Goal: Information Seeking & Learning: Learn about a topic

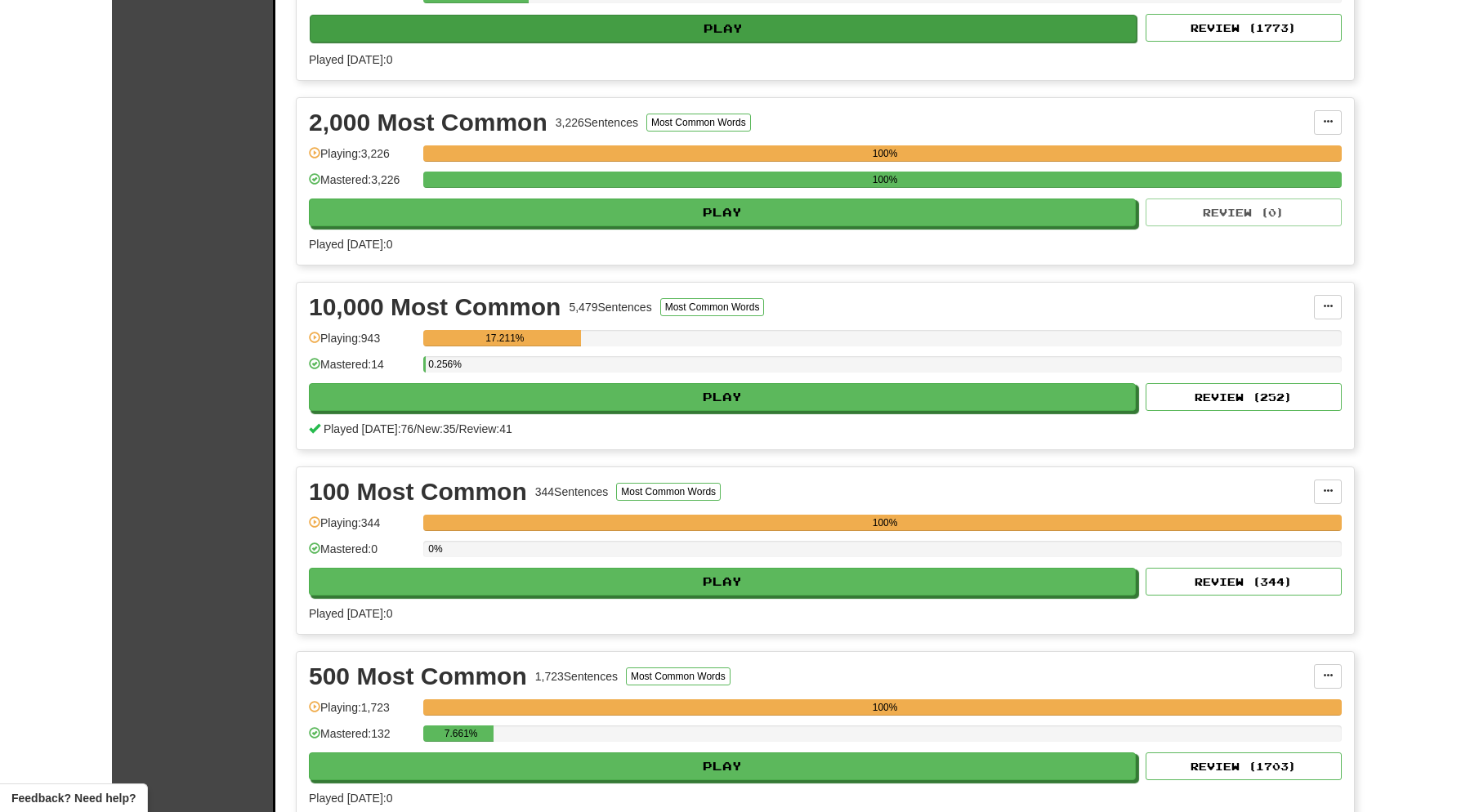
scroll to position [469, 0]
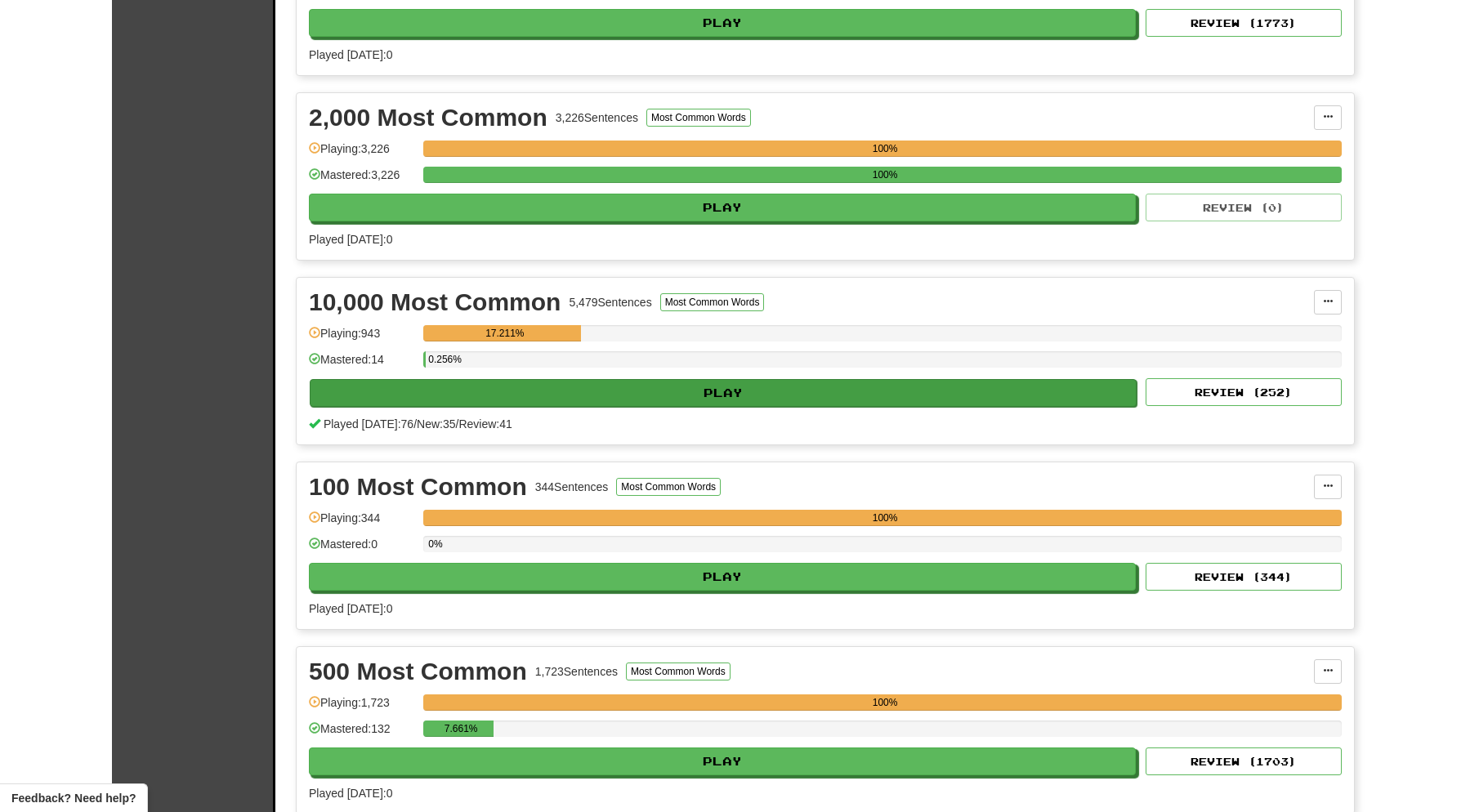
click at [718, 394] on button "Play" at bounding box center [723, 393] width 827 height 28
select select "**"
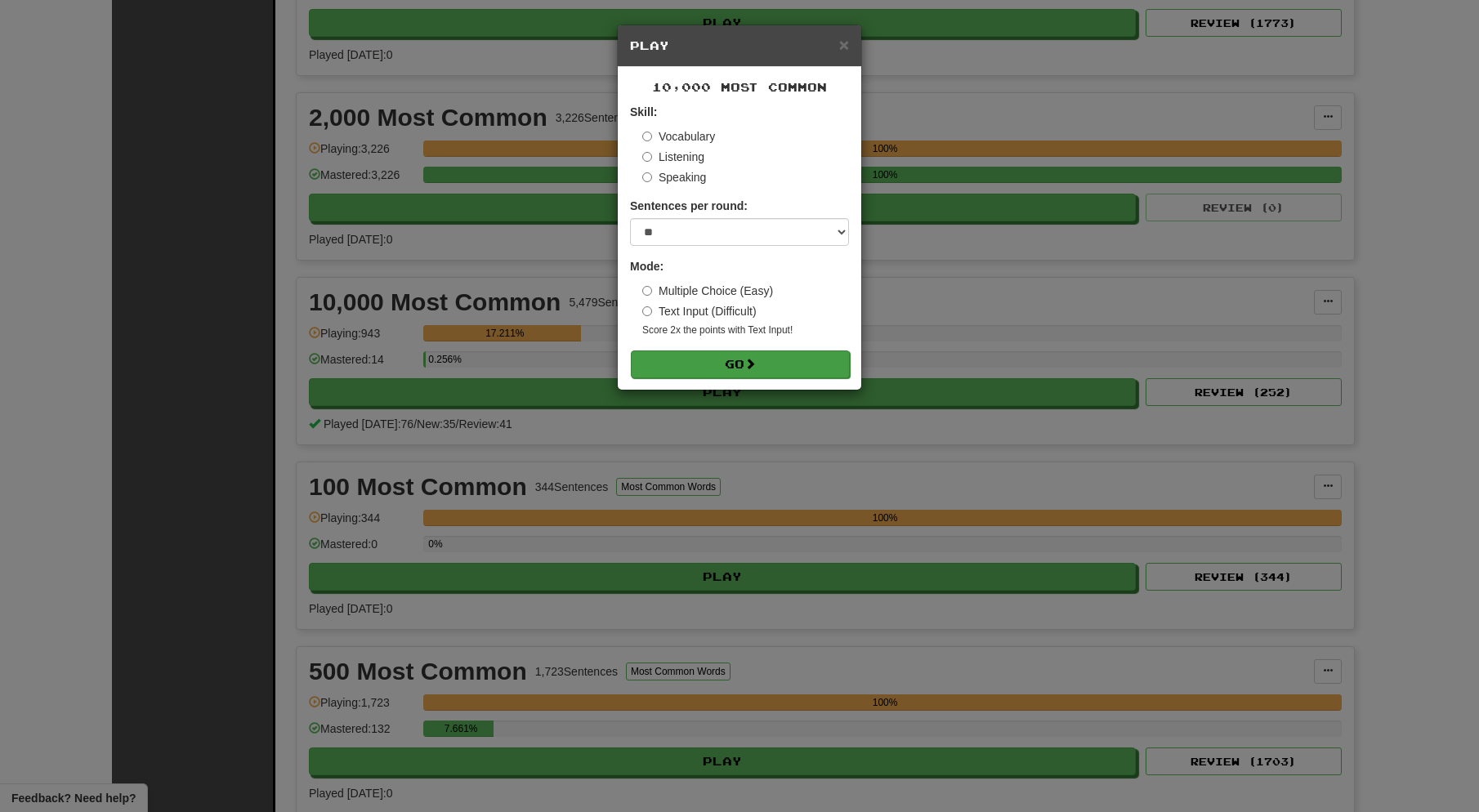
click at [704, 362] on button "Go" at bounding box center [740, 365] width 219 height 28
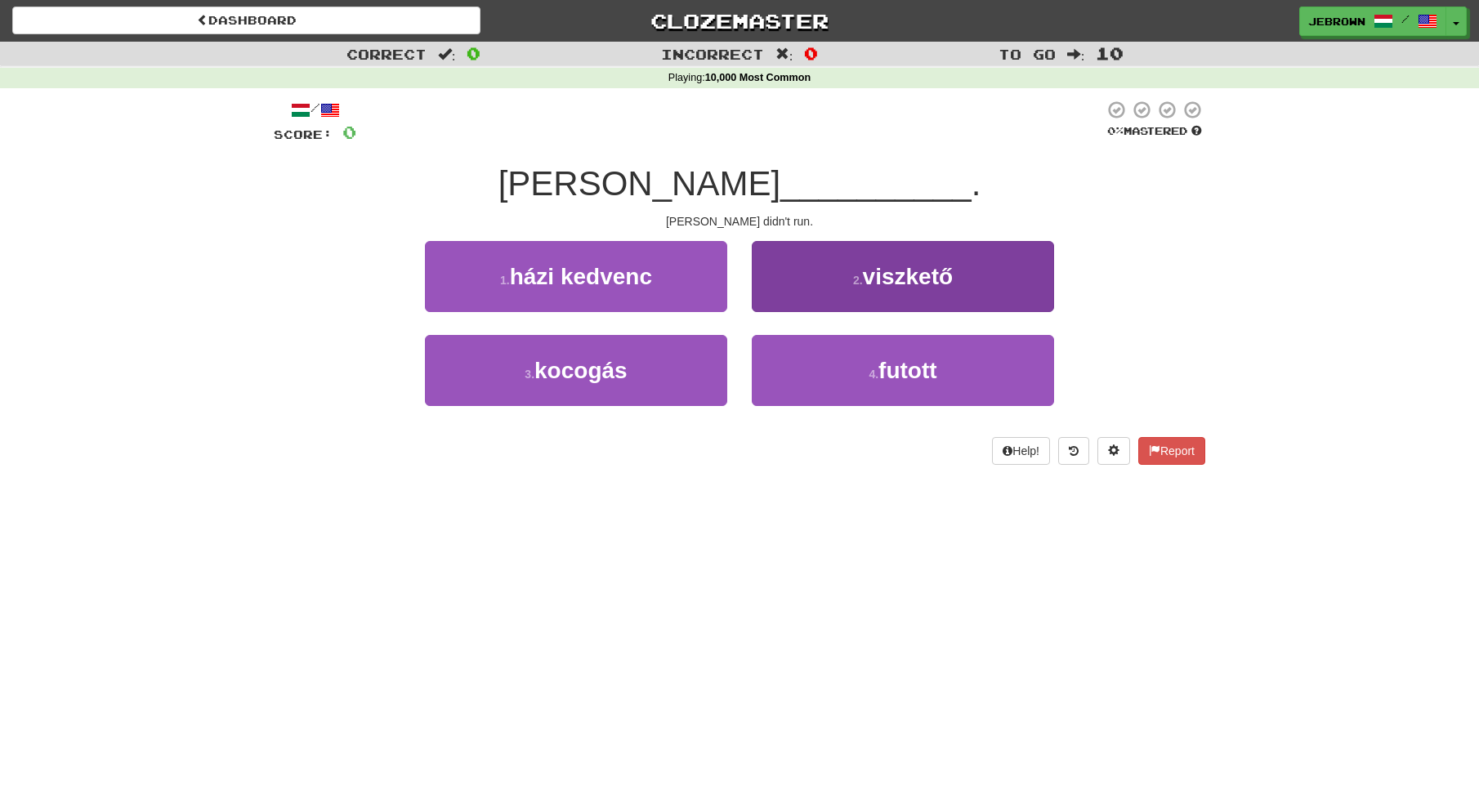
click at [874, 375] on small "4 ." at bounding box center [873, 374] width 10 height 13
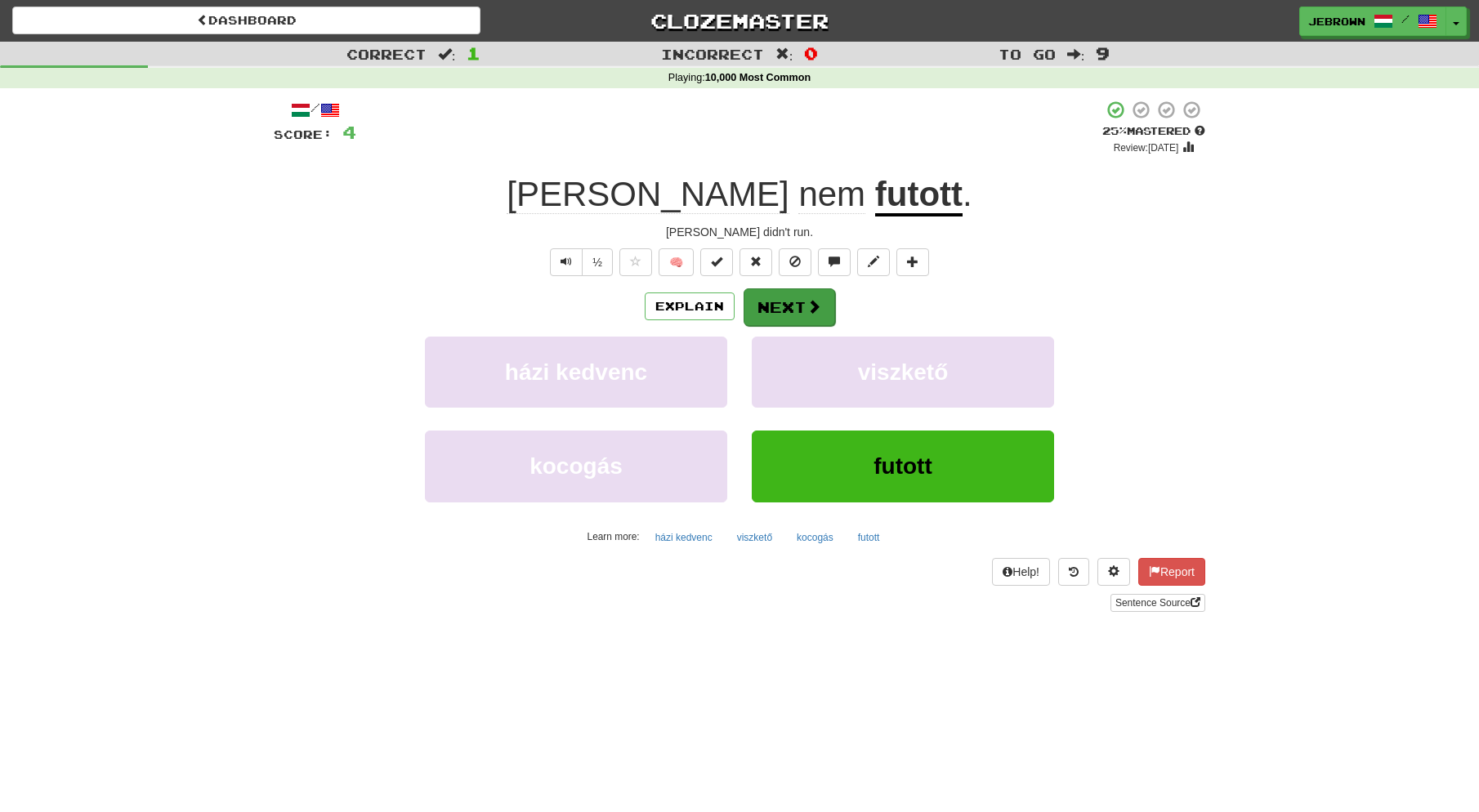
click at [785, 300] on button "Next" at bounding box center [789, 306] width 92 height 38
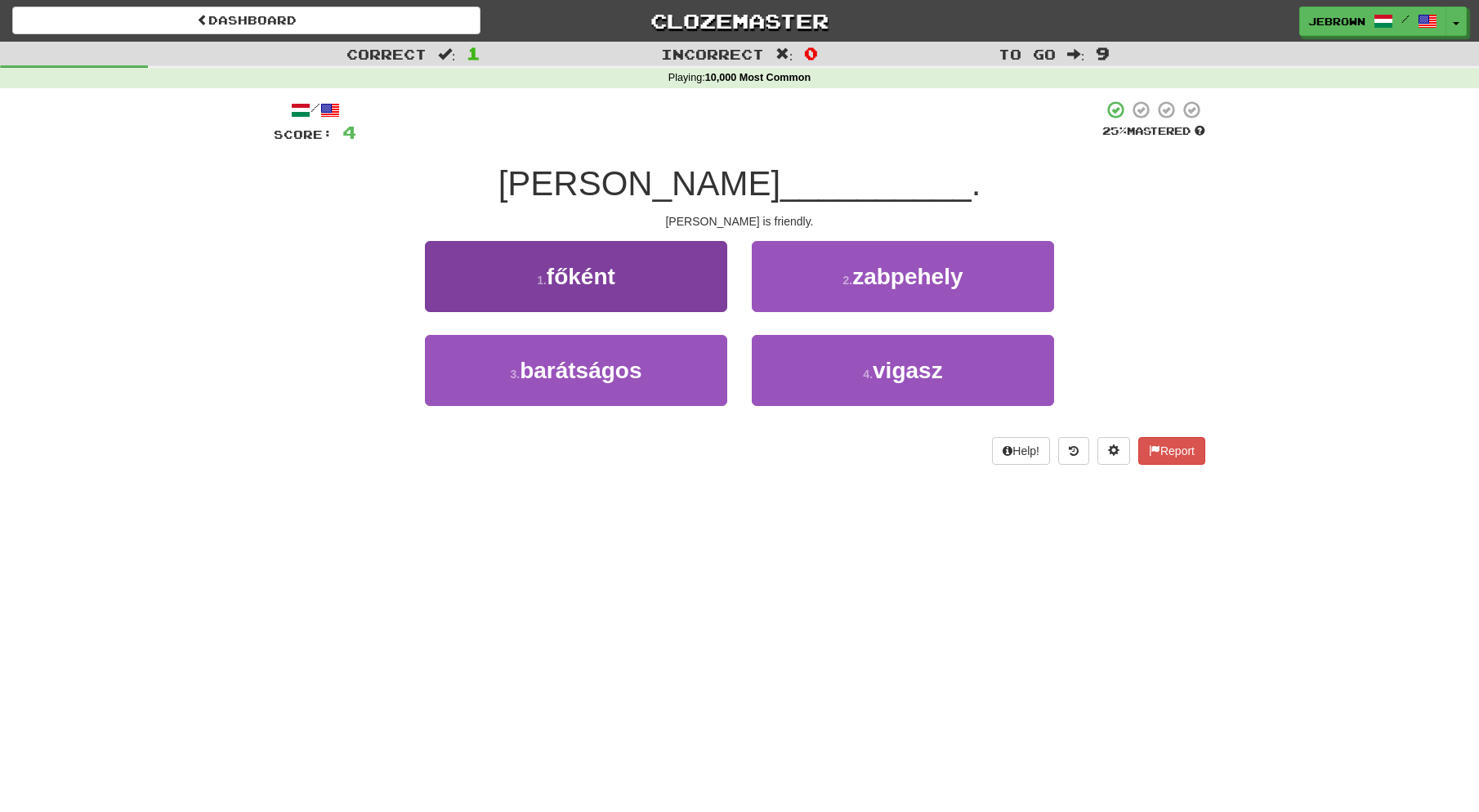
click at [671, 358] on button "3 . barátságos" at bounding box center [576, 370] width 302 height 71
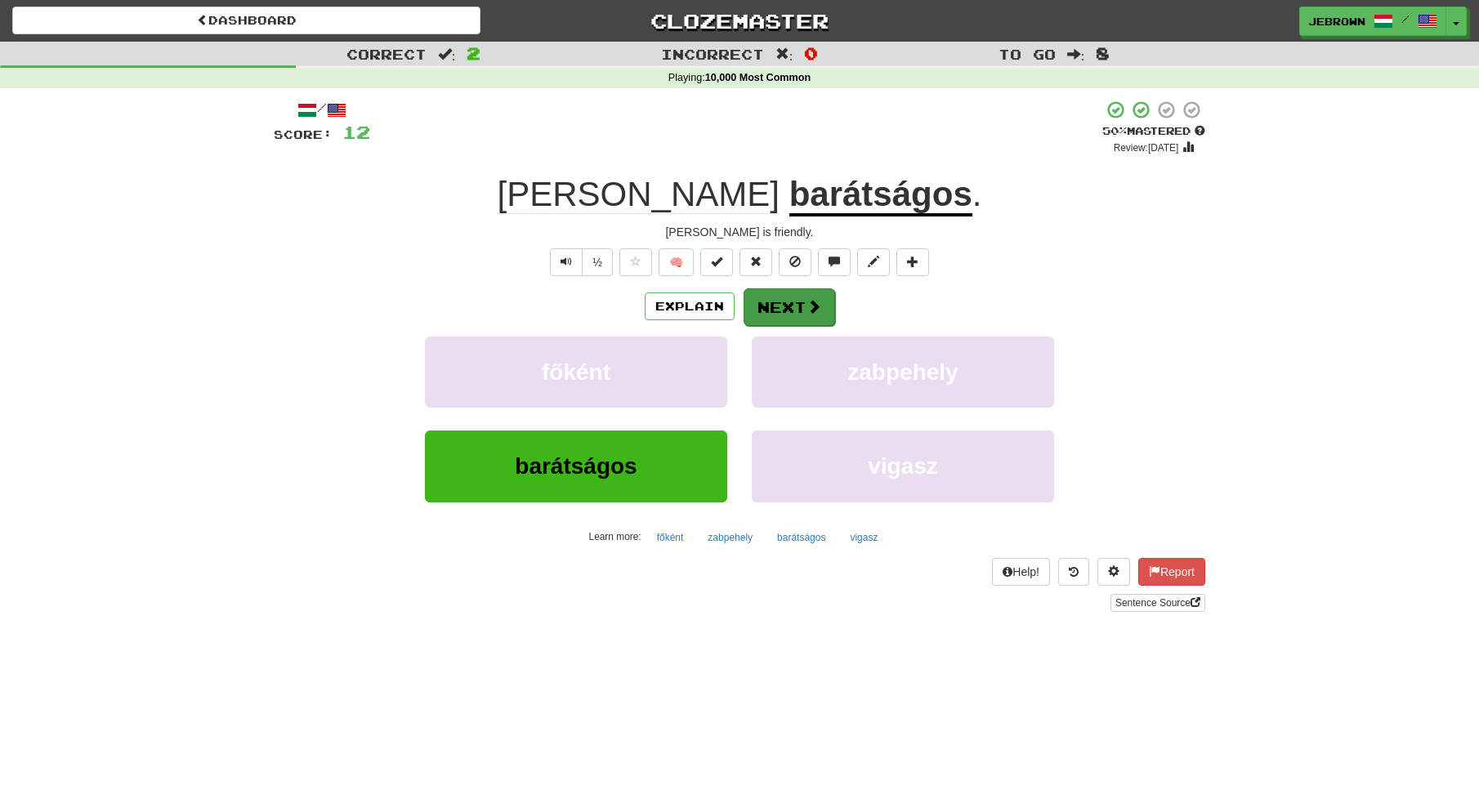
click at [784, 309] on button "Next" at bounding box center [789, 306] width 92 height 38
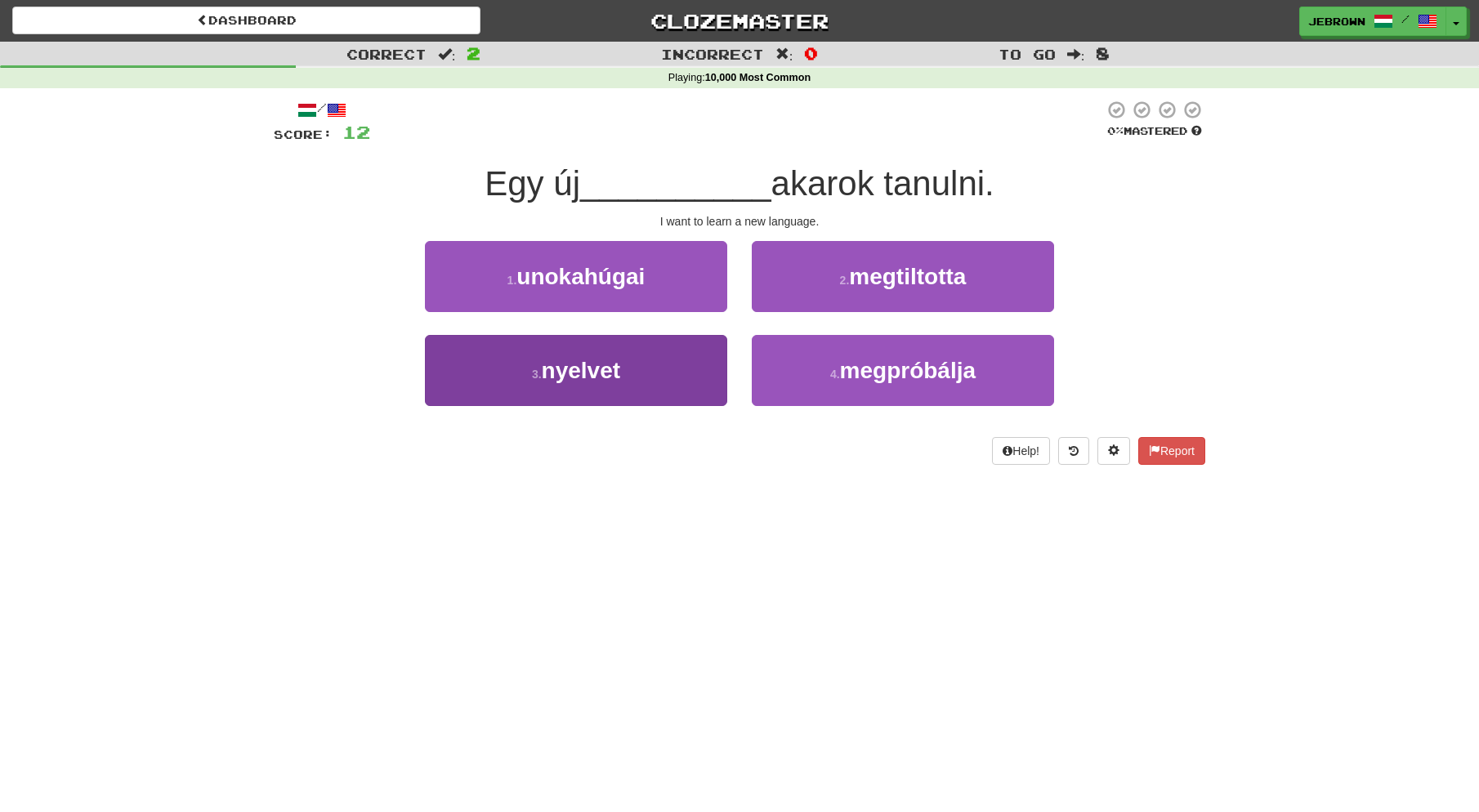
click at [618, 370] on span "nyelvet" at bounding box center [581, 370] width 79 height 25
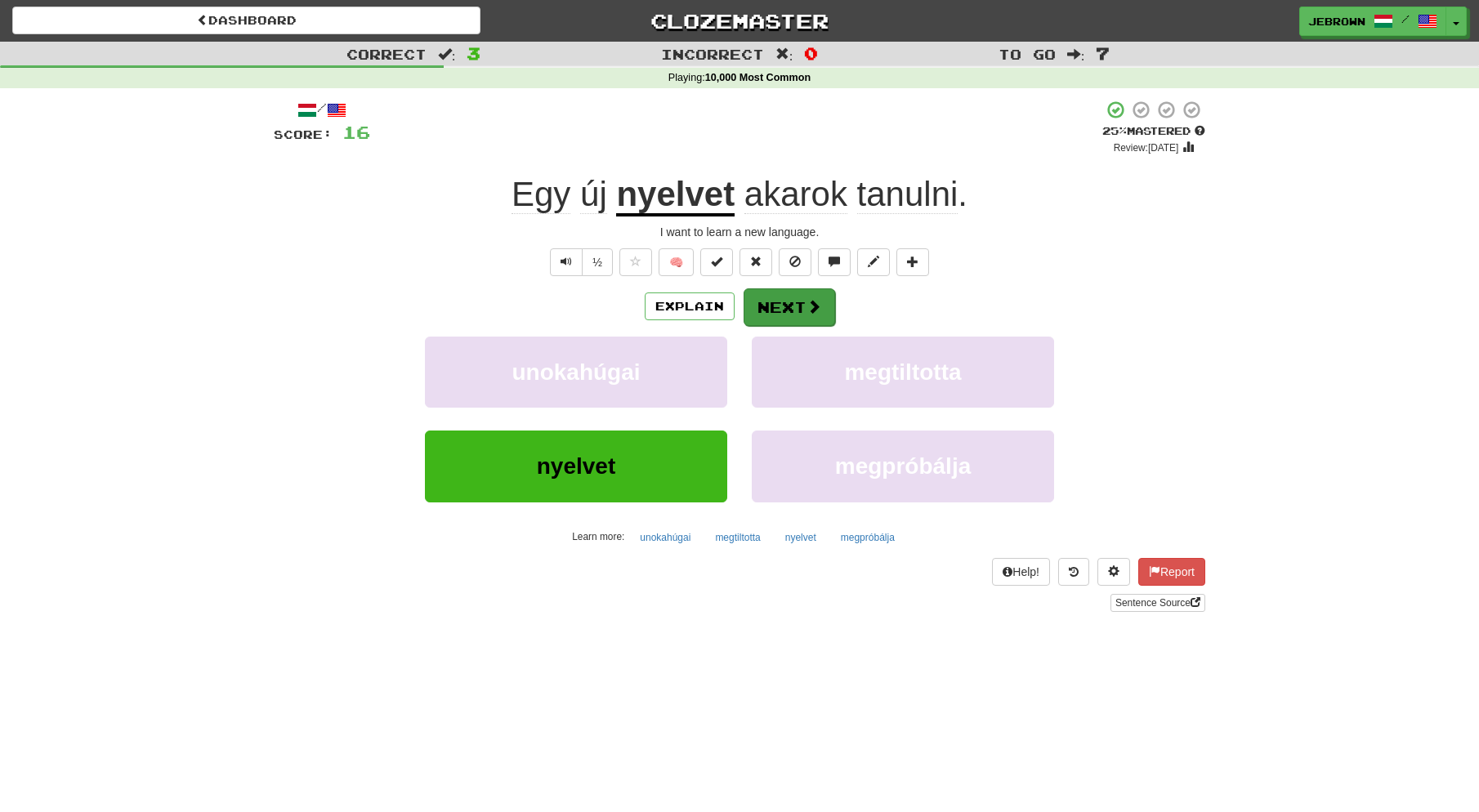
click at [794, 306] on button "Next" at bounding box center [789, 306] width 92 height 38
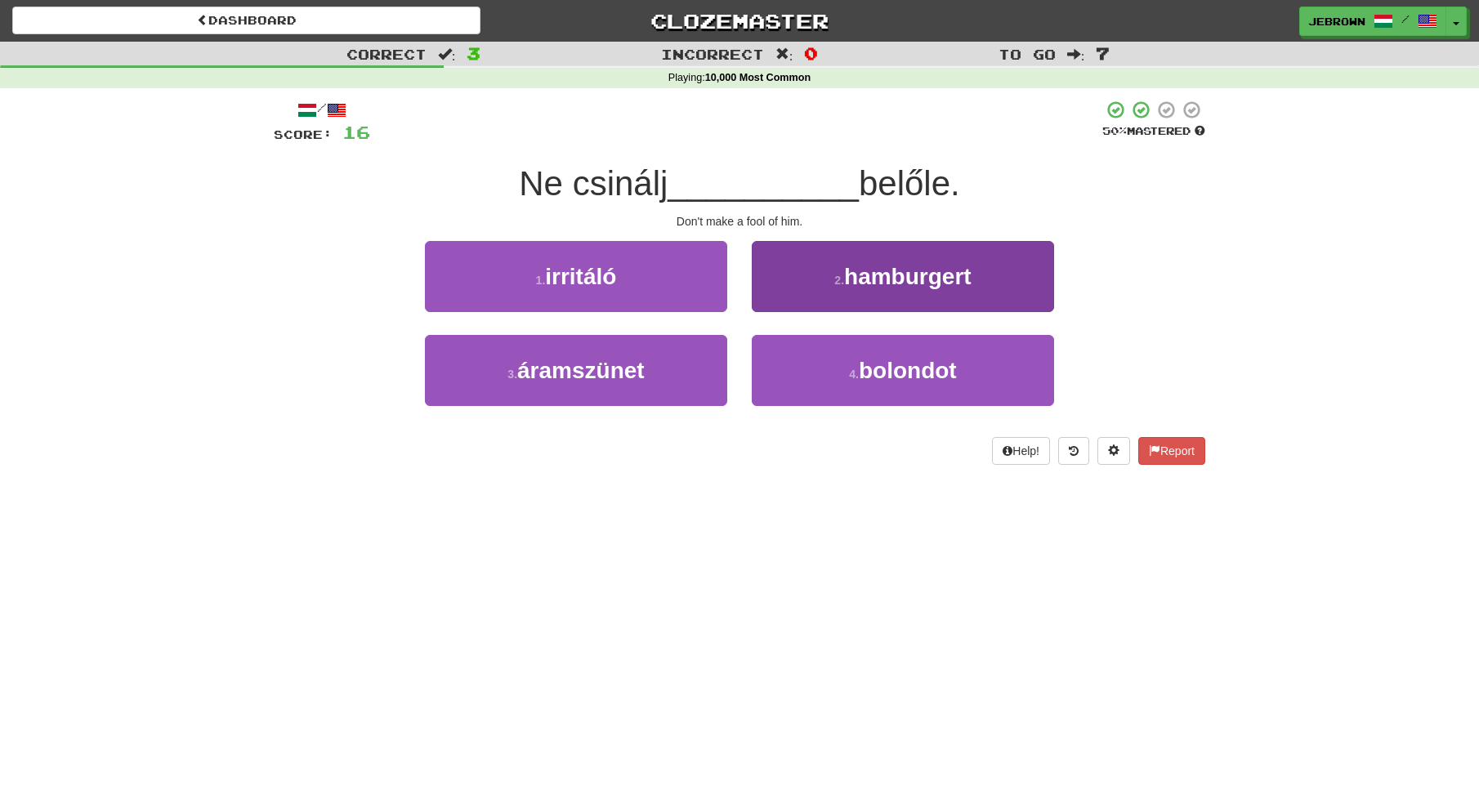
click at [859, 378] on small "4 ." at bounding box center [853, 374] width 10 height 13
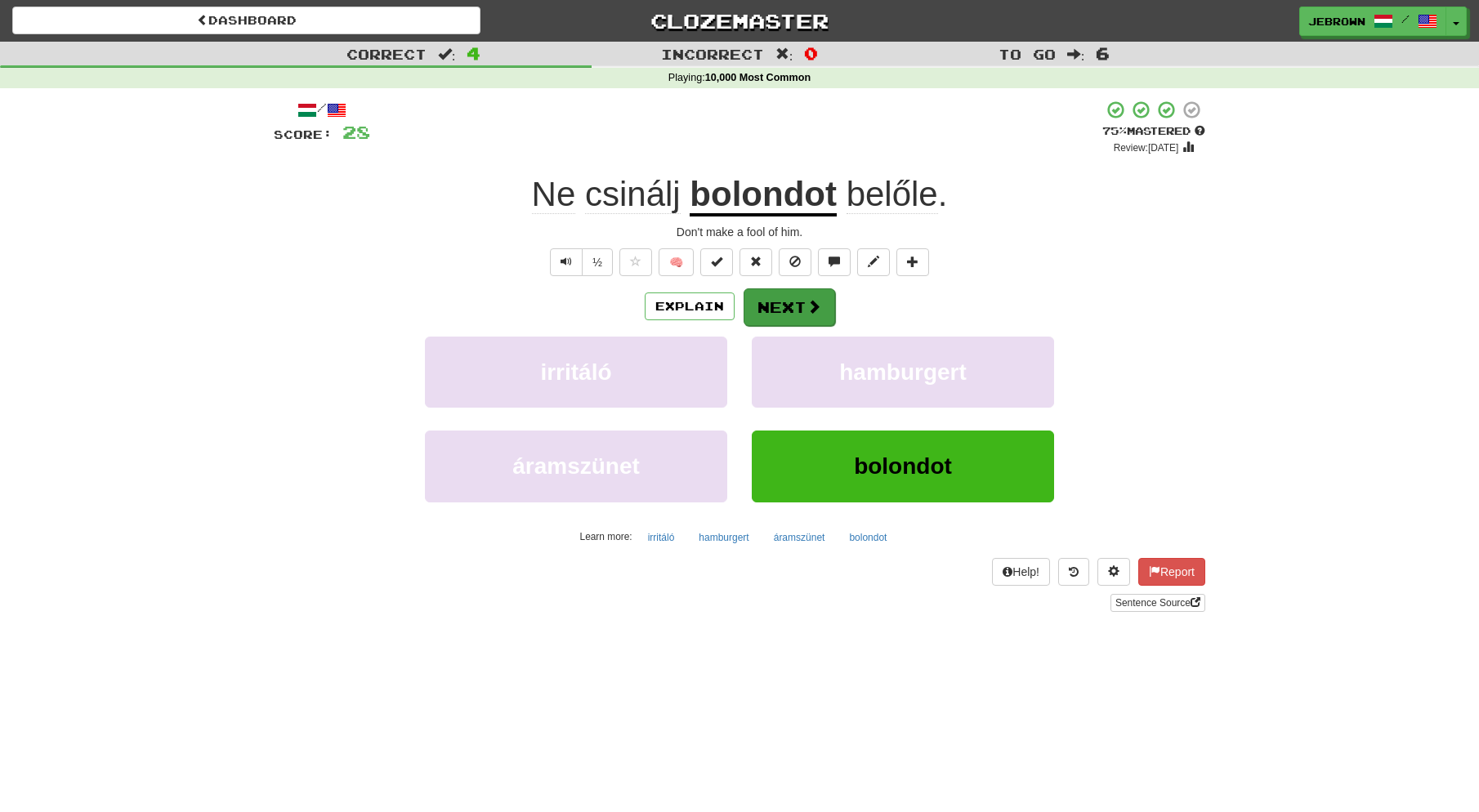
click at [785, 308] on button "Next" at bounding box center [789, 306] width 92 height 38
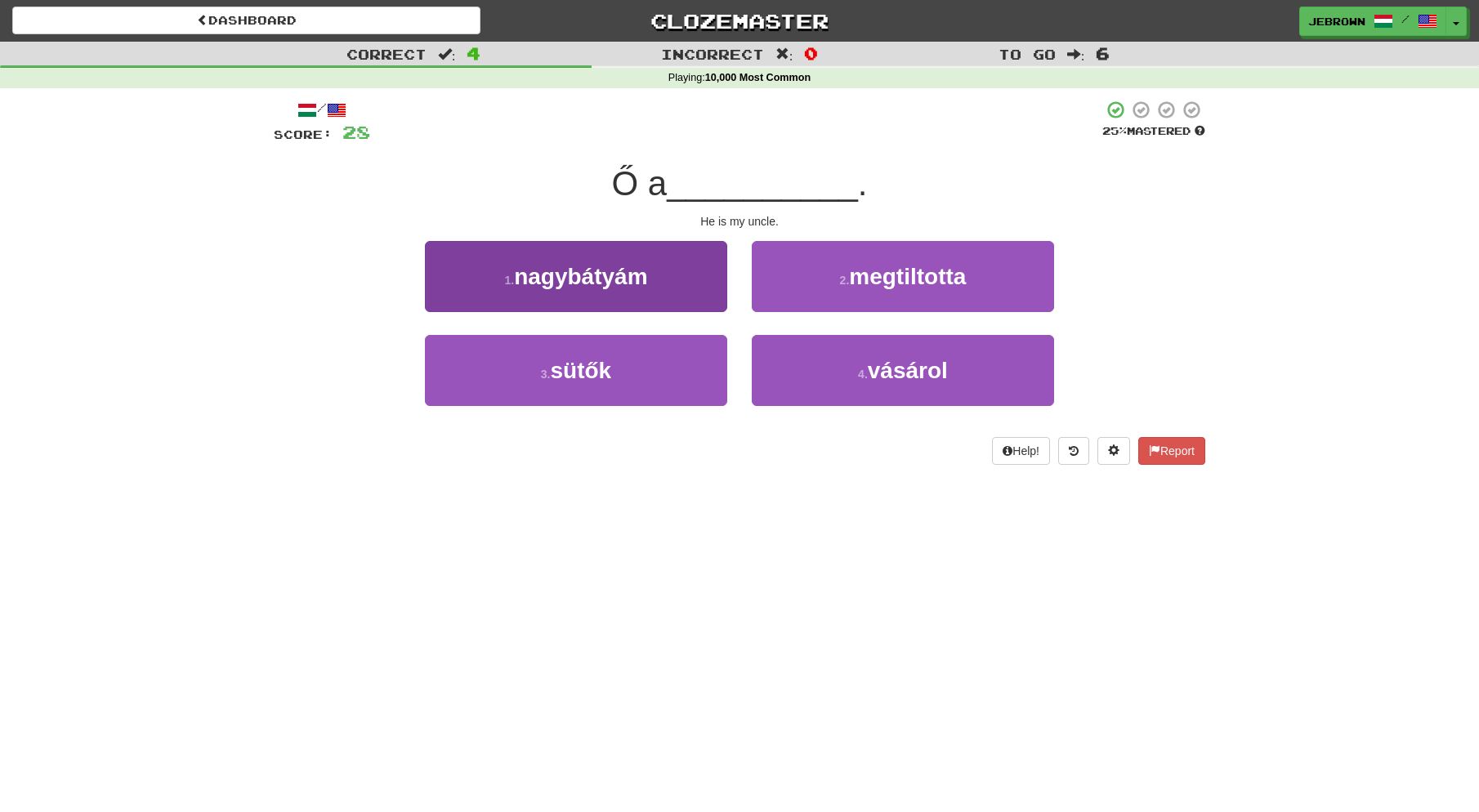
click at [591, 290] on button "1 . nagybátyám" at bounding box center [576, 276] width 302 height 71
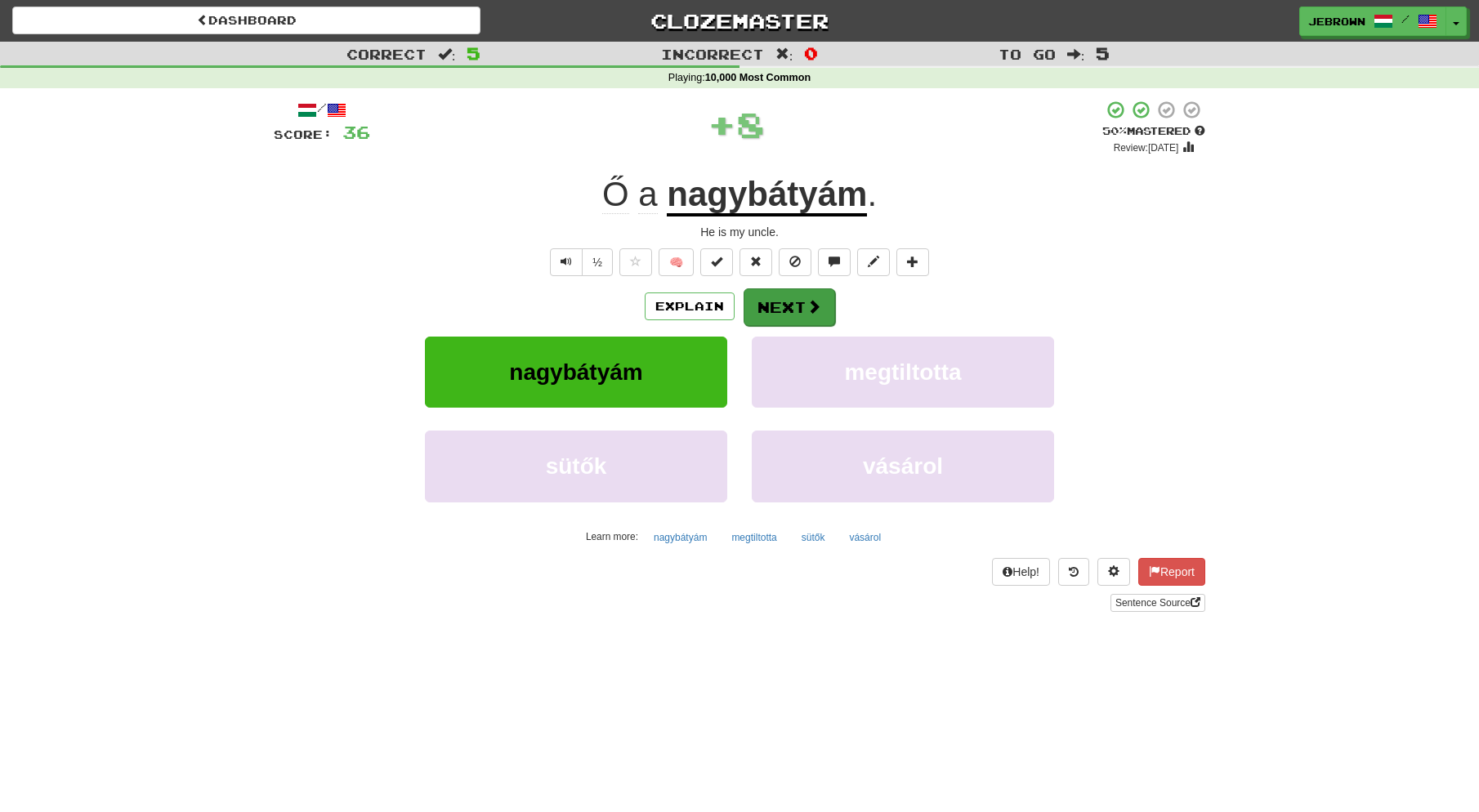
click at [797, 309] on button "Next" at bounding box center [789, 306] width 92 height 38
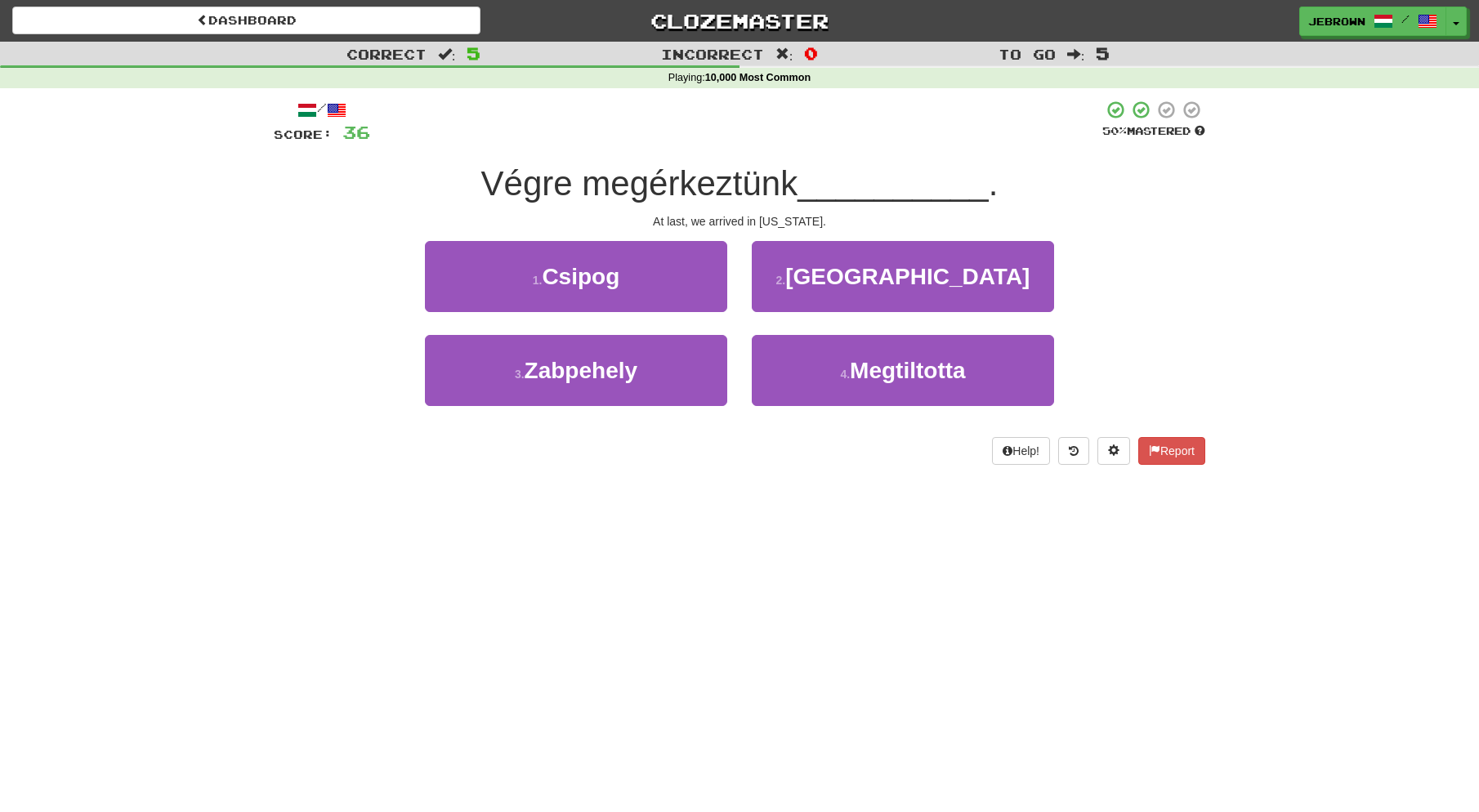
click at [867, 282] on span "Kaliforniába" at bounding box center [907, 276] width 244 height 25
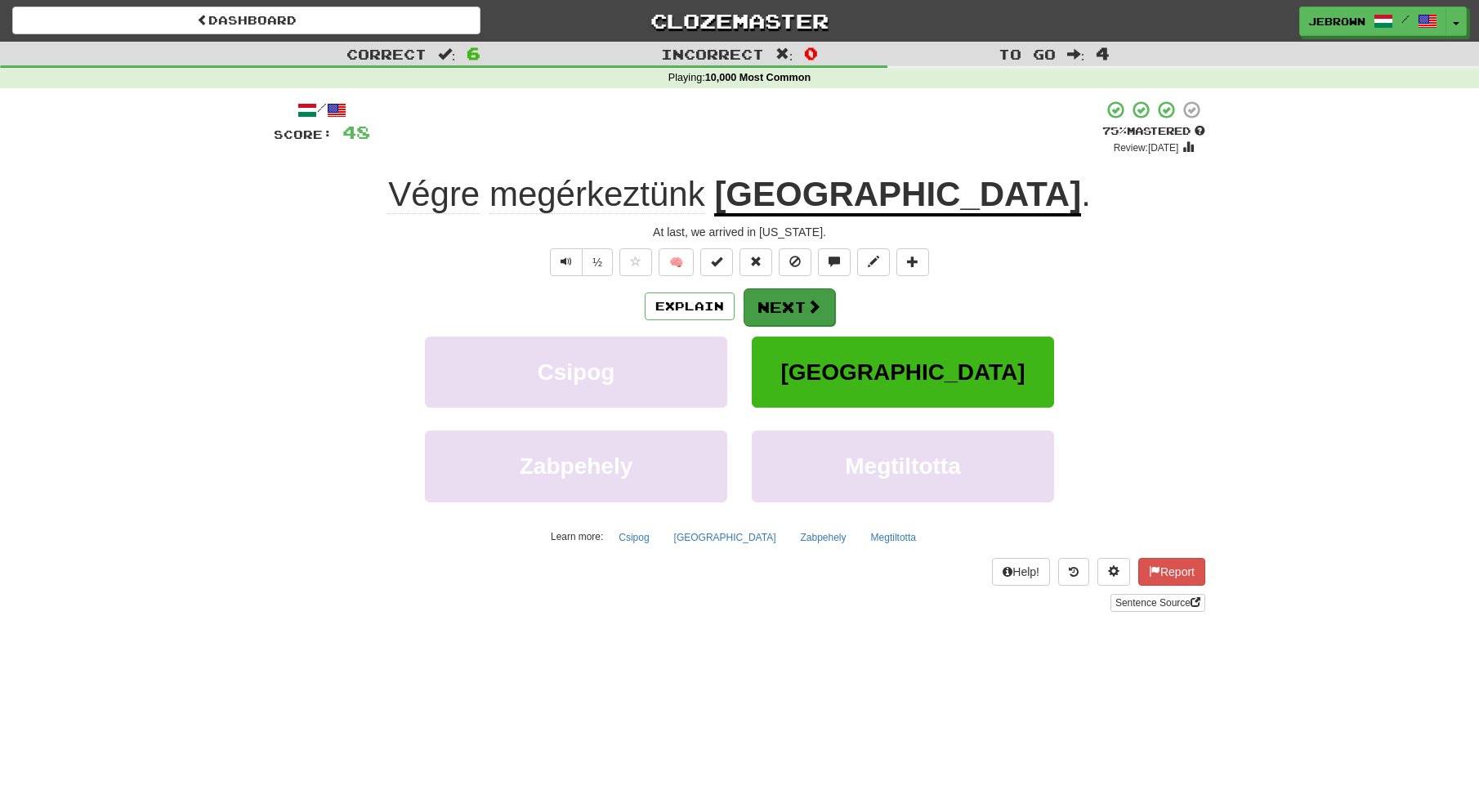
click at [781, 301] on button "Next" at bounding box center [789, 306] width 92 height 38
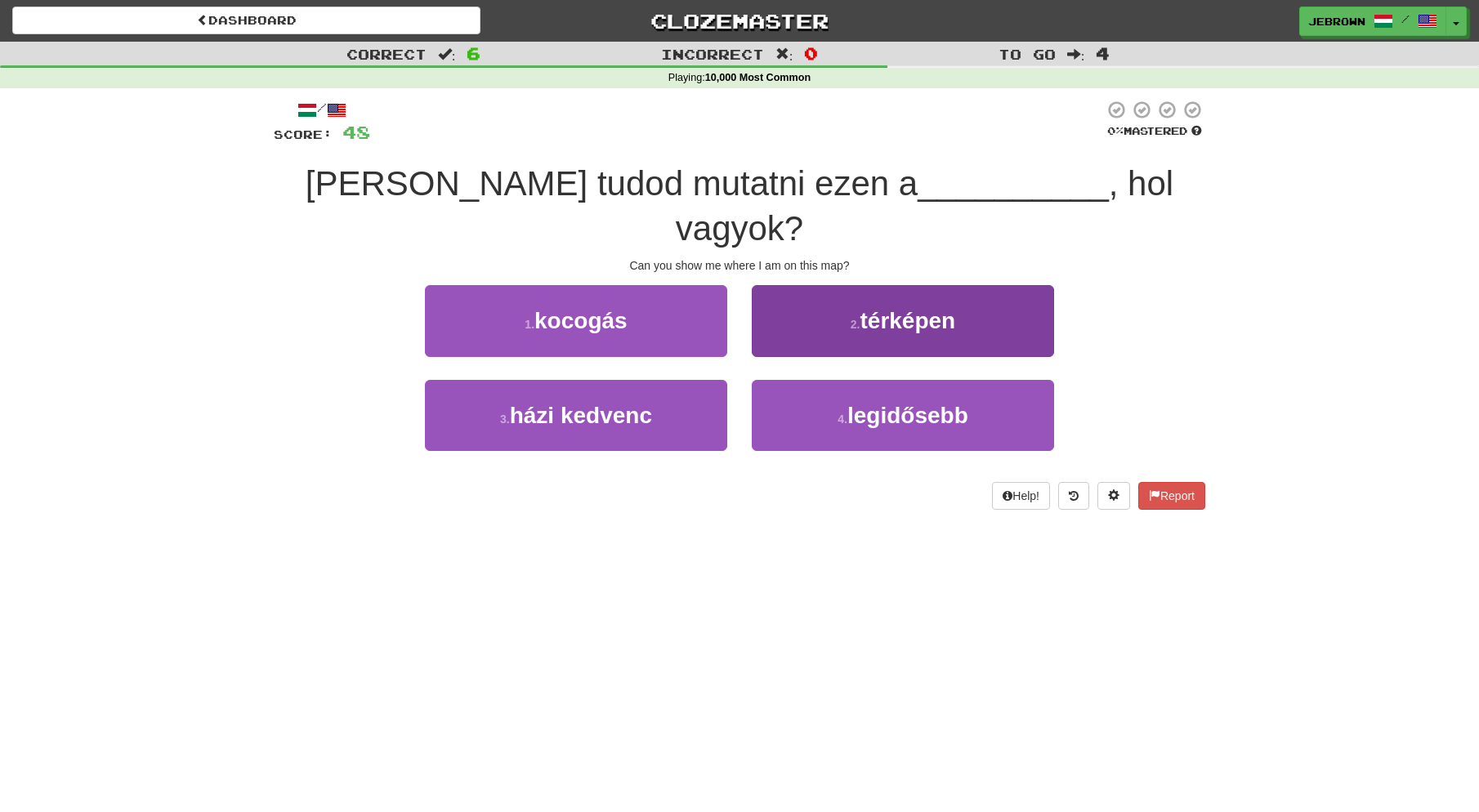
click at [902, 308] on span "térképen" at bounding box center [908, 320] width 96 height 25
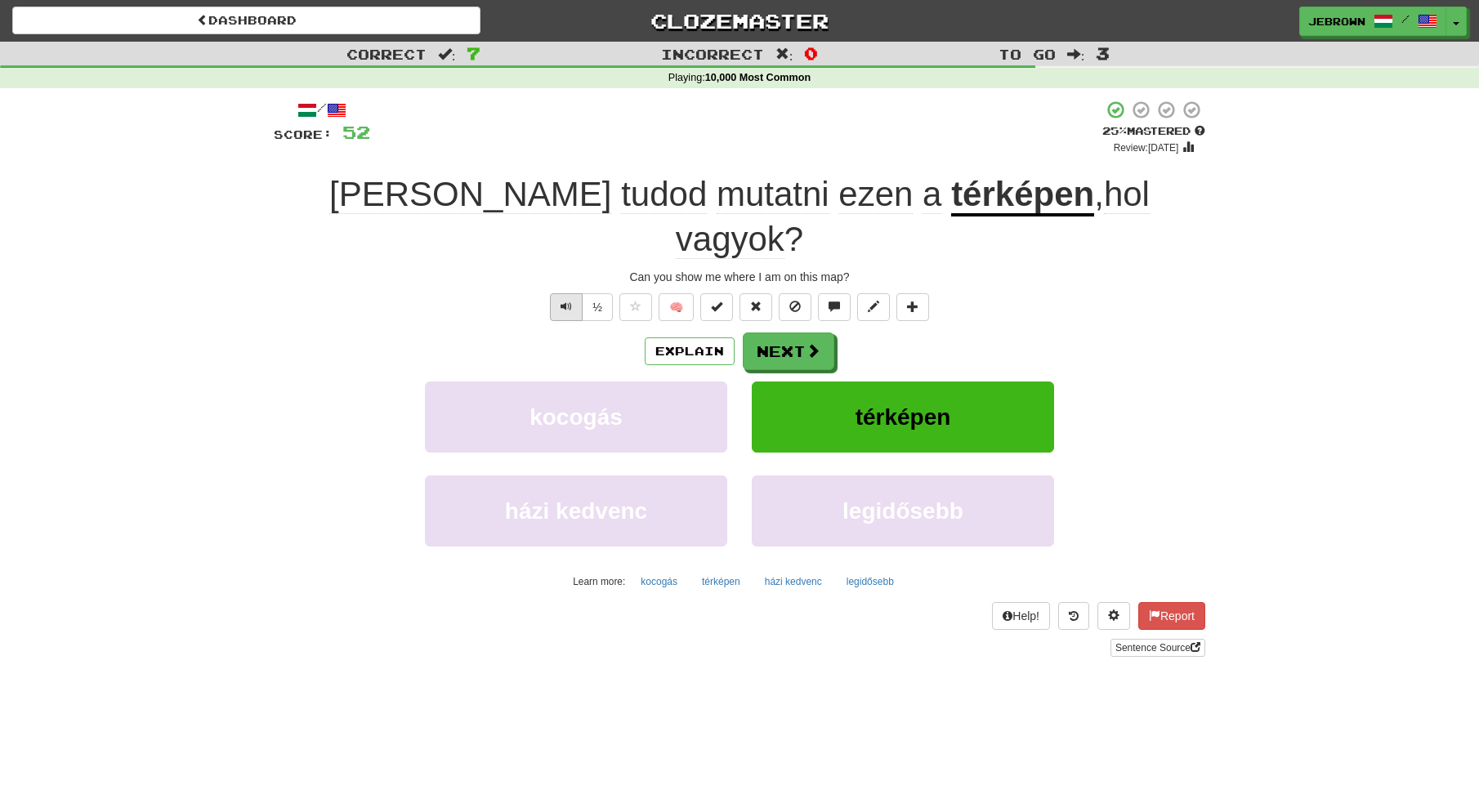
click at [572, 293] on button "Text-to-speech controls" at bounding box center [566, 307] width 32 height 28
click at [797, 334] on button "Next" at bounding box center [789, 352] width 92 height 38
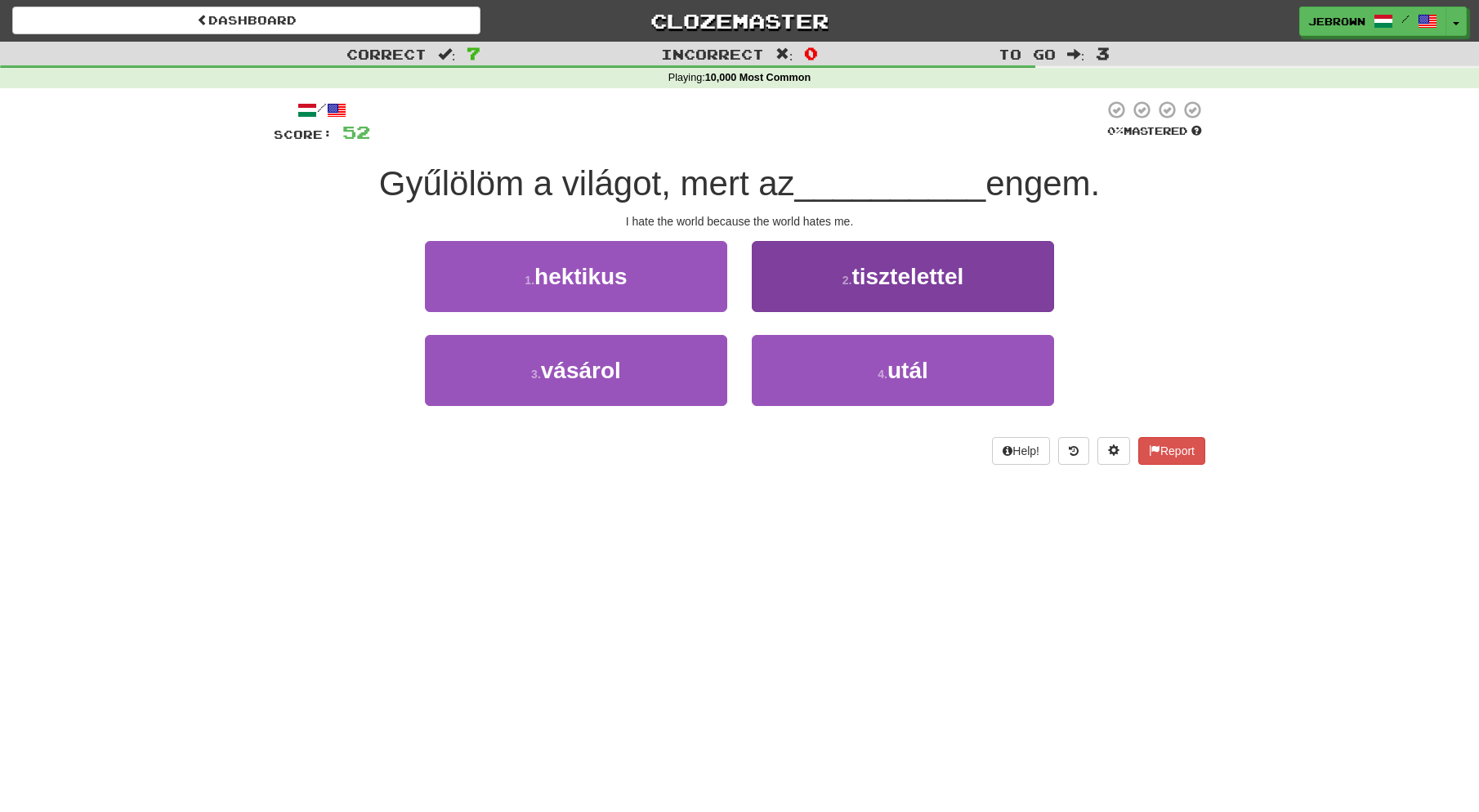
click at [897, 365] on span "utál" at bounding box center [907, 370] width 41 height 25
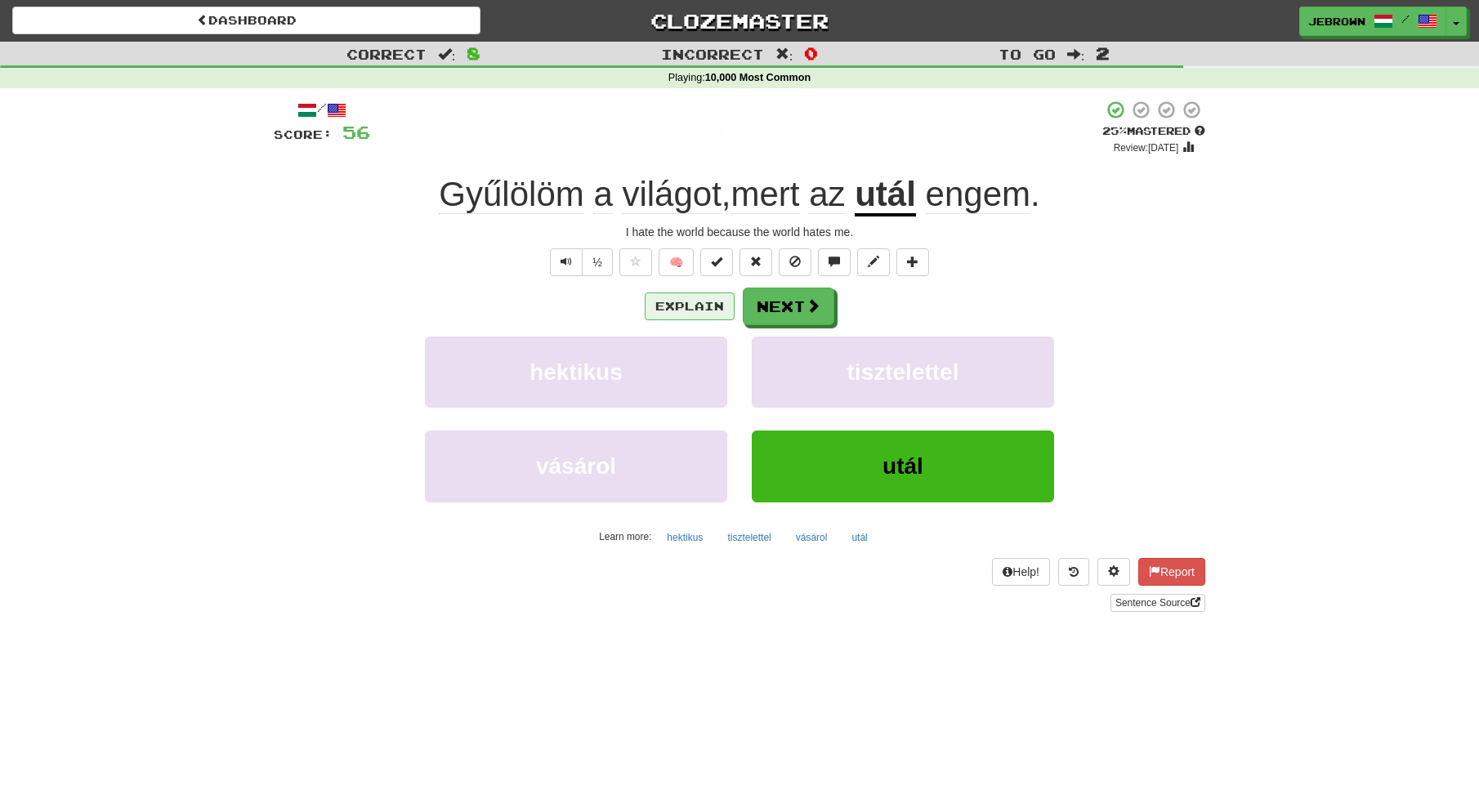
click at [683, 304] on button "Explain" at bounding box center [689, 306] width 90 height 28
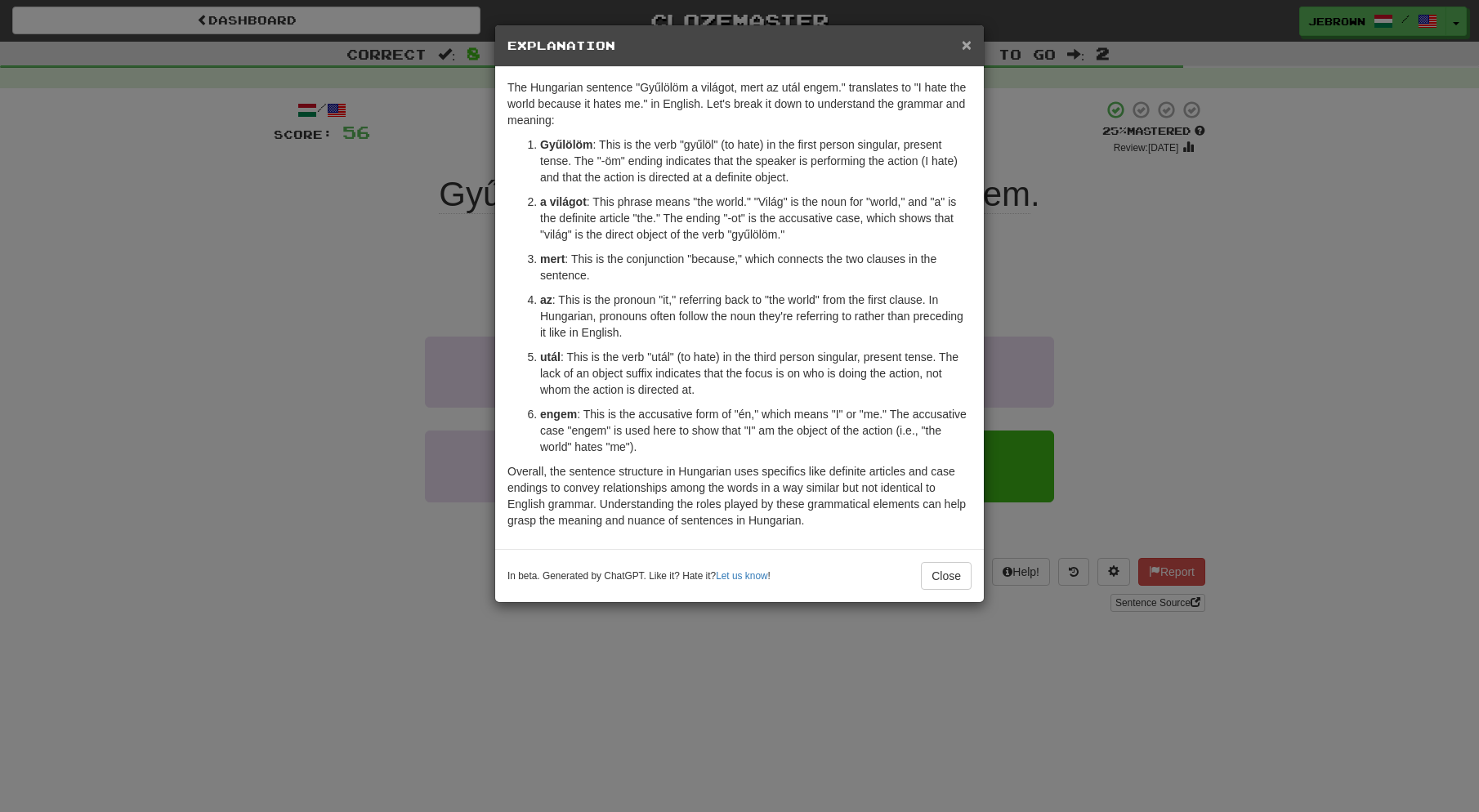
click at [967, 45] on span "×" at bounding box center [967, 45] width 10 height 19
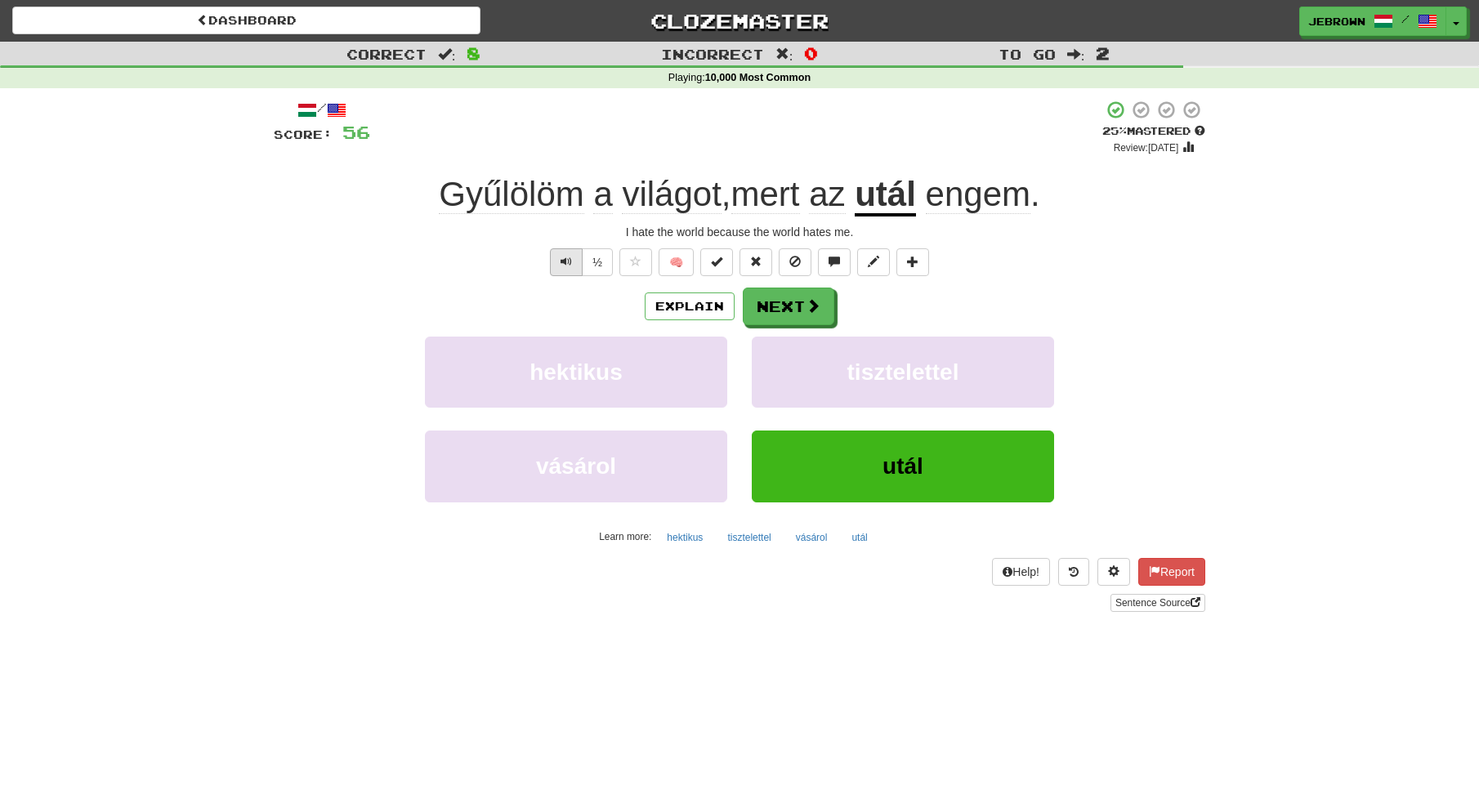
click at [569, 260] on span "Text-to-speech controls" at bounding box center [566, 261] width 11 height 11
click at [781, 295] on button "Next" at bounding box center [789, 306] width 92 height 38
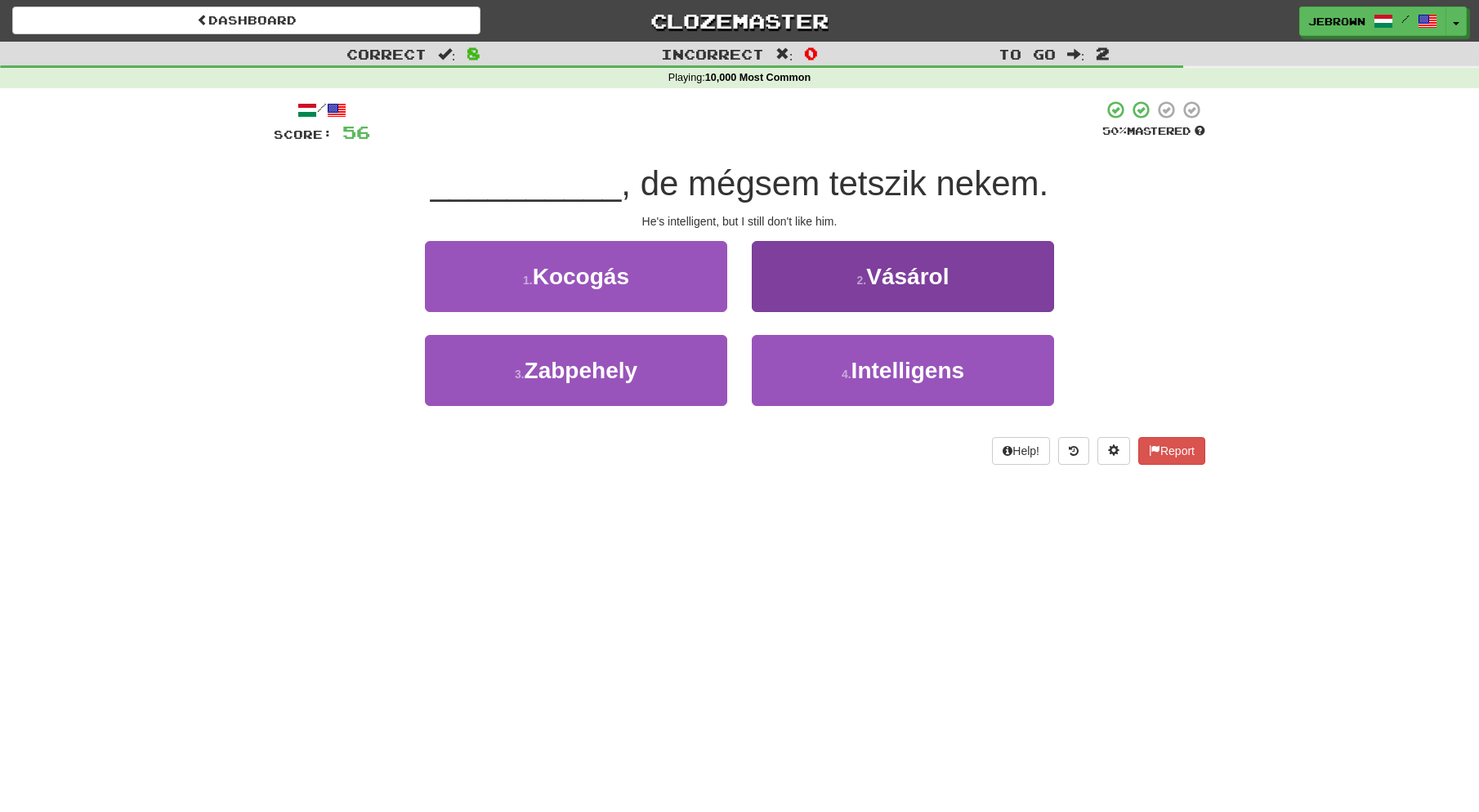
click at [834, 367] on button "4 . Intelligens" at bounding box center [903, 370] width 302 height 71
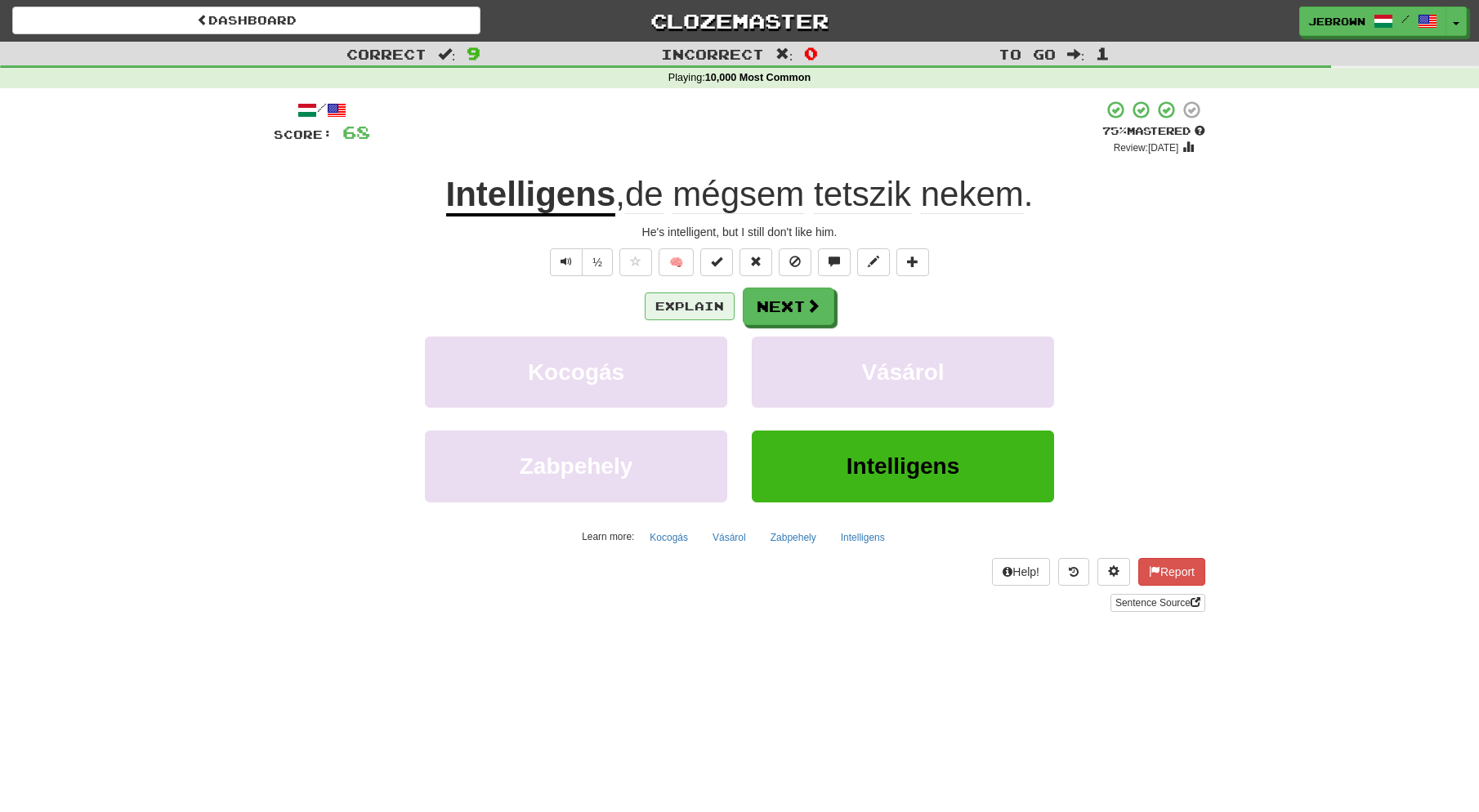
click at [689, 302] on button "Explain" at bounding box center [689, 306] width 90 height 28
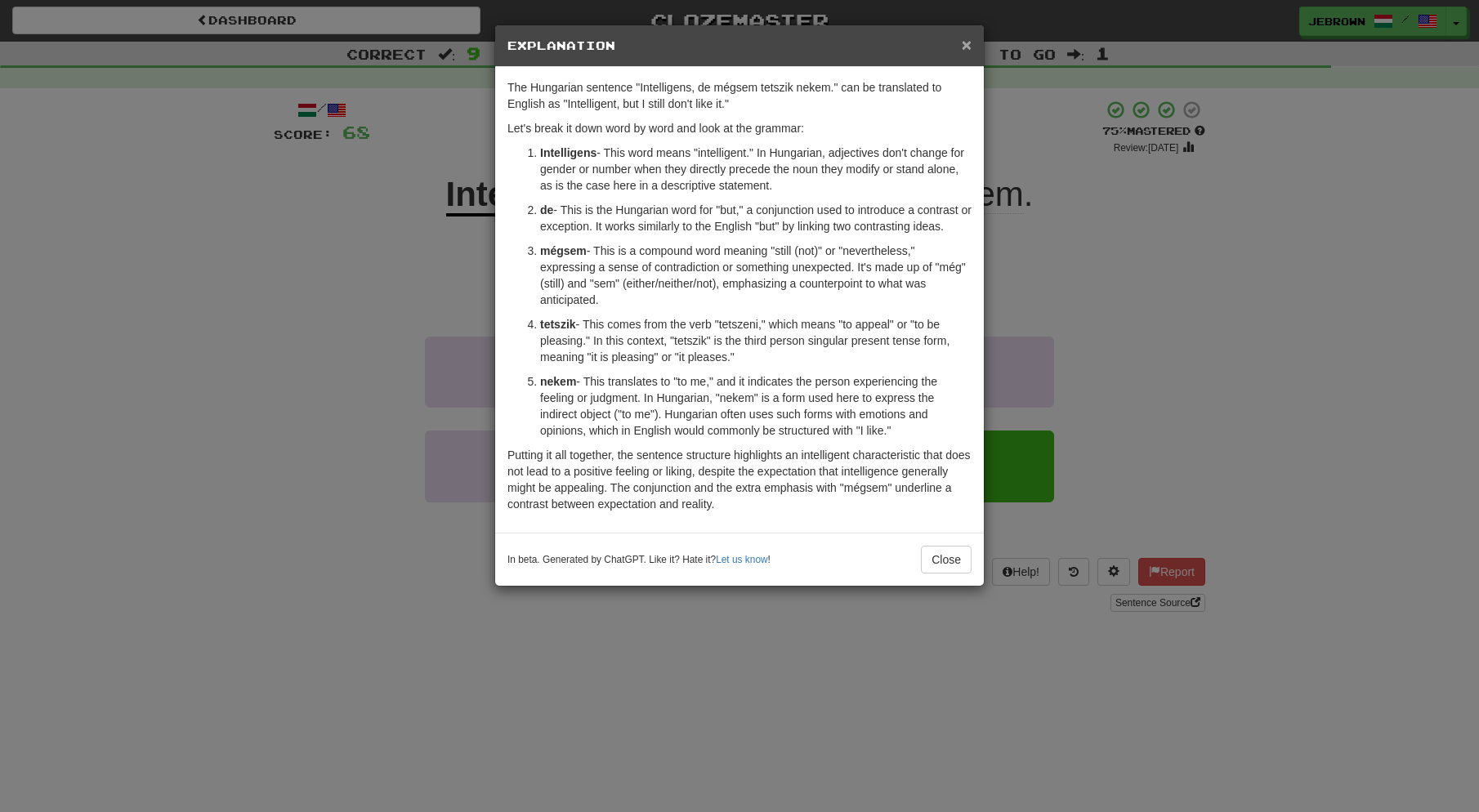
click at [965, 45] on span "×" at bounding box center [967, 45] width 10 height 19
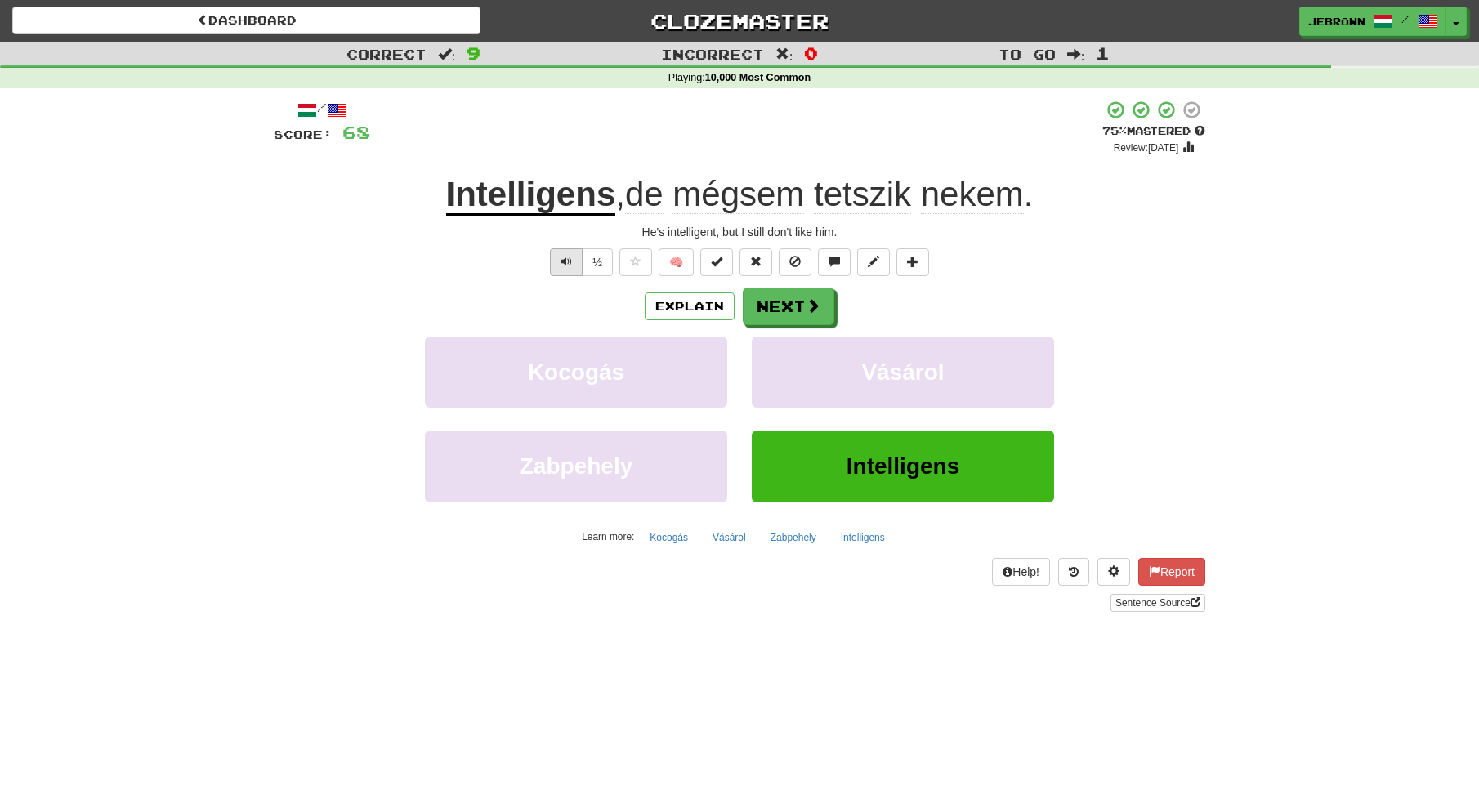
click at [566, 262] on span "Text-to-speech controls" at bounding box center [566, 261] width 11 height 11
click at [563, 258] on span "Text-to-speech controls" at bounding box center [566, 261] width 11 height 11
click at [785, 302] on button "Next" at bounding box center [789, 306] width 92 height 38
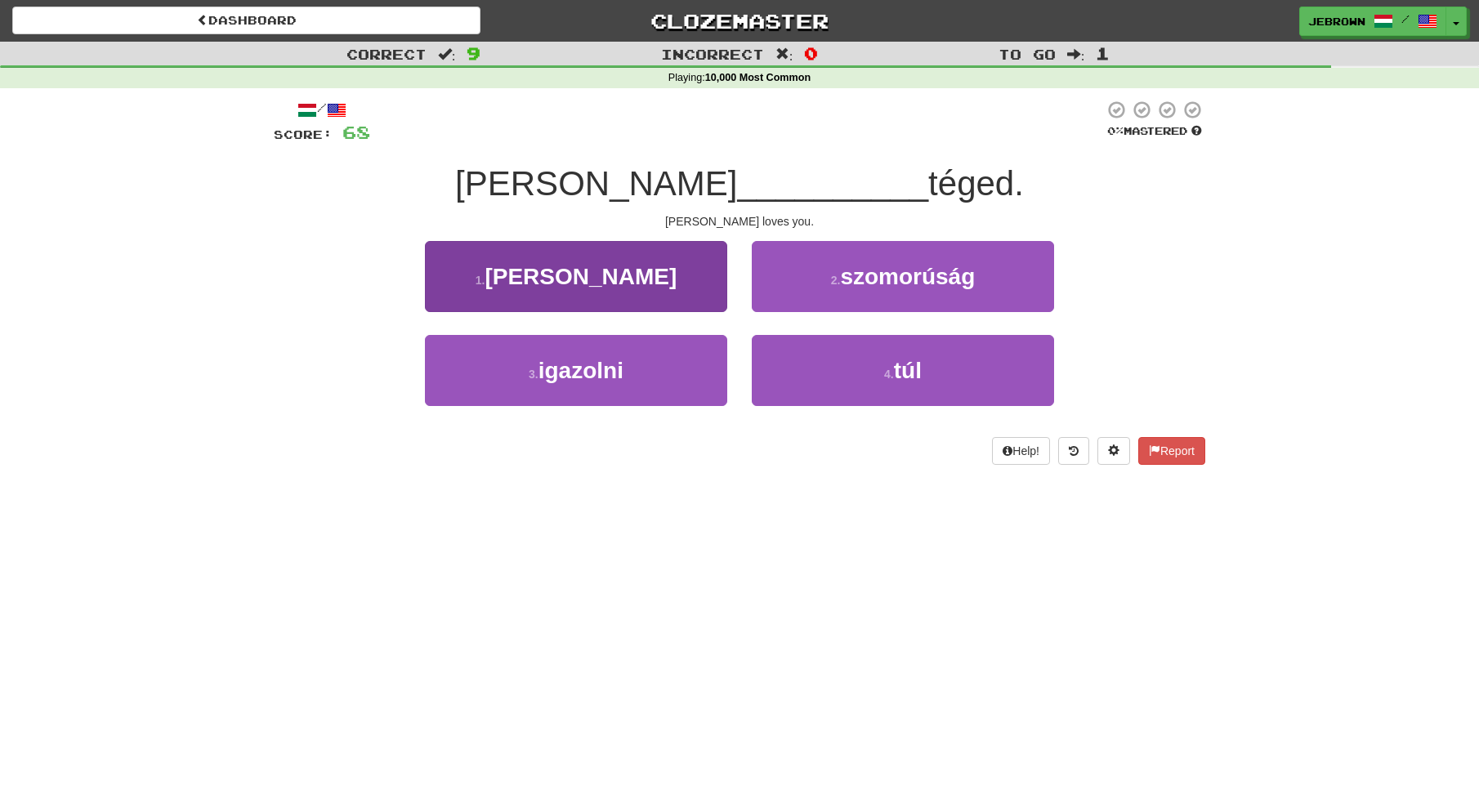
click at [621, 274] on button "1 . imád" at bounding box center [576, 276] width 302 height 71
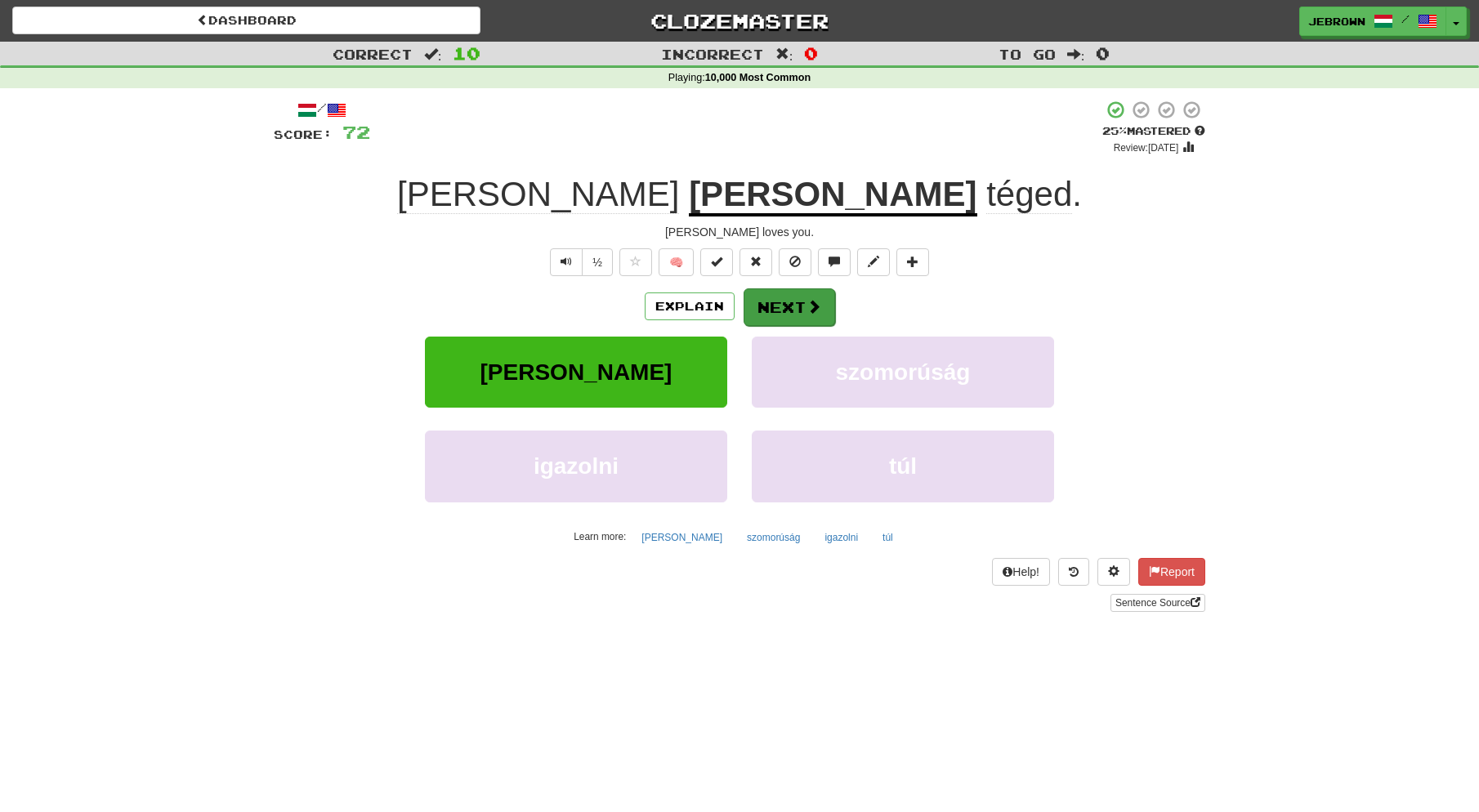
click at [796, 306] on button "Next" at bounding box center [789, 306] width 92 height 38
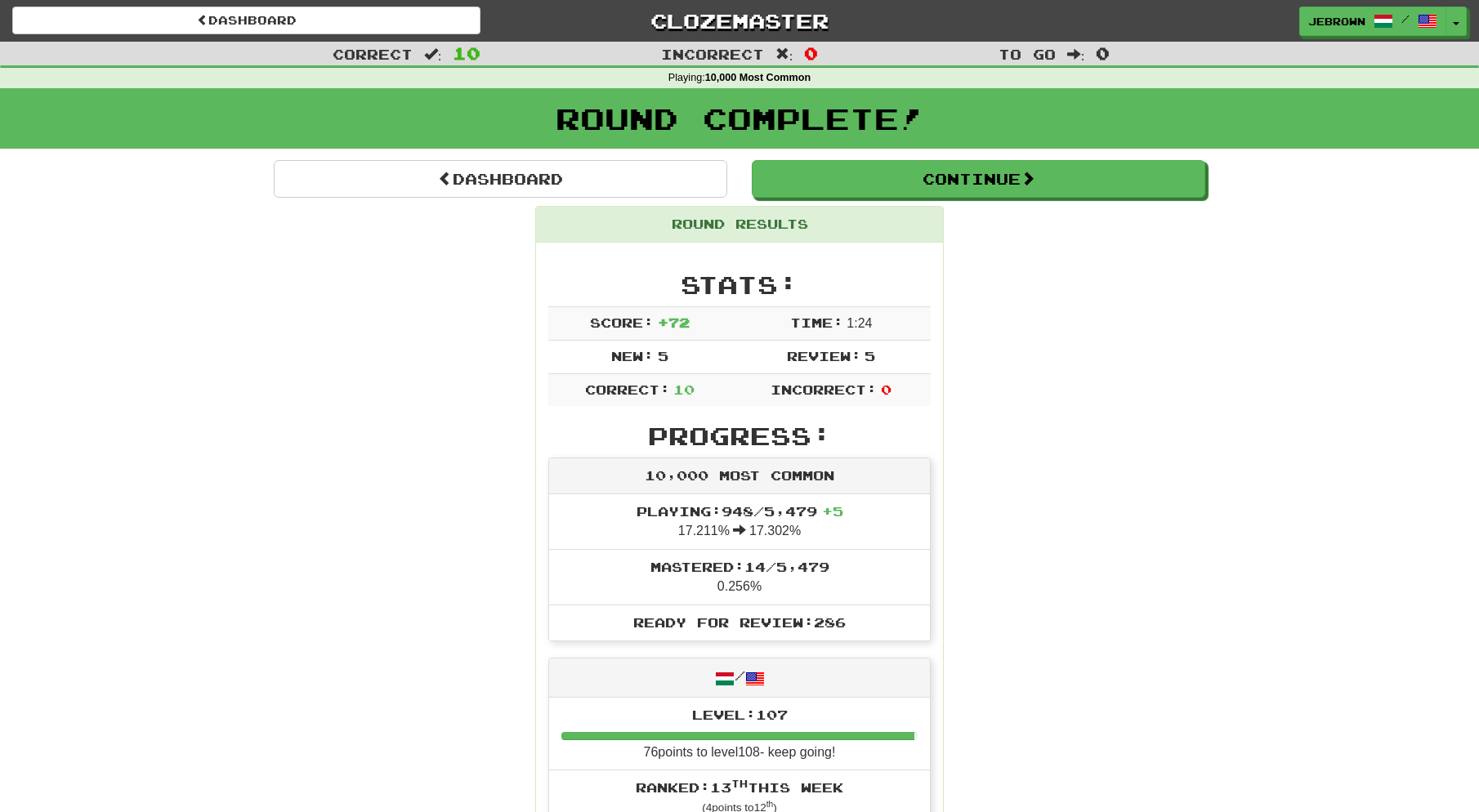
click at [828, 182] on button "Continue" at bounding box center [978, 178] width 453 height 38
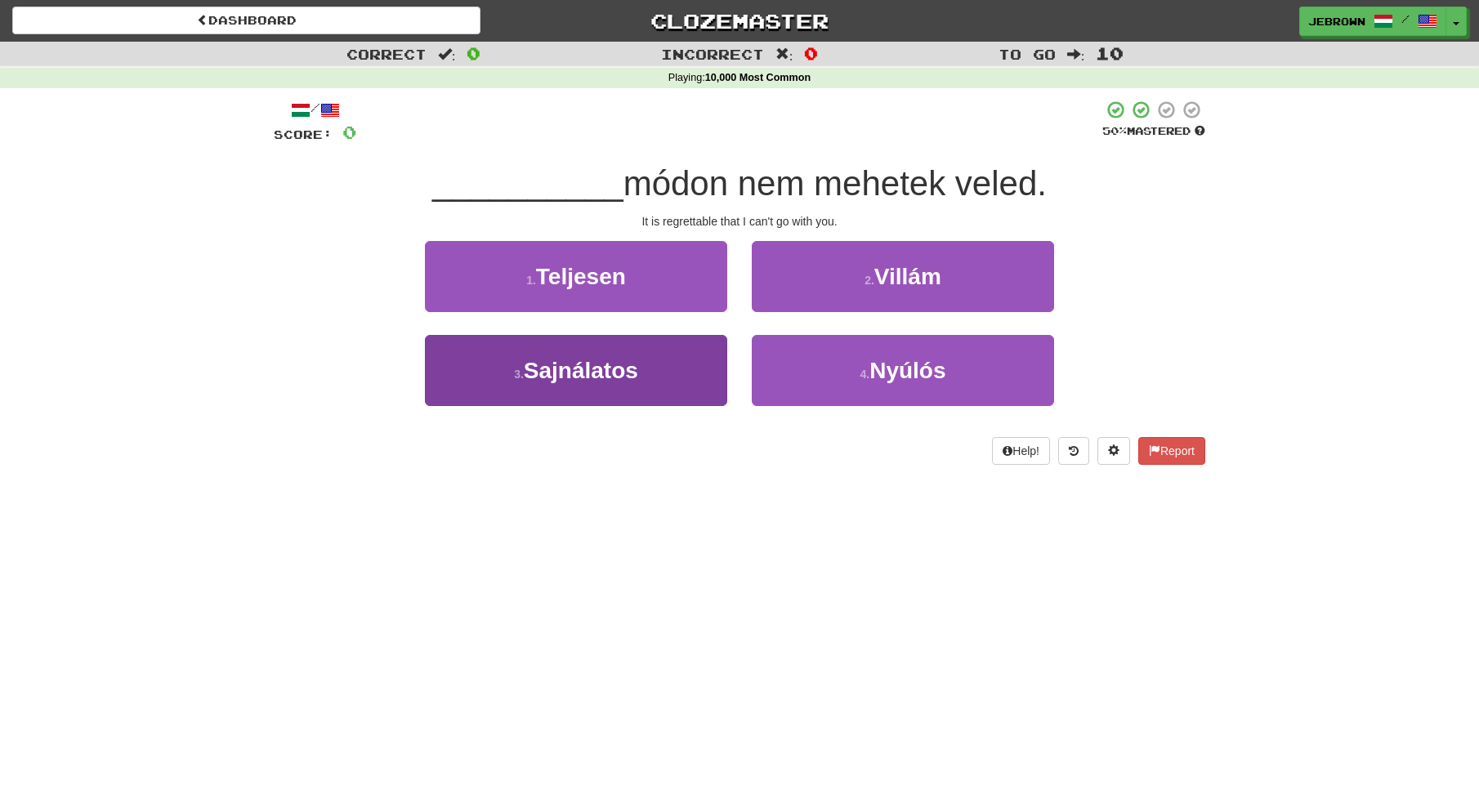
click at [651, 366] on button "3 . Sajnálatos" at bounding box center [576, 370] width 302 height 71
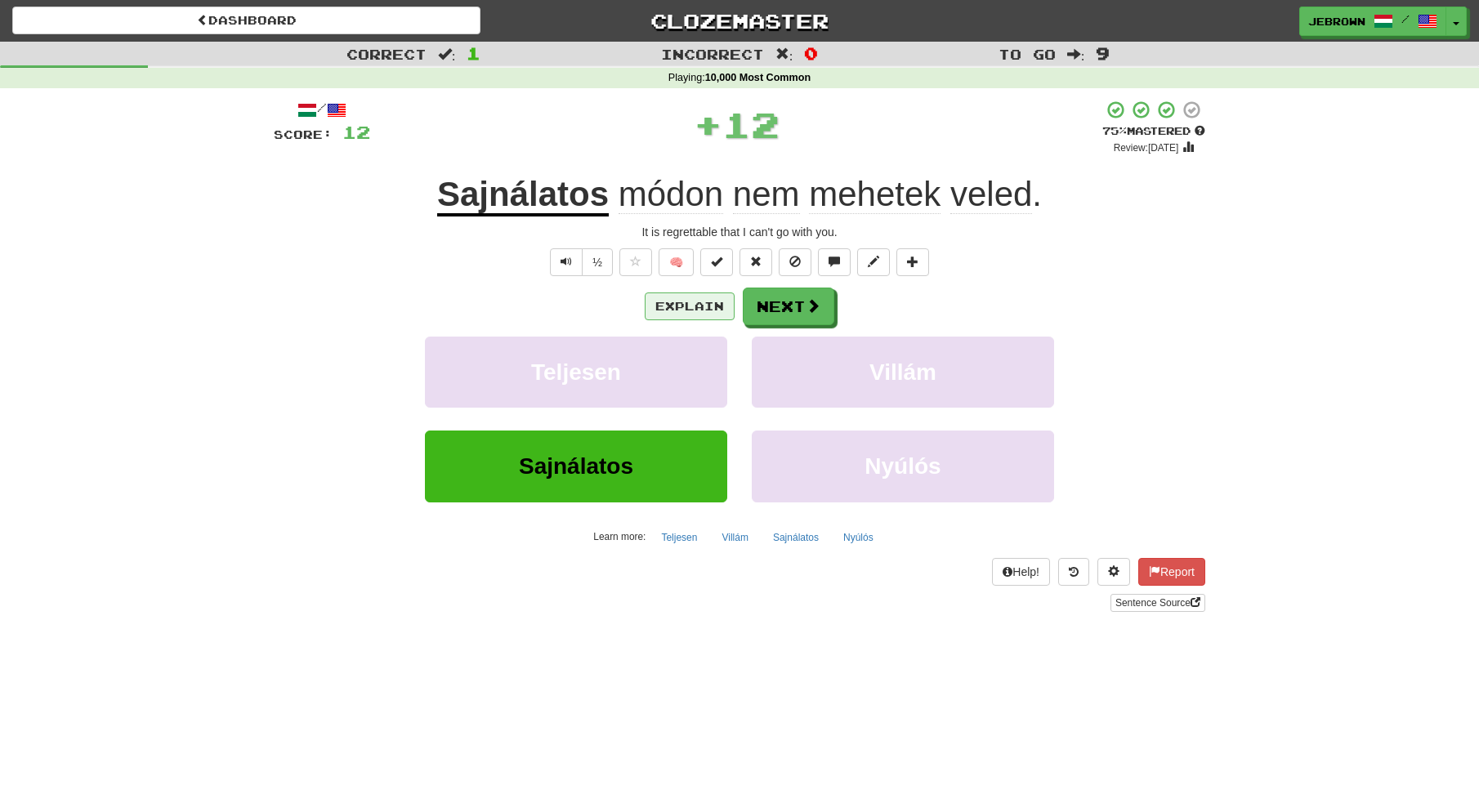
click at [691, 306] on button "Explain" at bounding box center [689, 306] width 90 height 28
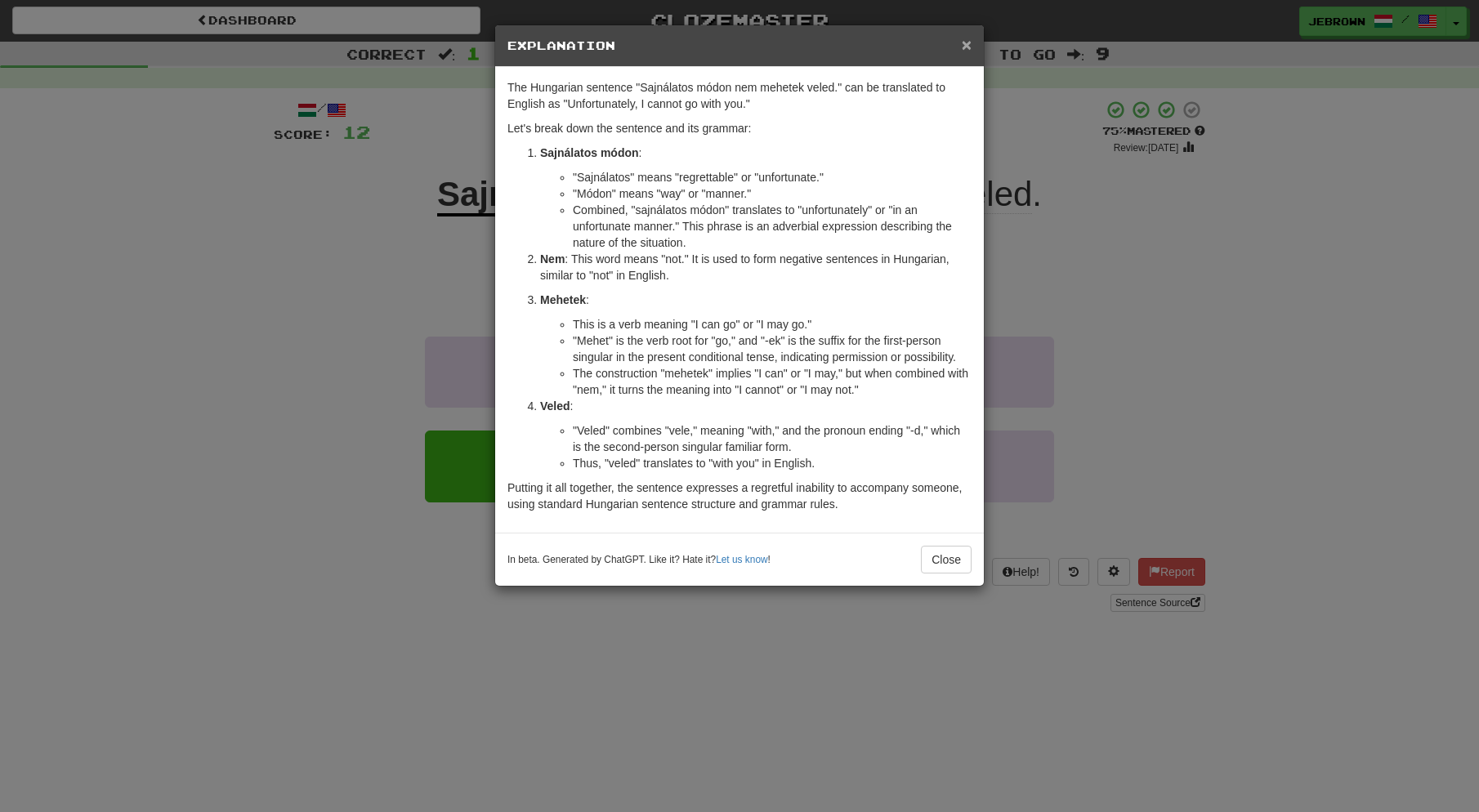
click at [968, 43] on span "×" at bounding box center [967, 45] width 10 height 19
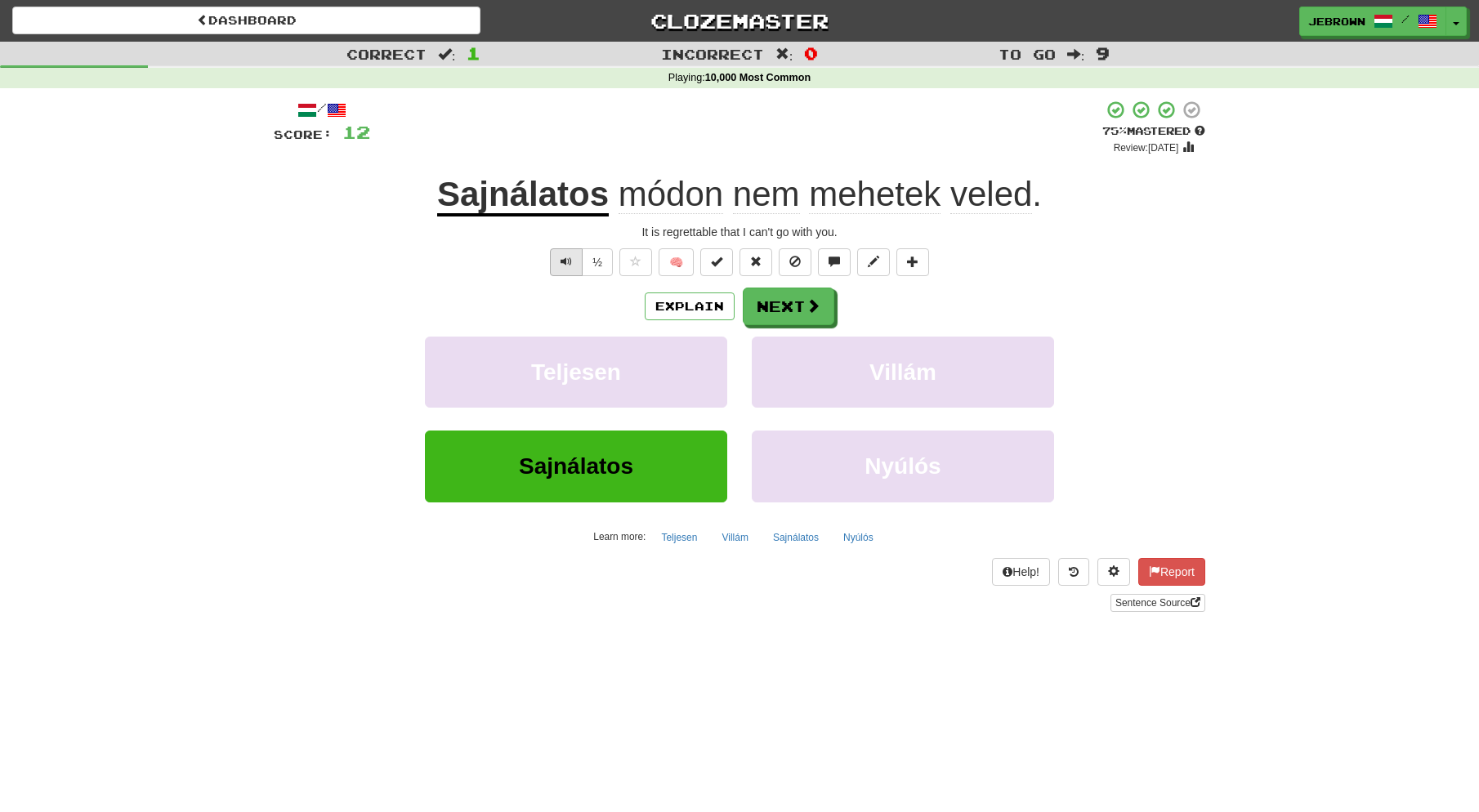
click at [568, 258] on span "Text-to-speech controls" at bounding box center [566, 261] width 11 height 11
click at [807, 305] on span at bounding box center [814, 306] width 15 height 15
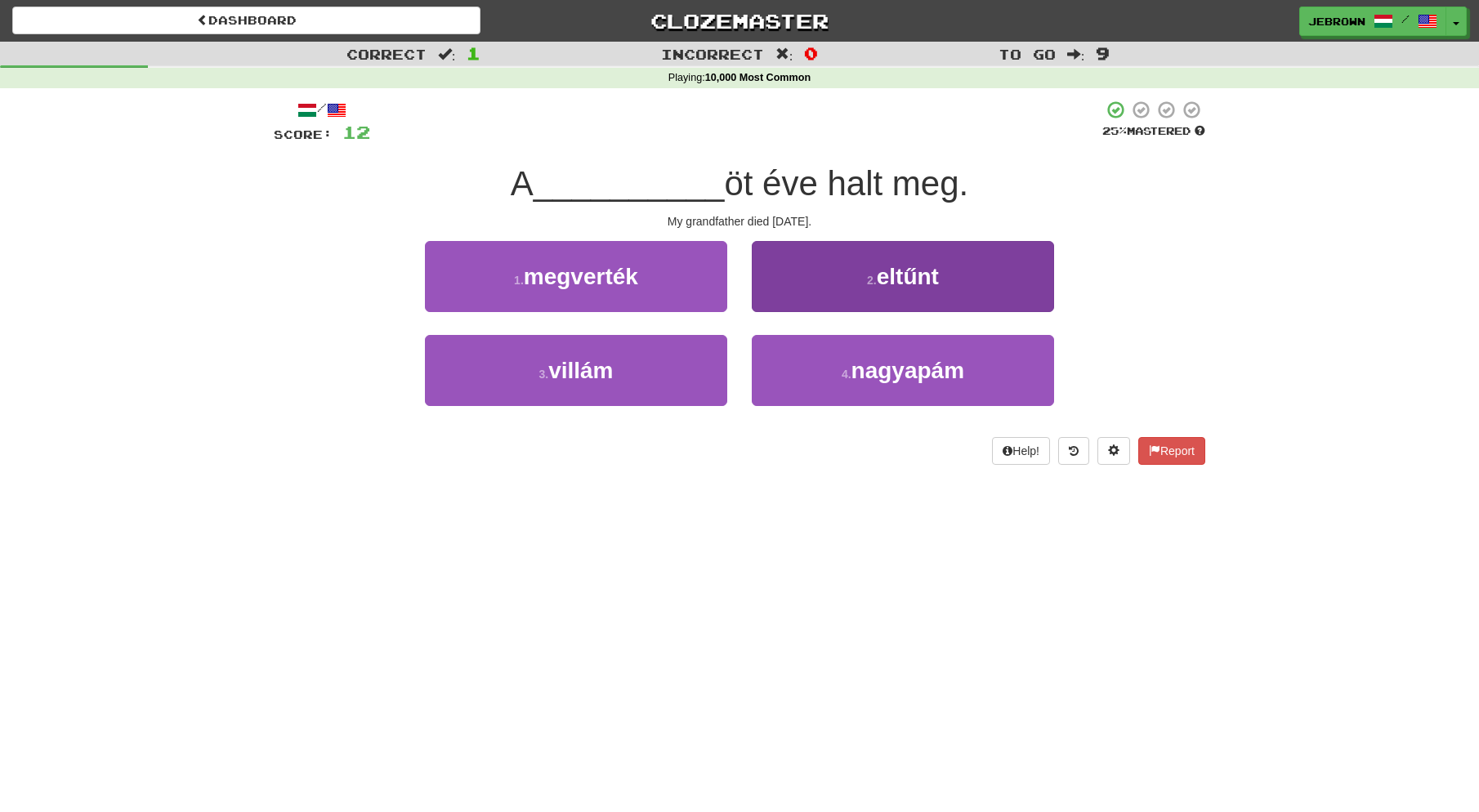
click at [919, 374] on span "nagyapám" at bounding box center [908, 370] width 114 height 25
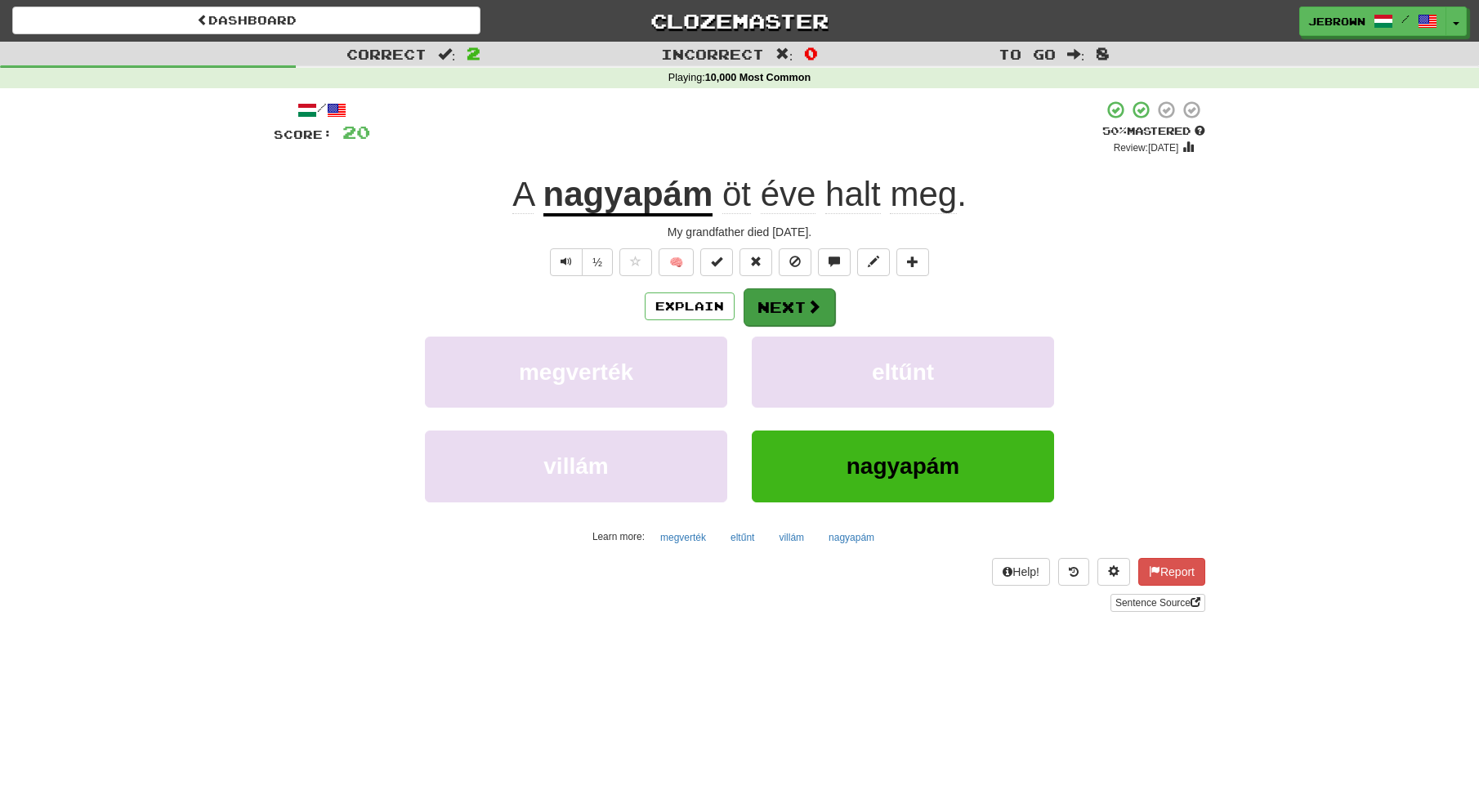
click at [785, 309] on button "Next" at bounding box center [789, 306] width 92 height 38
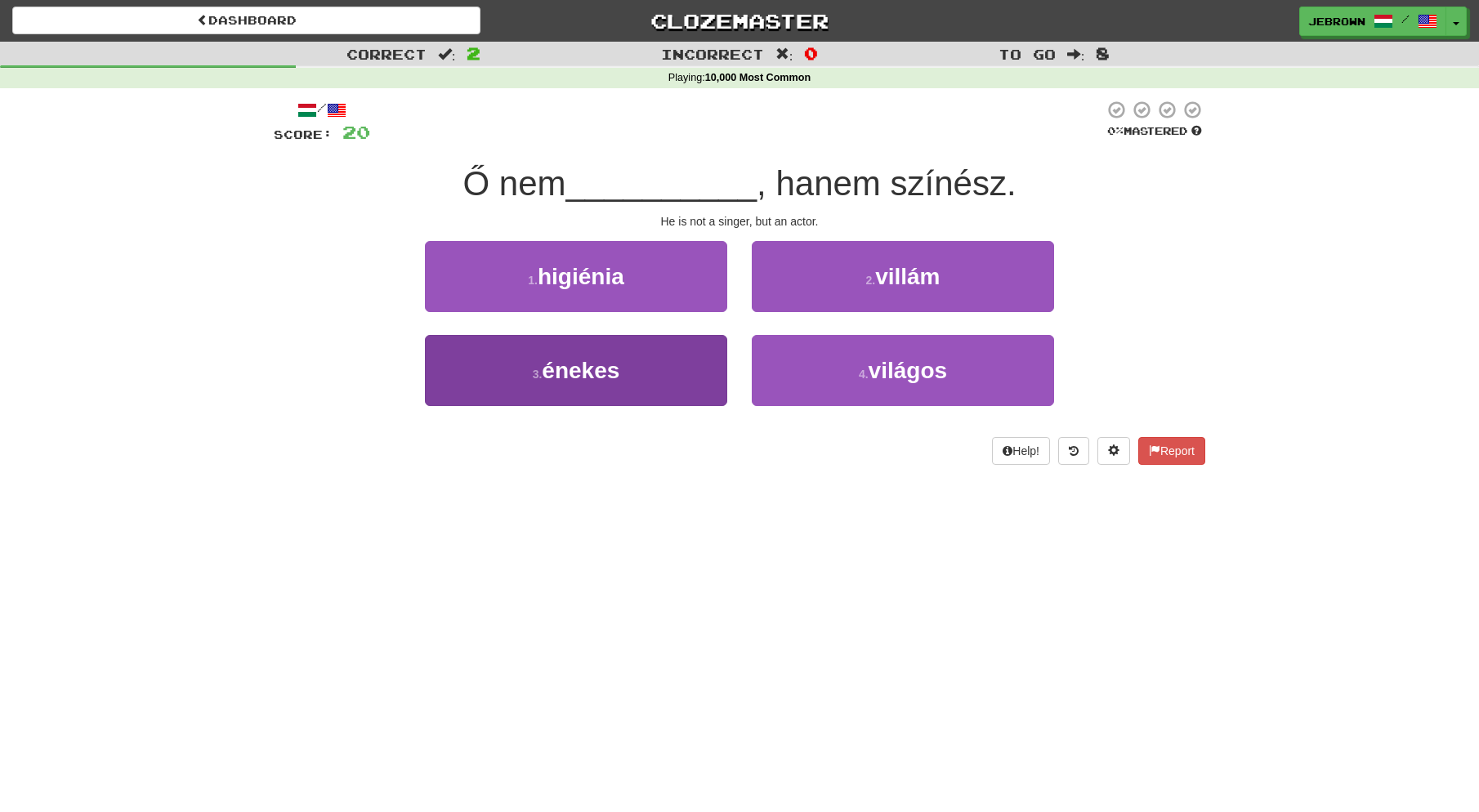
click at [595, 375] on span "énekes" at bounding box center [581, 370] width 78 height 25
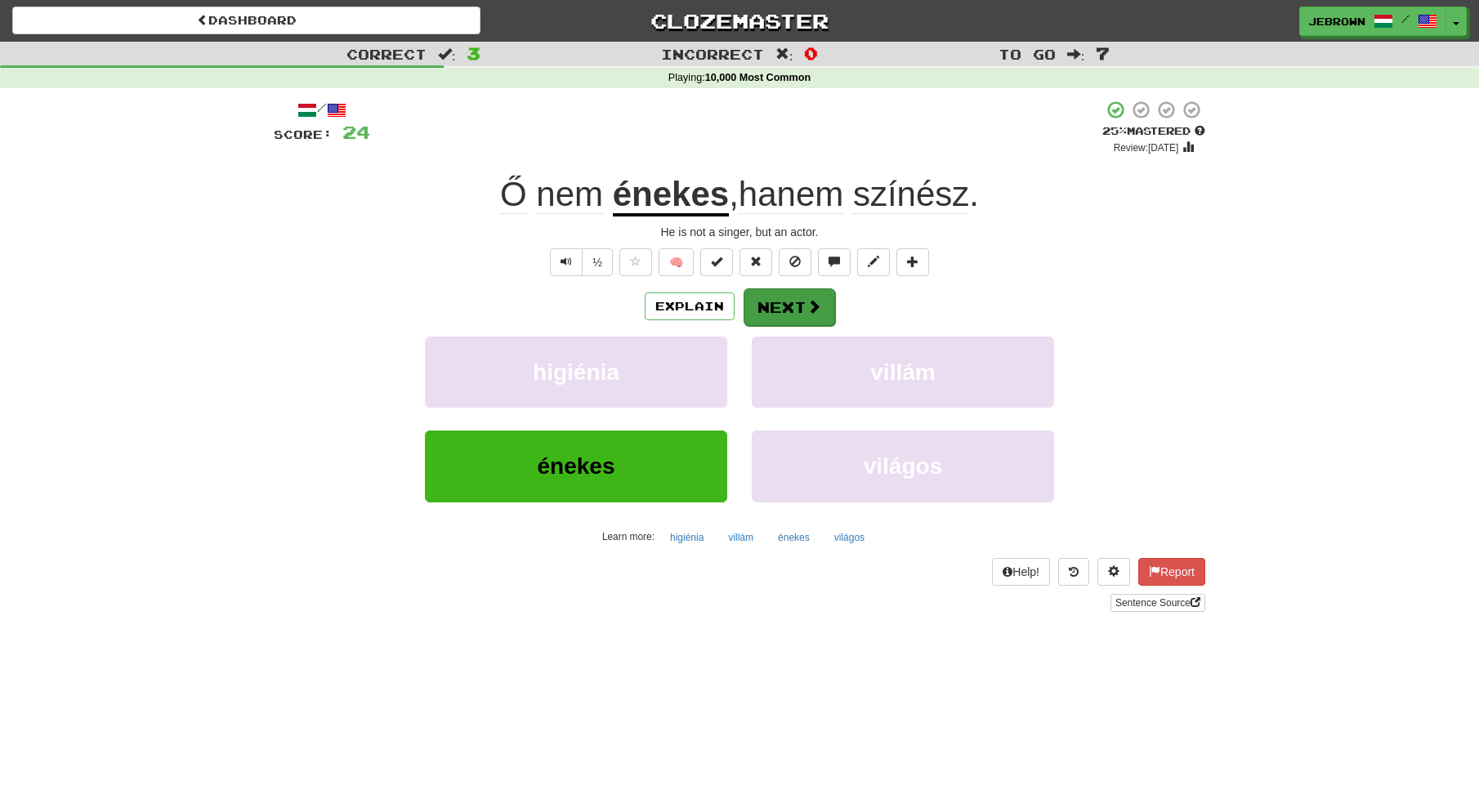
click at [797, 306] on button "Next" at bounding box center [789, 306] width 92 height 38
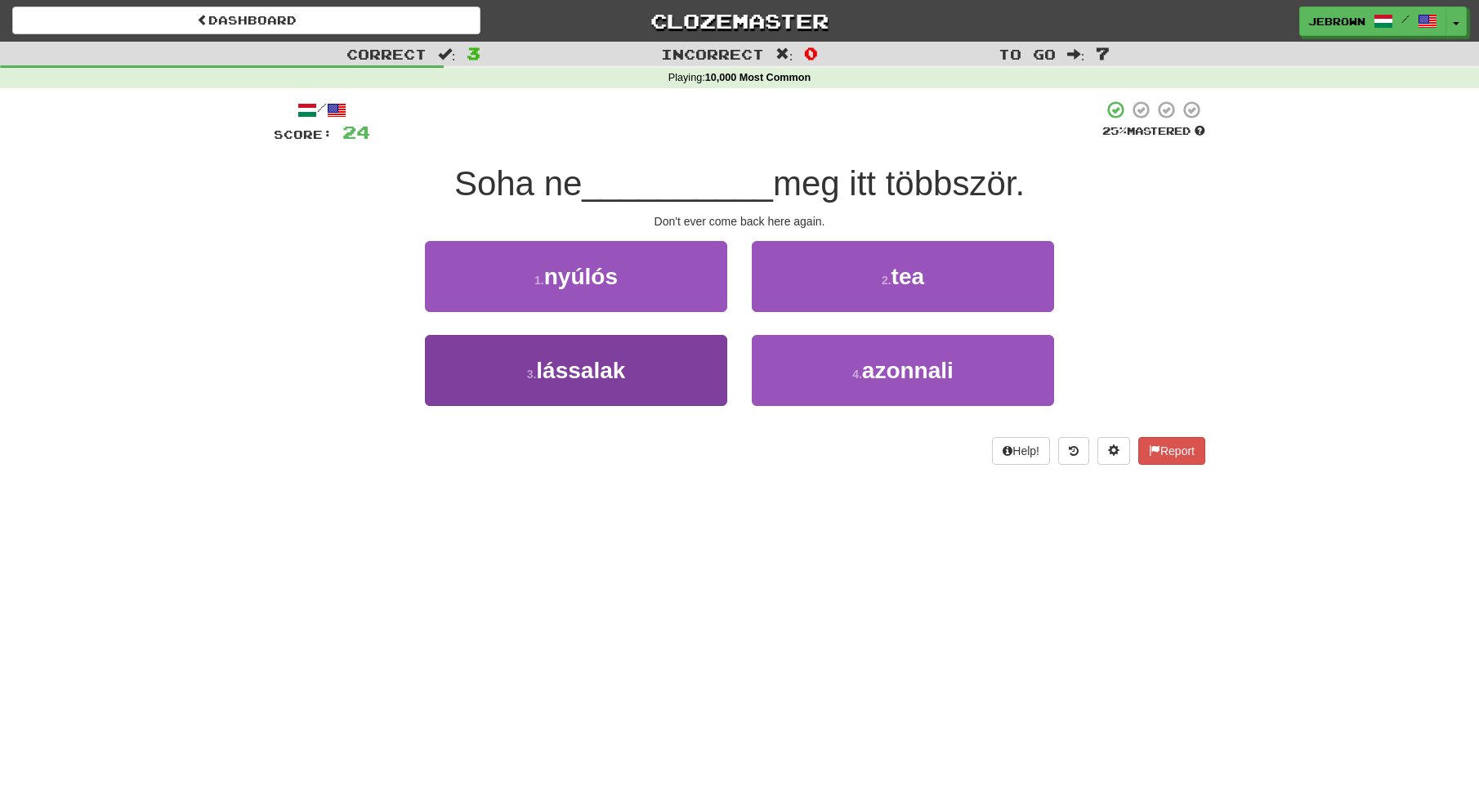
click at [639, 366] on button "3 . lássalak" at bounding box center [576, 370] width 302 height 71
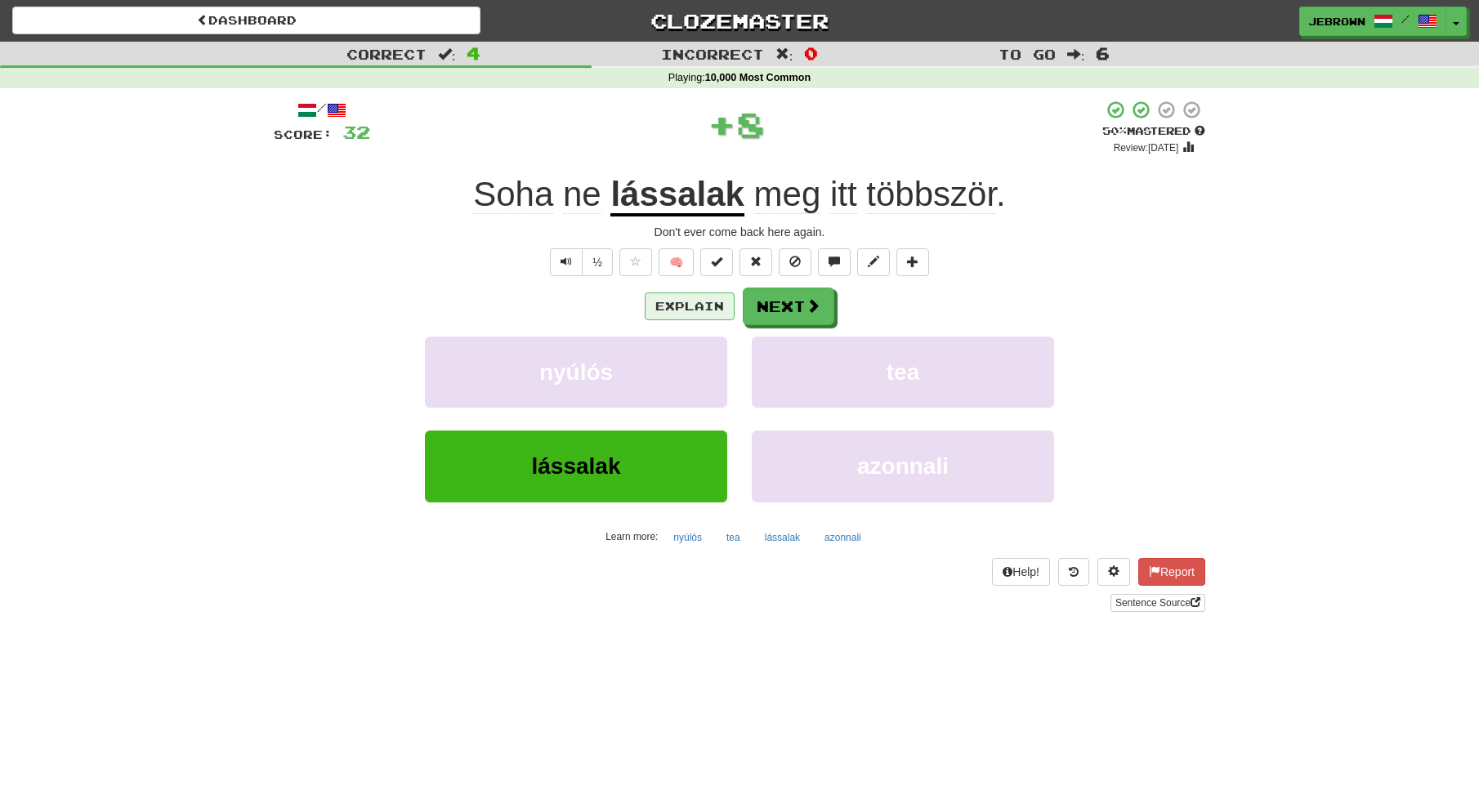
click at [692, 304] on button "Explain" at bounding box center [689, 306] width 90 height 28
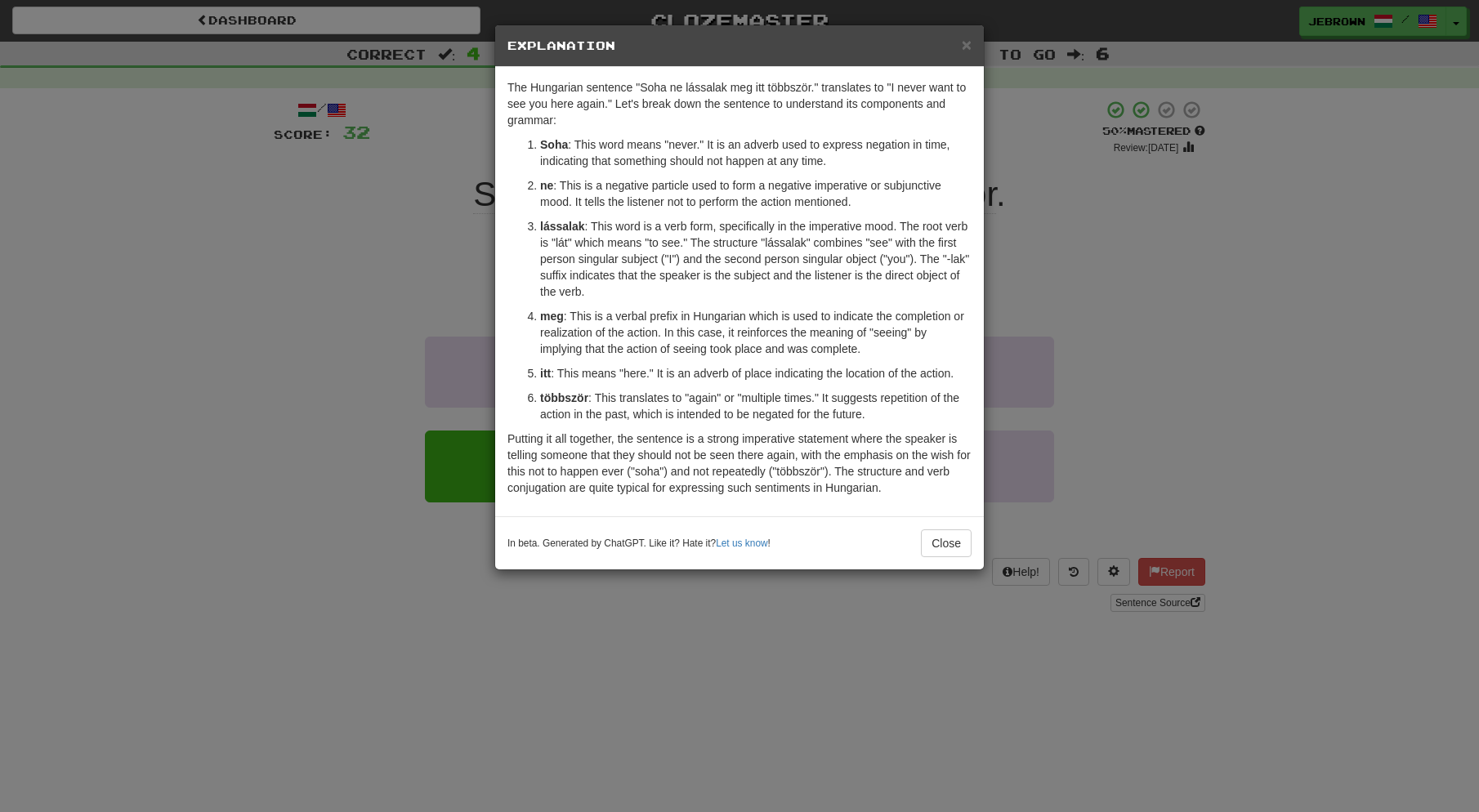
click at [966, 44] on span "×" at bounding box center [967, 45] width 10 height 19
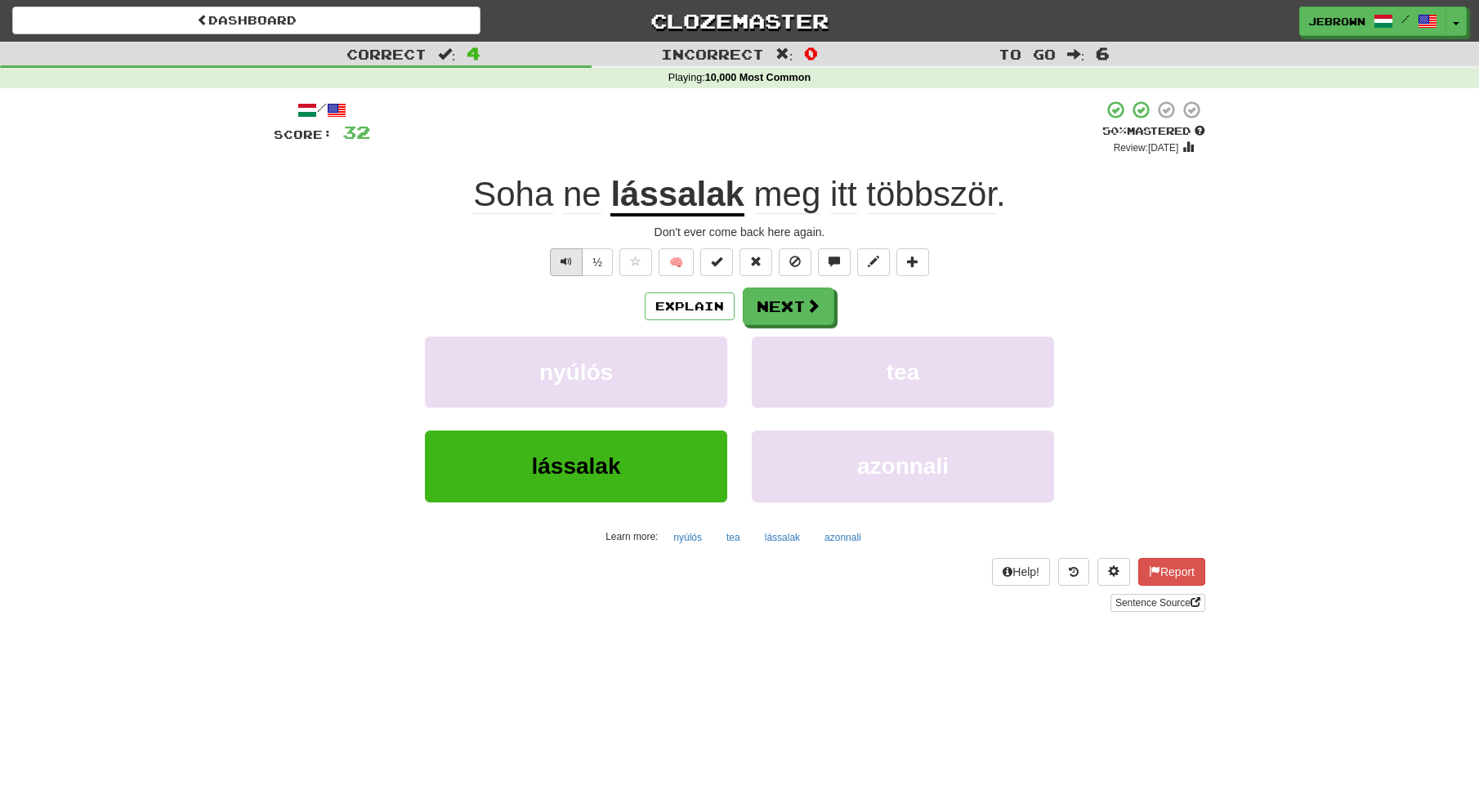
click at [566, 262] on span "Text-to-speech controls" at bounding box center [566, 261] width 11 height 11
click at [781, 304] on button "Next" at bounding box center [789, 306] width 92 height 38
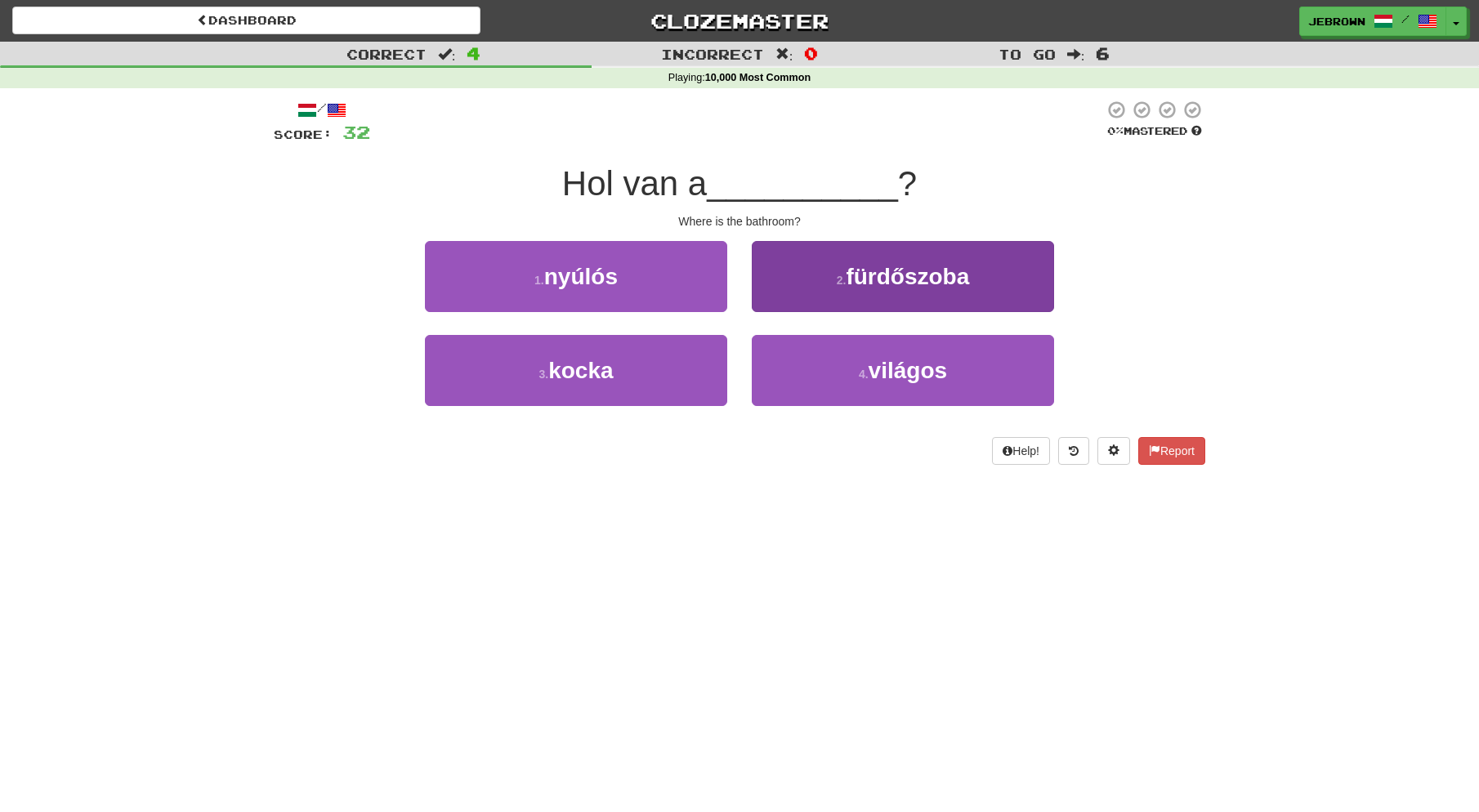
click at [843, 286] on button "2 . fürdőszoba" at bounding box center [903, 276] width 302 height 71
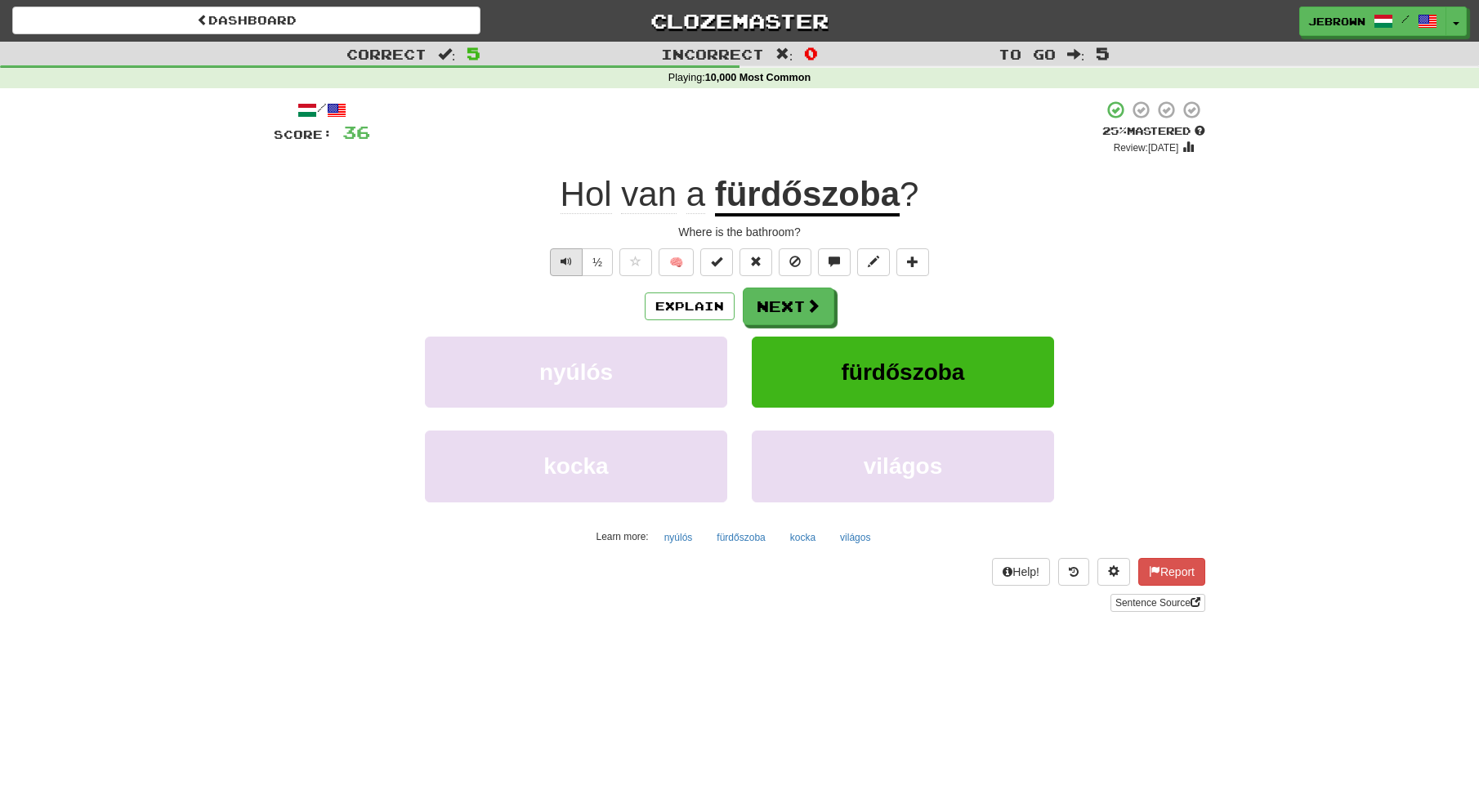
click at [563, 260] on span "Text-to-speech controls" at bounding box center [566, 261] width 11 height 11
click at [785, 305] on button "Next" at bounding box center [789, 306] width 92 height 38
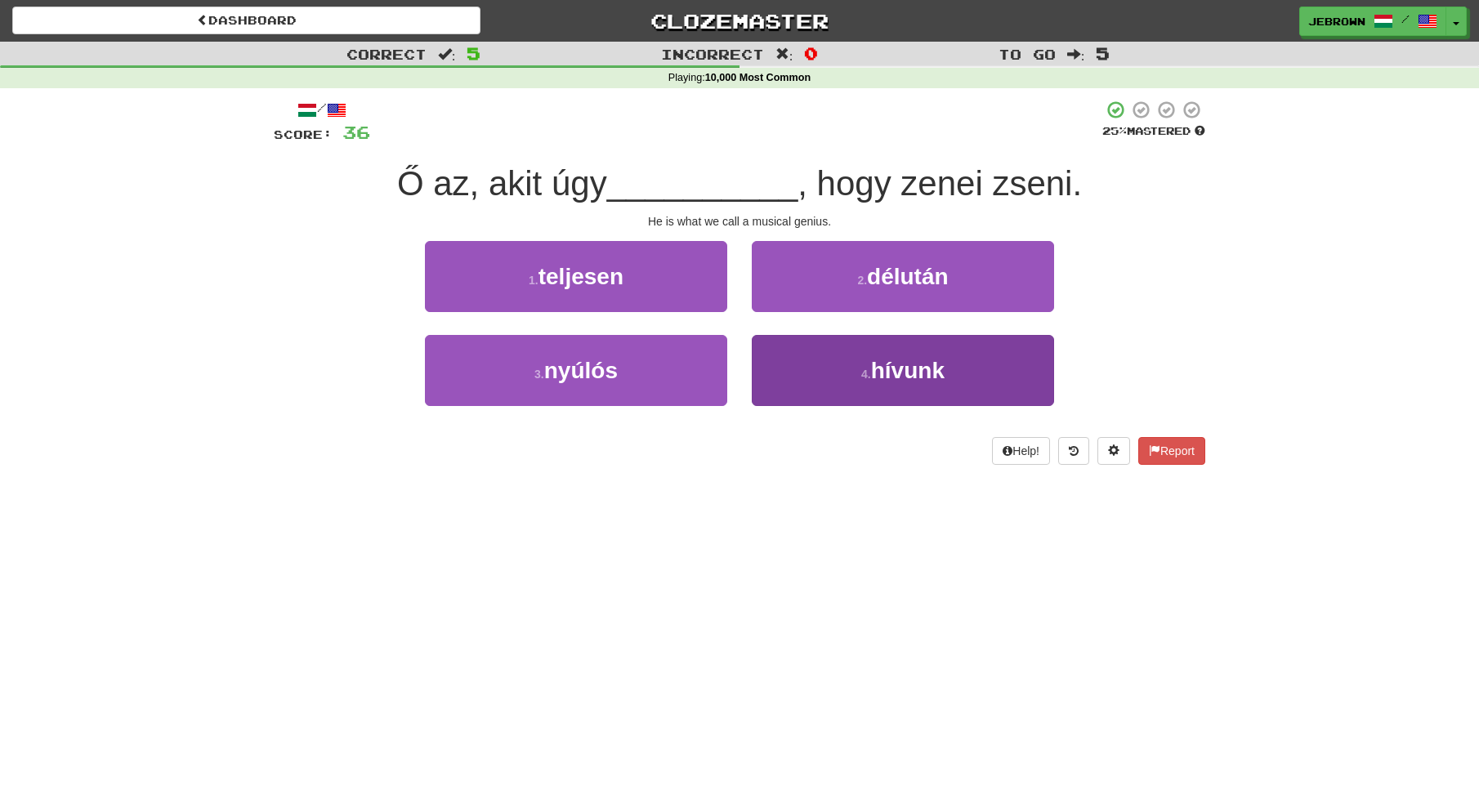
click at [884, 372] on span "hívunk" at bounding box center [908, 370] width 73 height 25
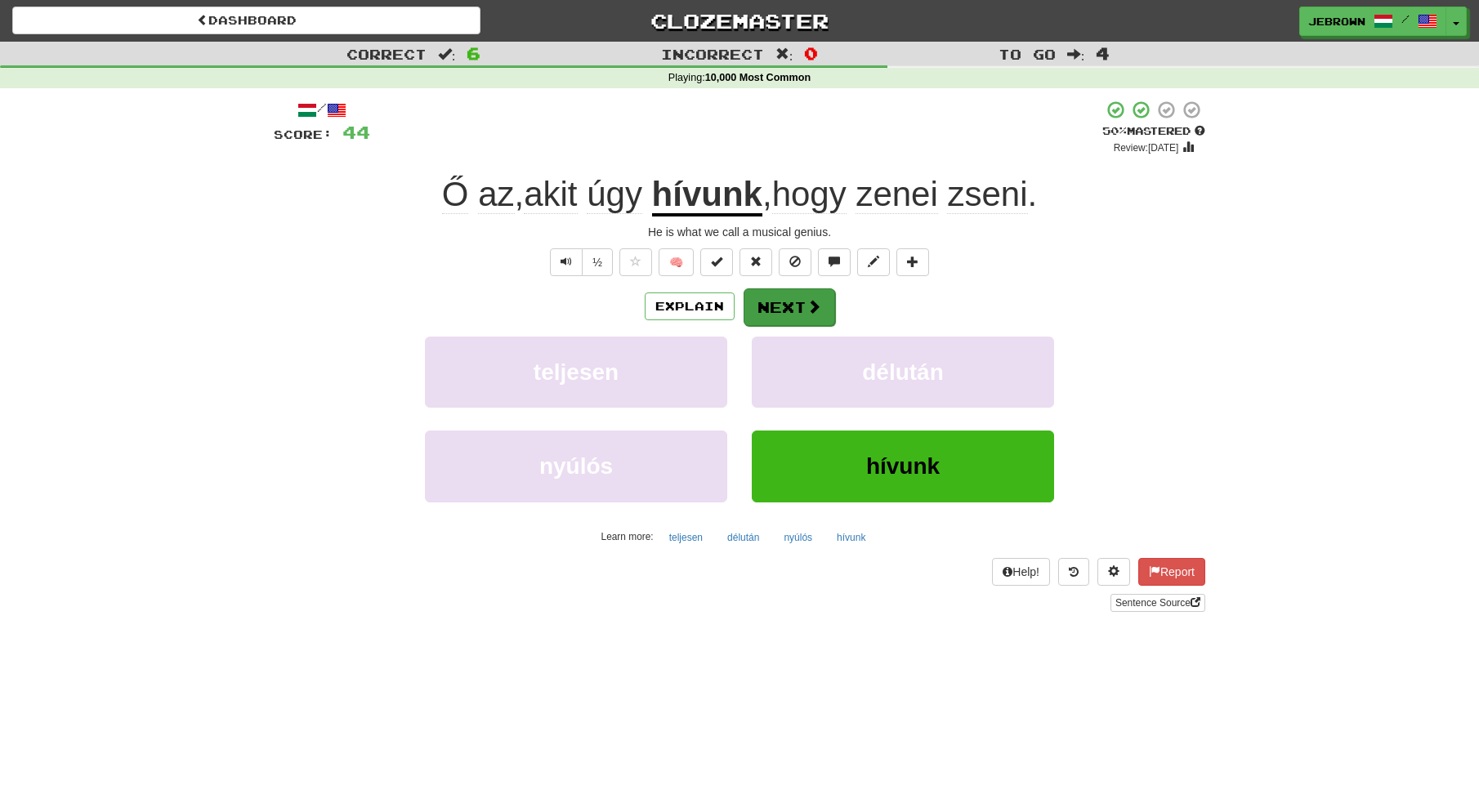
click at [775, 300] on button "Next" at bounding box center [789, 306] width 92 height 38
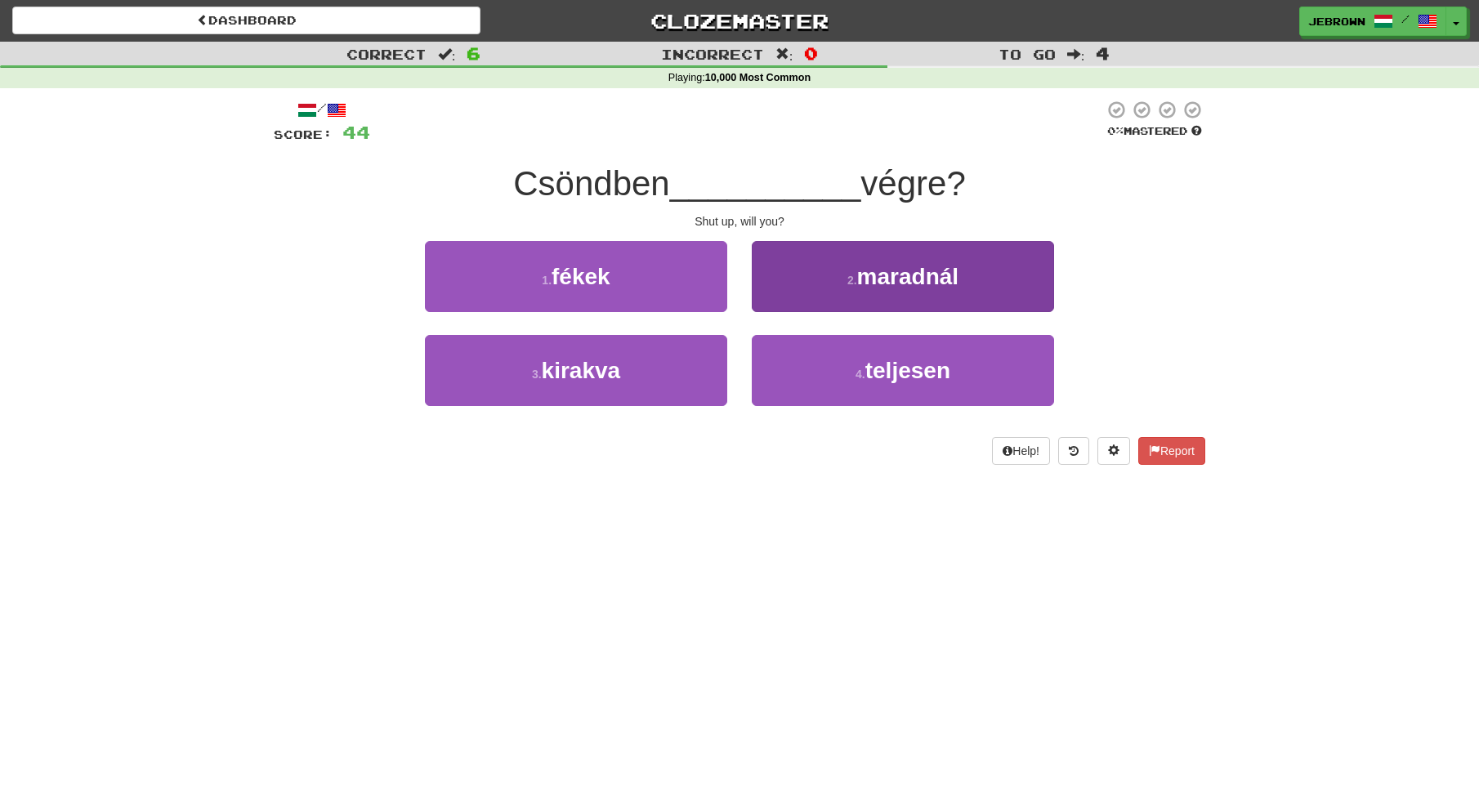
click at [880, 272] on span "maradnál" at bounding box center [908, 276] width 102 height 25
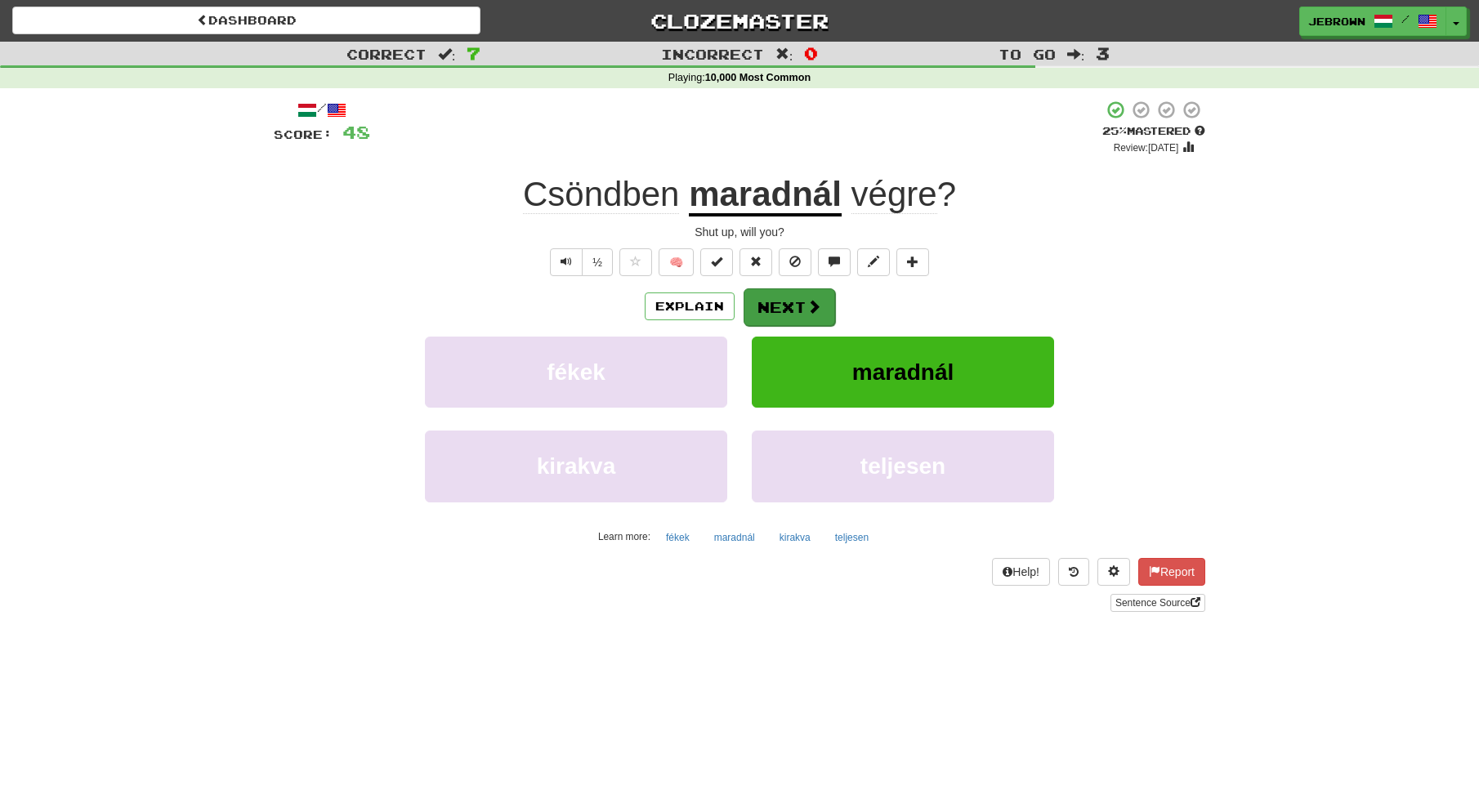
click at [807, 310] on span at bounding box center [814, 306] width 15 height 15
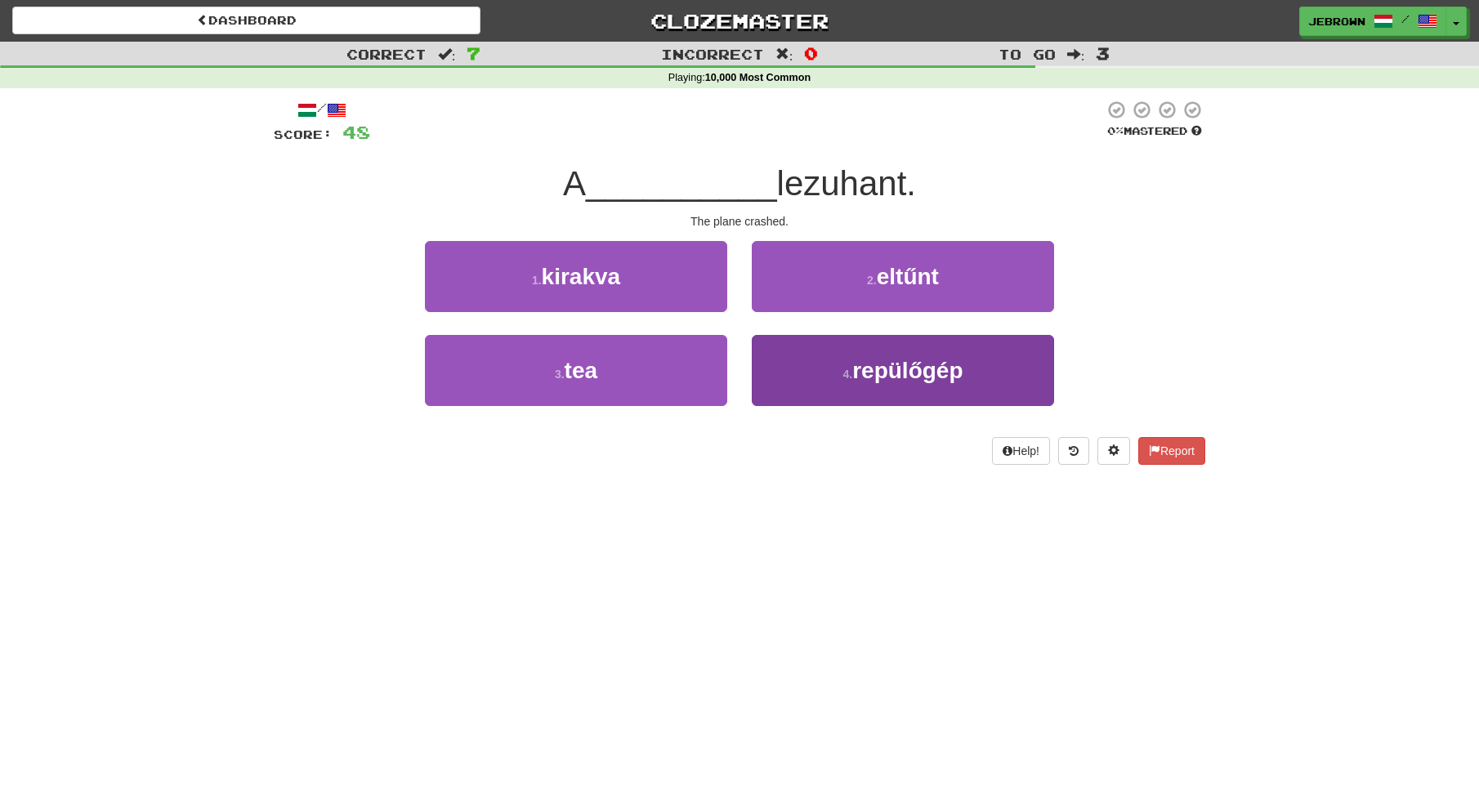
click at [852, 373] on small "4 ." at bounding box center [847, 374] width 10 height 13
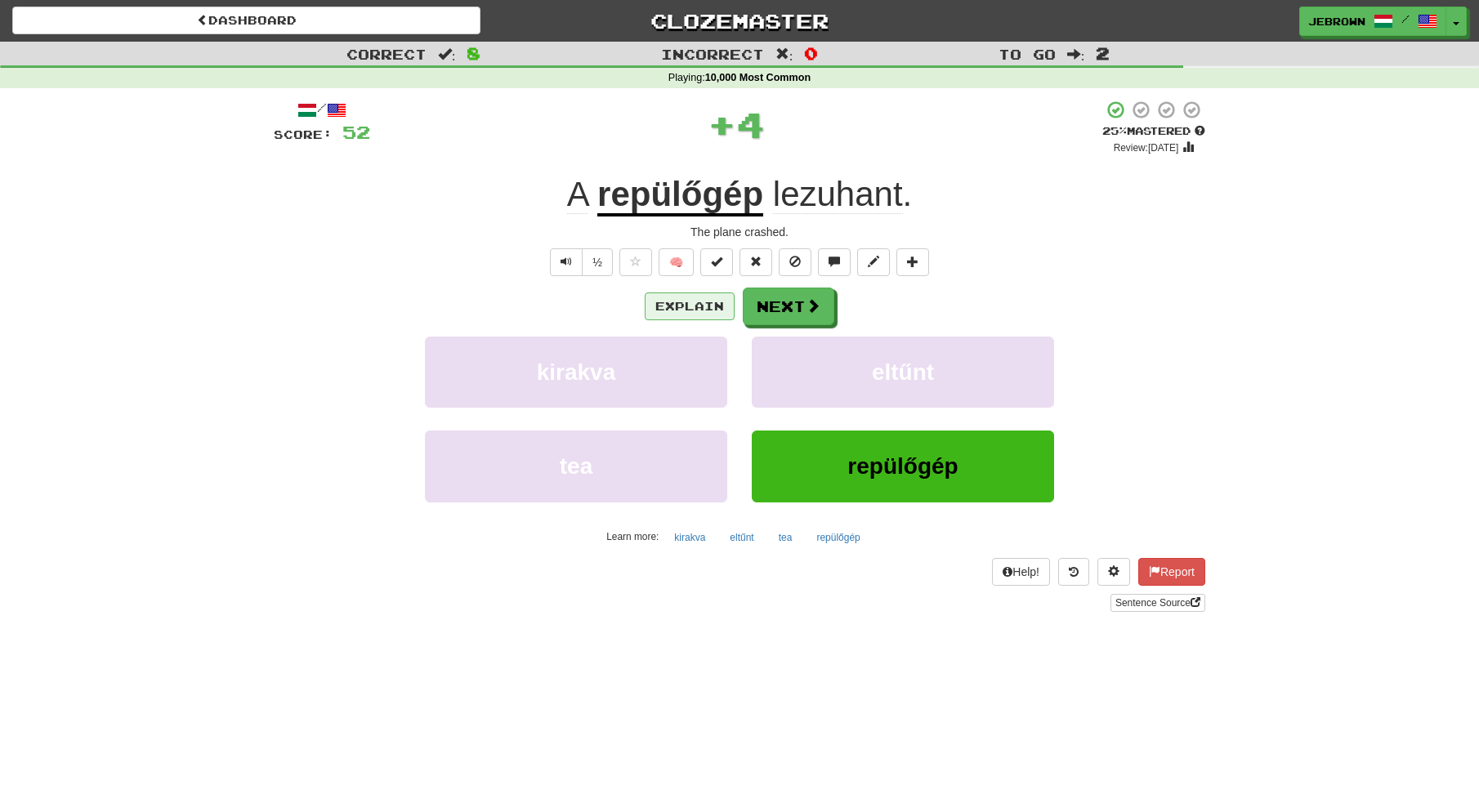
click at [690, 305] on button "Explain" at bounding box center [689, 306] width 90 height 28
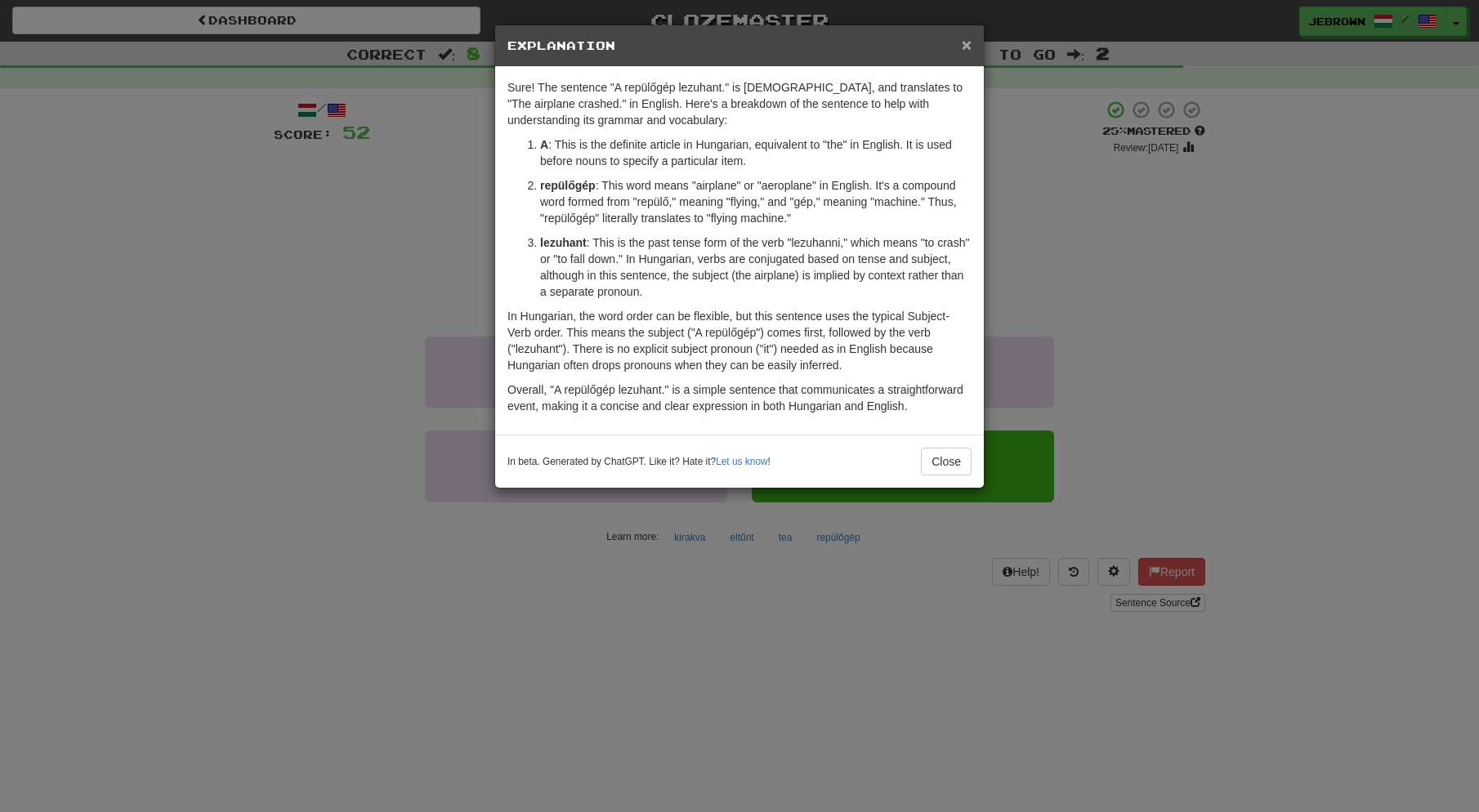
click at [965, 45] on span "×" at bounding box center [967, 45] width 10 height 19
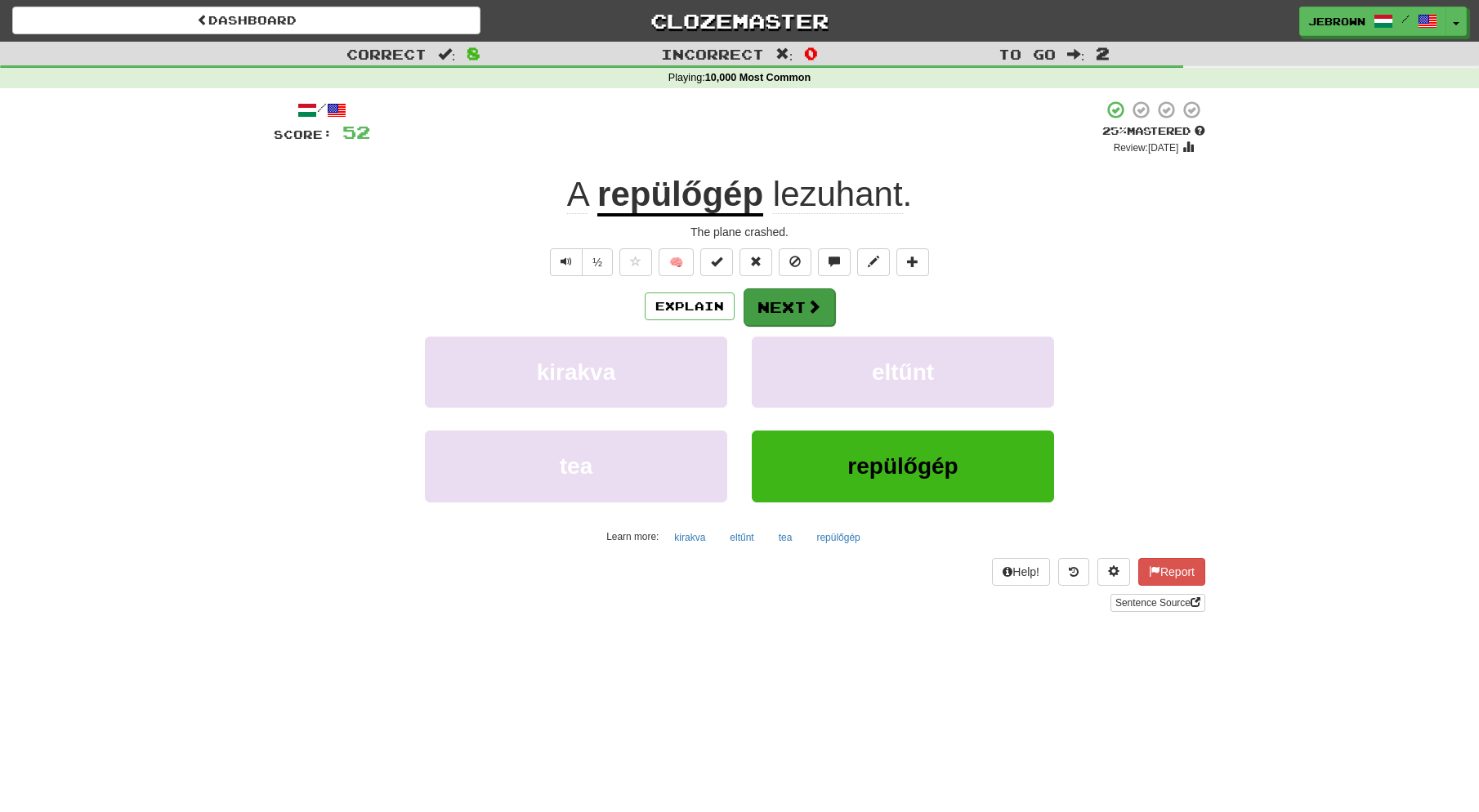
click at [797, 311] on button "Next" at bounding box center [789, 306] width 92 height 38
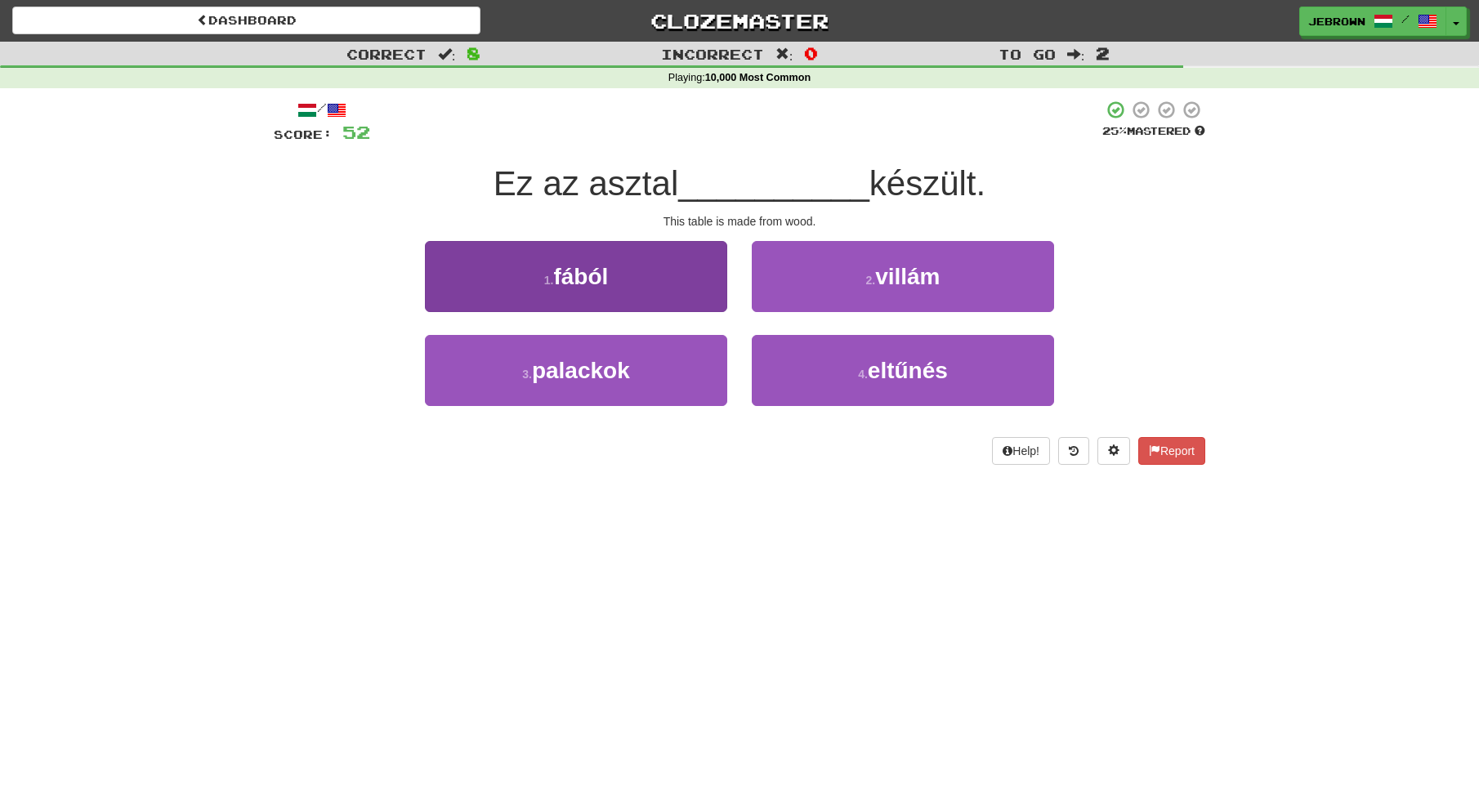
click at [651, 264] on button "1 . fából" at bounding box center [576, 276] width 302 height 71
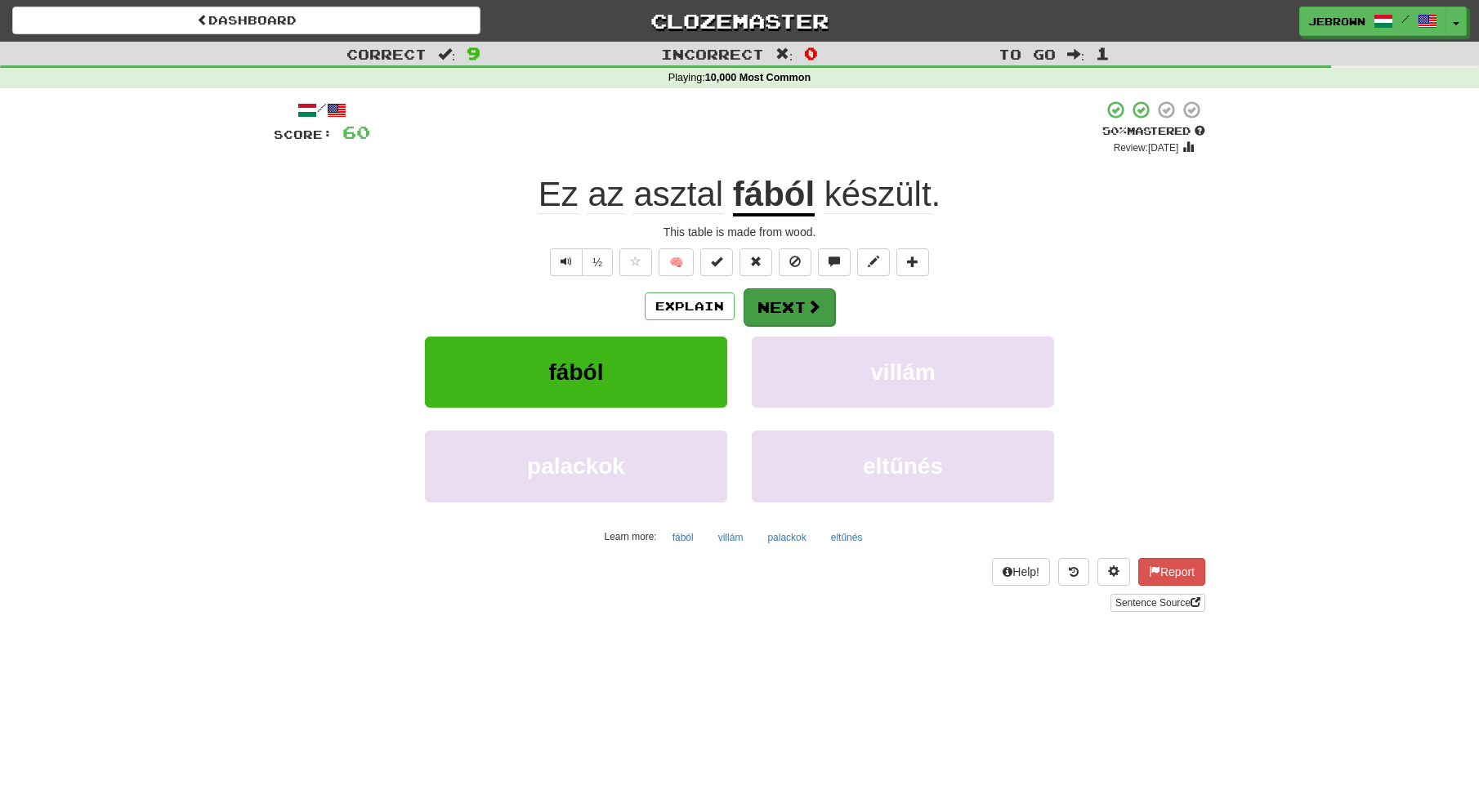
click at [783, 306] on button "Next" at bounding box center [789, 306] width 92 height 38
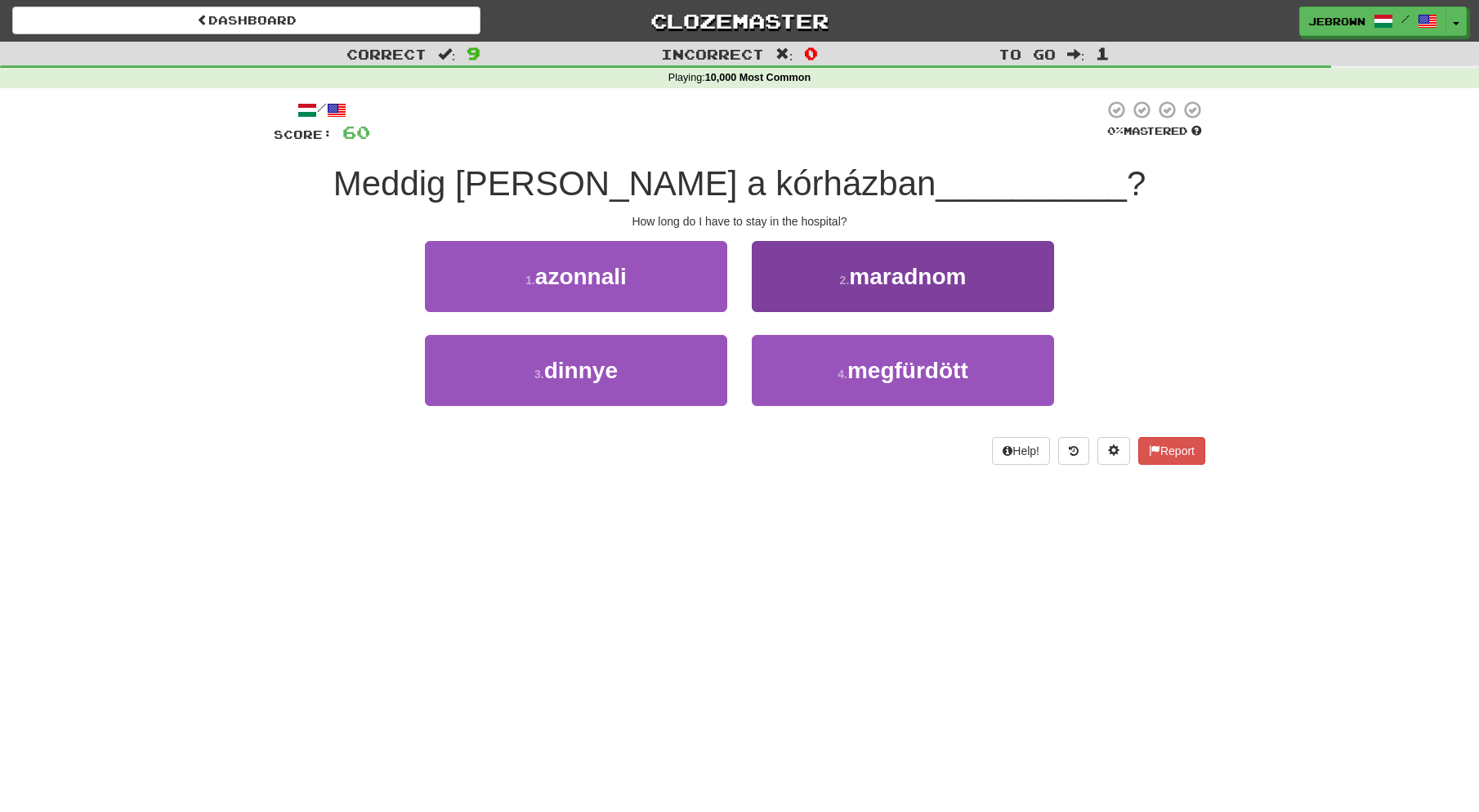
click at [879, 274] on span "maradnom" at bounding box center [907, 276] width 117 height 25
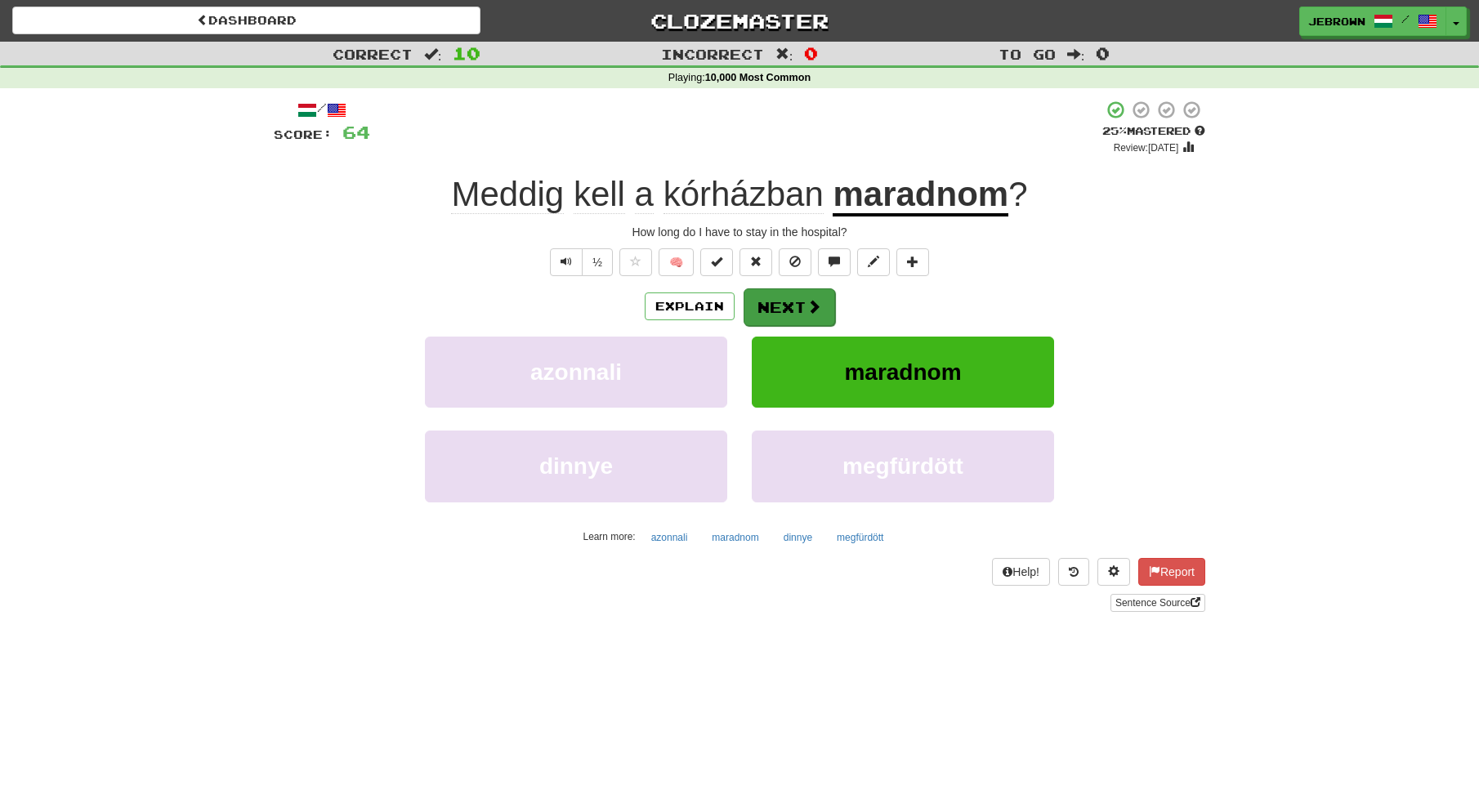
click at [789, 306] on button "Next" at bounding box center [789, 306] width 92 height 38
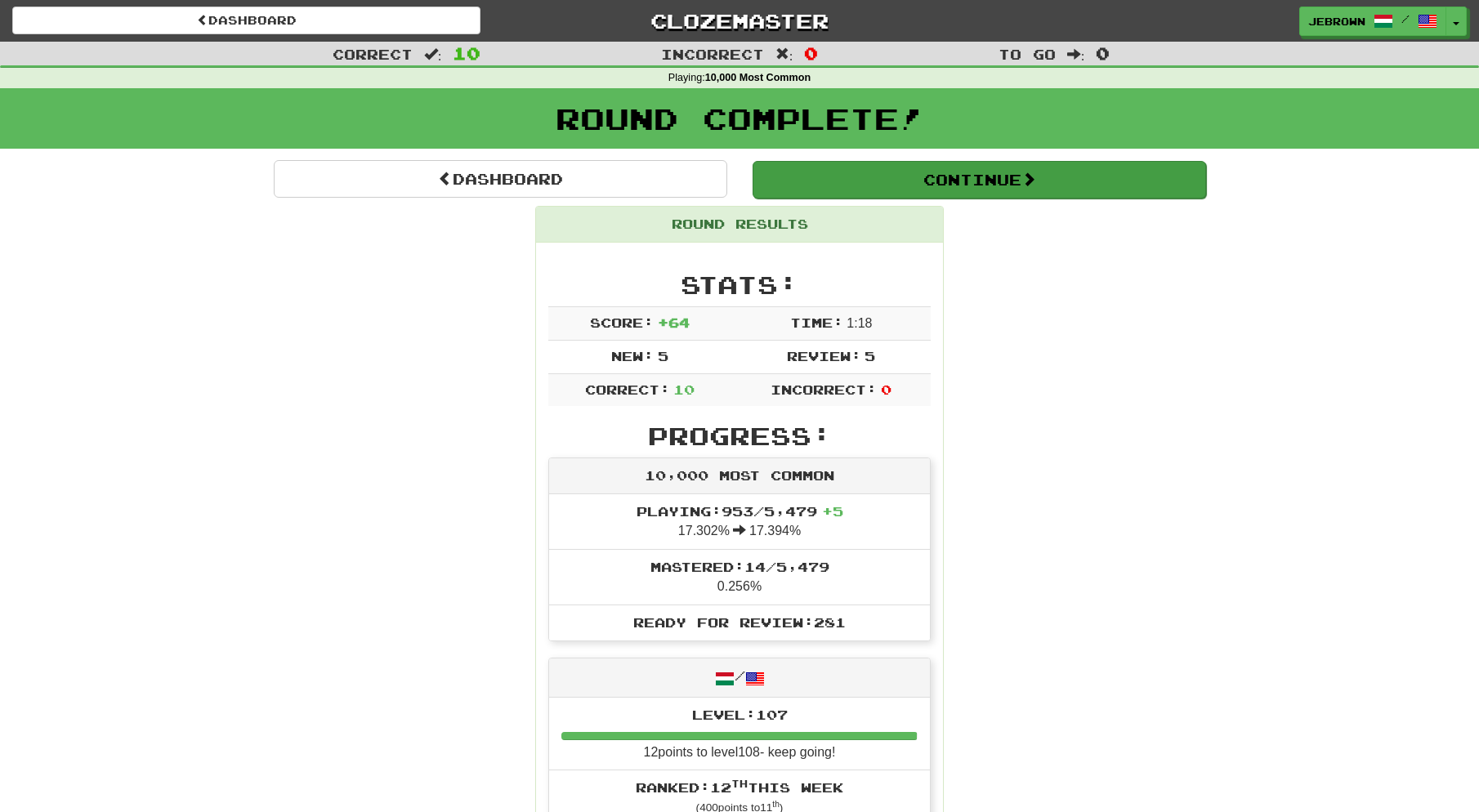
click at [829, 178] on button "Continue" at bounding box center [979, 179] width 453 height 38
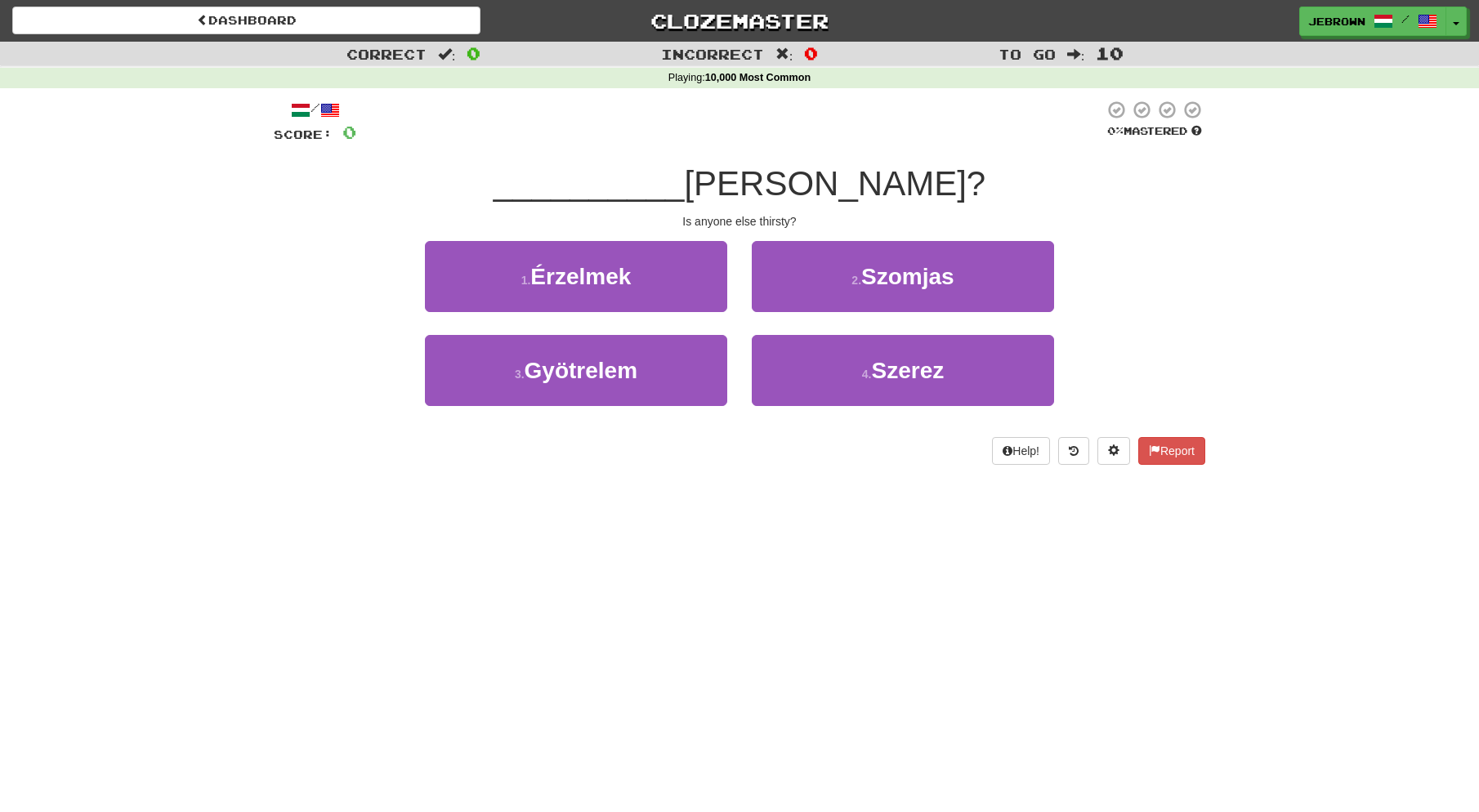
click at [957, 284] on button "2 . Szomjas" at bounding box center [903, 276] width 302 height 71
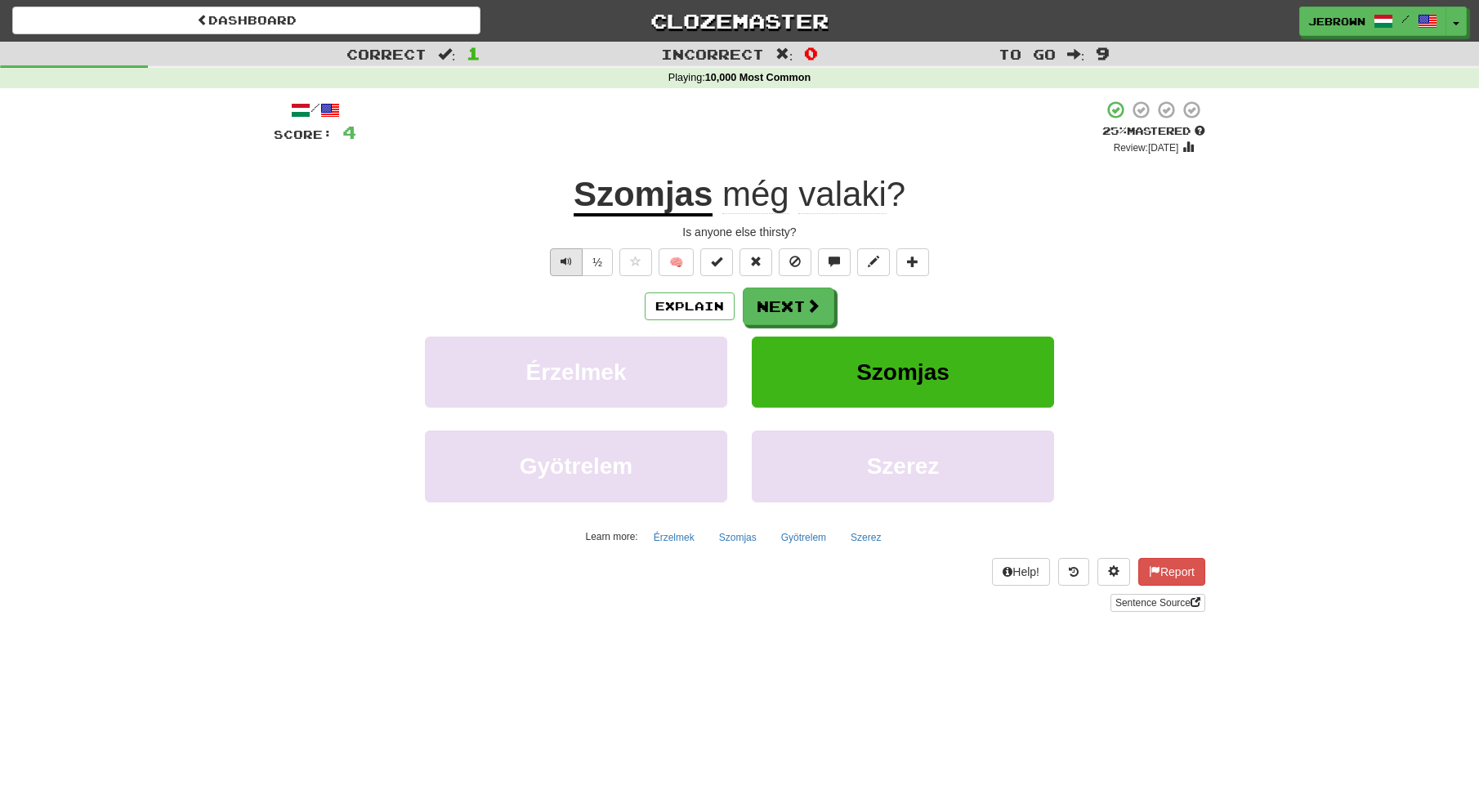
click at [566, 259] on span "Text-to-speech controls" at bounding box center [566, 261] width 11 height 11
click at [807, 308] on span at bounding box center [814, 306] width 15 height 15
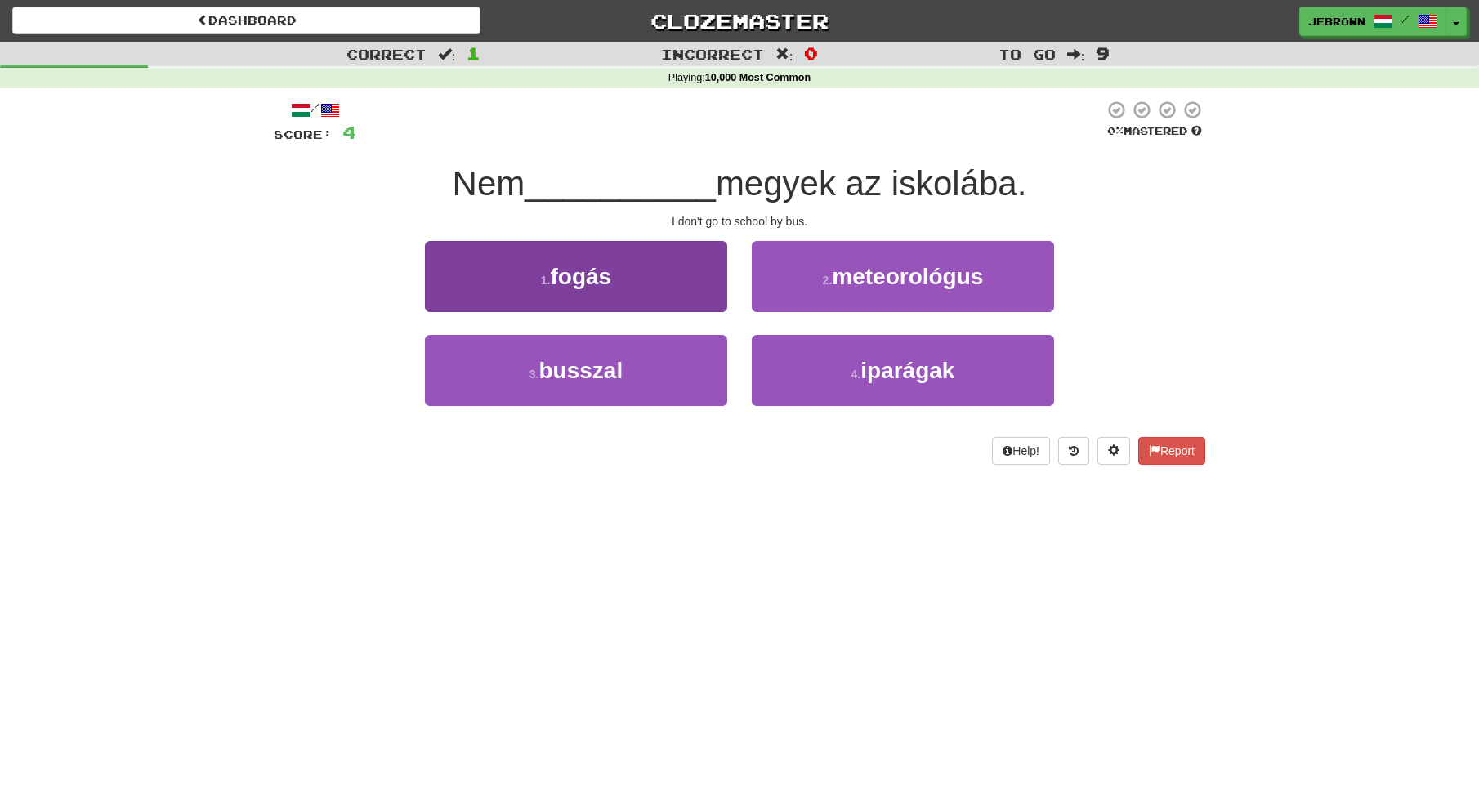
click at [619, 366] on span "busszal" at bounding box center [581, 370] width 84 height 25
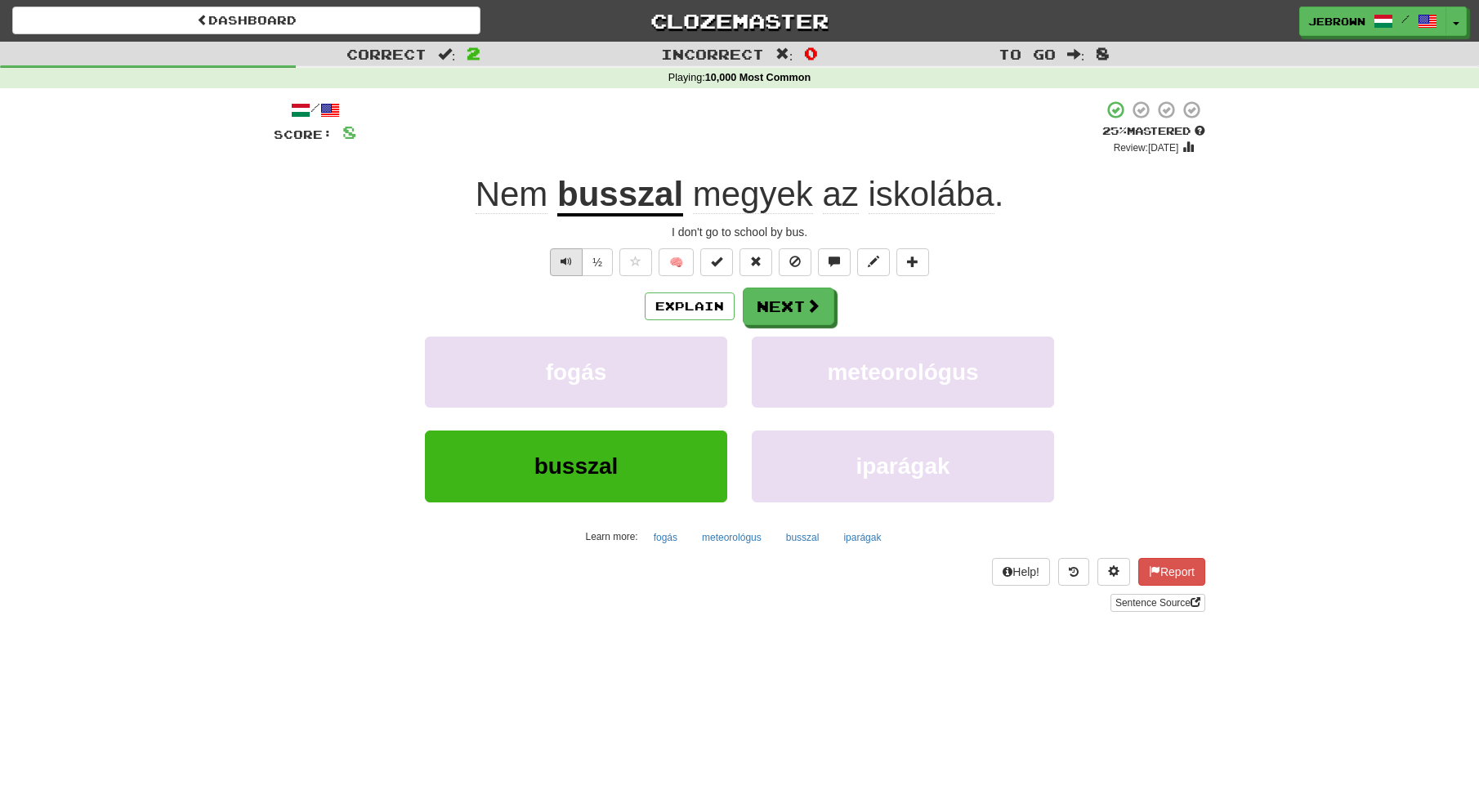
click at [568, 264] on span "Text-to-speech controls" at bounding box center [566, 261] width 11 height 11
click at [790, 306] on button "Next" at bounding box center [789, 306] width 92 height 38
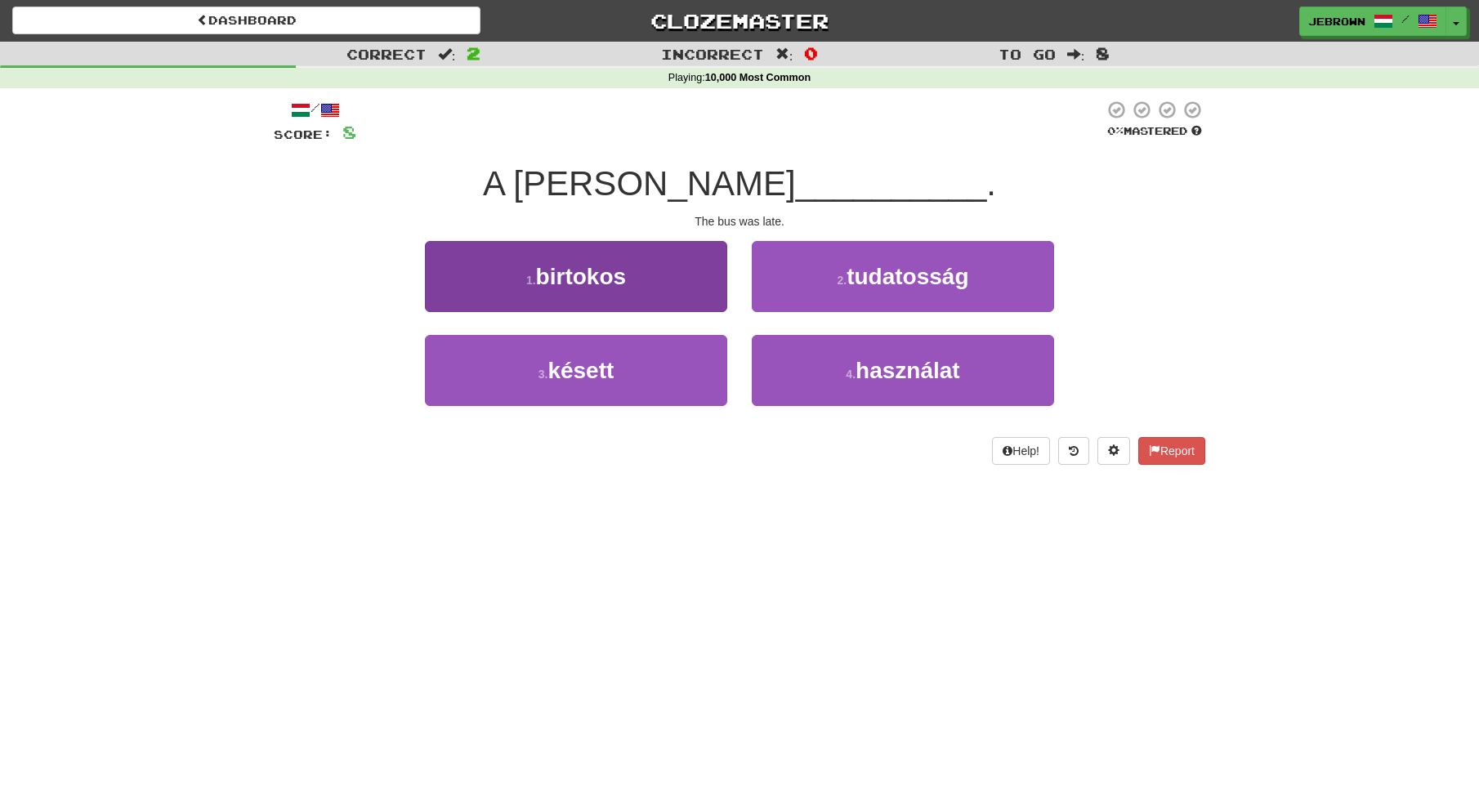
click at [658, 370] on button "3 . késett" at bounding box center [576, 370] width 302 height 71
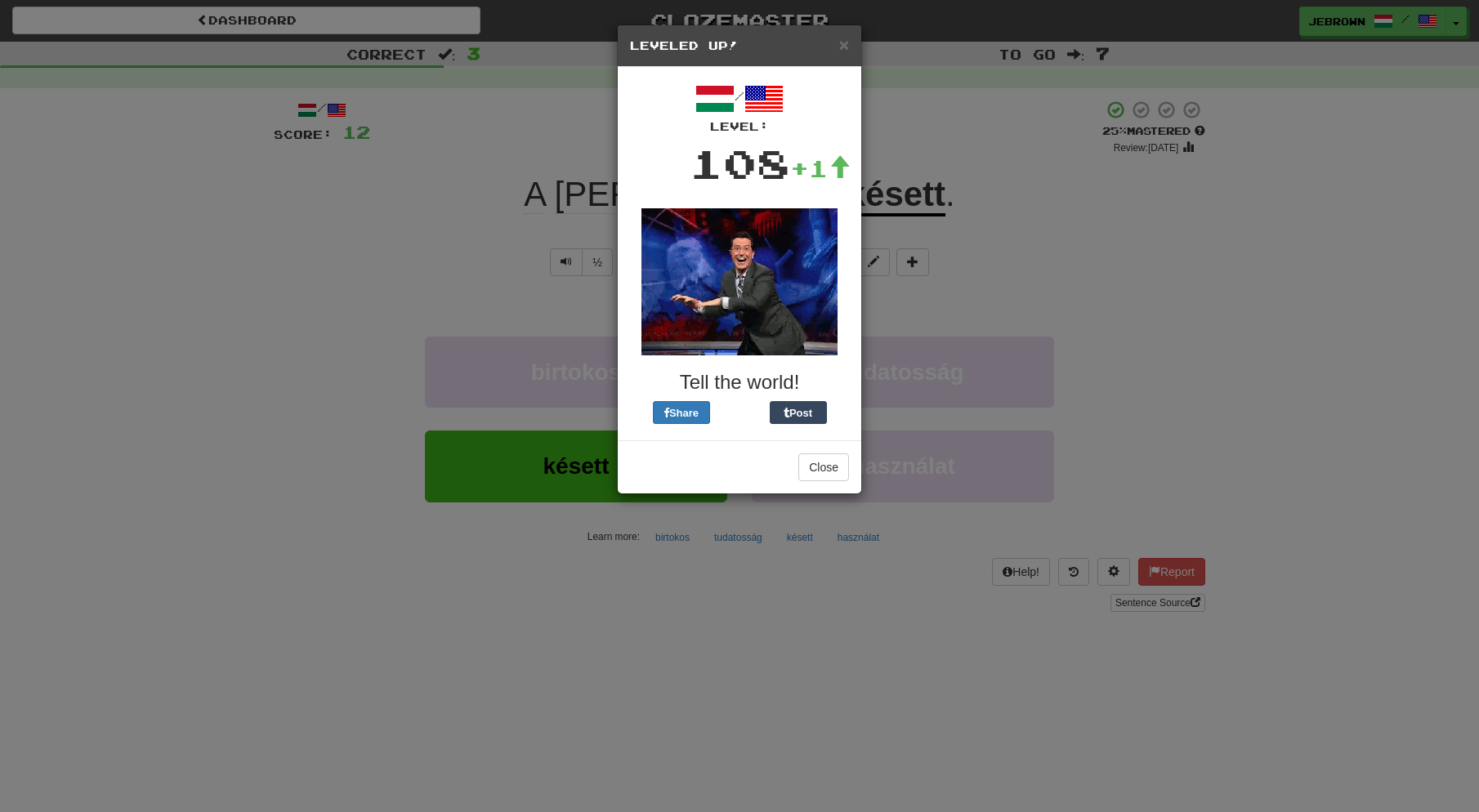
click at [844, 45] on span "×" at bounding box center [843, 45] width 10 height 19
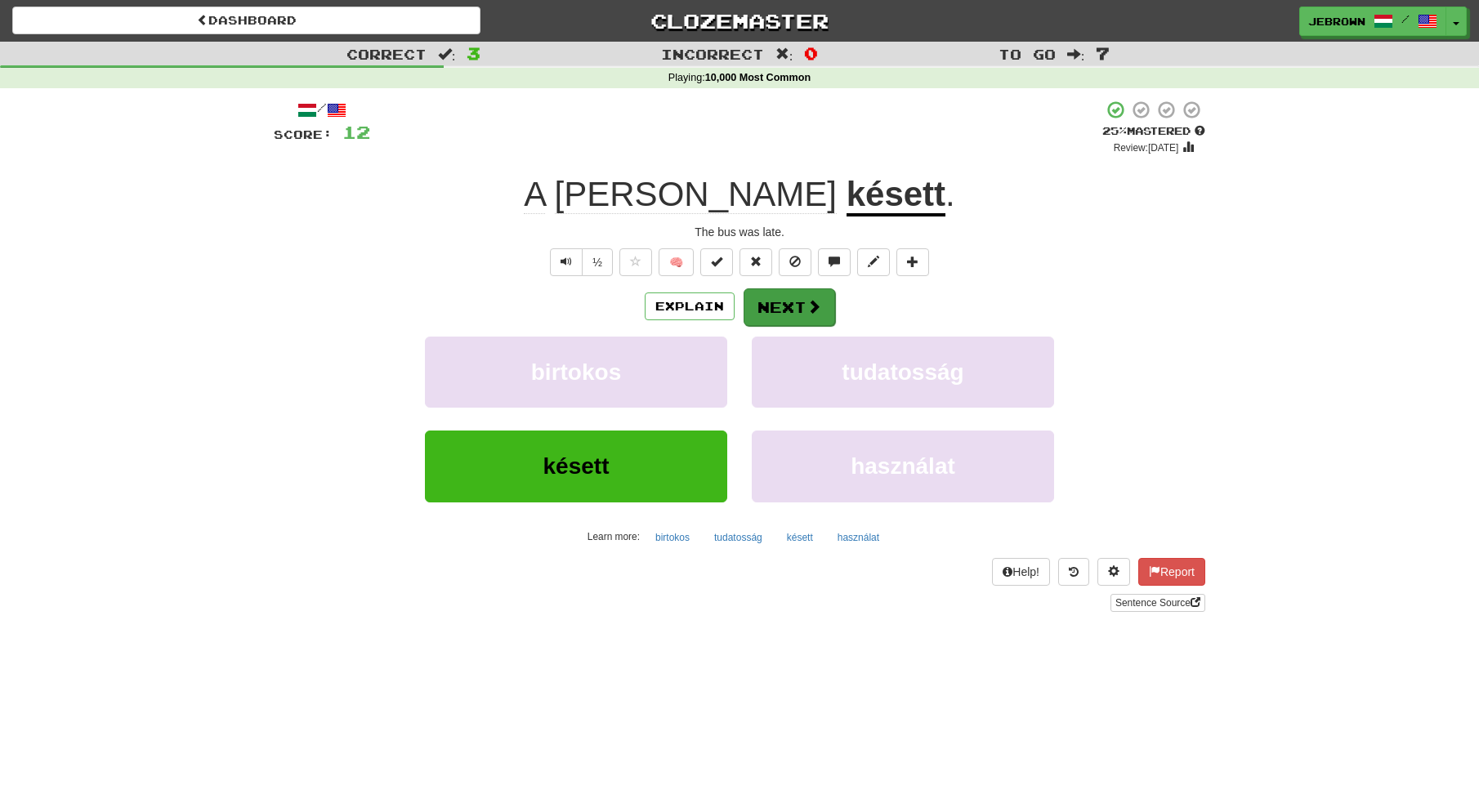
click at [793, 309] on button "Next" at bounding box center [789, 306] width 92 height 38
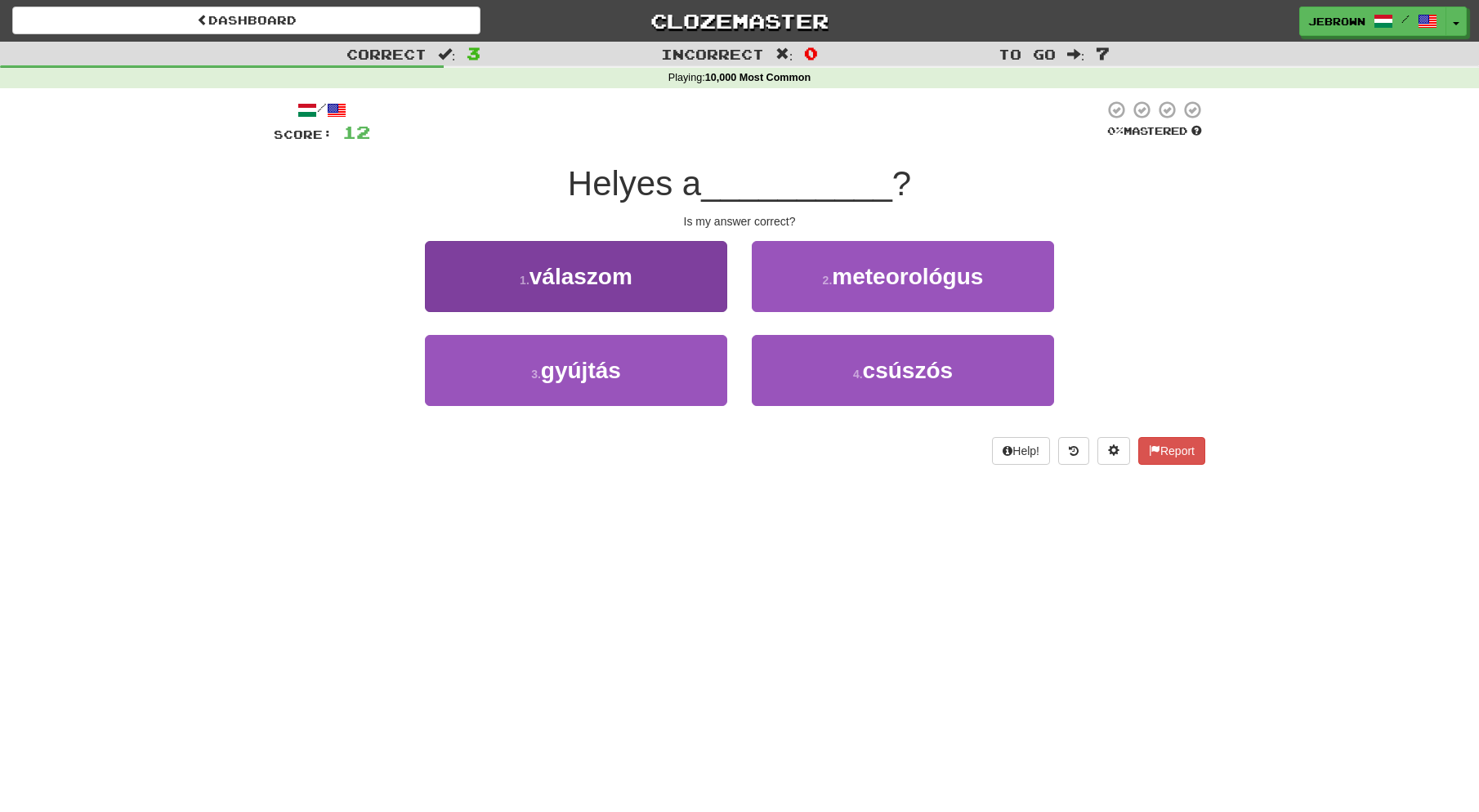
click at [650, 270] on button "1 . válaszom" at bounding box center [576, 276] width 302 height 71
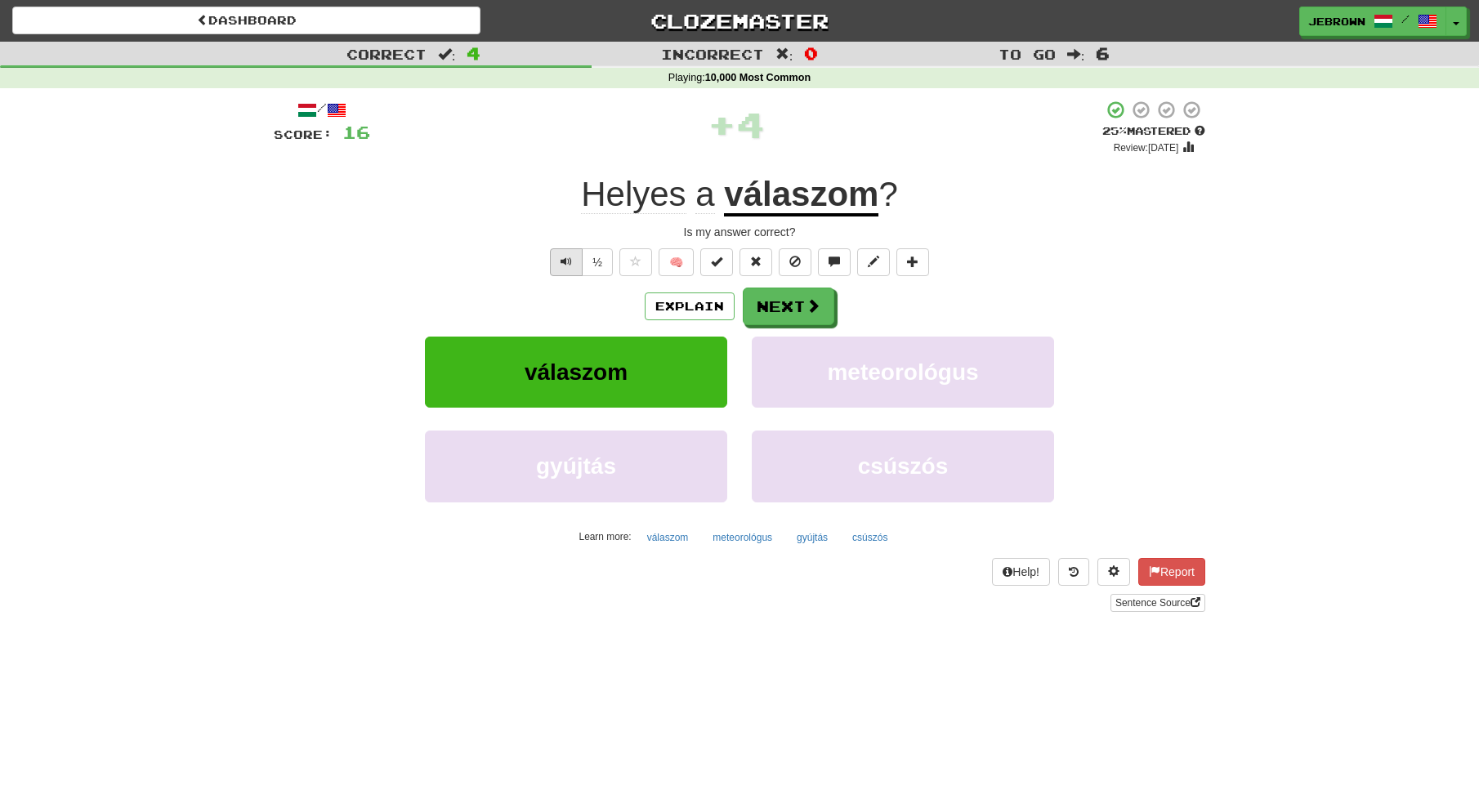
click at [565, 260] on span "Text-to-speech controls" at bounding box center [566, 261] width 11 height 11
click at [797, 304] on button "Next" at bounding box center [789, 306] width 92 height 38
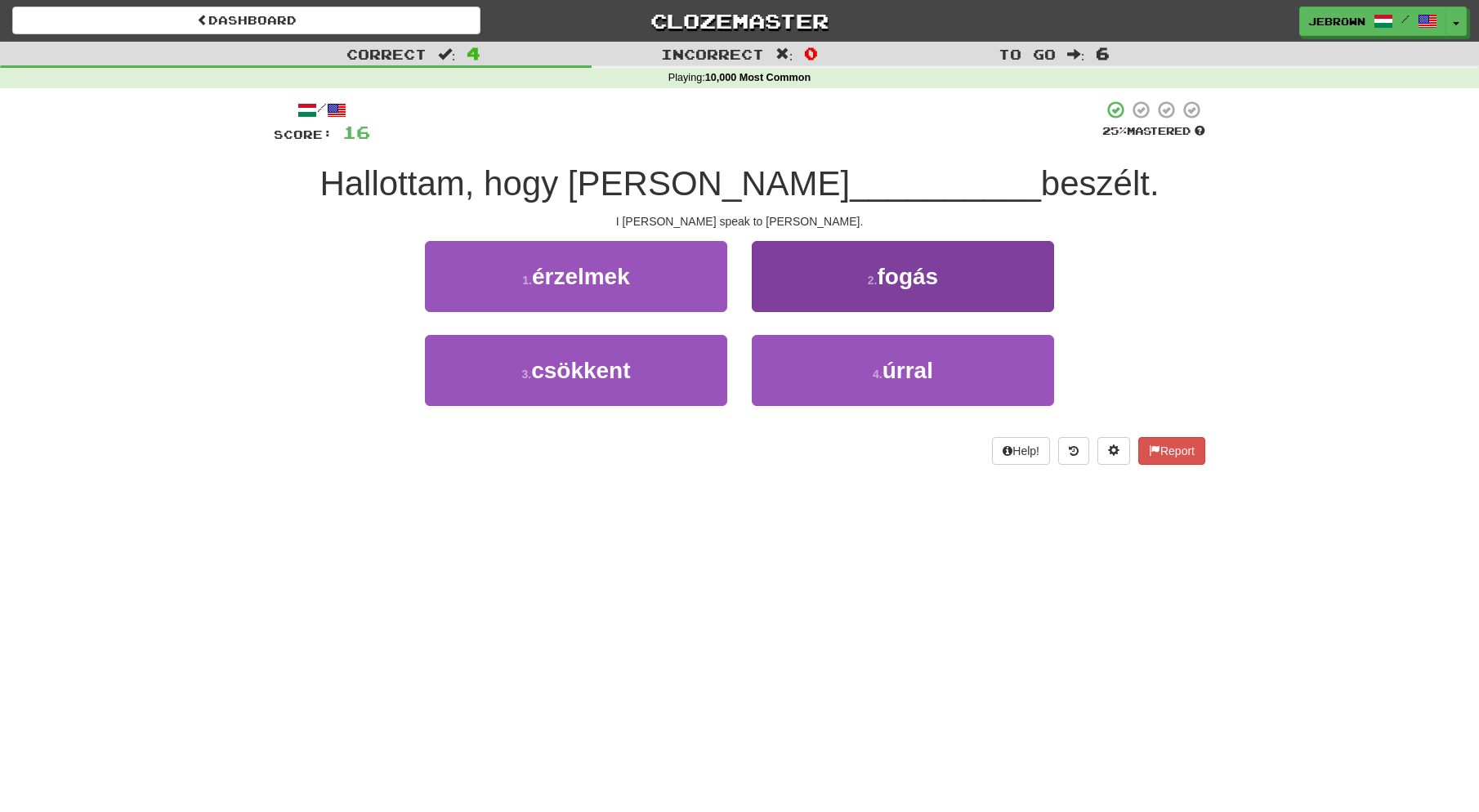
click at [877, 361] on button "4 . úrral" at bounding box center [903, 370] width 302 height 71
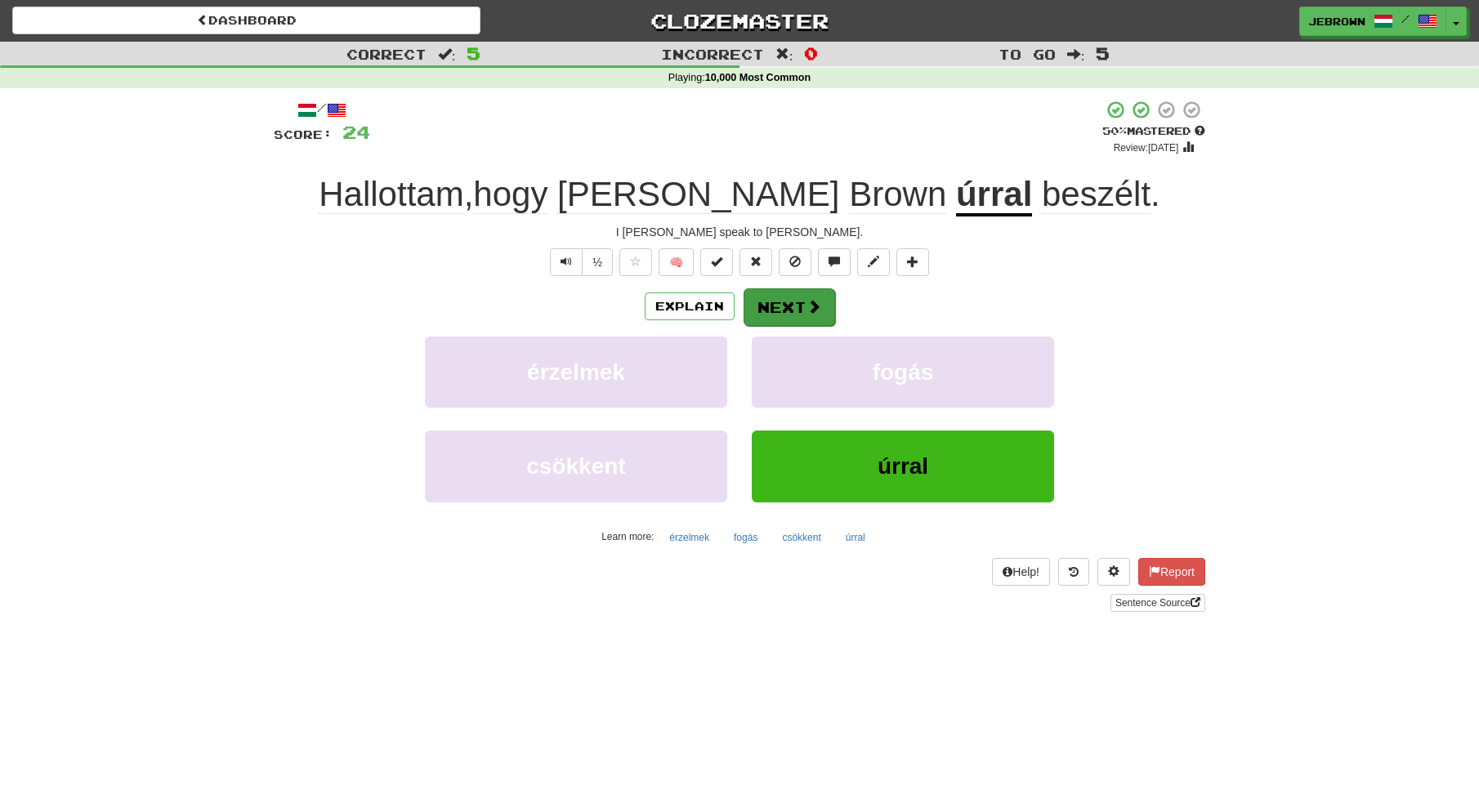
click at [792, 299] on button "Next" at bounding box center [789, 306] width 92 height 38
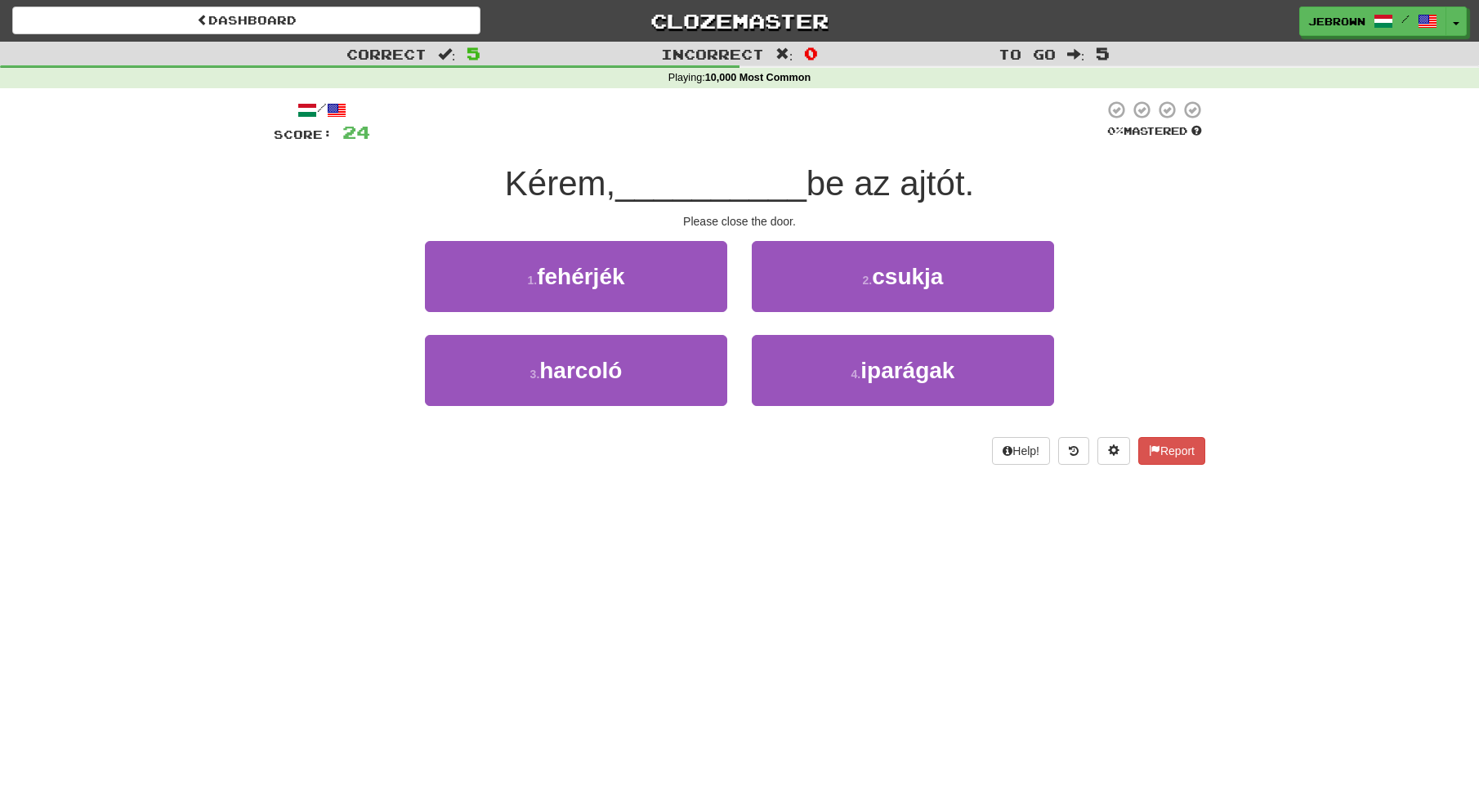
click at [966, 283] on button "2 . csukja" at bounding box center [903, 276] width 302 height 71
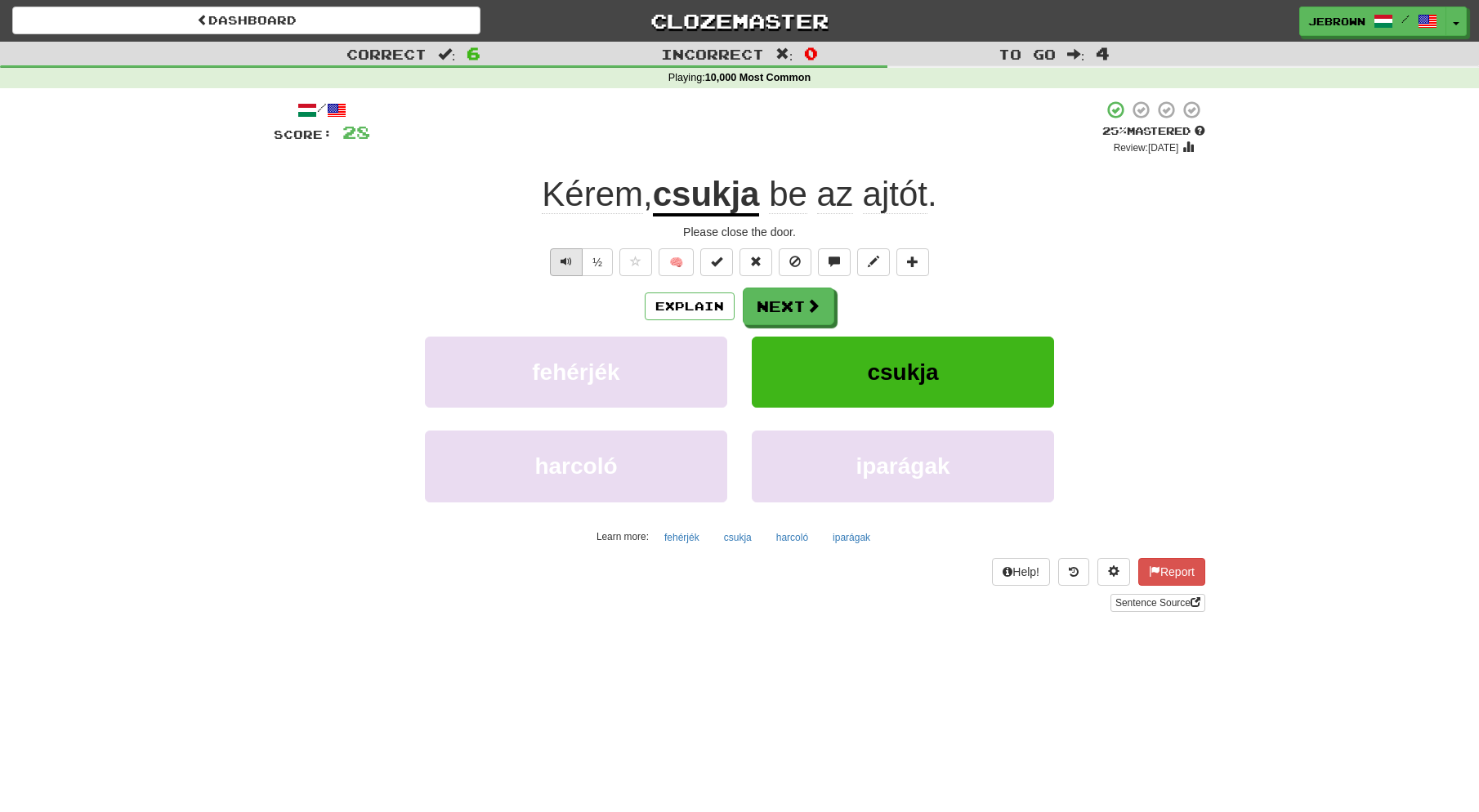
click at [556, 259] on button "Text-to-speech controls" at bounding box center [566, 263] width 32 height 28
click at [808, 311] on span at bounding box center [814, 306] width 15 height 15
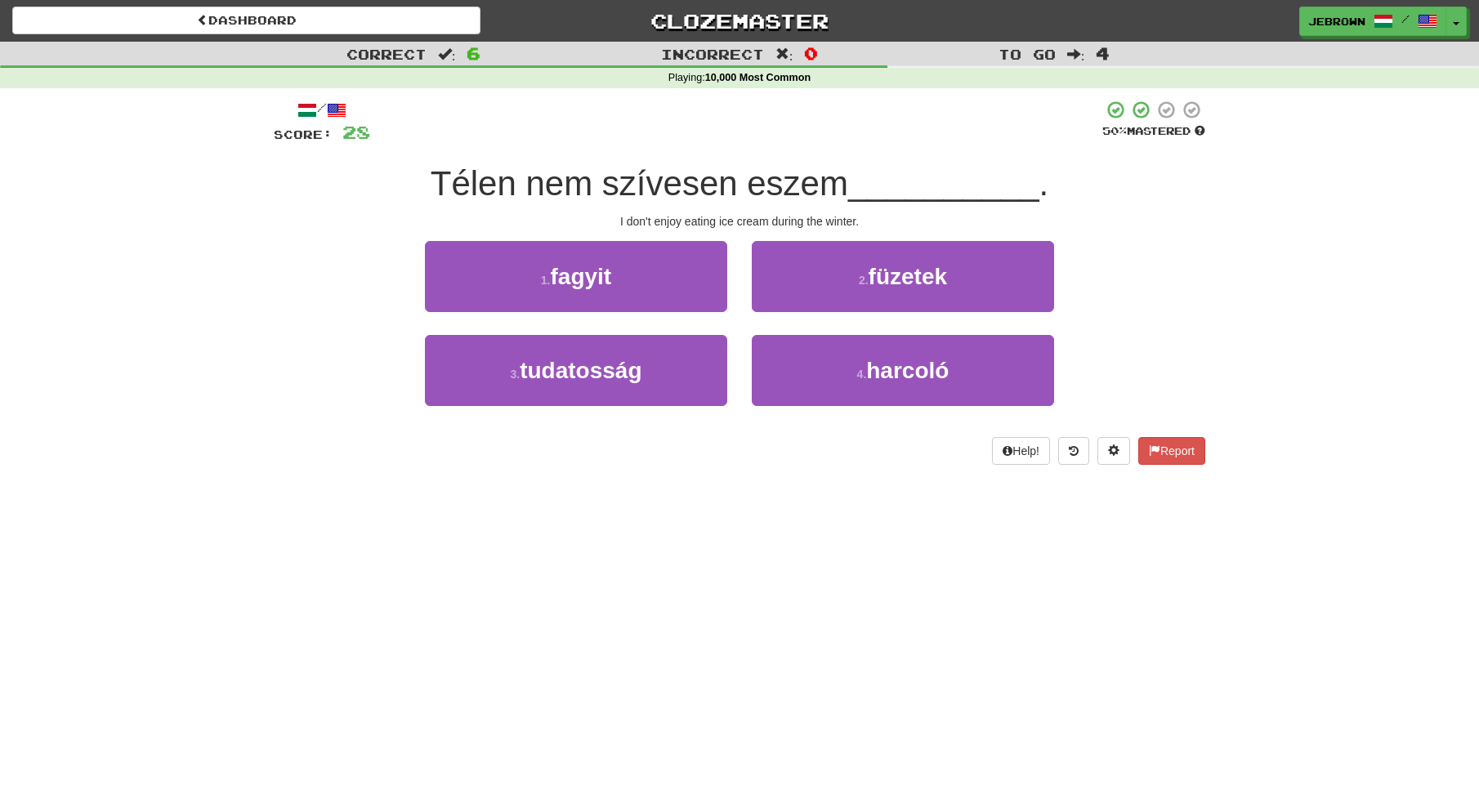
click at [655, 276] on button "1 . fagyit" at bounding box center [576, 276] width 302 height 71
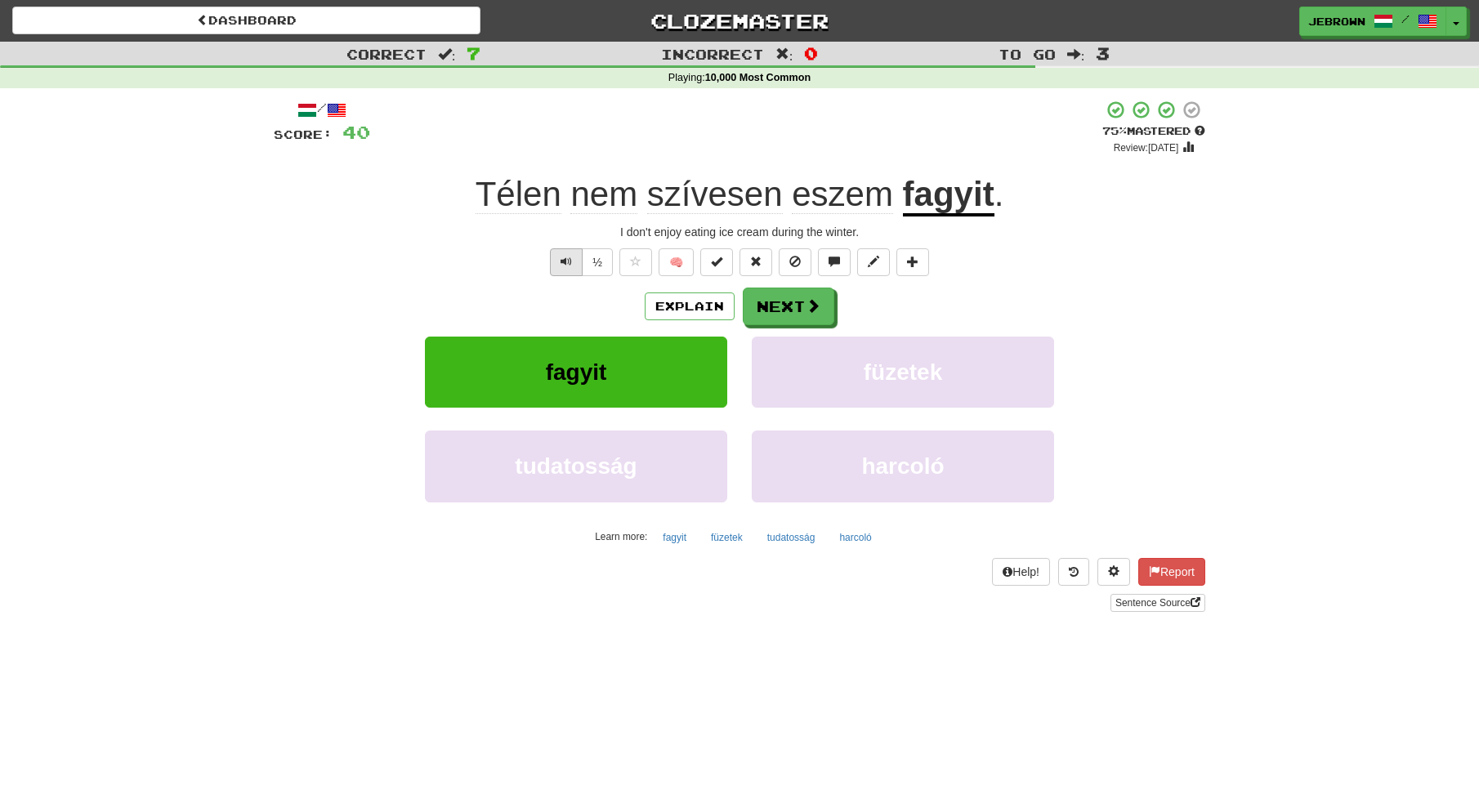
click at [568, 259] on span "Text-to-speech controls" at bounding box center [566, 261] width 11 height 11
click at [794, 304] on button "Next" at bounding box center [789, 306] width 92 height 38
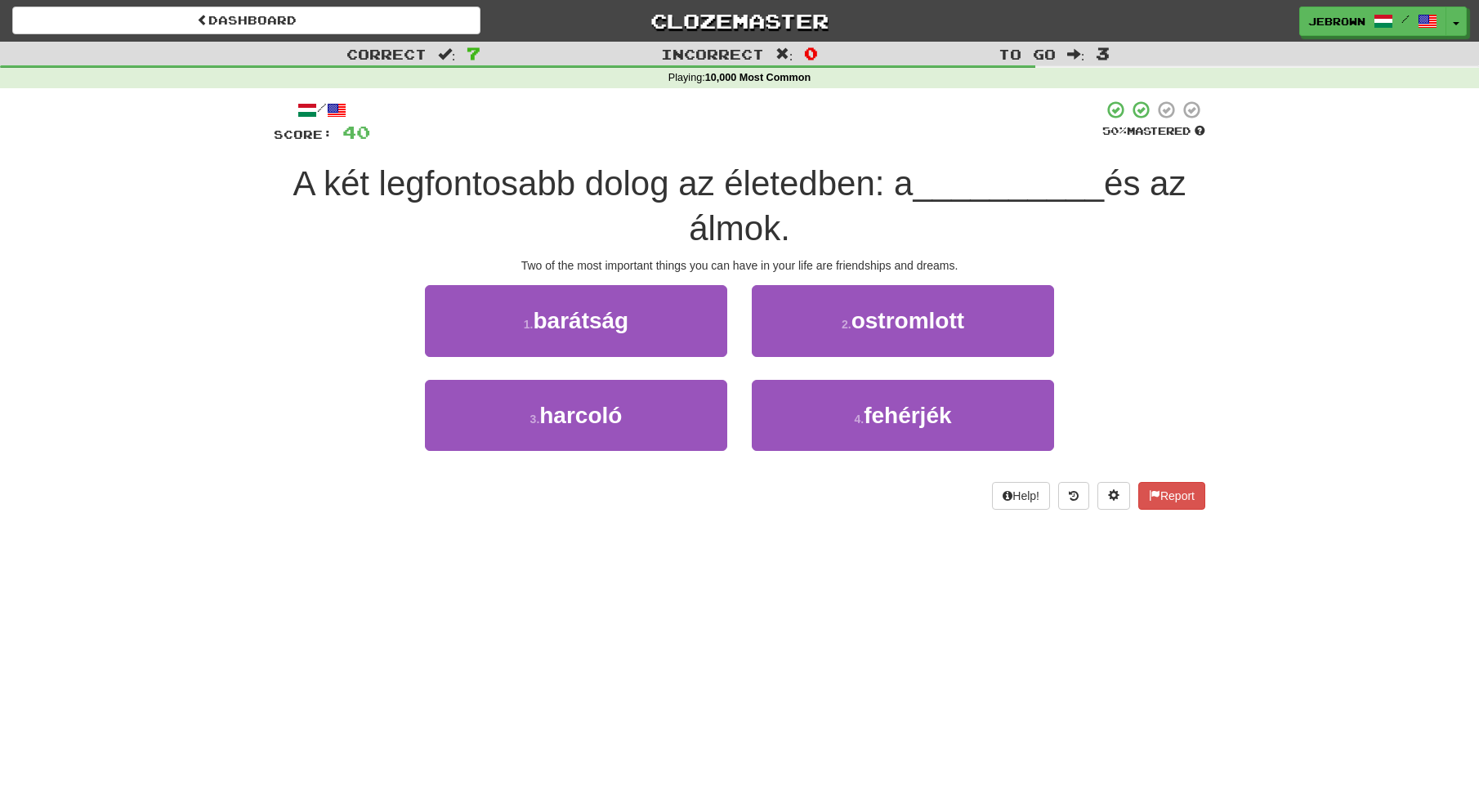
click at [609, 328] on span "barátság" at bounding box center [581, 320] width 96 height 25
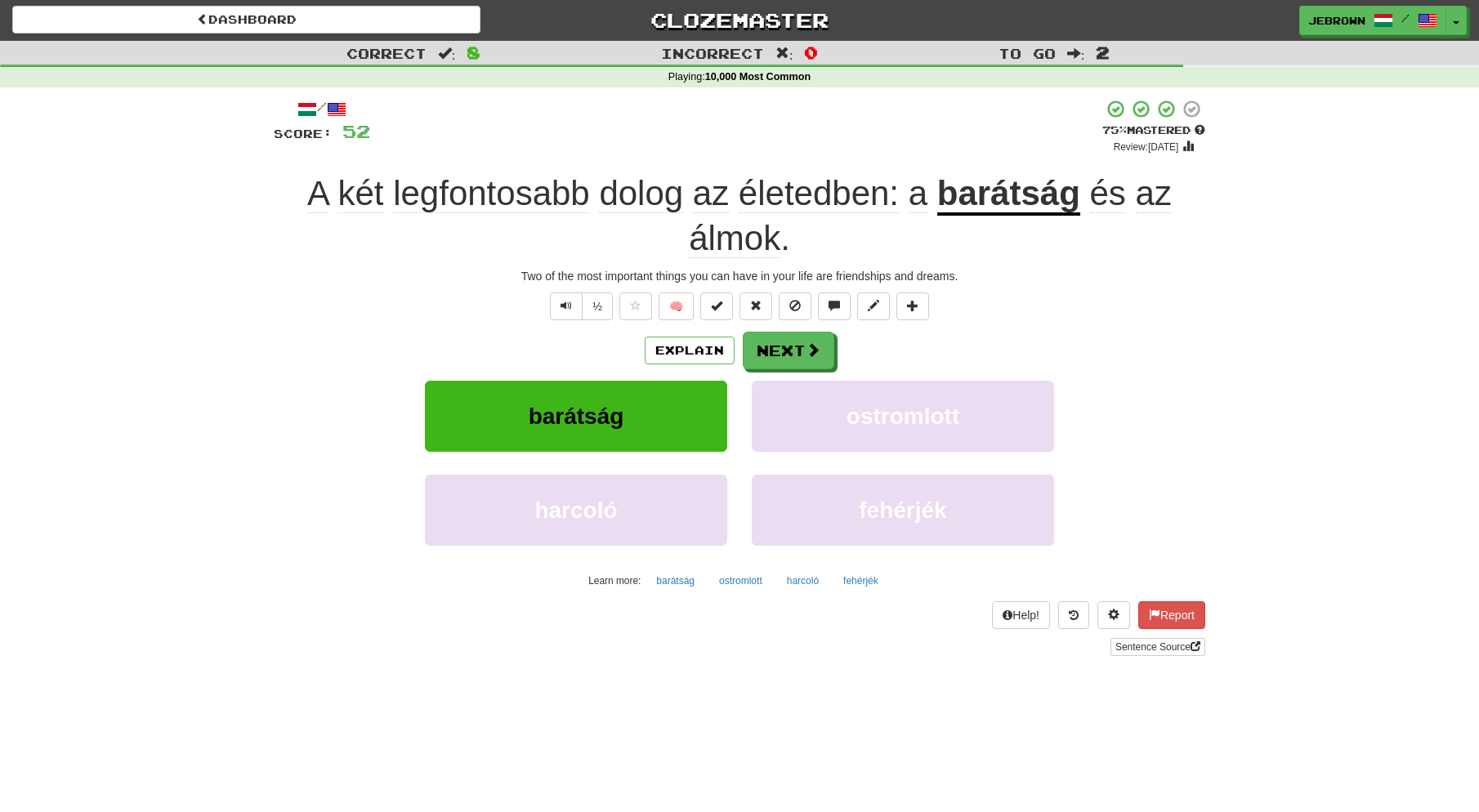
scroll to position [1, 0]
click at [565, 299] on span "Text-to-speech controls" at bounding box center [566, 305] width 11 height 11
click at [797, 344] on button "Next" at bounding box center [789, 351] width 92 height 38
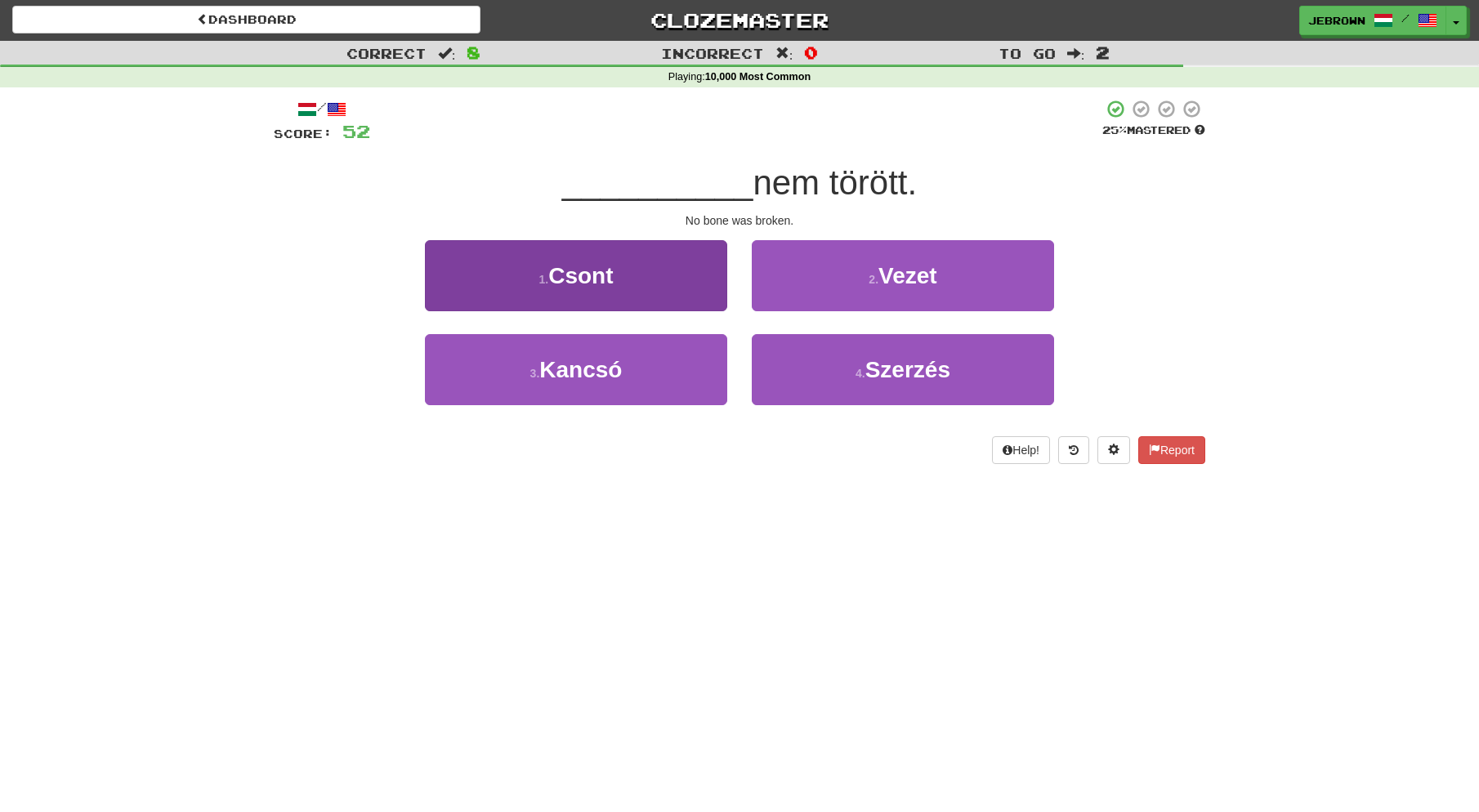
click at [654, 286] on button "1 . Csont" at bounding box center [576, 275] width 302 height 71
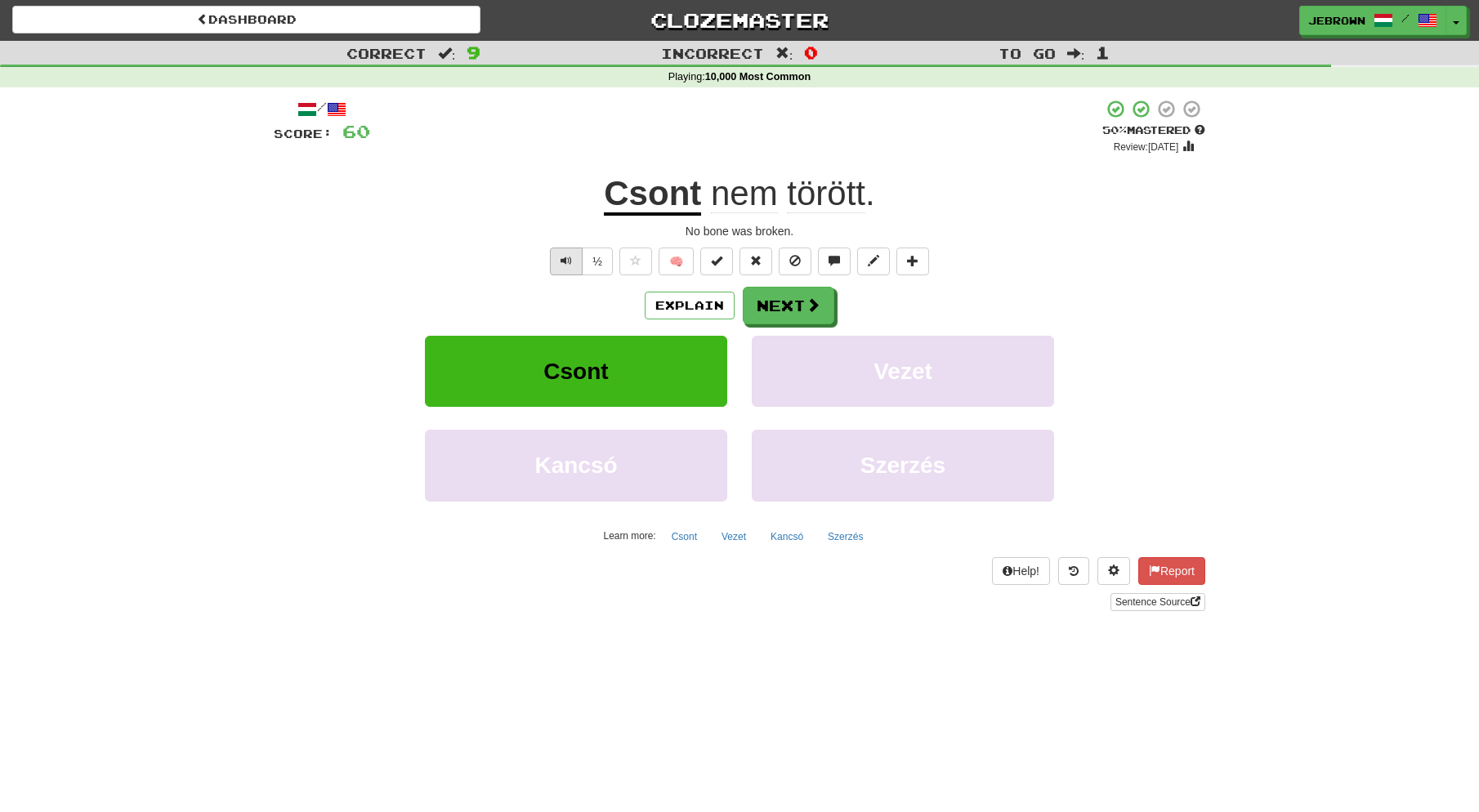
click at [565, 258] on span "Text-to-speech controls" at bounding box center [566, 260] width 11 height 11
click at [808, 300] on span at bounding box center [814, 306] width 15 height 15
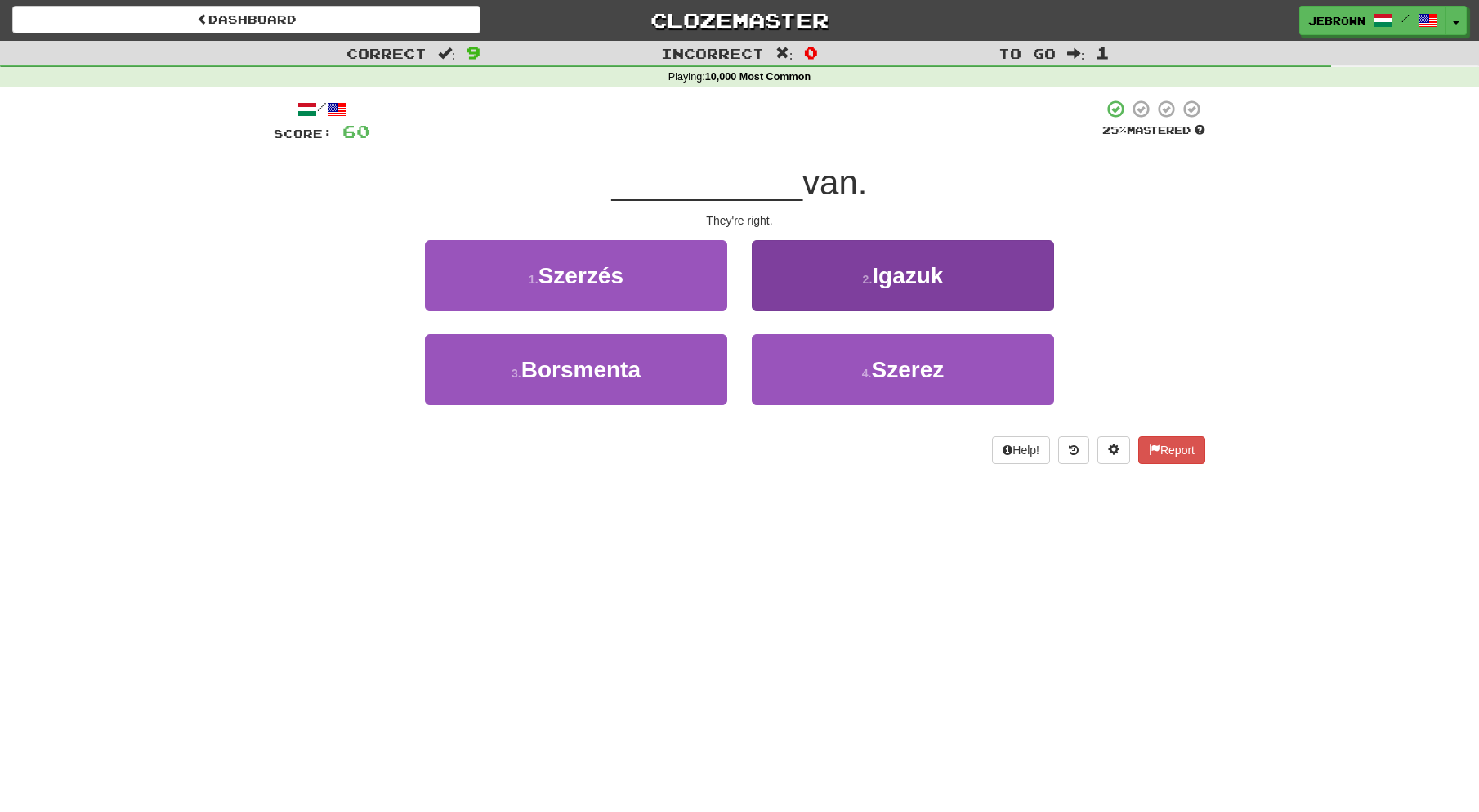
click at [850, 286] on button "2 . Igazuk" at bounding box center [903, 275] width 302 height 71
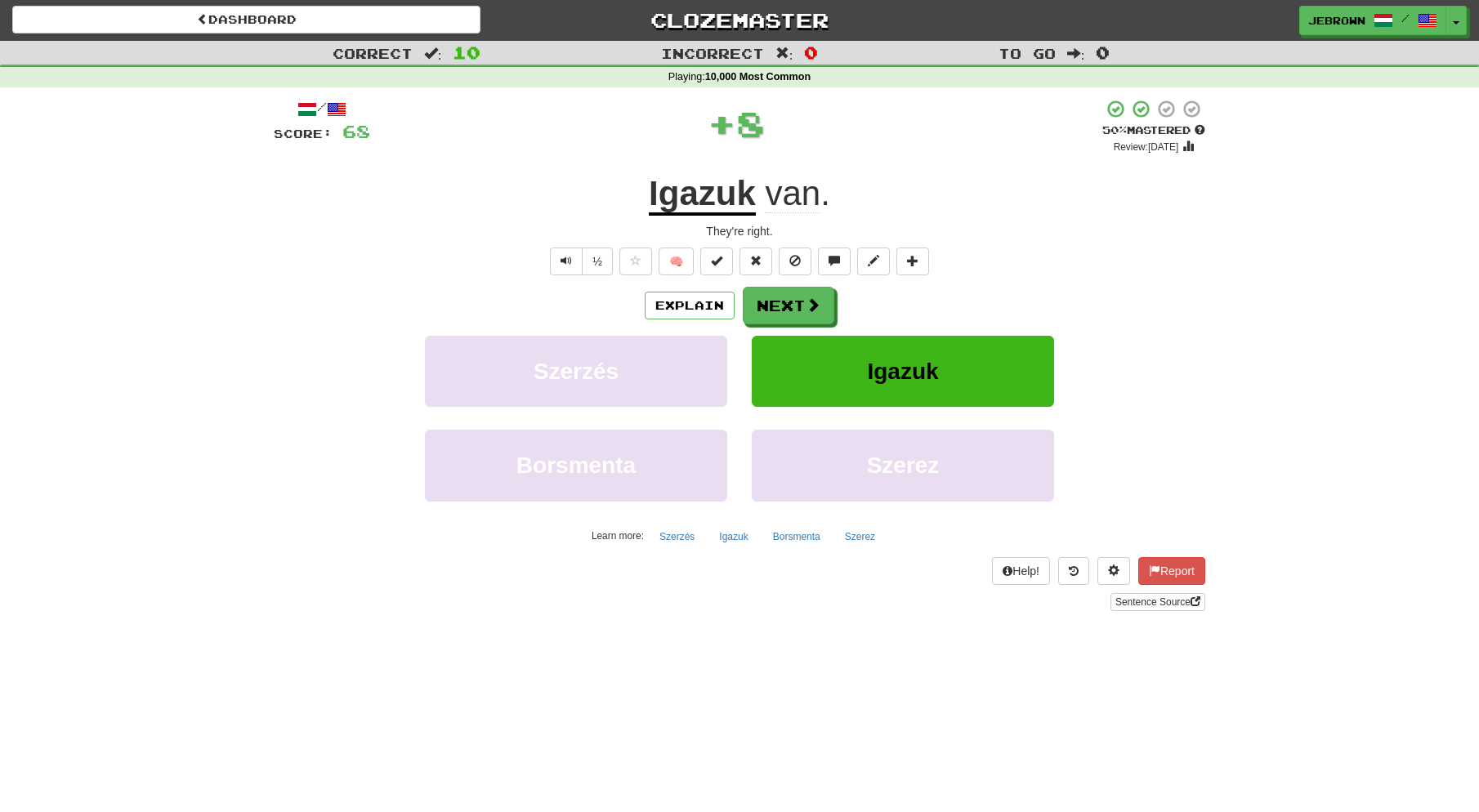
click at [791, 305] on button "Next" at bounding box center [788, 306] width 92 height 38
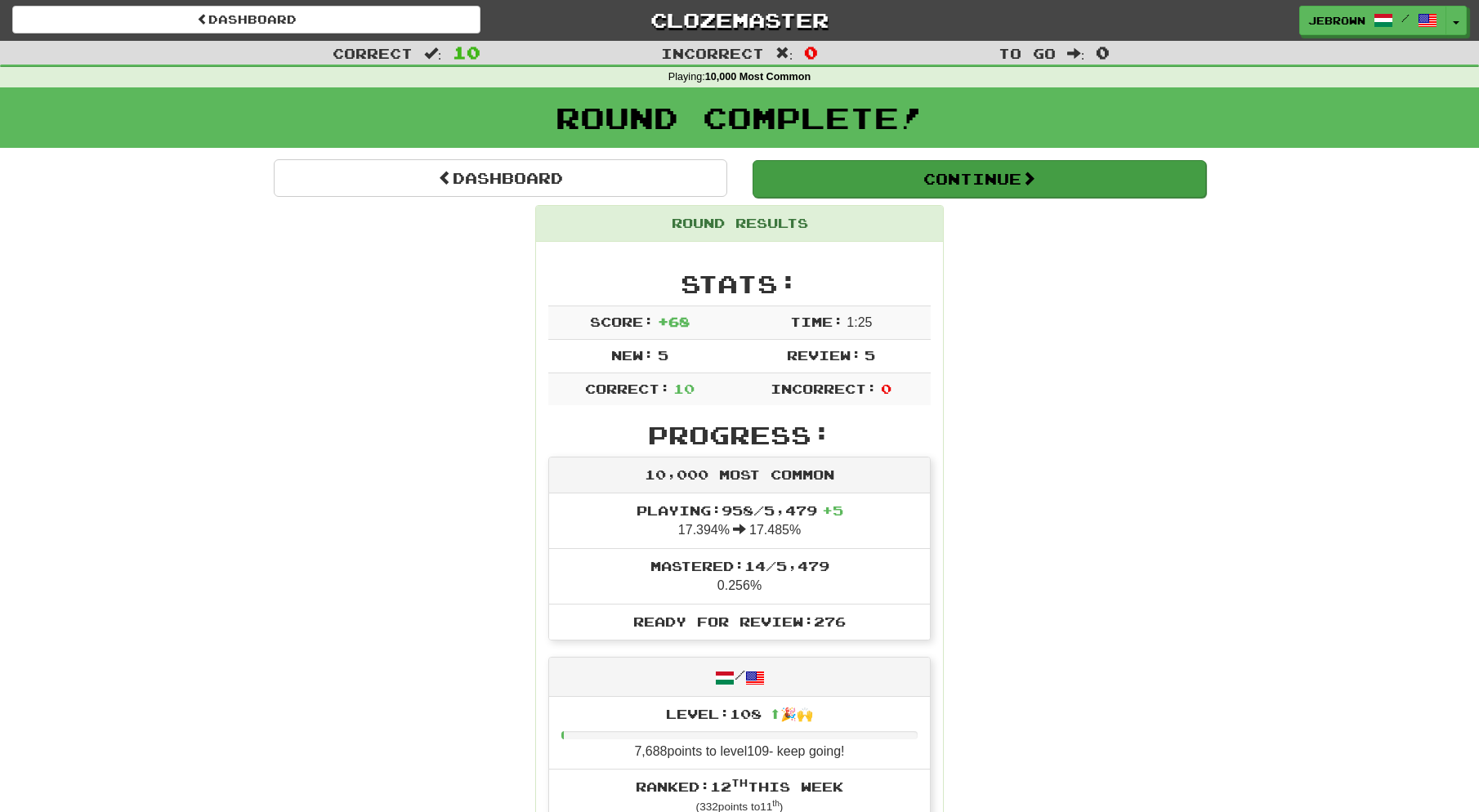
click at [823, 180] on button "Continue" at bounding box center [979, 178] width 453 height 38
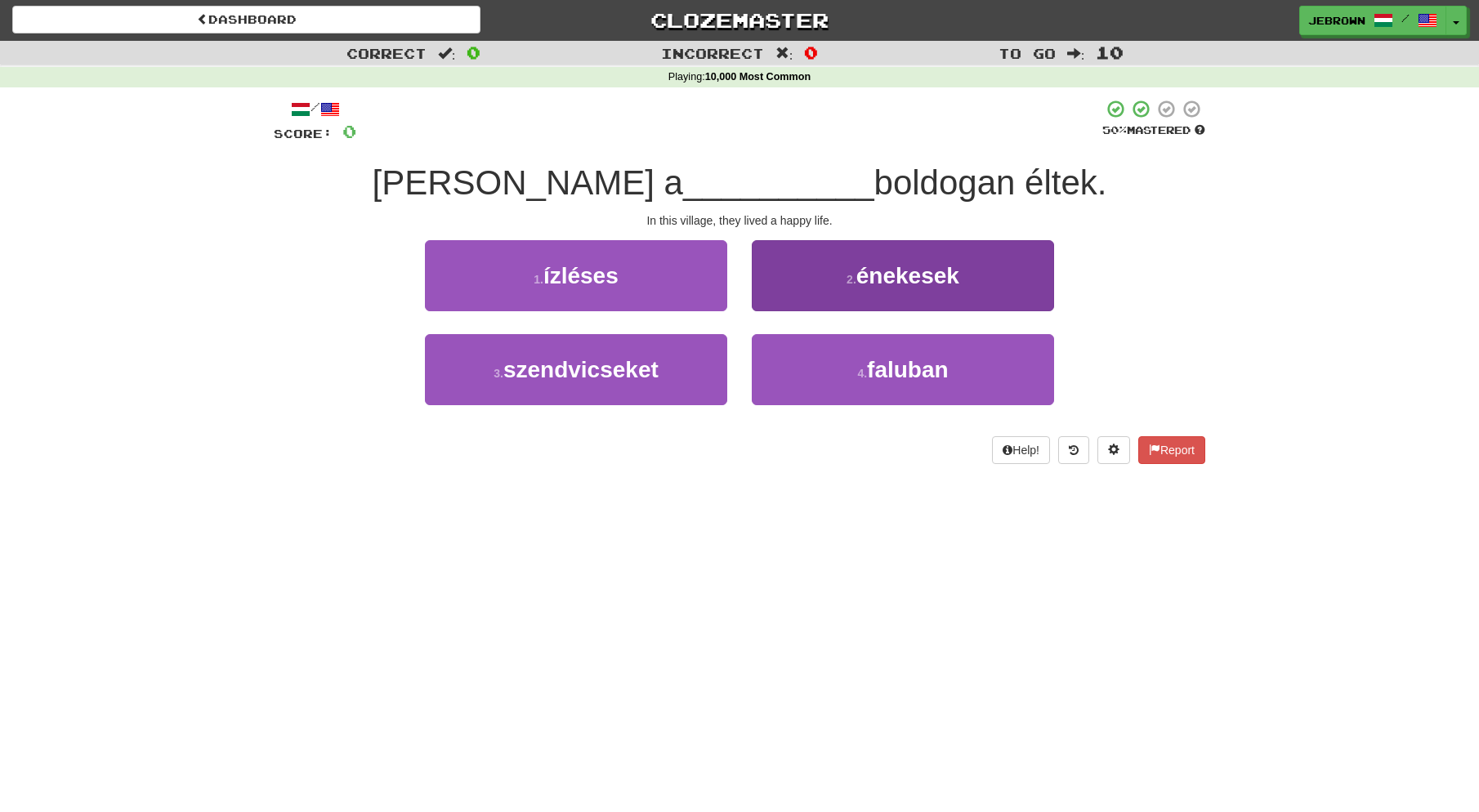
click at [840, 372] on button "4 . faluban" at bounding box center [903, 369] width 302 height 71
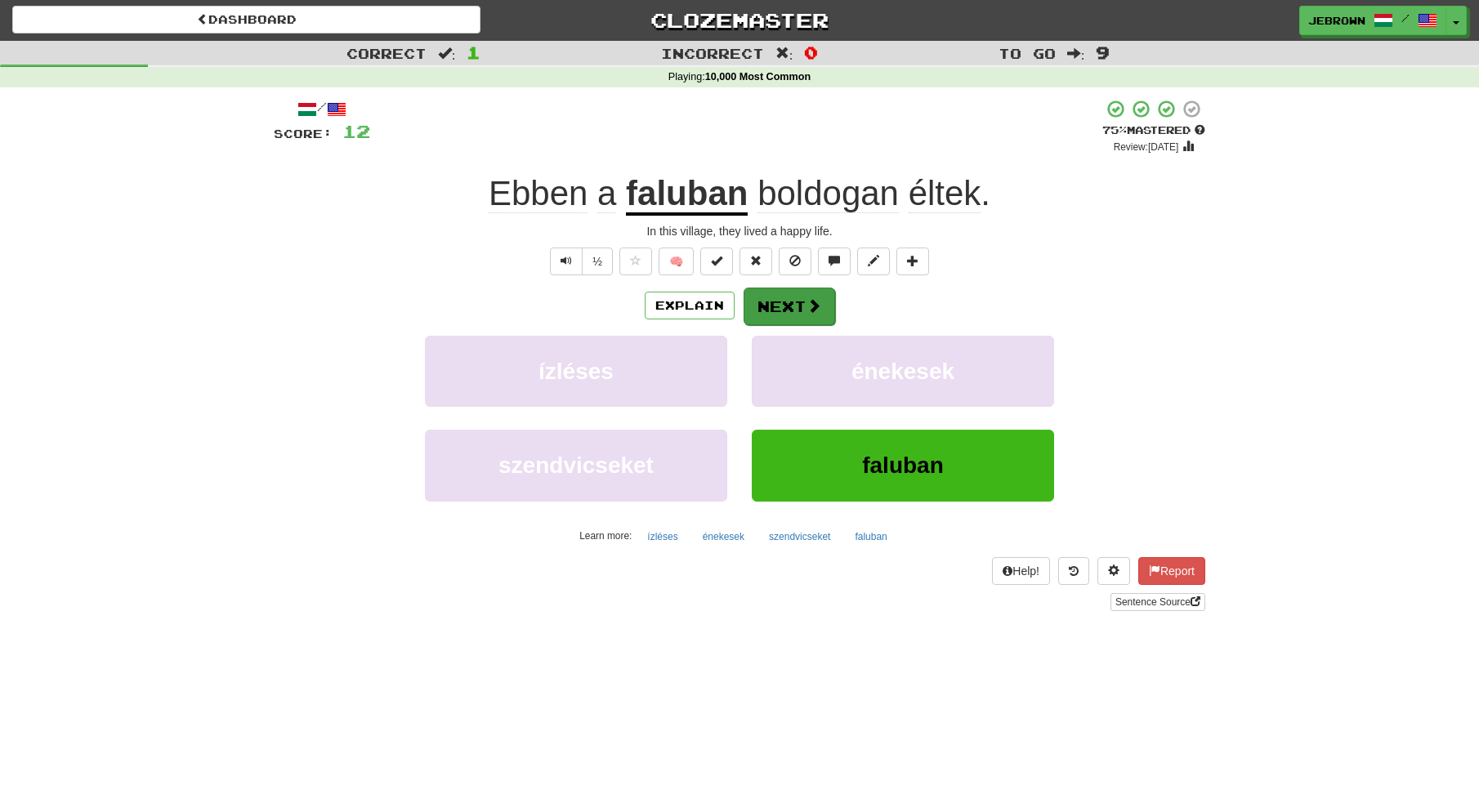
click at [795, 301] on button "Next" at bounding box center [789, 306] width 92 height 38
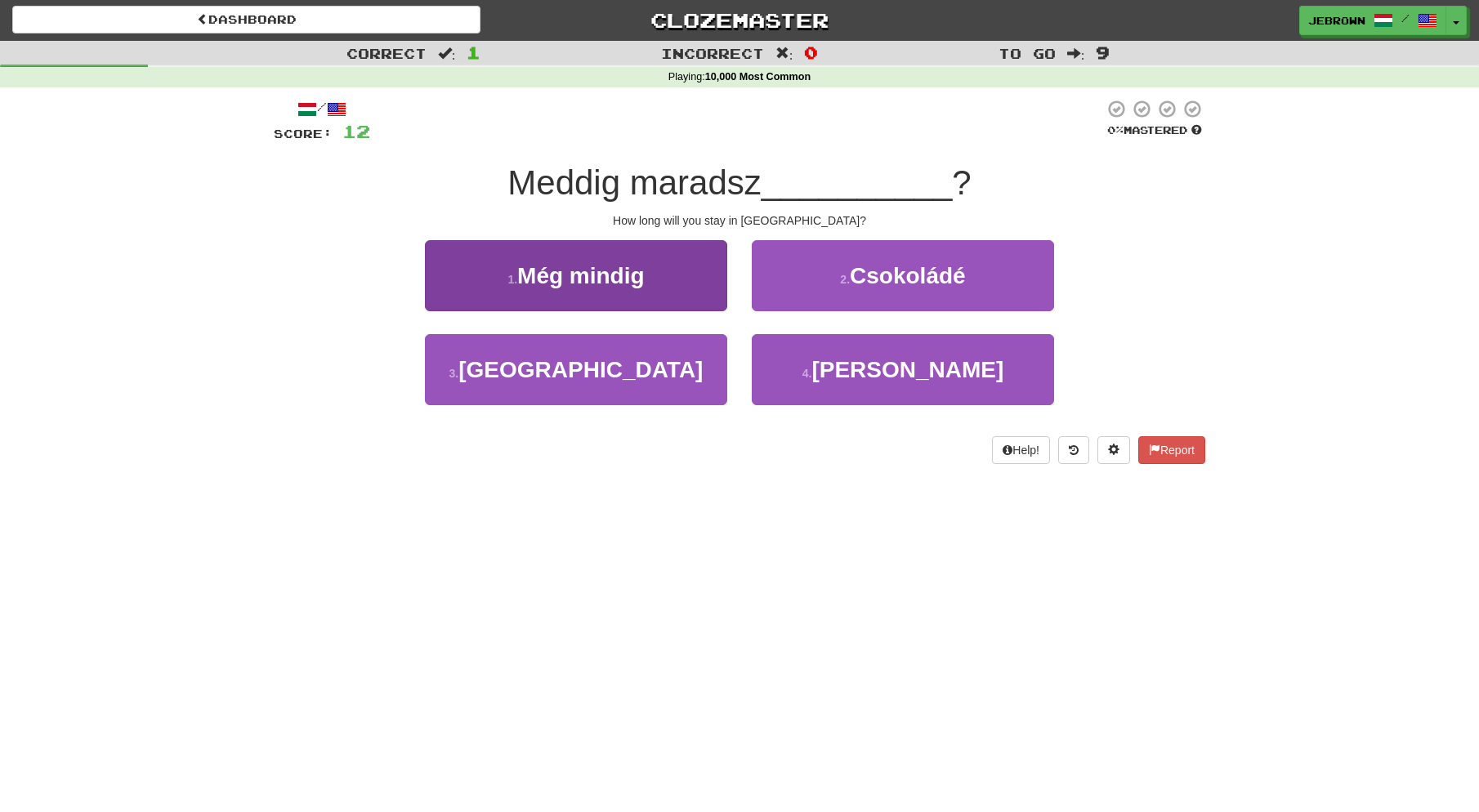
click at [682, 351] on button "3 . Japánban" at bounding box center [576, 369] width 302 height 71
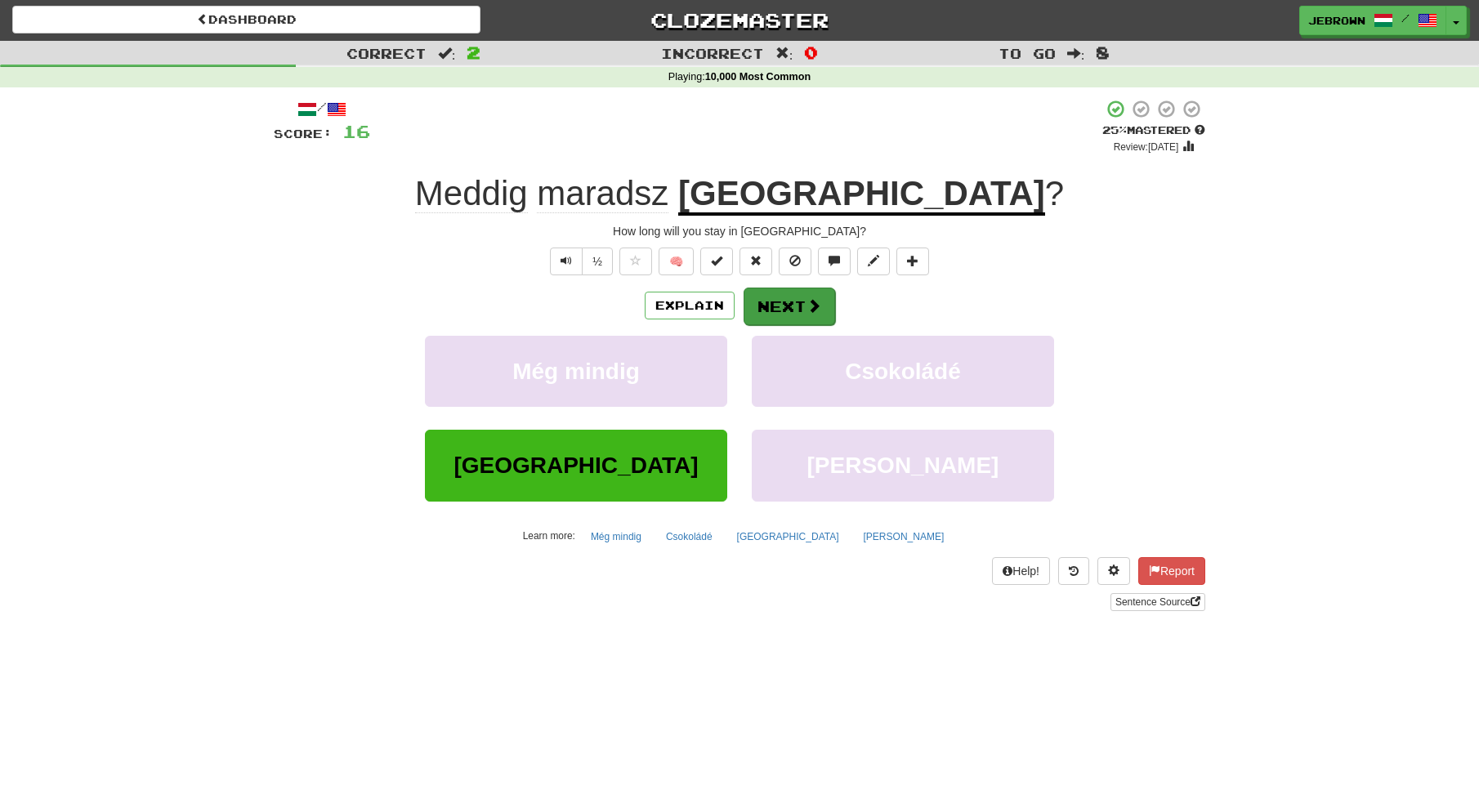
click at [793, 303] on button "Next" at bounding box center [789, 306] width 92 height 38
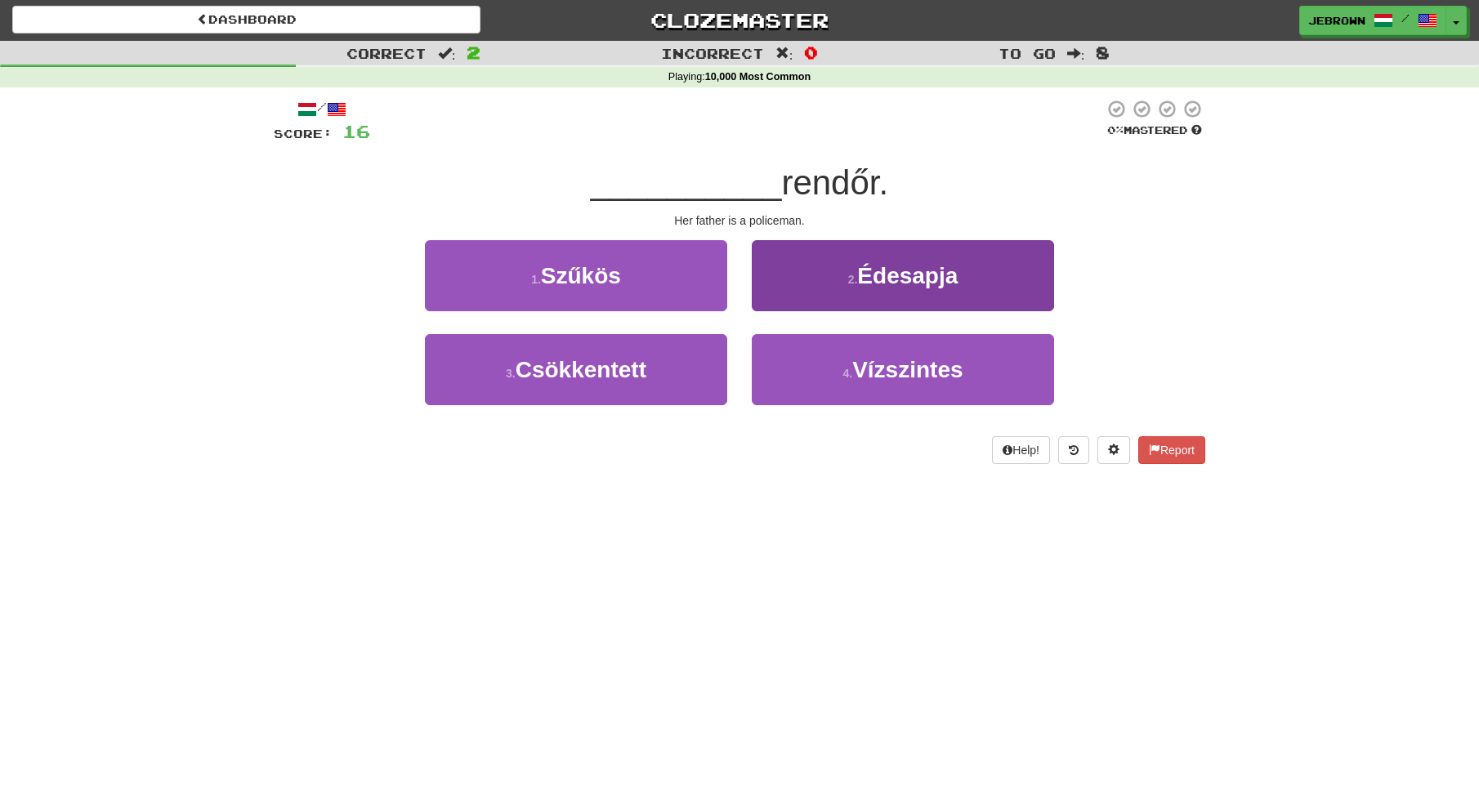
click at [850, 286] on button "2 . Édesapja" at bounding box center [903, 275] width 302 height 71
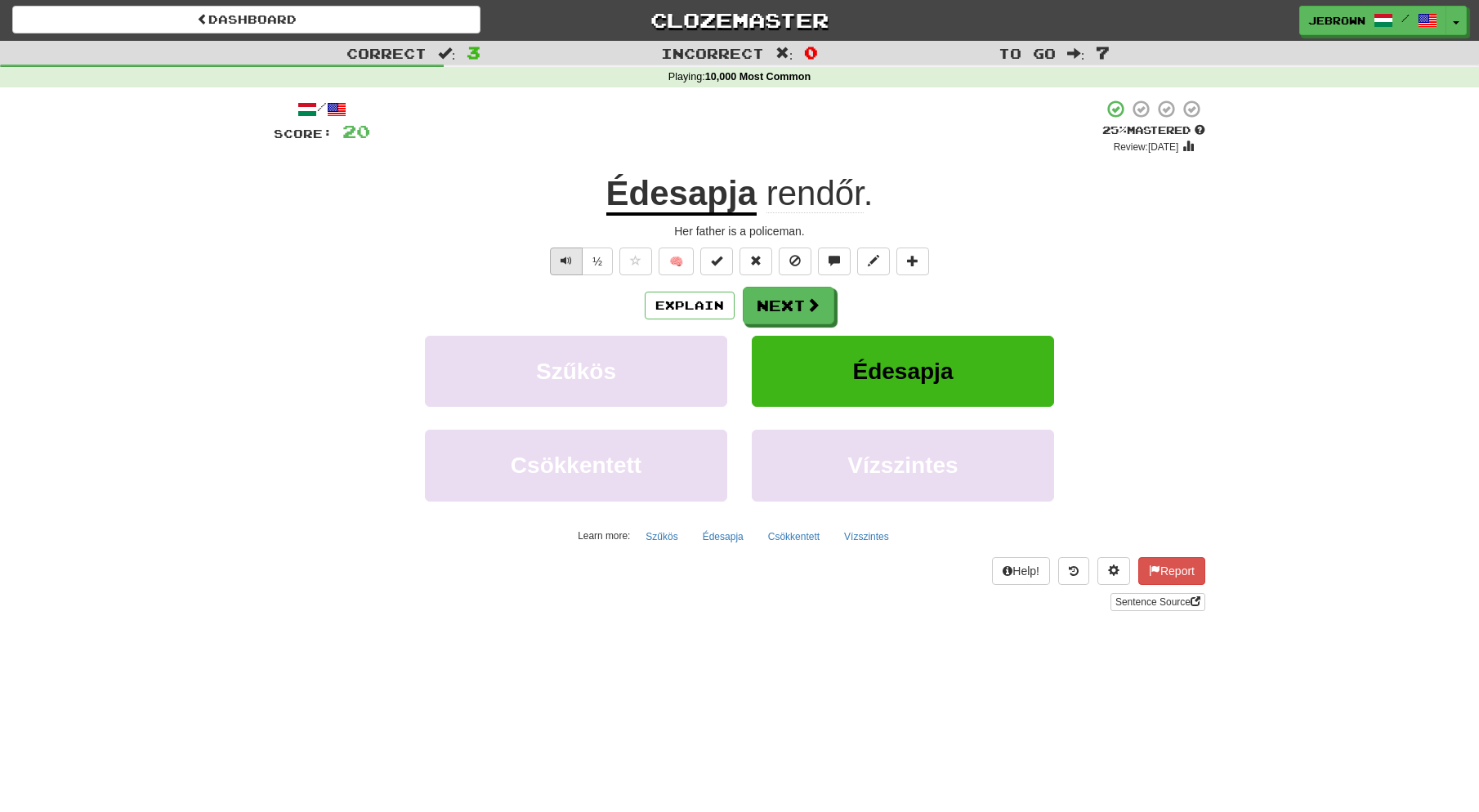
click at [566, 258] on span "Text-to-speech controls" at bounding box center [566, 260] width 11 height 11
click at [800, 301] on button "Next" at bounding box center [789, 306] width 92 height 38
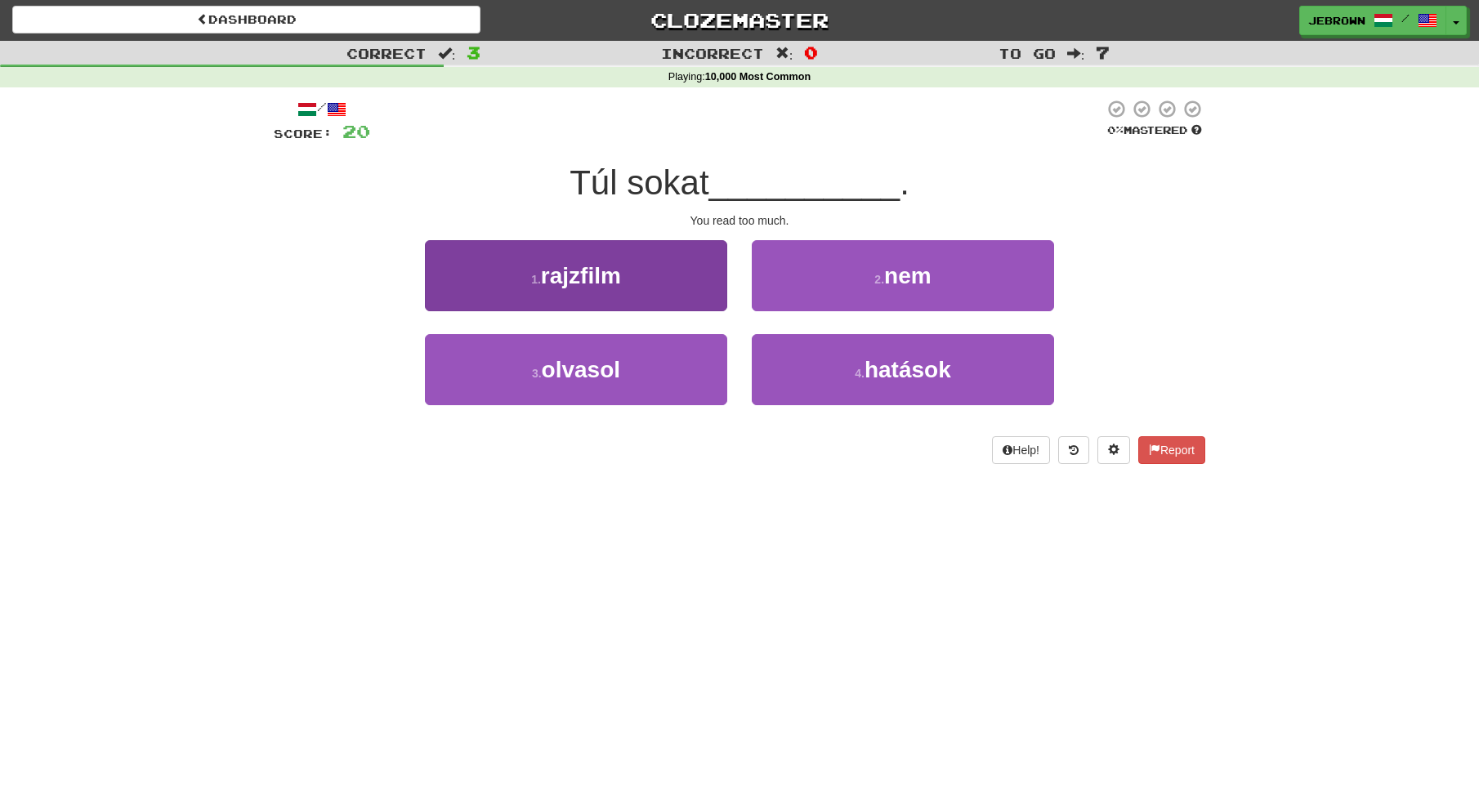
click at [607, 375] on span "olvasol" at bounding box center [581, 369] width 79 height 25
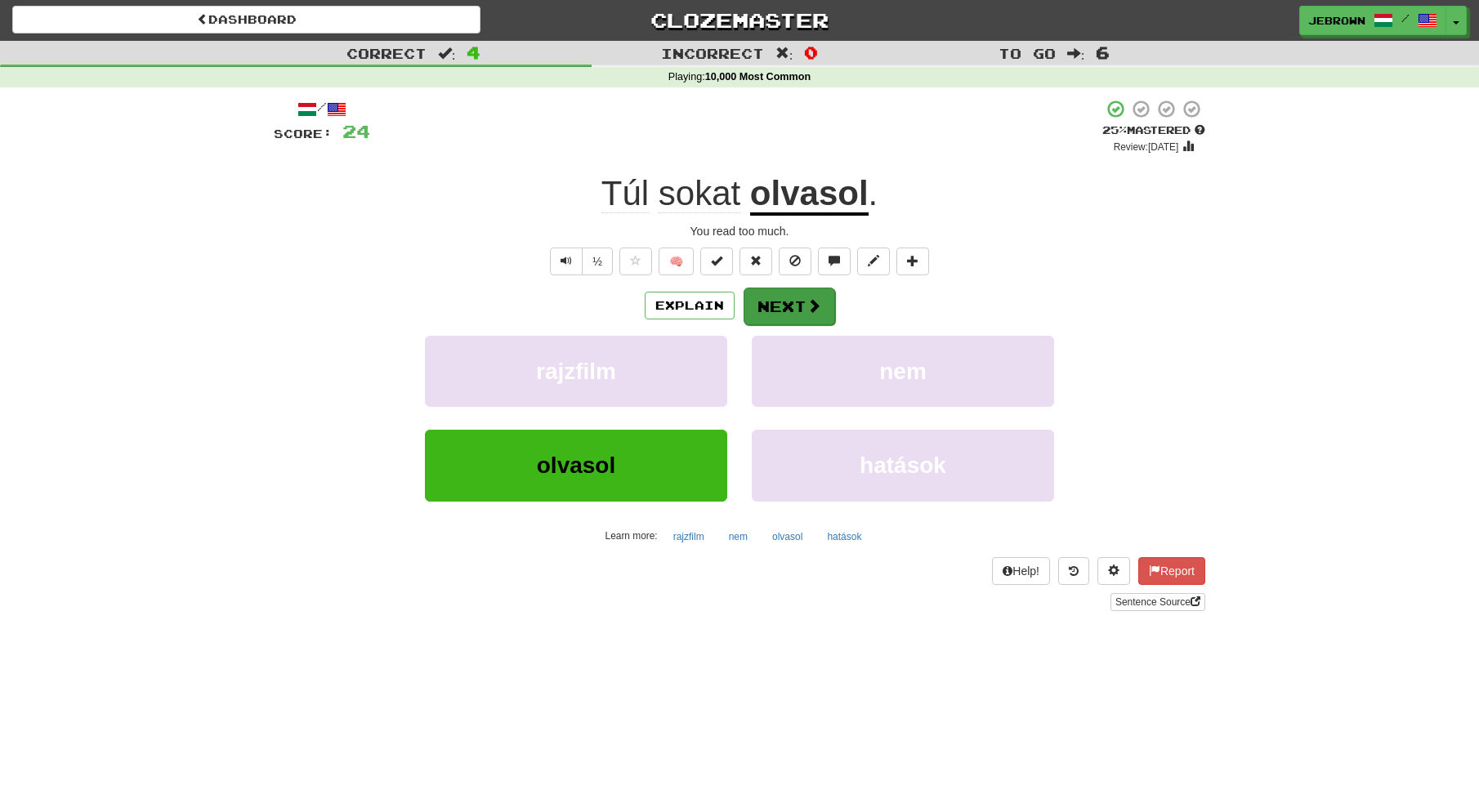
click at [790, 304] on button "Next" at bounding box center [789, 306] width 92 height 38
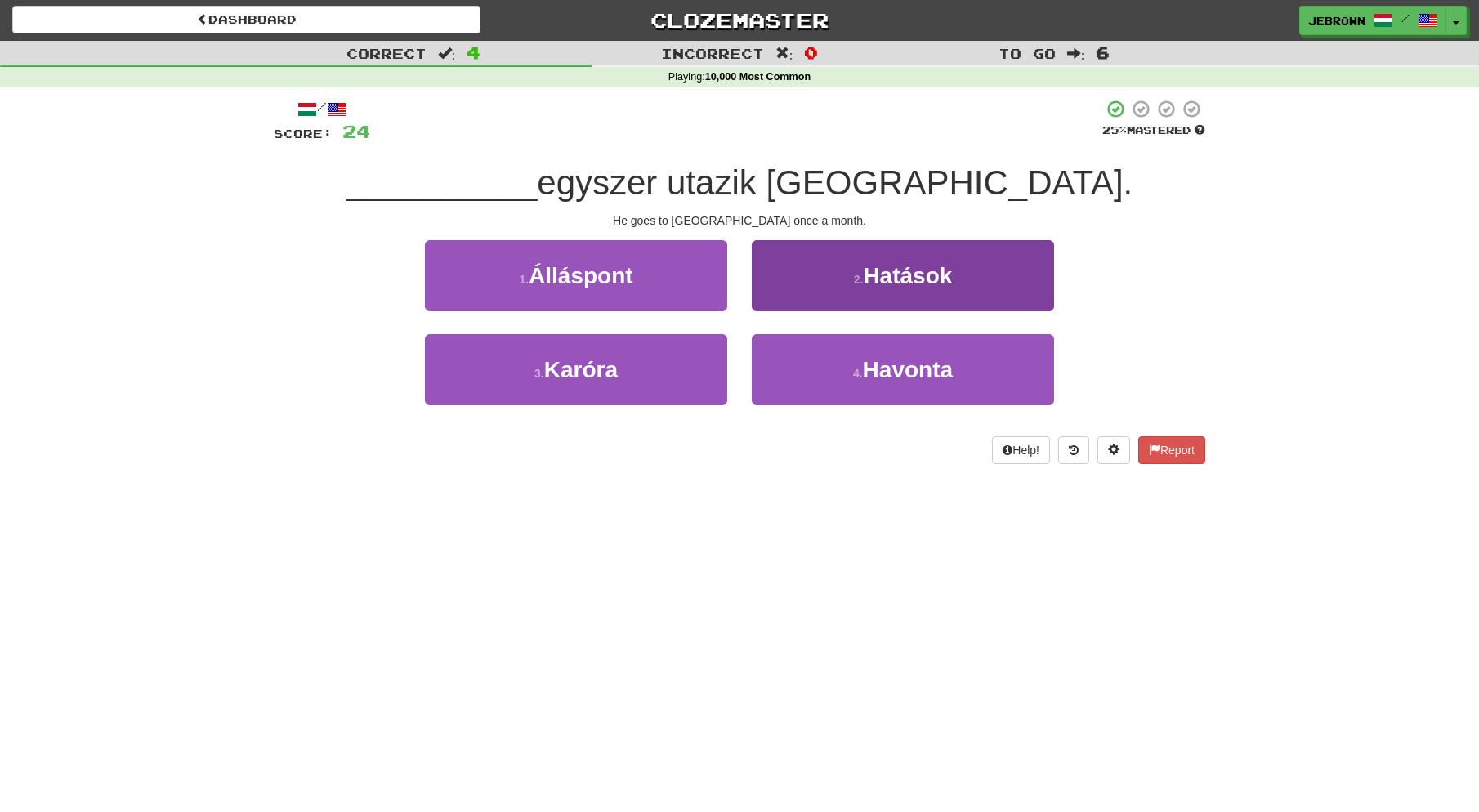
click at [912, 373] on span "Havonta" at bounding box center [907, 369] width 90 height 25
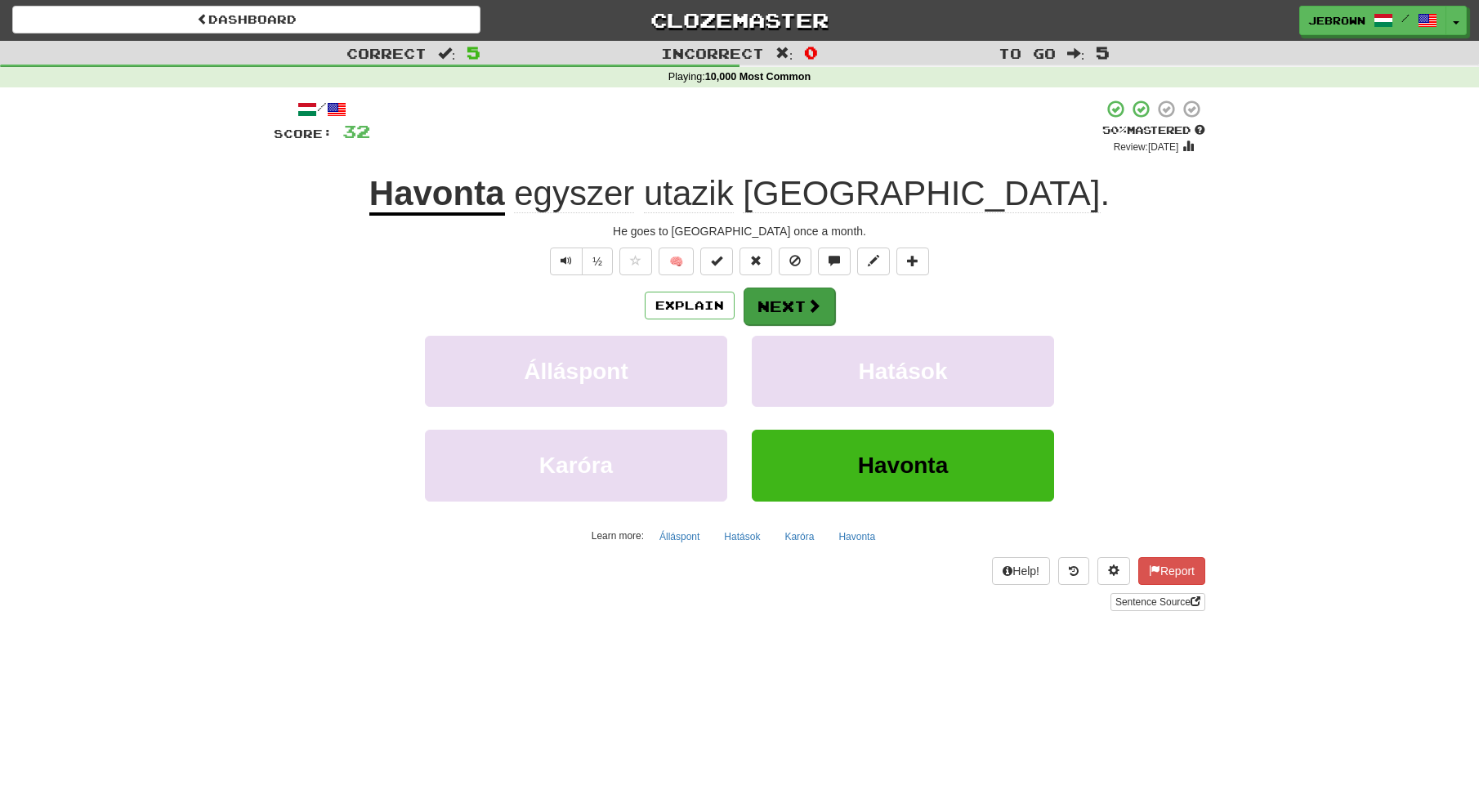
click at [776, 304] on button "Next" at bounding box center [789, 306] width 92 height 38
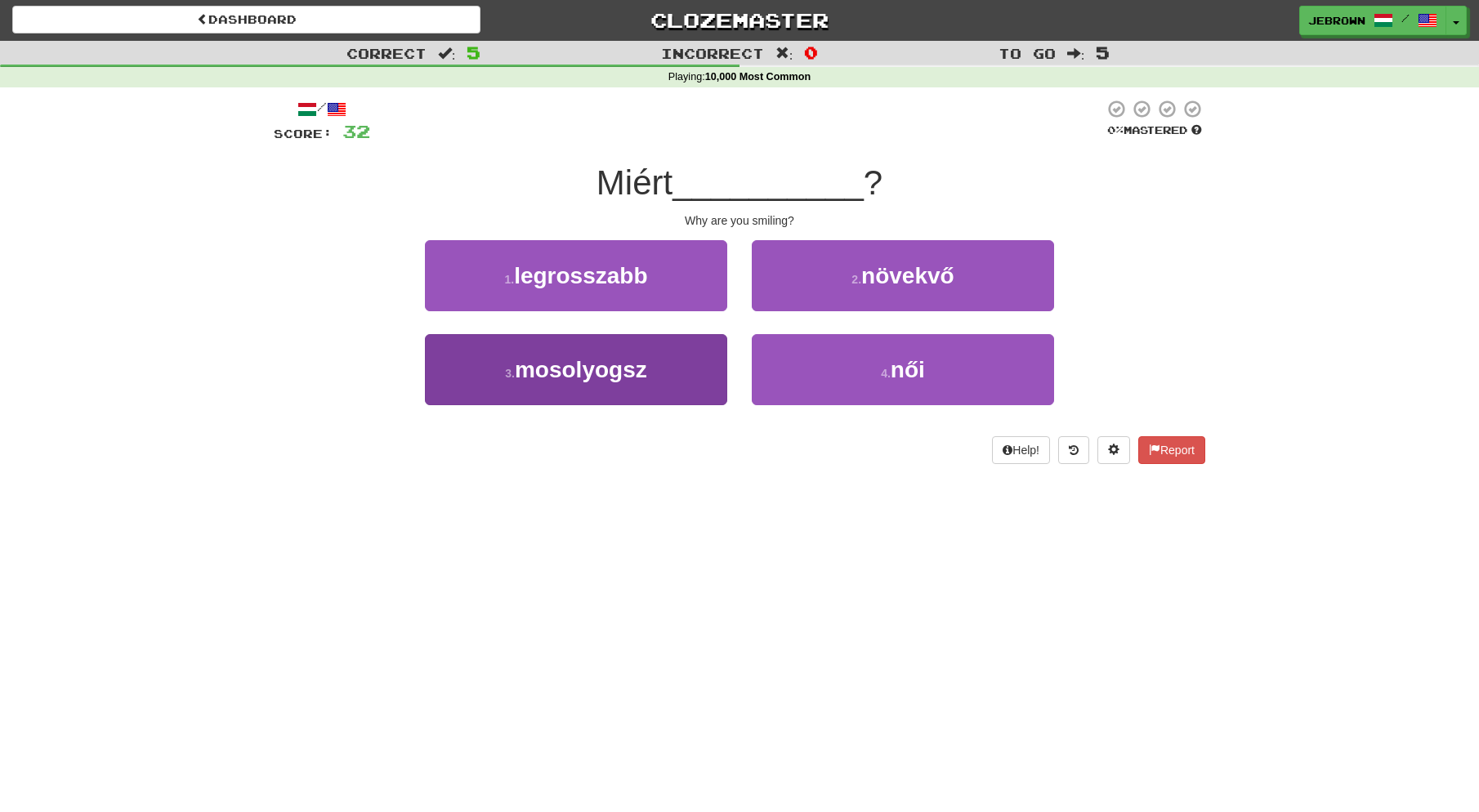
click at [614, 371] on span "mosolyogsz" at bounding box center [581, 369] width 133 height 25
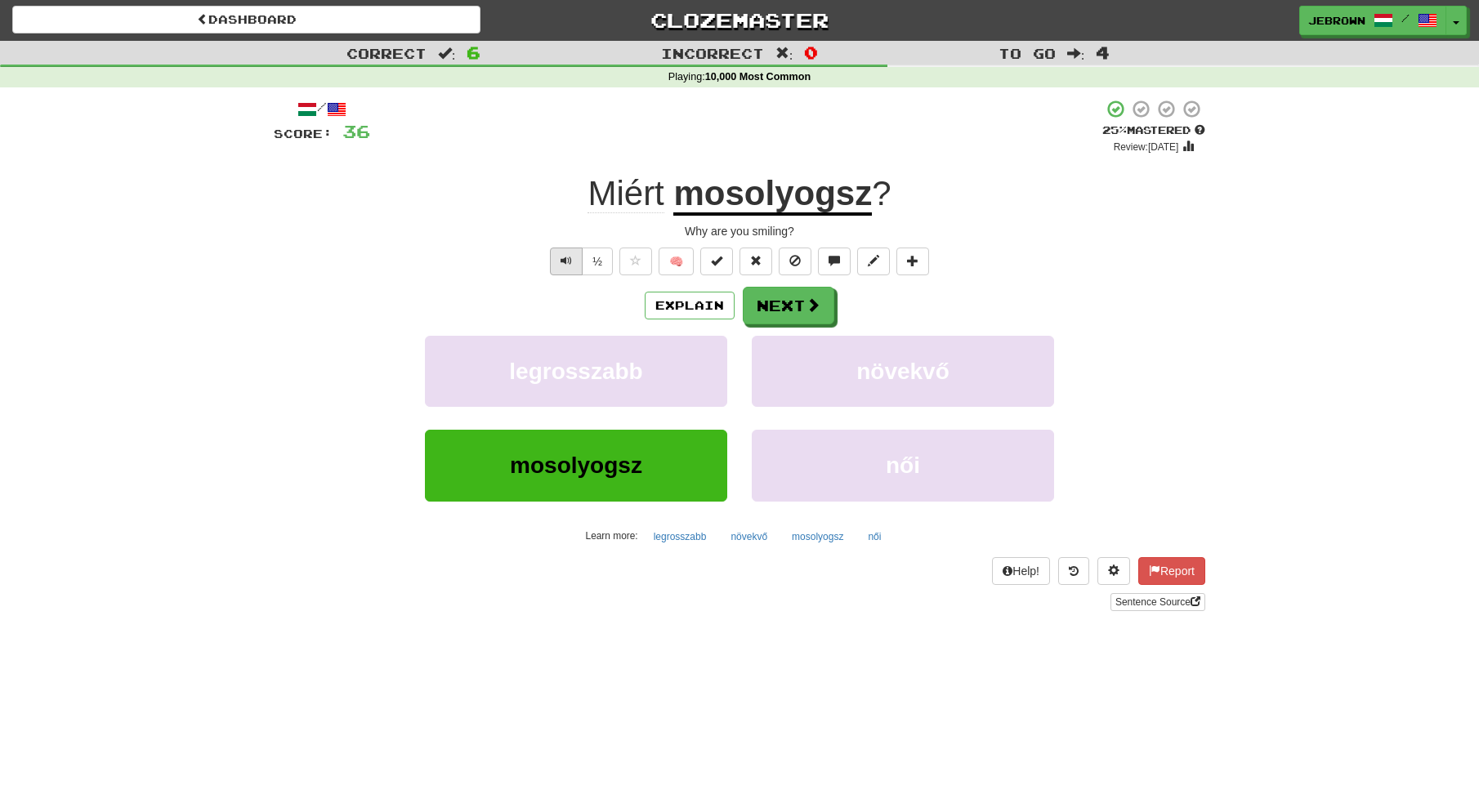
click at [571, 263] on button "Text-to-speech controls" at bounding box center [566, 262] width 32 height 28
click at [796, 303] on button "Next" at bounding box center [789, 306] width 92 height 38
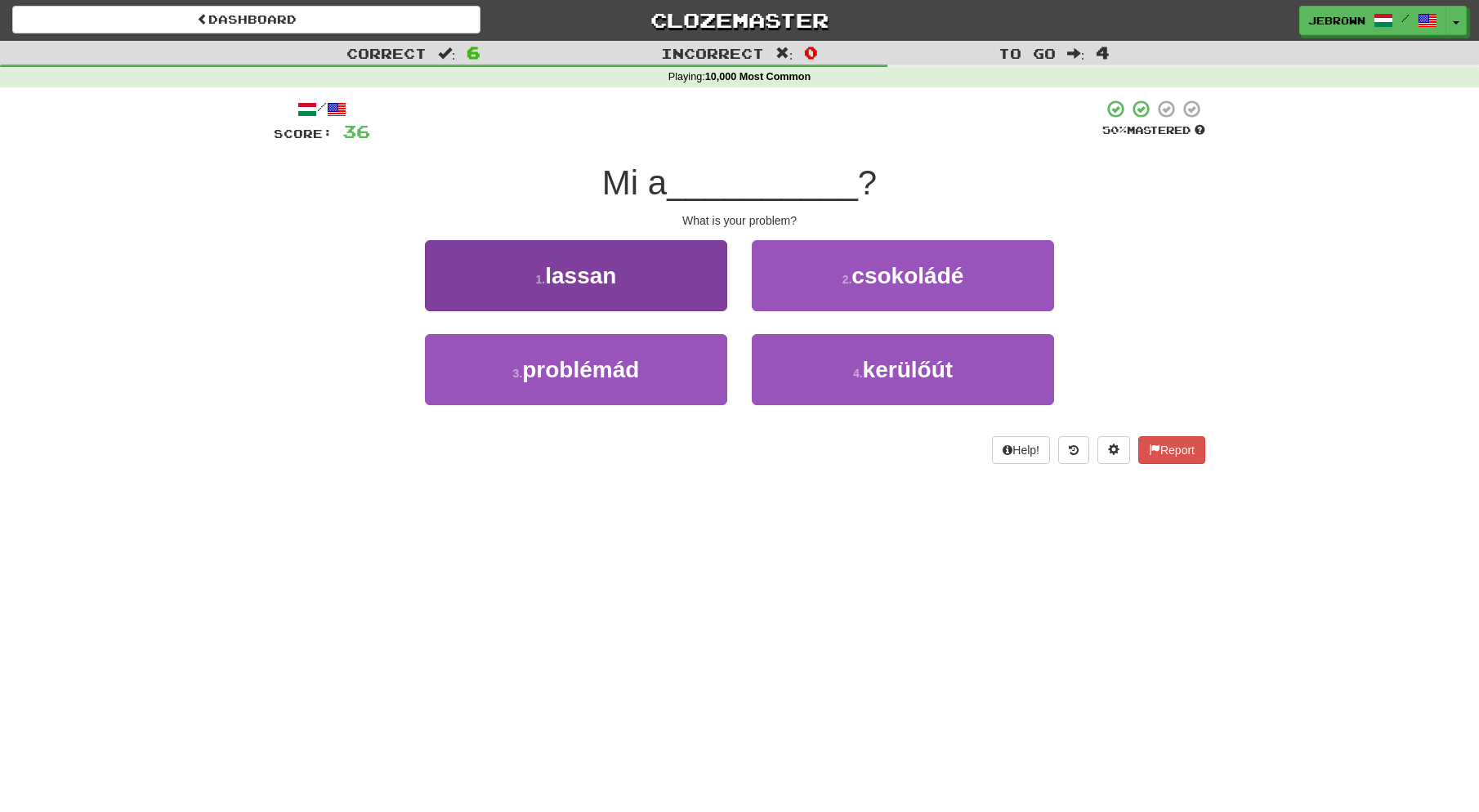
click at [656, 381] on button "3 . problémád" at bounding box center [576, 369] width 302 height 71
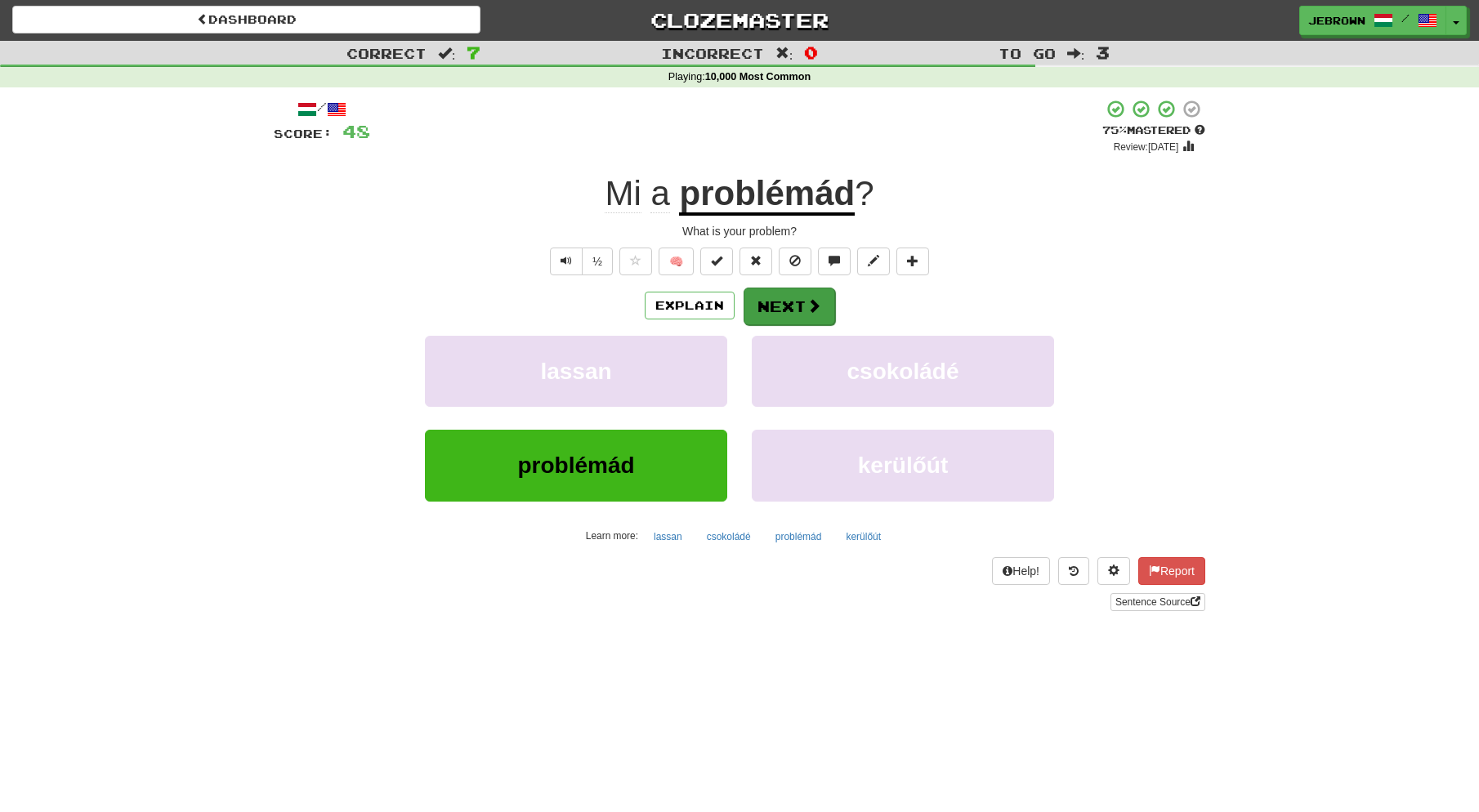
click at [785, 303] on button "Next" at bounding box center [789, 306] width 92 height 38
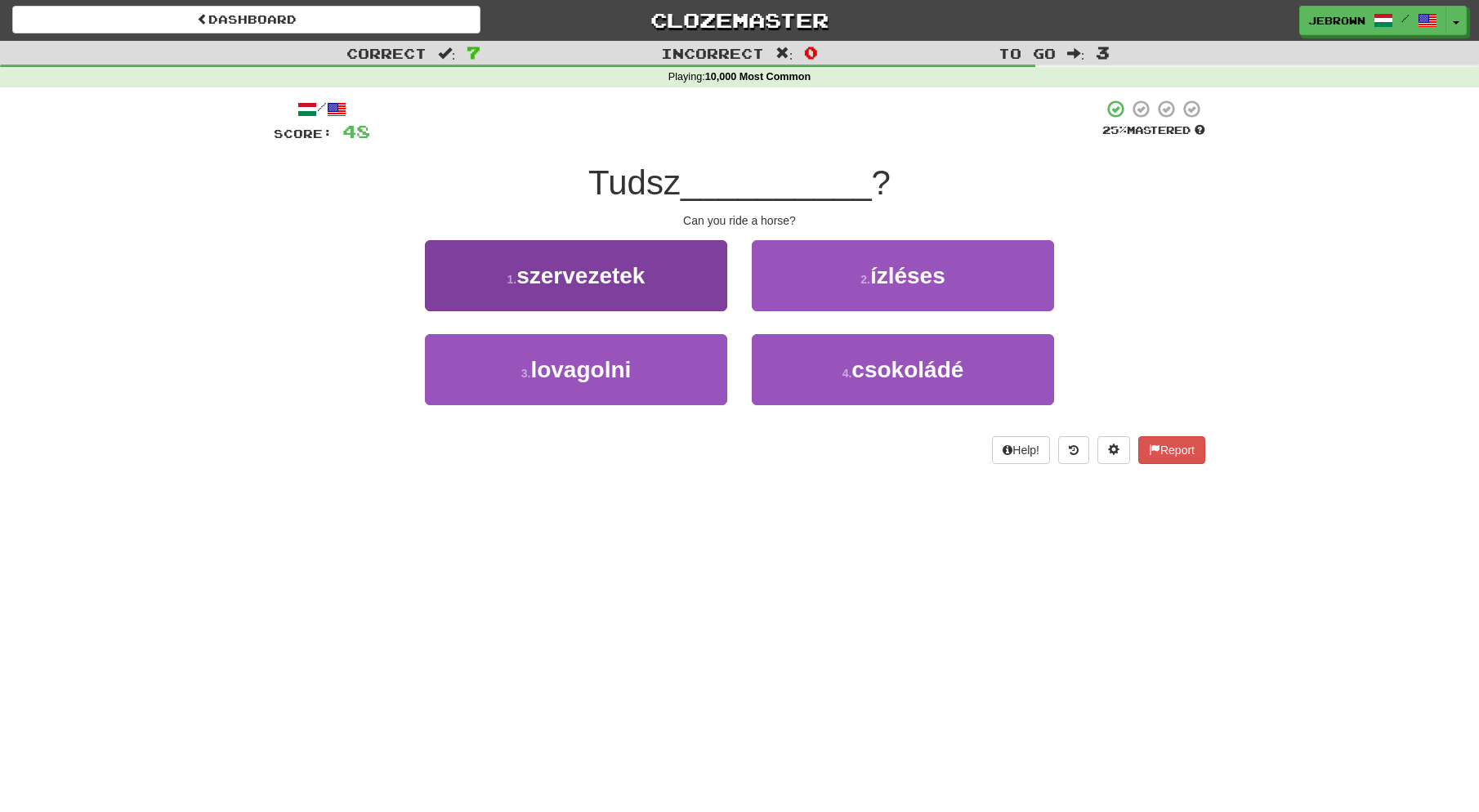
click at [643, 361] on button "3 . lovagolni" at bounding box center [576, 369] width 302 height 71
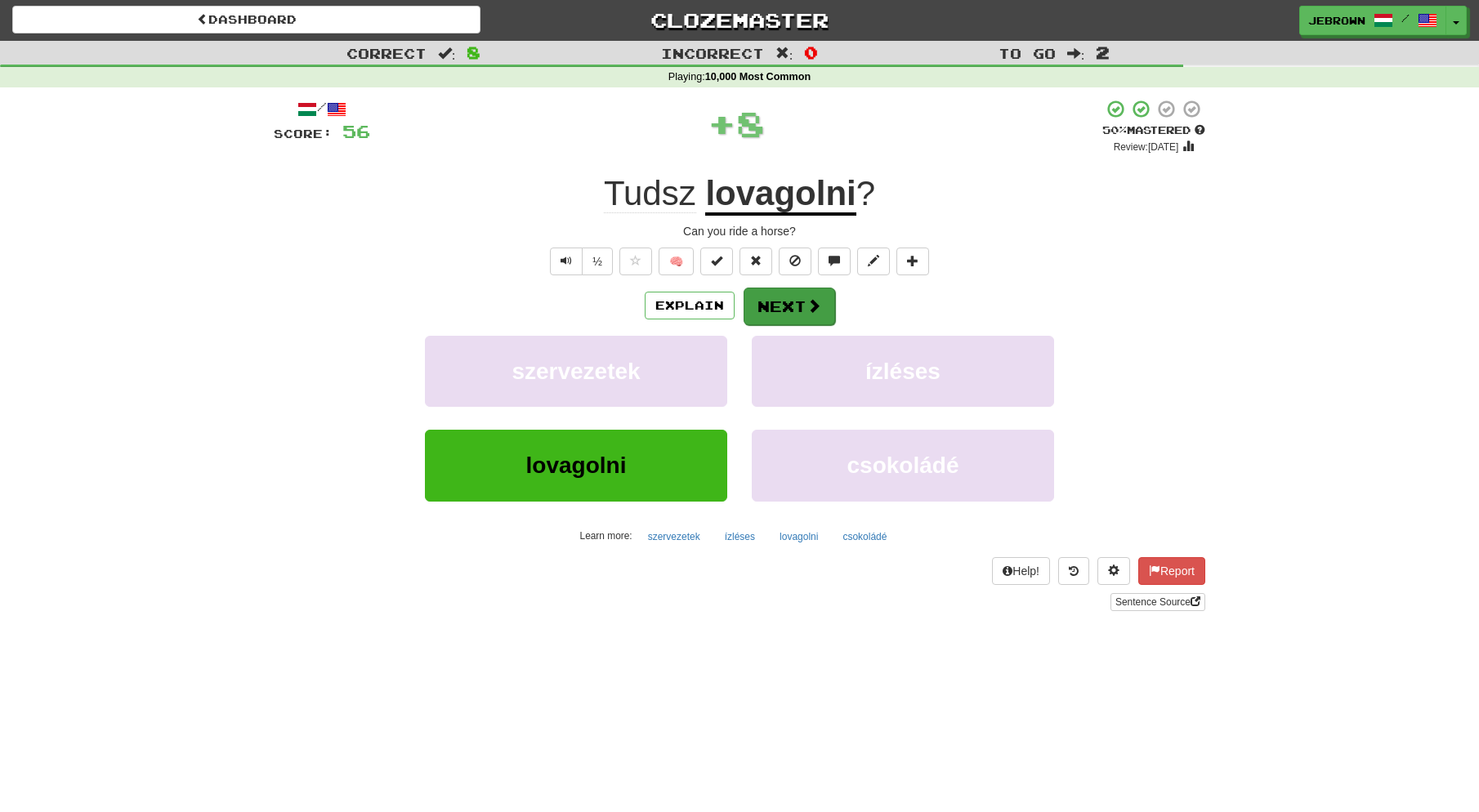
click at [798, 302] on button "Next" at bounding box center [789, 306] width 92 height 38
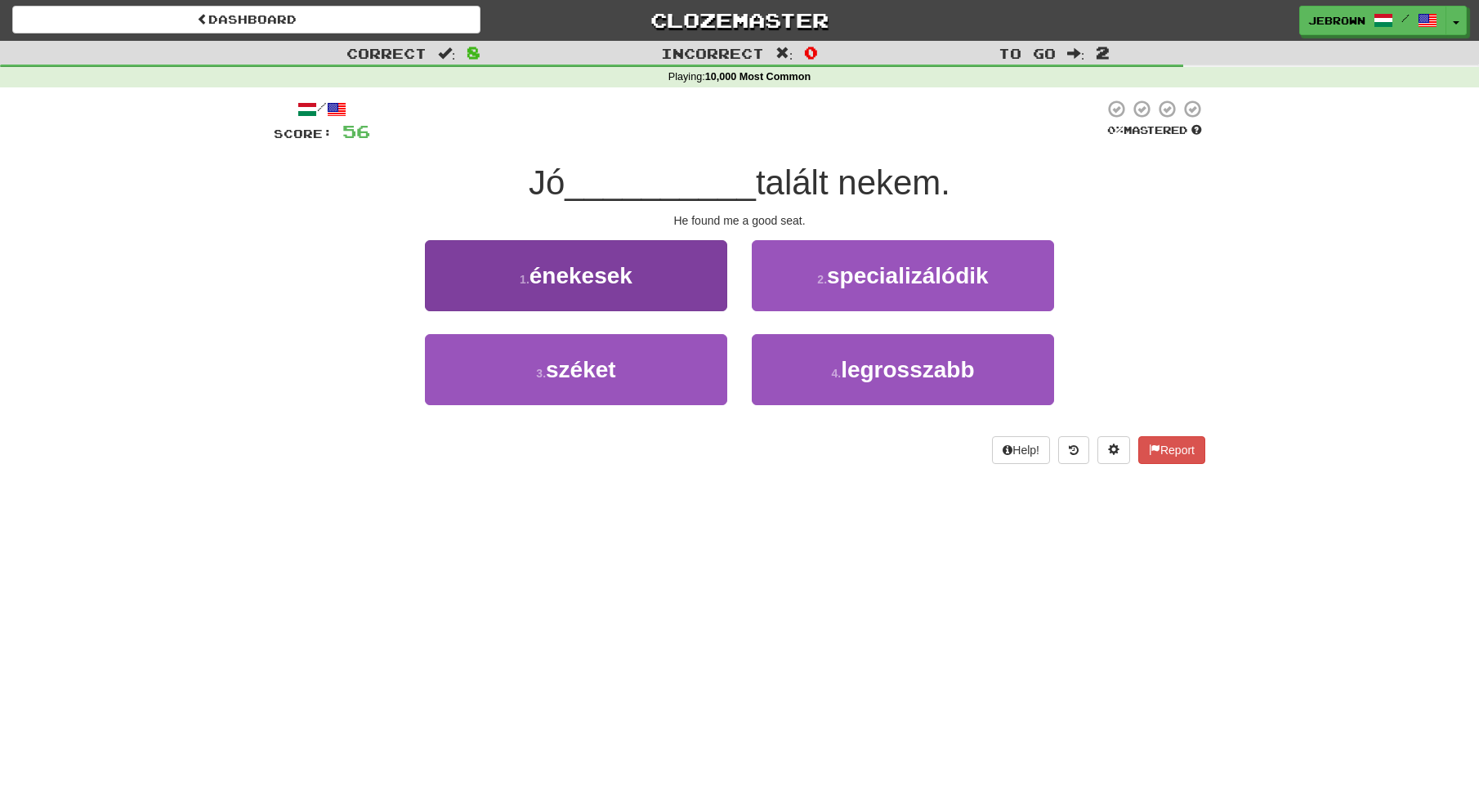
click at [647, 364] on button "3 . széket" at bounding box center [576, 369] width 302 height 71
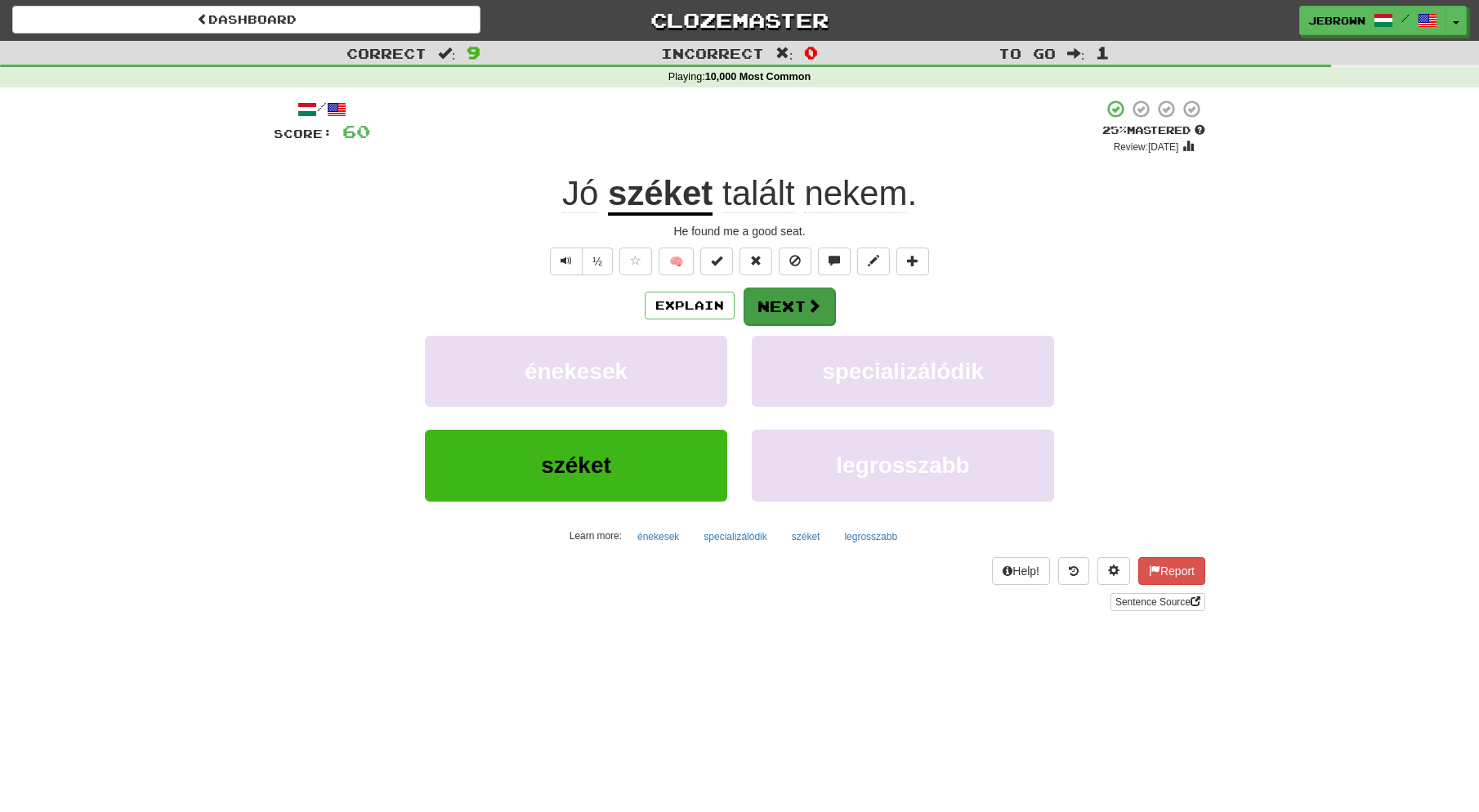
click at [797, 299] on button "Next" at bounding box center [789, 306] width 92 height 38
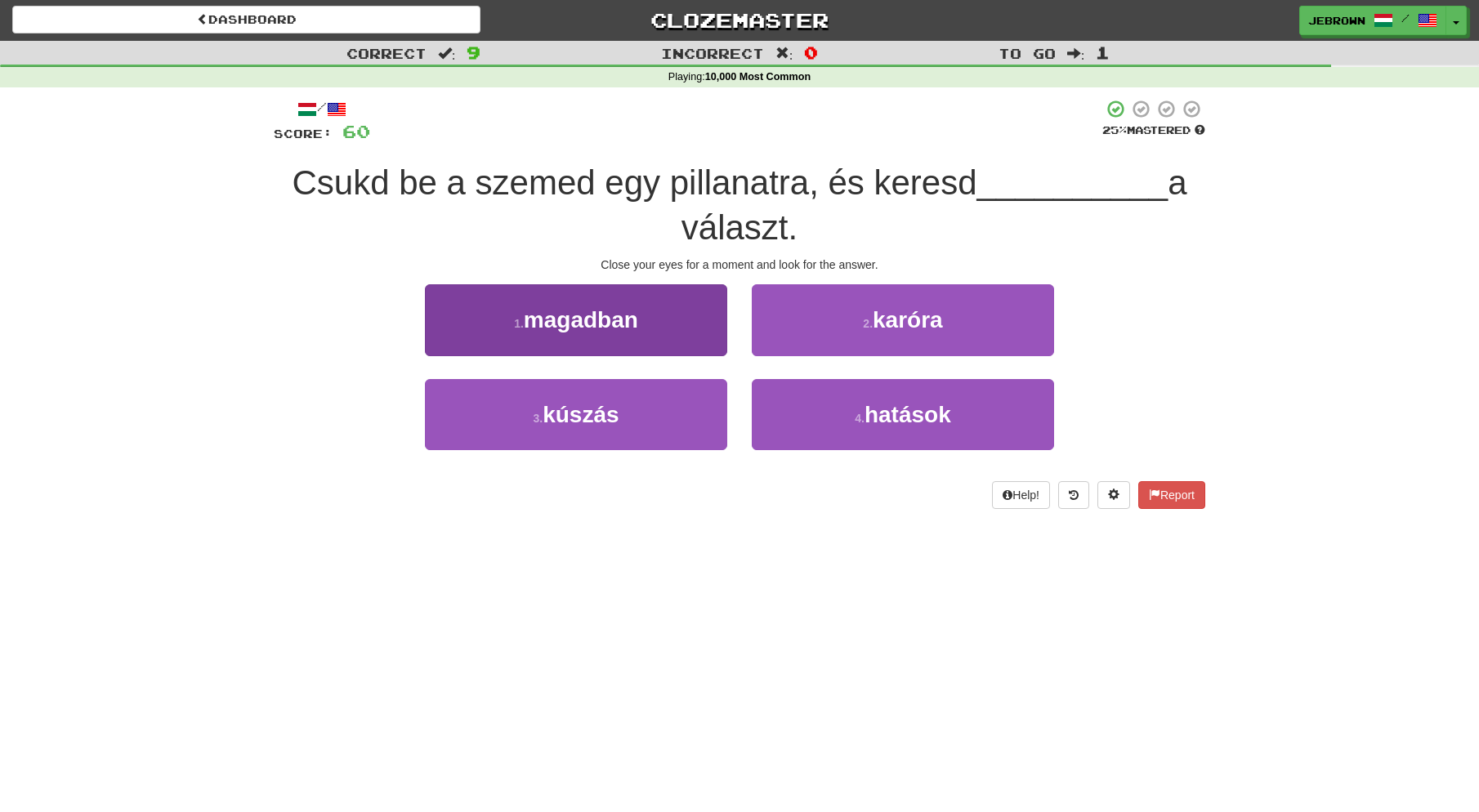
click at [606, 341] on button "1 . magadban" at bounding box center [576, 320] width 302 height 71
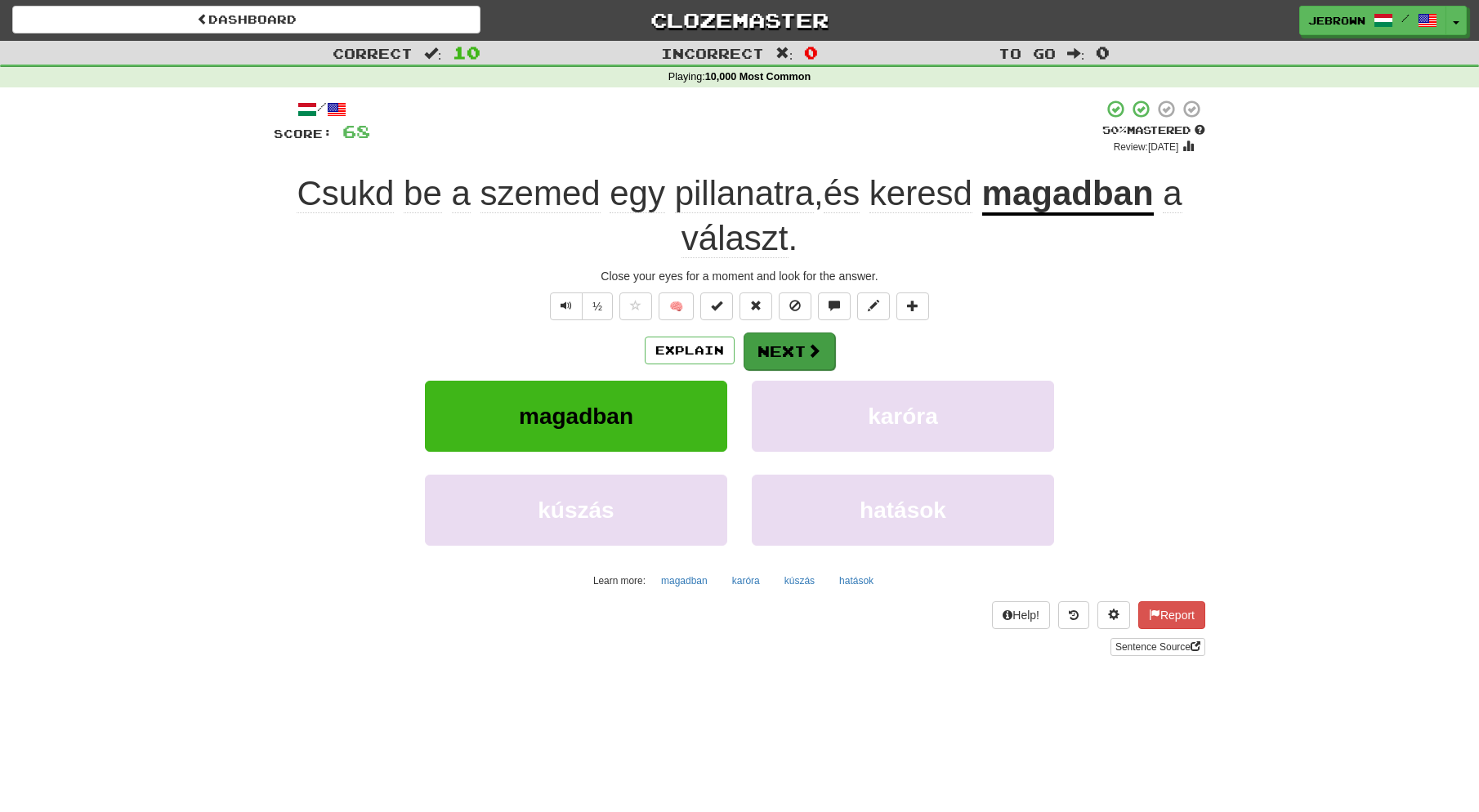
click at [789, 345] on button "Next" at bounding box center [789, 351] width 92 height 38
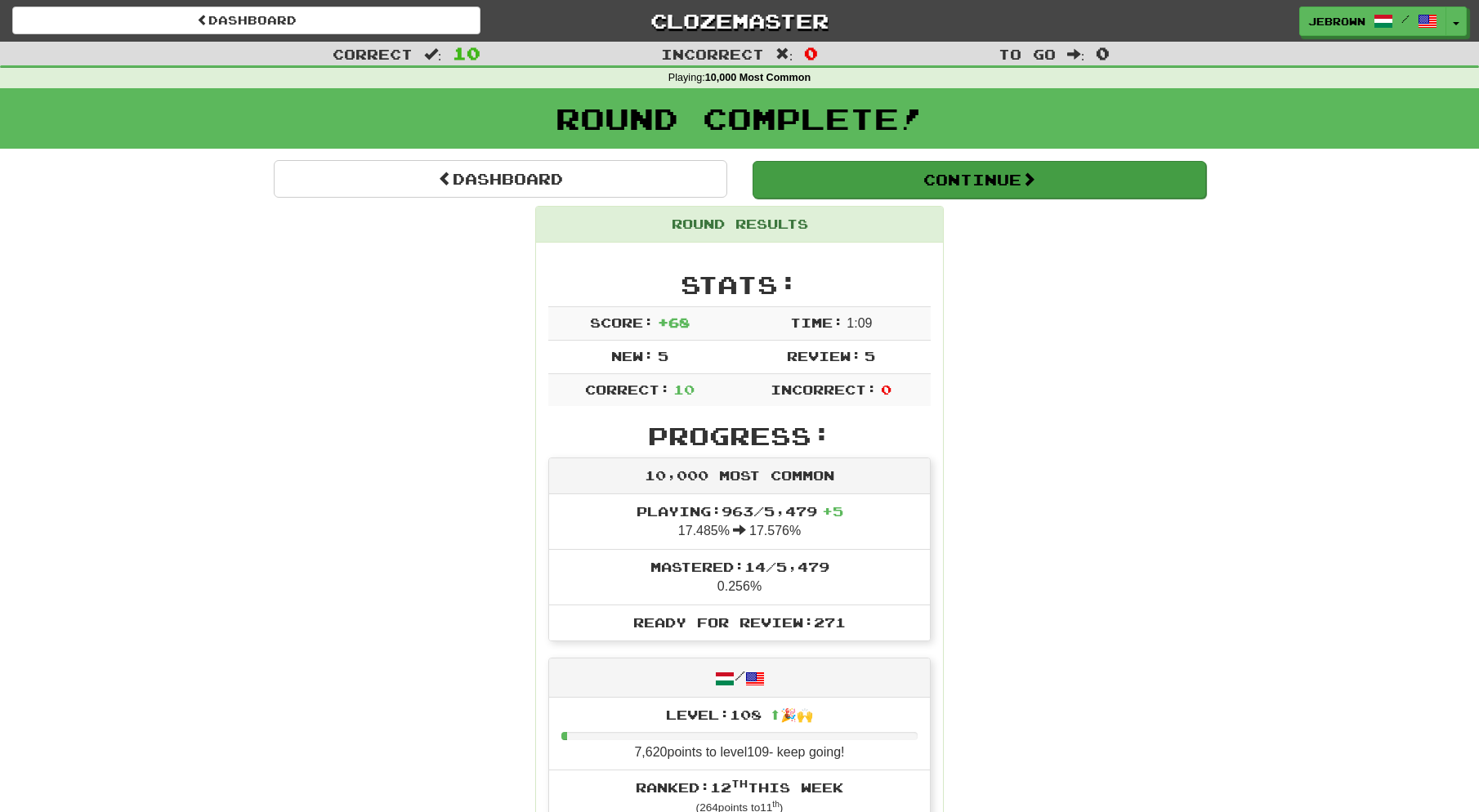
scroll to position [0, 1]
click at [808, 172] on button "Continue" at bounding box center [979, 179] width 453 height 38
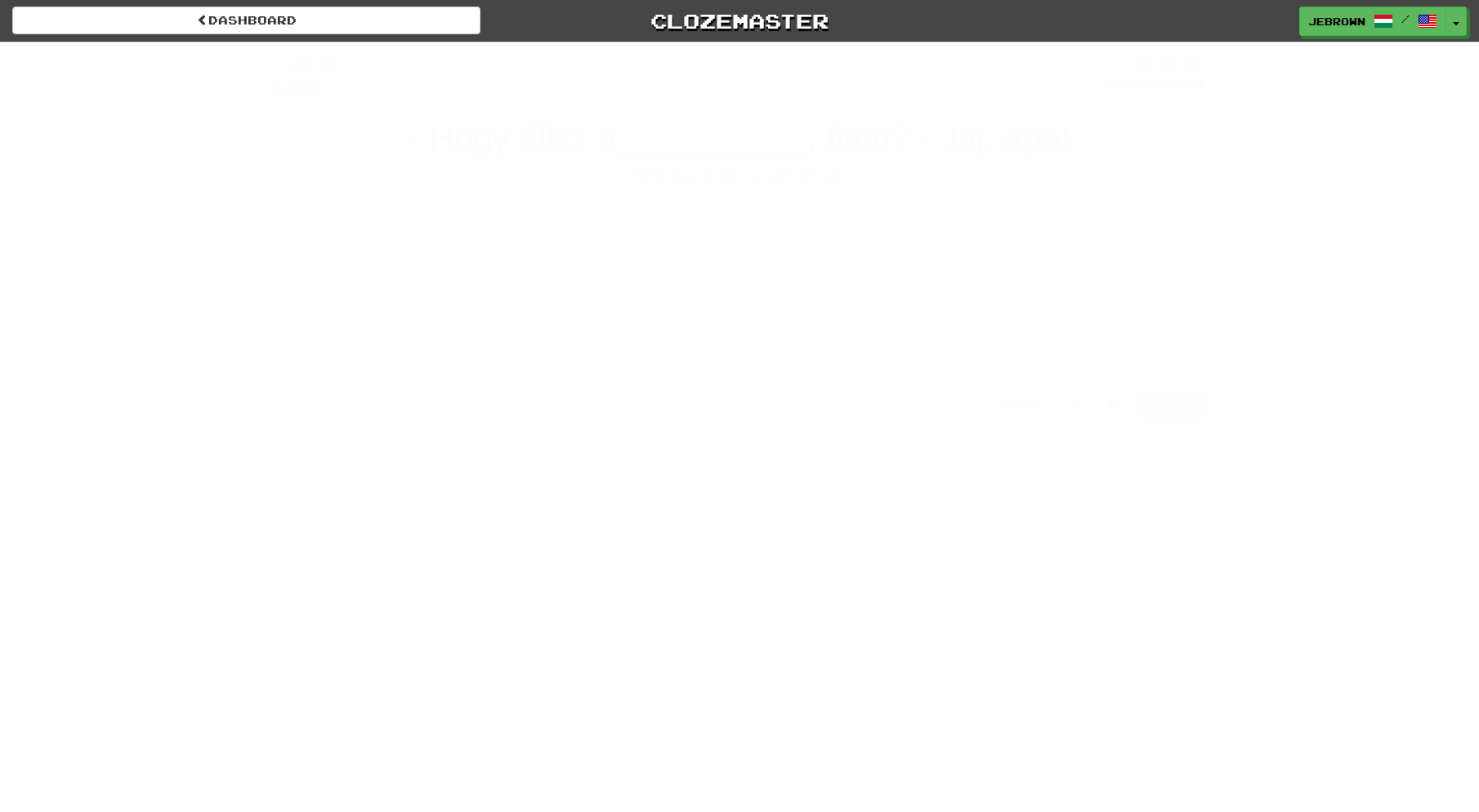
scroll to position [0, 0]
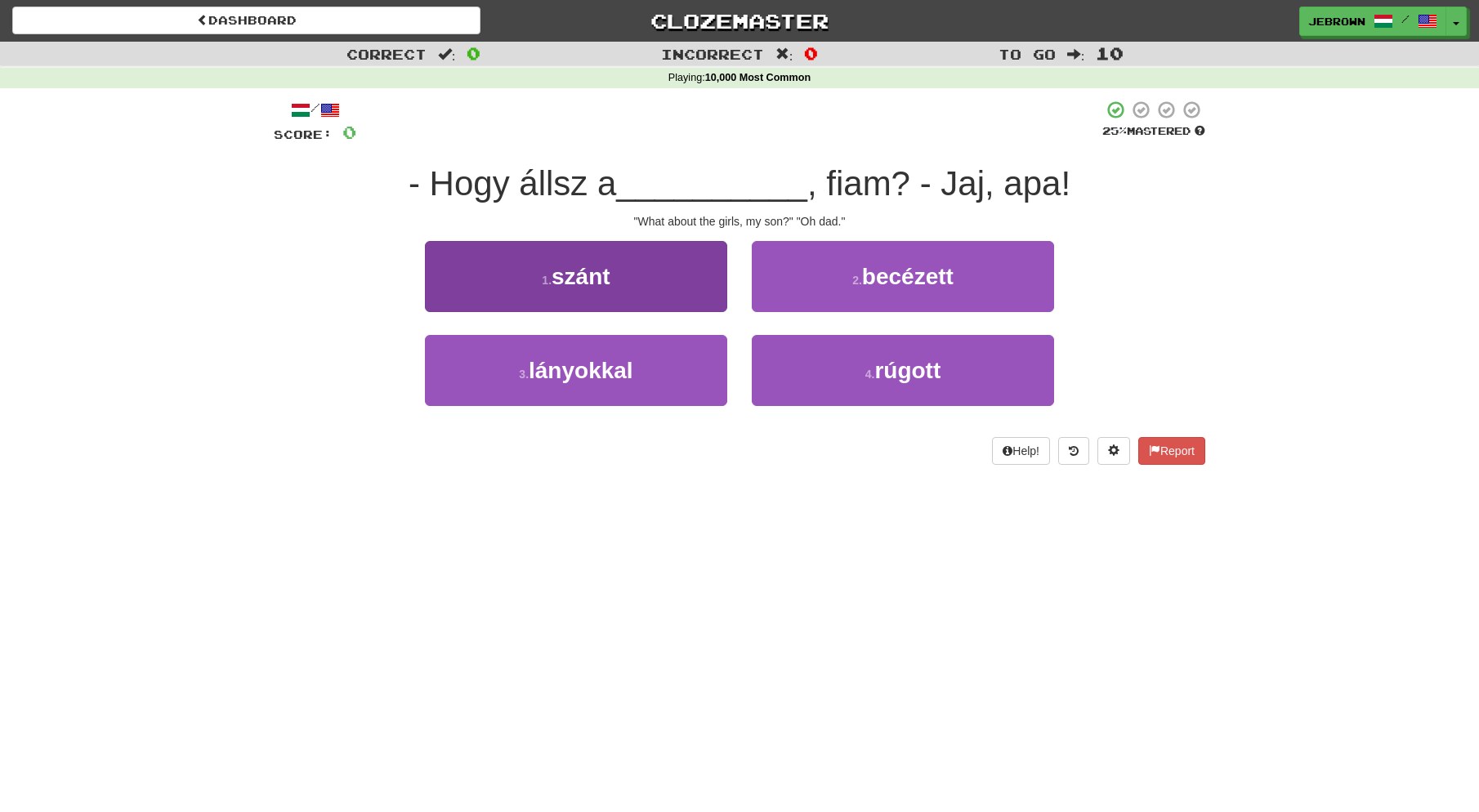
click at [643, 353] on button "3 . lányokkal" at bounding box center [576, 370] width 302 height 71
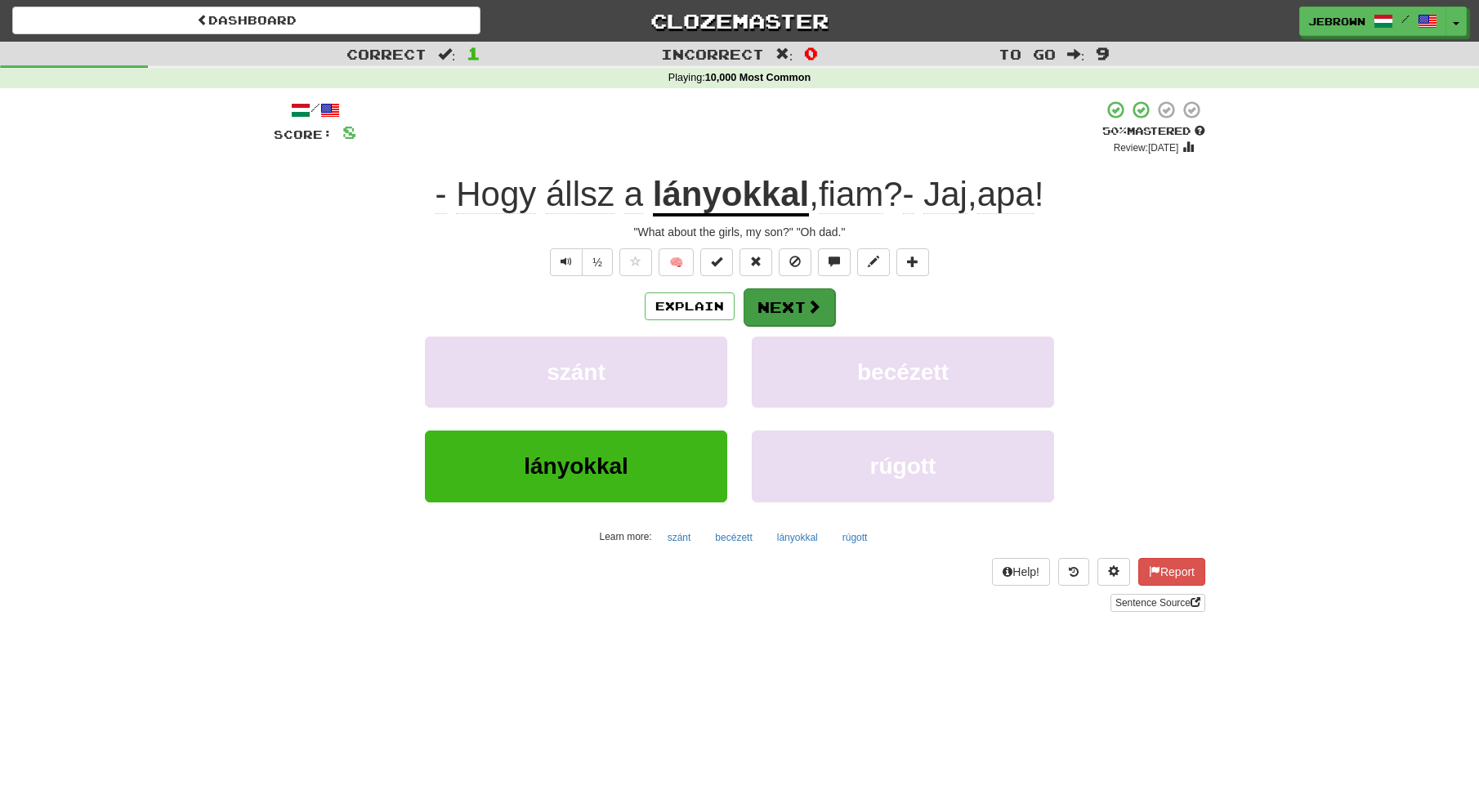
click at [792, 303] on button "Next" at bounding box center [789, 306] width 92 height 38
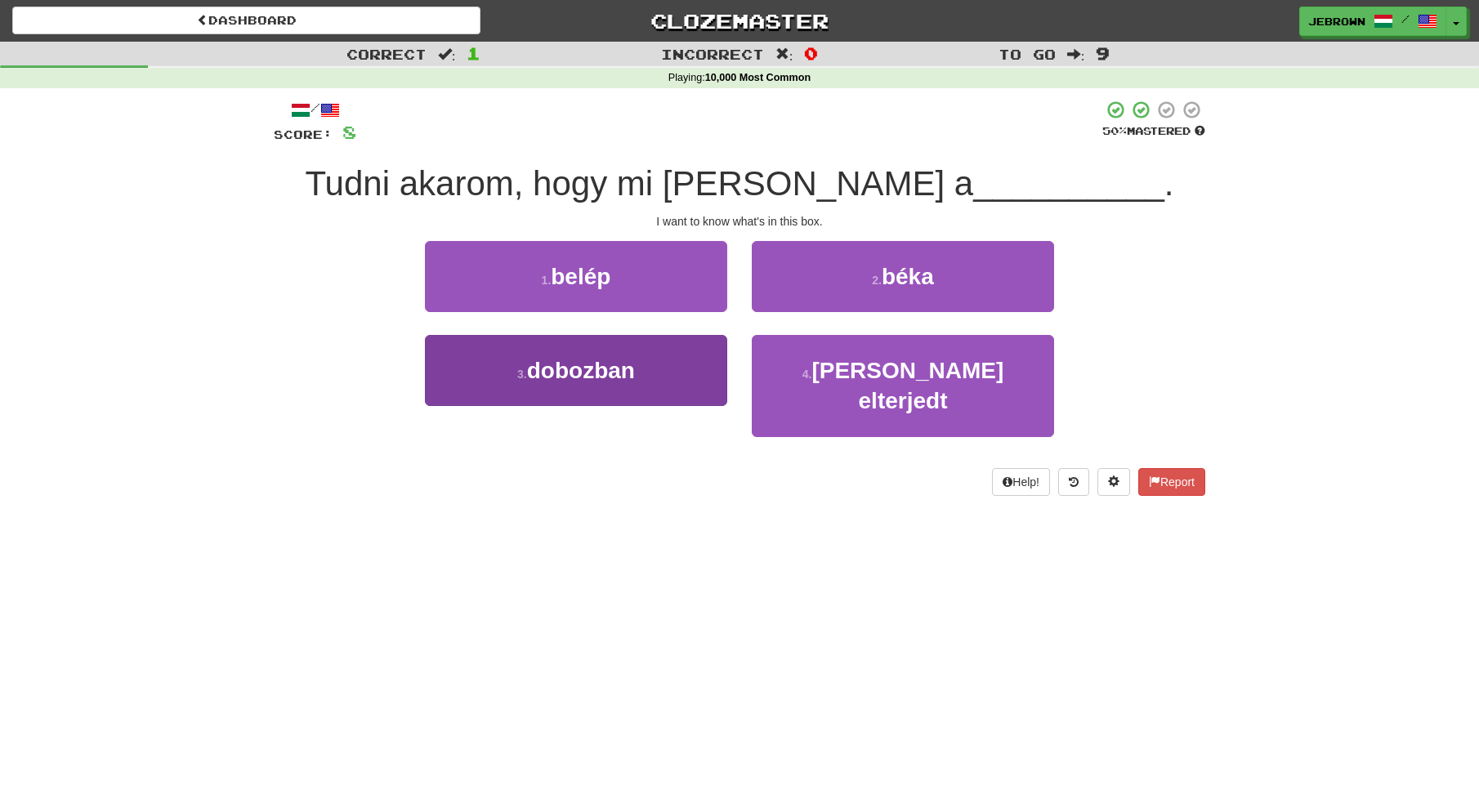
click at [648, 364] on button "3 . dobozban" at bounding box center [576, 370] width 302 height 71
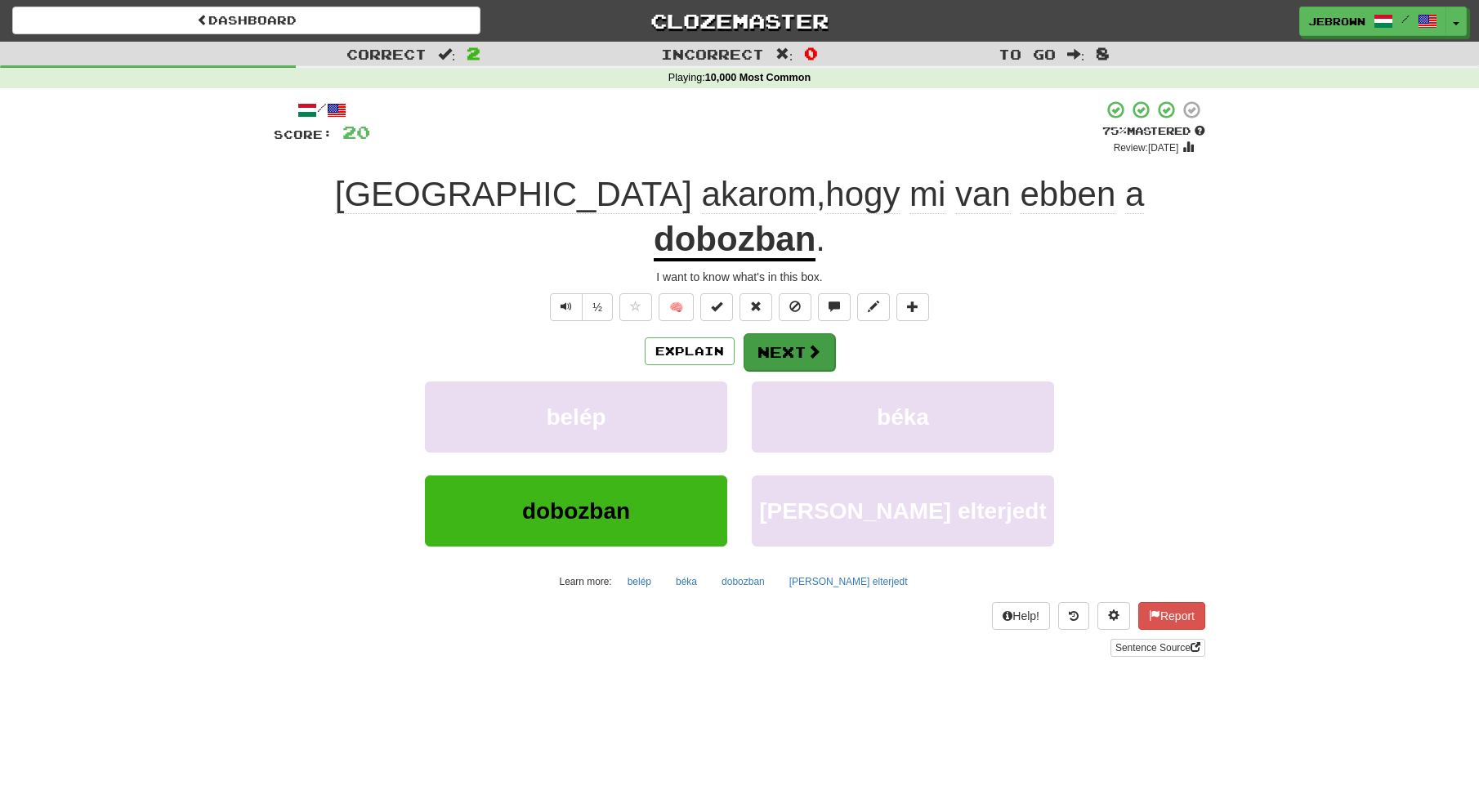
click at [784, 334] on button "Next" at bounding box center [789, 352] width 92 height 38
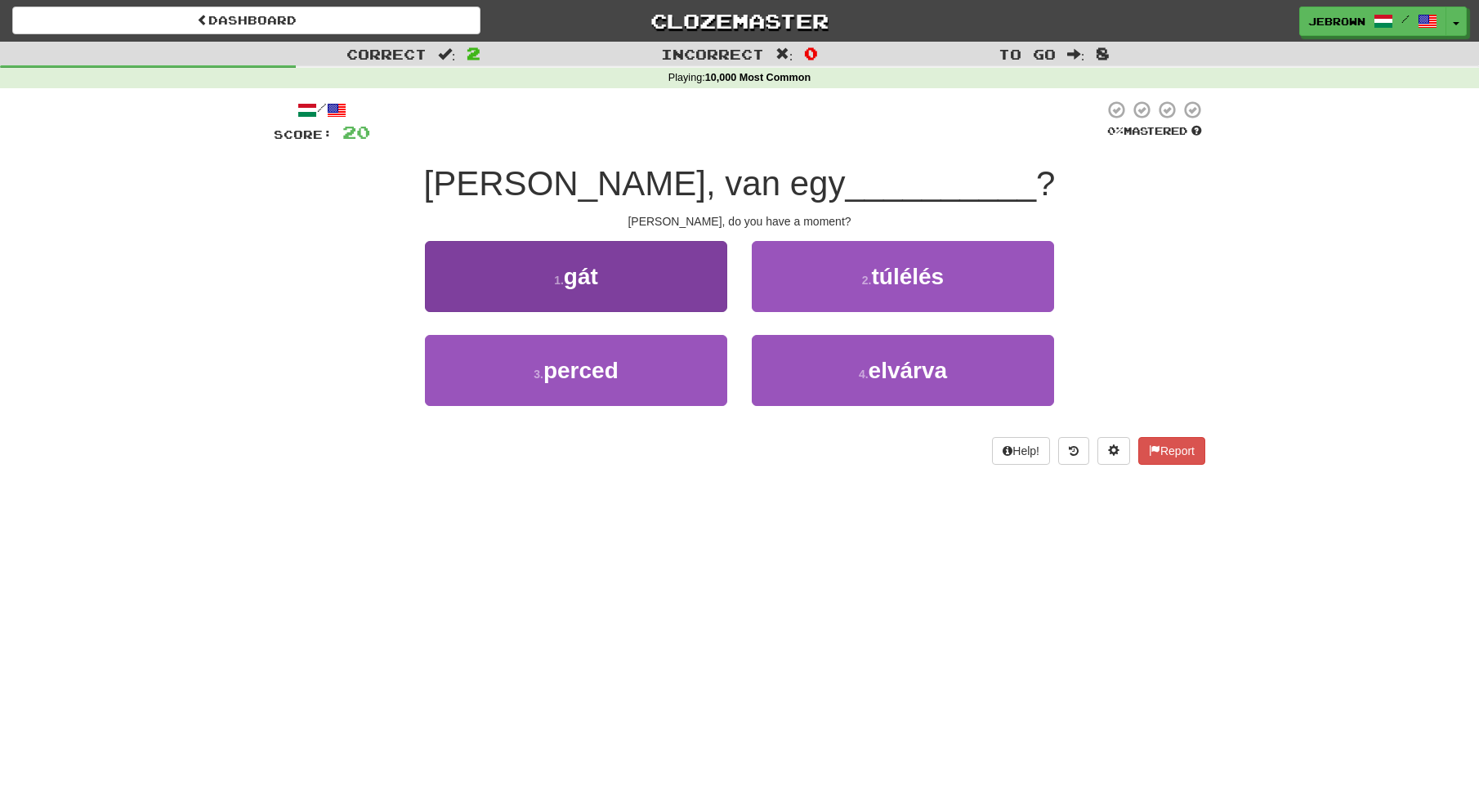
click at [619, 369] on span "perced" at bounding box center [581, 370] width 75 height 25
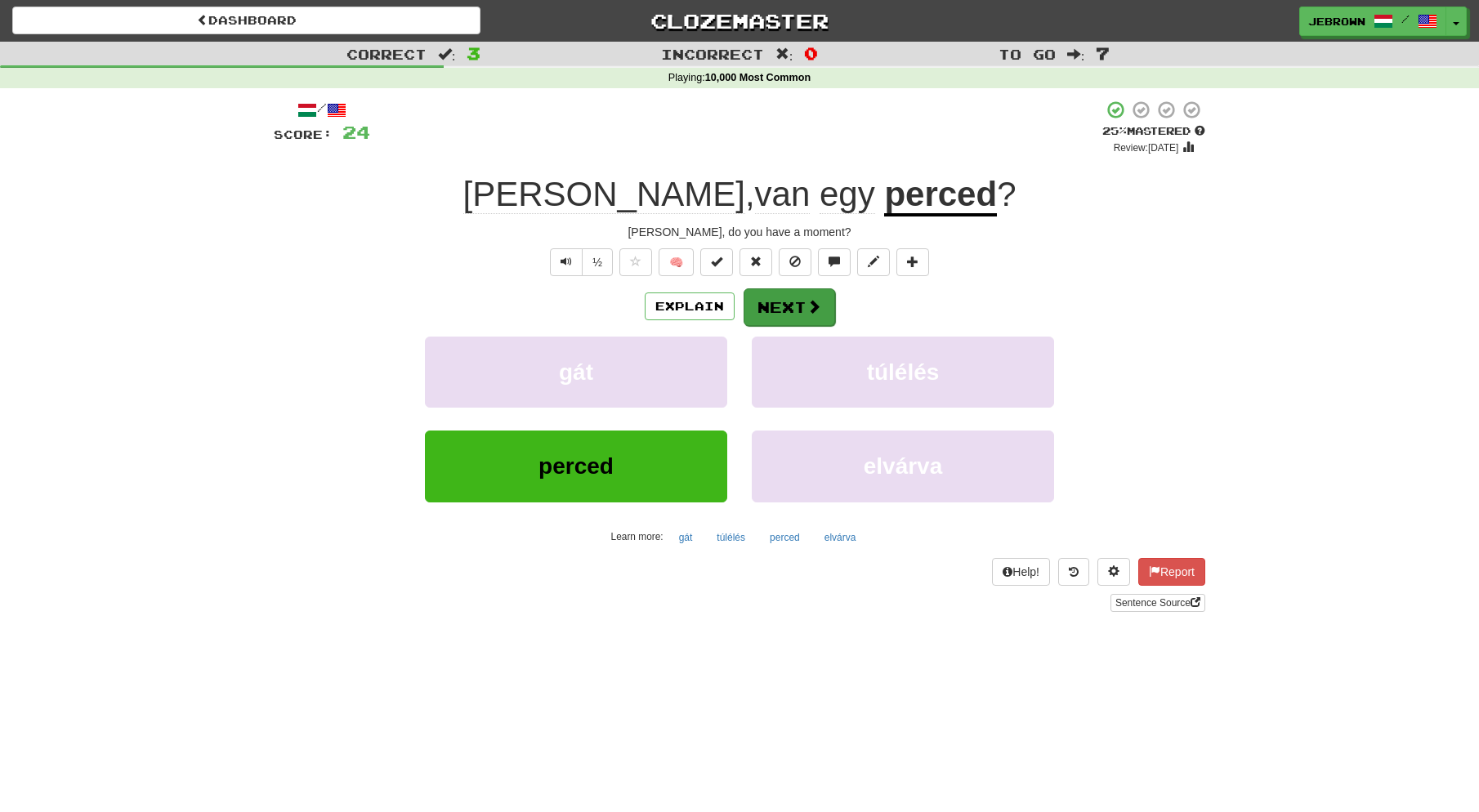
click at [787, 301] on button "Next" at bounding box center [789, 306] width 92 height 38
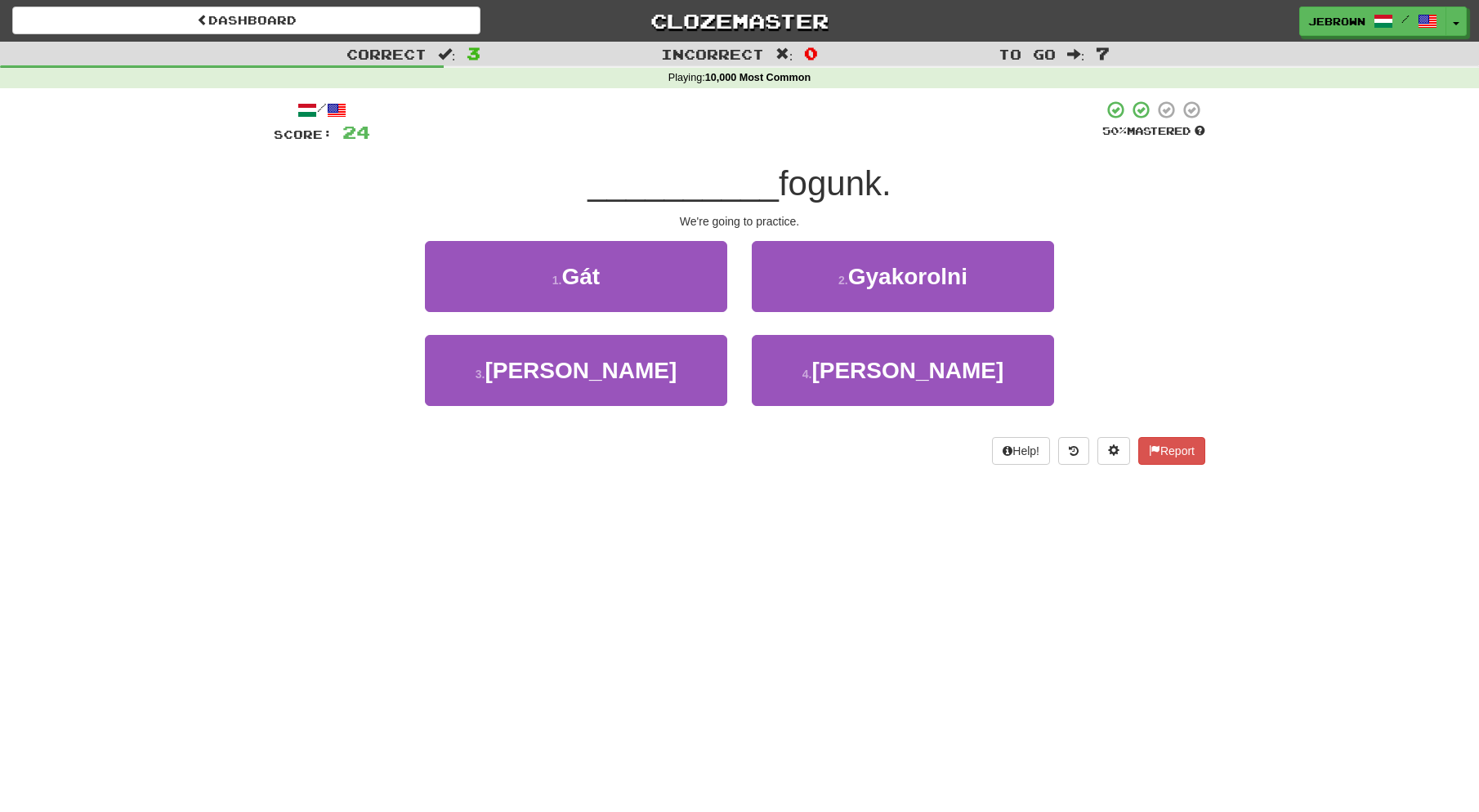
click at [849, 282] on small "2 ." at bounding box center [843, 280] width 10 height 13
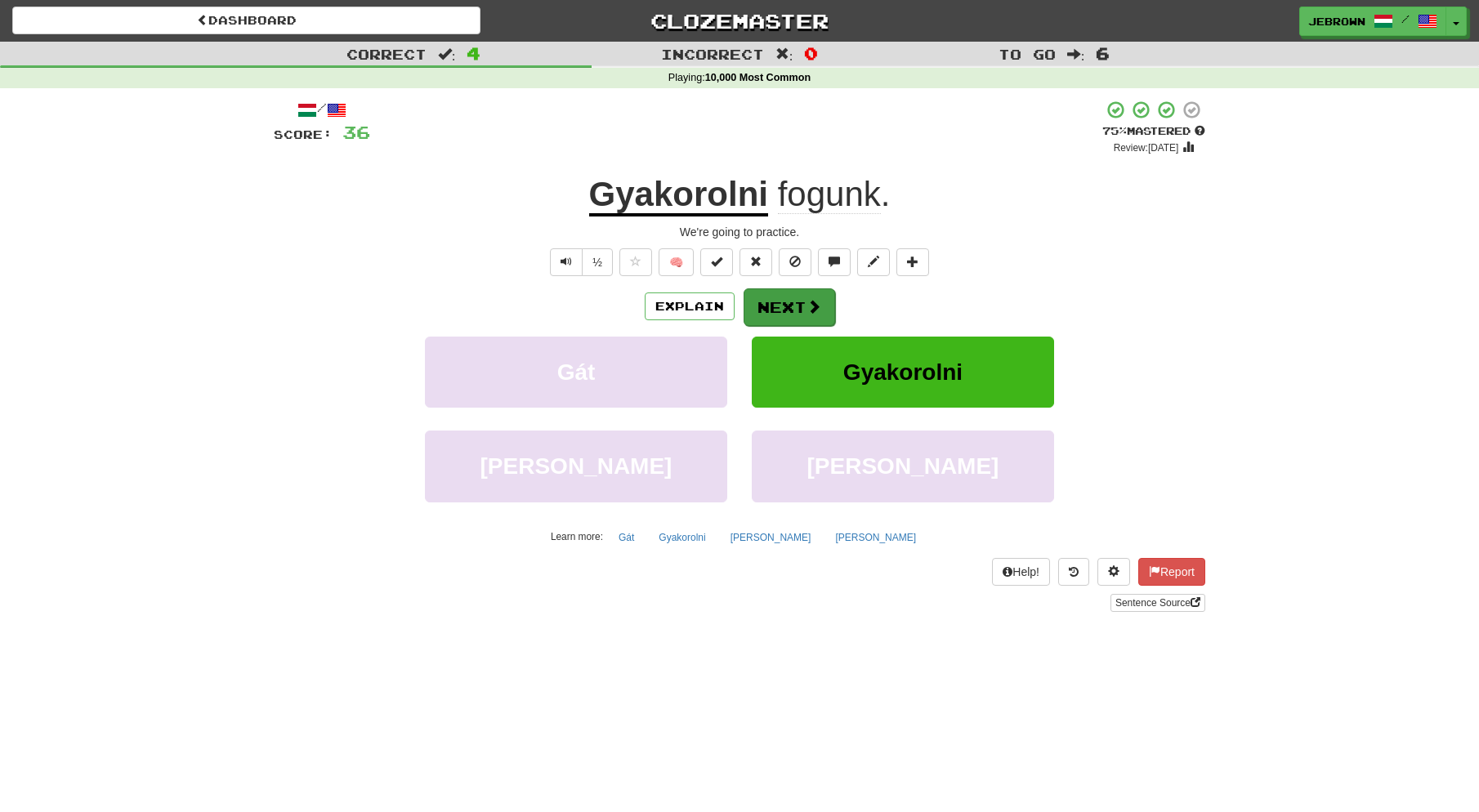
click at [794, 306] on button "Next" at bounding box center [789, 306] width 92 height 38
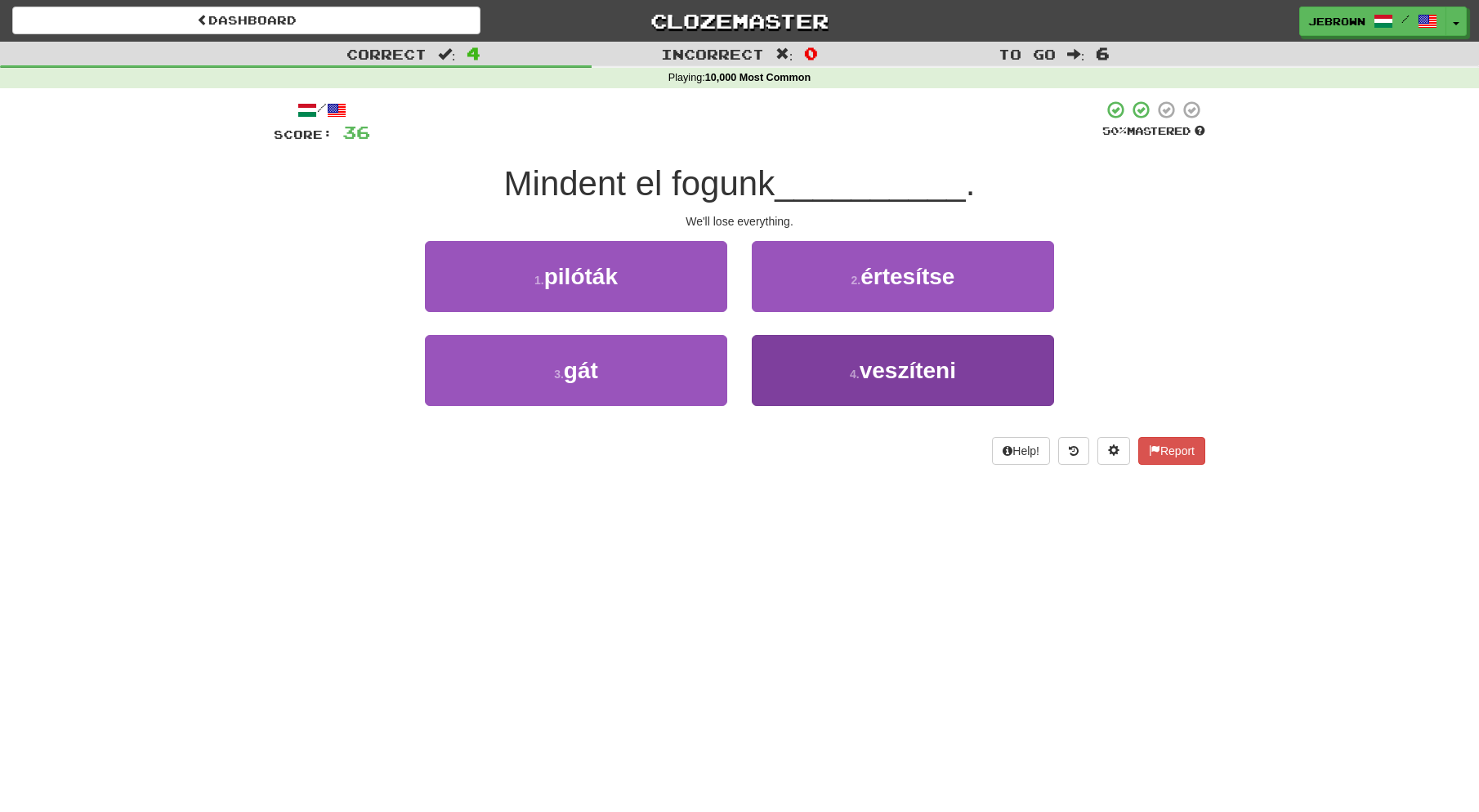
click at [825, 365] on button "4 . veszíteni" at bounding box center [903, 370] width 302 height 71
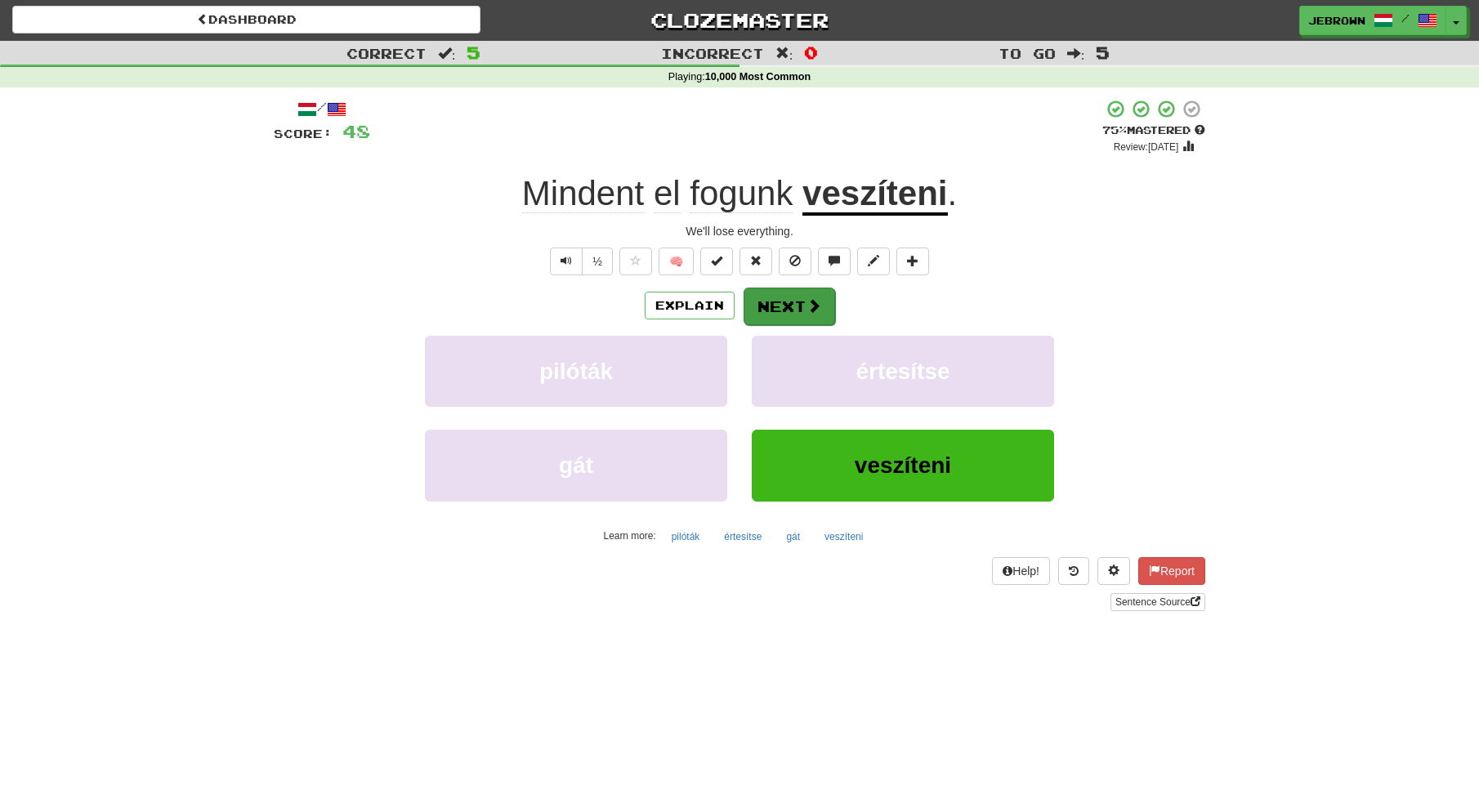
scroll to position [1, 0]
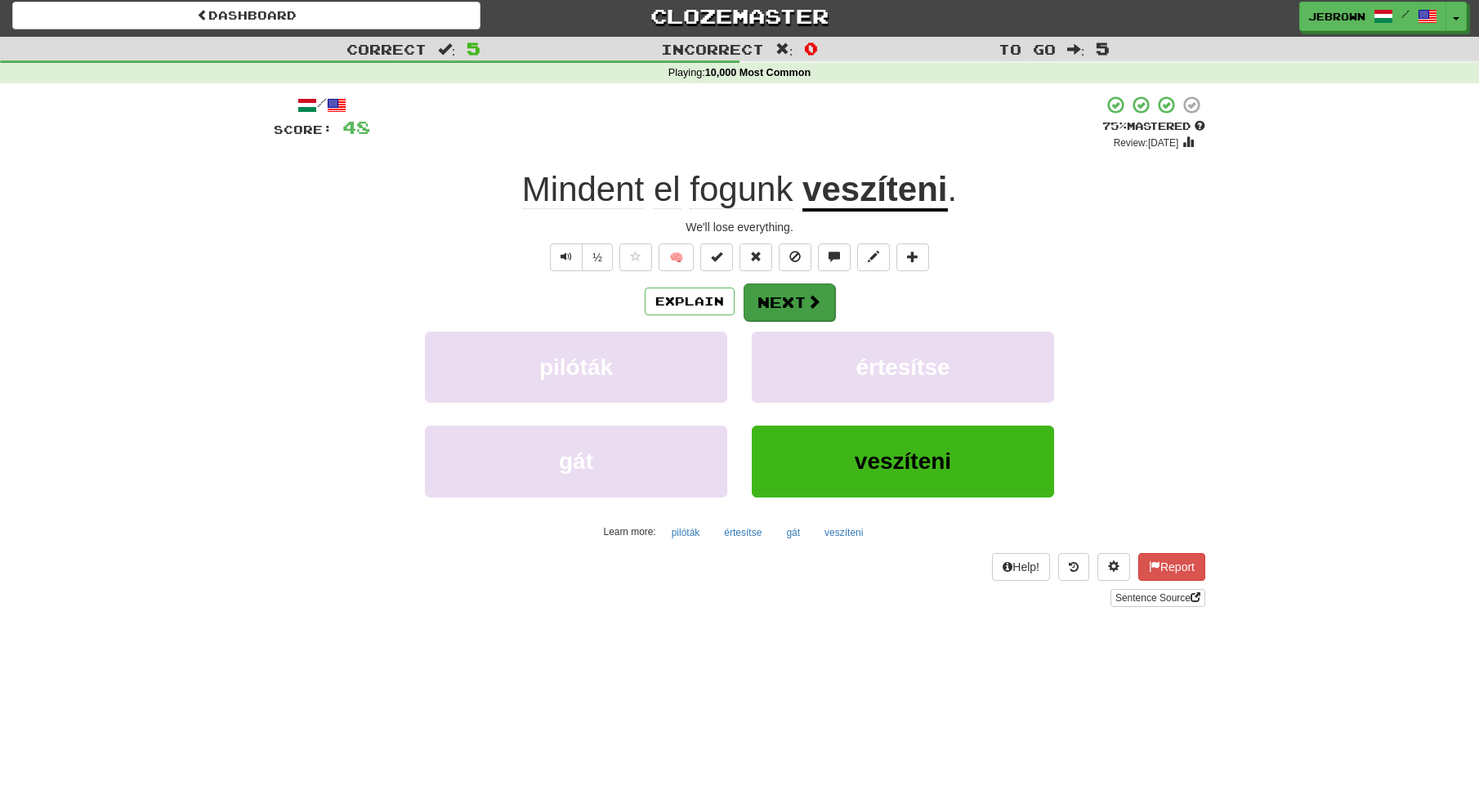
click at [787, 304] on button "Next" at bounding box center [789, 302] width 92 height 38
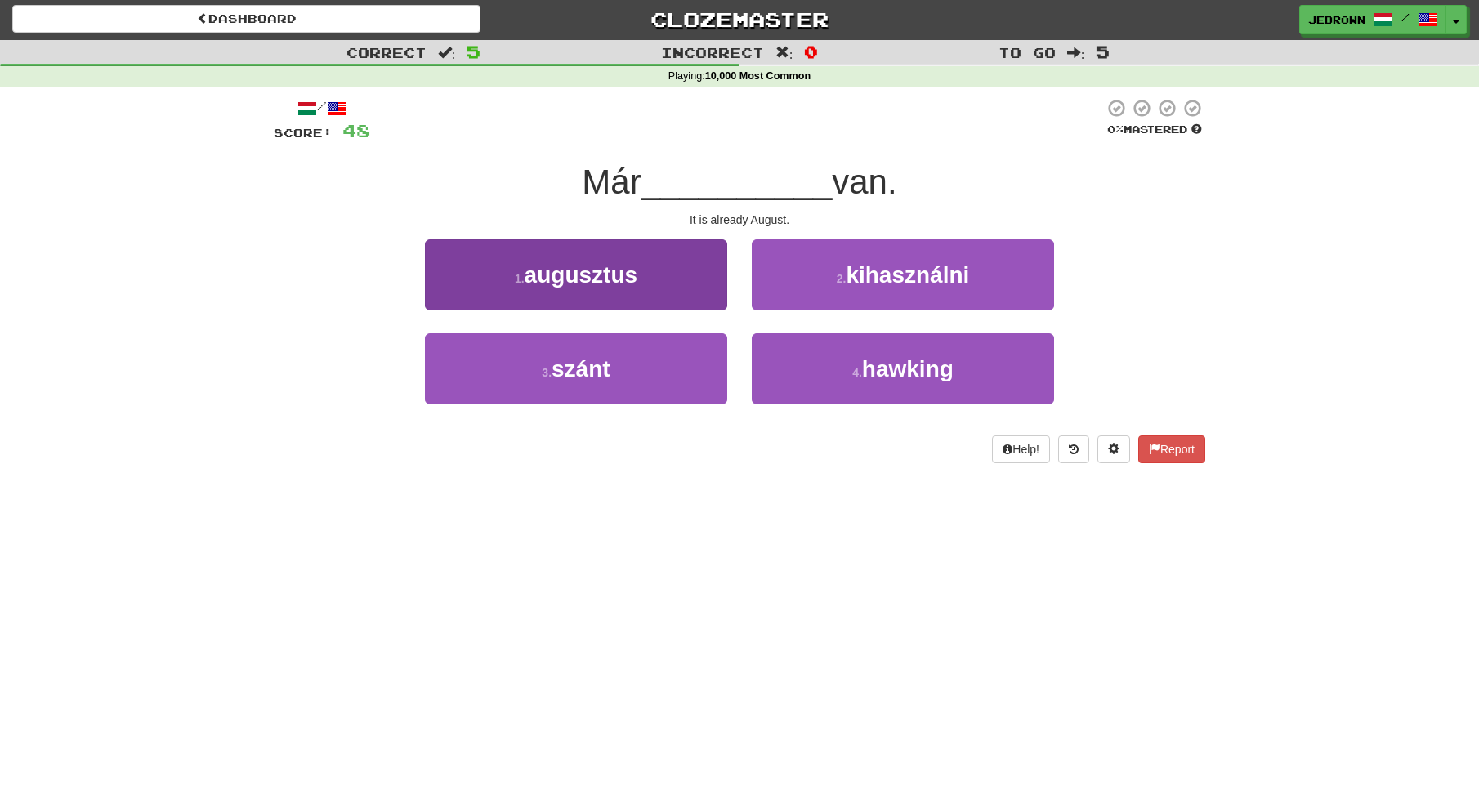
scroll to position [7, 0]
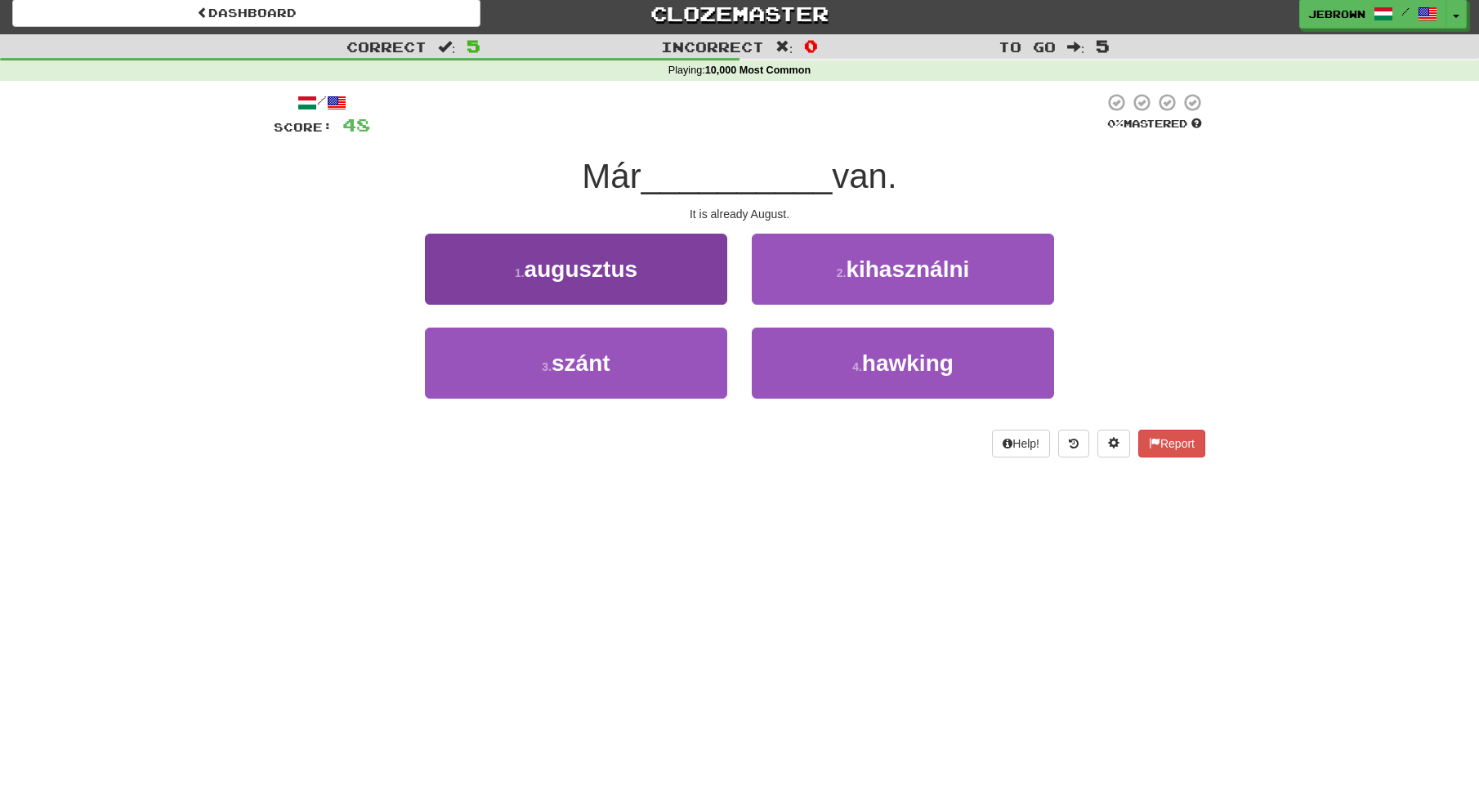
click at [652, 281] on button "1 . augusztus" at bounding box center [576, 269] width 302 height 71
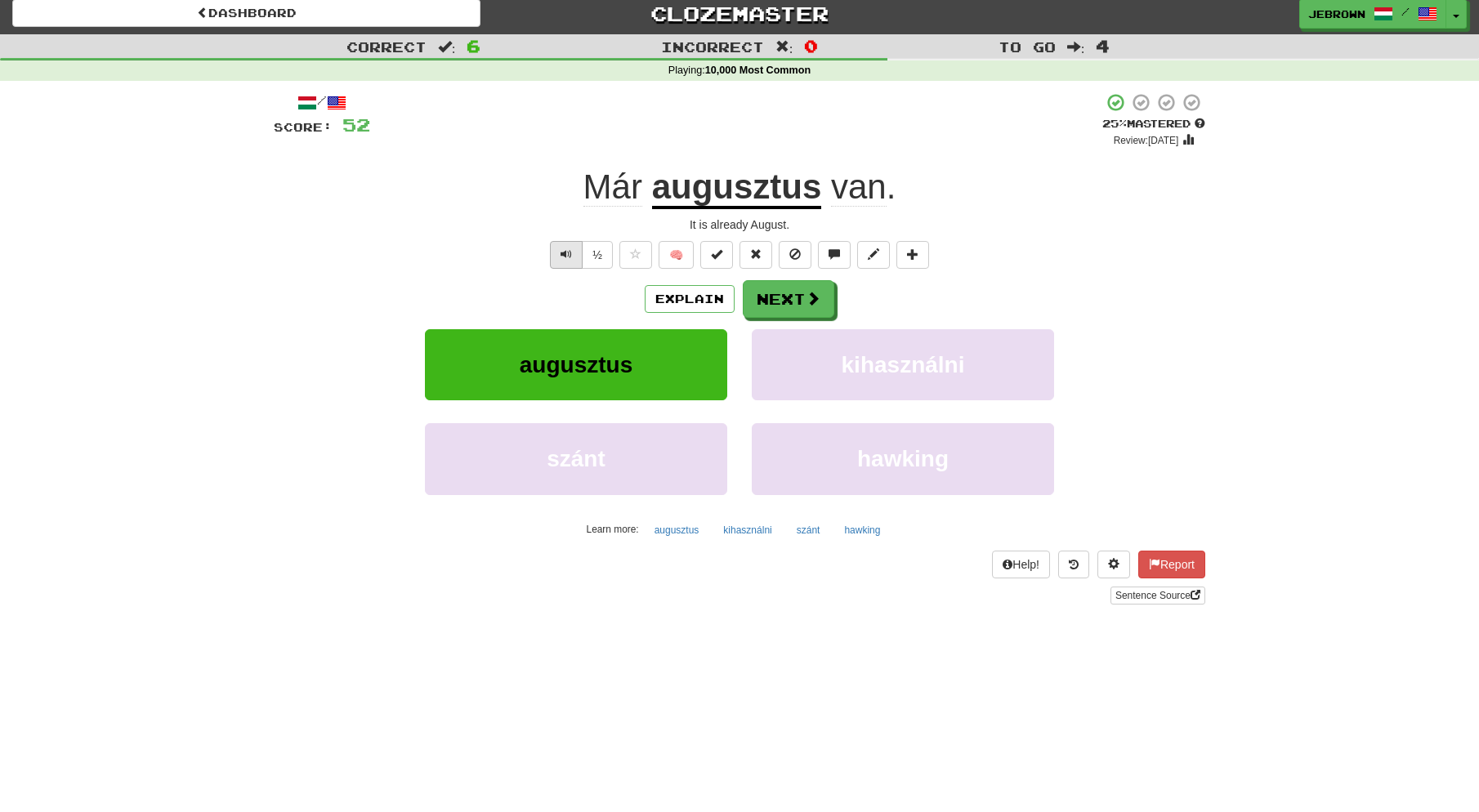
click at [561, 250] on button "Text-to-speech controls" at bounding box center [566, 255] width 32 height 28
click at [784, 297] on button "Next" at bounding box center [789, 299] width 92 height 38
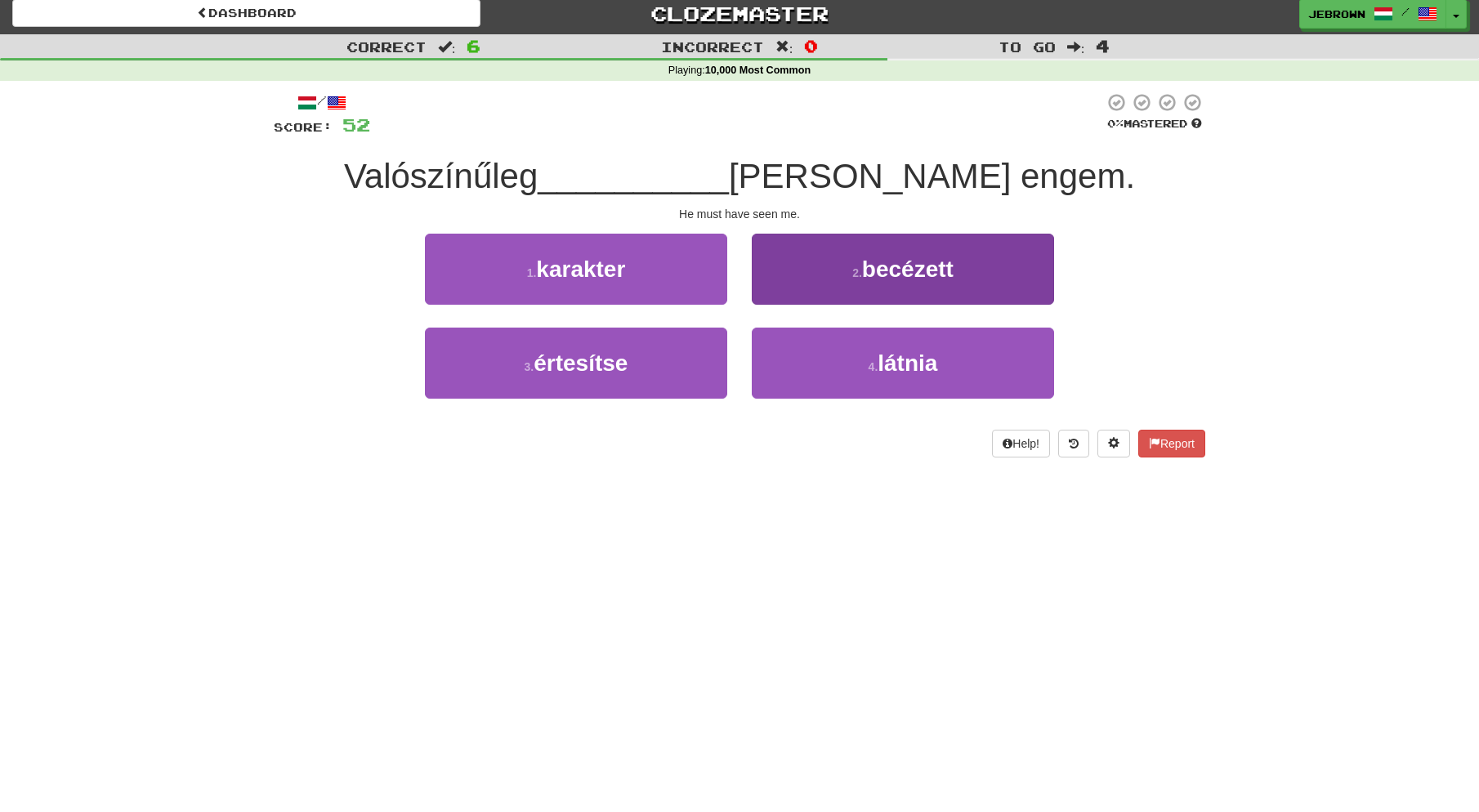
click at [846, 358] on button "4 . látnia" at bounding box center [903, 362] width 302 height 71
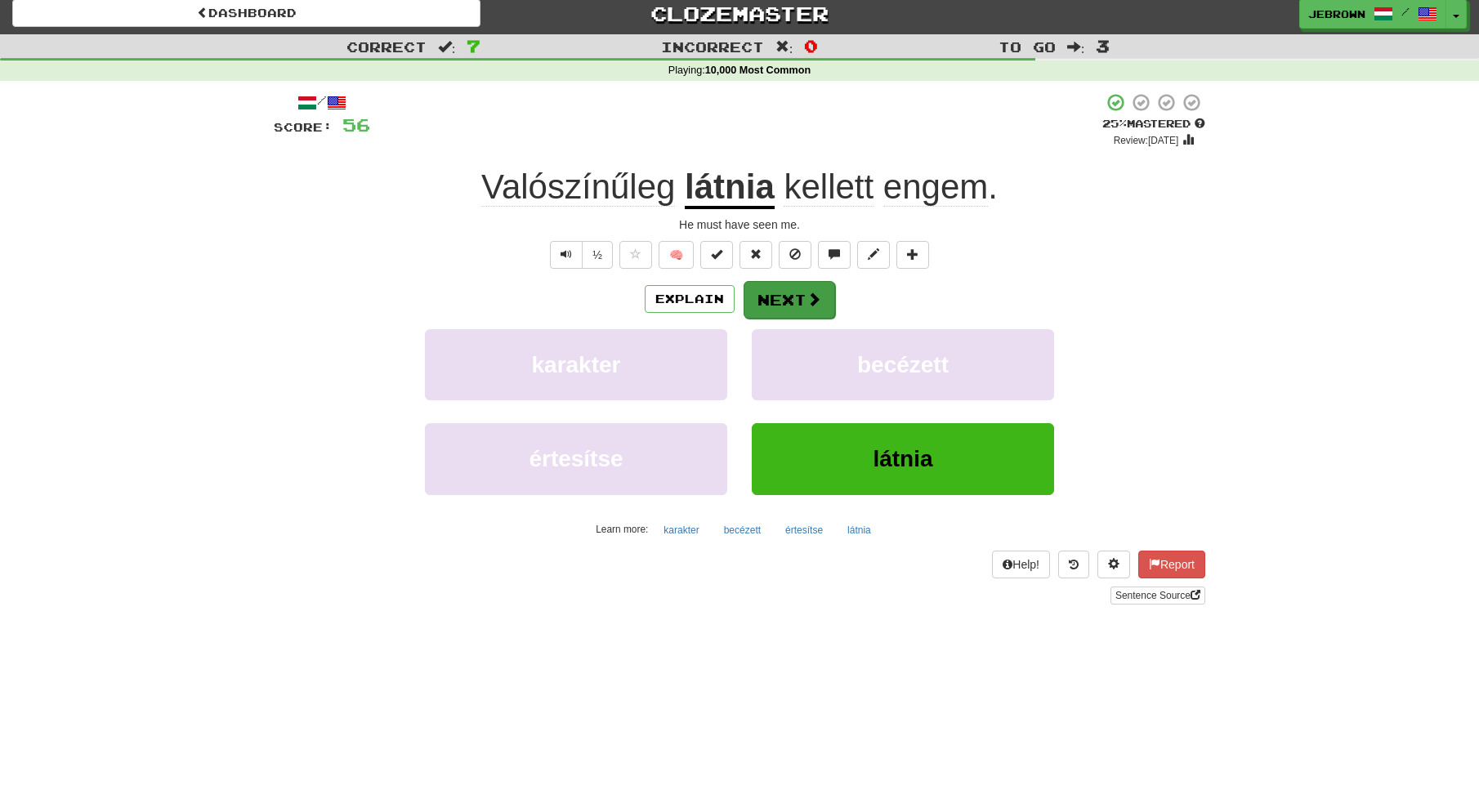
click at [791, 295] on button "Next" at bounding box center [789, 299] width 92 height 38
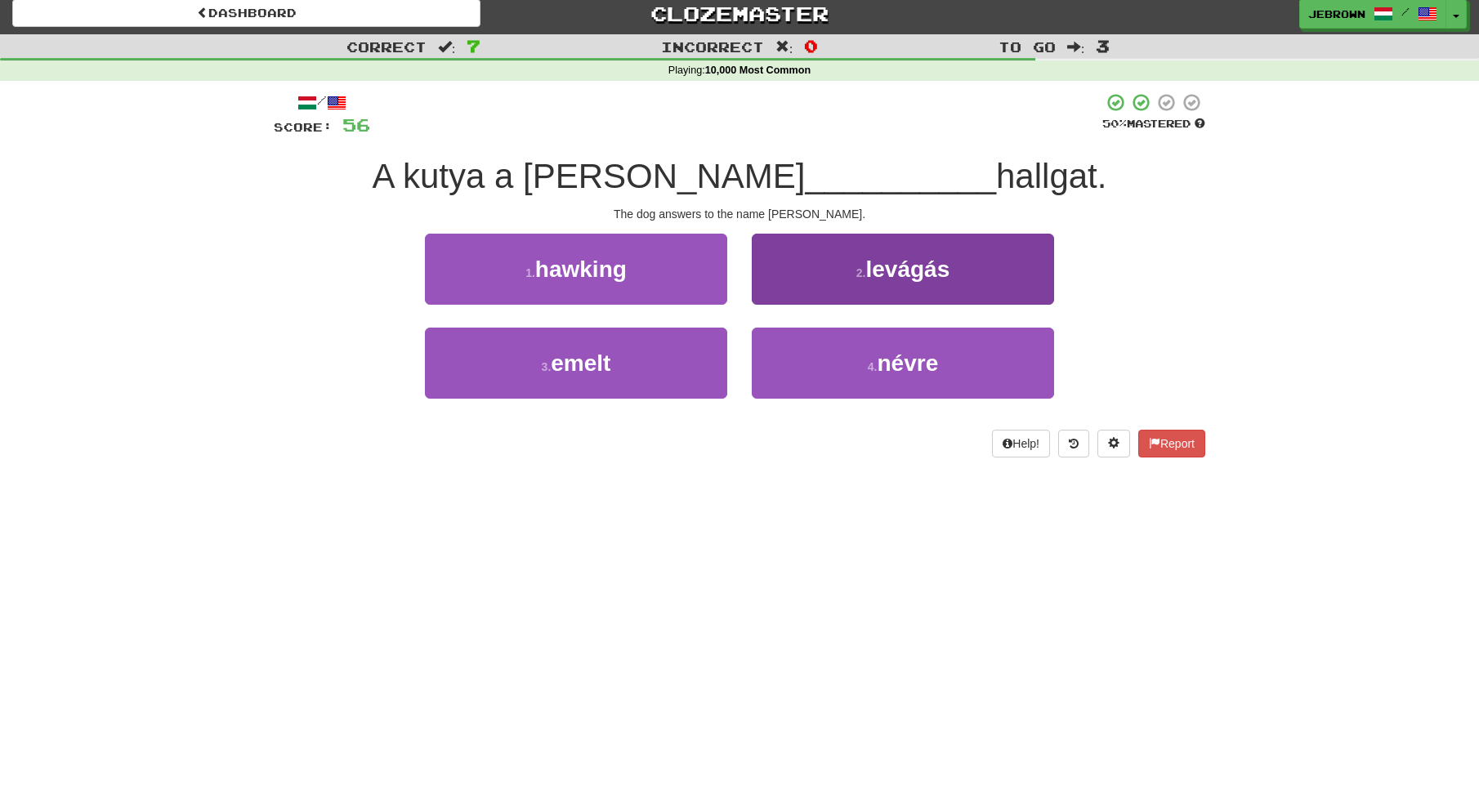
click at [886, 364] on span "névre" at bounding box center [907, 363] width 61 height 25
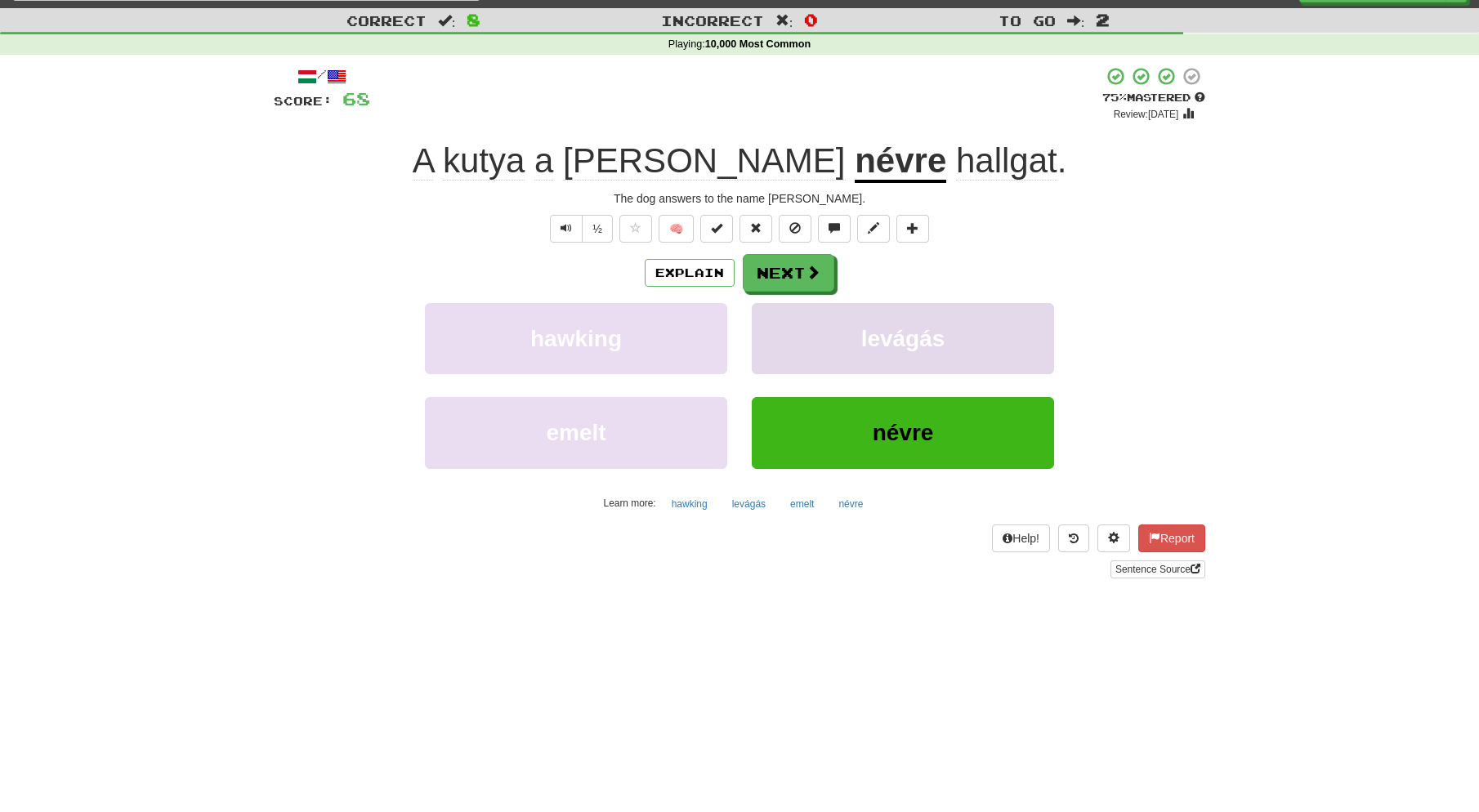
scroll to position [35, 0]
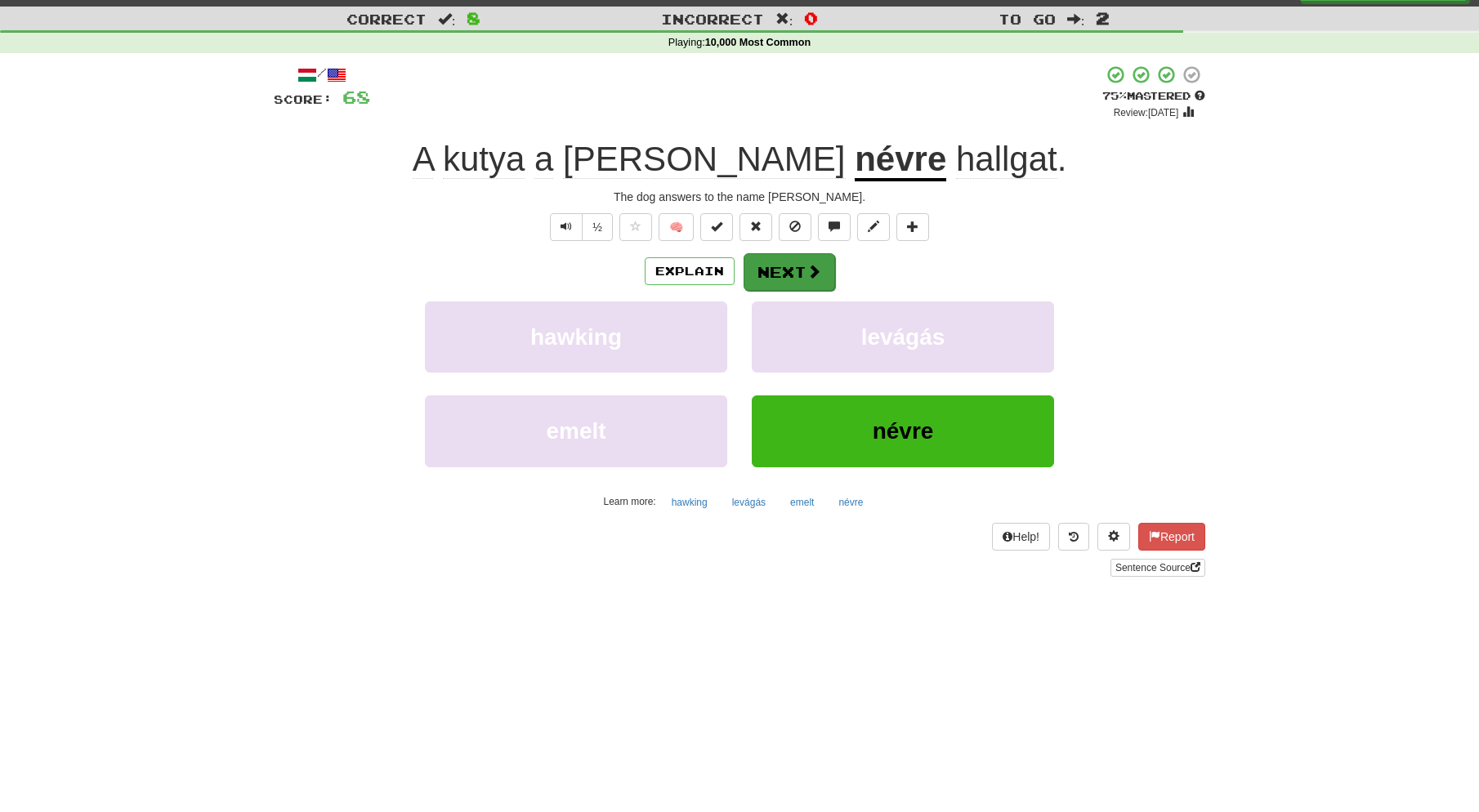
click at [784, 271] on button "Next" at bounding box center [789, 272] width 92 height 38
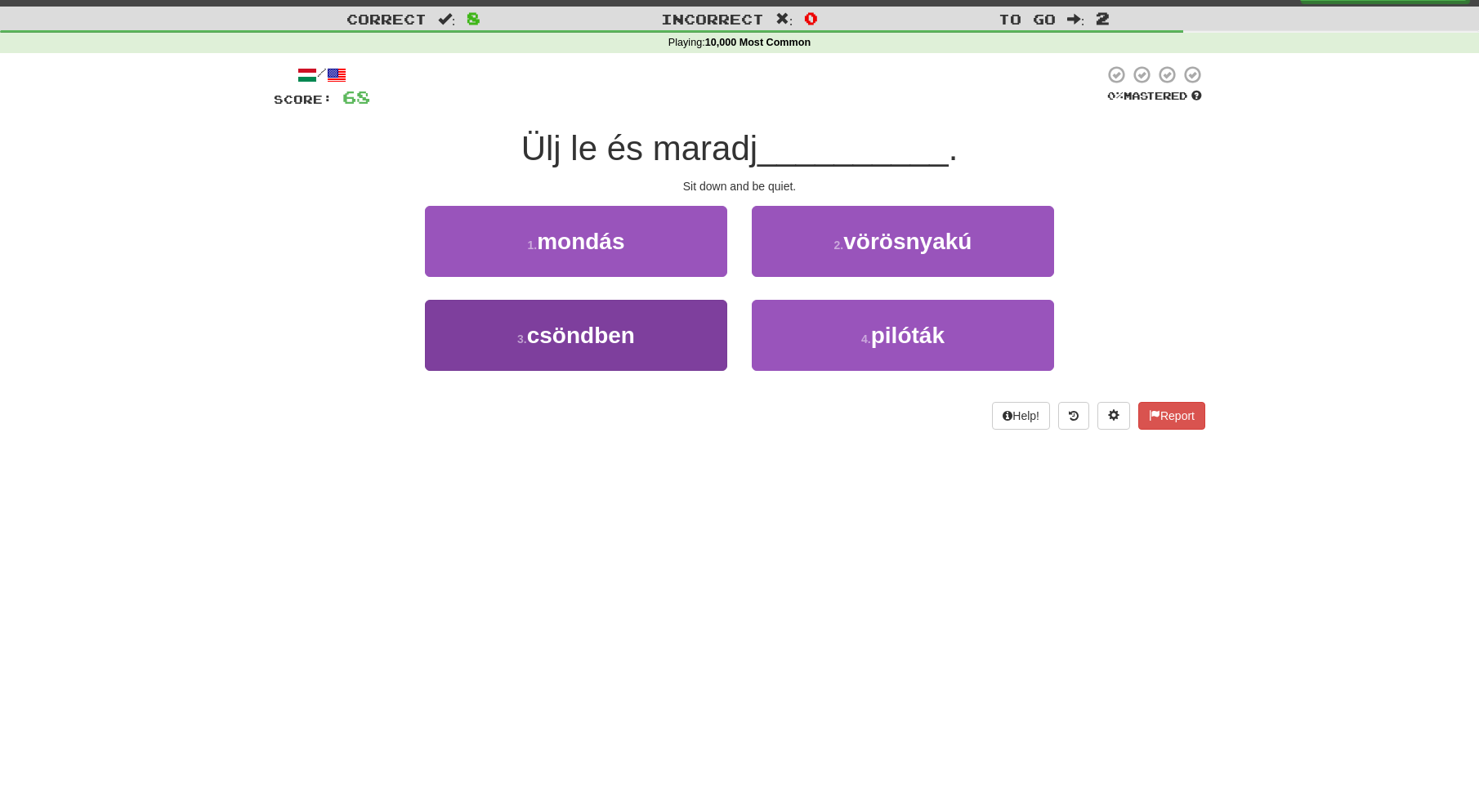
click at [621, 326] on span "csöndben" at bounding box center [581, 335] width 108 height 25
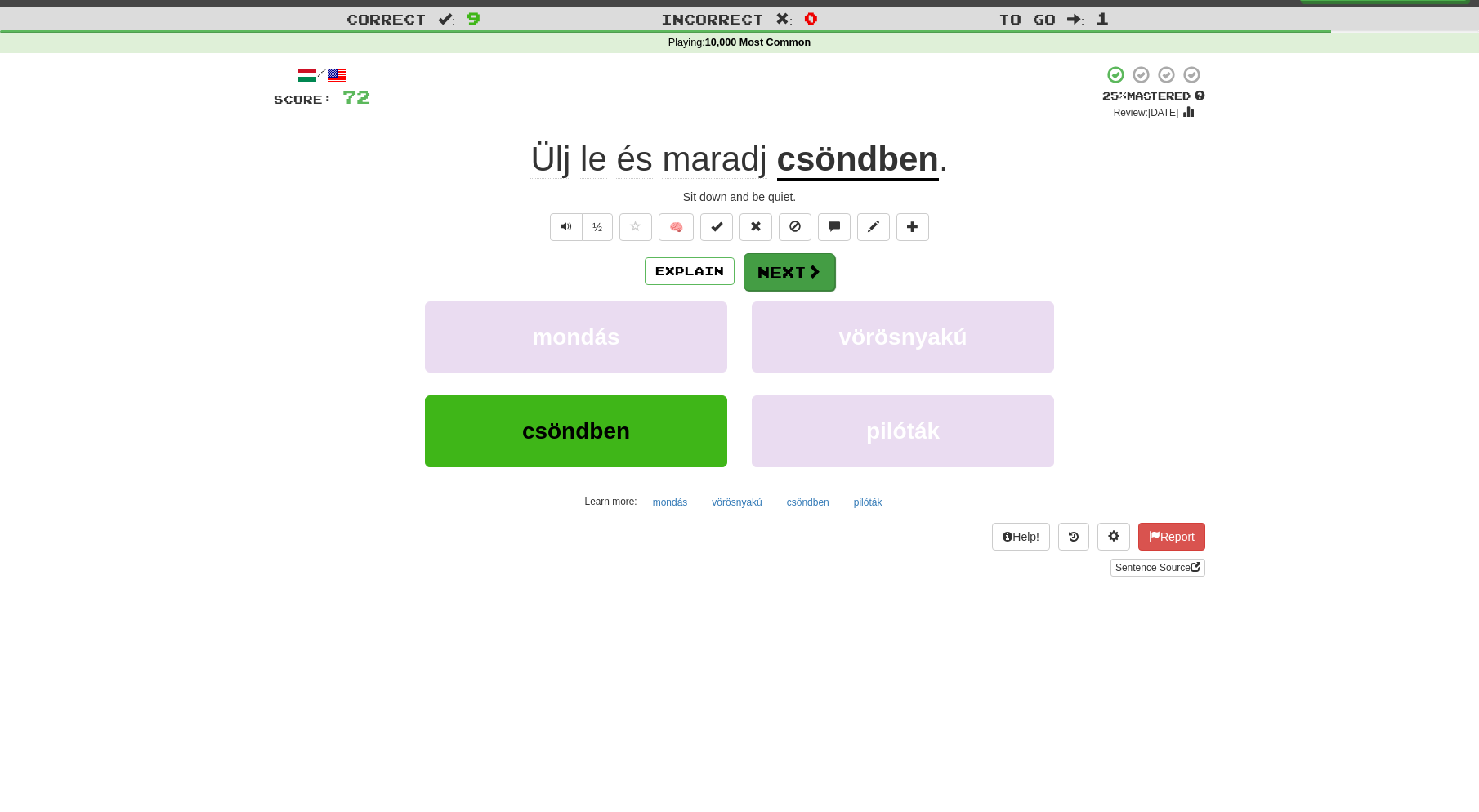
click at [789, 272] on button "Next" at bounding box center [789, 272] width 92 height 38
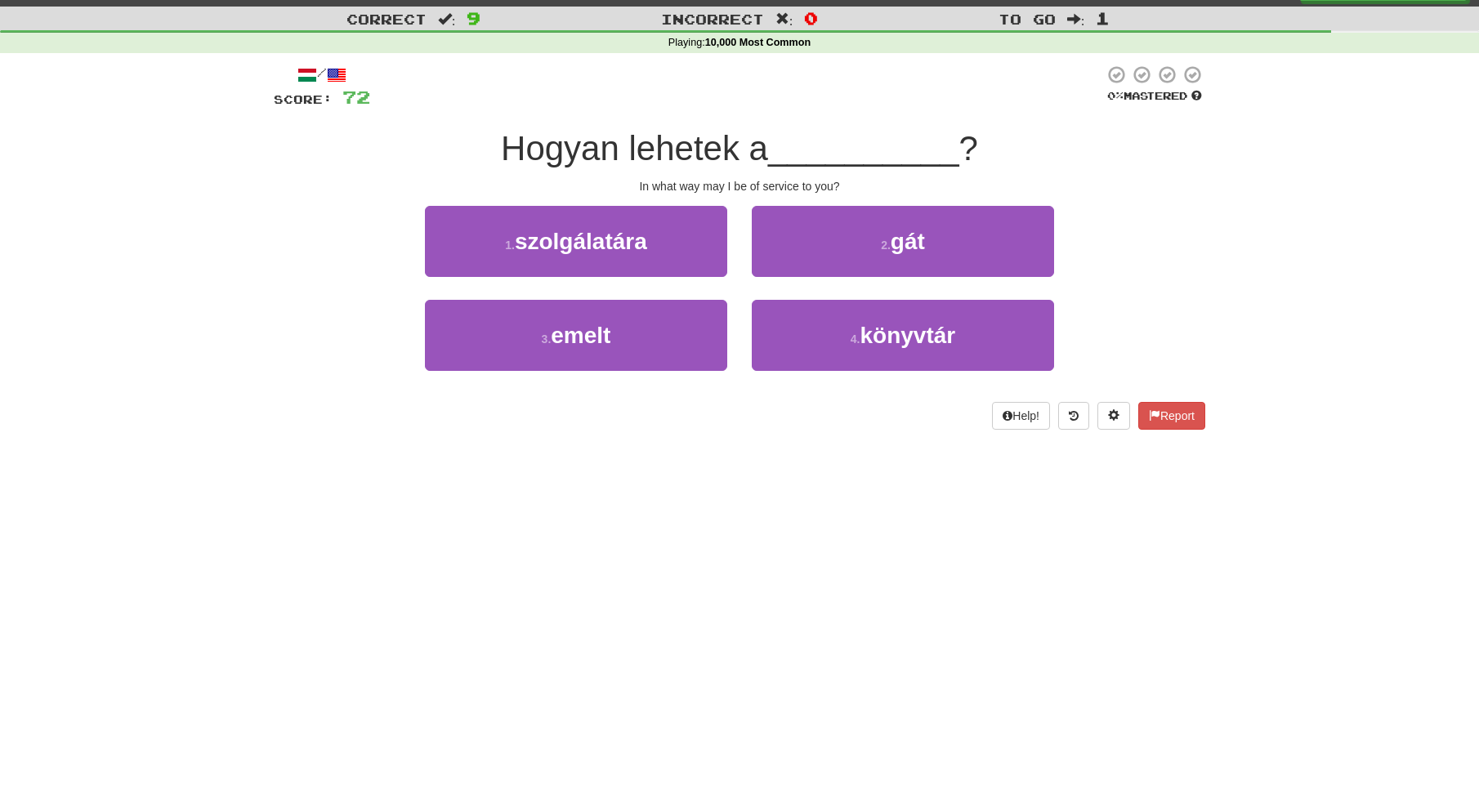
click at [661, 242] on button "1 . szolgálatára" at bounding box center [576, 241] width 302 height 71
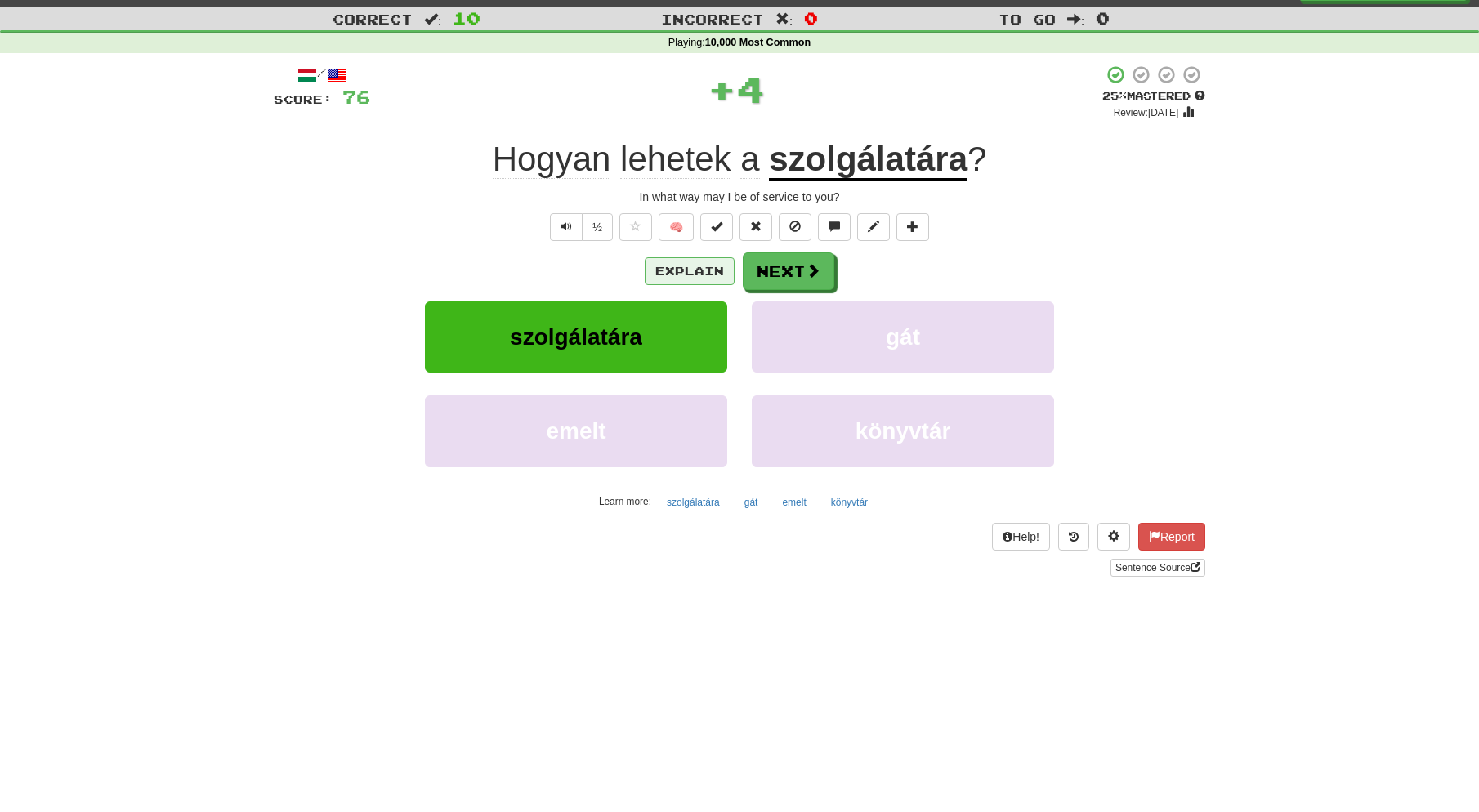
click at [695, 265] on button "Explain" at bounding box center [689, 272] width 90 height 28
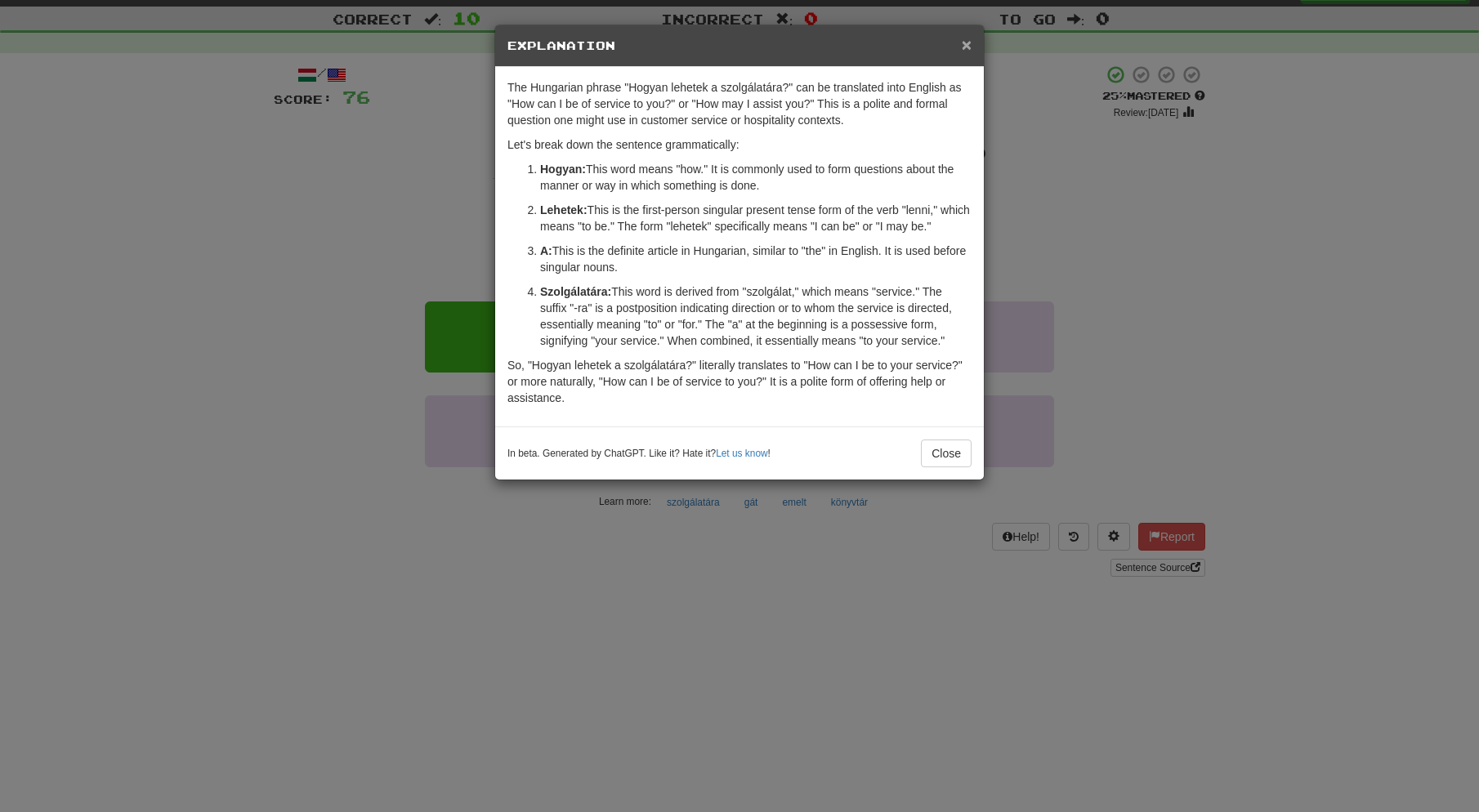
click at [967, 45] on span "×" at bounding box center [967, 45] width 10 height 19
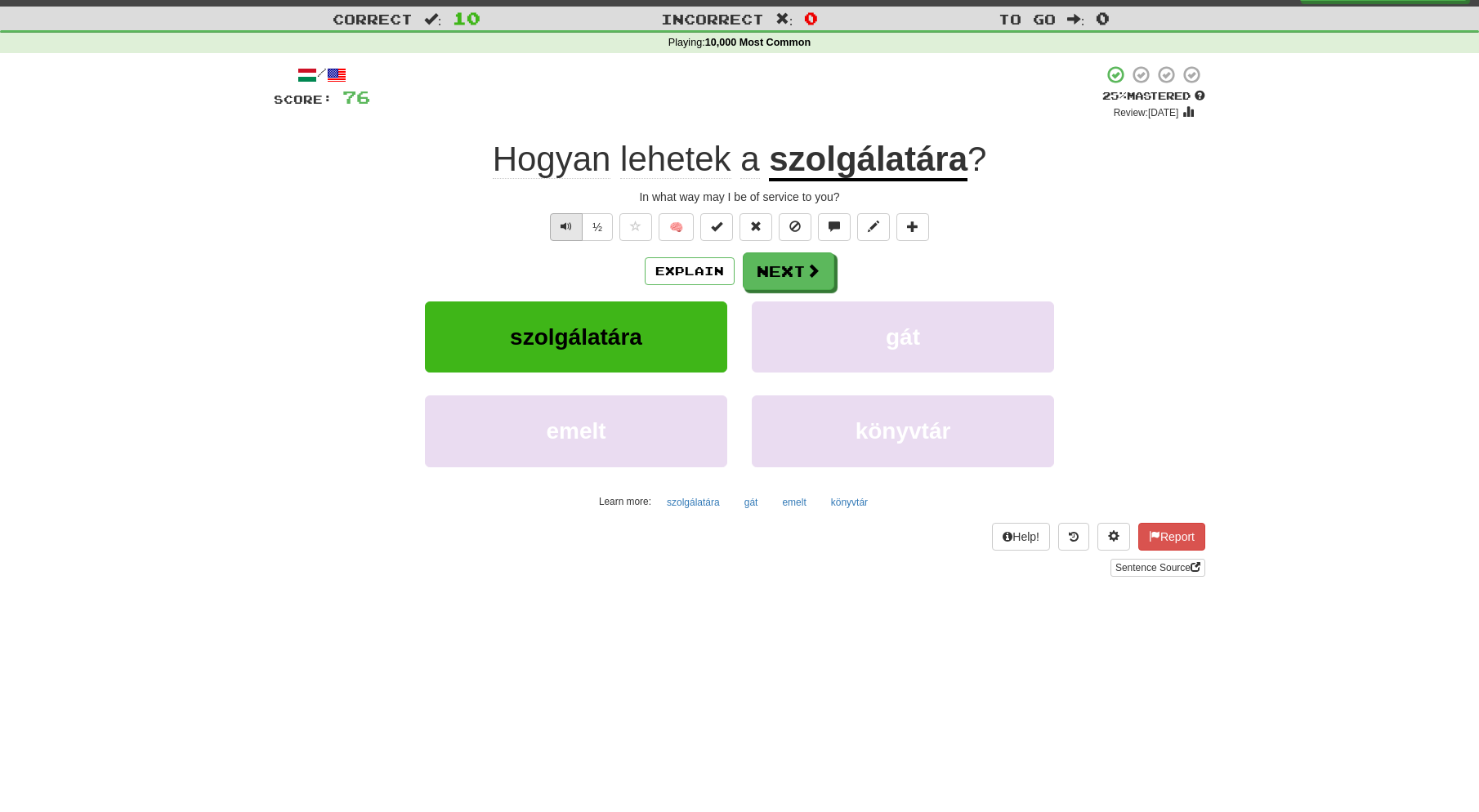
click at [566, 224] on span "Text-to-speech controls" at bounding box center [566, 226] width 11 height 11
click at [790, 270] on button "Next" at bounding box center [789, 272] width 92 height 38
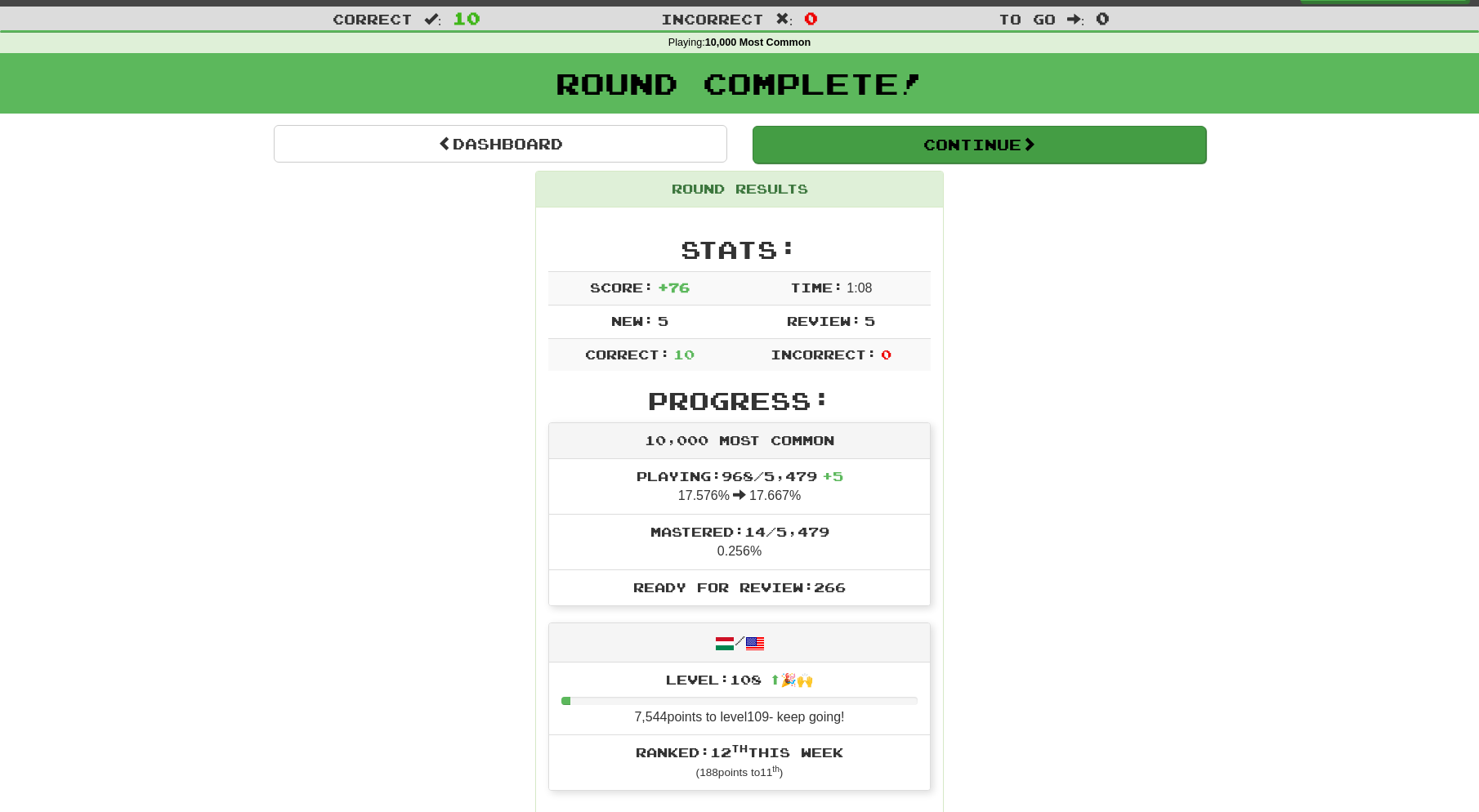
click at [795, 134] on button "Continue" at bounding box center [979, 144] width 453 height 38
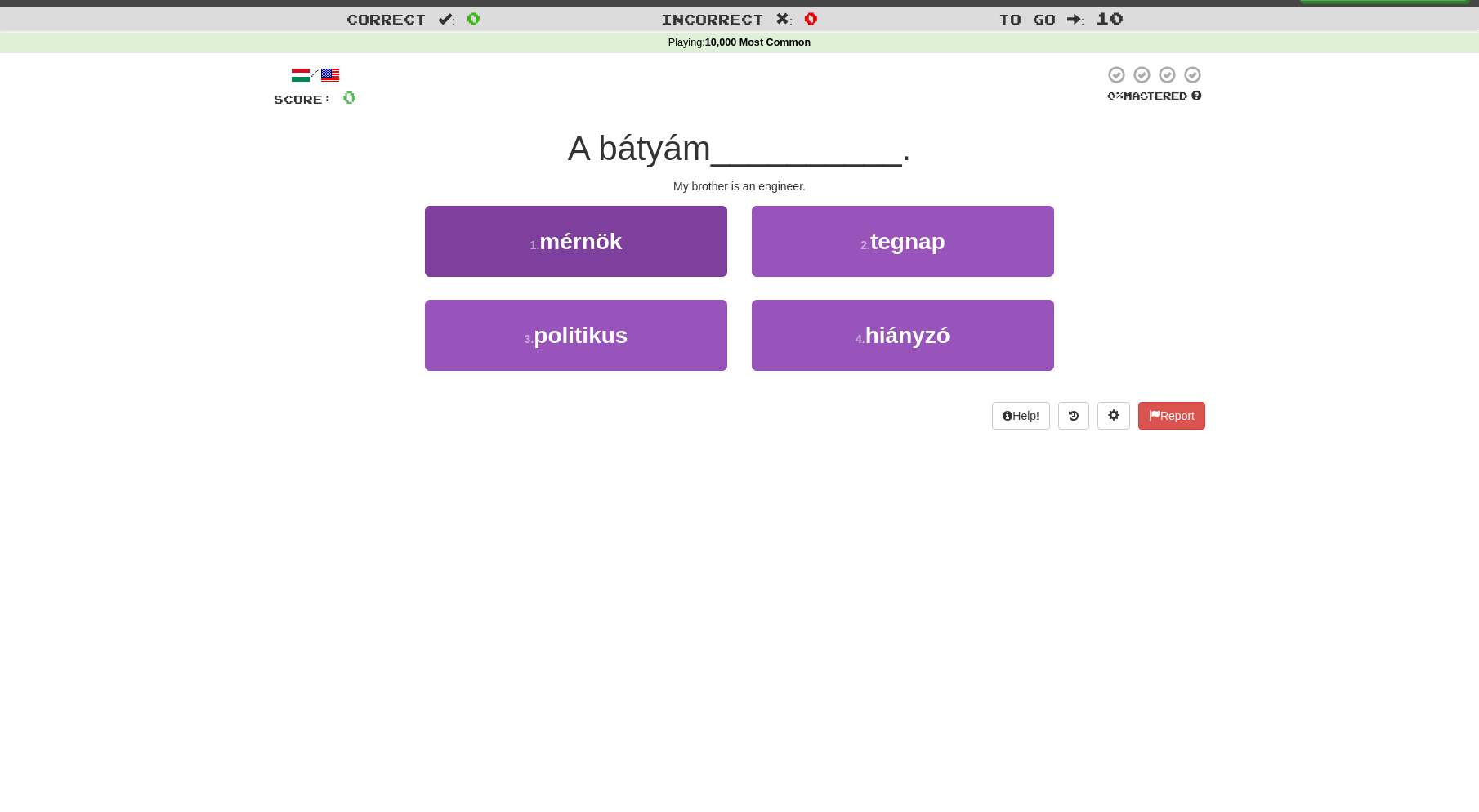
click at [651, 226] on button "1 . mérnök" at bounding box center [576, 241] width 302 height 71
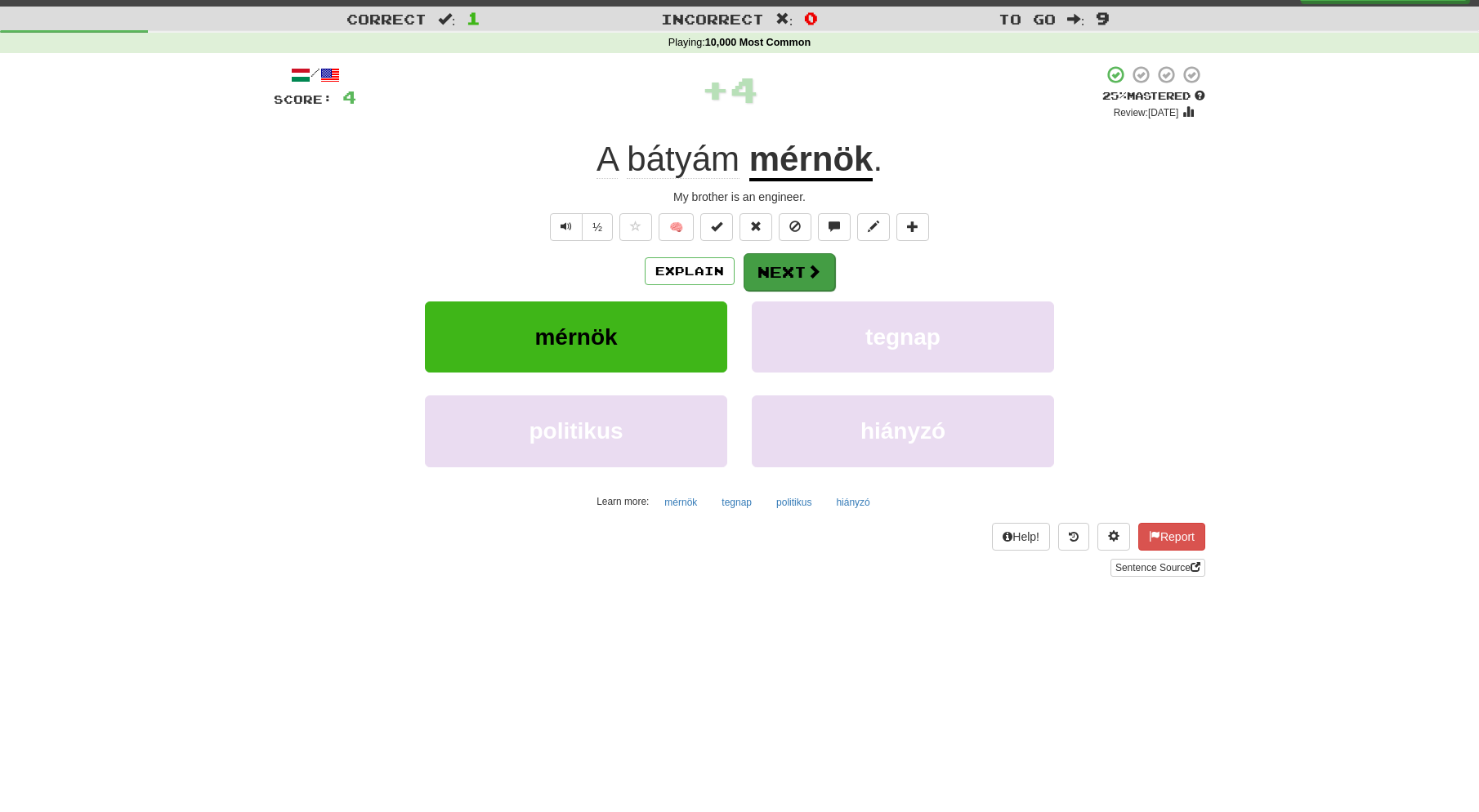
click at [793, 267] on button "Next" at bounding box center [789, 272] width 92 height 38
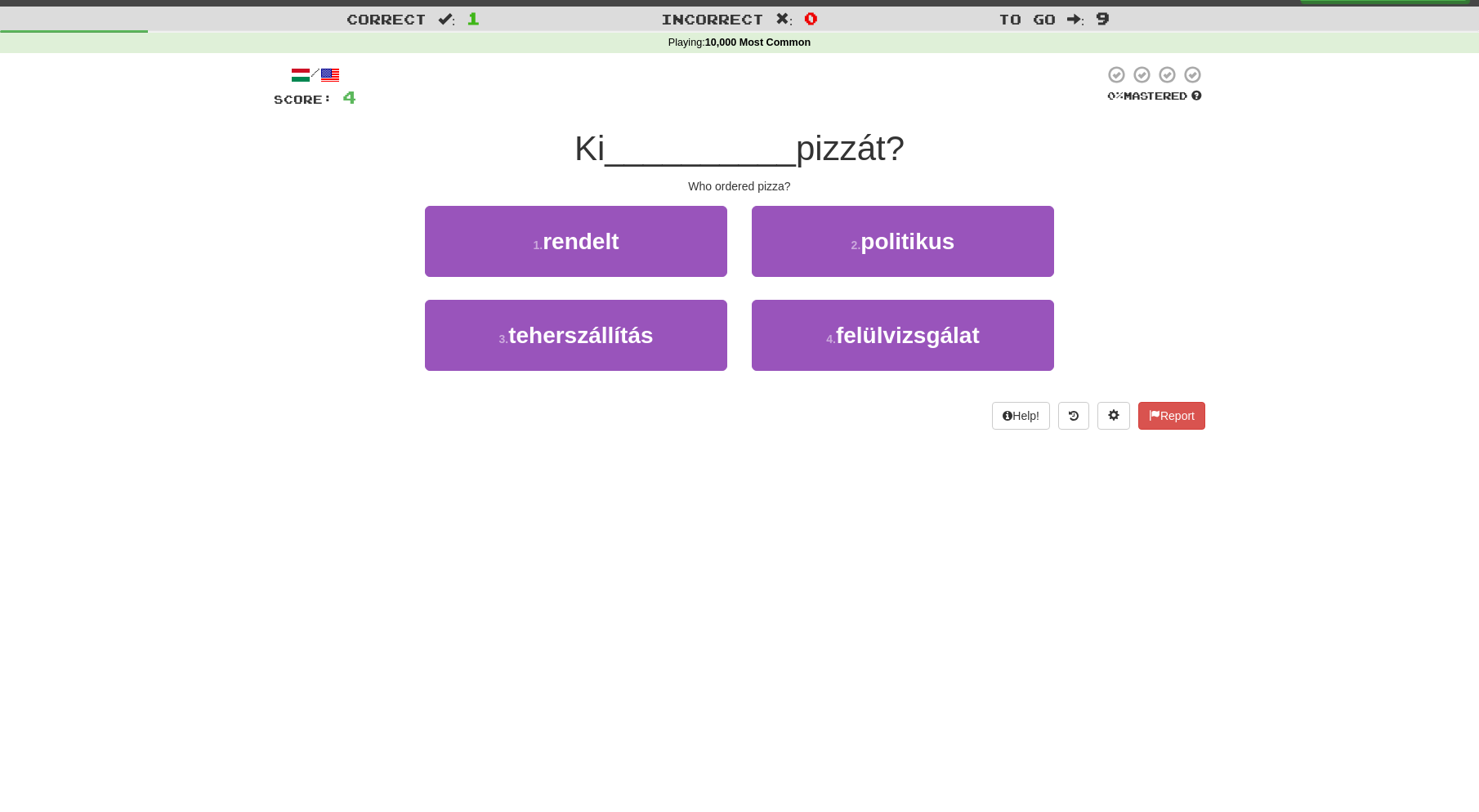
click at [670, 250] on button "1 . rendelt" at bounding box center [576, 241] width 302 height 71
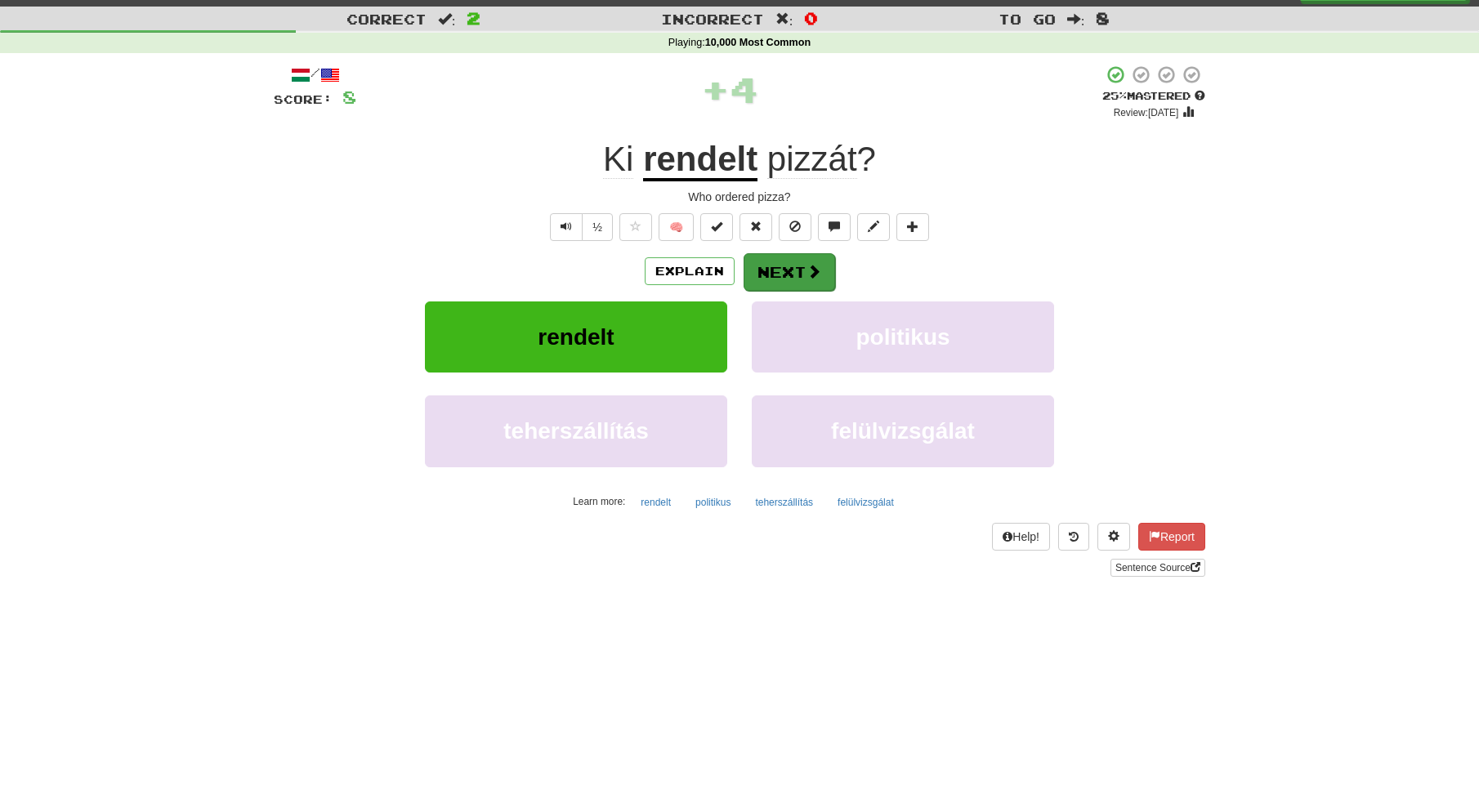
click at [799, 266] on button "Next" at bounding box center [789, 272] width 92 height 38
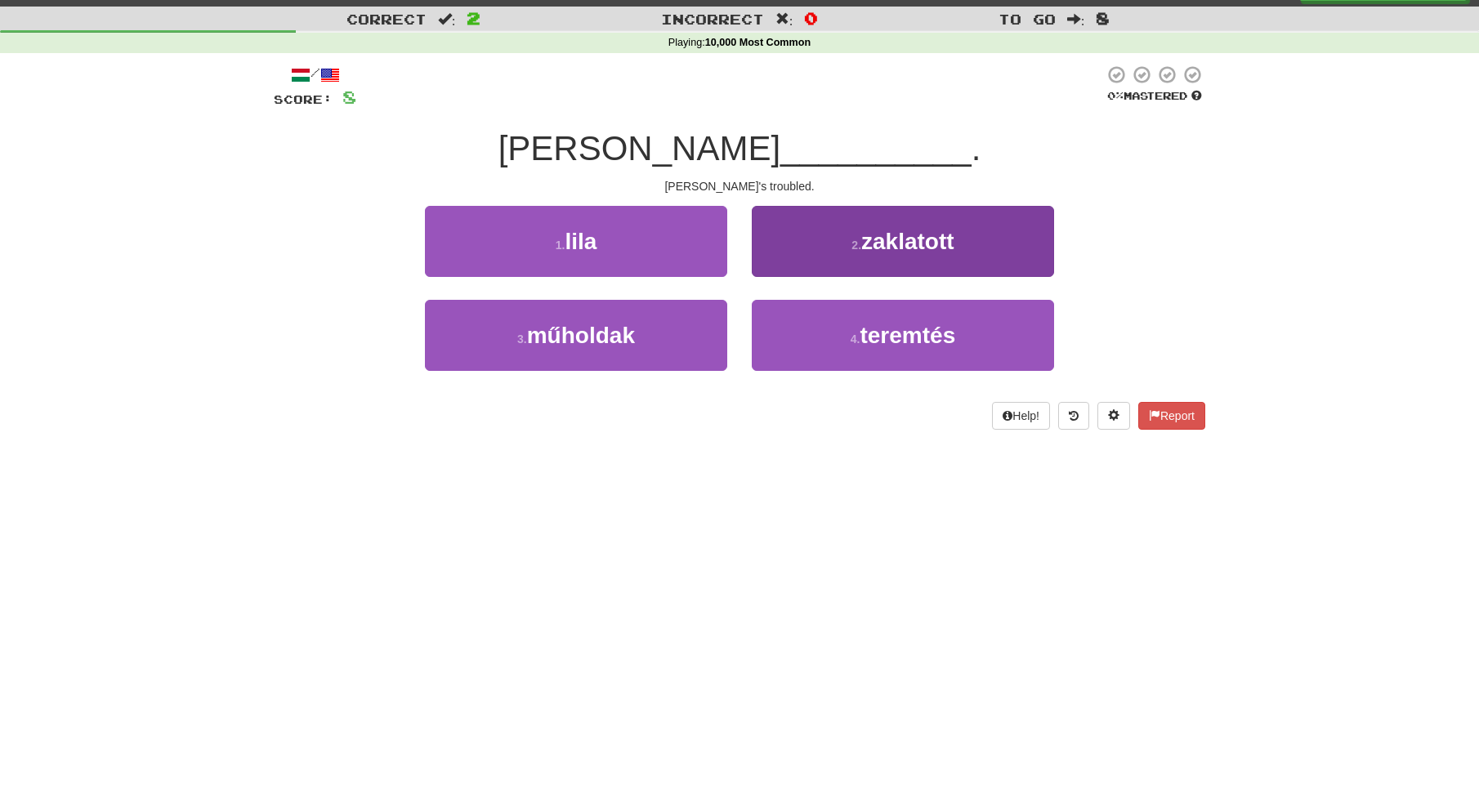
click at [902, 250] on span "zaklatott" at bounding box center [907, 241] width 93 height 25
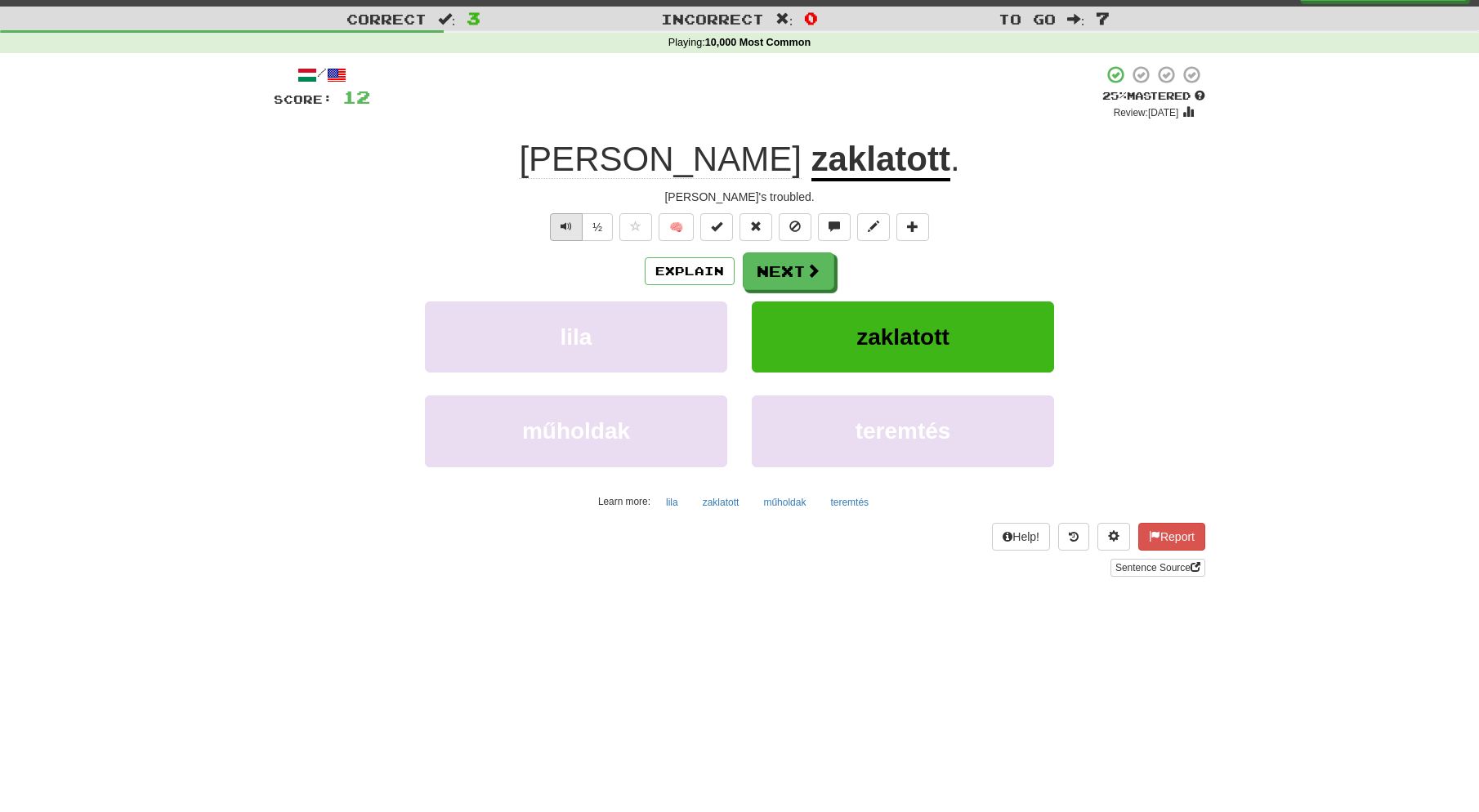
click at [570, 229] on span "Text-to-speech controls" at bounding box center [566, 226] width 11 height 11
click at [786, 272] on button "Next" at bounding box center [789, 272] width 92 height 38
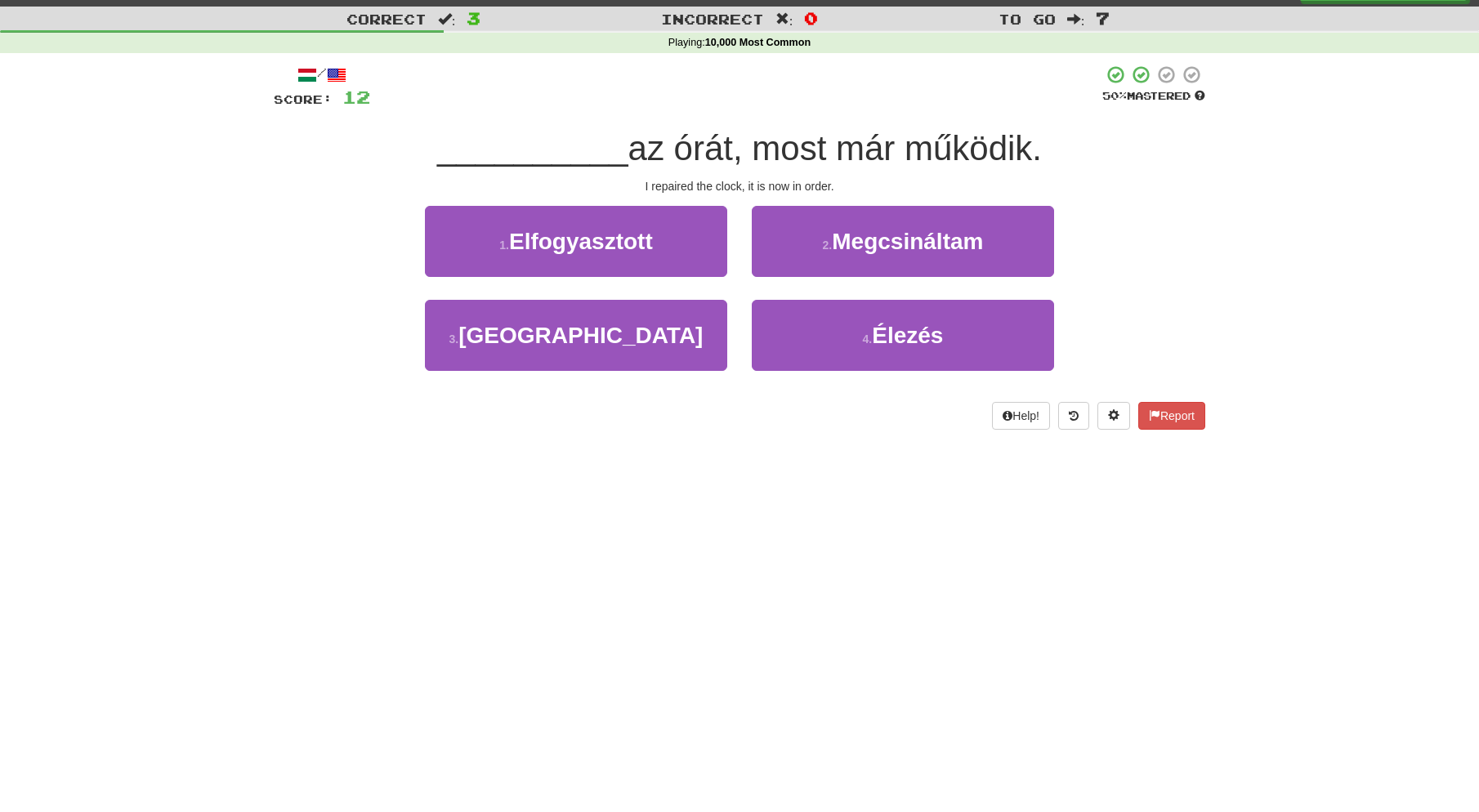
click at [842, 247] on span "Megcsináltam" at bounding box center [907, 241] width 151 height 25
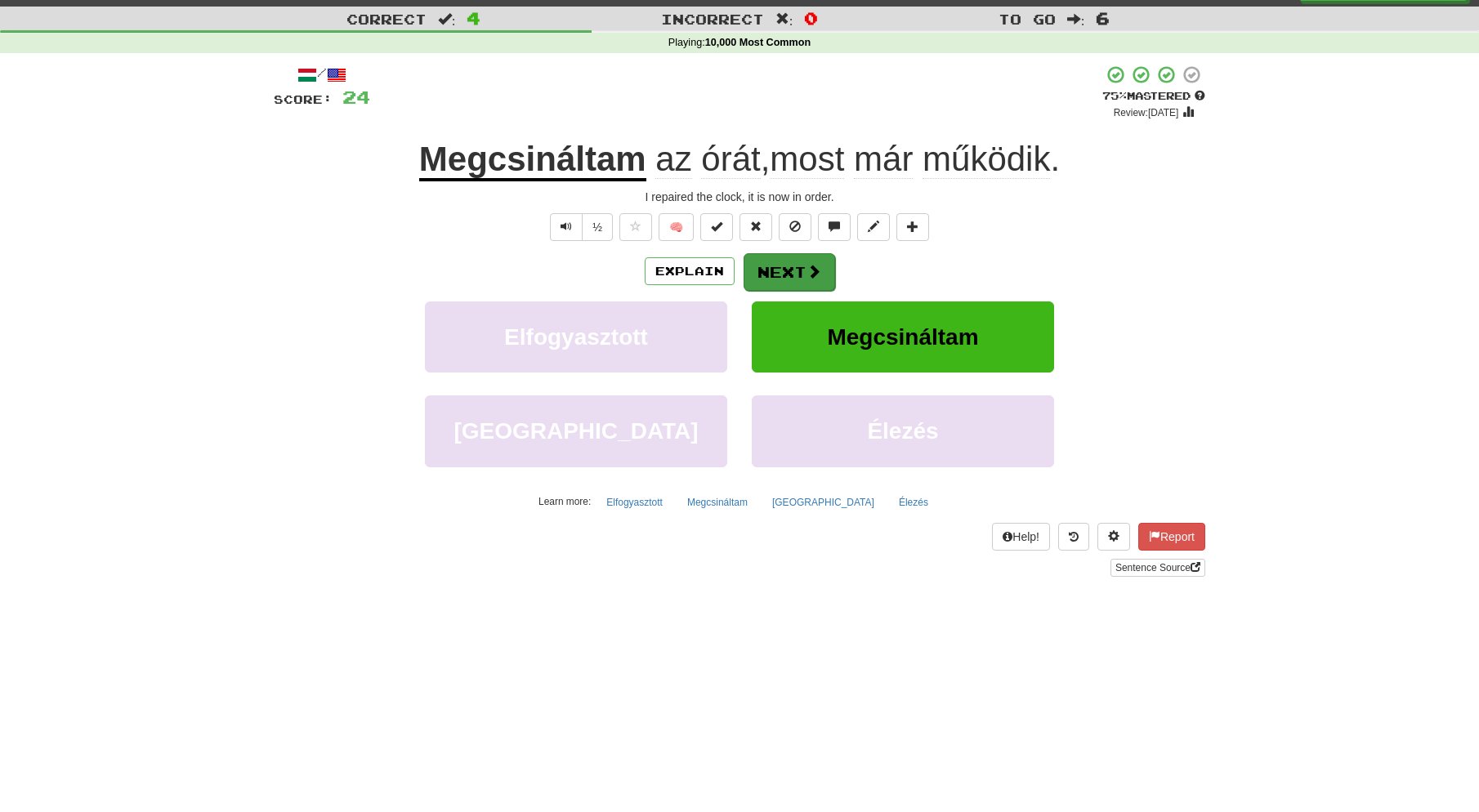
click at [797, 270] on button "Next" at bounding box center [789, 272] width 92 height 38
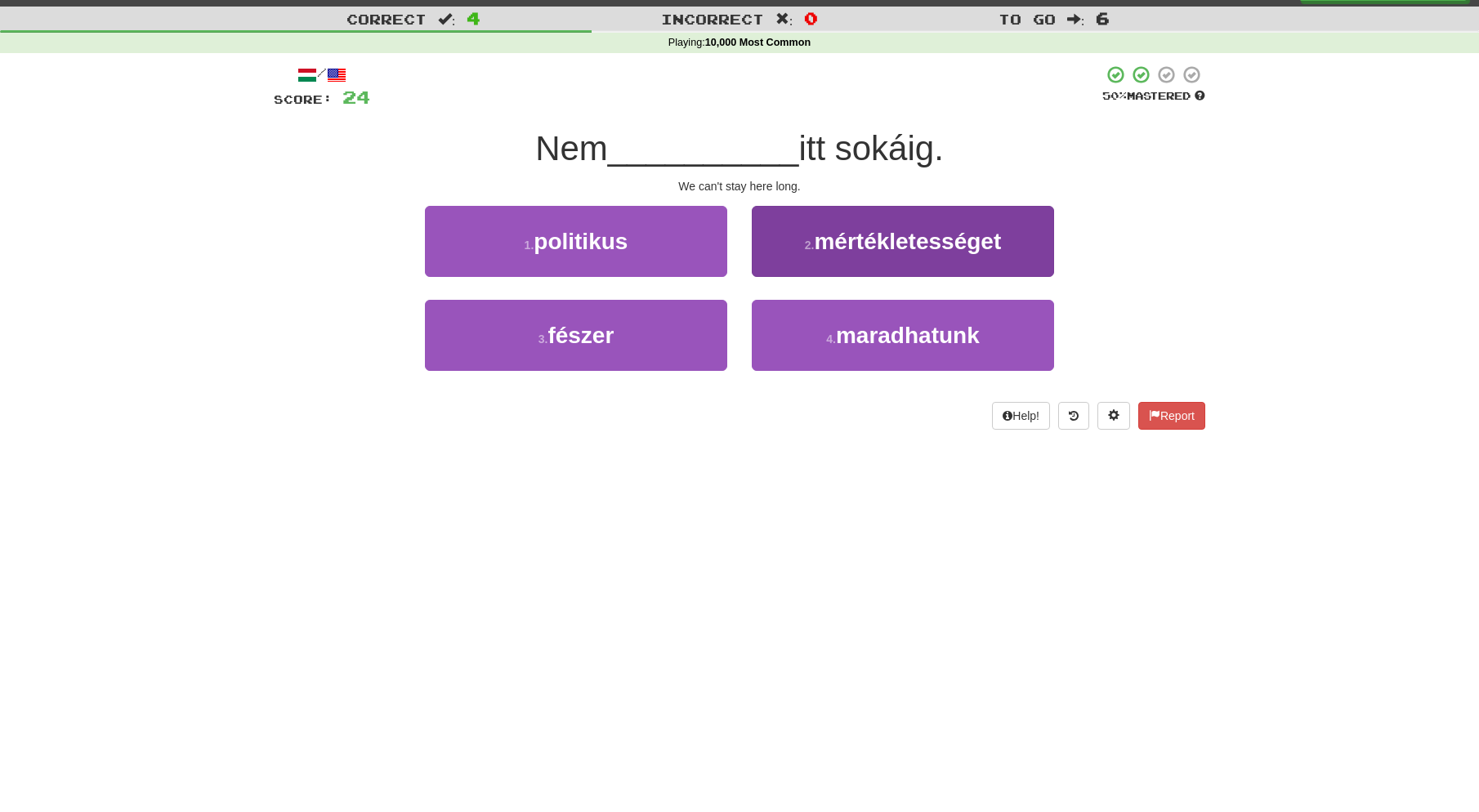
click at [853, 342] on span "maradhatunk" at bounding box center [907, 335] width 144 height 25
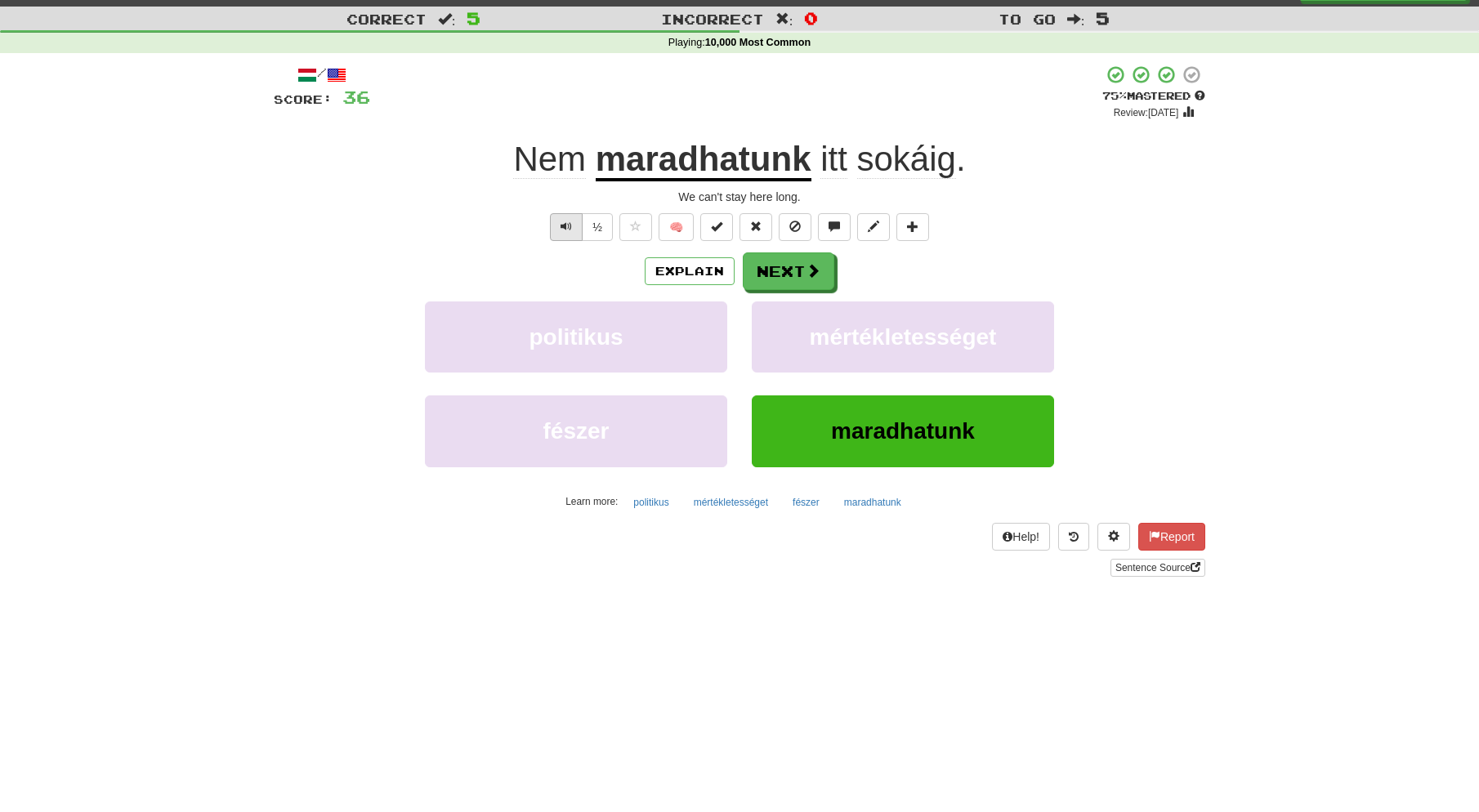
click at [565, 223] on span "Text-to-speech controls" at bounding box center [566, 226] width 11 height 11
click at [795, 267] on button "Next" at bounding box center [789, 272] width 92 height 38
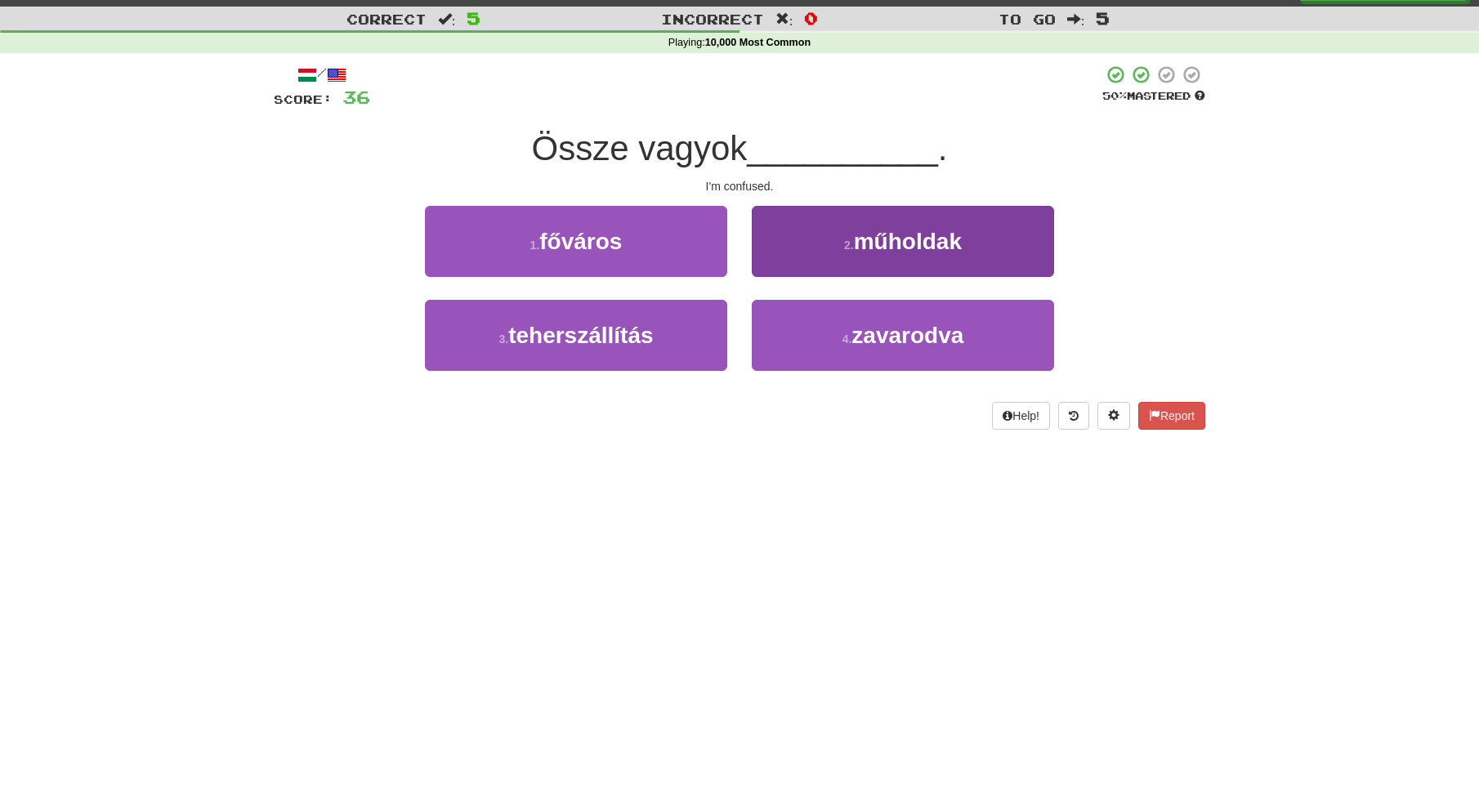
click at [887, 337] on span "zavarodva" at bounding box center [907, 335] width 112 height 25
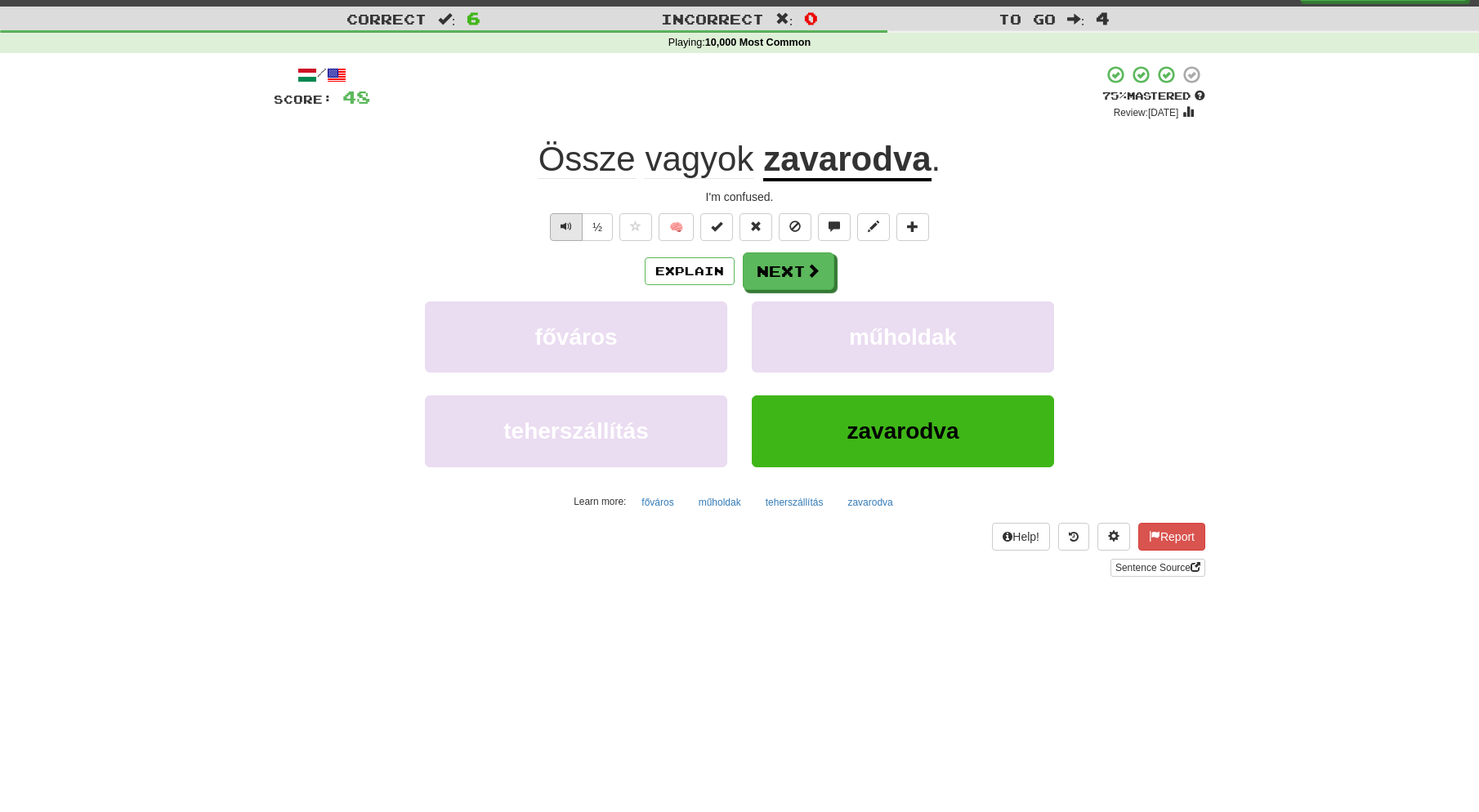
click at [568, 226] on span "Text-to-speech controls" at bounding box center [566, 226] width 11 height 11
click at [795, 268] on button "Next" at bounding box center [789, 272] width 92 height 38
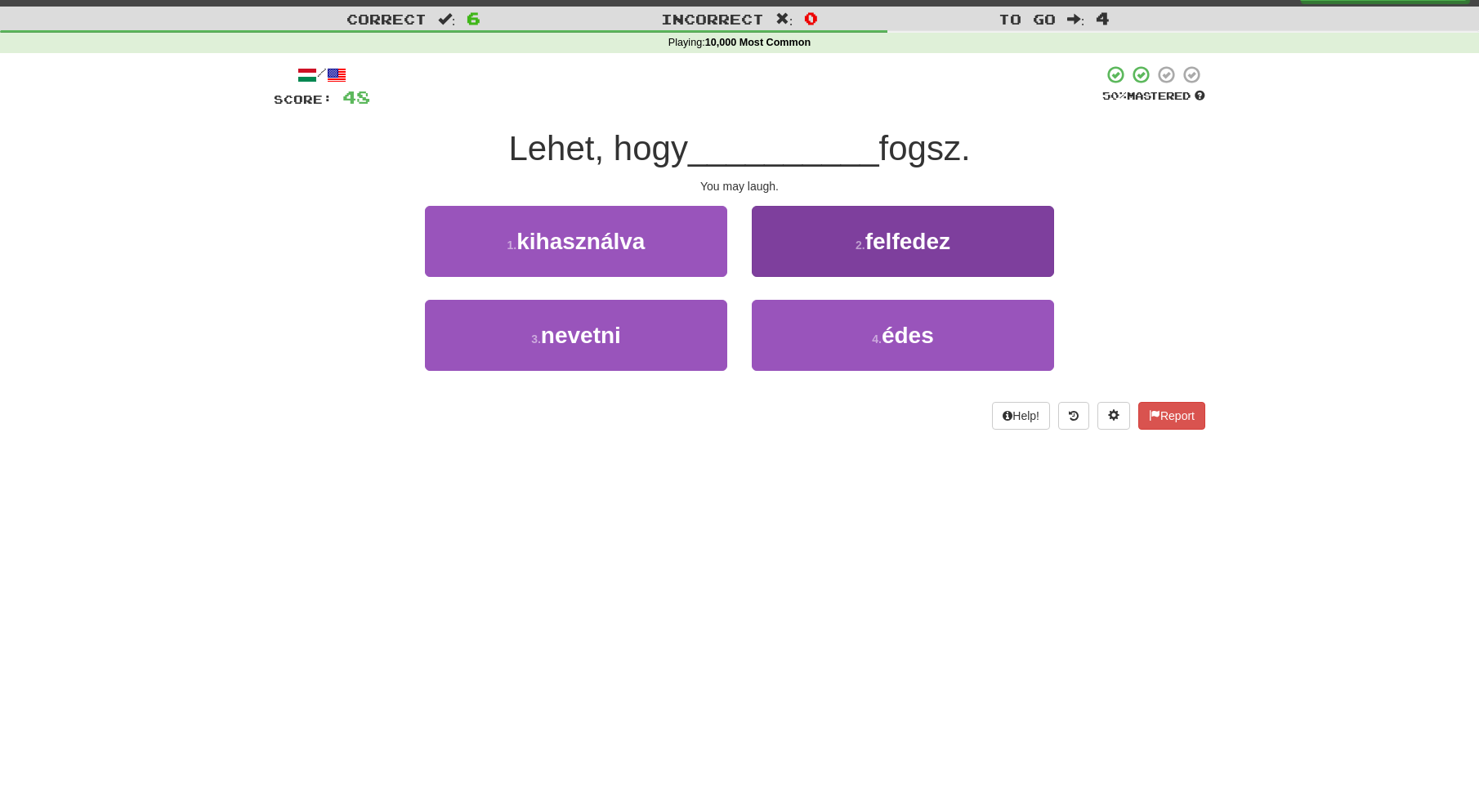
scroll to position [36, 0]
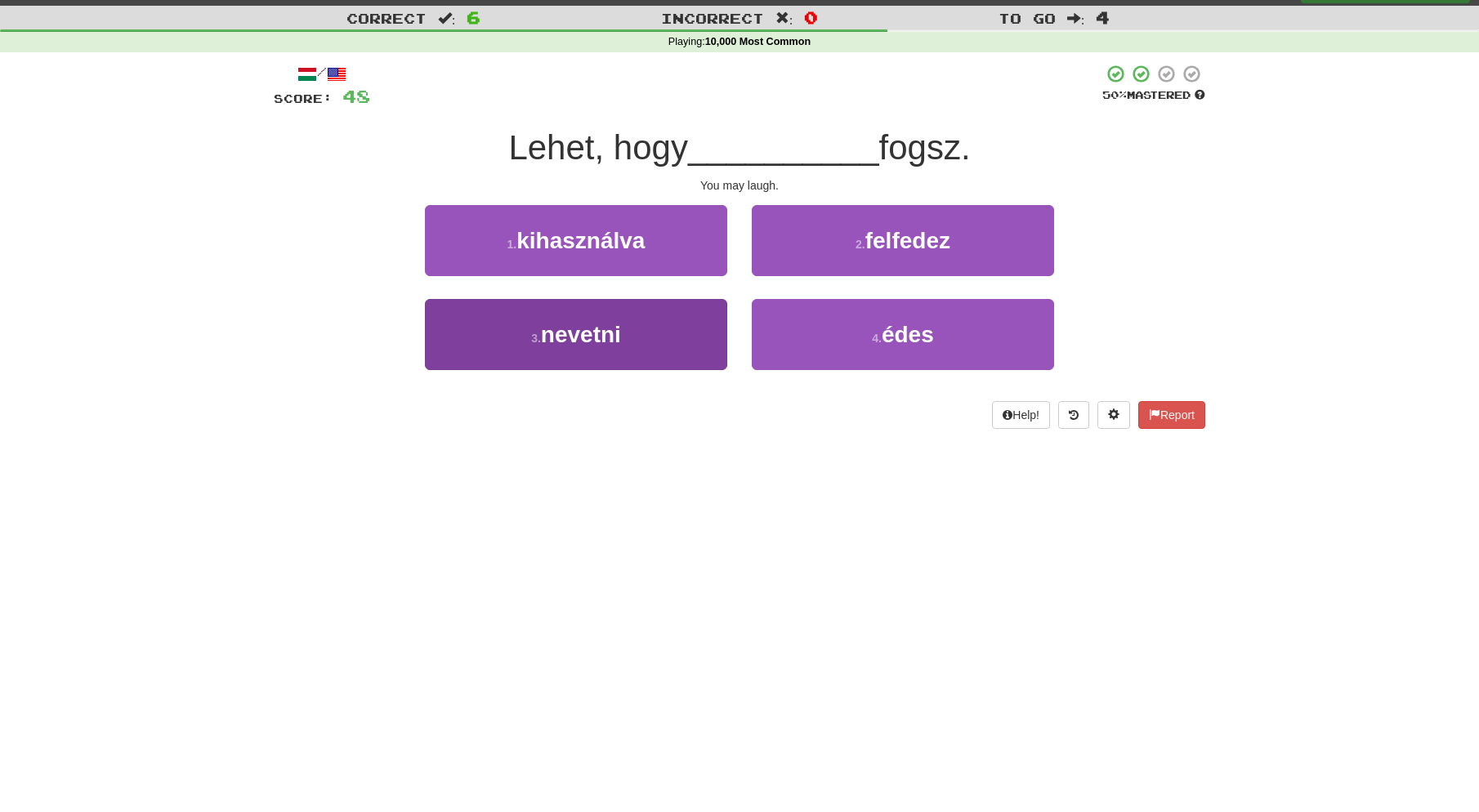
click at [643, 334] on button "3 . nevetni" at bounding box center [576, 334] width 302 height 71
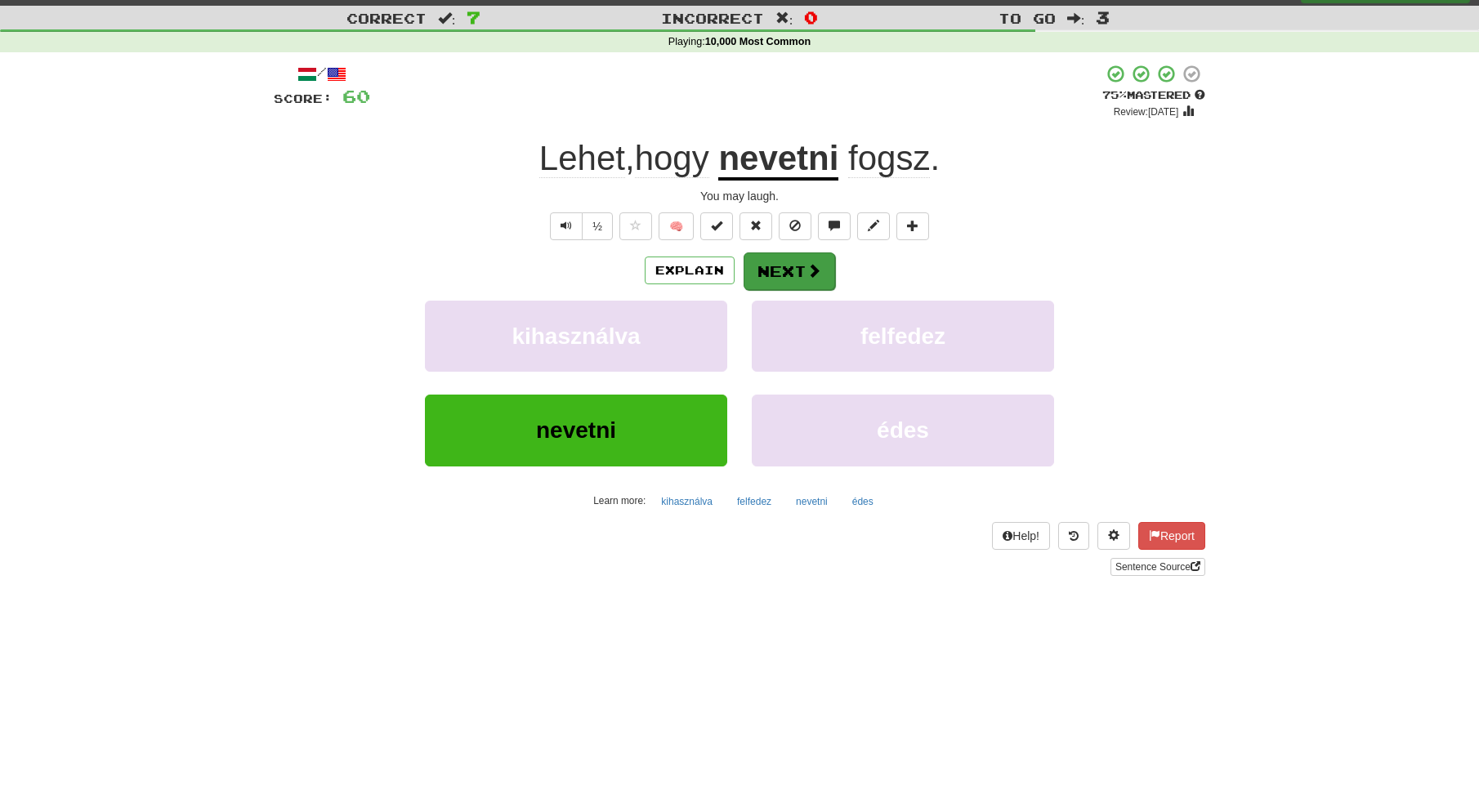
click at [786, 265] on button "Next" at bounding box center [789, 271] width 92 height 38
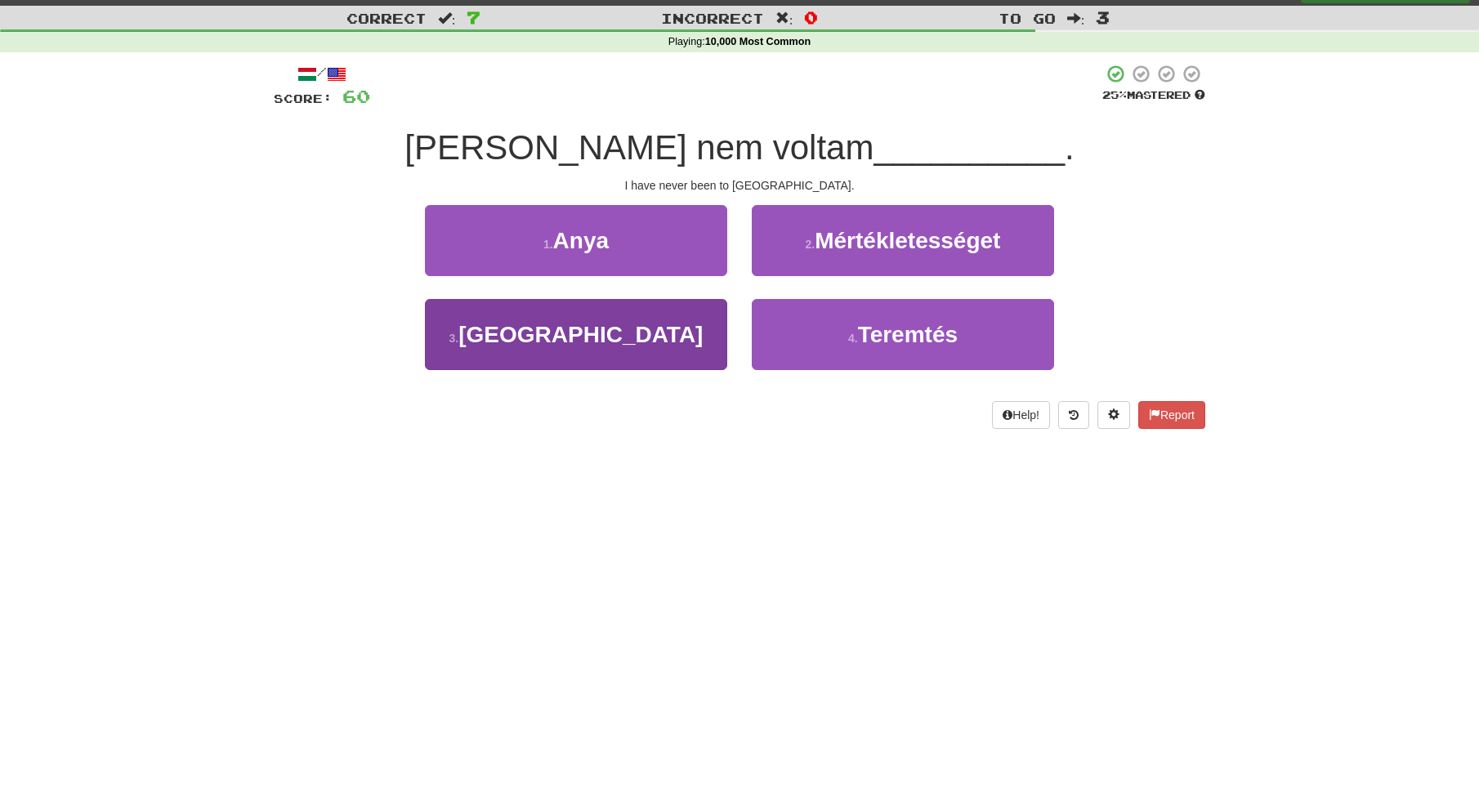
click at [639, 328] on button "3 . Angliában" at bounding box center [576, 334] width 302 height 71
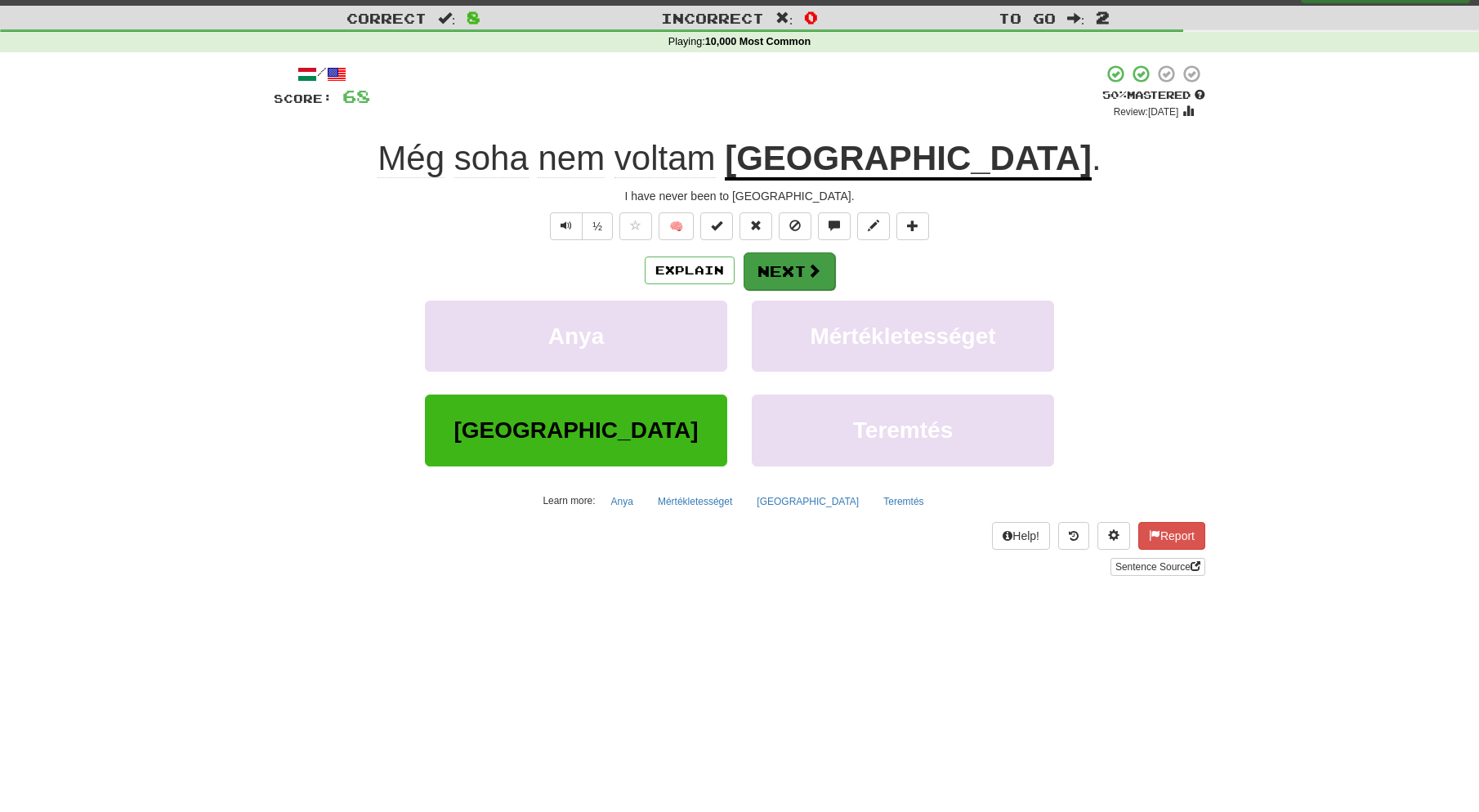
click at [789, 262] on button "Next" at bounding box center [789, 271] width 92 height 38
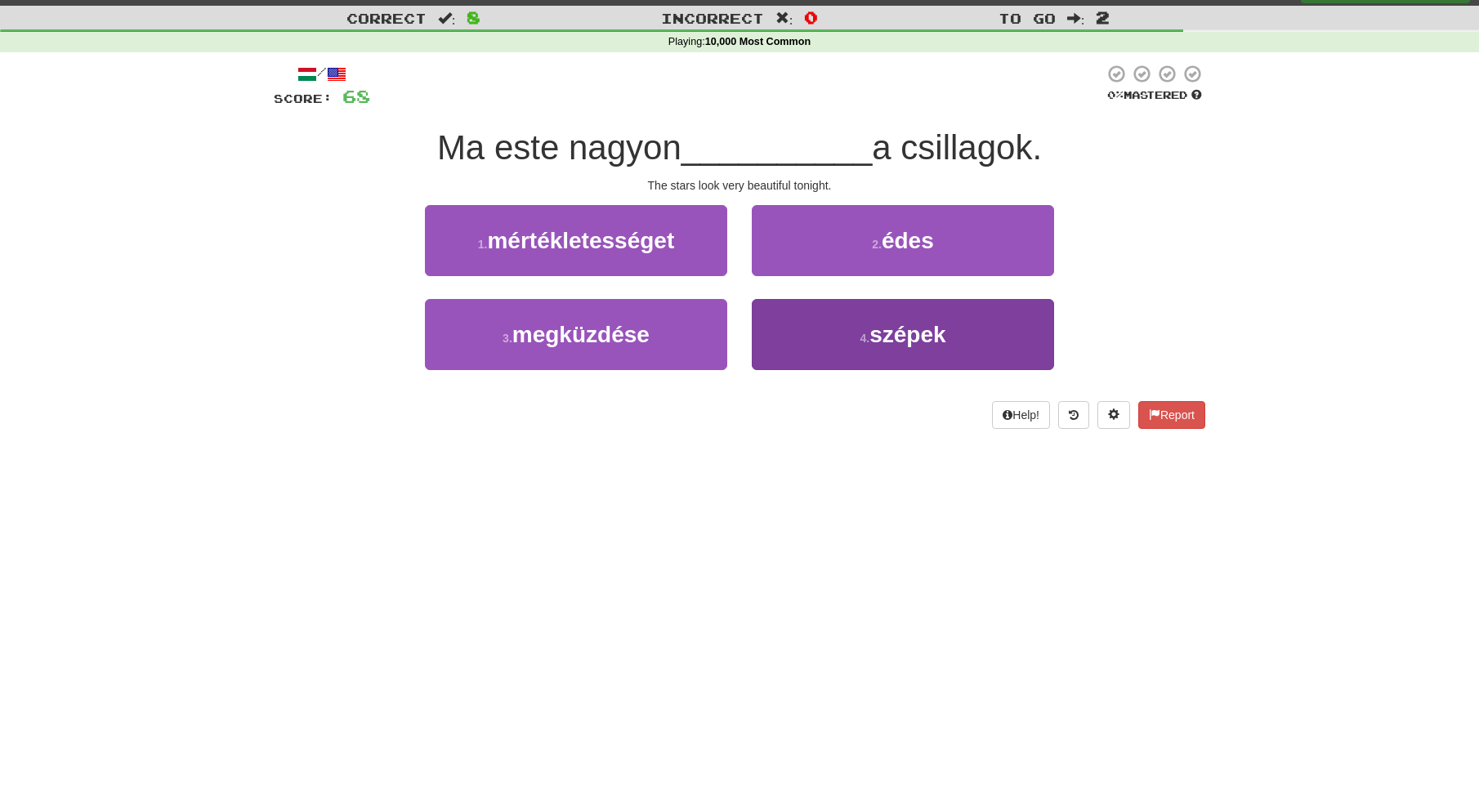
click at [866, 332] on small "4 ." at bounding box center [864, 338] width 10 height 13
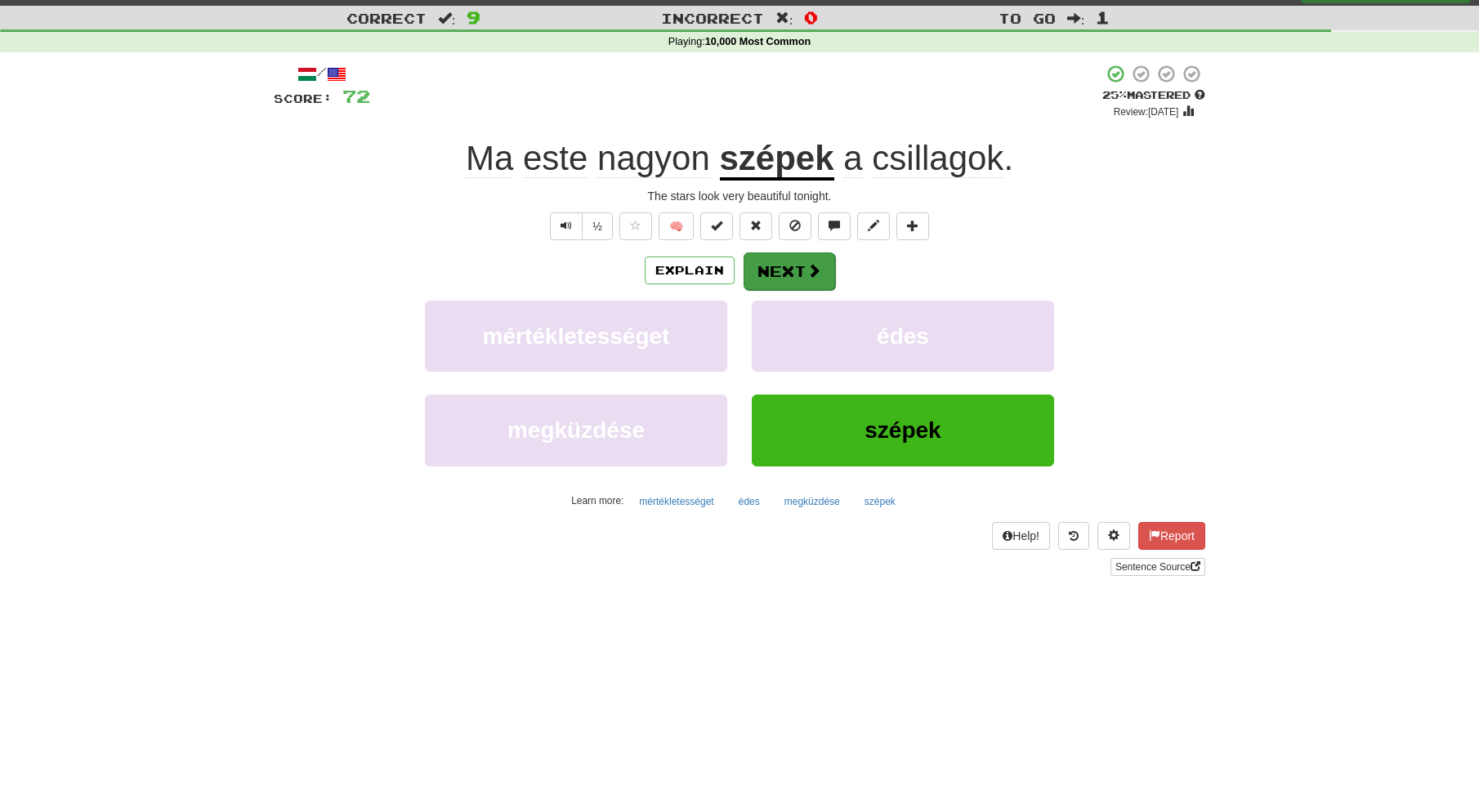
click at [789, 266] on button "Next" at bounding box center [789, 271] width 92 height 38
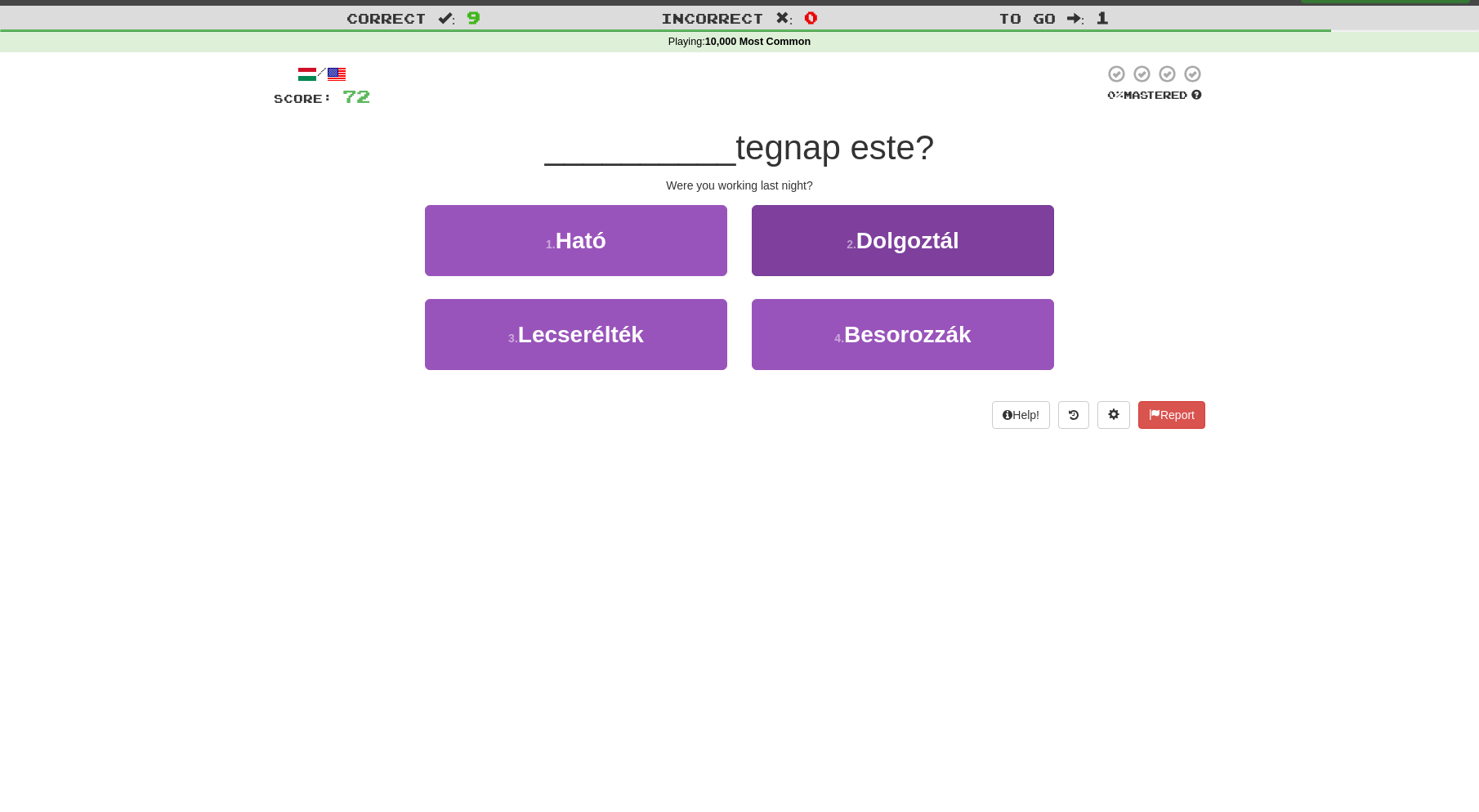
click at [873, 249] on span "Dolgoztál" at bounding box center [908, 240] width 103 height 25
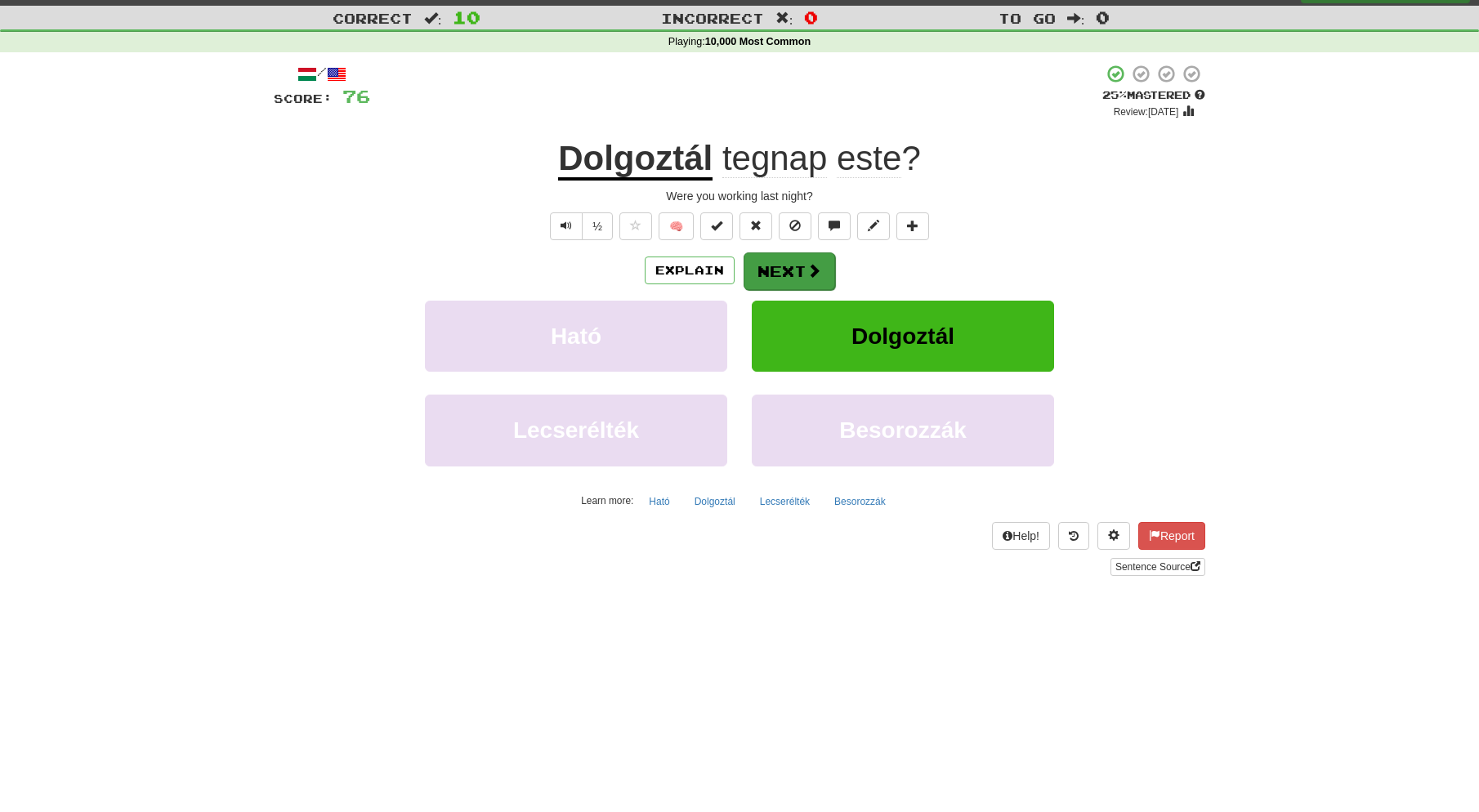
click at [796, 274] on button "Next" at bounding box center [789, 271] width 92 height 38
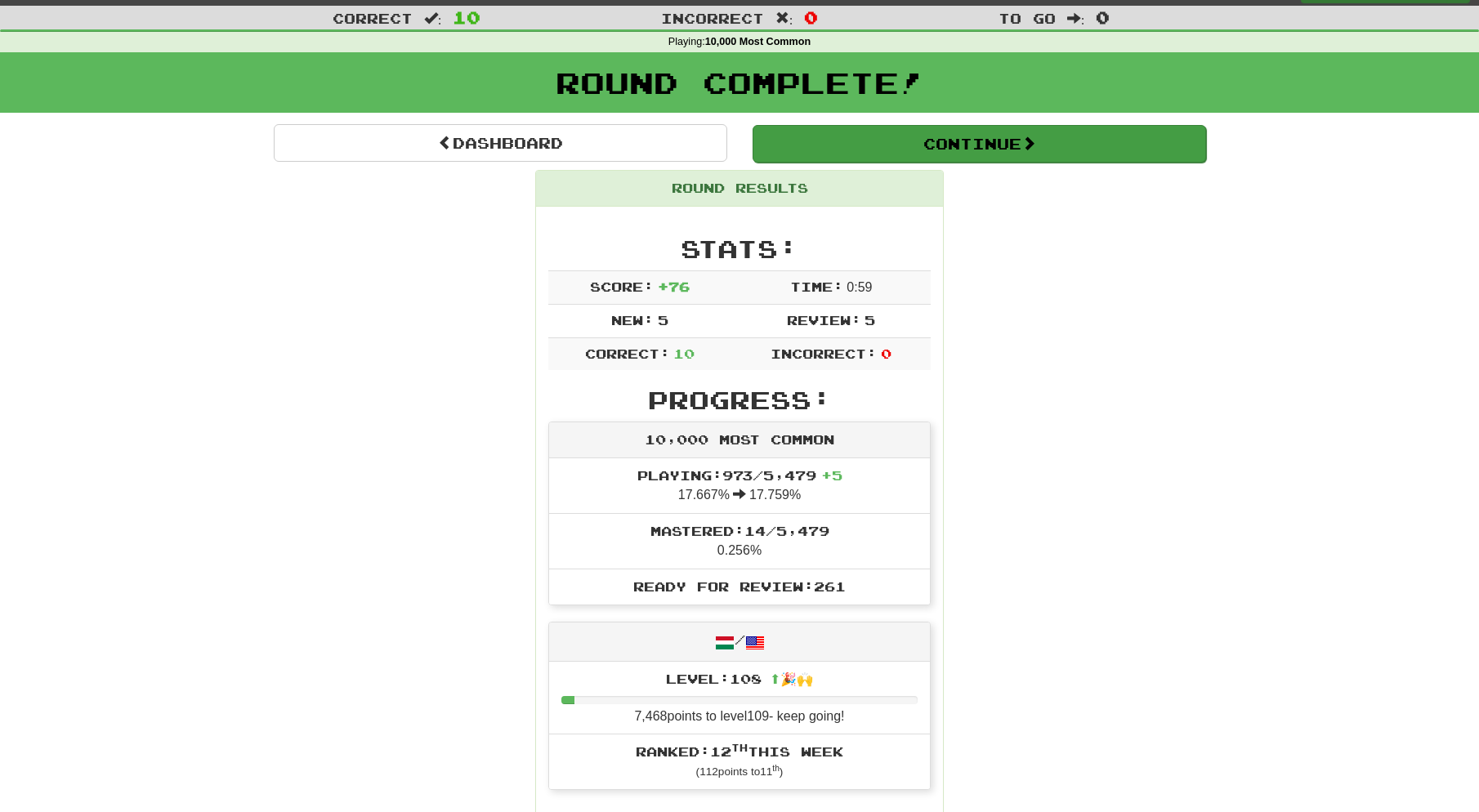
click at [804, 142] on button "Continue" at bounding box center [979, 143] width 453 height 38
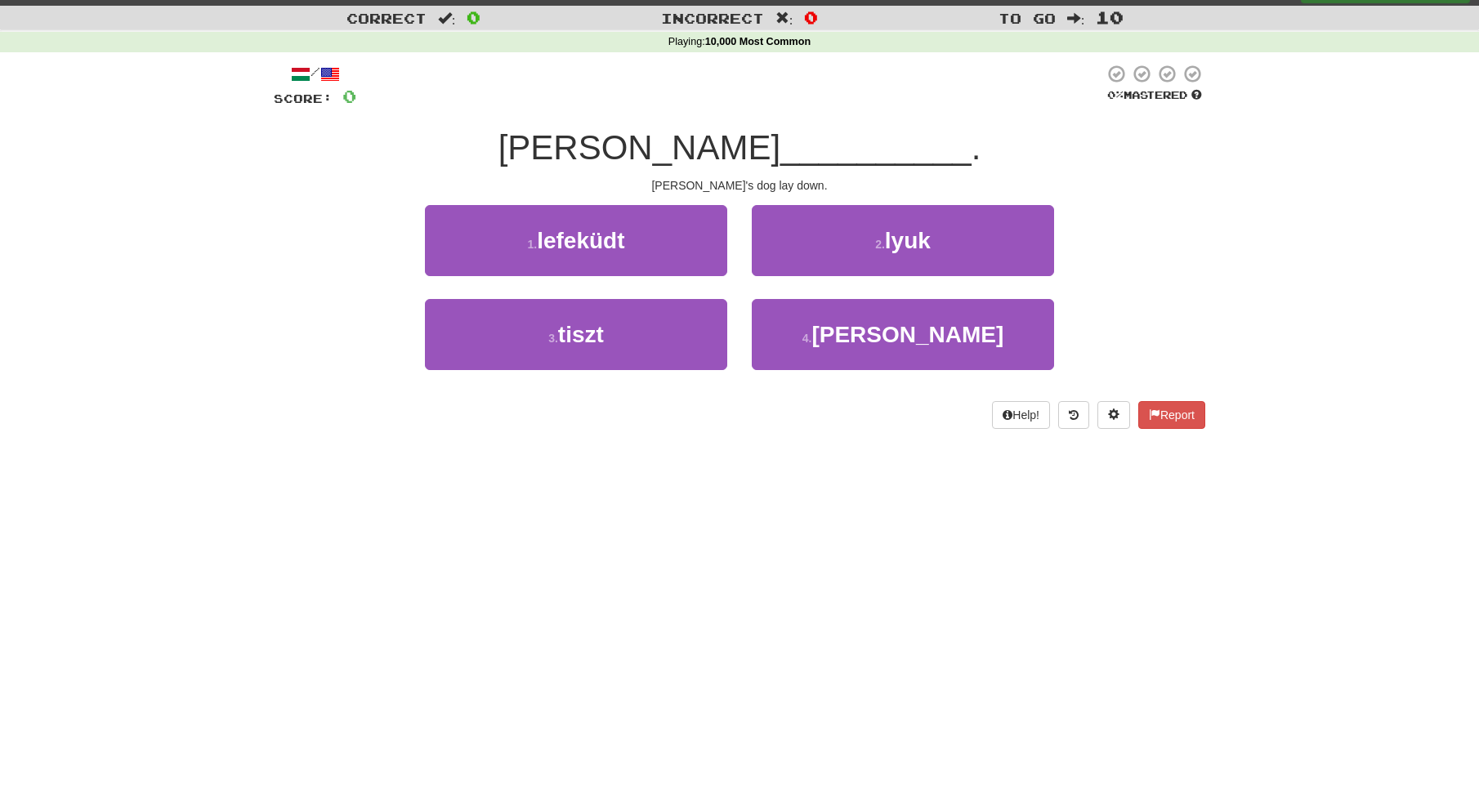
click at [652, 247] on button "1 . lefeküdt" at bounding box center [576, 240] width 302 height 71
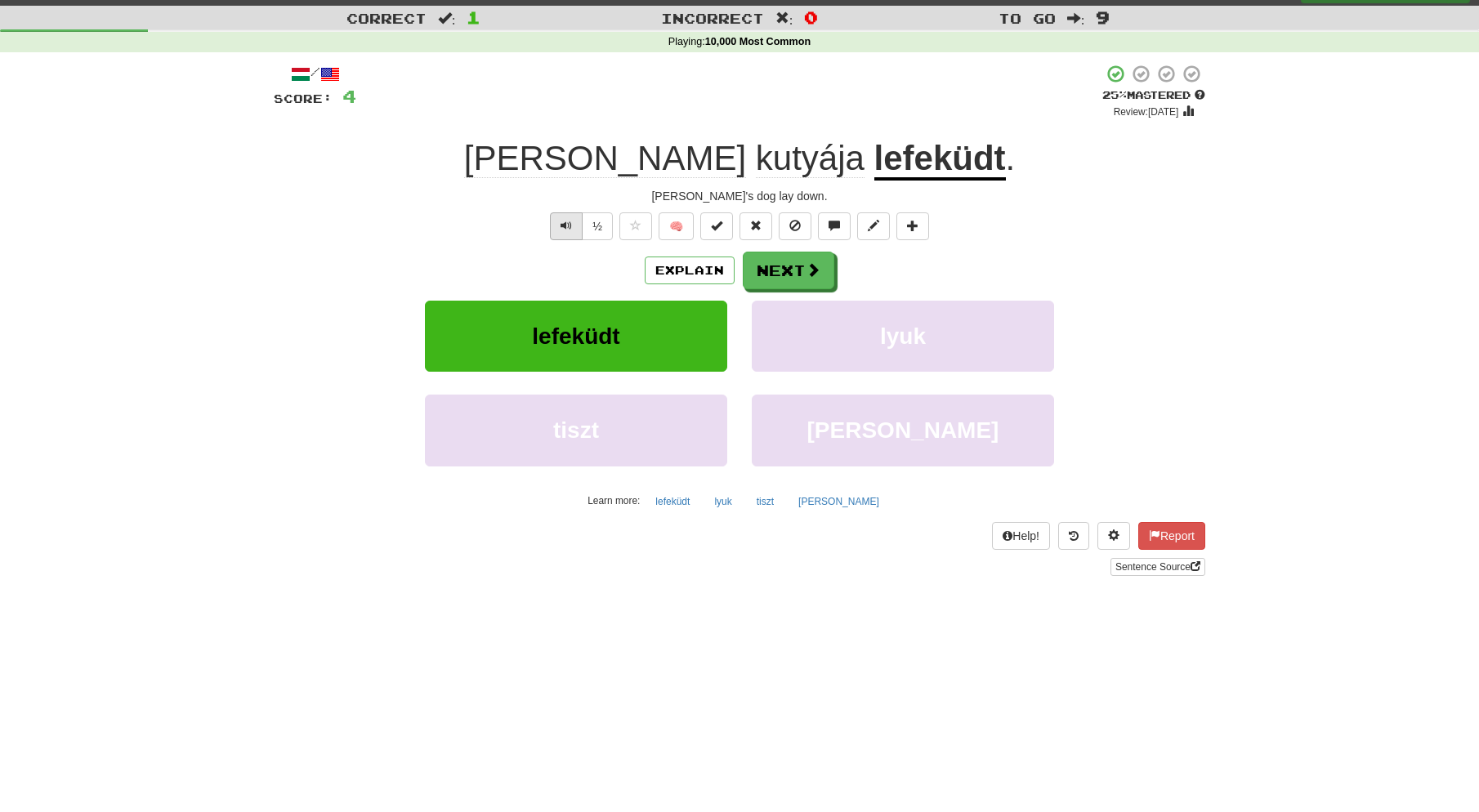
click at [568, 224] on span "Text-to-speech controls" at bounding box center [566, 225] width 11 height 11
click at [568, 228] on span "Text-to-speech controls" at bounding box center [566, 225] width 11 height 11
click at [792, 269] on button "Next" at bounding box center [789, 271] width 92 height 38
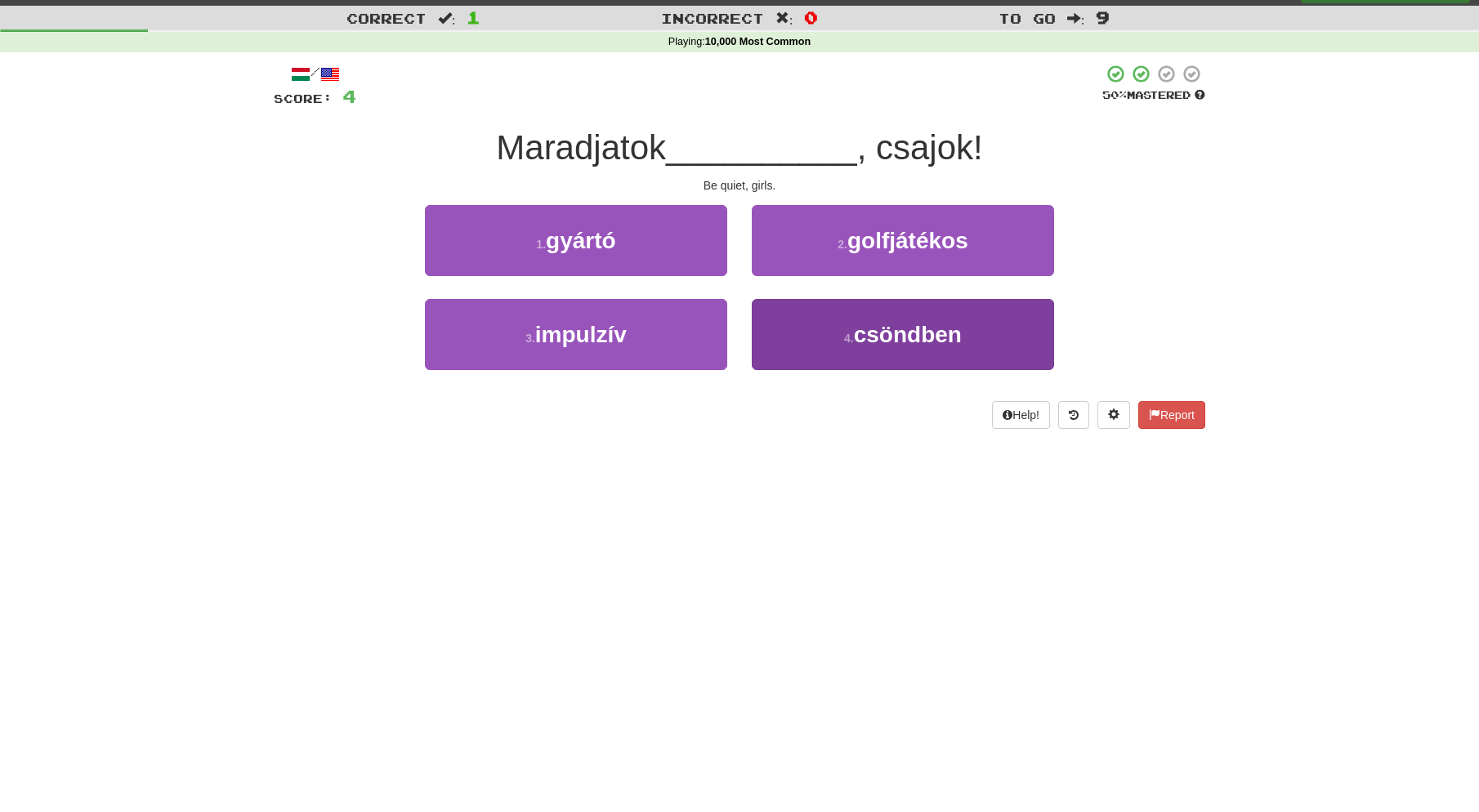
click at [884, 341] on span "csöndben" at bounding box center [908, 334] width 108 height 25
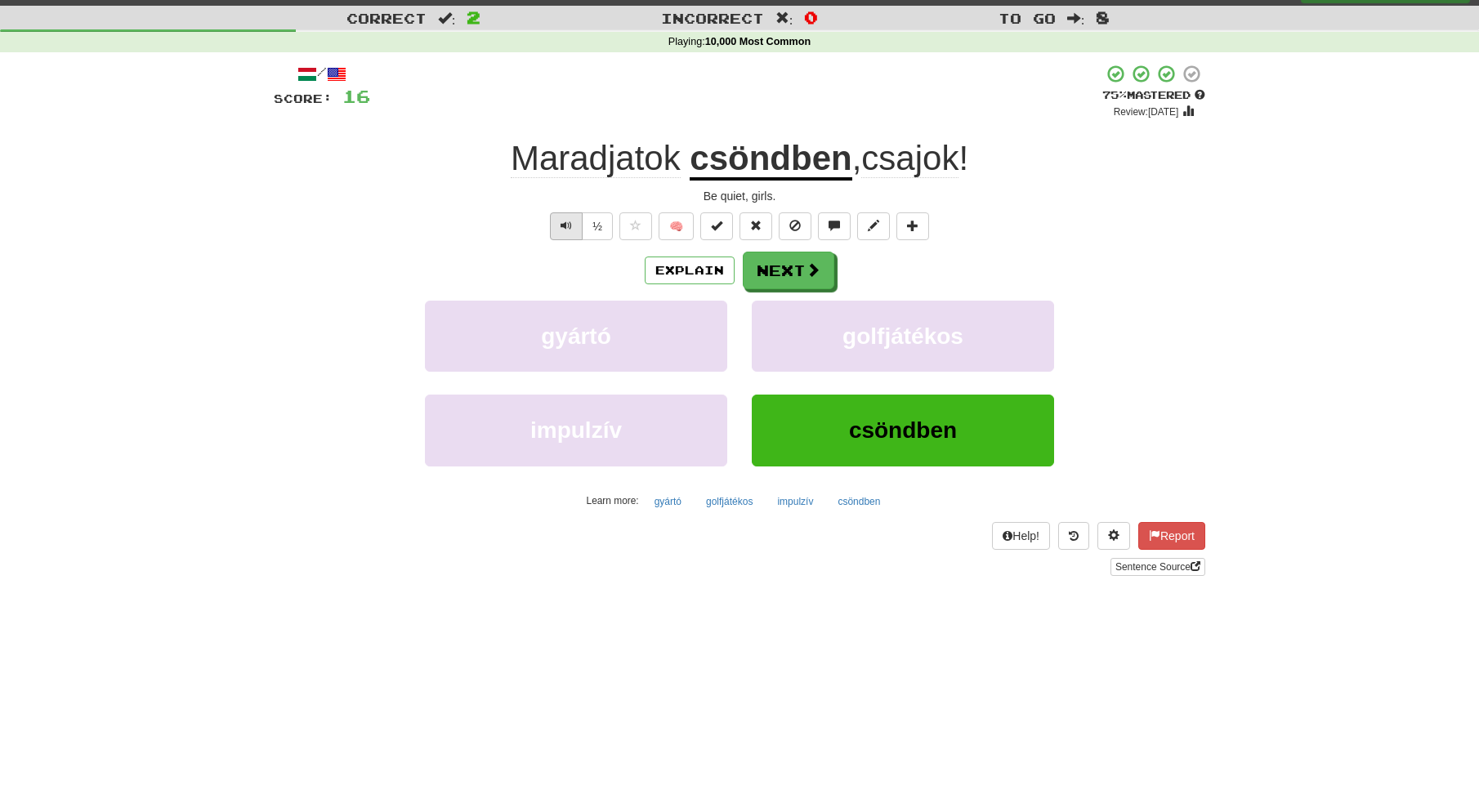
click at [564, 223] on span "Text-to-speech controls" at bounding box center [566, 225] width 11 height 11
click at [801, 271] on button "Next" at bounding box center [789, 271] width 92 height 38
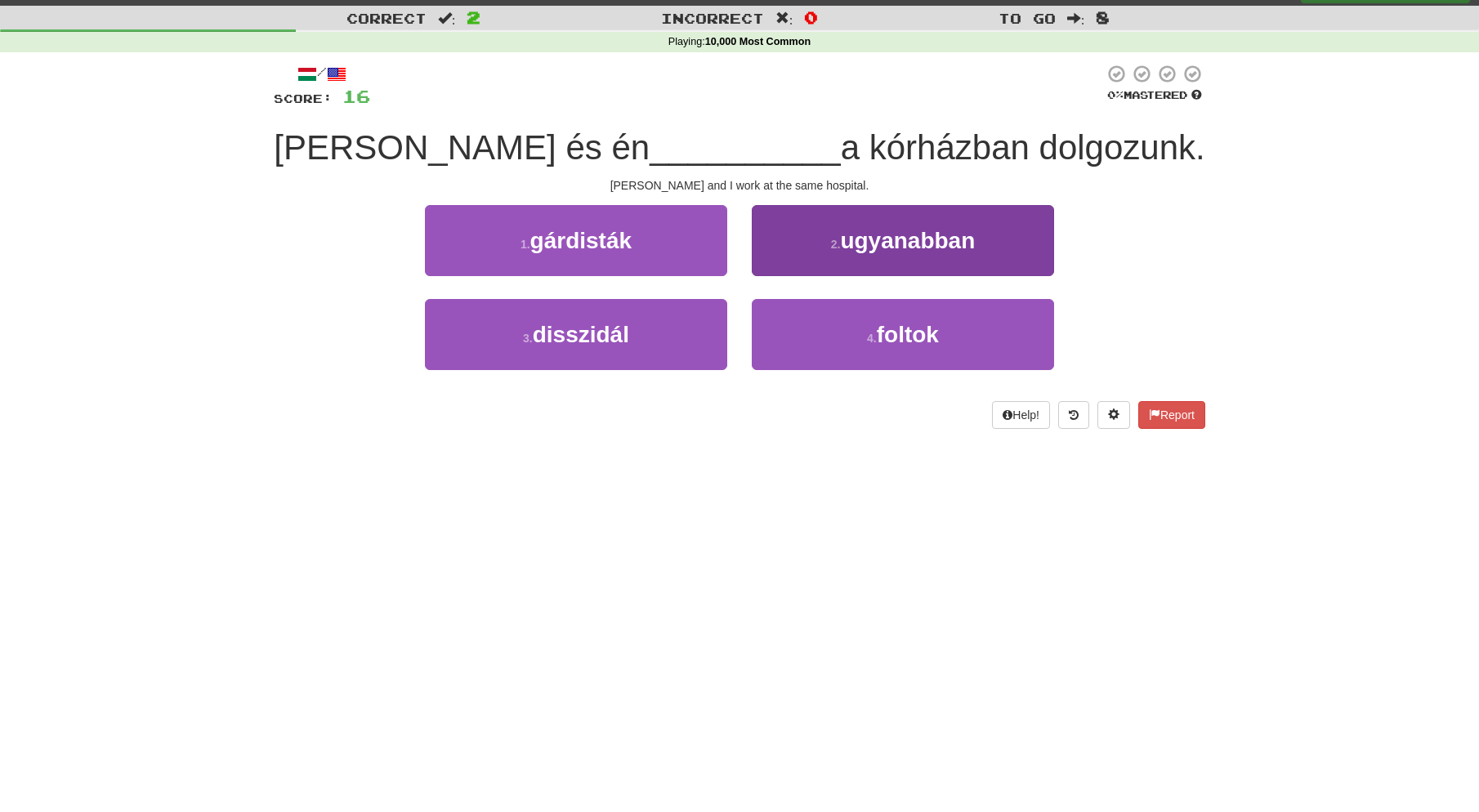
click at [881, 244] on span "ugyanabban" at bounding box center [907, 240] width 134 height 25
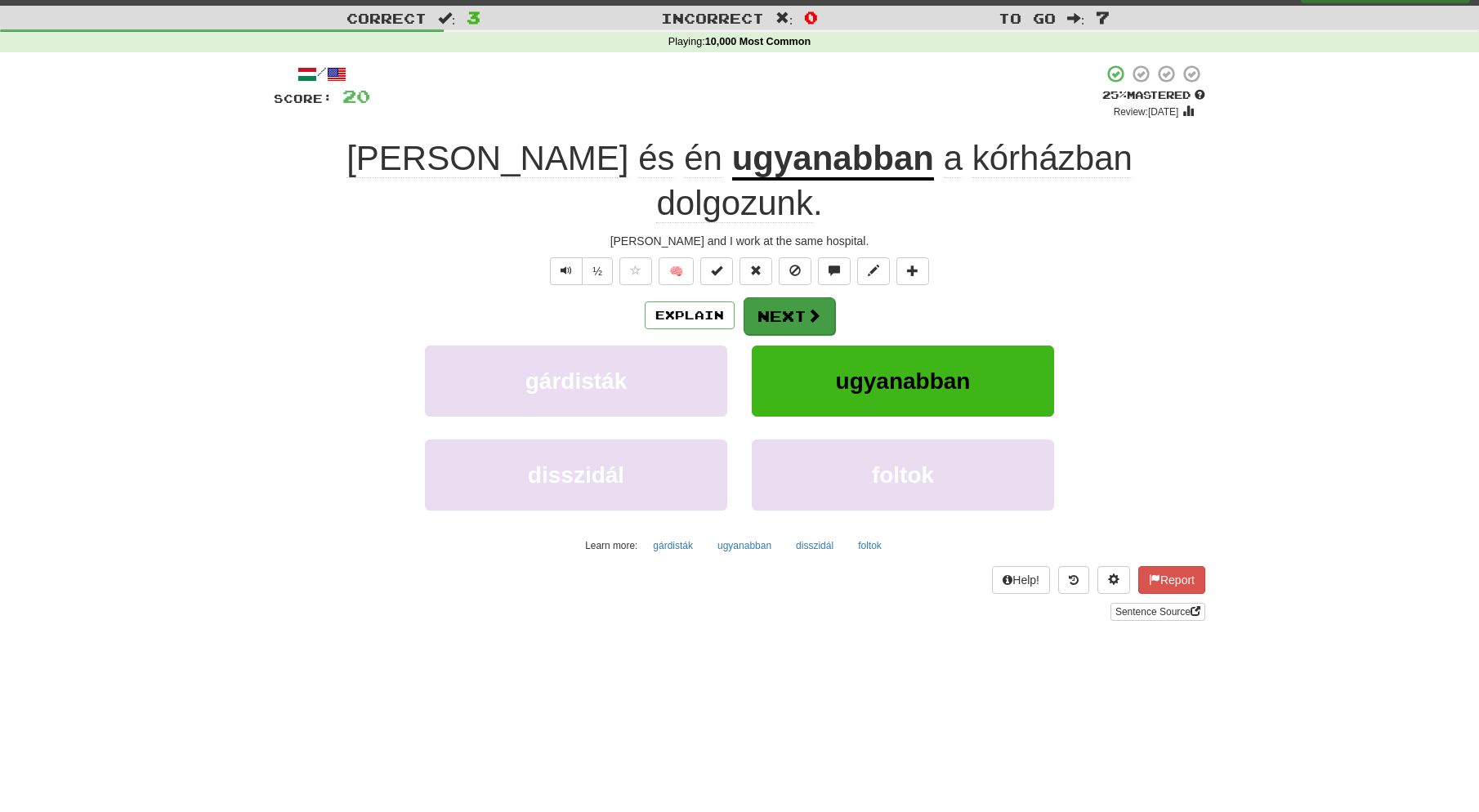
click at [785, 298] on button "Next" at bounding box center [789, 316] width 92 height 38
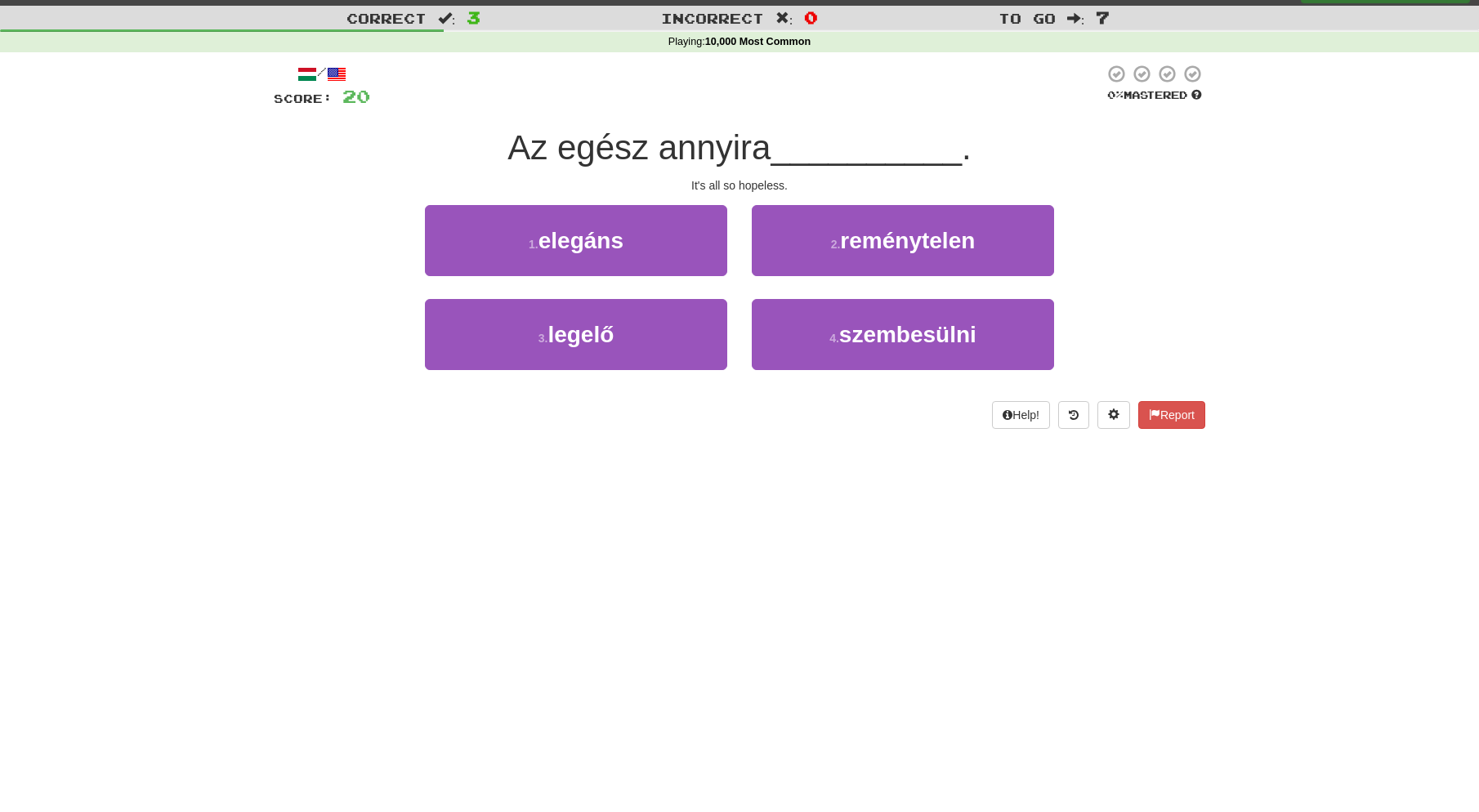
click at [838, 244] on small "2 ." at bounding box center [836, 244] width 10 height 13
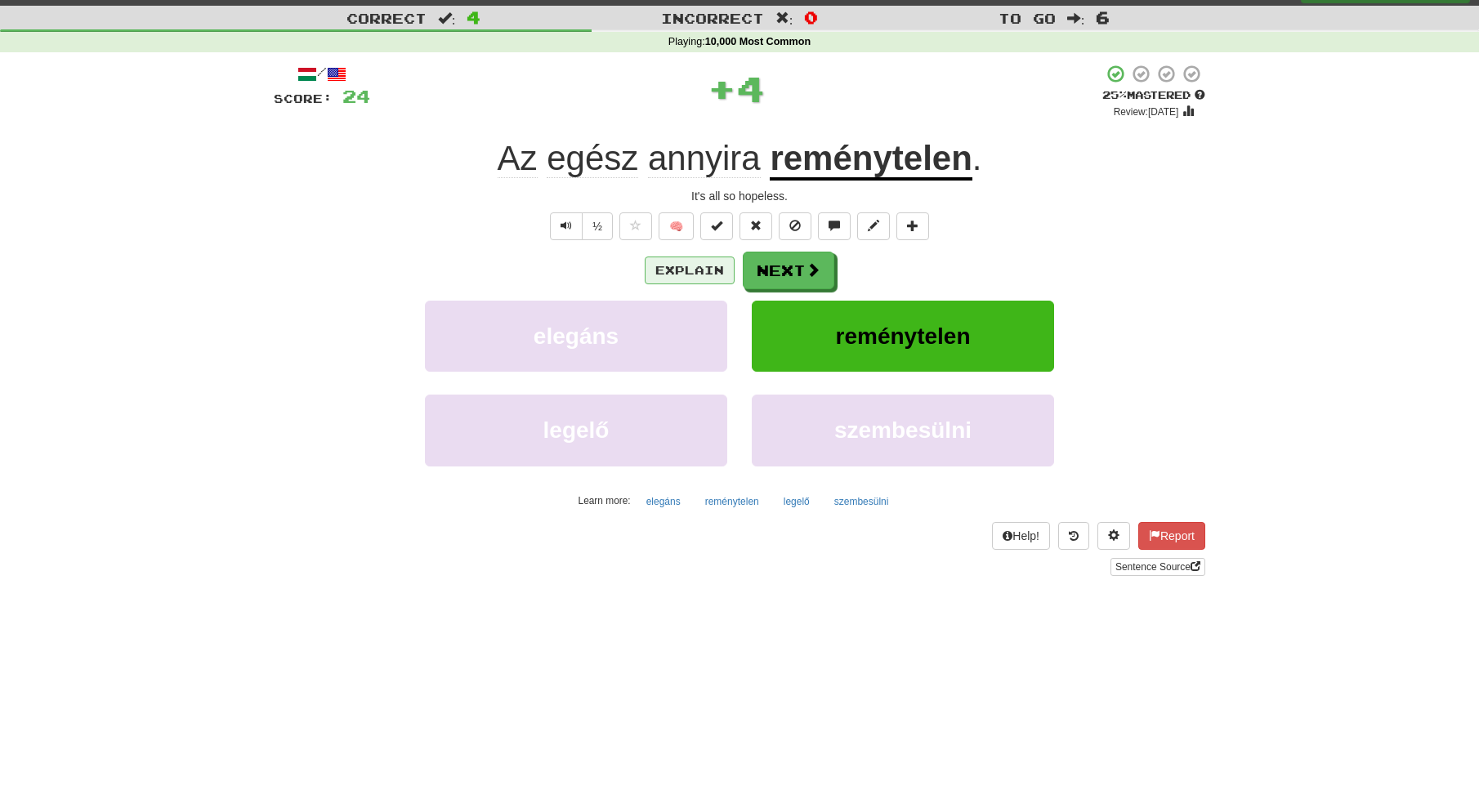
click at [687, 272] on button "Explain" at bounding box center [689, 271] width 90 height 28
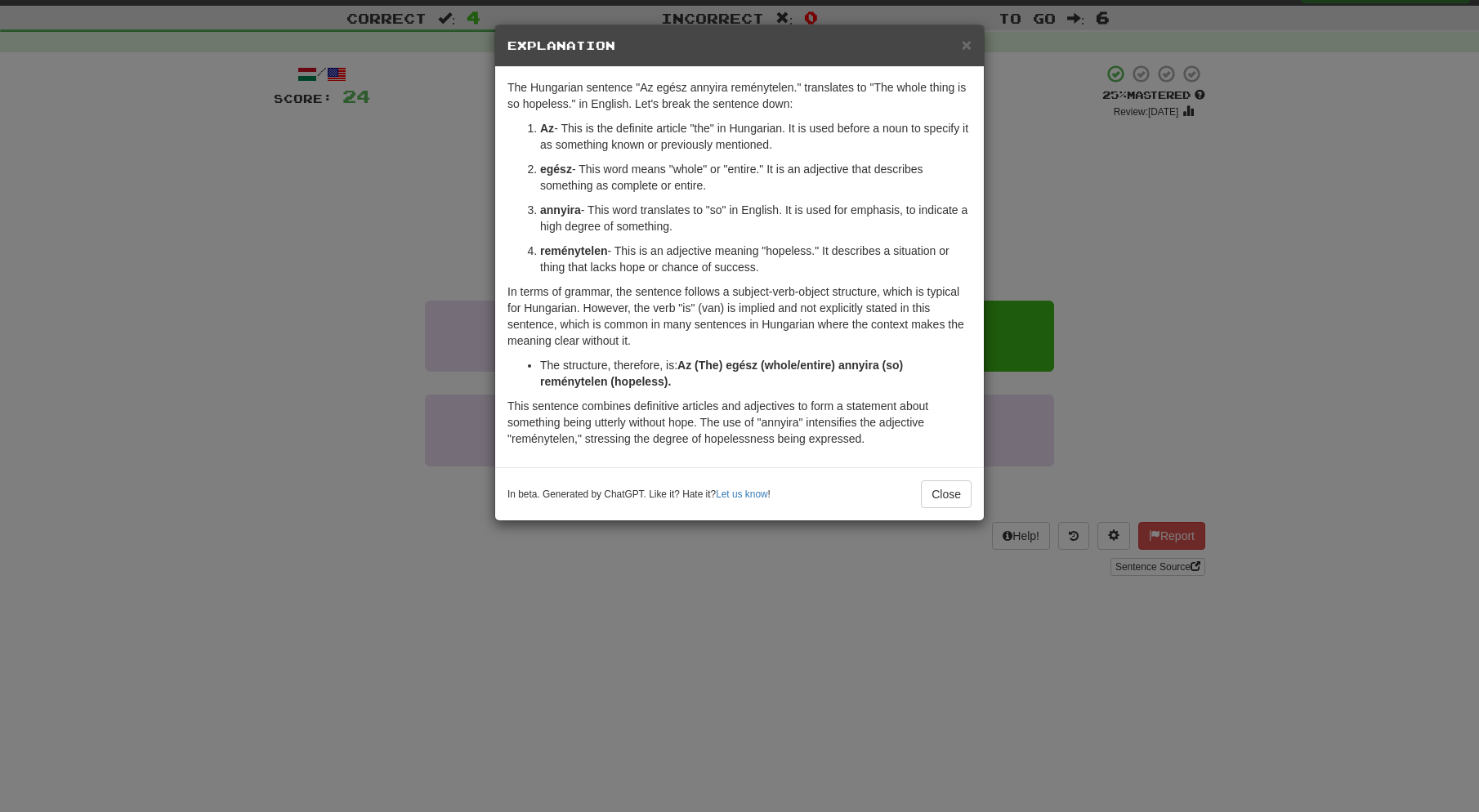
click at [968, 45] on span "×" at bounding box center [967, 45] width 10 height 19
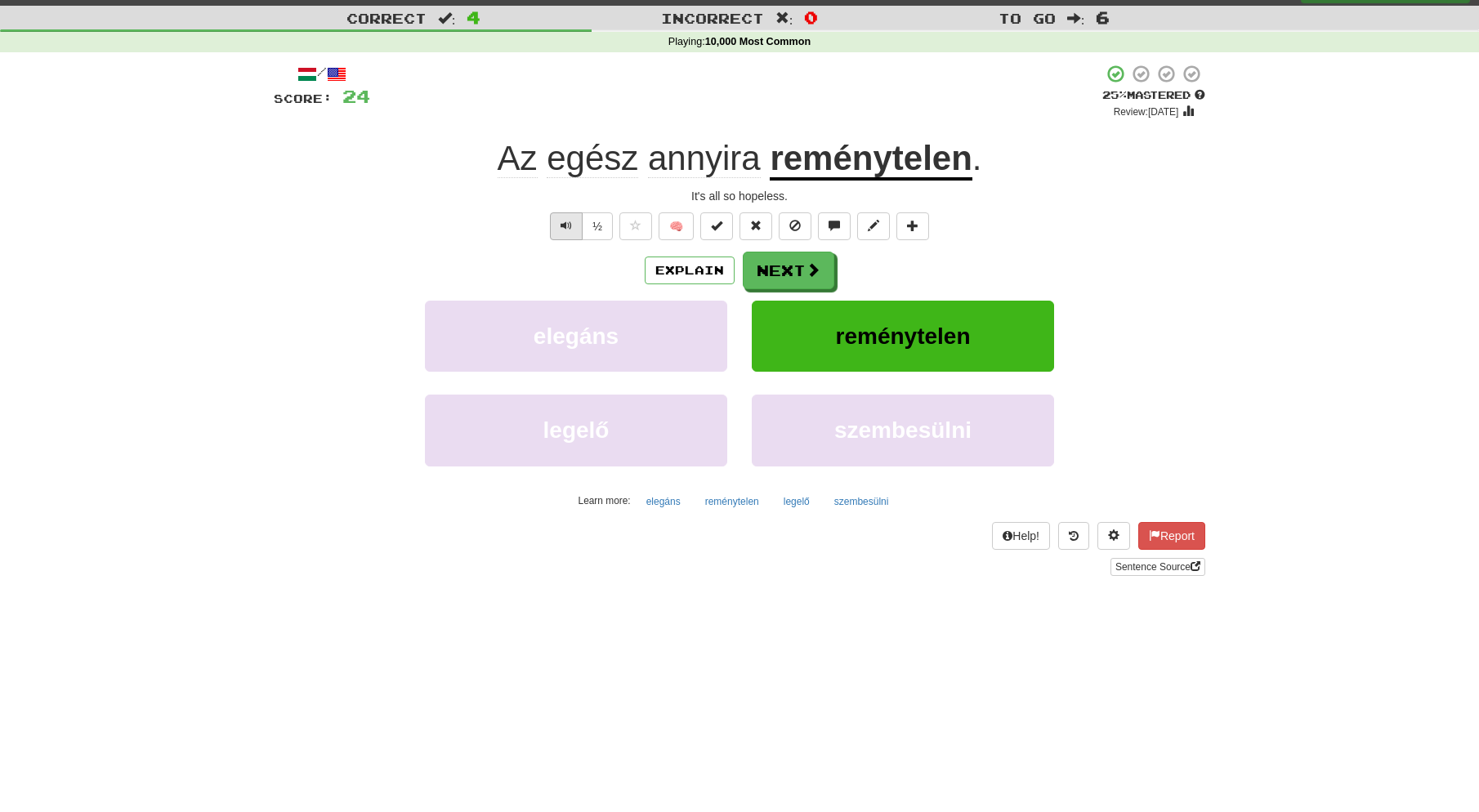
click at [568, 221] on span "Text-to-speech controls" at bounding box center [566, 225] width 11 height 11
click at [804, 269] on button "Next" at bounding box center [789, 271] width 92 height 38
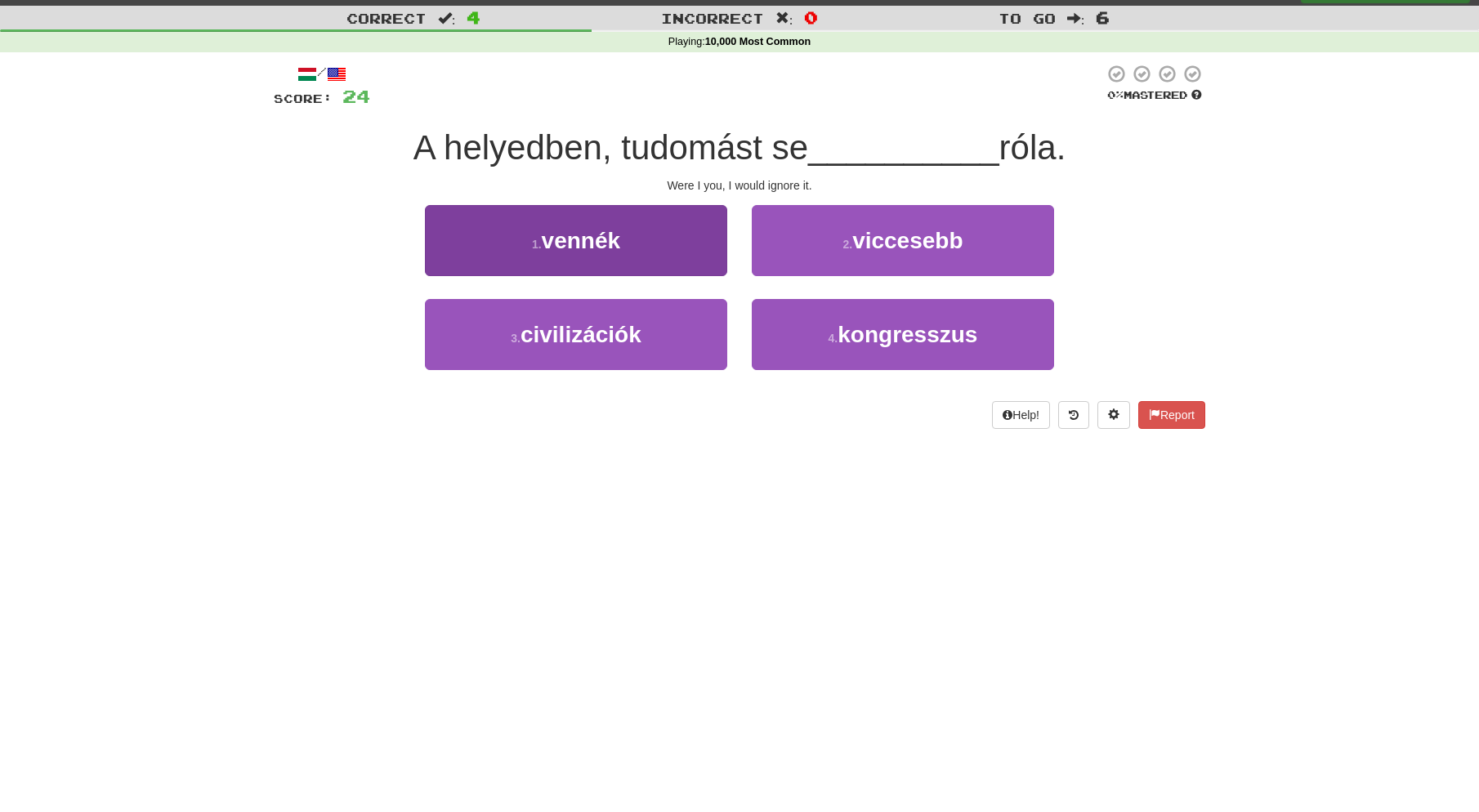
click at [574, 232] on span "vennék" at bounding box center [581, 240] width 79 height 25
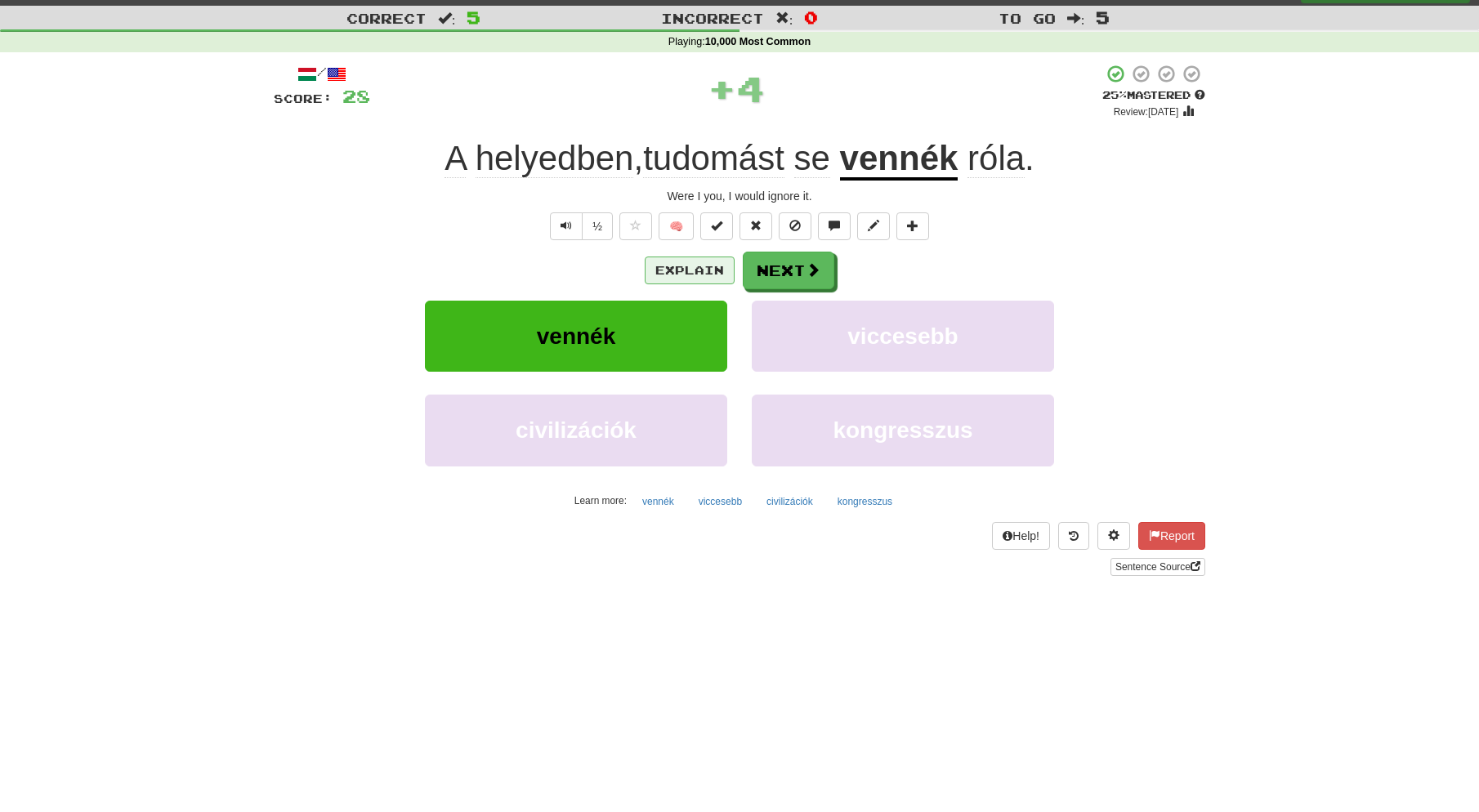
click at [691, 269] on button "Explain" at bounding box center [689, 271] width 90 height 28
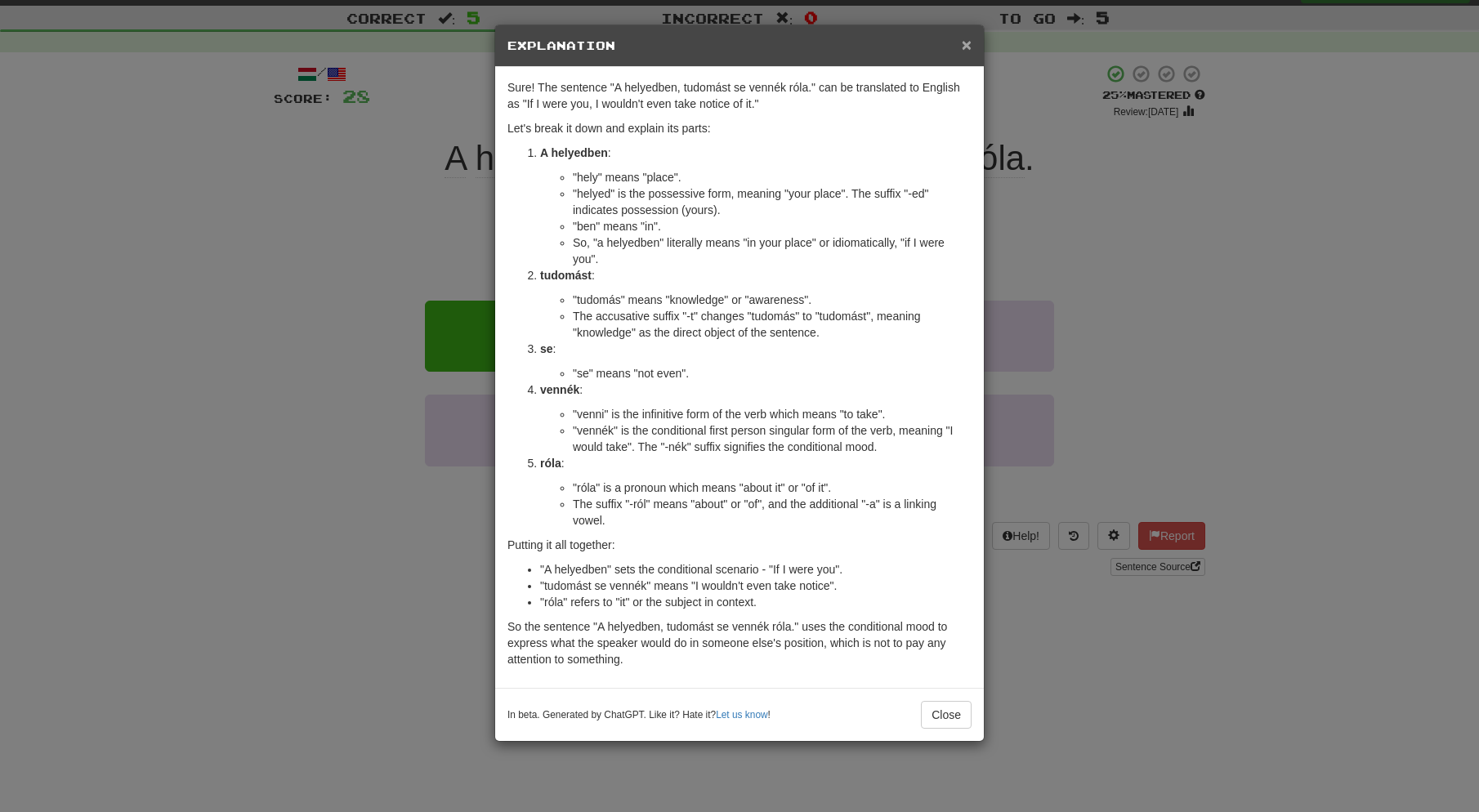
click at [967, 45] on span "×" at bounding box center [967, 45] width 10 height 19
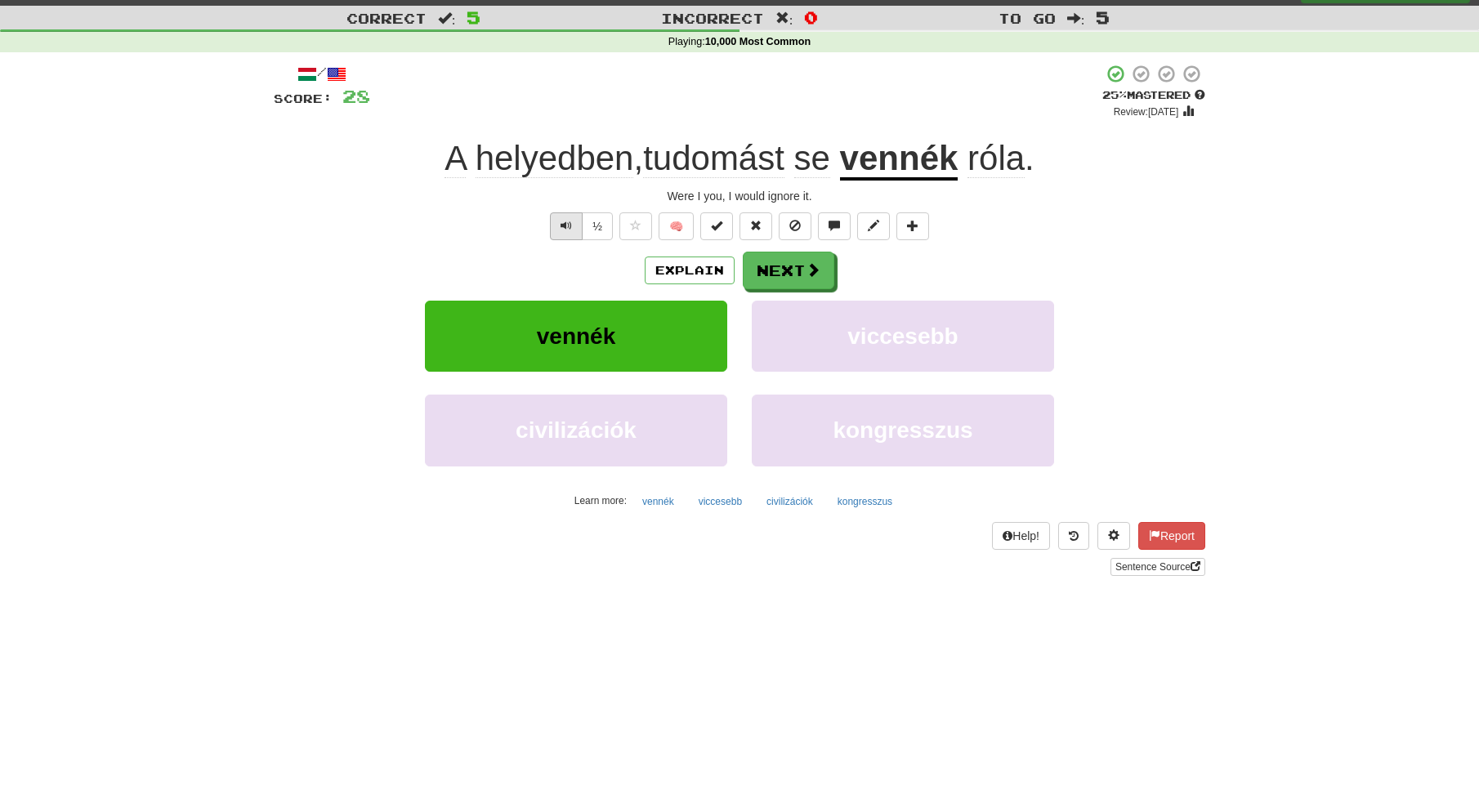
click at [562, 228] on span "Text-to-speech controls" at bounding box center [566, 225] width 11 height 11
click at [796, 268] on button "Next" at bounding box center [789, 271] width 92 height 38
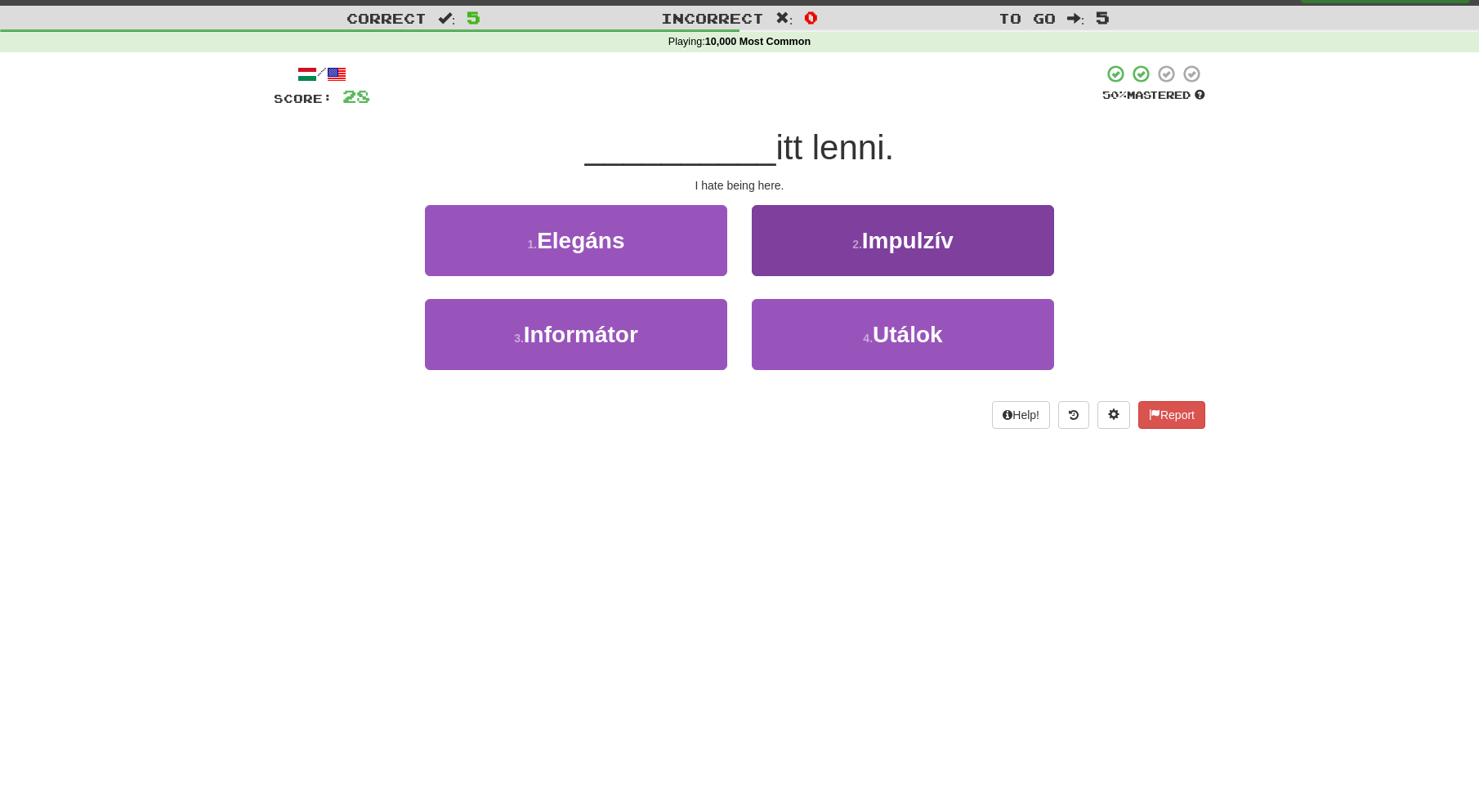
click at [850, 334] on button "4 . Utálok" at bounding box center [903, 334] width 302 height 71
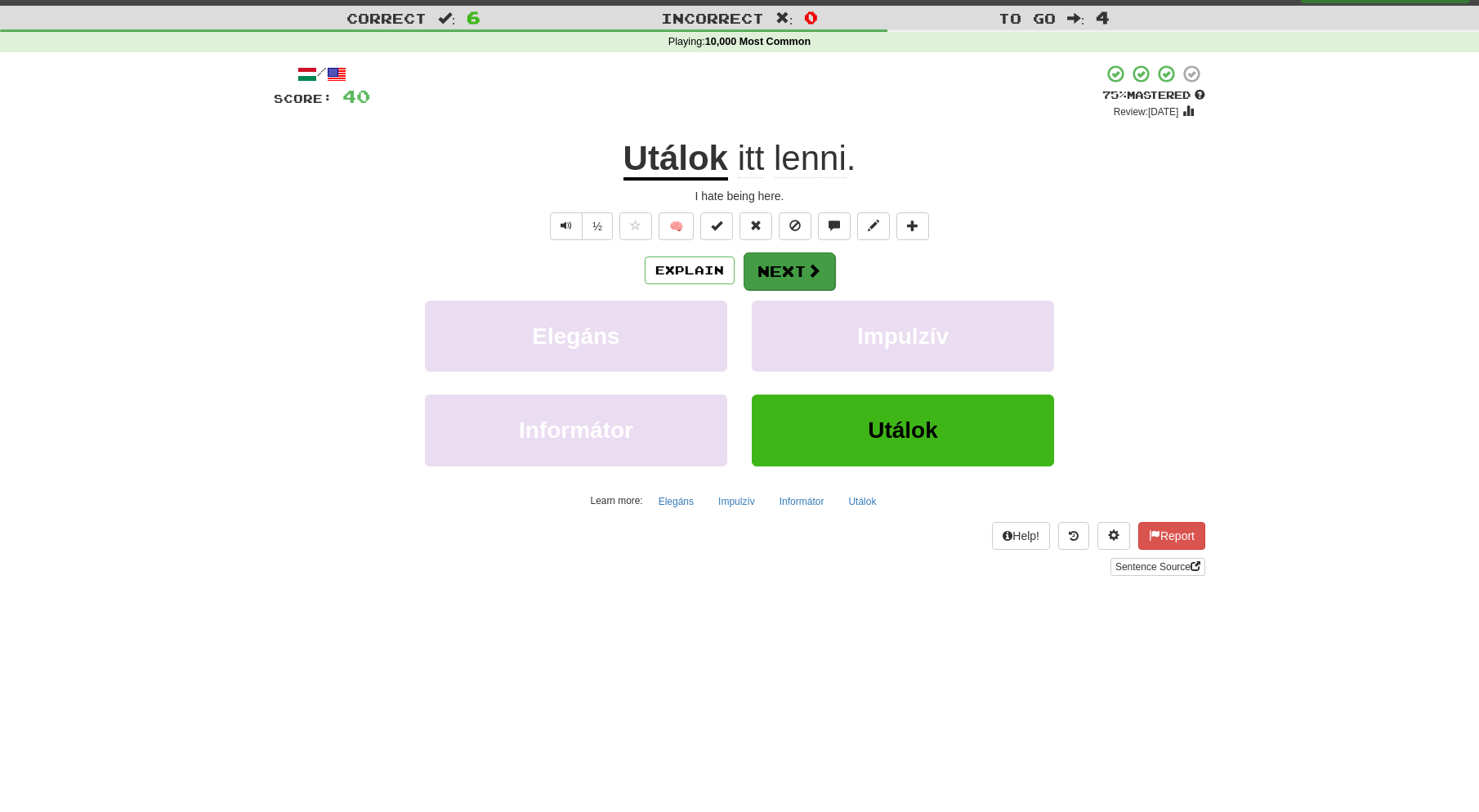
click at [781, 268] on button "Next" at bounding box center [789, 271] width 92 height 38
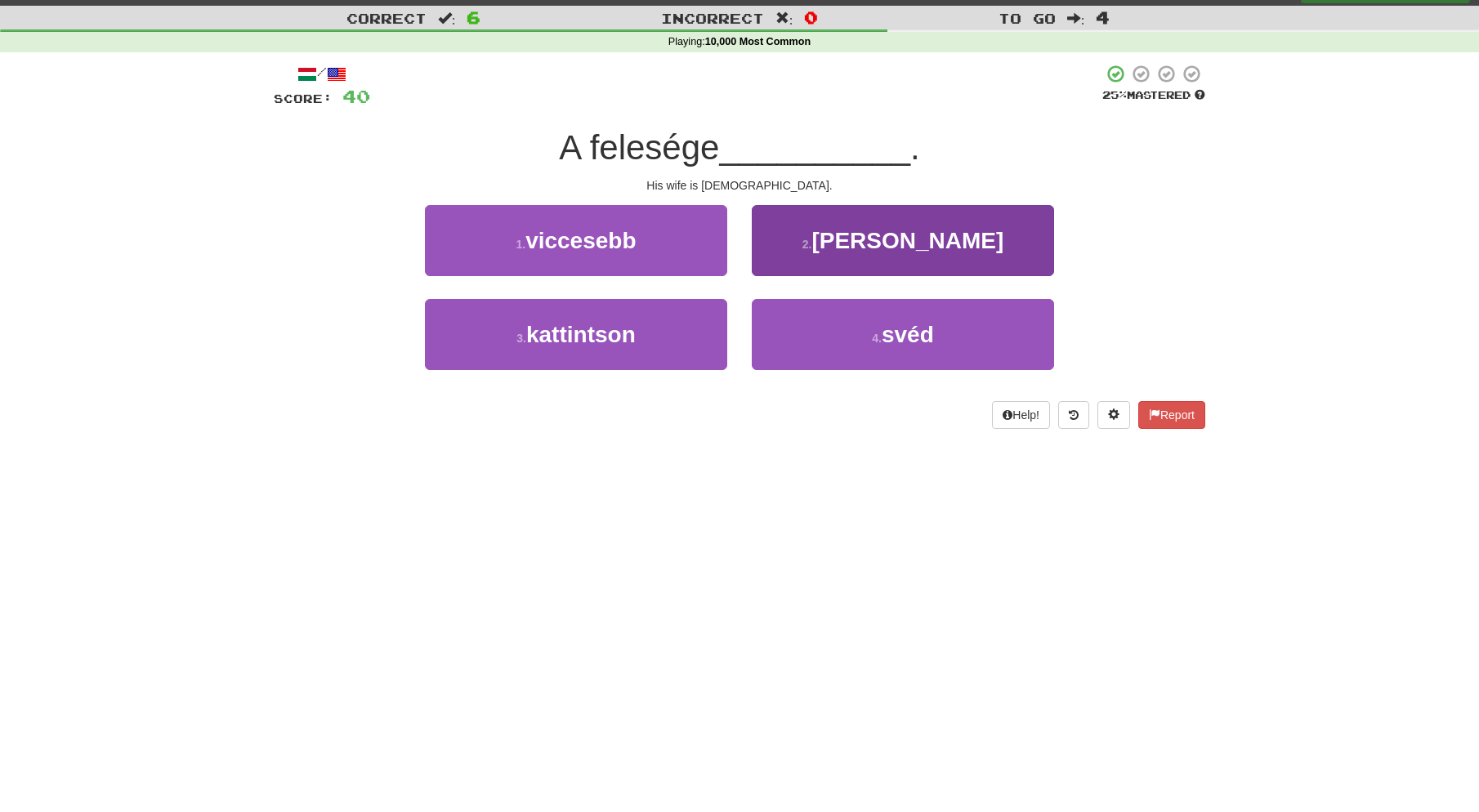
click at [899, 338] on span "svéd" at bounding box center [908, 334] width 52 height 25
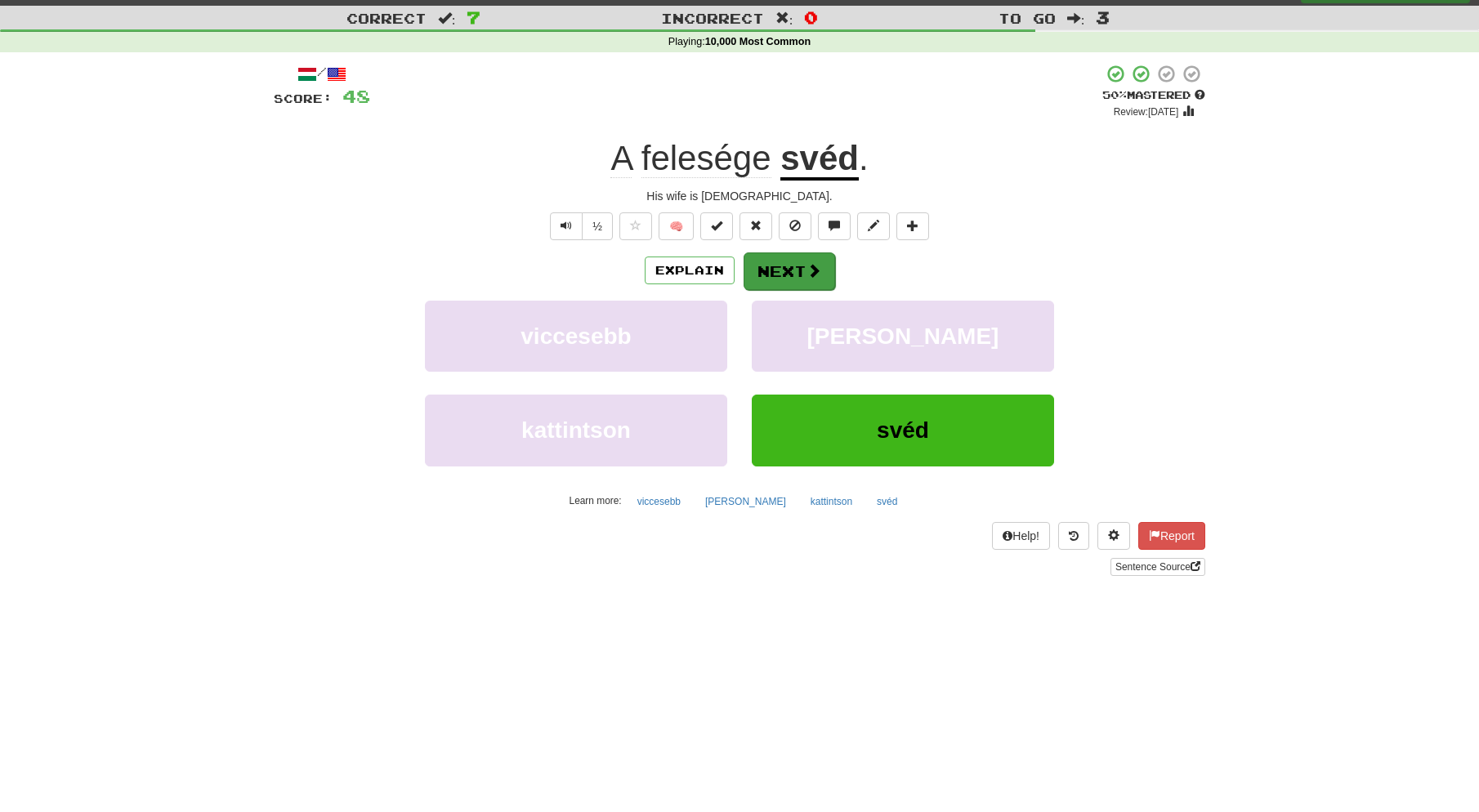
click at [792, 264] on button "Next" at bounding box center [789, 271] width 92 height 38
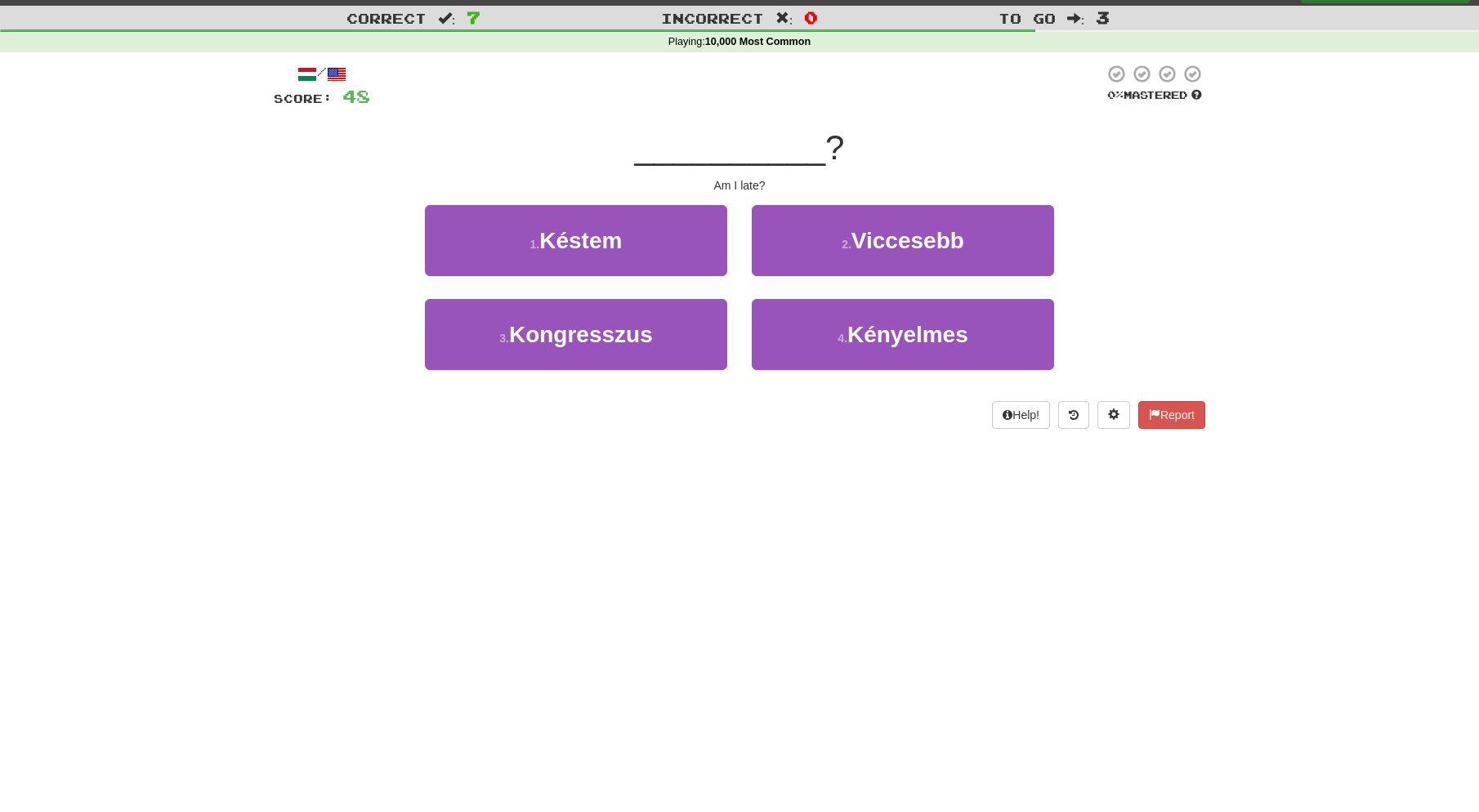
click at [644, 244] on button "1 . Késtem" at bounding box center [576, 240] width 302 height 71
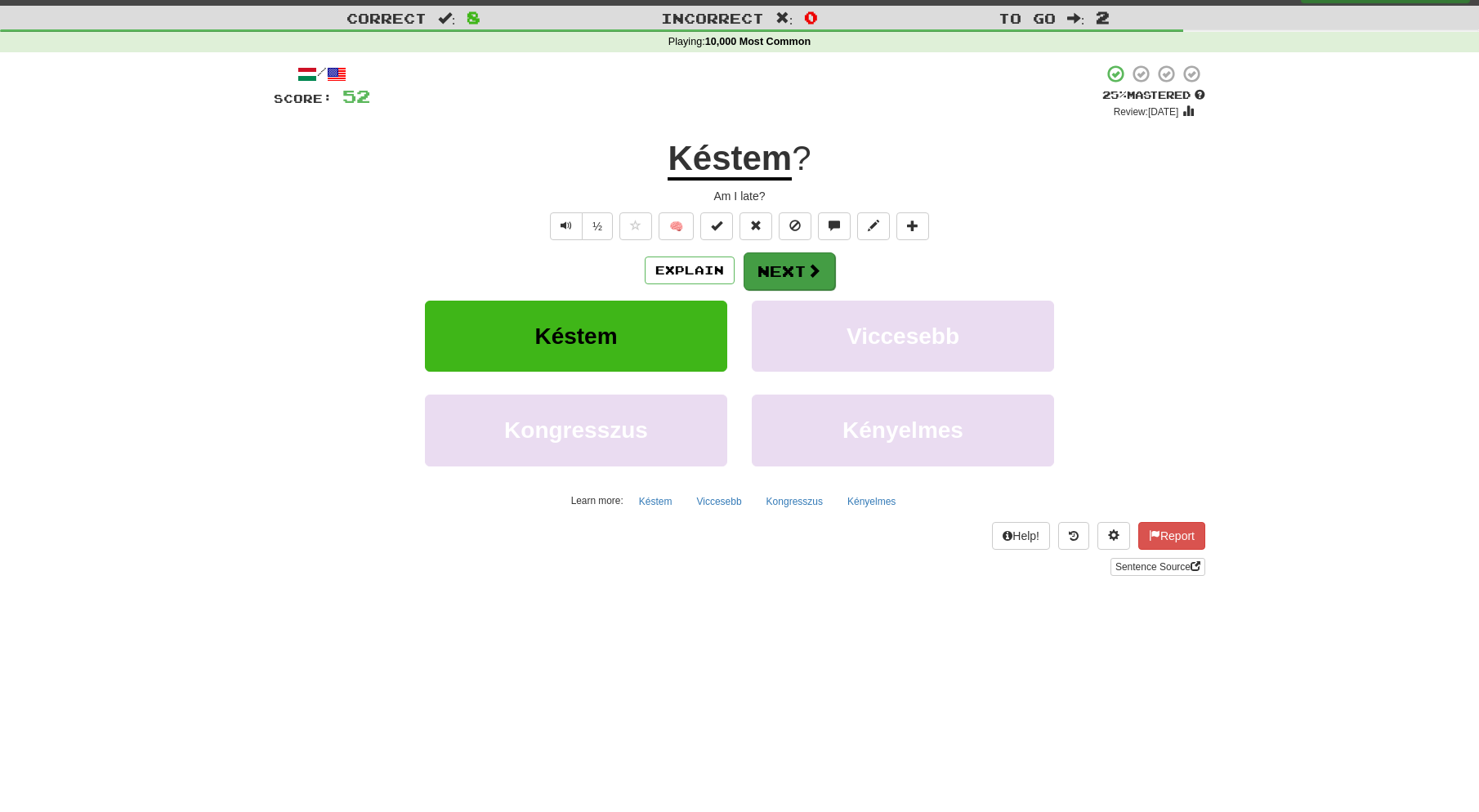
click at [798, 264] on button "Next" at bounding box center [789, 271] width 92 height 38
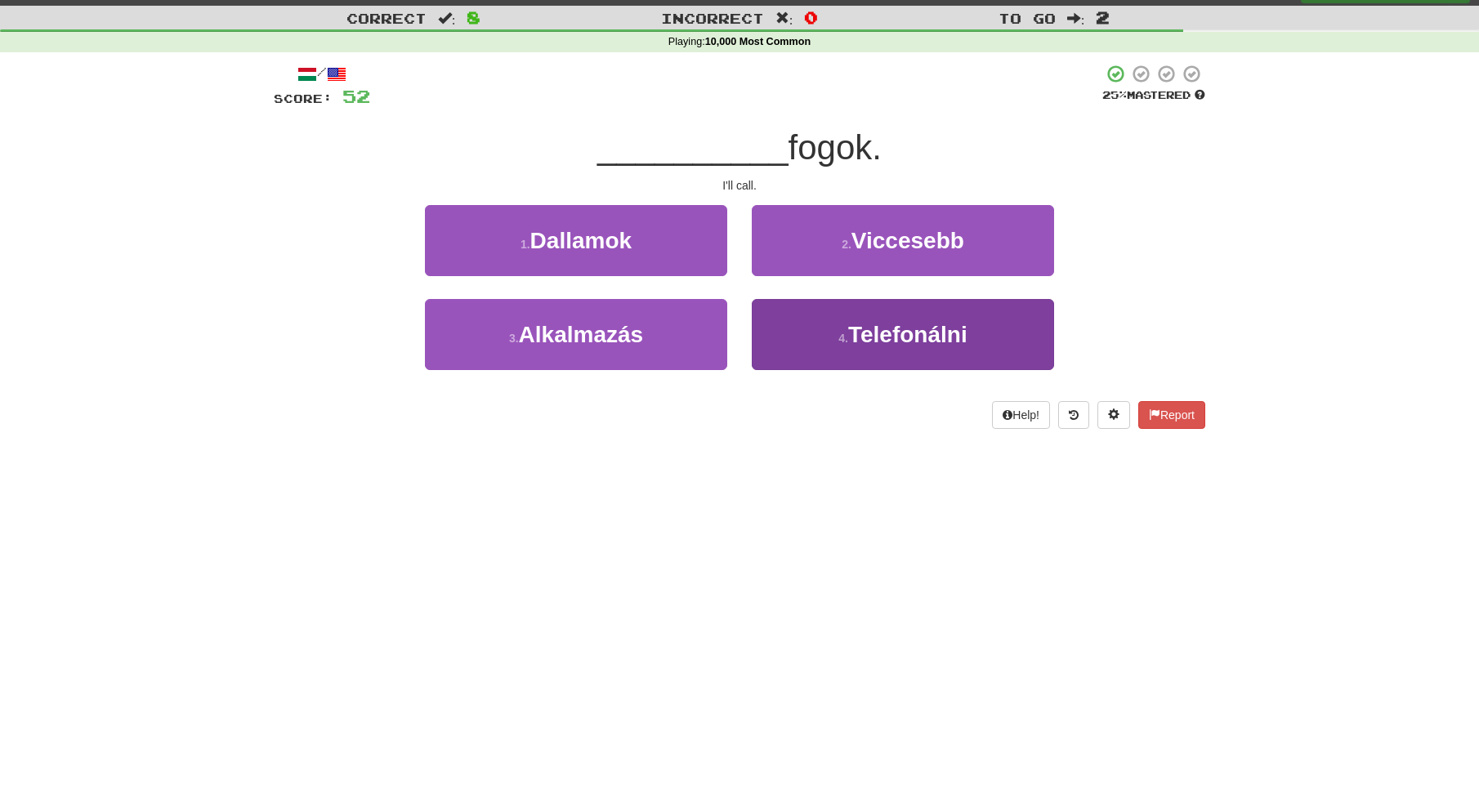
click at [835, 332] on button "4 . Telefonálni" at bounding box center [903, 334] width 302 height 71
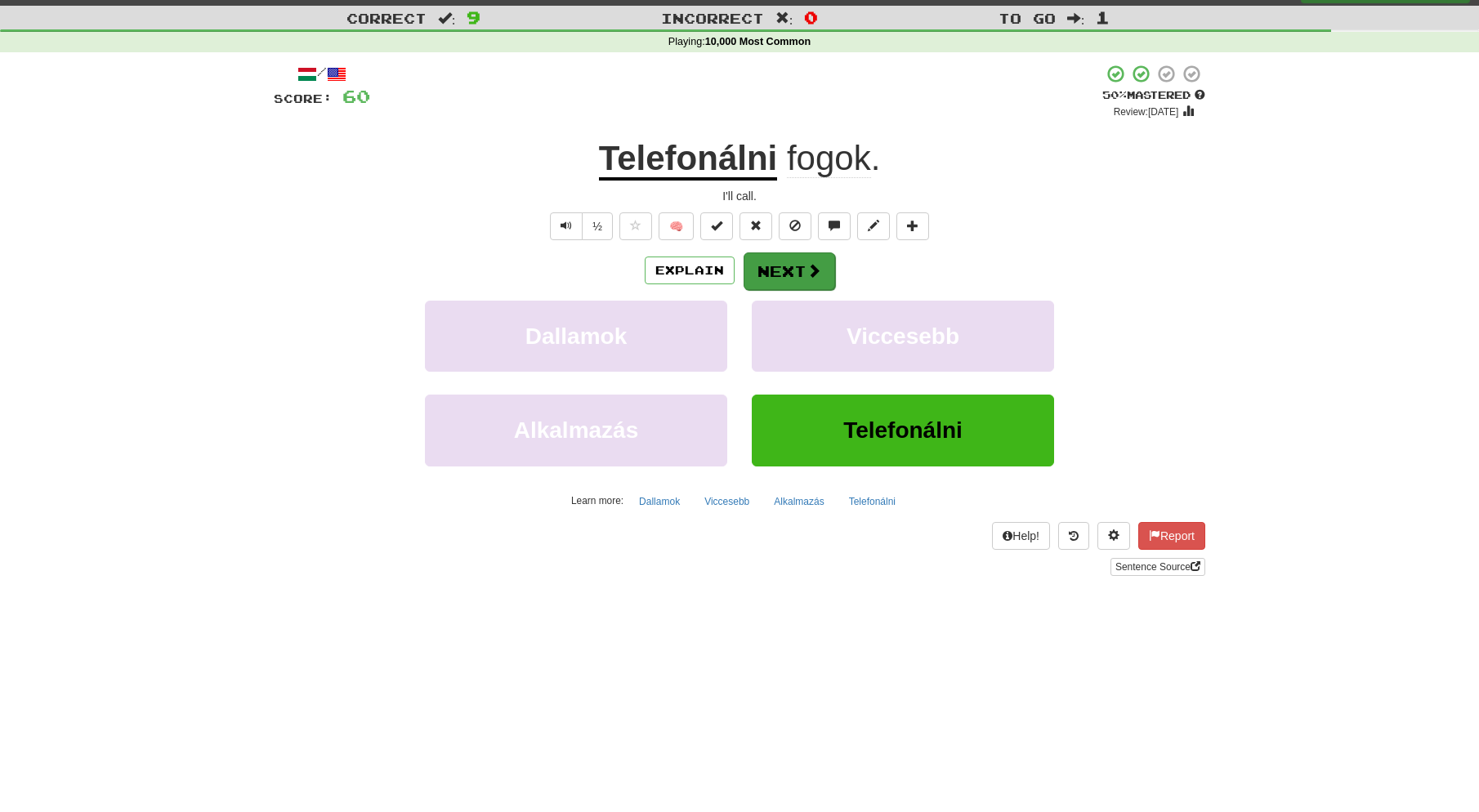
click at [795, 265] on button "Next" at bounding box center [789, 271] width 92 height 38
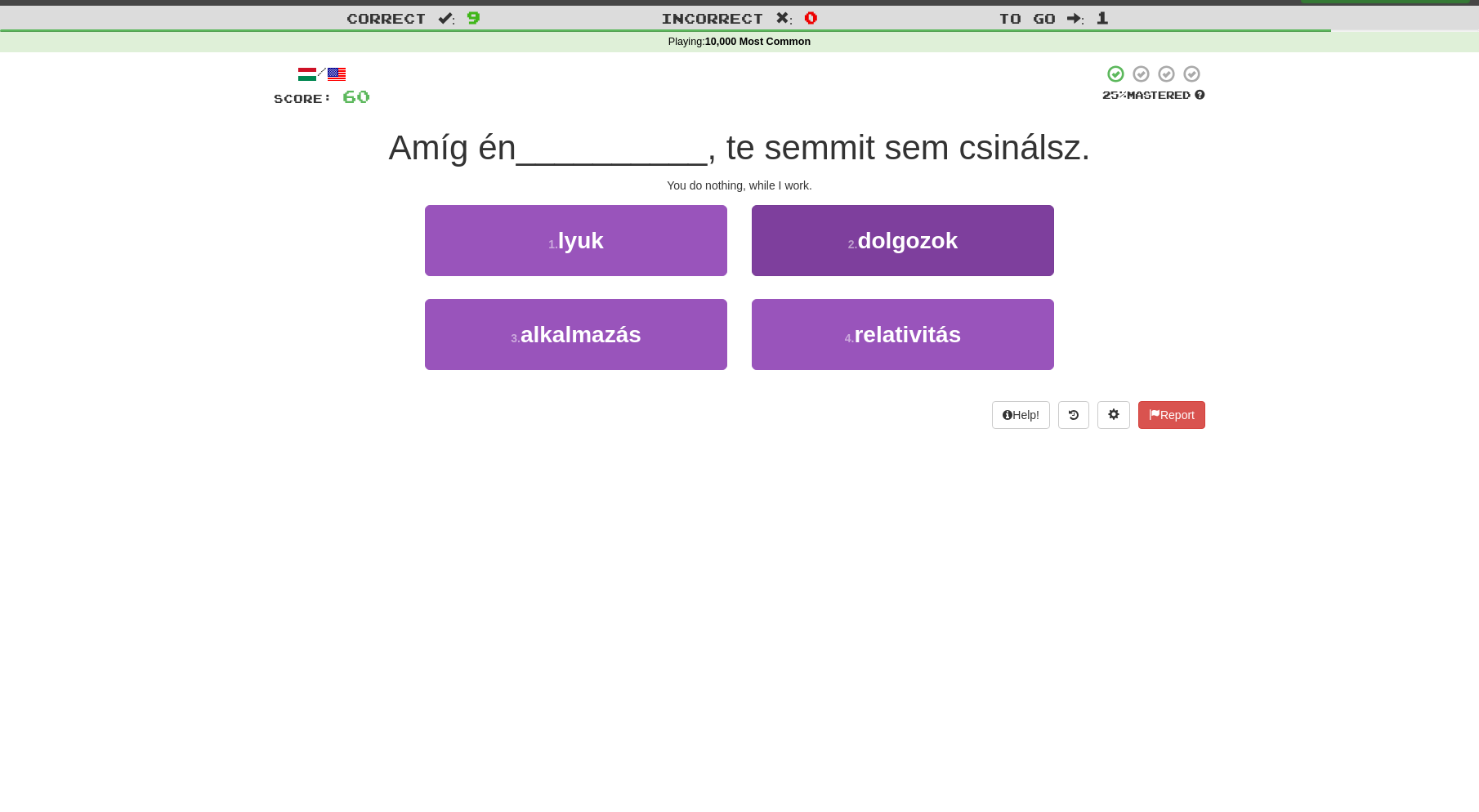
click at [905, 237] on span "dolgozok" at bounding box center [907, 240] width 100 height 25
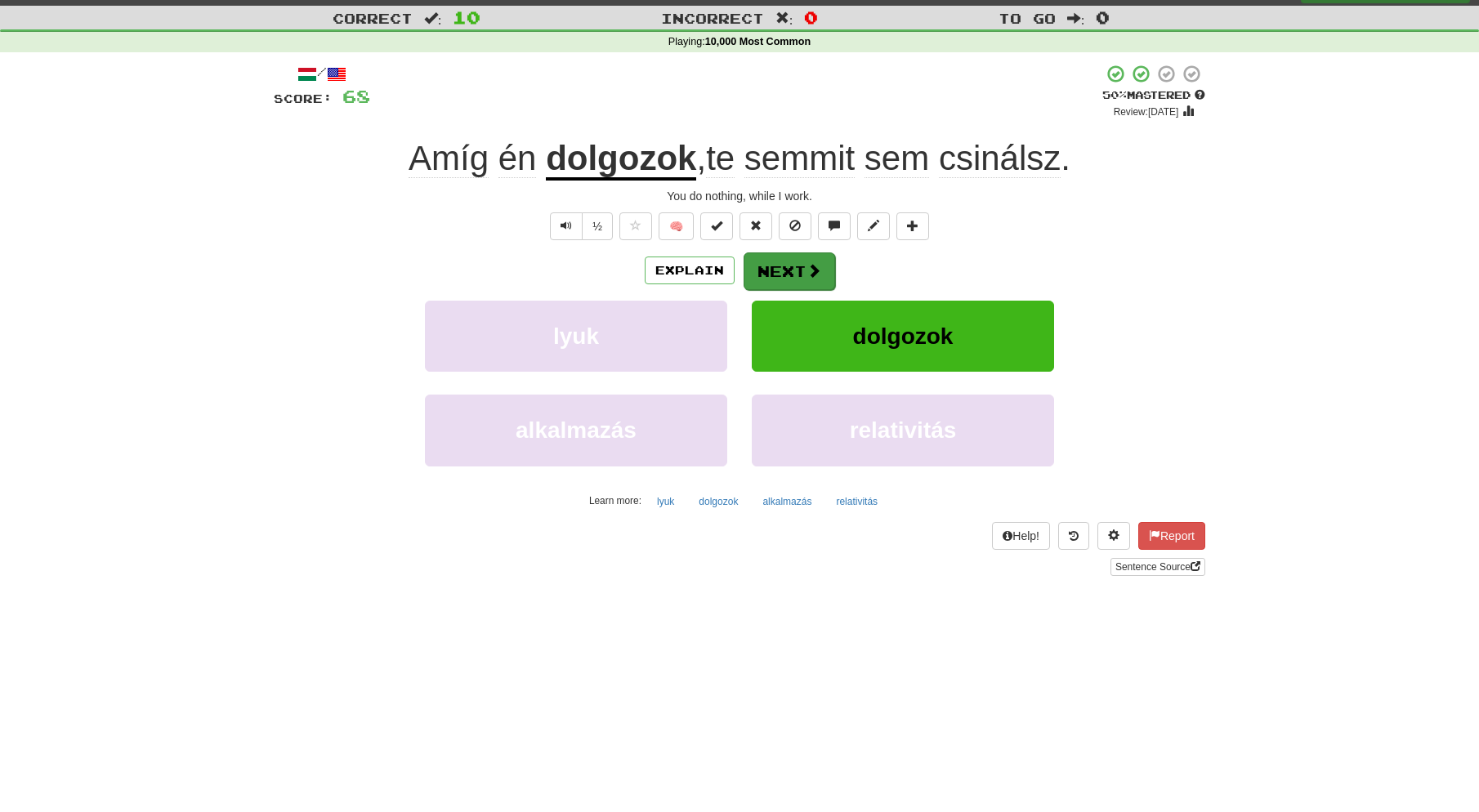
click at [794, 270] on button "Next" at bounding box center [789, 271] width 92 height 38
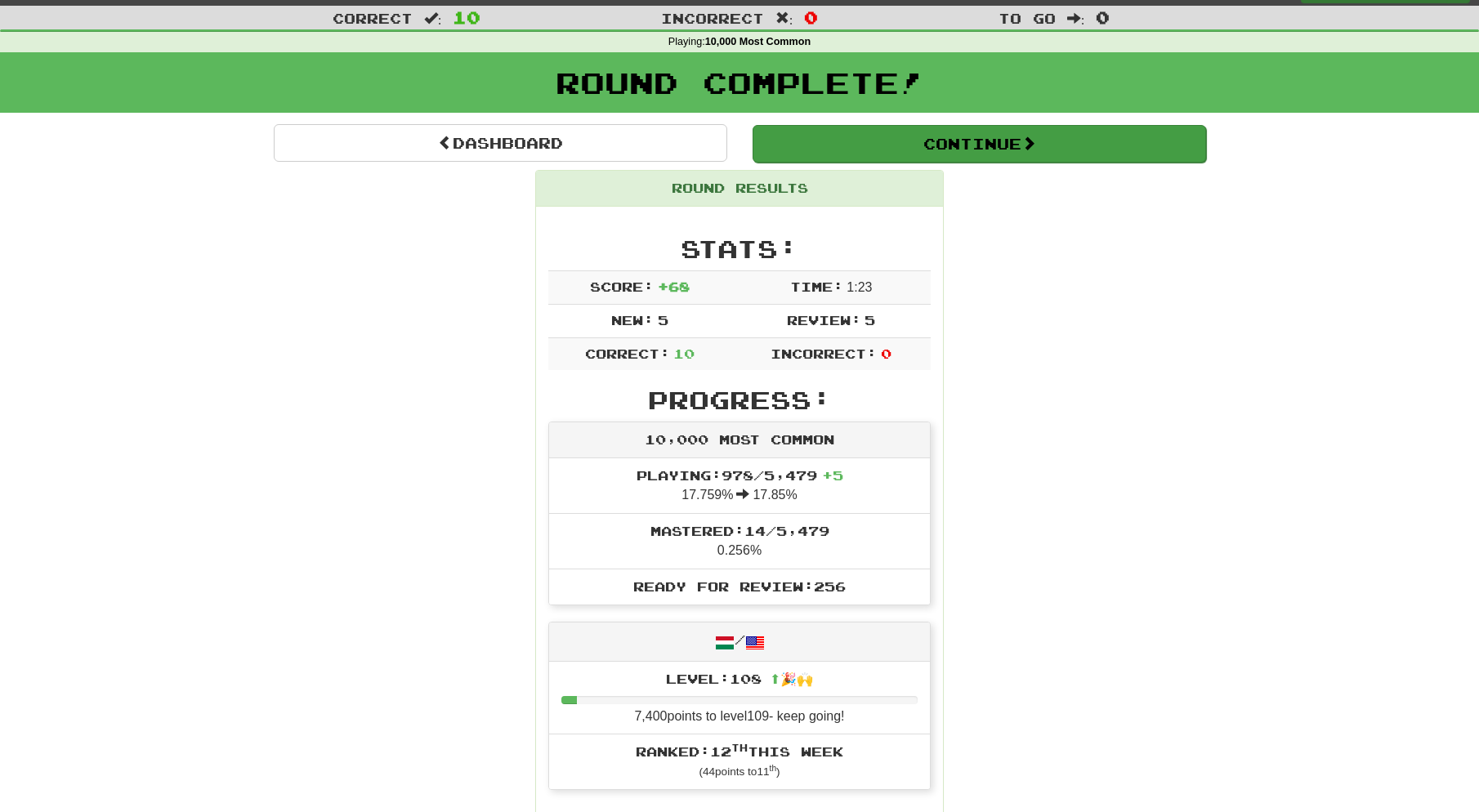
click at [826, 149] on button "Continue" at bounding box center [979, 143] width 453 height 38
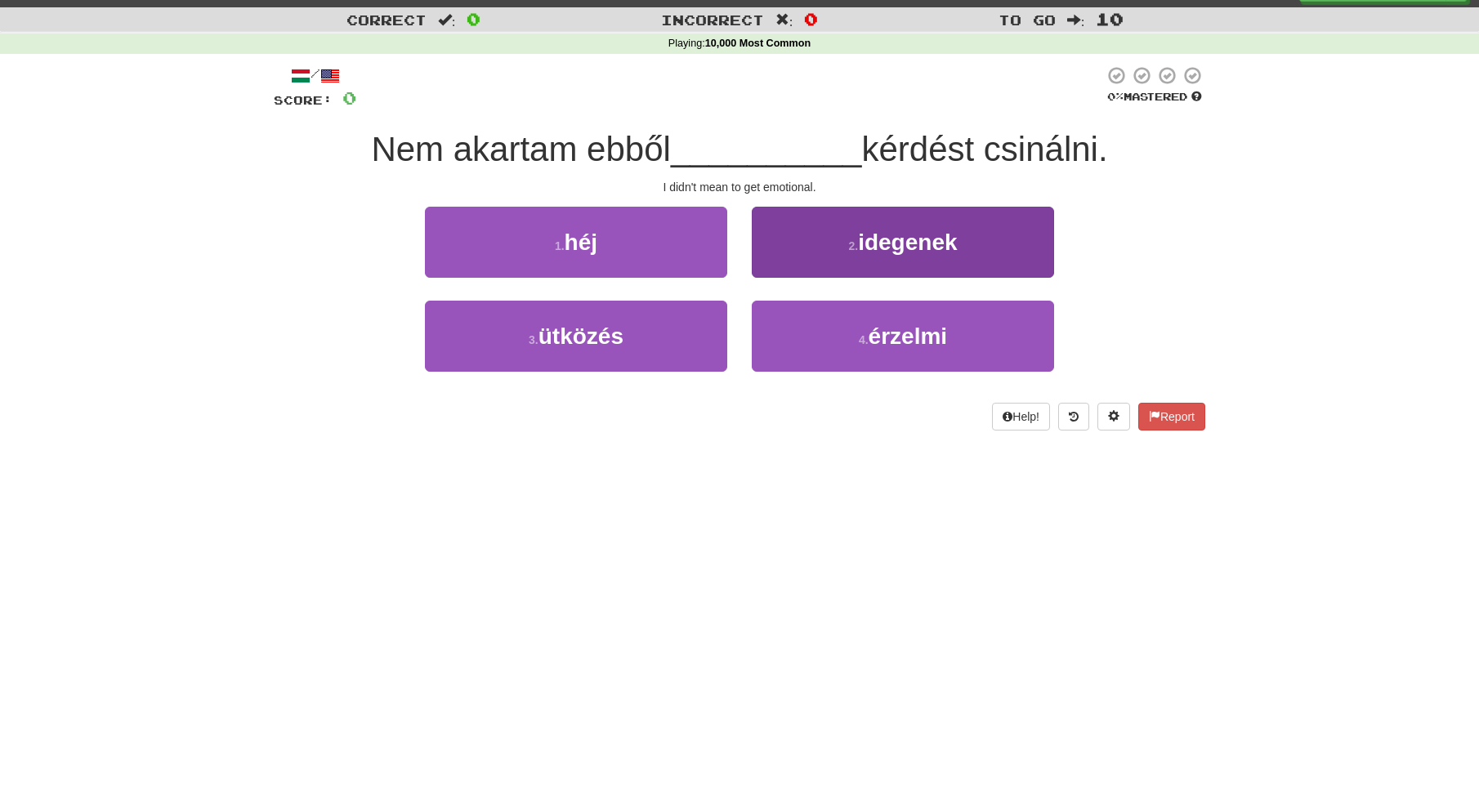
scroll to position [32, 1]
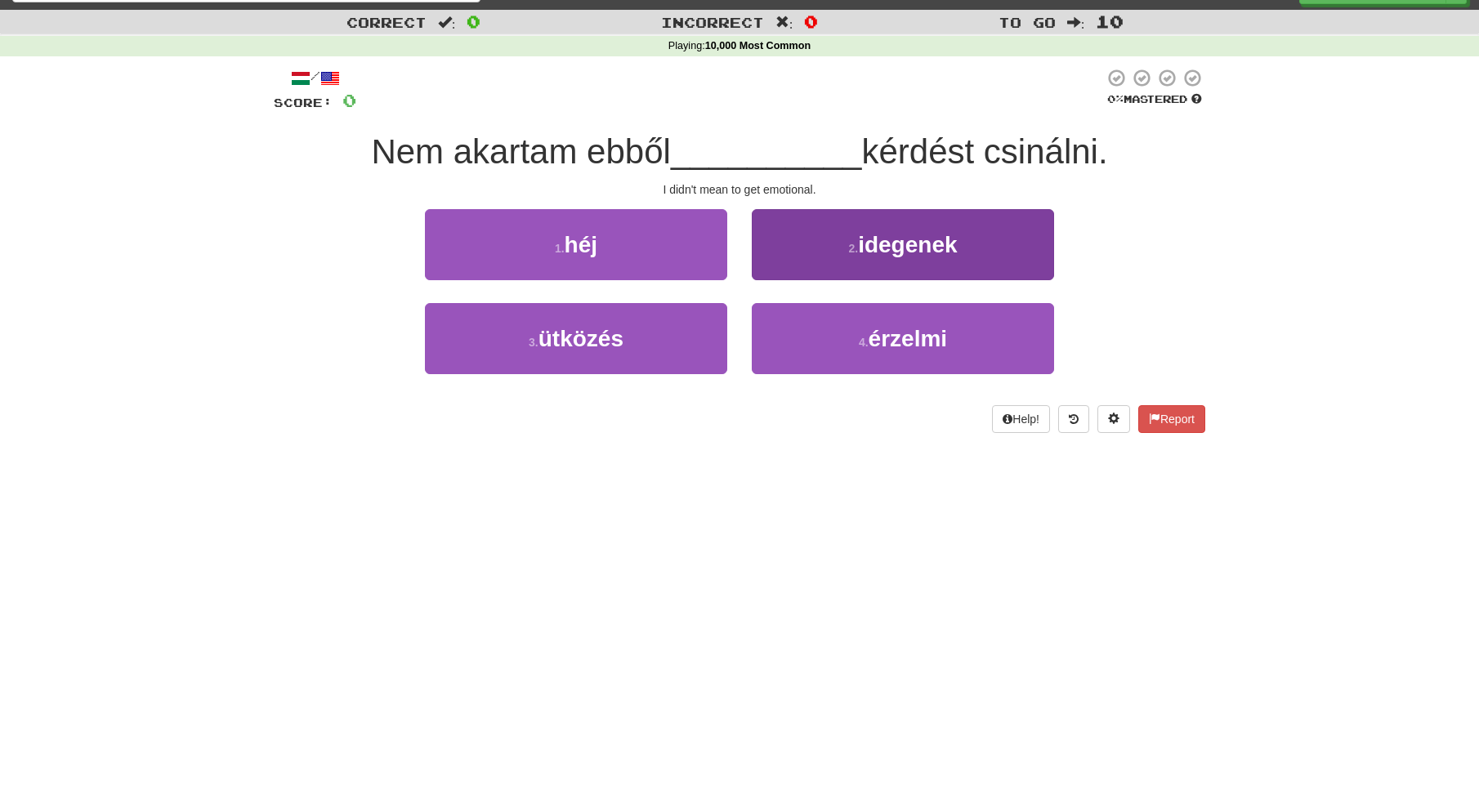
click at [925, 252] on span "idegenek" at bounding box center [907, 244] width 99 height 25
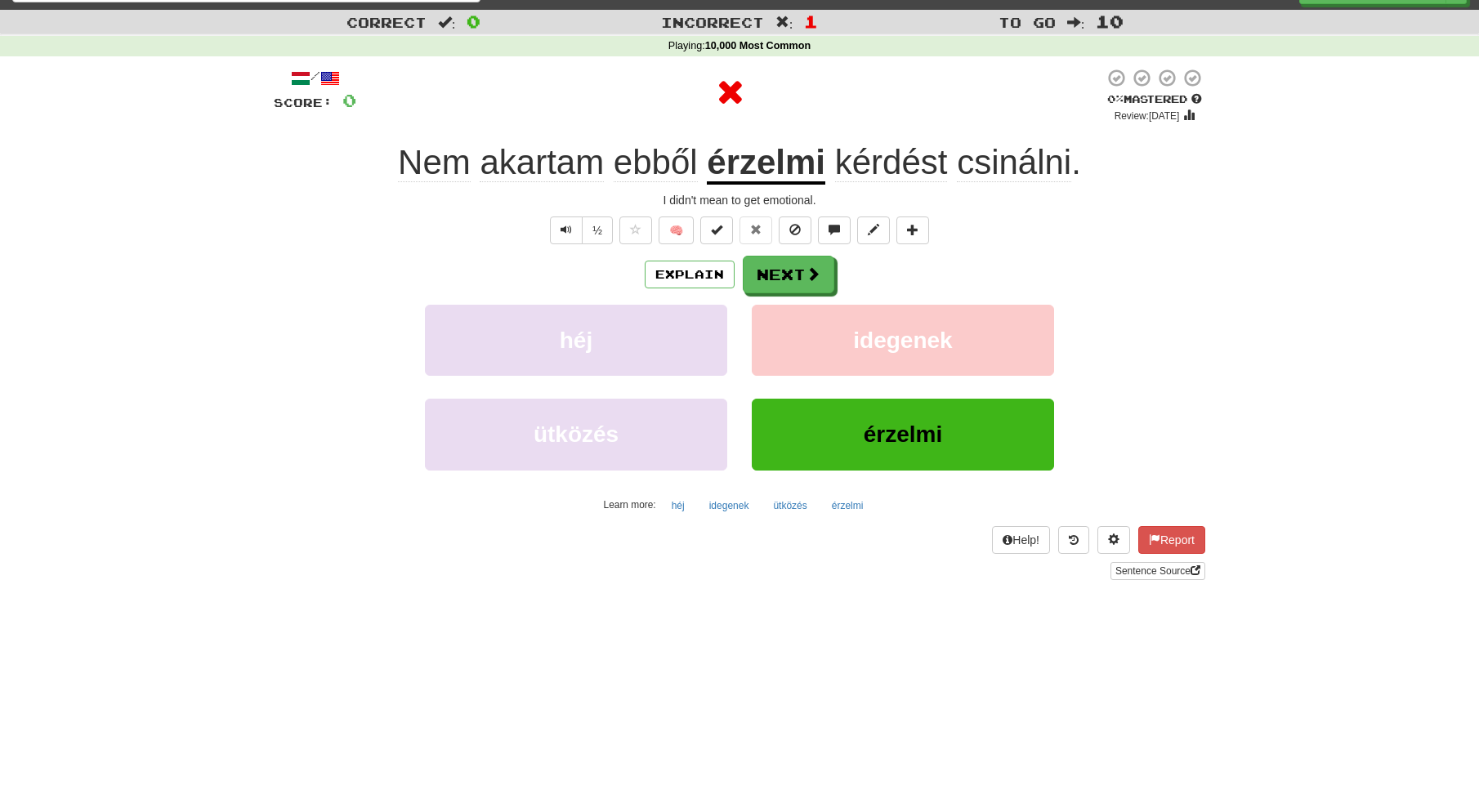
scroll to position [32, 0]
click at [682, 273] on button "Explain" at bounding box center [689, 275] width 90 height 28
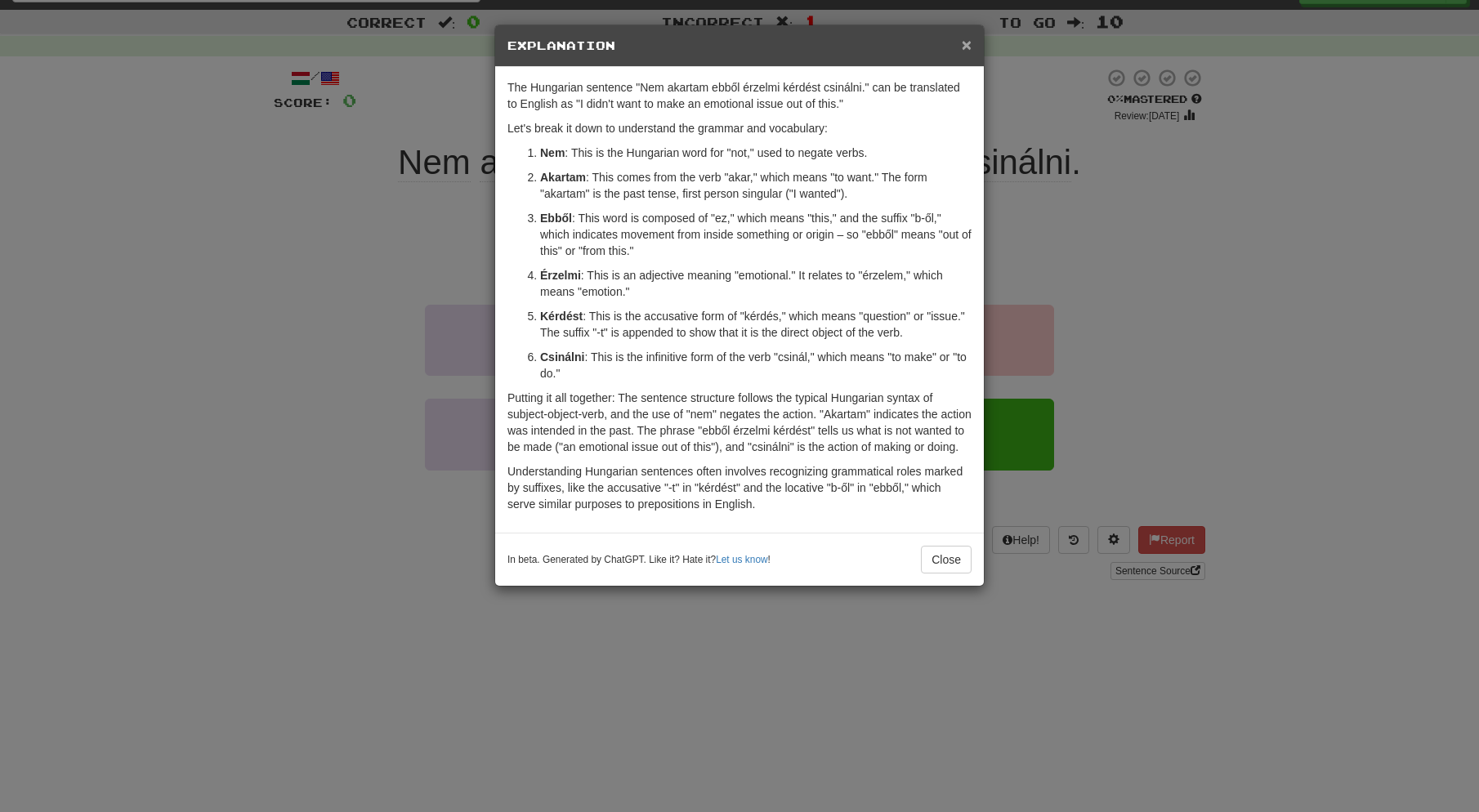
click at [967, 41] on span "×" at bounding box center [967, 45] width 10 height 19
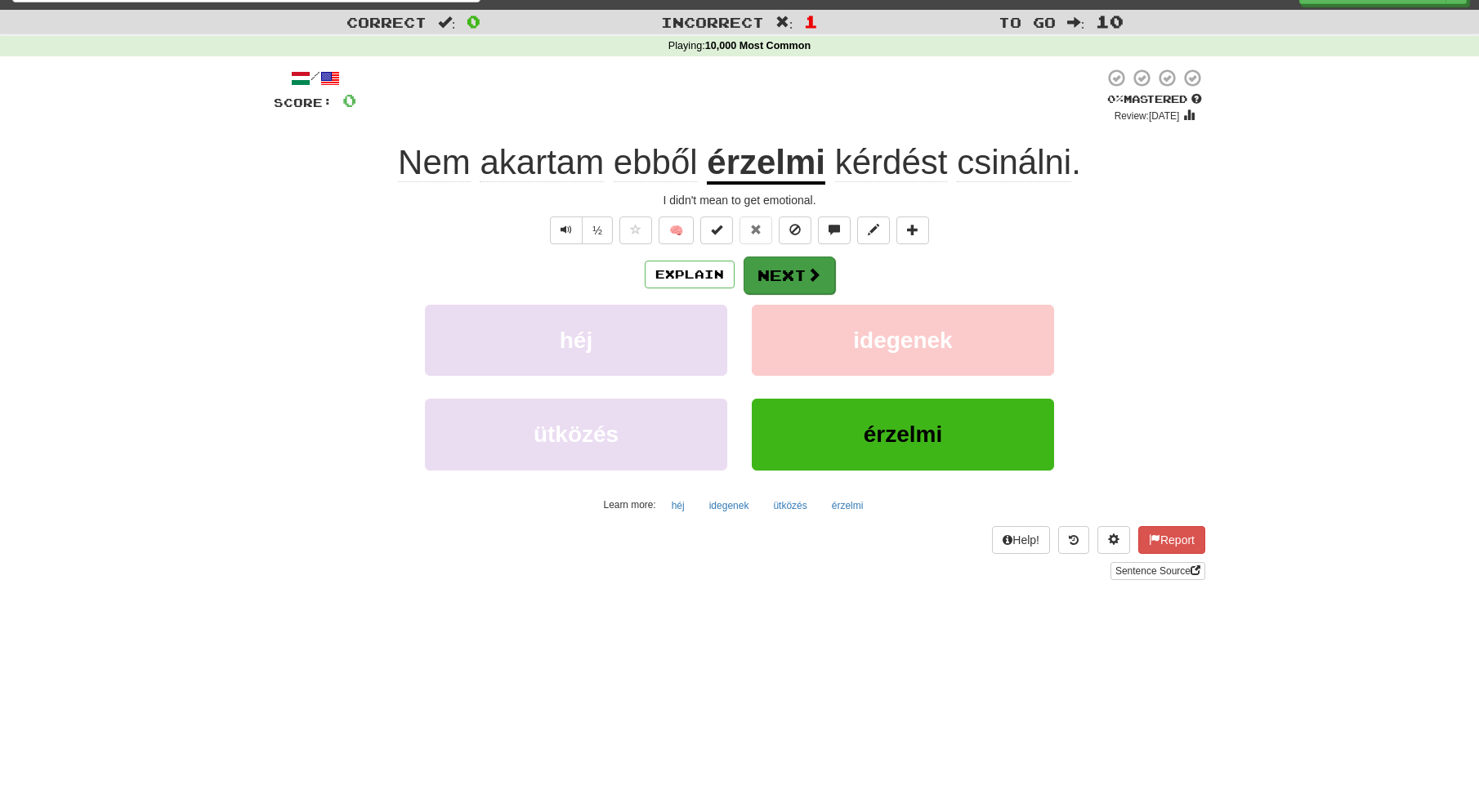
click at [792, 271] on button "Next" at bounding box center [789, 275] width 92 height 38
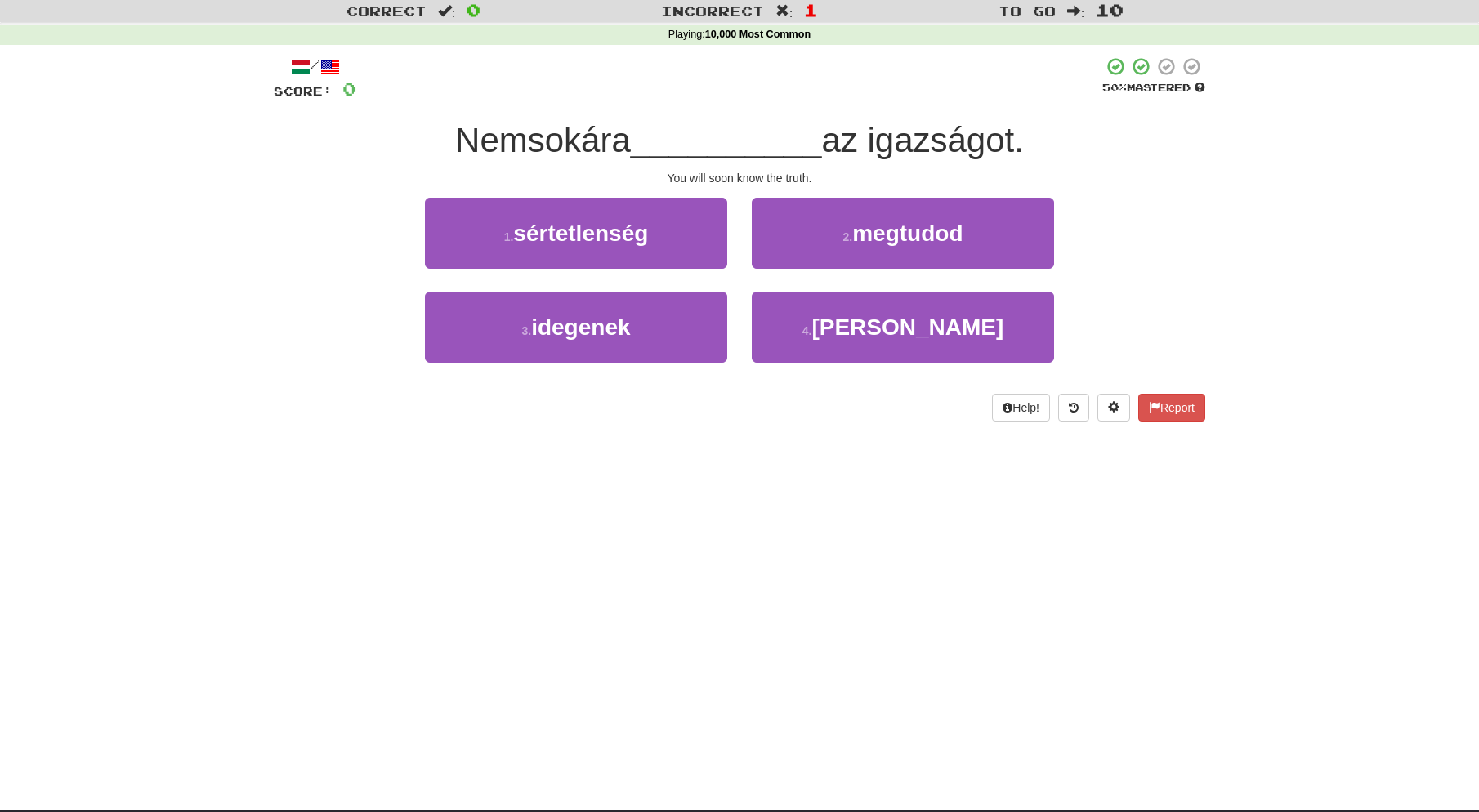
scroll to position [44, 0]
click at [870, 232] on span "megtudod" at bounding box center [907, 233] width 110 height 25
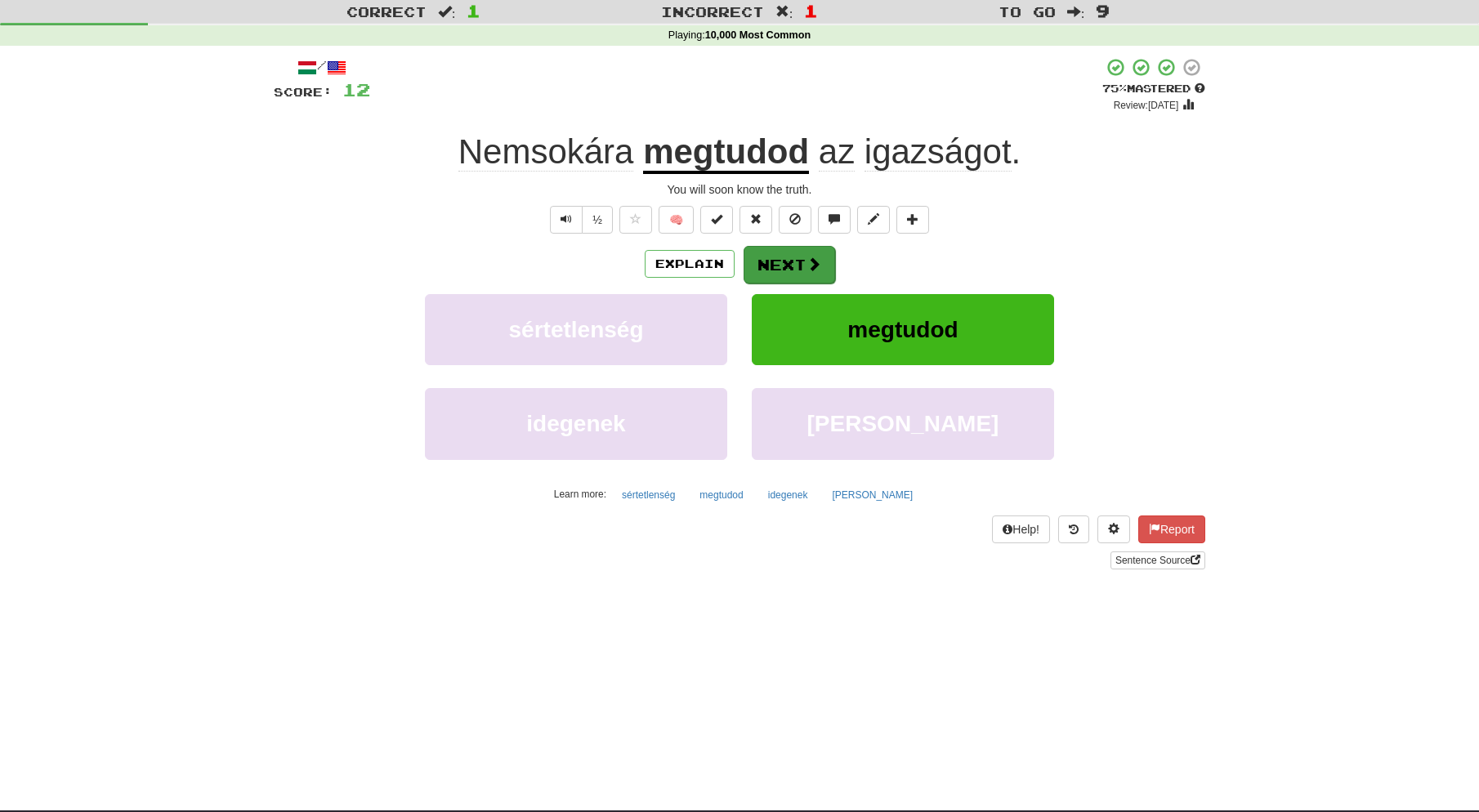
scroll to position [43, 0]
click at [568, 216] on span "Text-to-speech controls" at bounding box center [566, 218] width 11 height 11
click at [797, 258] on button "Next" at bounding box center [789, 265] width 92 height 38
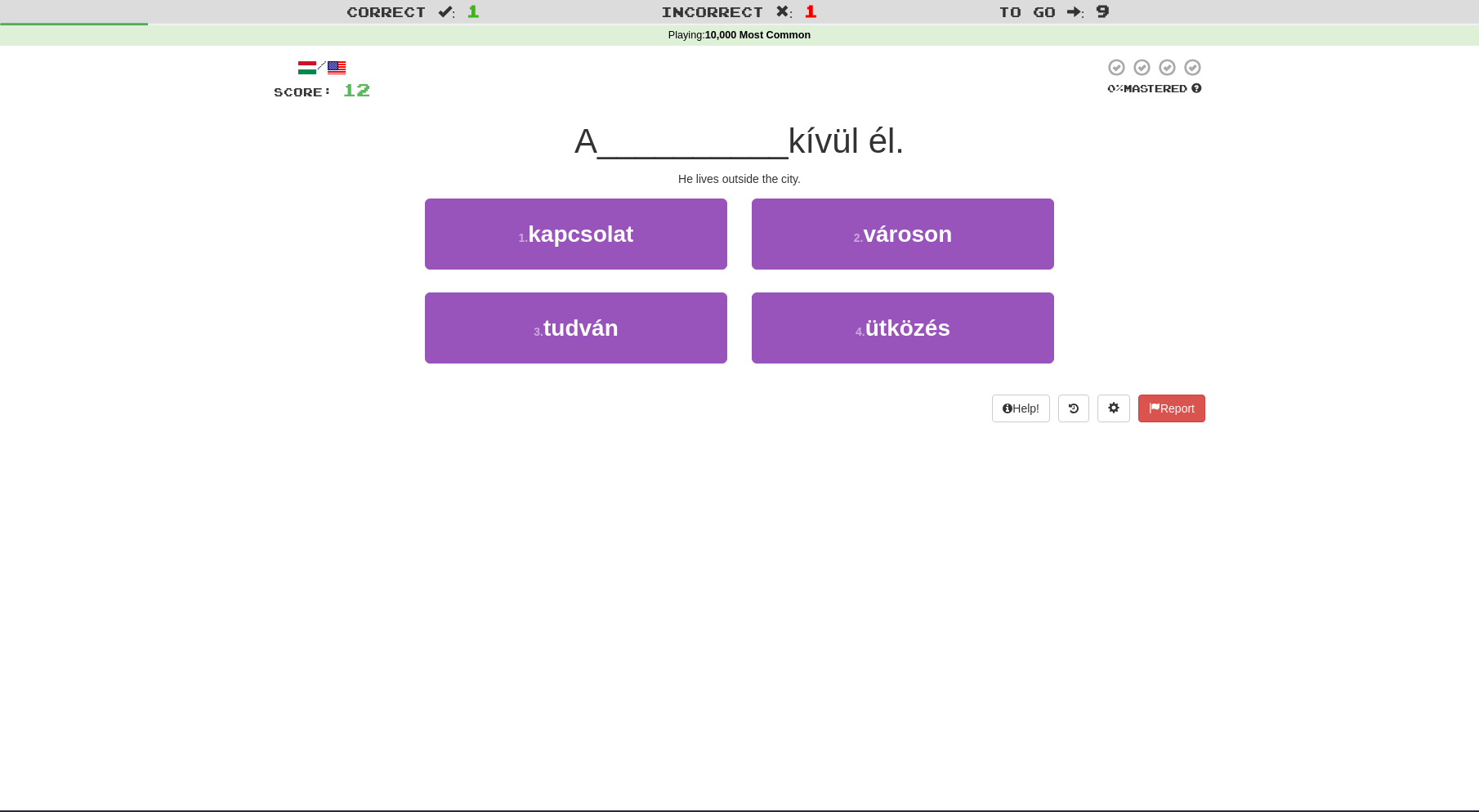
click at [855, 236] on small "2 ." at bounding box center [858, 237] width 10 height 13
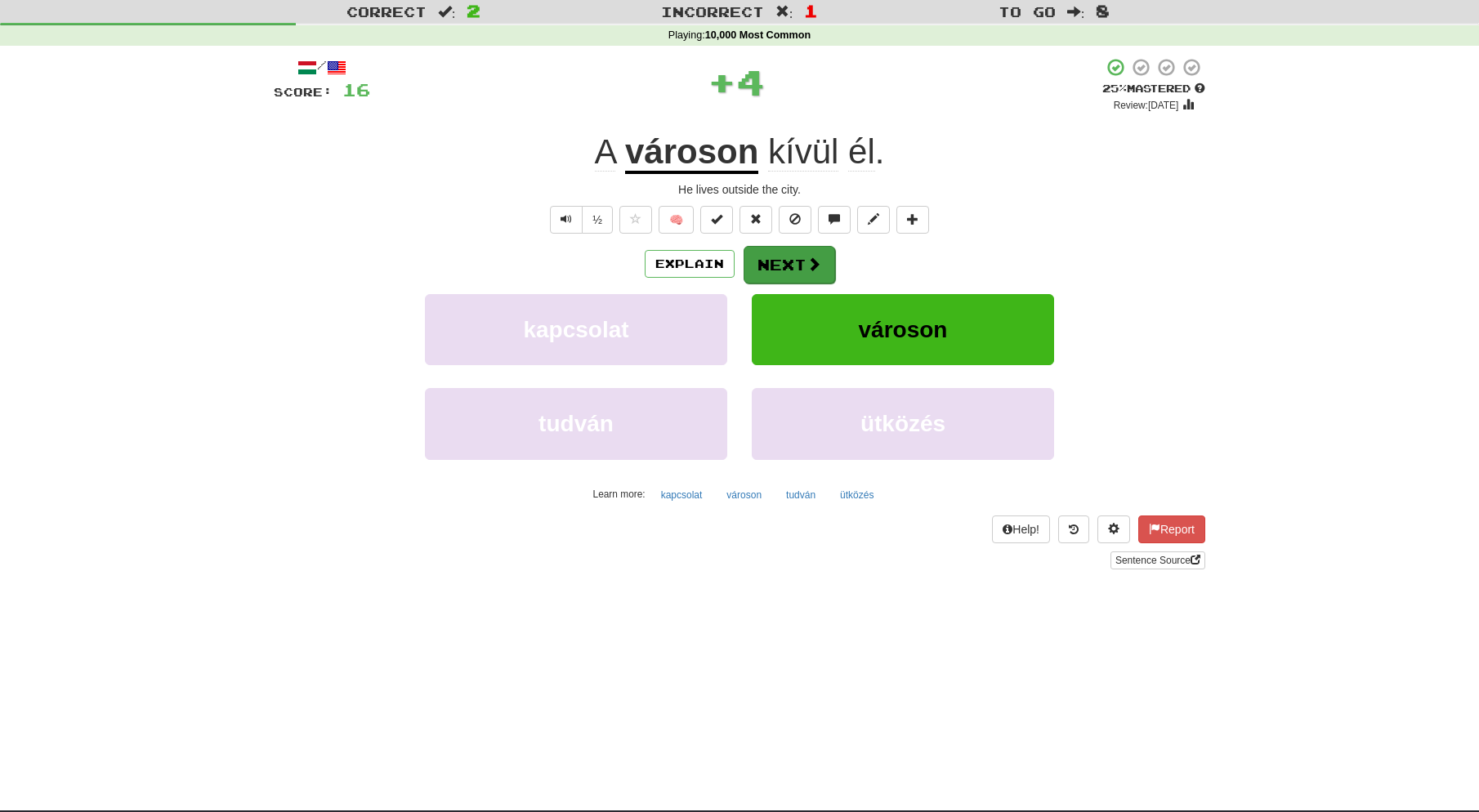
click at [795, 261] on button "Next" at bounding box center [789, 265] width 92 height 38
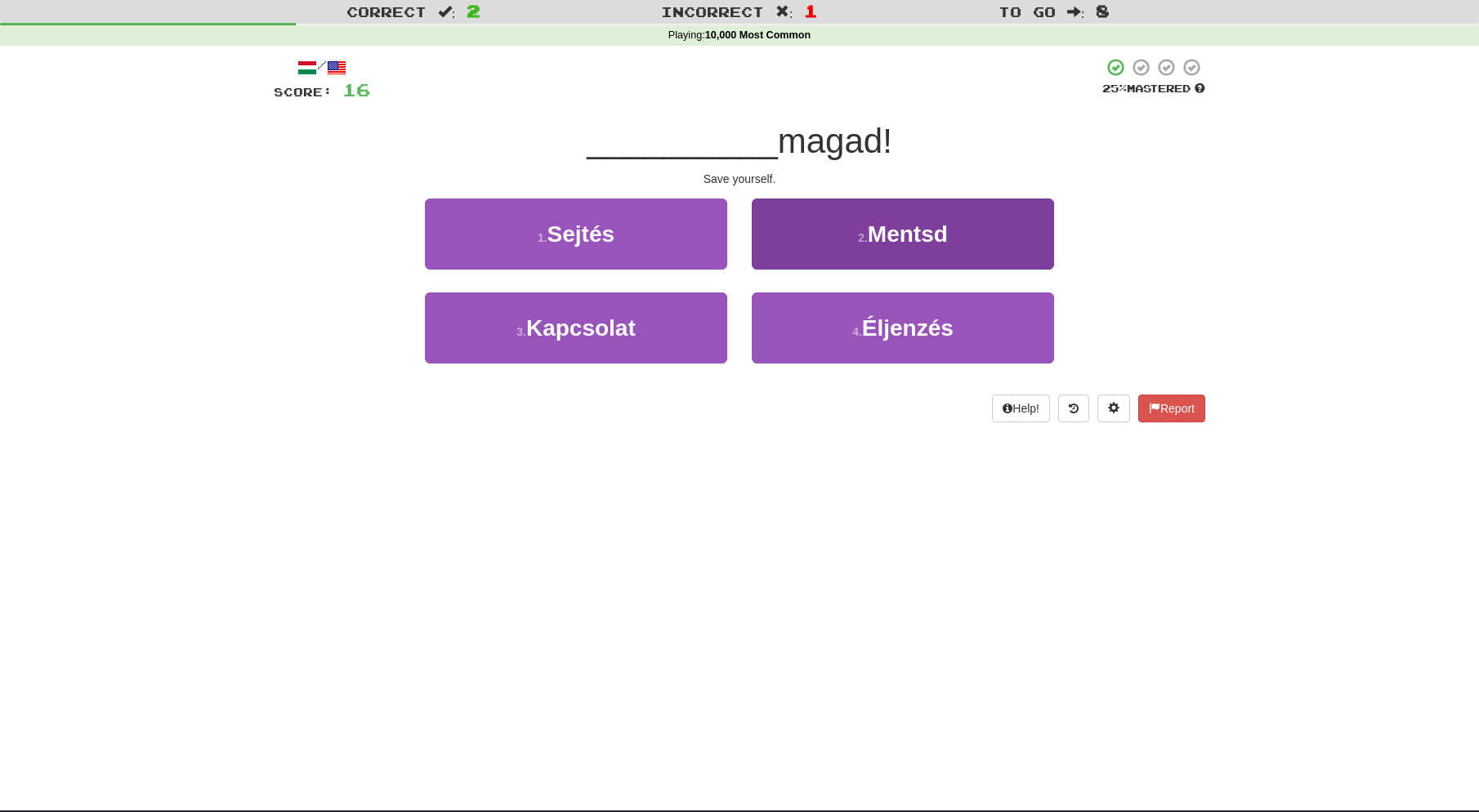
click at [863, 231] on small "2 ." at bounding box center [863, 237] width 10 height 13
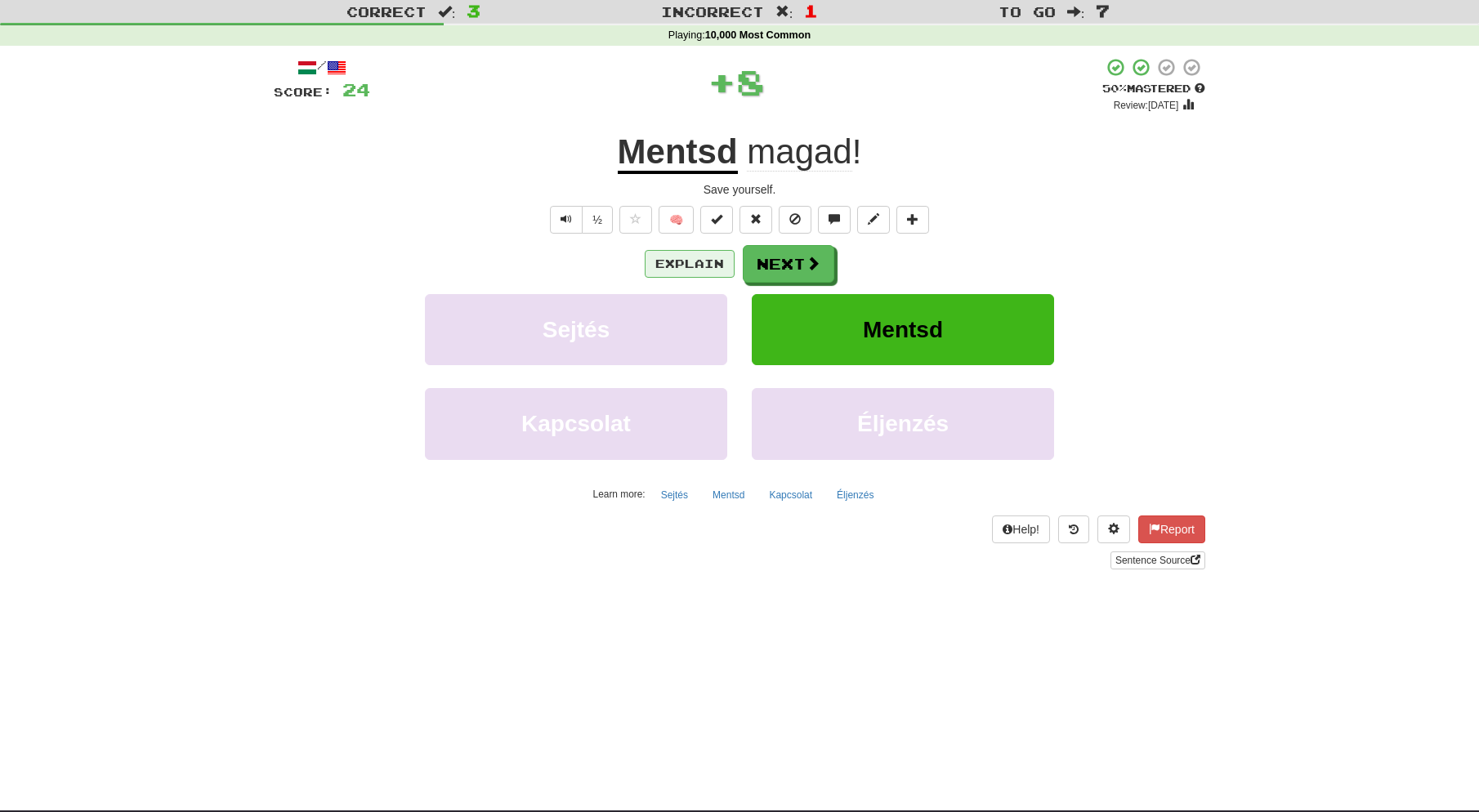
click at [682, 262] on button "Explain" at bounding box center [689, 264] width 90 height 28
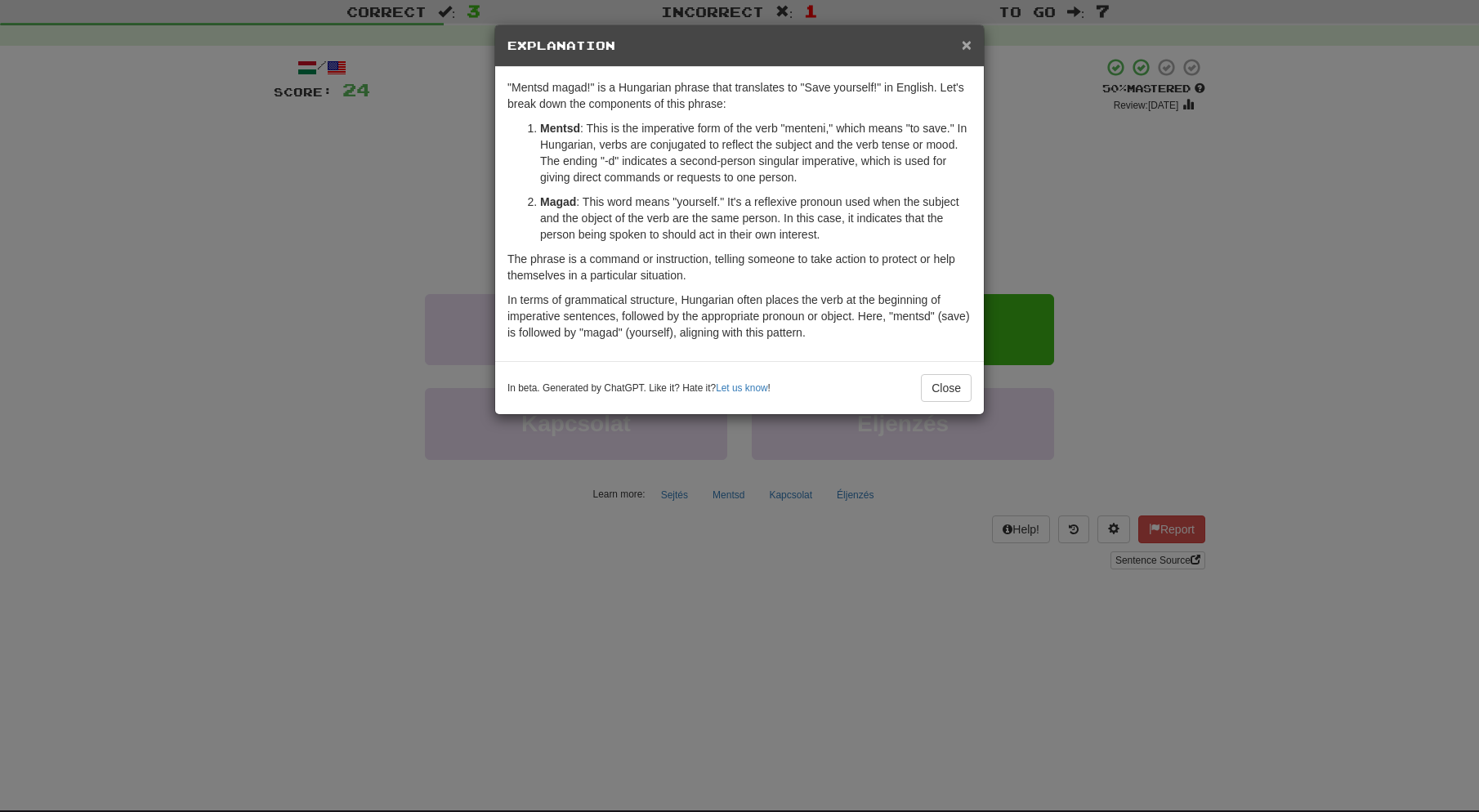
click at [967, 45] on span "×" at bounding box center [967, 45] width 10 height 19
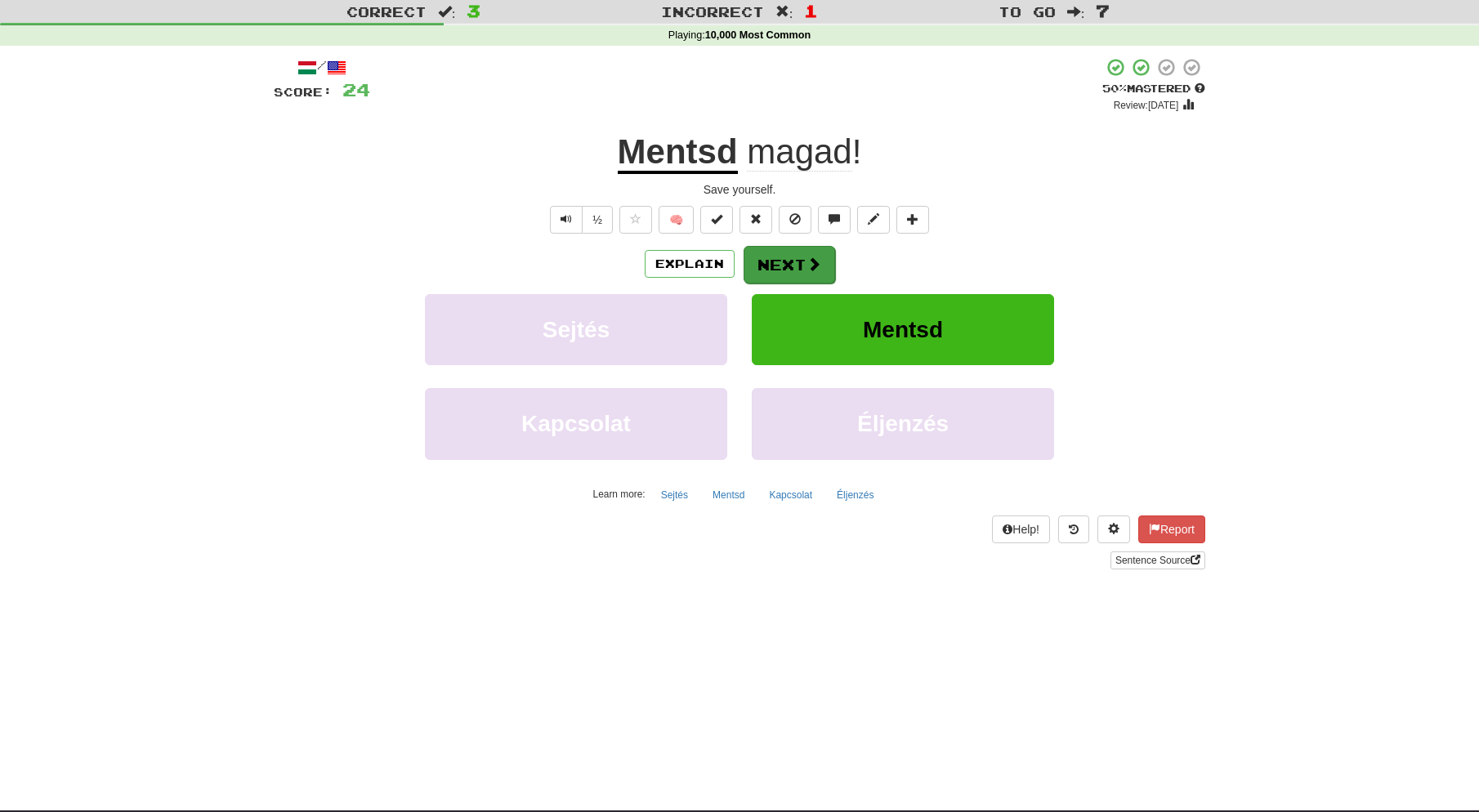
click at [807, 265] on span at bounding box center [814, 264] width 15 height 15
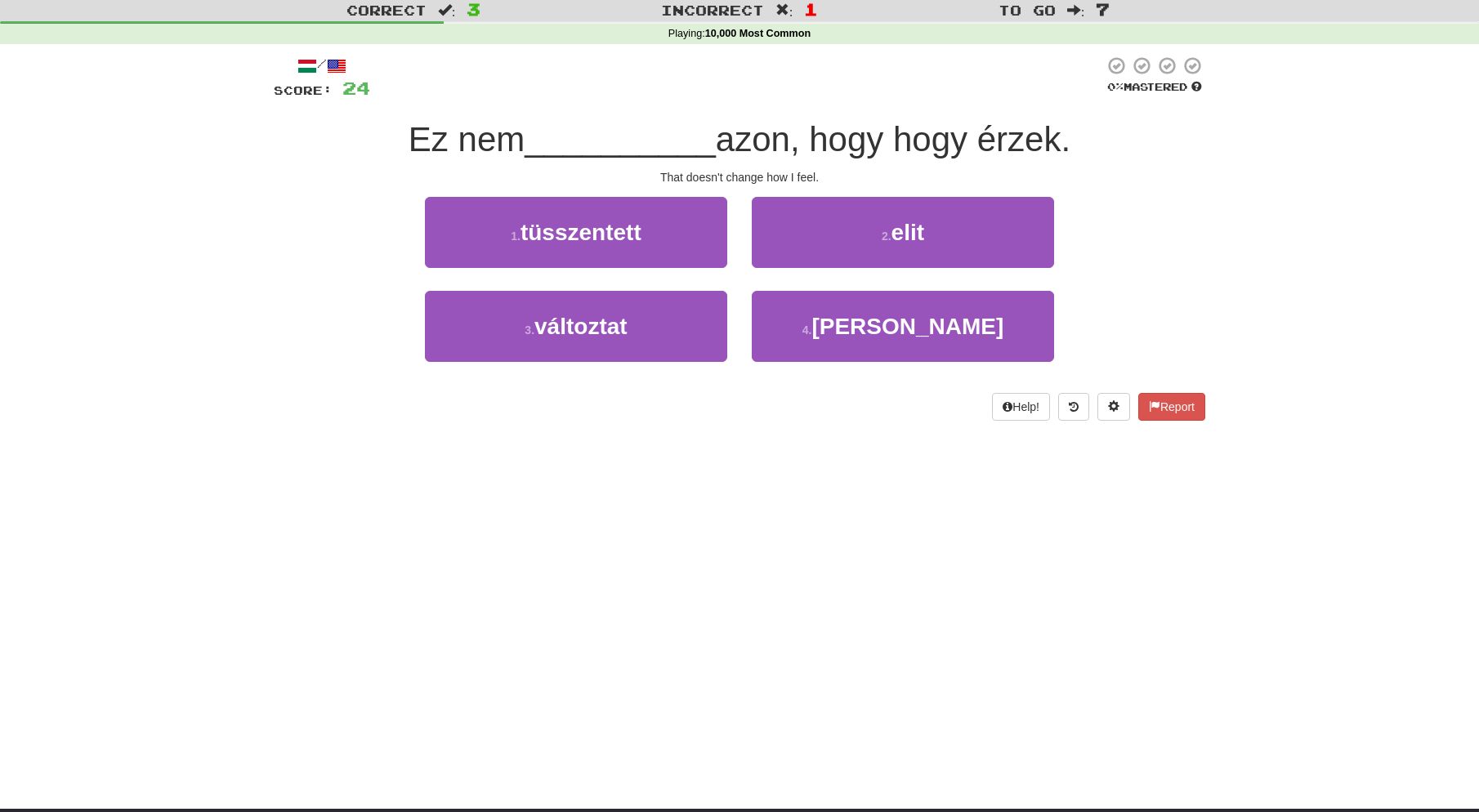
scroll to position [48, 0]
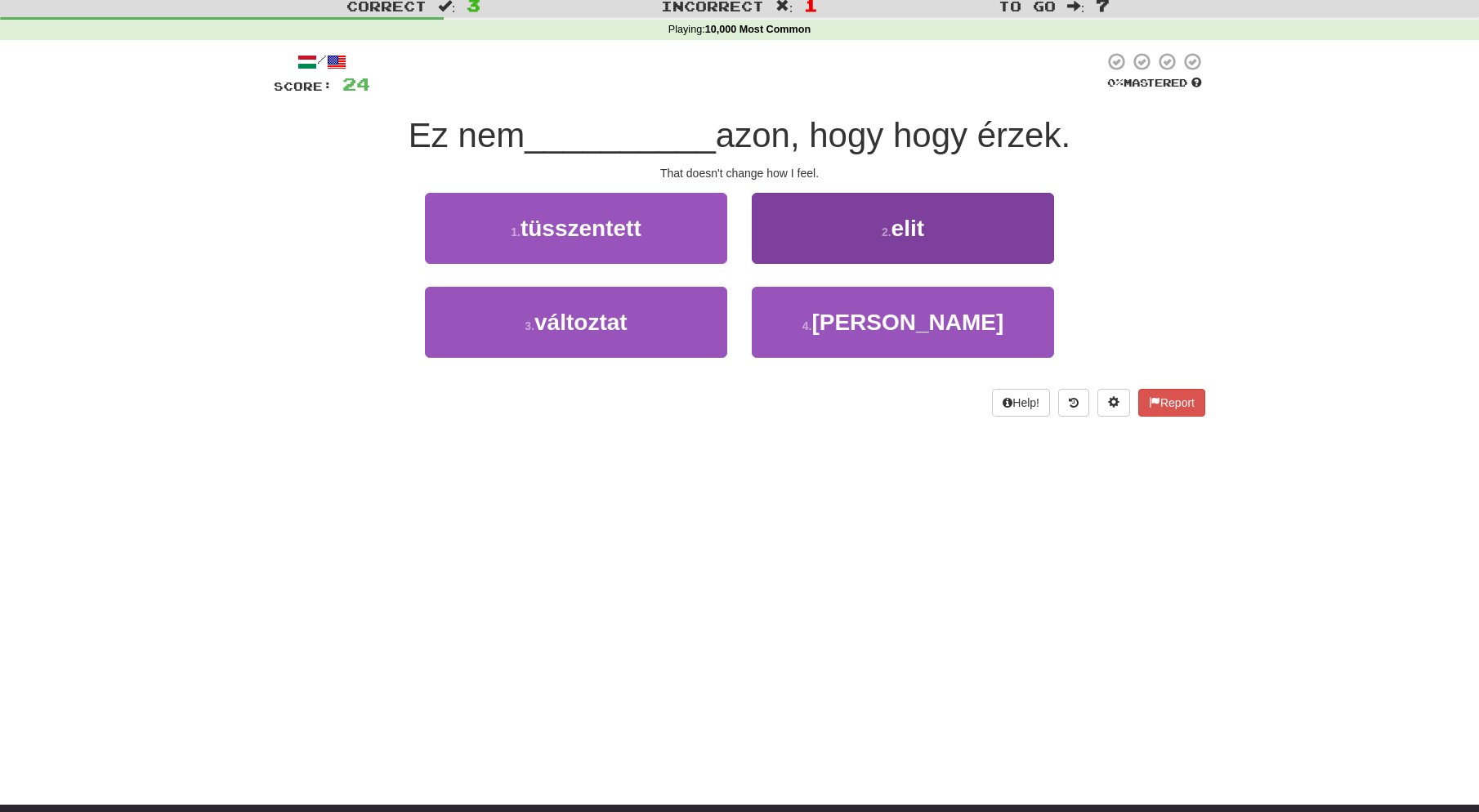
click at [922, 227] on span "elit" at bounding box center [907, 228] width 32 height 25
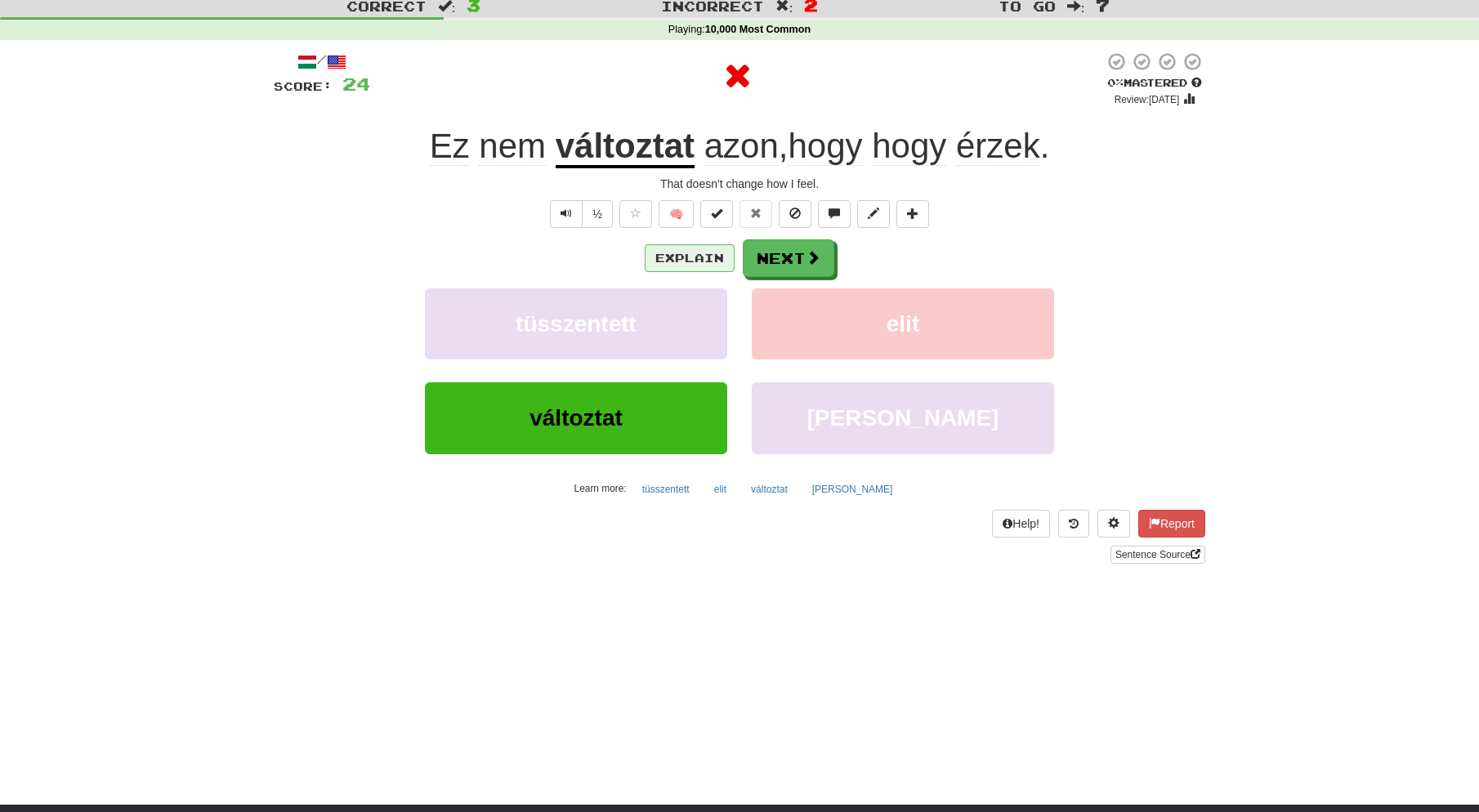
click at [699, 254] on button "Explain" at bounding box center [689, 258] width 90 height 28
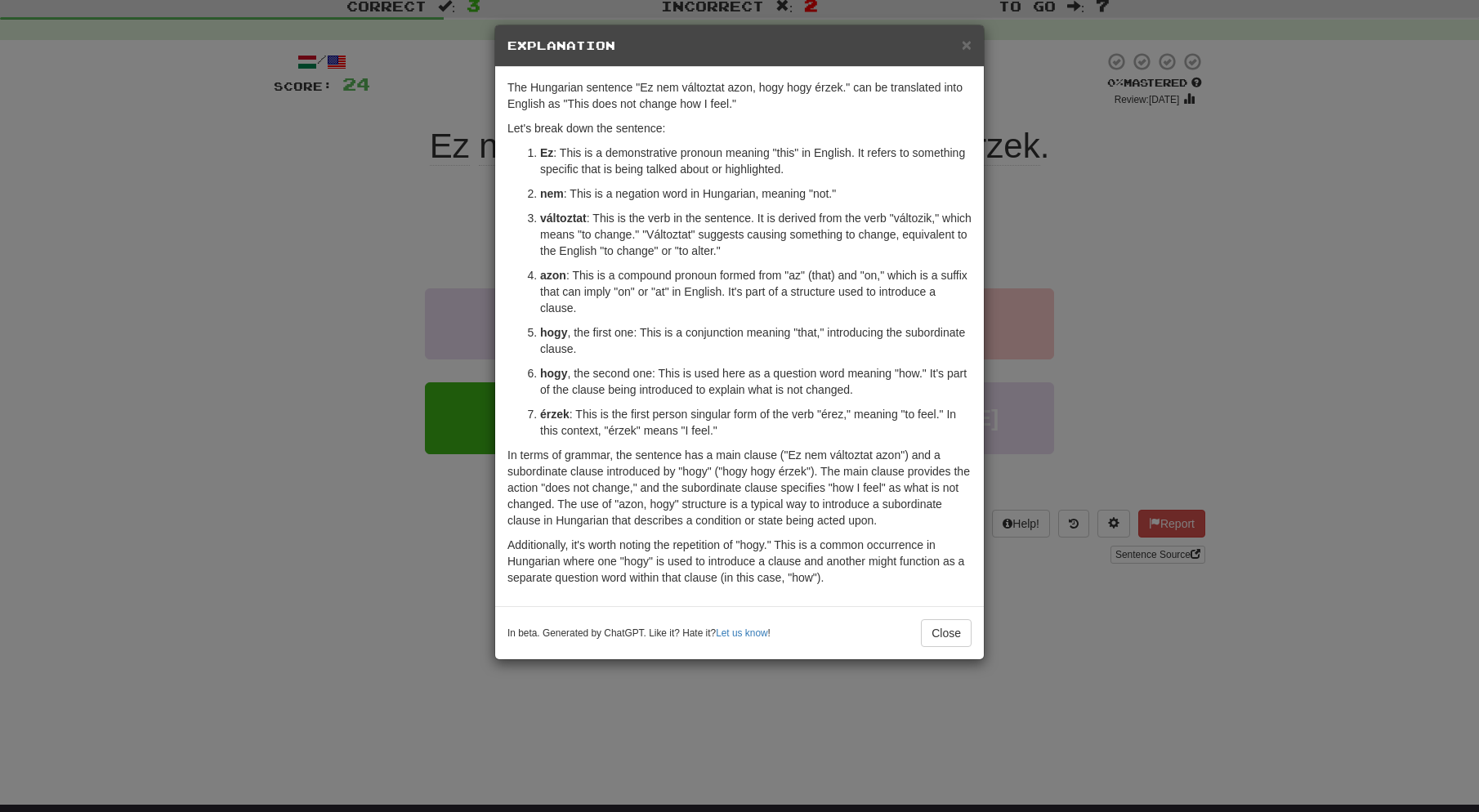
click at [967, 41] on span "×" at bounding box center [967, 45] width 10 height 19
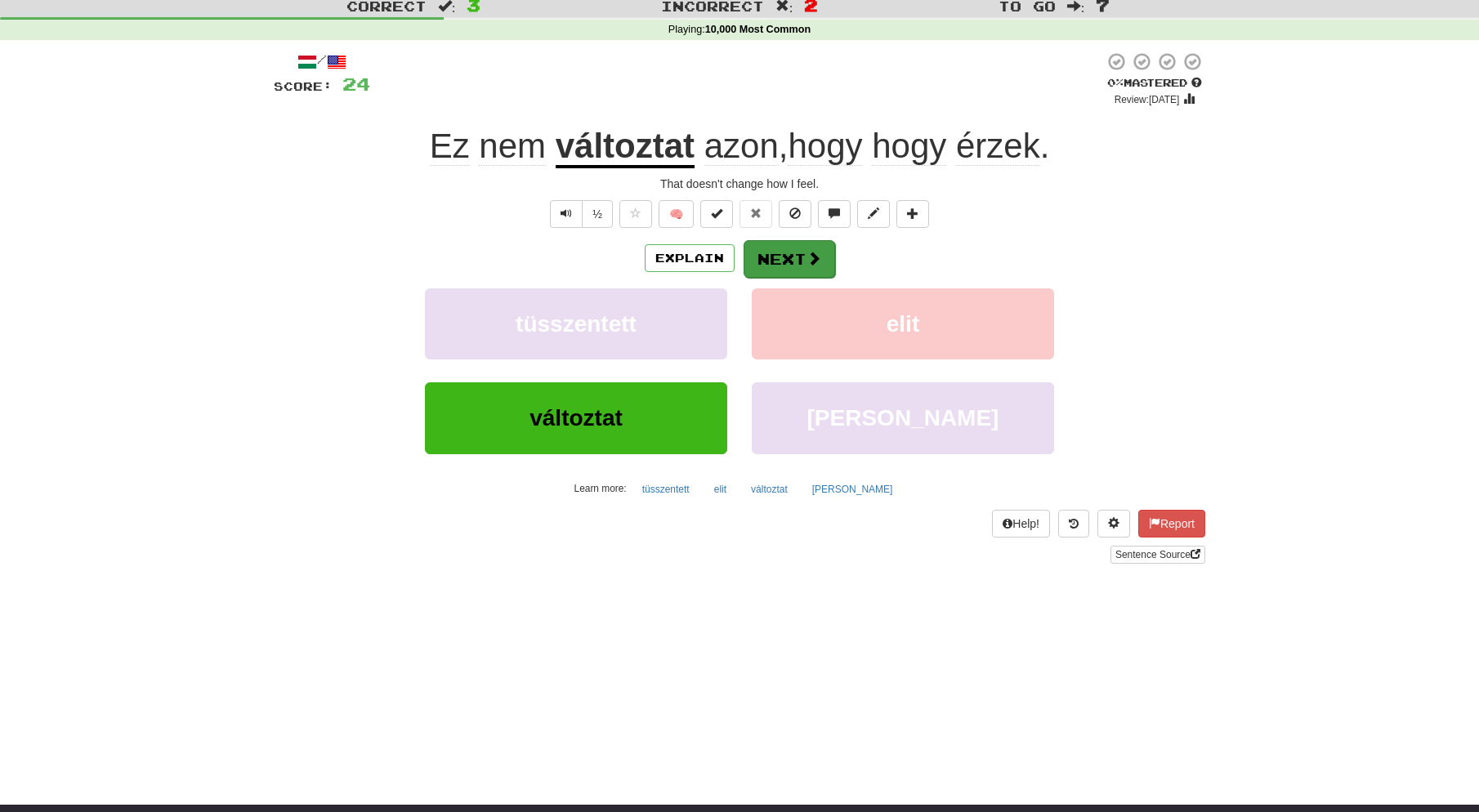
click at [805, 251] on button "Next" at bounding box center [789, 258] width 92 height 38
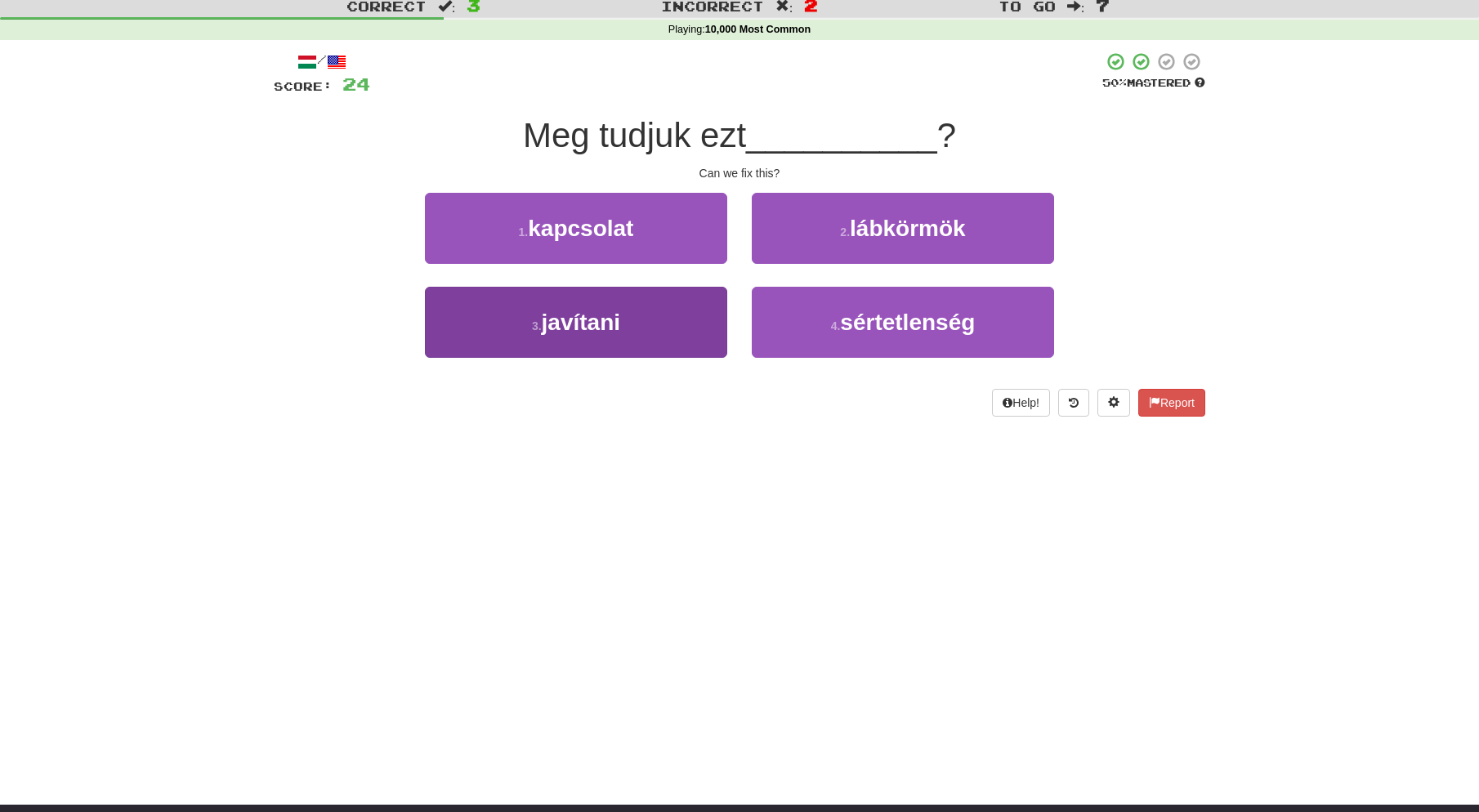
click at [647, 322] on button "3 . javítani" at bounding box center [576, 322] width 302 height 71
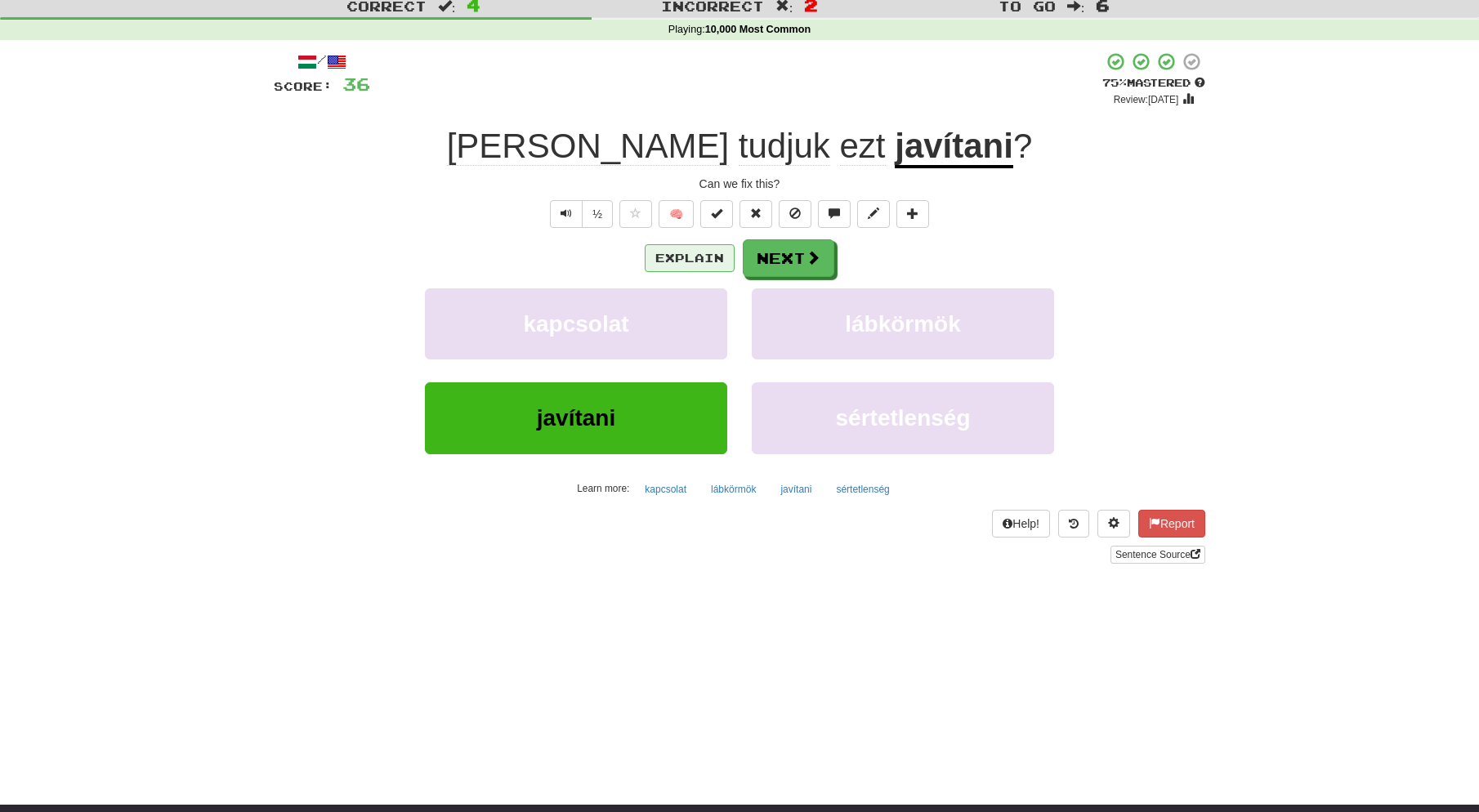
click at [686, 258] on button "Explain" at bounding box center [689, 258] width 90 height 28
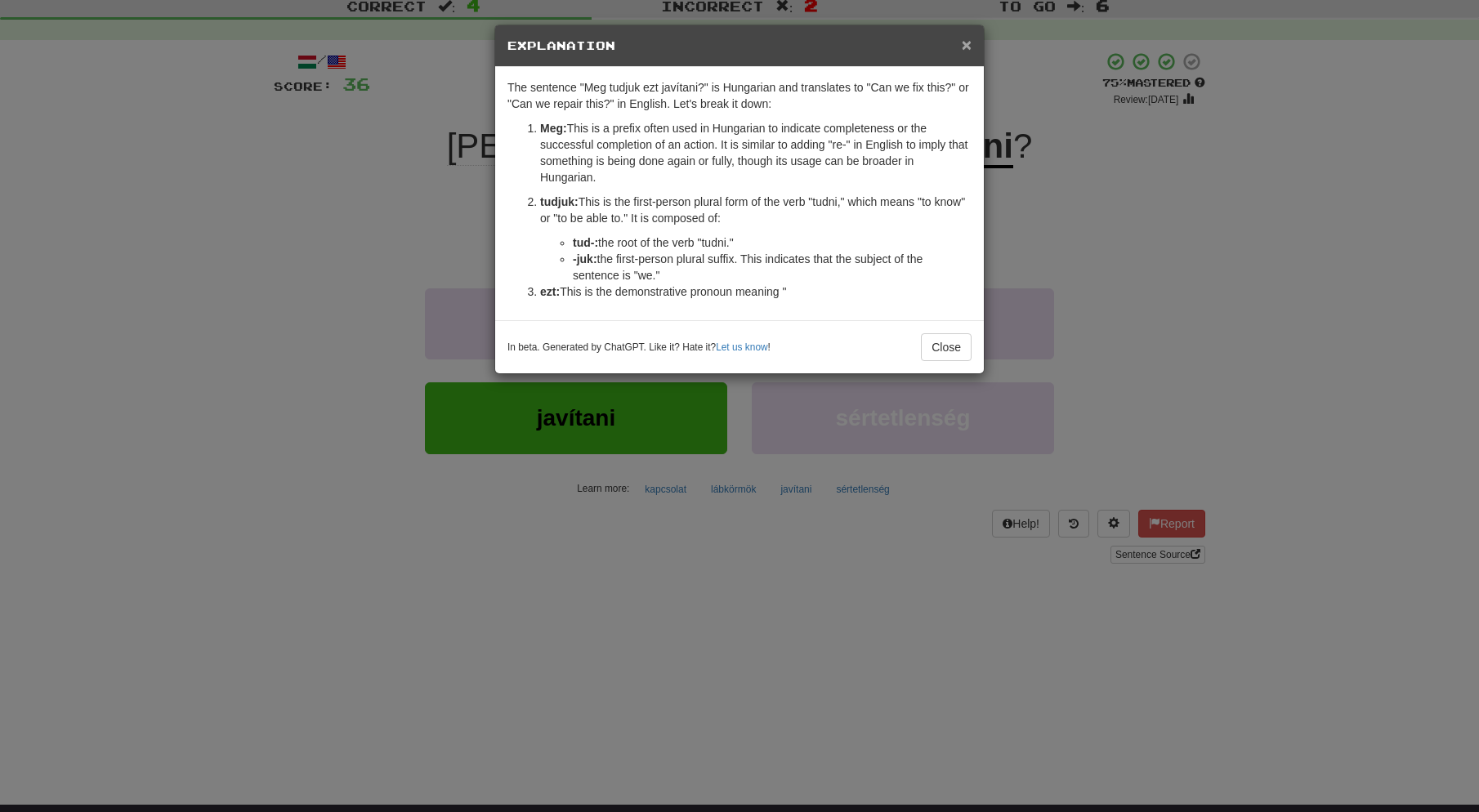
click at [966, 45] on span "×" at bounding box center [967, 45] width 10 height 19
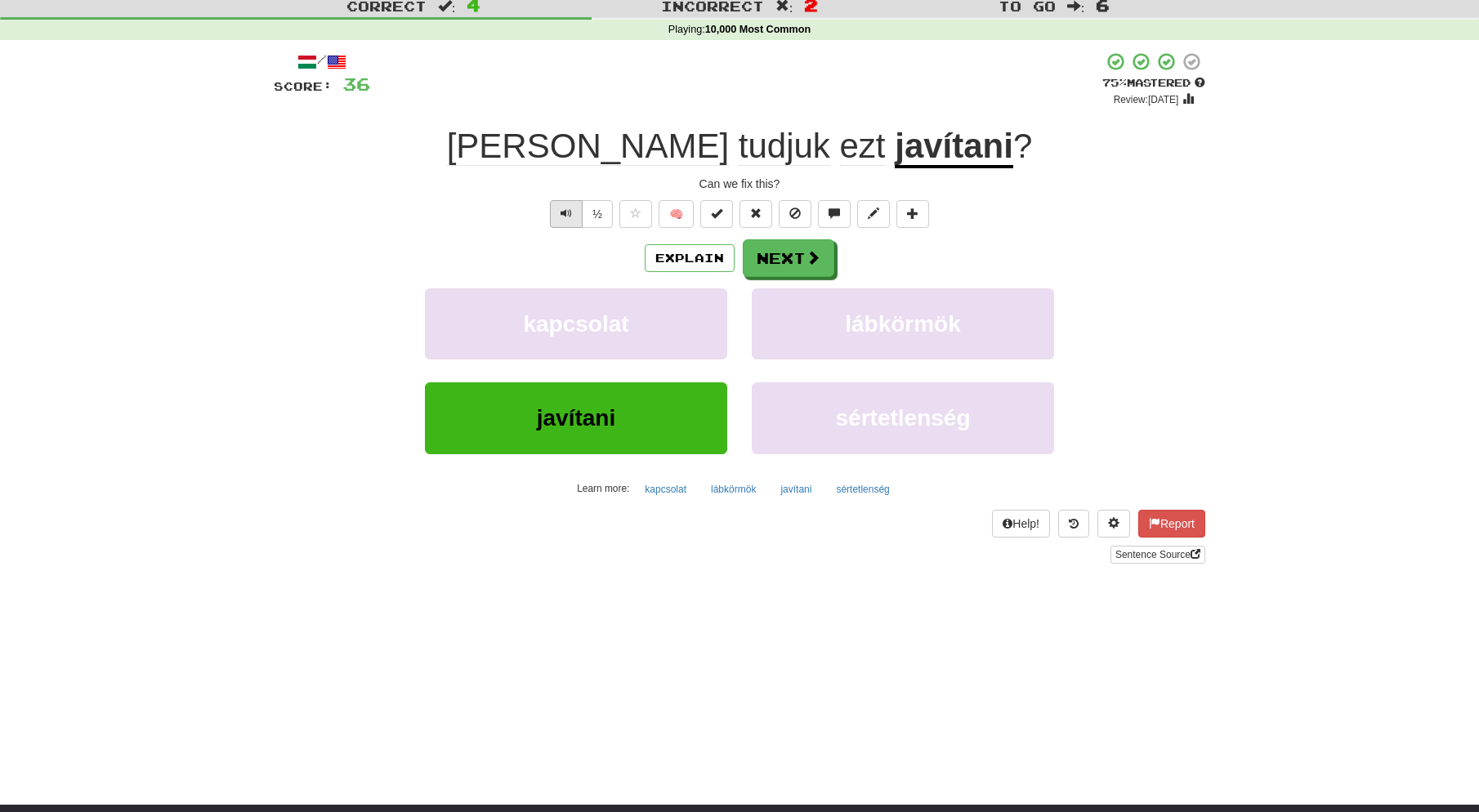
click at [577, 210] on button "Text-to-speech controls" at bounding box center [566, 214] width 32 height 28
click at [795, 255] on button "Next" at bounding box center [789, 258] width 92 height 38
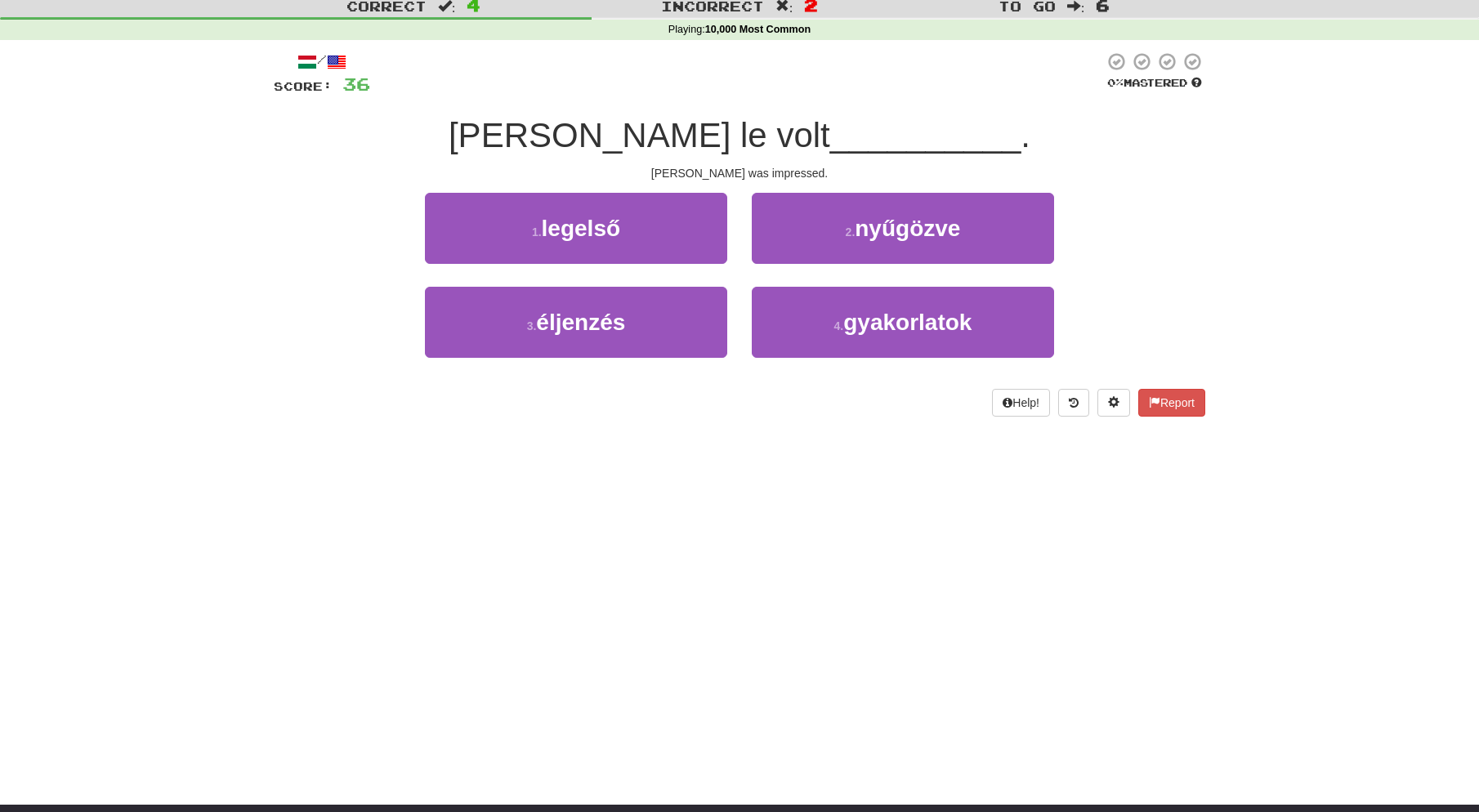
click at [909, 231] on span "nyűgözve" at bounding box center [907, 228] width 106 height 25
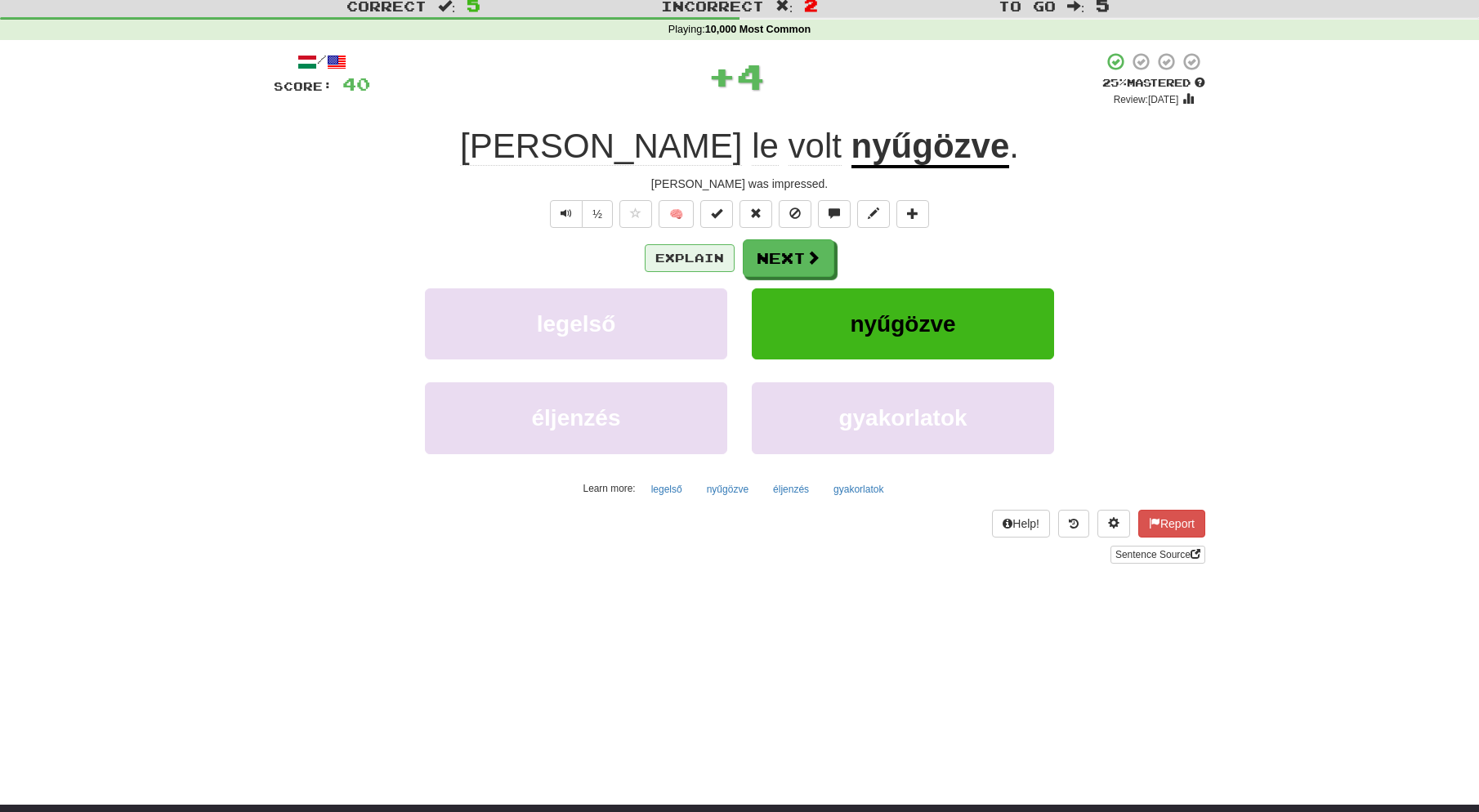
click at [686, 256] on button "Explain" at bounding box center [689, 258] width 90 height 28
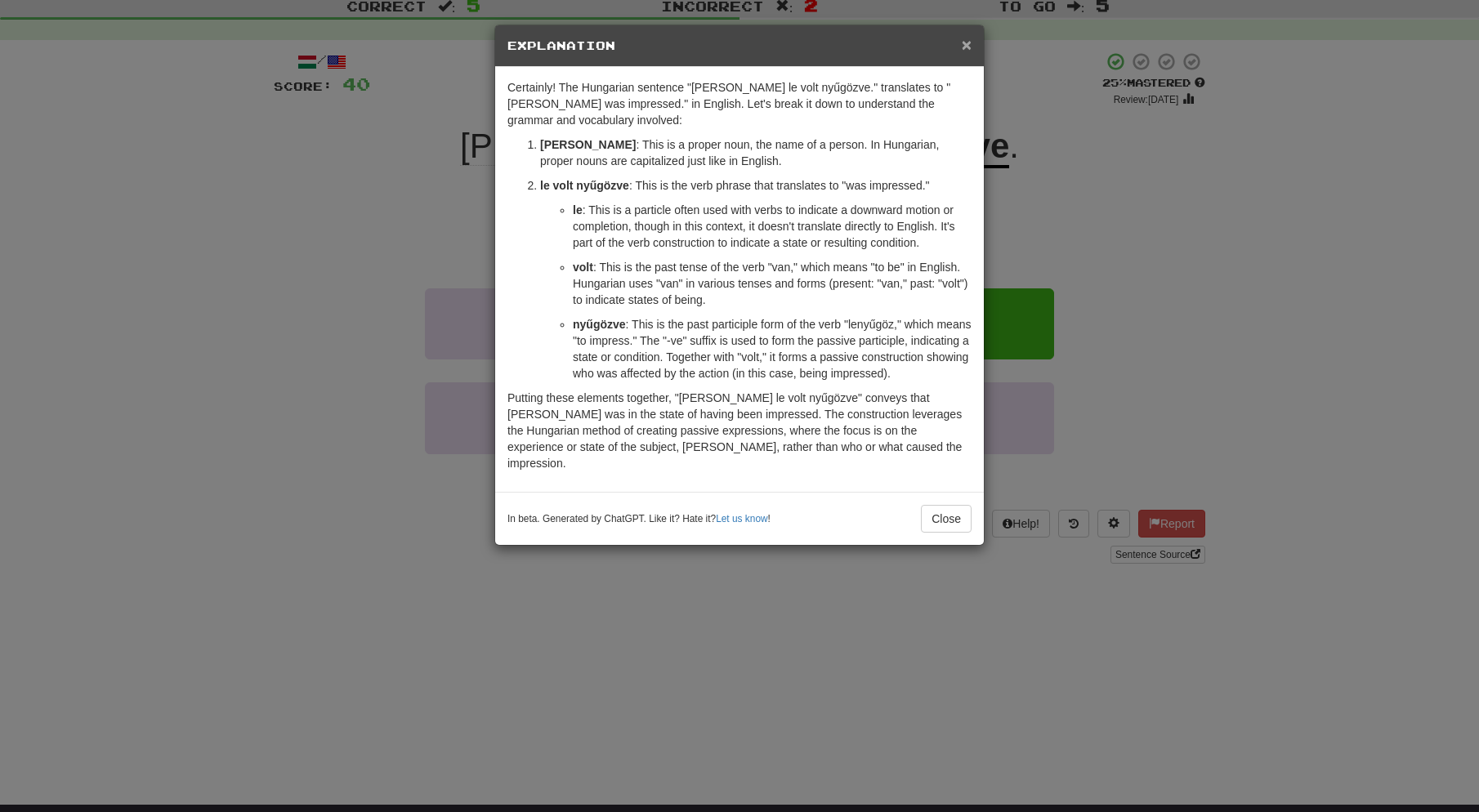
click at [966, 45] on span "×" at bounding box center [967, 45] width 10 height 19
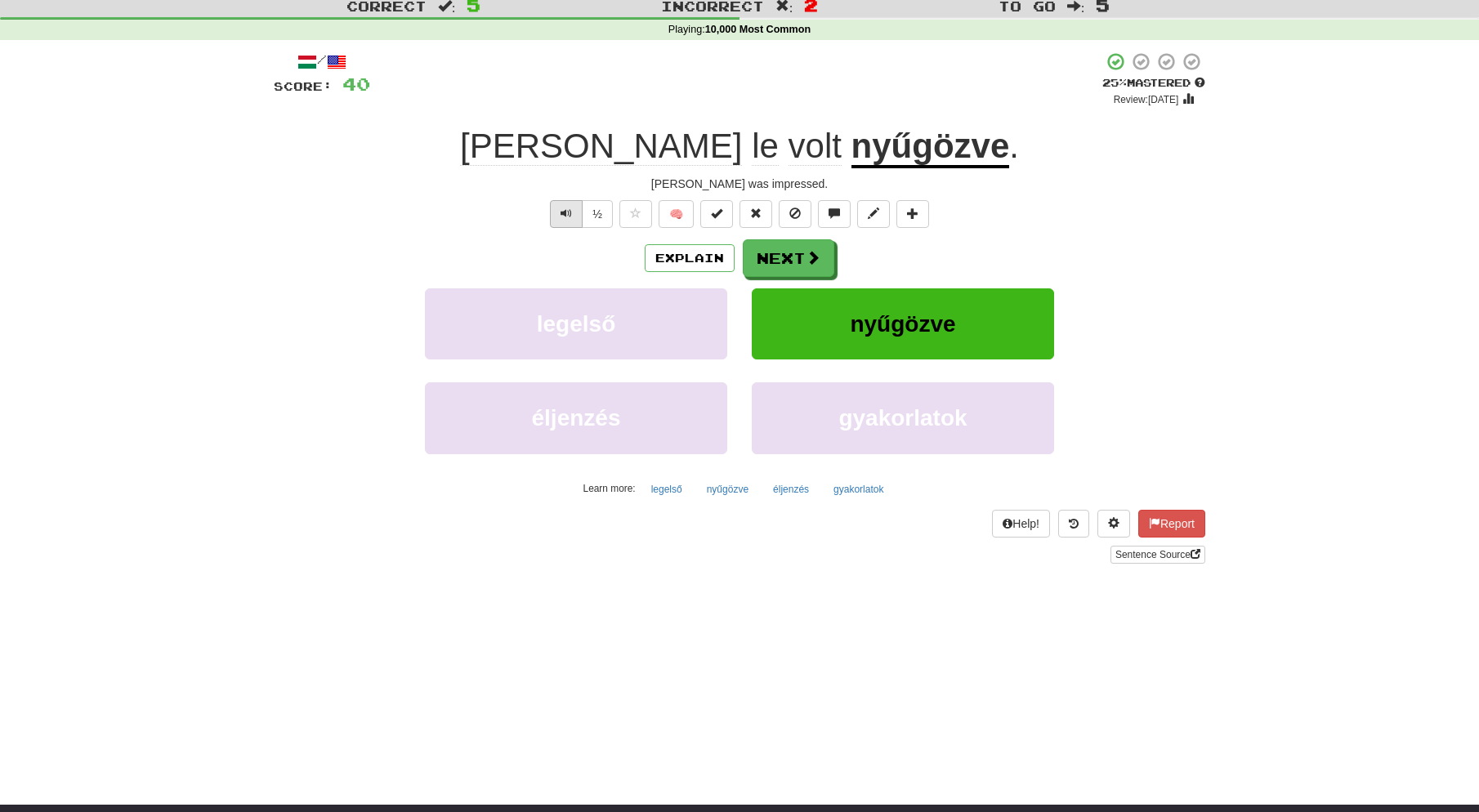
click at [577, 210] on button "Text-to-speech controls" at bounding box center [566, 214] width 32 height 28
click at [793, 262] on button "Next" at bounding box center [789, 258] width 92 height 38
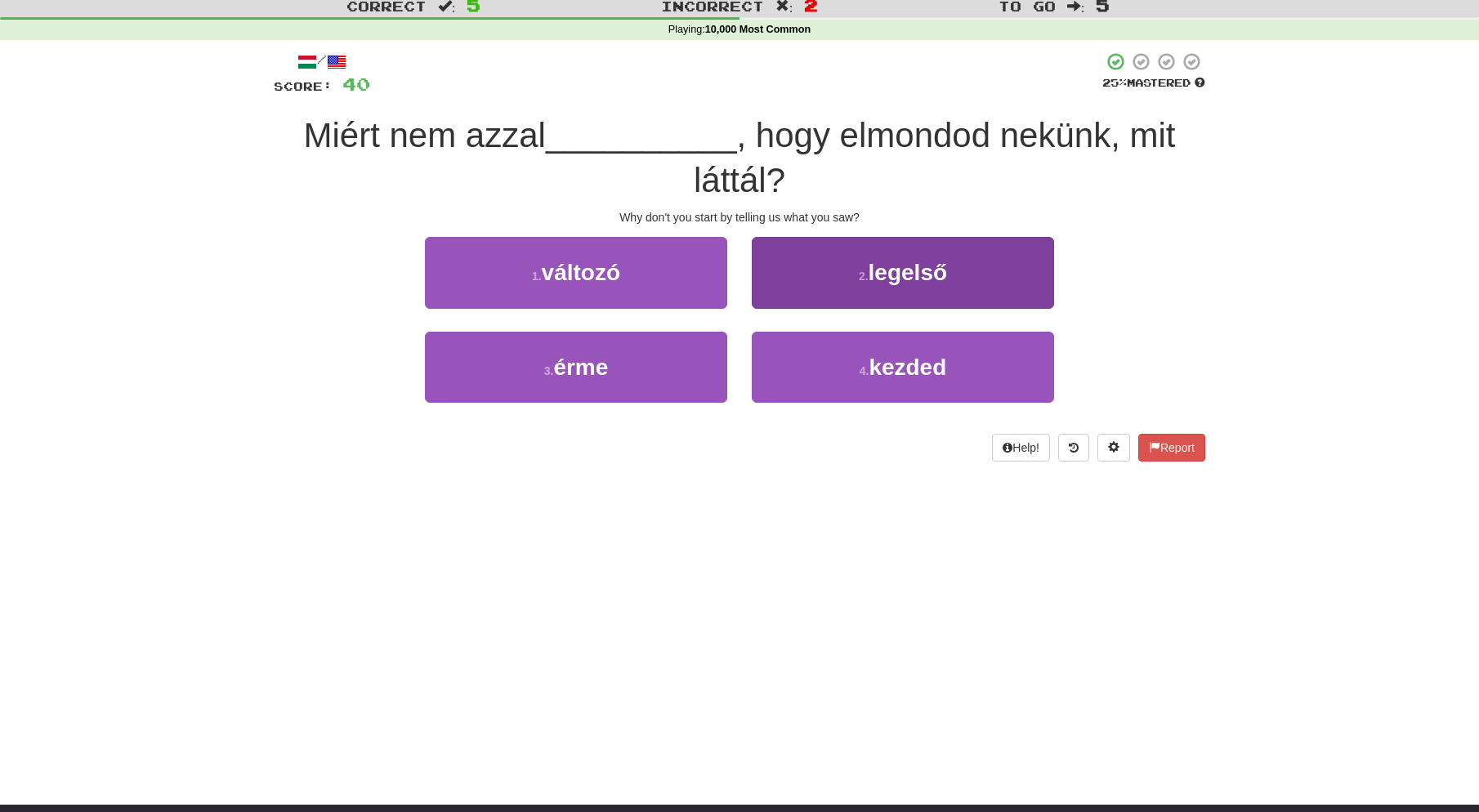
click at [951, 354] on button "4 . kezded" at bounding box center [903, 367] width 302 height 71
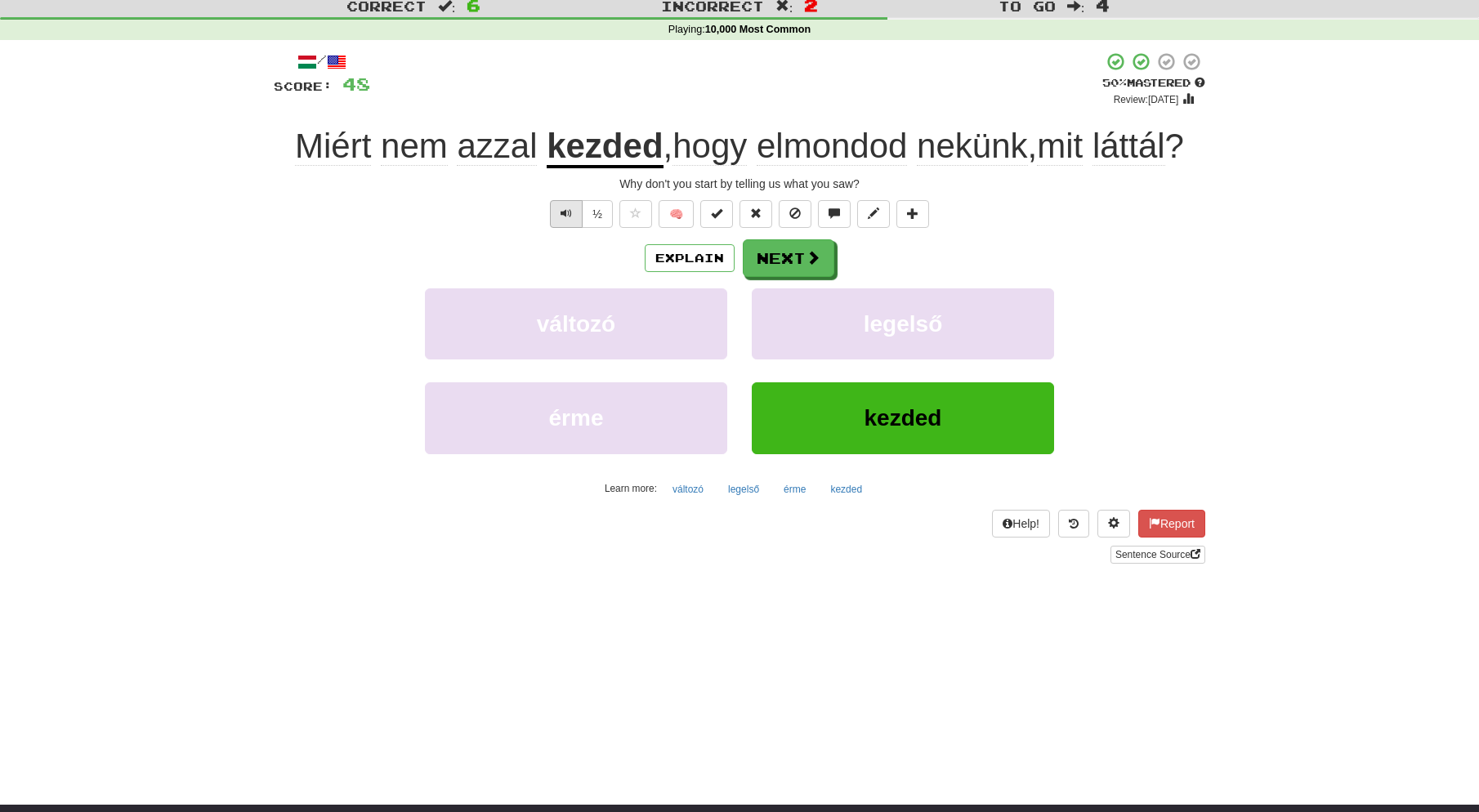
click at [556, 210] on button "Text-to-speech controls" at bounding box center [566, 214] width 32 height 28
click at [803, 258] on button "Next" at bounding box center [789, 258] width 92 height 38
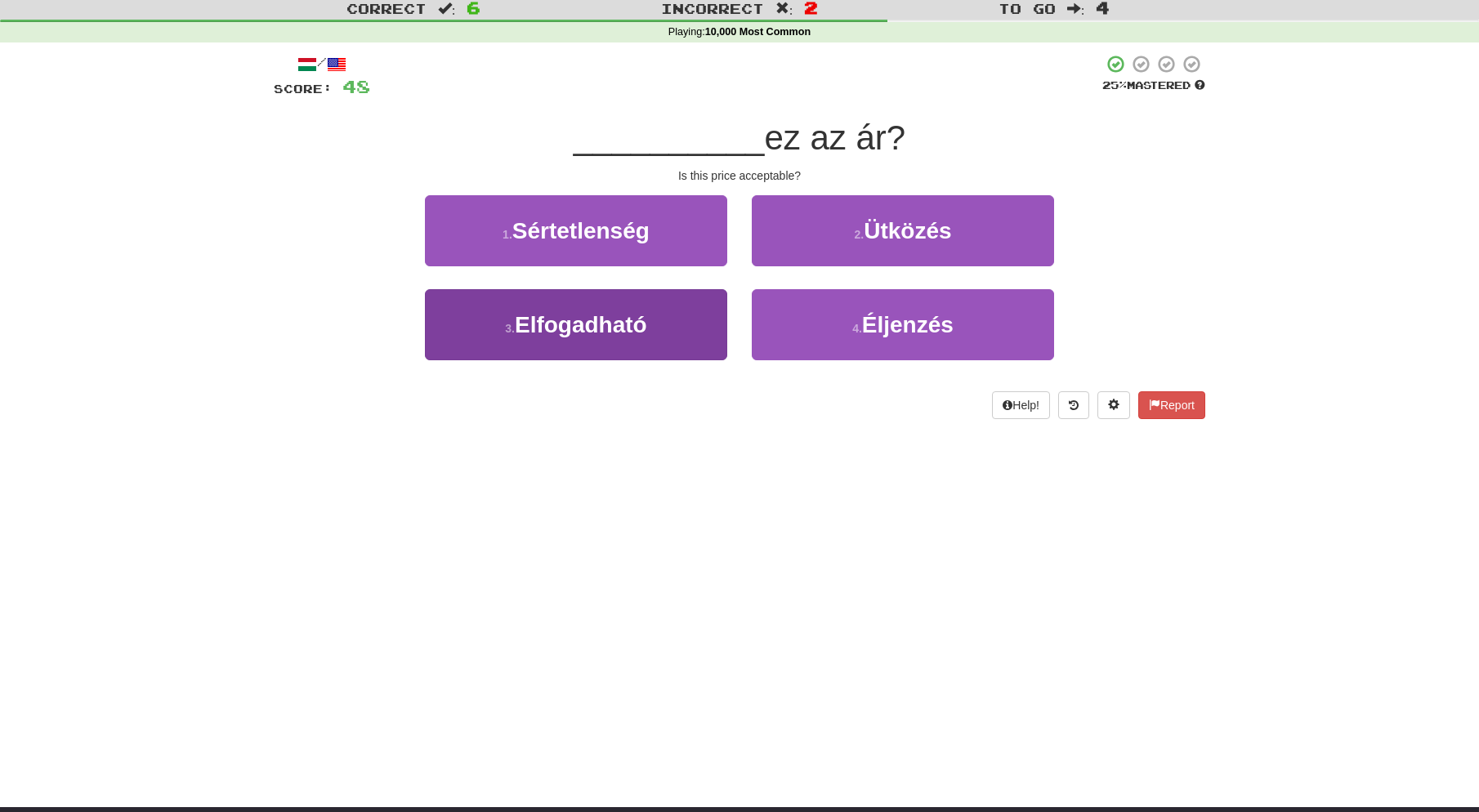
scroll to position [40, 0]
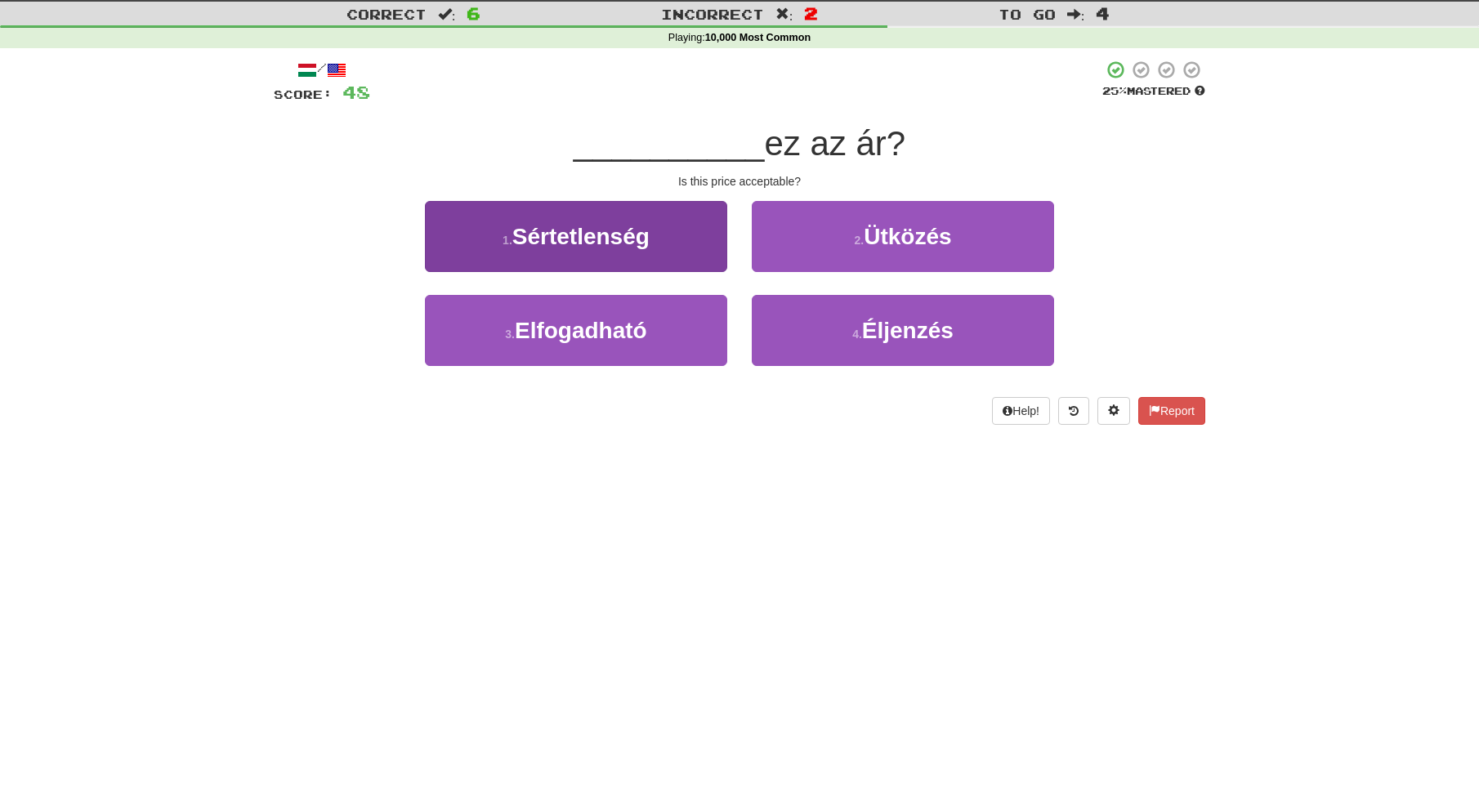
click at [624, 333] on span "Elfogadható" at bounding box center [581, 330] width 133 height 25
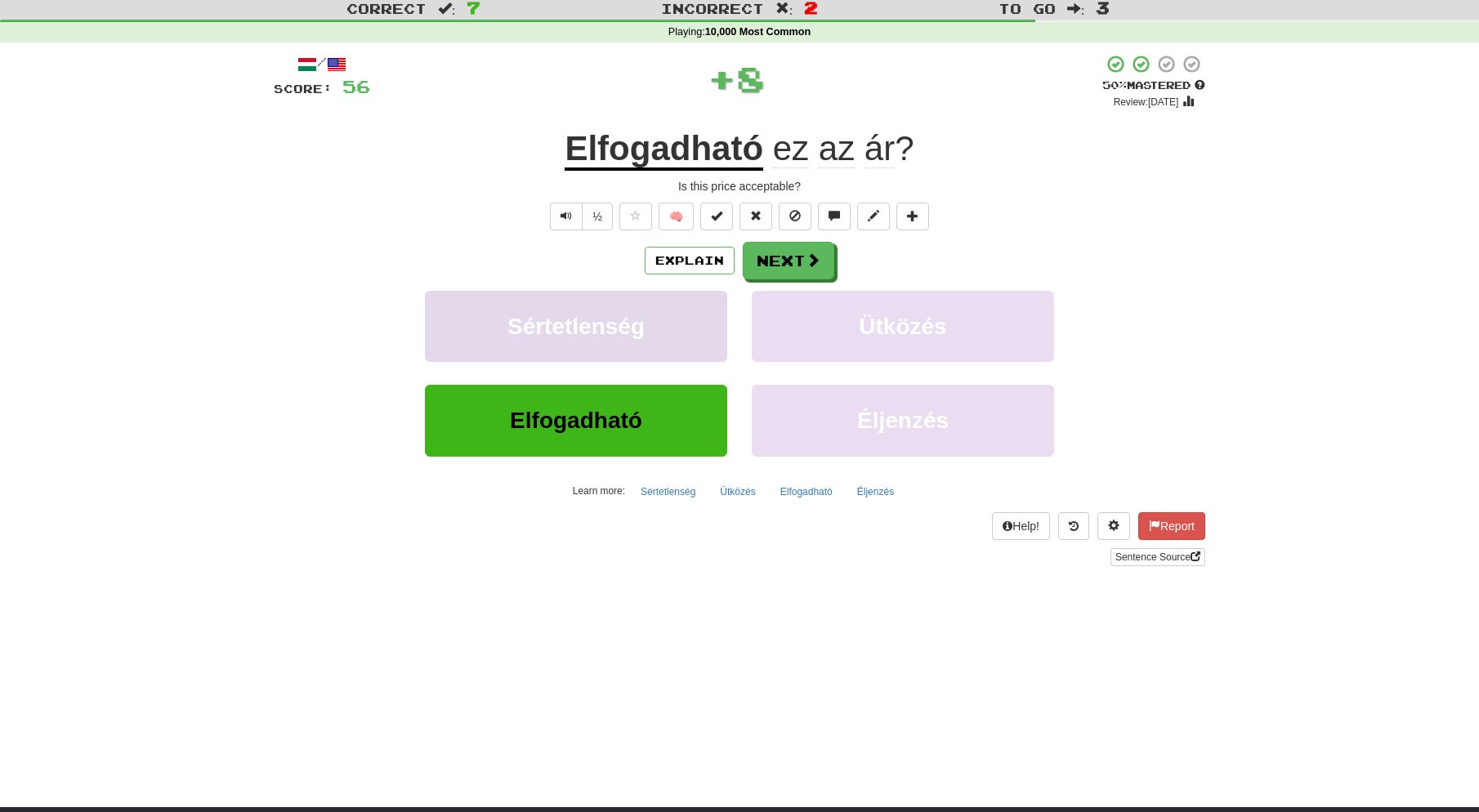
scroll to position [47, 0]
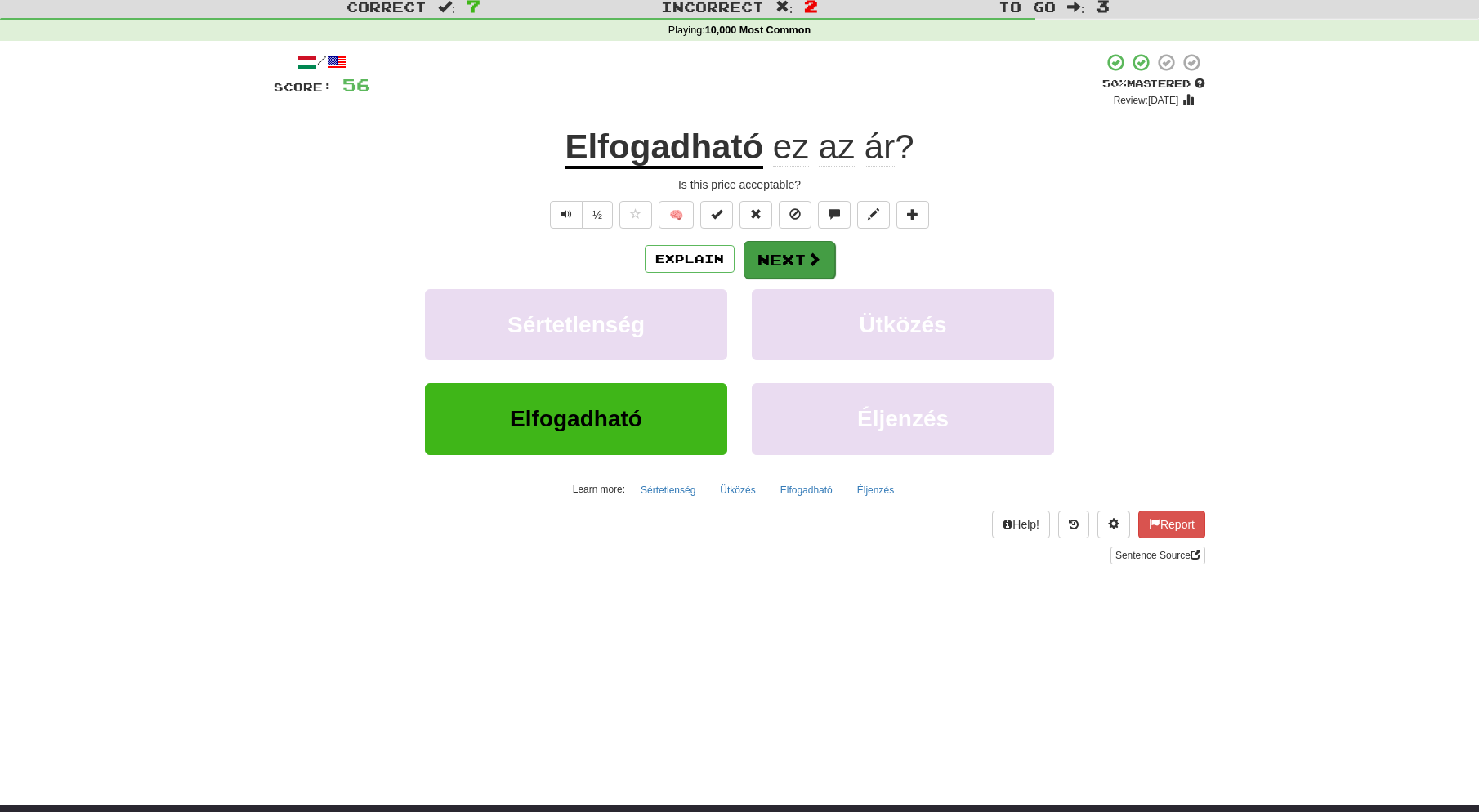
click at [786, 260] on button "Next" at bounding box center [789, 259] width 92 height 38
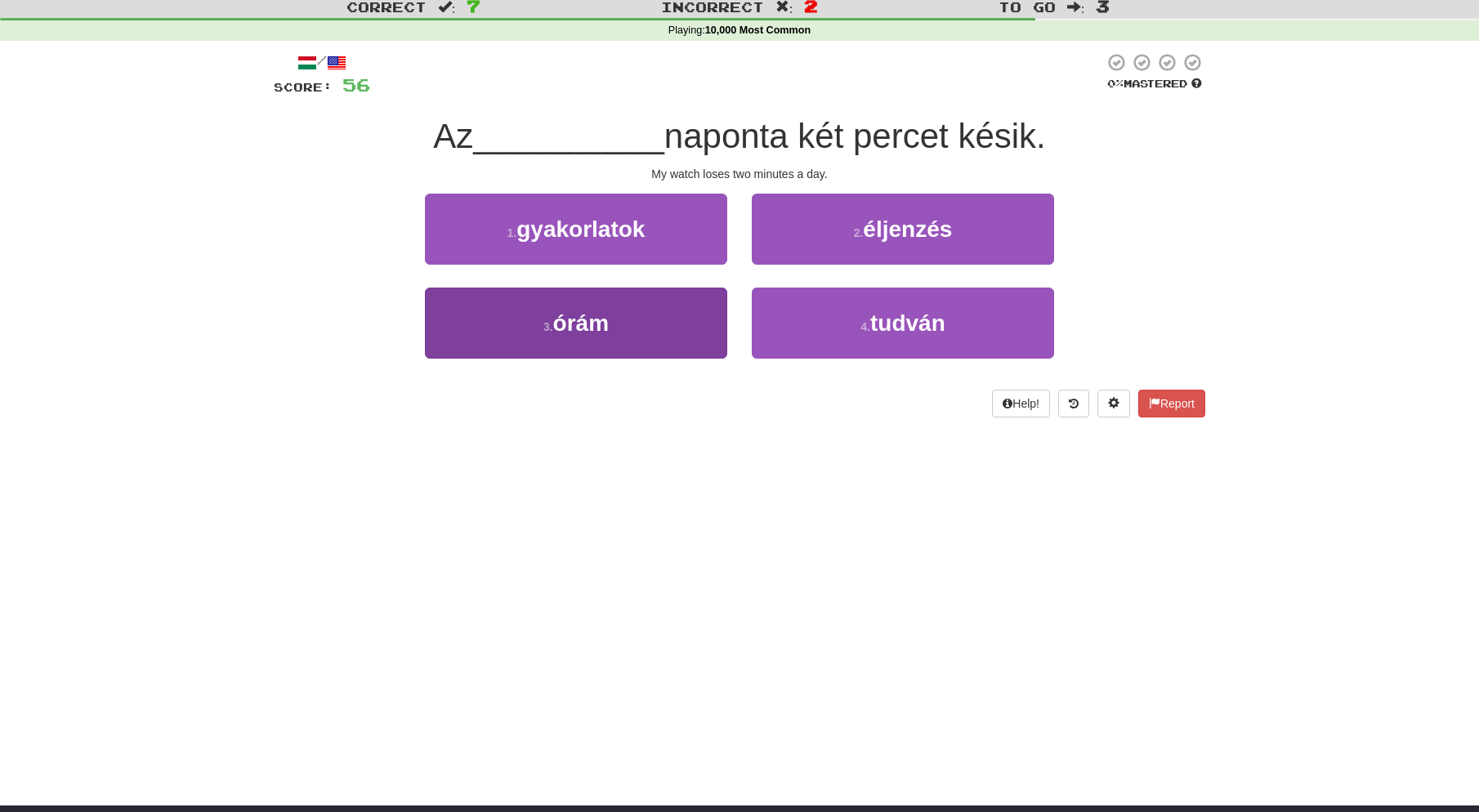
click at [629, 326] on button "3 . órám" at bounding box center [576, 322] width 302 height 71
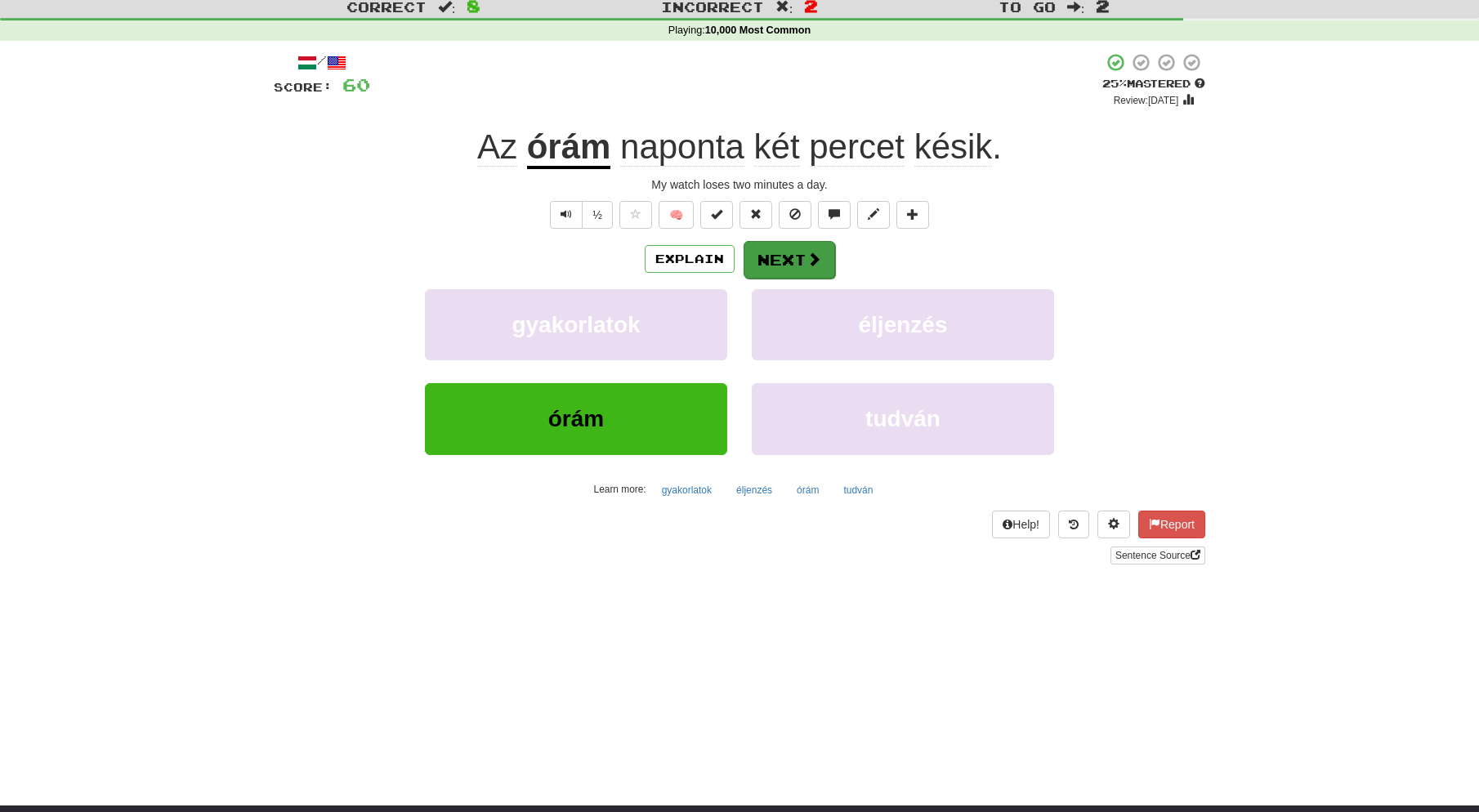
click at [795, 256] on button "Next" at bounding box center [789, 259] width 92 height 38
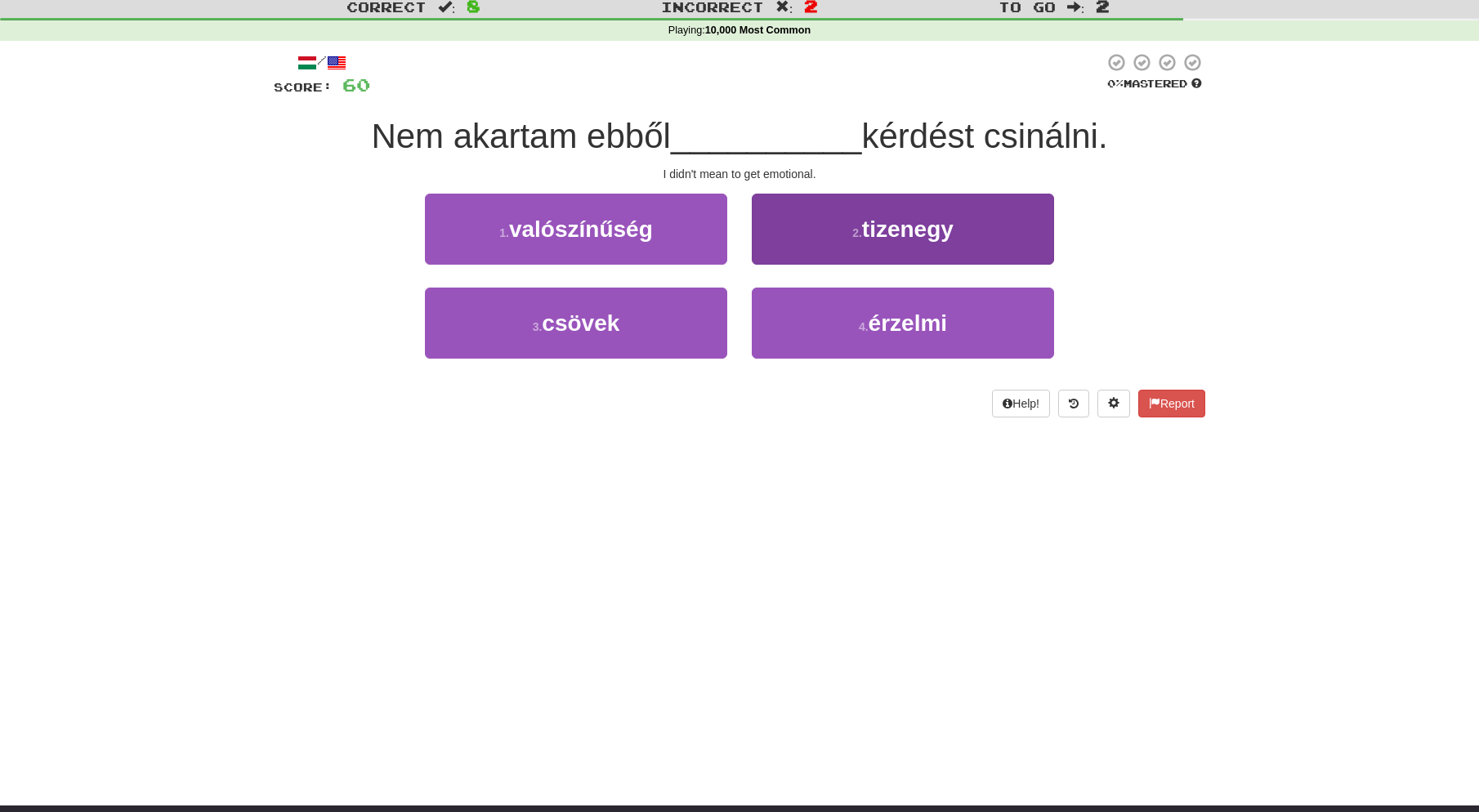
click at [869, 330] on small "4 ." at bounding box center [863, 327] width 10 height 13
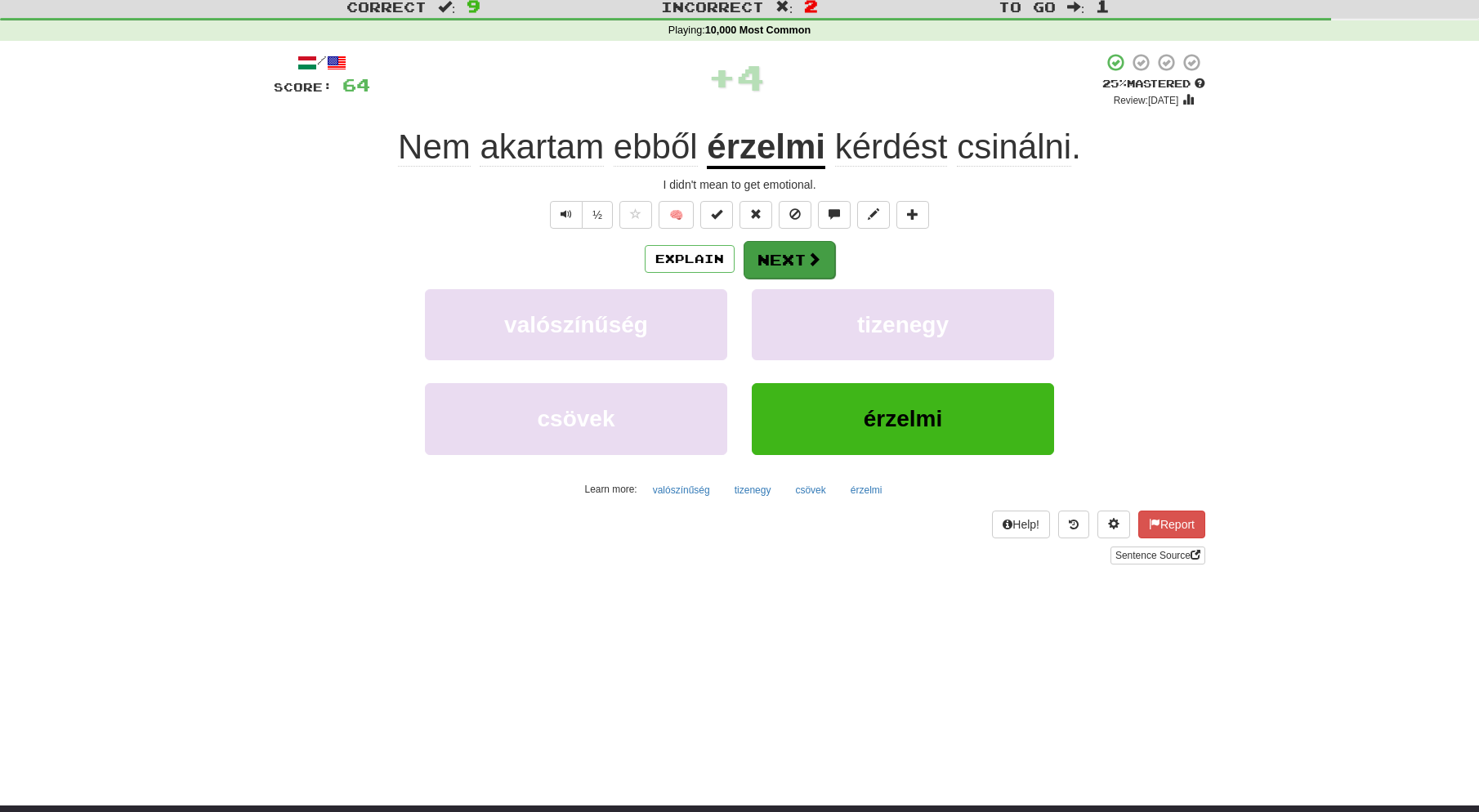
click at [780, 255] on button "Next" at bounding box center [789, 259] width 92 height 38
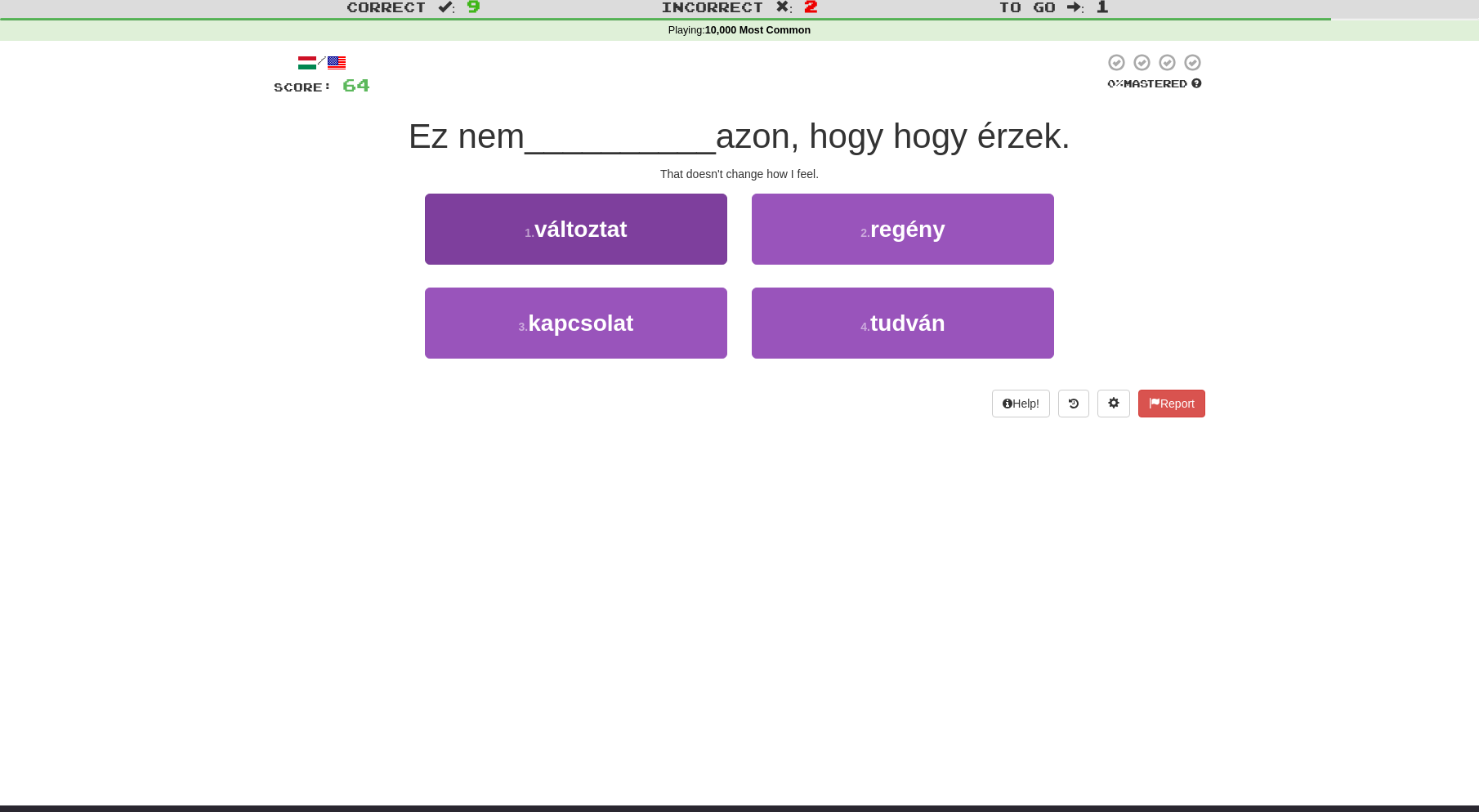
click at [620, 223] on span "változtat" at bounding box center [581, 229] width 93 height 25
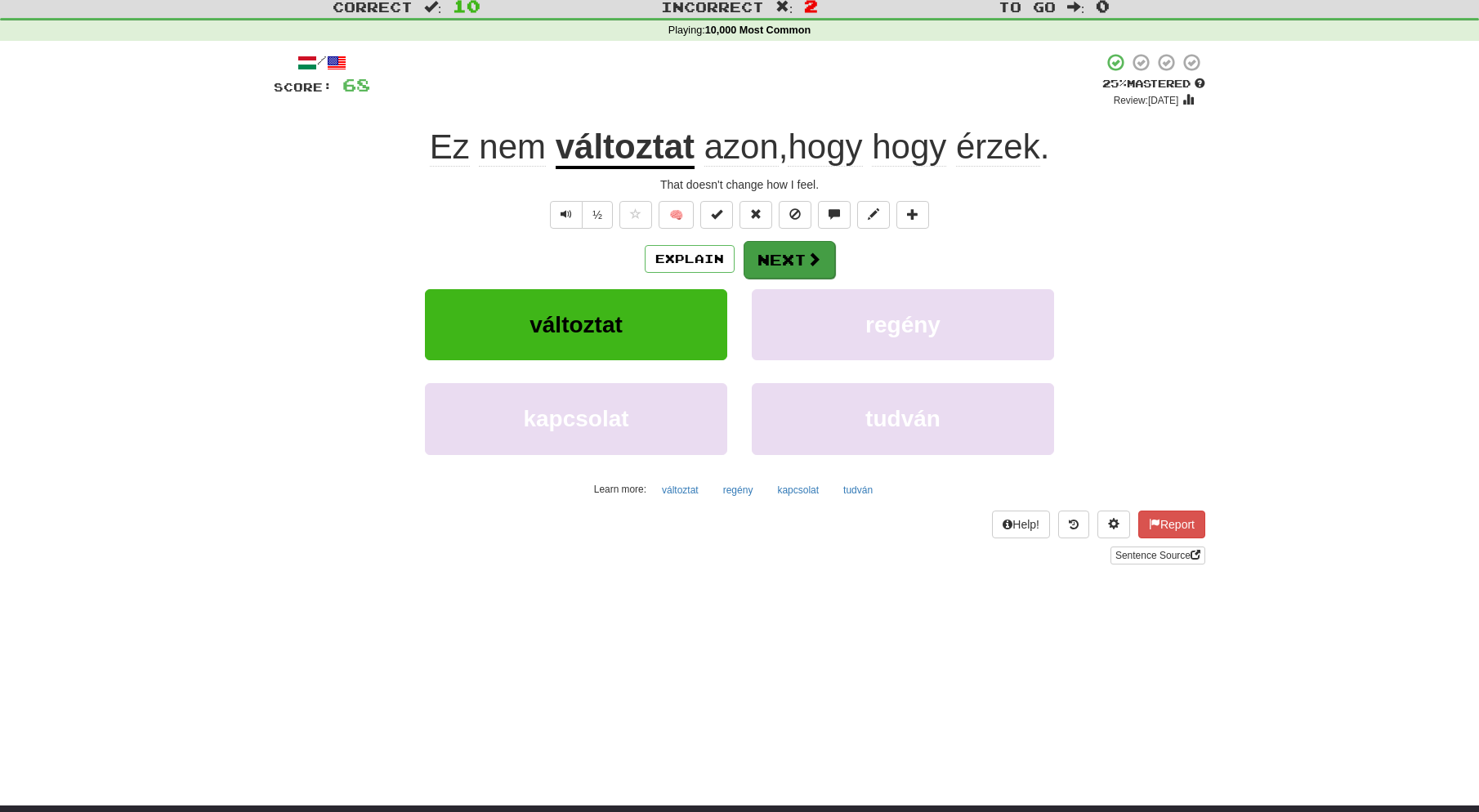
click at [808, 257] on span at bounding box center [814, 258] width 15 height 15
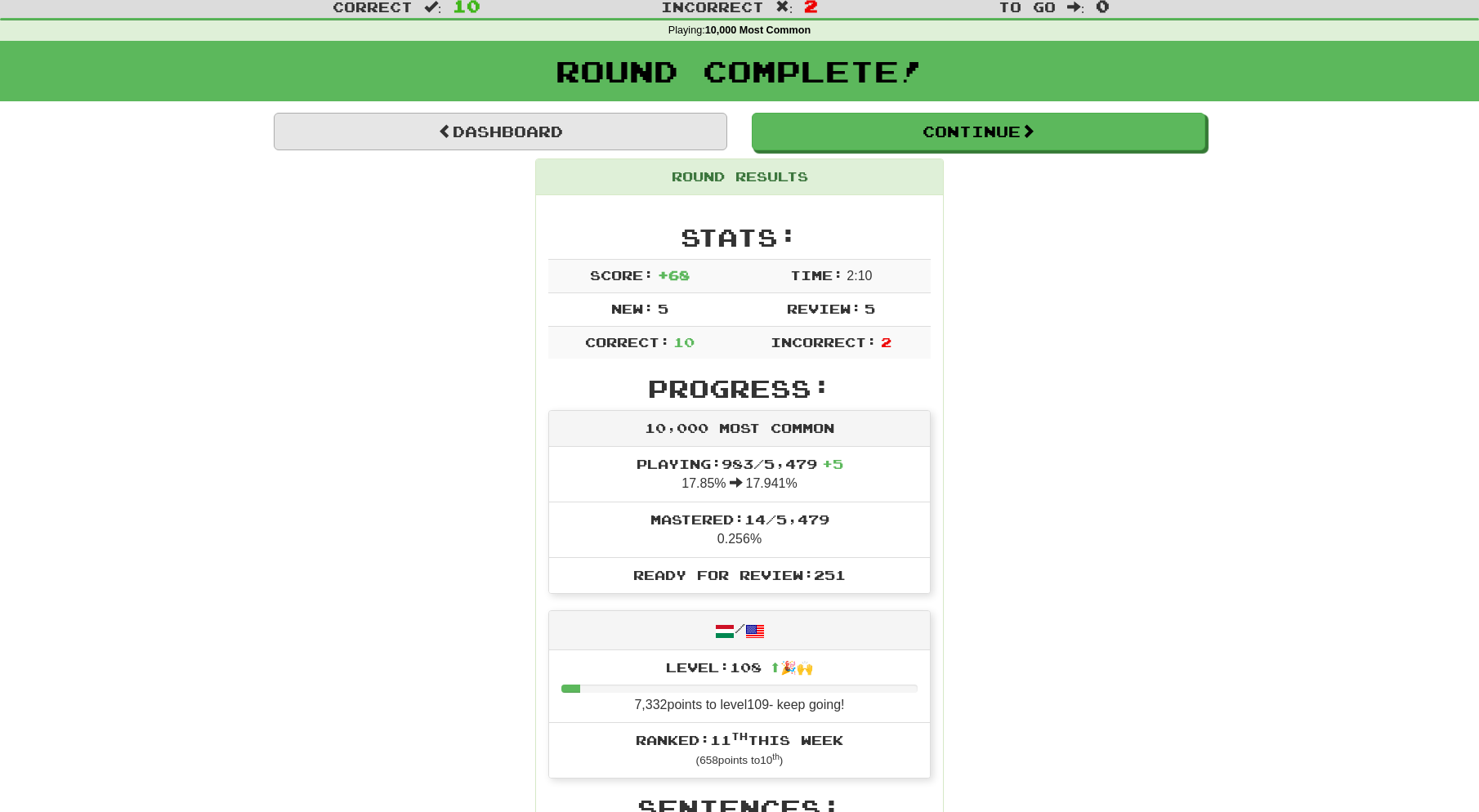
click at [568, 121] on link "Dashboard" at bounding box center [500, 131] width 453 height 38
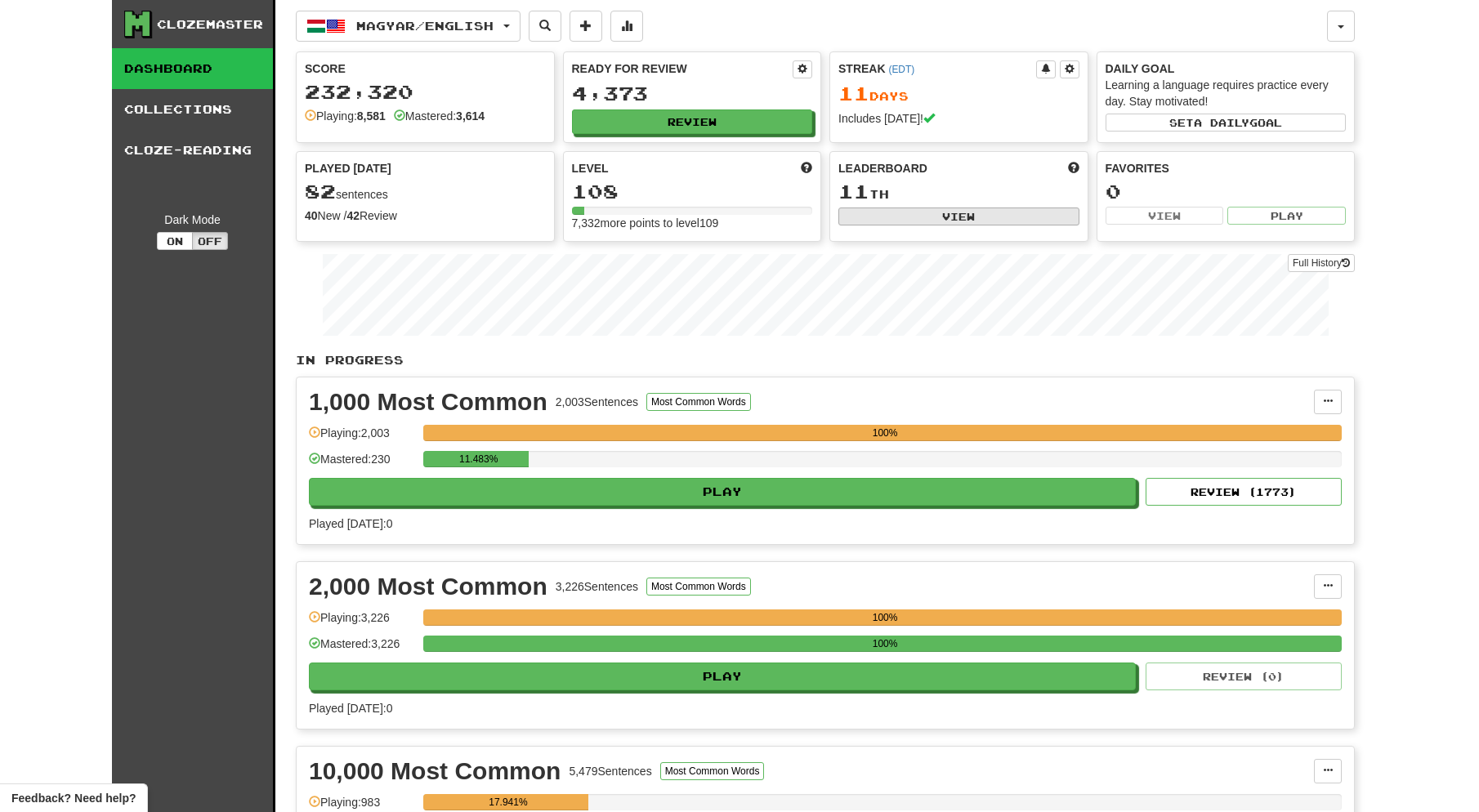
click at [962, 214] on button "View" at bounding box center [959, 217] width 241 height 18
select select "**********"
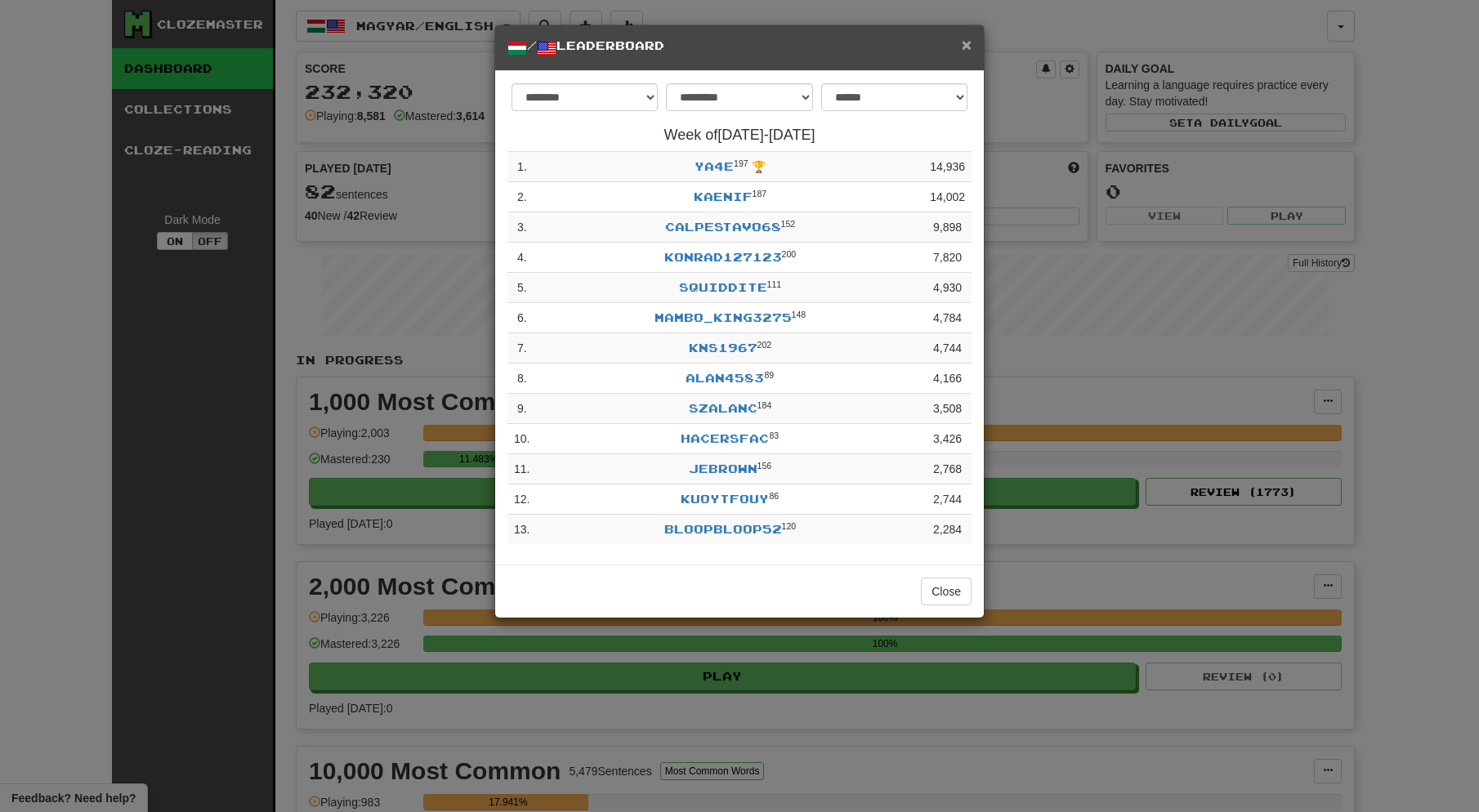
click at [967, 43] on span "×" at bounding box center [967, 45] width 10 height 19
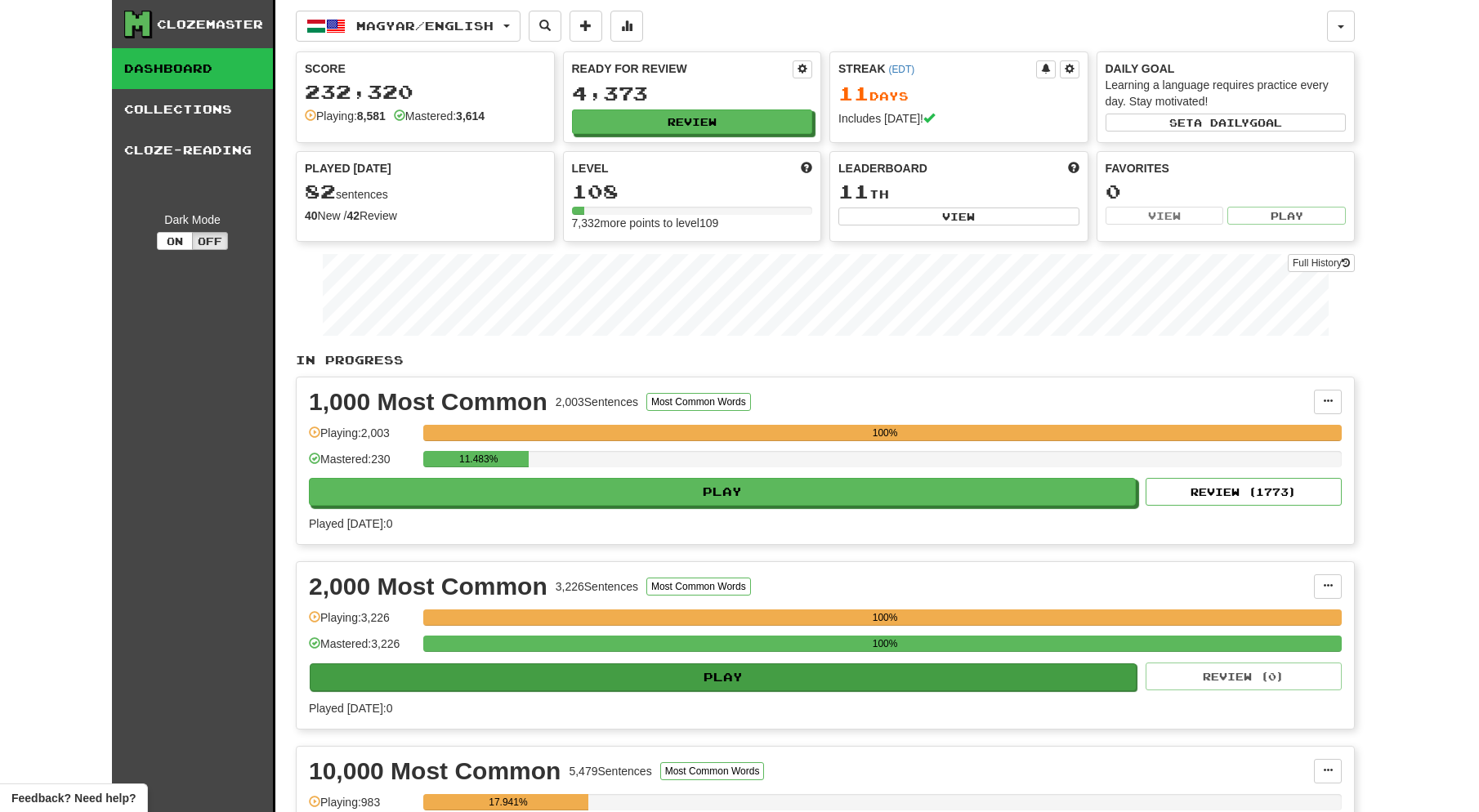
click at [604, 673] on button "Play" at bounding box center [723, 678] width 827 height 28
select select "**"
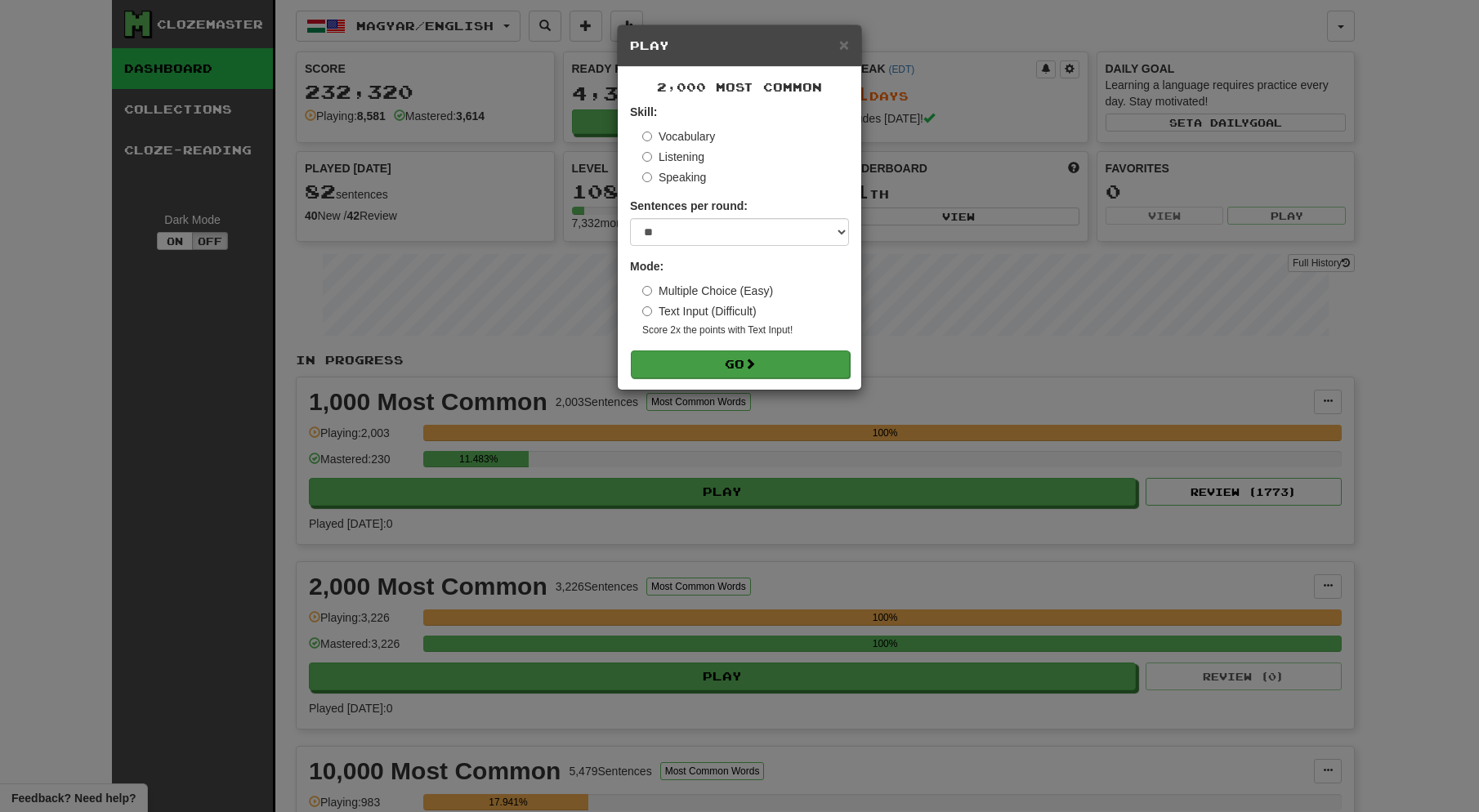
click at [691, 361] on button "Go" at bounding box center [740, 365] width 219 height 28
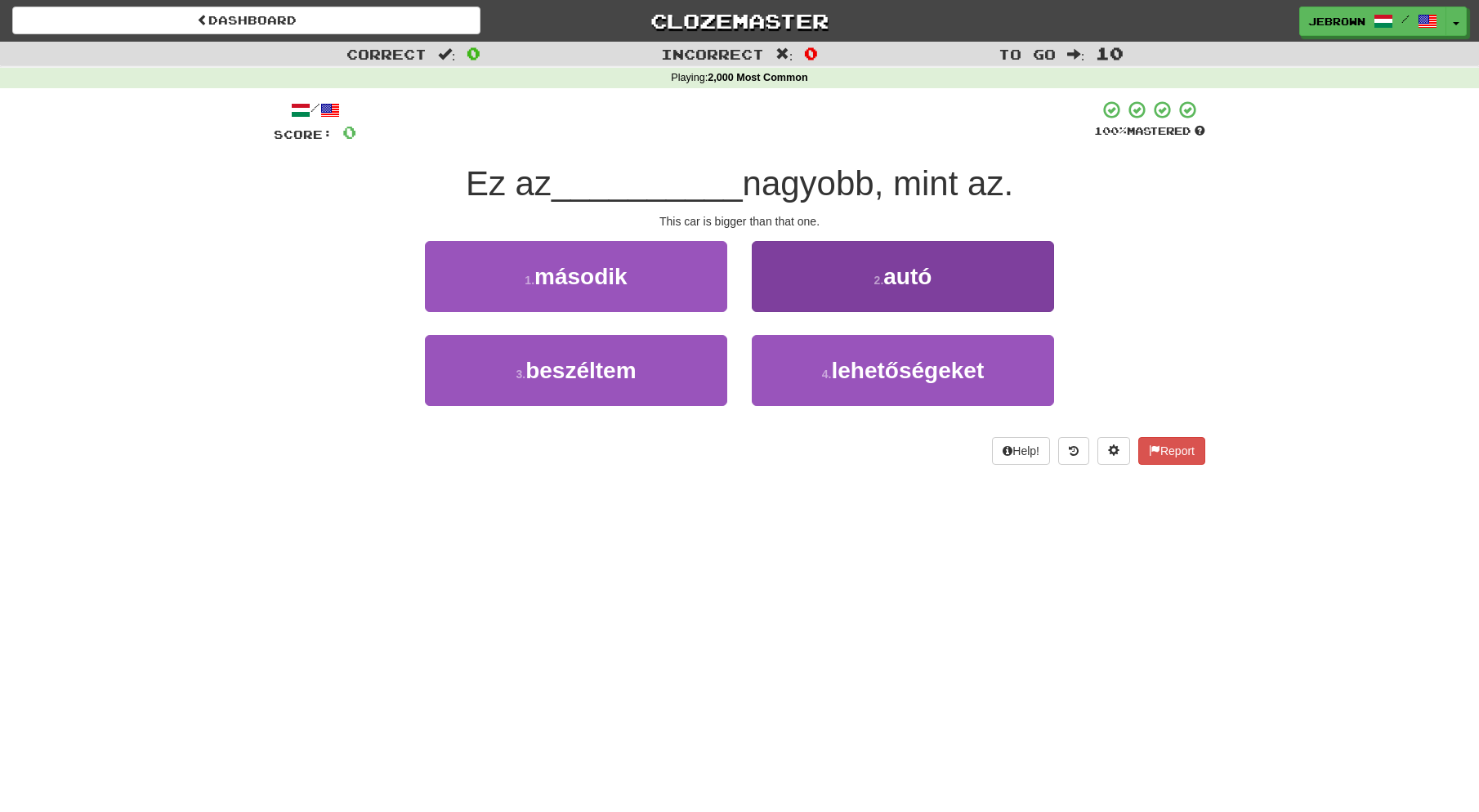
click at [823, 277] on button "2 . autó" at bounding box center [903, 276] width 302 height 71
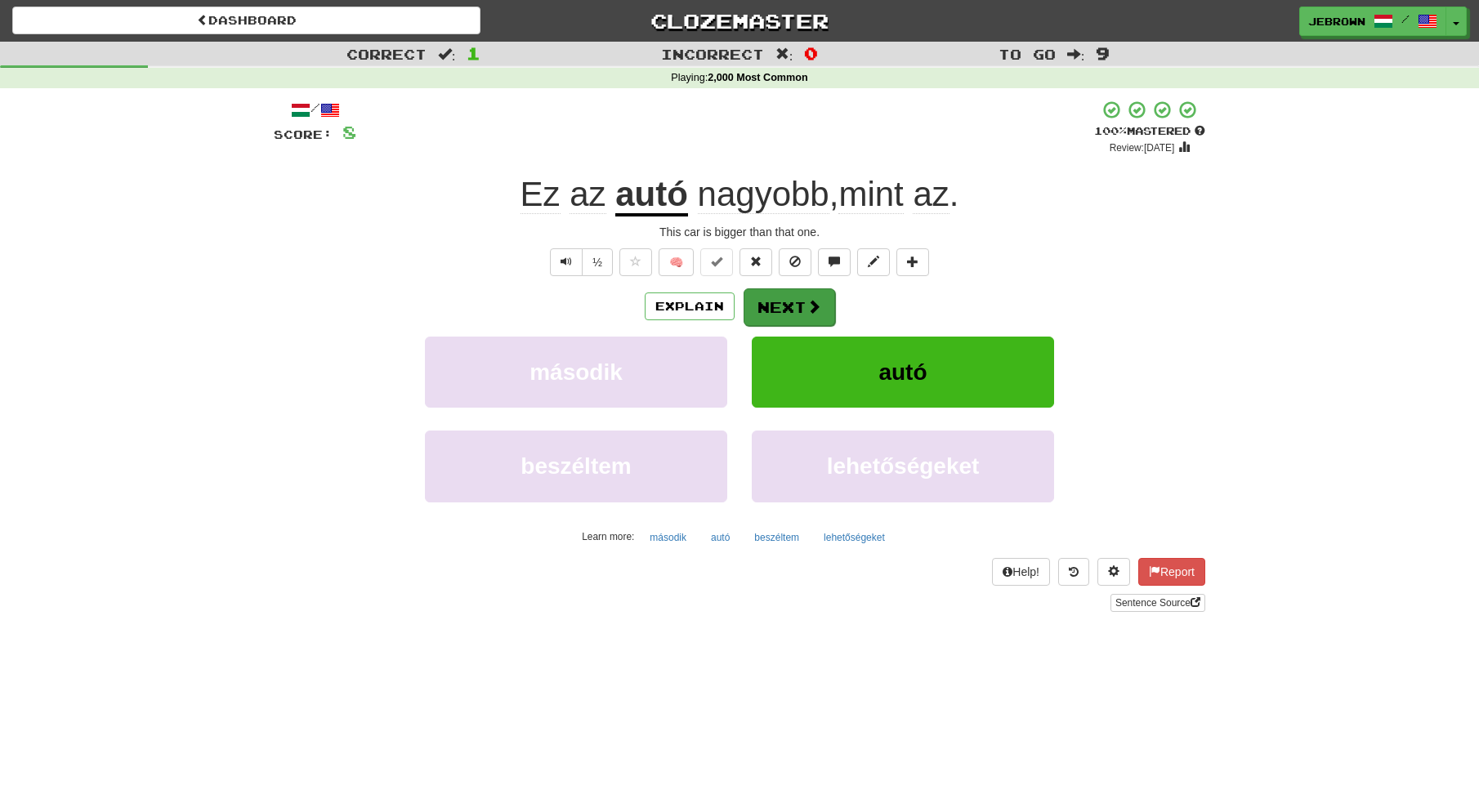
click at [795, 304] on button "Next" at bounding box center [789, 306] width 92 height 38
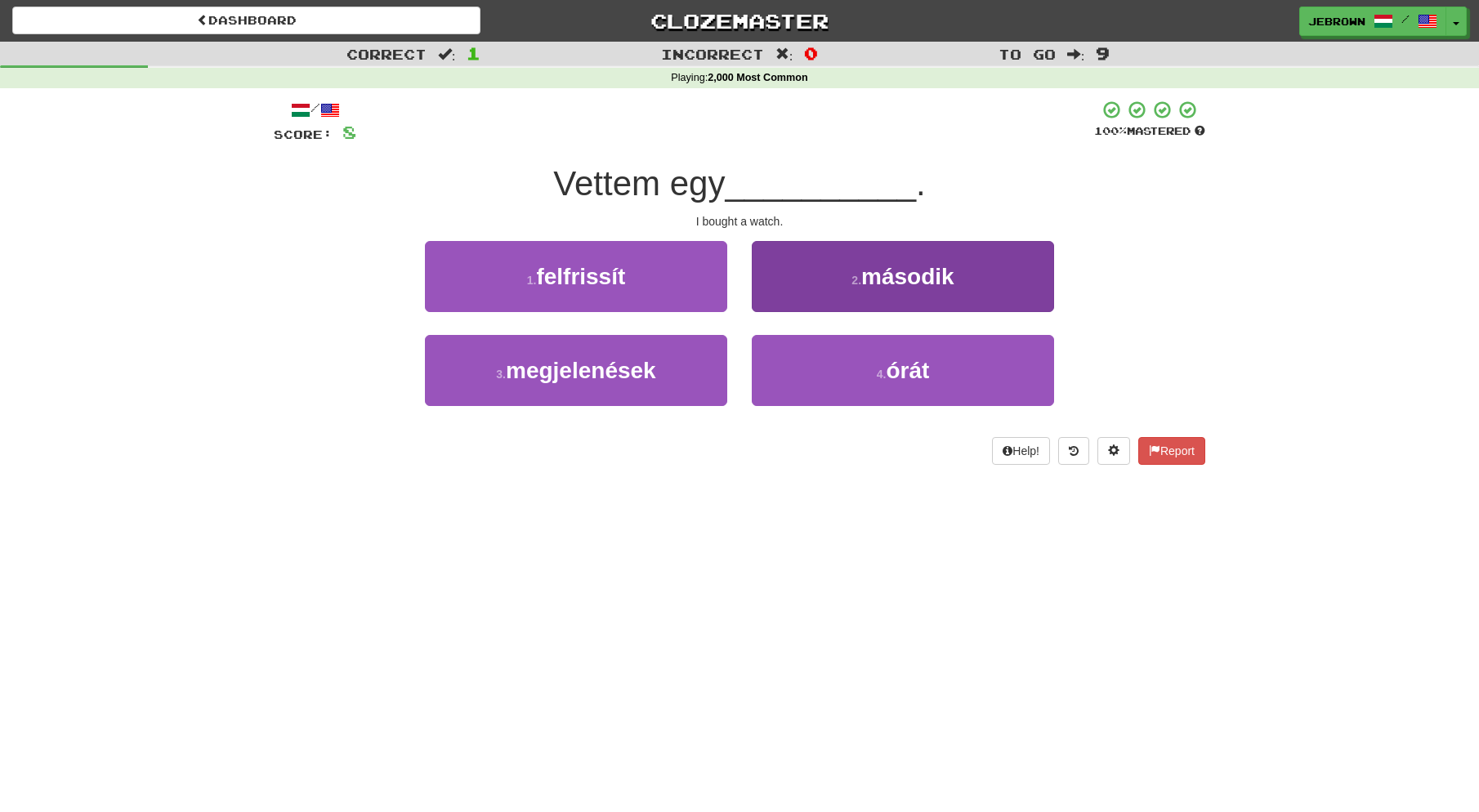
click at [867, 375] on button "4 . órát" at bounding box center [903, 370] width 302 height 71
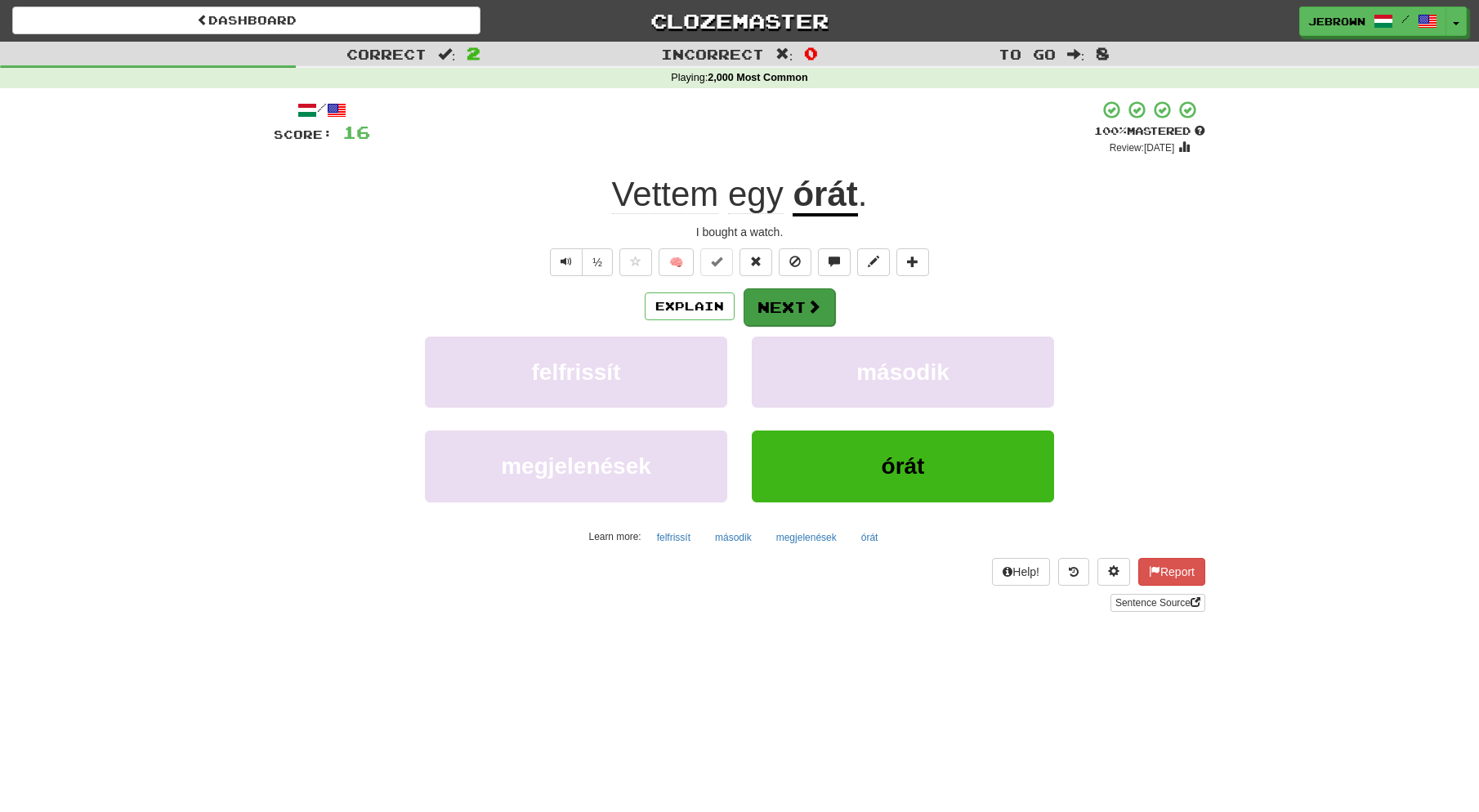
click at [794, 298] on button "Next" at bounding box center [789, 306] width 92 height 38
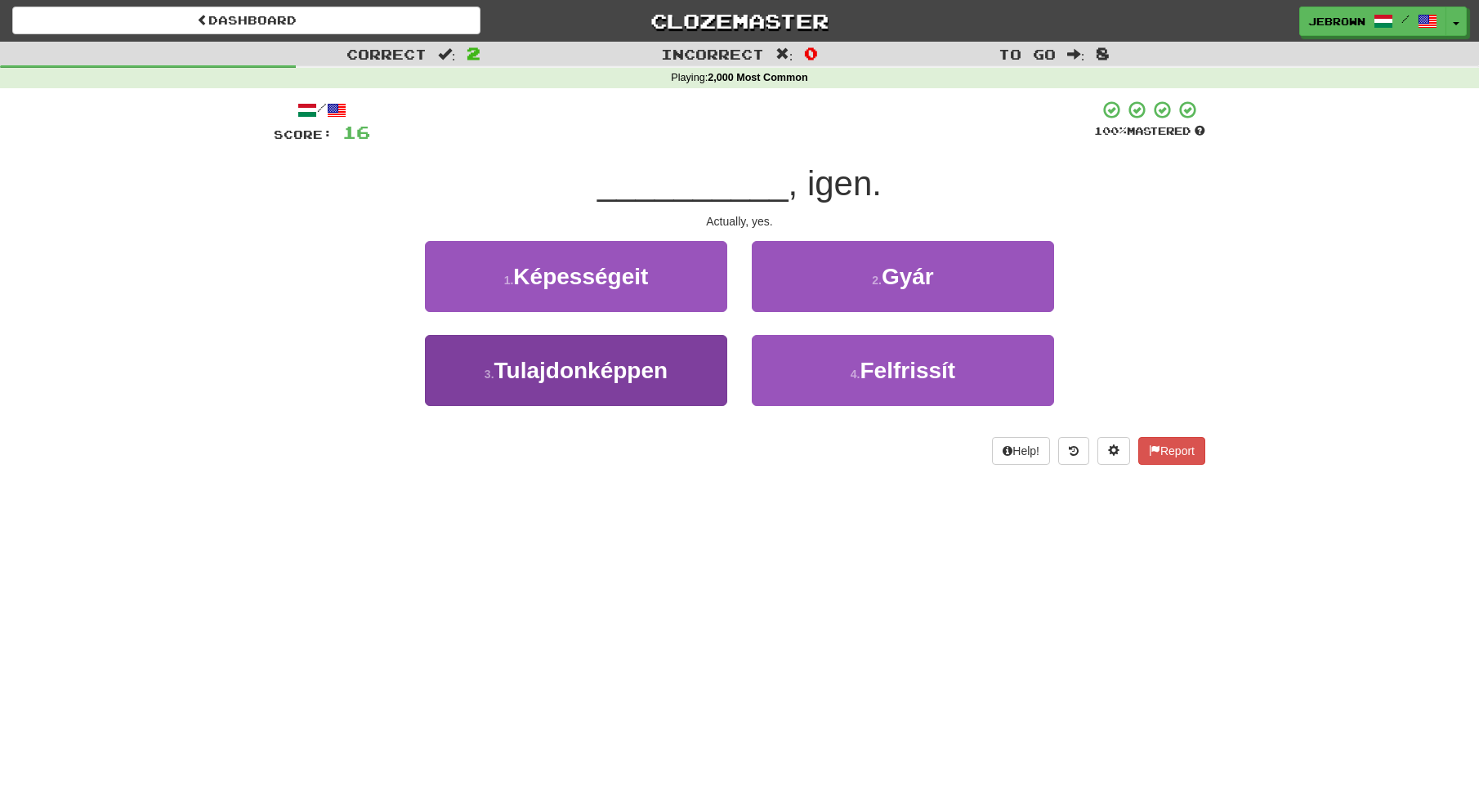
click at [638, 375] on span "Tulajdonképpen" at bounding box center [581, 370] width 174 height 25
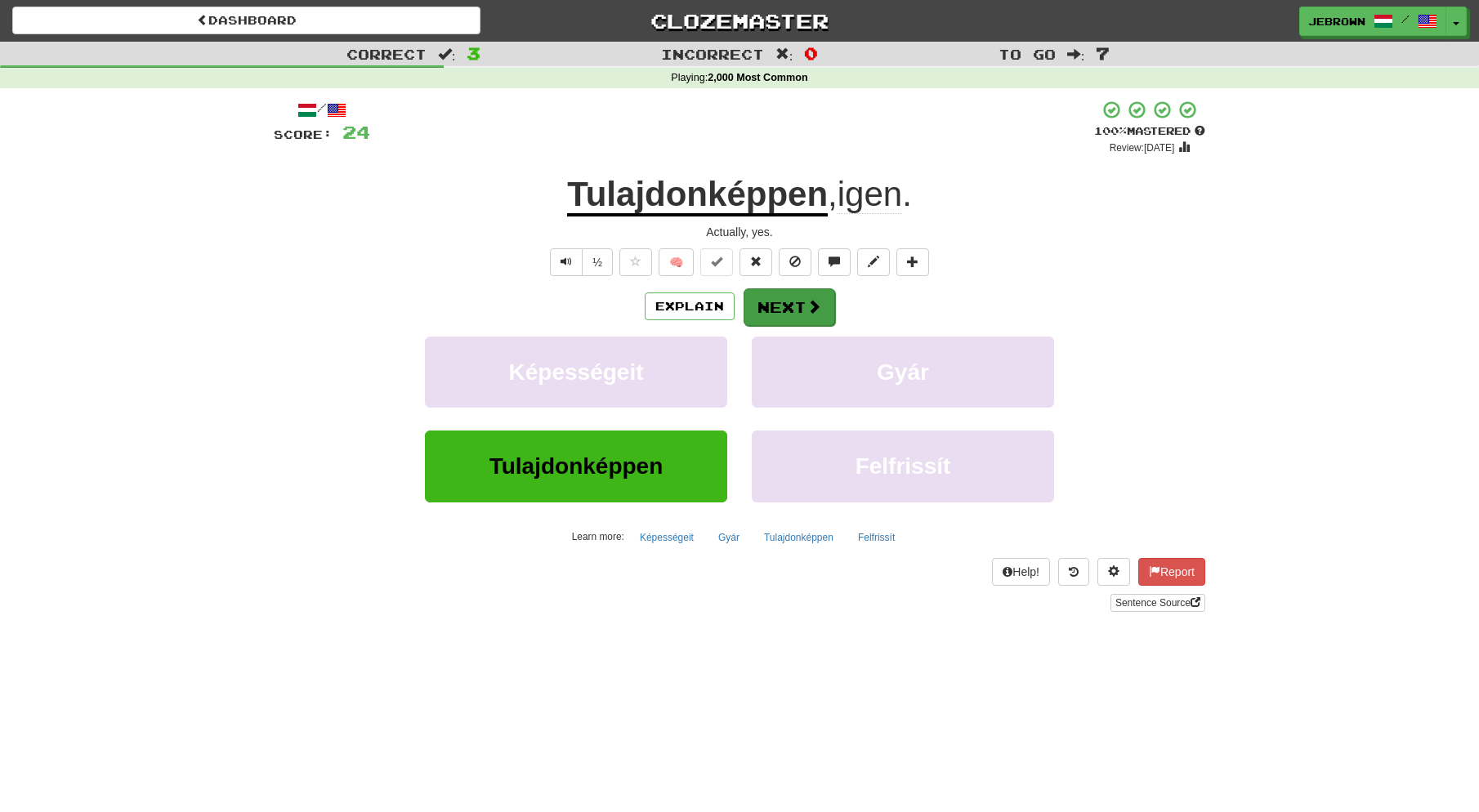
click at [788, 306] on button "Next" at bounding box center [789, 306] width 92 height 38
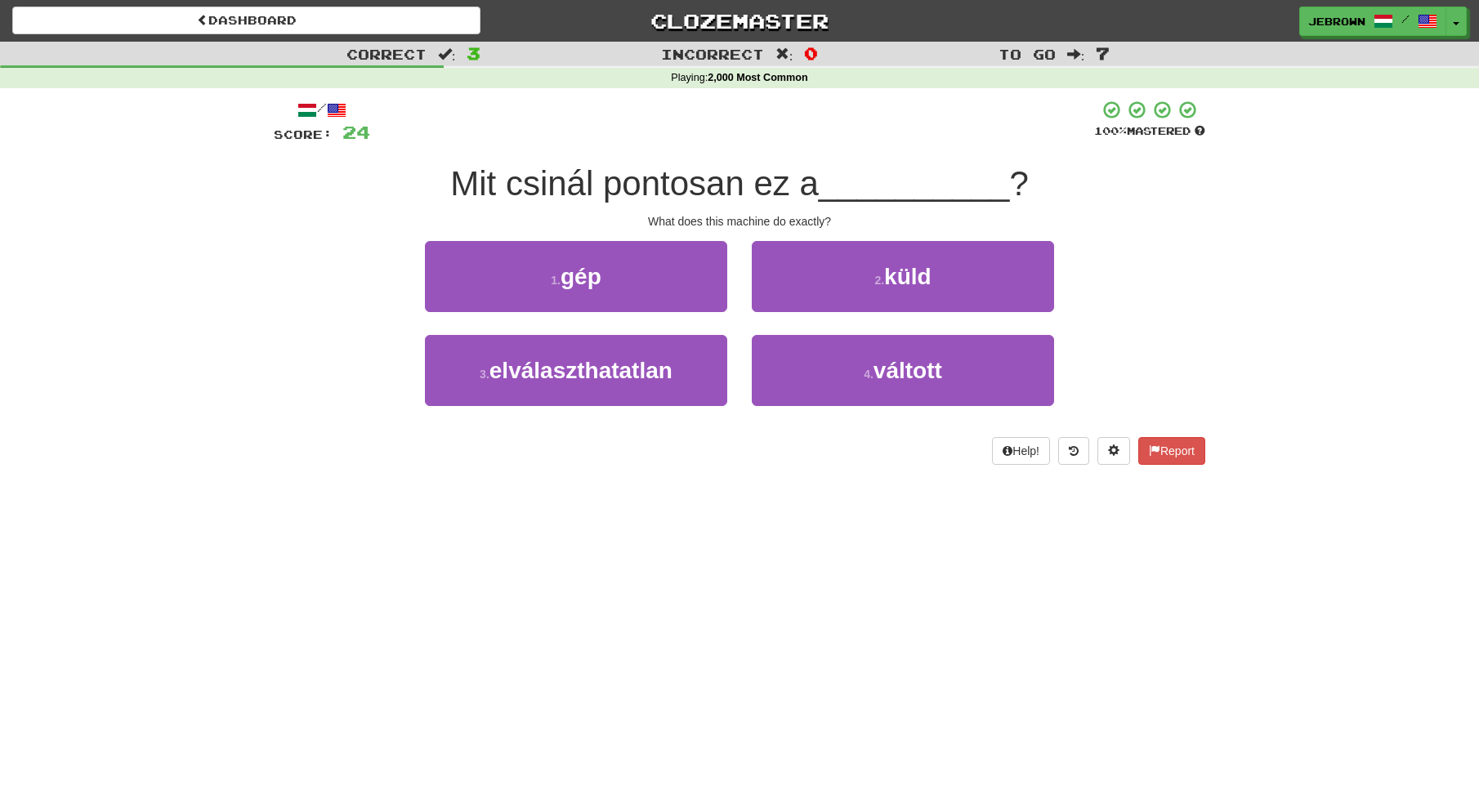
click at [656, 281] on button "1 . gép" at bounding box center [576, 276] width 302 height 71
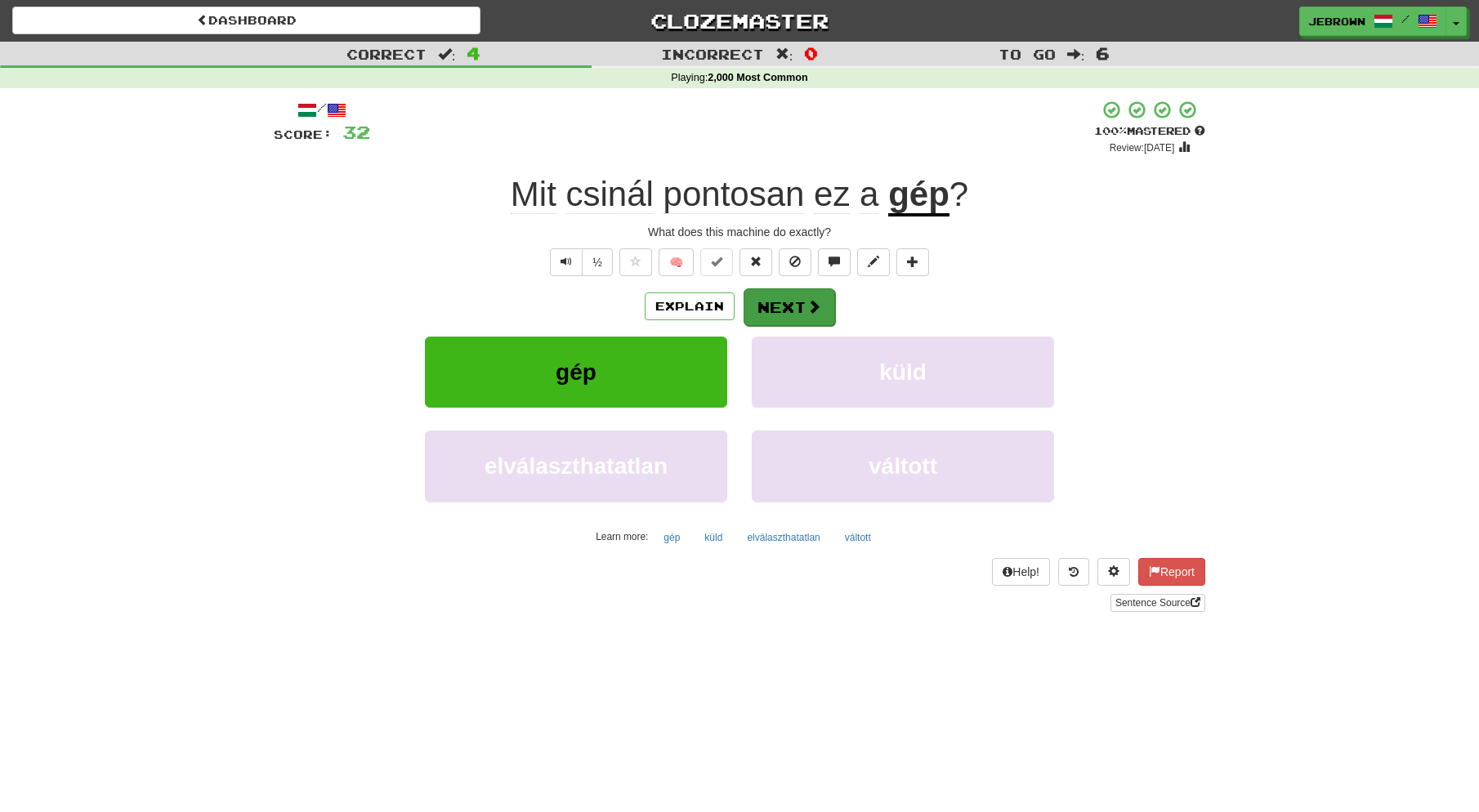
click at [772, 303] on button "Next" at bounding box center [789, 306] width 92 height 38
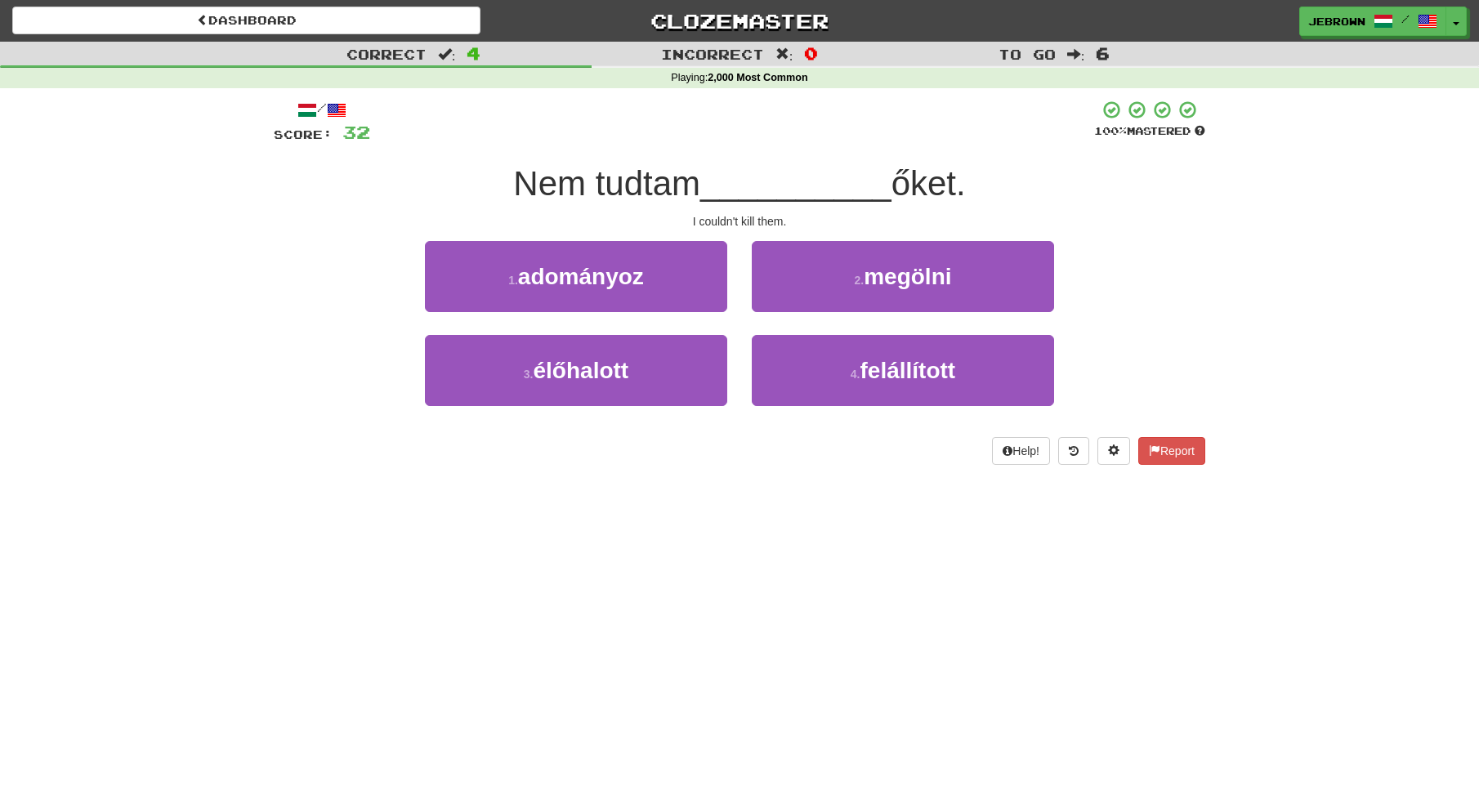
click at [861, 275] on small "2 ." at bounding box center [858, 280] width 10 height 13
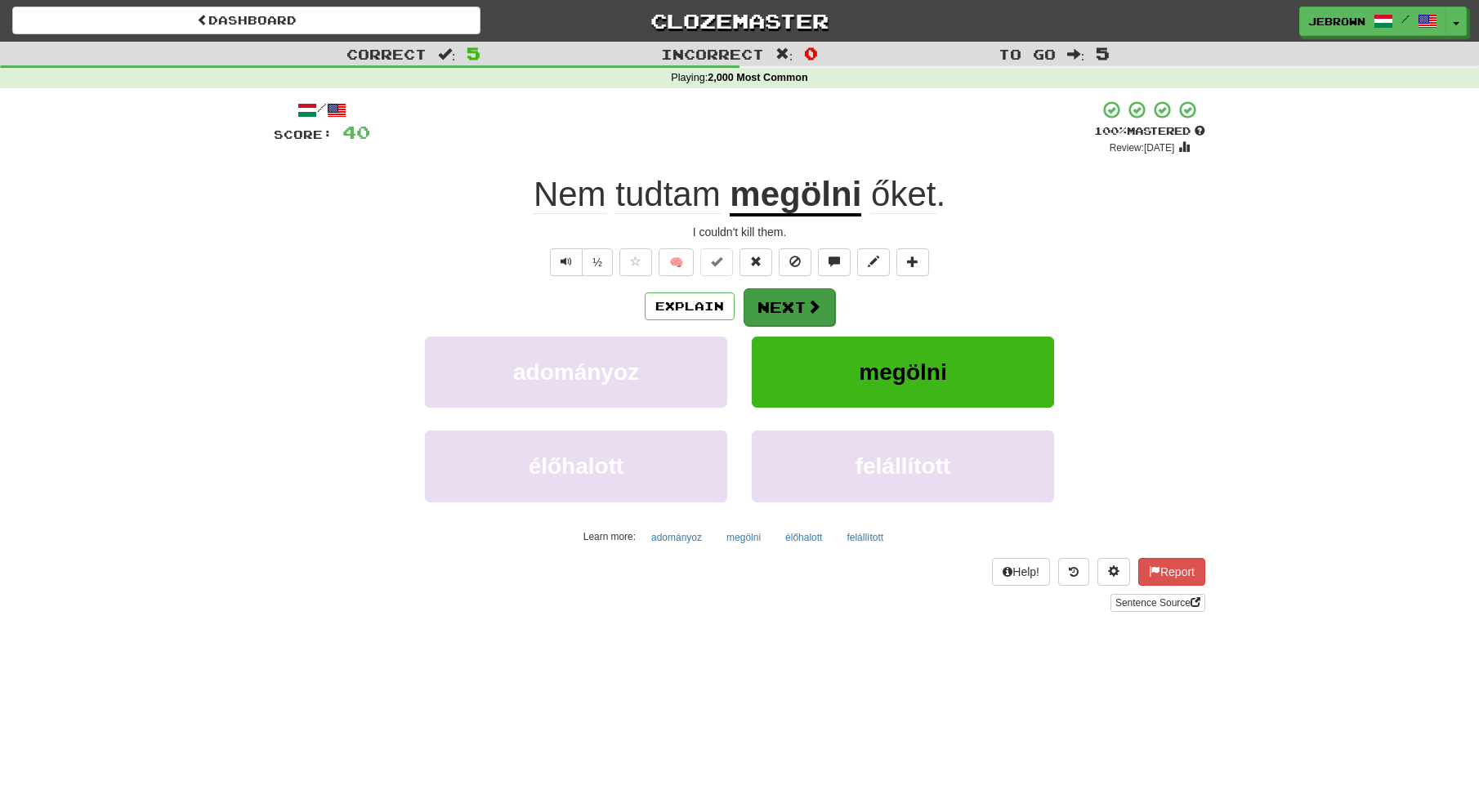
click at [779, 302] on button "Next" at bounding box center [789, 306] width 92 height 38
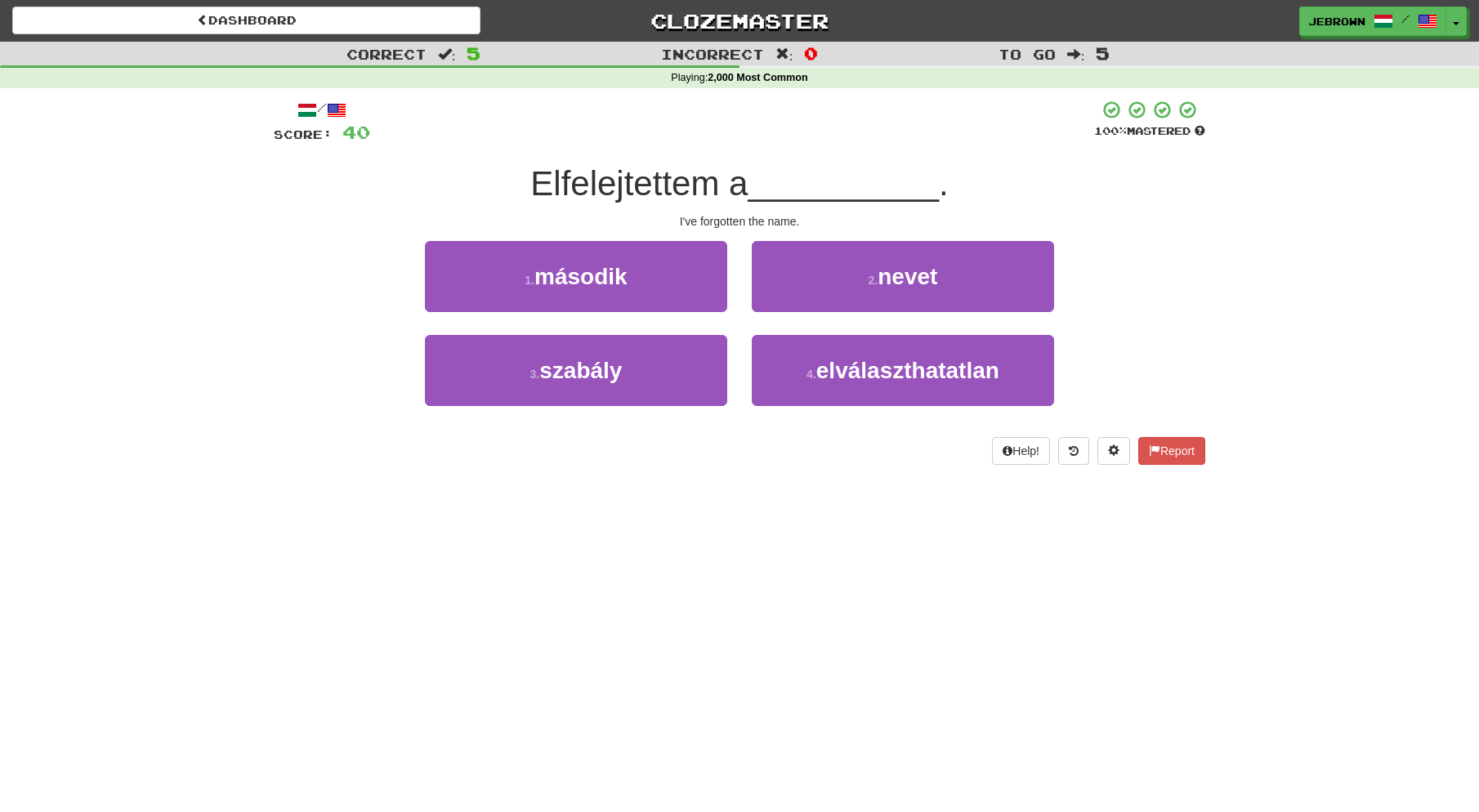
click at [859, 279] on button "2 . nevet" at bounding box center [903, 276] width 302 height 71
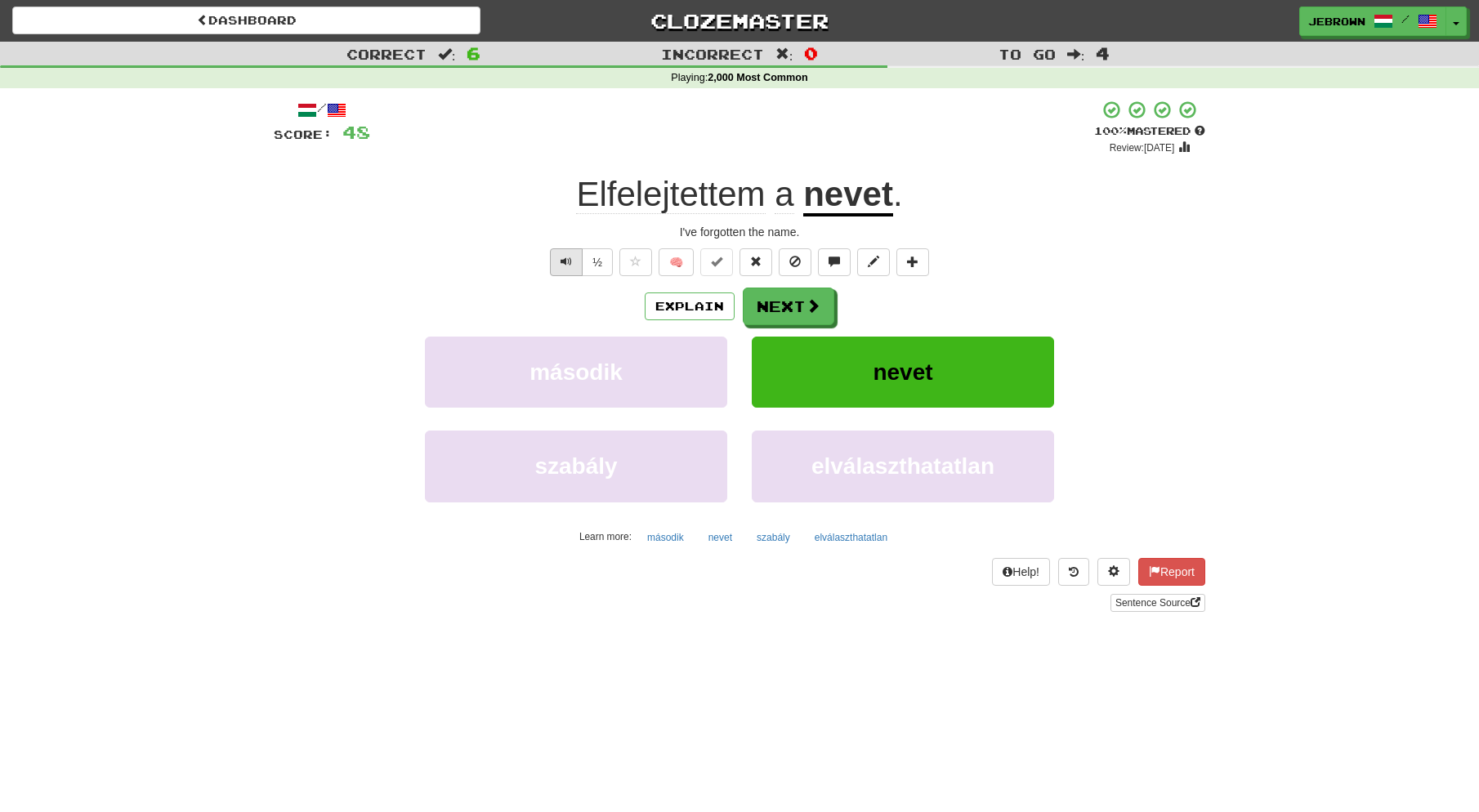
click at [565, 262] on span "Text-to-speech controls" at bounding box center [566, 261] width 11 height 11
click at [785, 307] on button "Next" at bounding box center [789, 306] width 92 height 38
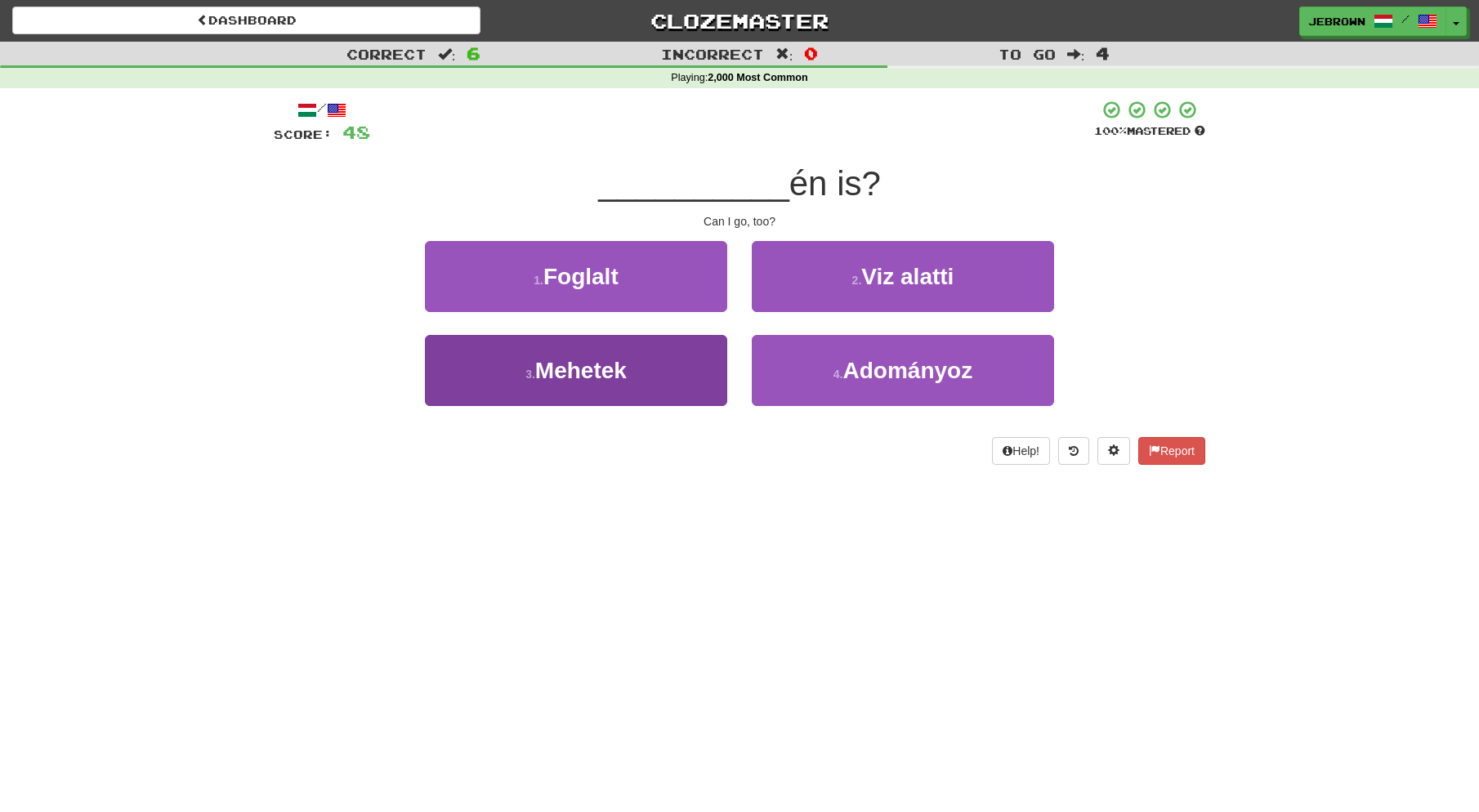
click at [581, 364] on span "Mehetek" at bounding box center [581, 370] width 92 height 25
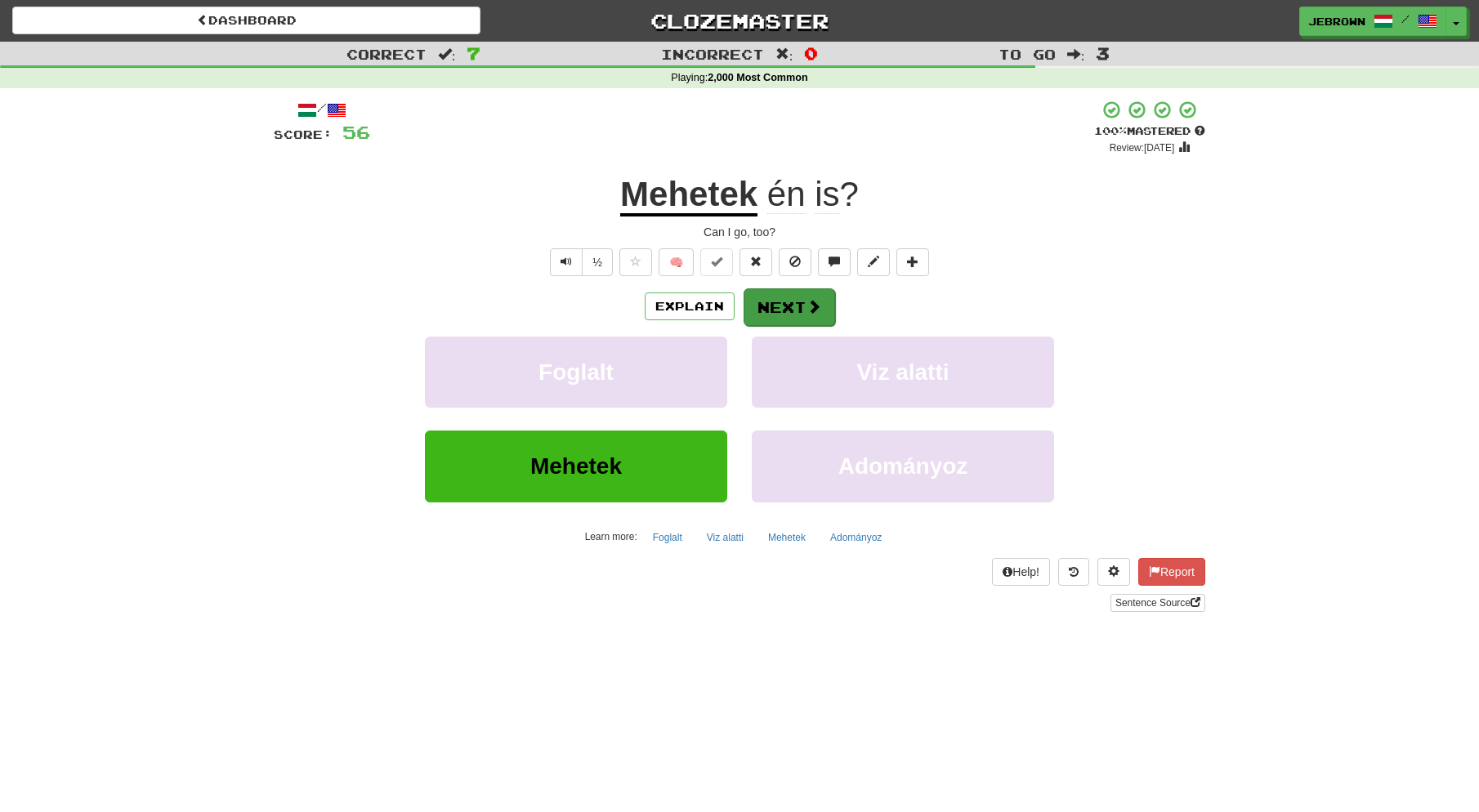
click at [800, 309] on button "Next" at bounding box center [789, 306] width 92 height 38
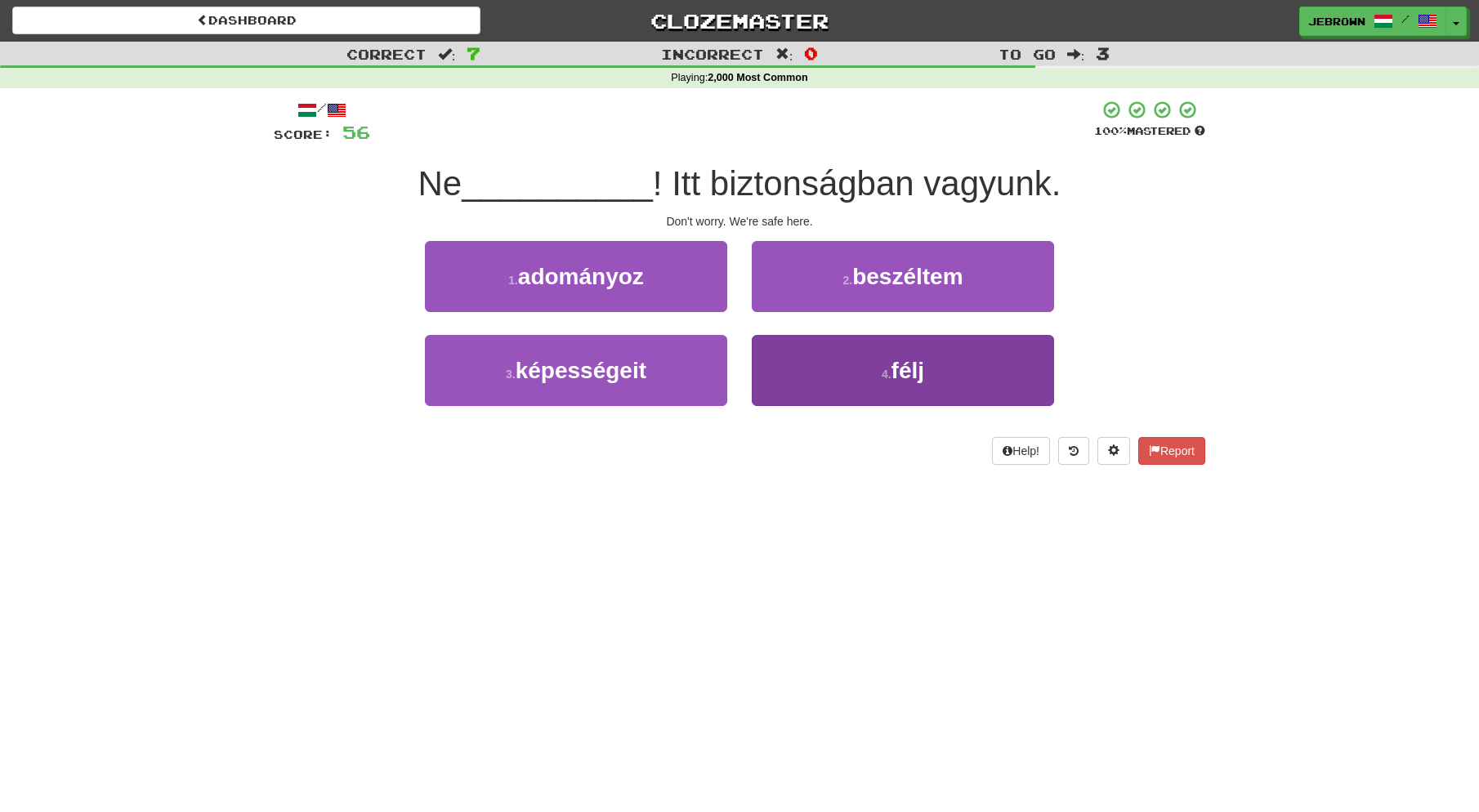
click at [895, 378] on span "félj" at bounding box center [907, 370] width 32 height 25
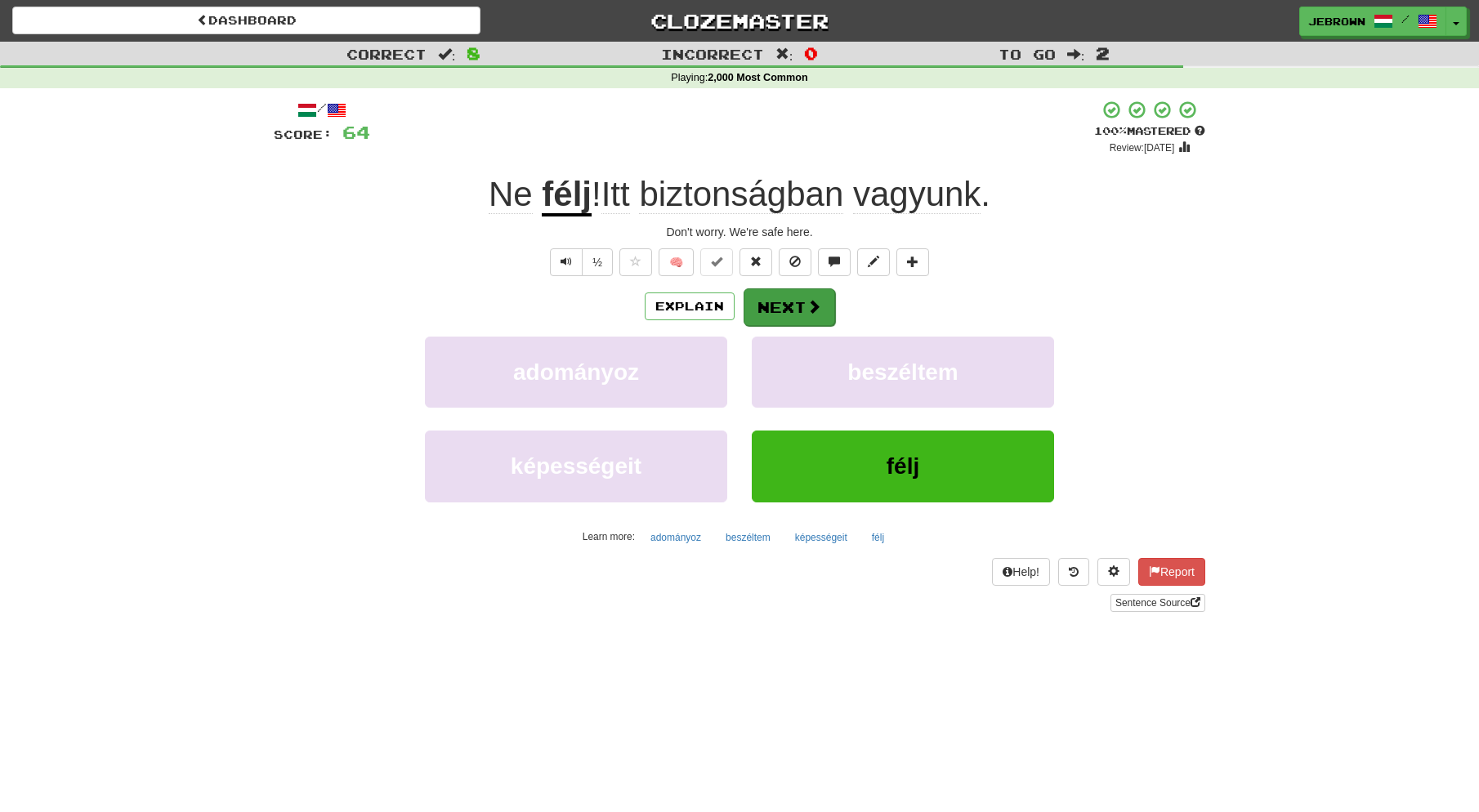
click at [785, 308] on button "Next" at bounding box center [789, 306] width 92 height 38
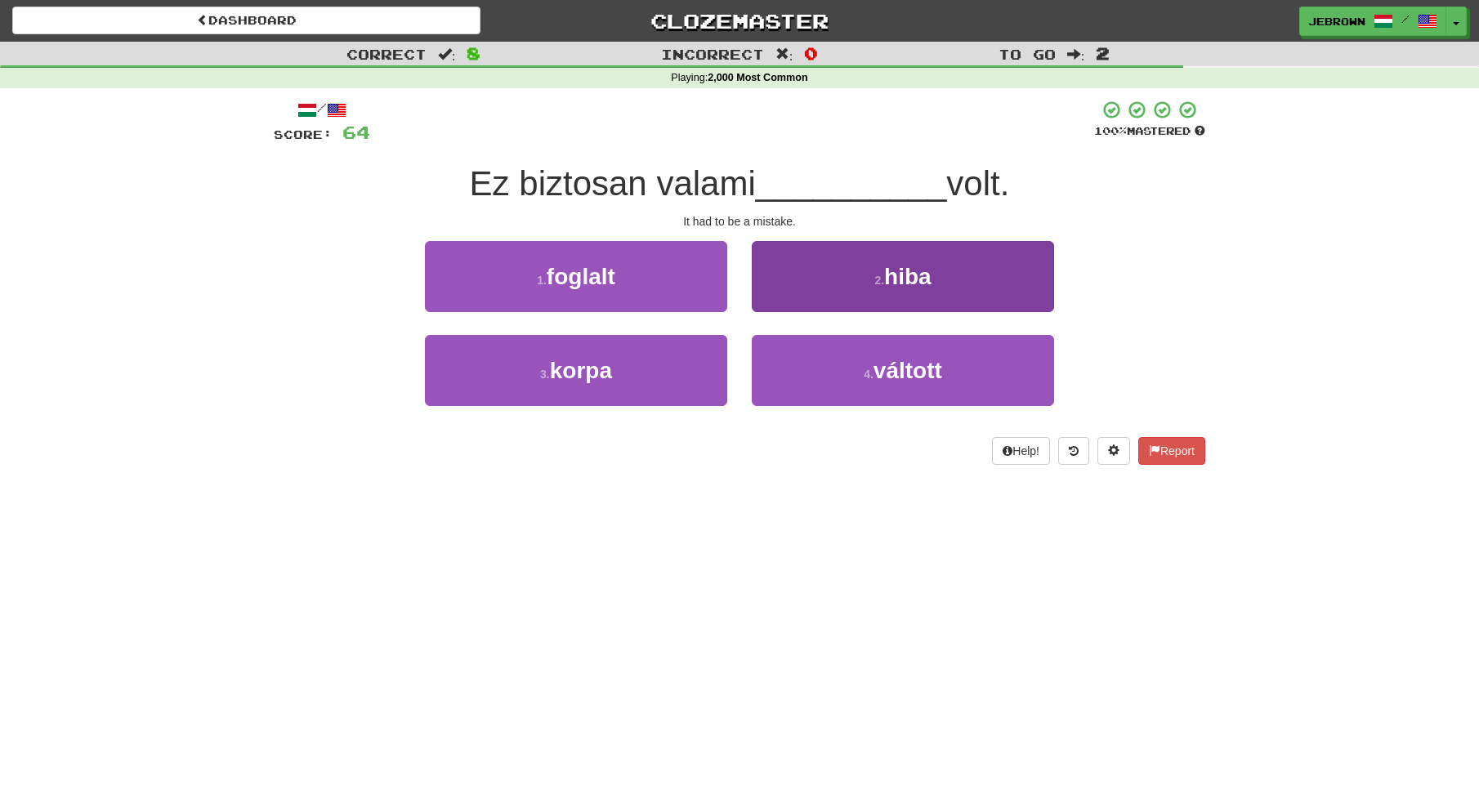
click at [912, 280] on span "hiba" at bounding box center [908, 276] width 47 height 25
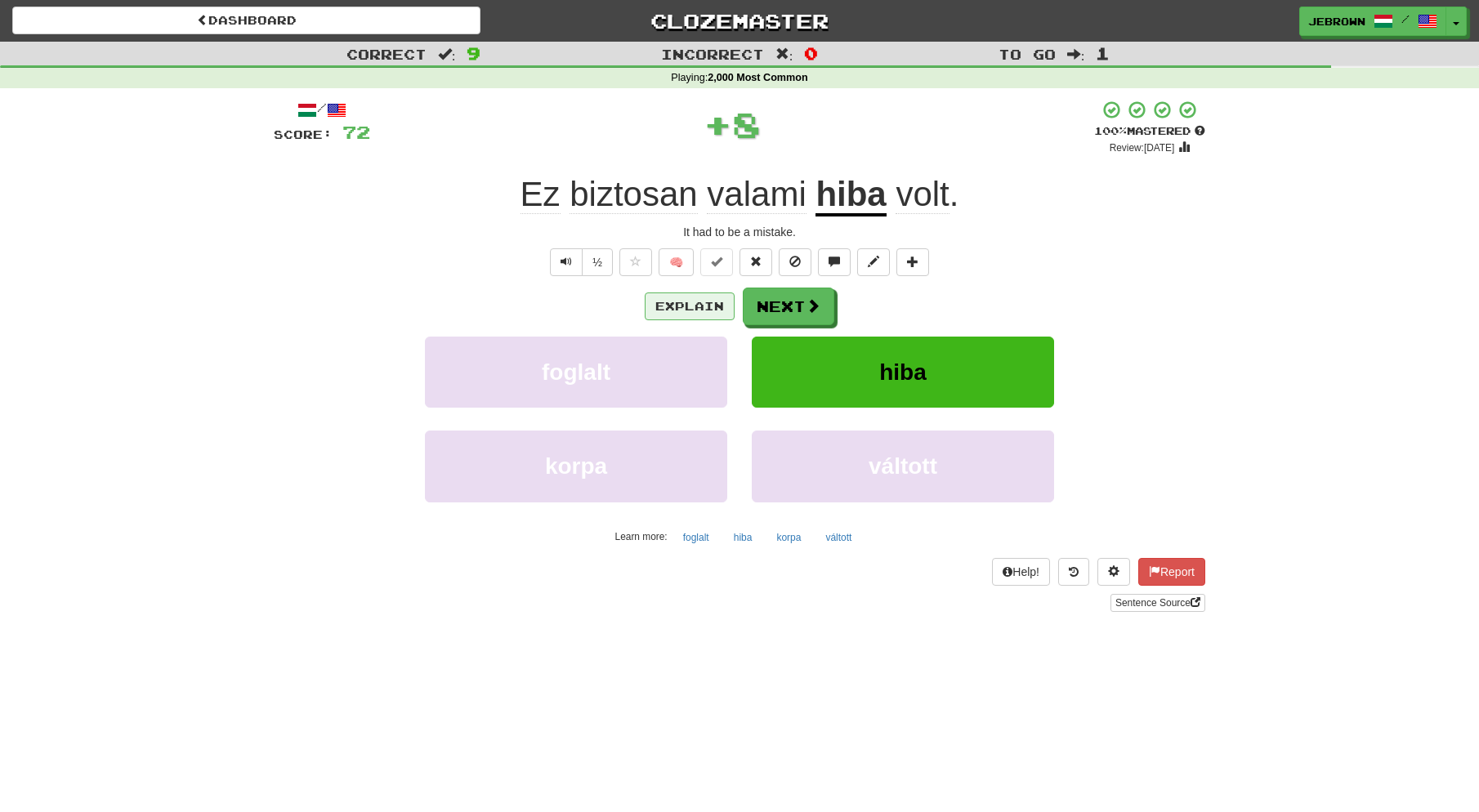
click at [697, 307] on button "Explain" at bounding box center [689, 306] width 90 height 28
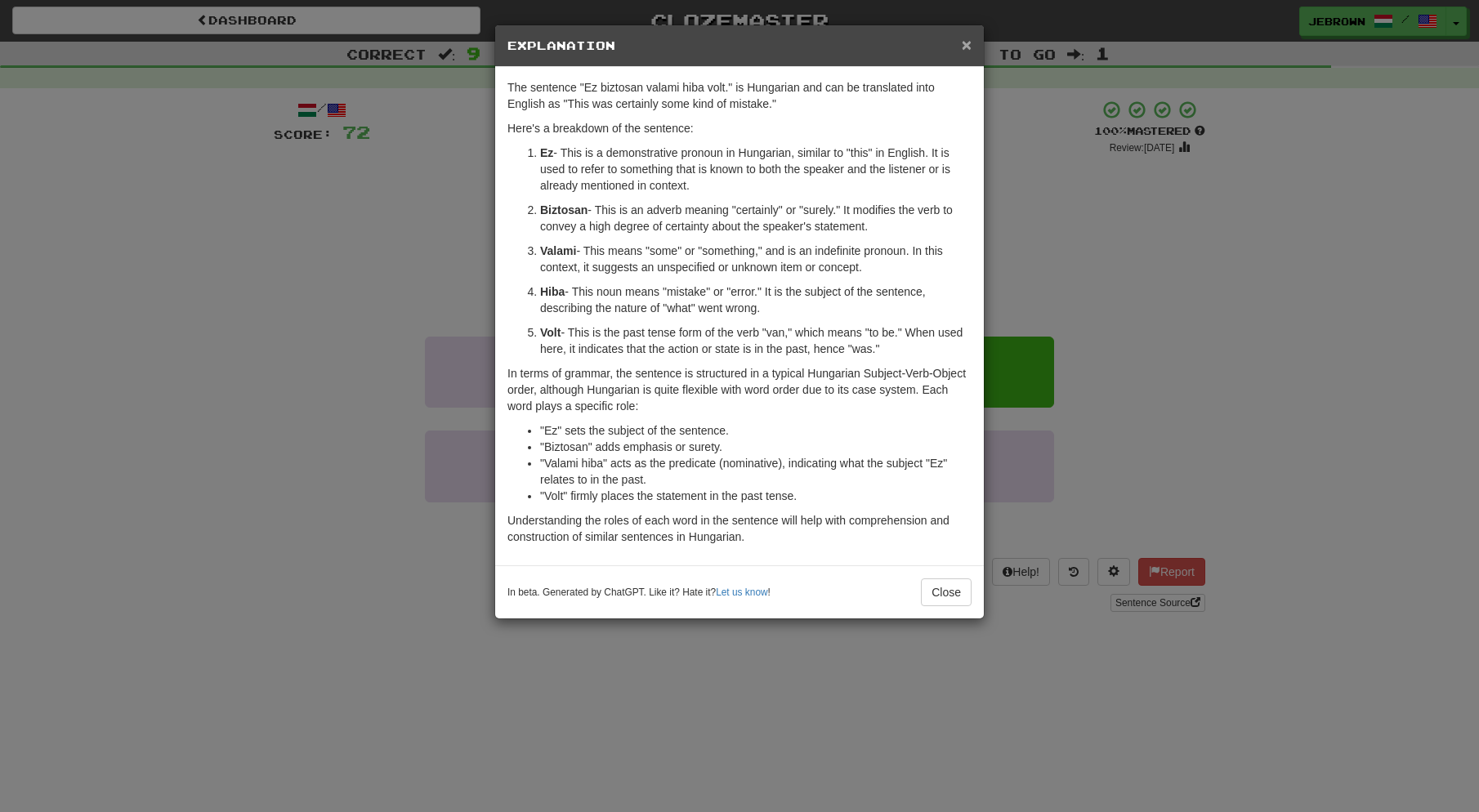
click at [966, 45] on span "×" at bounding box center [967, 45] width 10 height 19
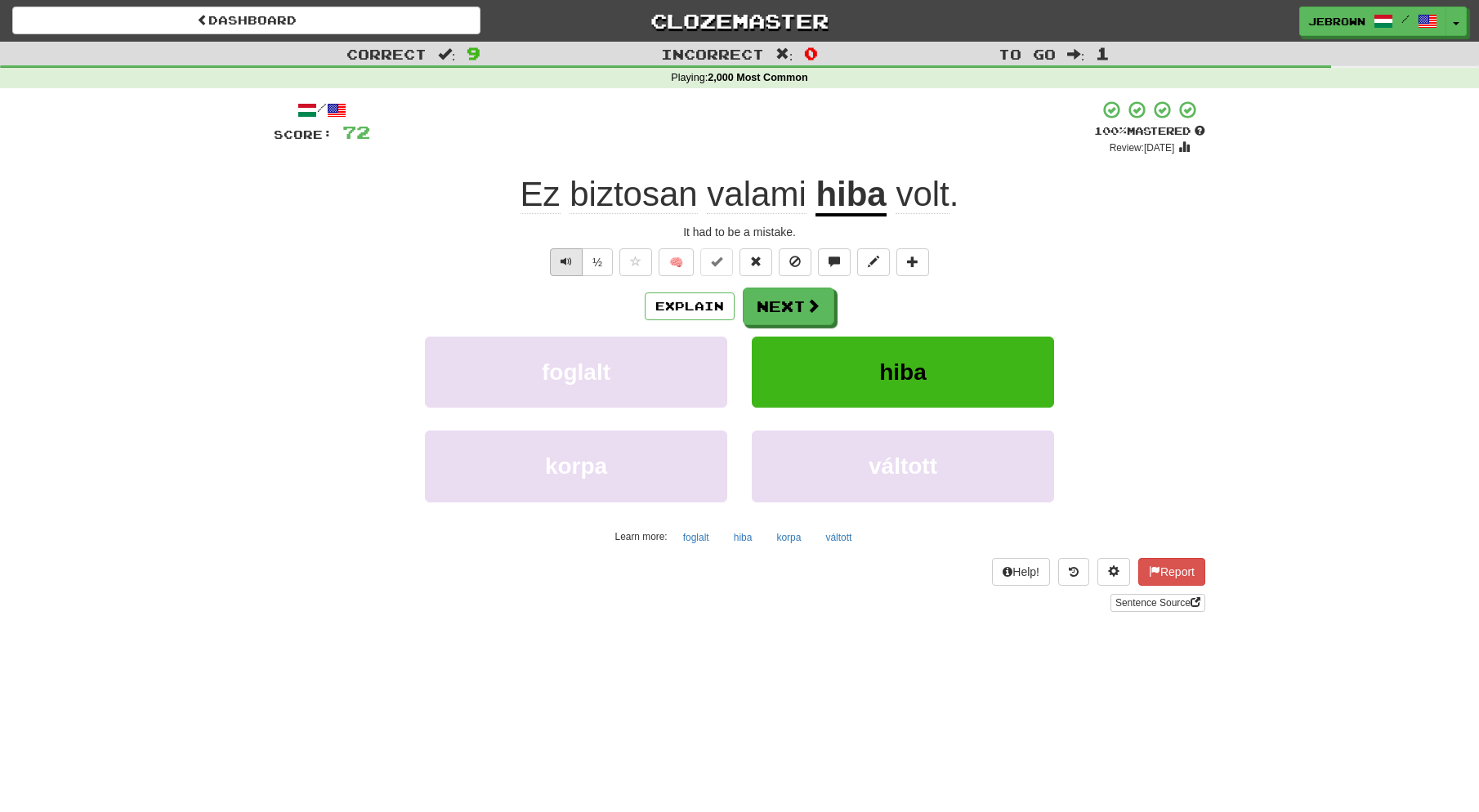
click at [564, 256] on span "Text-to-speech controls" at bounding box center [566, 261] width 11 height 11
click at [781, 308] on button "Next" at bounding box center [789, 306] width 92 height 38
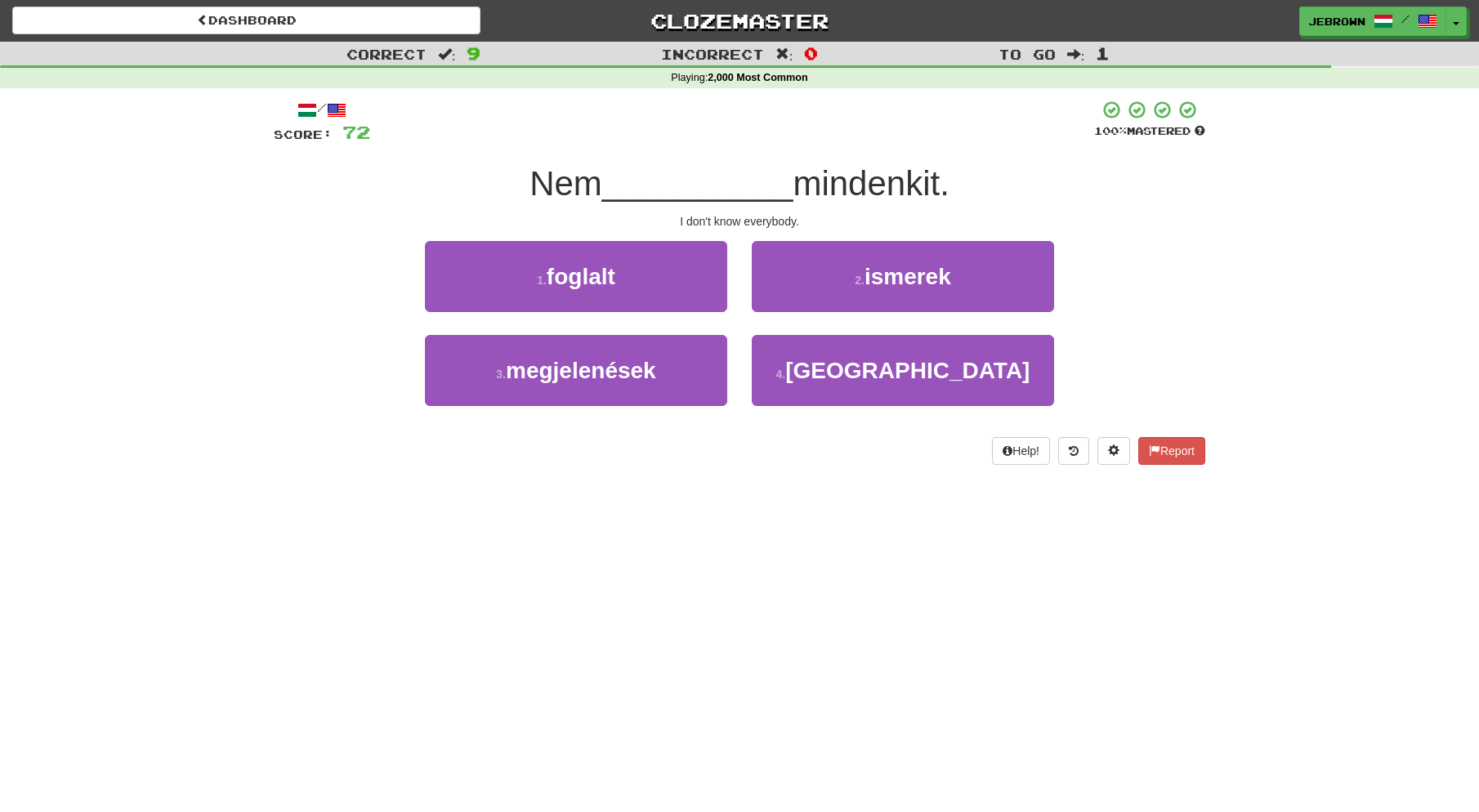
click at [855, 283] on small "2 ." at bounding box center [859, 280] width 10 height 13
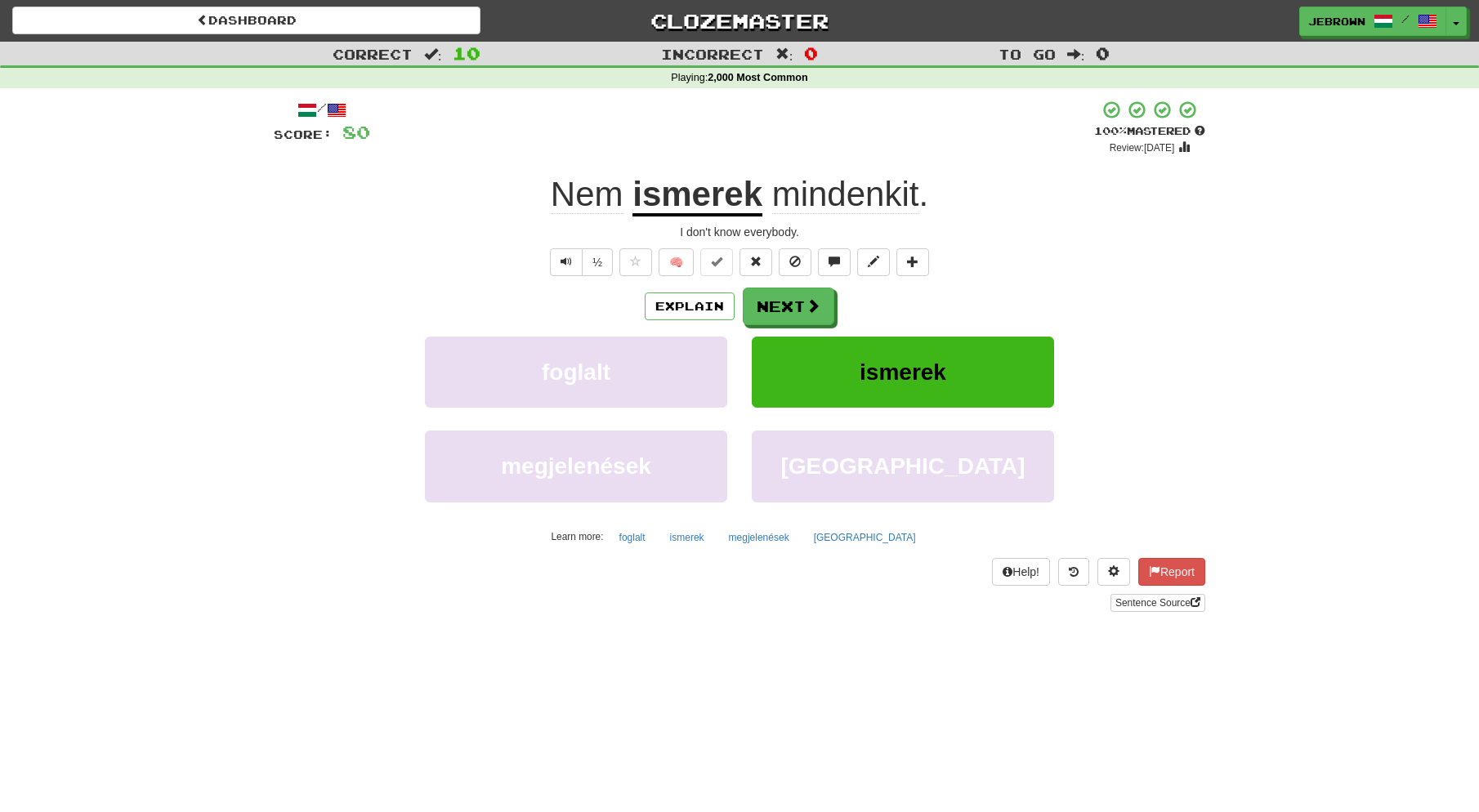
click at [810, 300] on span at bounding box center [813, 306] width 15 height 15
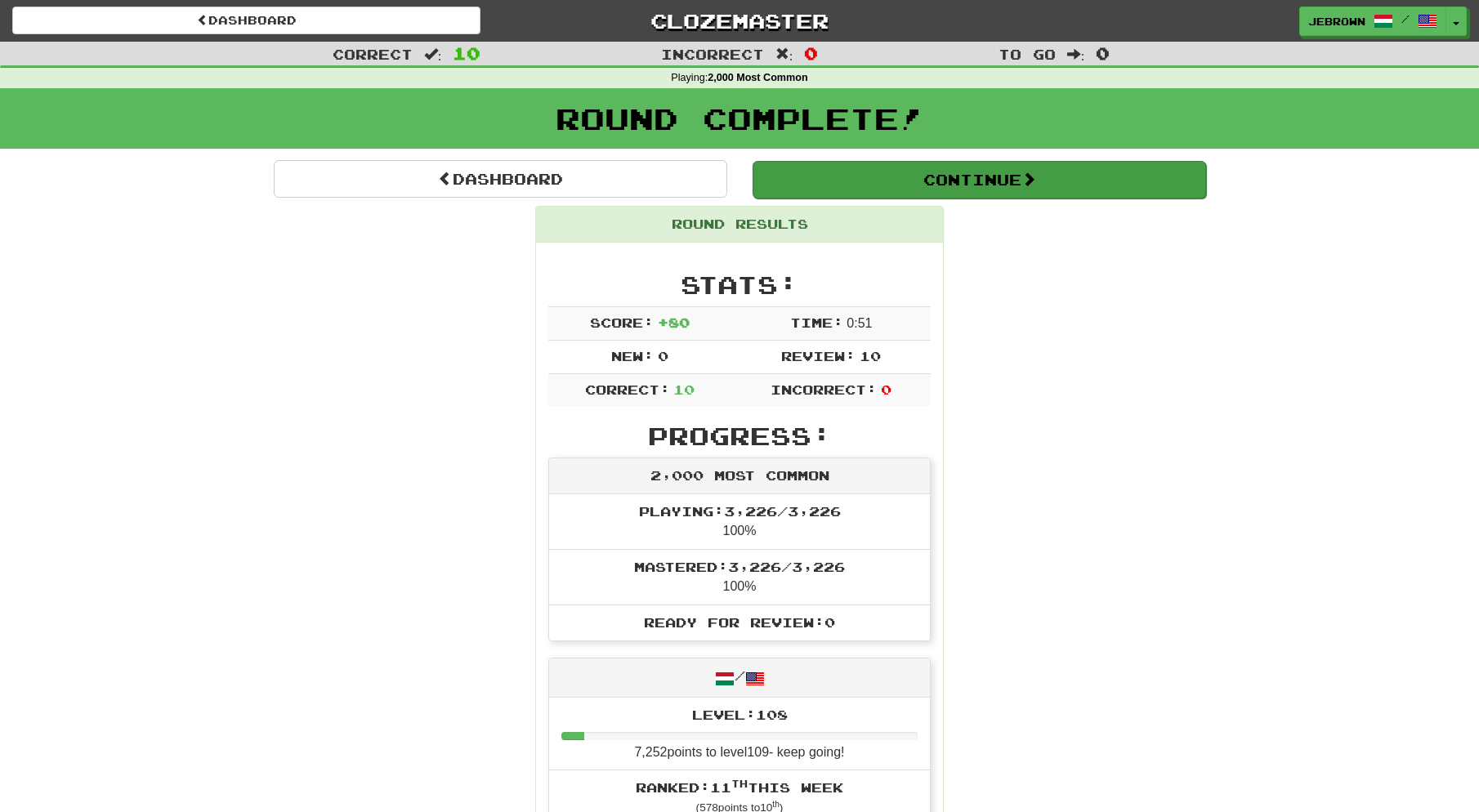
click at [830, 176] on button "Continue" at bounding box center [979, 179] width 453 height 38
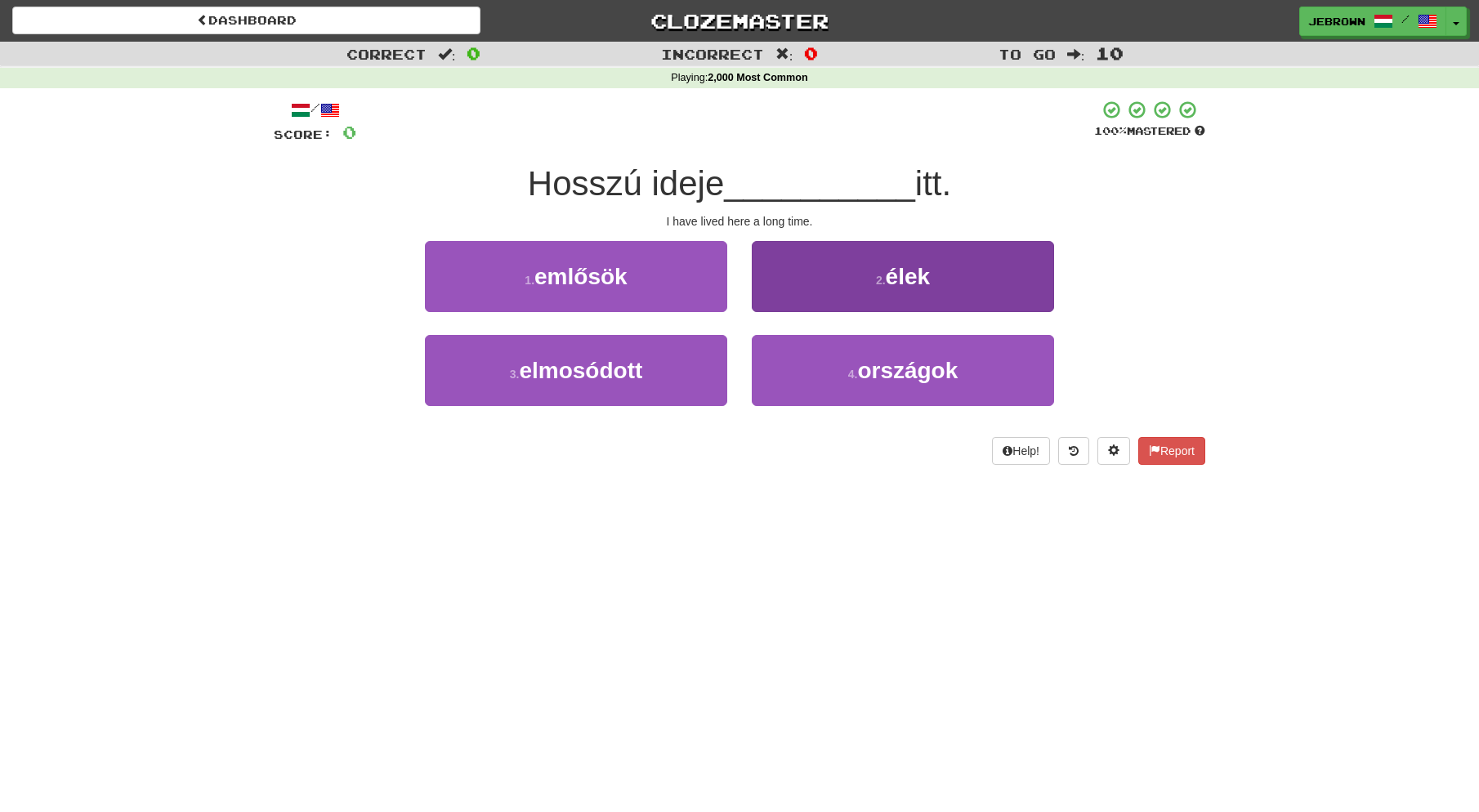
click at [845, 274] on button "2 . élek" at bounding box center [903, 276] width 302 height 71
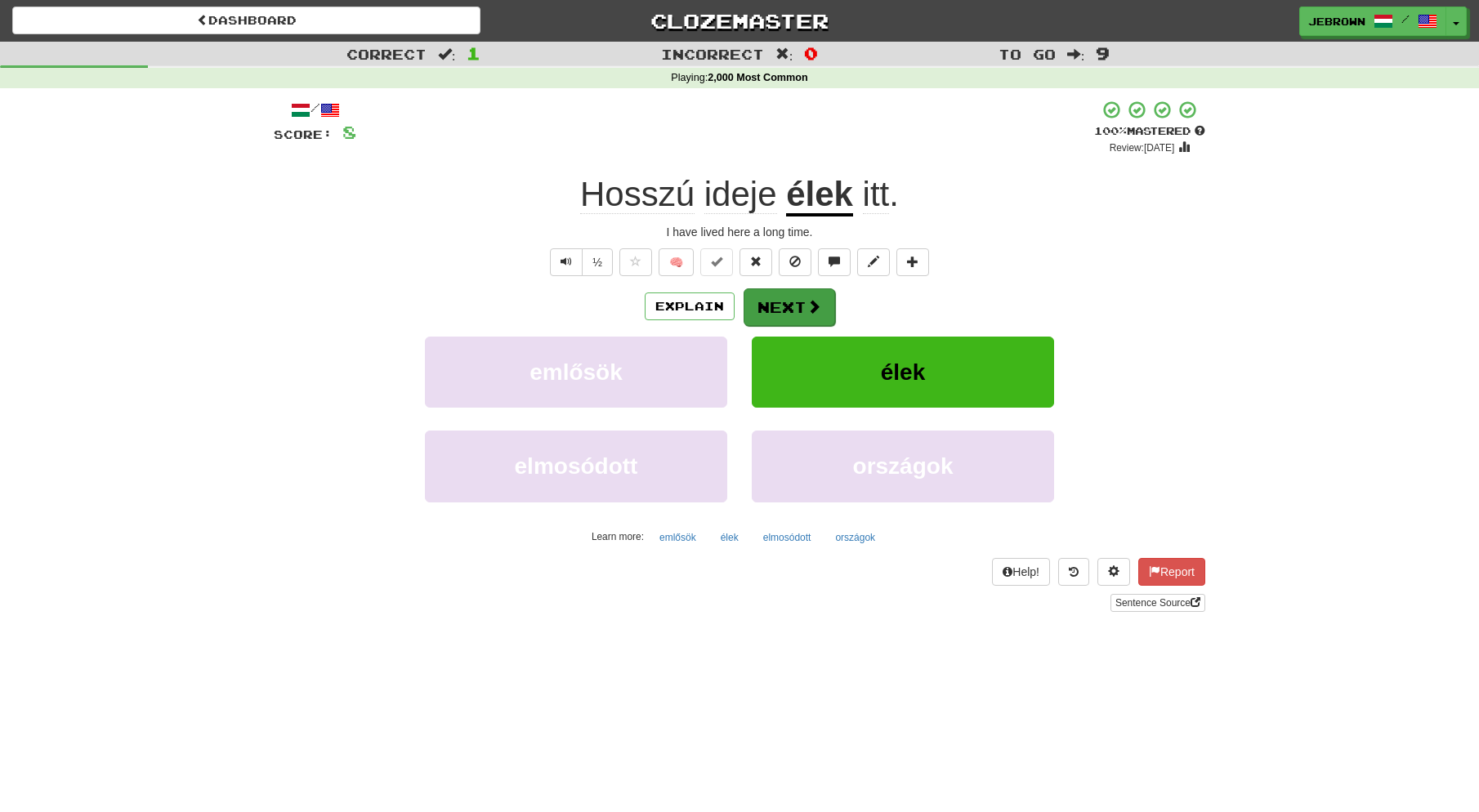
click at [787, 299] on button "Next" at bounding box center [789, 306] width 92 height 38
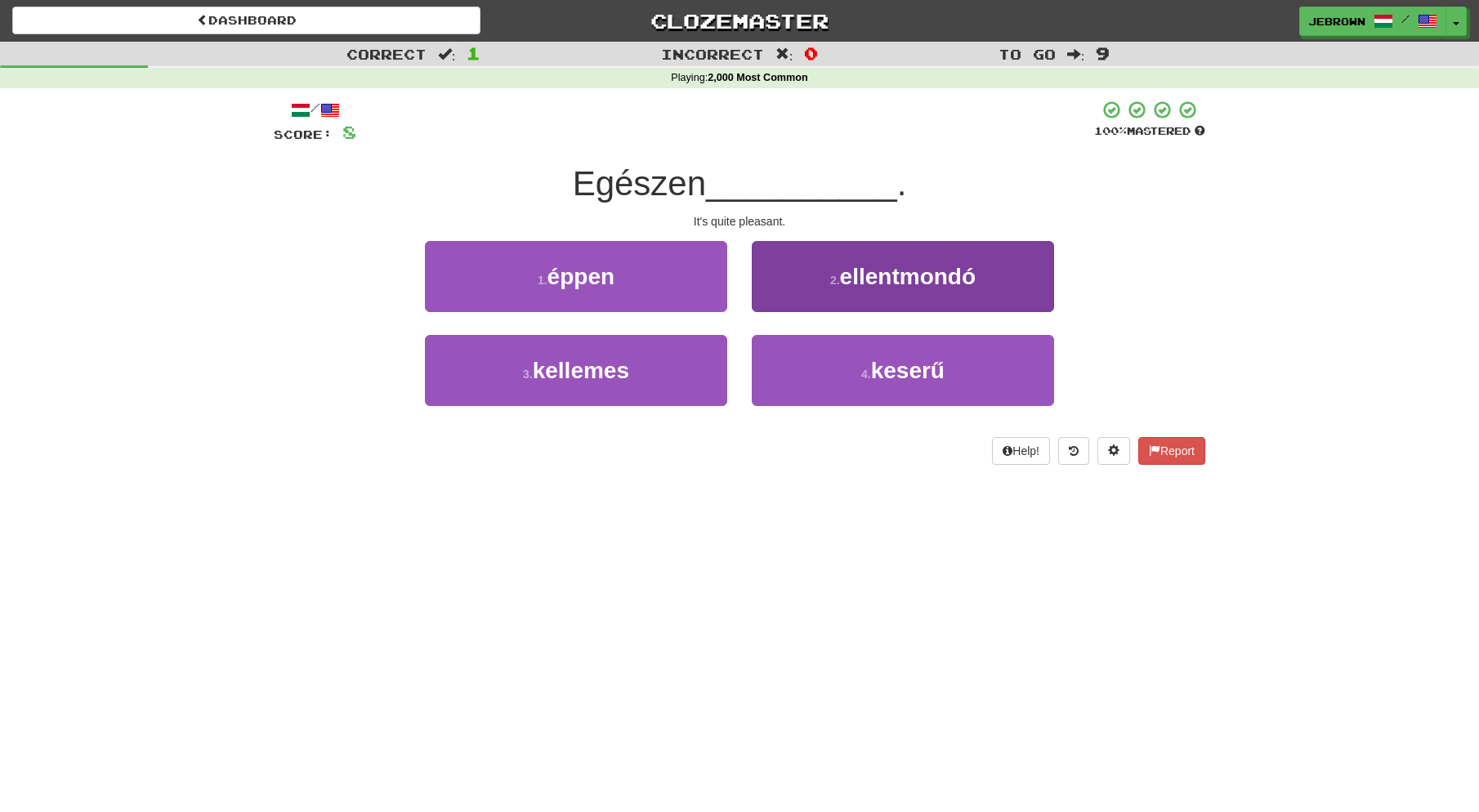
click at [861, 377] on small "4 ." at bounding box center [865, 374] width 10 height 13
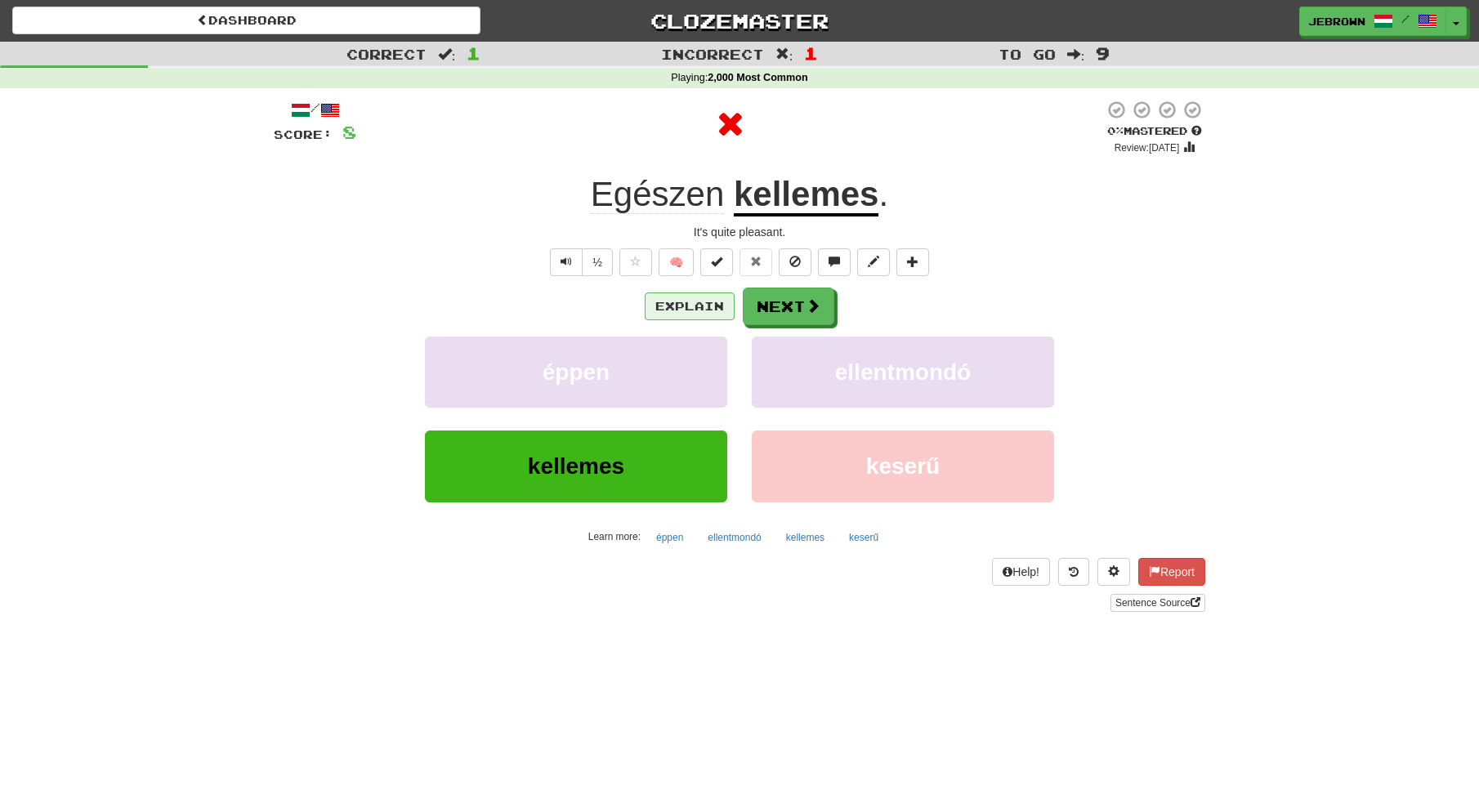
click at [691, 306] on button "Explain" at bounding box center [689, 306] width 90 height 28
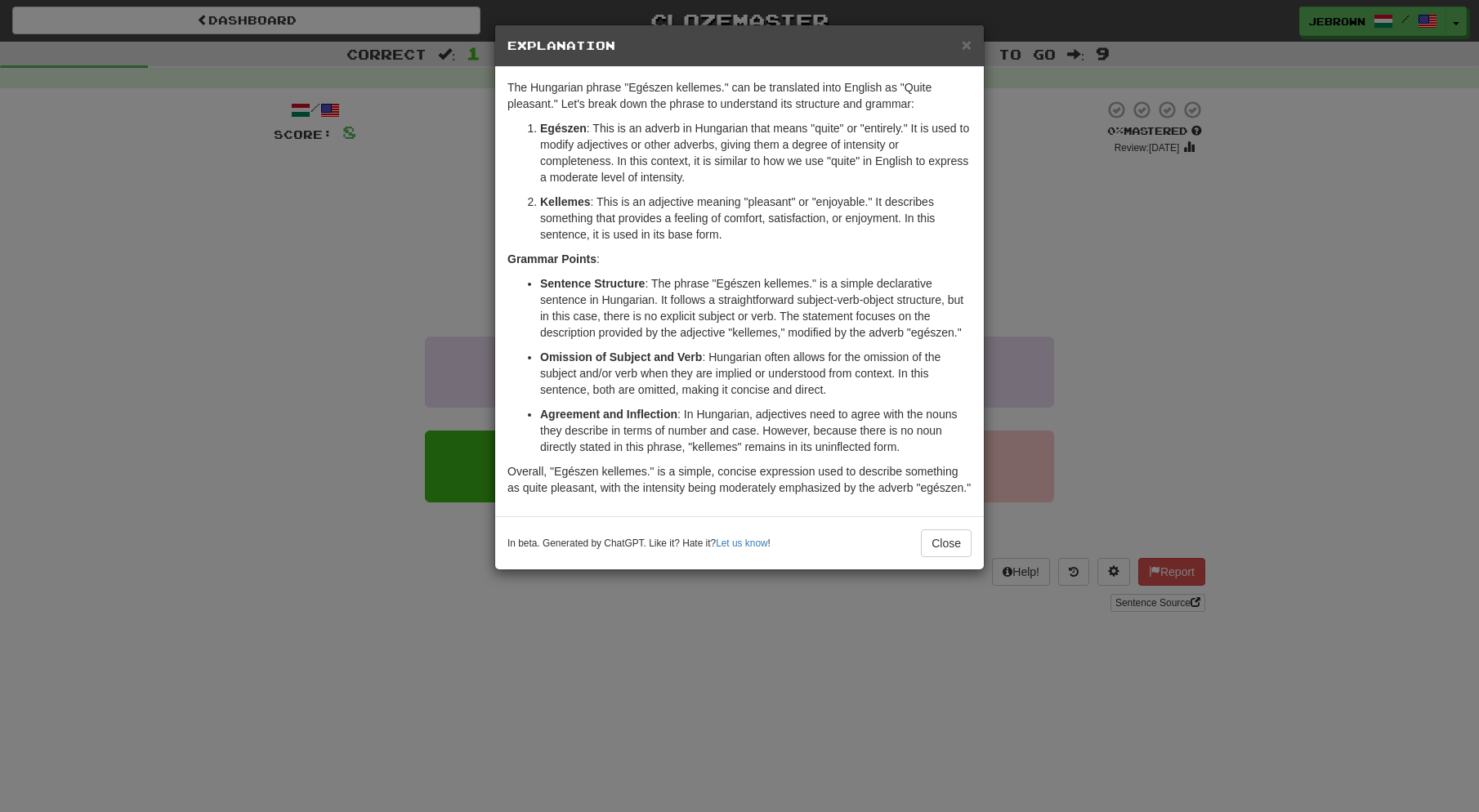
click at [967, 45] on span "×" at bounding box center [967, 45] width 10 height 19
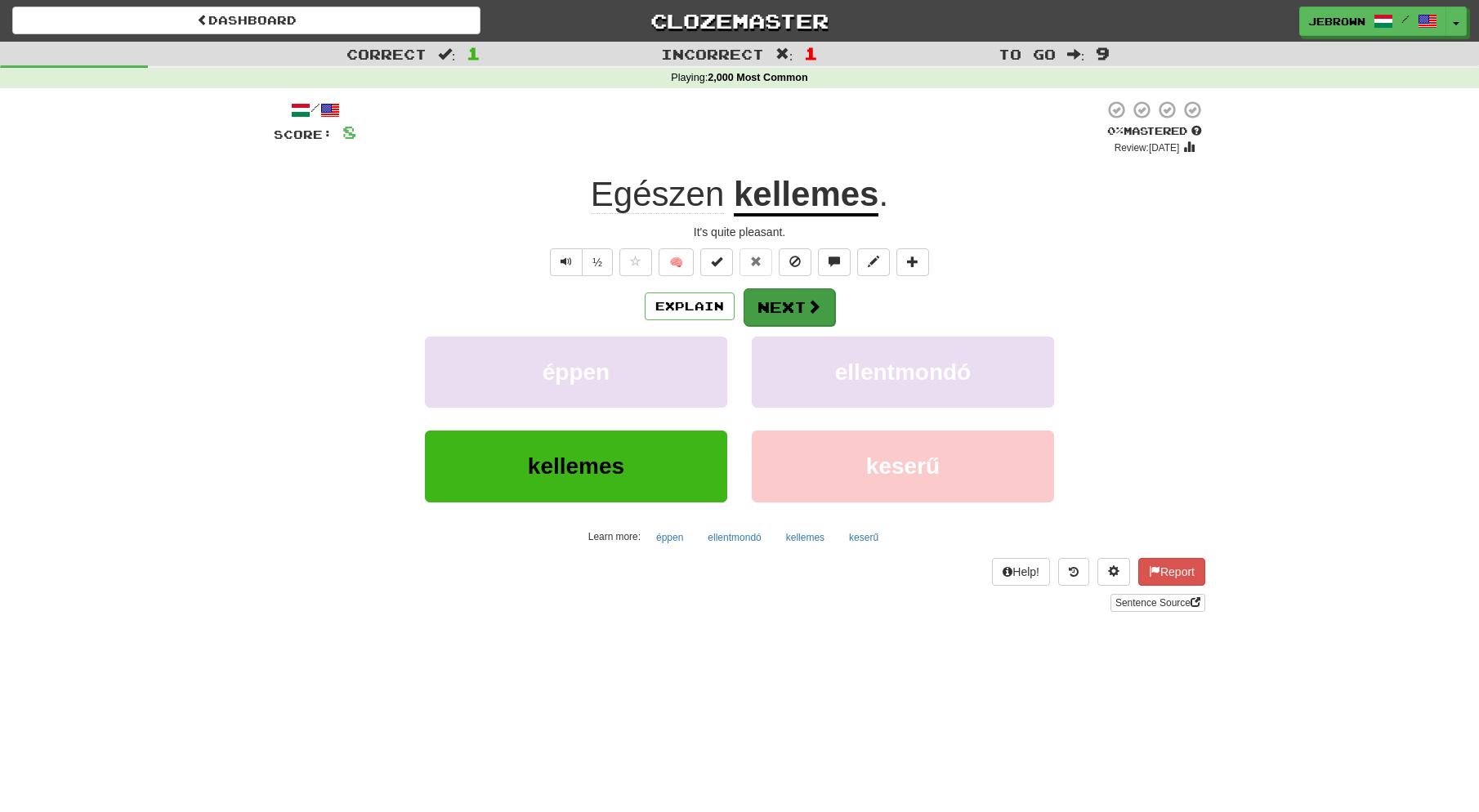
click at [790, 306] on button "Next" at bounding box center [789, 306] width 92 height 38
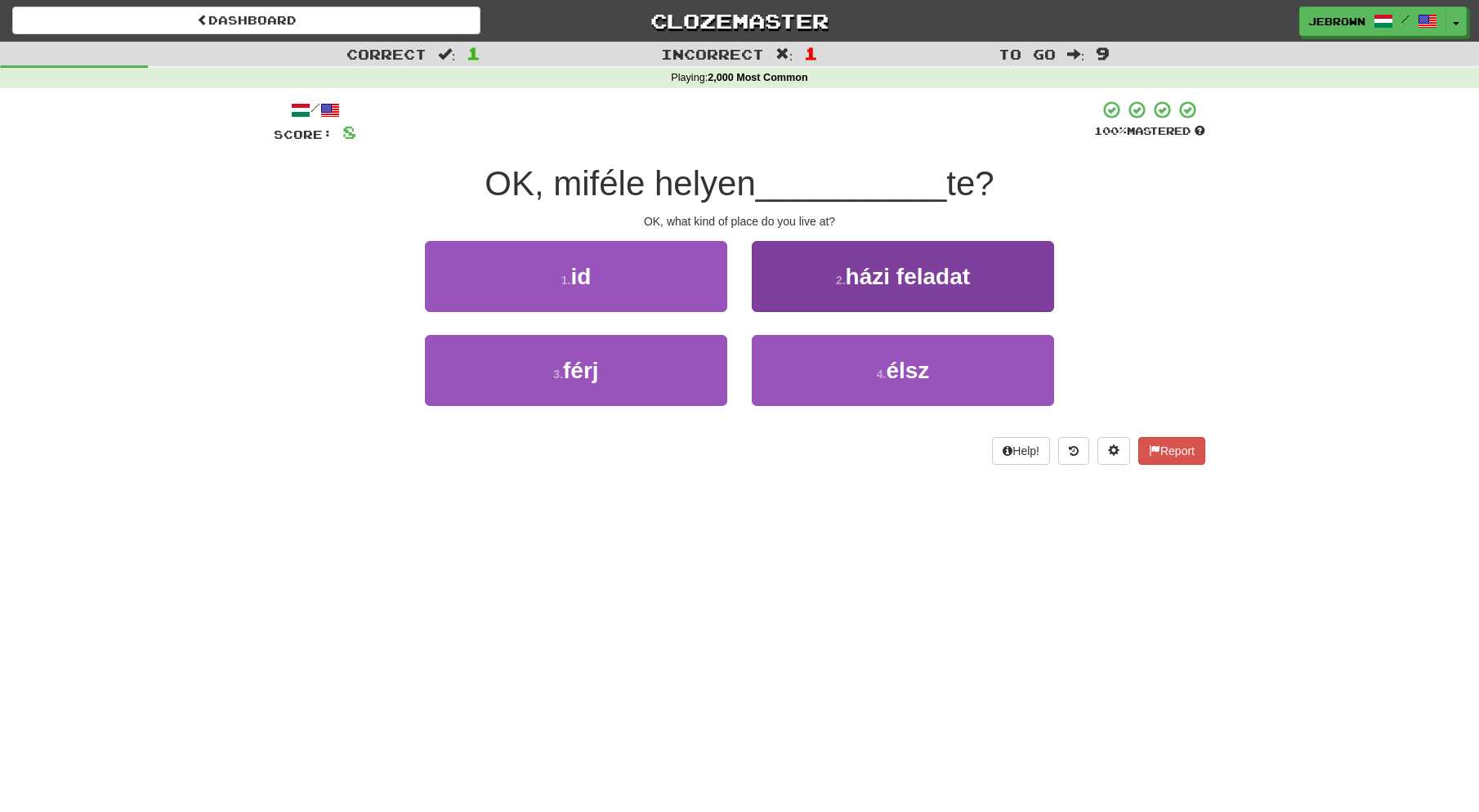
click at [877, 368] on small "4 ." at bounding box center [881, 374] width 10 height 13
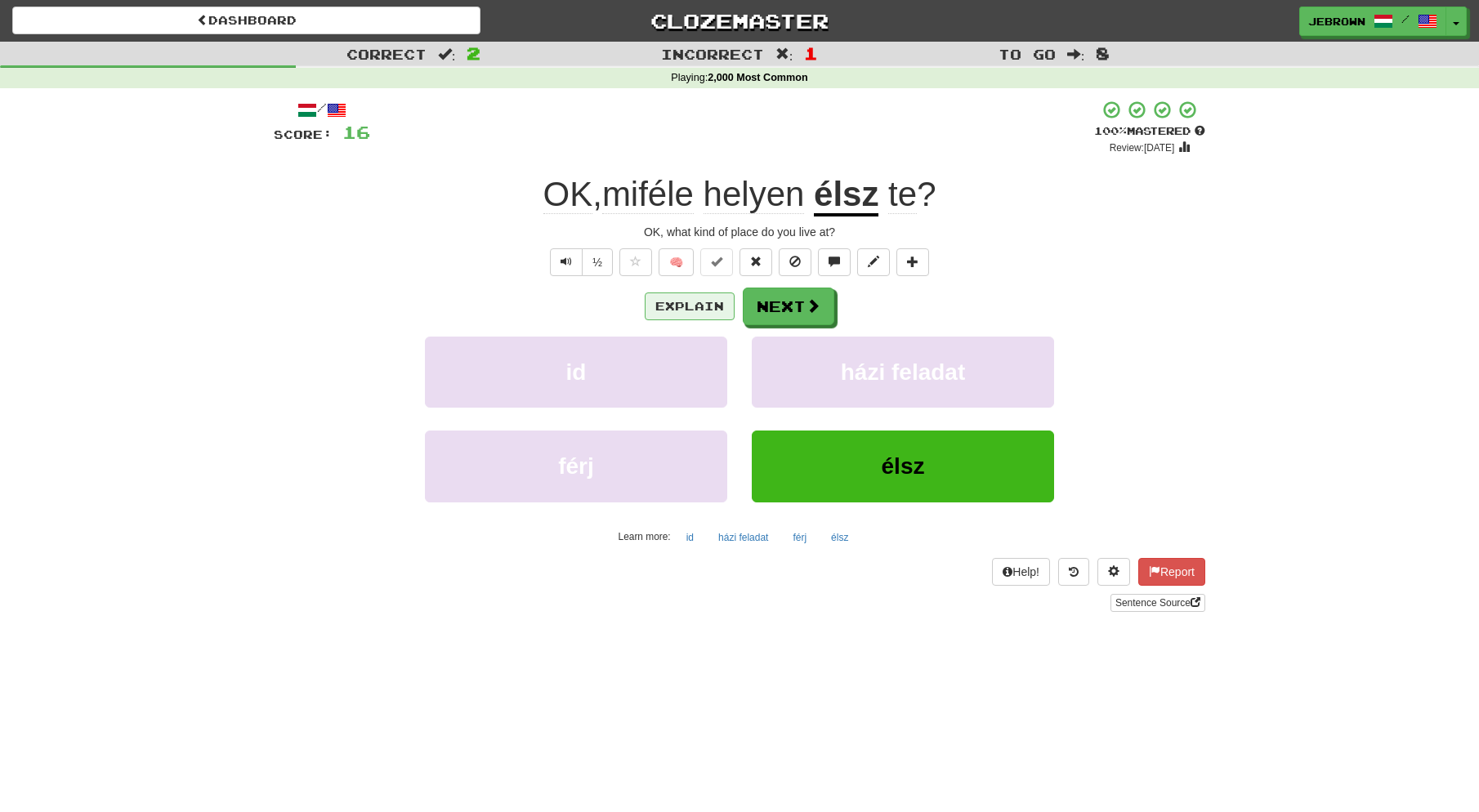
click at [678, 306] on button "Explain" at bounding box center [689, 306] width 90 height 28
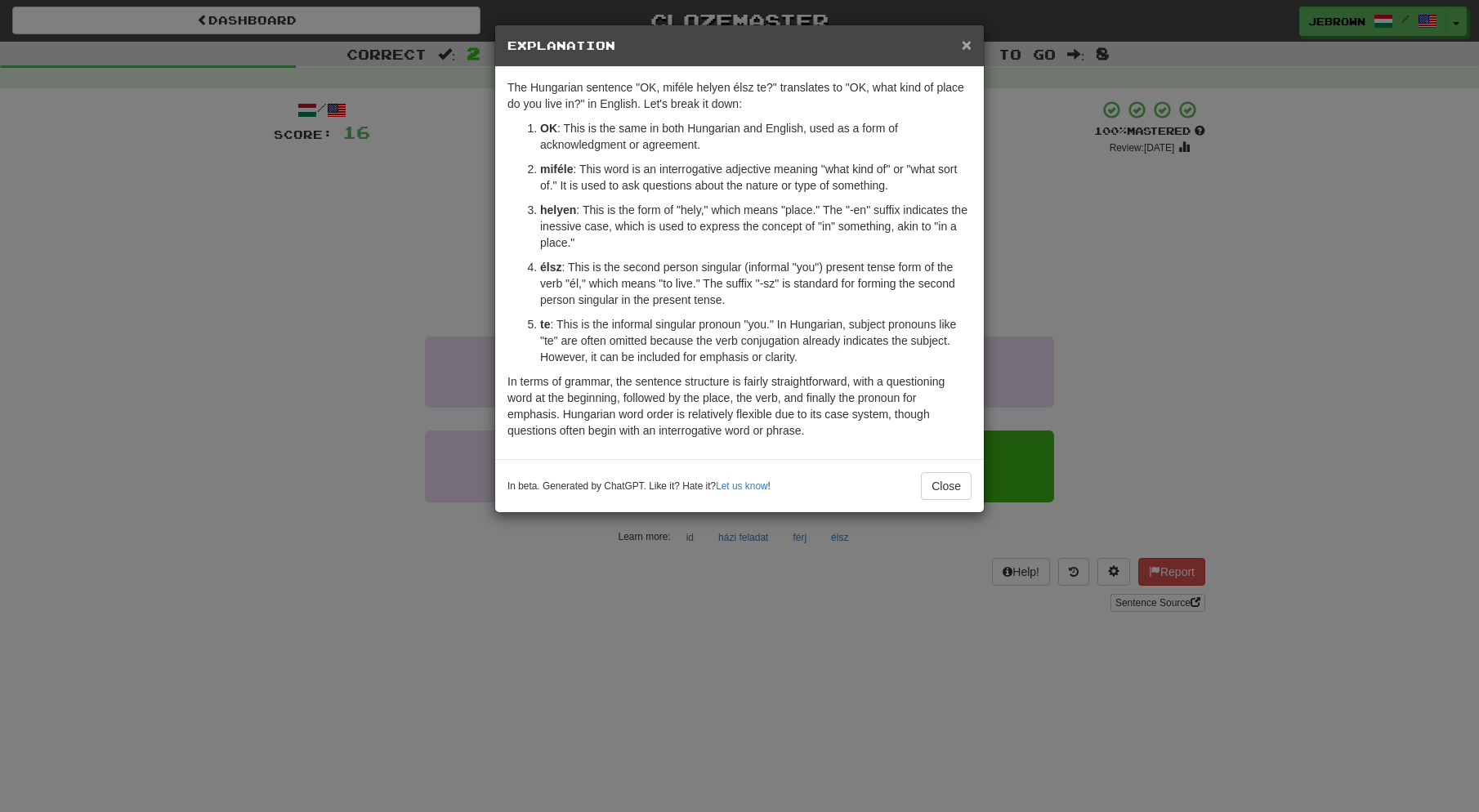
click at [963, 44] on span "×" at bounding box center [967, 45] width 10 height 19
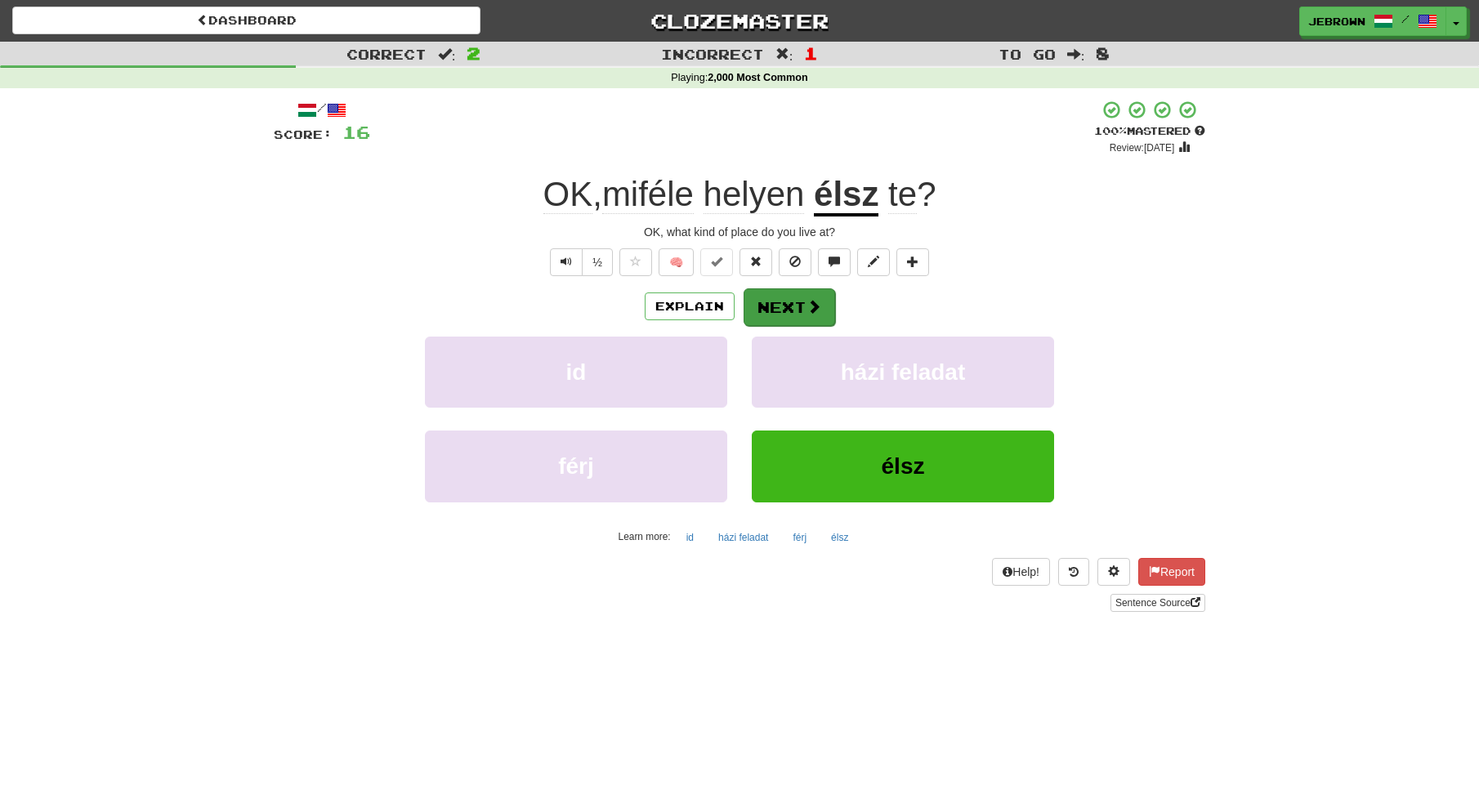
click at [792, 306] on button "Next" at bounding box center [789, 306] width 92 height 38
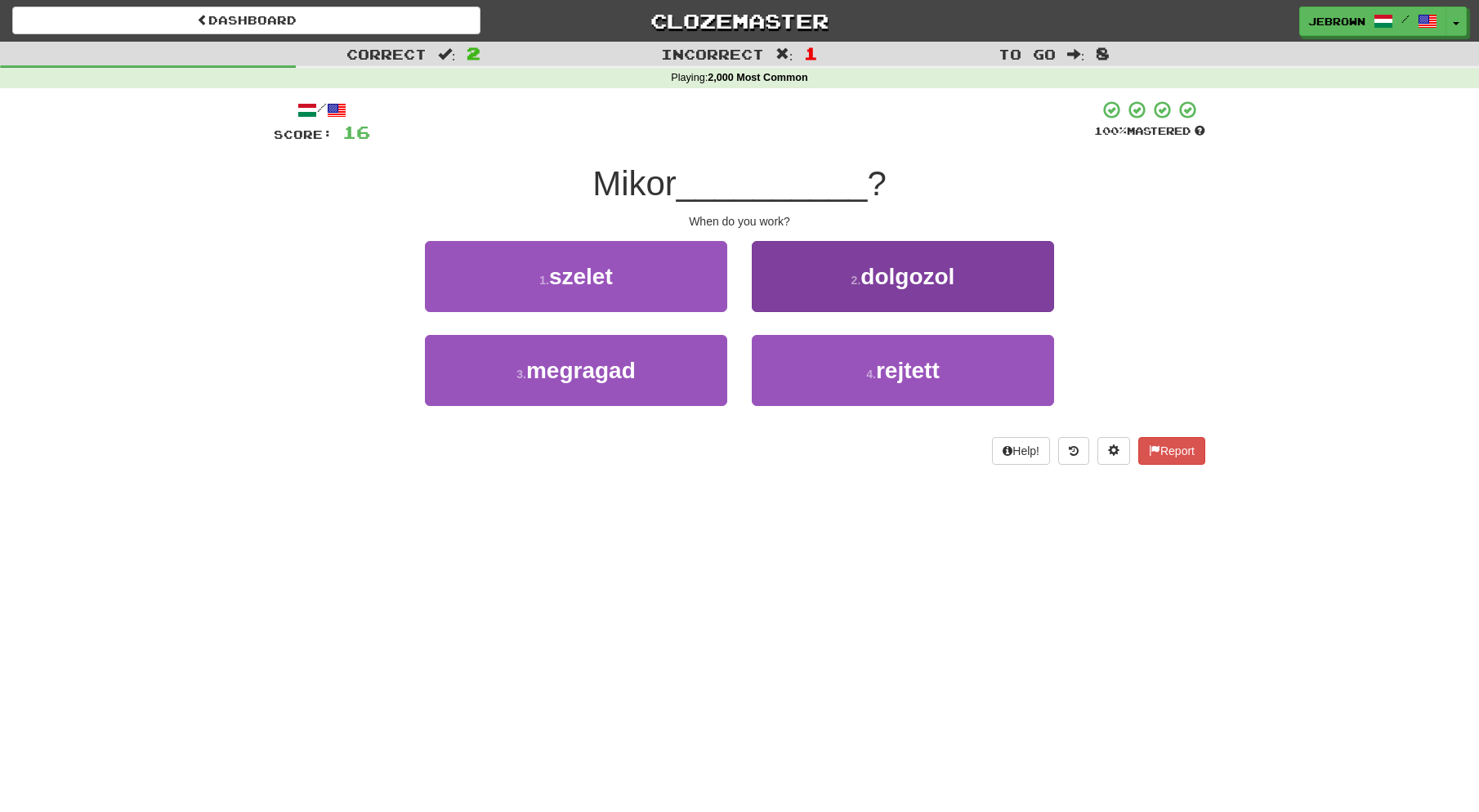
click at [838, 286] on button "2 . dolgozol" at bounding box center [903, 276] width 302 height 71
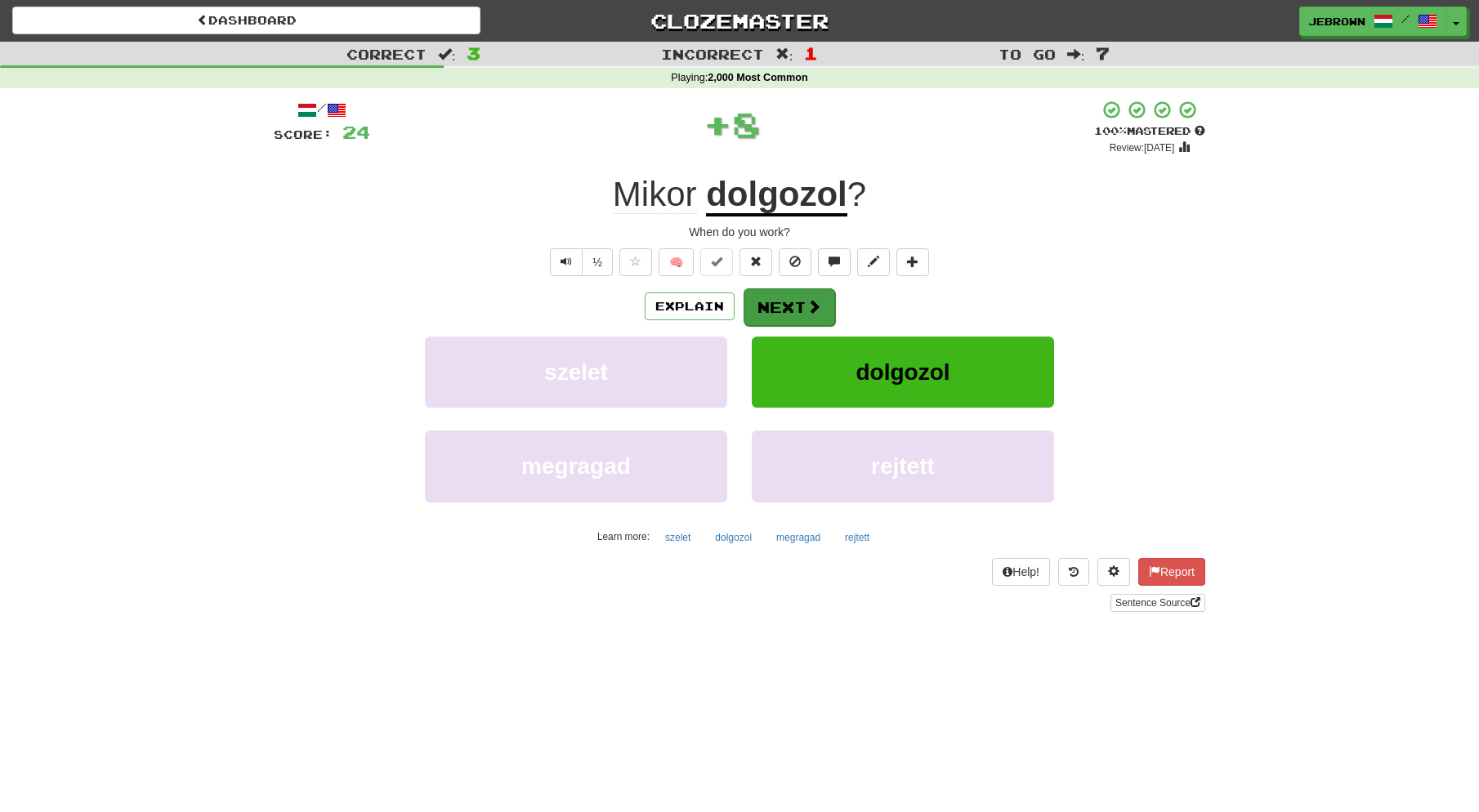
click at [793, 306] on button "Next" at bounding box center [789, 306] width 92 height 38
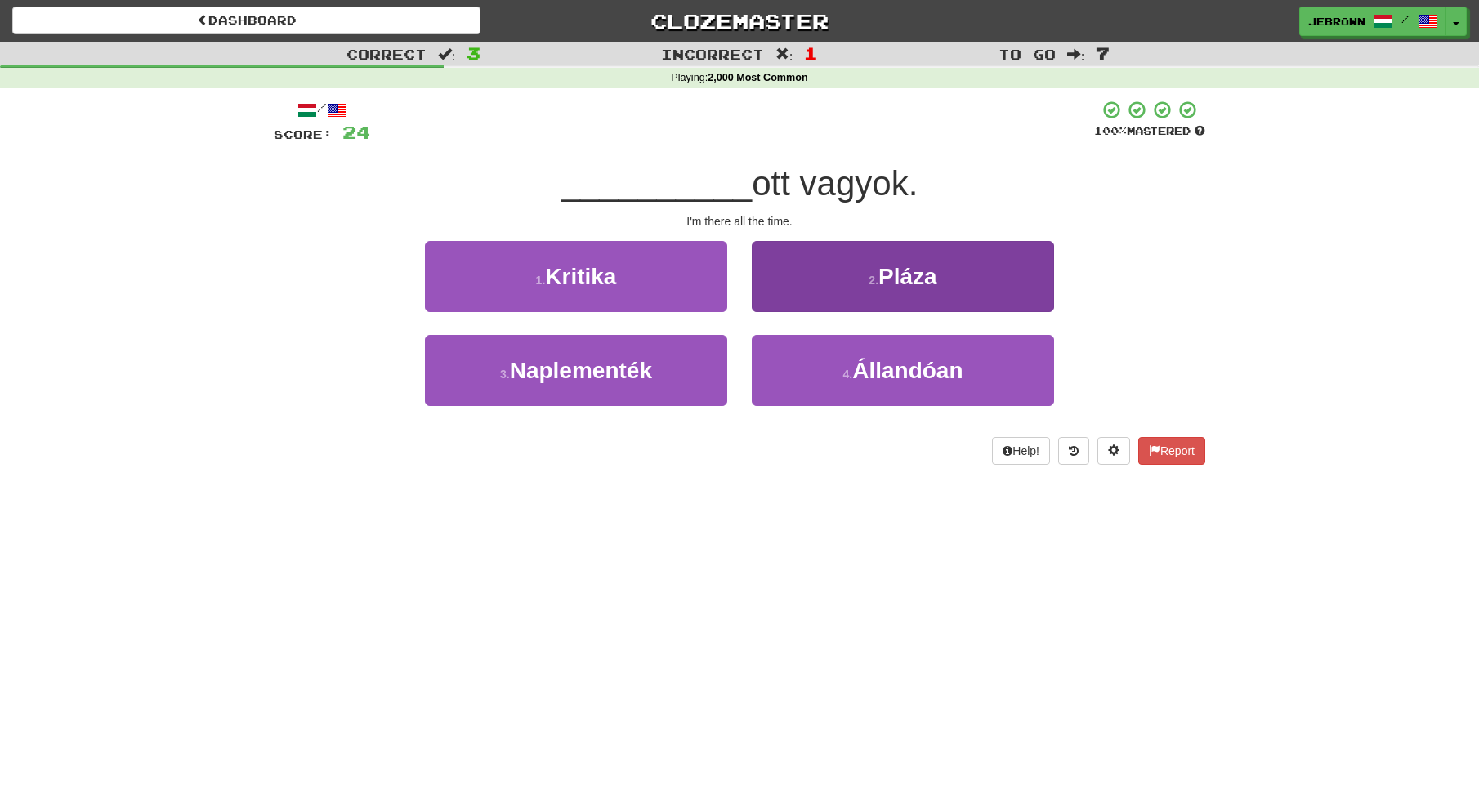
click at [835, 368] on button "4 . [GEOGRAPHIC_DATA]" at bounding box center [903, 370] width 302 height 71
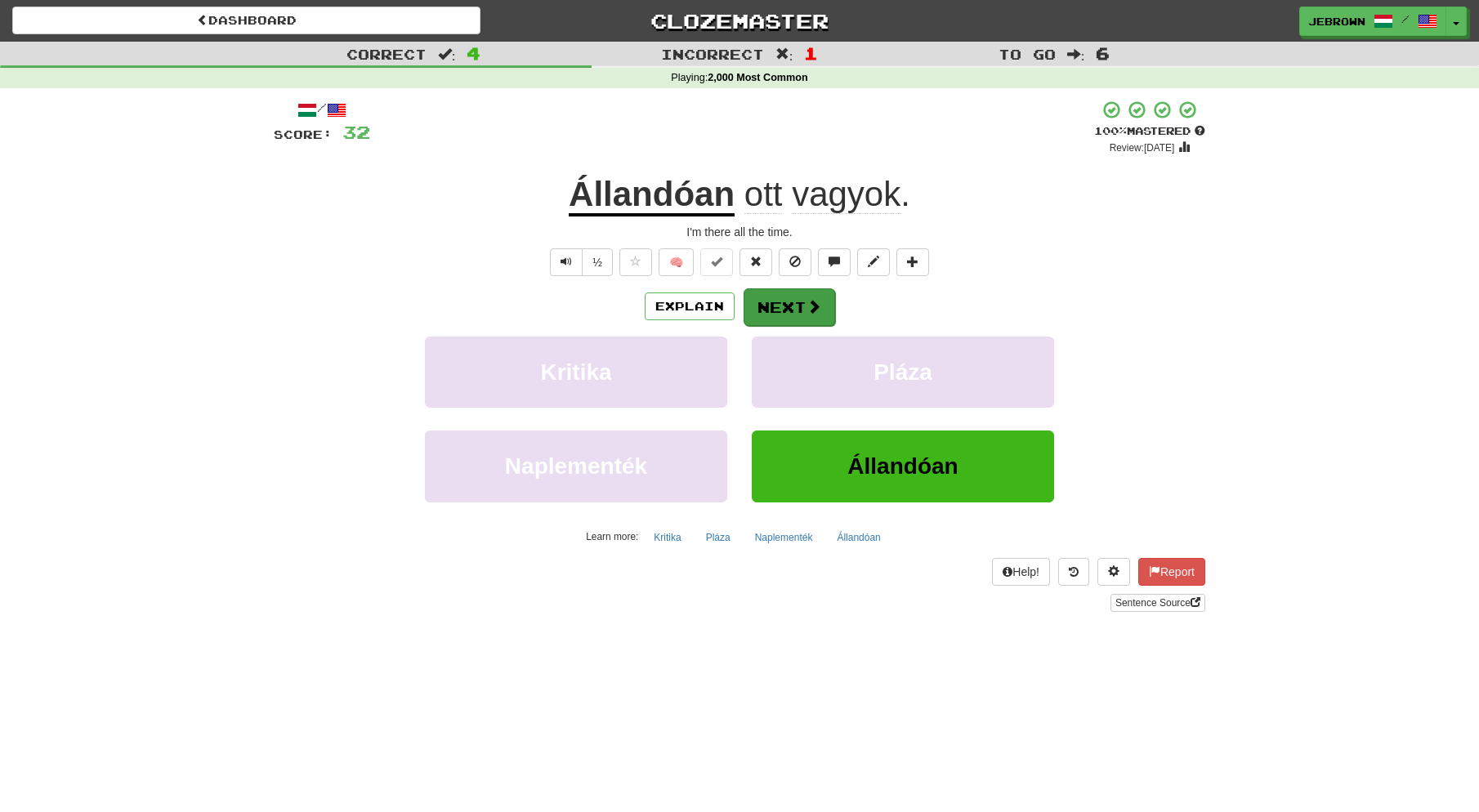
click at [788, 310] on button "Next" at bounding box center [789, 306] width 92 height 38
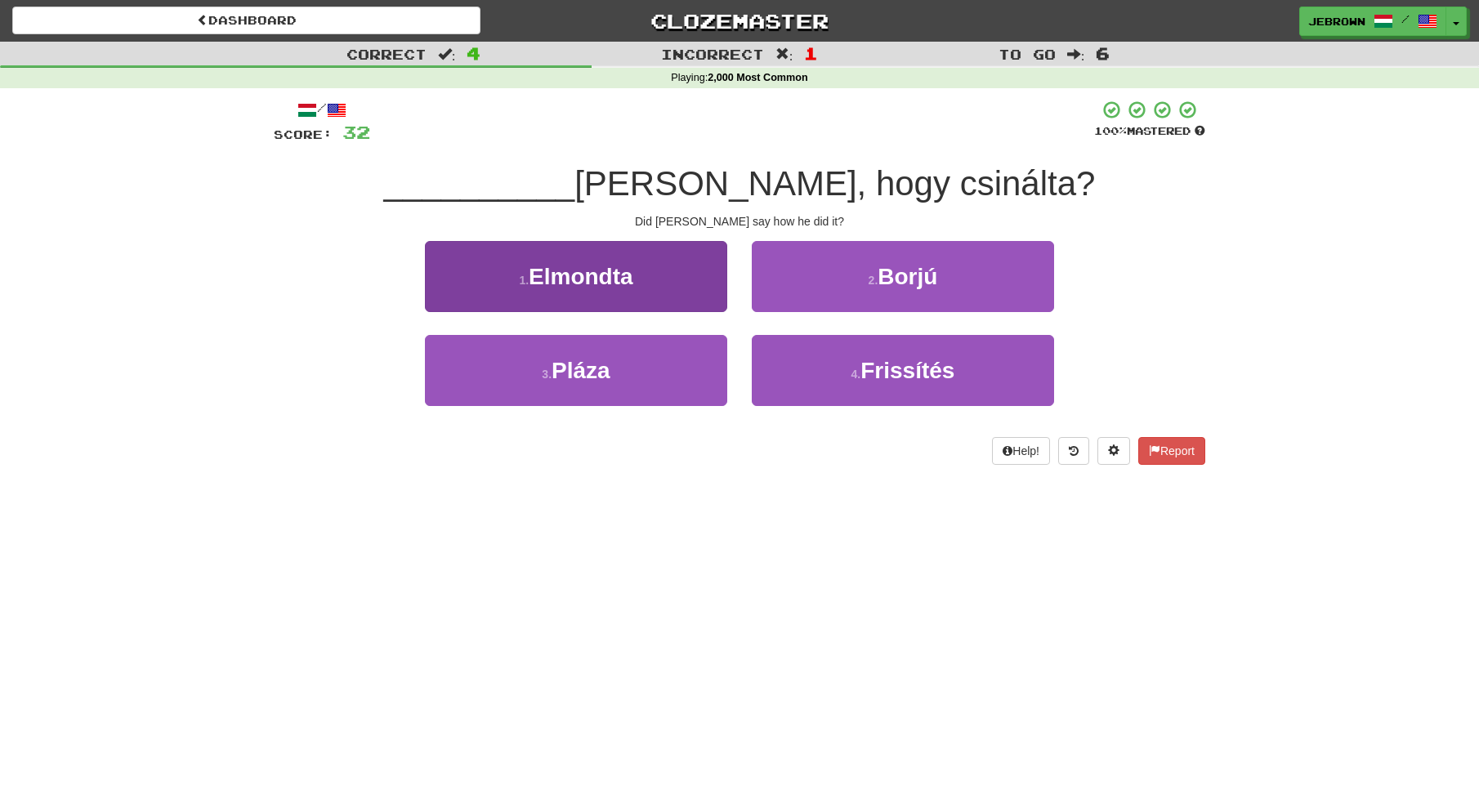
click at [636, 286] on button "1 . [GEOGRAPHIC_DATA]" at bounding box center [576, 276] width 302 height 71
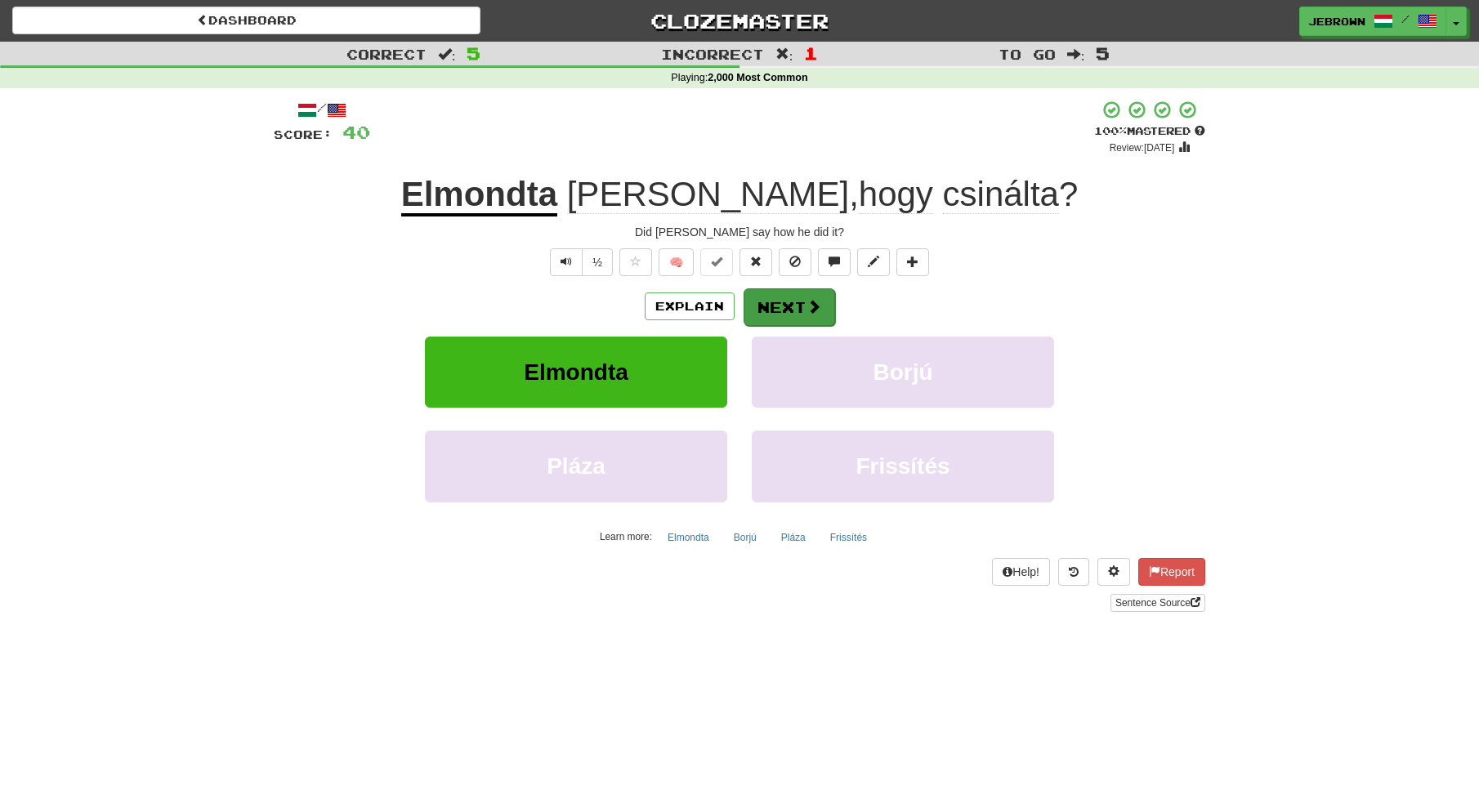
click at [788, 311] on button "Next" at bounding box center [789, 306] width 92 height 38
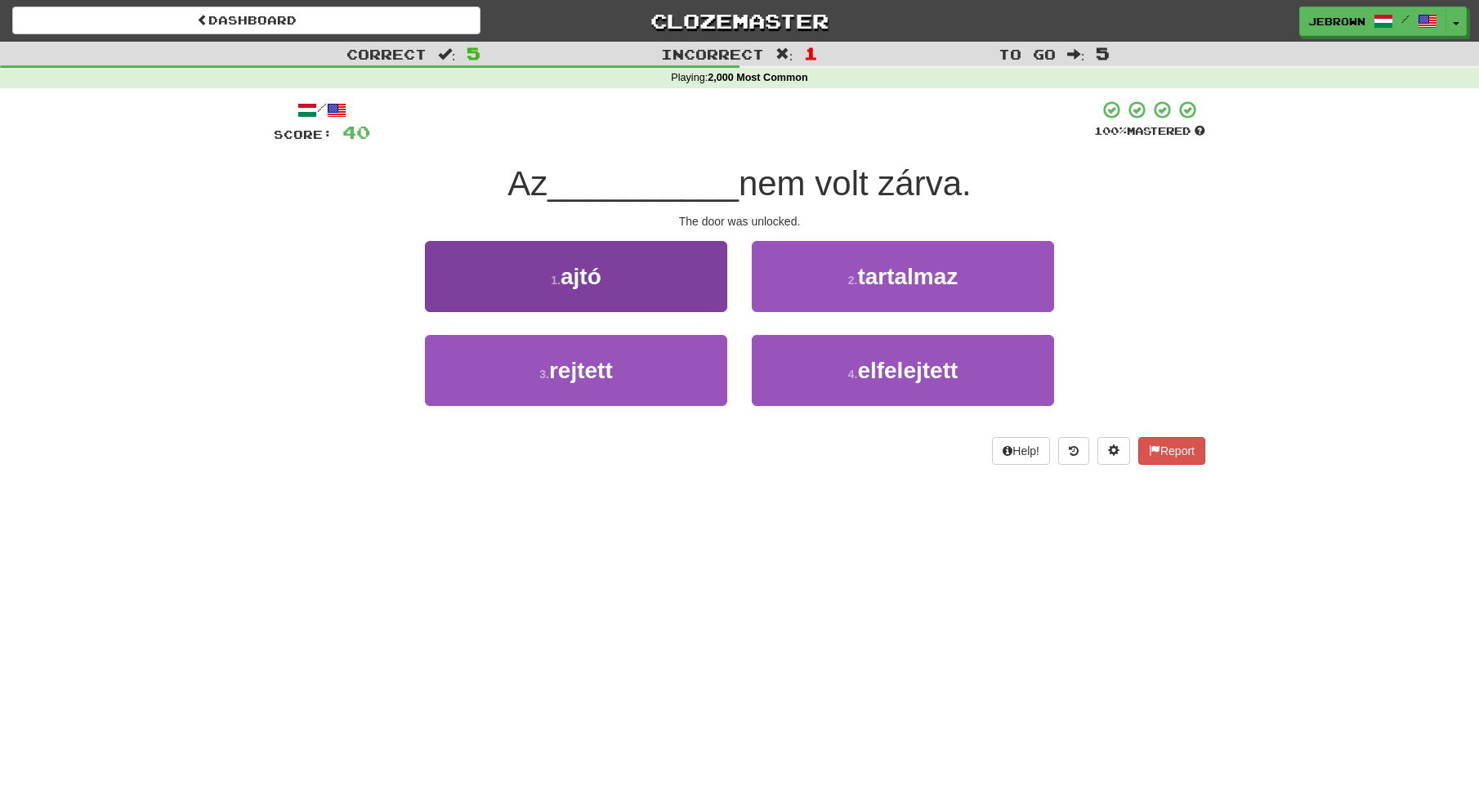
click at [631, 287] on button "1 . ajtó" at bounding box center [576, 276] width 302 height 71
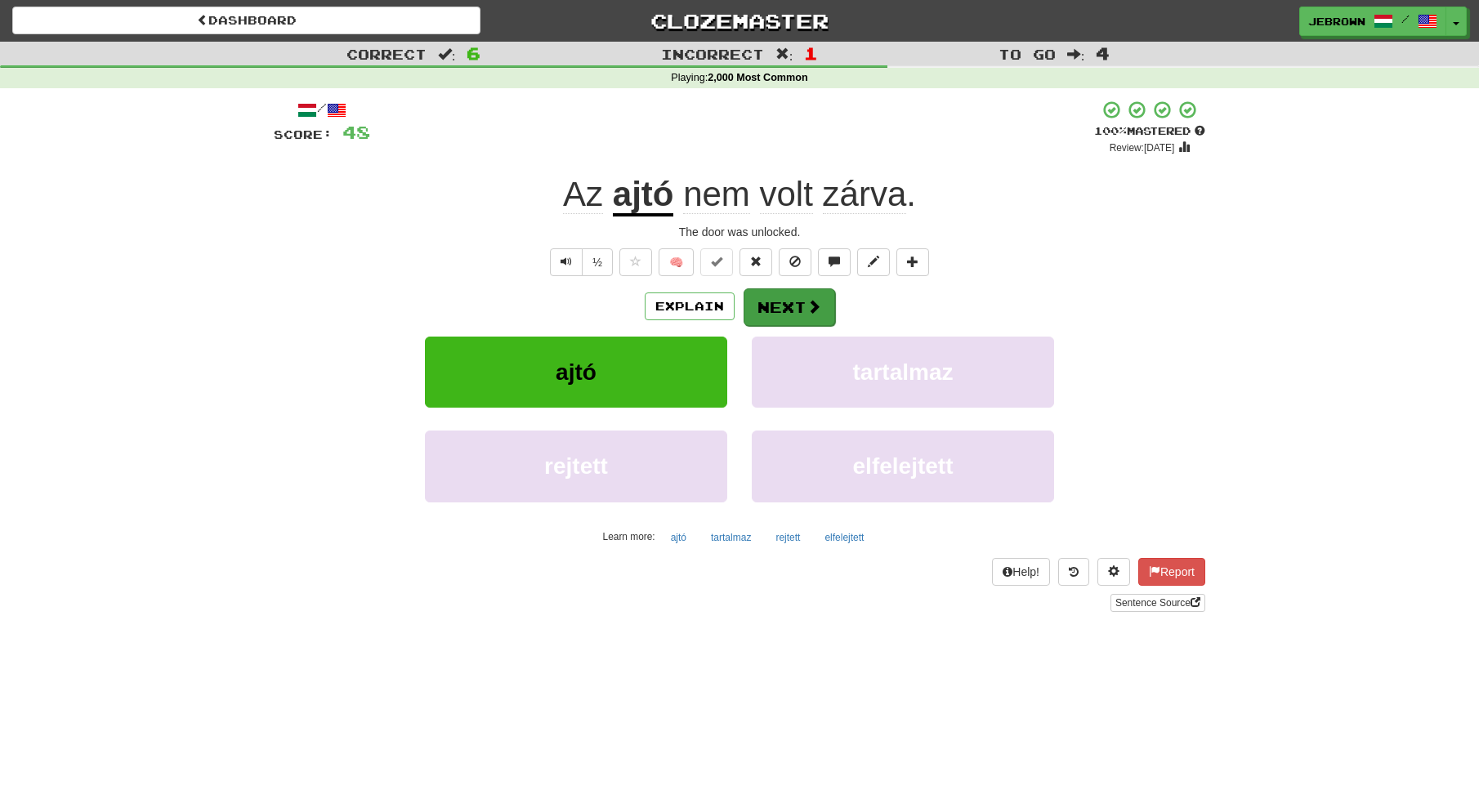
click at [790, 307] on button "Next" at bounding box center [789, 306] width 92 height 38
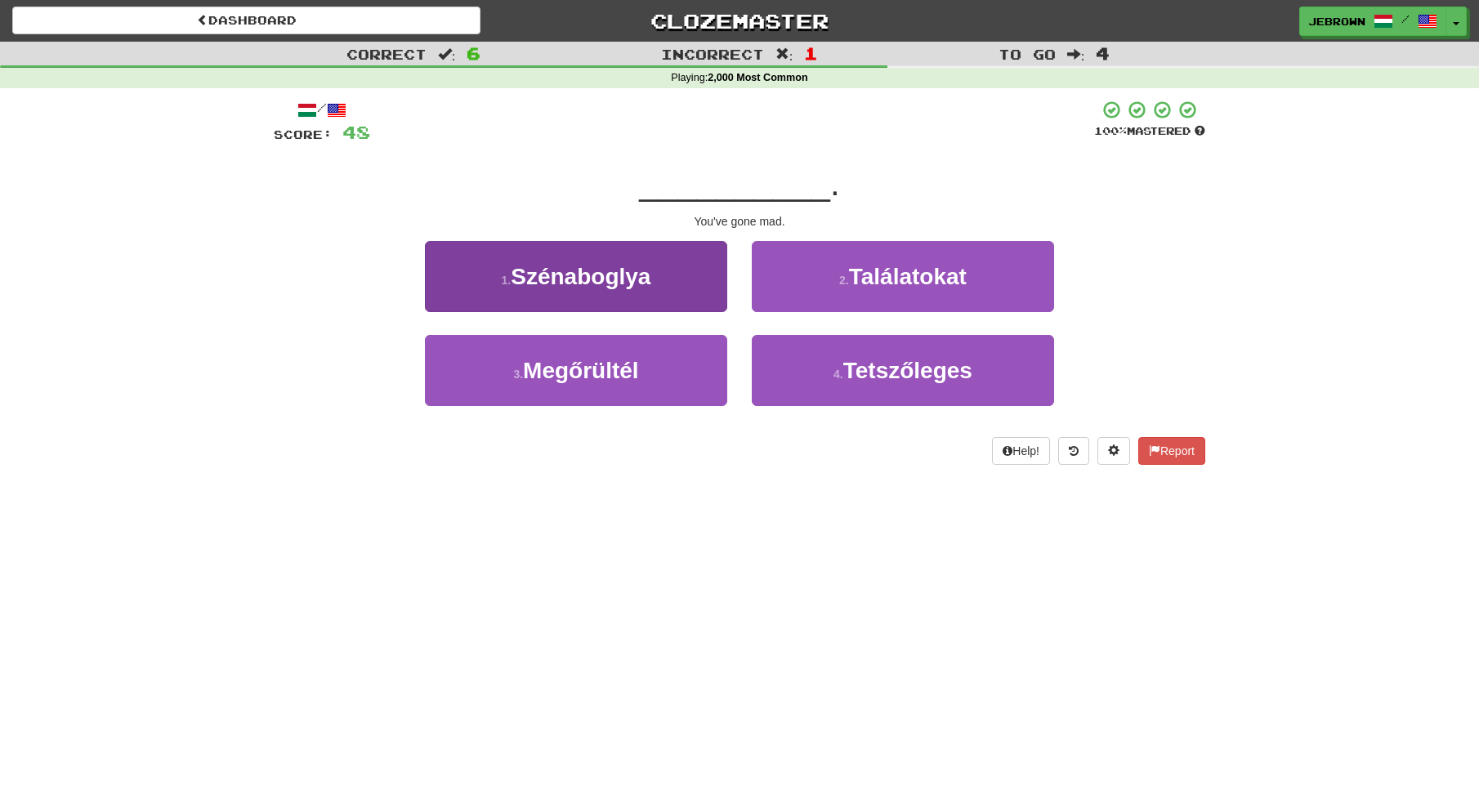
click at [664, 364] on button "3 . Megőrültél" at bounding box center [576, 370] width 302 height 71
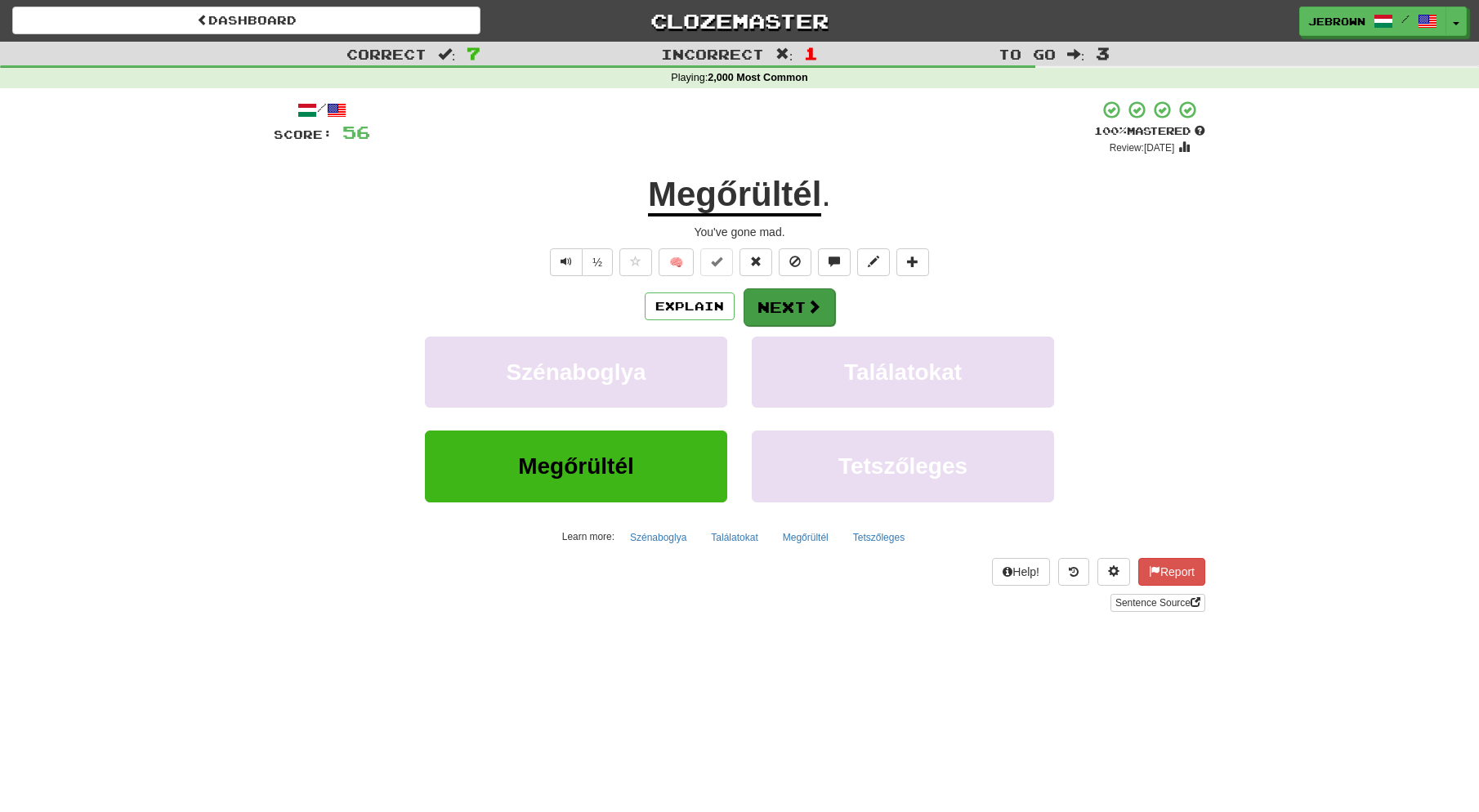
click at [795, 307] on button "Next" at bounding box center [789, 306] width 92 height 38
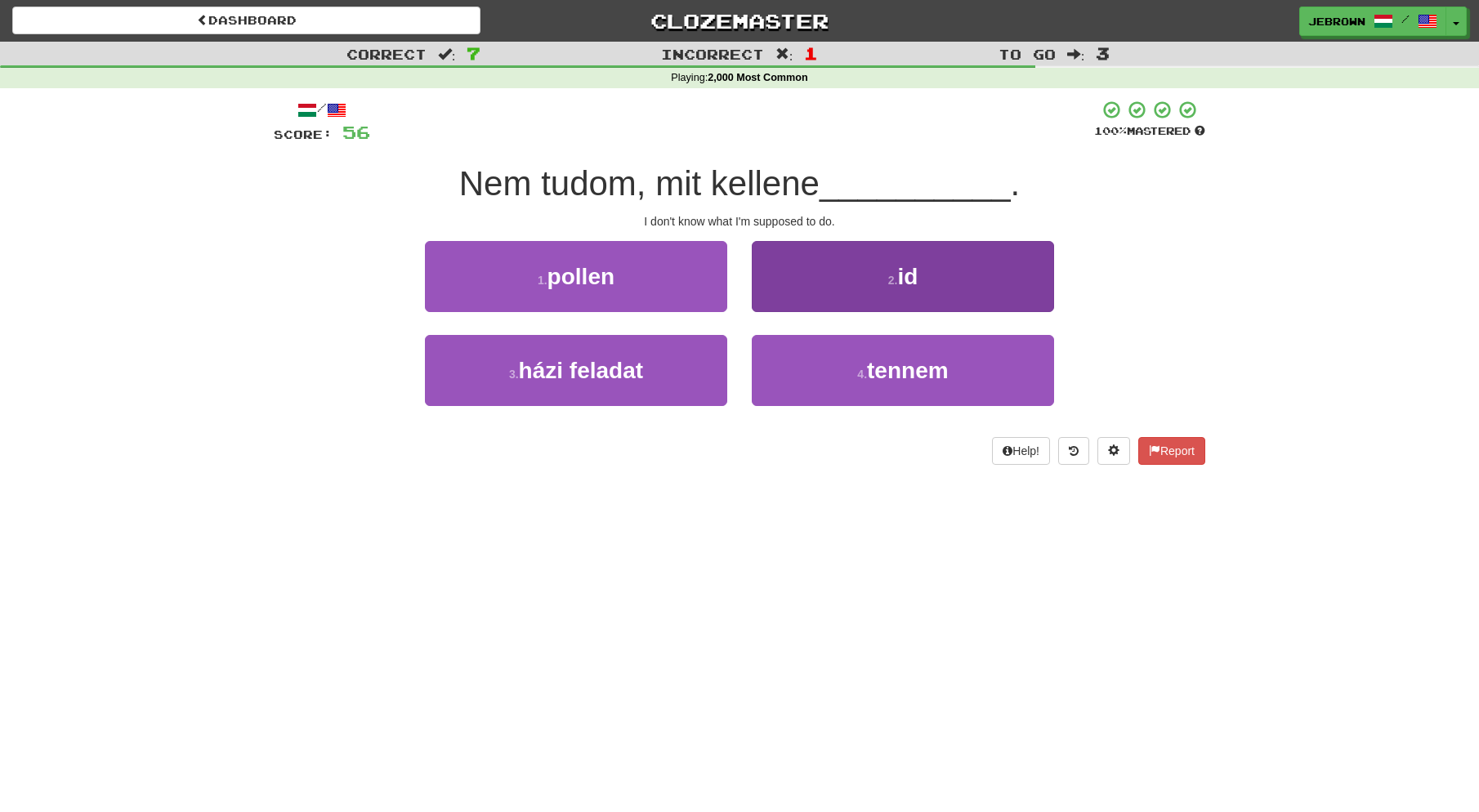
click at [893, 364] on span "tennem" at bounding box center [908, 370] width 82 height 25
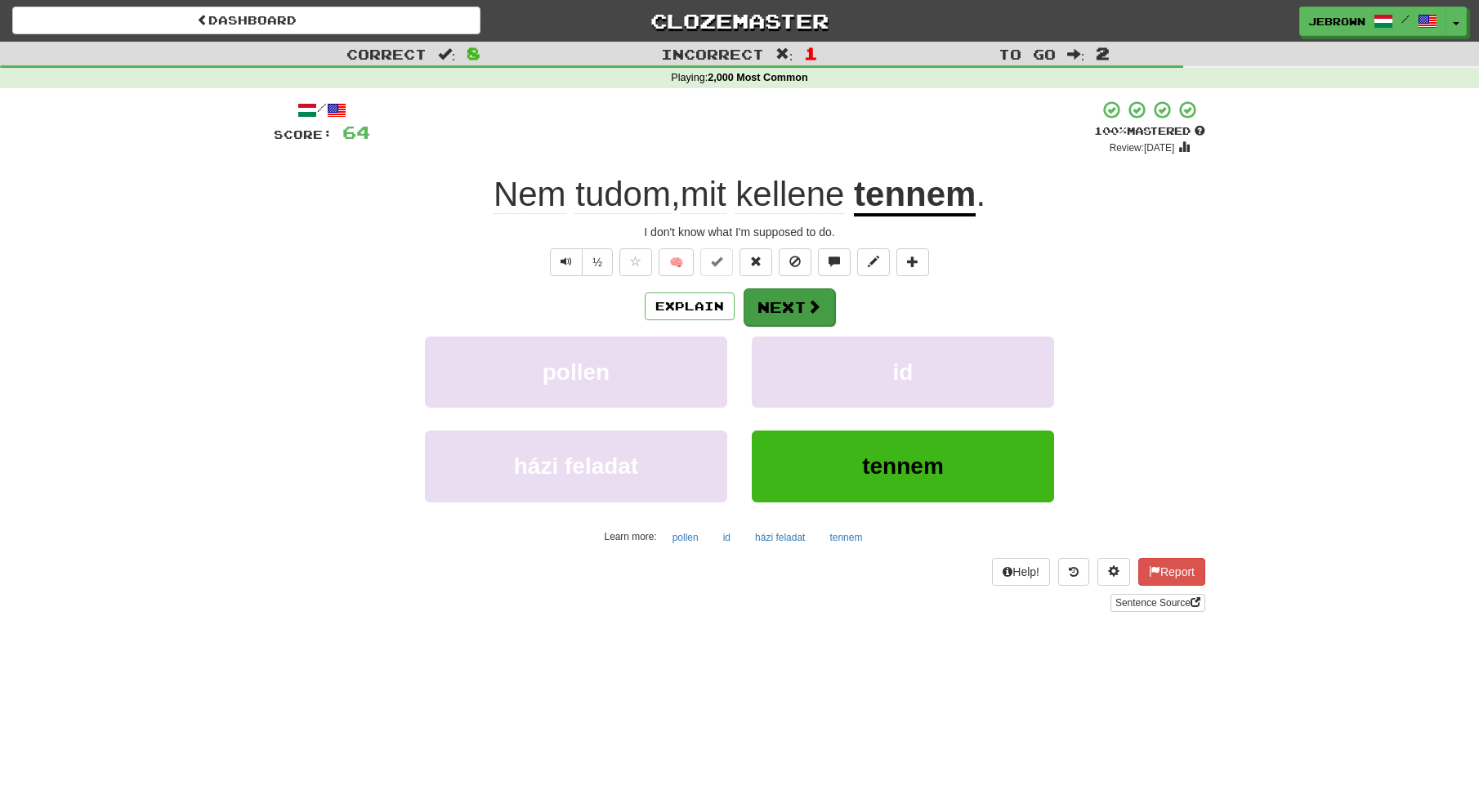
click at [789, 305] on button "Next" at bounding box center [789, 306] width 92 height 38
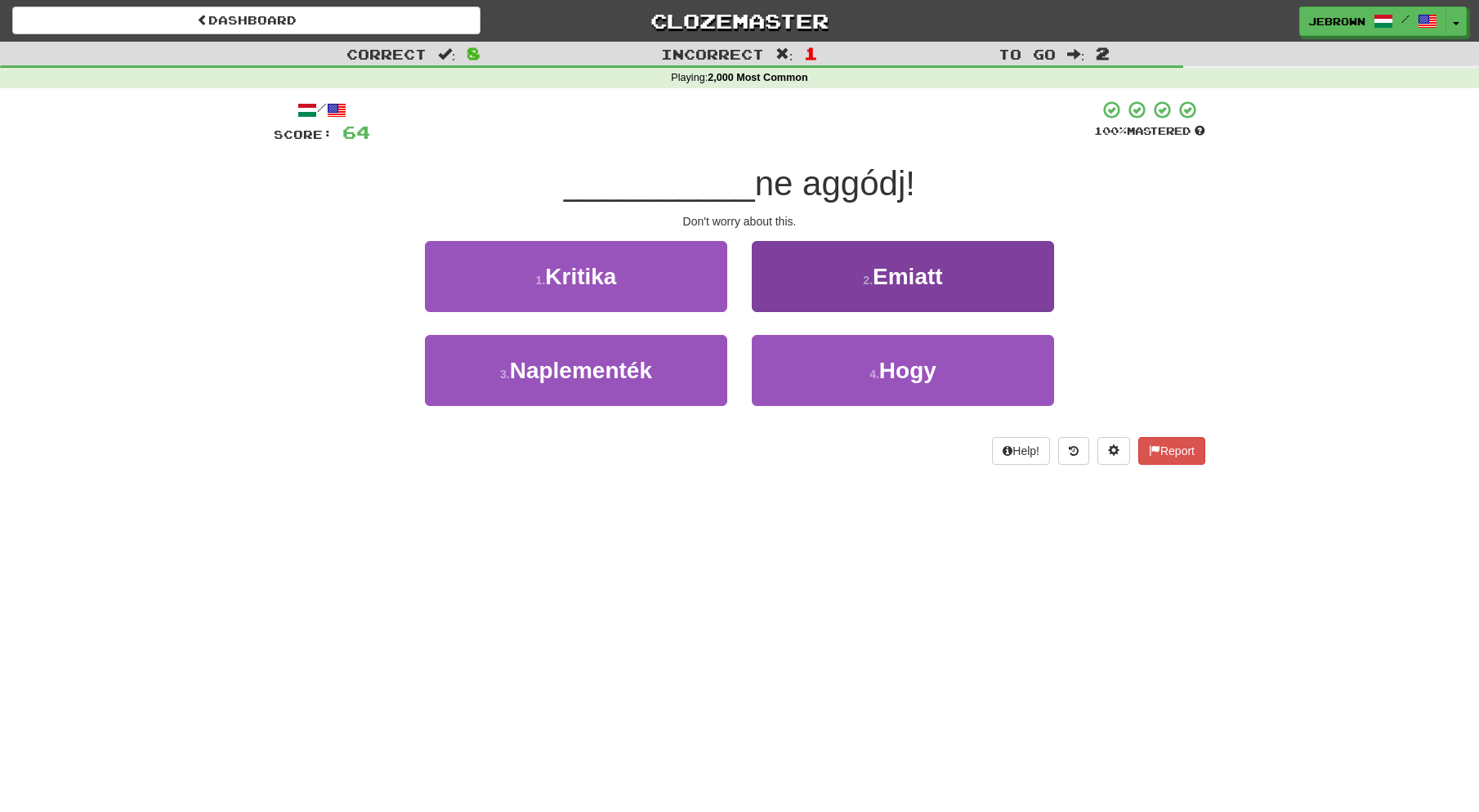
click at [884, 279] on span "Emiatt" at bounding box center [908, 276] width 70 height 25
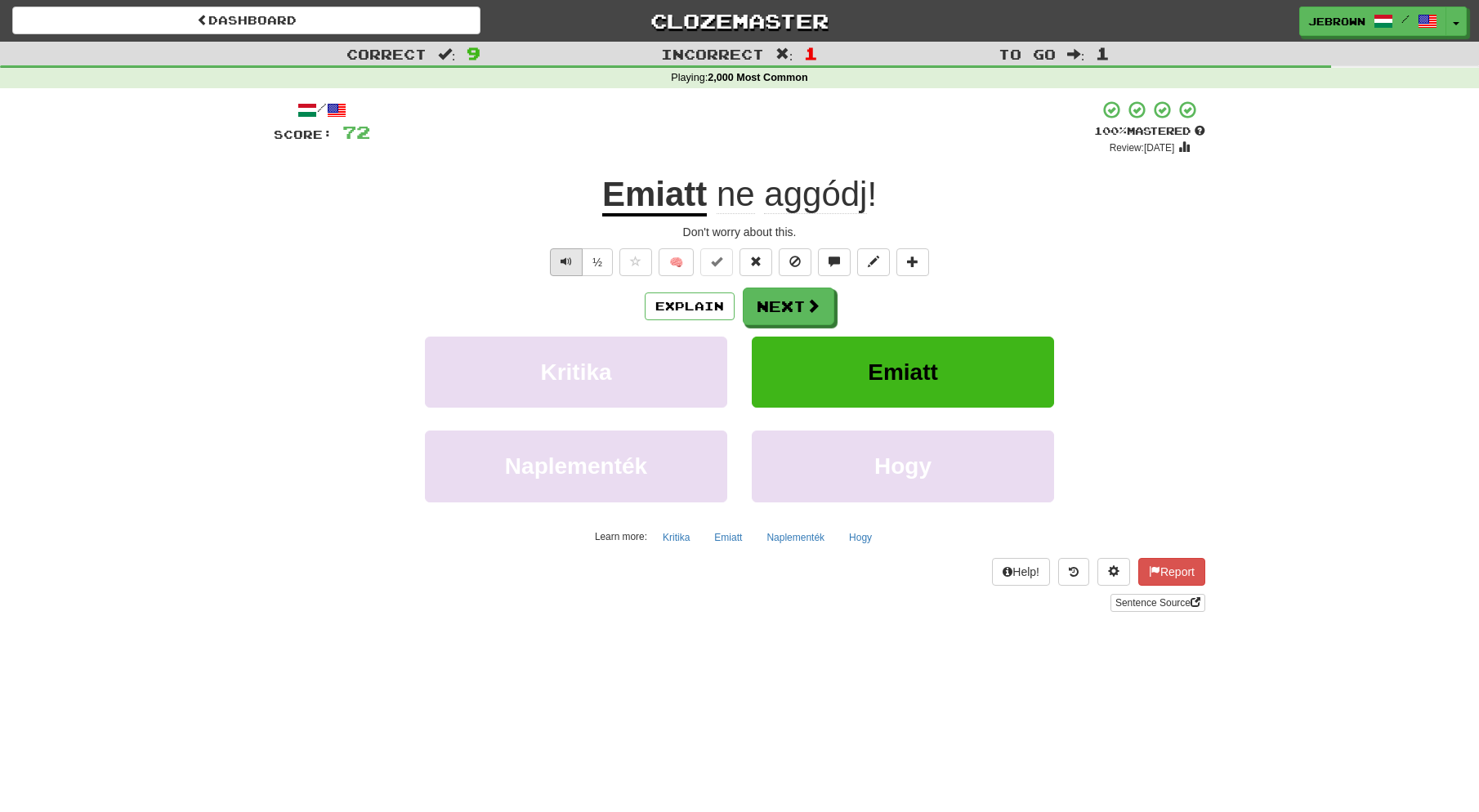
click at [566, 262] on span "Text-to-speech controls" at bounding box center [566, 261] width 11 height 11
click at [561, 262] on span "Text-to-speech controls" at bounding box center [566, 261] width 11 height 11
click at [786, 305] on button "Next" at bounding box center [789, 306] width 92 height 38
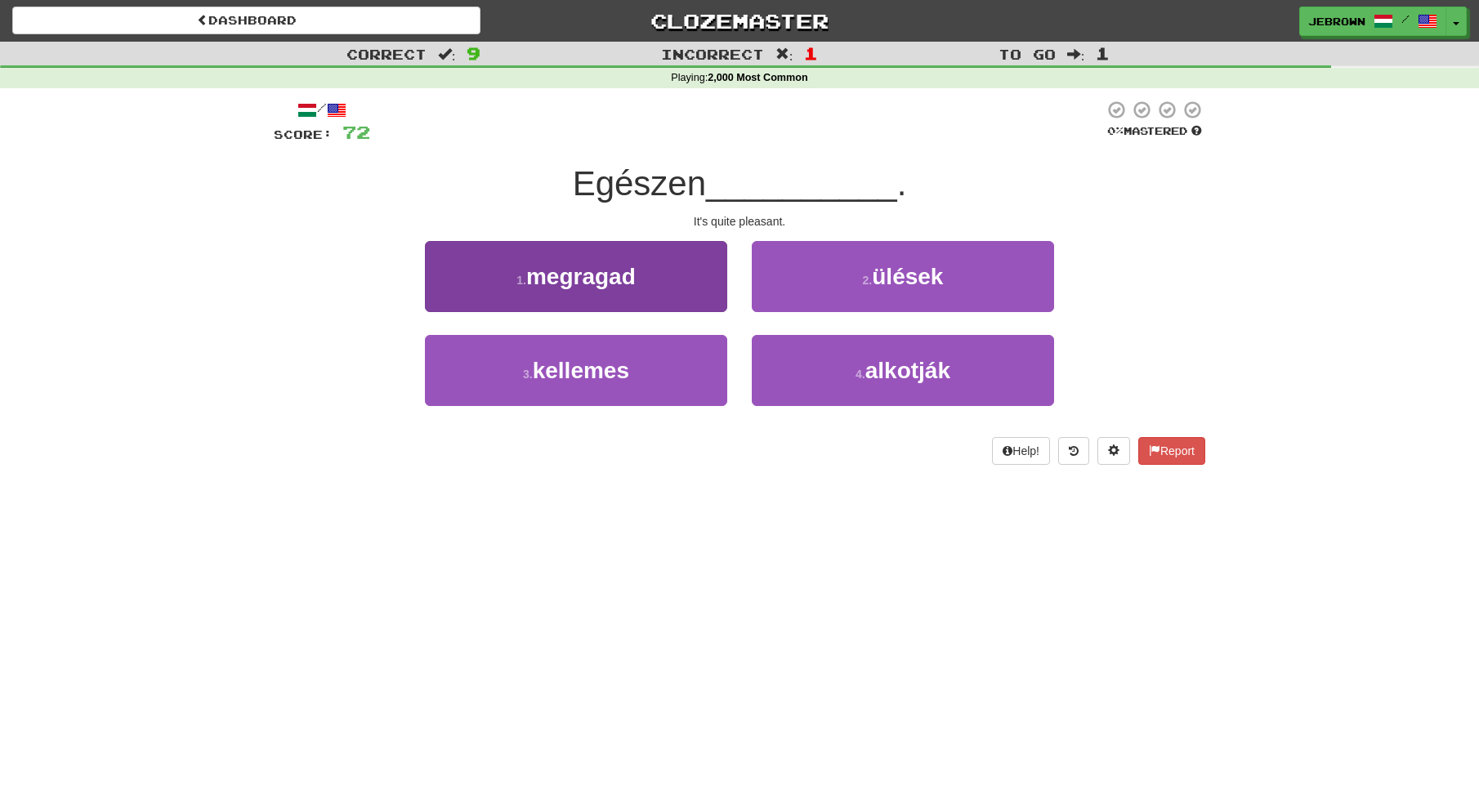
click at [631, 373] on button "3 . kellemes" at bounding box center [576, 370] width 302 height 71
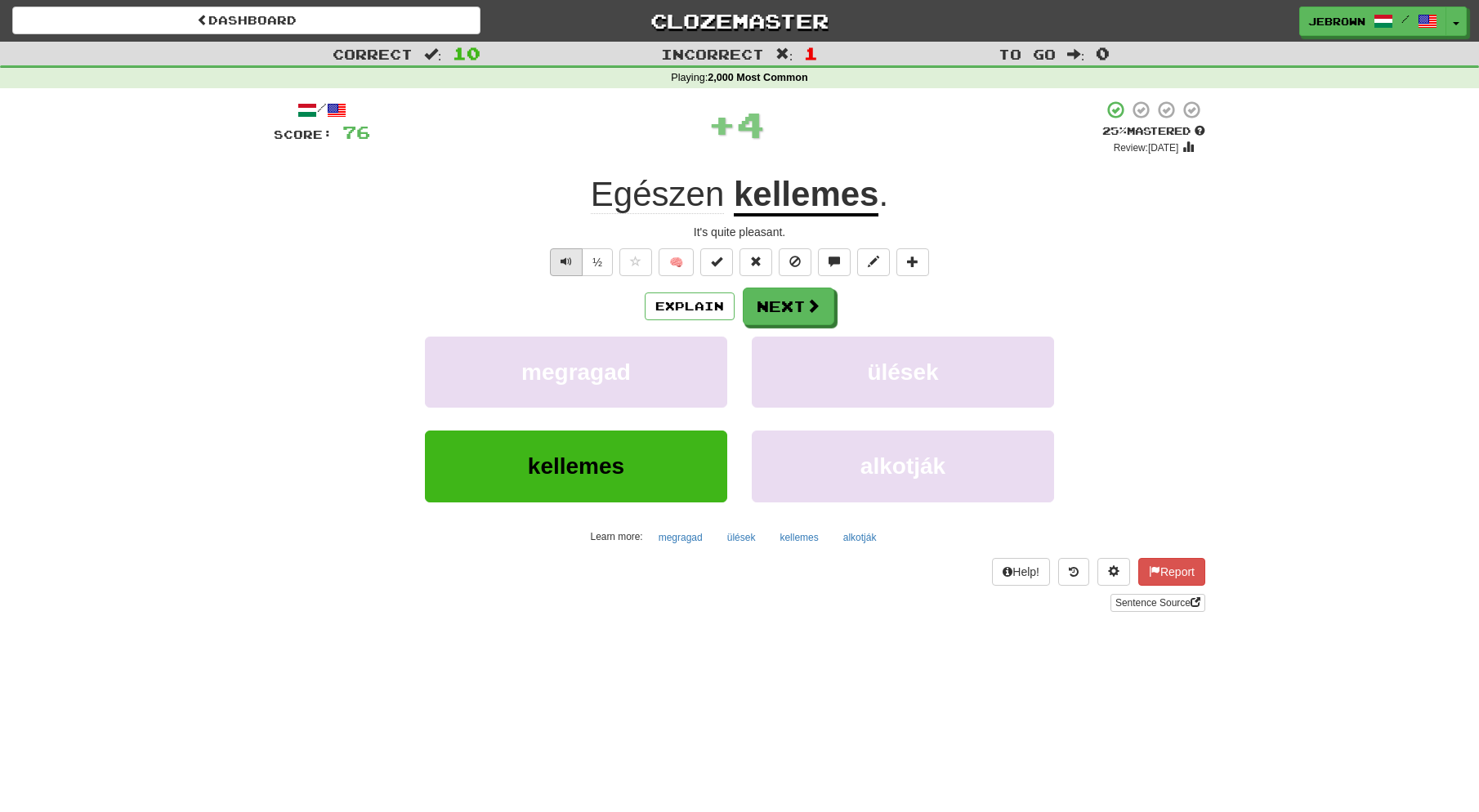
click at [566, 262] on span "Text-to-speech controls" at bounding box center [566, 261] width 11 height 11
click at [797, 306] on button "Next" at bounding box center [788, 306] width 92 height 38
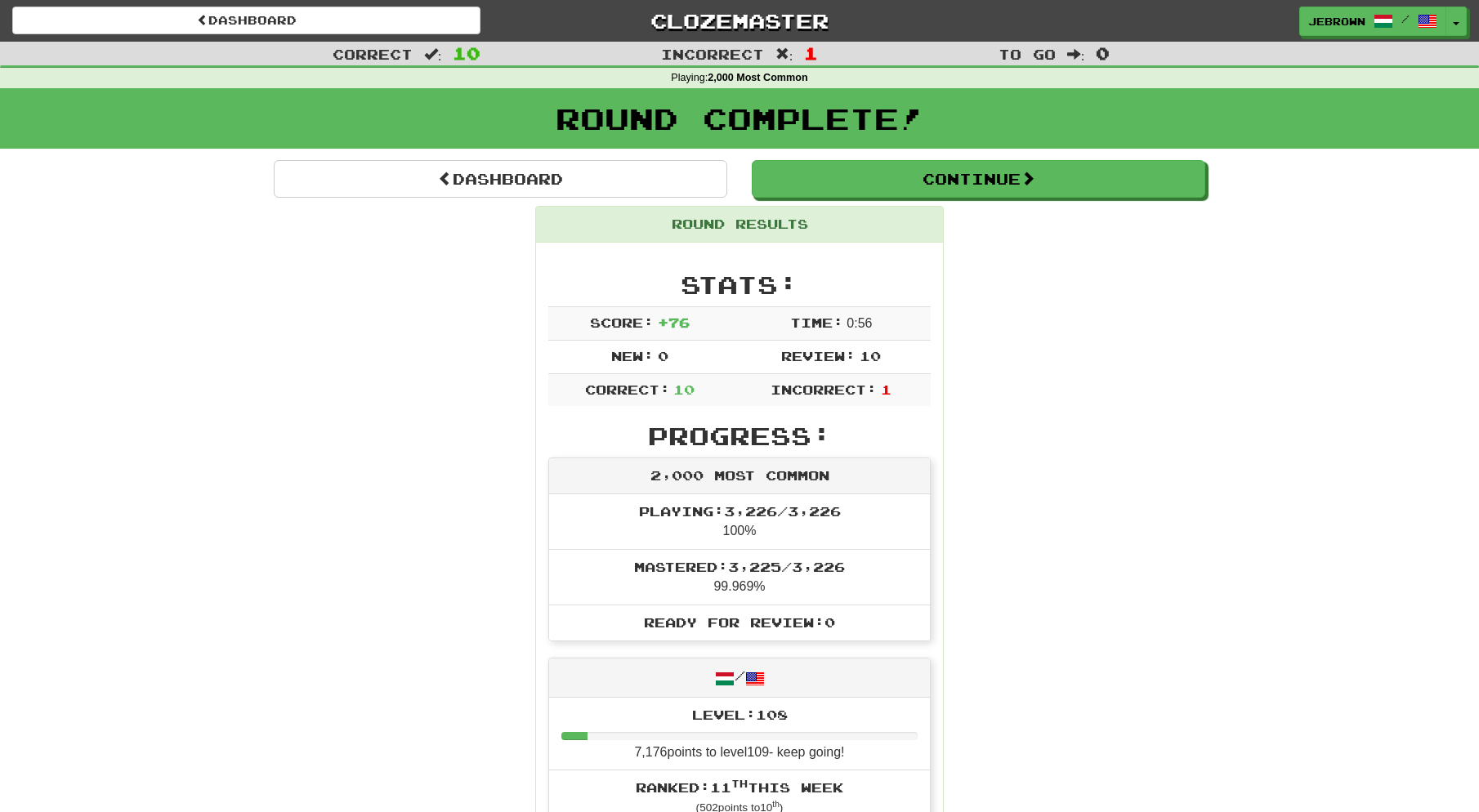
click at [804, 195] on button "Continue" at bounding box center [978, 178] width 453 height 38
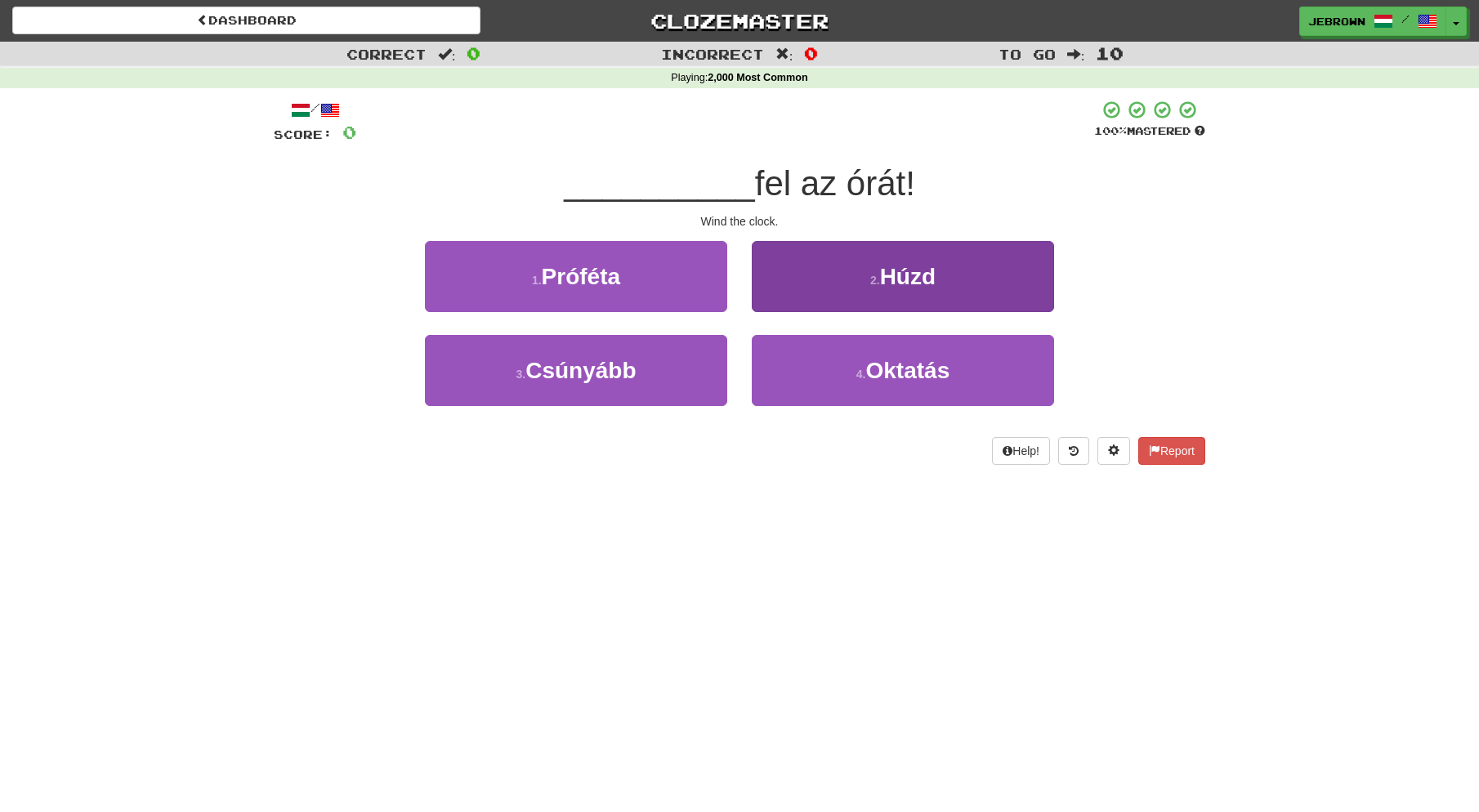
click at [864, 289] on button "2 . [GEOGRAPHIC_DATA]" at bounding box center [903, 276] width 302 height 71
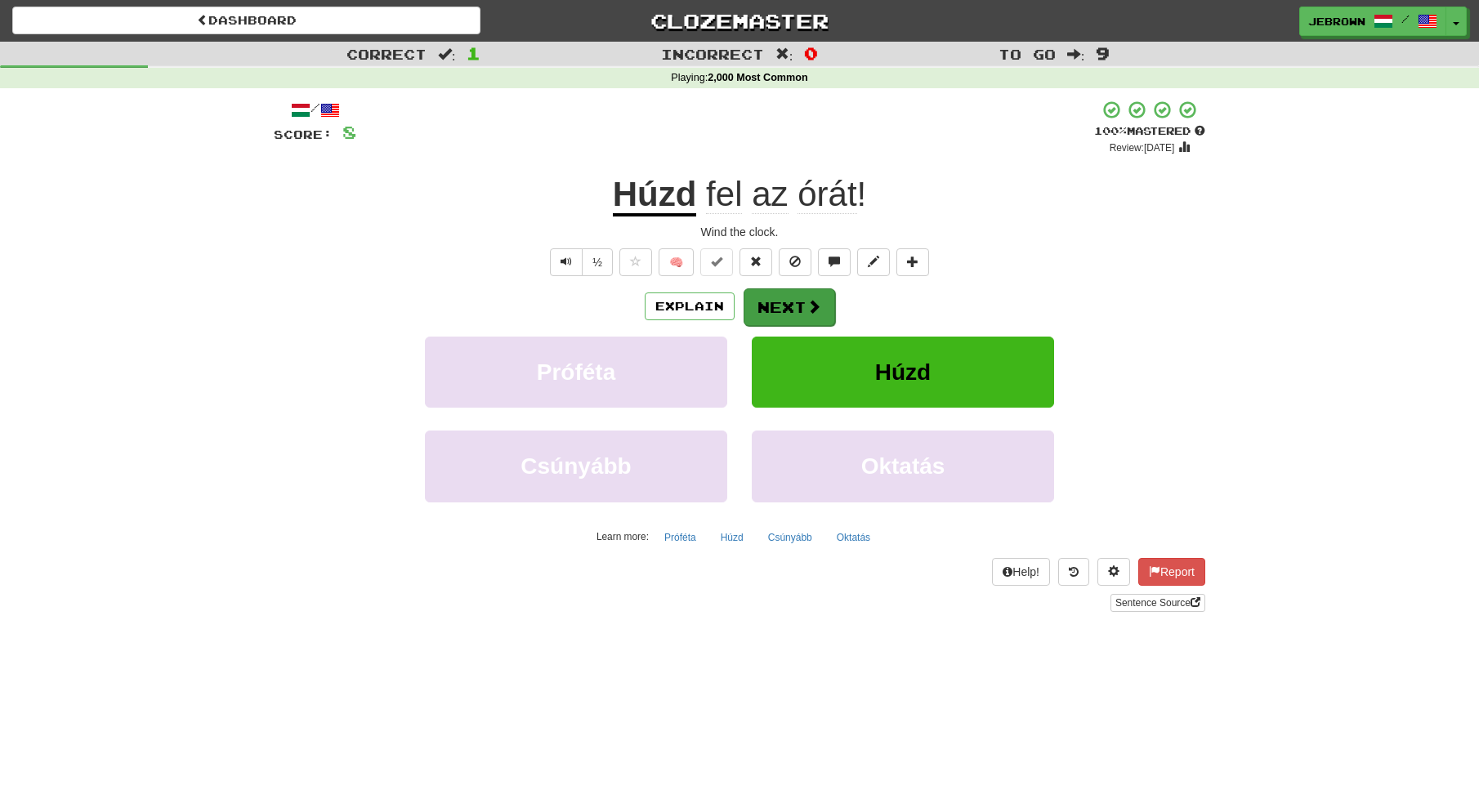
click at [790, 302] on button "Next" at bounding box center [789, 306] width 92 height 38
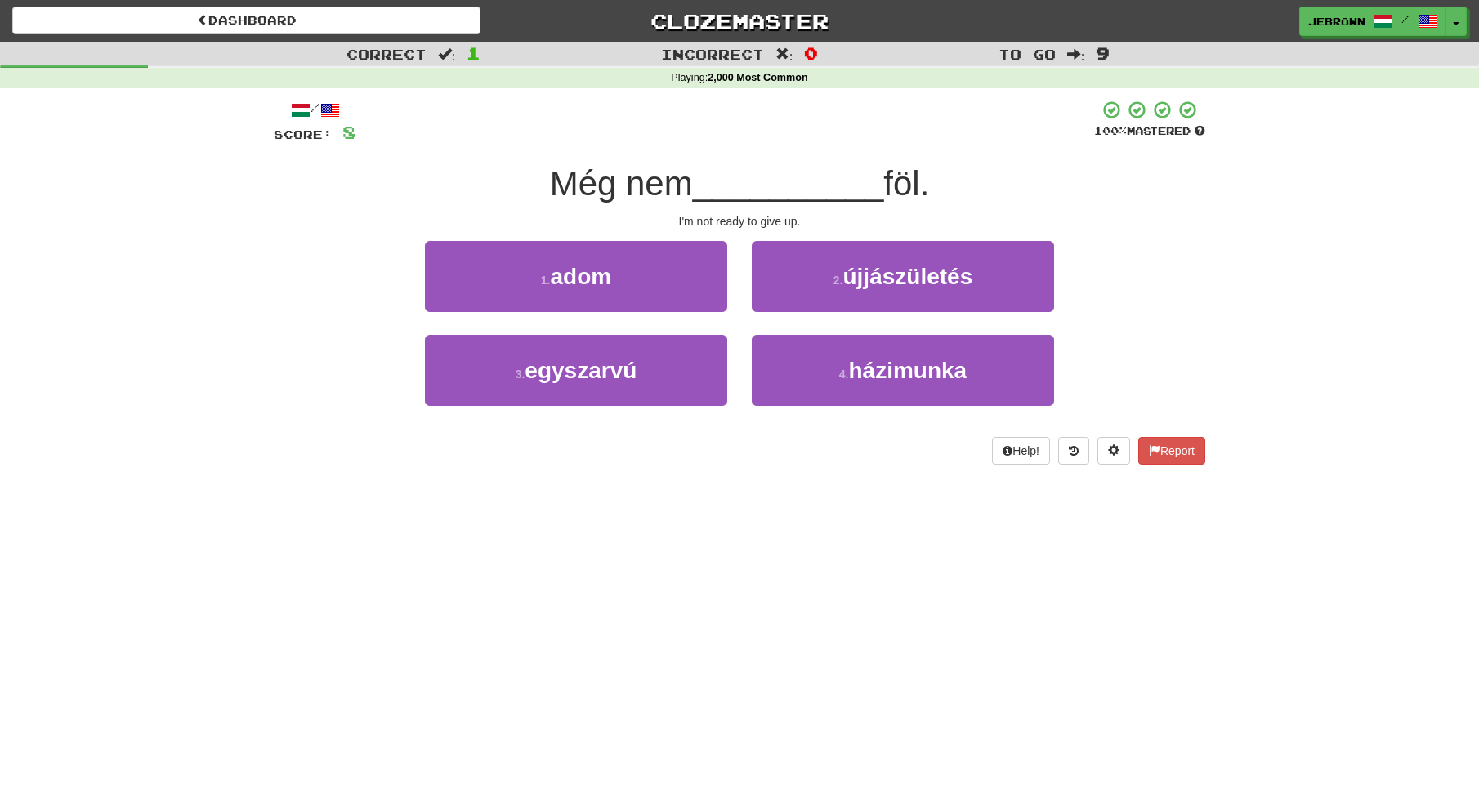
click at [642, 281] on button "1 . adom" at bounding box center [576, 276] width 302 height 71
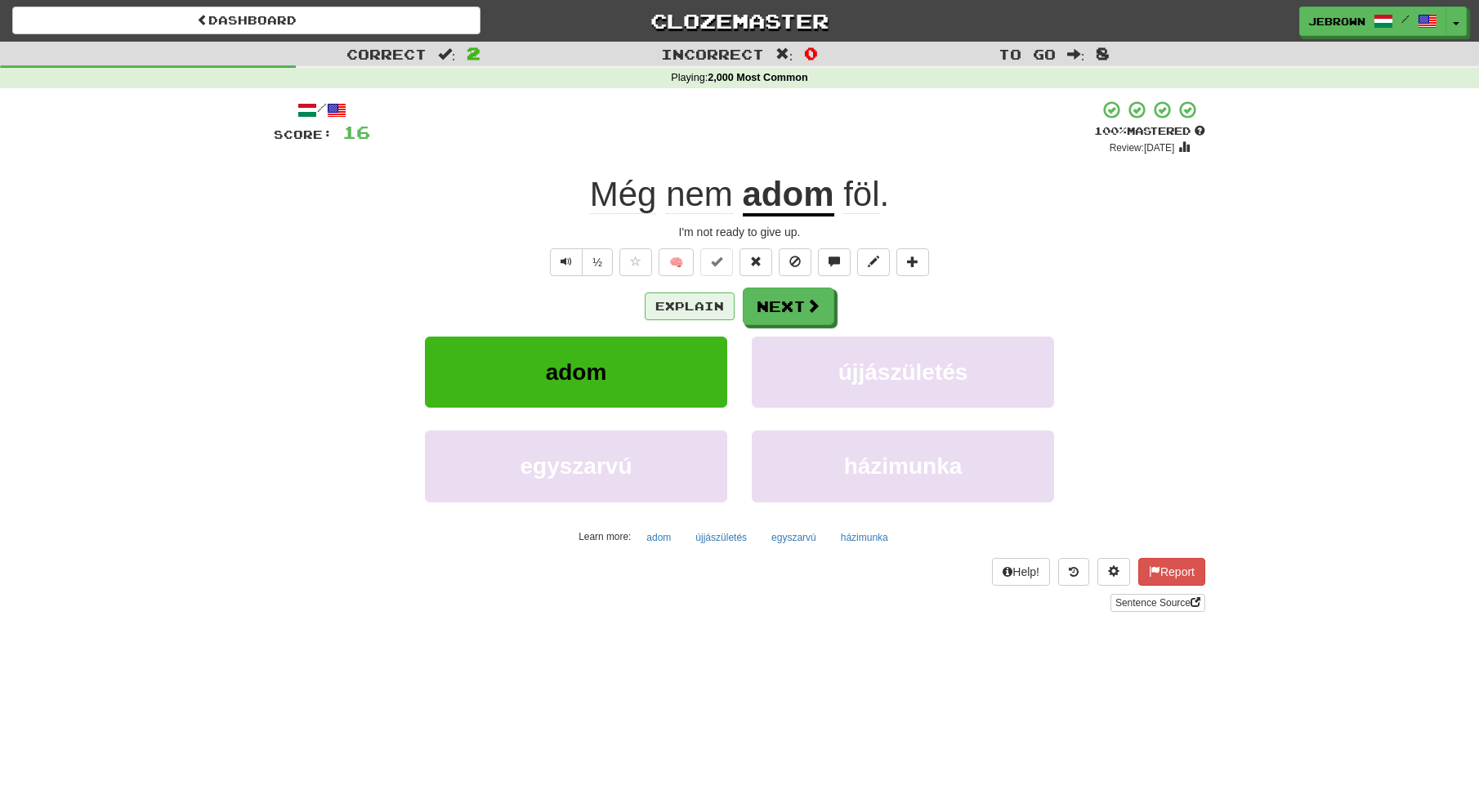
click at [701, 299] on button "Explain" at bounding box center [689, 306] width 90 height 28
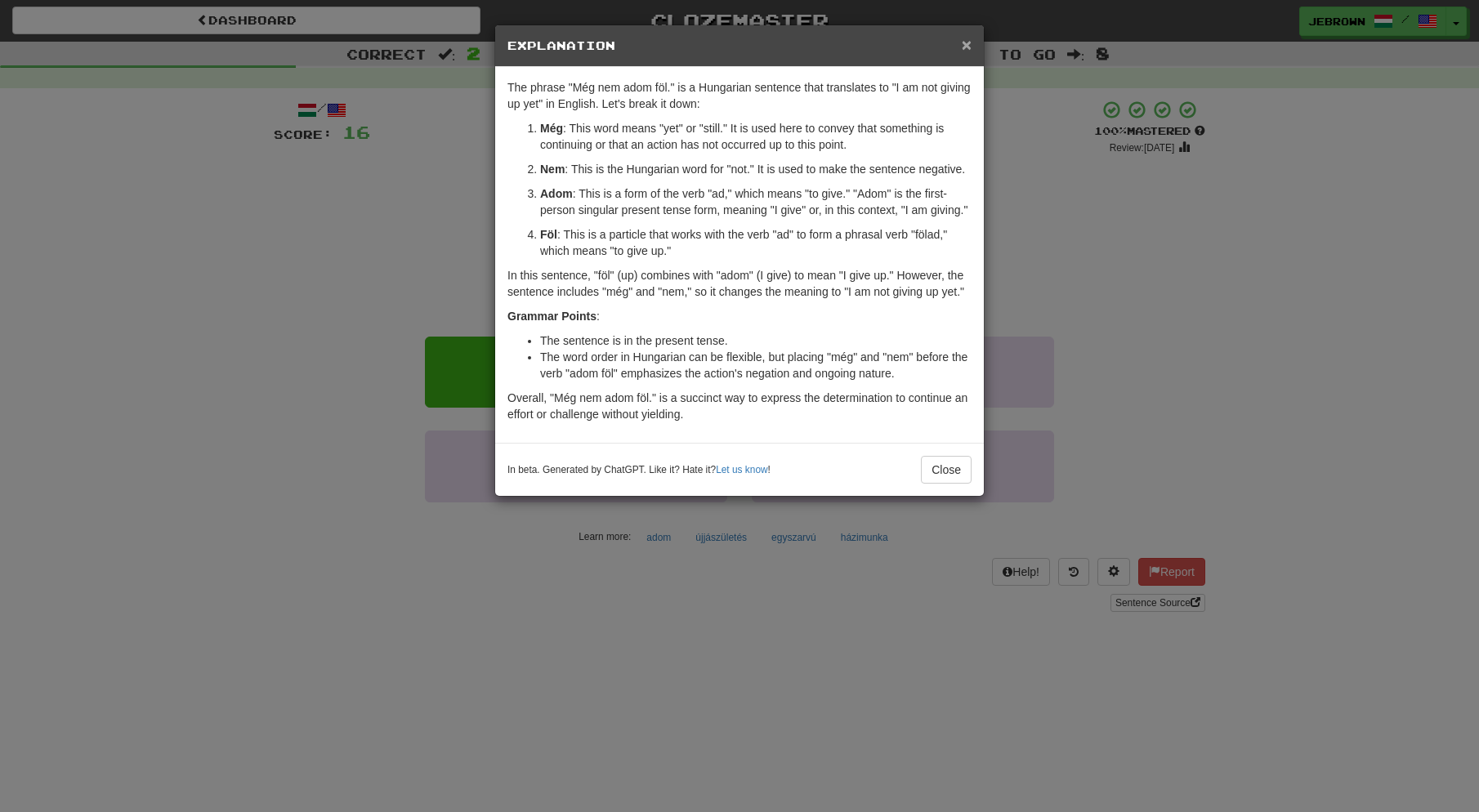
click at [966, 44] on span "×" at bounding box center [967, 45] width 10 height 19
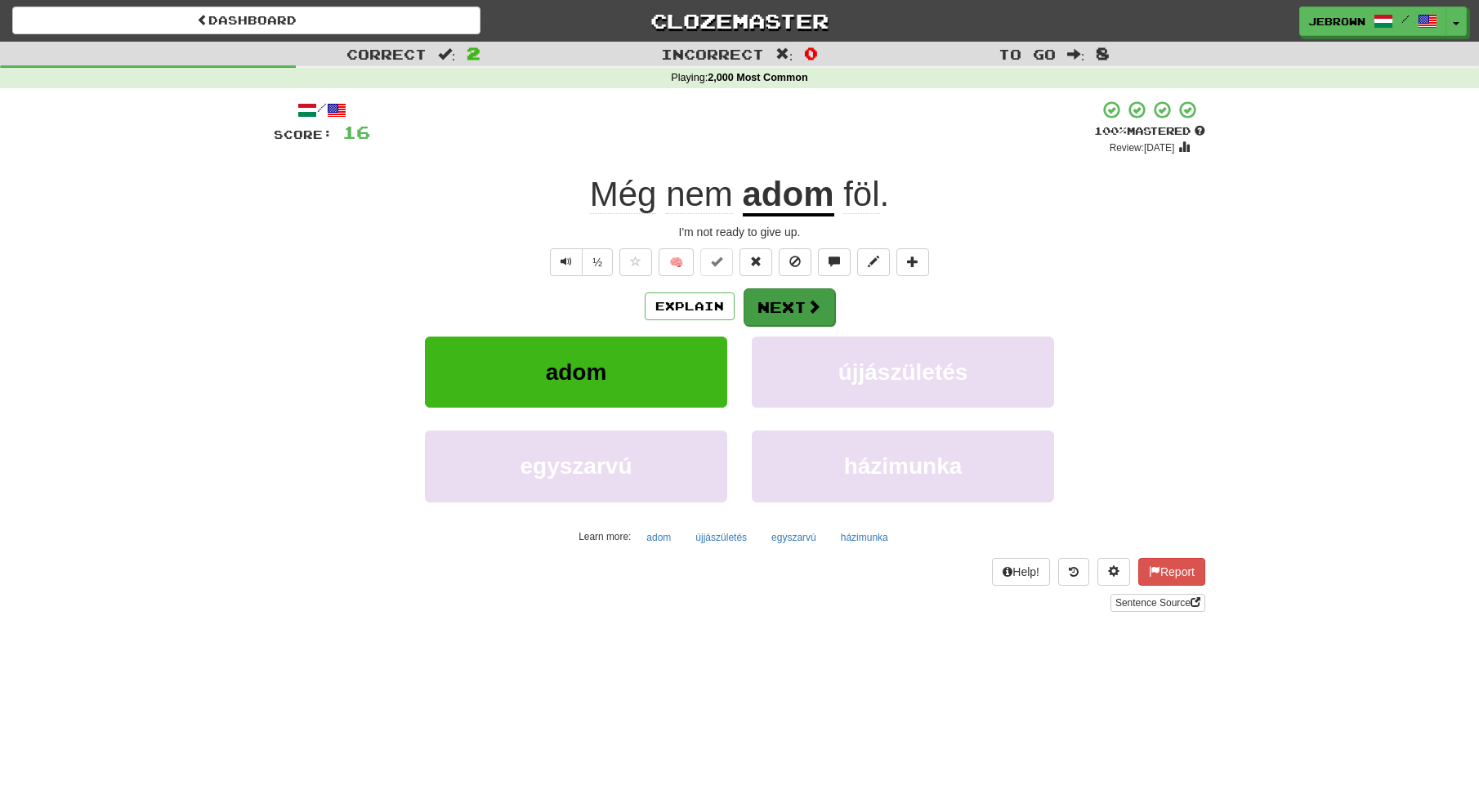
click at [785, 309] on button "Next" at bounding box center [789, 306] width 92 height 38
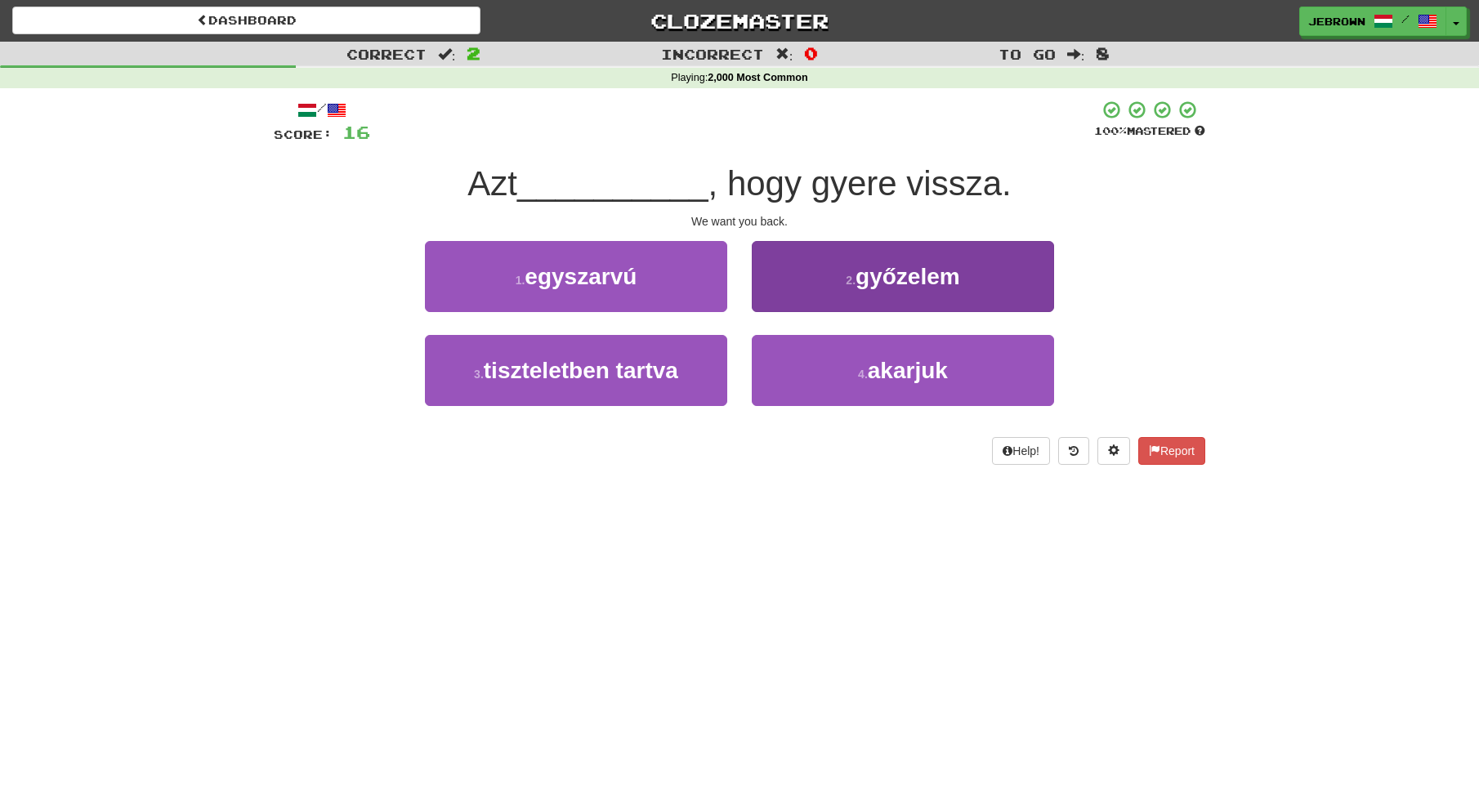
click at [877, 354] on button "4 . akarjuk" at bounding box center [903, 370] width 302 height 71
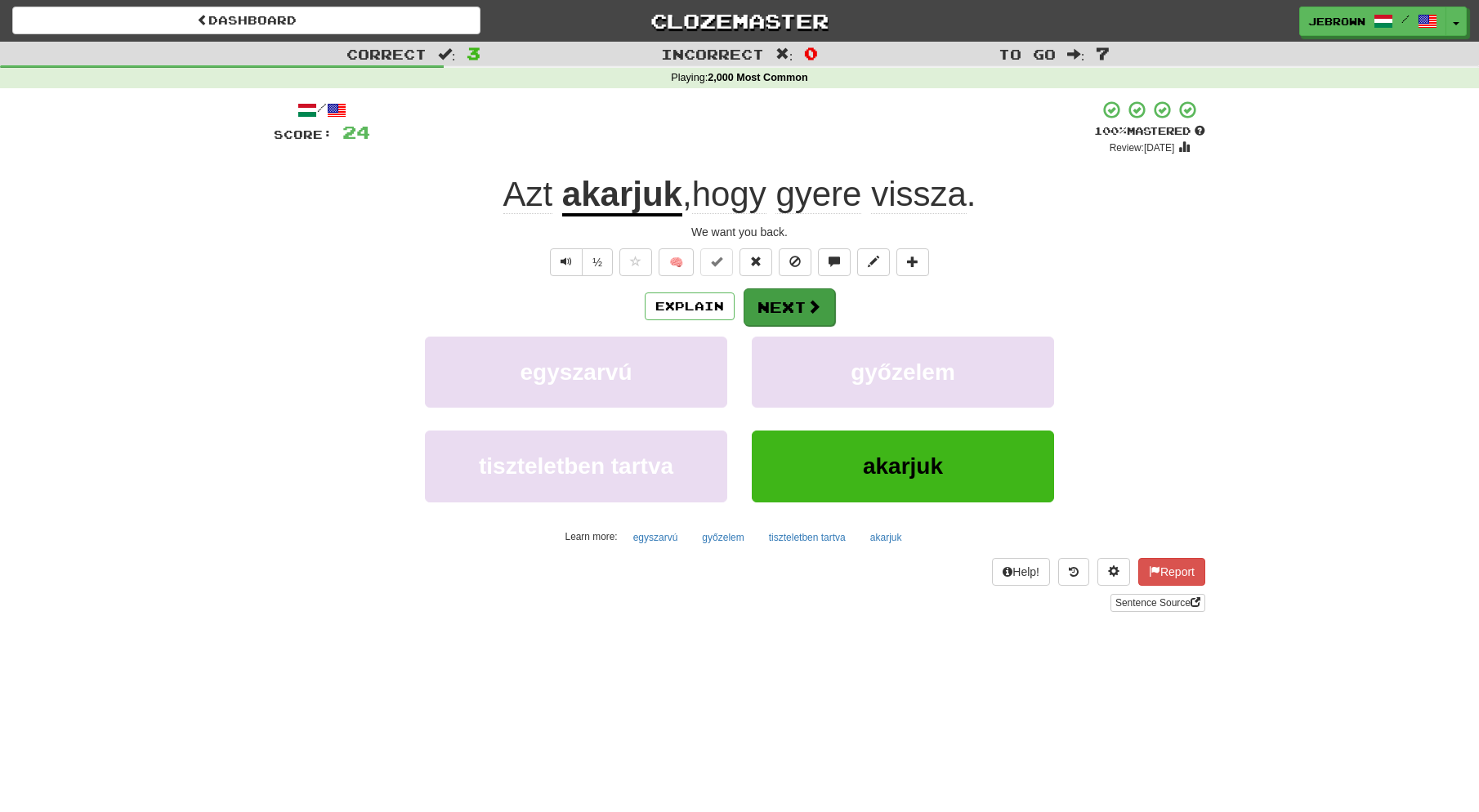
click at [787, 308] on button "Next" at bounding box center [789, 306] width 92 height 38
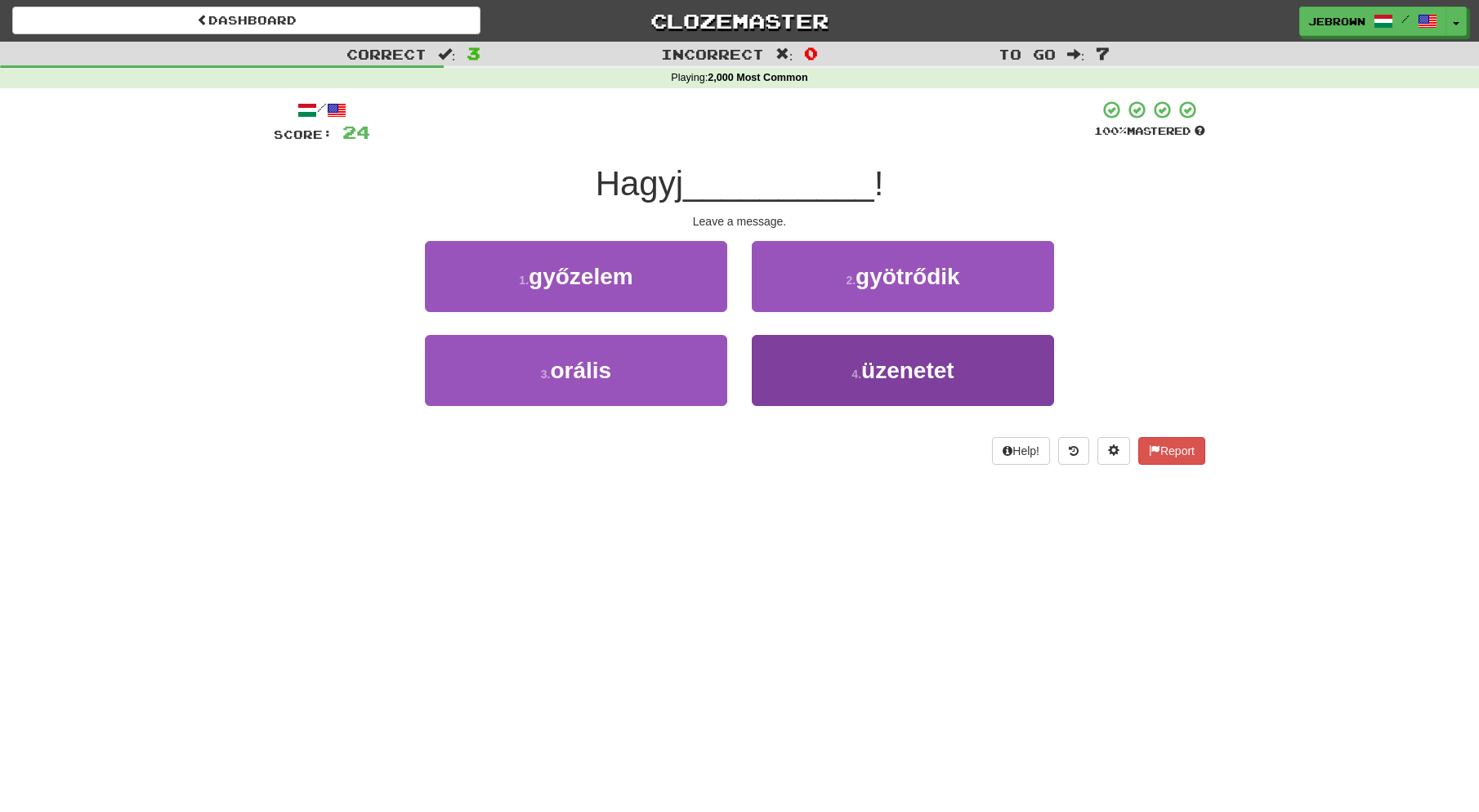
click at [816, 356] on button "4 . üzenetet" at bounding box center [903, 370] width 302 height 71
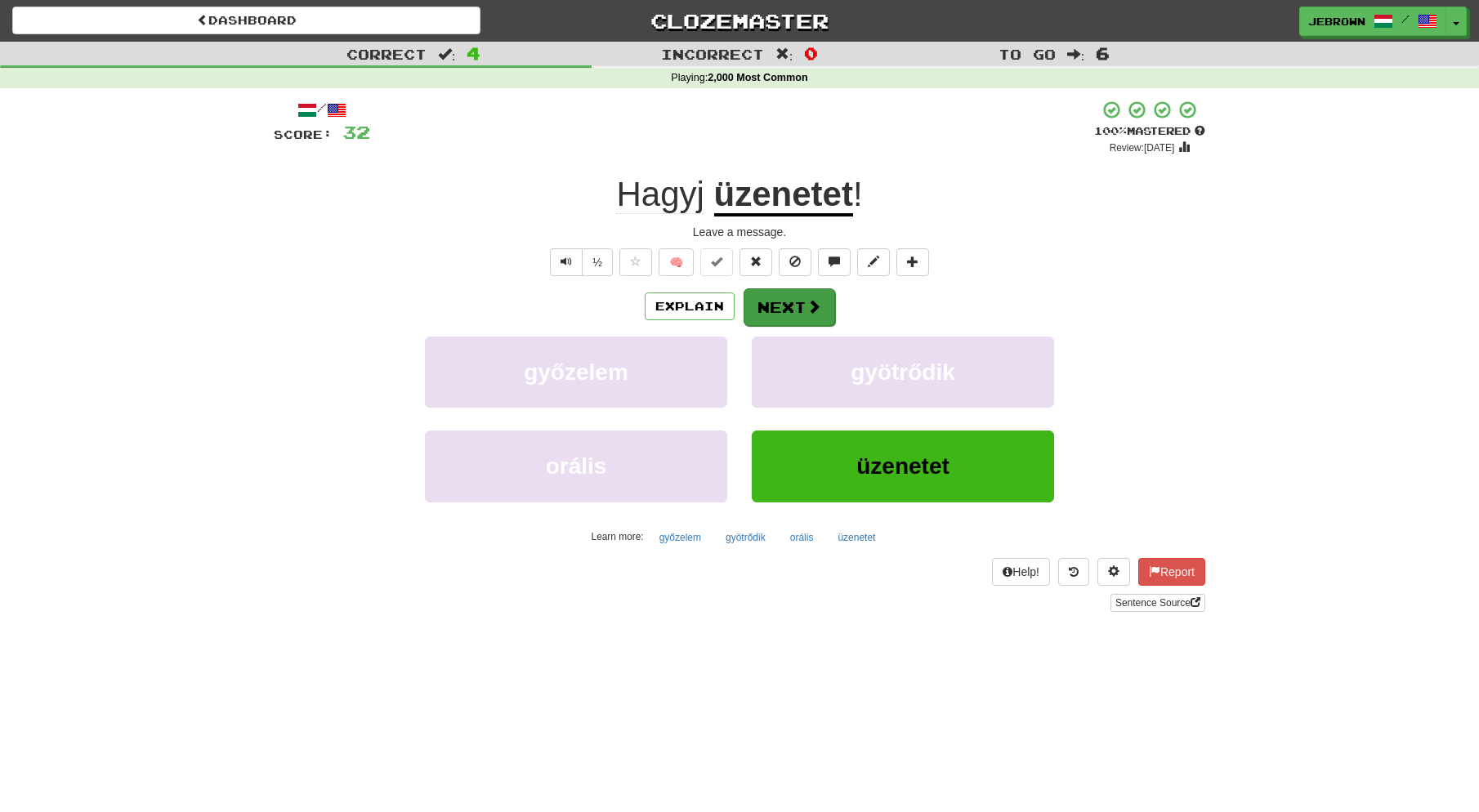
click at [781, 305] on button "Next" at bounding box center [789, 306] width 92 height 38
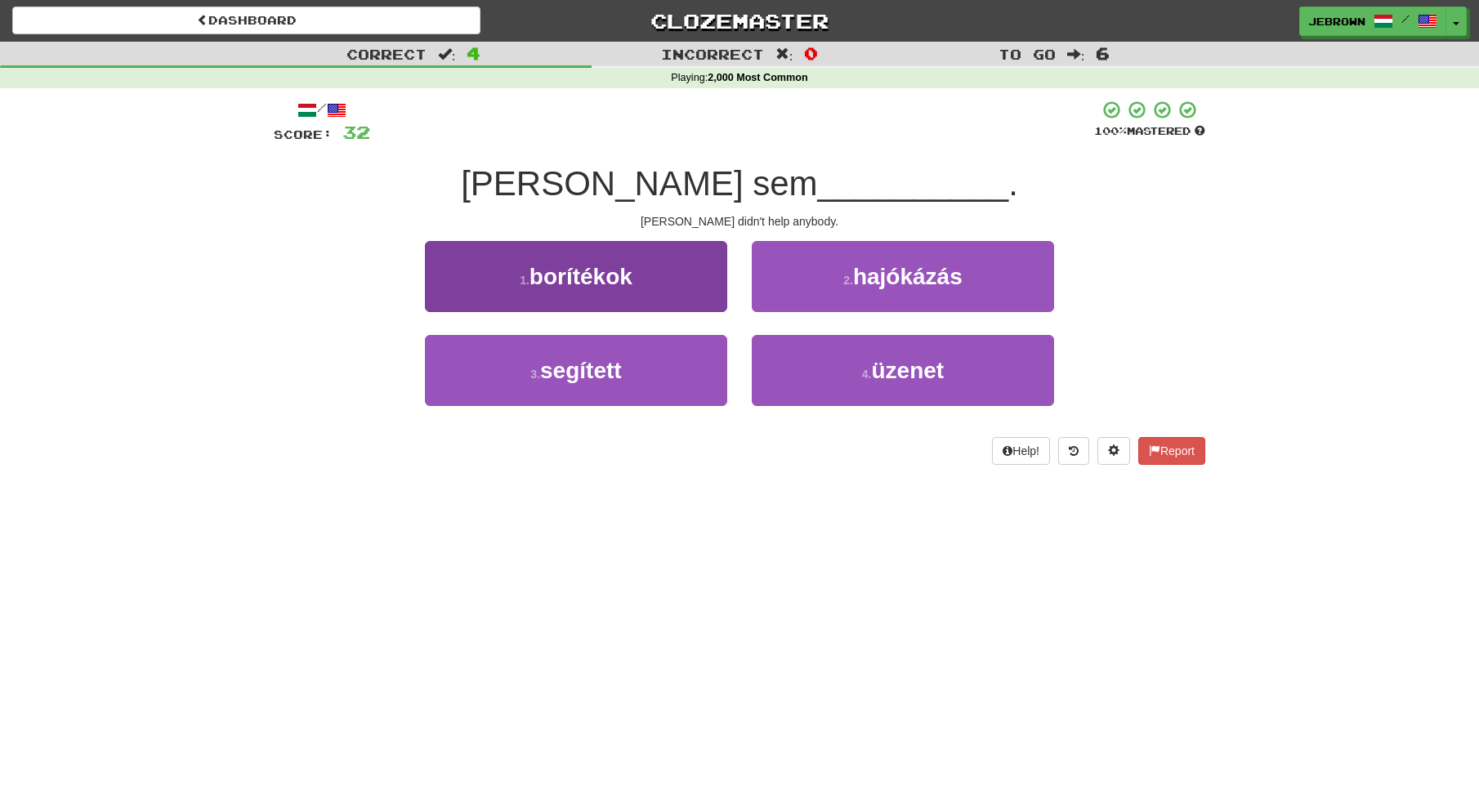
click at [644, 370] on button "3 . segített" at bounding box center [576, 370] width 302 height 71
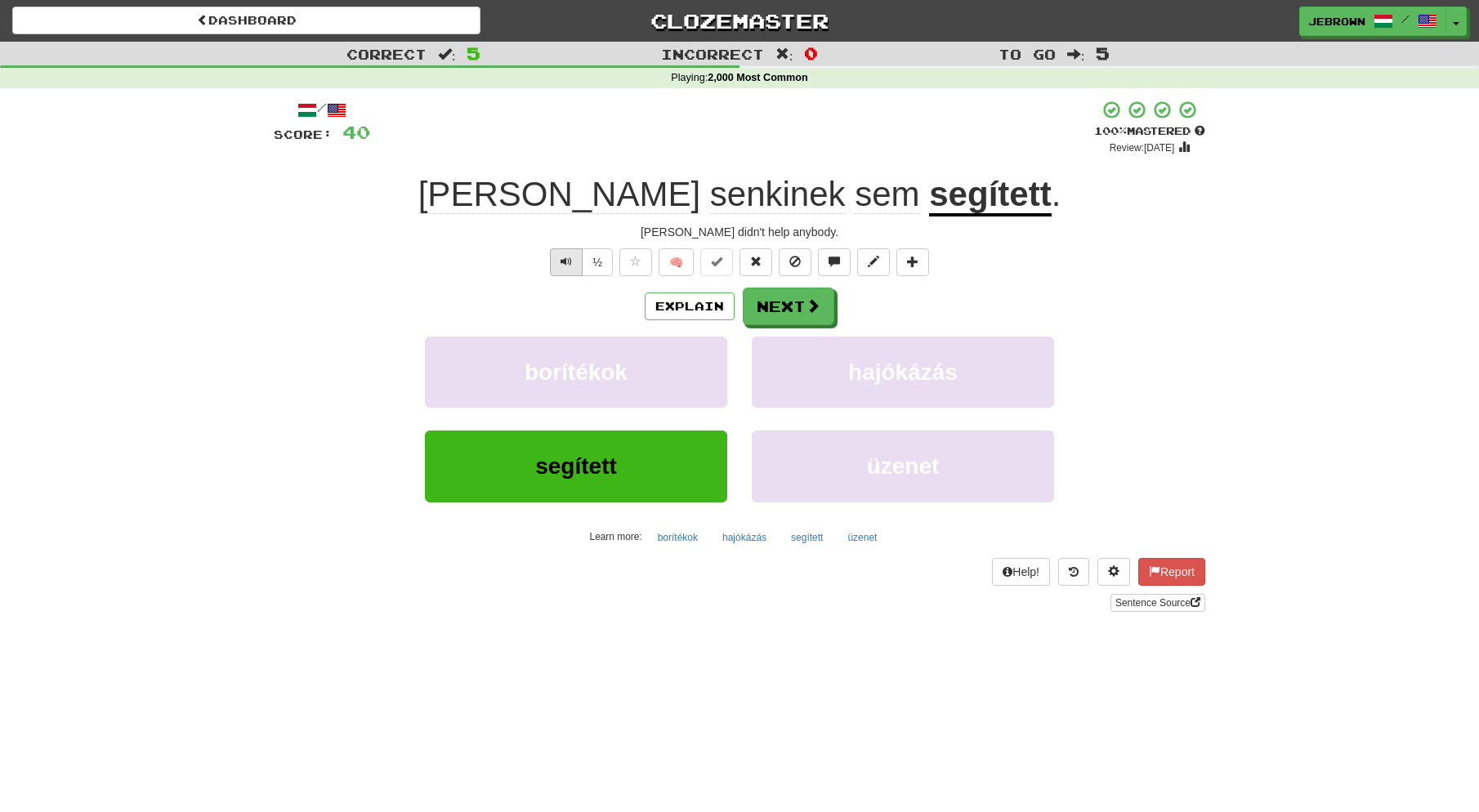
click at [571, 258] on span "Text-to-speech controls" at bounding box center [566, 261] width 11 height 11
click at [779, 306] on button "Next" at bounding box center [789, 306] width 92 height 38
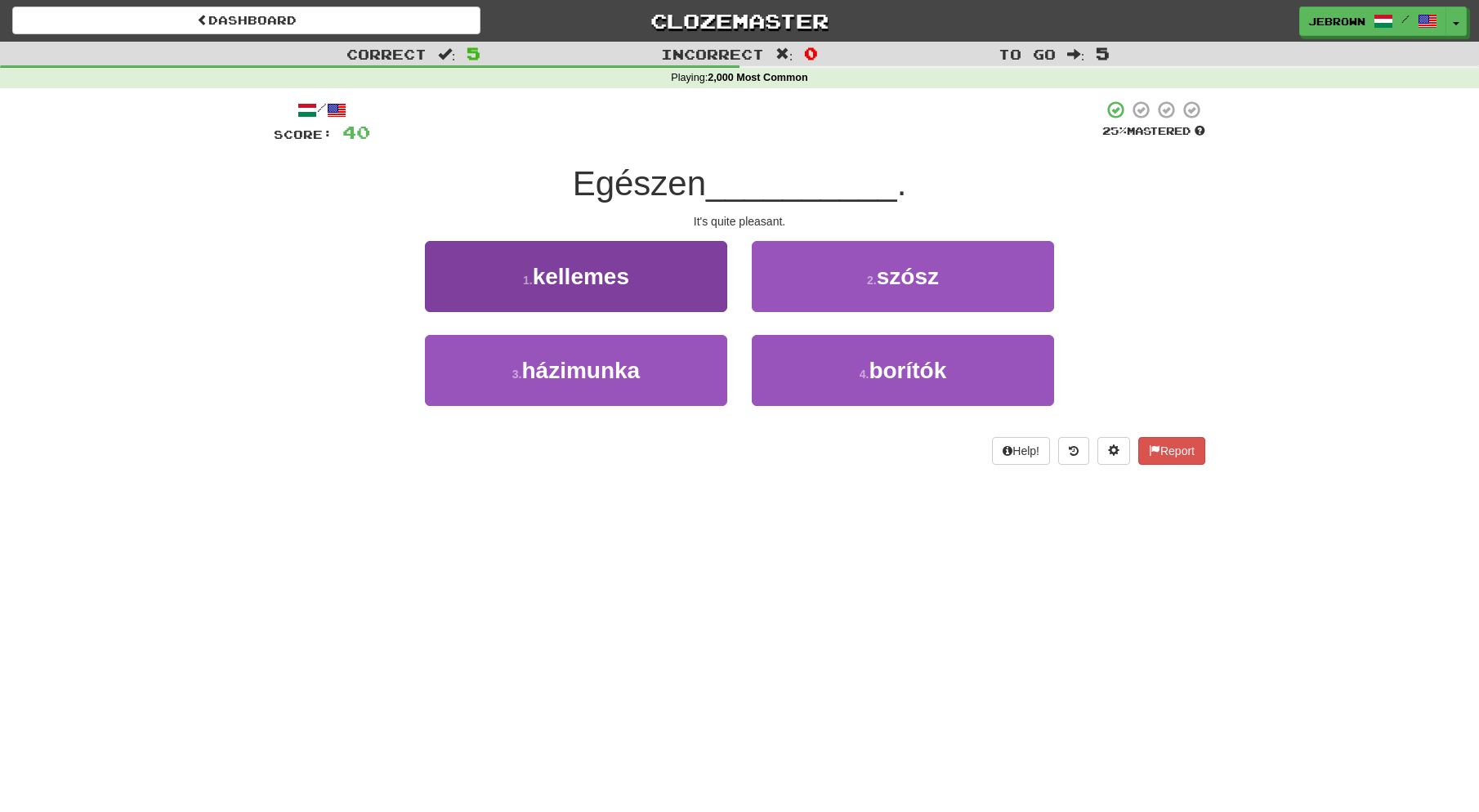
click at [616, 277] on span "kellemes" at bounding box center [581, 276] width 96 height 25
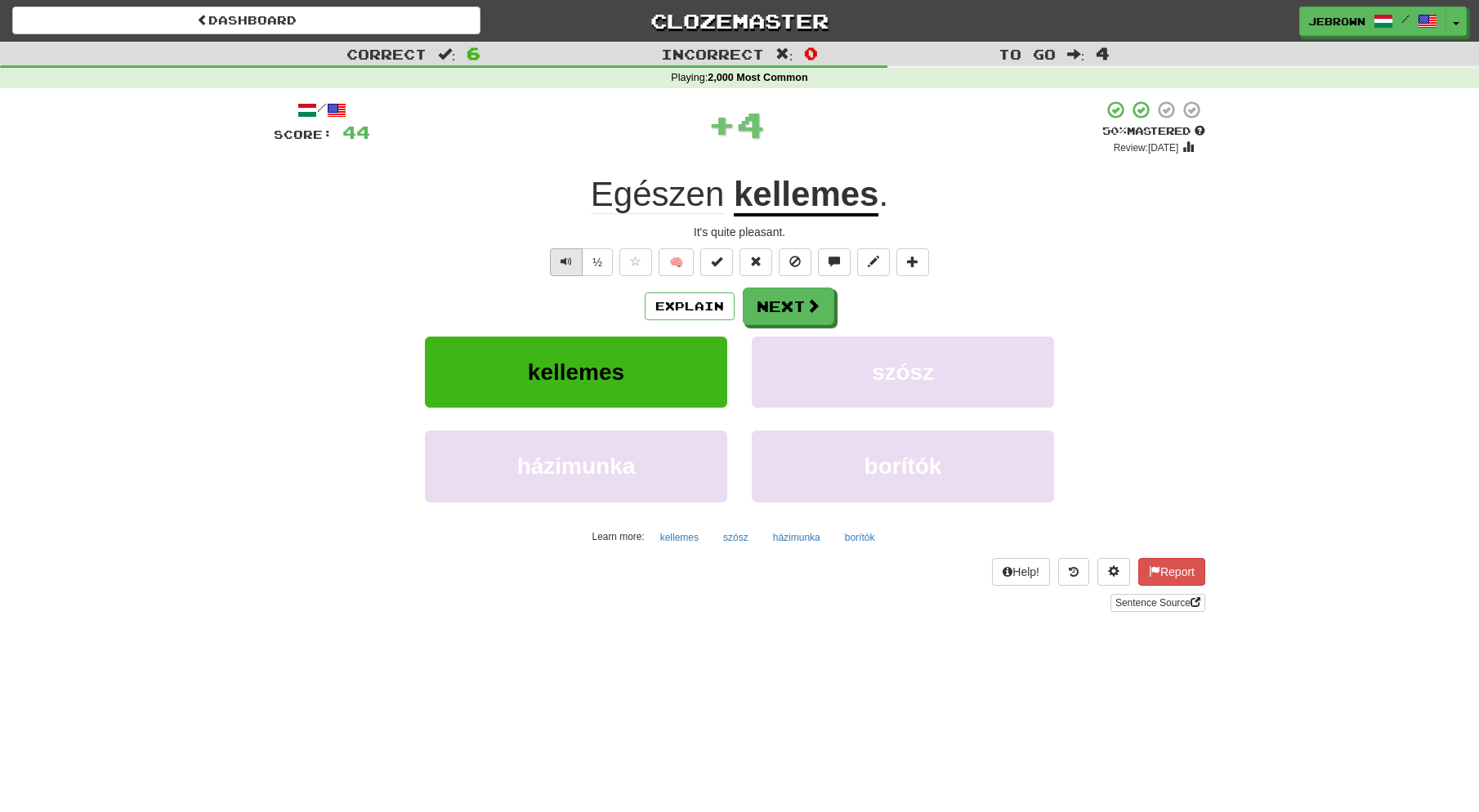
click at [562, 261] on span "Text-to-speech controls" at bounding box center [566, 261] width 11 height 11
click at [807, 308] on span at bounding box center [814, 306] width 15 height 15
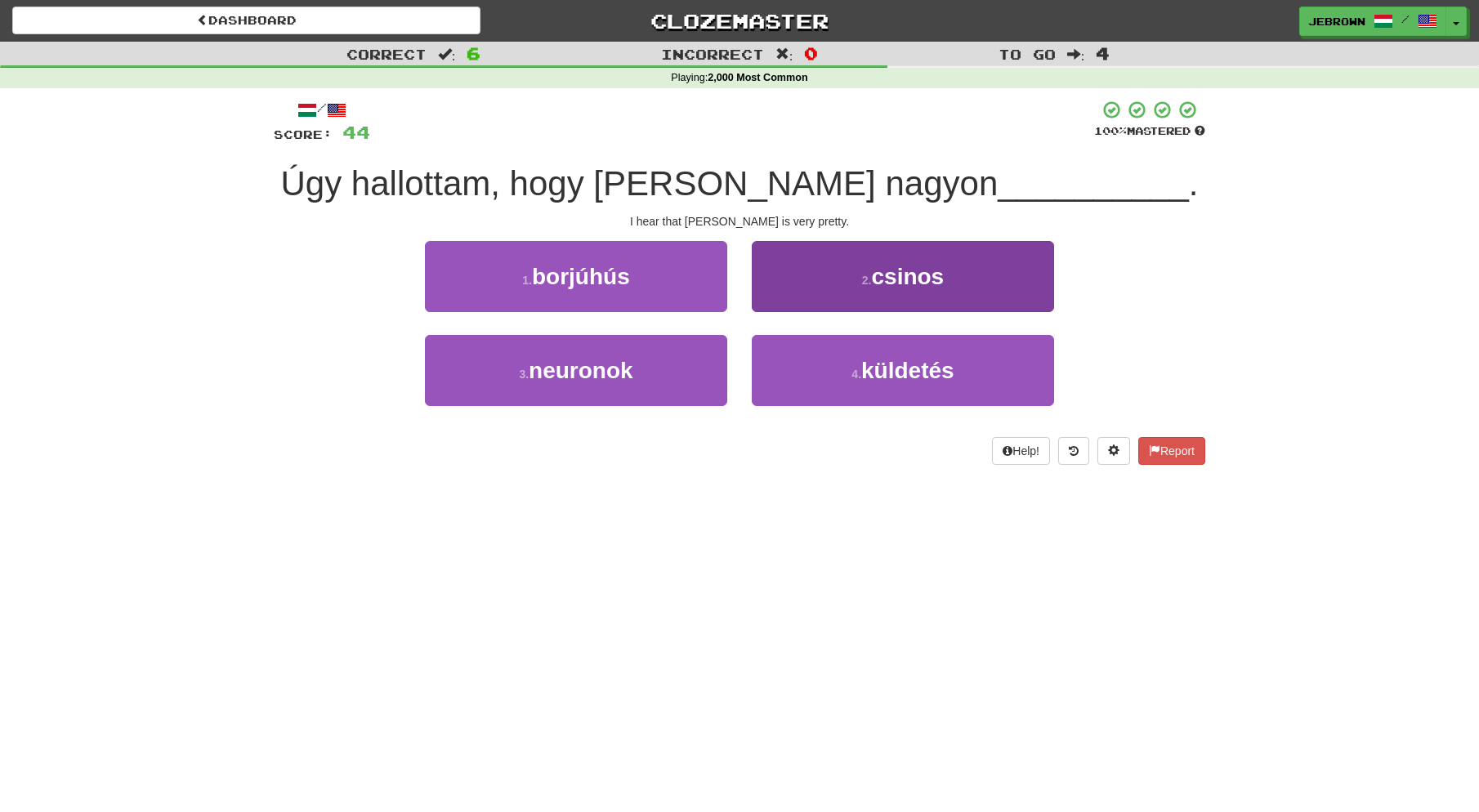
click at [911, 278] on span "csinos" at bounding box center [907, 276] width 72 height 25
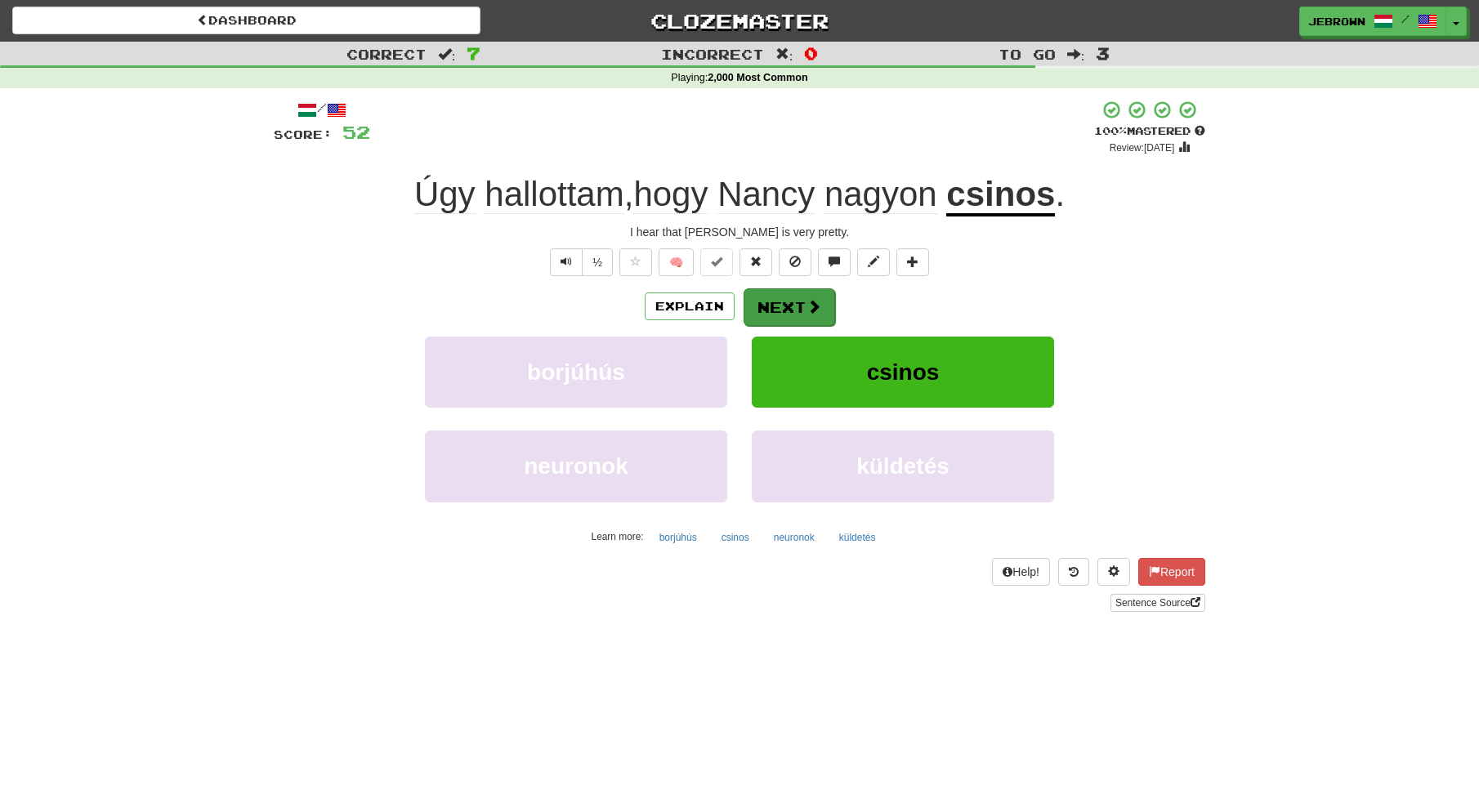
click at [807, 299] on span at bounding box center [814, 306] width 15 height 15
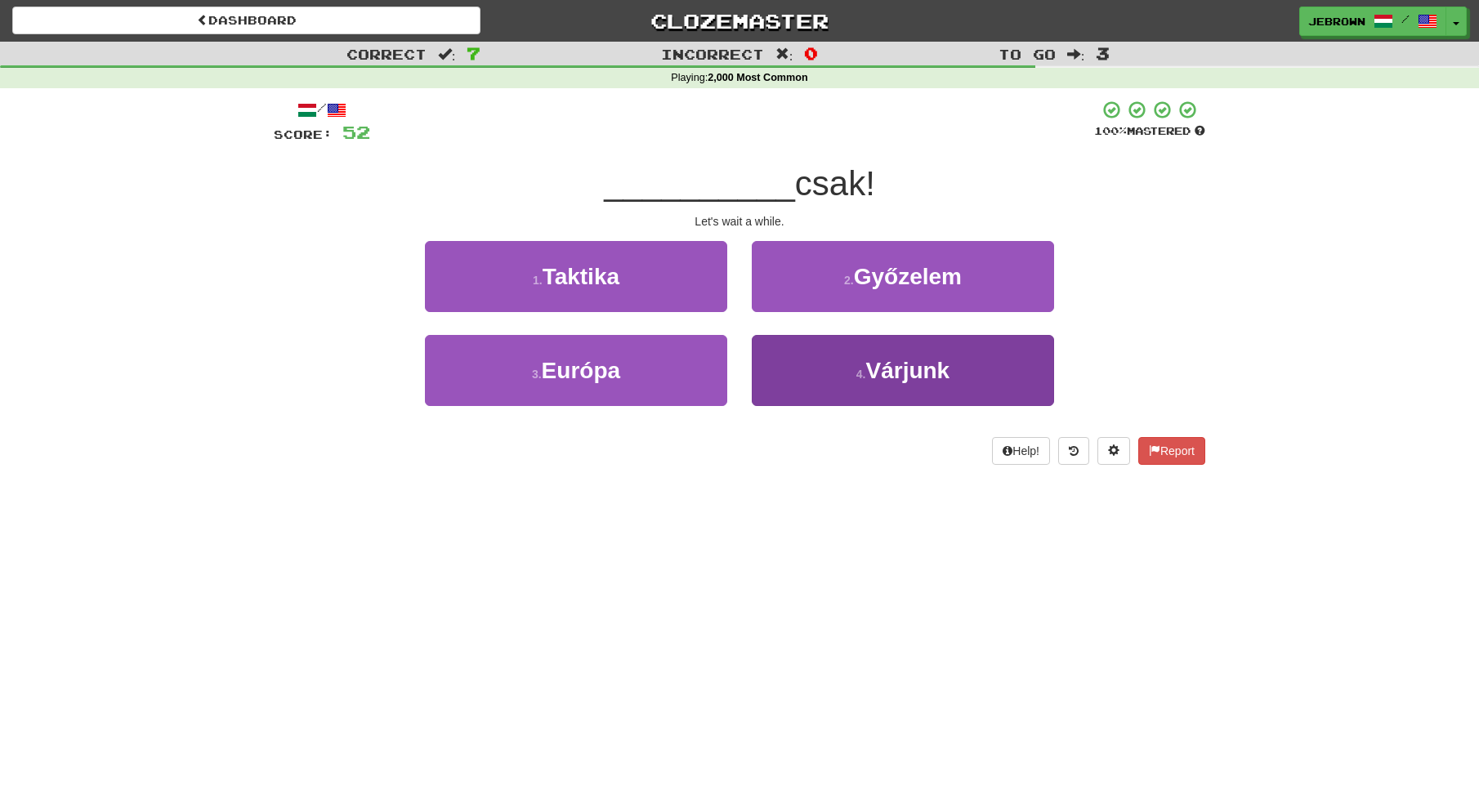
click at [867, 371] on span "Várjunk" at bounding box center [907, 370] width 84 height 25
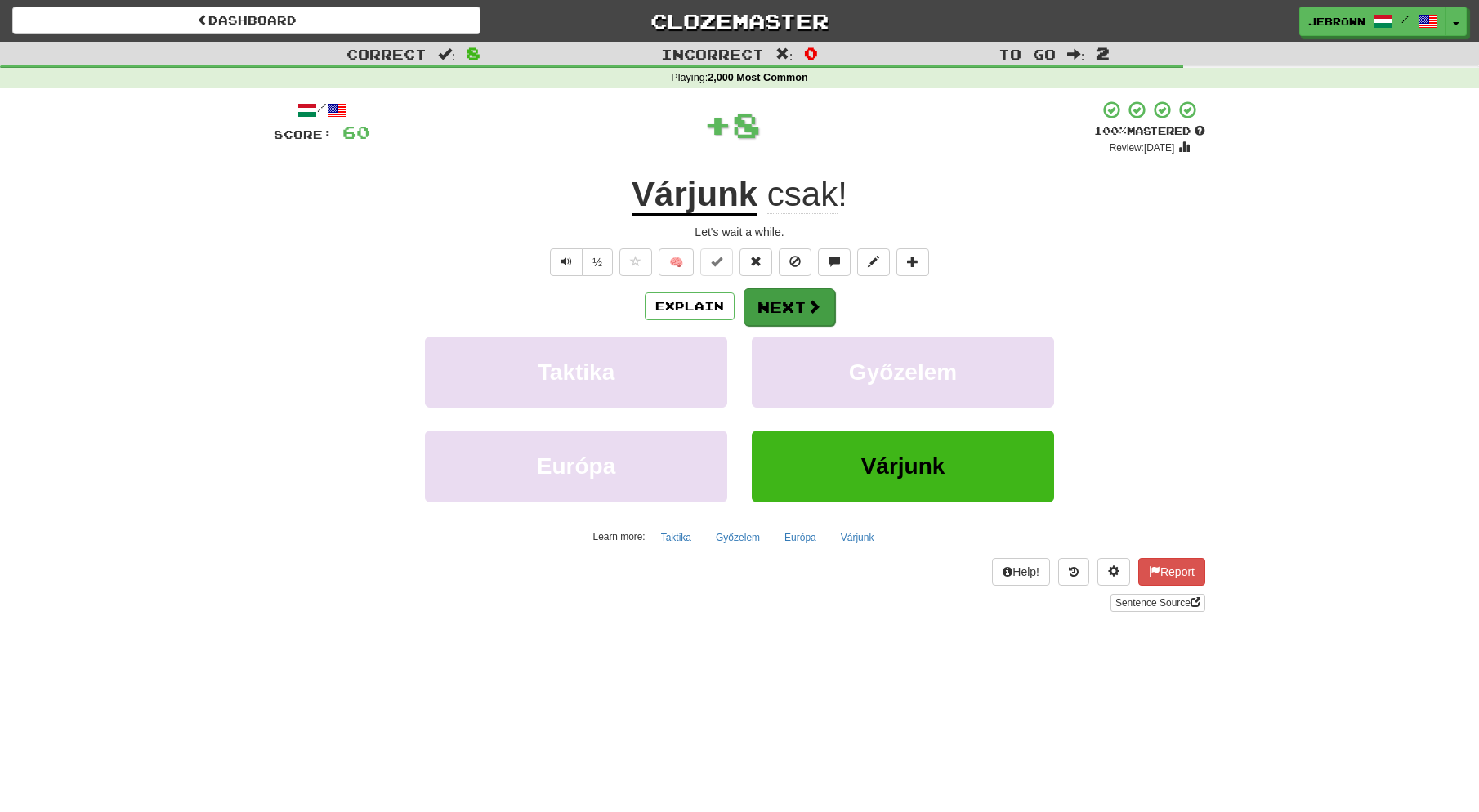
click at [801, 302] on button "Next" at bounding box center [789, 306] width 92 height 38
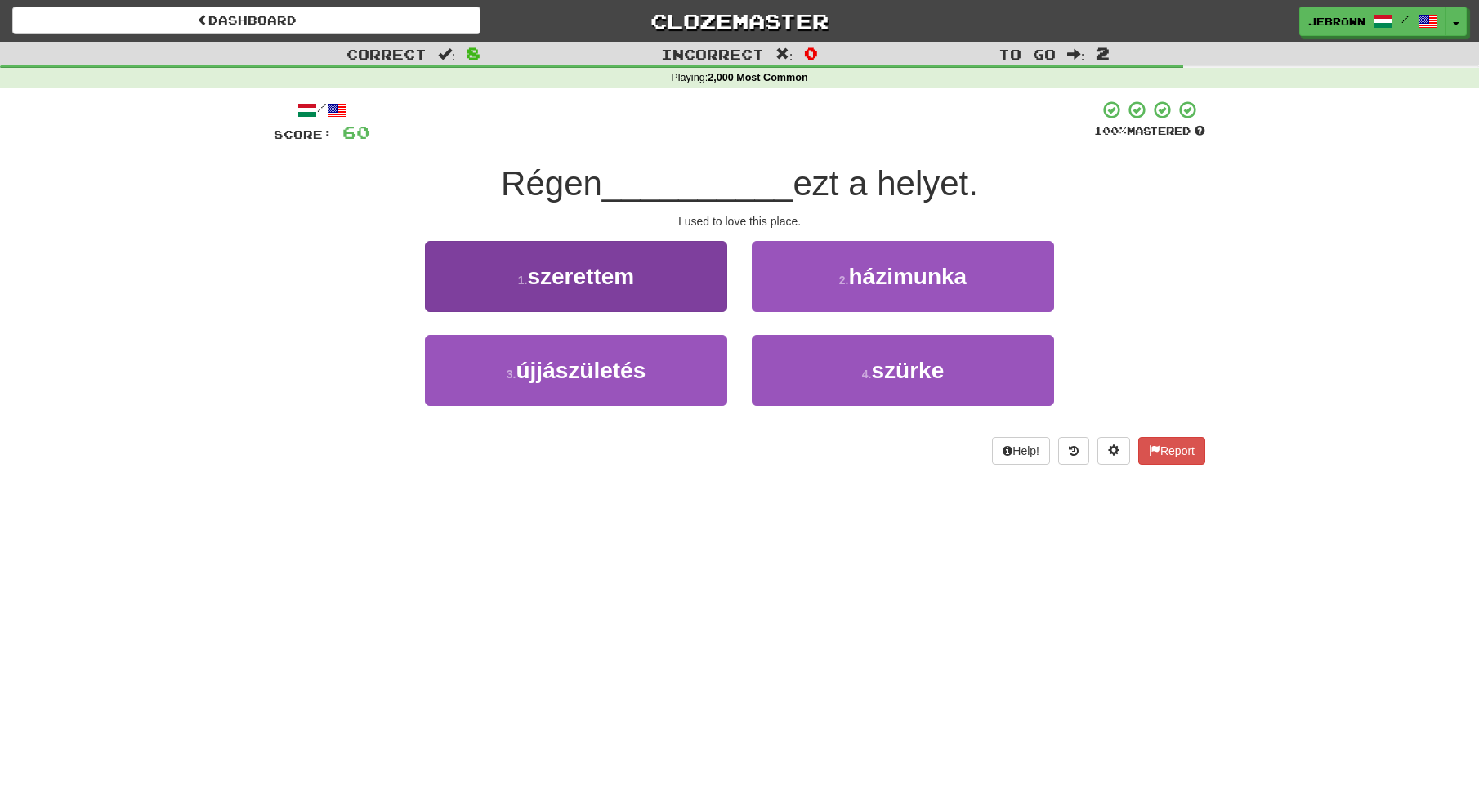
click at [654, 286] on button "1 . szerettem" at bounding box center [576, 276] width 302 height 71
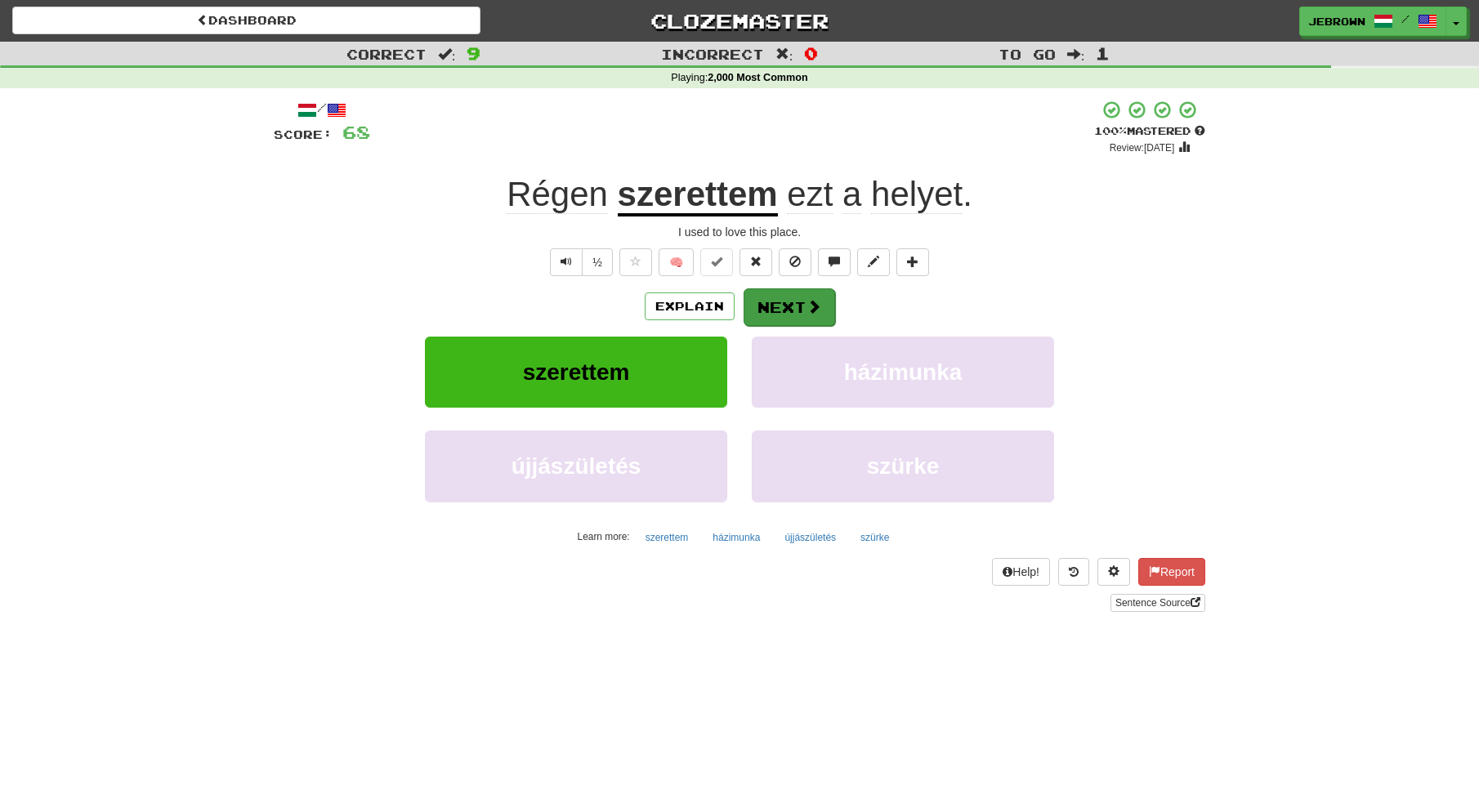
click at [778, 305] on button "Next" at bounding box center [789, 306] width 92 height 38
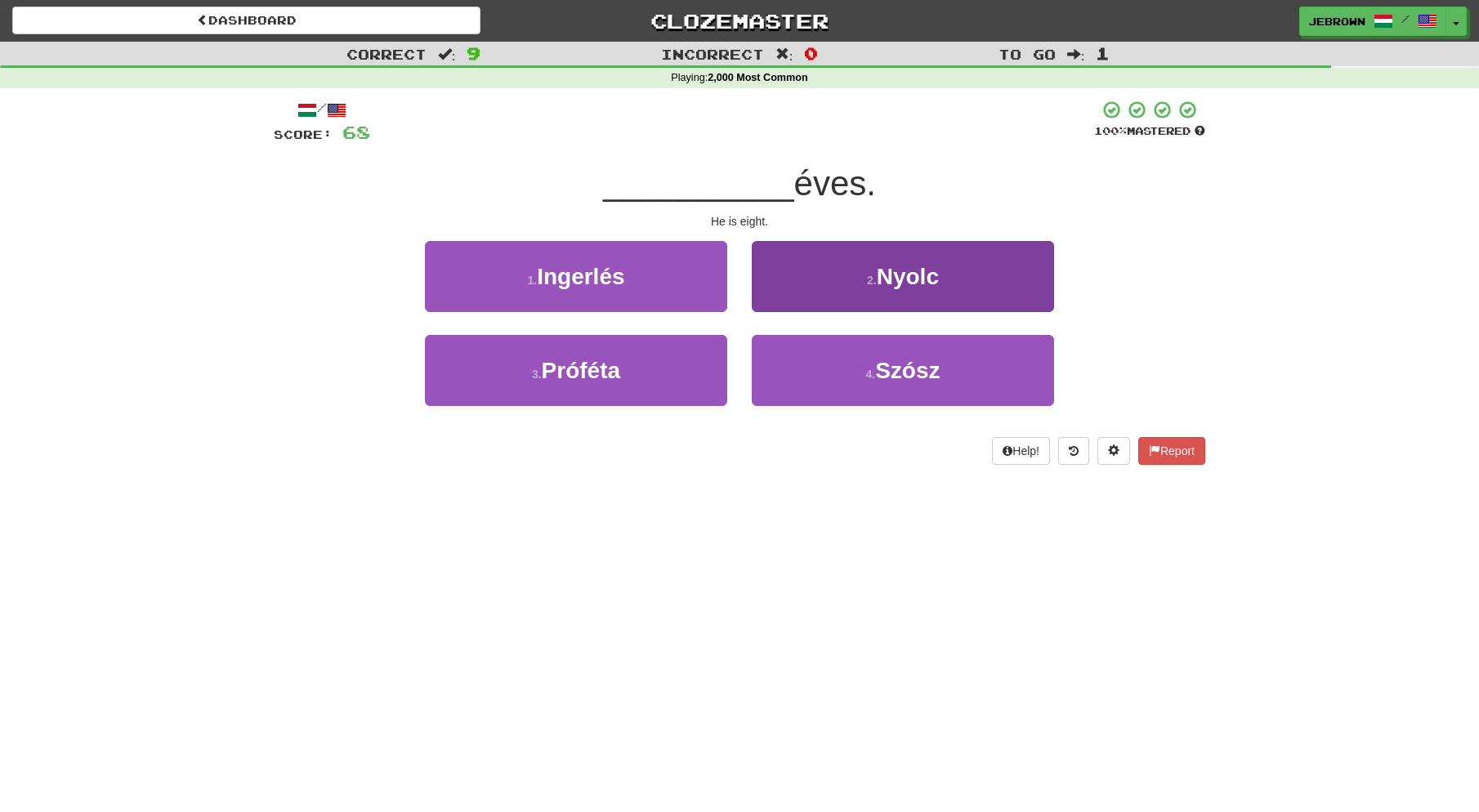
click at [822, 284] on button "2 . [GEOGRAPHIC_DATA]" at bounding box center [903, 276] width 302 height 71
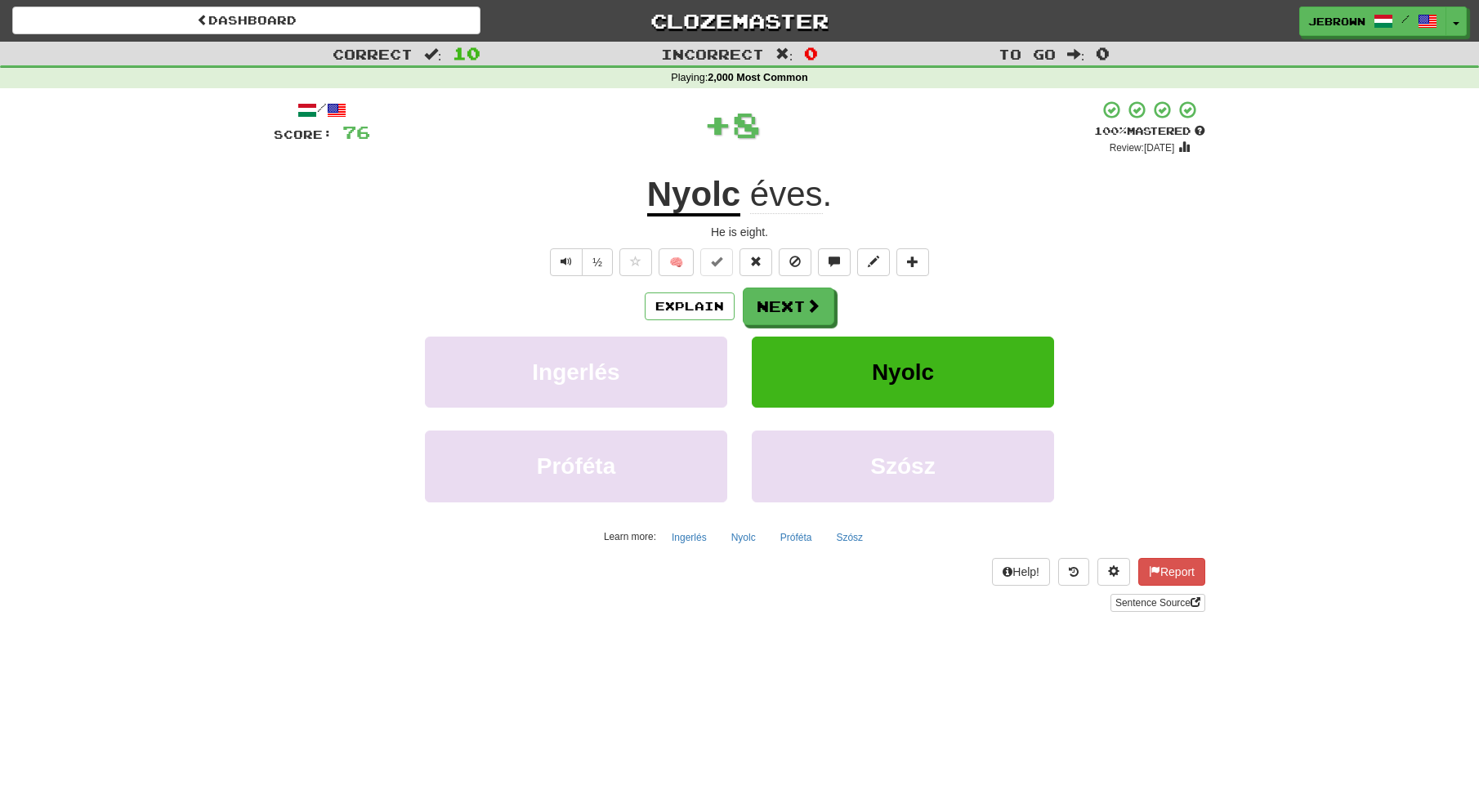
click at [773, 305] on button "Next" at bounding box center [788, 306] width 92 height 38
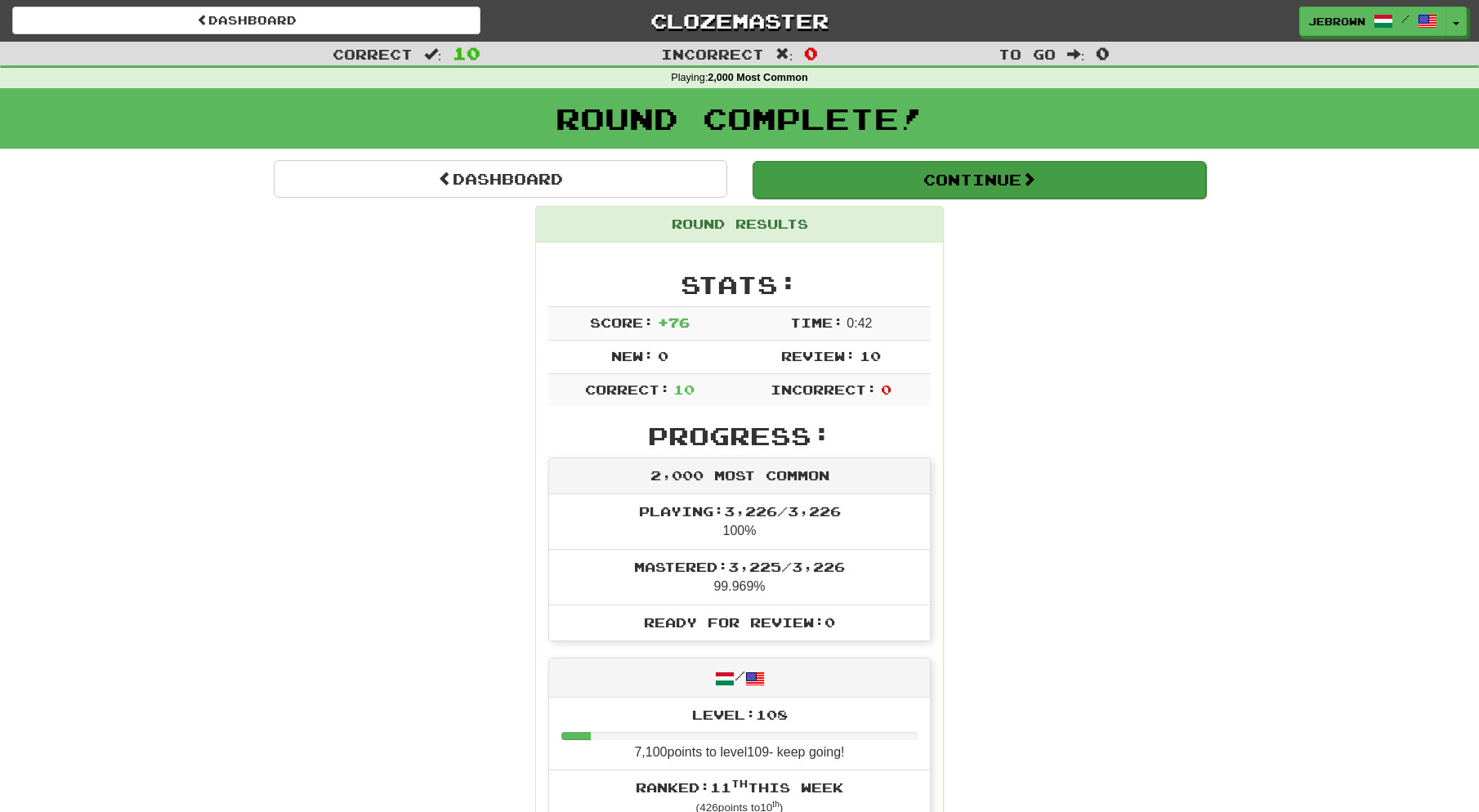
click at [860, 177] on button "Continue" at bounding box center [979, 179] width 453 height 38
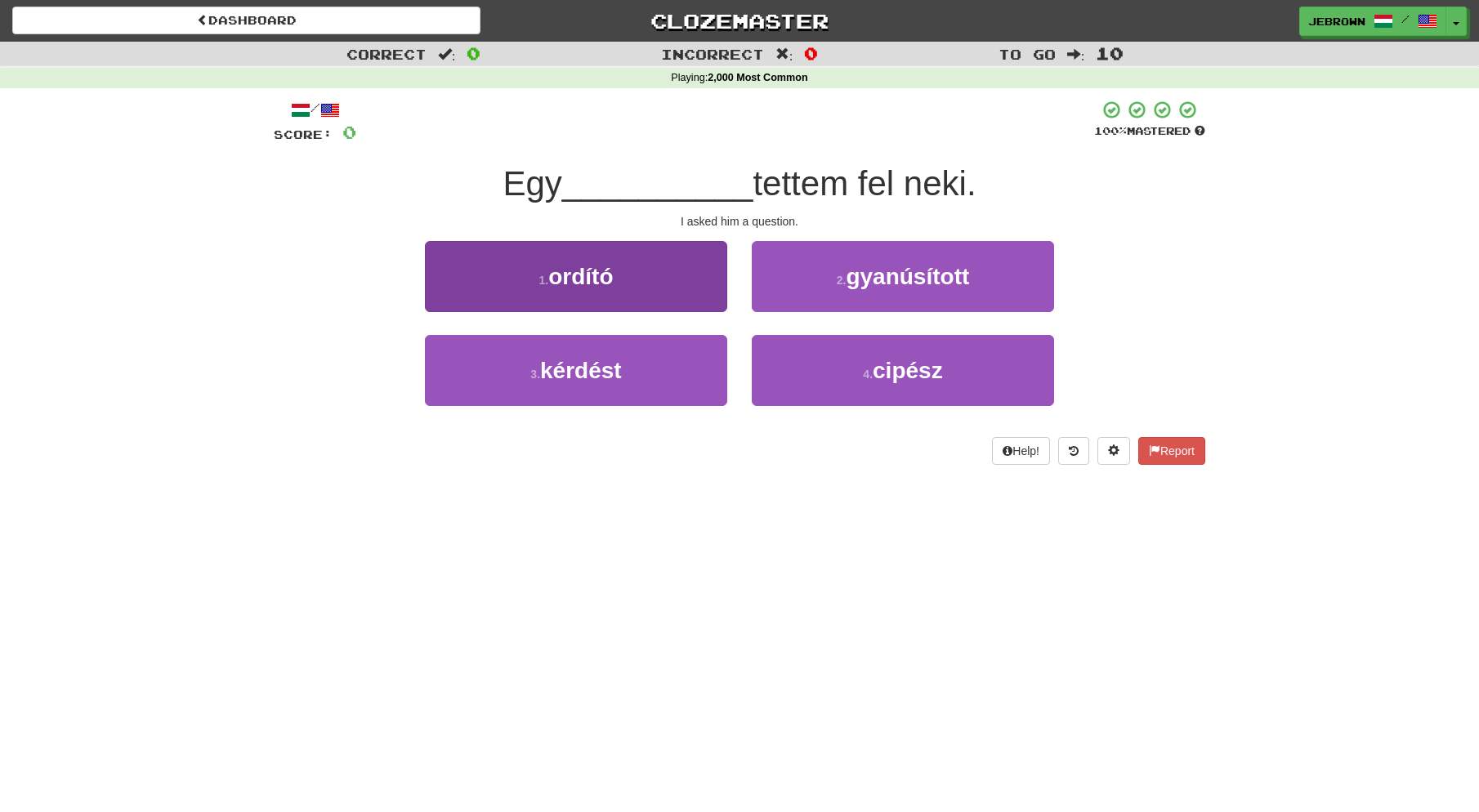
click at [656, 351] on button "3 . kérdést" at bounding box center [576, 370] width 302 height 71
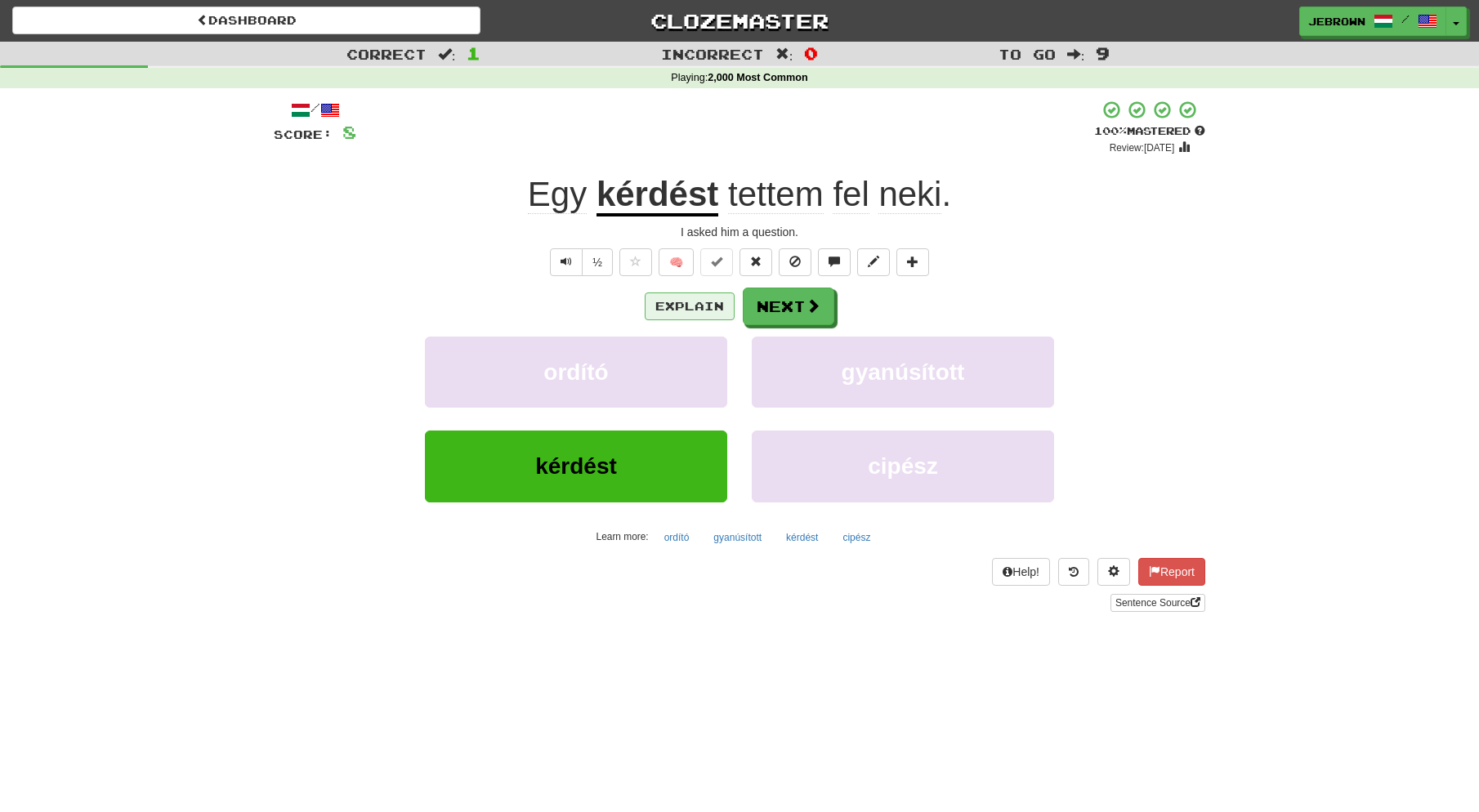
click at [695, 301] on button "Explain" at bounding box center [689, 306] width 90 height 28
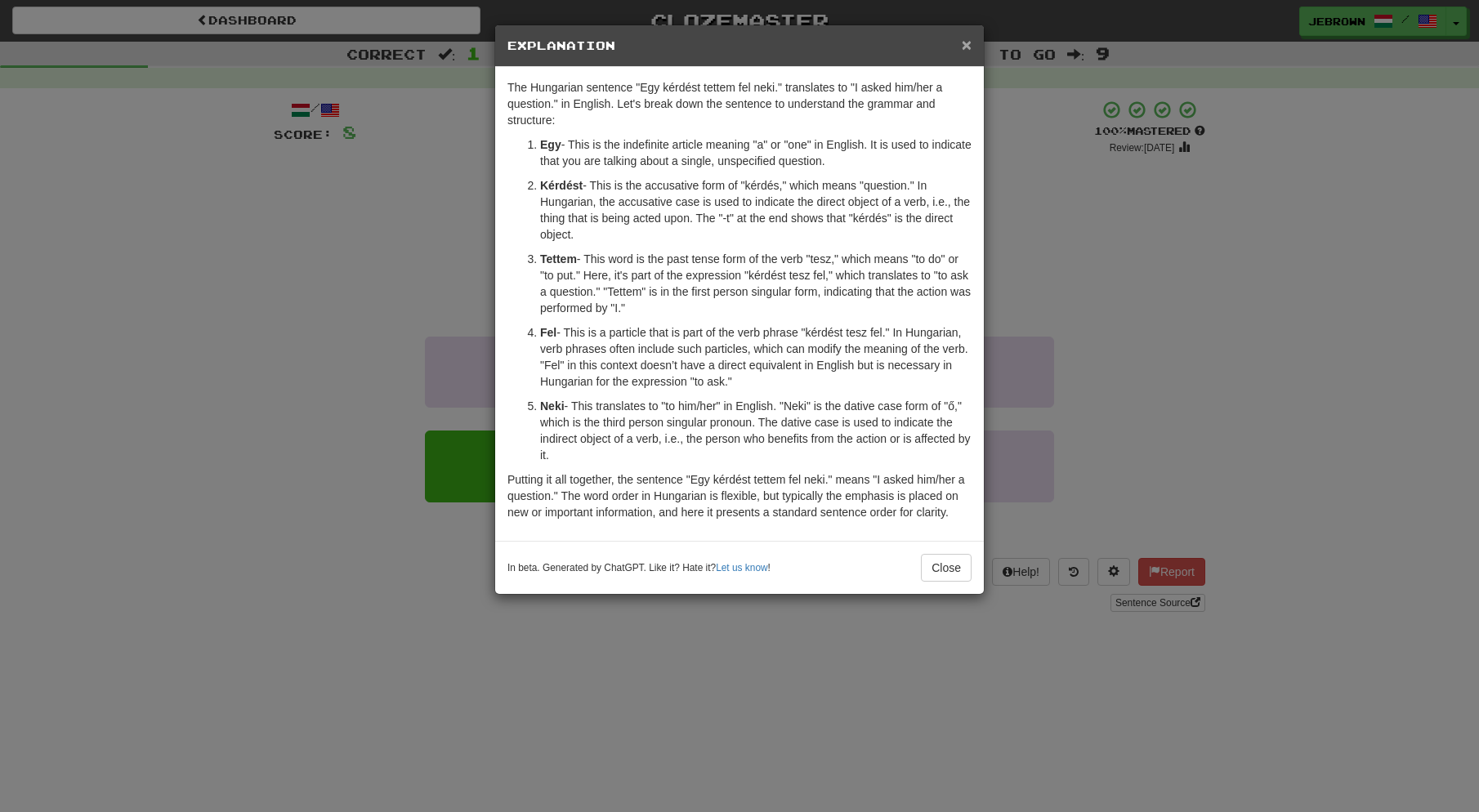
click at [966, 44] on span "×" at bounding box center [967, 45] width 10 height 19
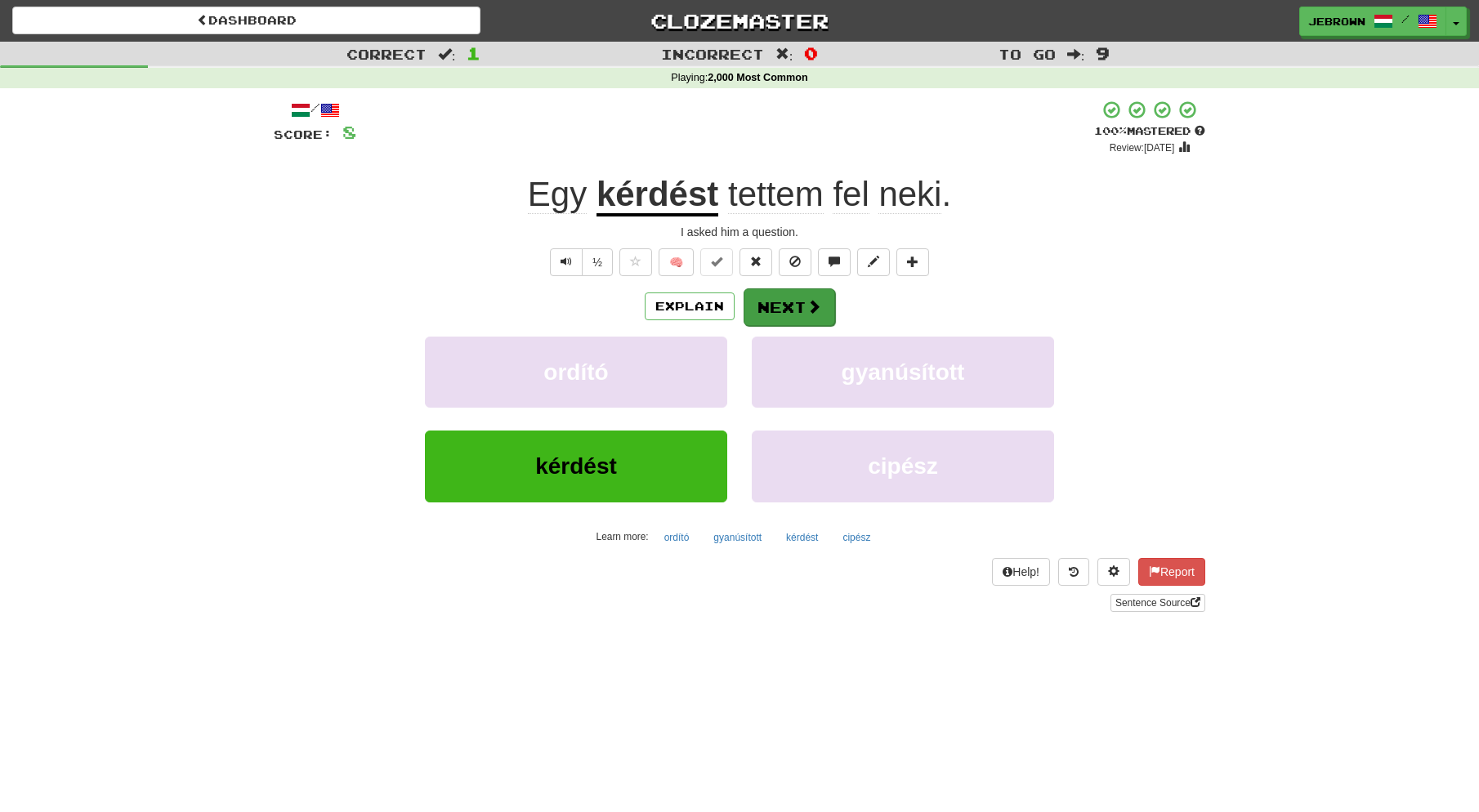
click at [794, 307] on button "Next" at bounding box center [789, 306] width 92 height 38
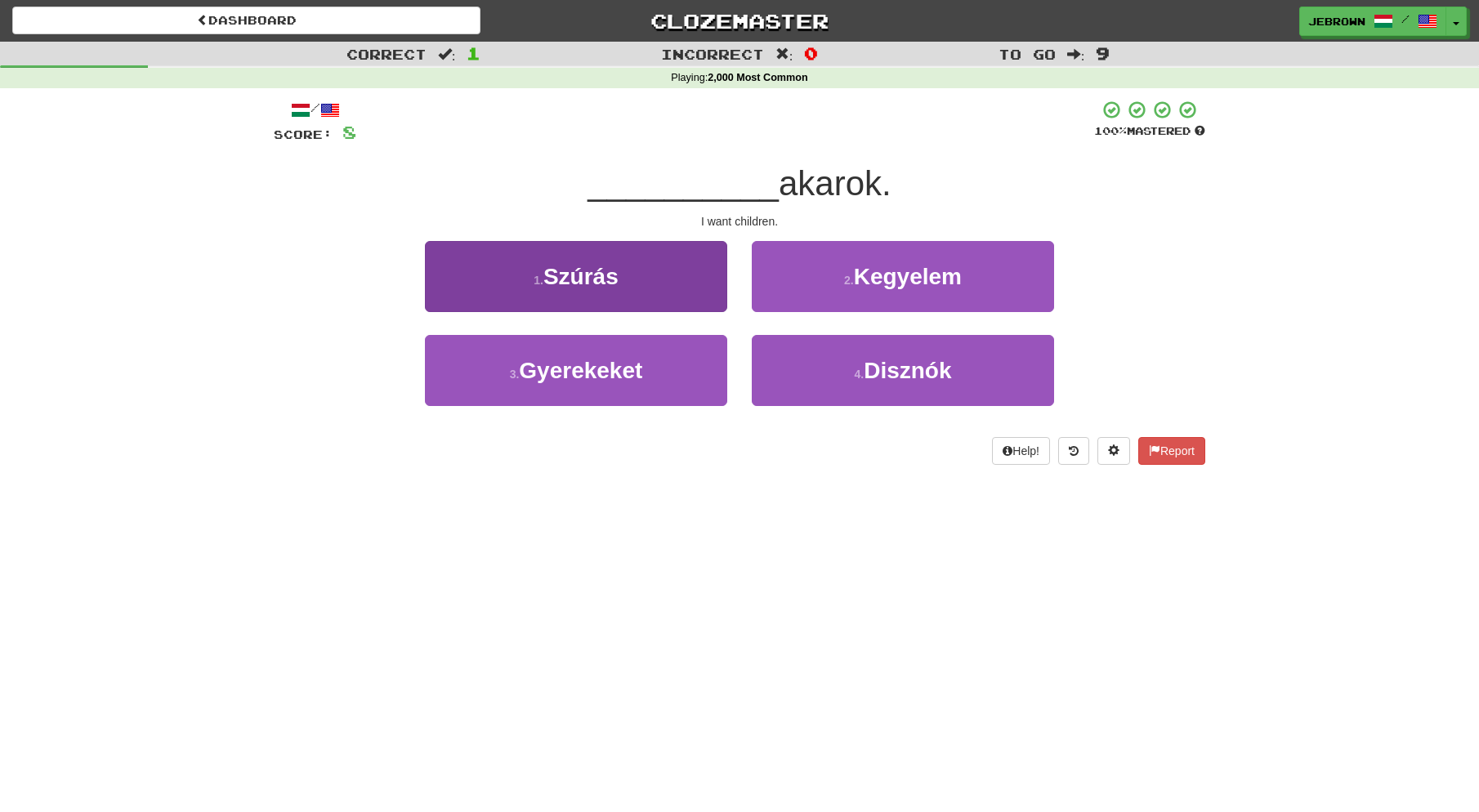
click at [633, 369] on span "Gyerekeket" at bounding box center [580, 370] width 123 height 25
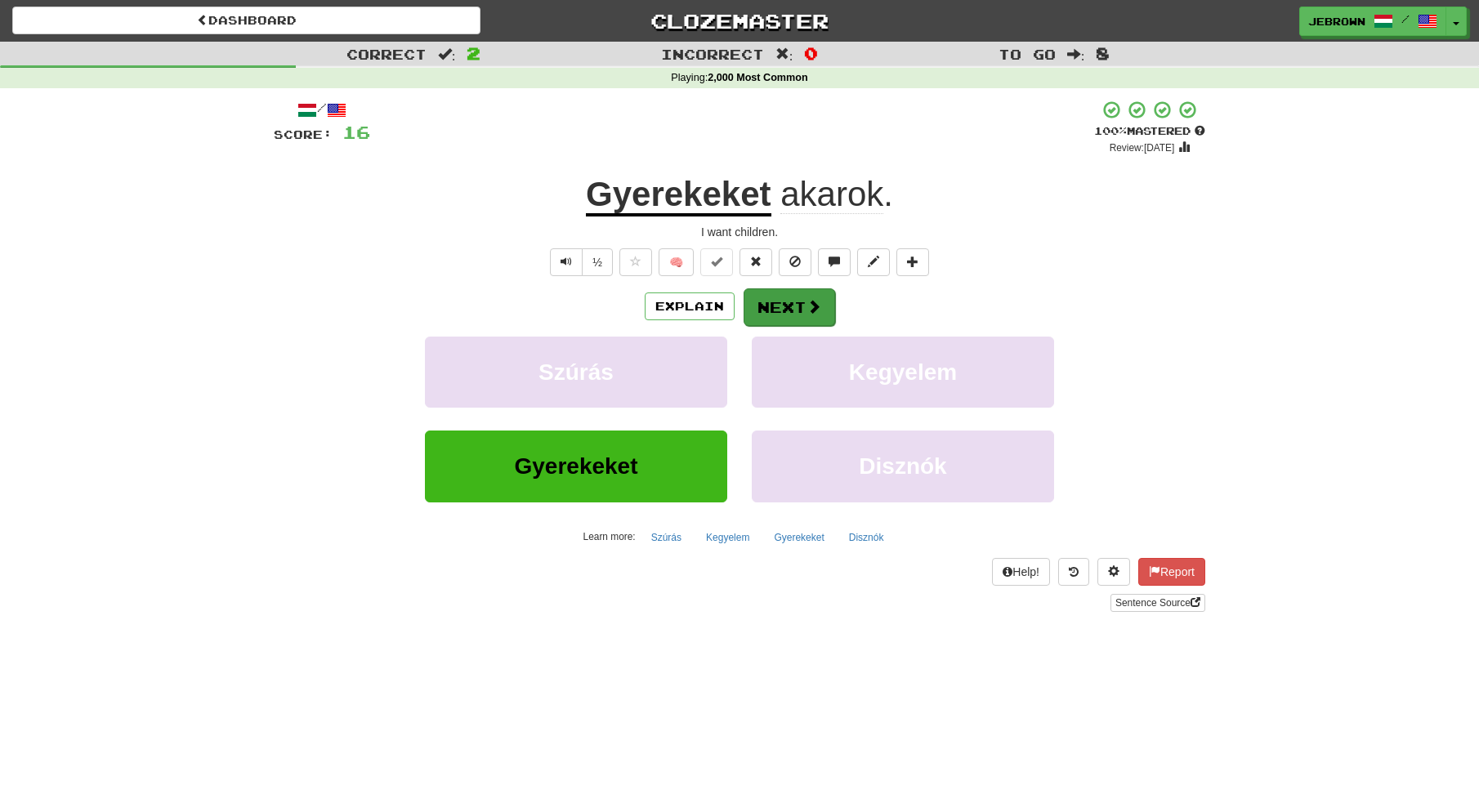
click at [781, 299] on button "Next" at bounding box center [789, 306] width 92 height 38
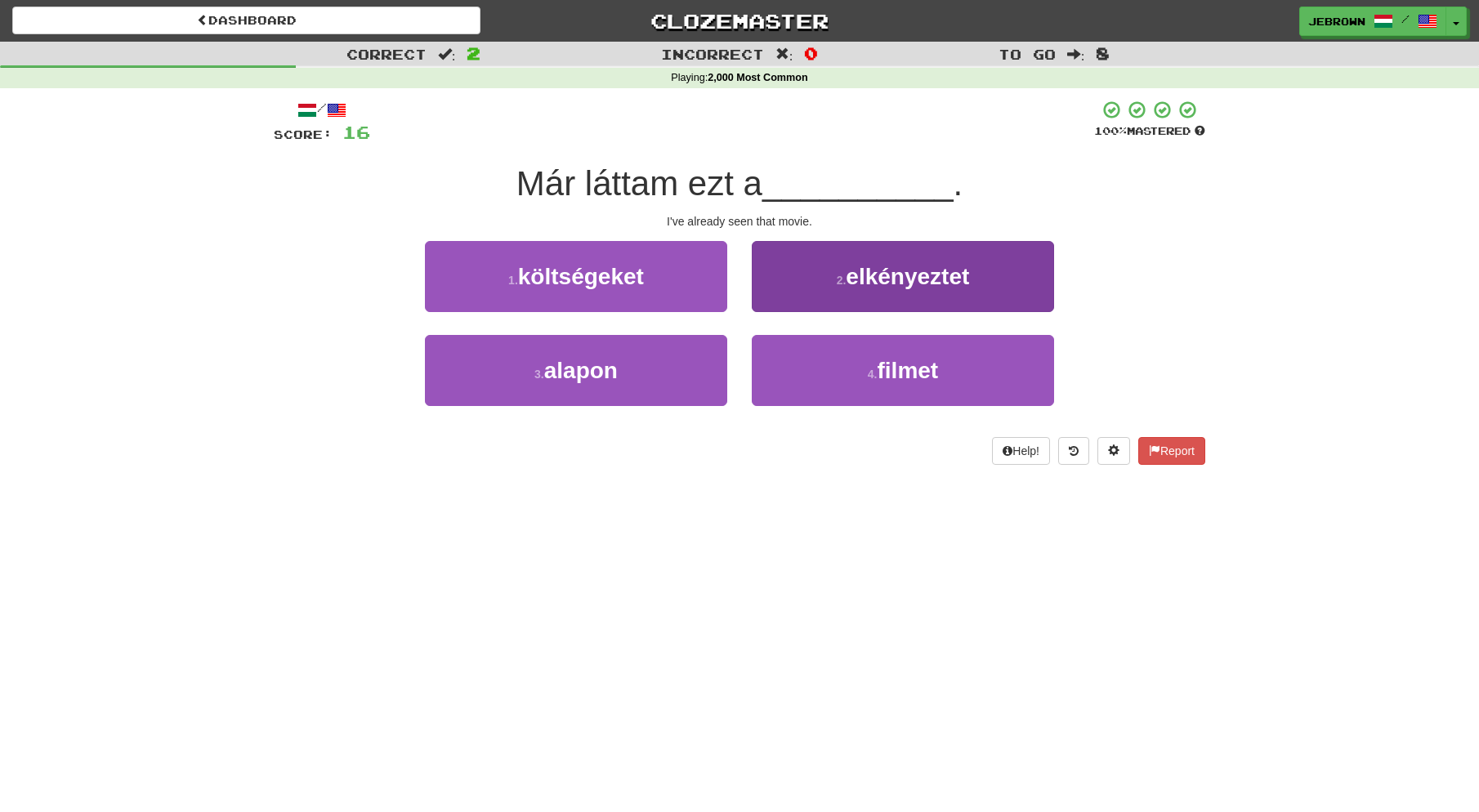
click at [868, 368] on small "4 ." at bounding box center [872, 374] width 10 height 13
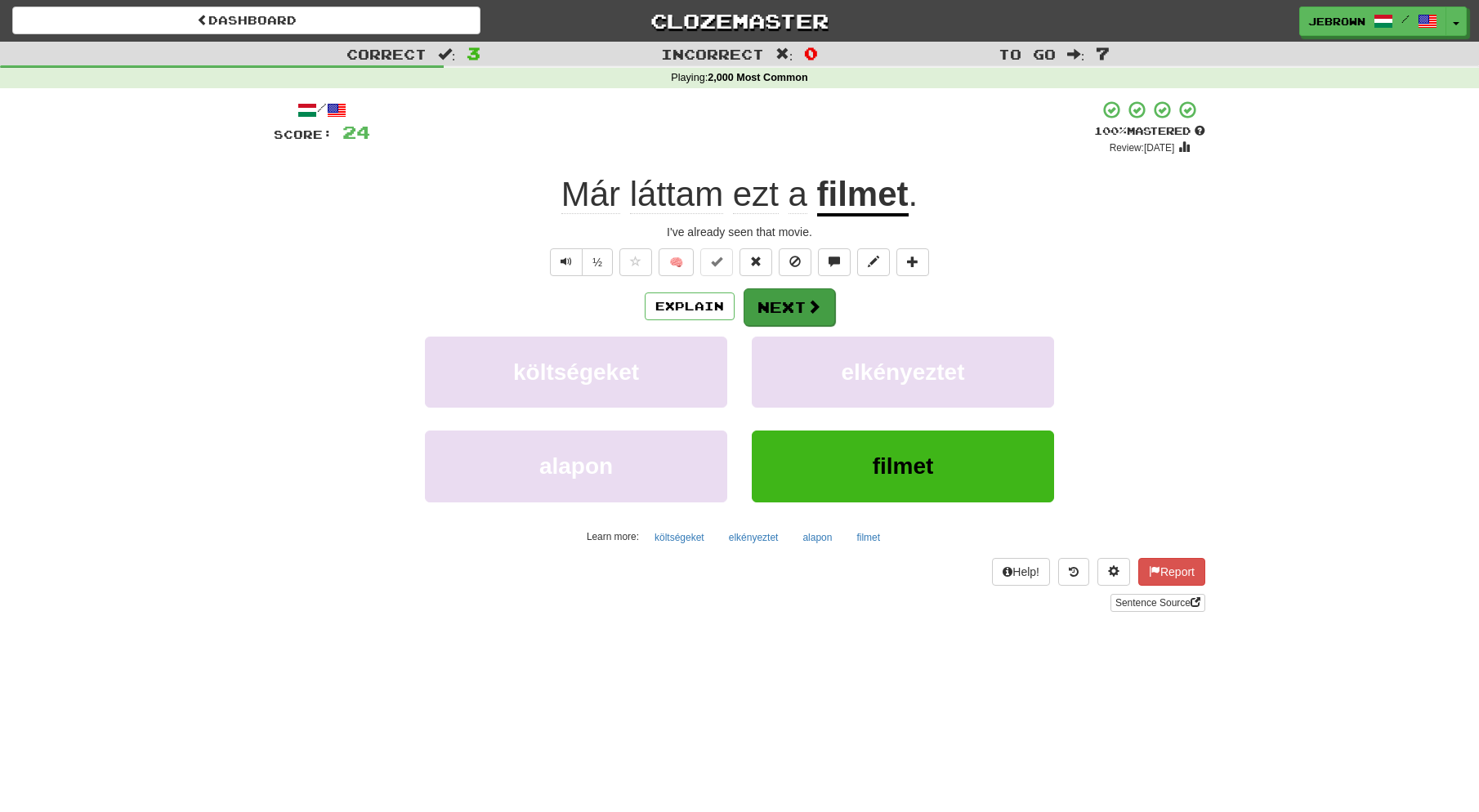
click at [797, 304] on button "Next" at bounding box center [789, 306] width 92 height 38
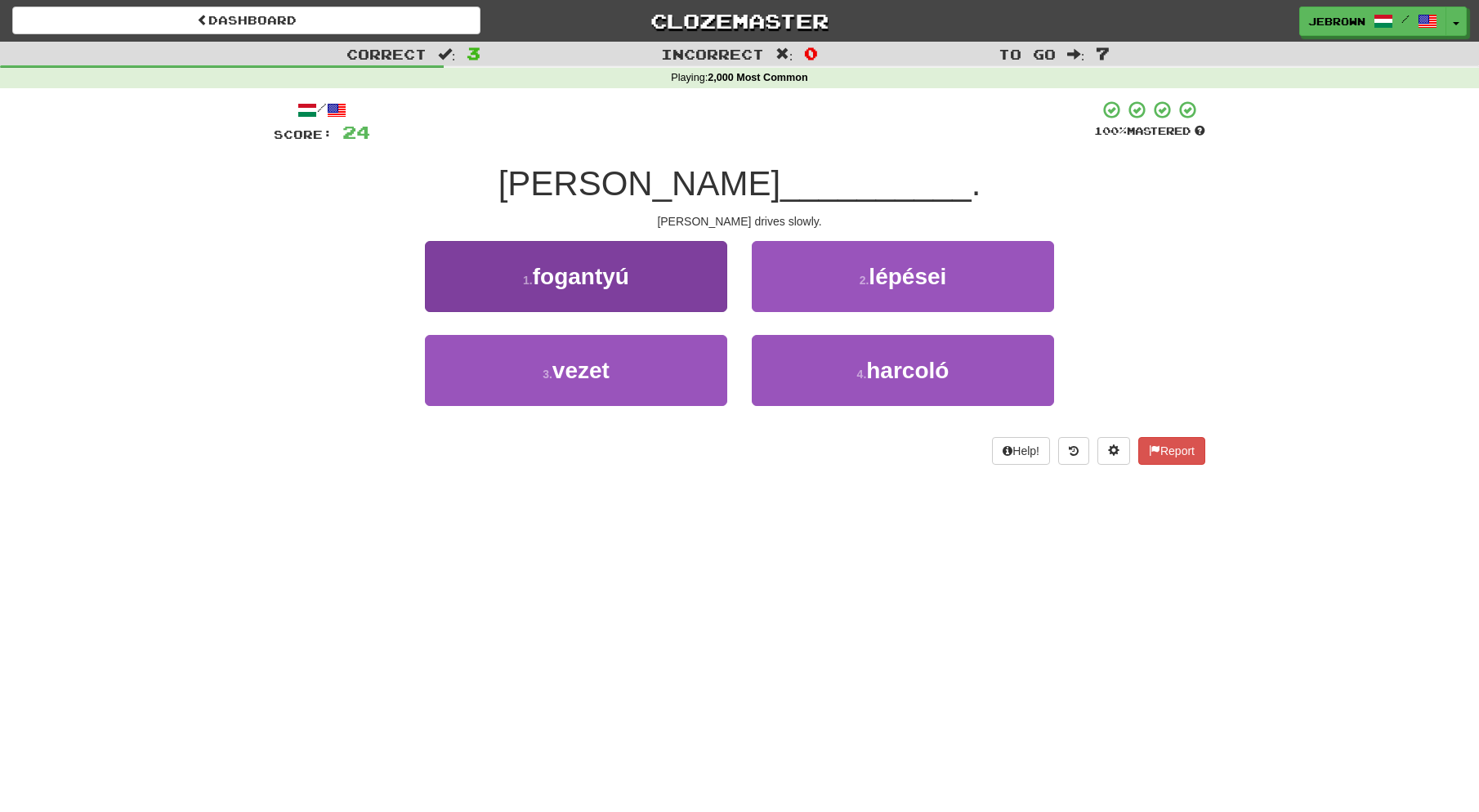
click at [664, 368] on button "3 . vezet" at bounding box center [576, 370] width 302 height 71
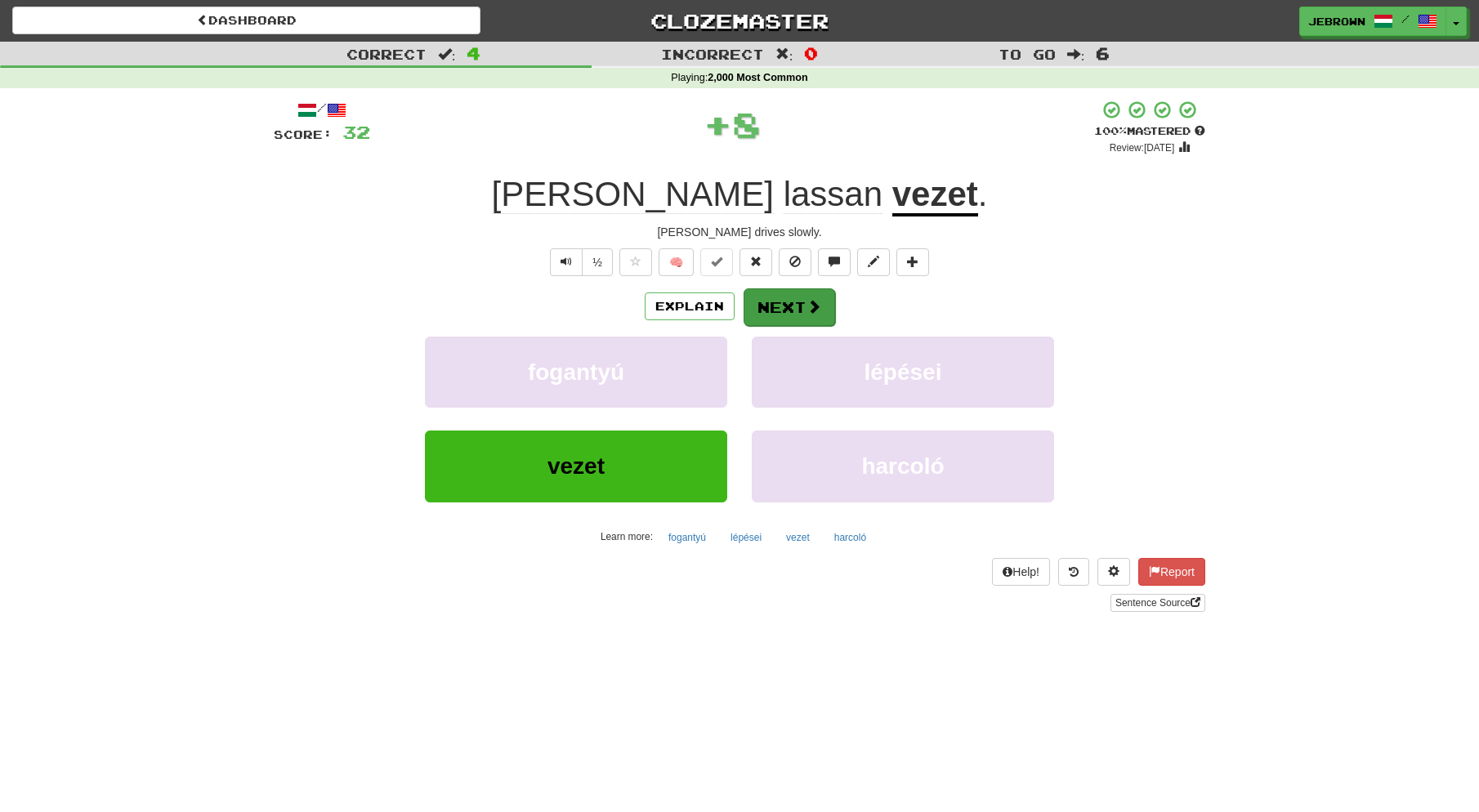
click at [797, 300] on button "Next" at bounding box center [789, 306] width 92 height 38
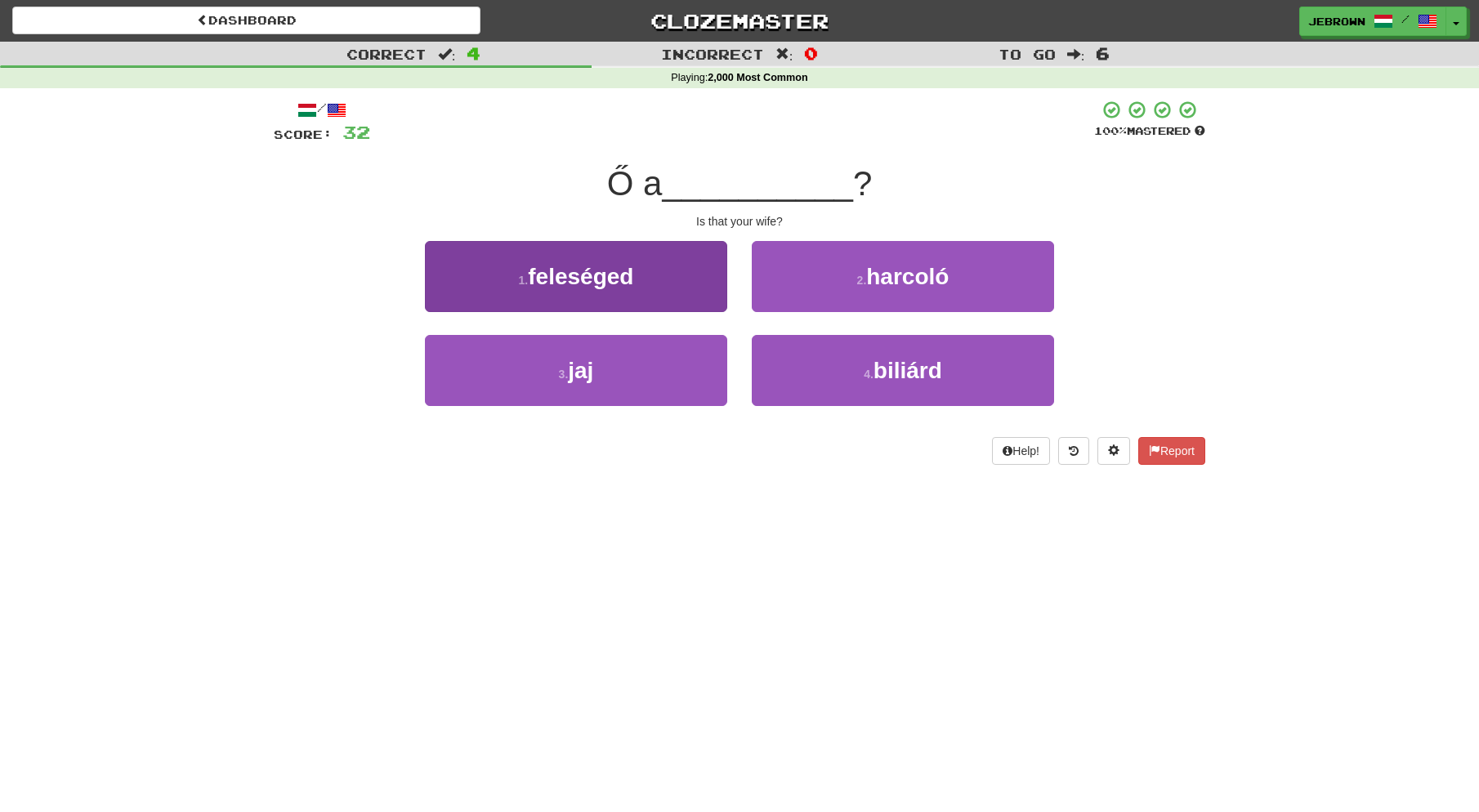
click at [642, 286] on button "1 . feleséged" at bounding box center [576, 276] width 302 height 71
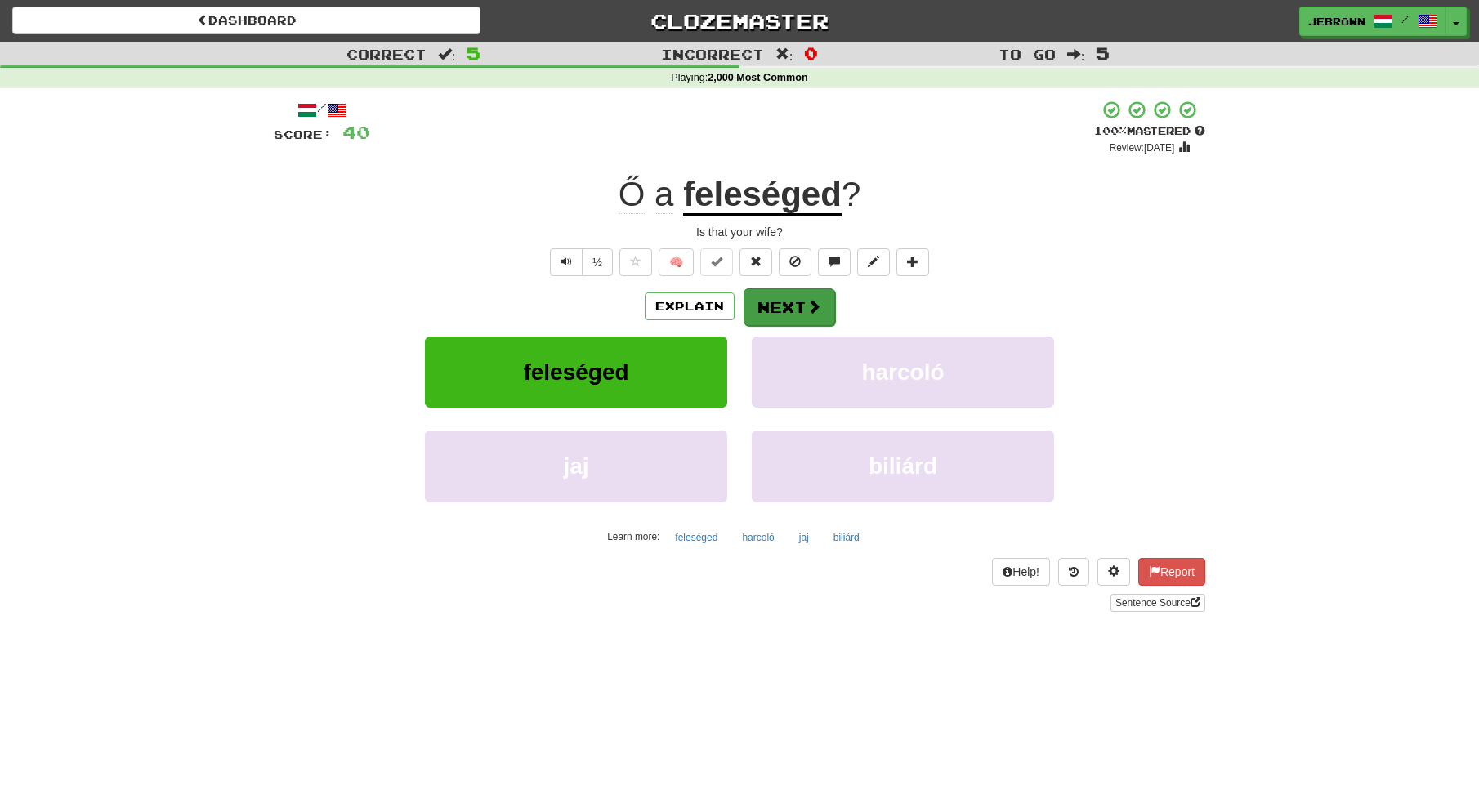
click at [790, 306] on button "Next" at bounding box center [789, 306] width 92 height 38
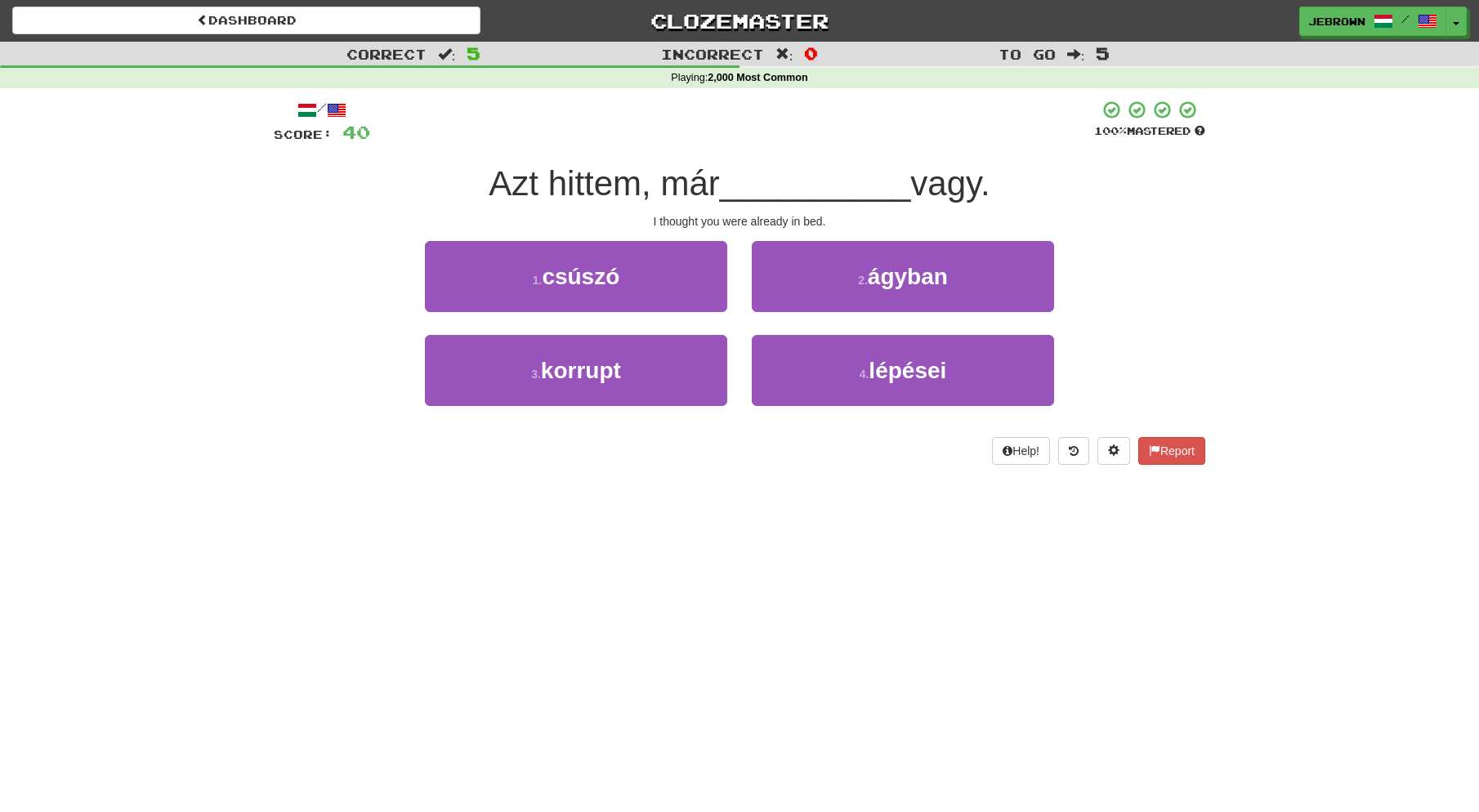
click at [883, 275] on span "ágyban" at bounding box center [908, 276] width 80 height 25
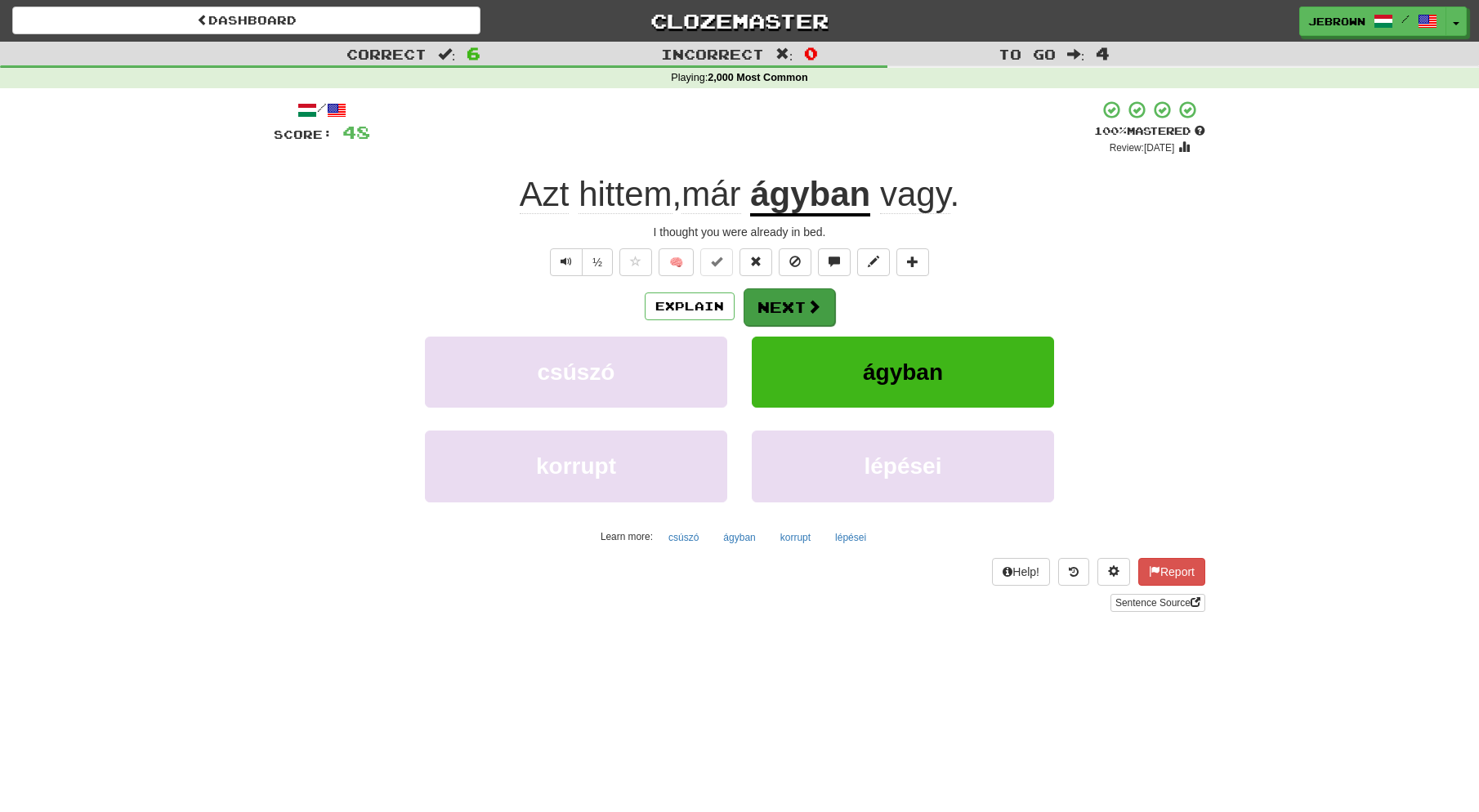
click at [803, 300] on button "Next" at bounding box center [789, 306] width 92 height 38
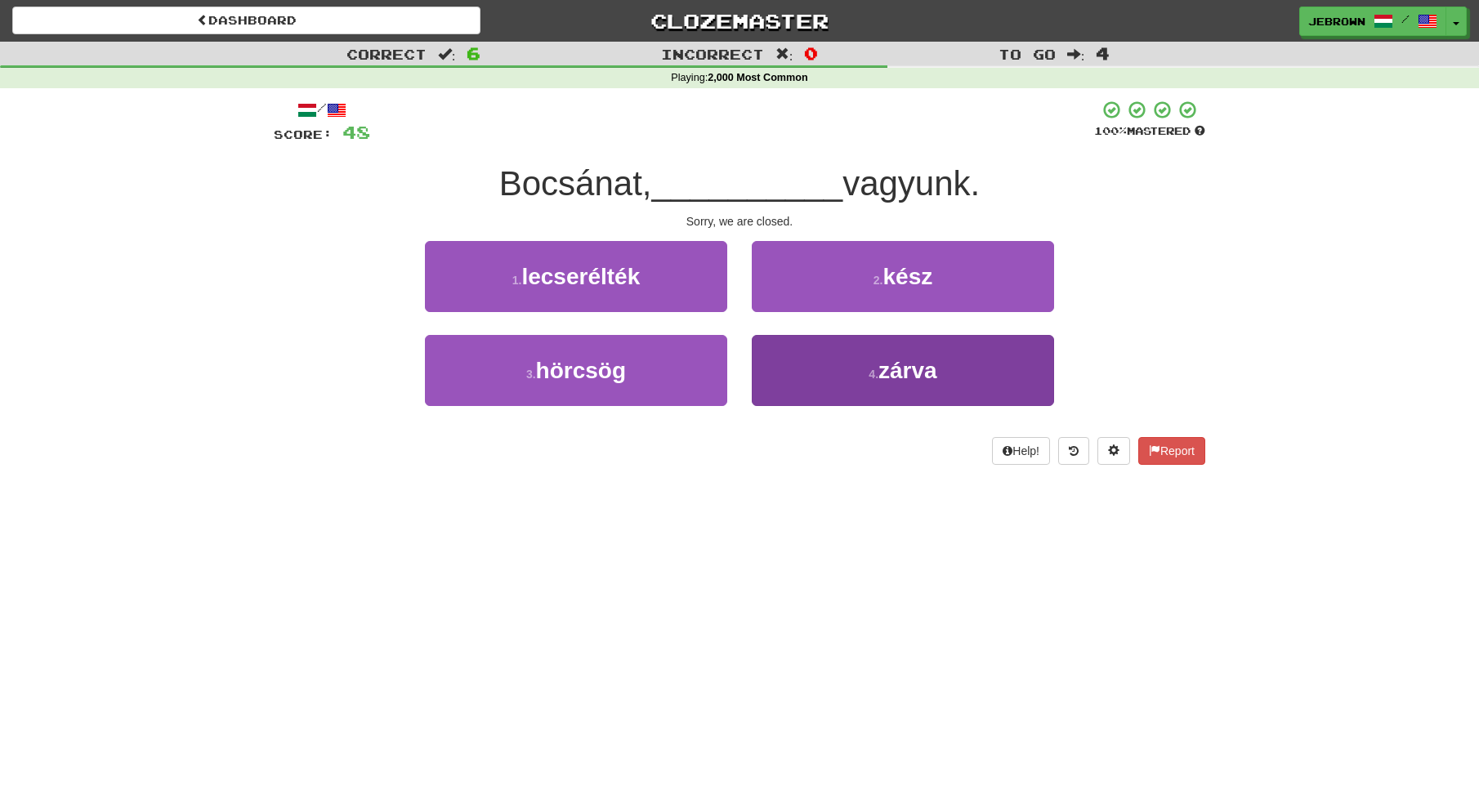
click at [899, 376] on span "zárva" at bounding box center [907, 370] width 58 height 25
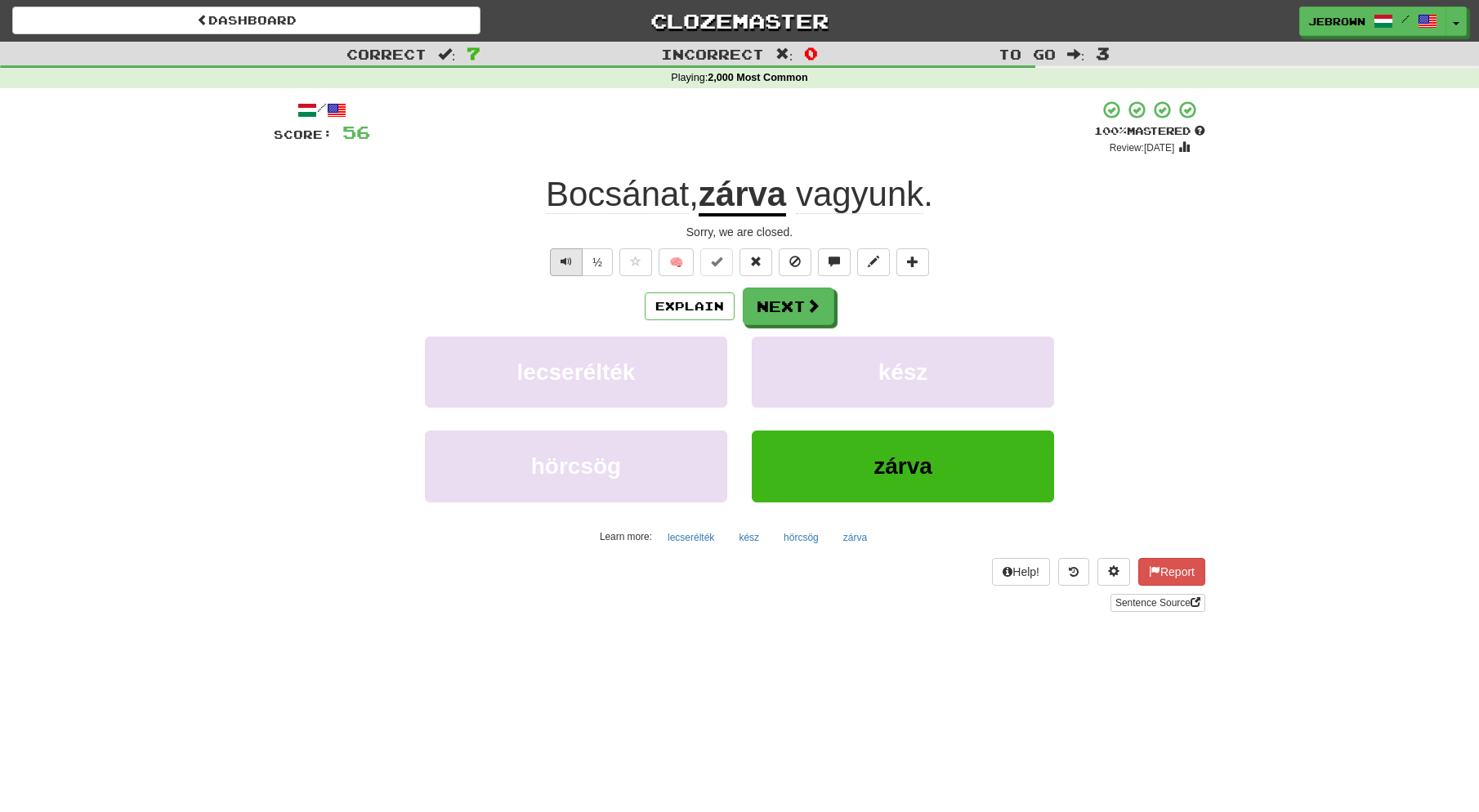
click at [561, 258] on span "Text-to-speech controls" at bounding box center [566, 261] width 11 height 11
click at [801, 304] on button "Next" at bounding box center [789, 306] width 92 height 38
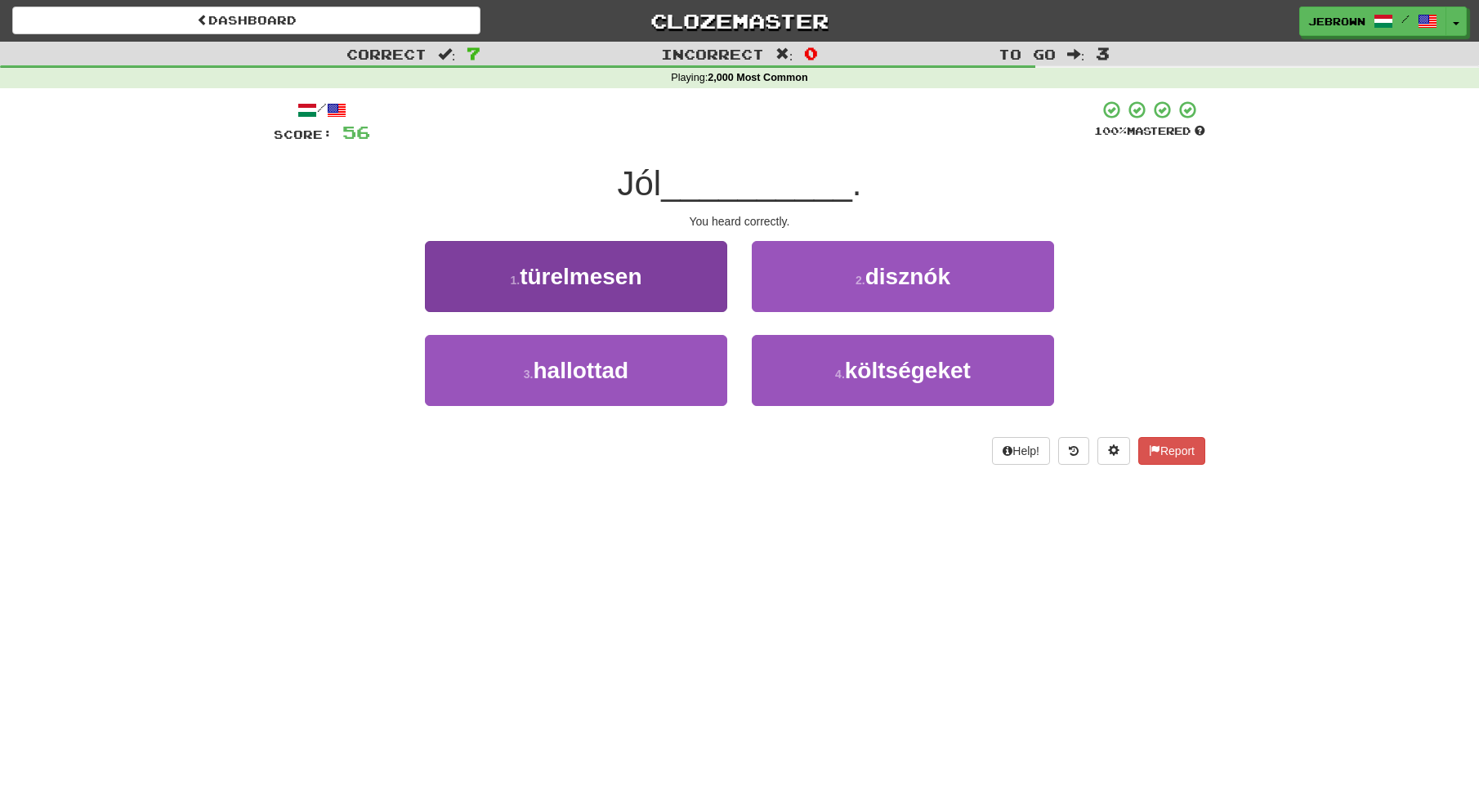
click at [634, 382] on button "3 . hallottad" at bounding box center [576, 370] width 302 height 71
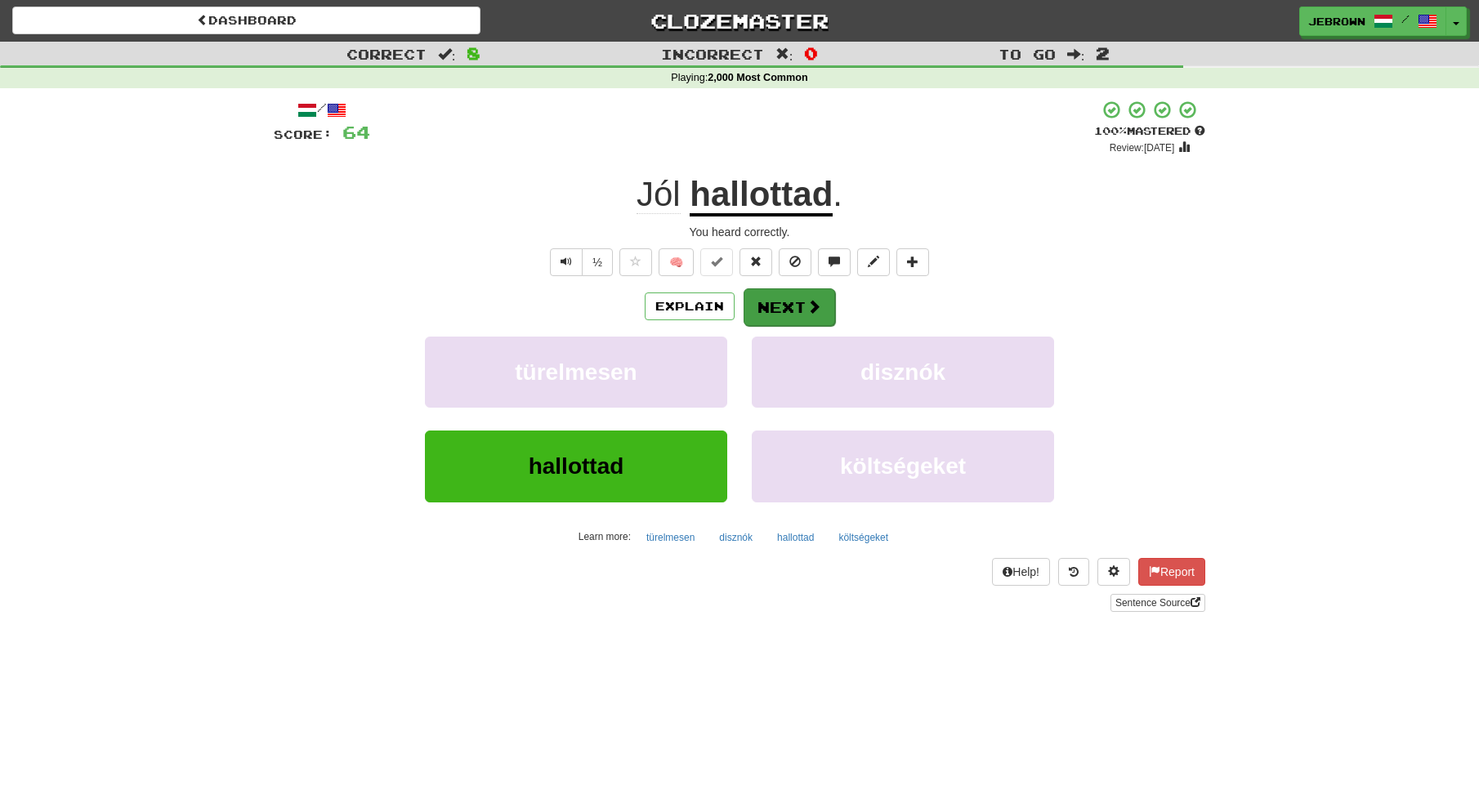
click at [779, 307] on button "Next" at bounding box center [789, 306] width 92 height 38
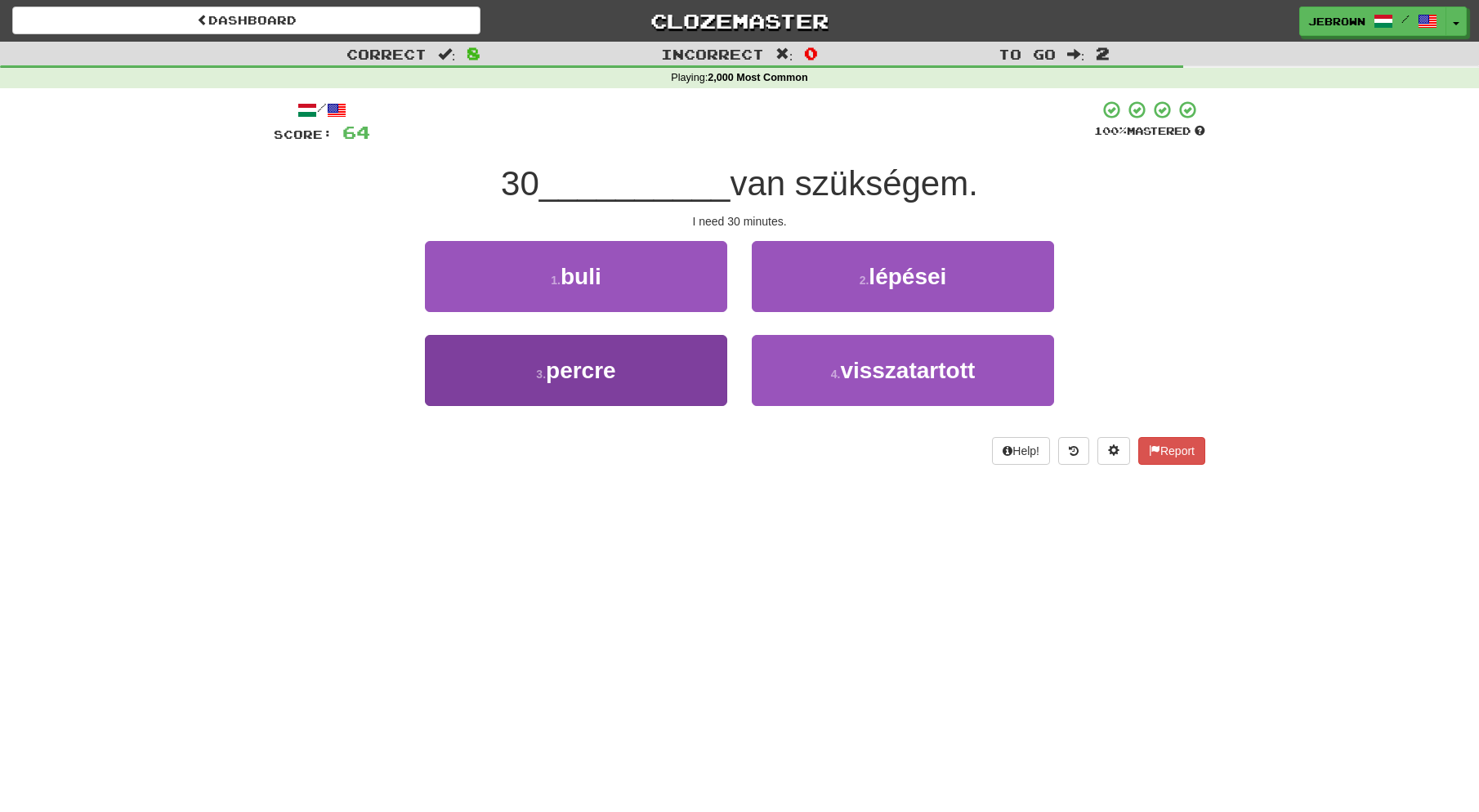
click at [623, 375] on button "3 . percre" at bounding box center [576, 370] width 302 height 71
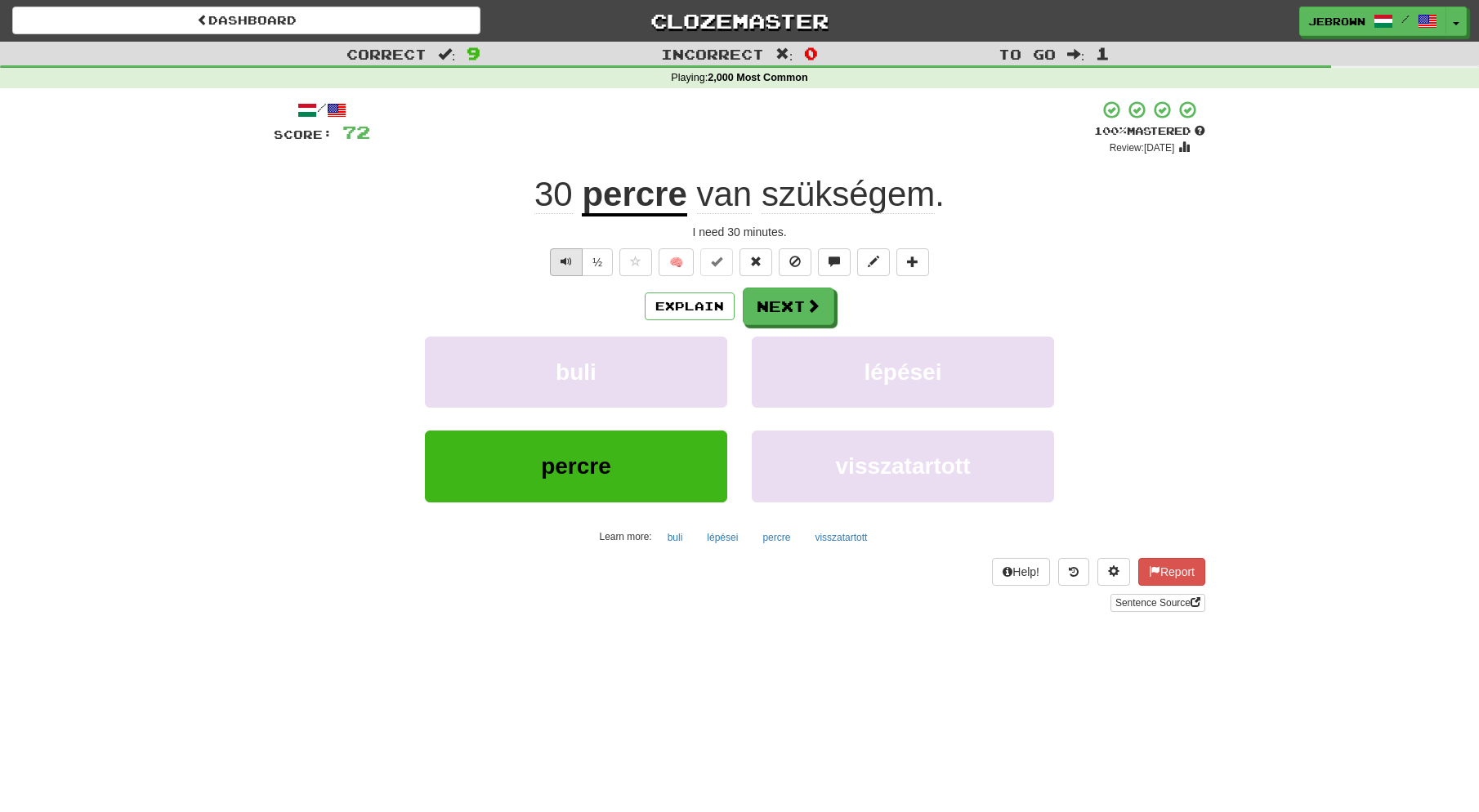
click at [558, 255] on button "Text-to-speech controls" at bounding box center [566, 263] width 32 height 28
click at [798, 303] on button "Next" at bounding box center [789, 306] width 92 height 38
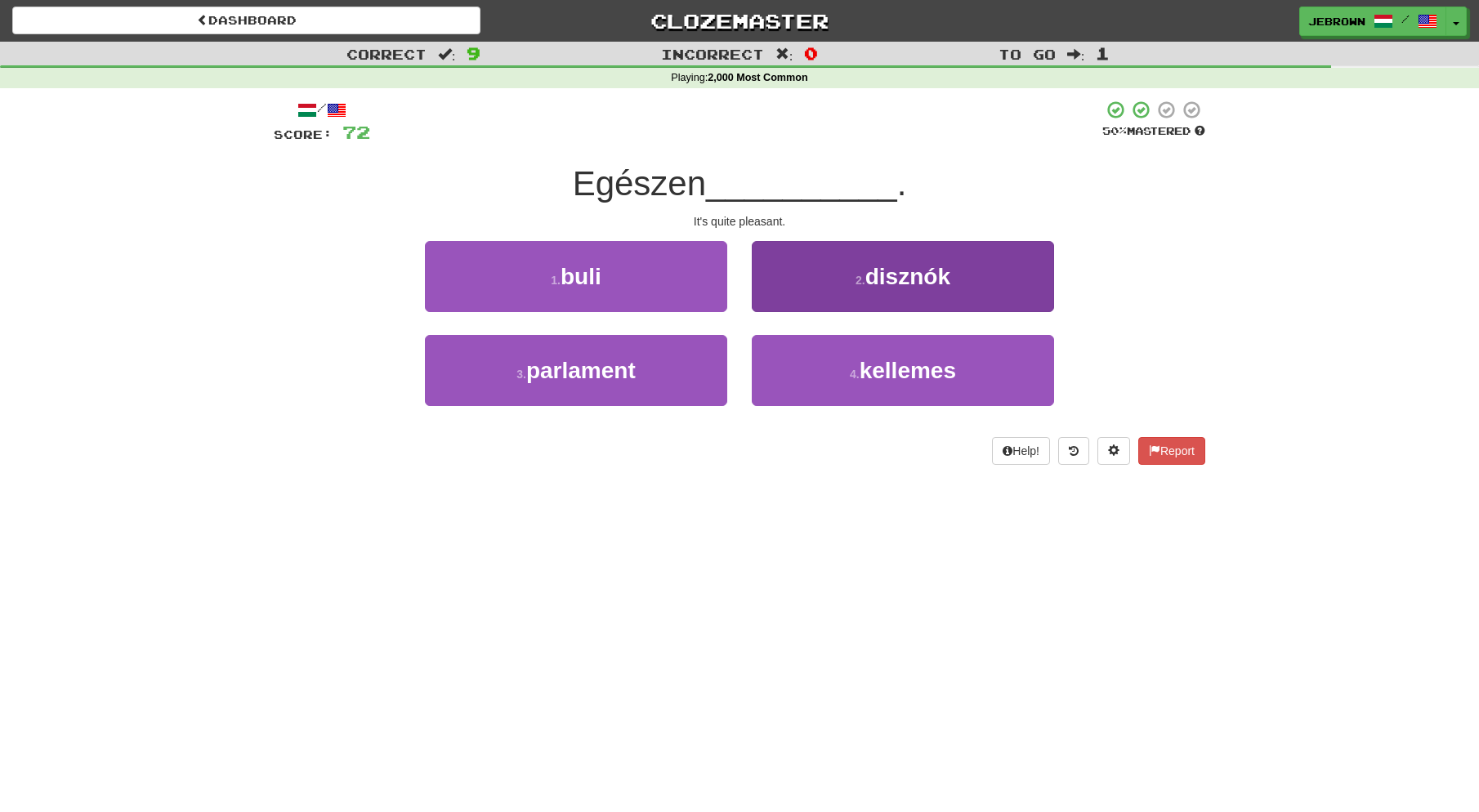
click at [896, 362] on span "kellemes" at bounding box center [908, 370] width 96 height 25
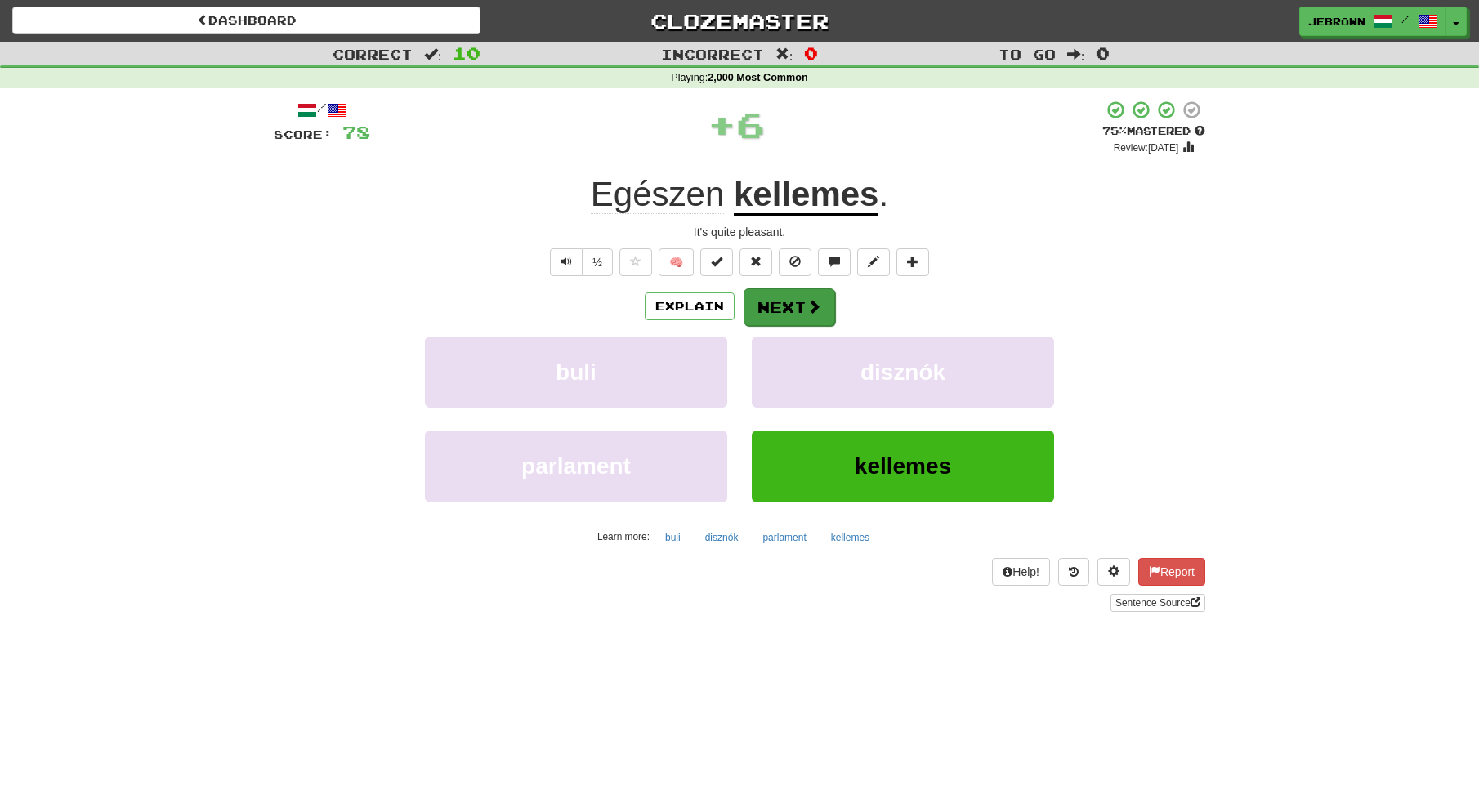
click at [768, 310] on button "Next" at bounding box center [789, 306] width 92 height 38
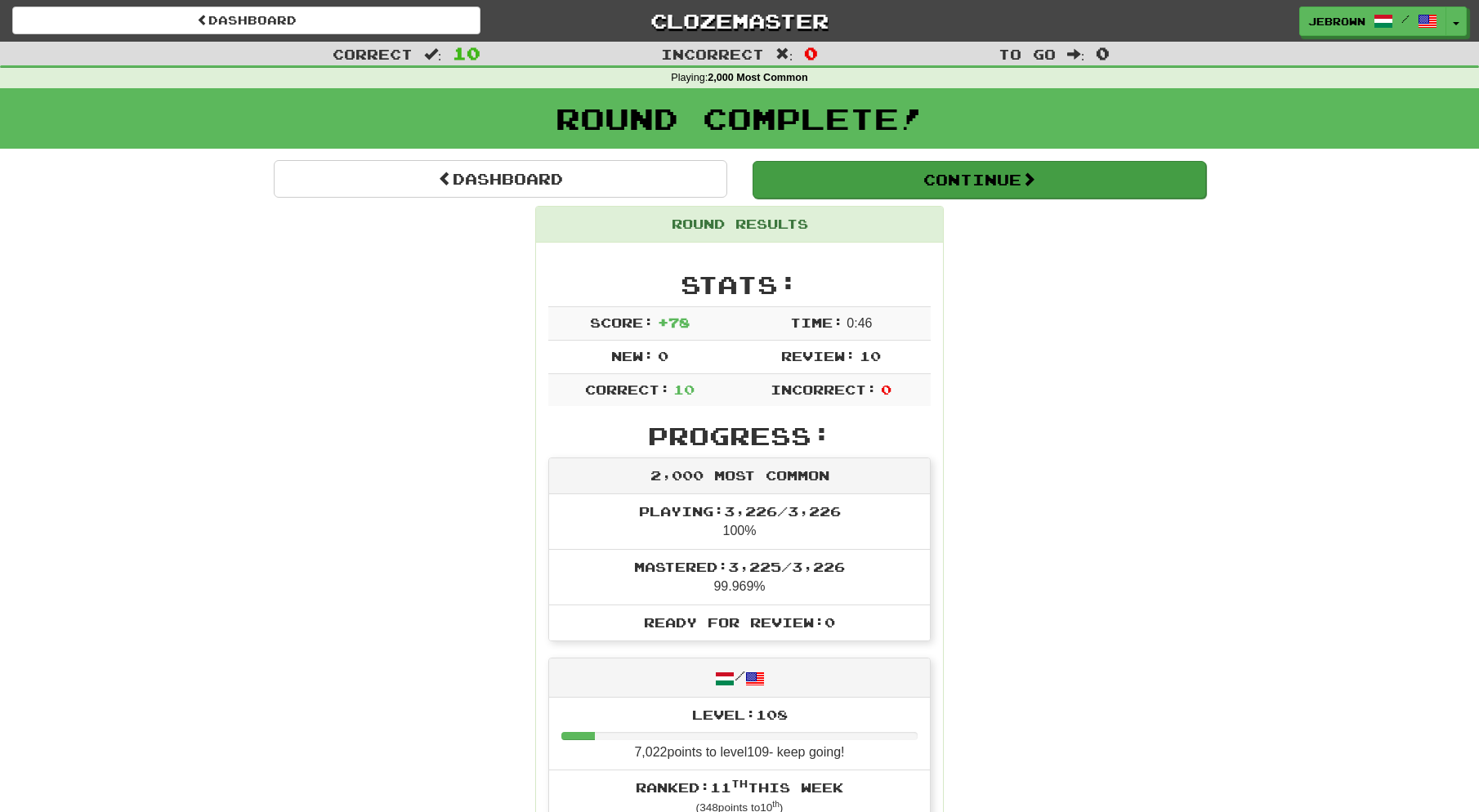
click at [781, 178] on button "Continue" at bounding box center [979, 179] width 453 height 38
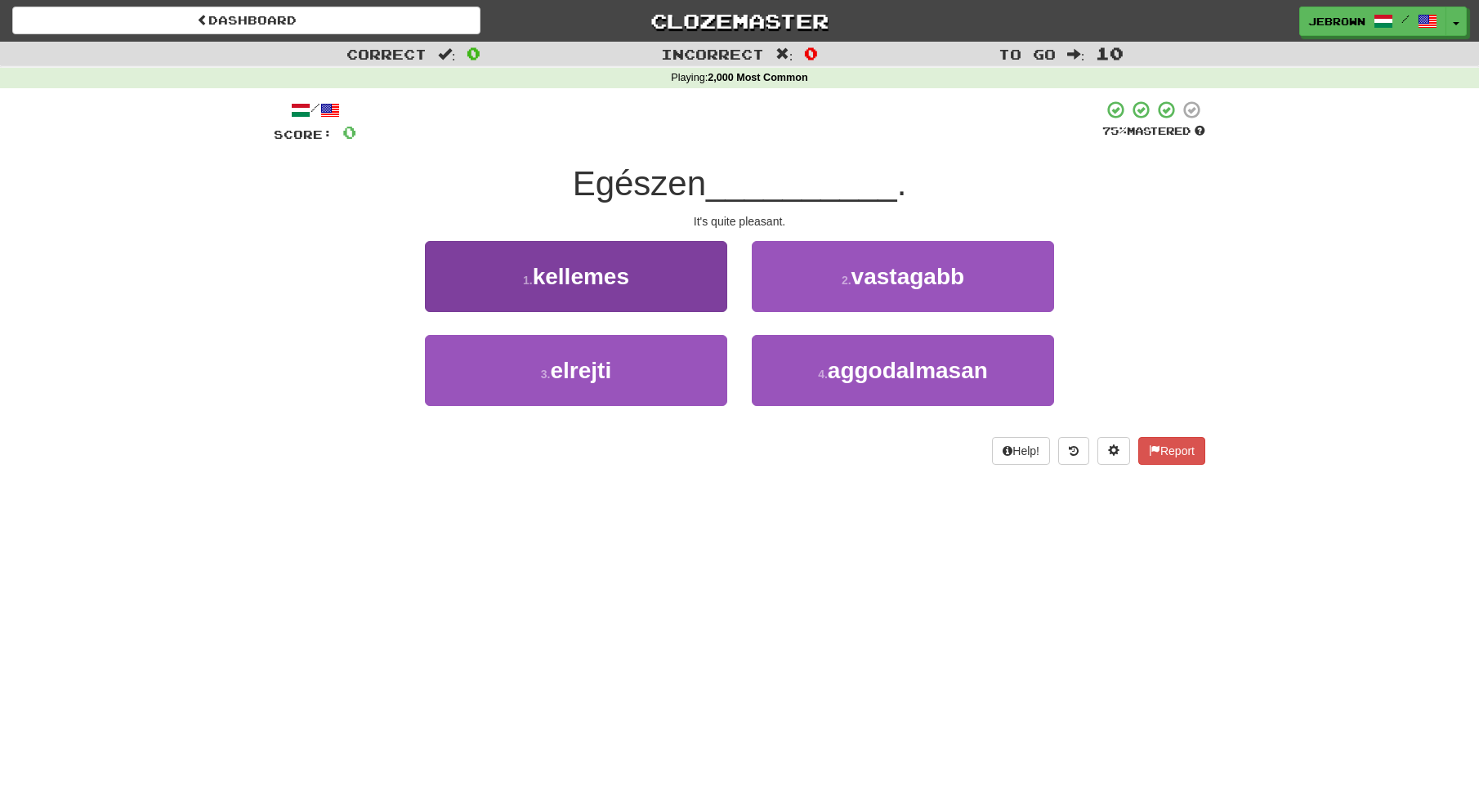
click at [662, 260] on button "1 . kellemes" at bounding box center [576, 276] width 302 height 71
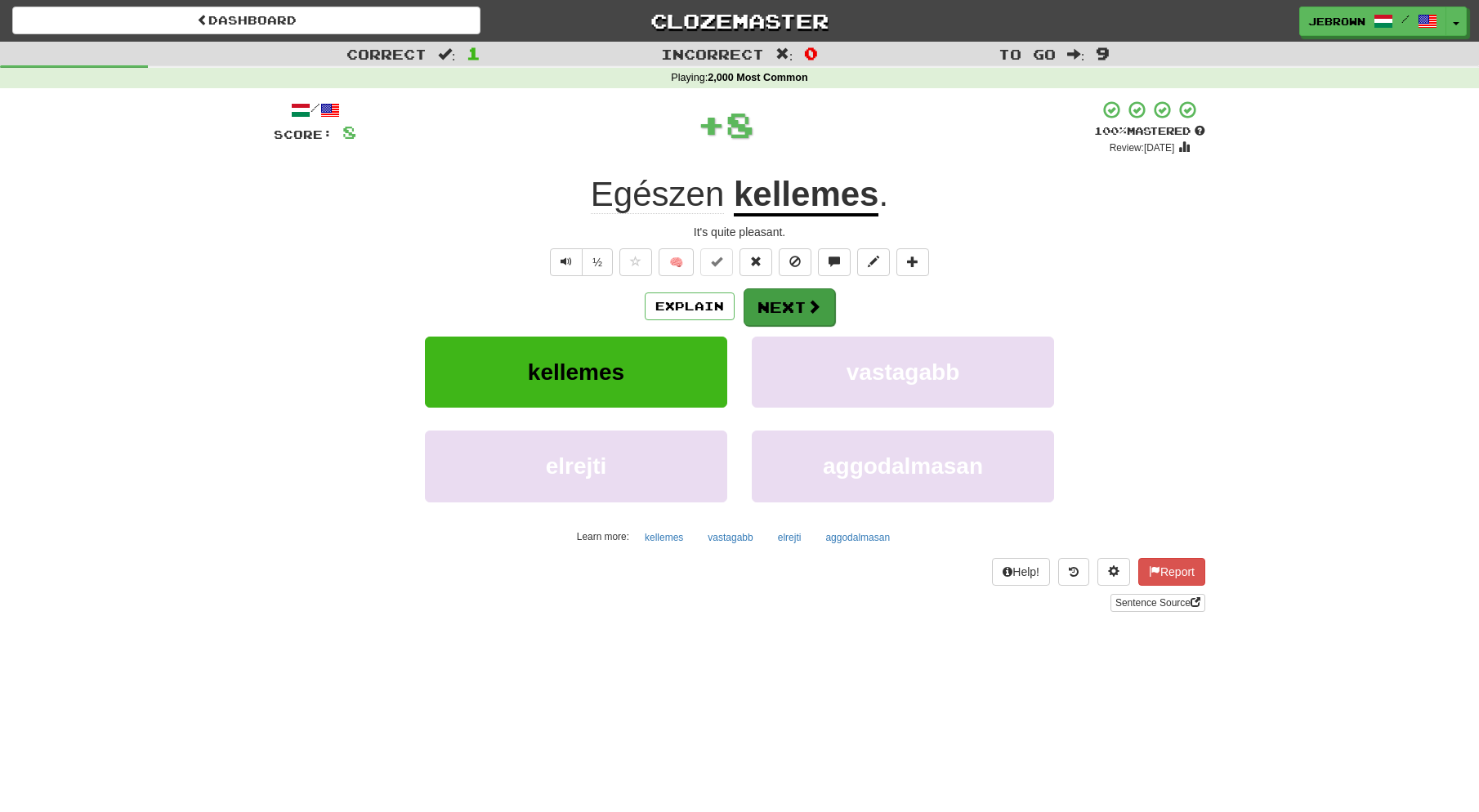
click at [807, 306] on span at bounding box center [814, 306] width 15 height 15
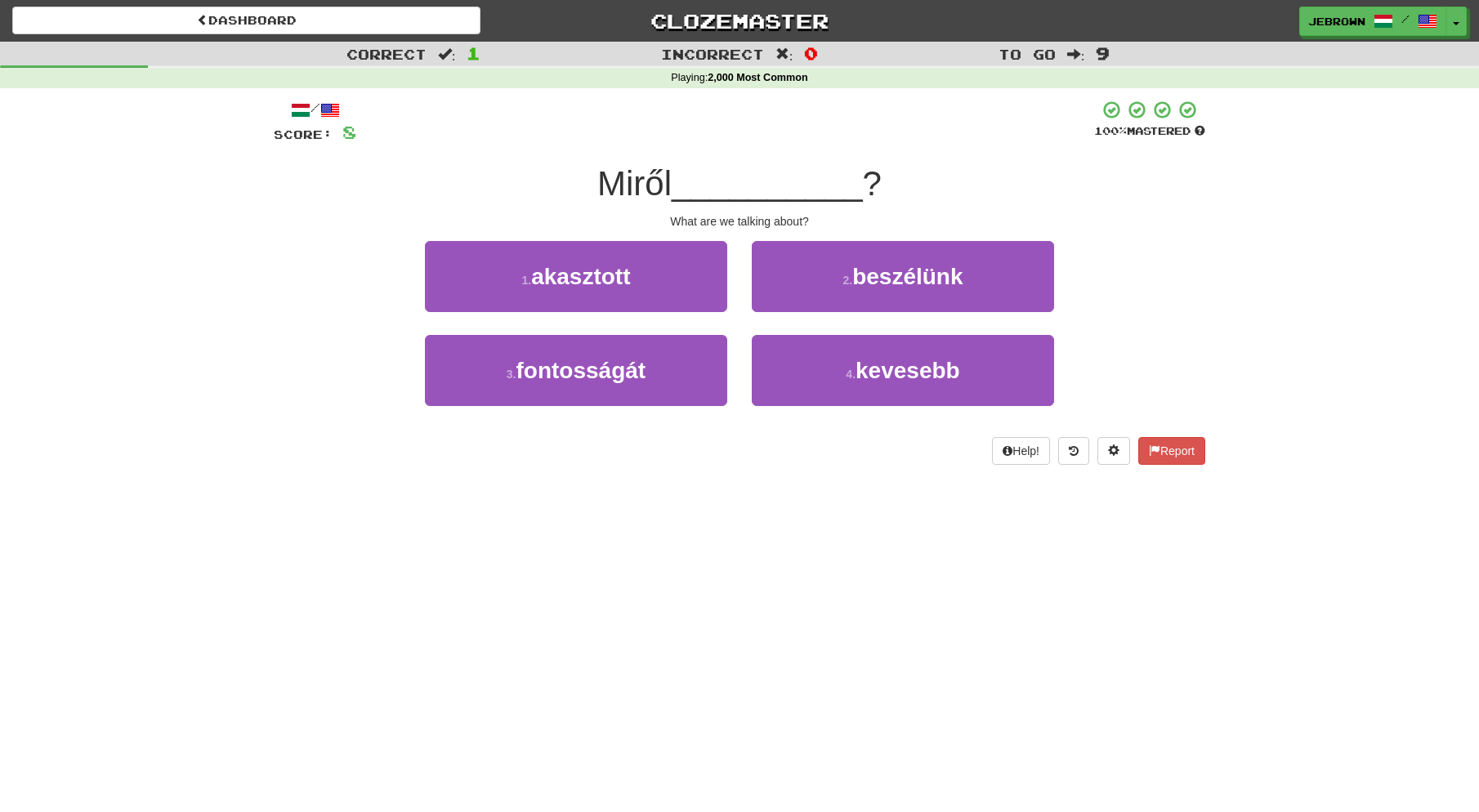
click at [824, 286] on button "2 . beszélünk" at bounding box center [903, 276] width 302 height 71
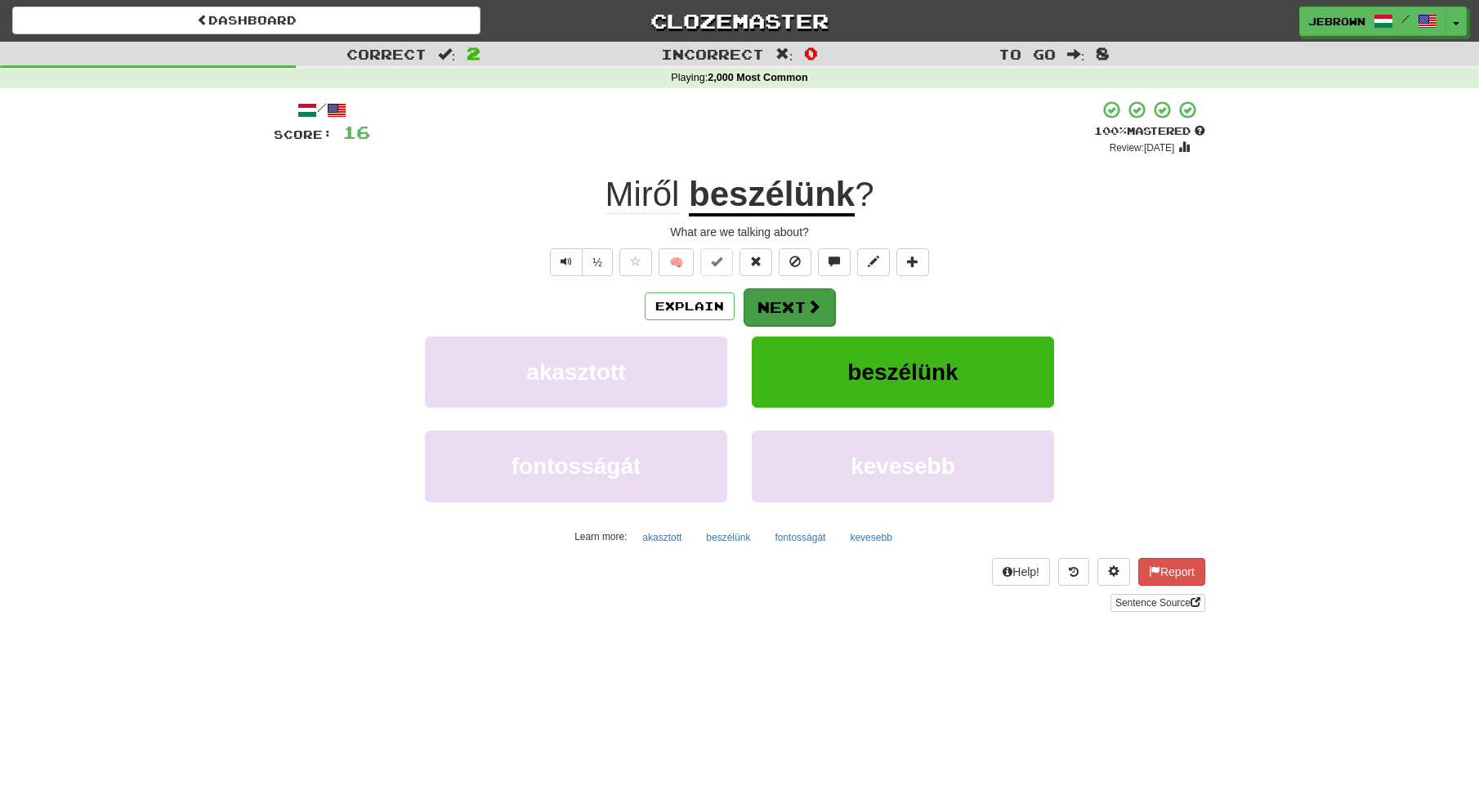
click at [789, 302] on button "Next" at bounding box center [789, 306] width 92 height 38
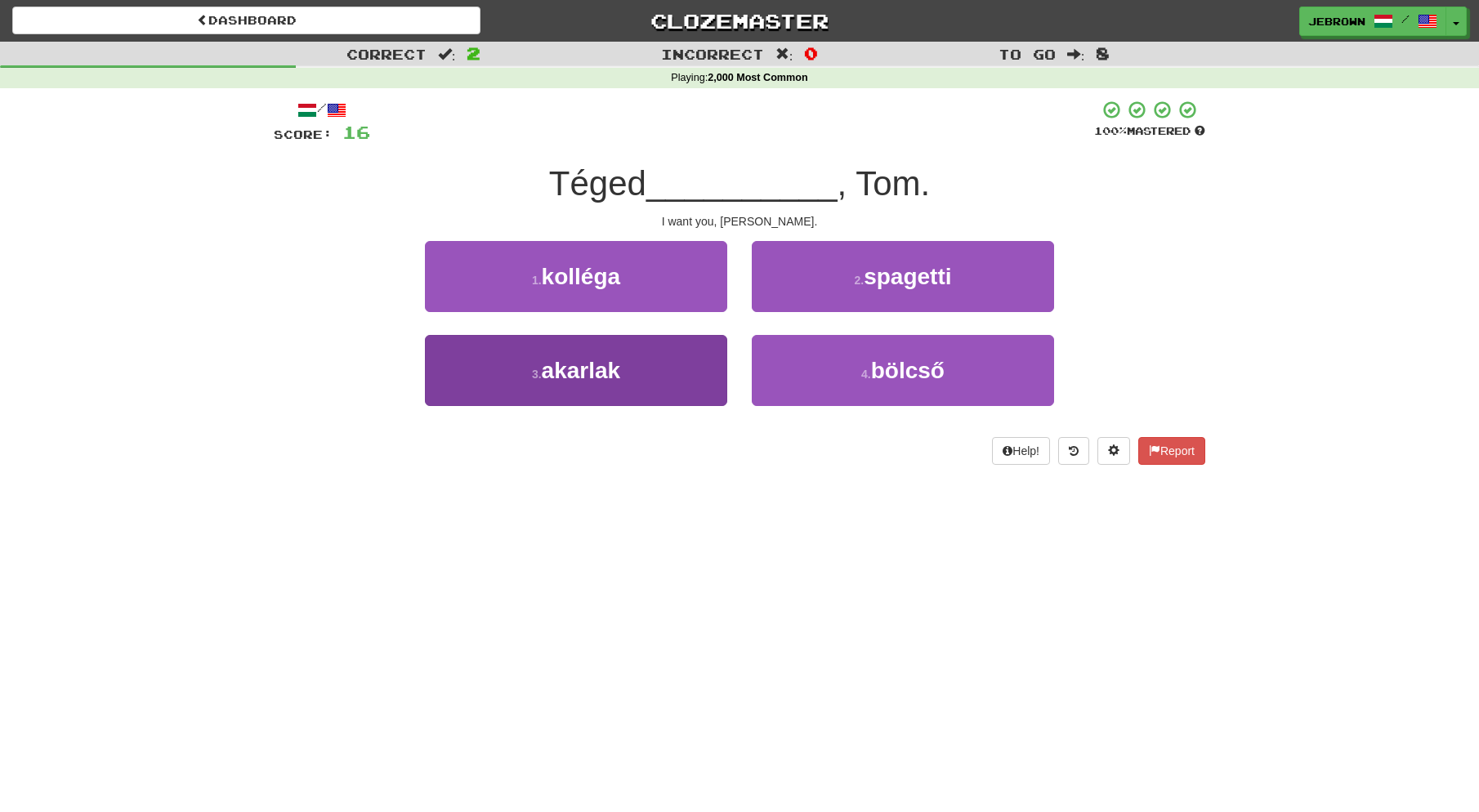
click at [636, 368] on button "3 . akarlak" at bounding box center [576, 370] width 302 height 71
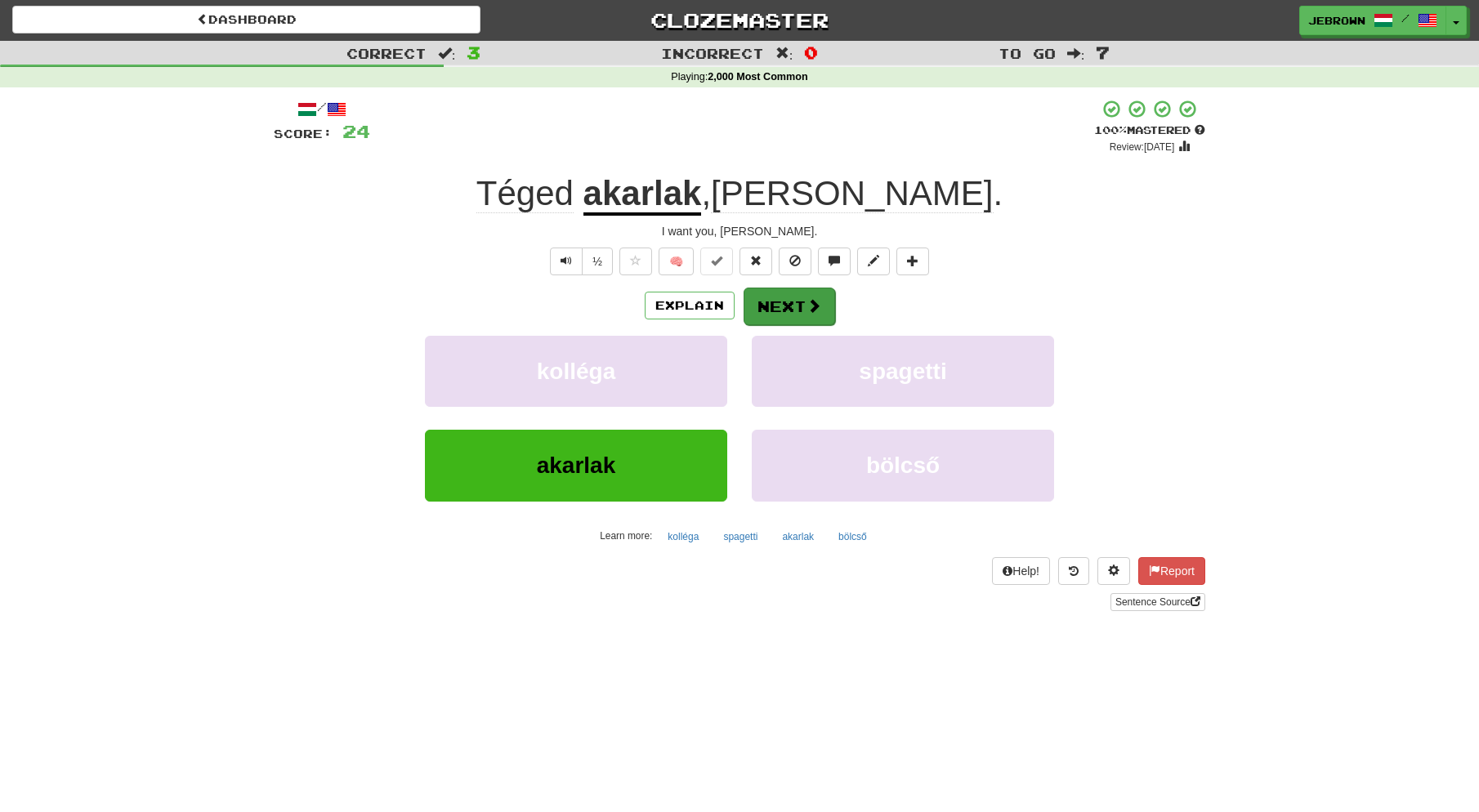
scroll to position [1, 1]
click at [782, 299] on button "Next" at bounding box center [789, 306] width 92 height 38
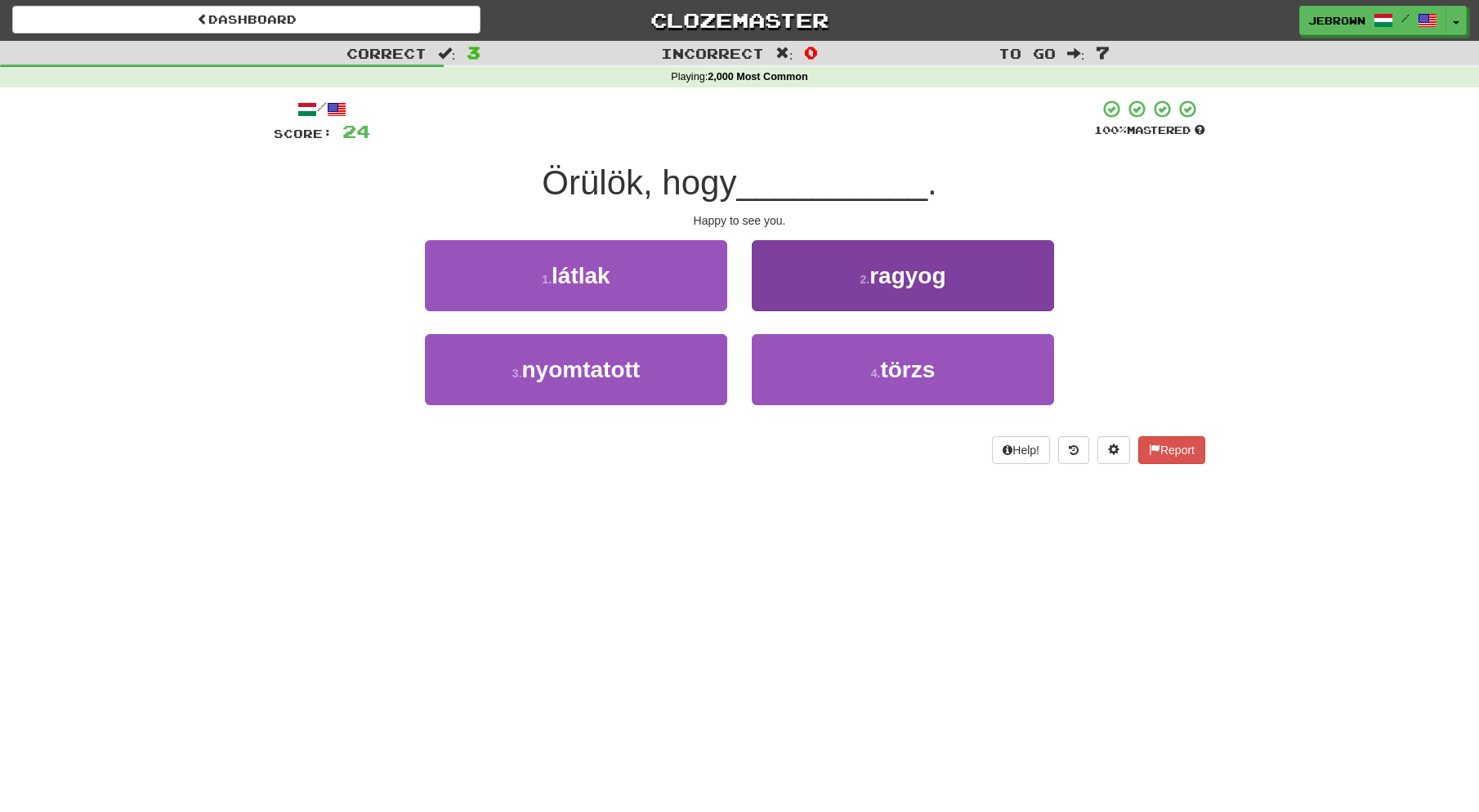
scroll to position [1, 0]
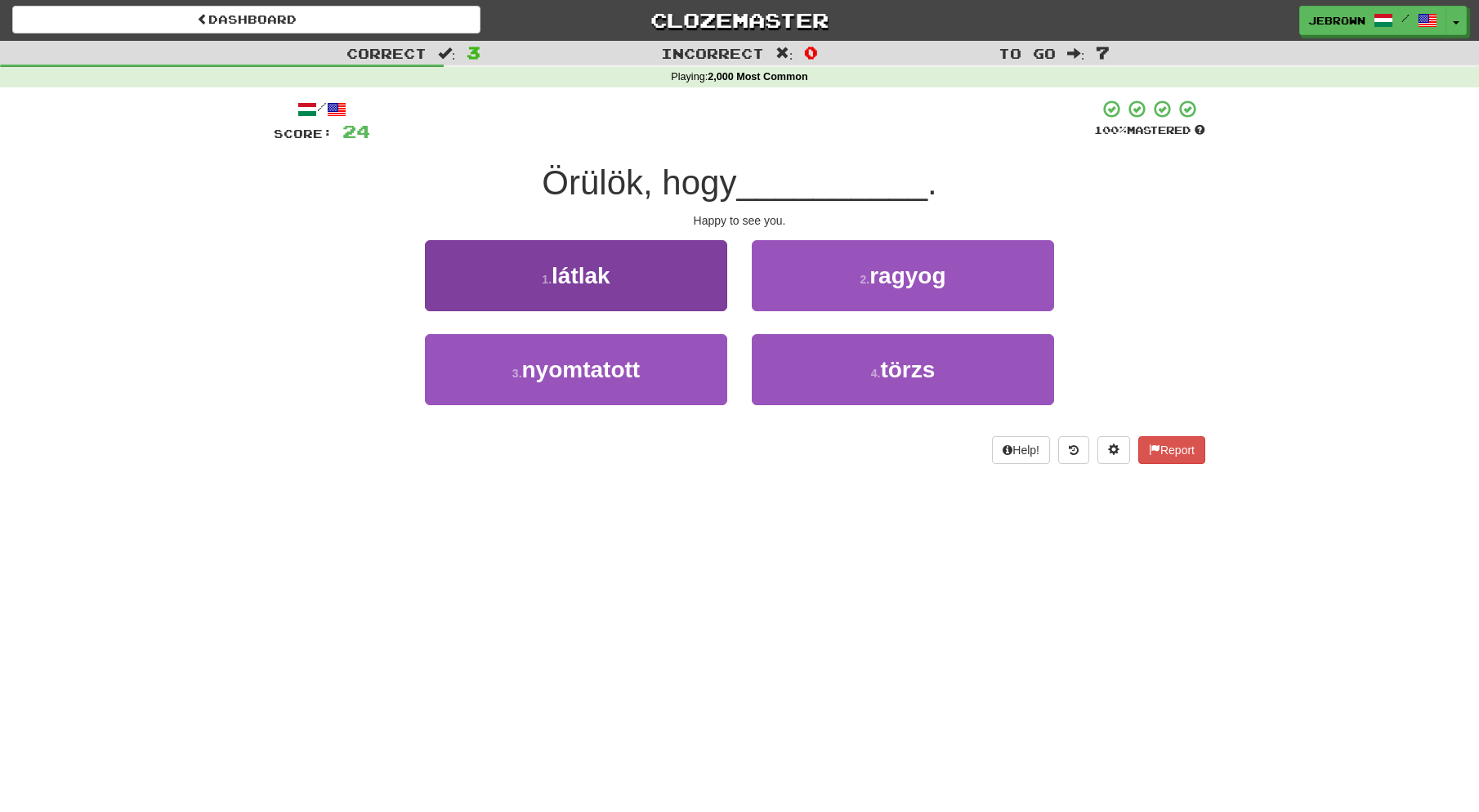
click at [676, 289] on button "1 . látlak" at bounding box center [576, 275] width 302 height 71
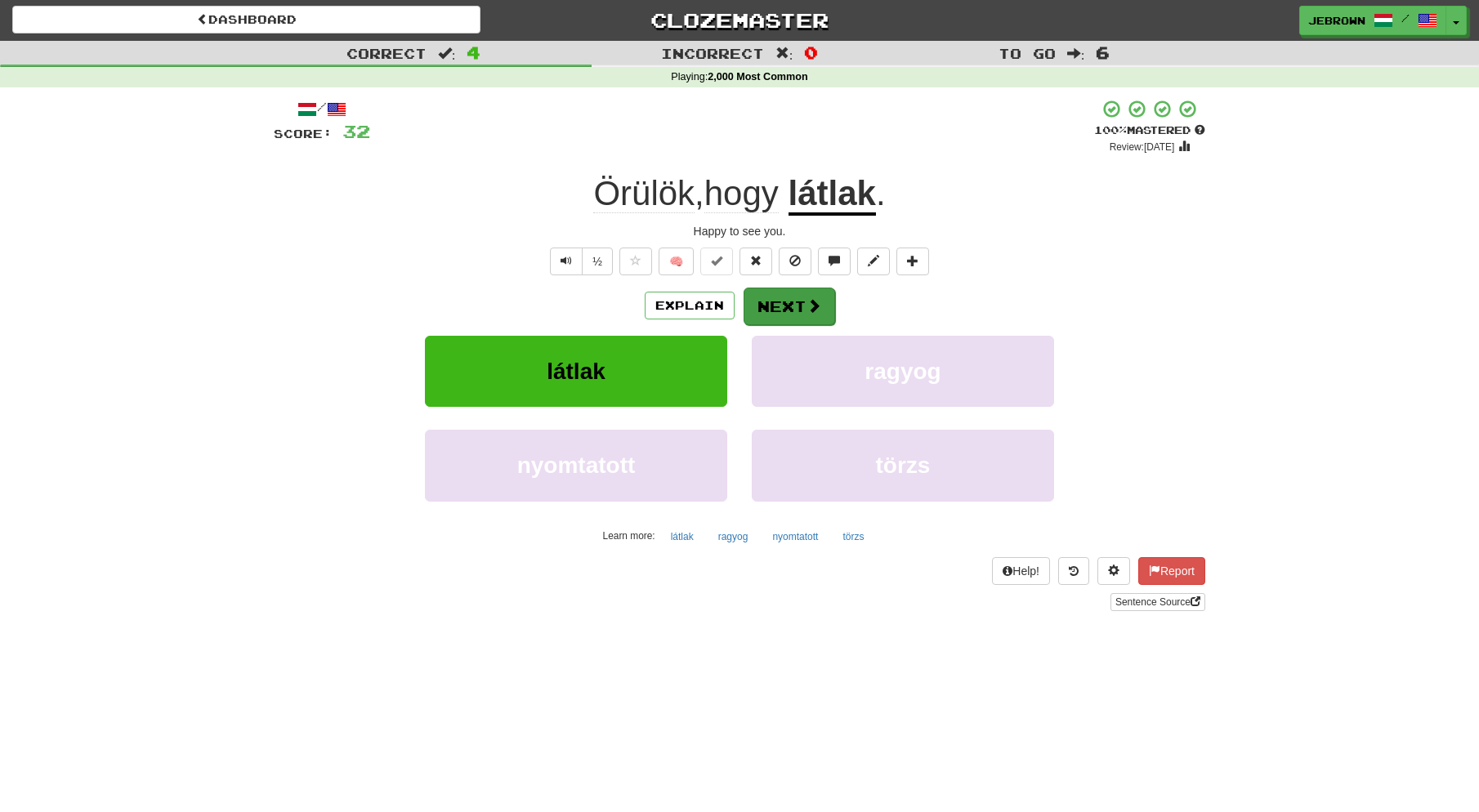
click at [798, 299] on button "Next" at bounding box center [789, 306] width 92 height 38
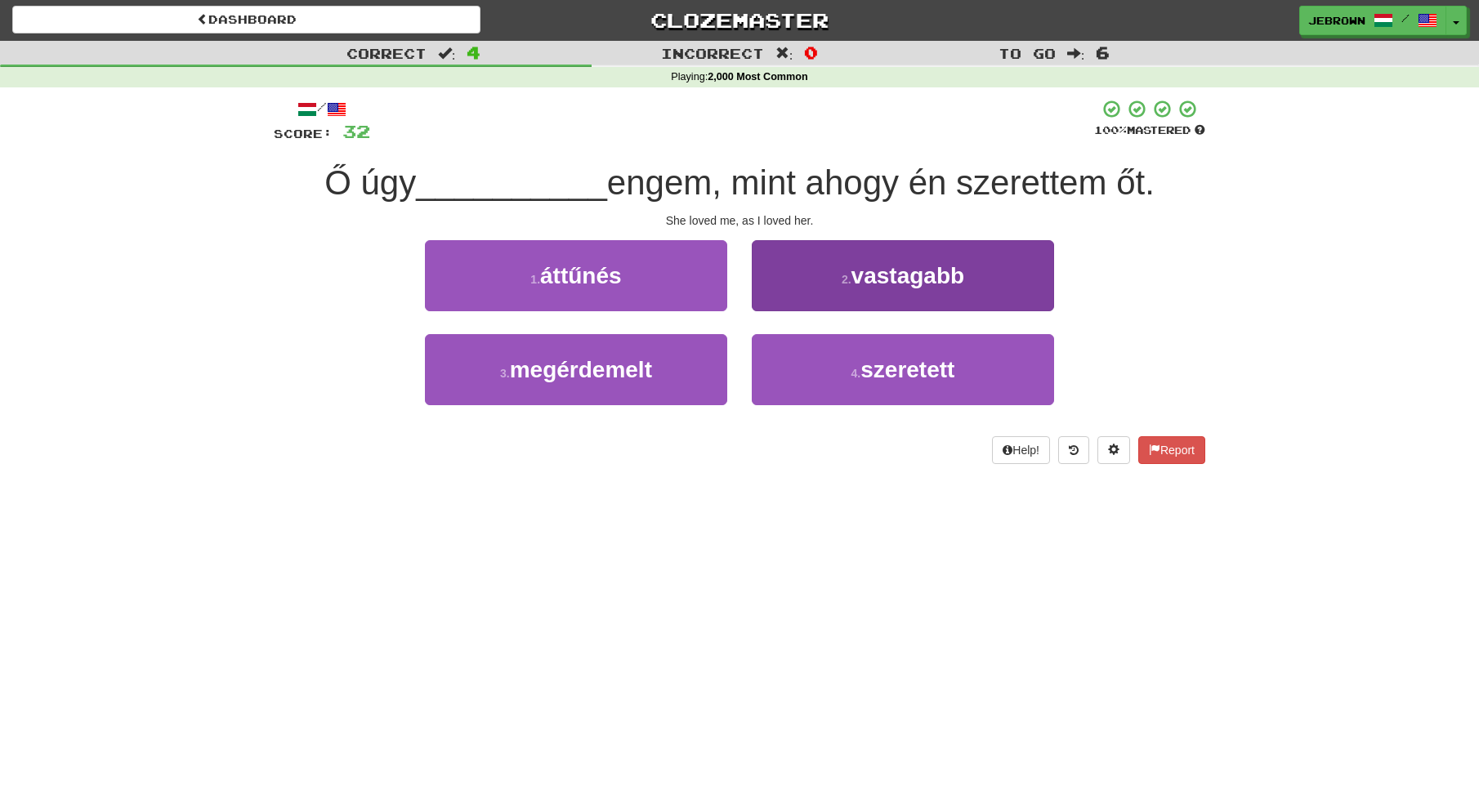
click at [876, 369] on span "szeretett" at bounding box center [908, 369] width 94 height 25
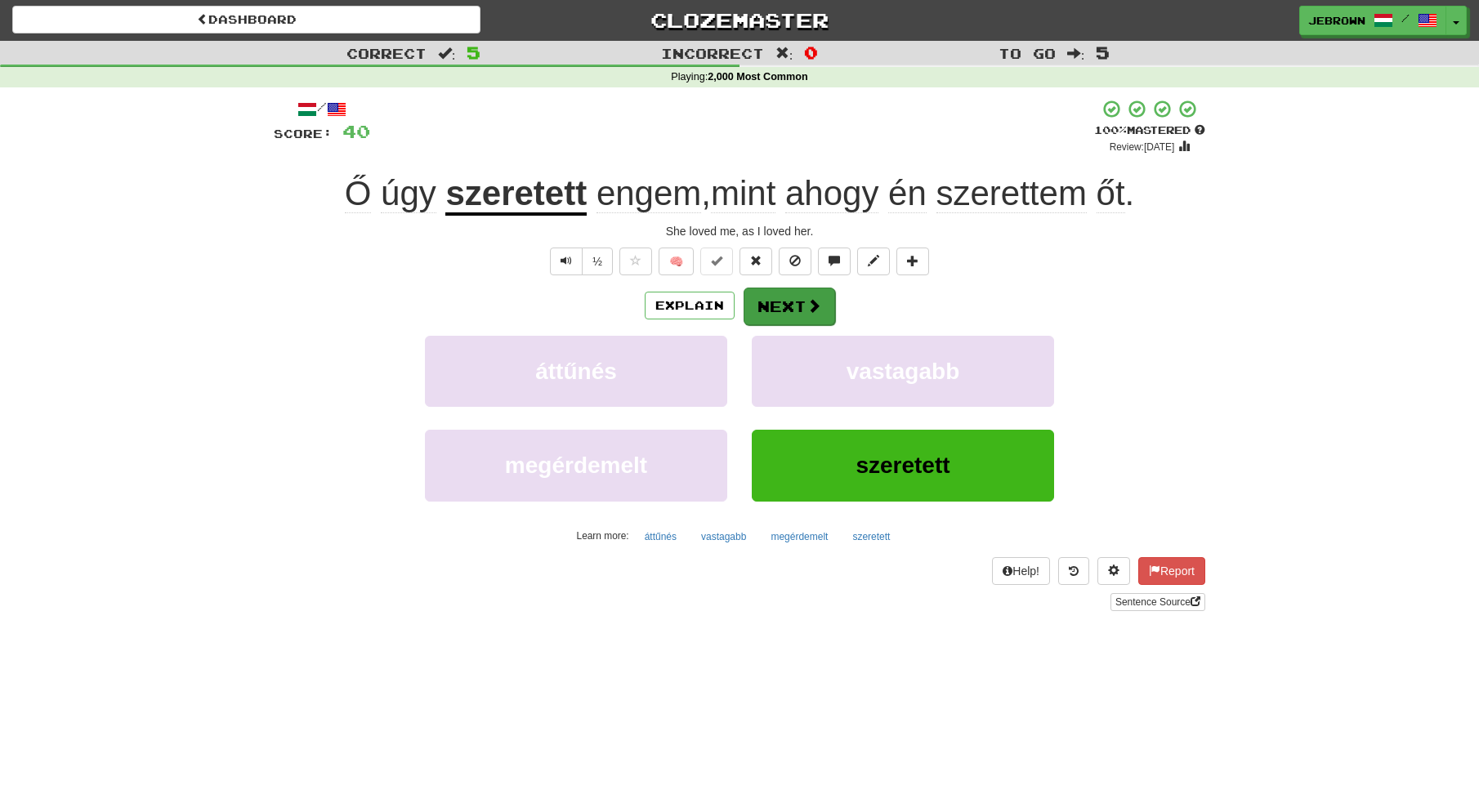
click at [785, 304] on button "Next" at bounding box center [789, 306] width 92 height 38
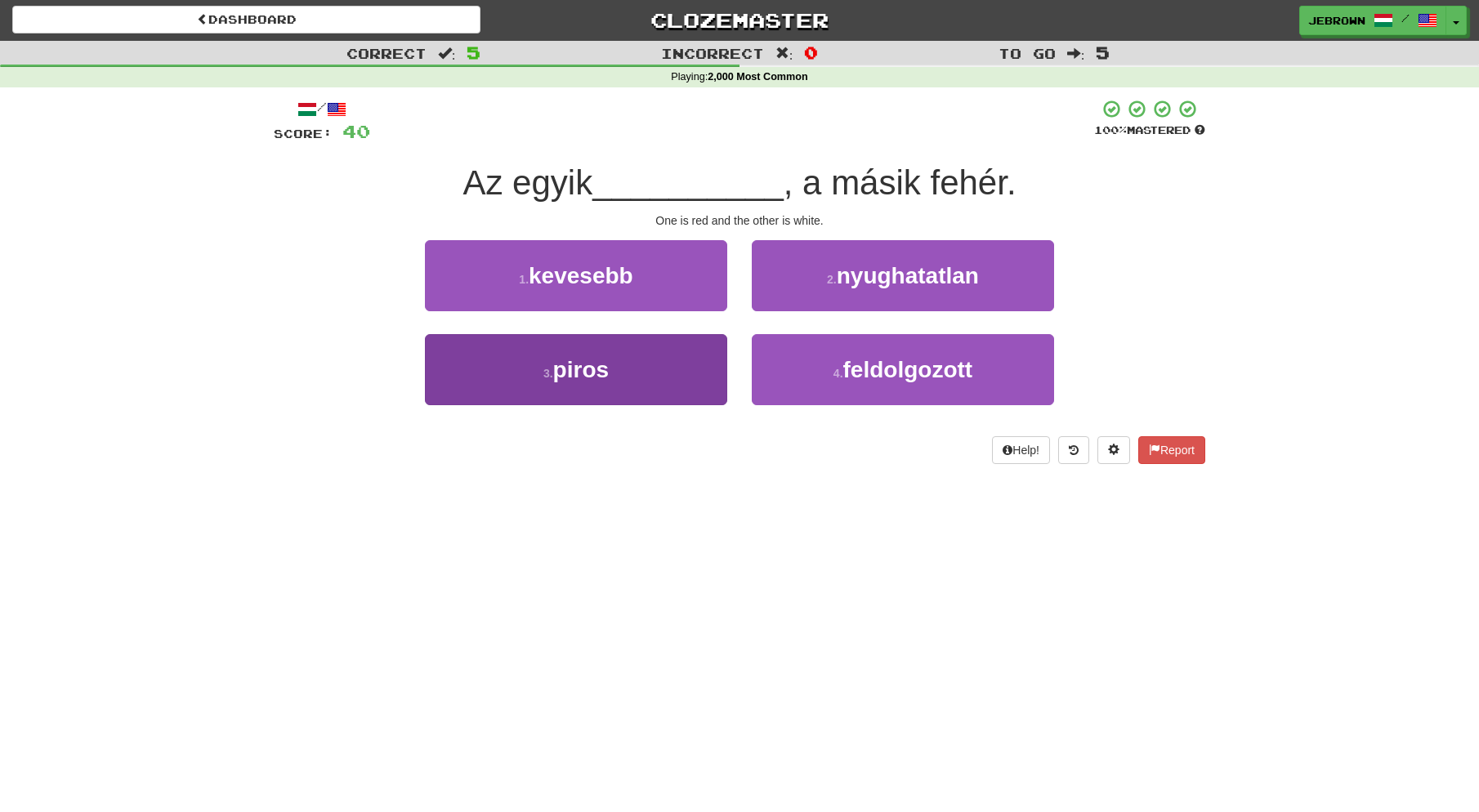
click at [642, 369] on button "3 . piros" at bounding box center [576, 369] width 302 height 71
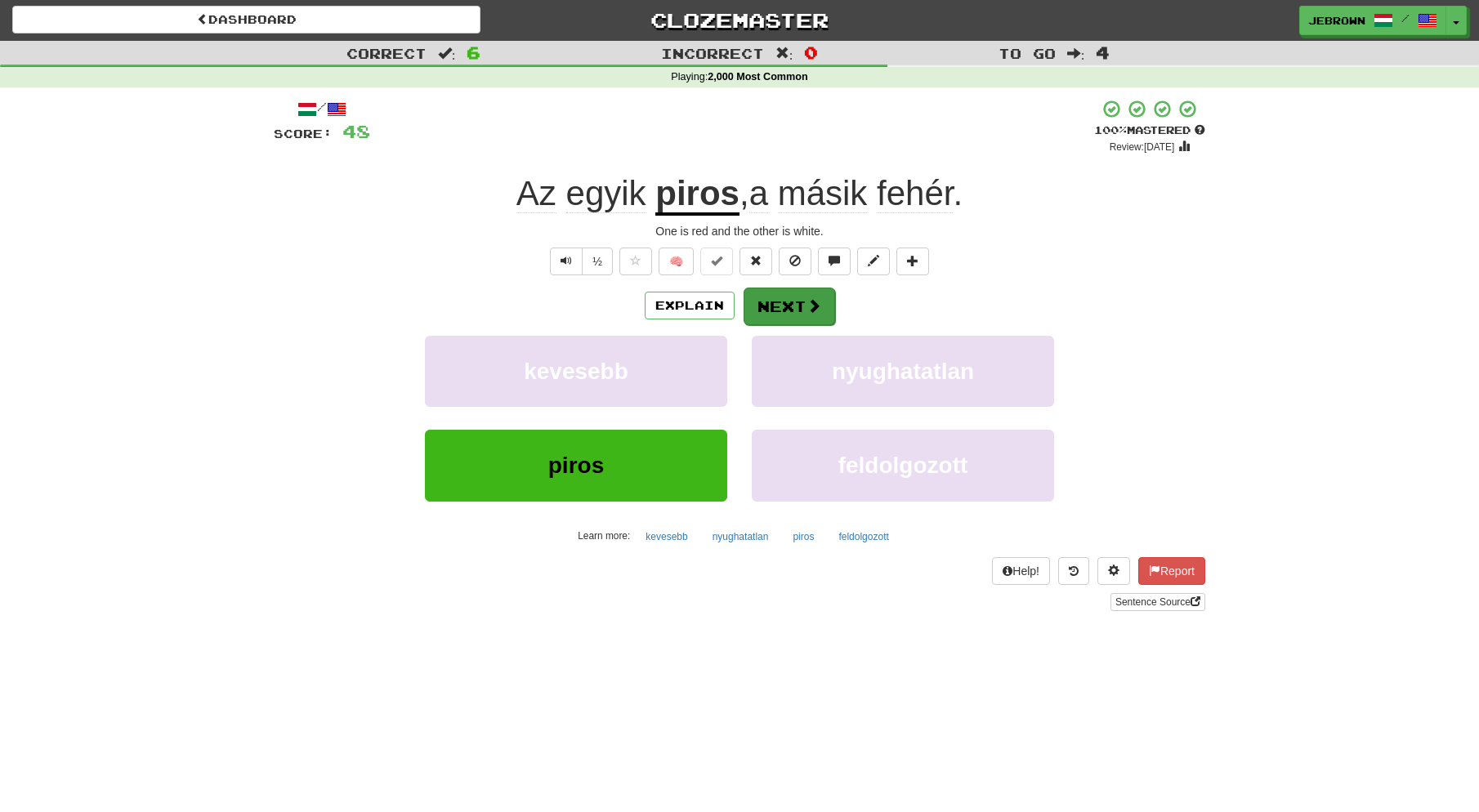
click at [807, 306] on span at bounding box center [814, 306] width 15 height 15
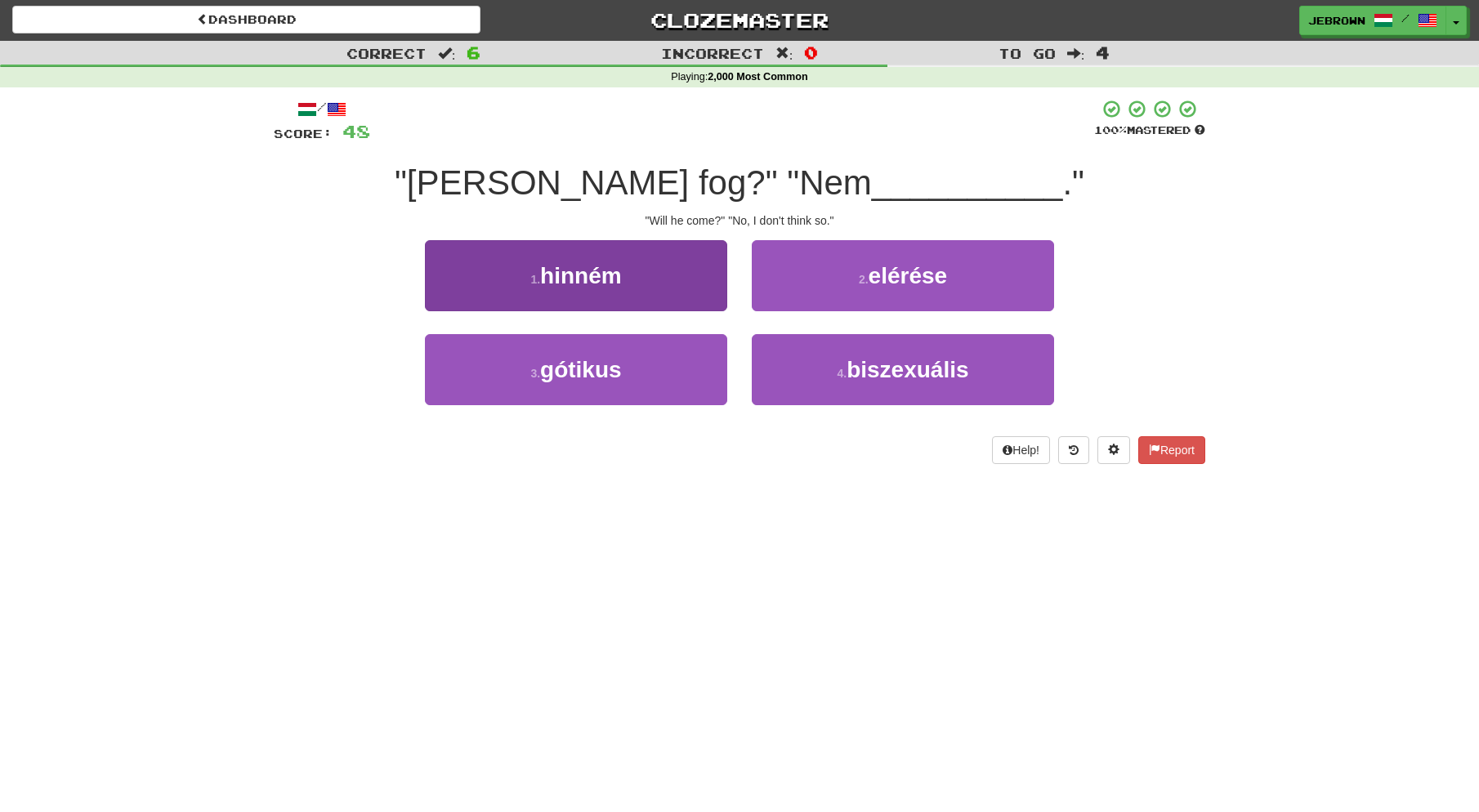
click at [684, 286] on button "1 . hinném" at bounding box center [576, 275] width 302 height 71
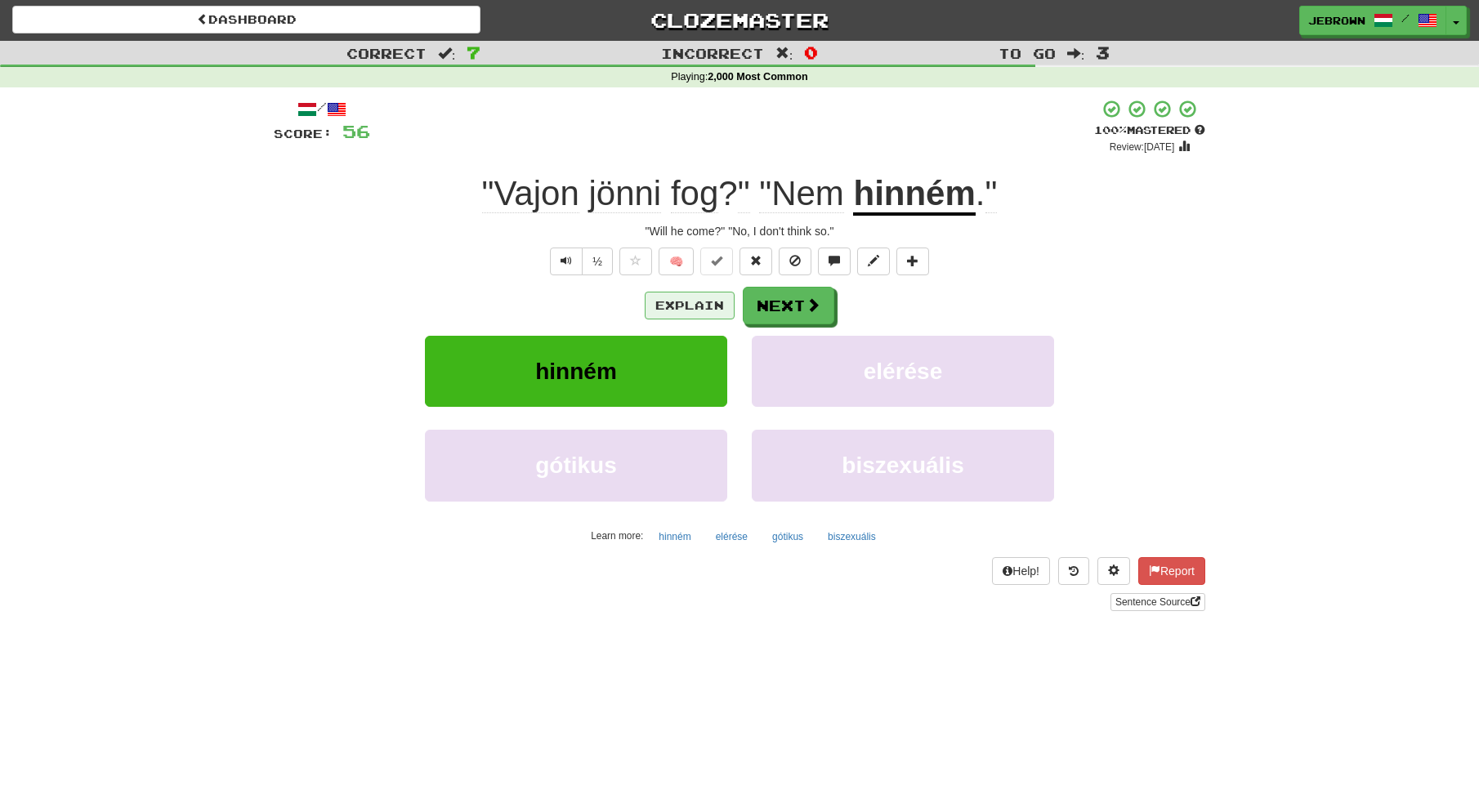
click at [691, 304] on button "Explain" at bounding box center [689, 306] width 90 height 28
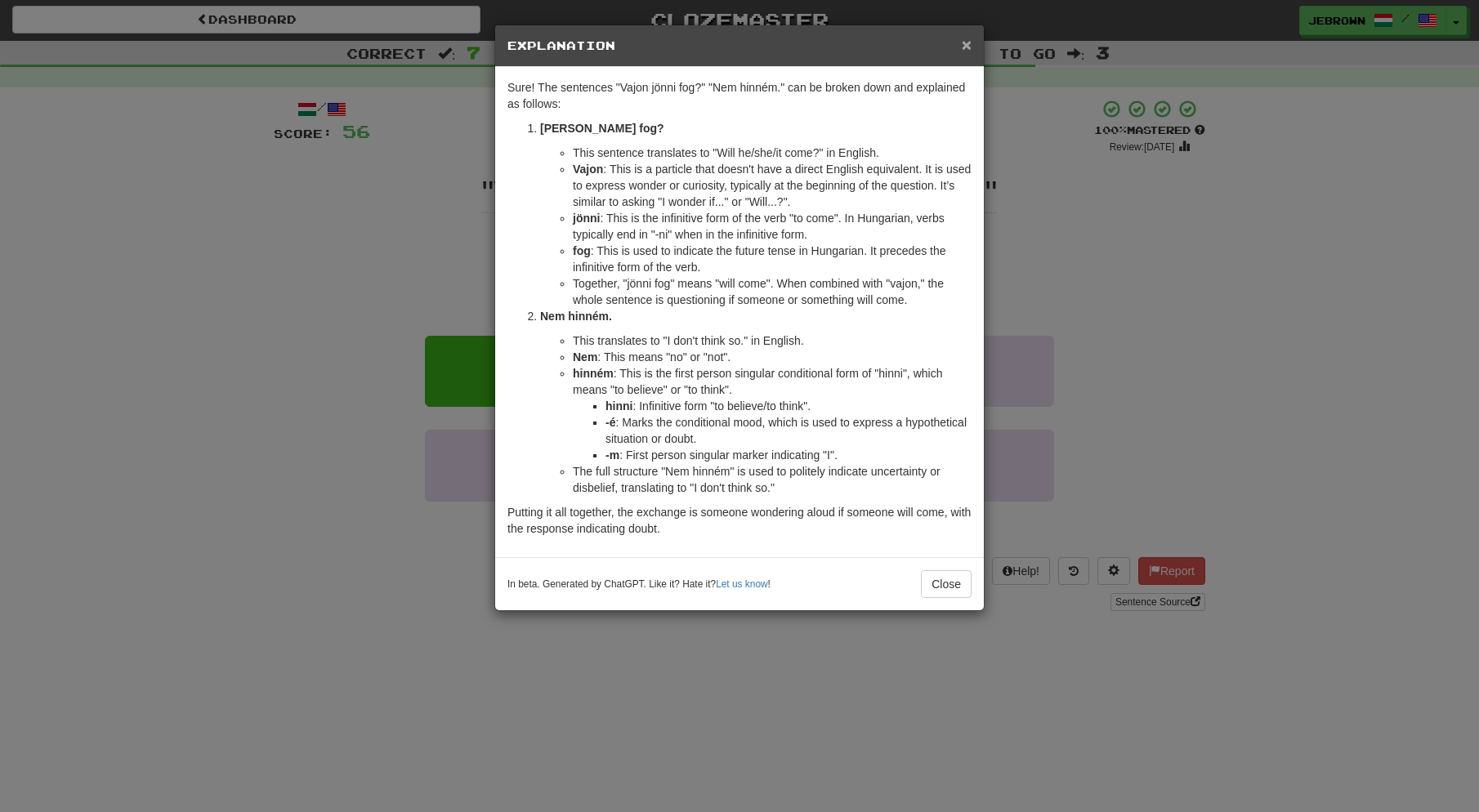
click at [965, 41] on span "×" at bounding box center [967, 45] width 10 height 19
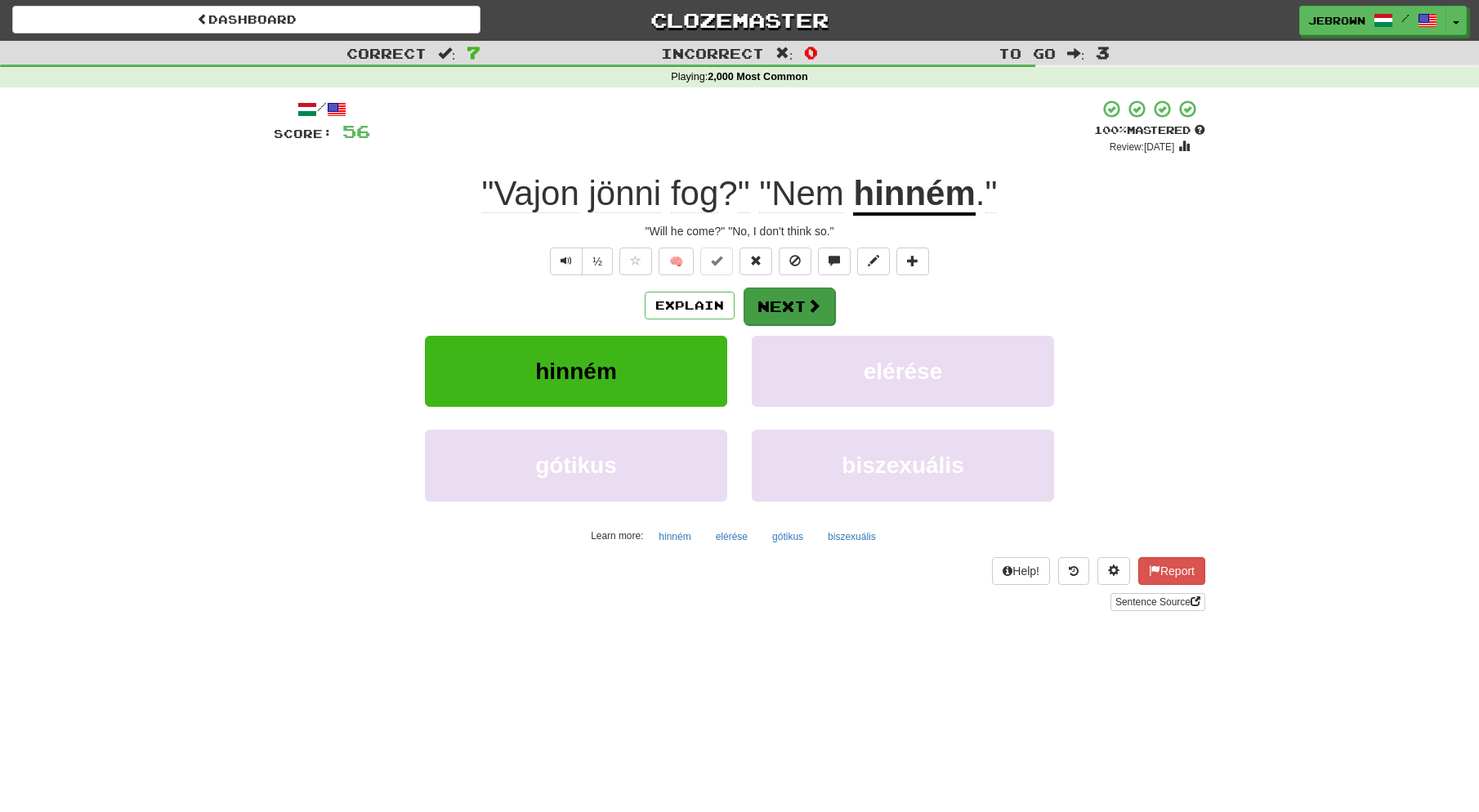
click at [802, 302] on button "Next" at bounding box center [789, 306] width 92 height 38
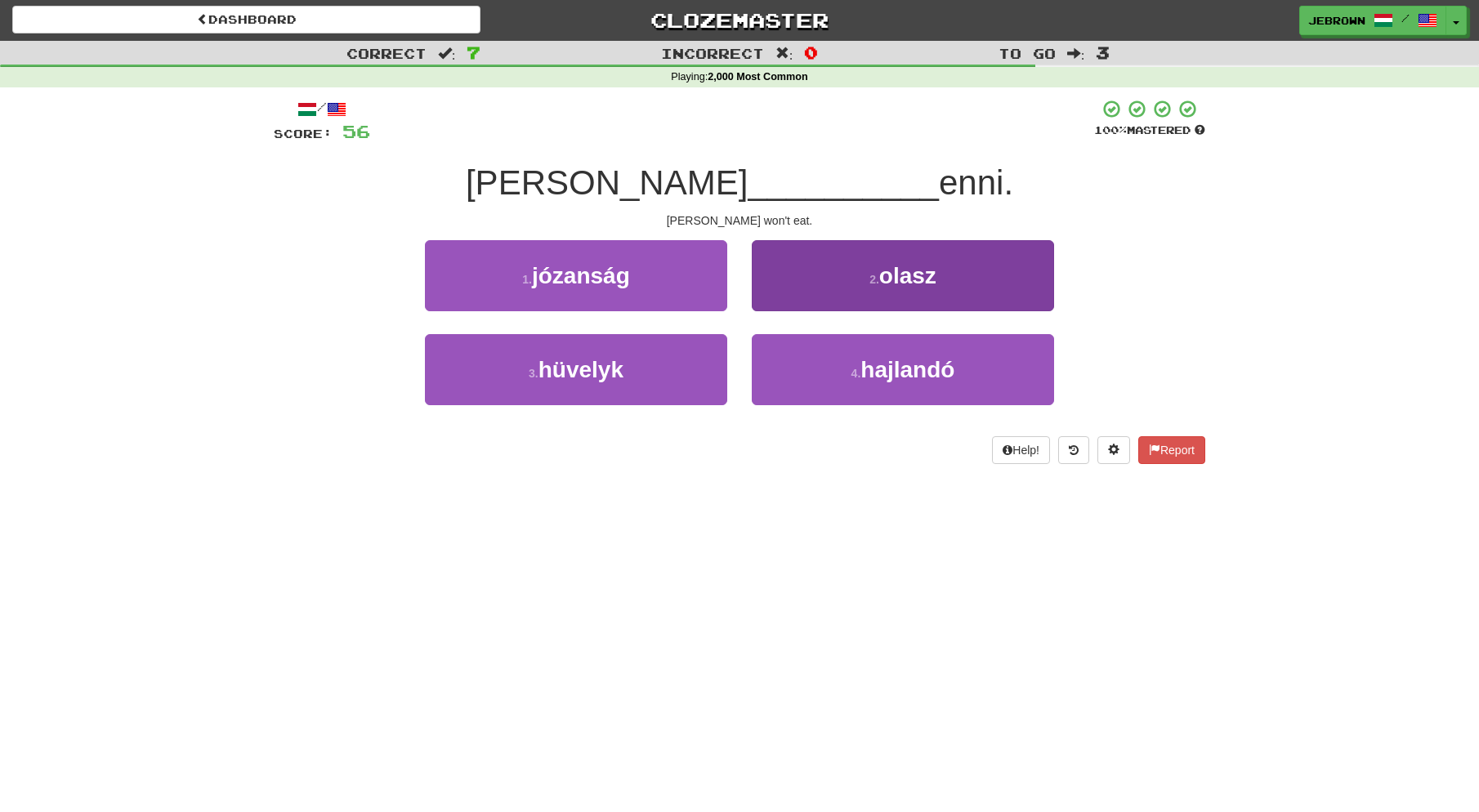
click at [862, 365] on button "4 . hajlandó" at bounding box center [903, 369] width 302 height 71
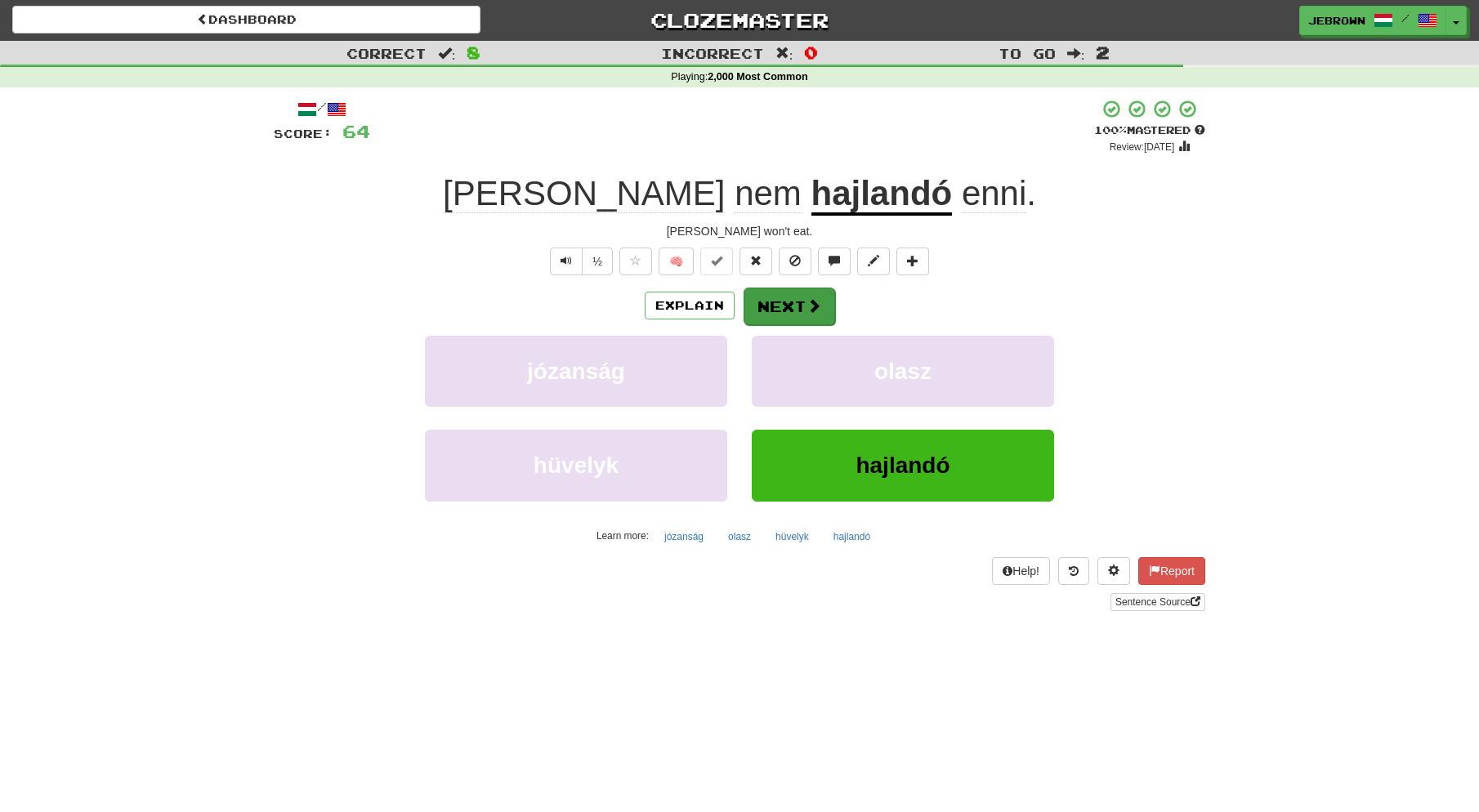
click at [786, 304] on button "Next" at bounding box center [789, 306] width 92 height 38
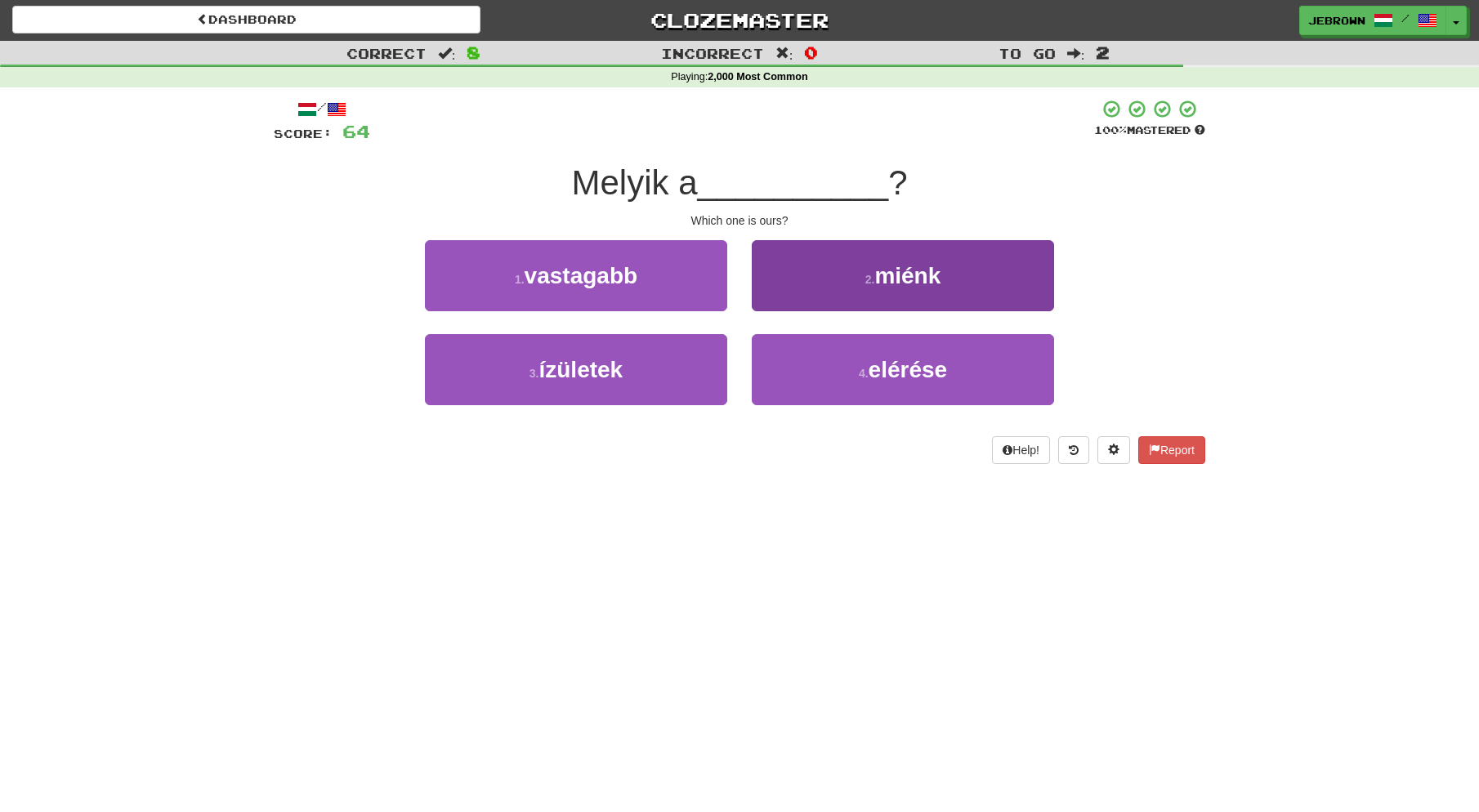
click at [819, 294] on button "2 . miénk" at bounding box center [903, 275] width 302 height 71
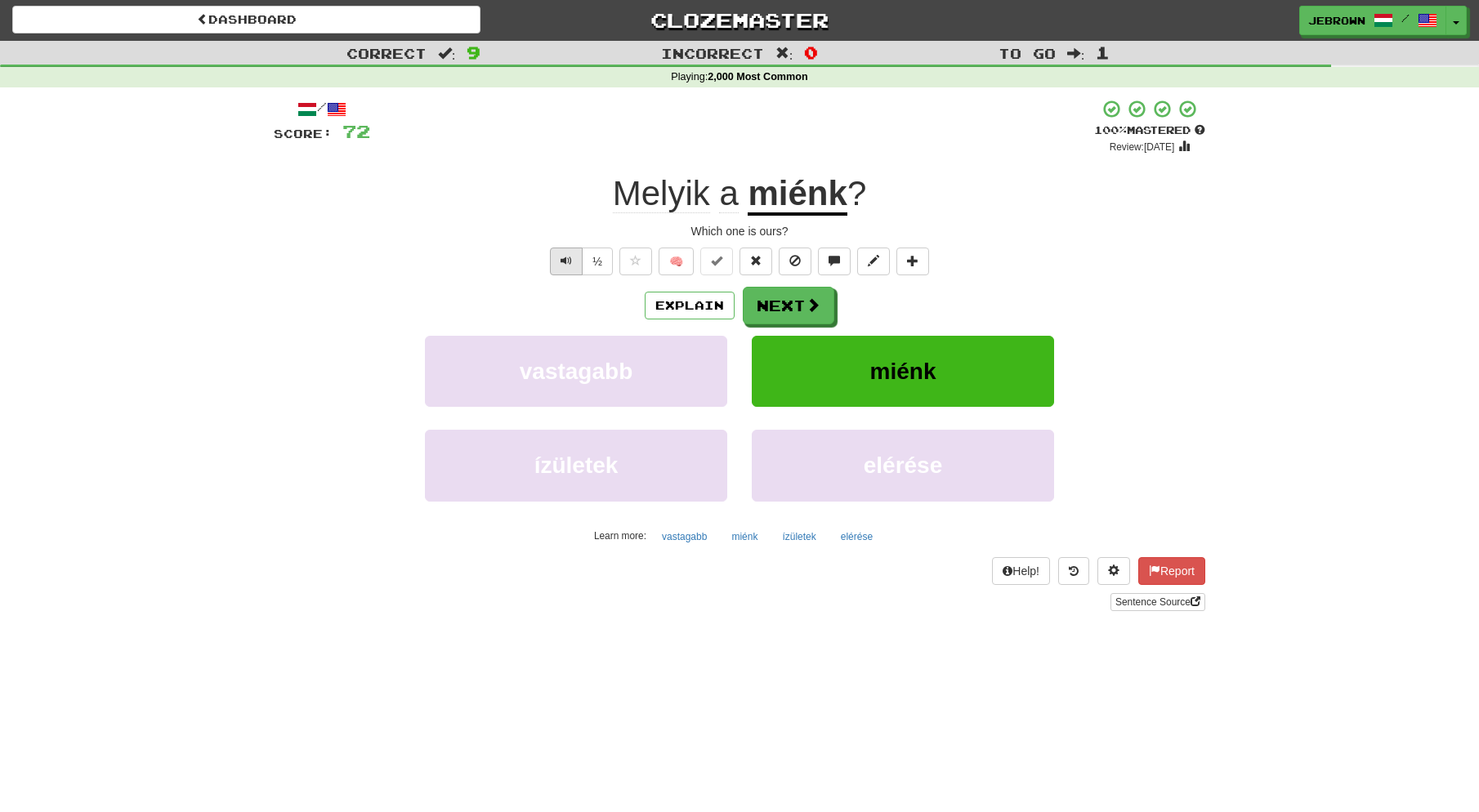
click at [565, 256] on span "Text-to-speech controls" at bounding box center [566, 260] width 11 height 11
click at [803, 302] on button "Next" at bounding box center [789, 306] width 92 height 38
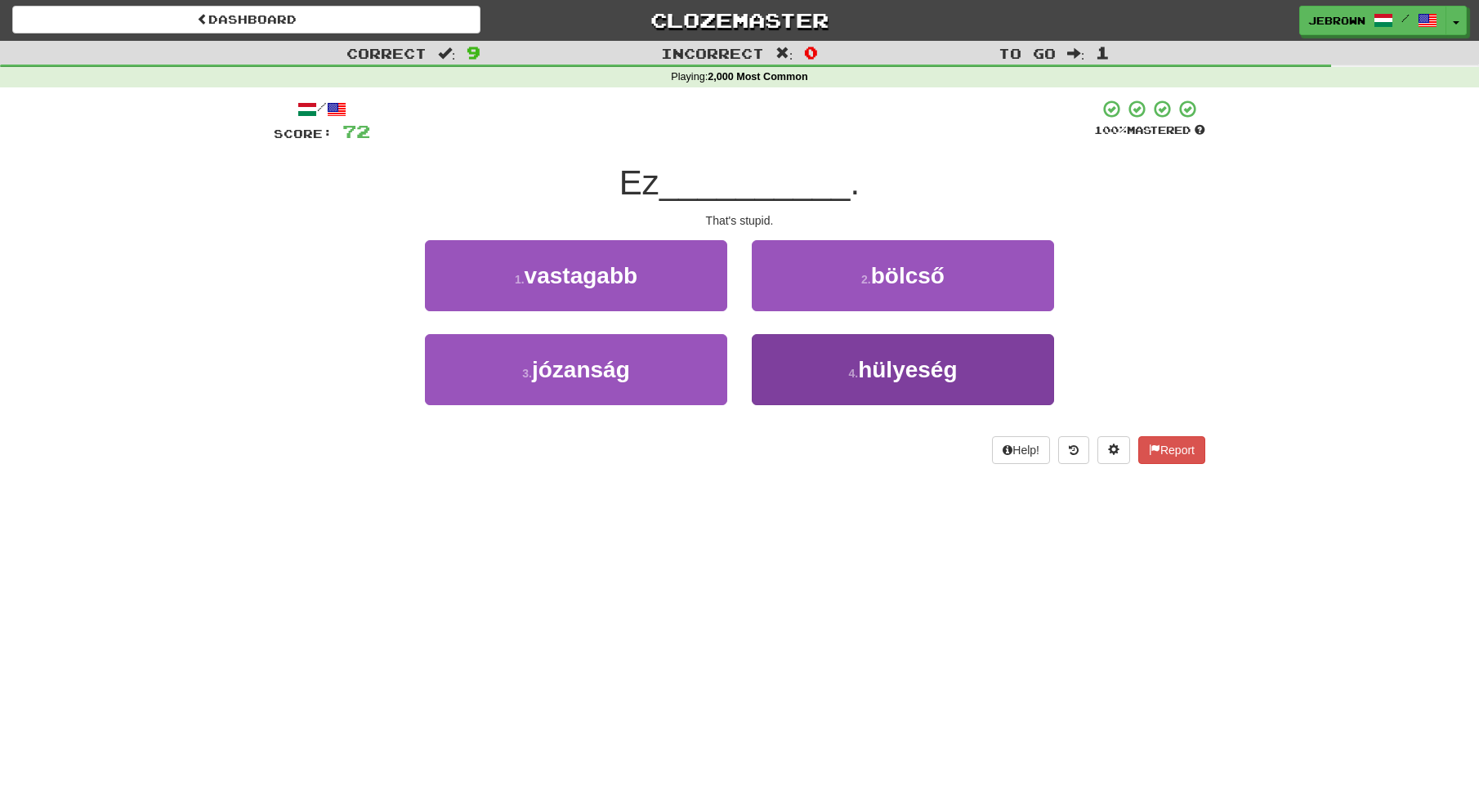
click at [836, 363] on button "4 . hülyeség" at bounding box center [903, 369] width 302 height 71
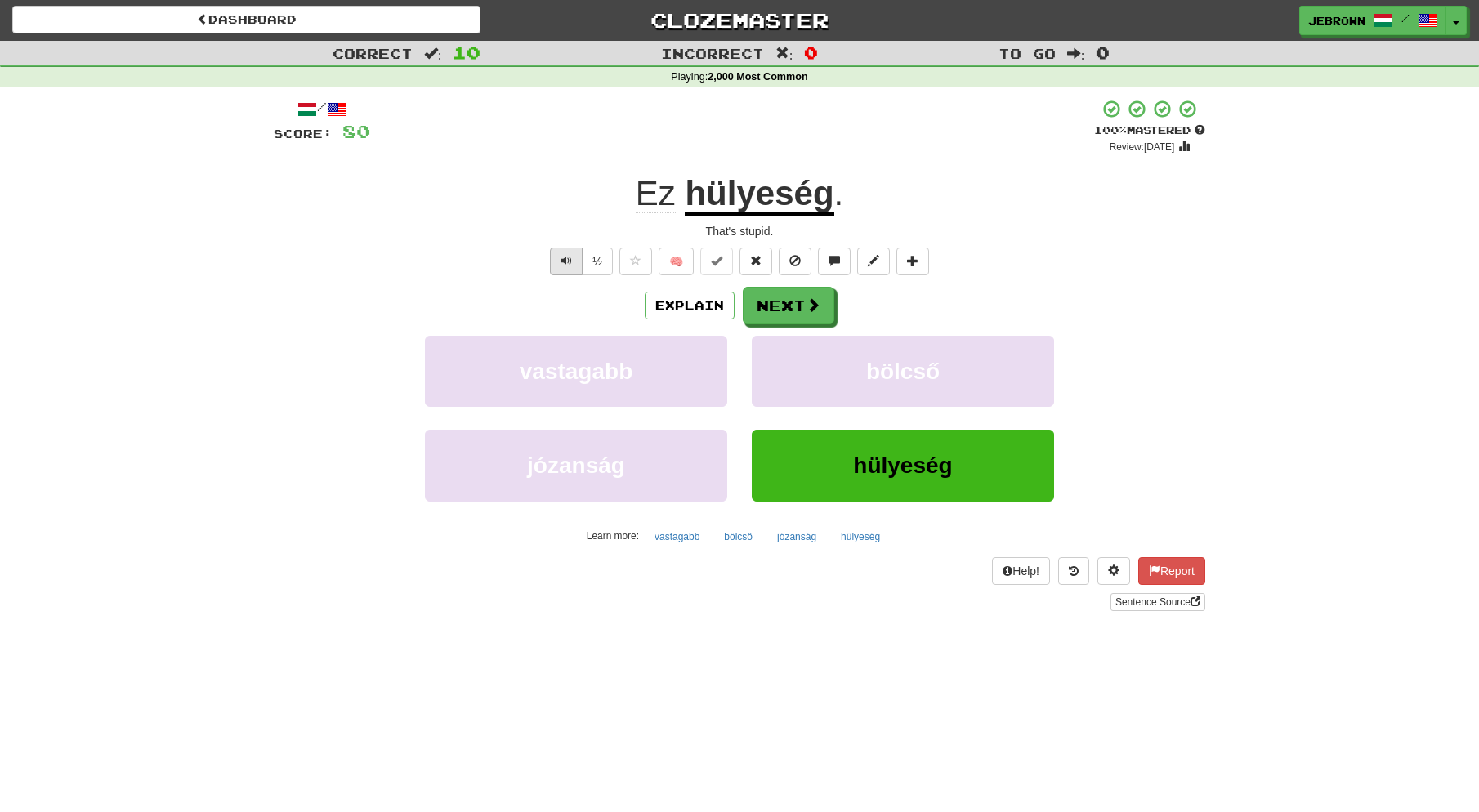
click at [567, 251] on button "Text-to-speech controls" at bounding box center [566, 262] width 32 height 28
click at [796, 310] on button "Next" at bounding box center [789, 306] width 92 height 38
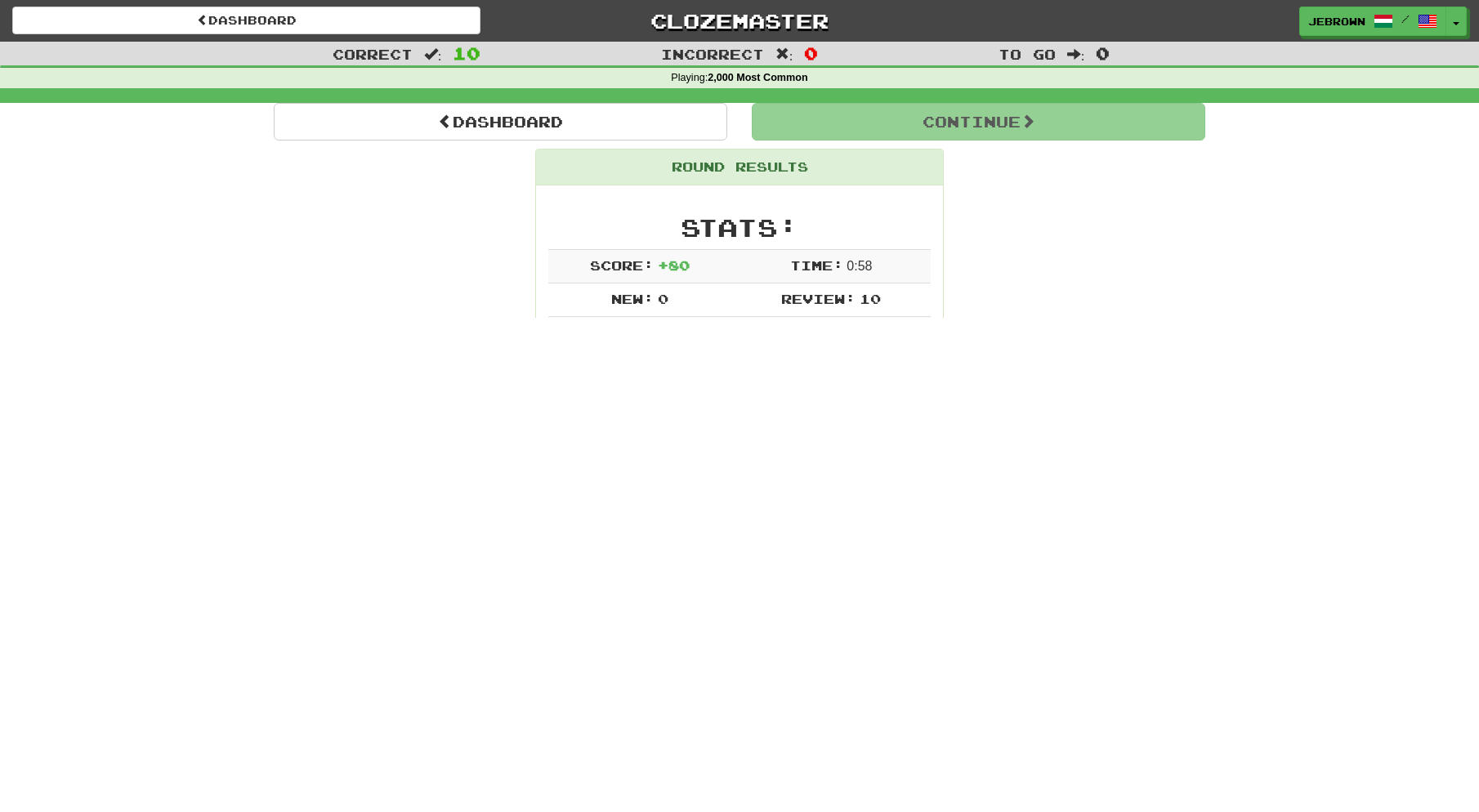
scroll to position [0, 0]
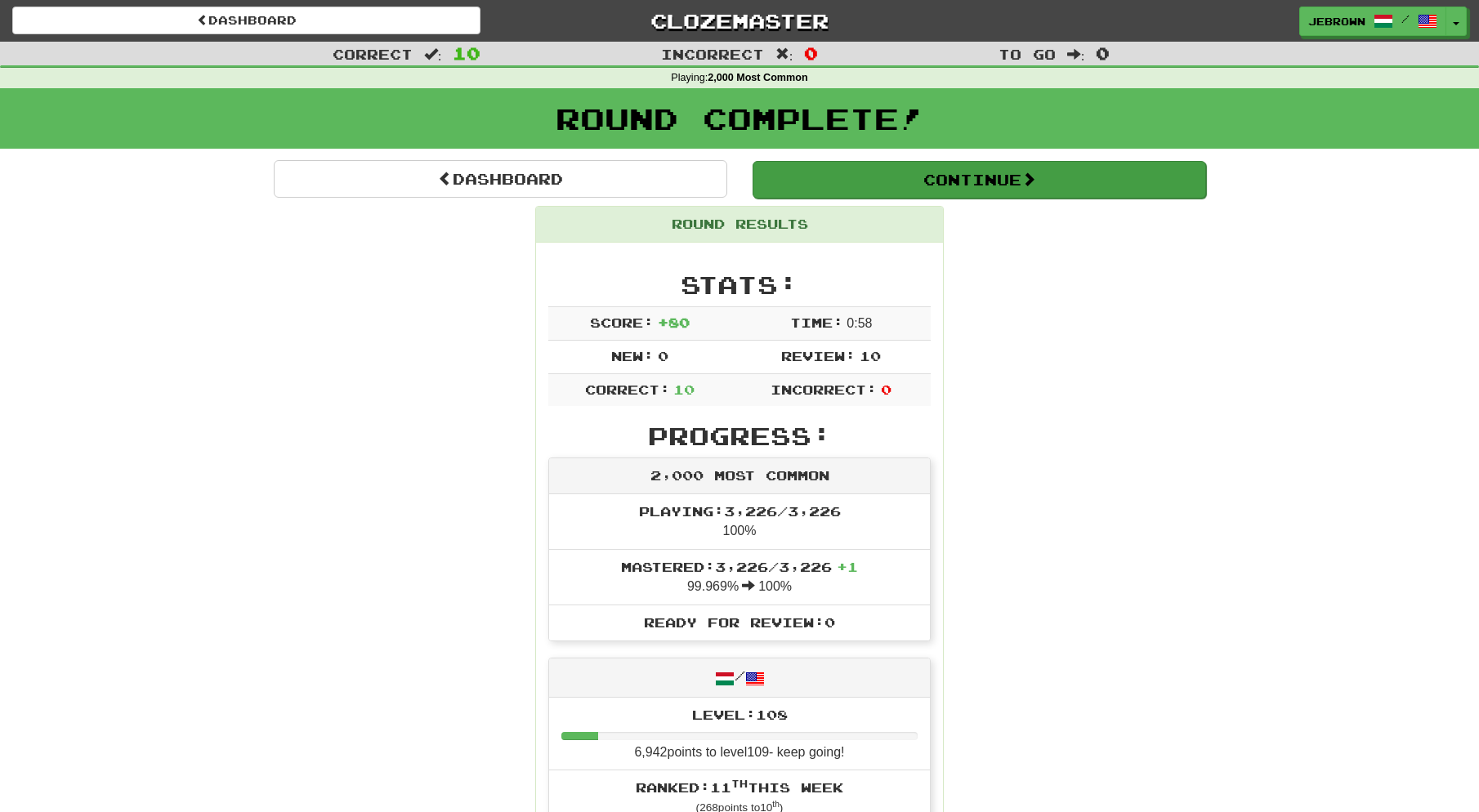
click at [805, 176] on button "Continue" at bounding box center [979, 179] width 453 height 38
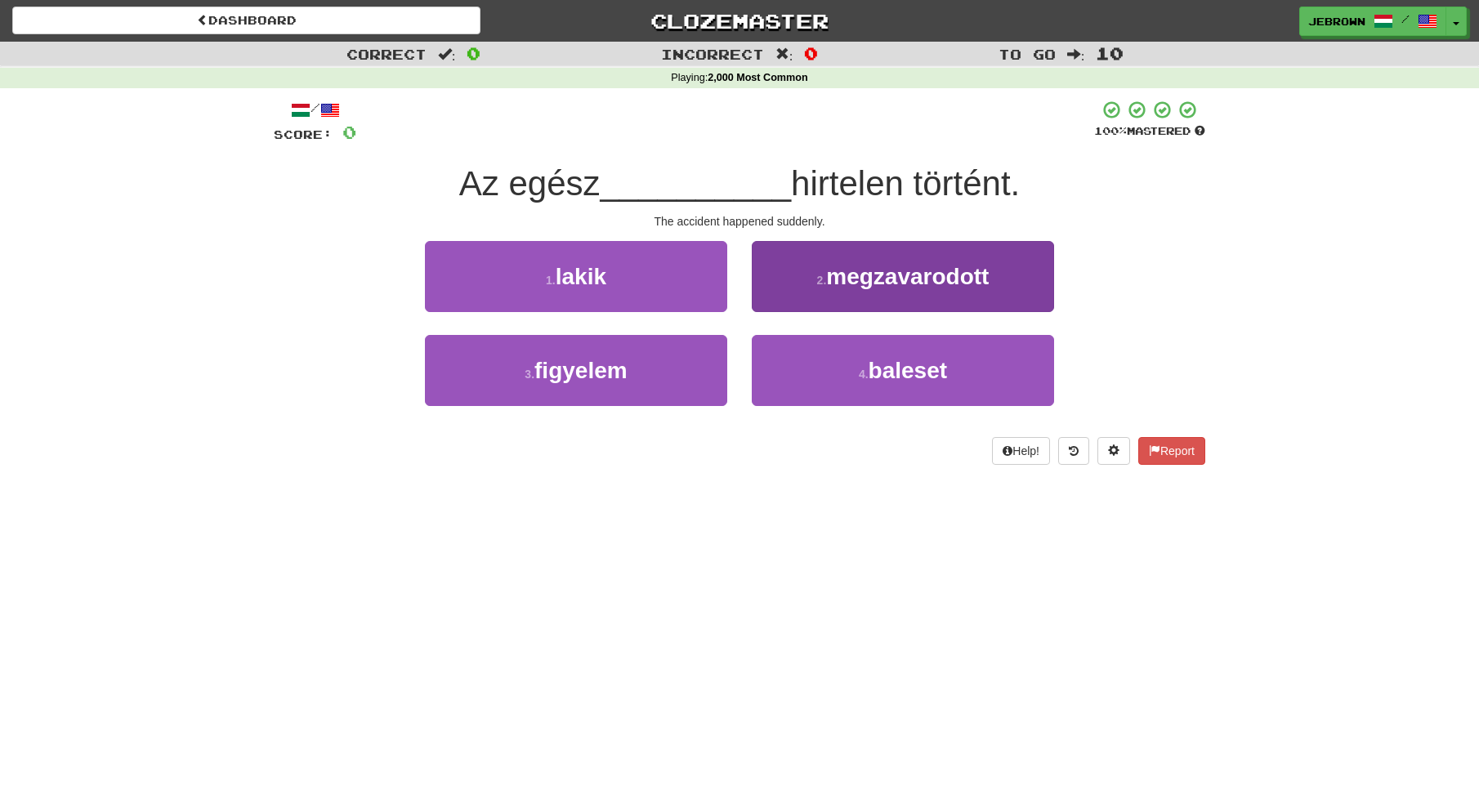
click at [859, 374] on small "4 ." at bounding box center [863, 374] width 10 height 13
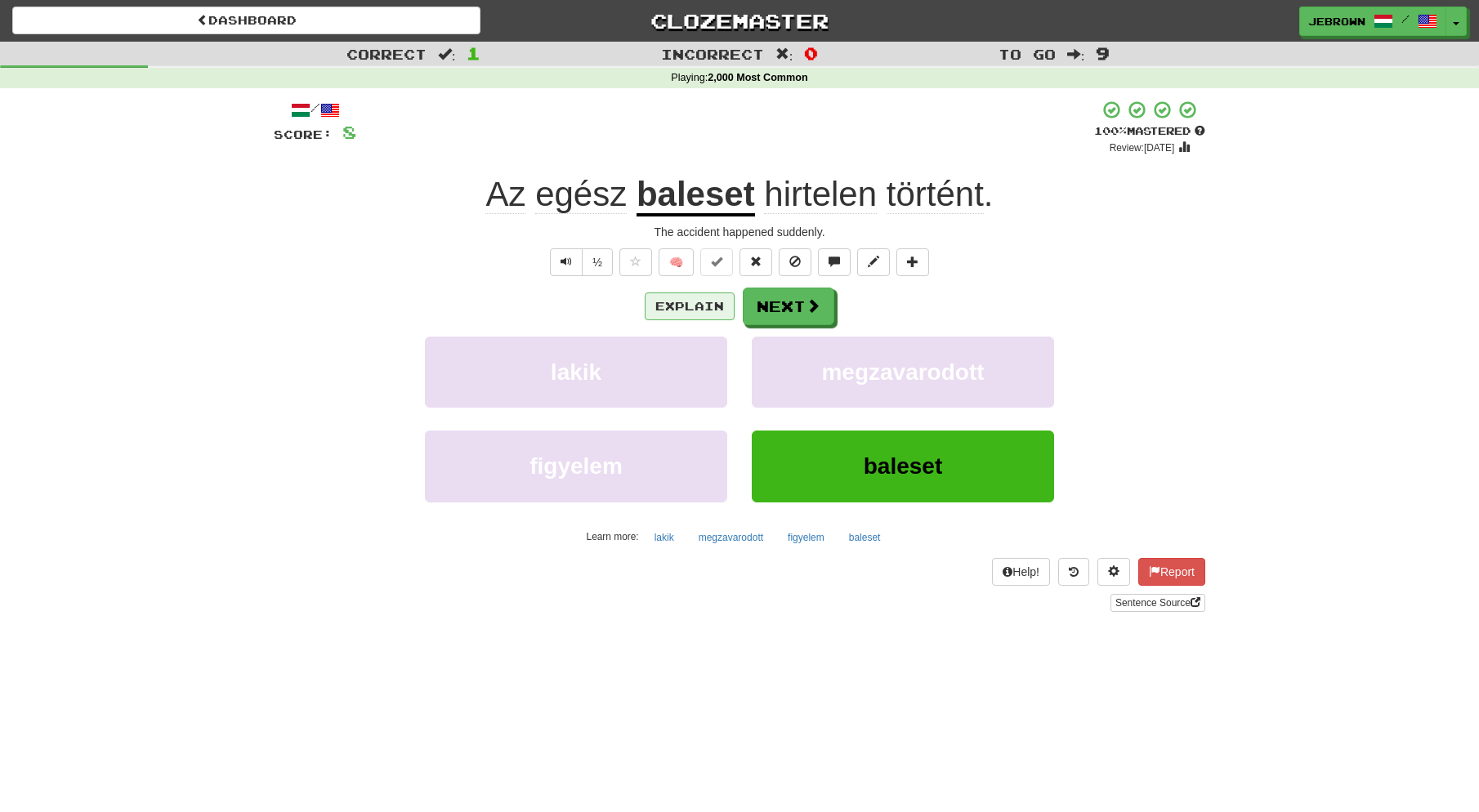
click at [695, 304] on button "Explain" at bounding box center [689, 306] width 90 height 28
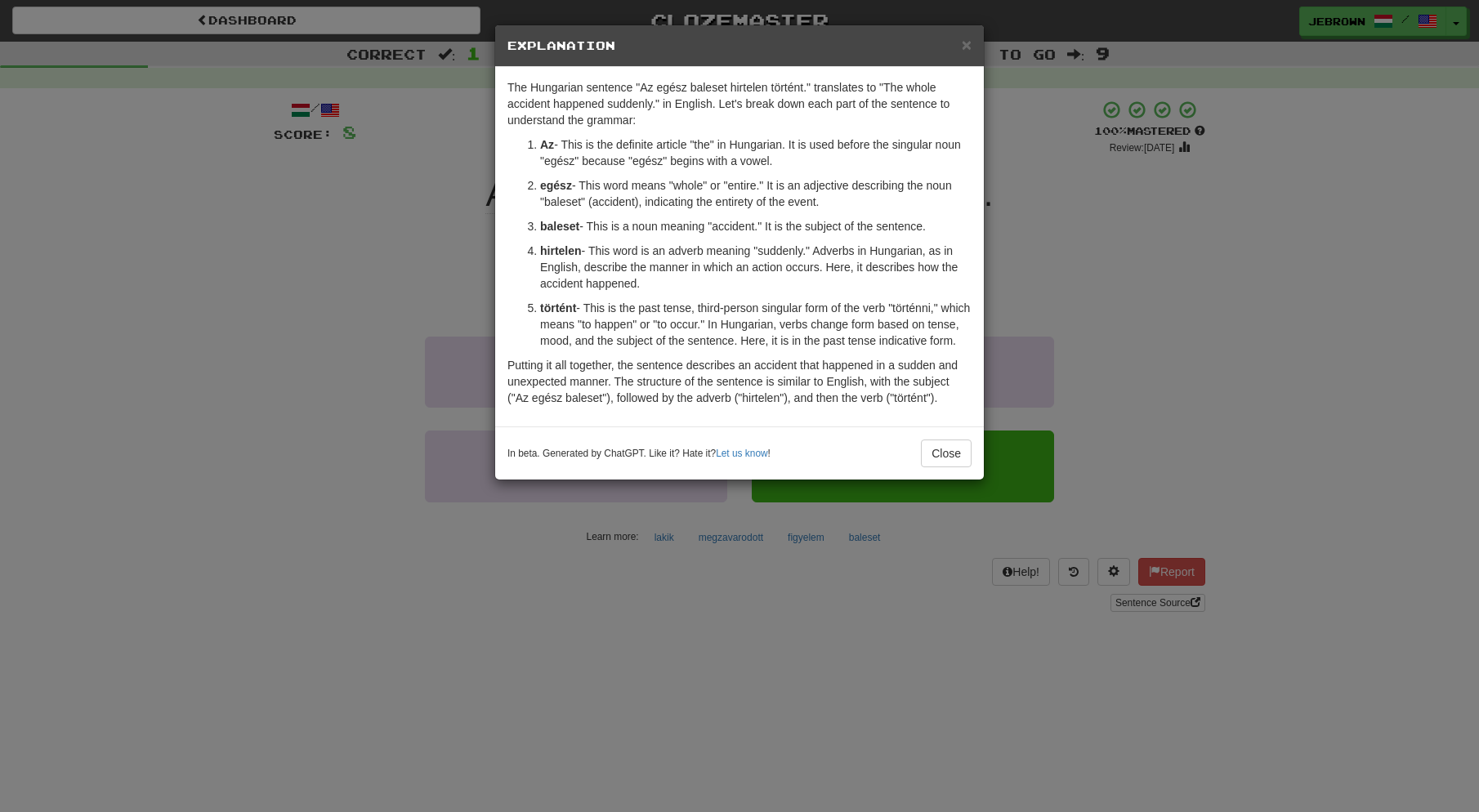
click at [966, 45] on span "×" at bounding box center [967, 45] width 10 height 19
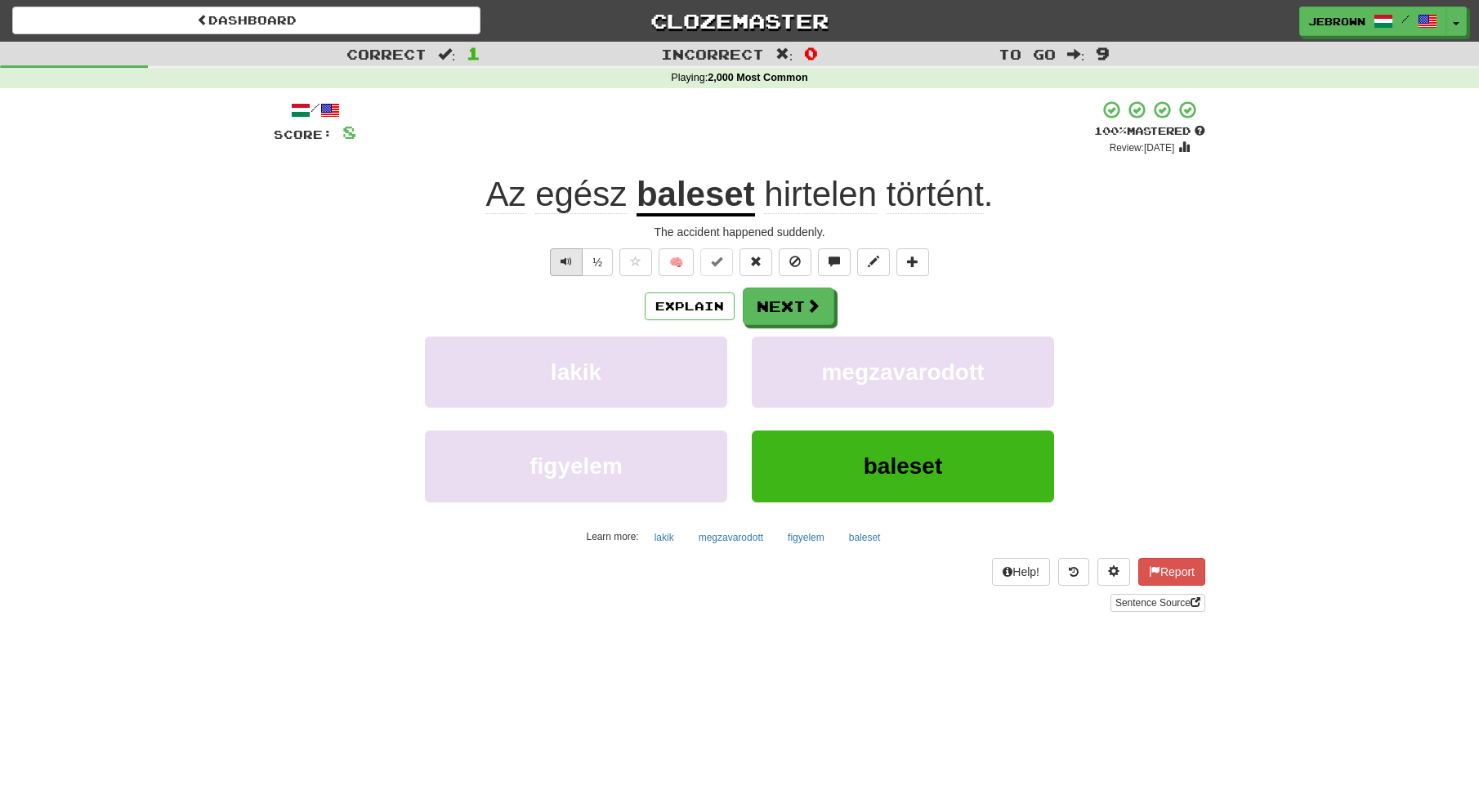
click at [558, 262] on button "Text-to-speech controls" at bounding box center [566, 263] width 32 height 28
click at [791, 308] on button "Next" at bounding box center [789, 306] width 92 height 38
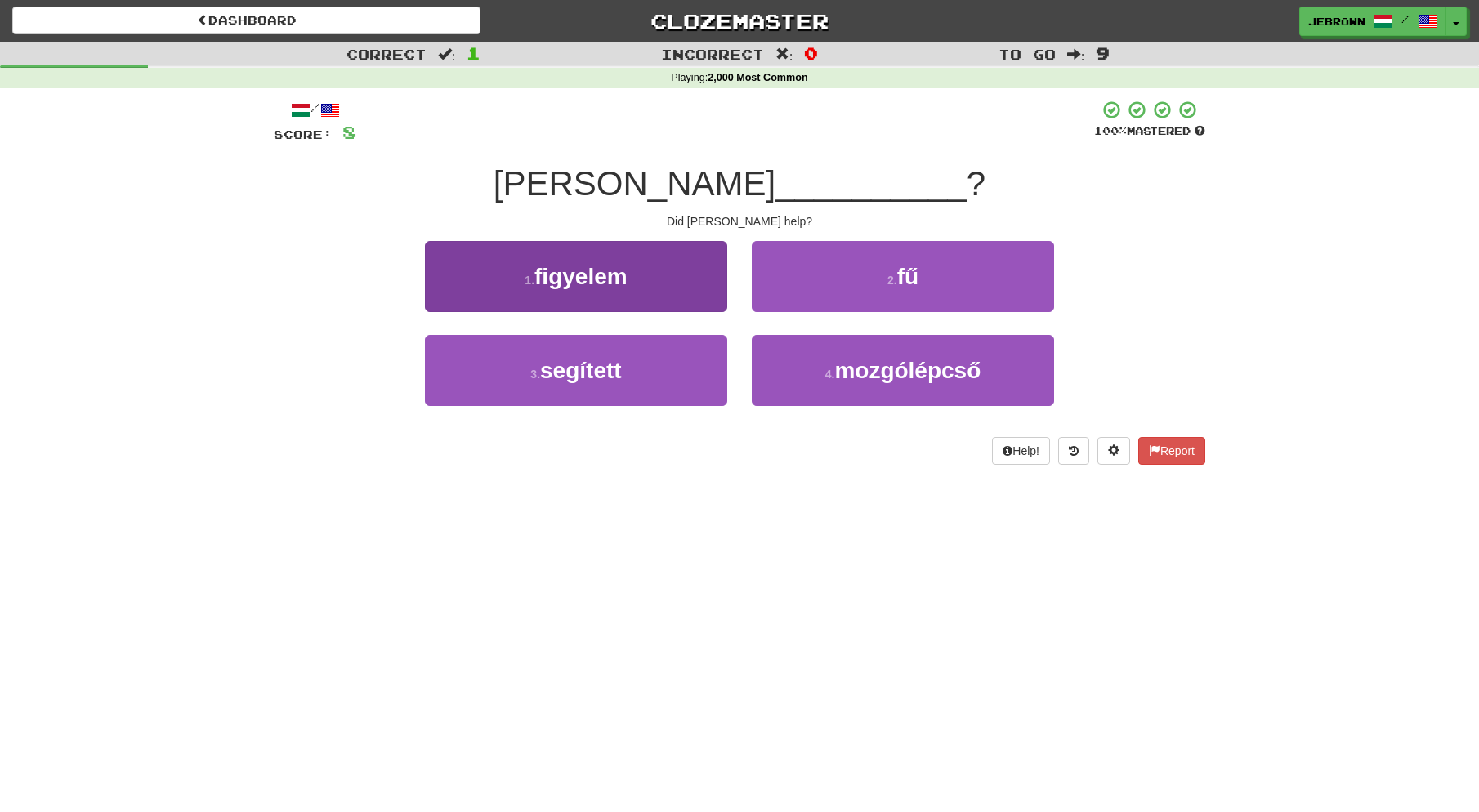
click at [657, 372] on button "3 . segített" at bounding box center [576, 370] width 302 height 71
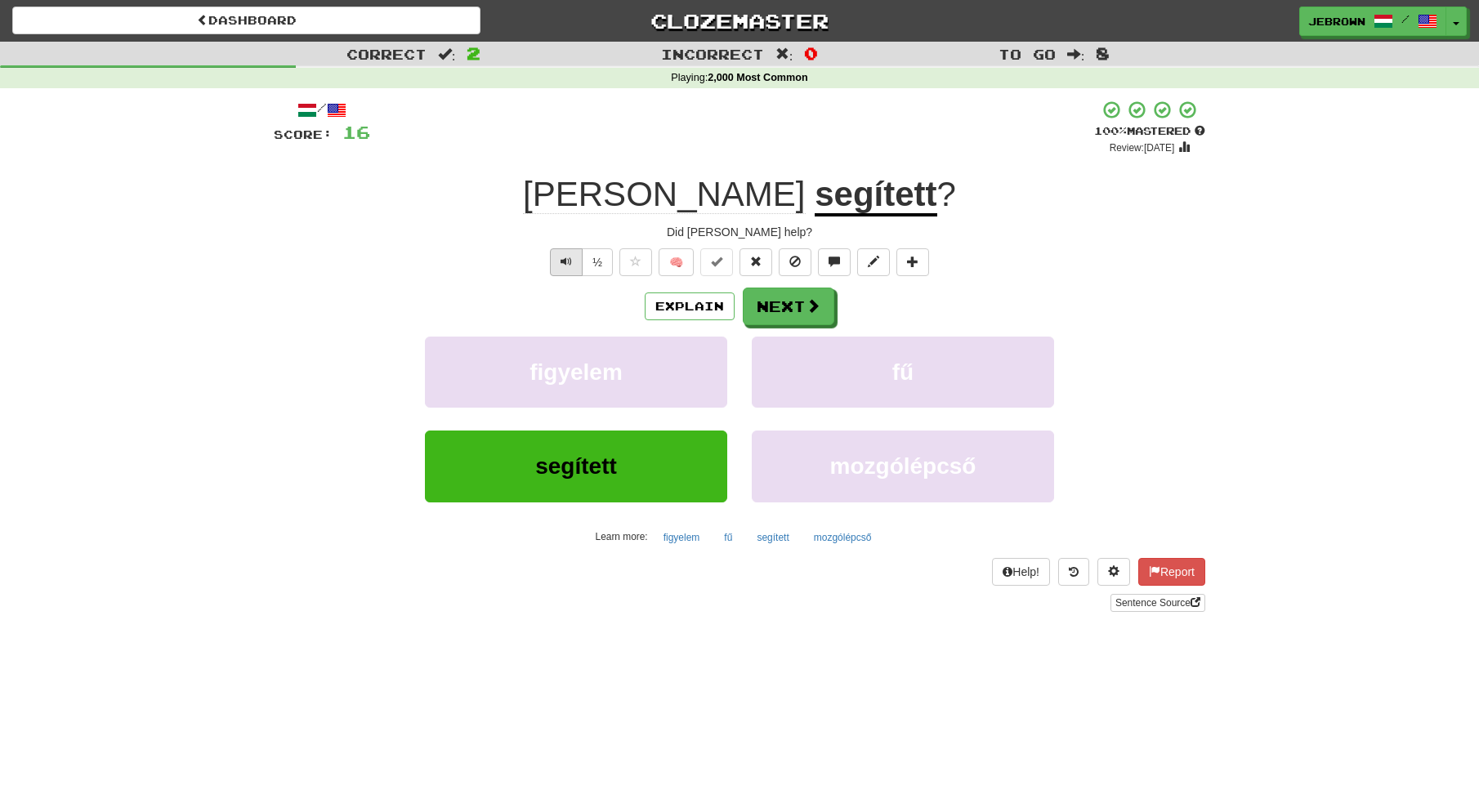
click at [561, 259] on span "Text-to-speech controls" at bounding box center [566, 261] width 11 height 11
click at [788, 303] on button "Next" at bounding box center [789, 306] width 92 height 38
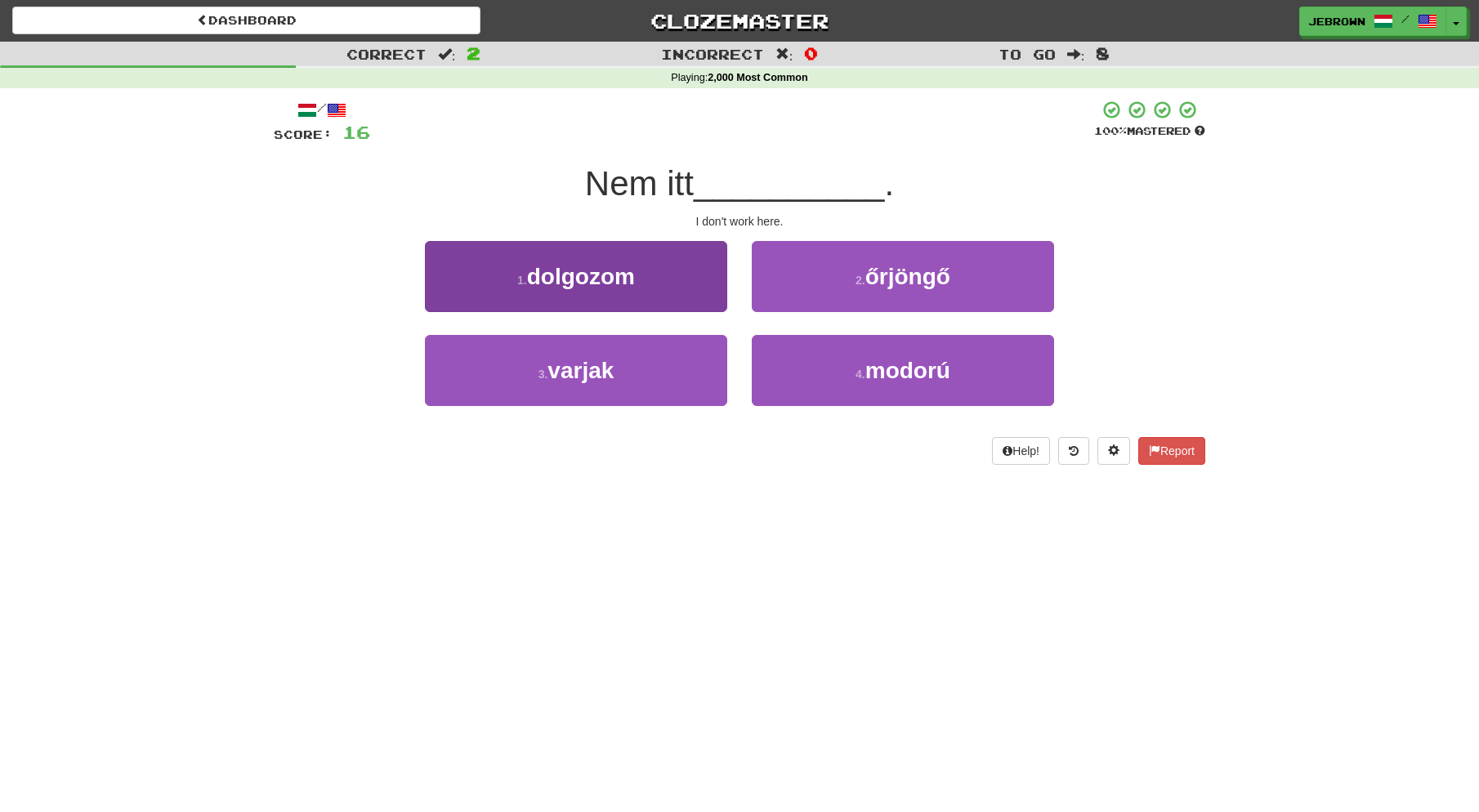
click at [620, 270] on span "dolgozom" at bounding box center [581, 276] width 108 height 25
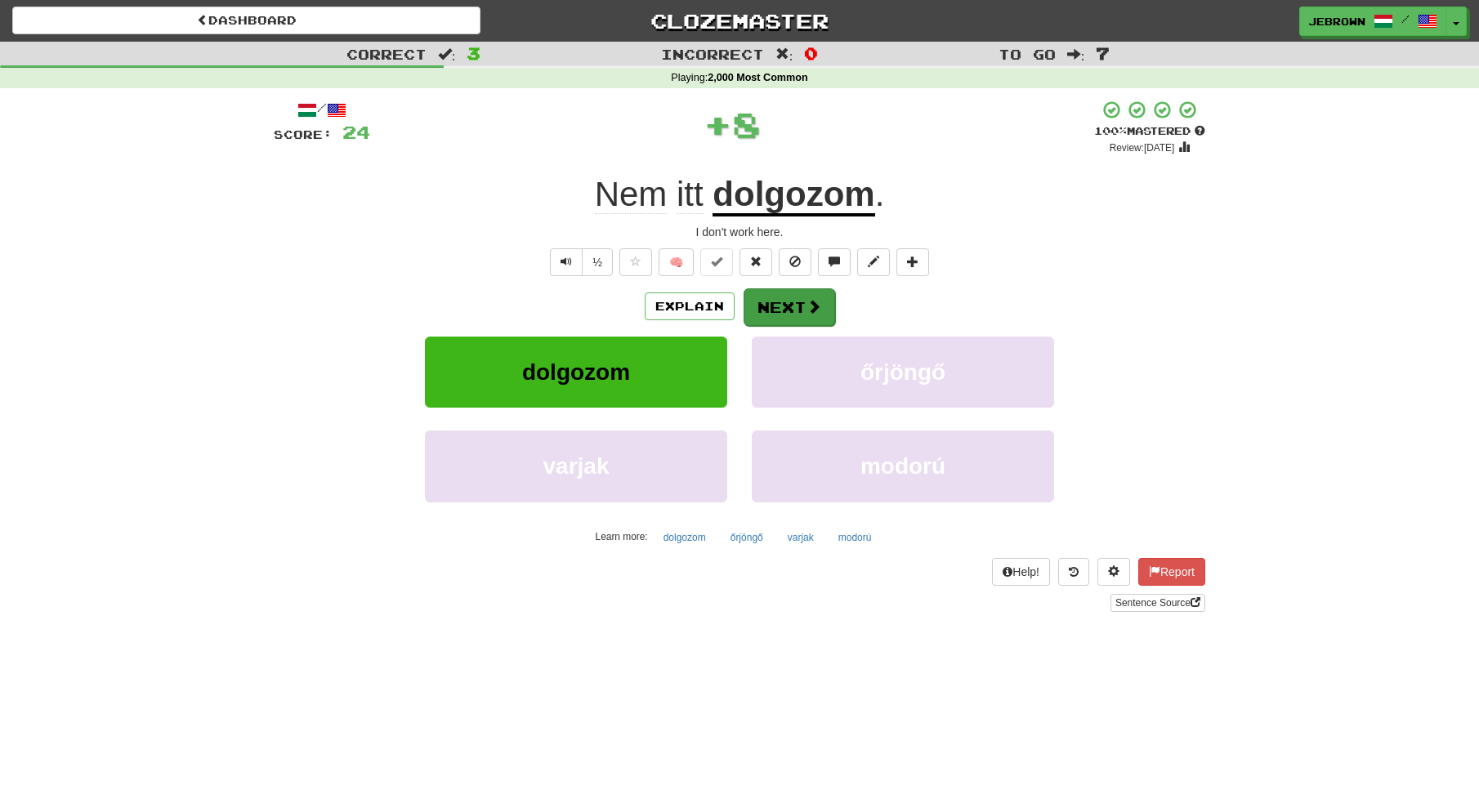
click at [788, 299] on button "Next" at bounding box center [789, 306] width 92 height 38
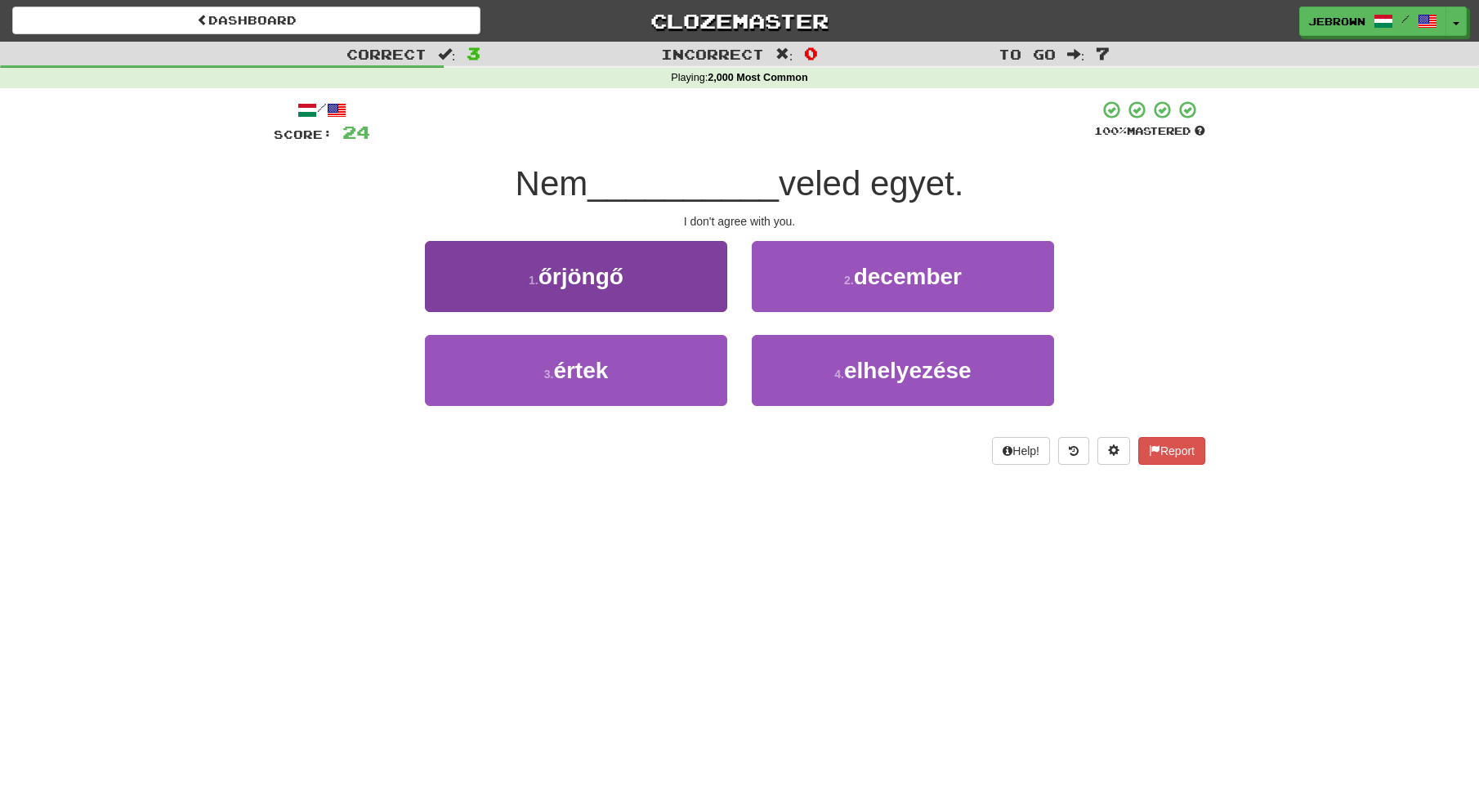
click at [633, 363] on button "3 . értek" at bounding box center [576, 370] width 302 height 71
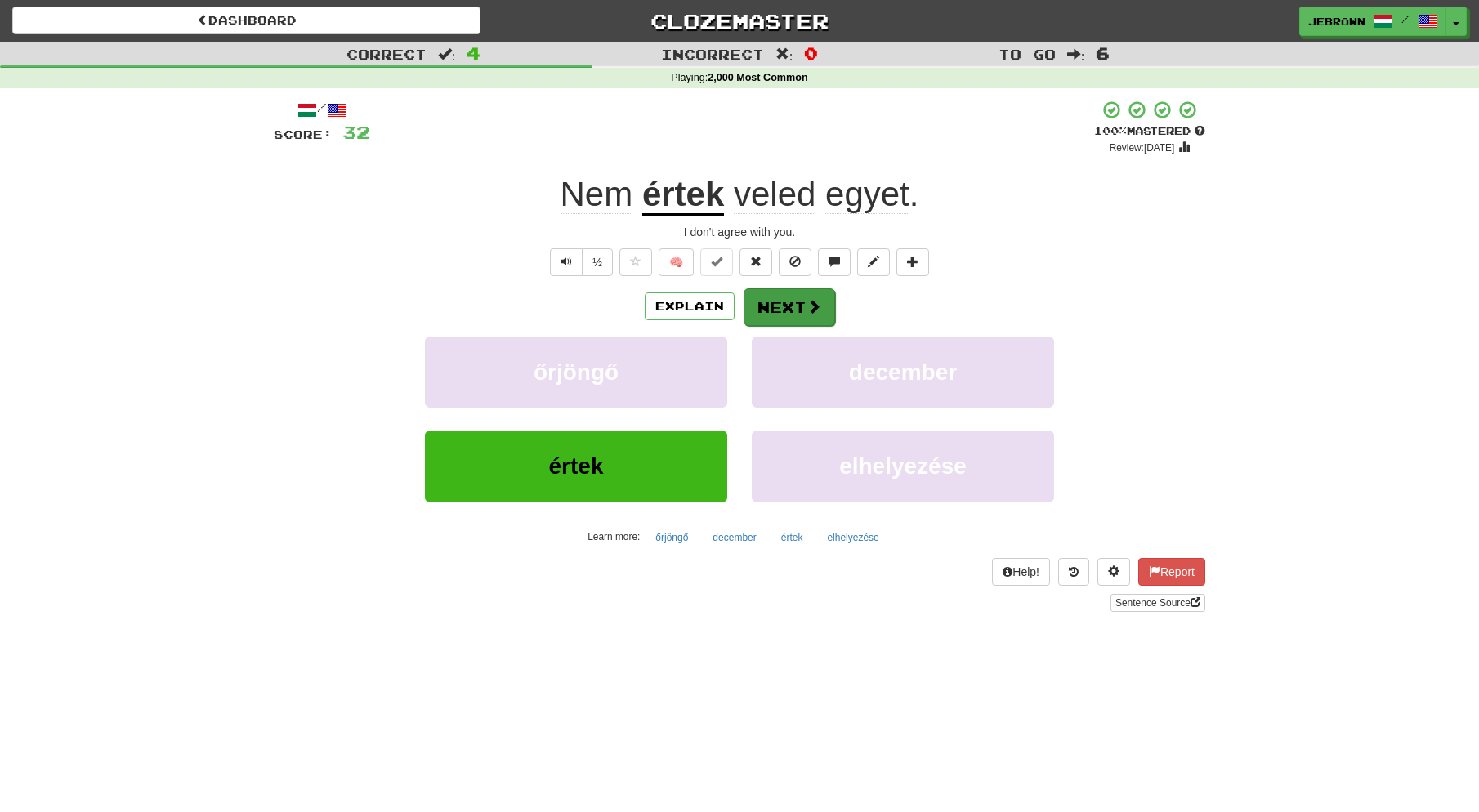
click at [790, 305] on button "Next" at bounding box center [789, 306] width 92 height 38
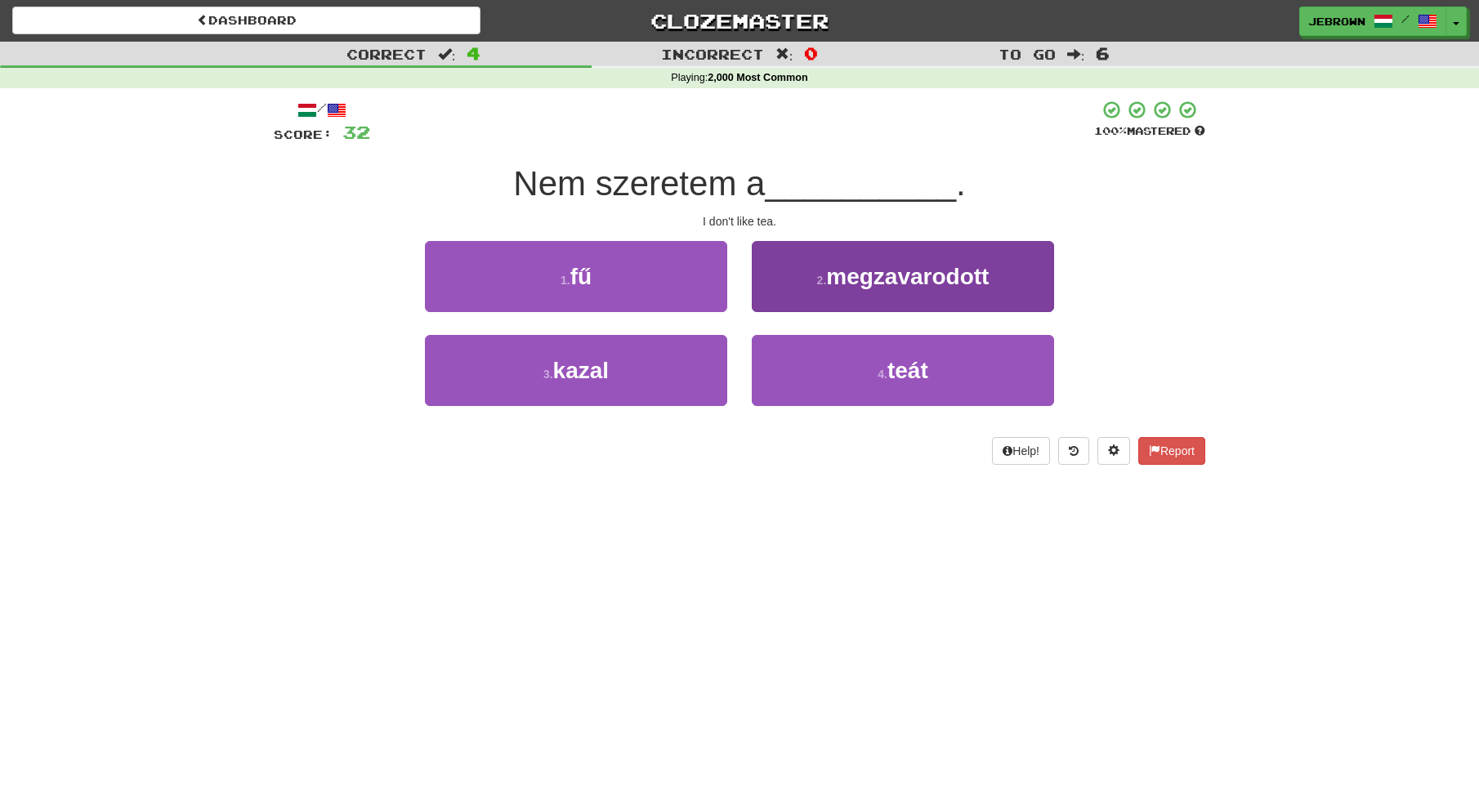
click at [903, 372] on span "teát" at bounding box center [907, 370] width 41 height 25
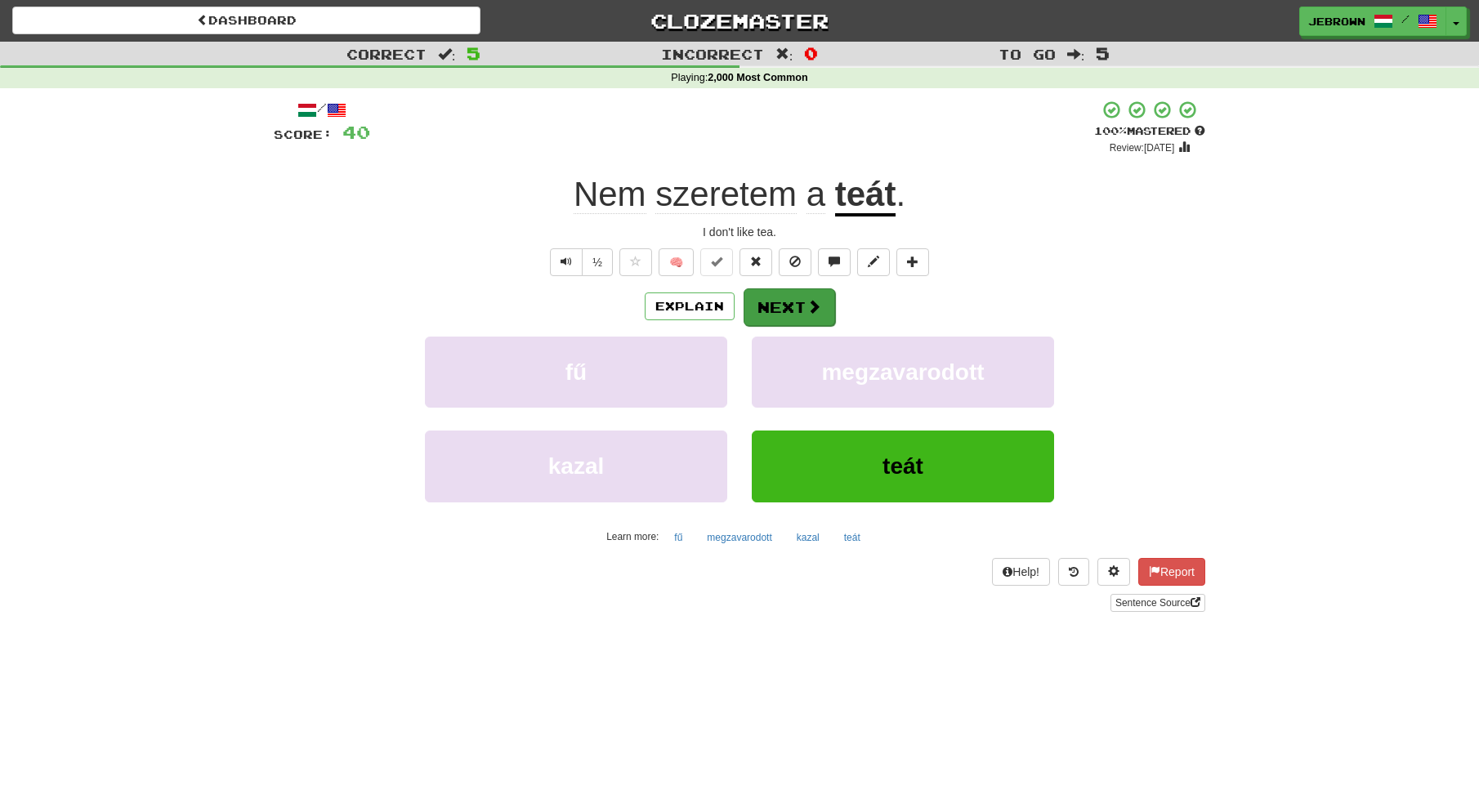
click at [795, 310] on button "Next" at bounding box center [789, 306] width 92 height 38
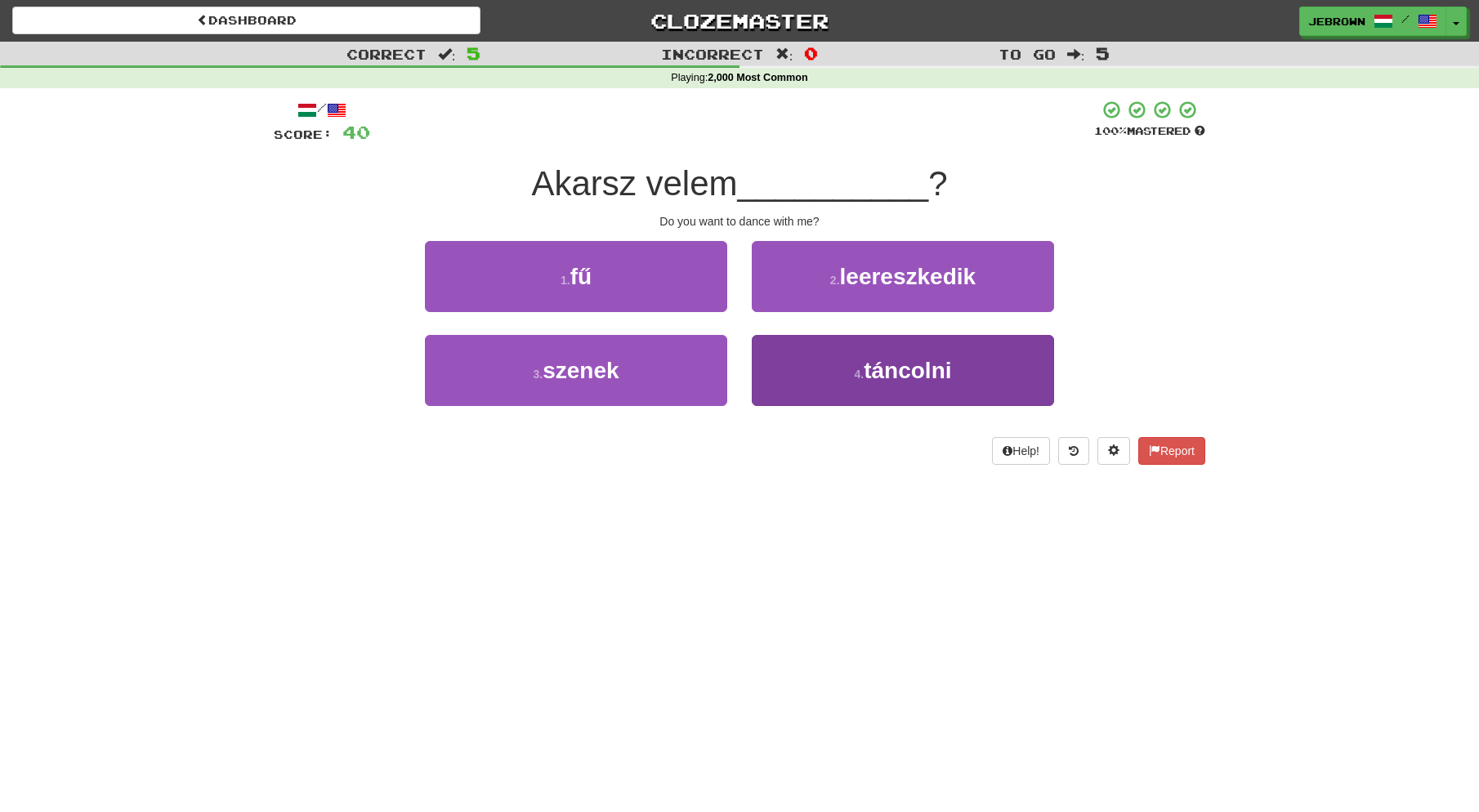
click at [879, 386] on button "4 . táncolni" at bounding box center [903, 370] width 302 height 71
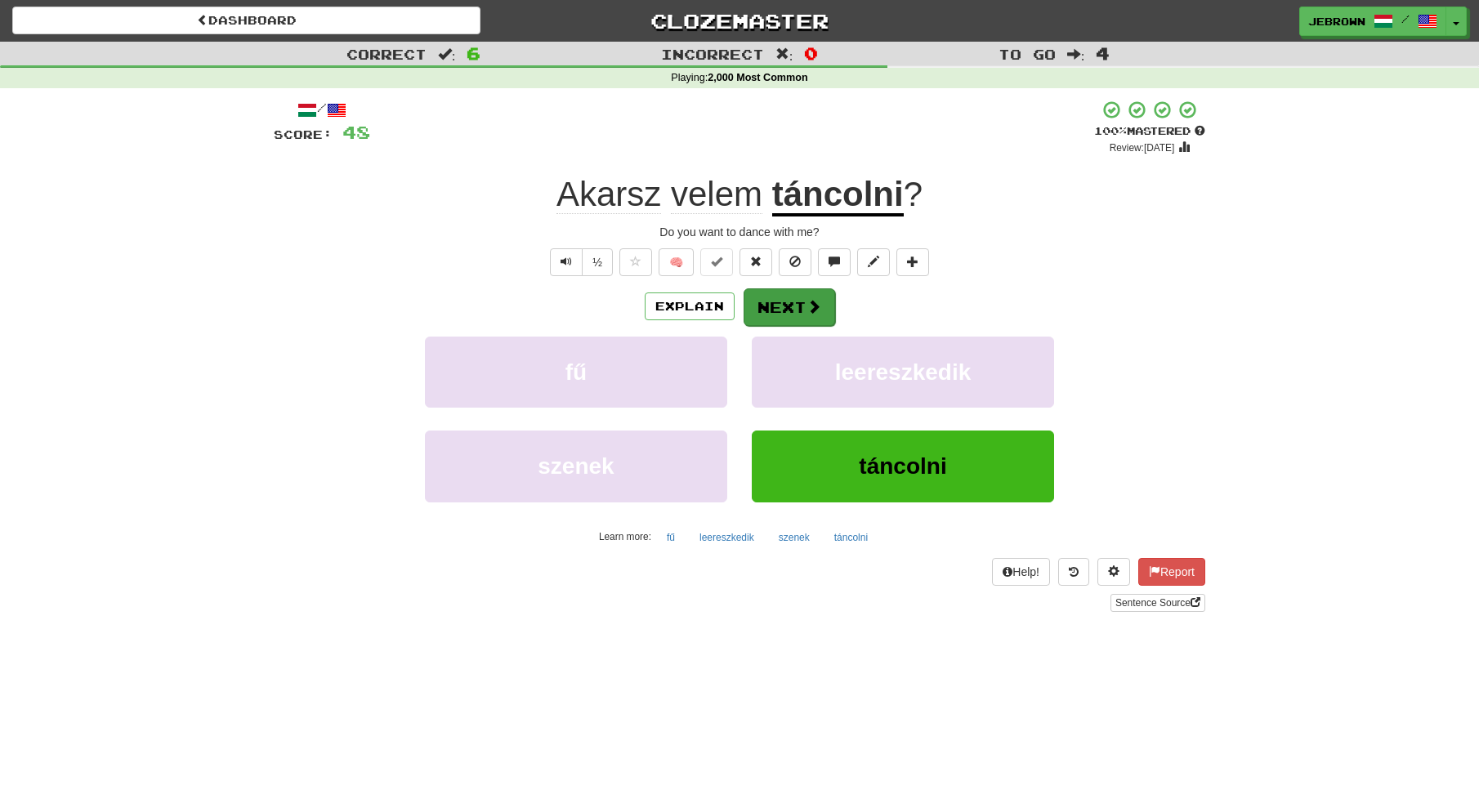
click at [791, 303] on button "Next" at bounding box center [789, 306] width 92 height 38
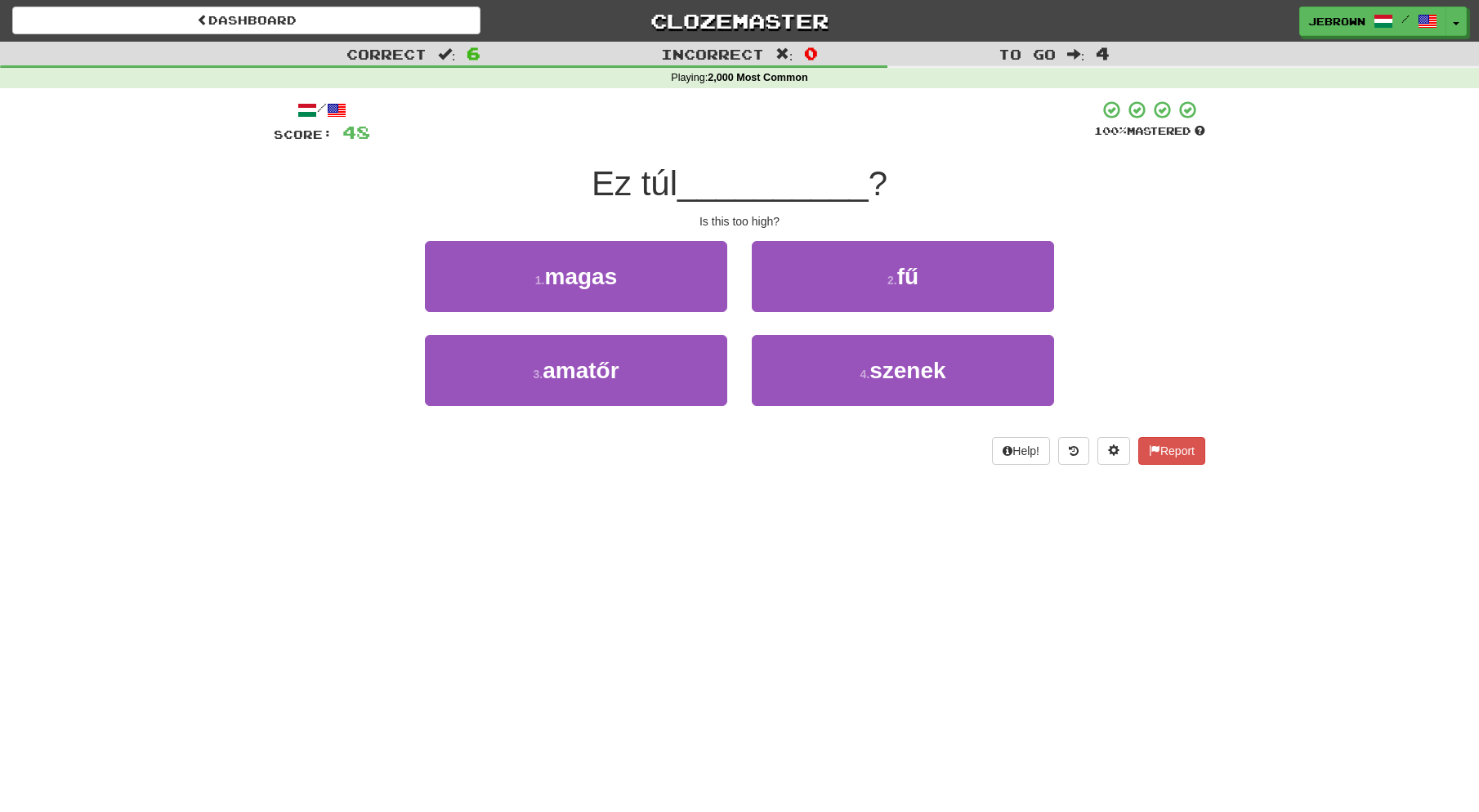
click at [600, 280] on span "magas" at bounding box center [580, 276] width 72 height 25
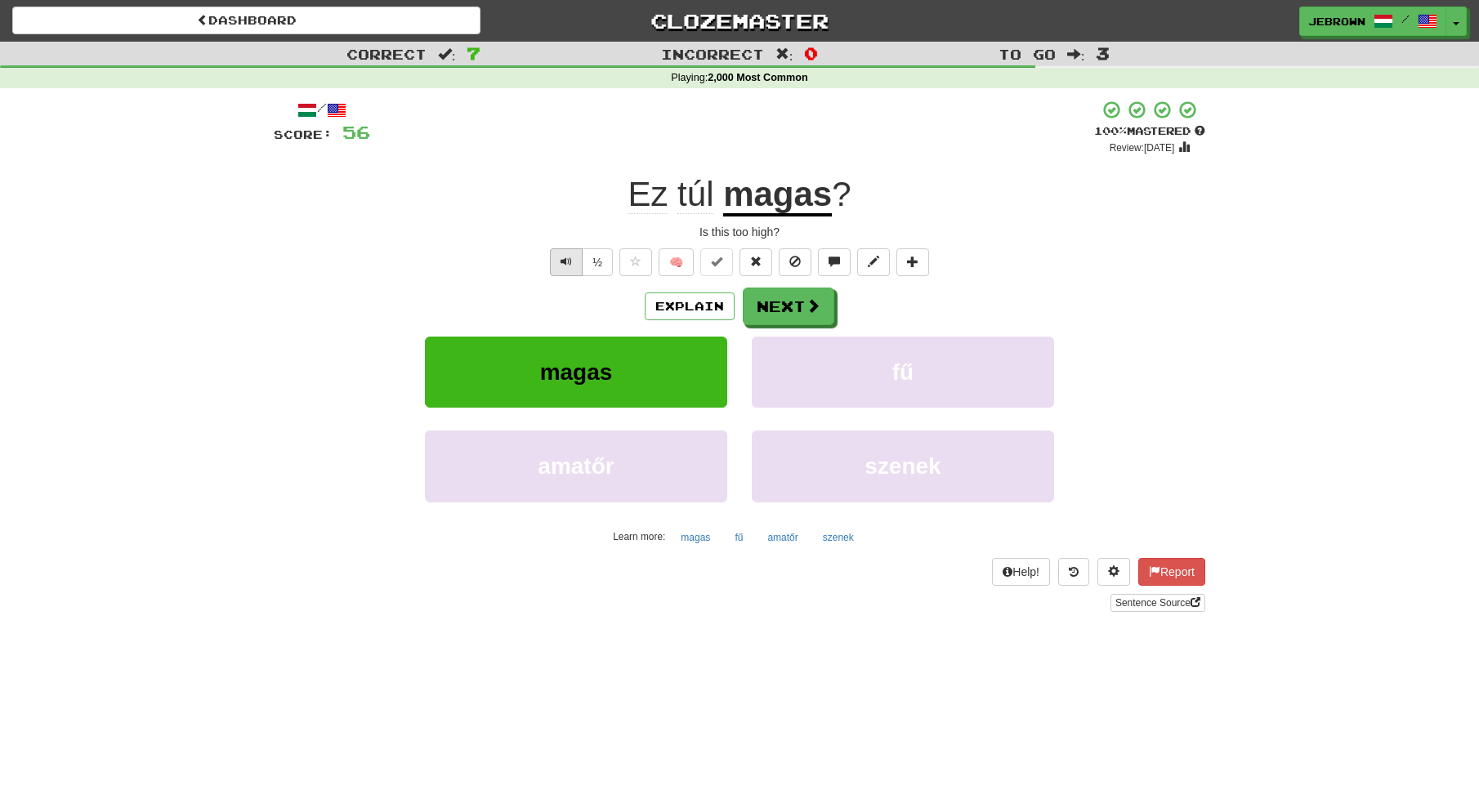
click at [565, 258] on span "Text-to-speech controls" at bounding box center [566, 261] width 11 height 11
click at [810, 309] on span at bounding box center [814, 306] width 15 height 15
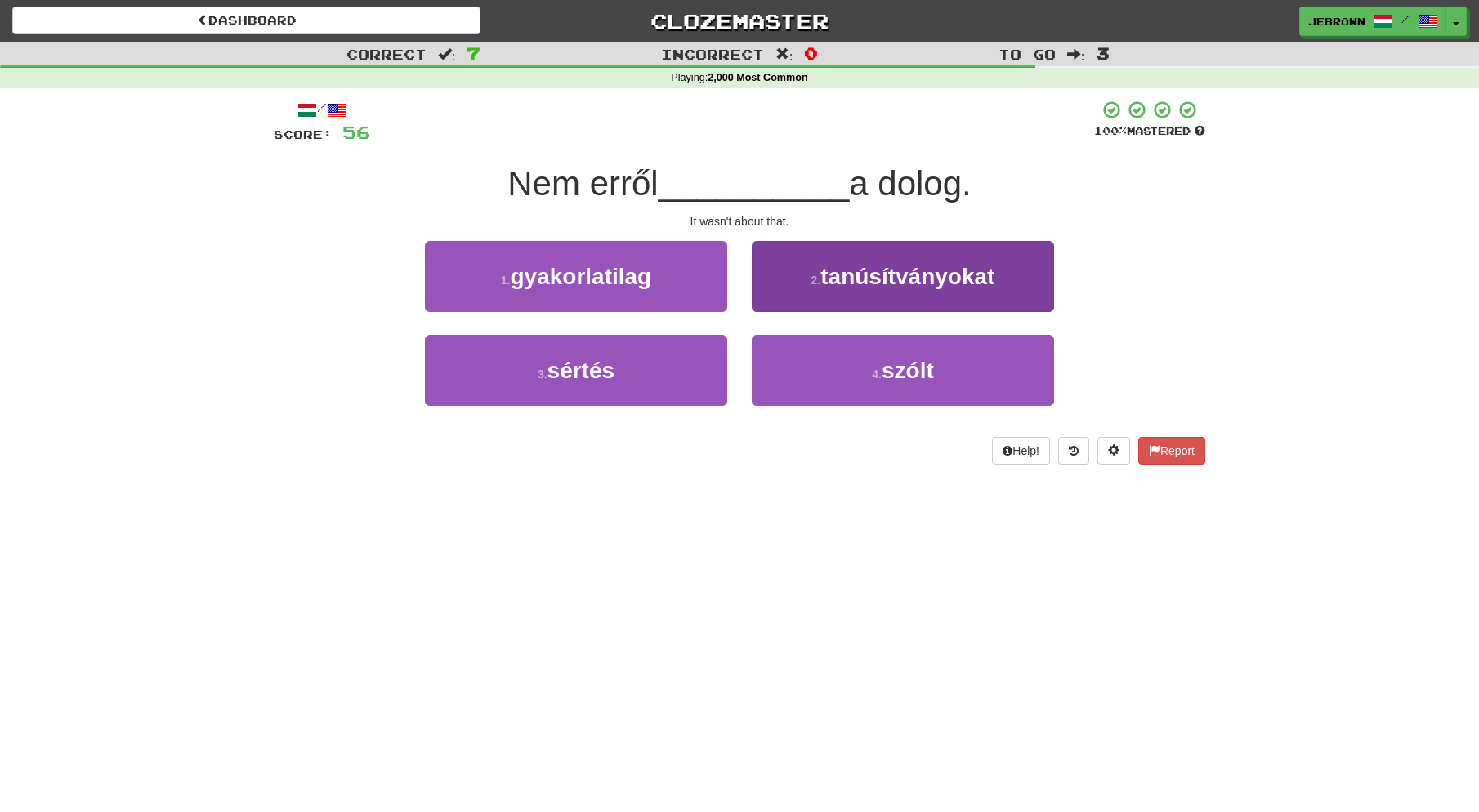
click at [878, 377] on small "4 ." at bounding box center [877, 374] width 10 height 13
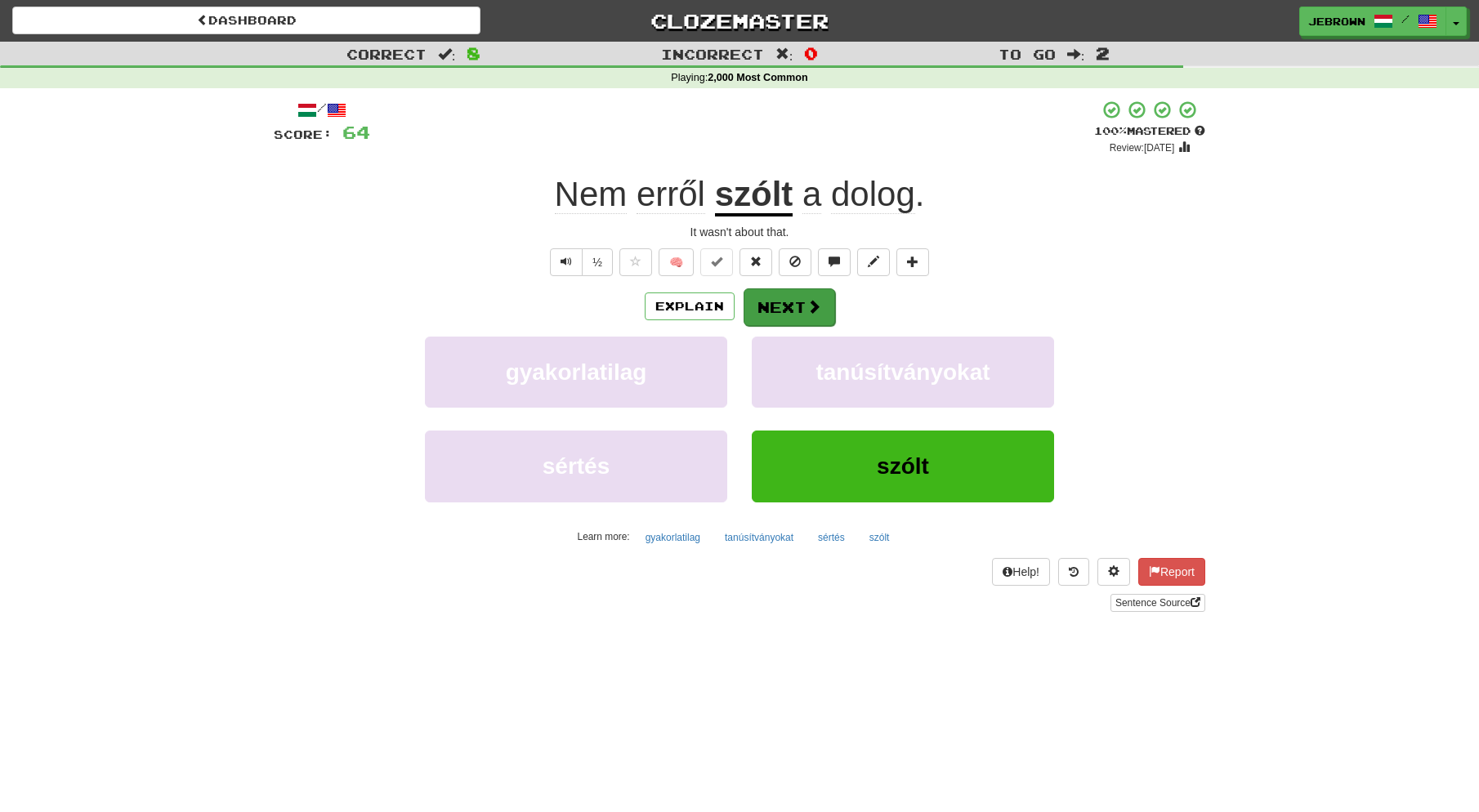
click at [795, 304] on button "Next" at bounding box center [789, 306] width 92 height 38
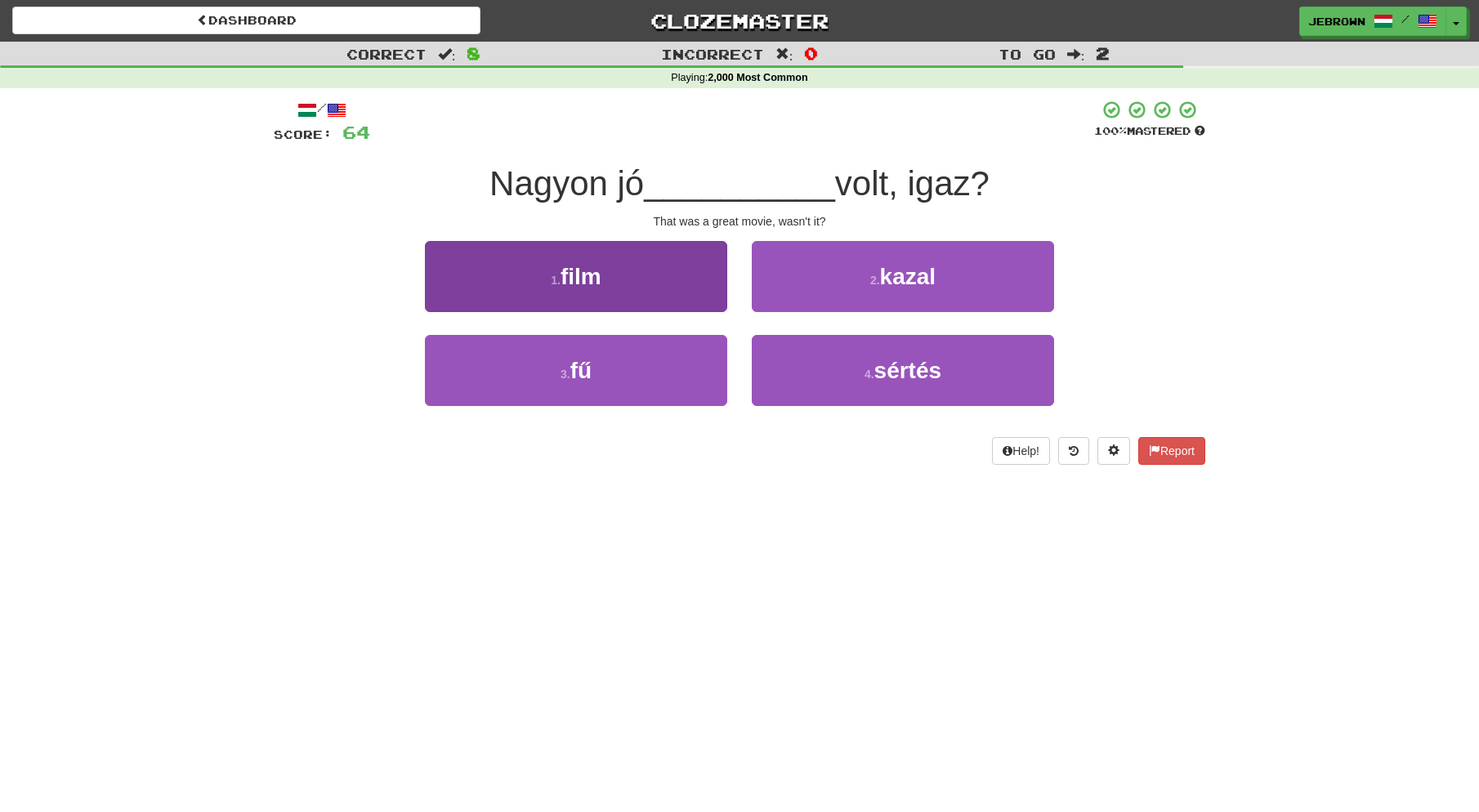
click at [600, 288] on button "1 . film" at bounding box center [576, 276] width 302 height 71
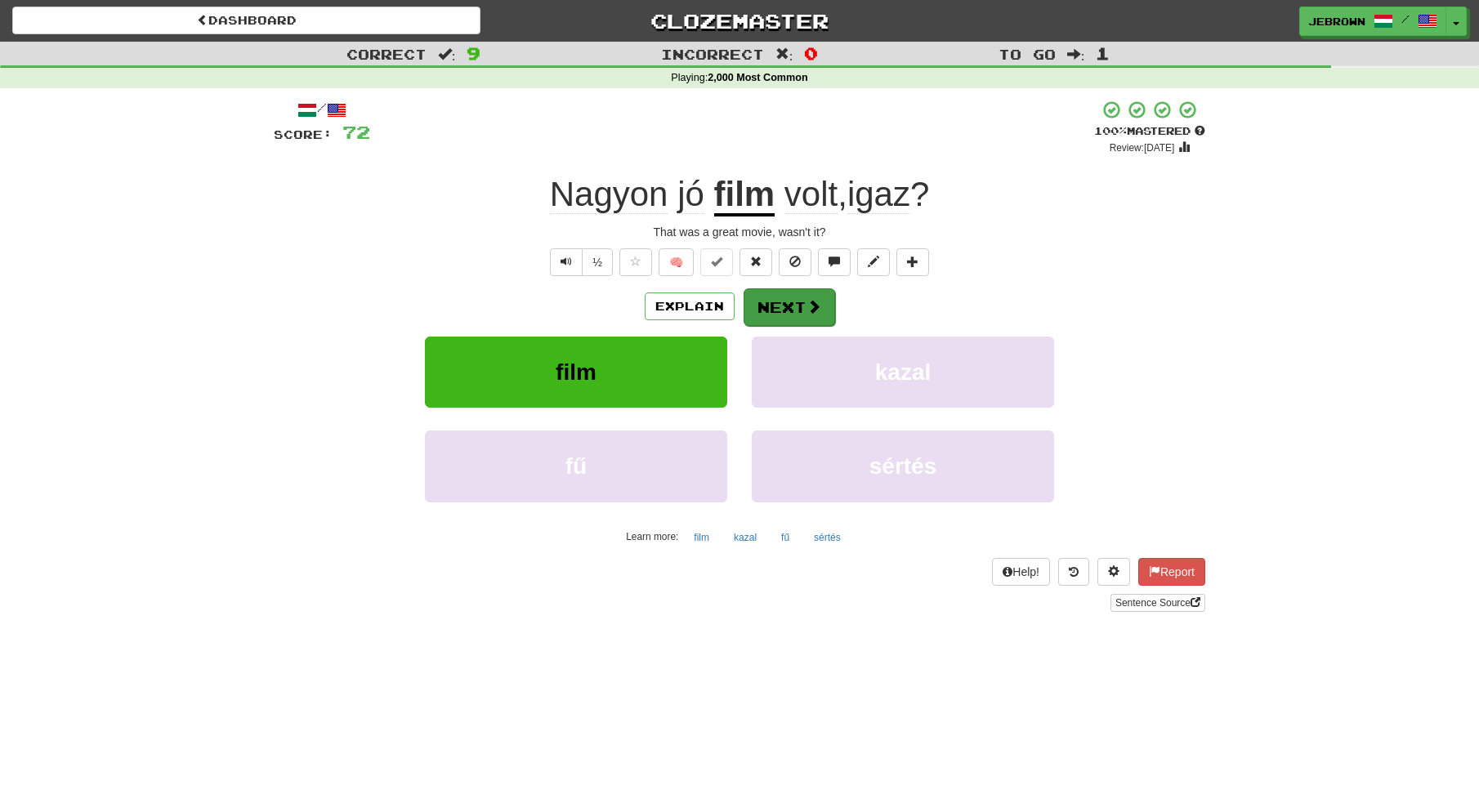
click at [786, 306] on button "Next" at bounding box center [789, 306] width 92 height 38
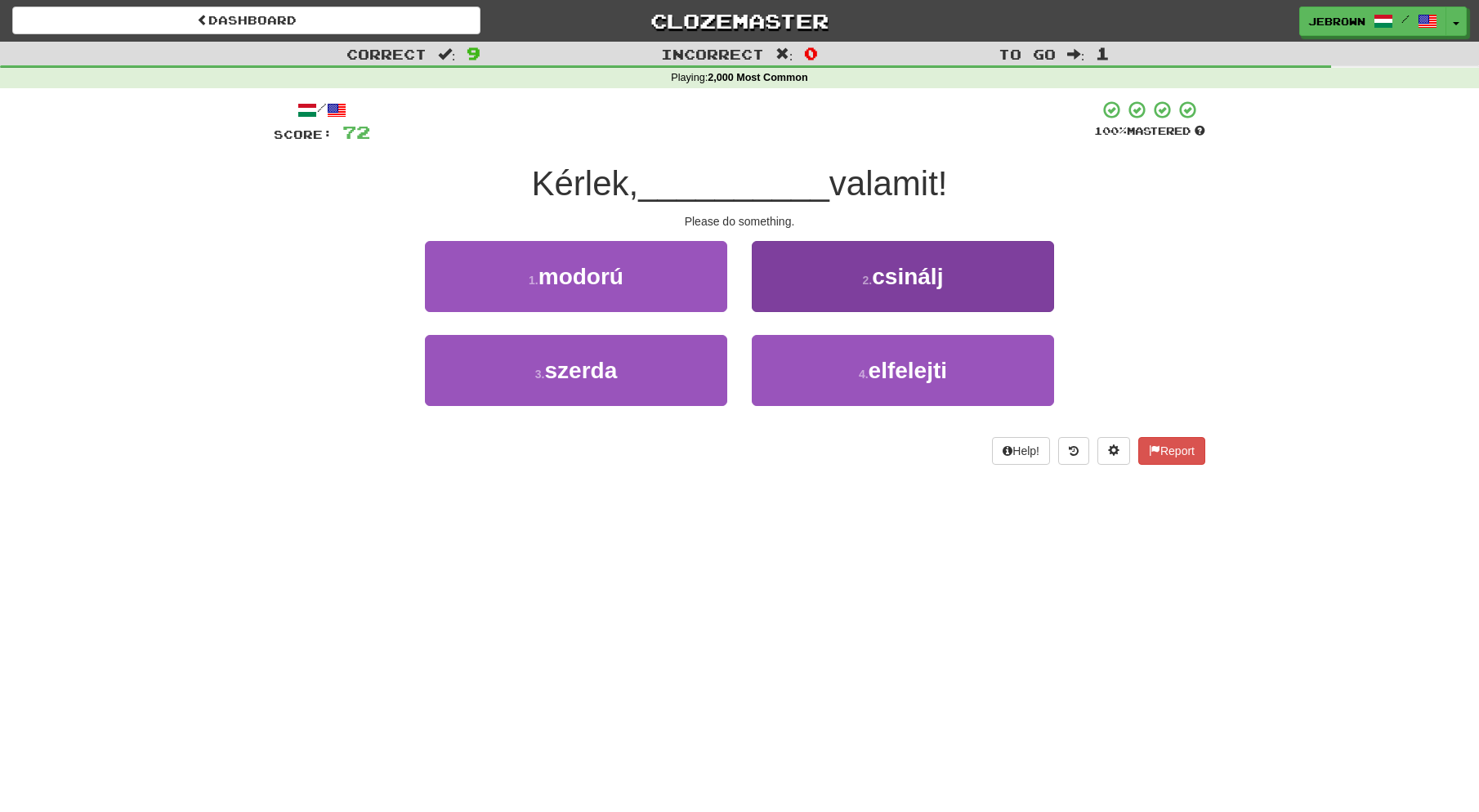
click at [895, 287] on span "csinálj" at bounding box center [907, 276] width 71 height 25
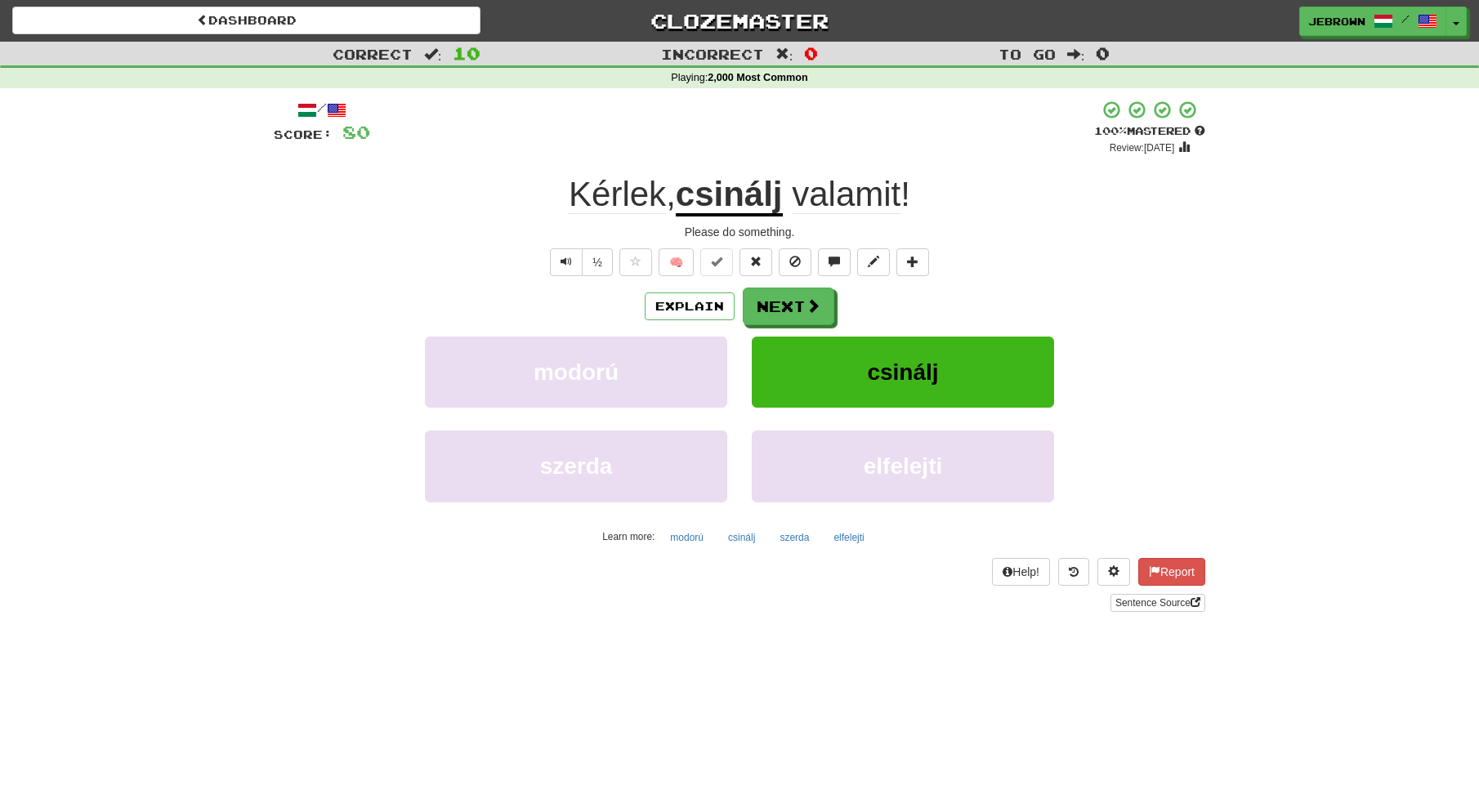
click at [785, 312] on button "Next" at bounding box center [788, 306] width 92 height 38
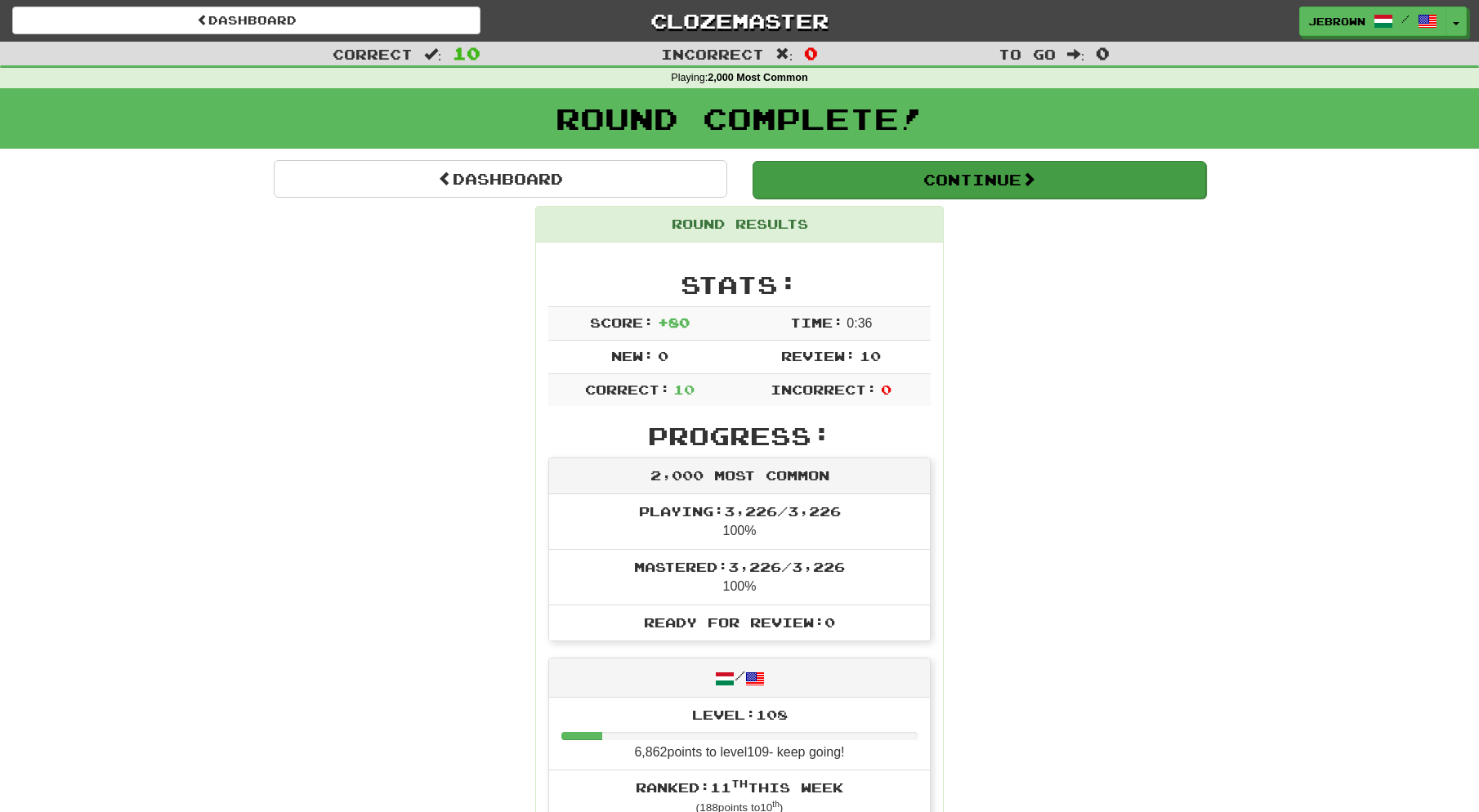
click at [792, 172] on button "Continue" at bounding box center [979, 179] width 453 height 38
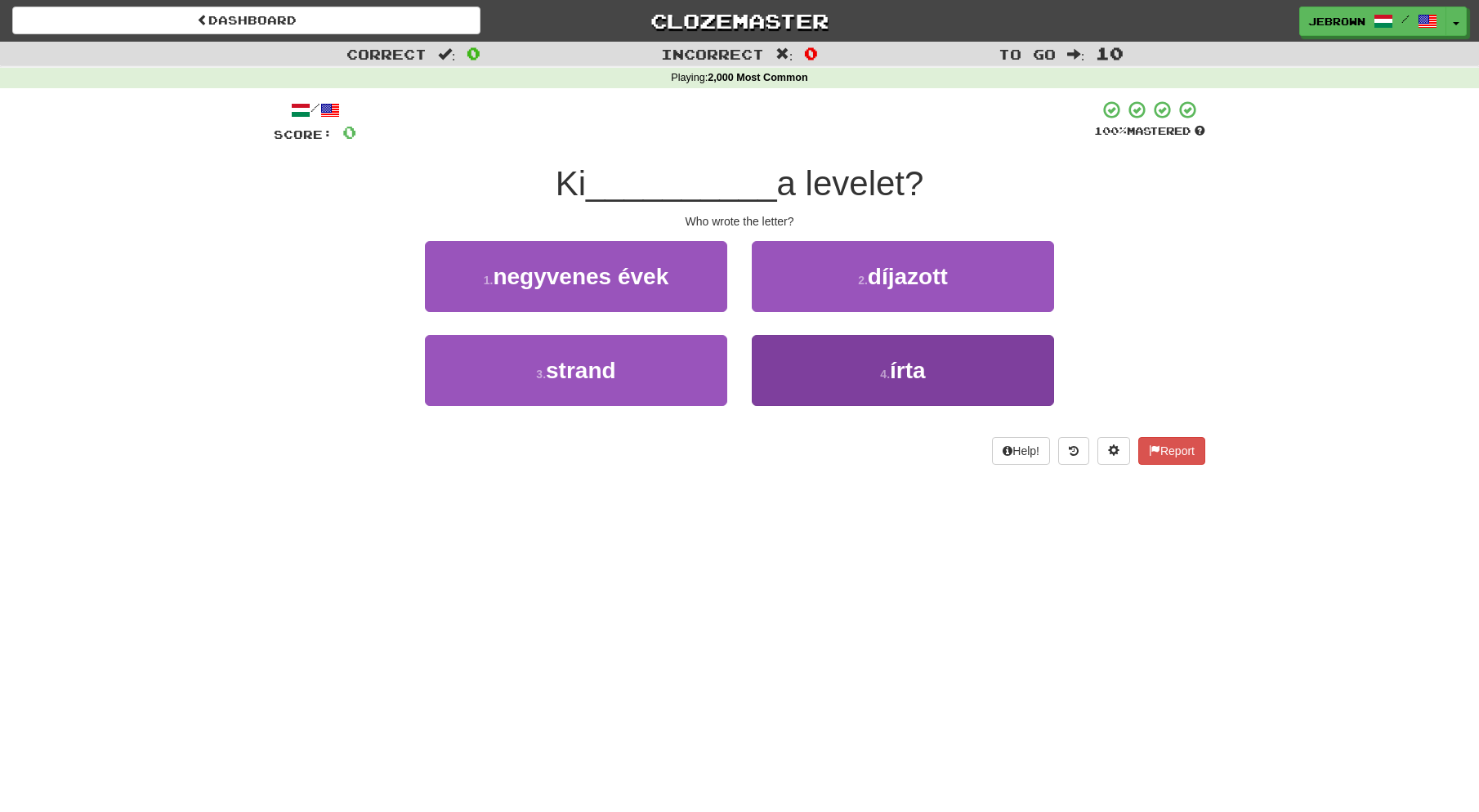
click at [869, 368] on button "4 . írta" at bounding box center [903, 370] width 302 height 71
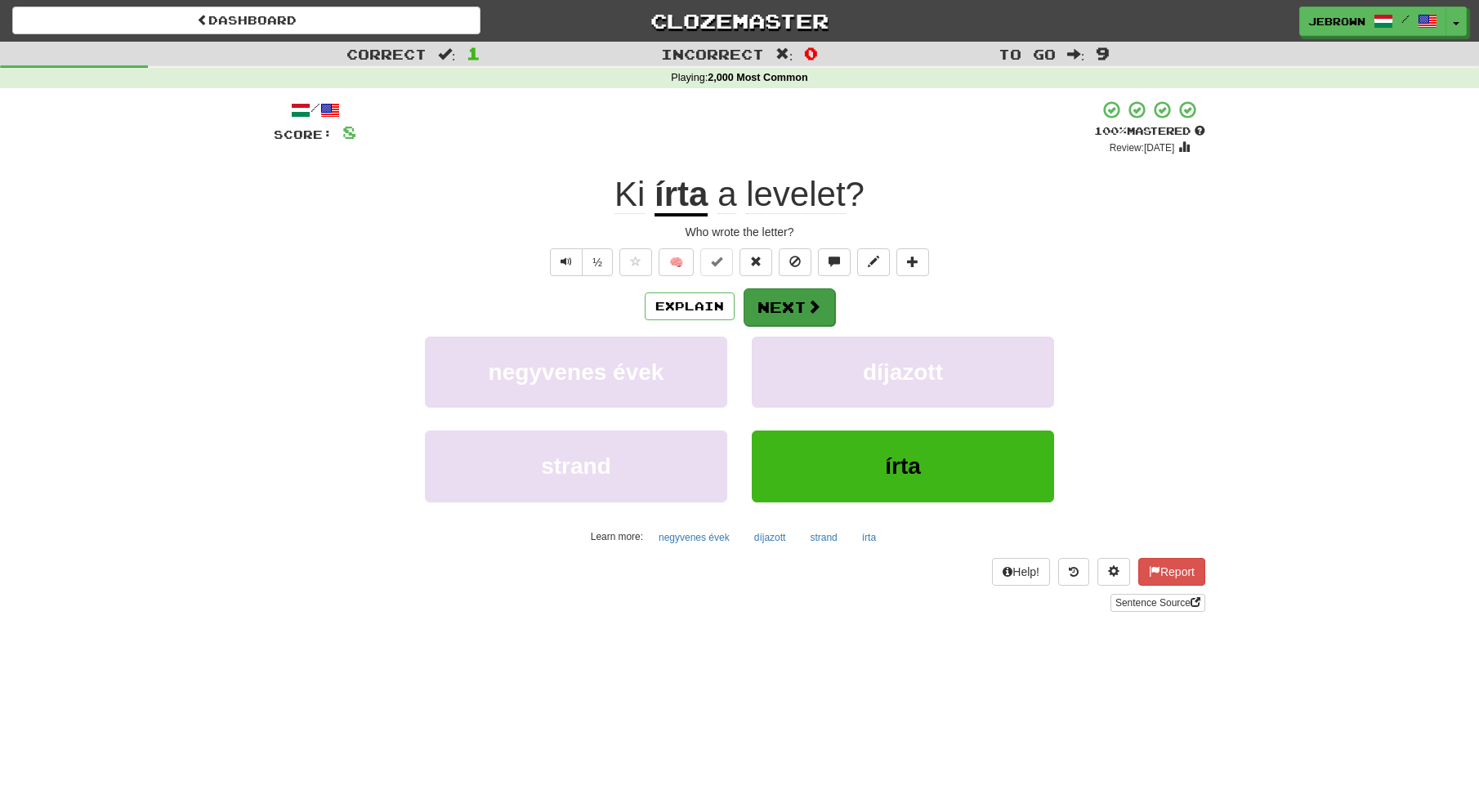
click at [792, 299] on button "Next" at bounding box center [789, 306] width 92 height 38
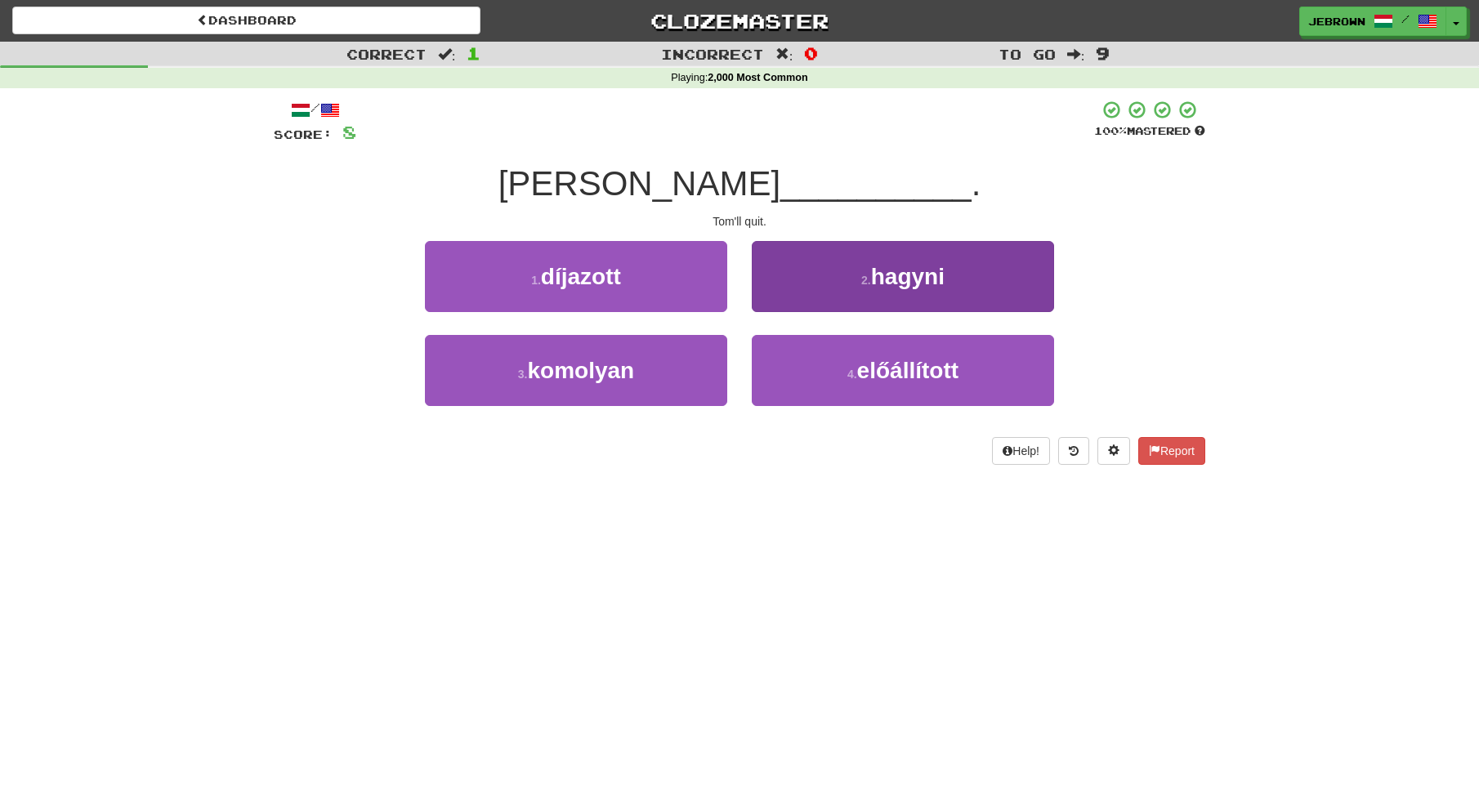
click at [826, 272] on button "2 . hagyni" at bounding box center [903, 276] width 302 height 71
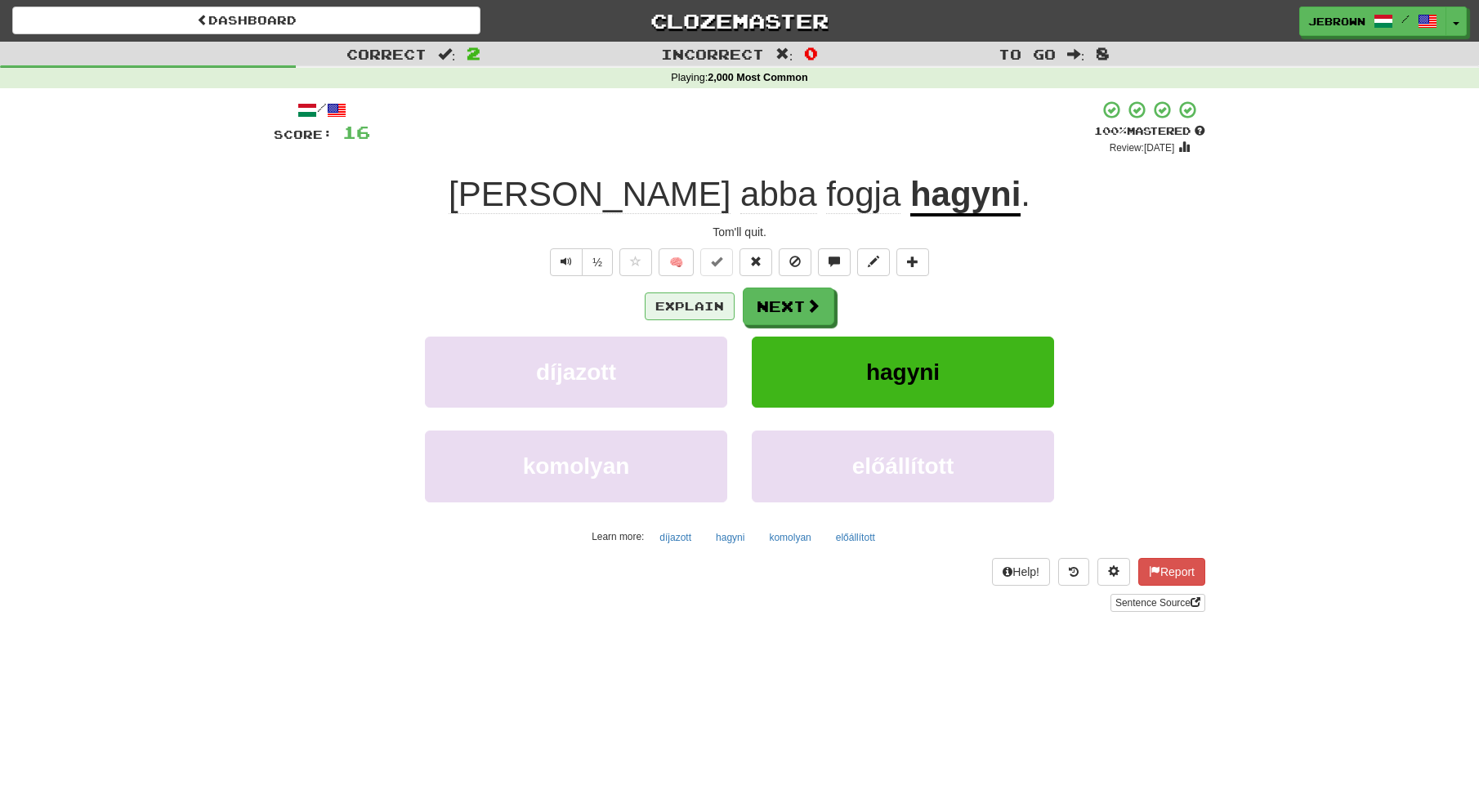
click at [694, 307] on button "Explain" at bounding box center [689, 306] width 90 height 28
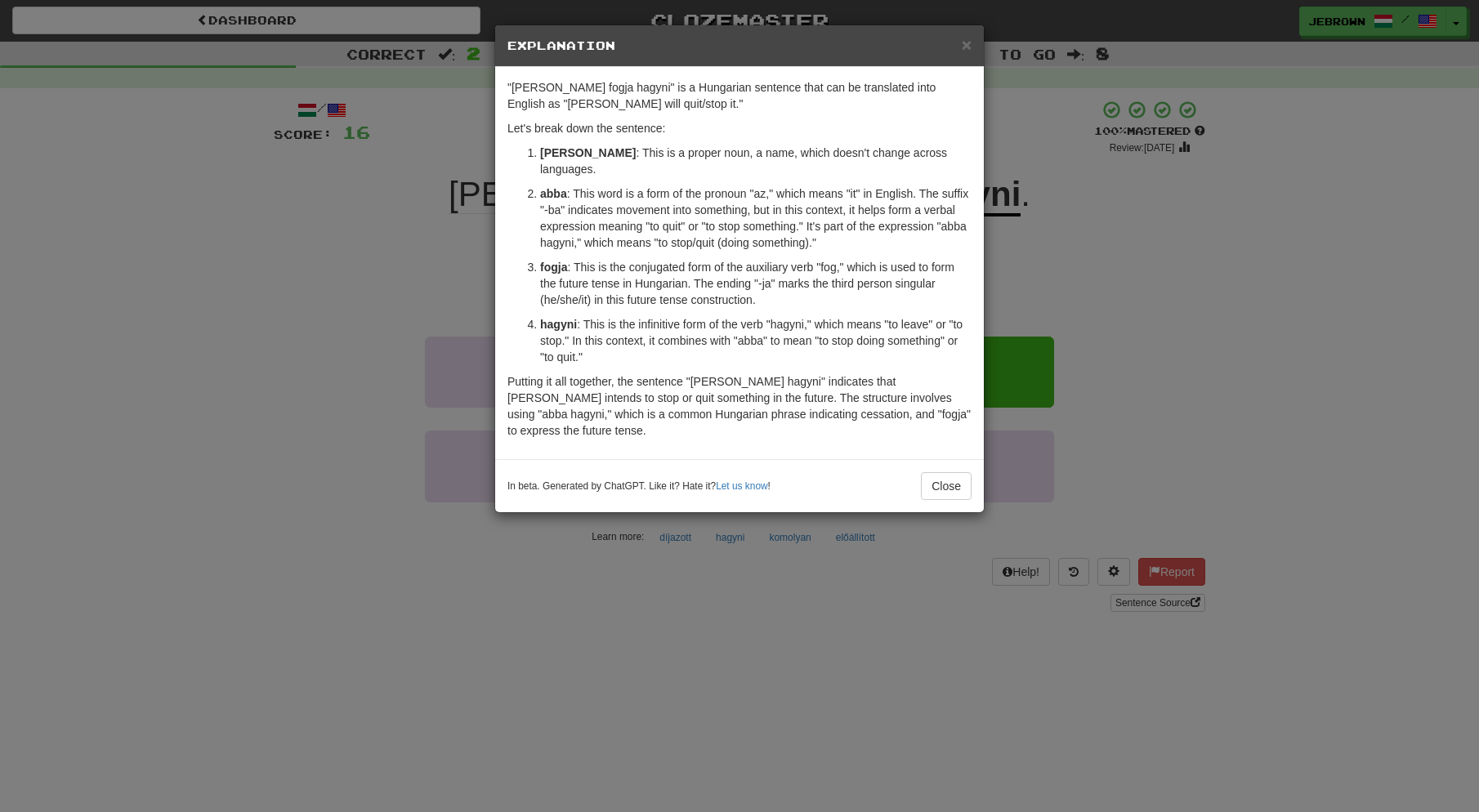
click at [967, 47] on span "×" at bounding box center [967, 45] width 10 height 19
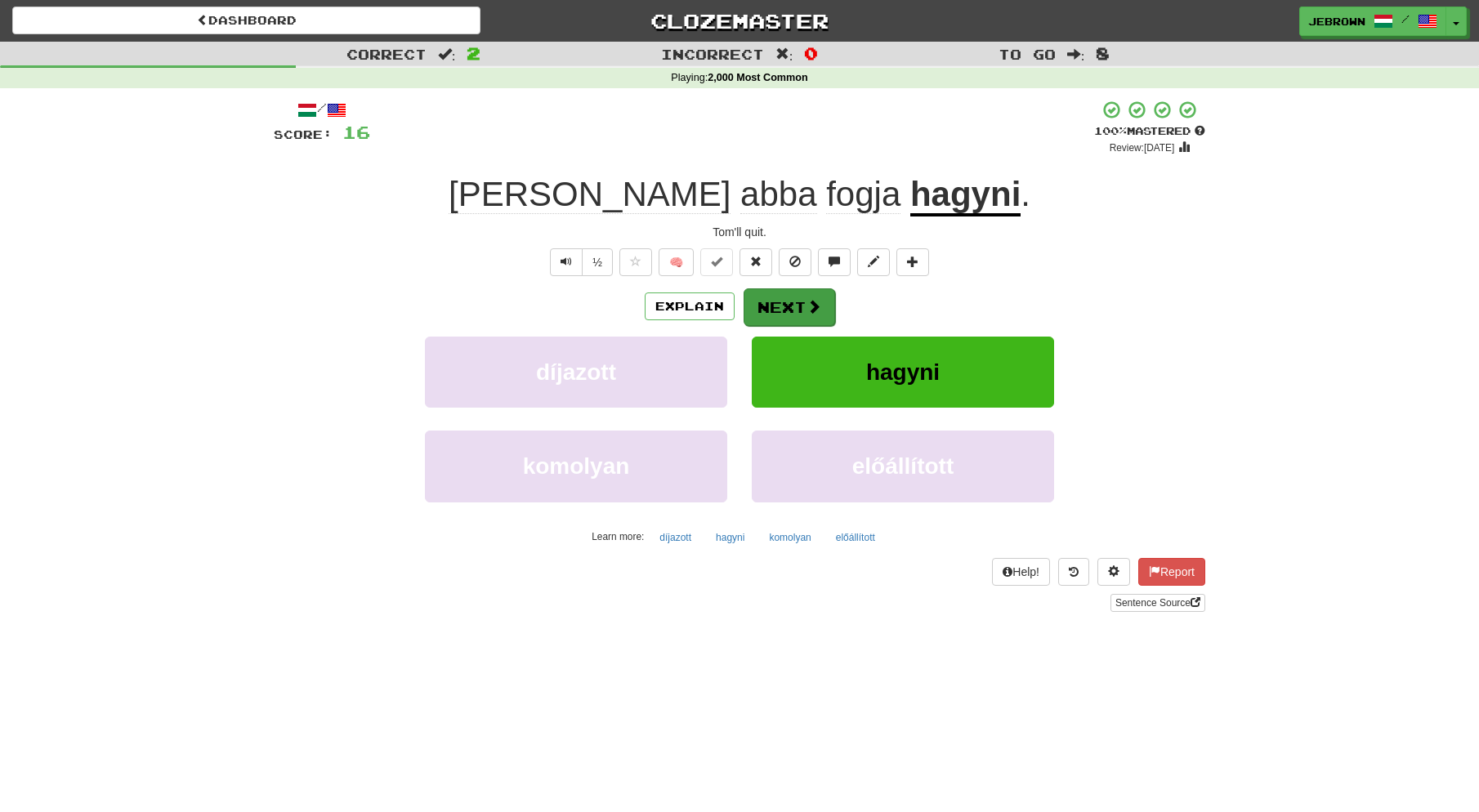
click at [784, 307] on button "Next" at bounding box center [789, 306] width 92 height 38
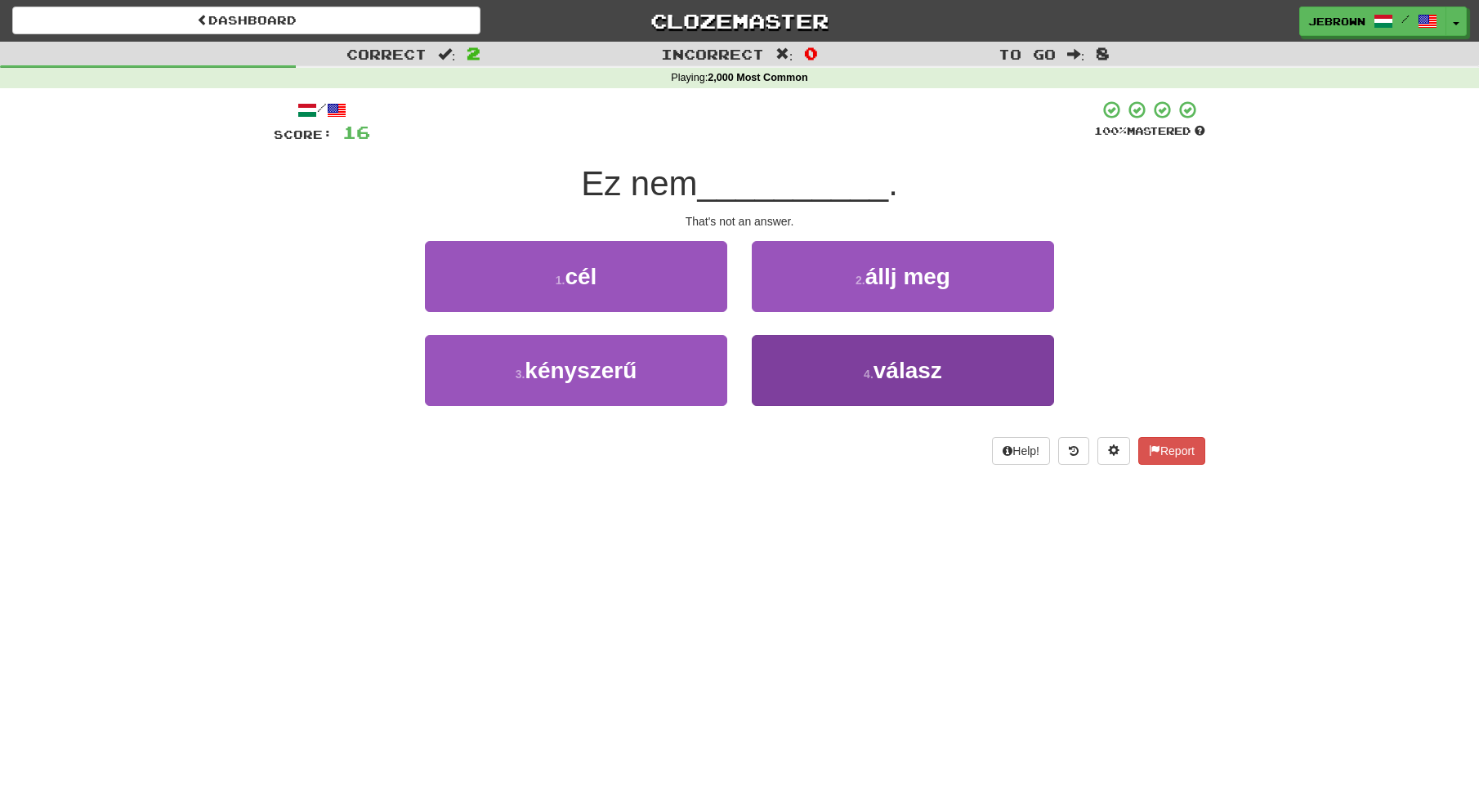
click at [867, 371] on small "4 ." at bounding box center [868, 374] width 10 height 13
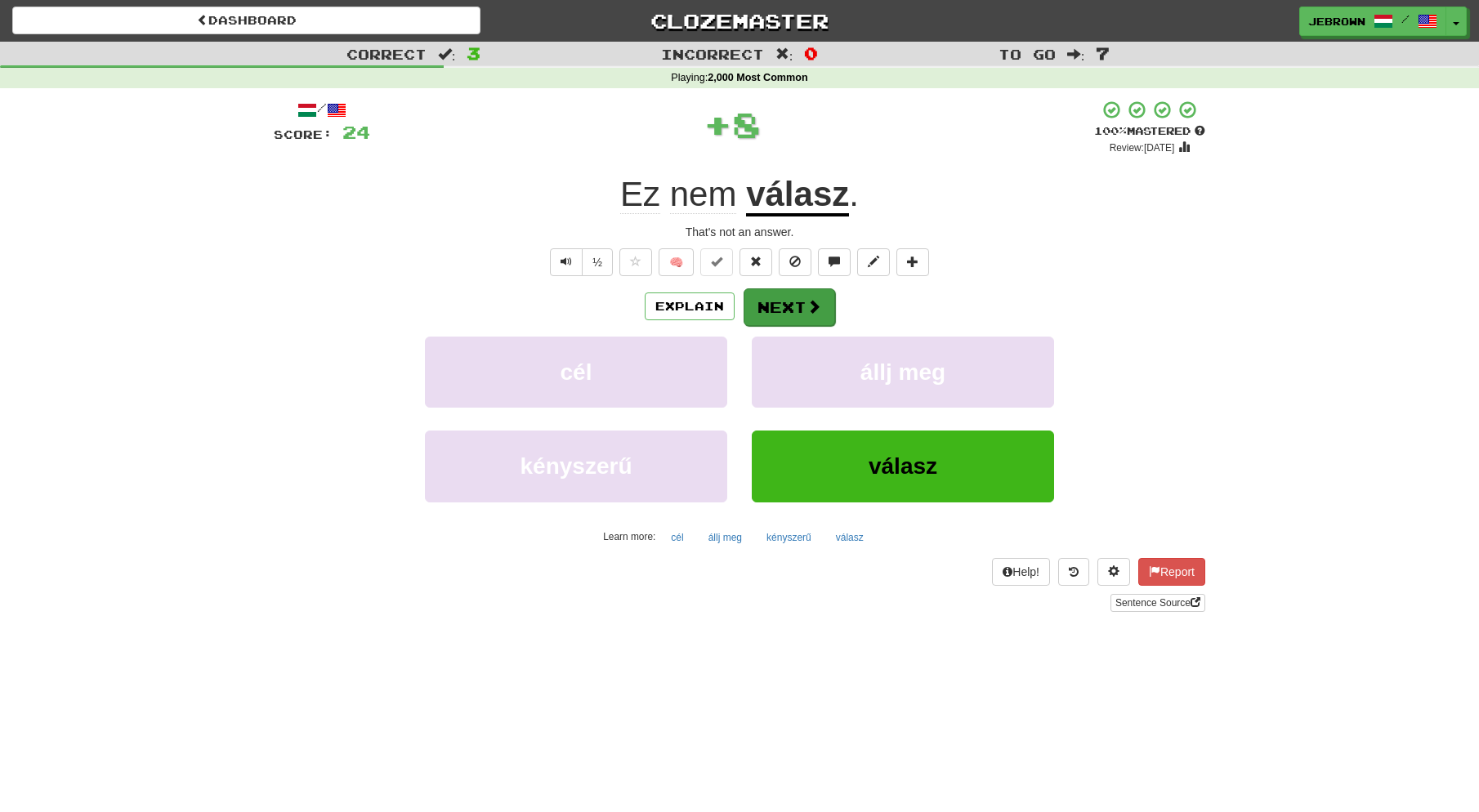
click at [785, 302] on button "Next" at bounding box center [789, 306] width 92 height 38
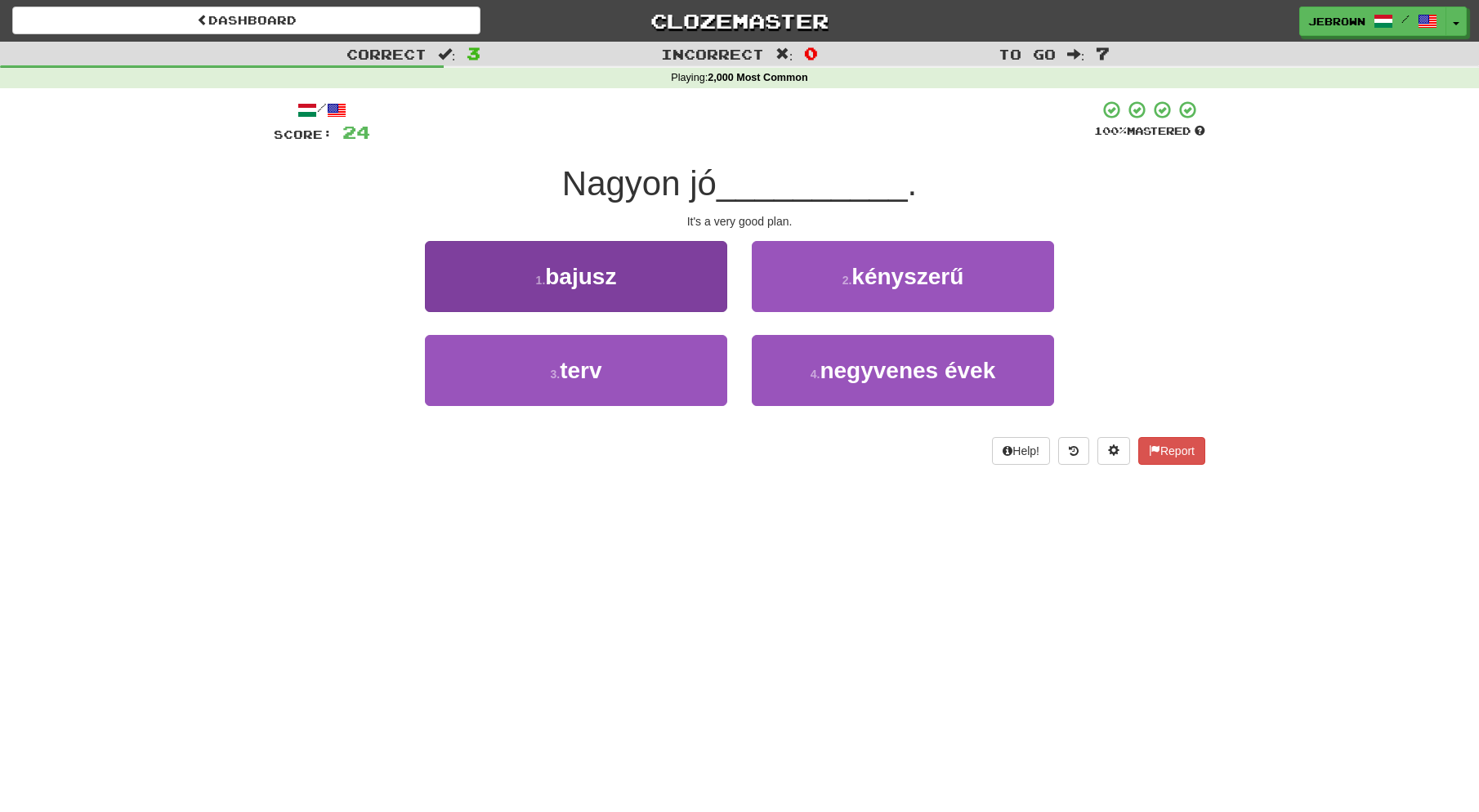
click at [621, 368] on button "3 . terv" at bounding box center [576, 370] width 302 height 71
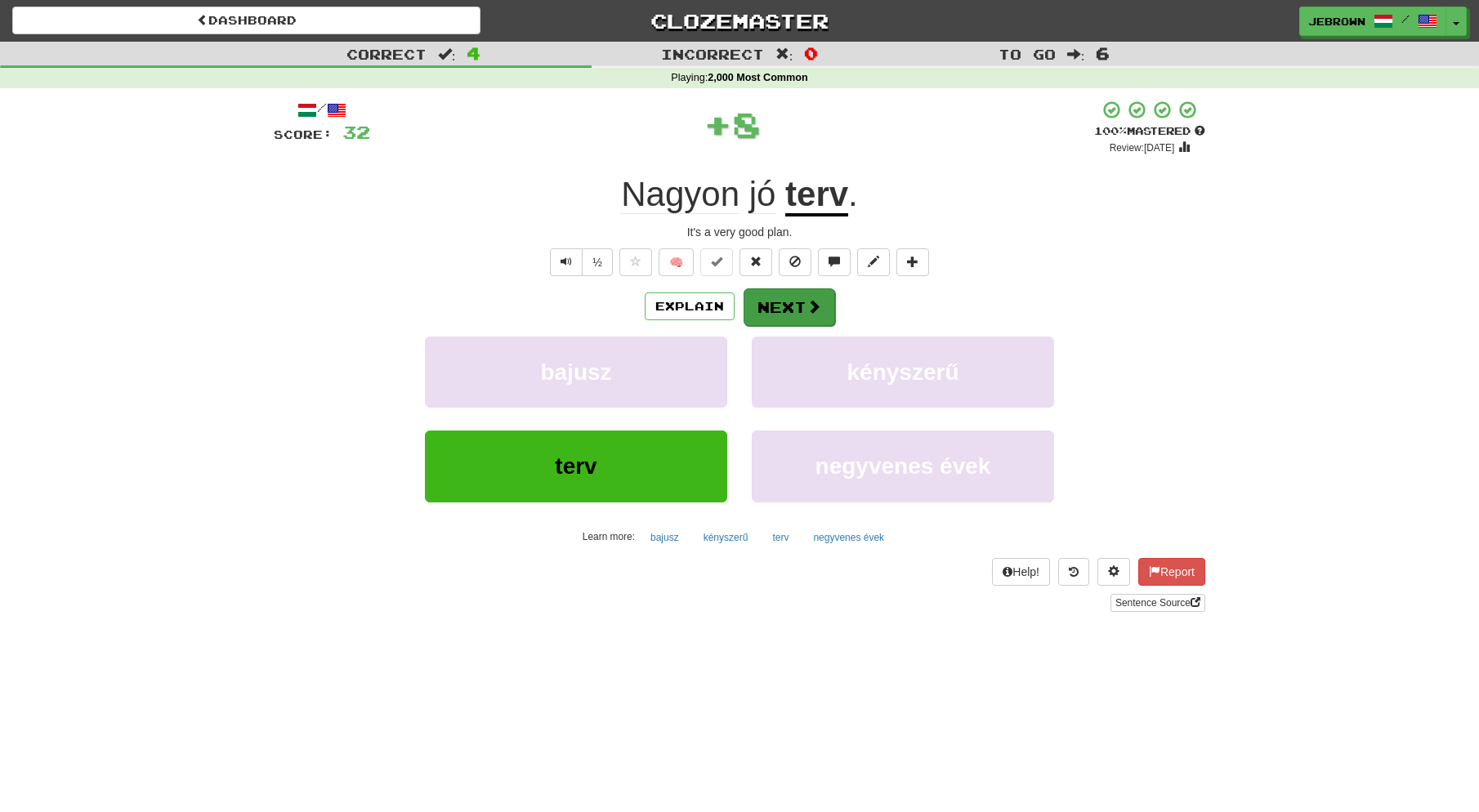
click at [807, 299] on span at bounding box center [814, 306] width 15 height 15
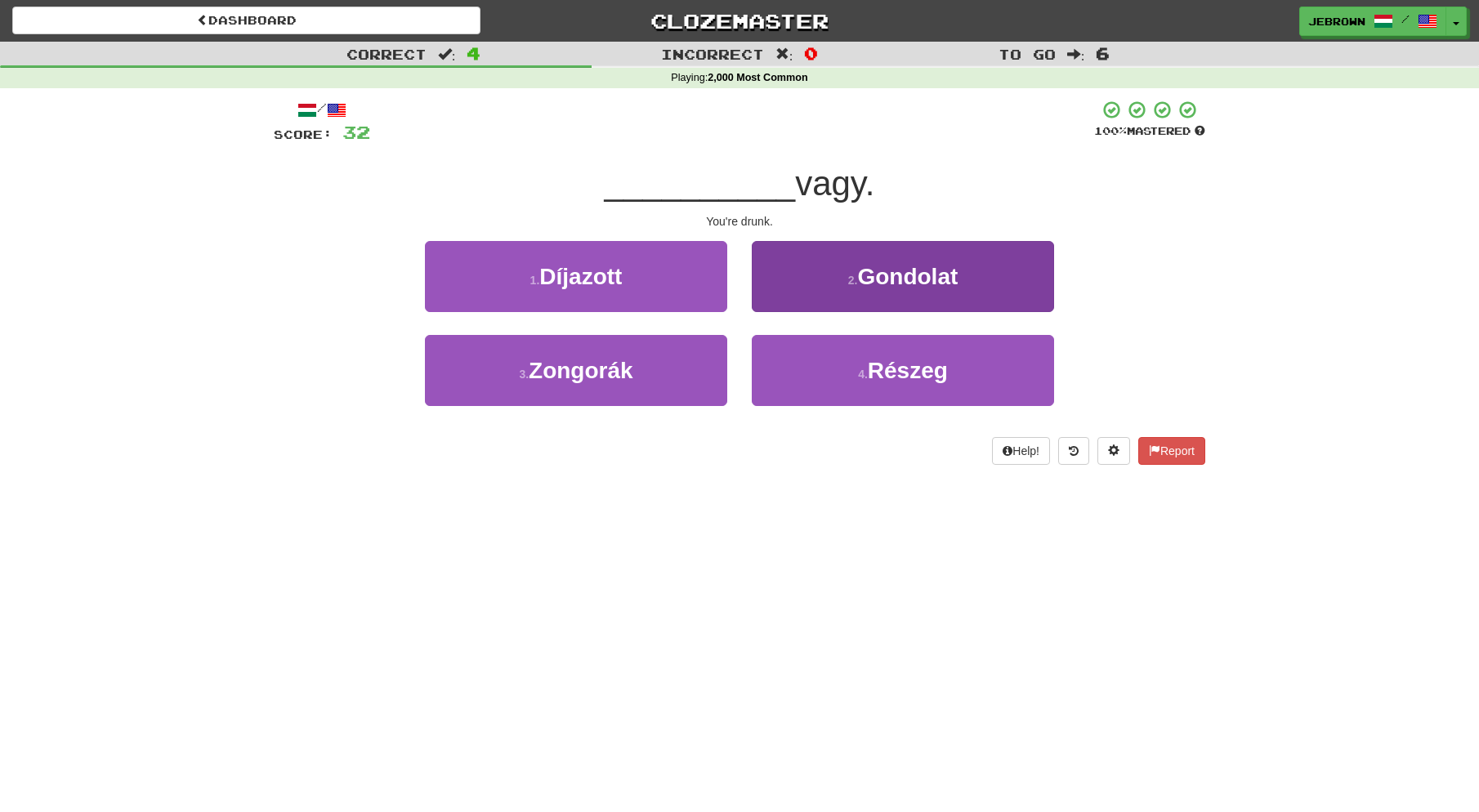
click at [811, 358] on button "4 . Részeg" at bounding box center [903, 370] width 302 height 71
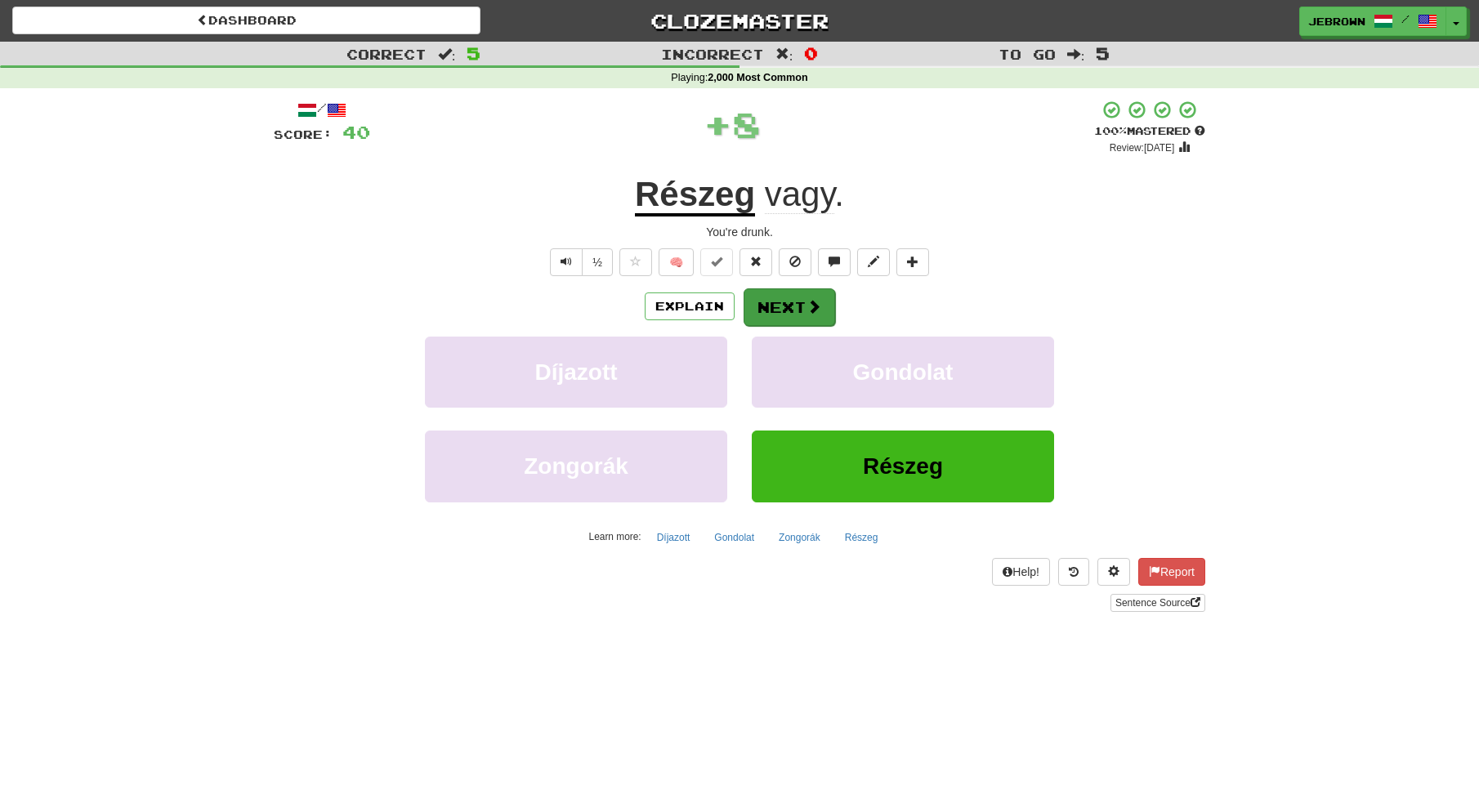
click at [777, 299] on button "Next" at bounding box center [789, 306] width 92 height 38
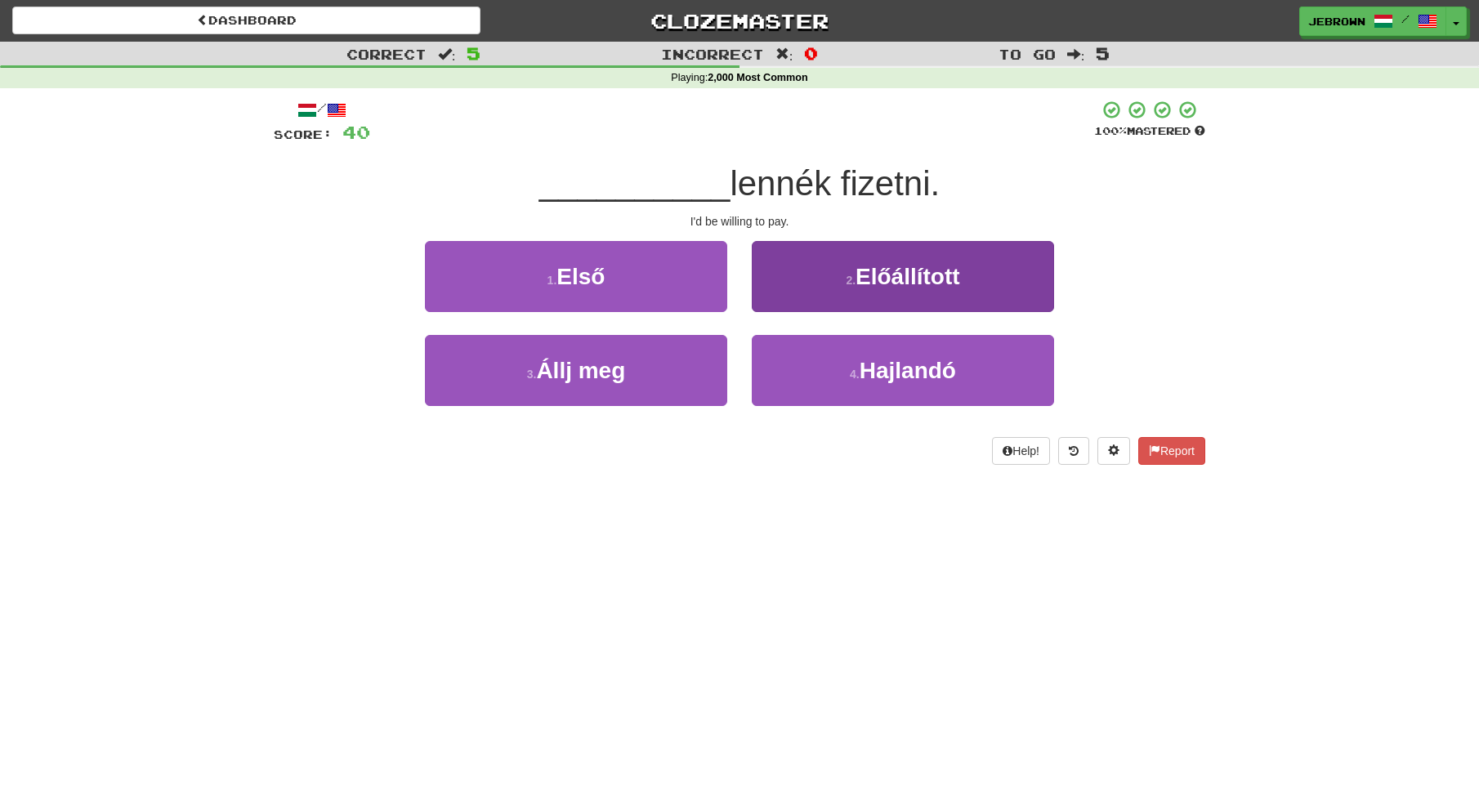
click at [859, 369] on small "4 ." at bounding box center [854, 374] width 10 height 13
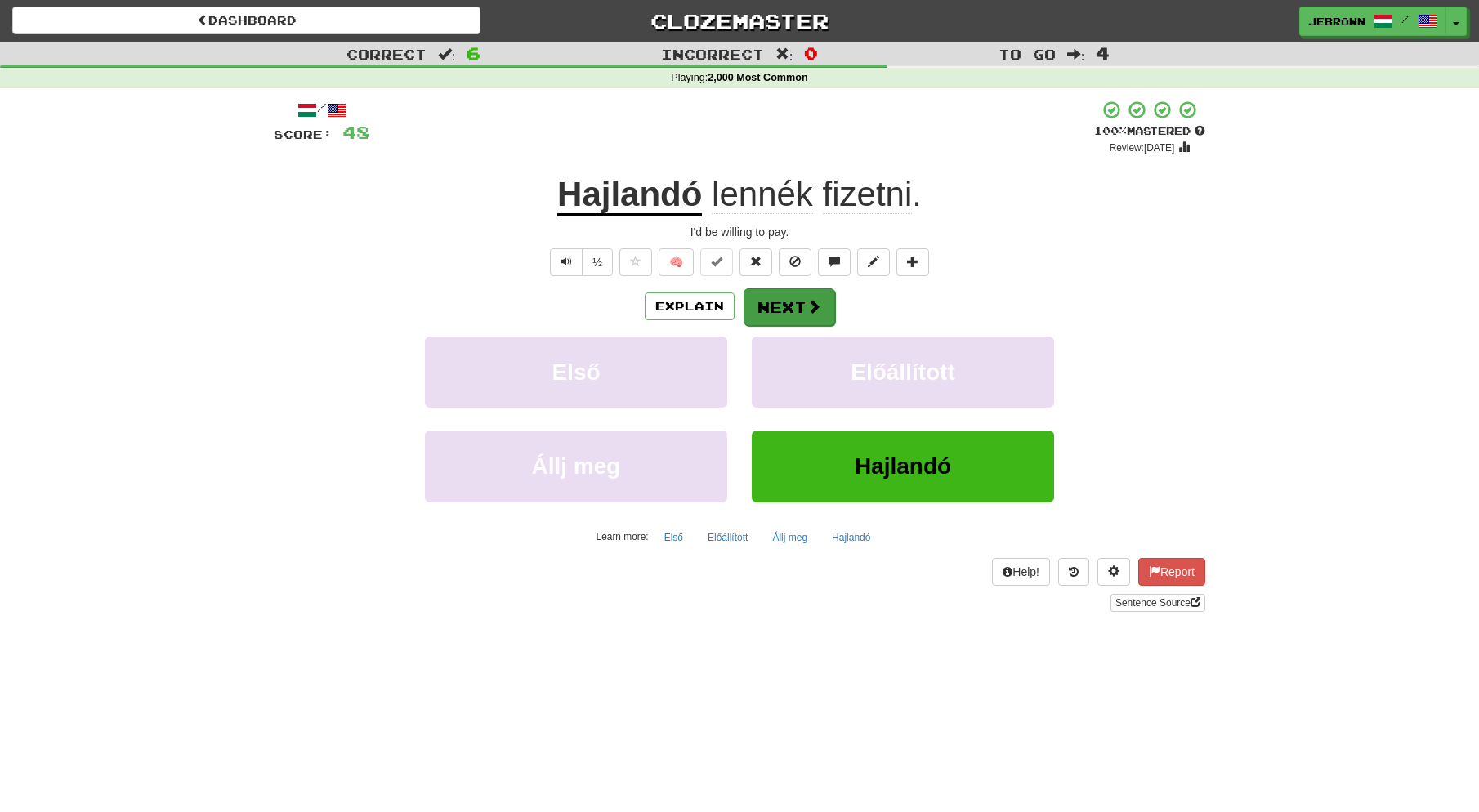
click at [777, 301] on button "Next" at bounding box center [789, 306] width 92 height 38
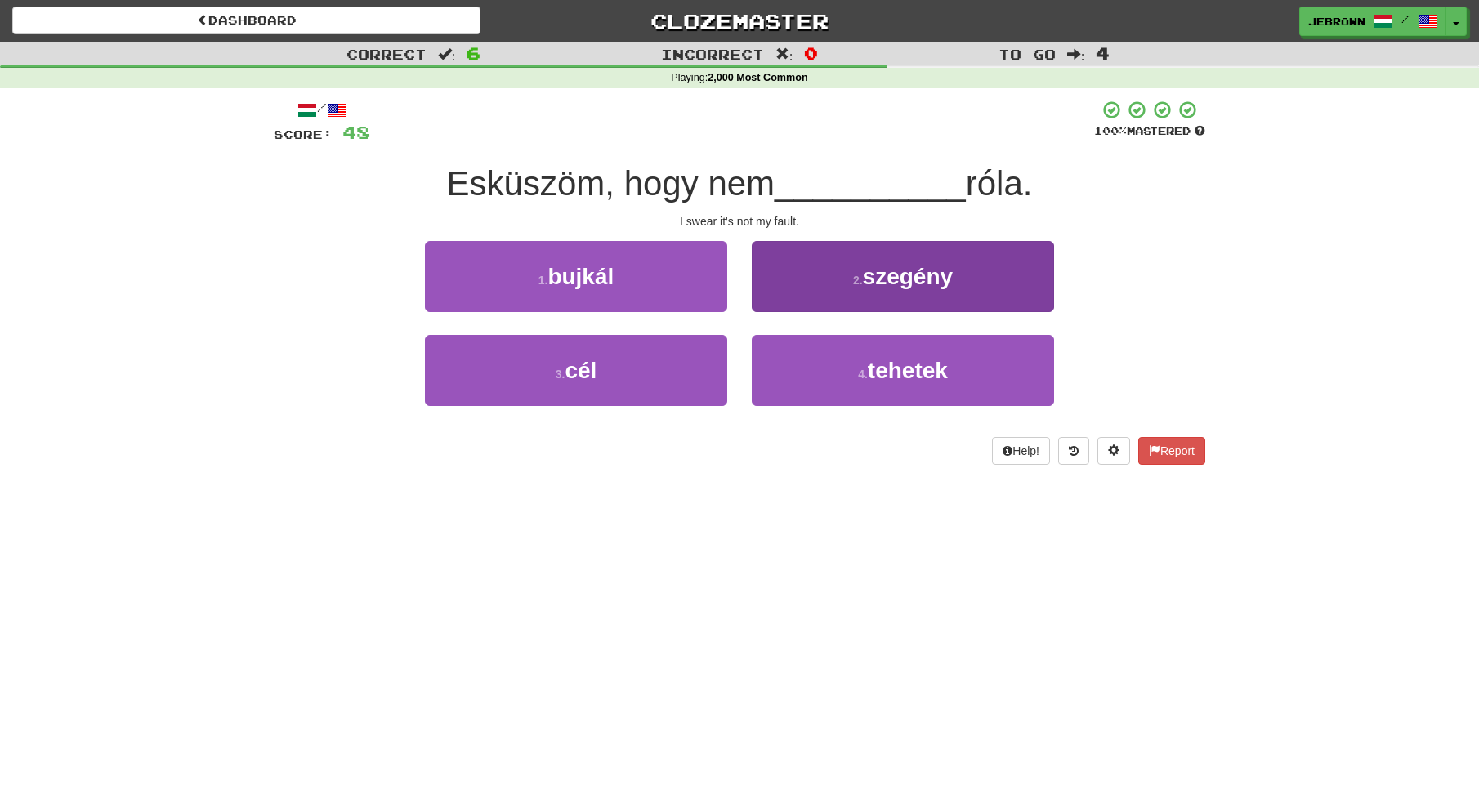
click at [924, 369] on span "tehetek" at bounding box center [908, 370] width 80 height 25
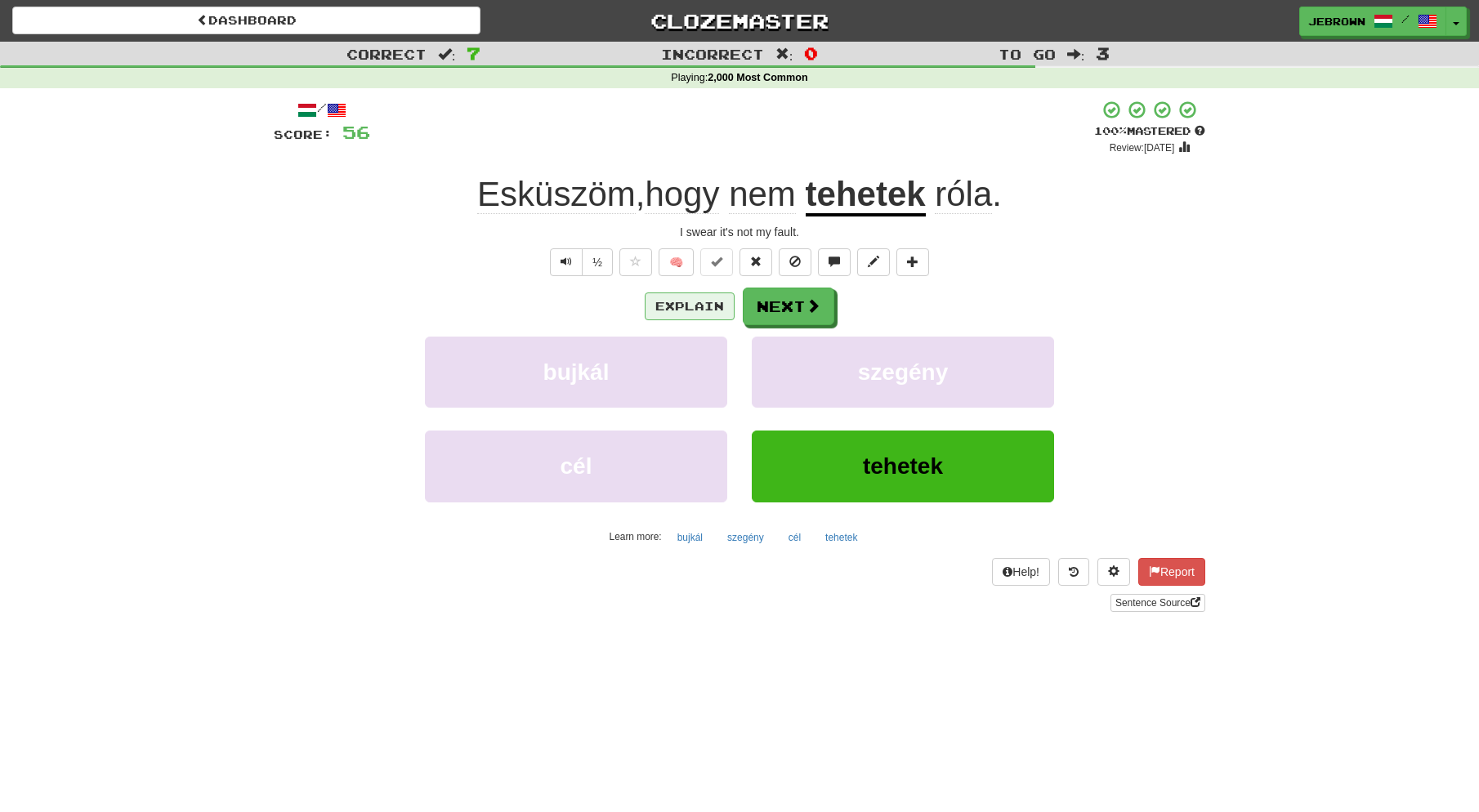
click at [678, 305] on button "Explain" at bounding box center [689, 306] width 90 height 28
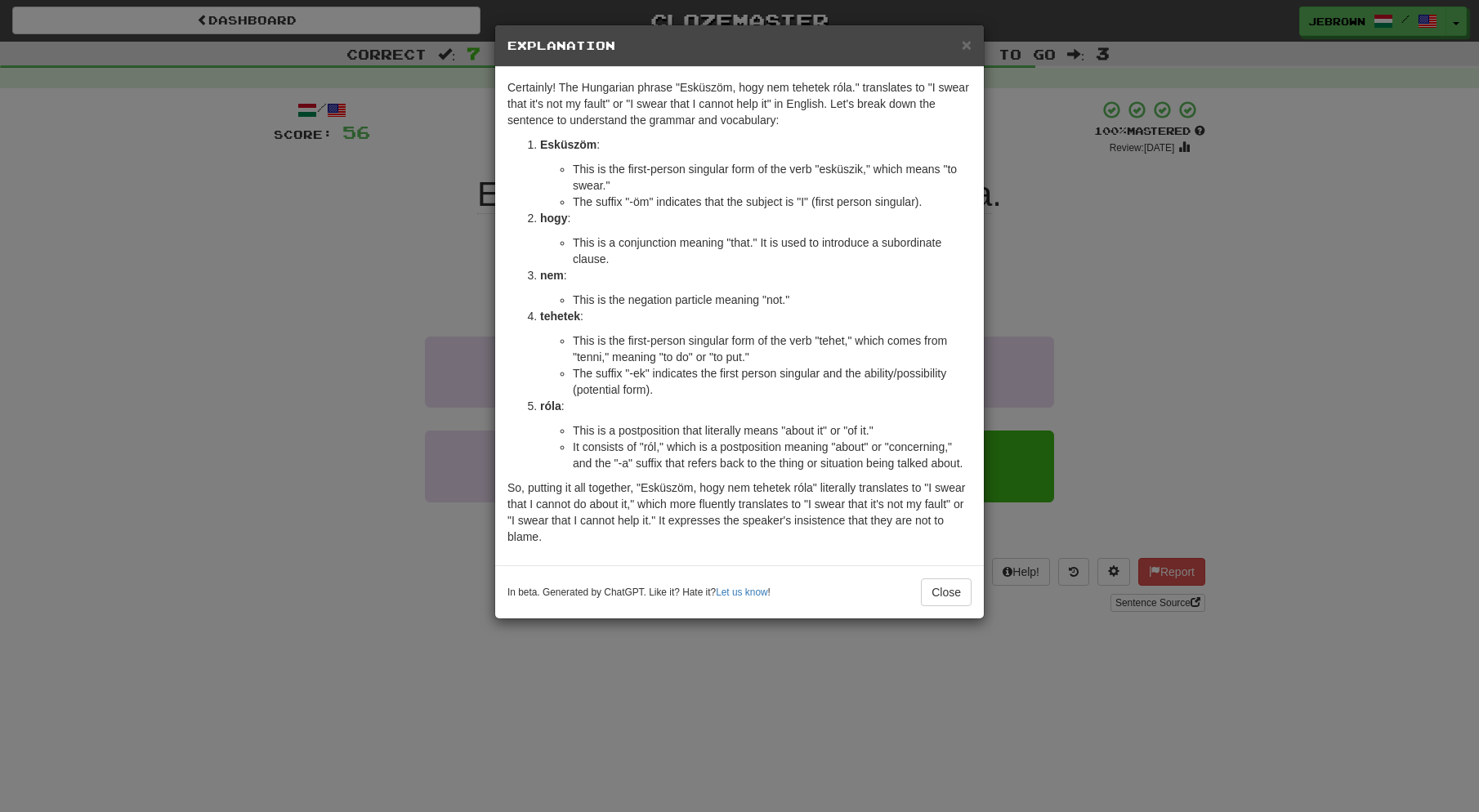
click at [964, 45] on span "×" at bounding box center [967, 45] width 10 height 19
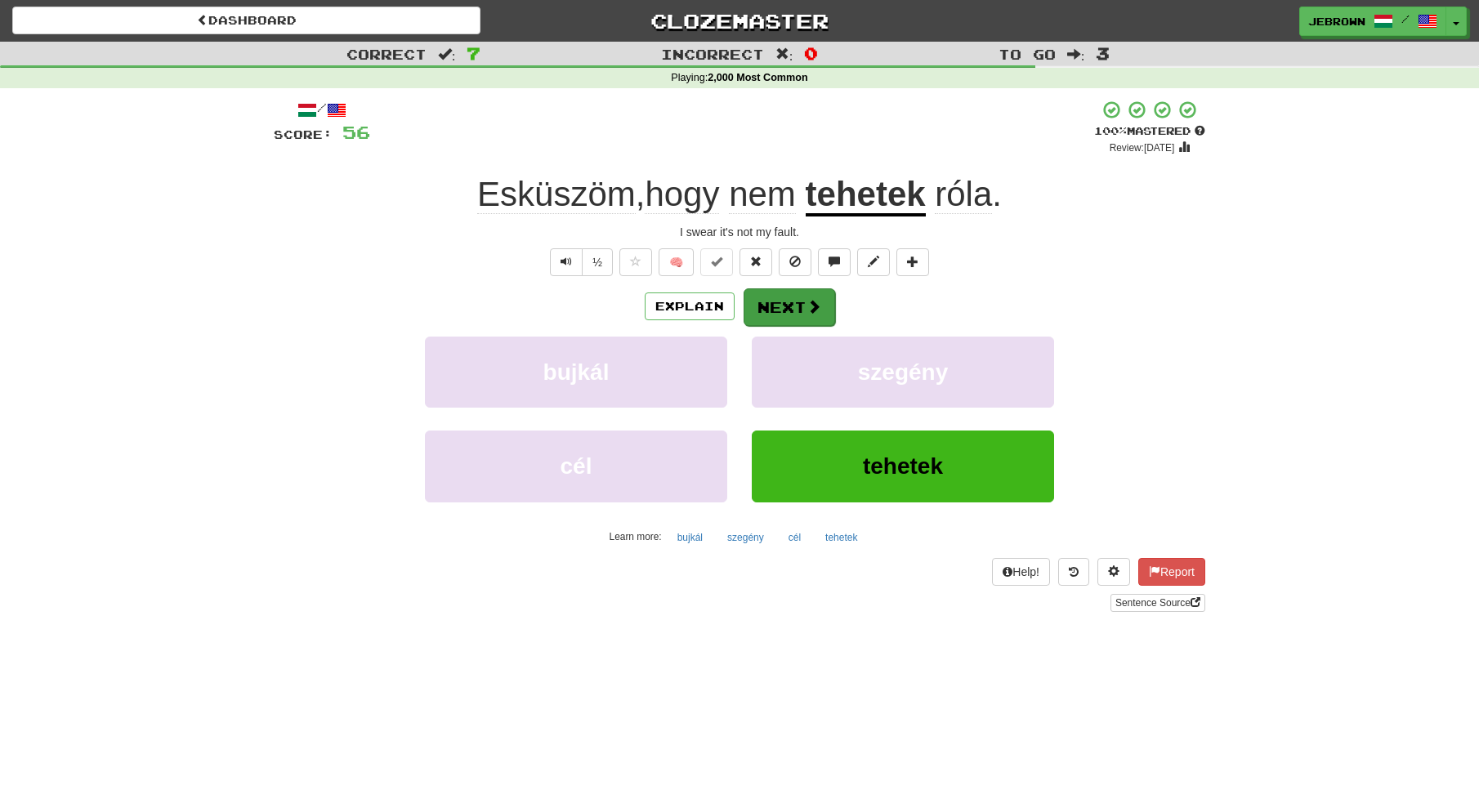
click at [809, 299] on span at bounding box center [814, 306] width 15 height 15
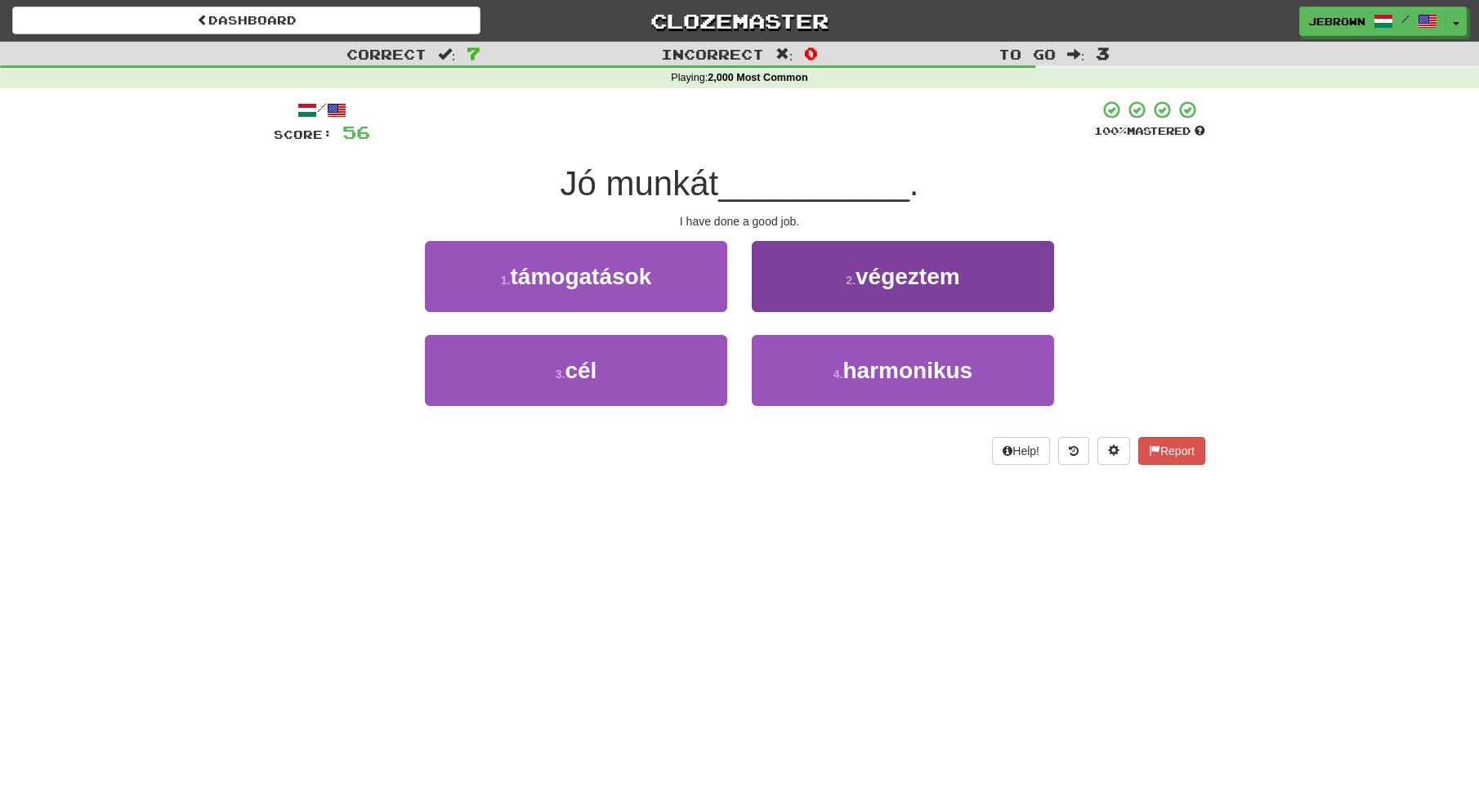
click at [822, 292] on button "2 . végeztem" at bounding box center [903, 276] width 302 height 71
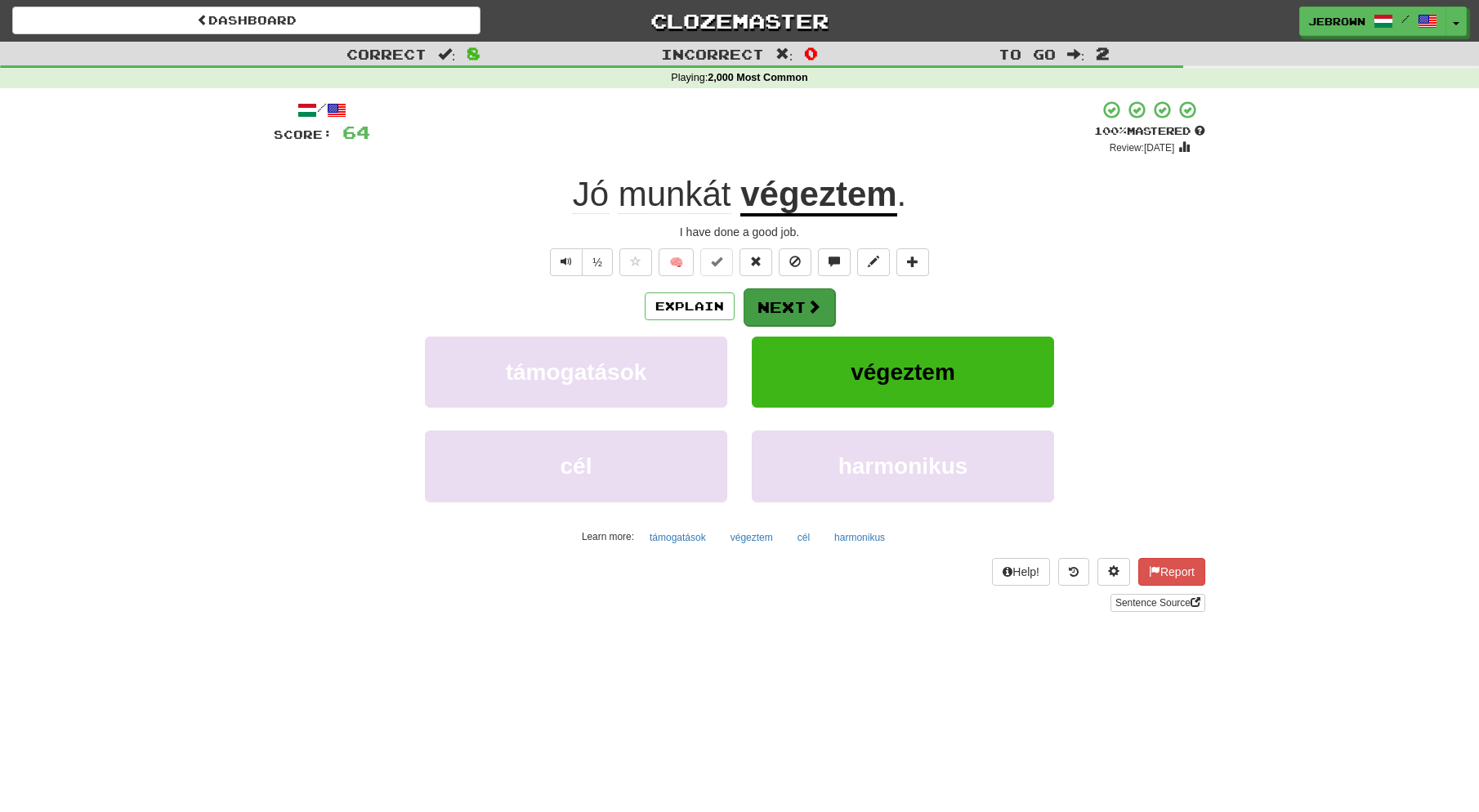
click at [790, 304] on button "Next" at bounding box center [789, 306] width 92 height 38
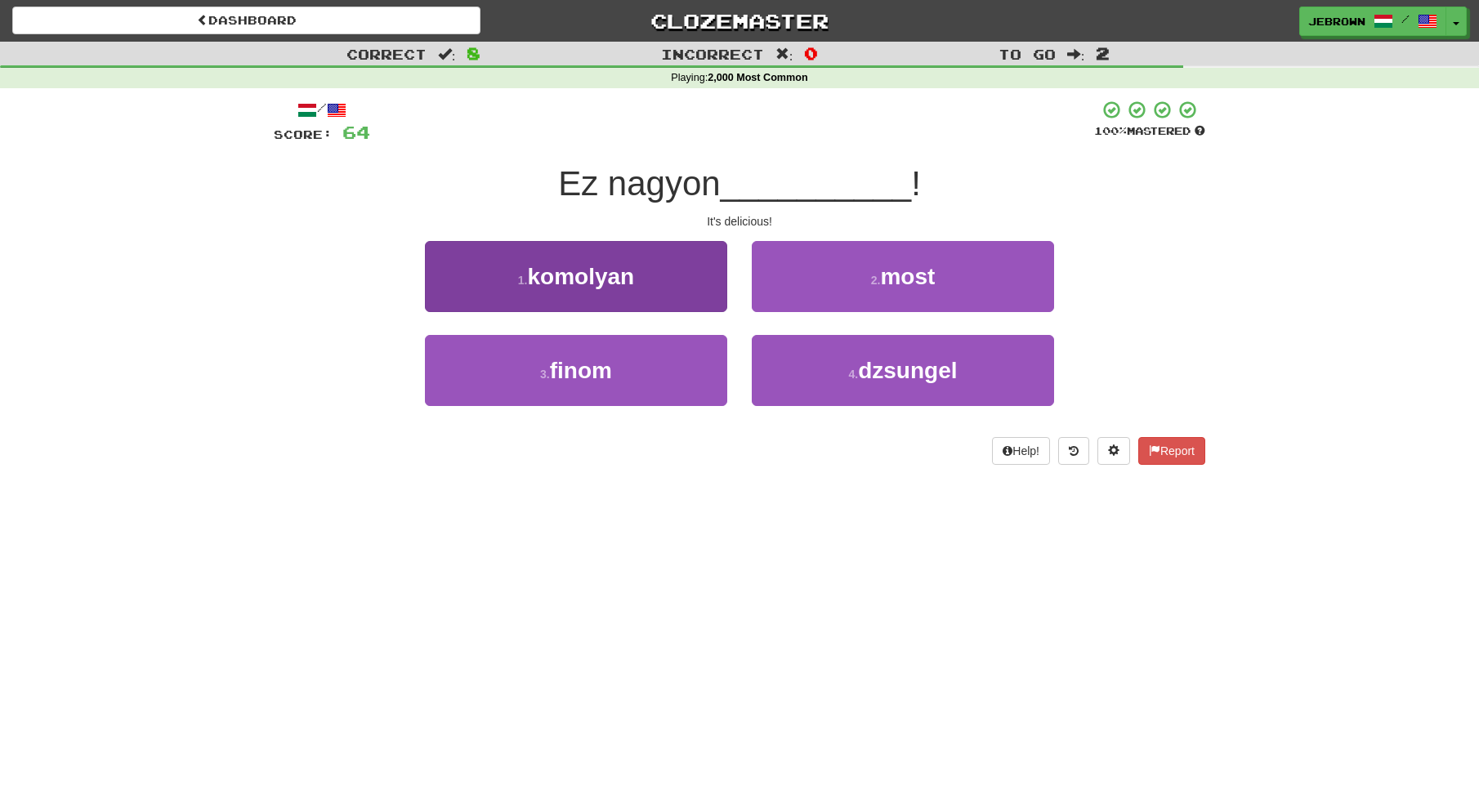
click at [644, 361] on button "3 . finom" at bounding box center [576, 370] width 302 height 71
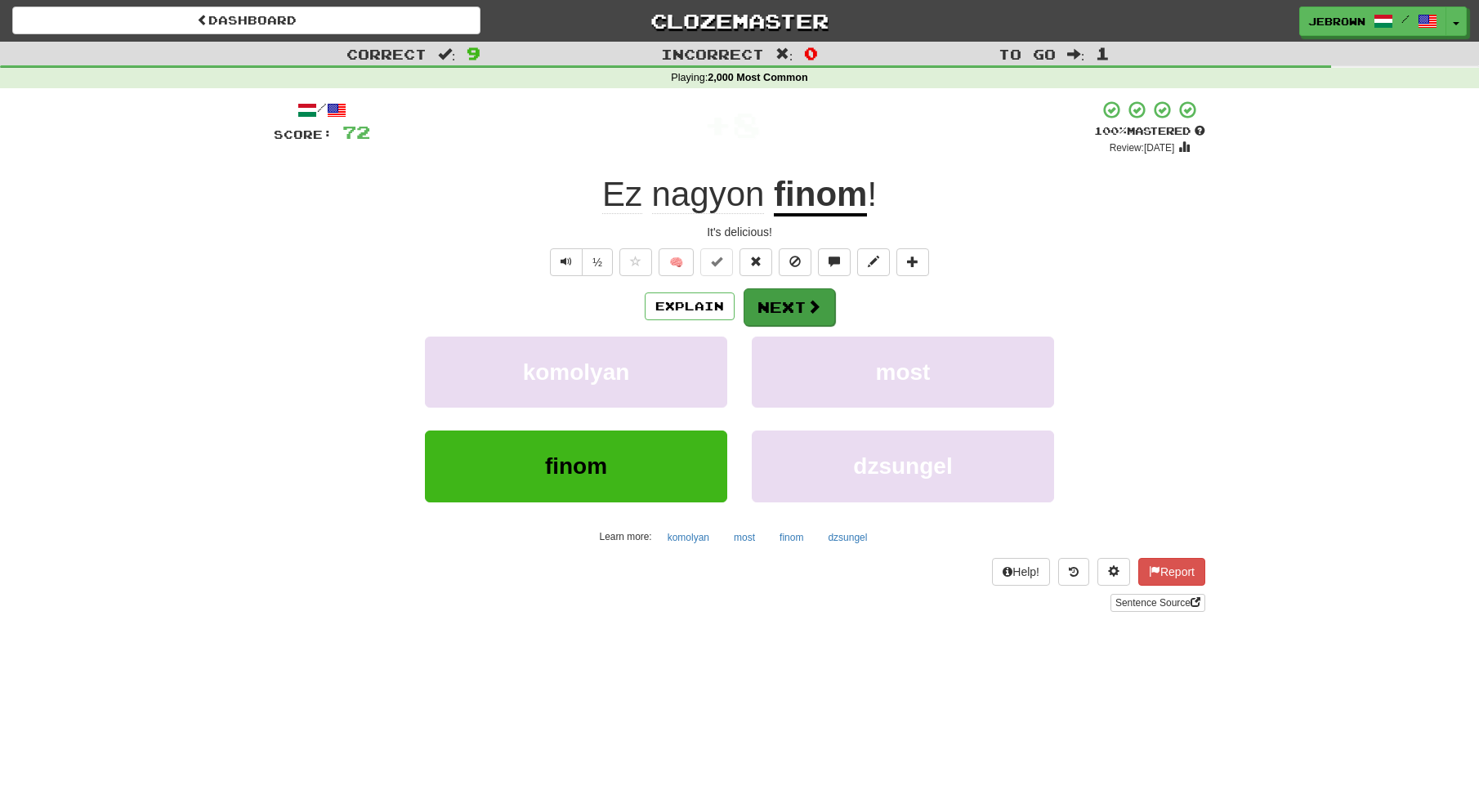
click at [798, 300] on button "Next" at bounding box center [789, 306] width 92 height 38
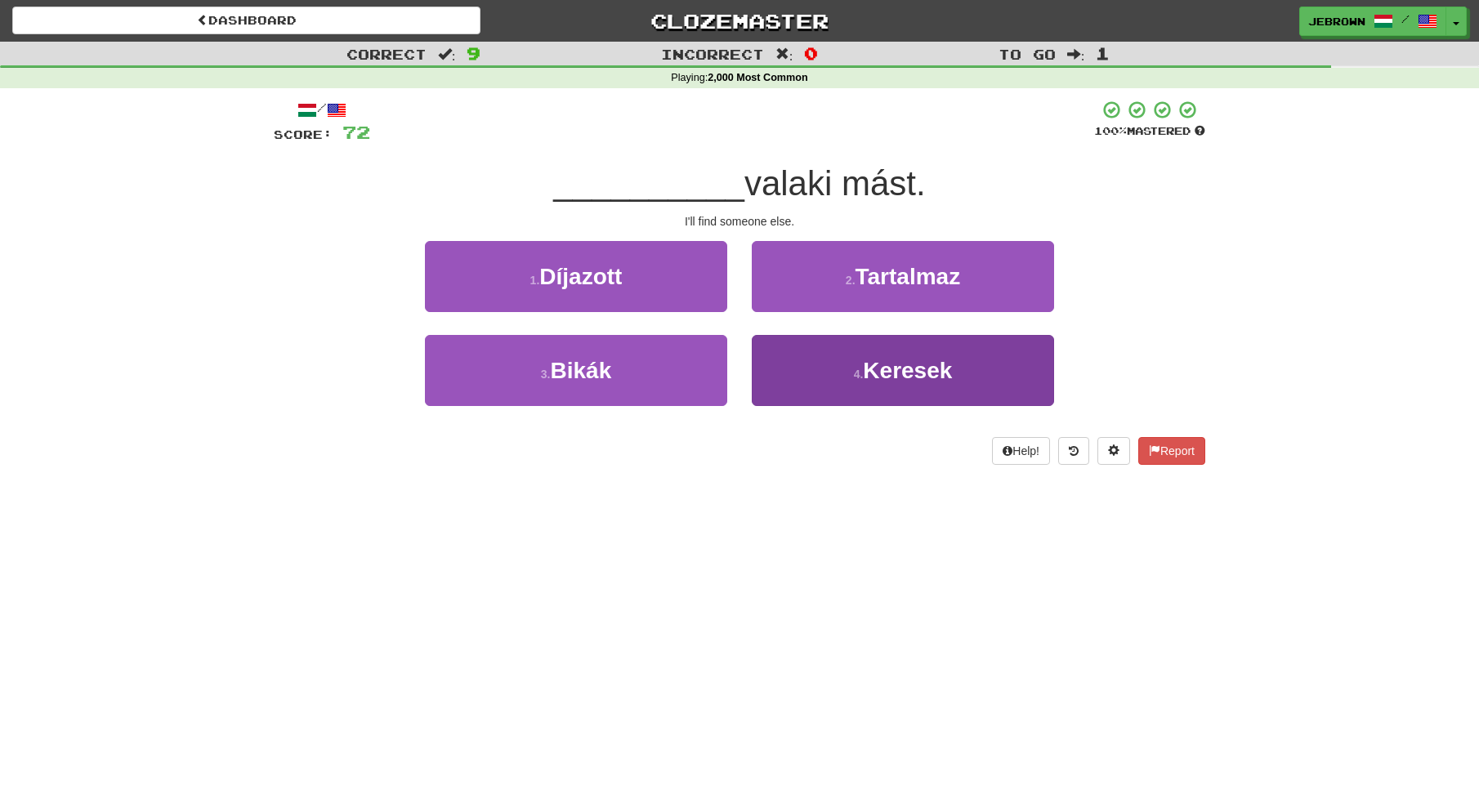
click at [863, 372] on span "Keresek" at bounding box center [907, 370] width 89 height 25
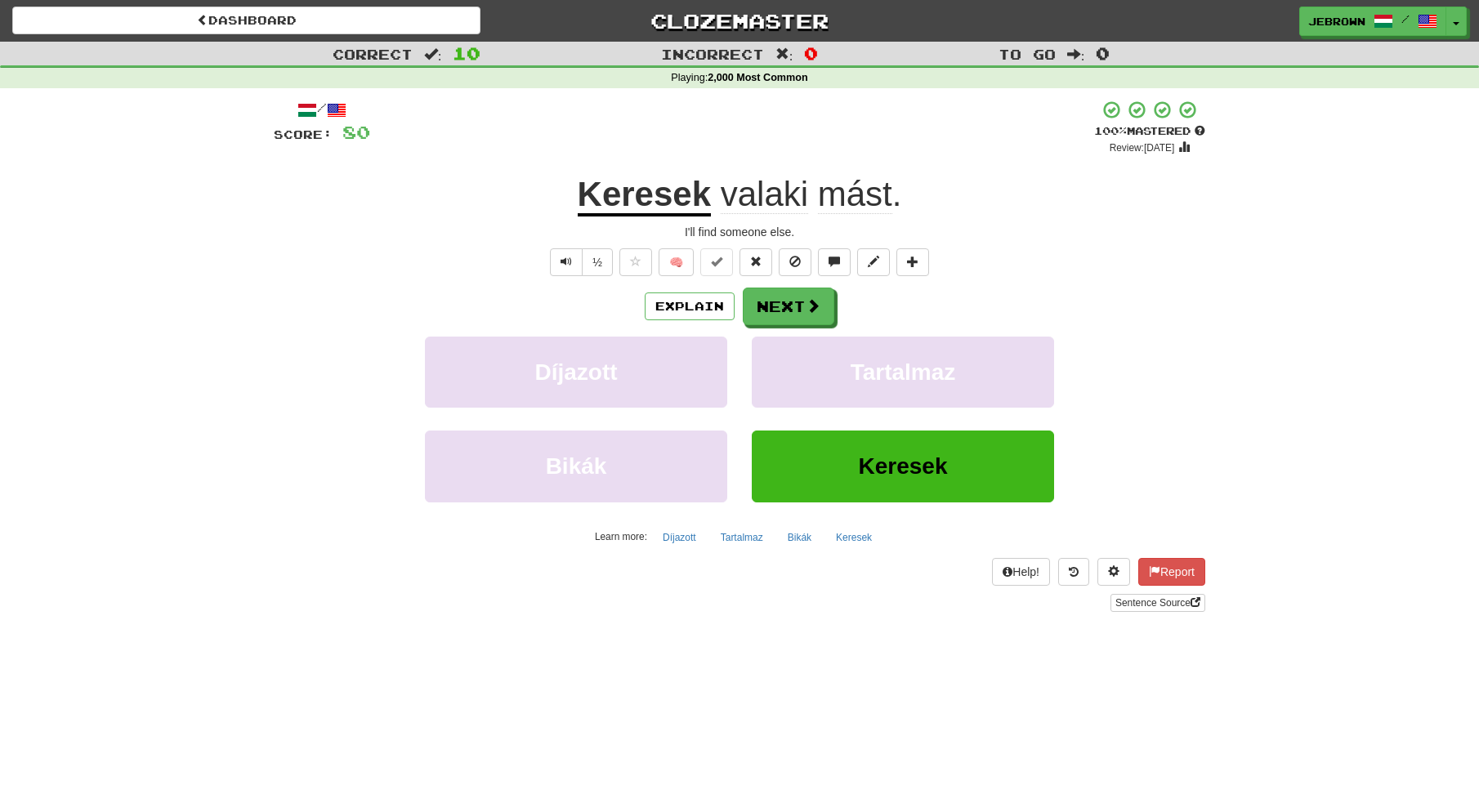
click at [788, 306] on button "Next" at bounding box center [788, 306] width 92 height 38
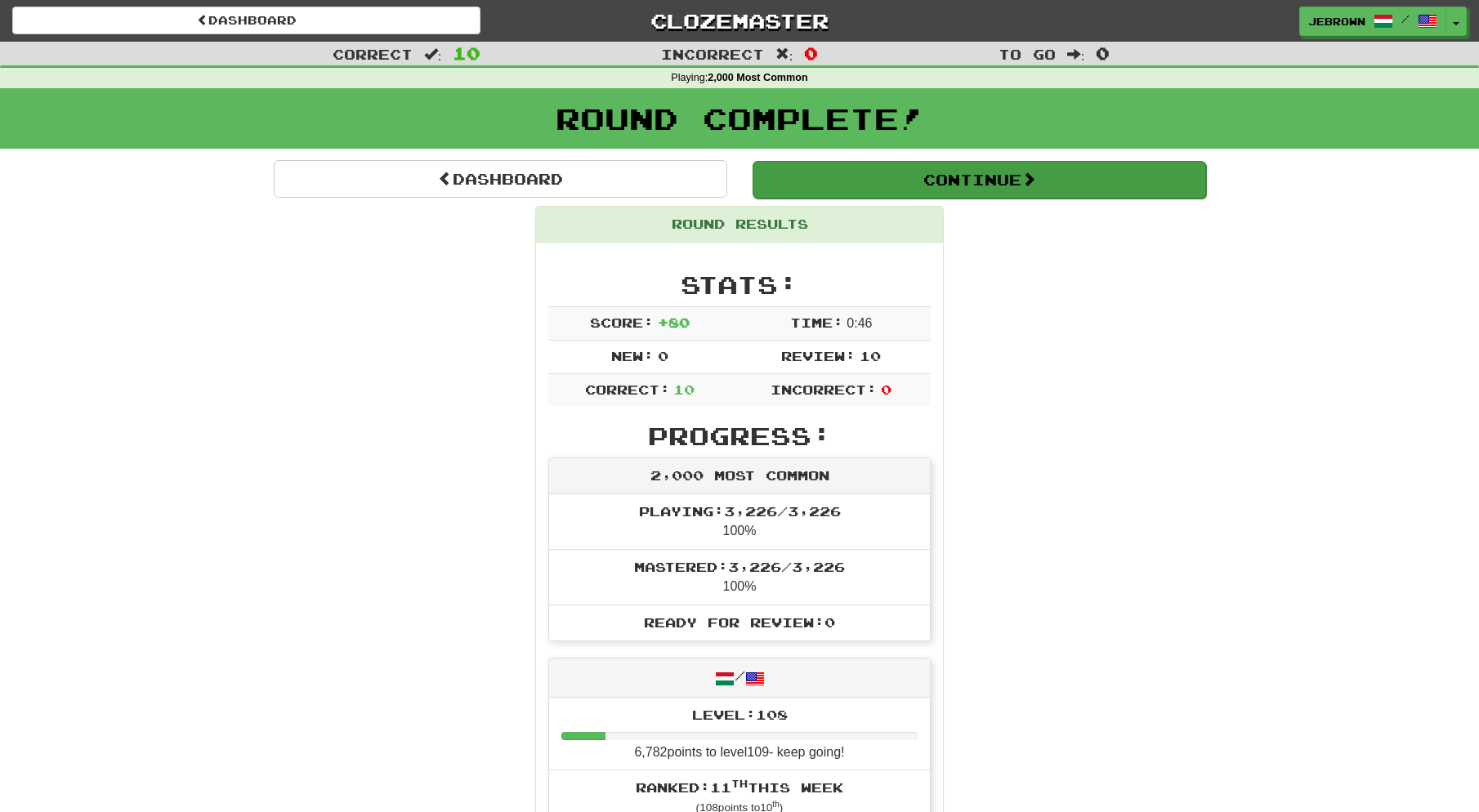
click at [875, 178] on button "Continue" at bounding box center [979, 179] width 453 height 38
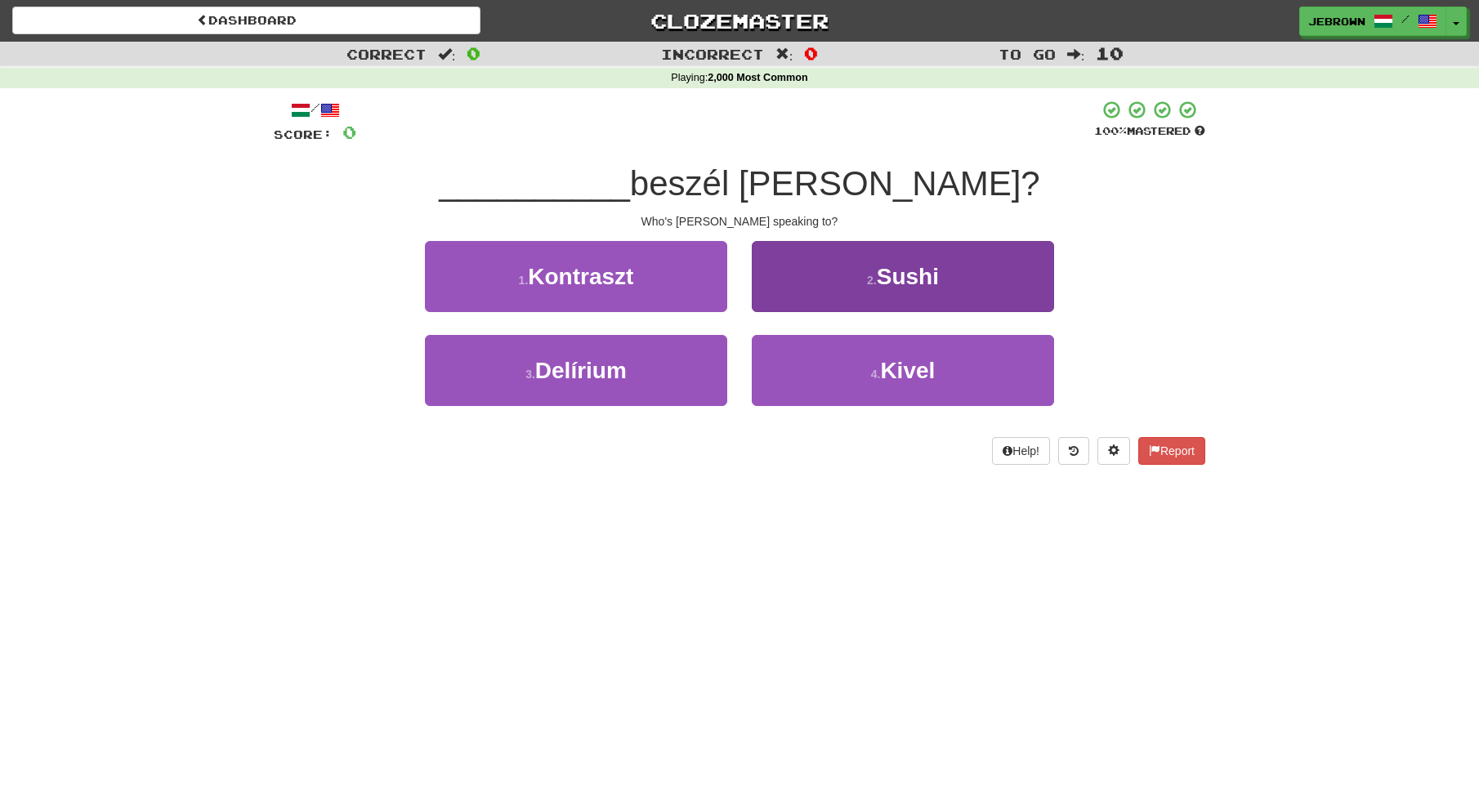
click at [881, 375] on small "4 ." at bounding box center [876, 374] width 10 height 13
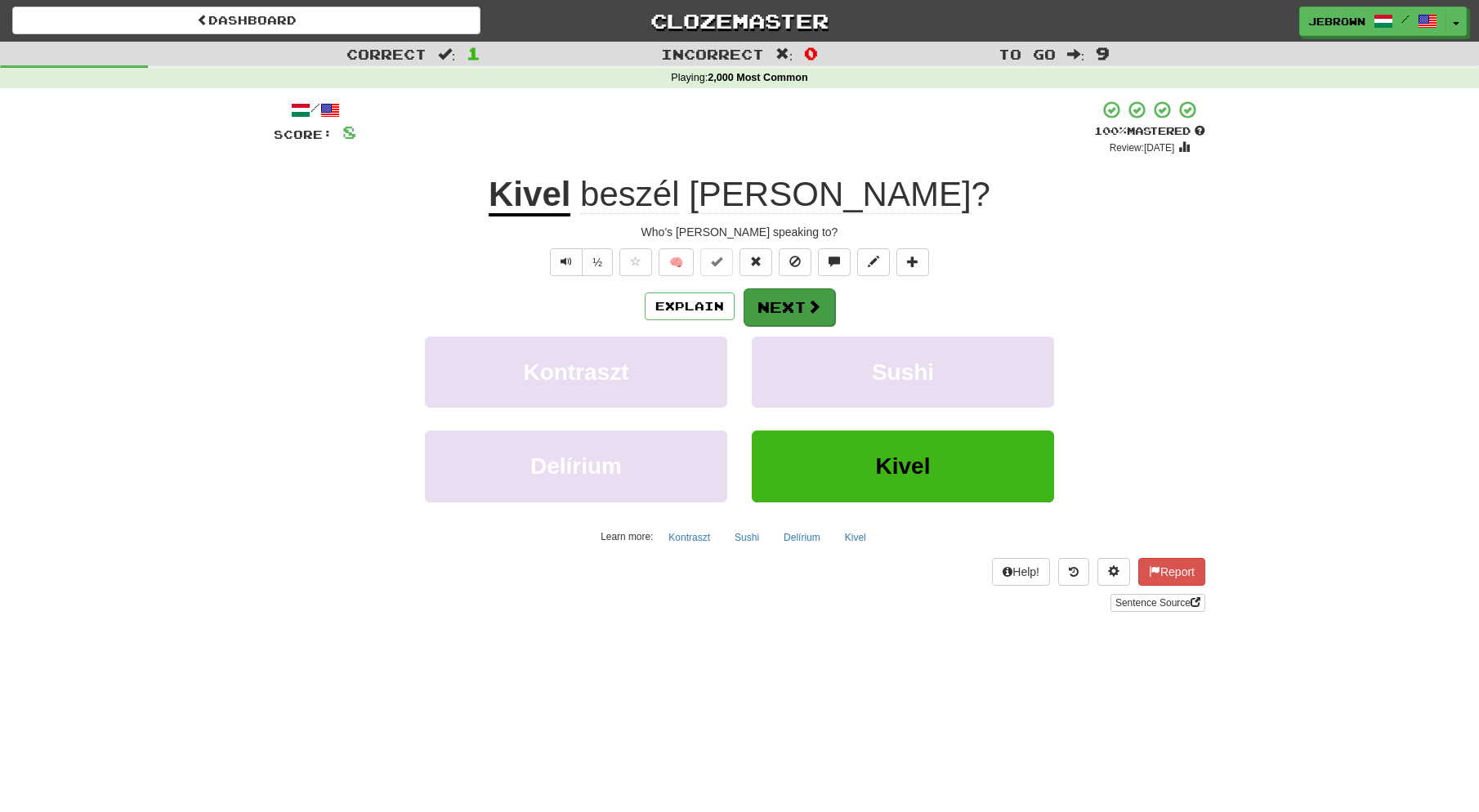
click at [795, 305] on button "Next" at bounding box center [789, 306] width 92 height 38
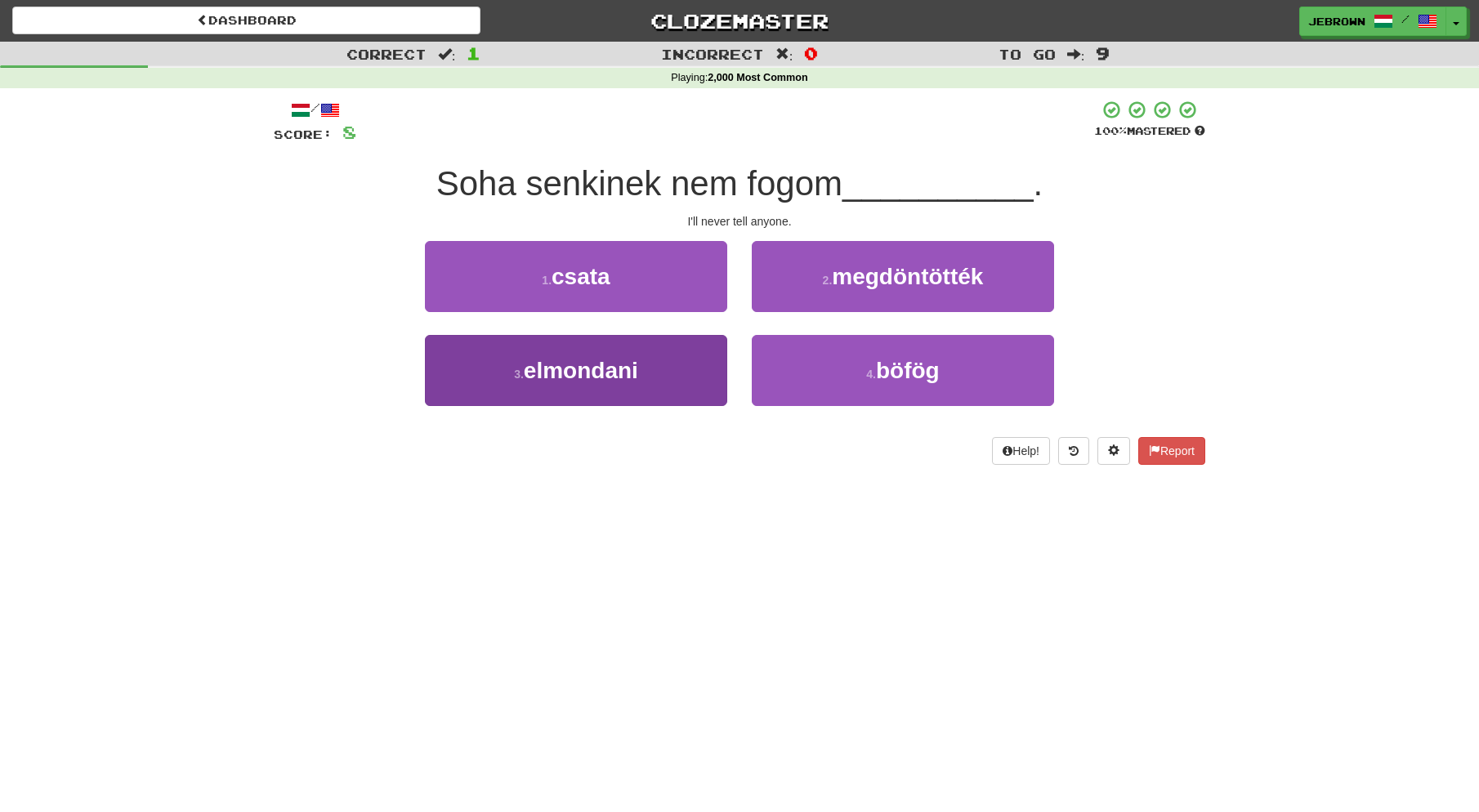
click at [663, 375] on button "3 . elmondani" at bounding box center [576, 370] width 302 height 71
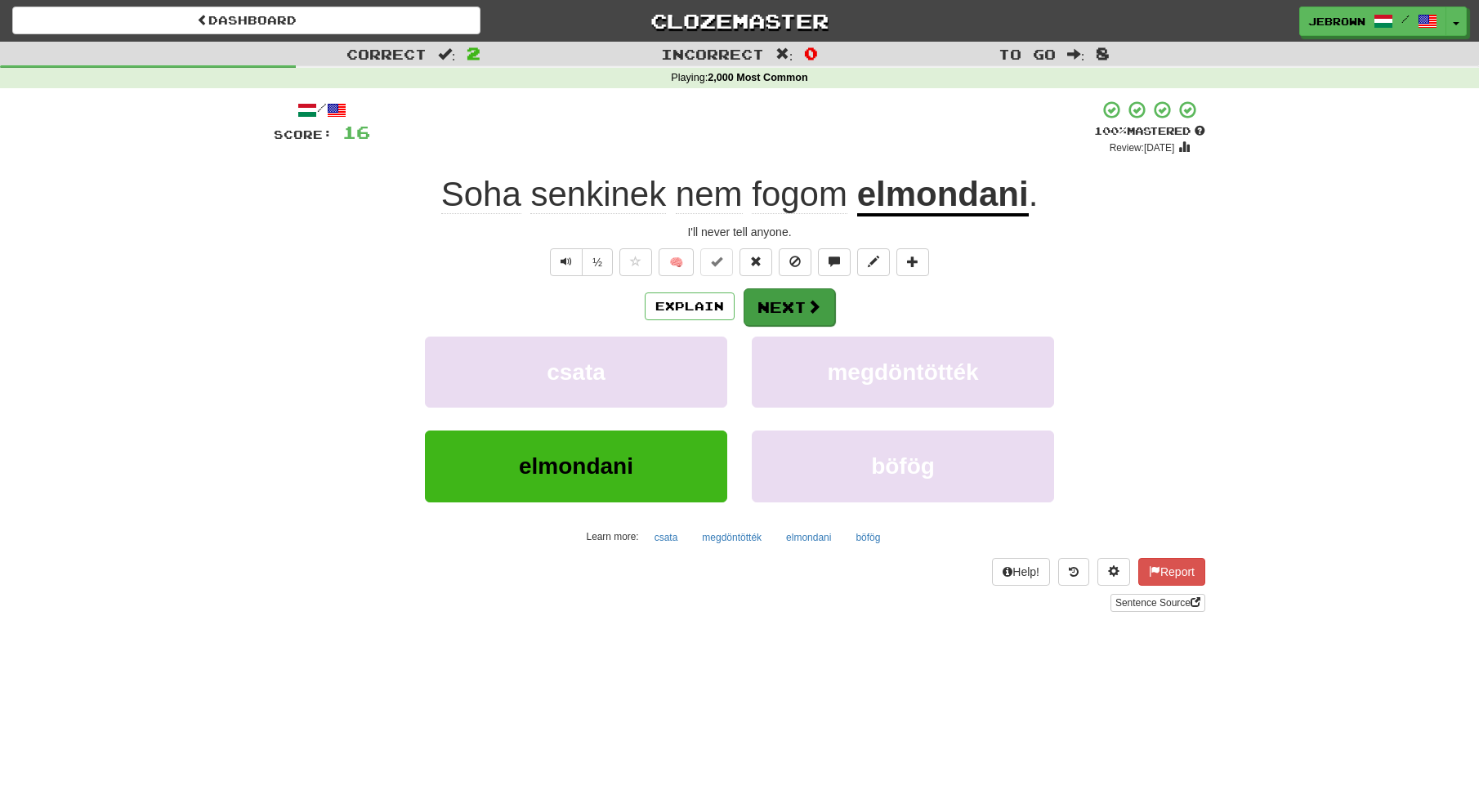
click at [809, 306] on span at bounding box center [814, 306] width 15 height 15
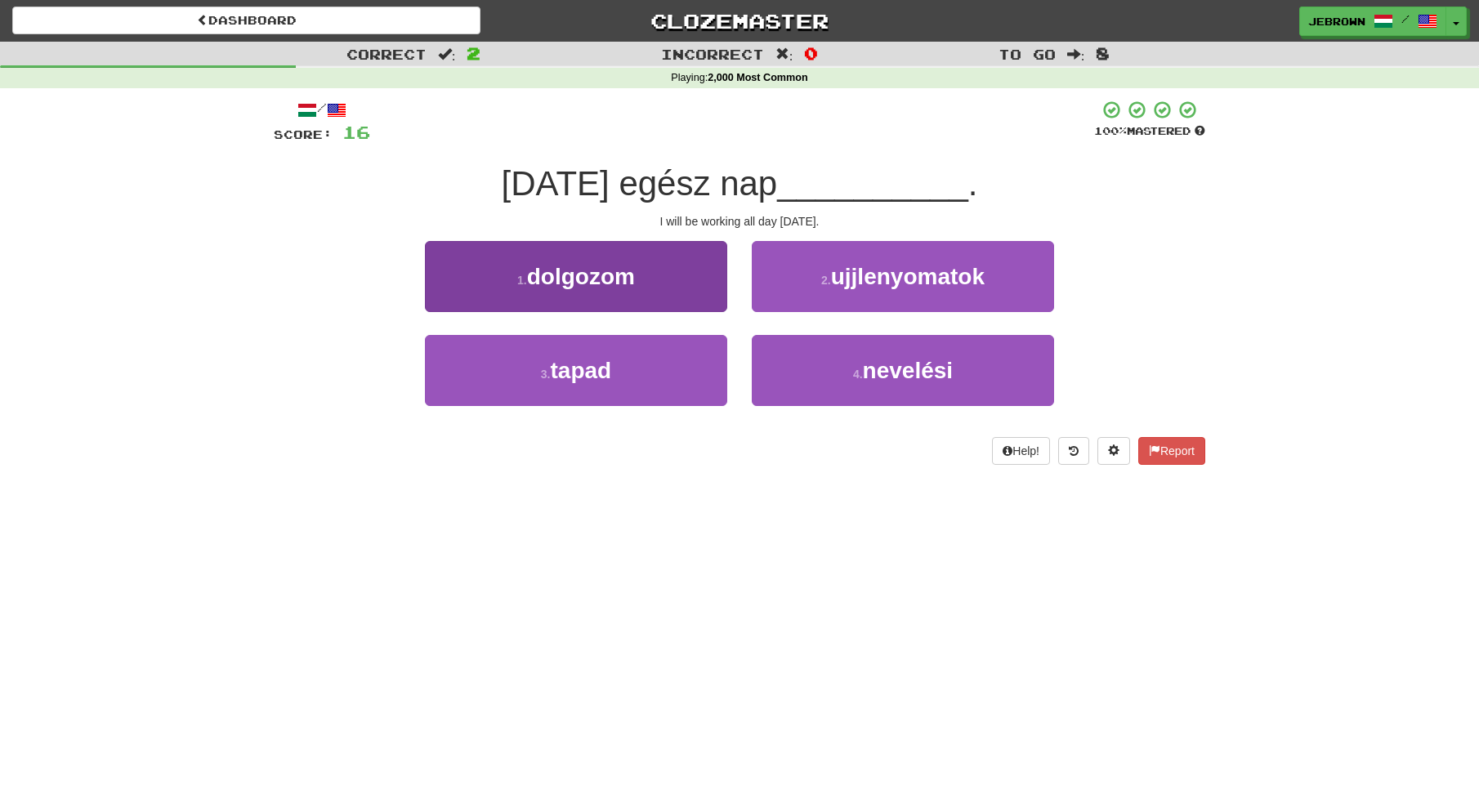
click at [657, 292] on button "1 . dolgozom" at bounding box center [576, 276] width 302 height 71
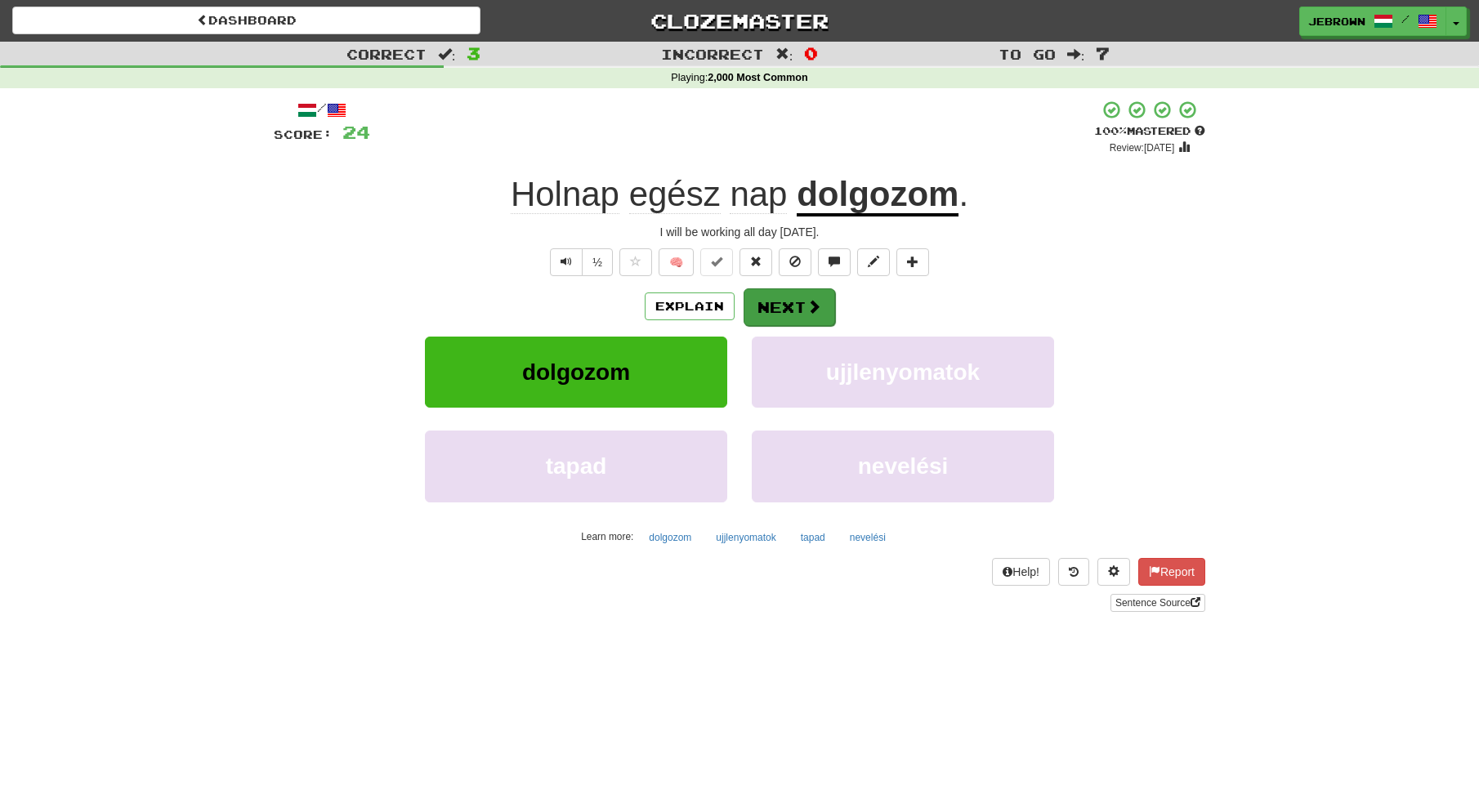
click at [788, 302] on button "Next" at bounding box center [789, 306] width 92 height 38
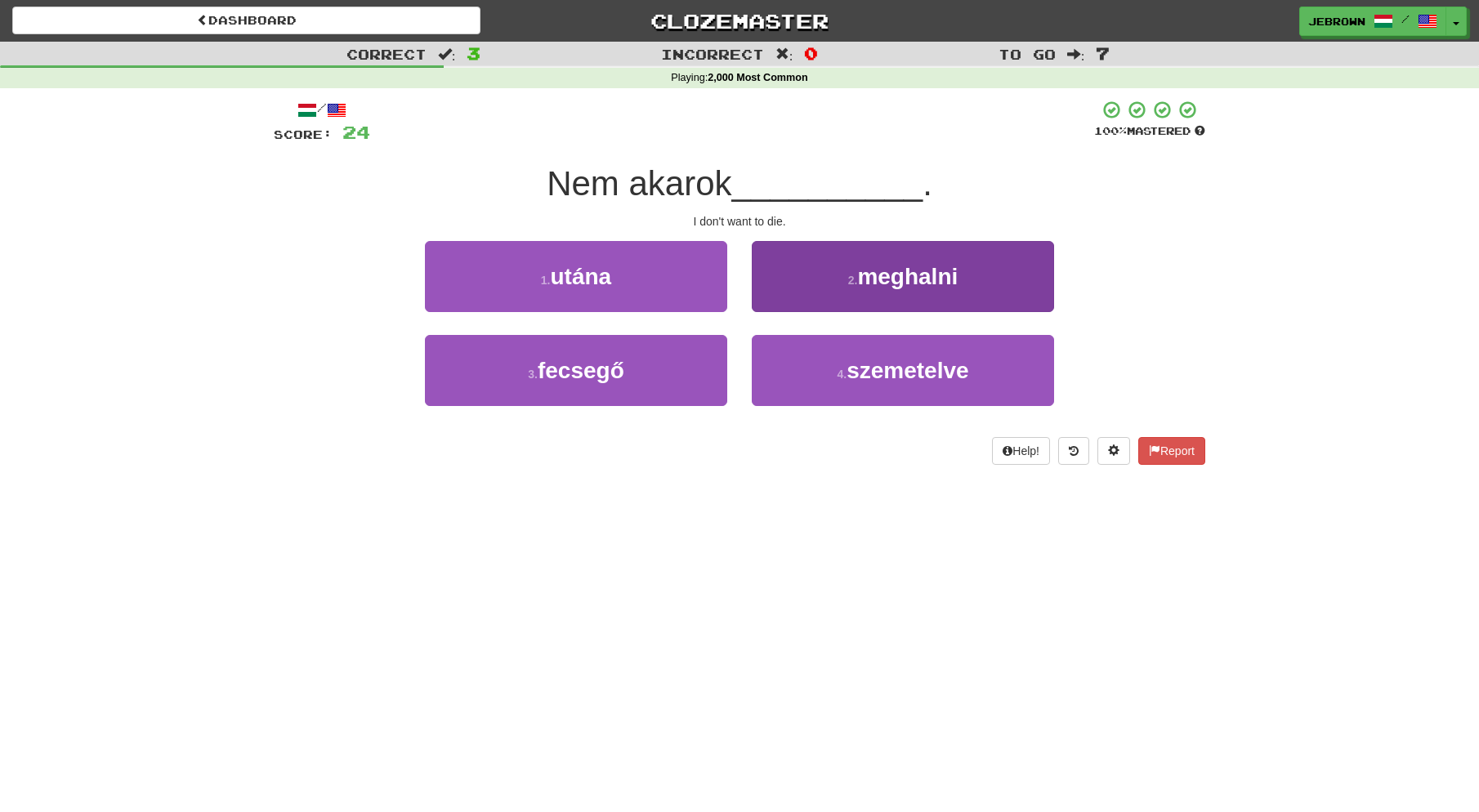
click at [861, 286] on span "meghalni" at bounding box center [907, 276] width 100 height 25
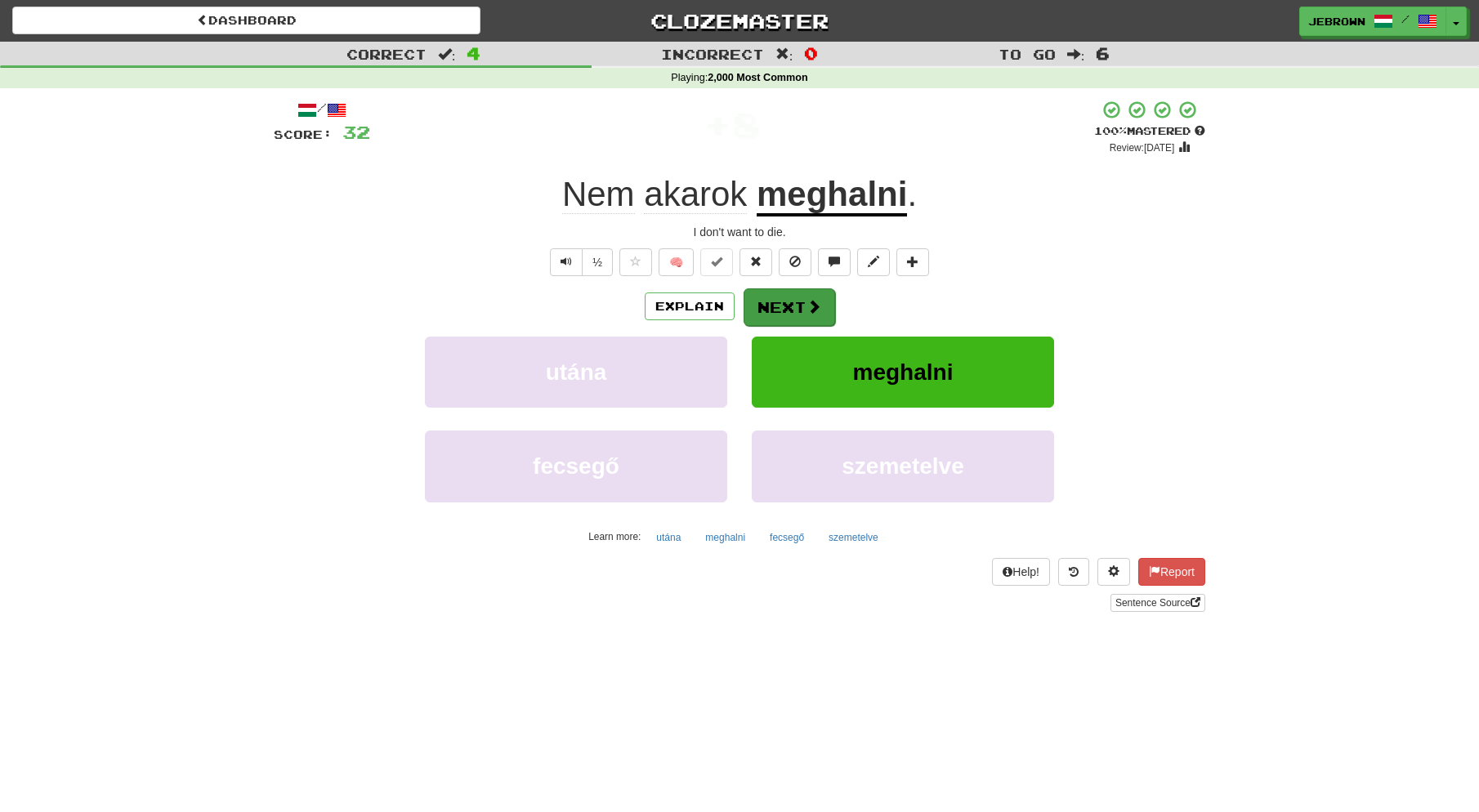
click at [774, 305] on button "Next" at bounding box center [789, 306] width 92 height 38
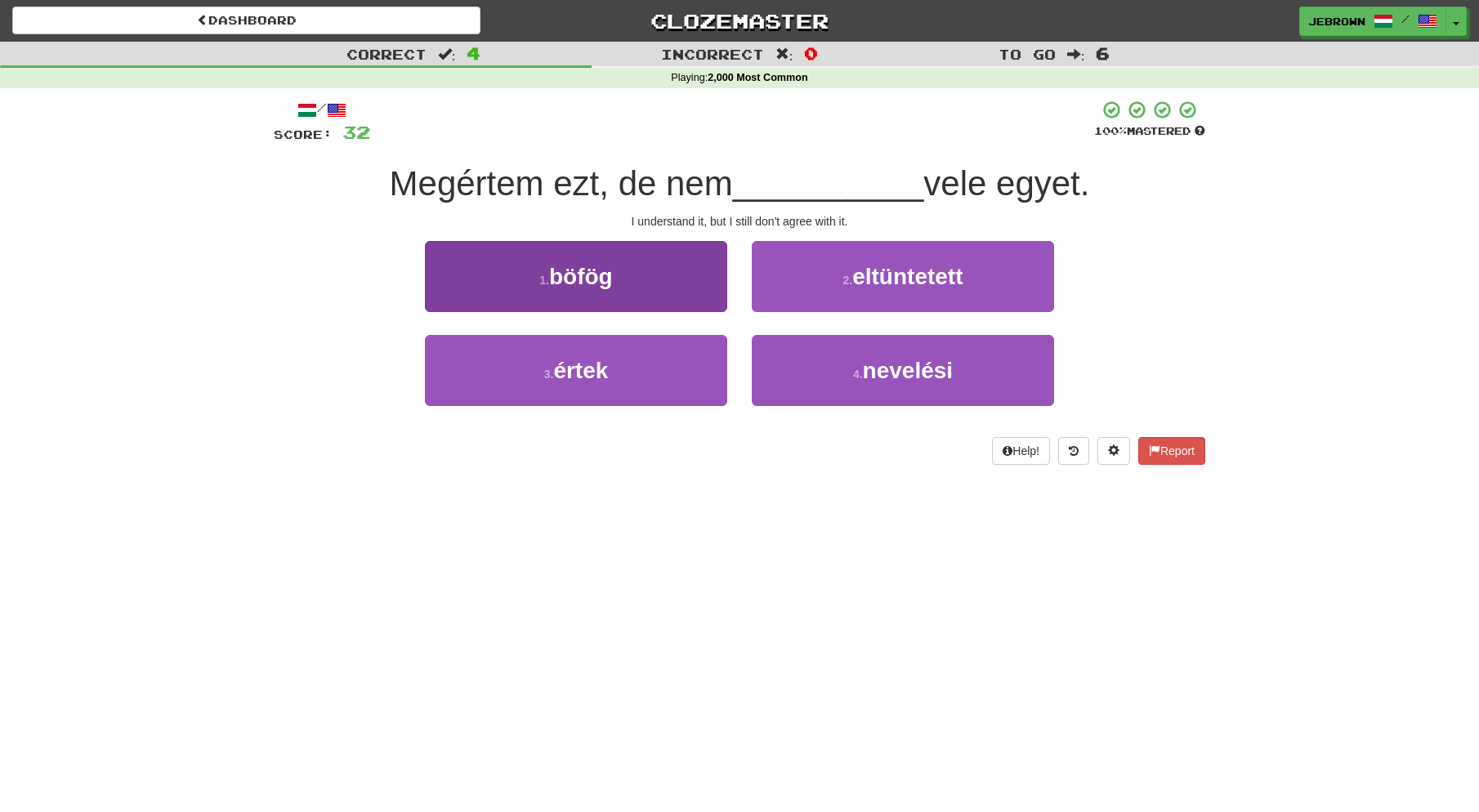
click at [619, 368] on button "3 . értek" at bounding box center [576, 370] width 302 height 71
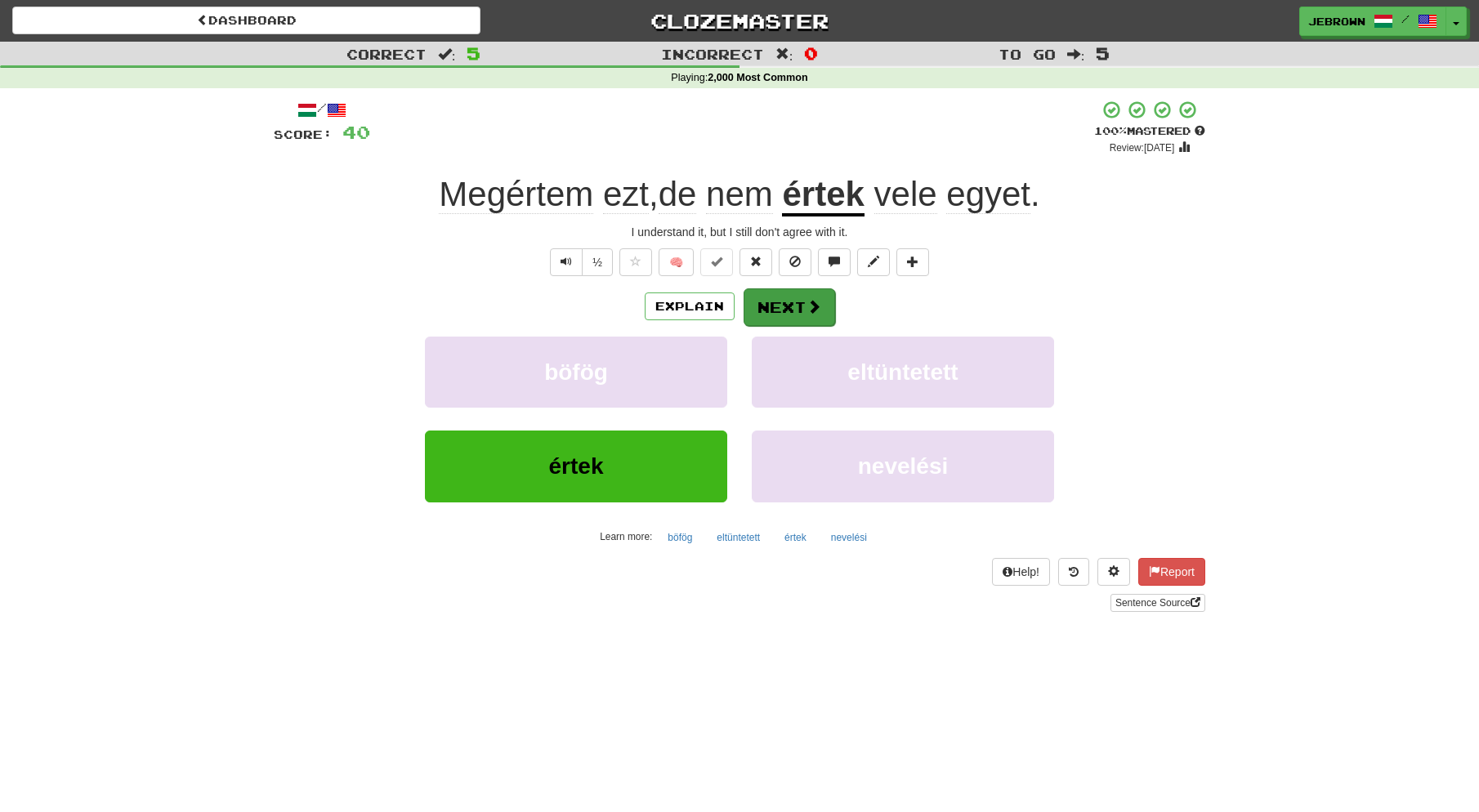
click at [796, 310] on button "Next" at bounding box center [789, 306] width 92 height 38
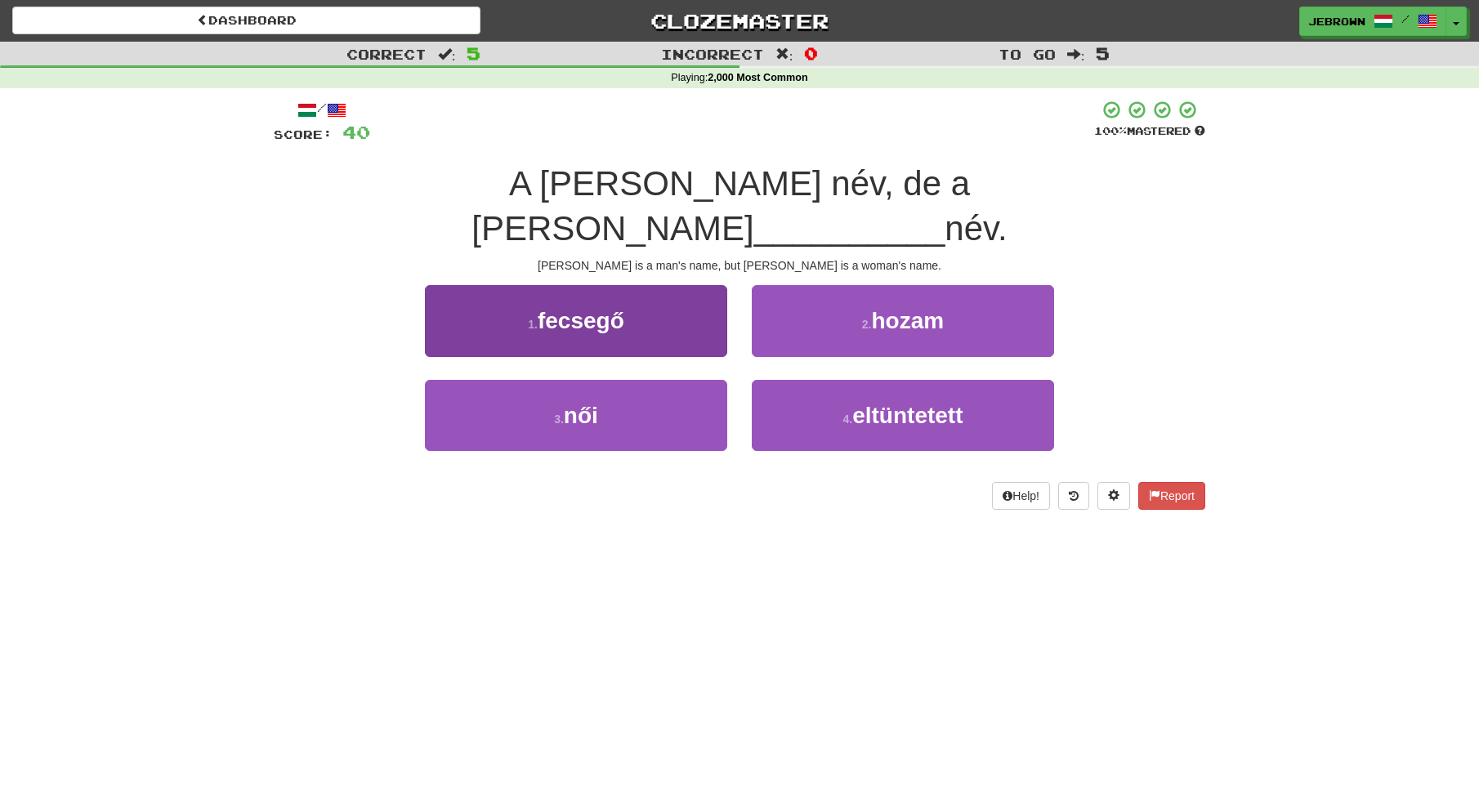
click at [625, 380] on button "3 . női" at bounding box center [576, 415] width 302 height 71
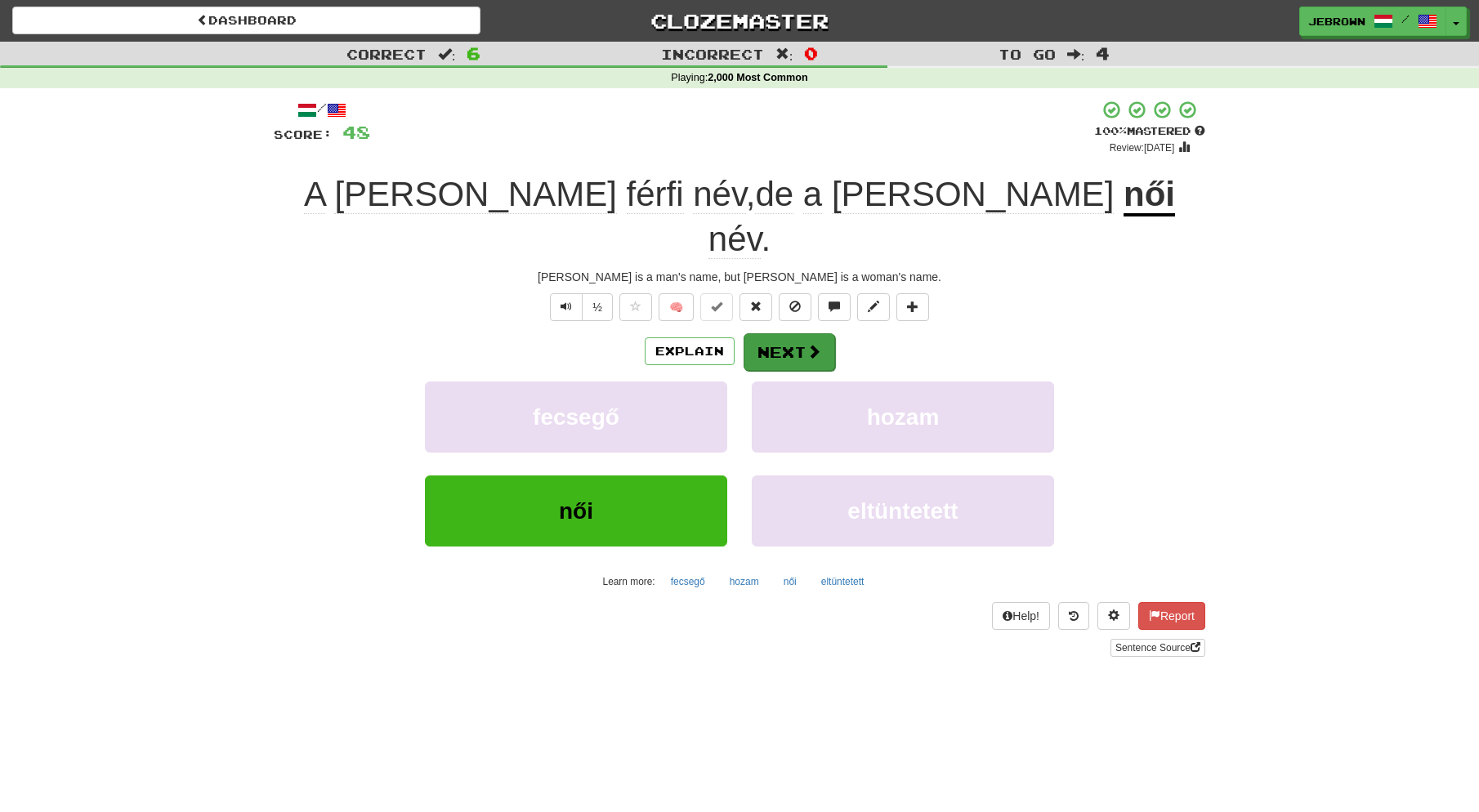
click at [787, 334] on button "Next" at bounding box center [789, 352] width 92 height 38
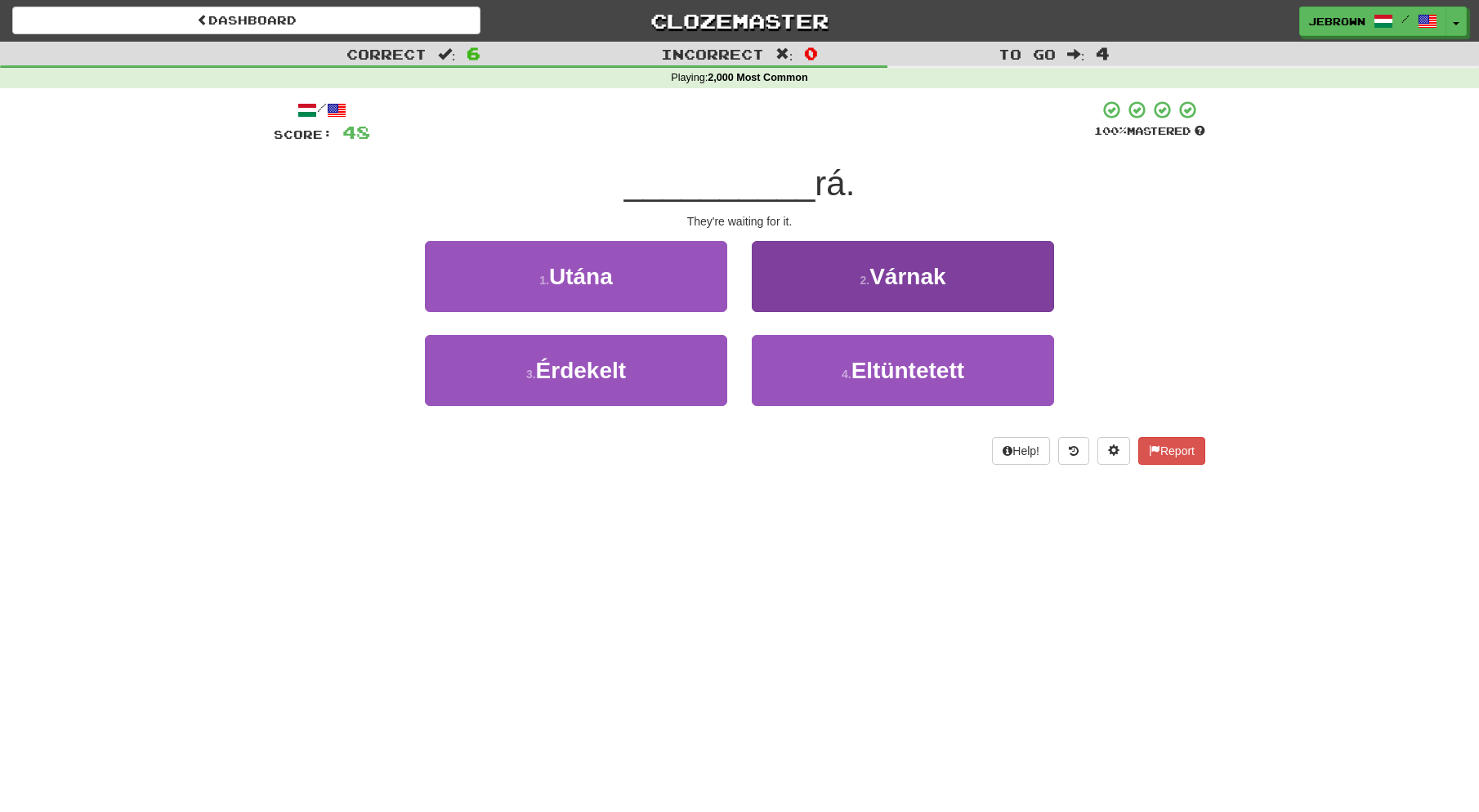
click at [801, 288] on button "2 . Várnak" at bounding box center [903, 276] width 302 height 71
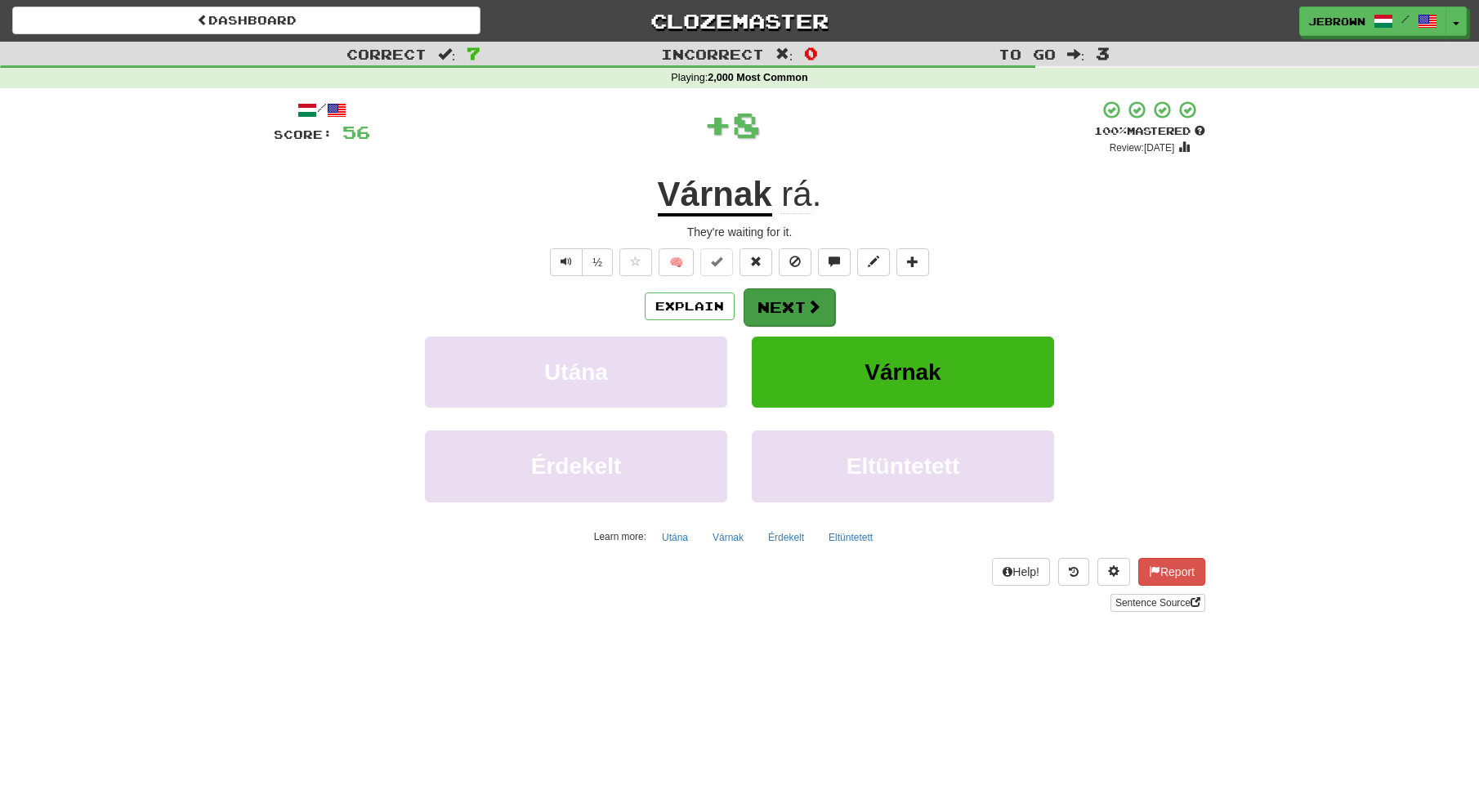
click at [788, 302] on button "Next" at bounding box center [789, 306] width 92 height 38
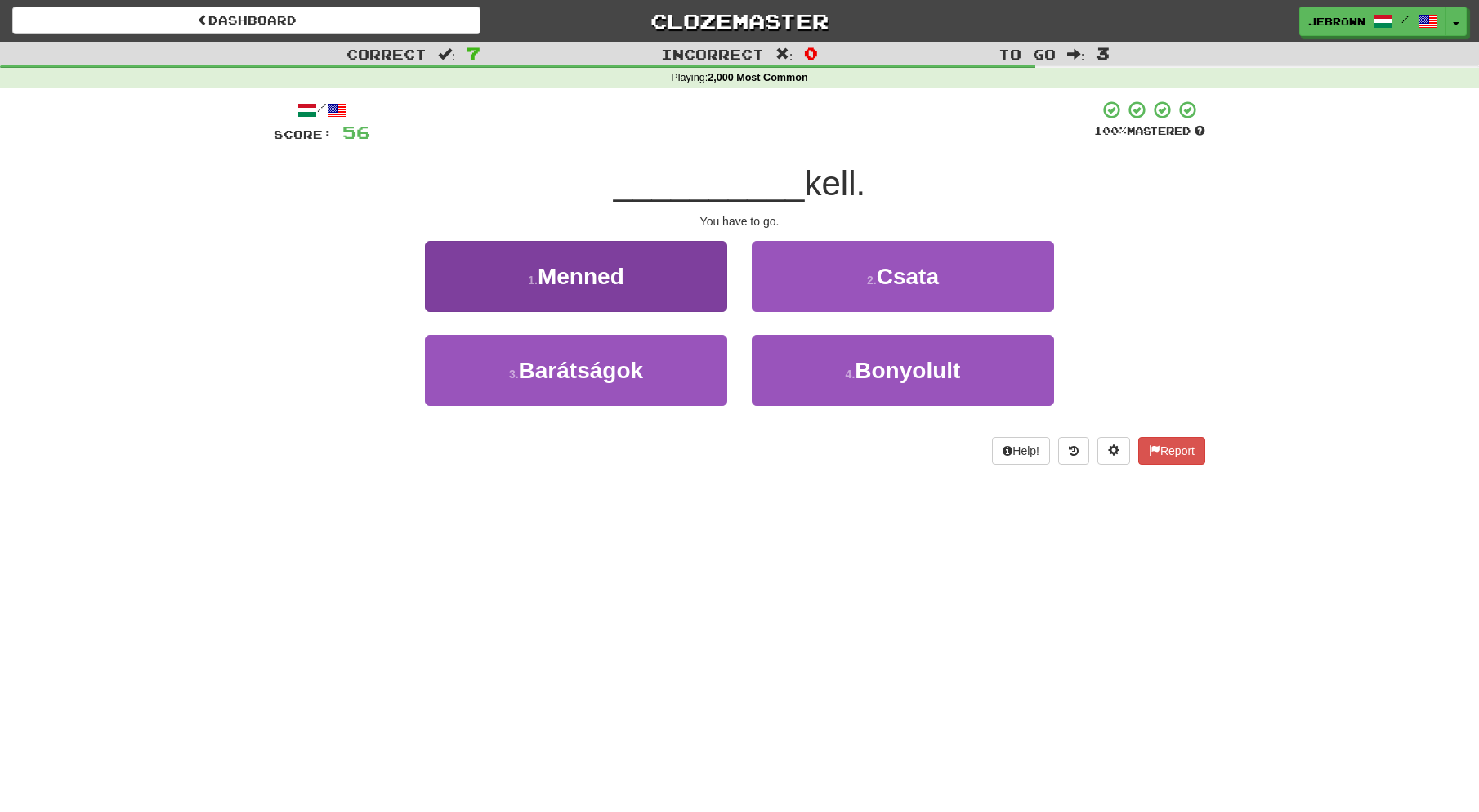
click at [642, 274] on button "1 . Menned" at bounding box center [576, 276] width 302 height 71
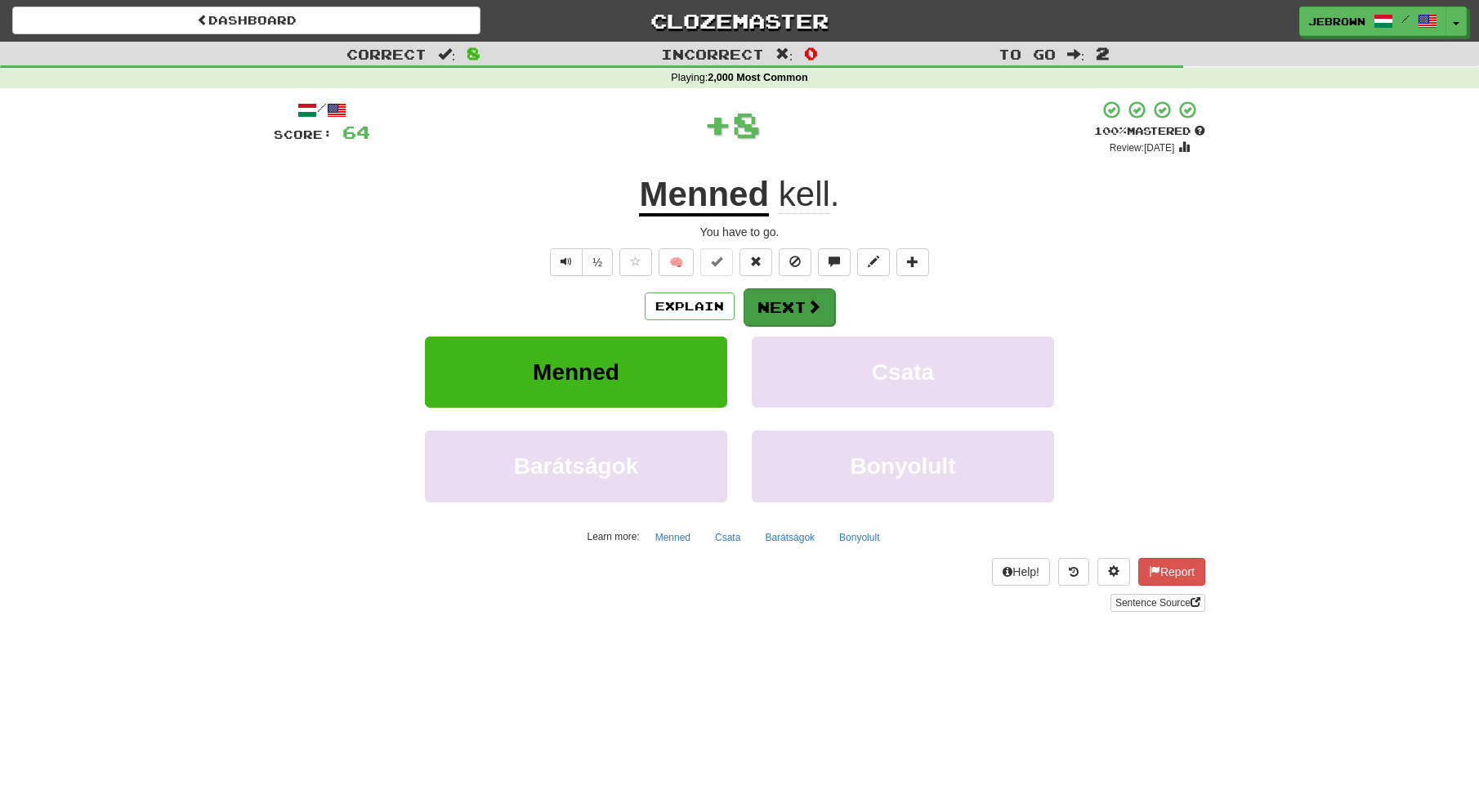
click at [814, 300] on span at bounding box center [814, 306] width 15 height 15
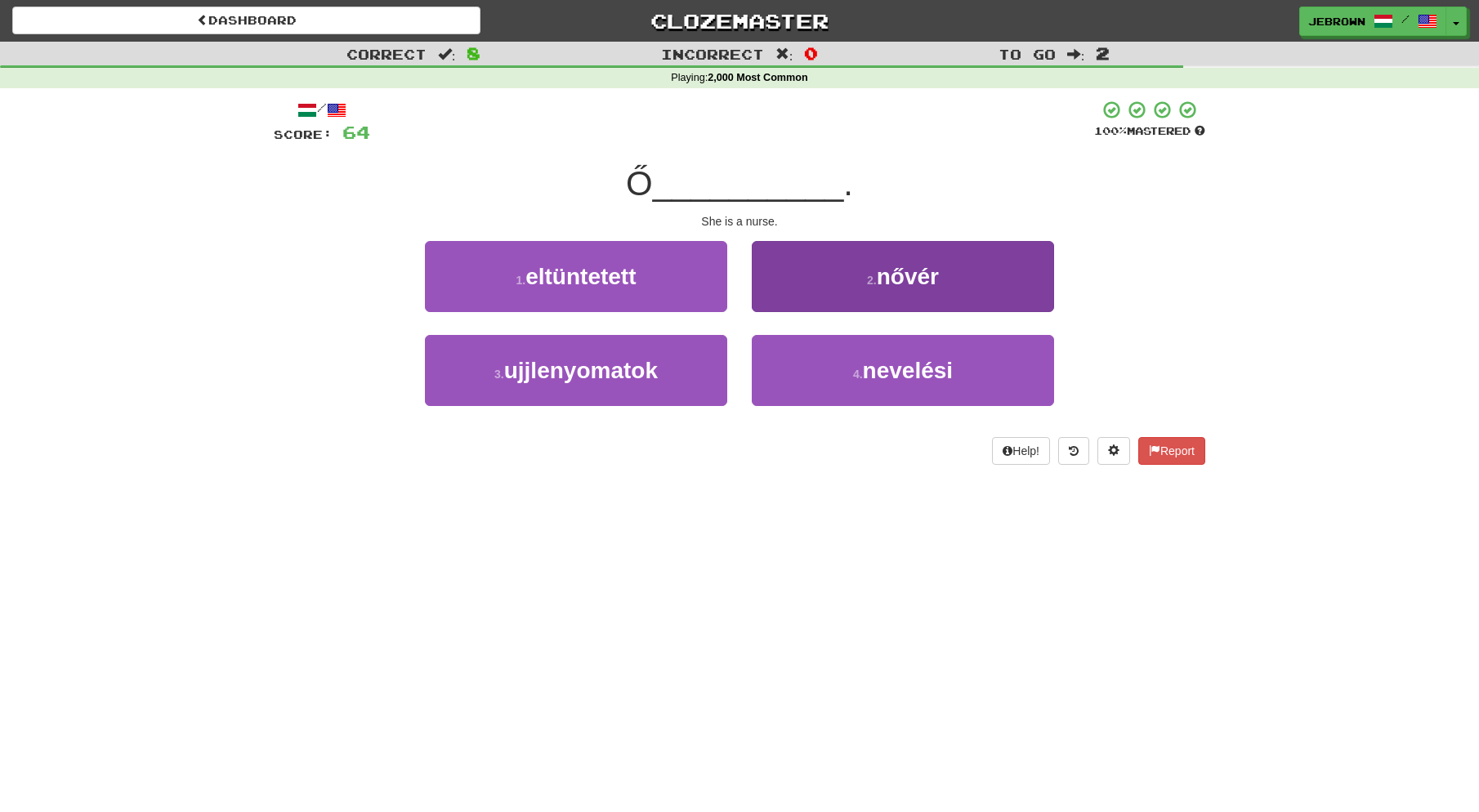
click at [836, 287] on button "2 . nővér" at bounding box center [903, 276] width 302 height 71
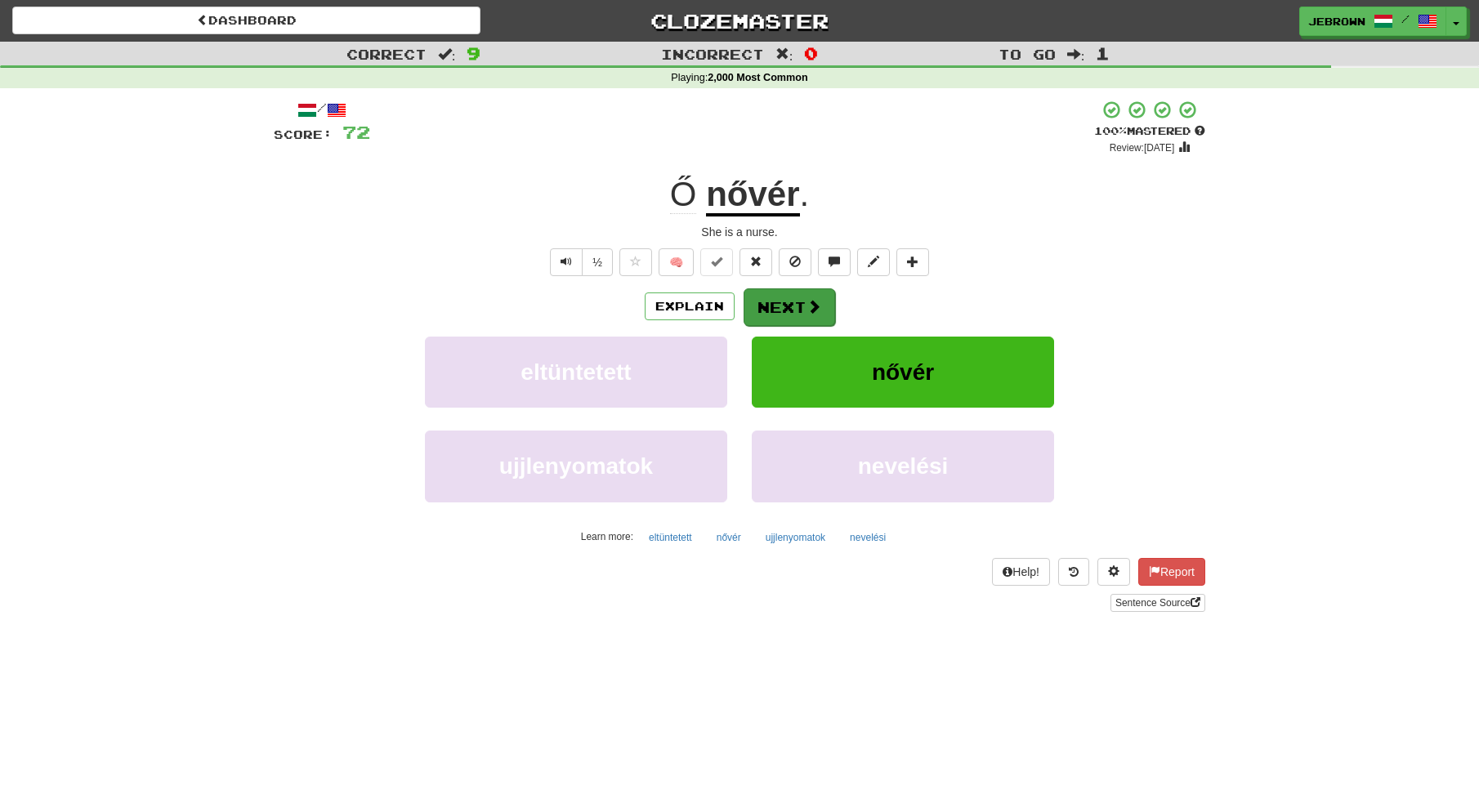
click at [794, 308] on button "Next" at bounding box center [789, 306] width 92 height 38
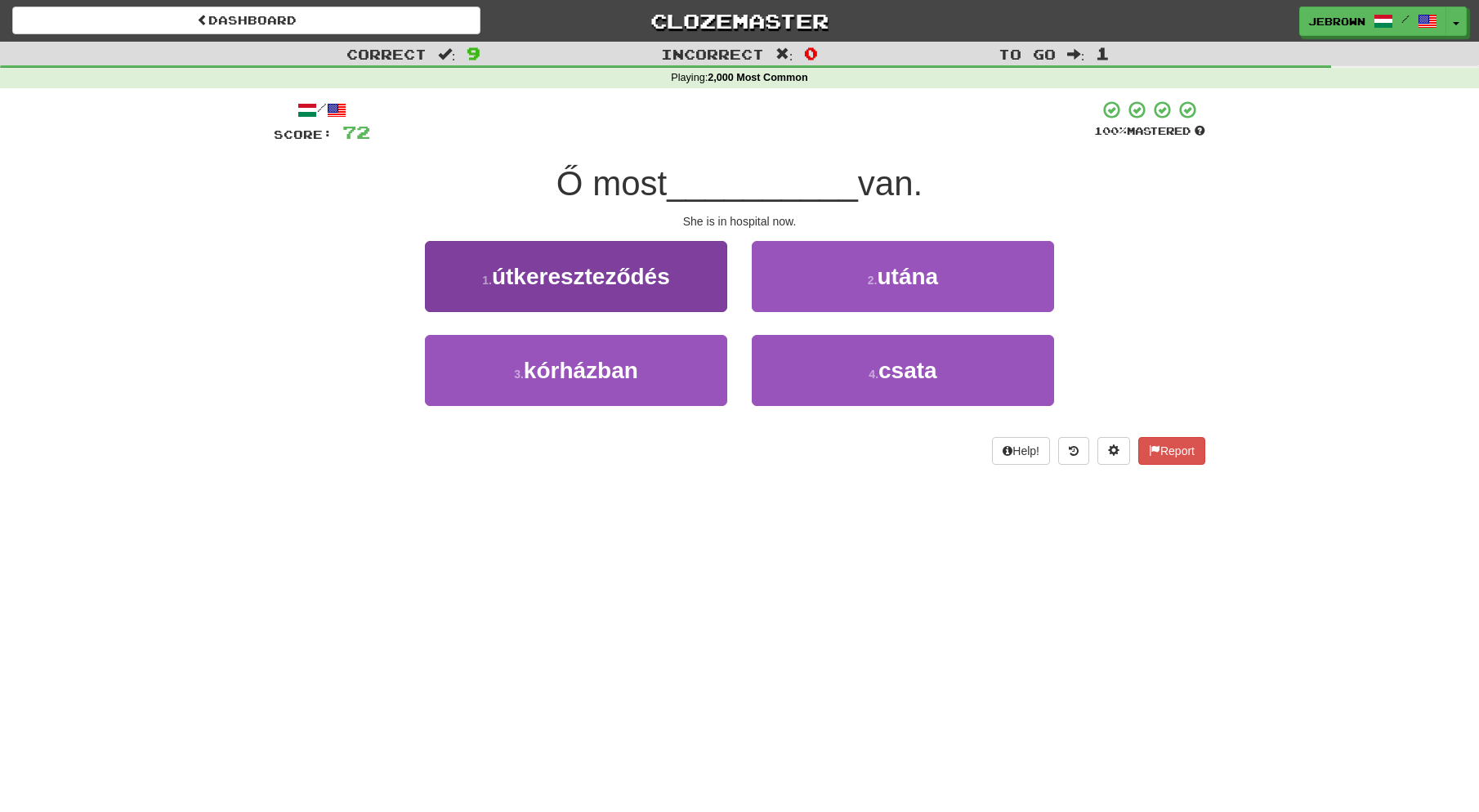
click at [646, 372] on button "3 . kórházban" at bounding box center [576, 370] width 302 height 71
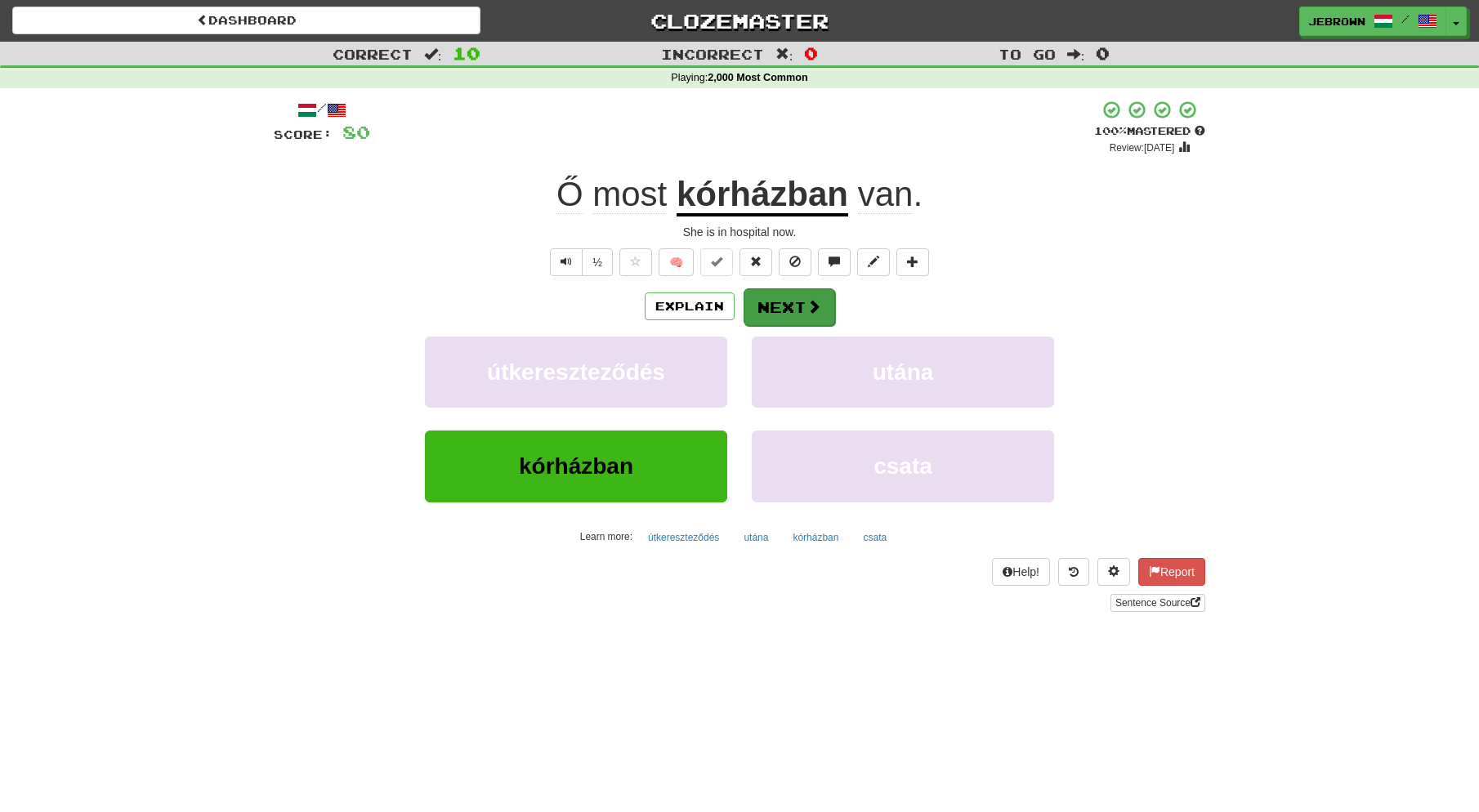
click at [787, 309] on button "Next" at bounding box center [789, 306] width 92 height 38
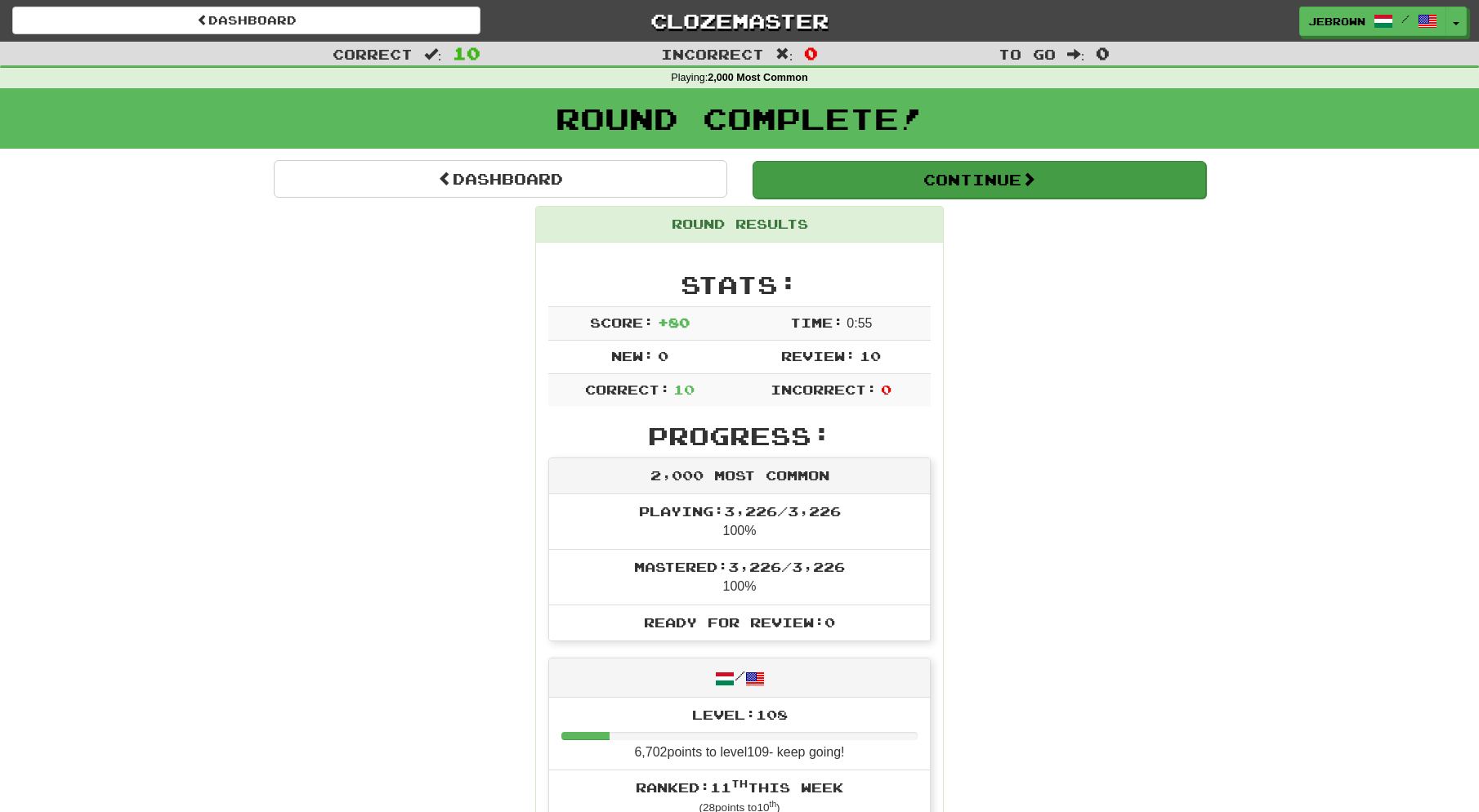
click at [808, 175] on button "Continue" at bounding box center [979, 179] width 453 height 38
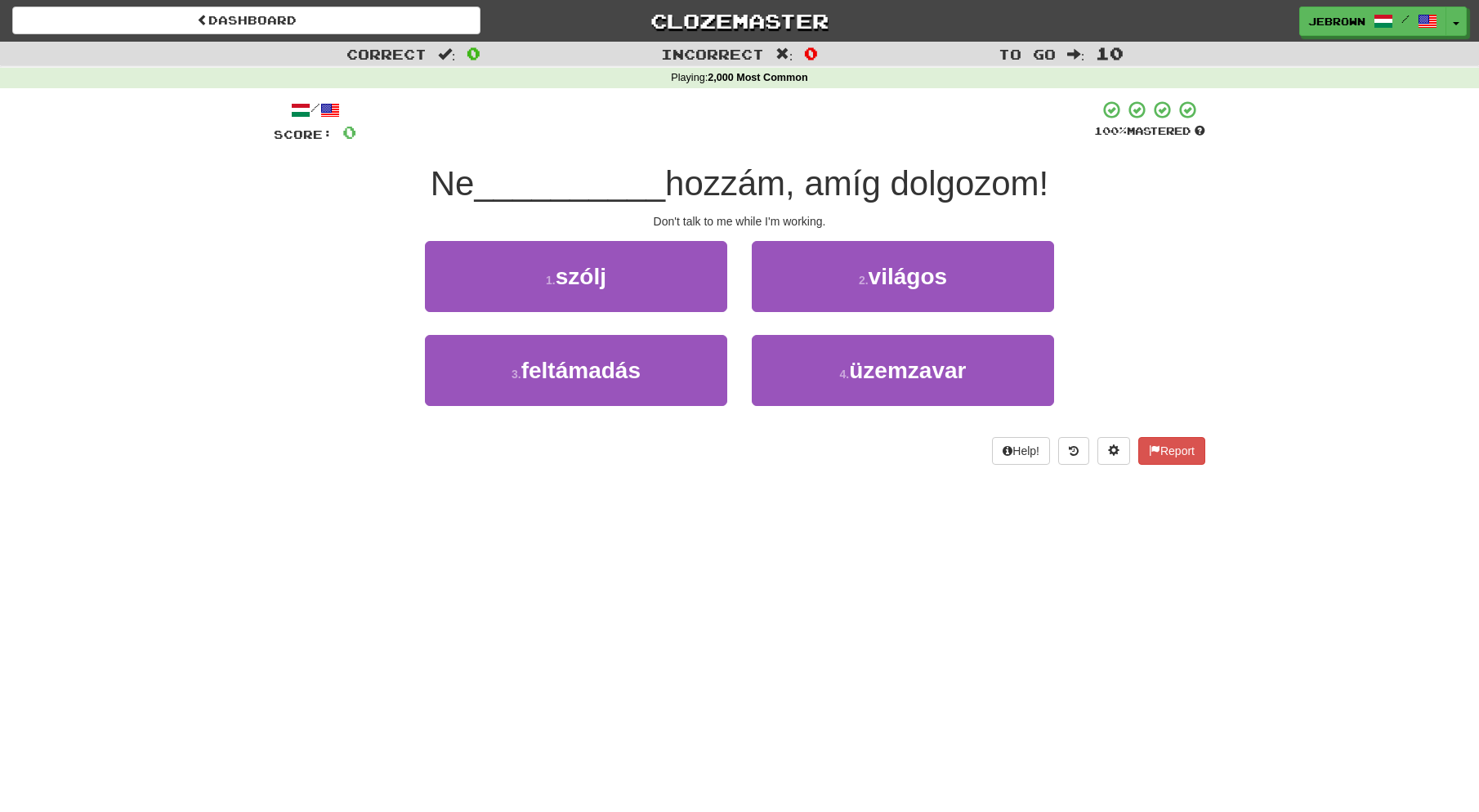
click at [605, 278] on span "szólj" at bounding box center [581, 276] width 51 height 25
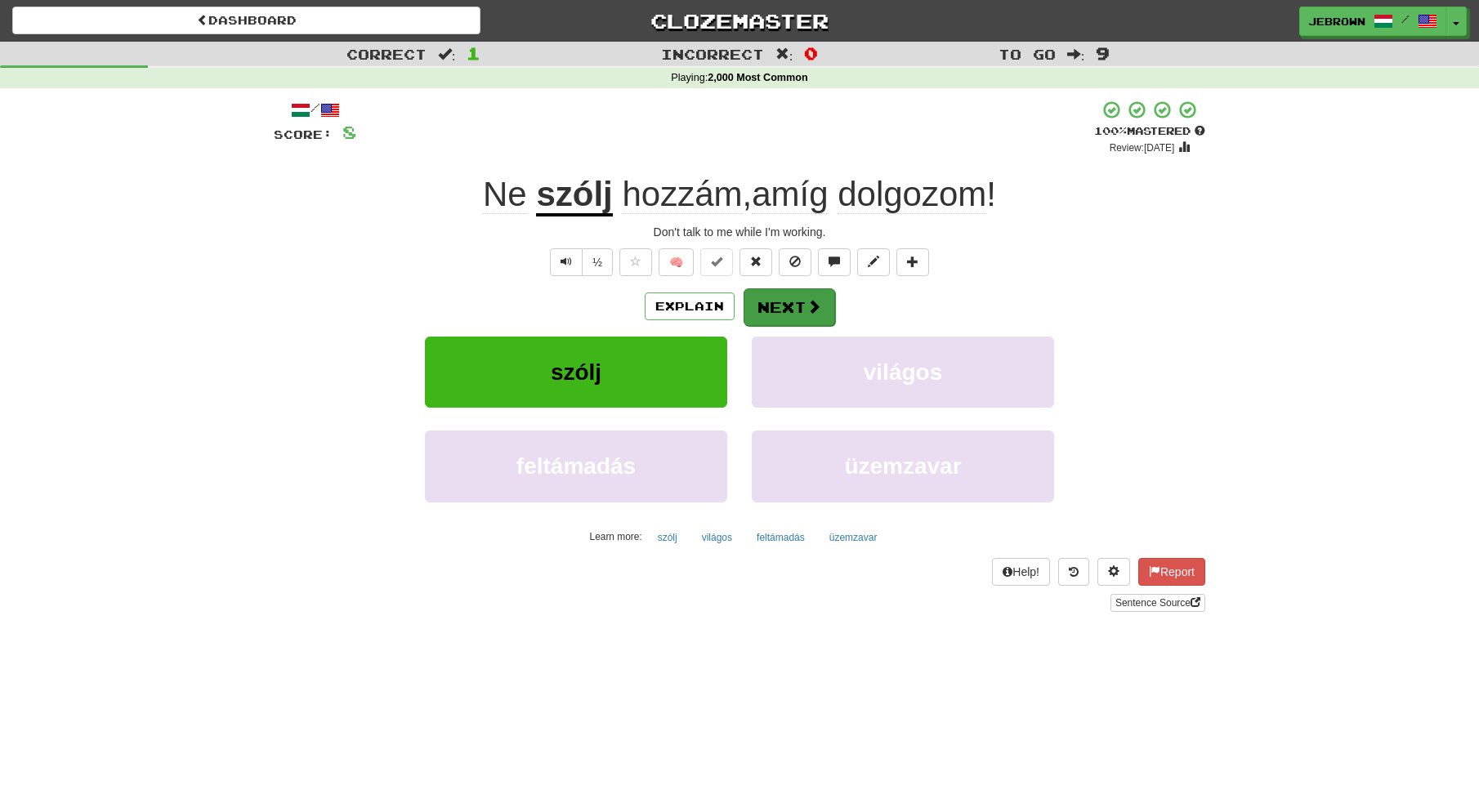
click at [793, 307] on button "Next" at bounding box center [789, 306] width 92 height 38
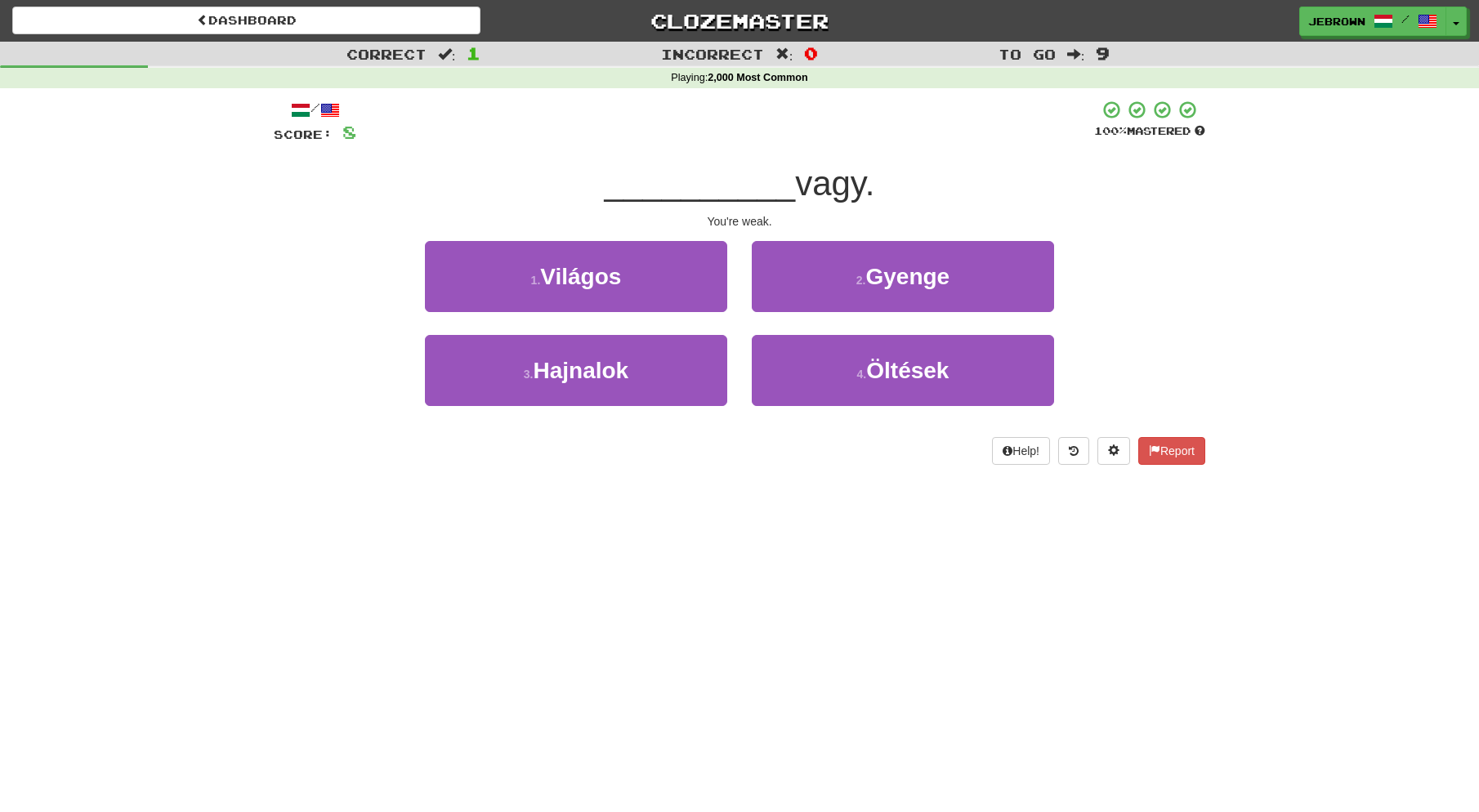
click at [836, 285] on button "2 . Gyenge" at bounding box center [903, 276] width 302 height 71
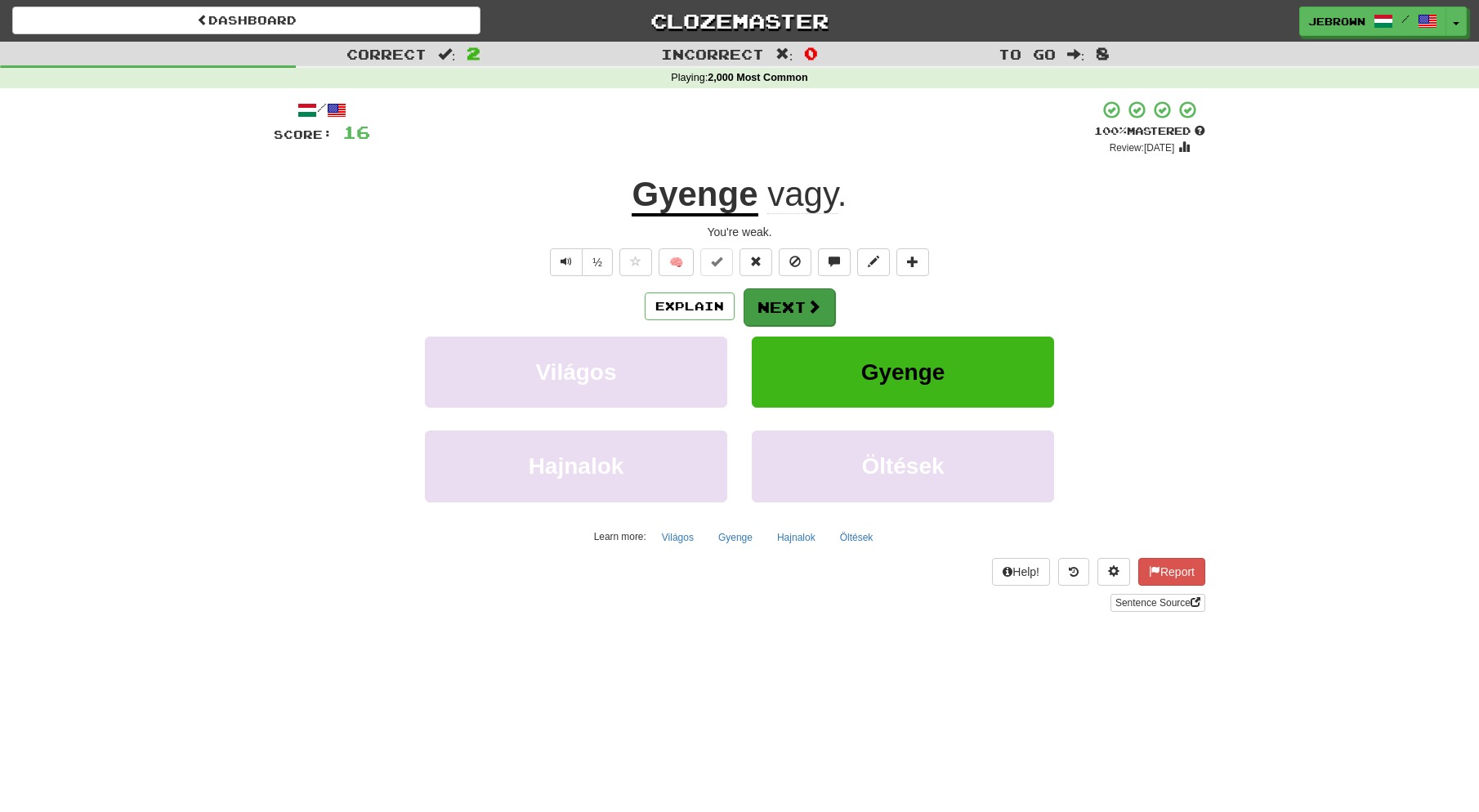
click at [797, 307] on button "Next" at bounding box center [789, 306] width 92 height 38
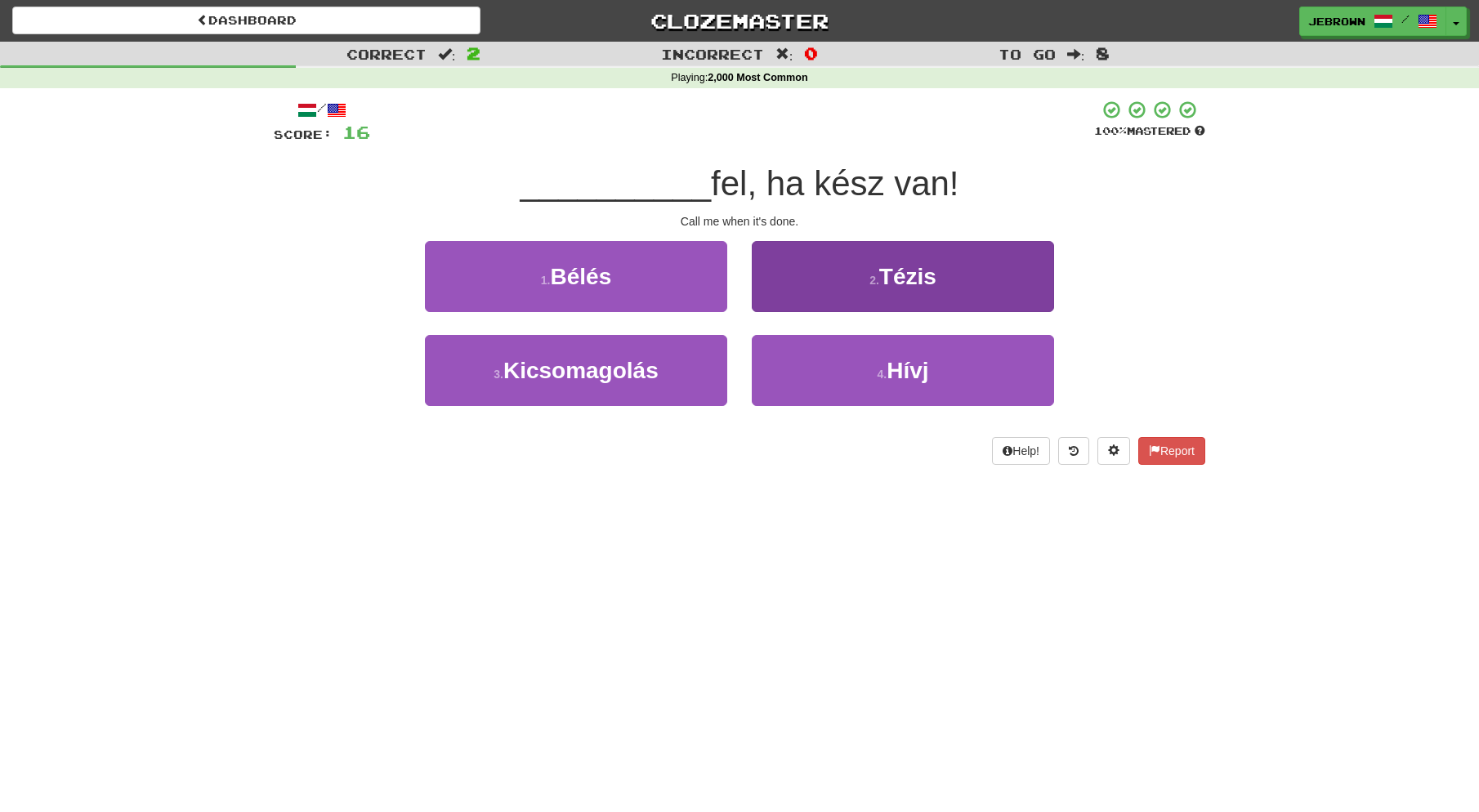
click at [836, 382] on button "4 . Hívj" at bounding box center [903, 370] width 302 height 71
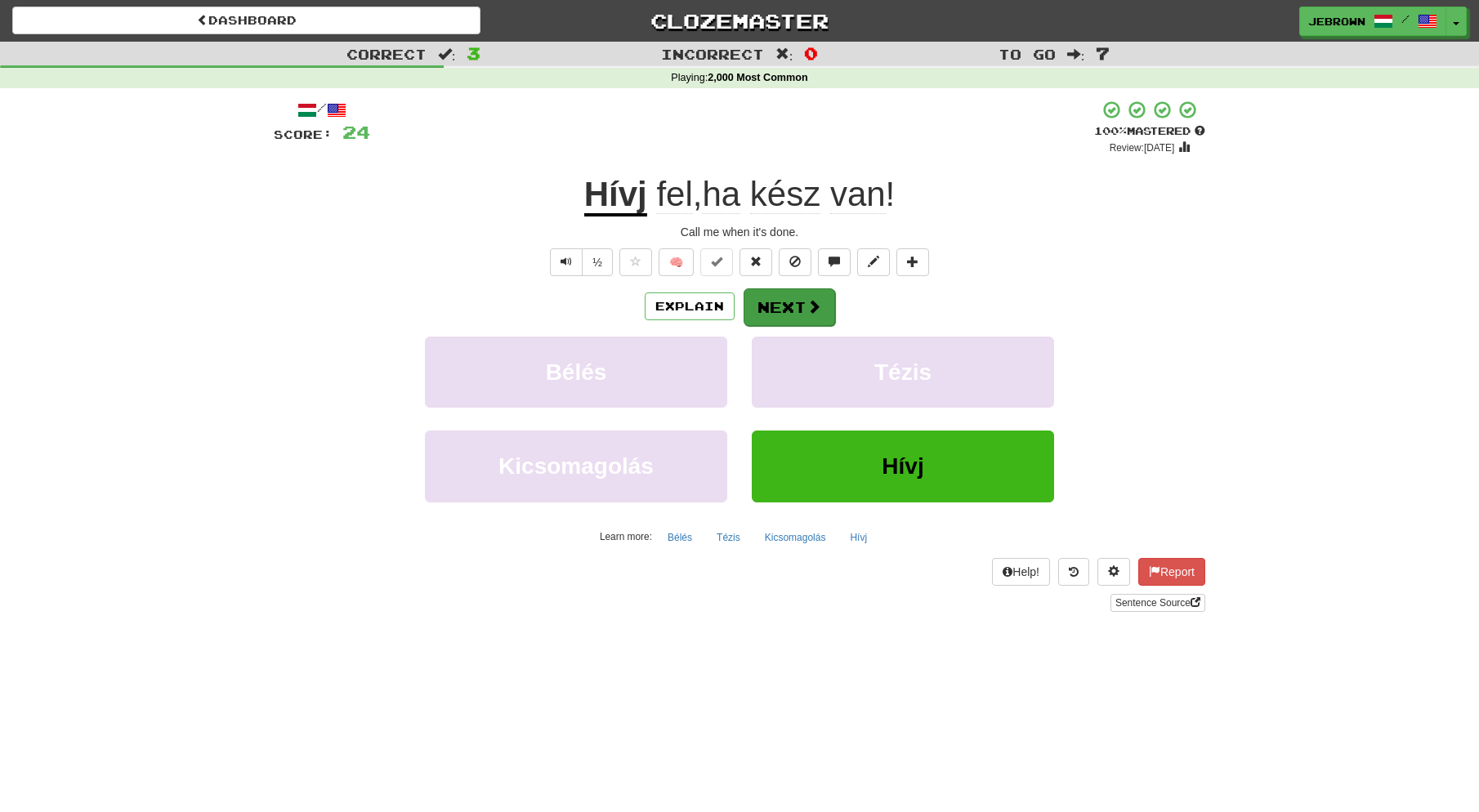
click at [779, 295] on button "Next" at bounding box center [789, 306] width 92 height 38
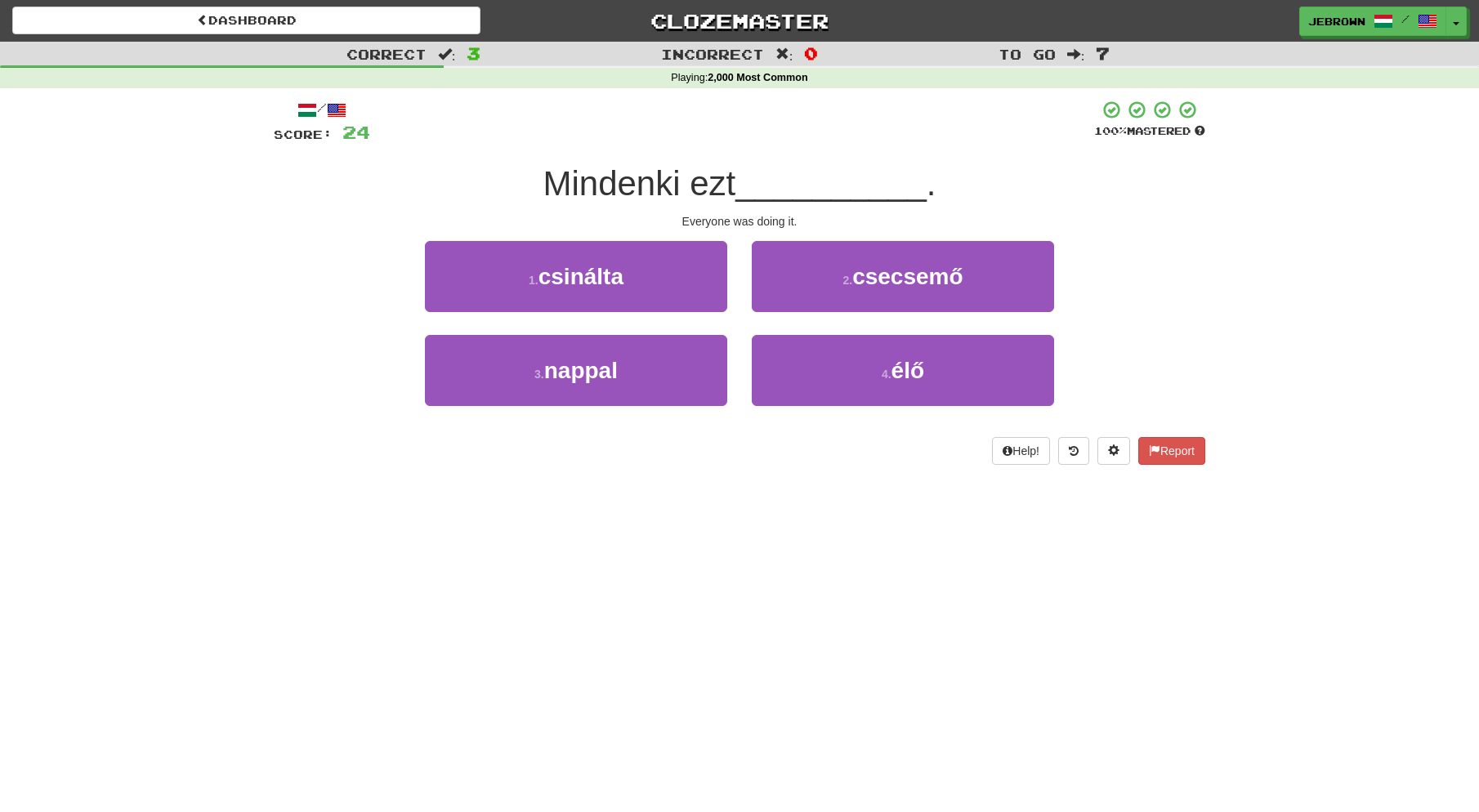
click at [617, 275] on span "csinálta" at bounding box center [581, 276] width 85 height 25
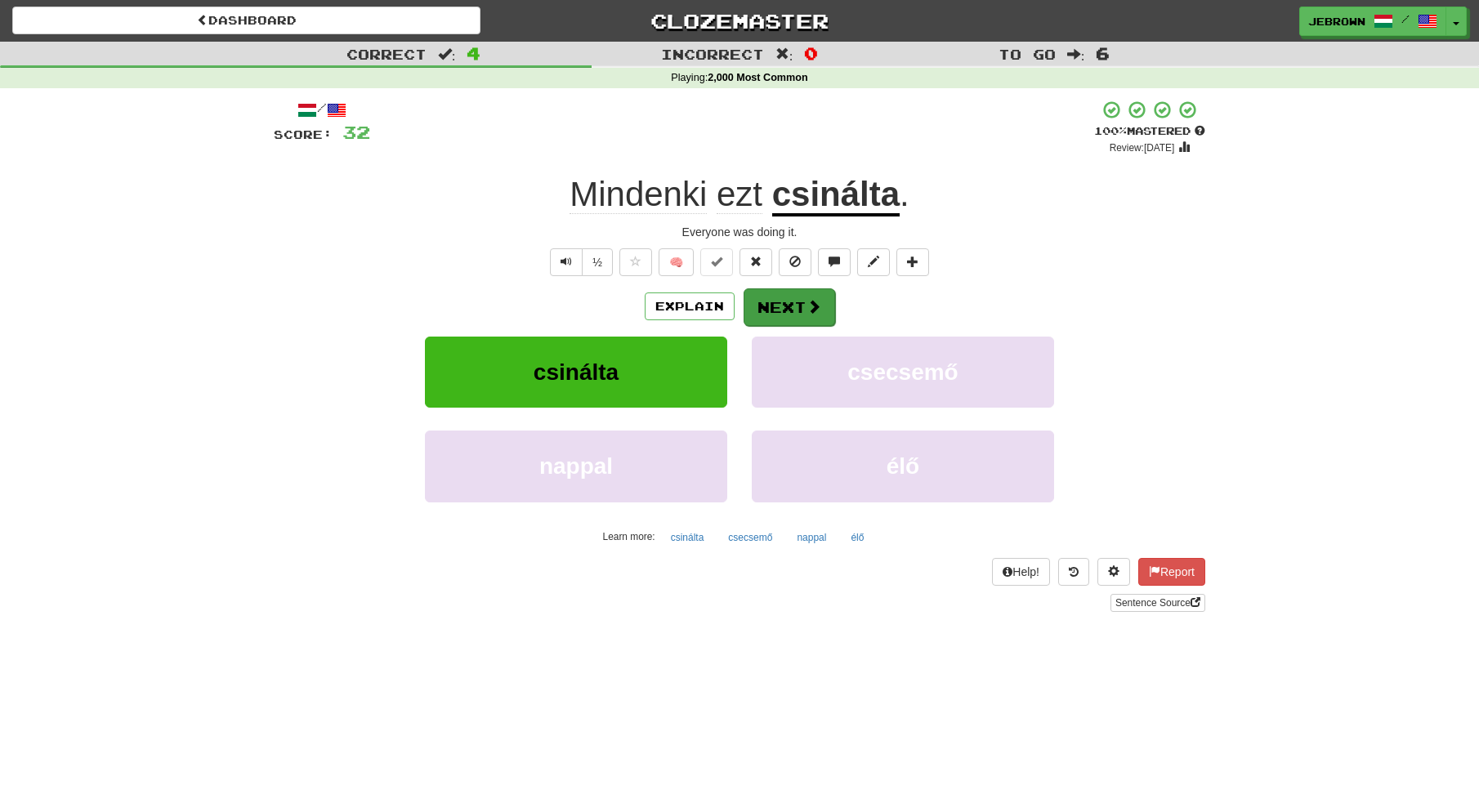
click at [792, 305] on button "Next" at bounding box center [789, 306] width 92 height 38
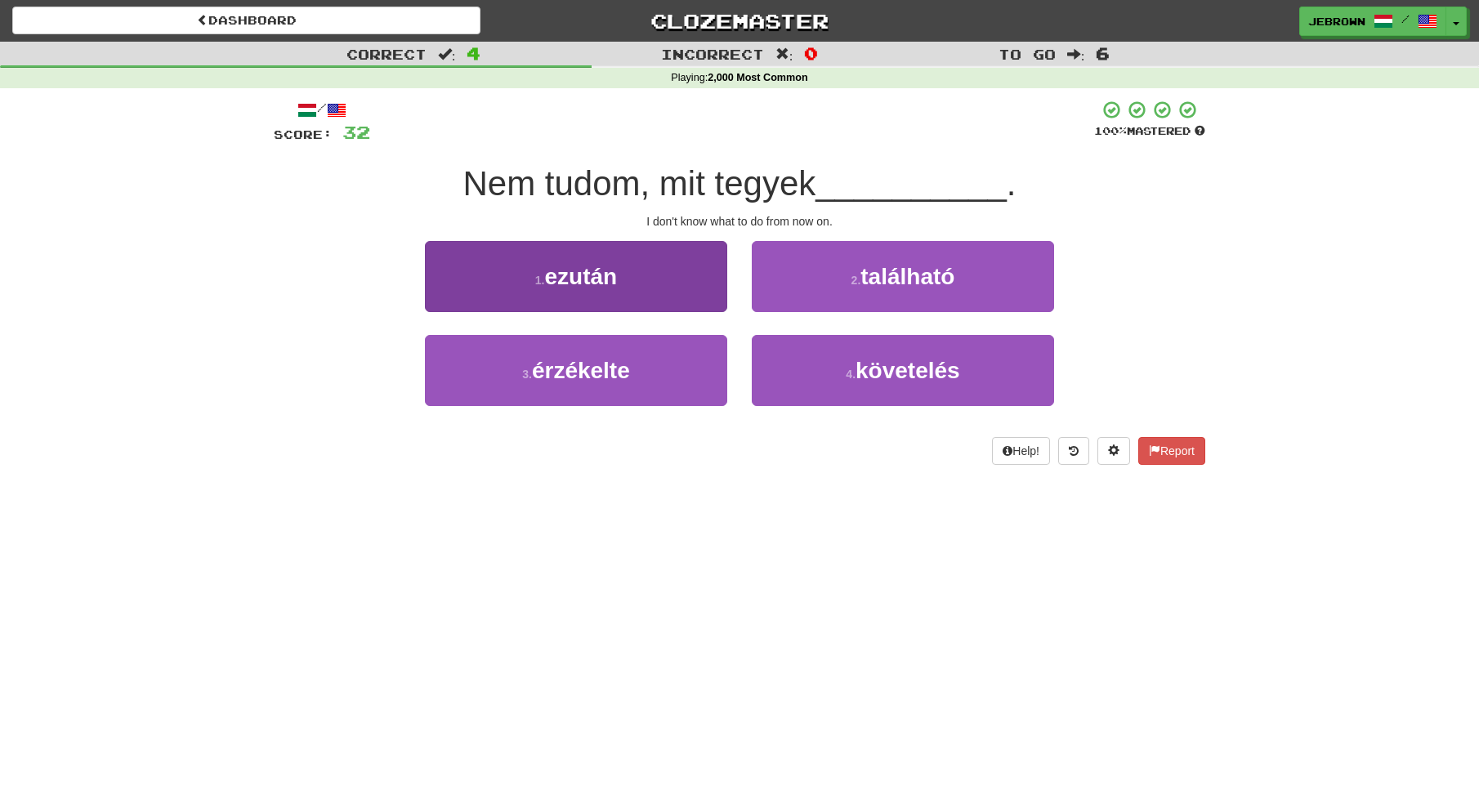
click at [646, 284] on button "1 . ezután" at bounding box center [576, 276] width 302 height 71
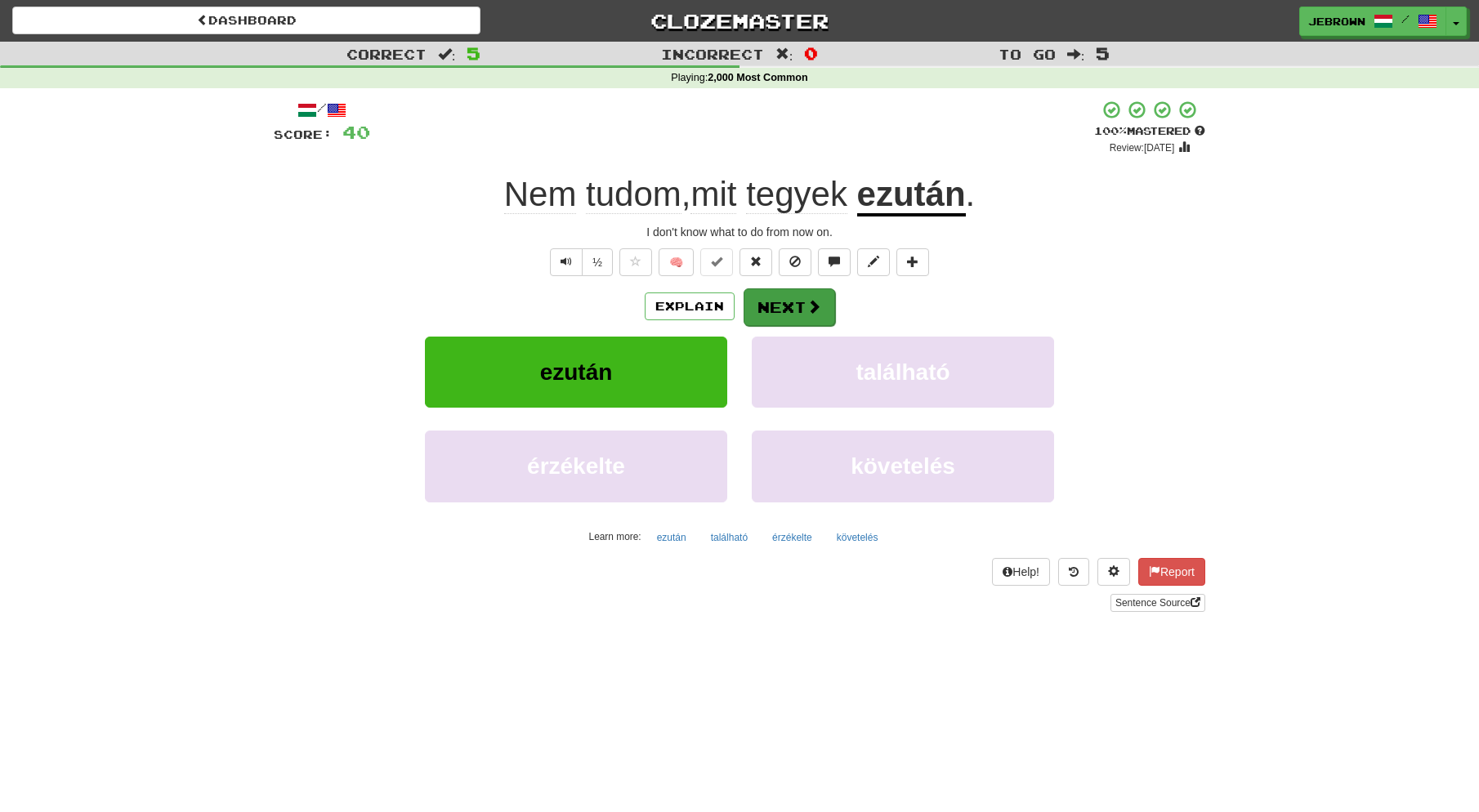
click at [795, 308] on button "Next" at bounding box center [789, 306] width 92 height 38
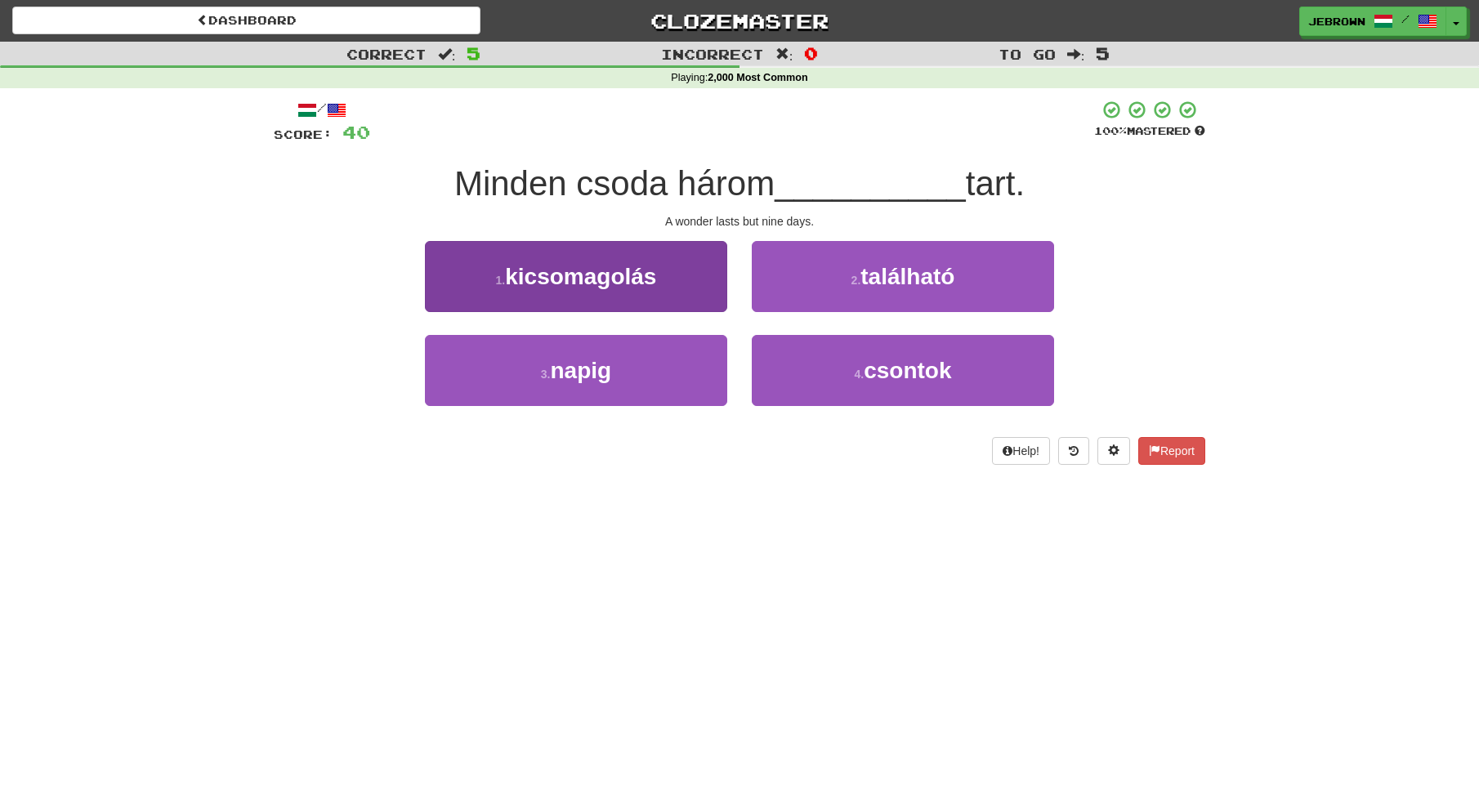
click at [657, 377] on button "3 . napig" at bounding box center [576, 370] width 302 height 71
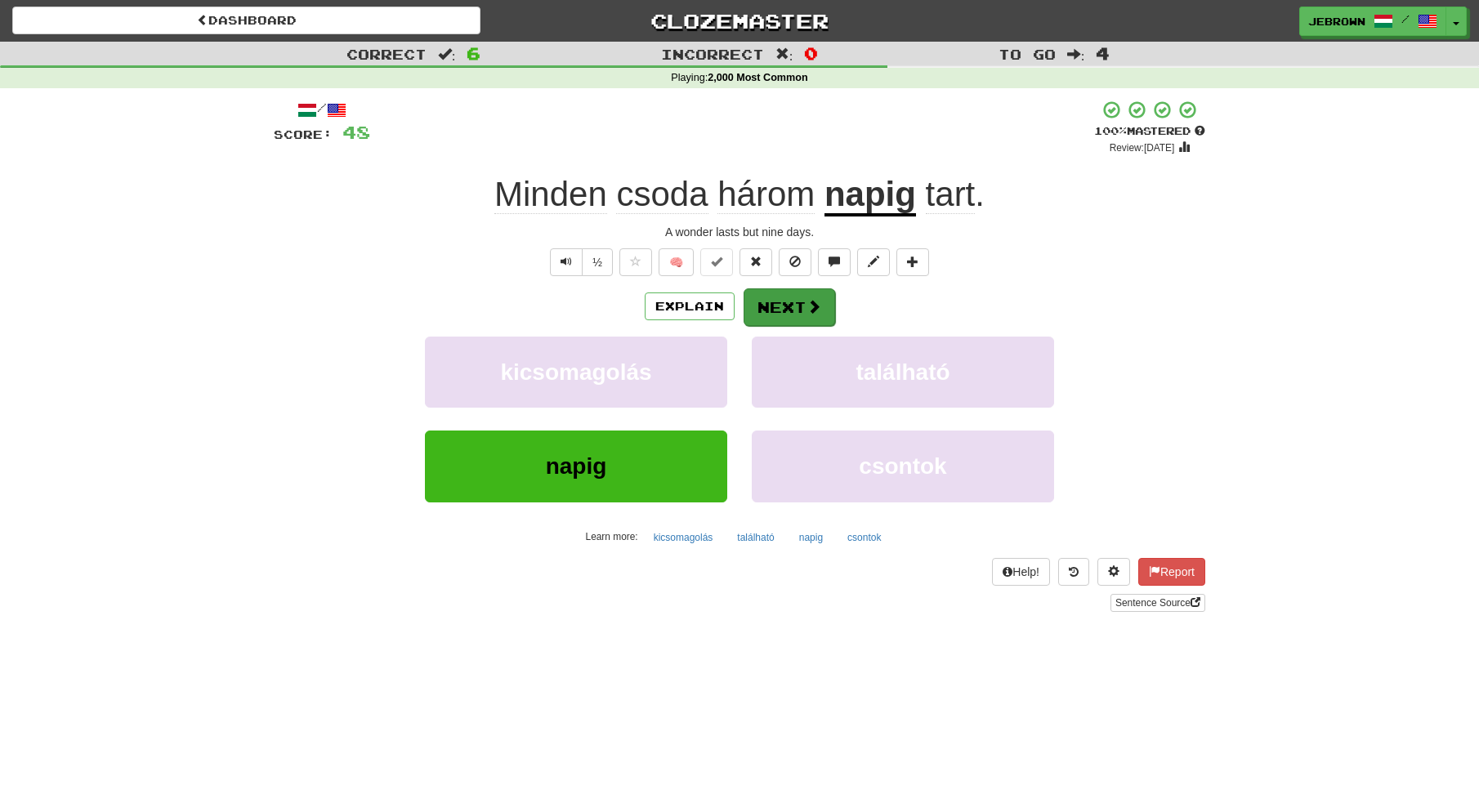
click at [788, 301] on button "Next" at bounding box center [789, 306] width 92 height 38
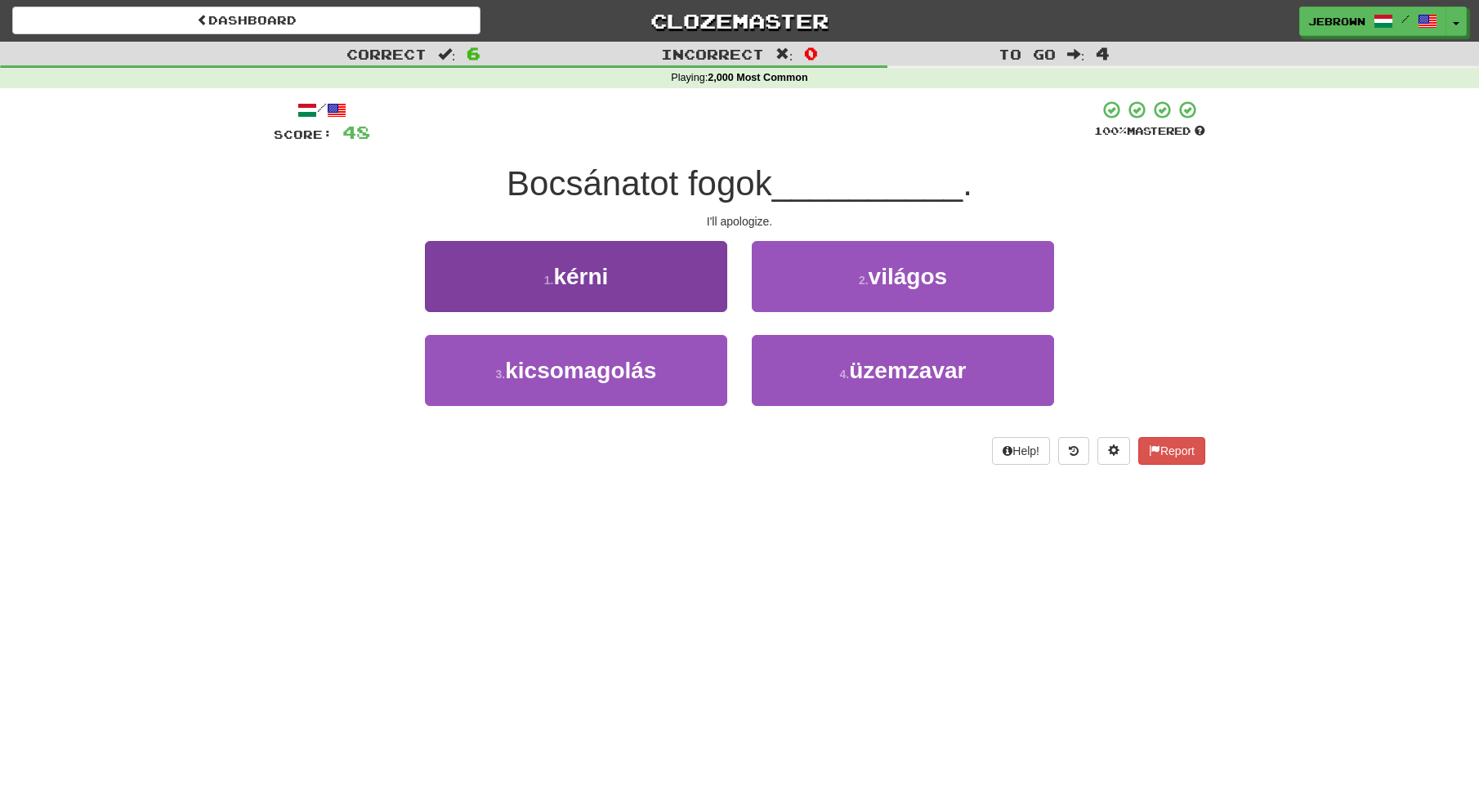
click at [631, 286] on button "1 . kérni" at bounding box center [576, 276] width 302 height 71
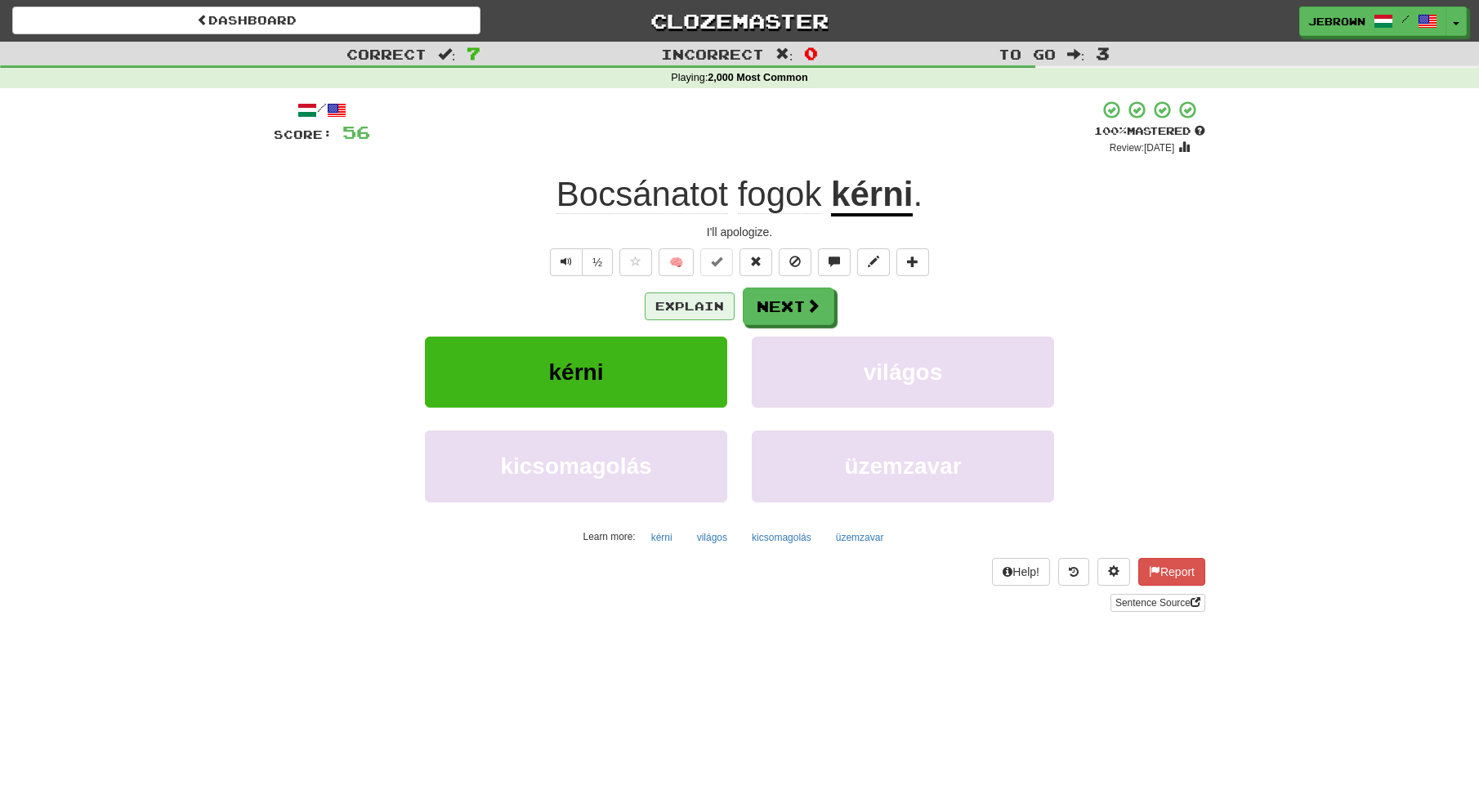
click at [680, 305] on button "Explain" at bounding box center [689, 306] width 90 height 28
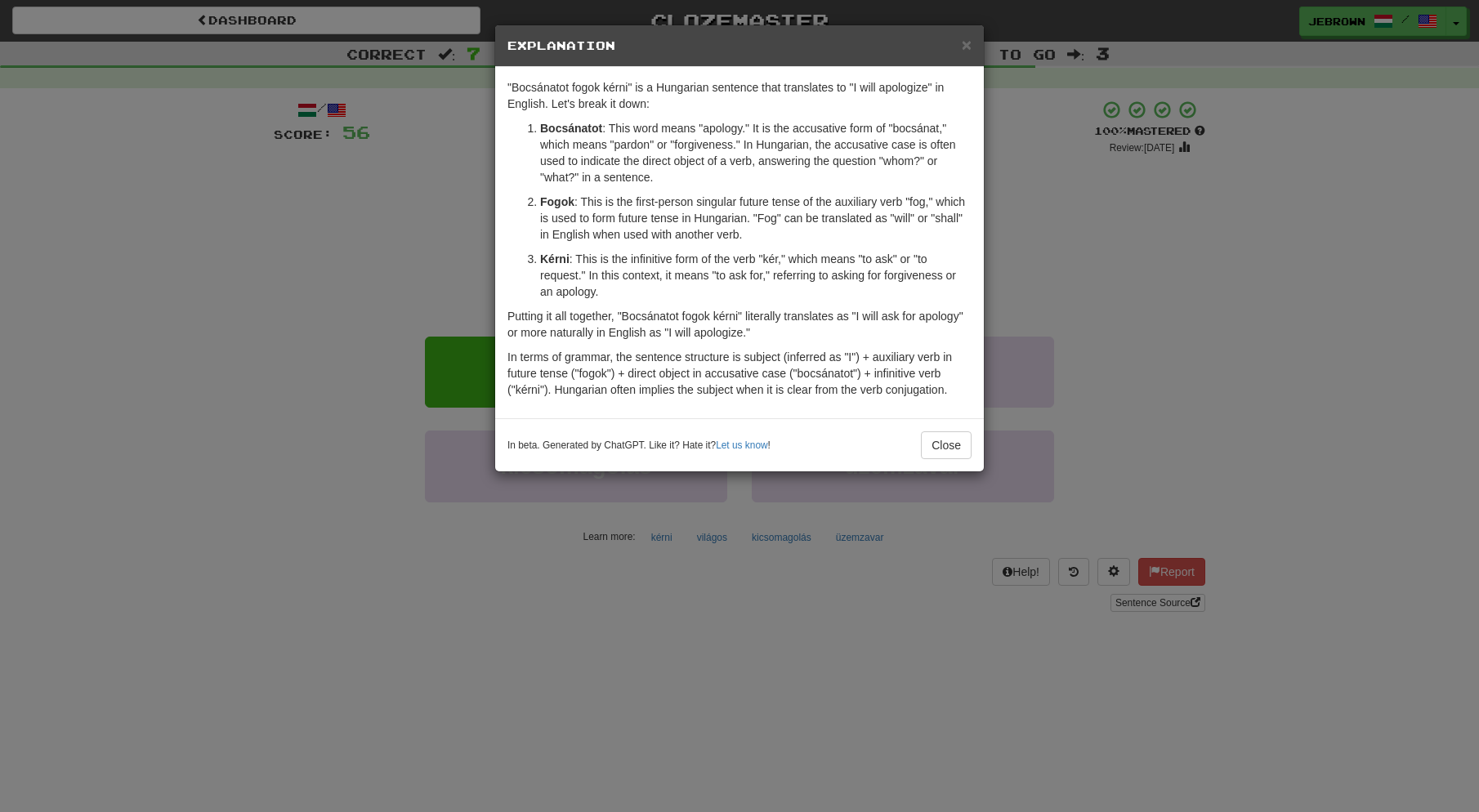
click at [965, 39] on span "×" at bounding box center [967, 45] width 10 height 19
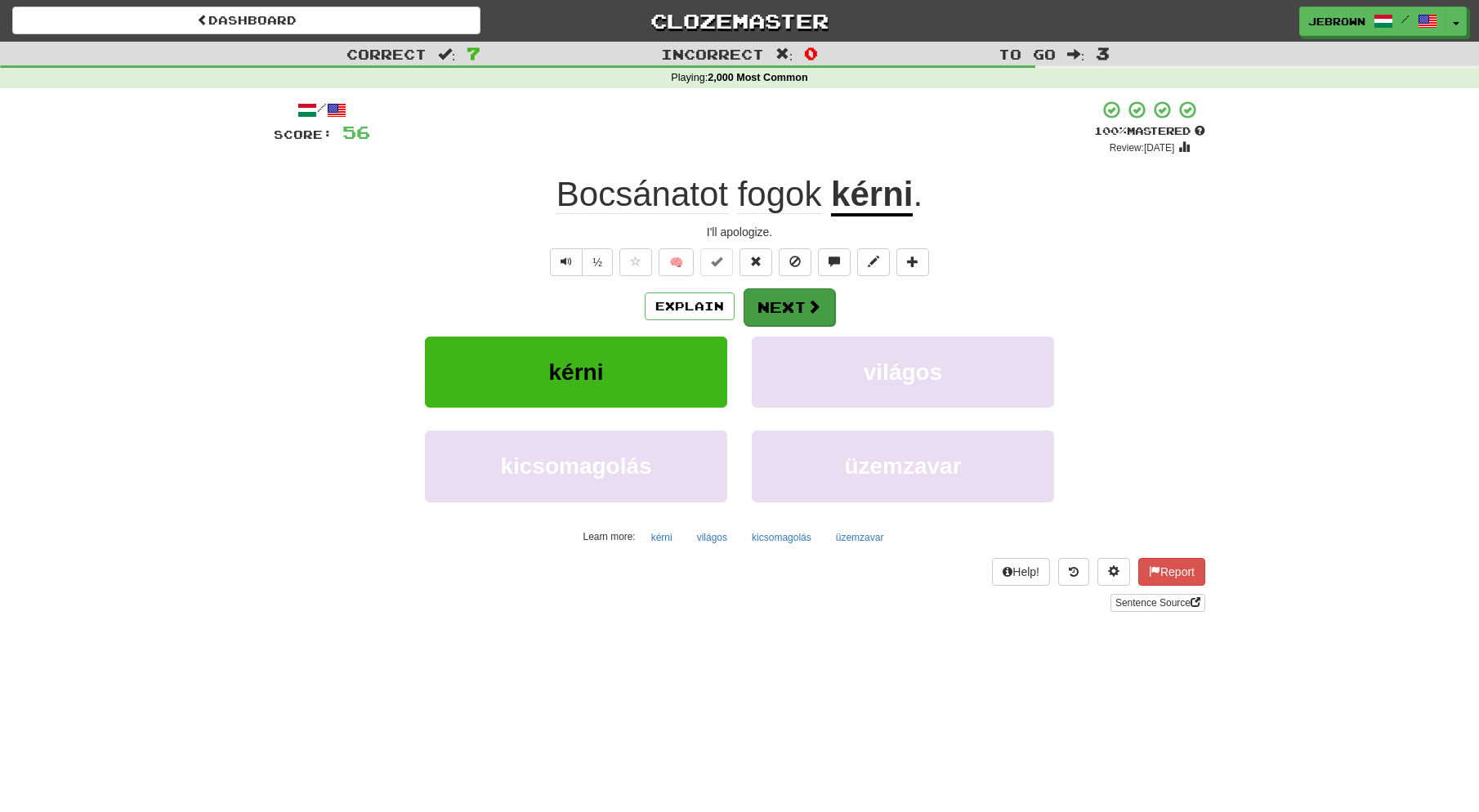
click at [780, 304] on button "Next" at bounding box center [789, 306] width 92 height 38
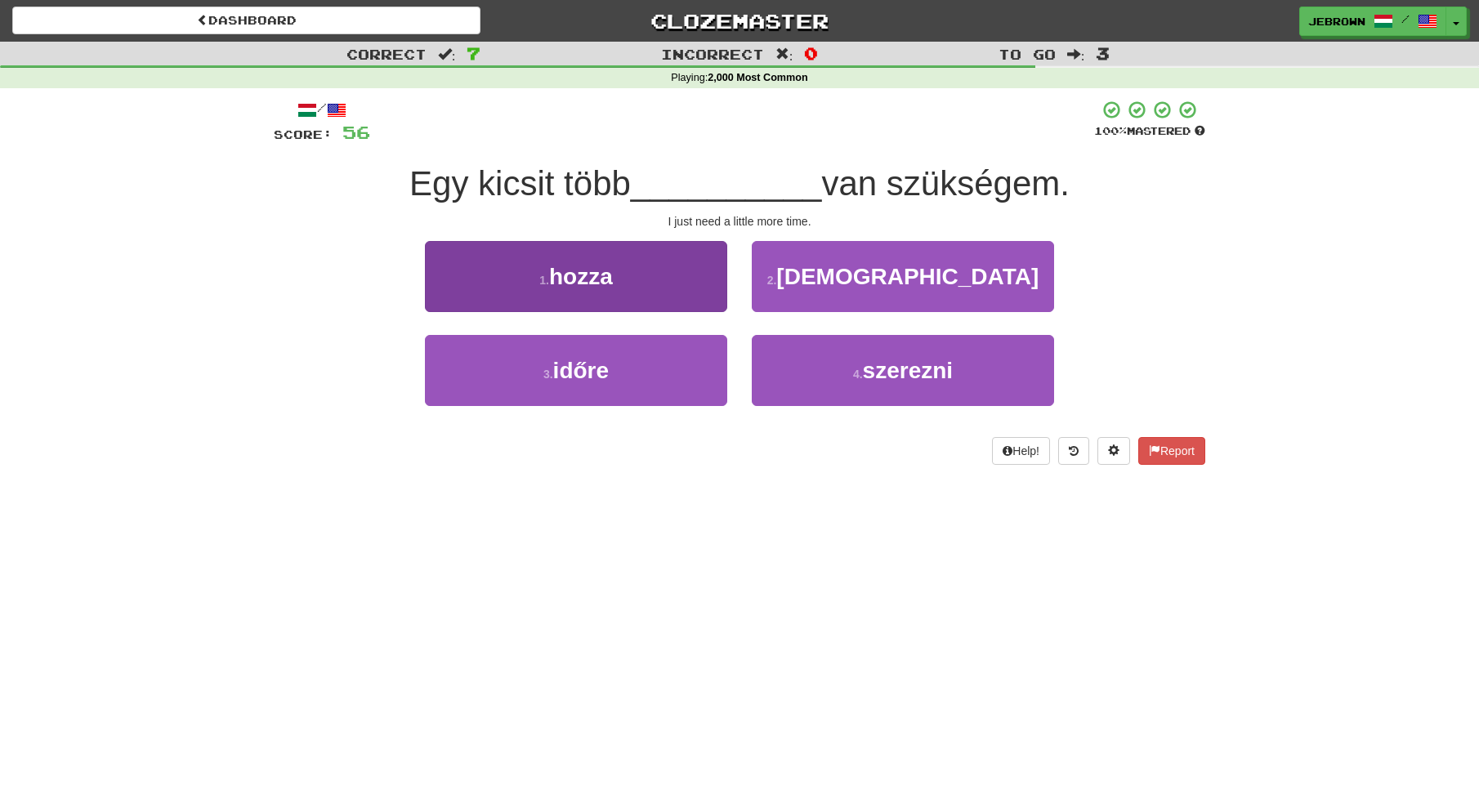
click at [632, 376] on button "3 . időre" at bounding box center [576, 370] width 302 height 71
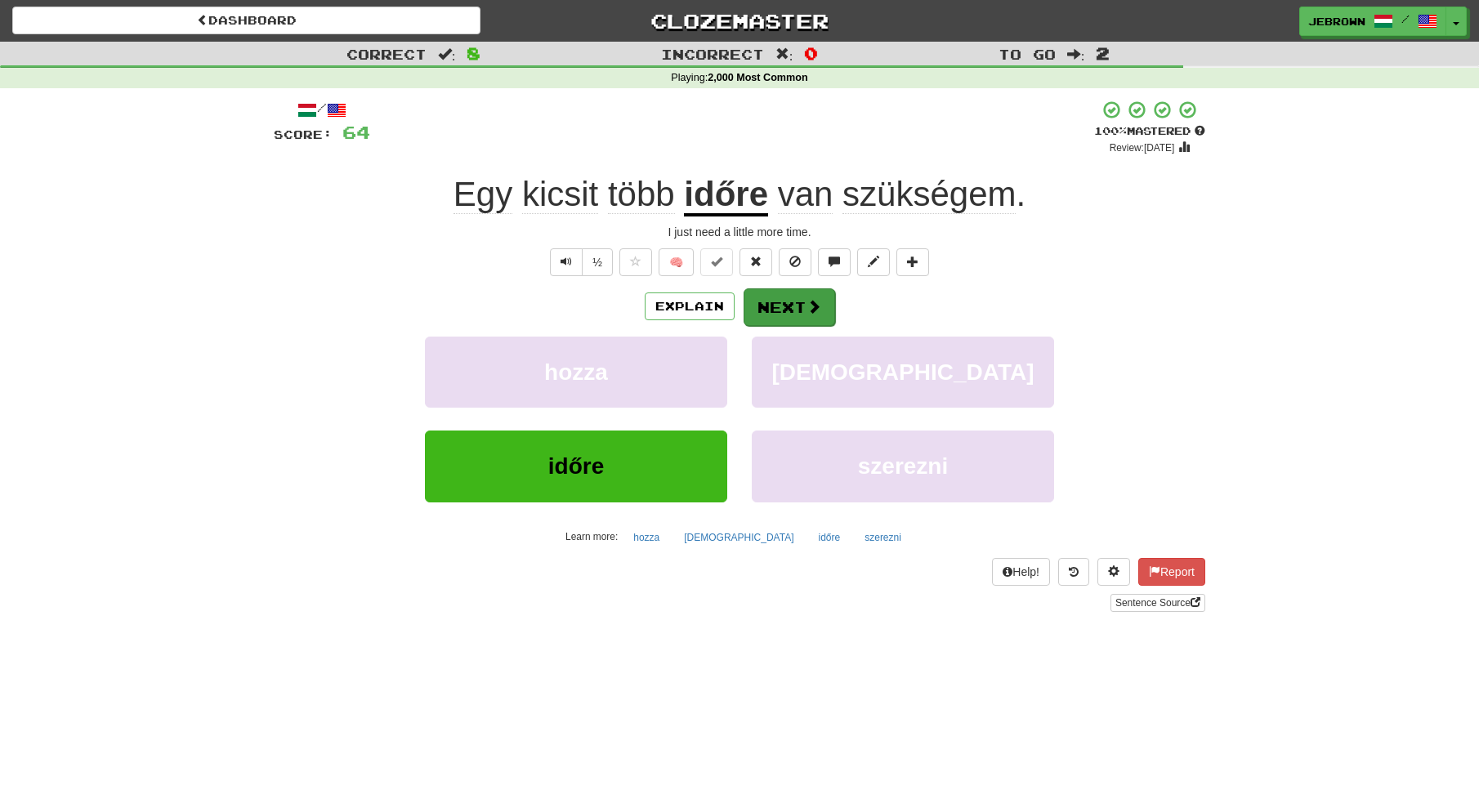
click at [792, 306] on button "Next" at bounding box center [789, 306] width 92 height 38
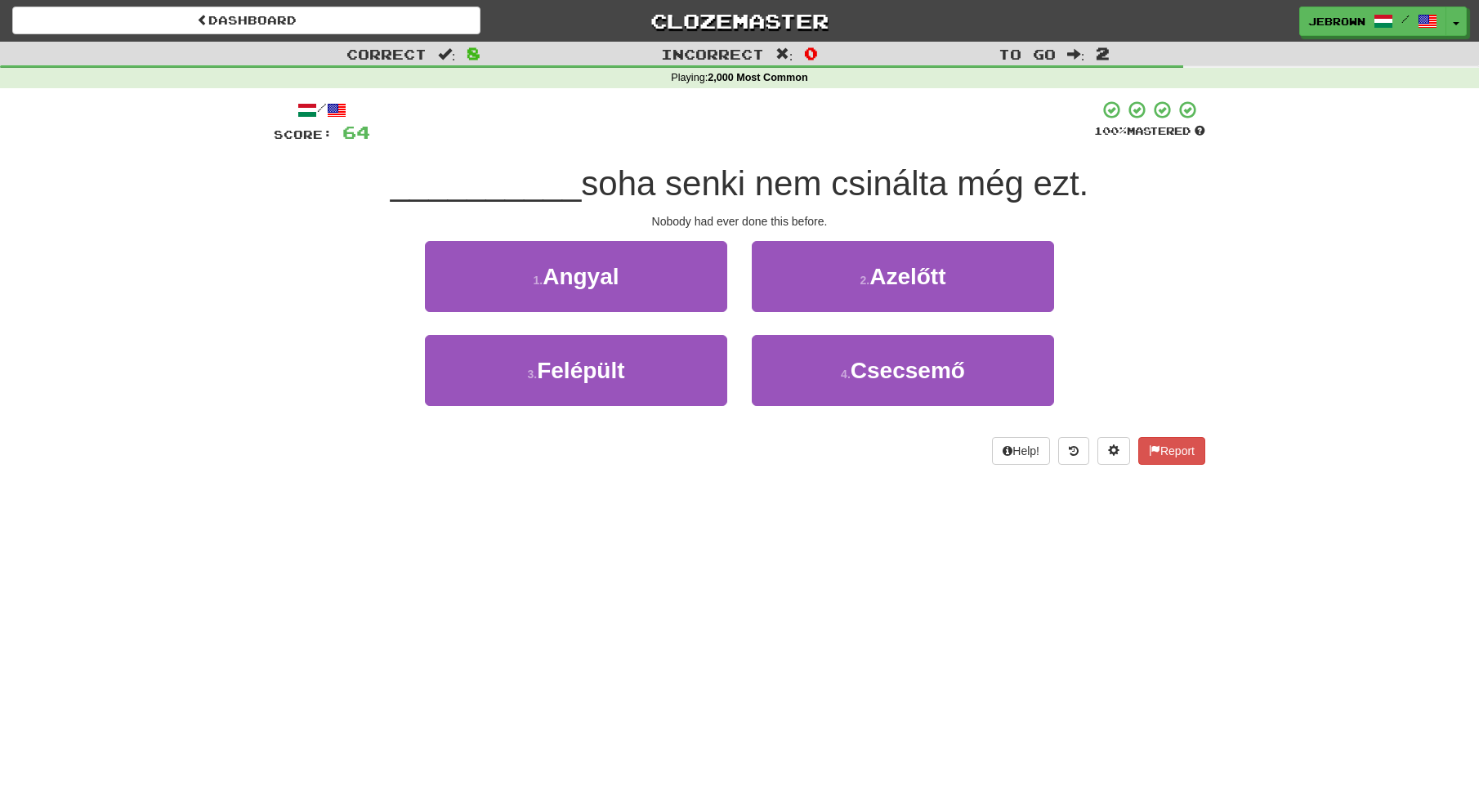
click at [957, 279] on button "2 . Azelőtt" at bounding box center [903, 276] width 302 height 71
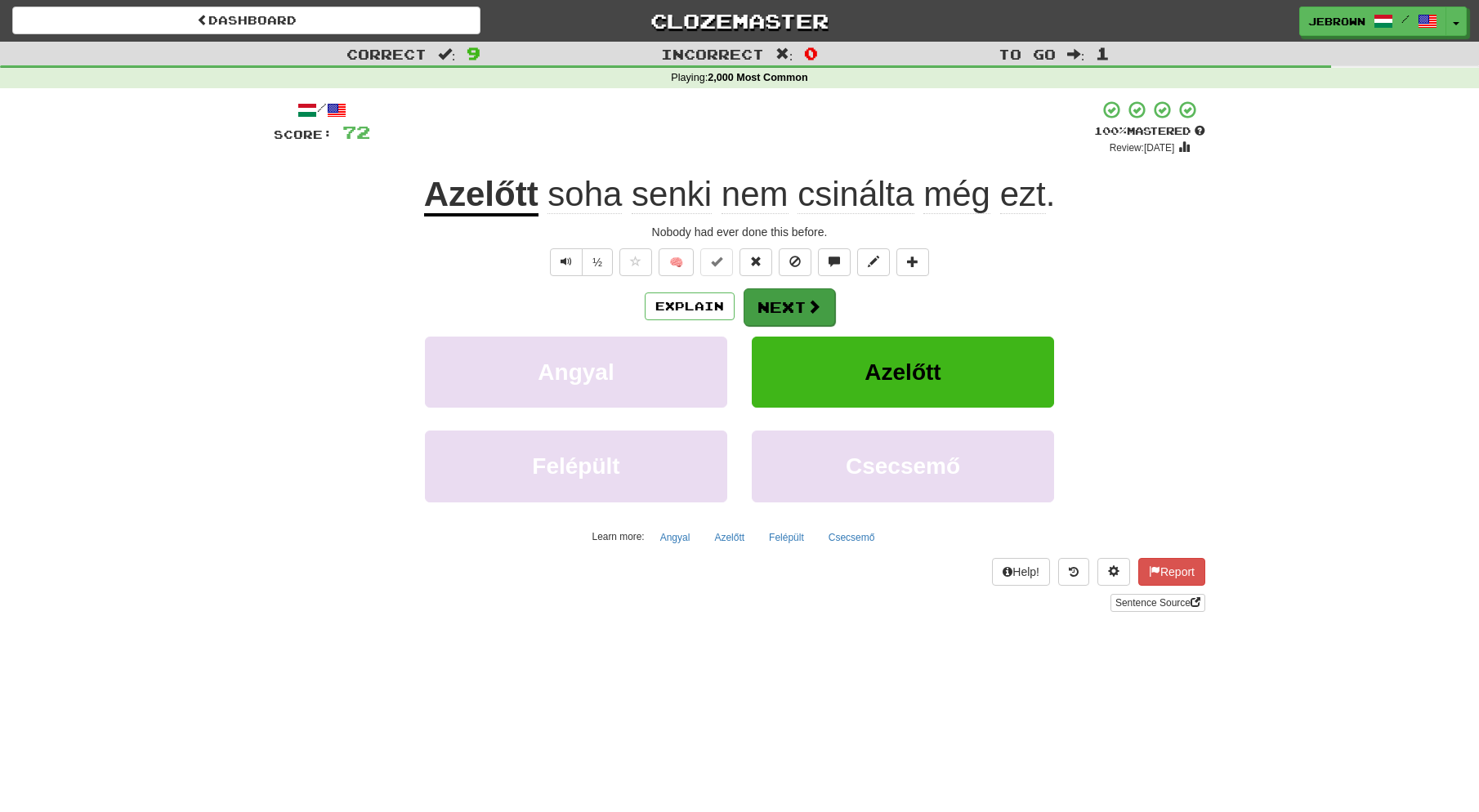
click at [807, 303] on span at bounding box center [814, 306] width 15 height 15
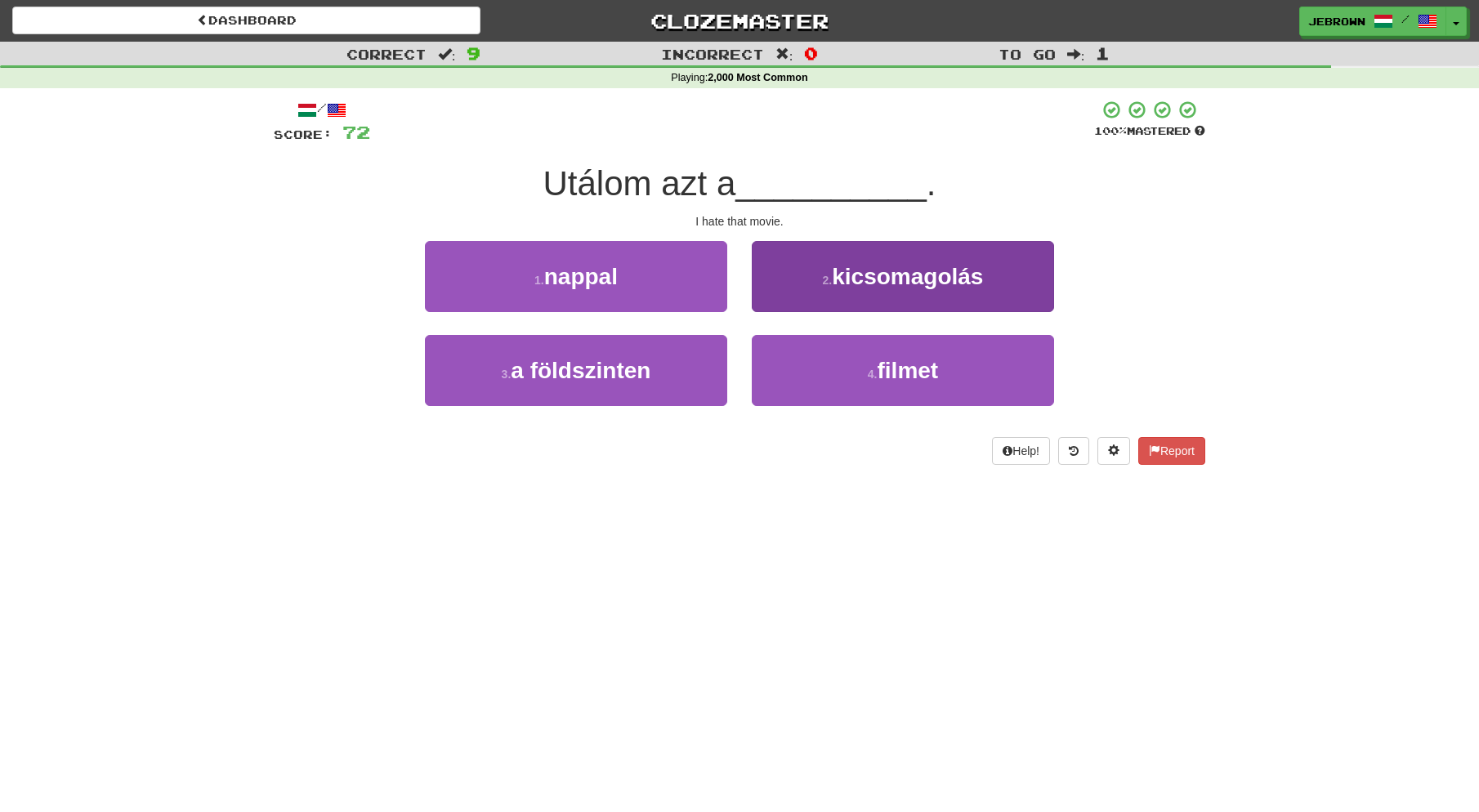
click at [850, 369] on button "4 . filmet" at bounding box center [903, 370] width 302 height 71
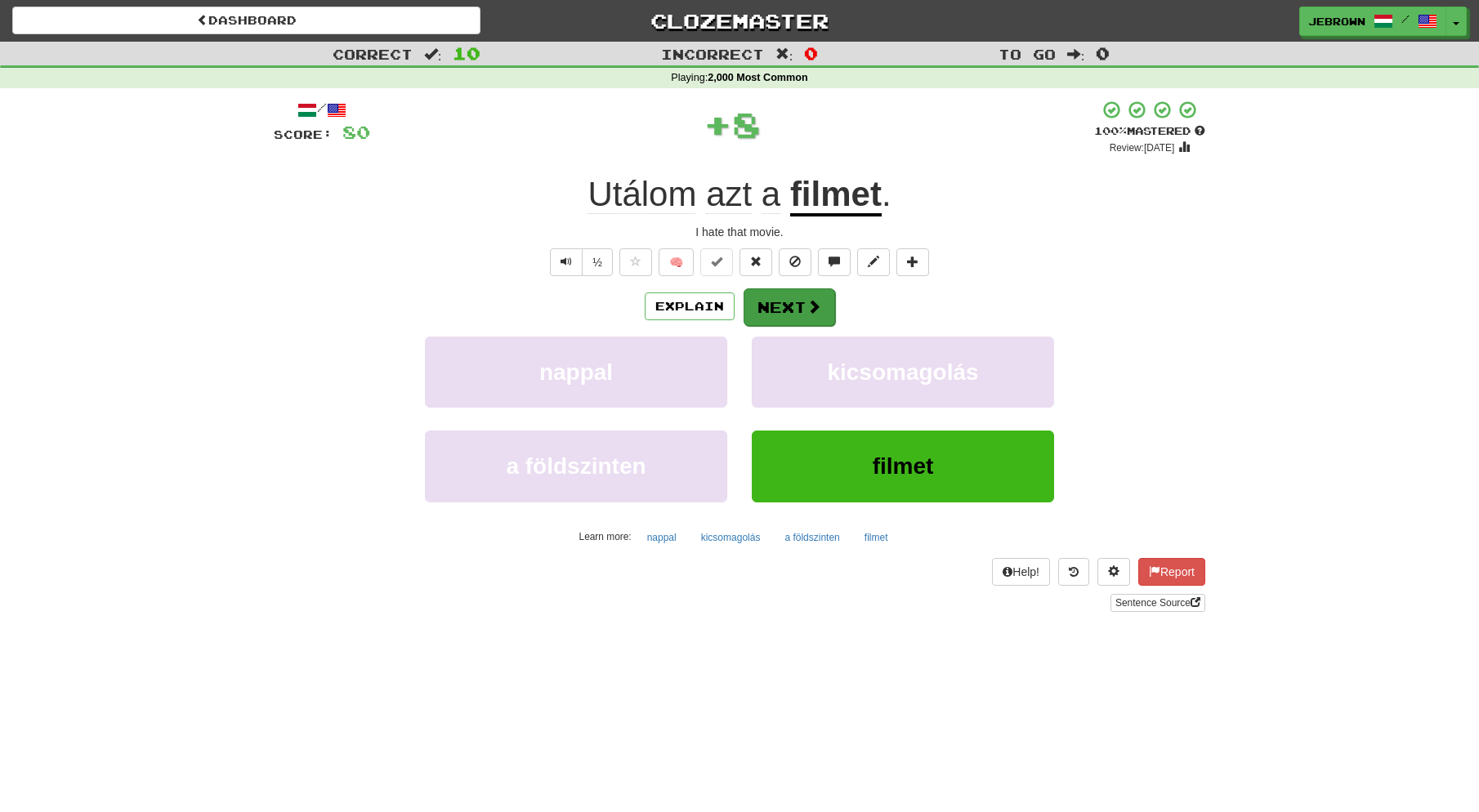
click at [795, 302] on button "Next" at bounding box center [789, 306] width 92 height 38
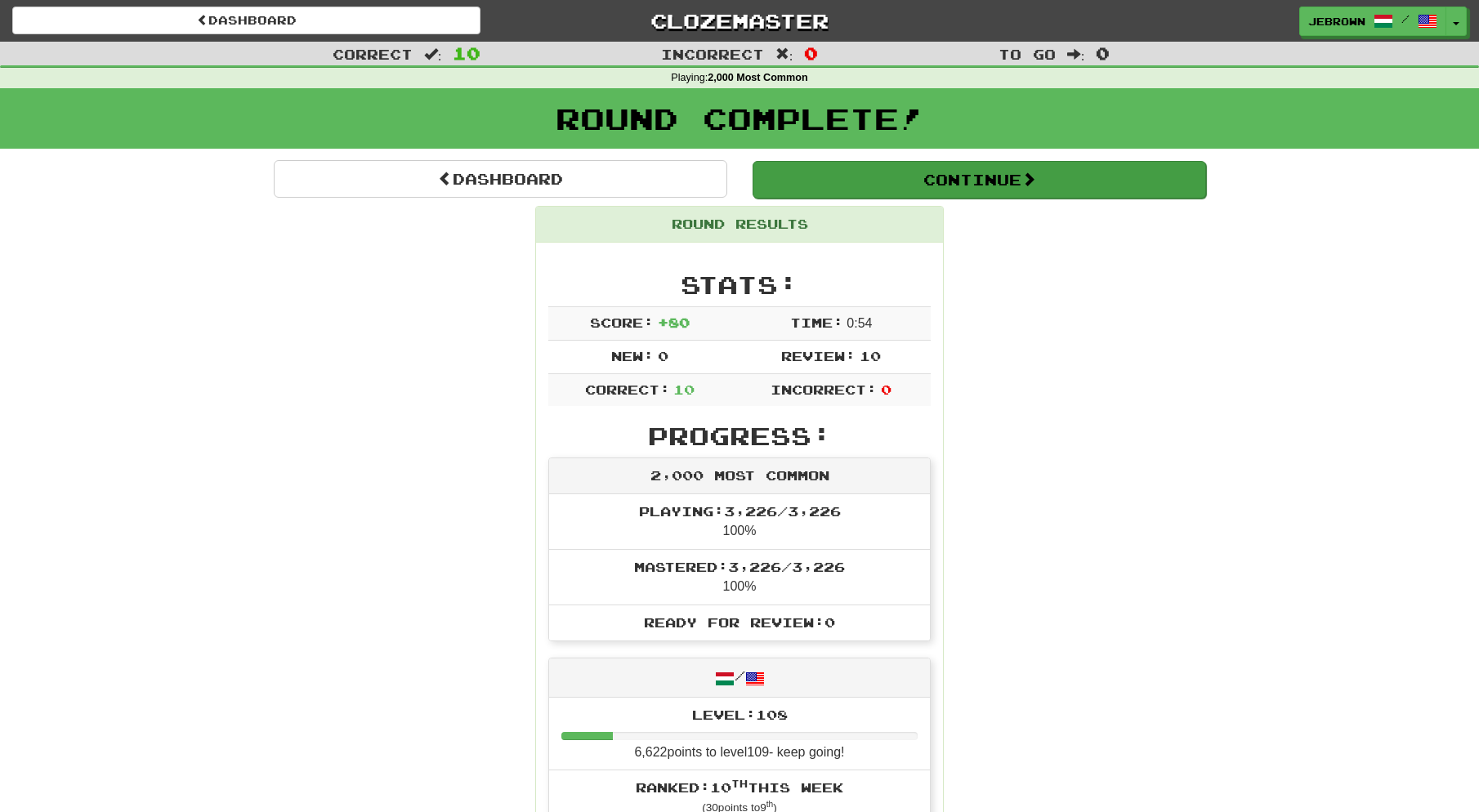
click at [882, 177] on button "Continue" at bounding box center [979, 179] width 453 height 38
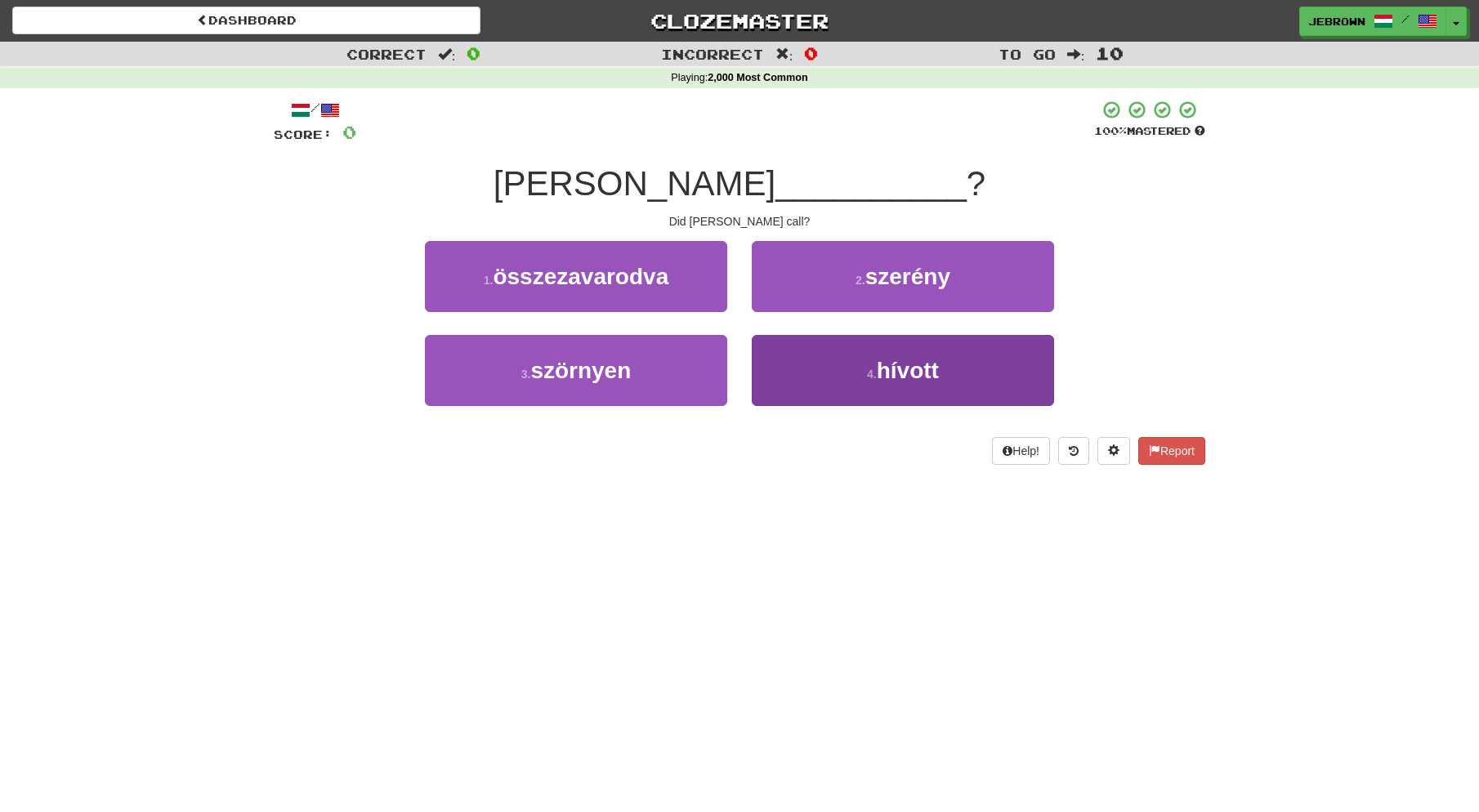
click at [905, 364] on span "hívott" at bounding box center [907, 370] width 62 height 25
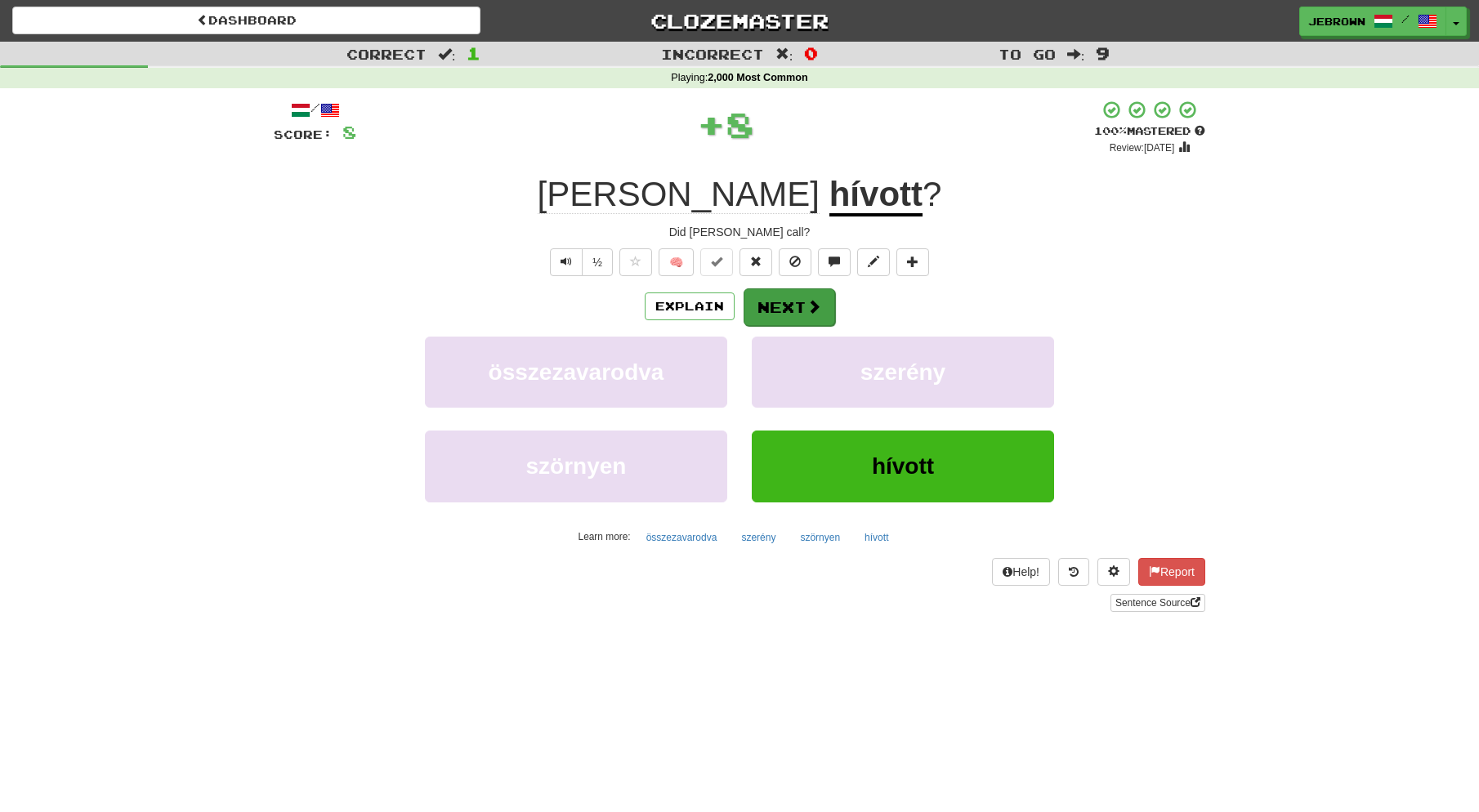
click at [784, 299] on button "Next" at bounding box center [789, 306] width 92 height 38
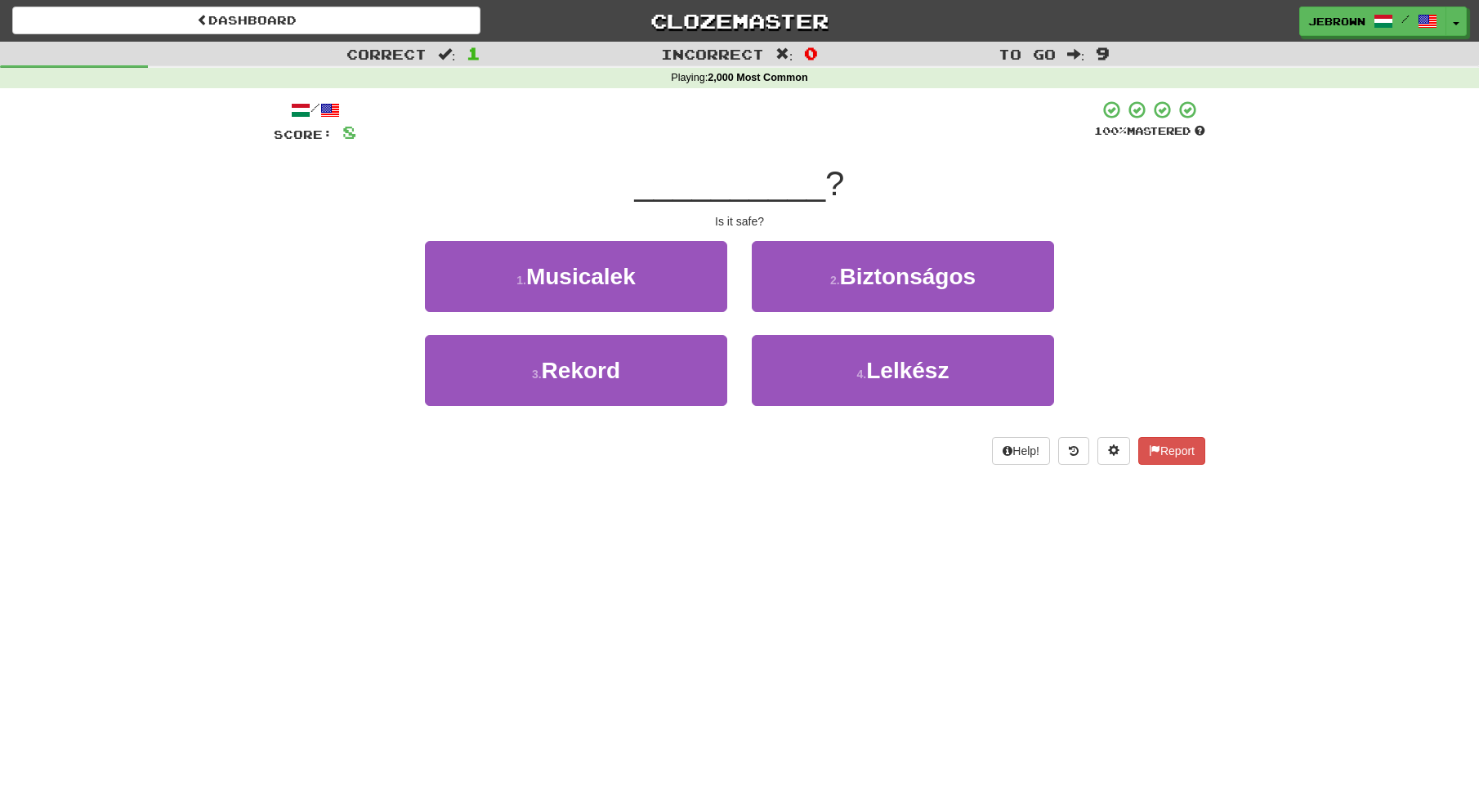
click at [835, 275] on small "2 ." at bounding box center [835, 280] width 10 height 13
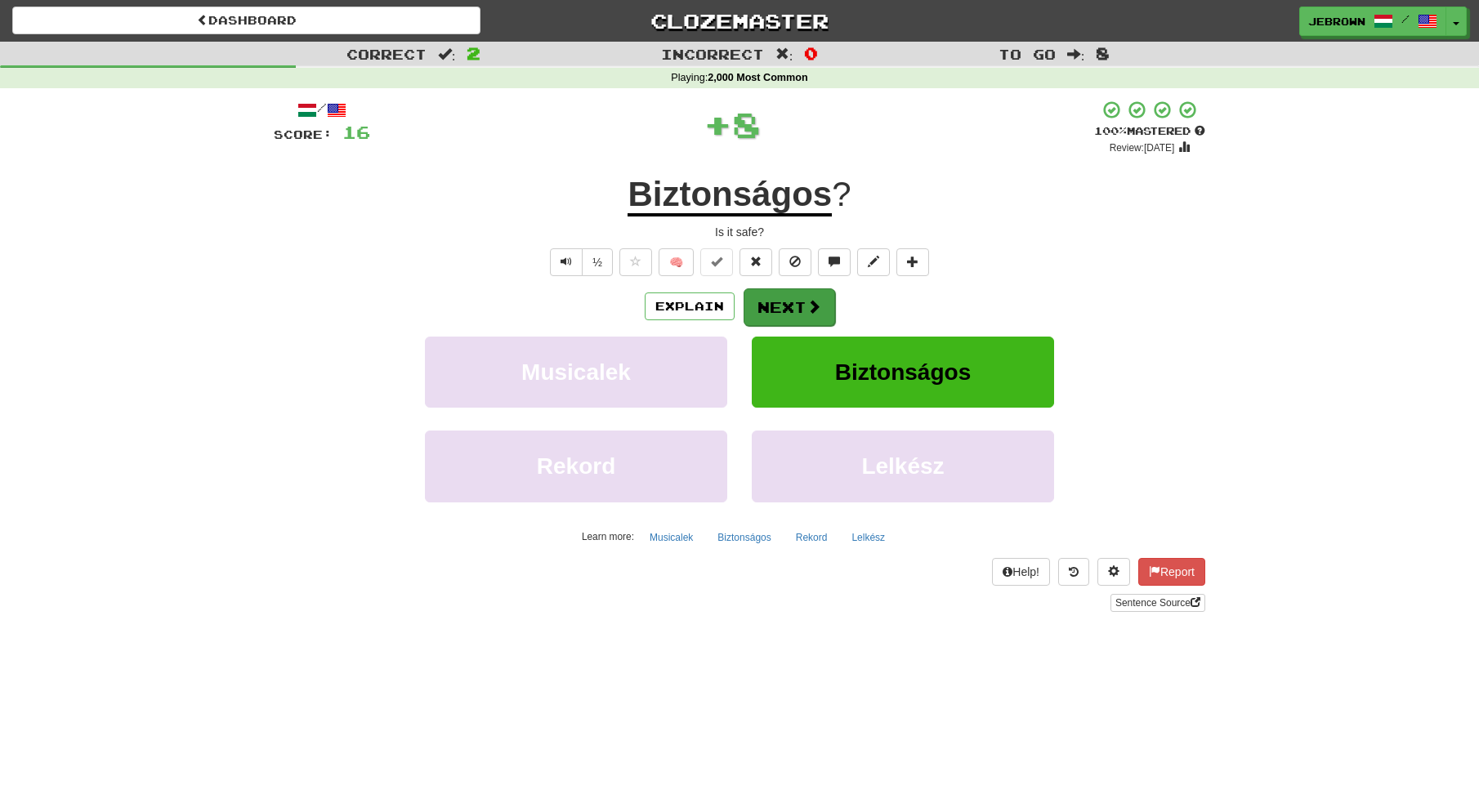
click at [808, 306] on span at bounding box center [814, 306] width 15 height 15
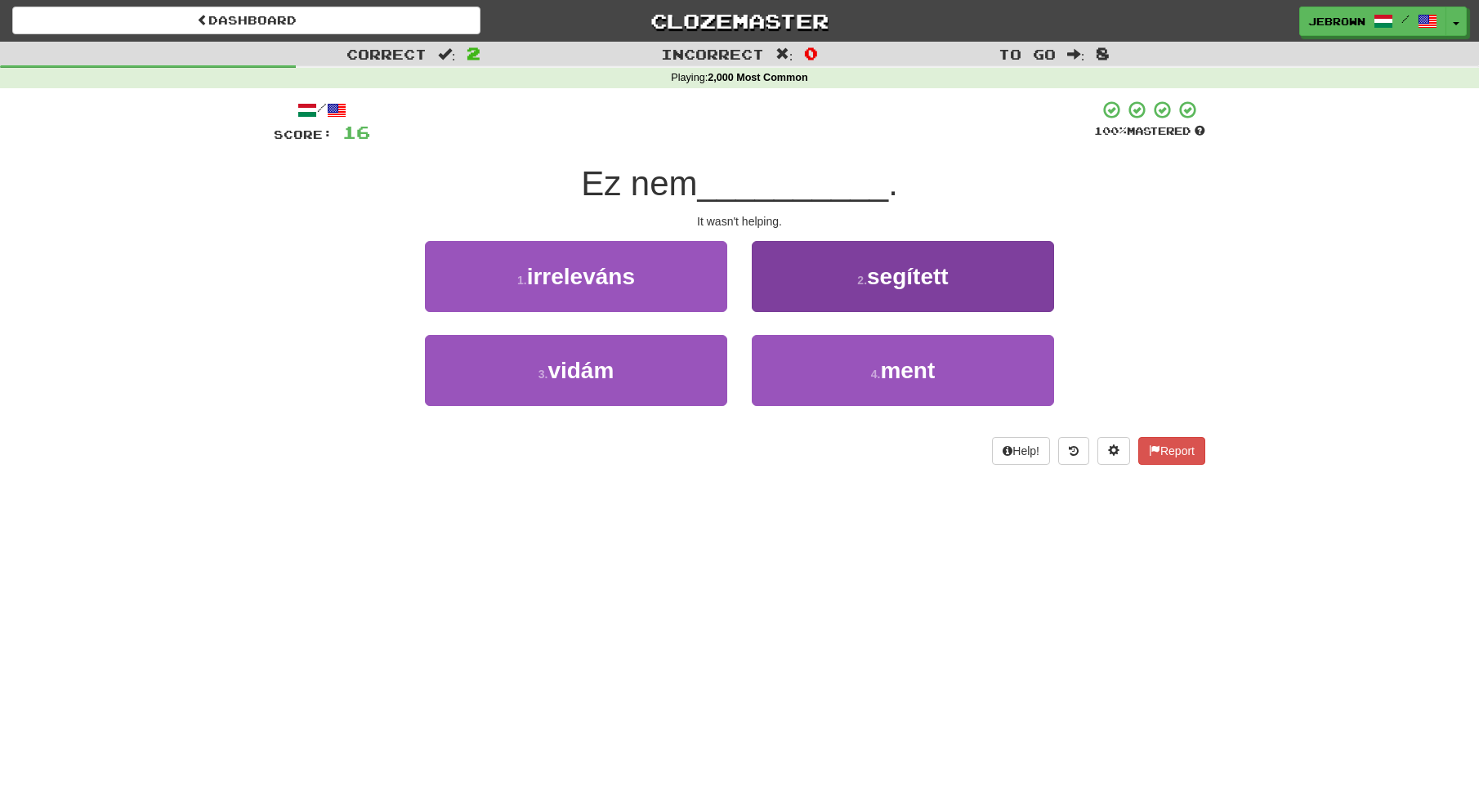
click at [849, 286] on button "2 . segített" at bounding box center [903, 276] width 302 height 71
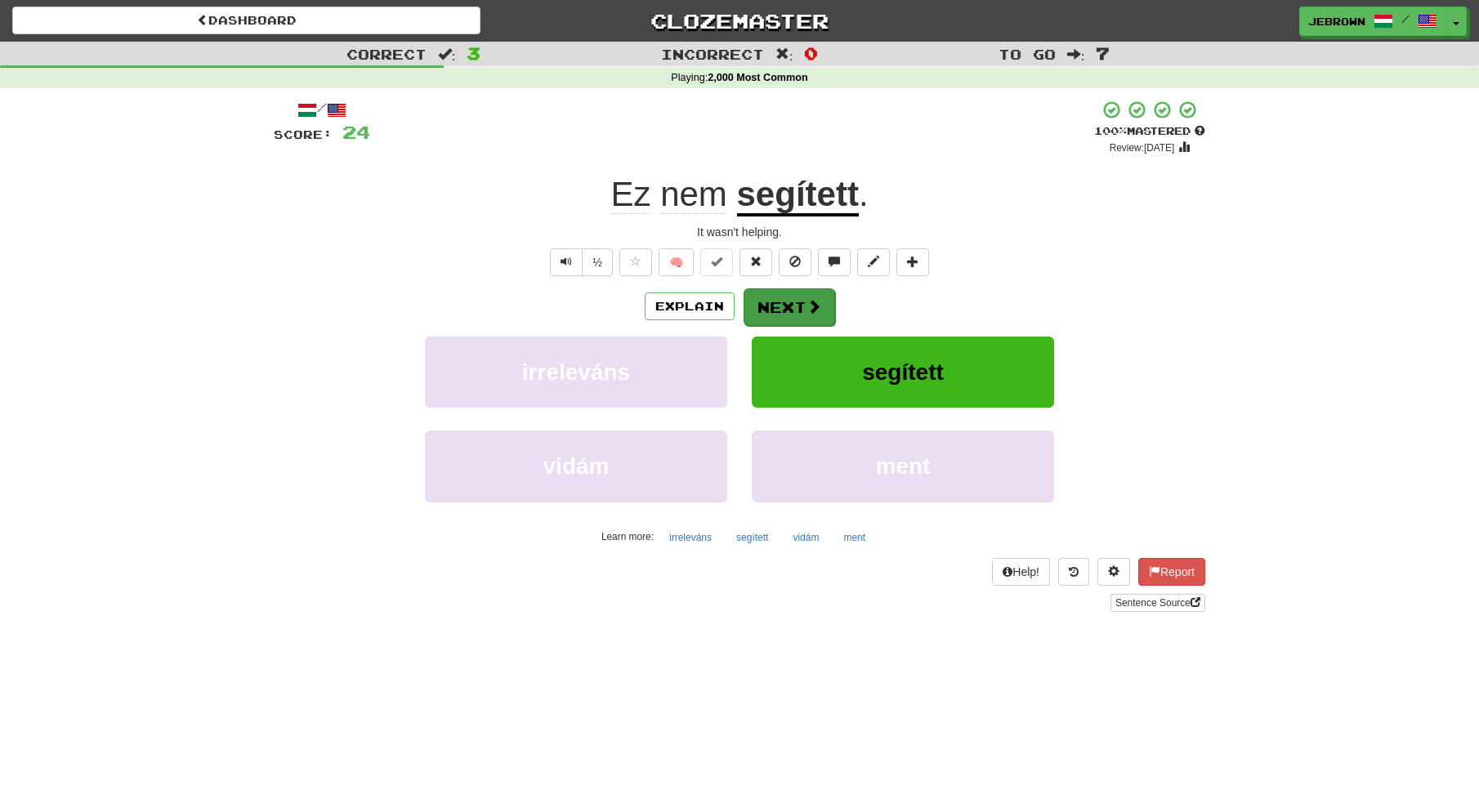
click at [794, 310] on button "Next" at bounding box center [789, 306] width 92 height 38
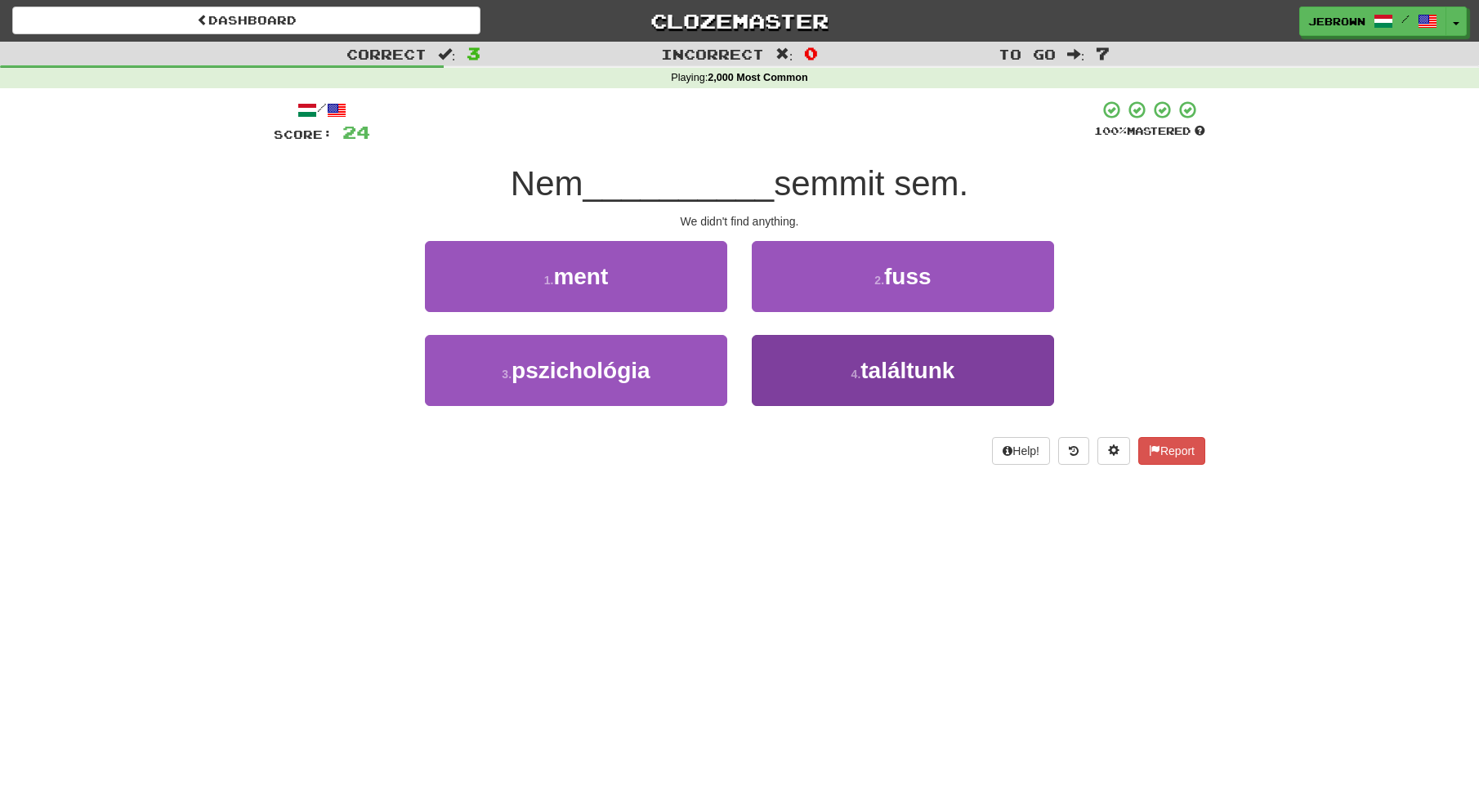
click at [891, 369] on span "találtunk" at bounding box center [908, 370] width 94 height 25
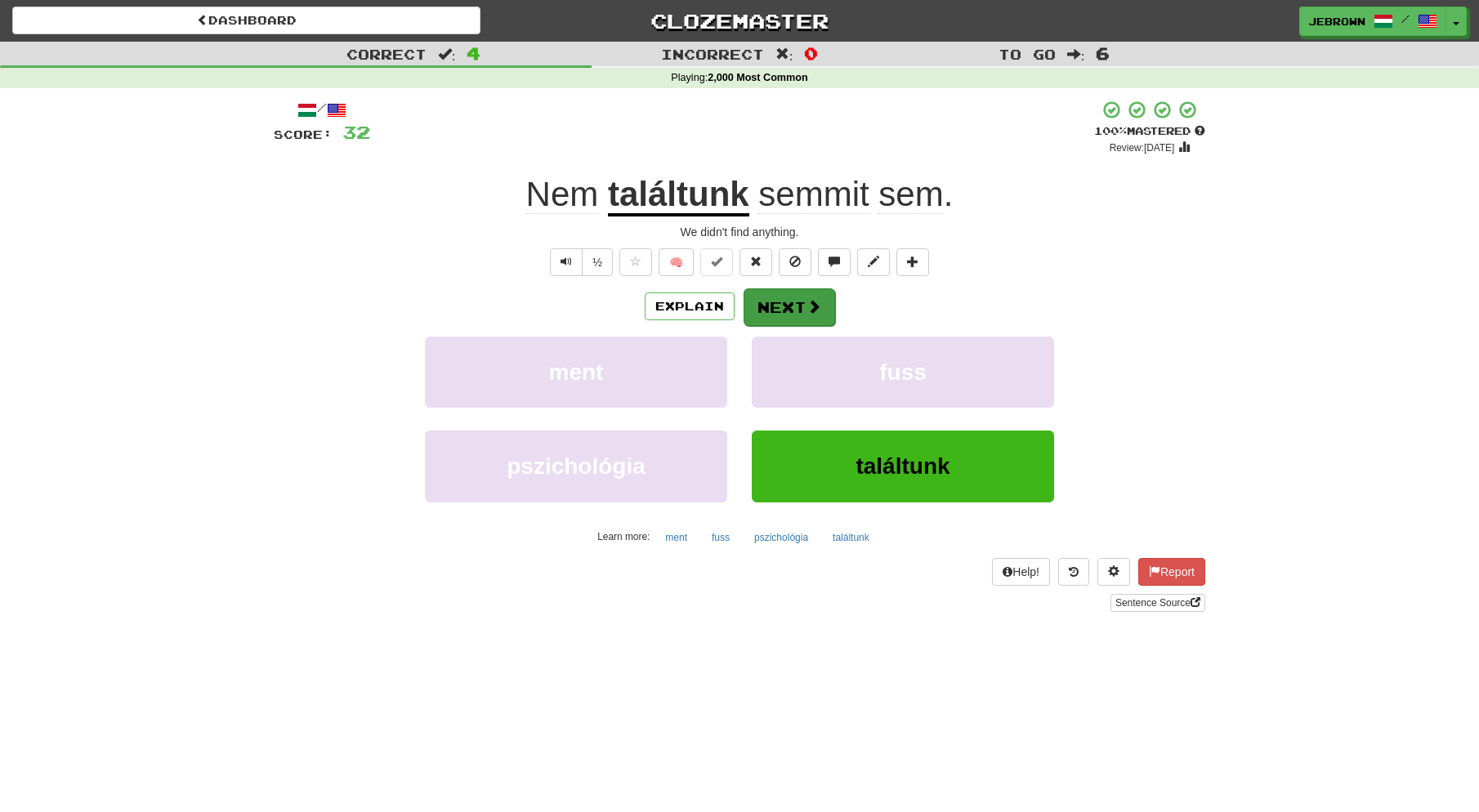
click at [788, 301] on button "Next" at bounding box center [789, 306] width 92 height 38
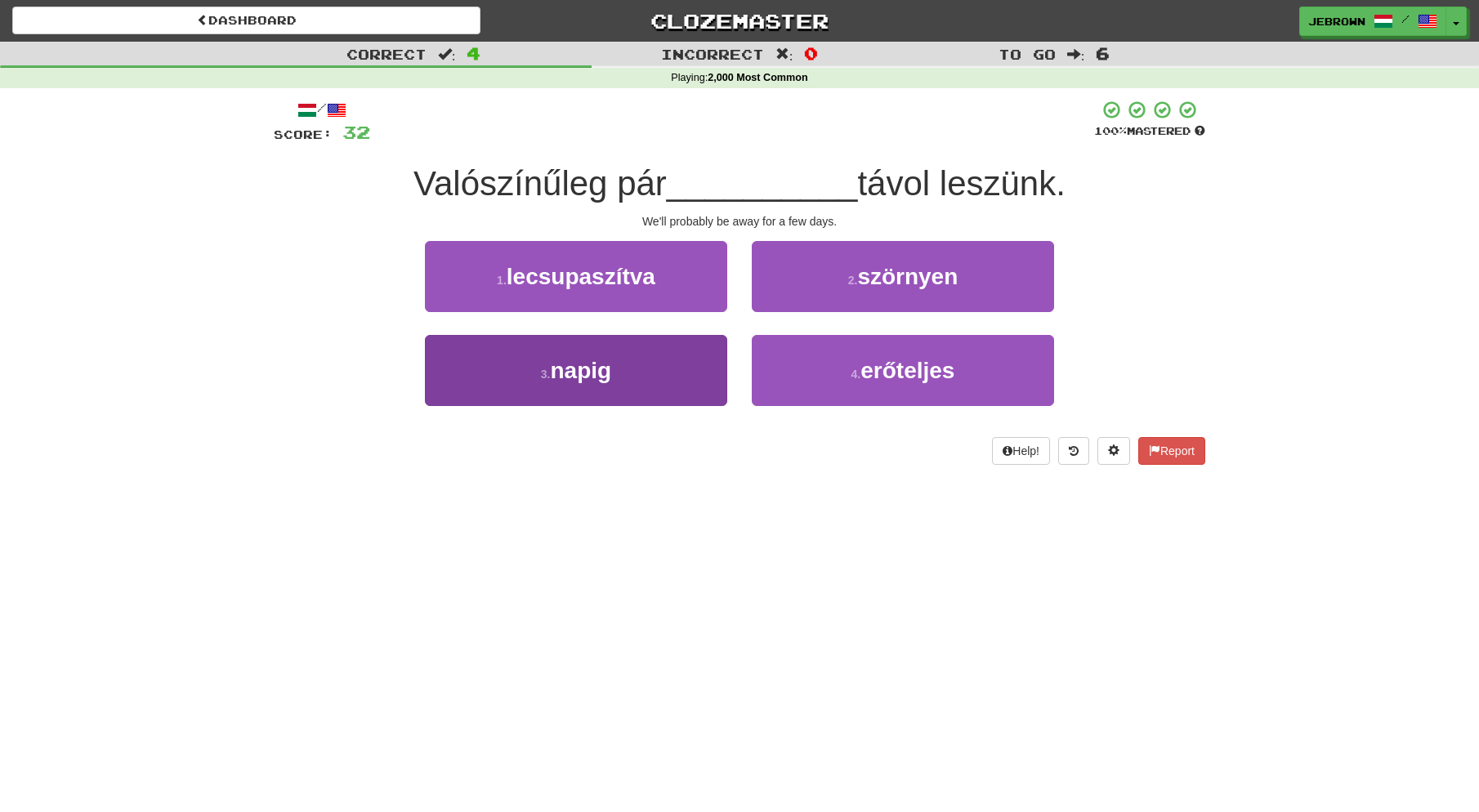
click at [635, 367] on button "3 . napig" at bounding box center [576, 370] width 302 height 71
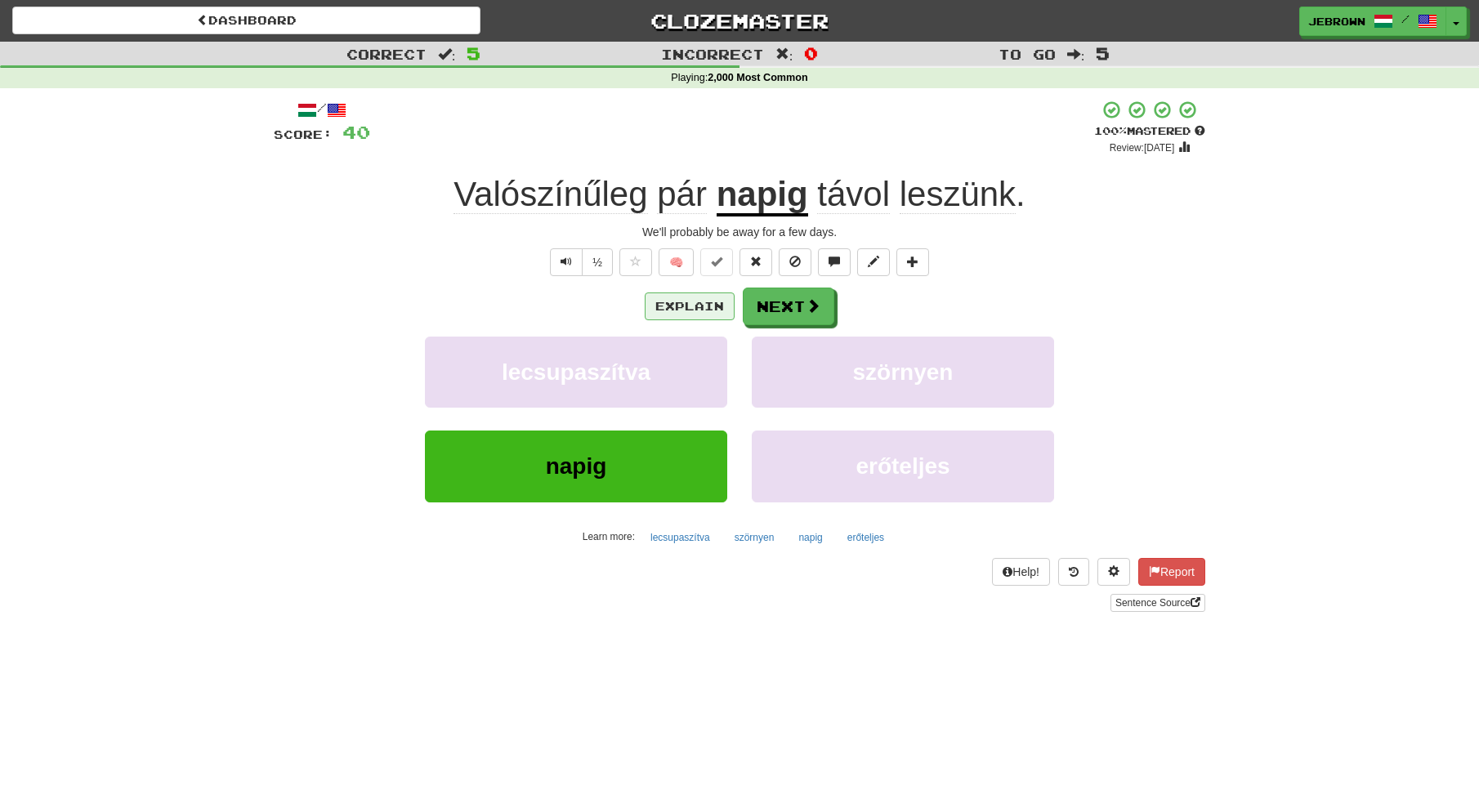
click at [691, 302] on button "Explain" at bounding box center [689, 306] width 90 height 28
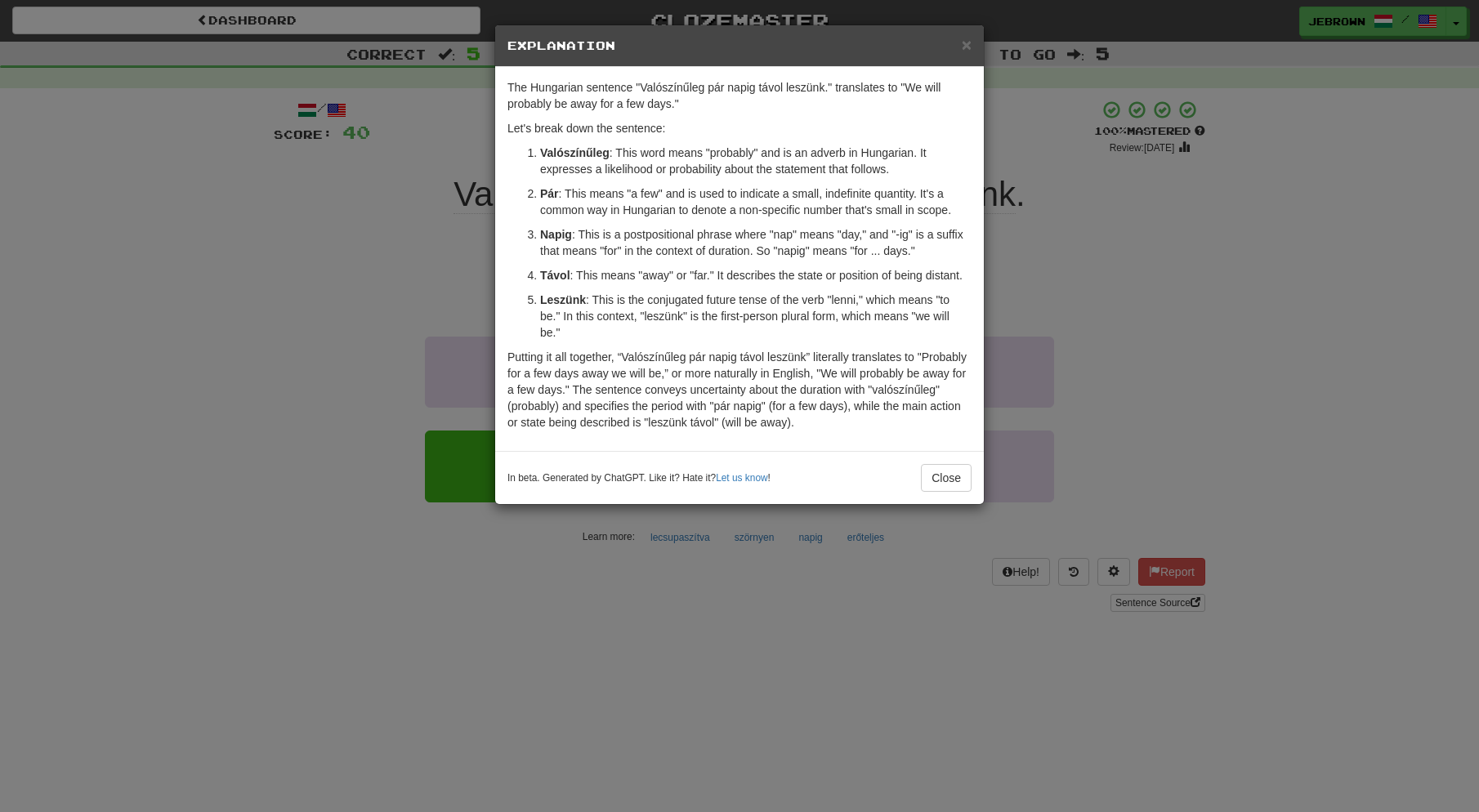
click at [965, 45] on span "×" at bounding box center [967, 45] width 10 height 19
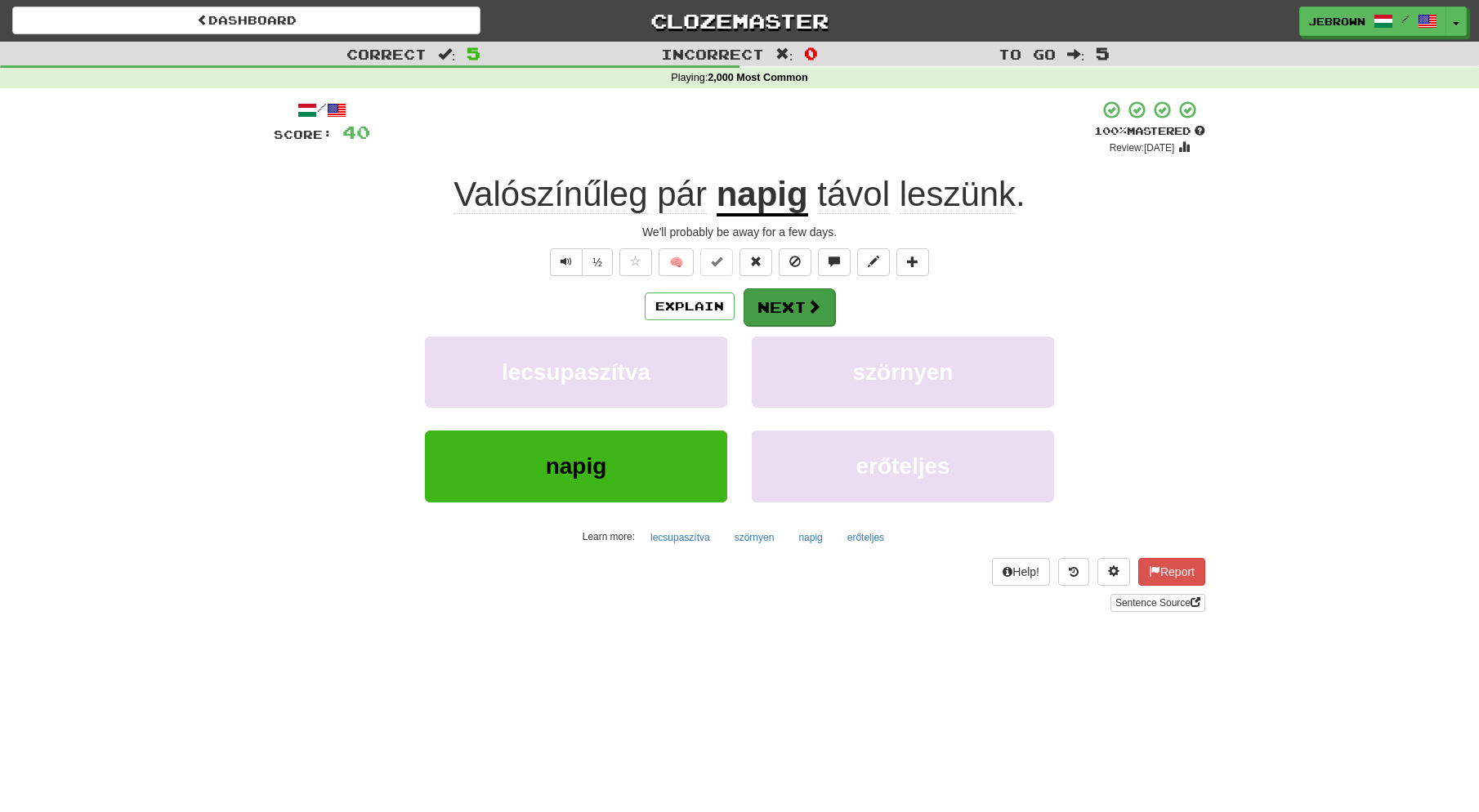
click at [784, 306] on button "Next" at bounding box center [789, 306] width 92 height 38
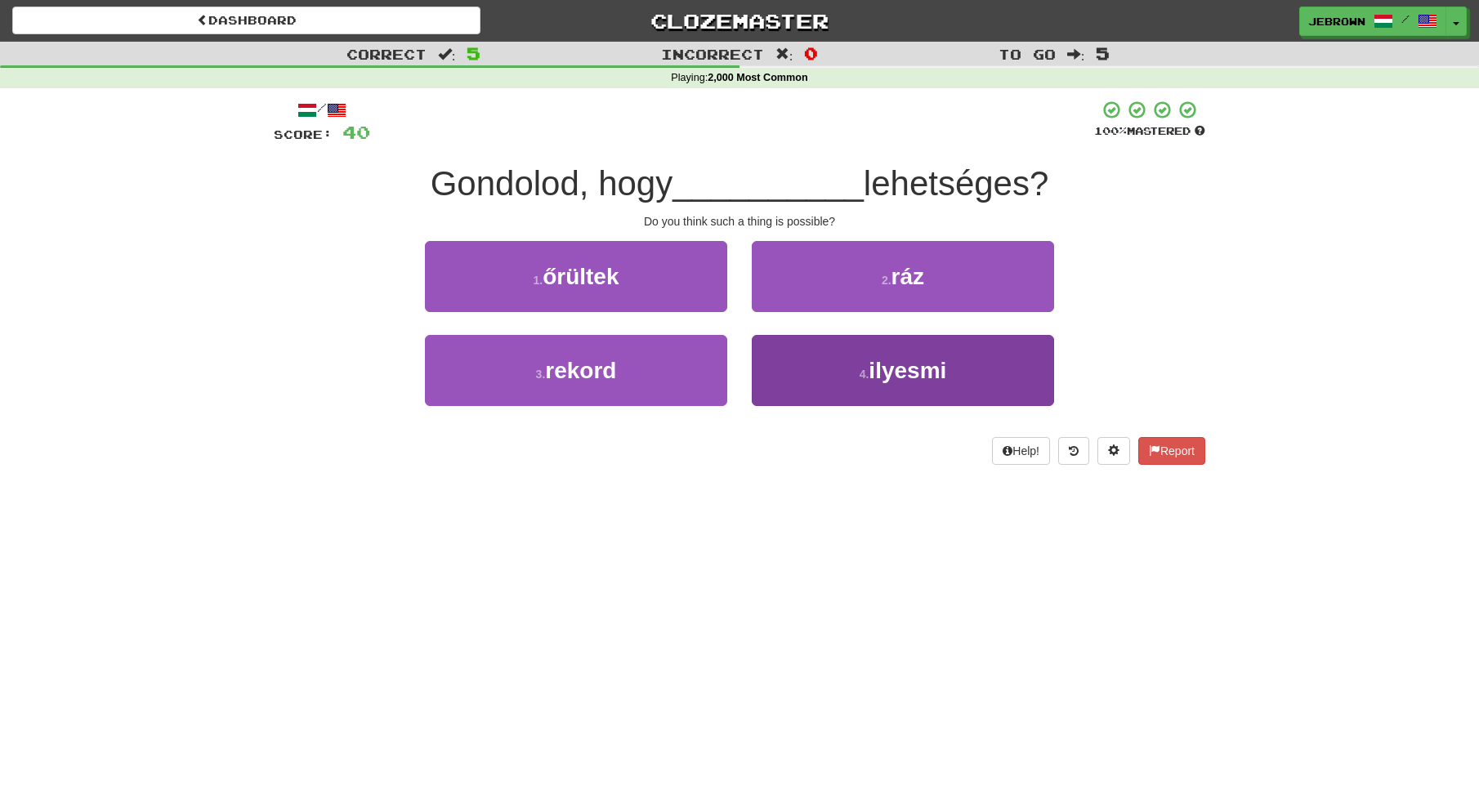
click at [877, 368] on span "ilyesmi" at bounding box center [907, 370] width 78 height 25
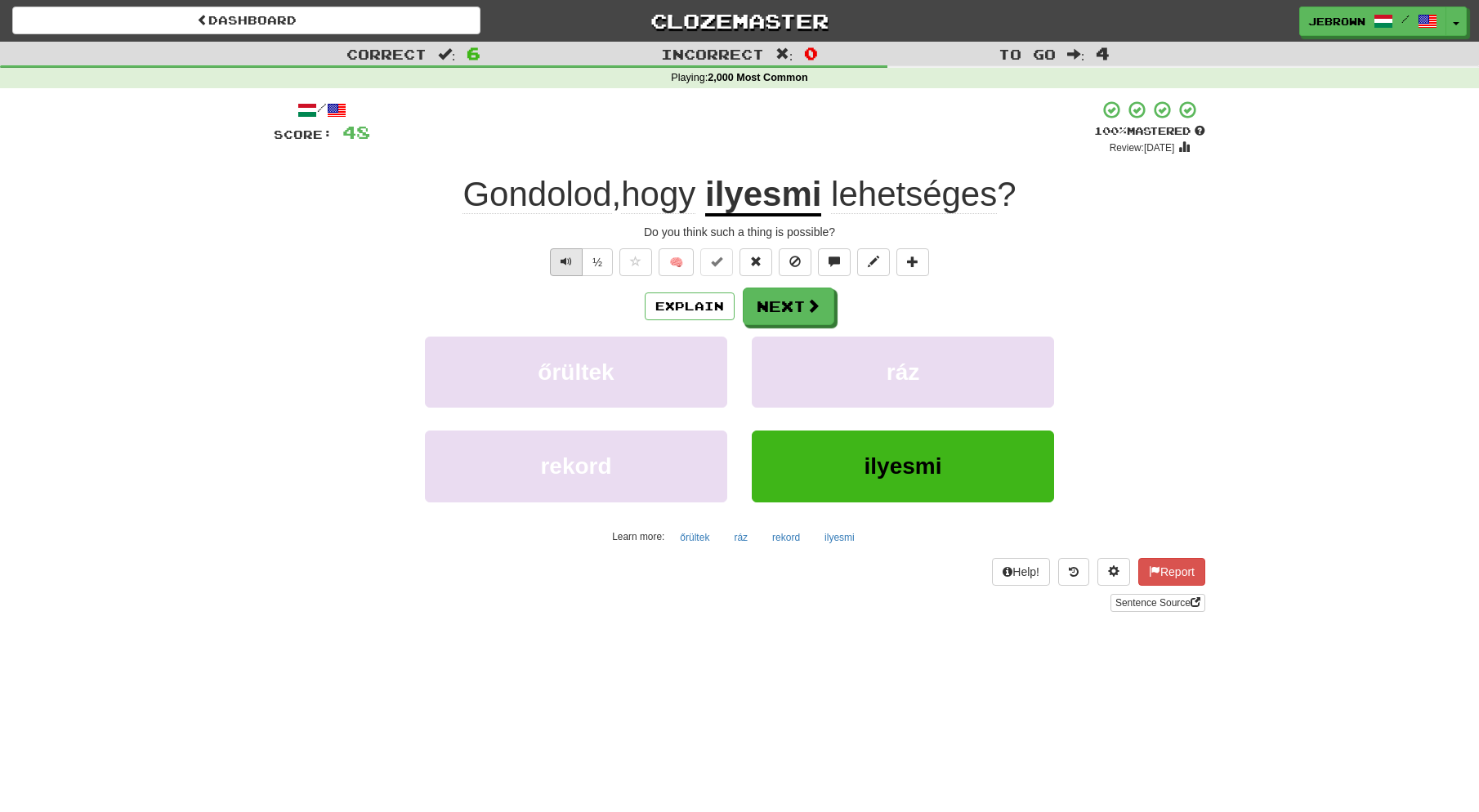
scroll to position [0, 1]
click at [573, 260] on button "Text-to-speech controls" at bounding box center [566, 263] width 32 height 28
click at [777, 306] on button "Next" at bounding box center [789, 306] width 92 height 38
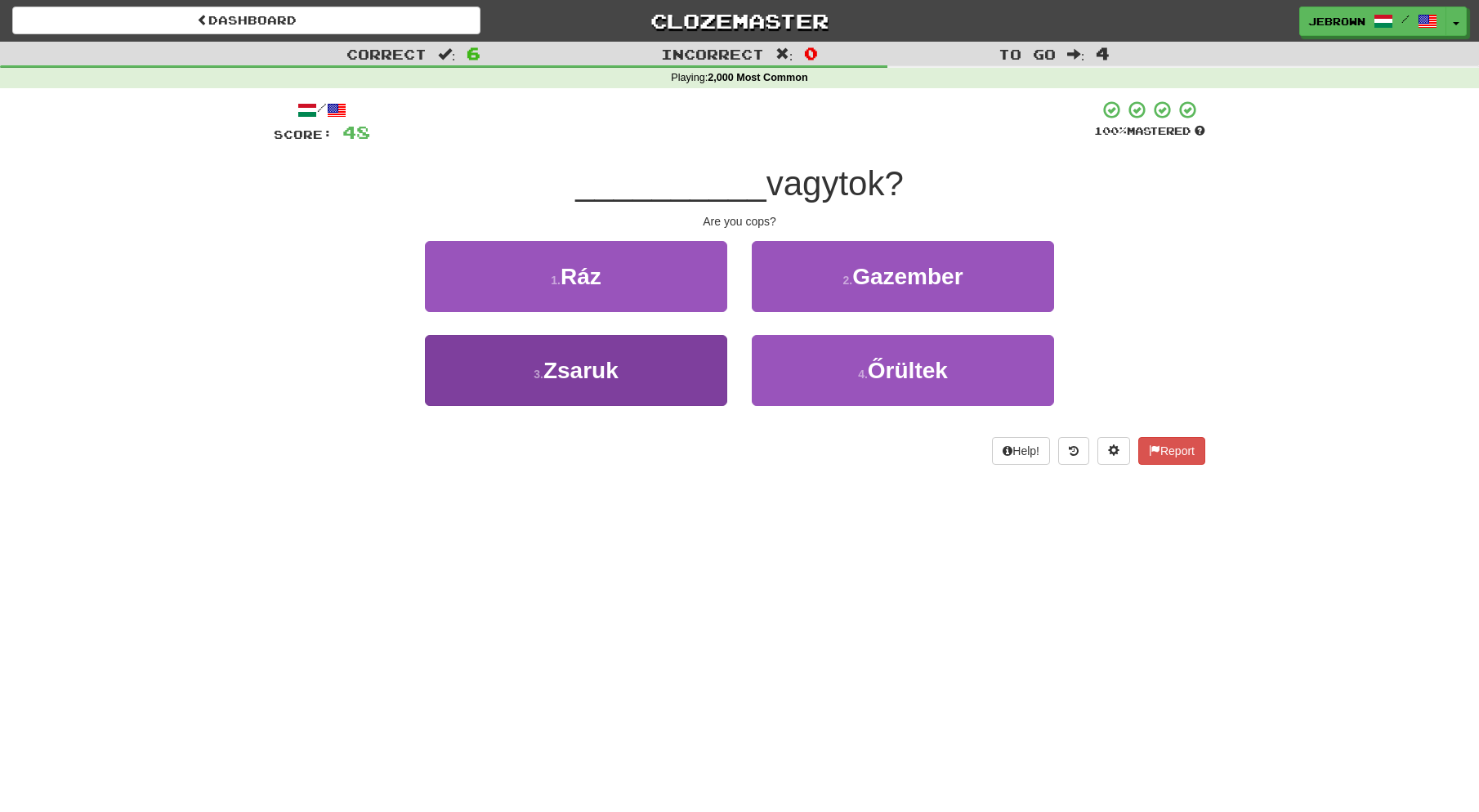
click at [614, 365] on span "Zsaruk" at bounding box center [581, 370] width 75 height 25
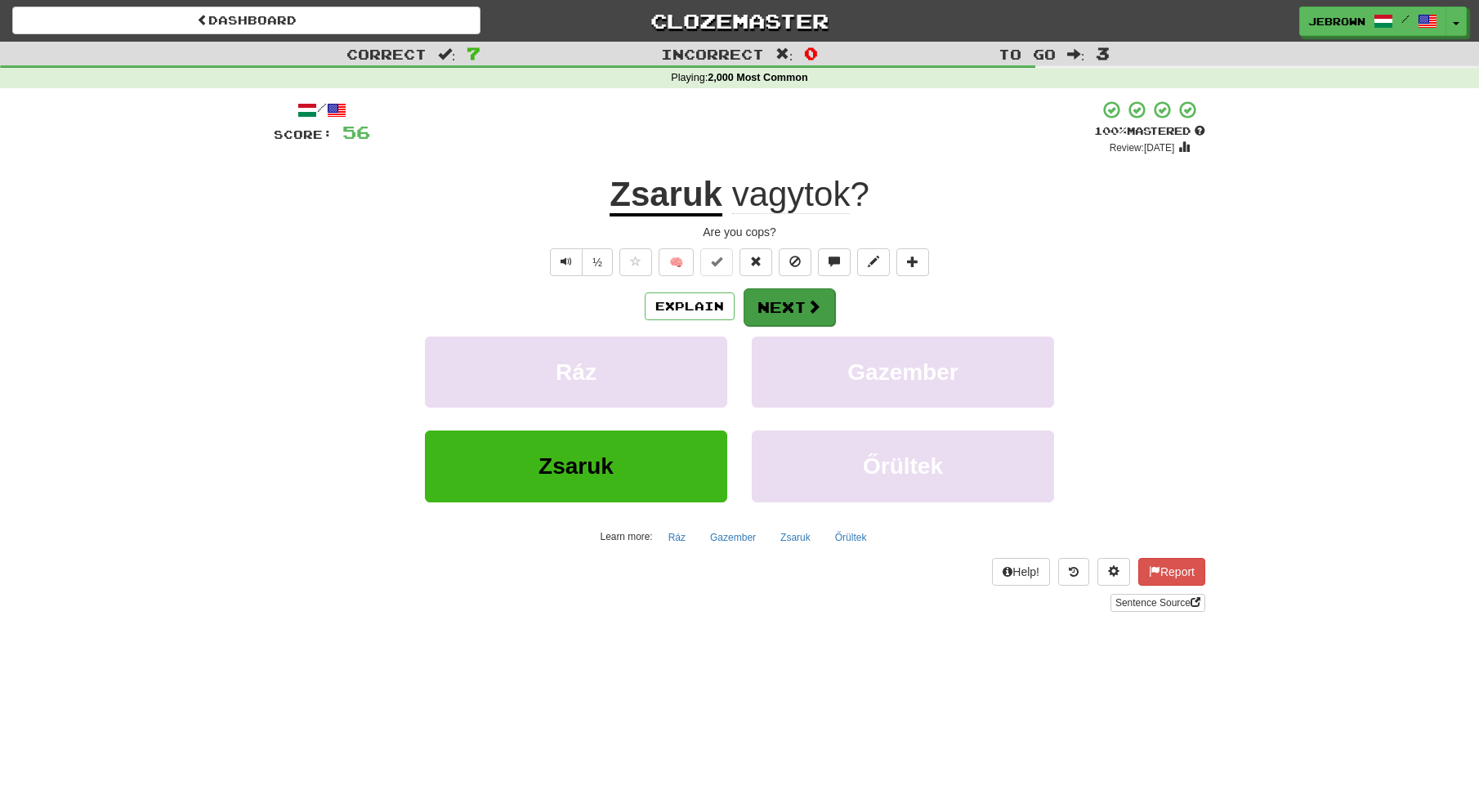
click at [788, 305] on button "Next" at bounding box center [789, 306] width 92 height 38
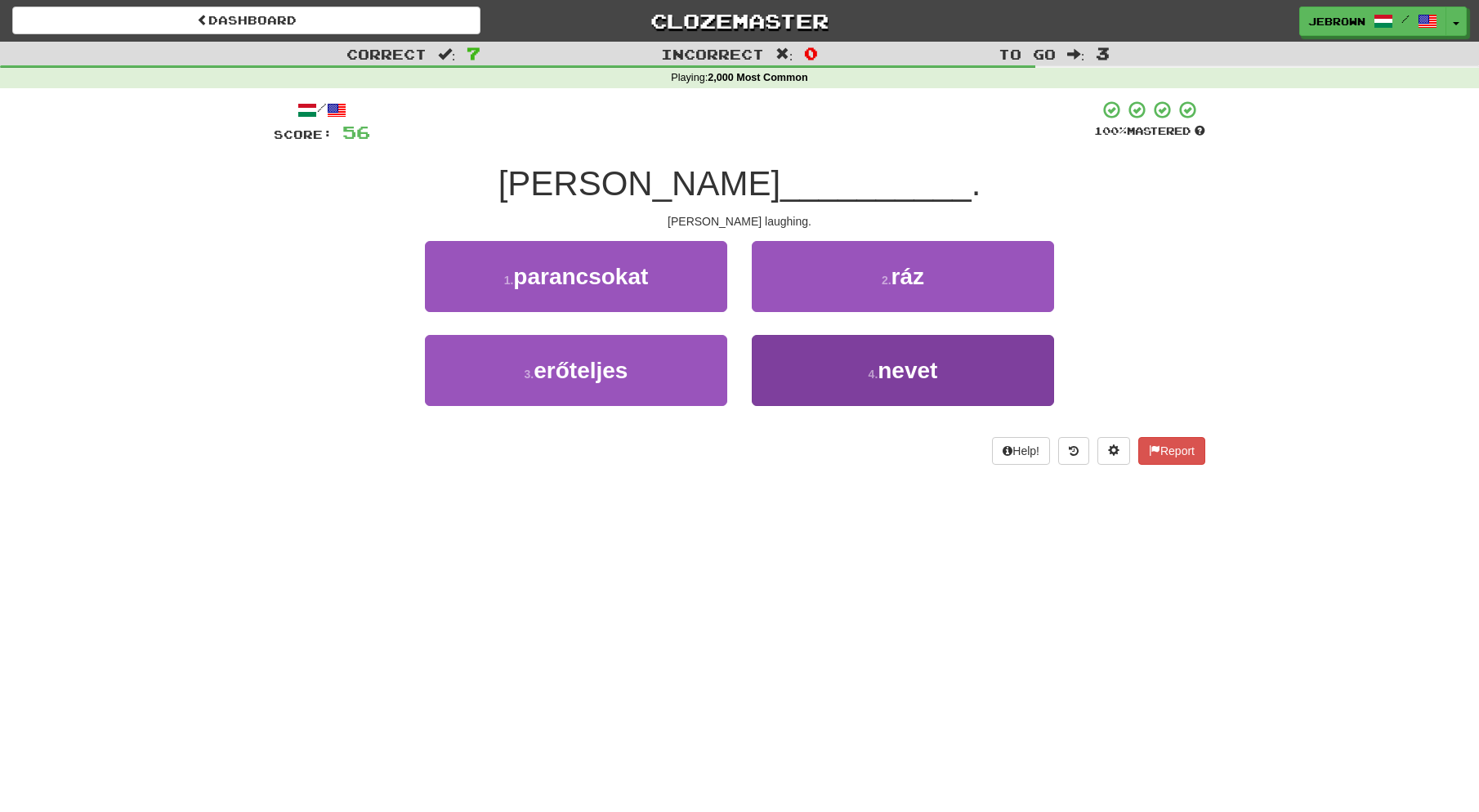
click at [896, 370] on span "nevet" at bounding box center [907, 370] width 59 height 25
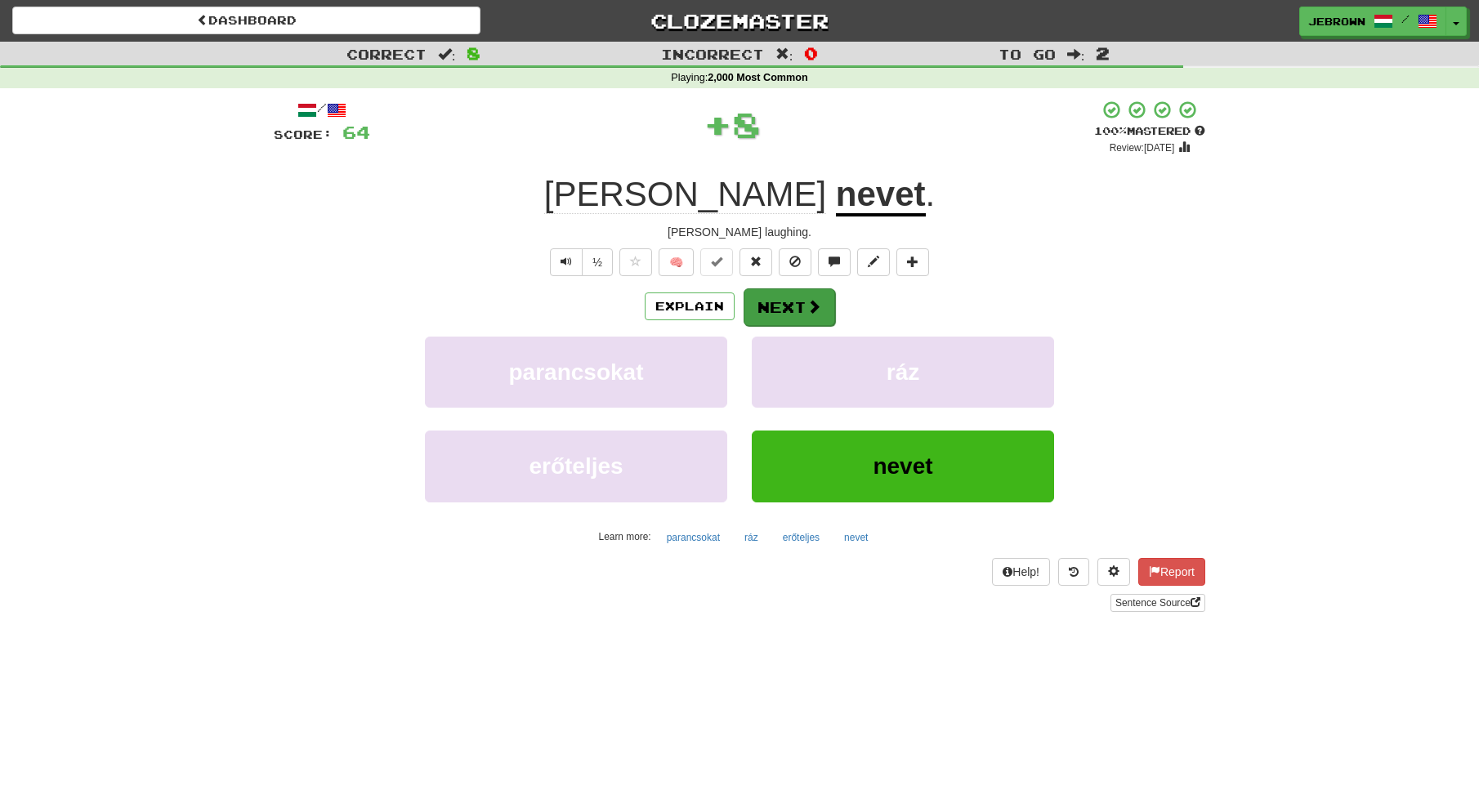
click at [797, 312] on button "Next" at bounding box center [789, 306] width 92 height 38
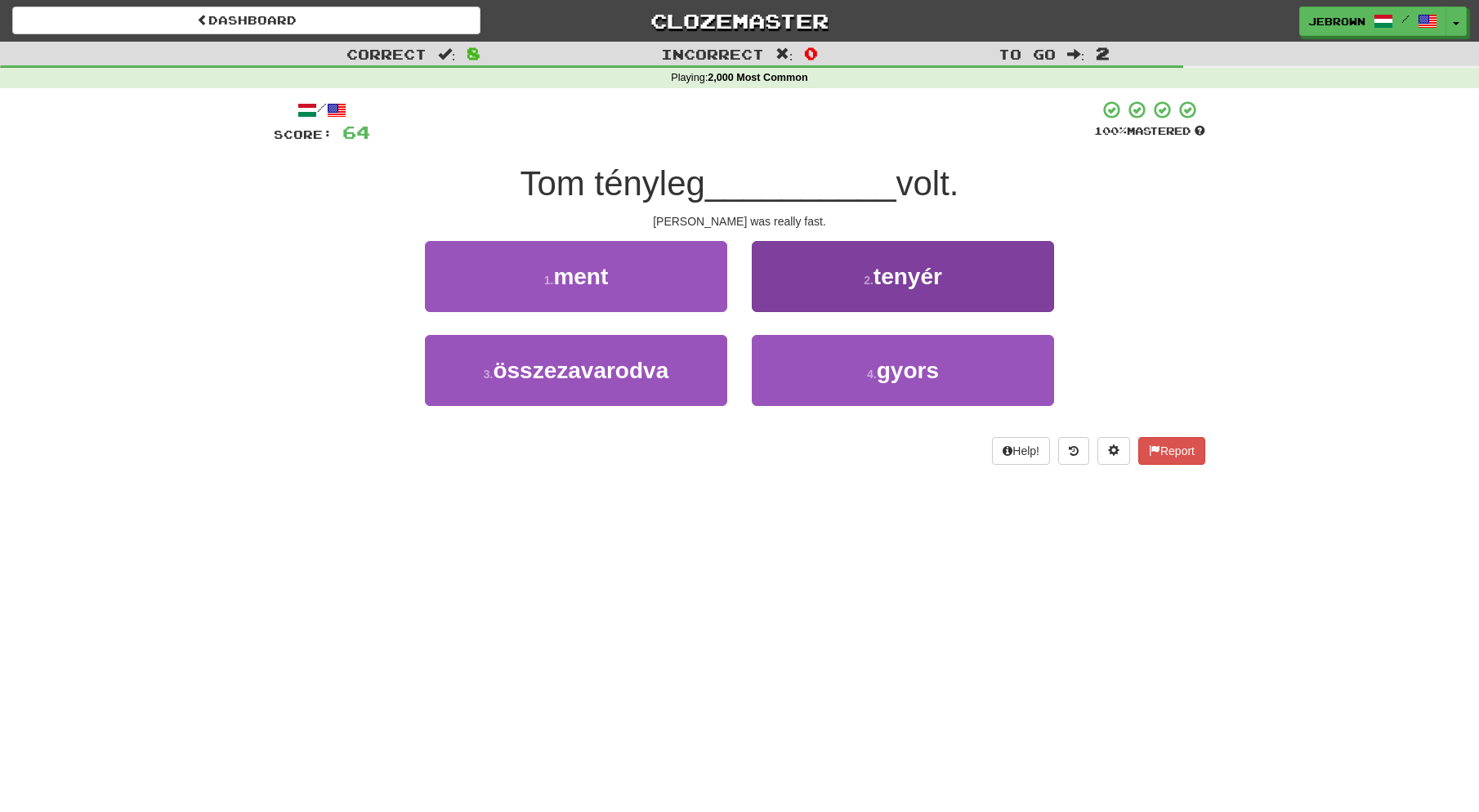
click at [915, 382] on button "4 . gyors" at bounding box center [903, 370] width 302 height 71
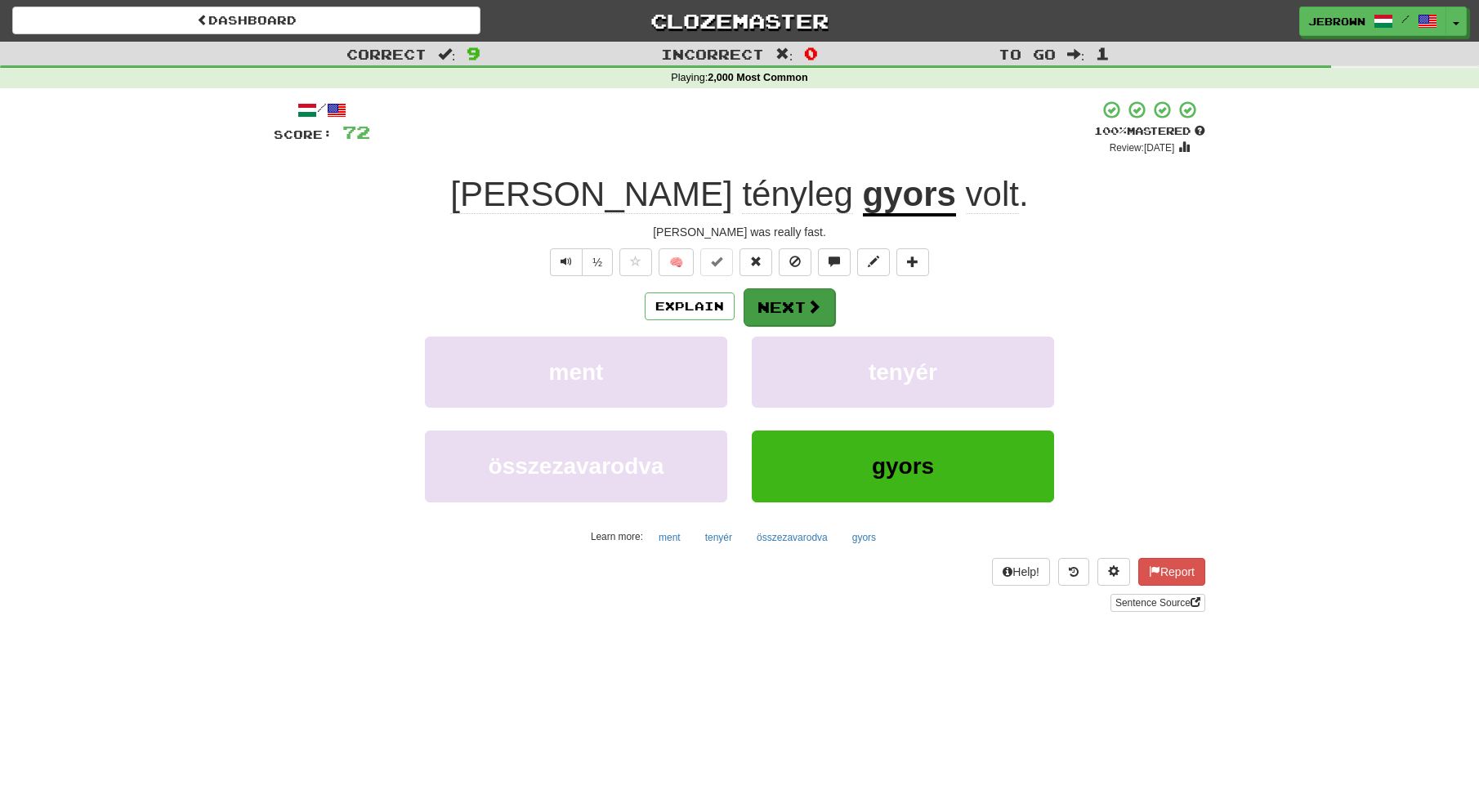
click at [782, 307] on button "Next" at bounding box center [789, 306] width 92 height 38
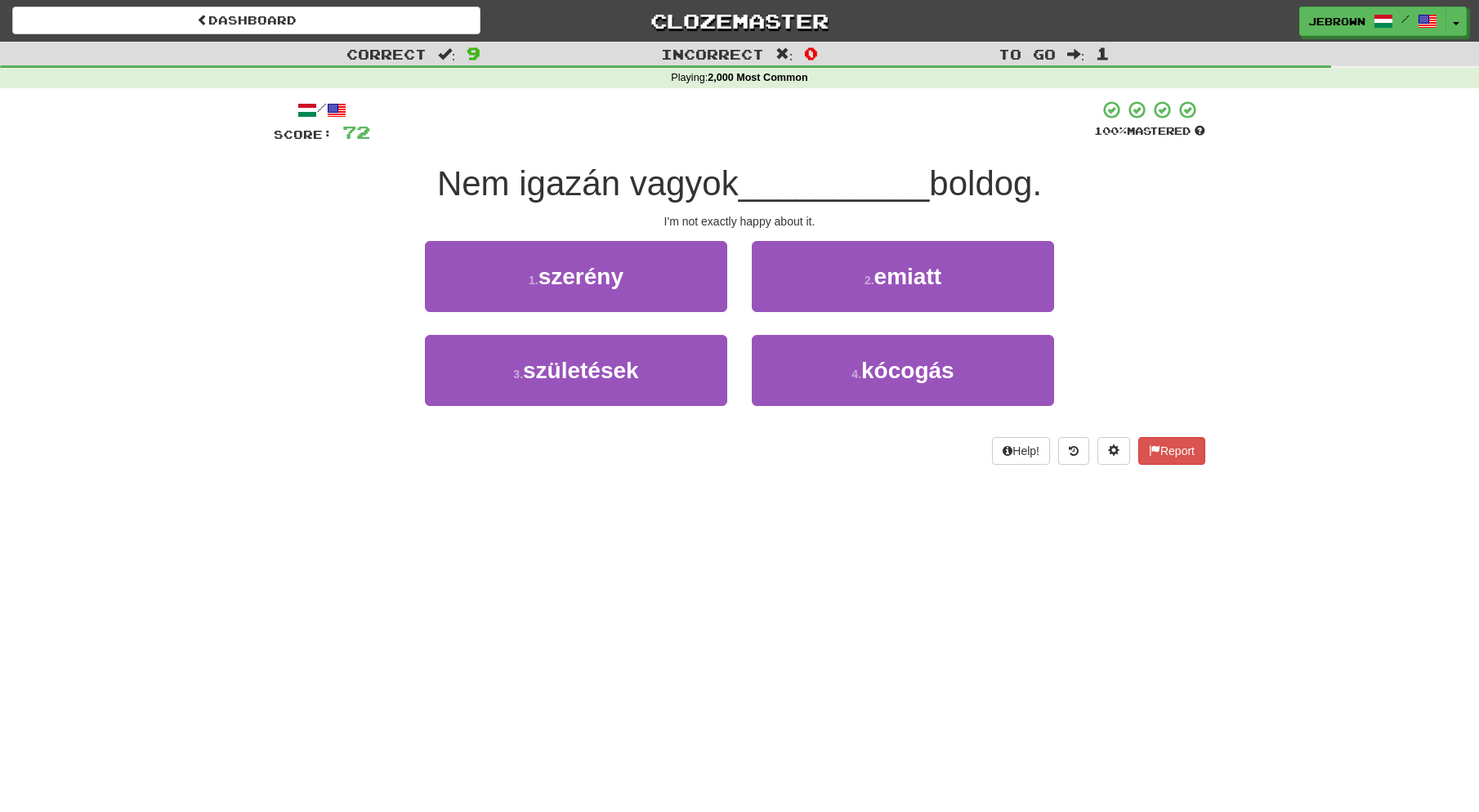
click at [880, 280] on span "emiatt" at bounding box center [907, 276] width 67 height 25
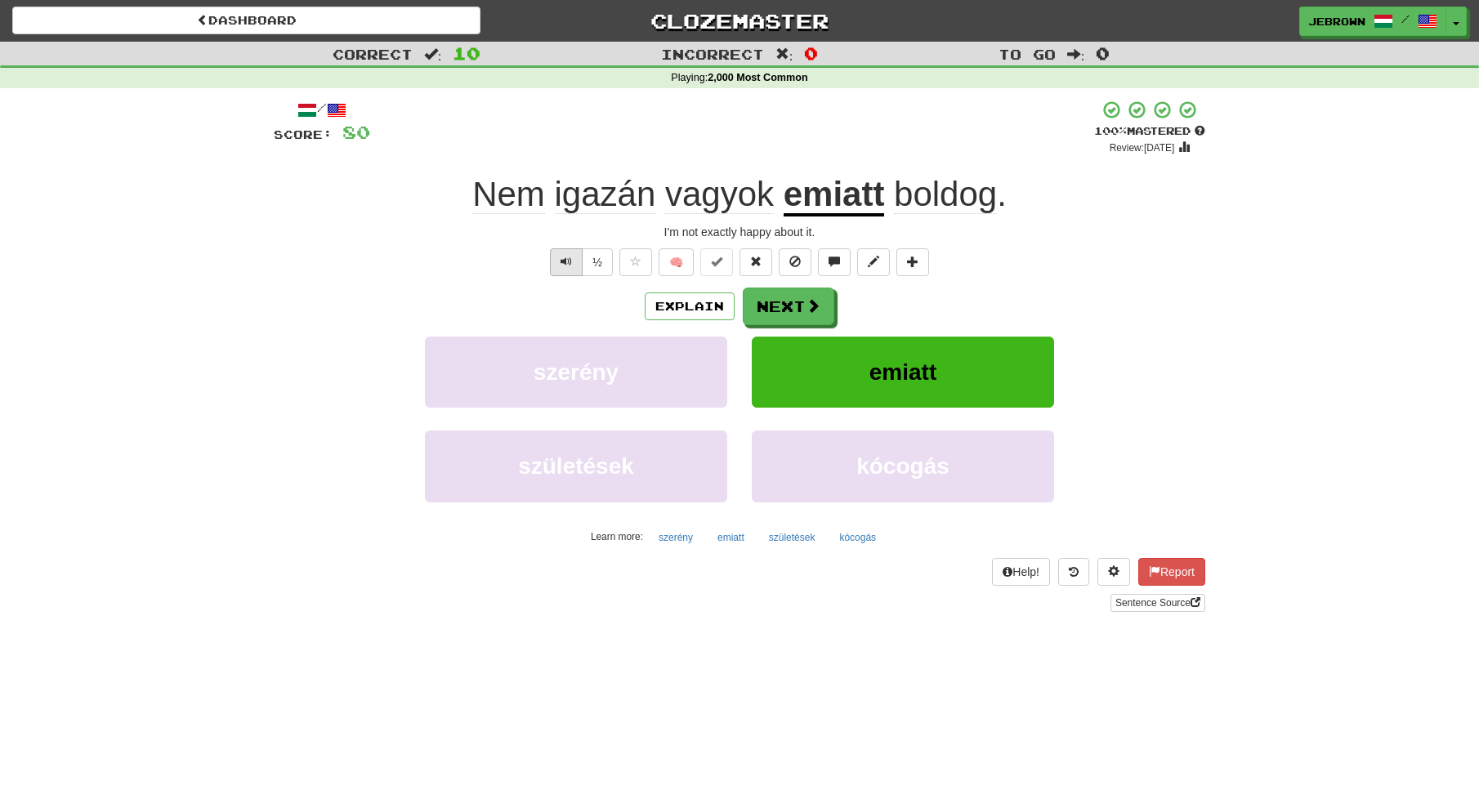
click at [565, 261] on span "Text-to-speech controls" at bounding box center [566, 261] width 11 height 11
click at [785, 301] on button "Next" at bounding box center [789, 306] width 92 height 38
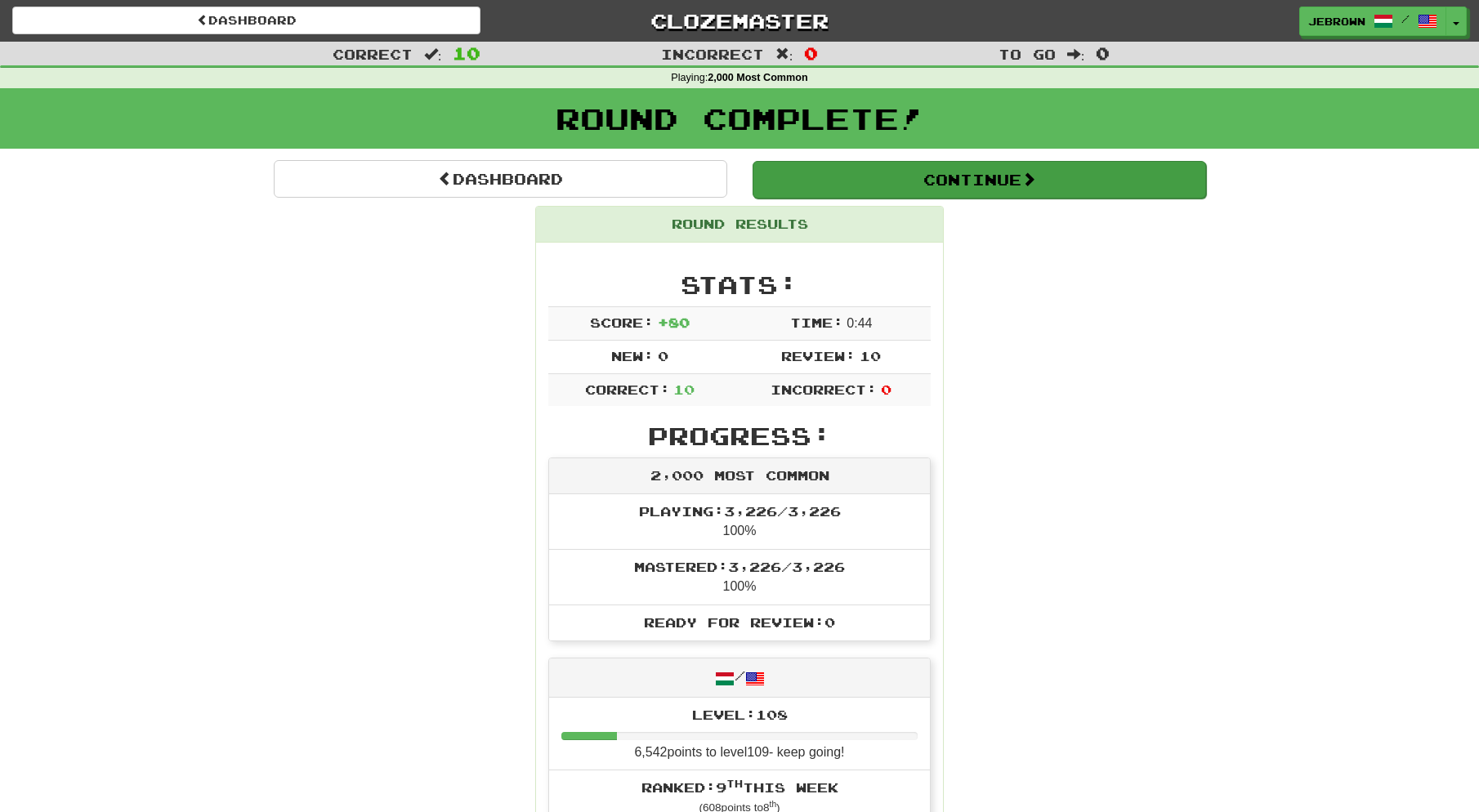
click at [813, 177] on button "Continue" at bounding box center [979, 179] width 453 height 38
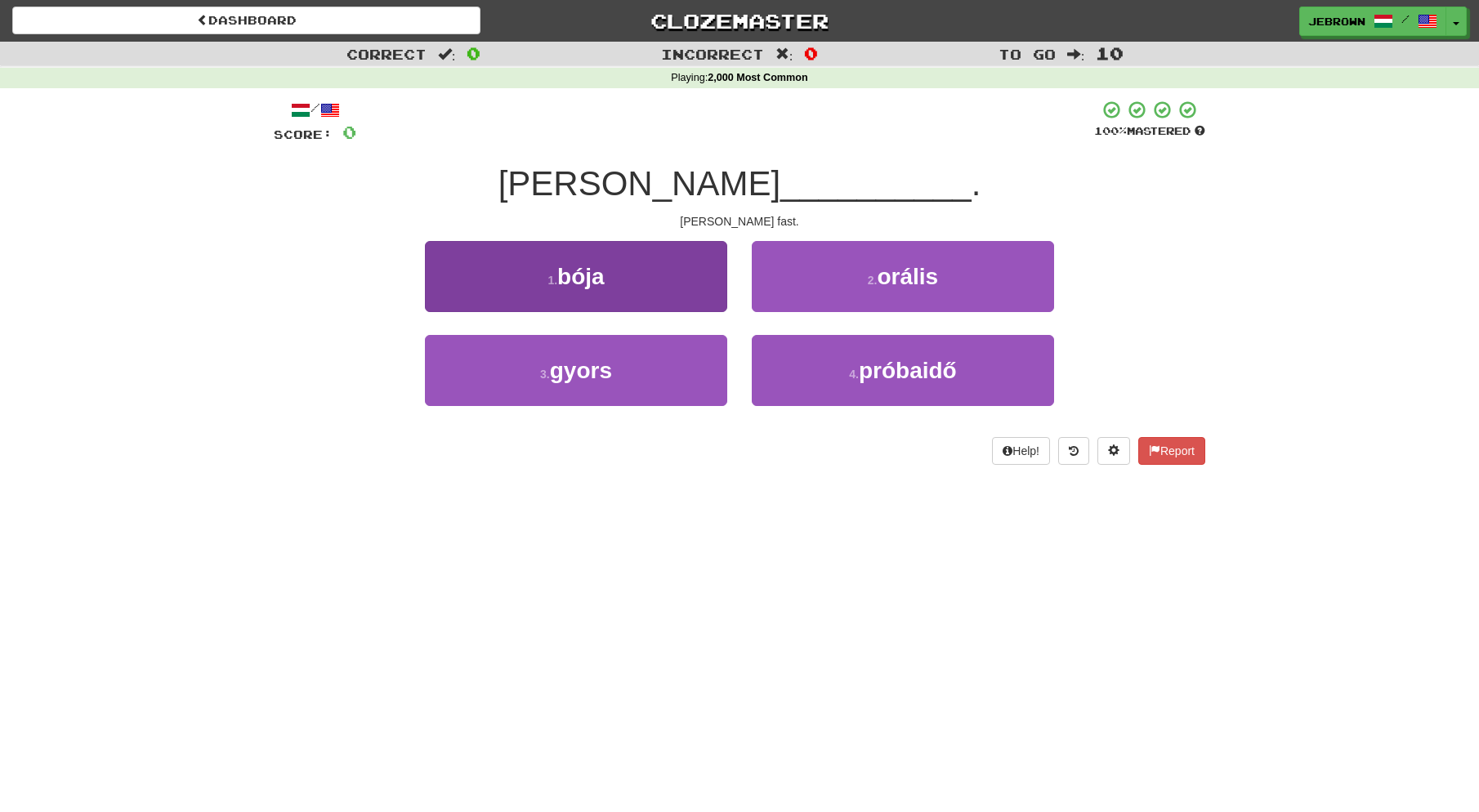
click at [664, 364] on button "3 . gyors" at bounding box center [576, 370] width 302 height 71
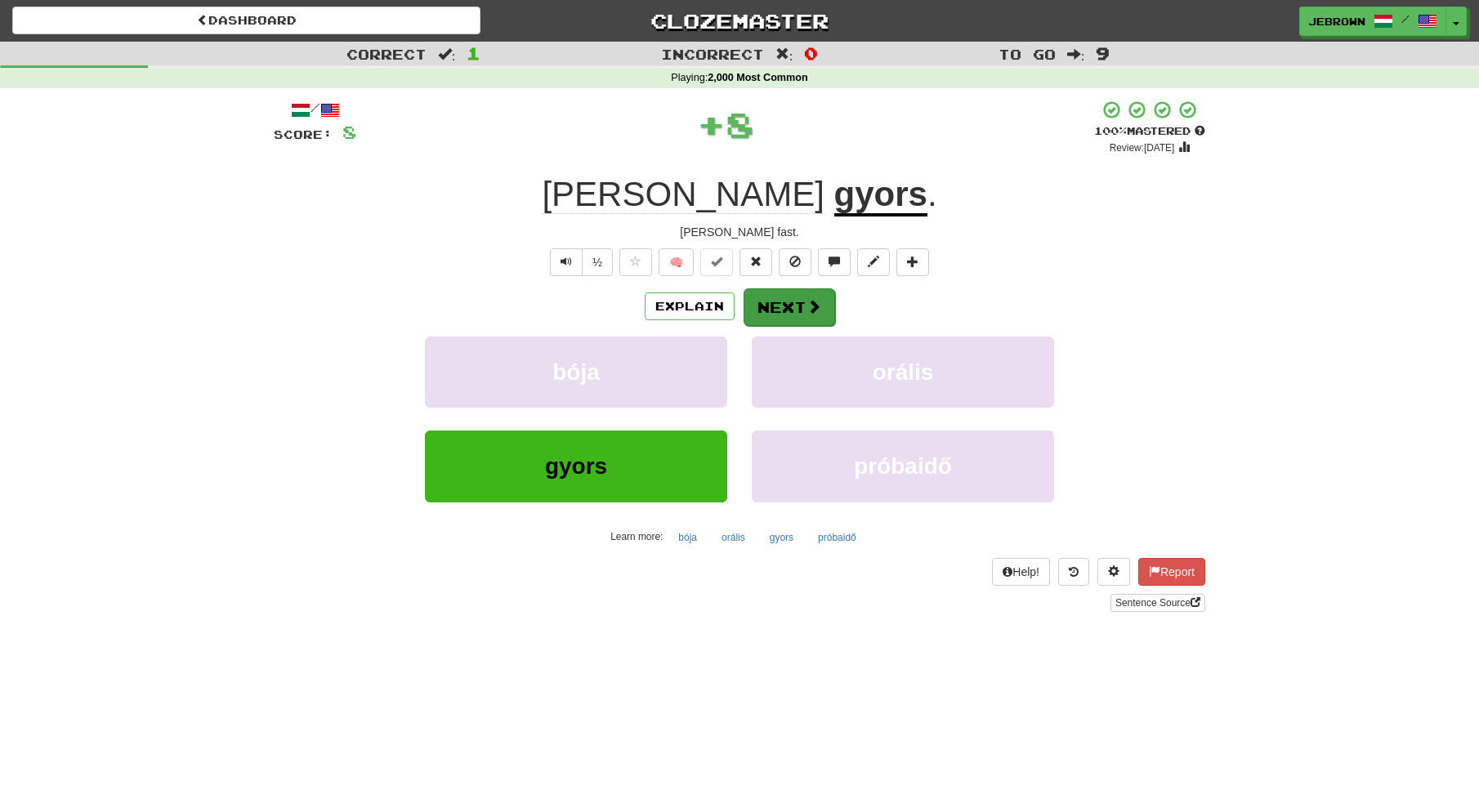
click at [788, 303] on button "Next" at bounding box center [789, 306] width 92 height 38
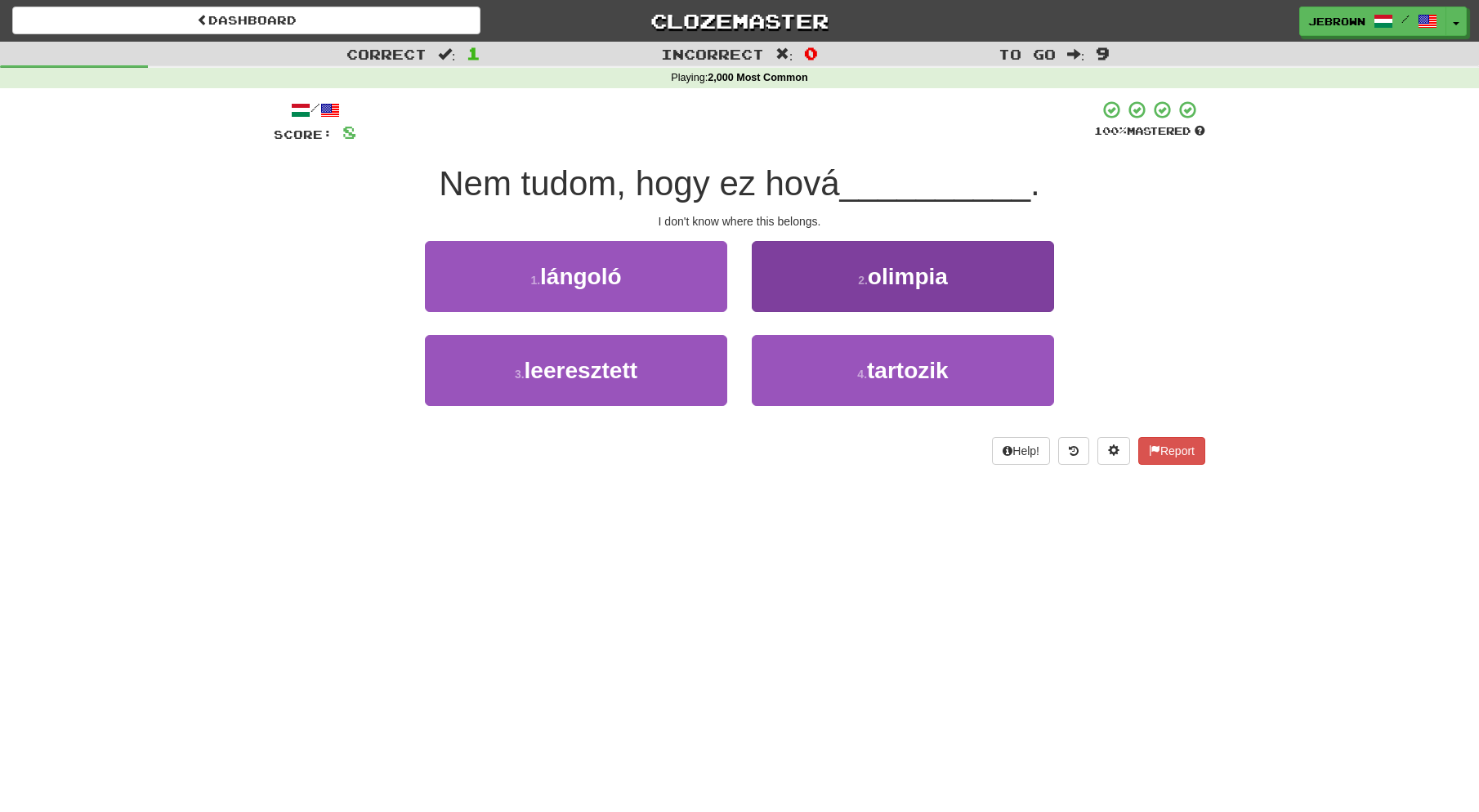
click at [889, 368] on span "tartozik" at bounding box center [908, 370] width 82 height 25
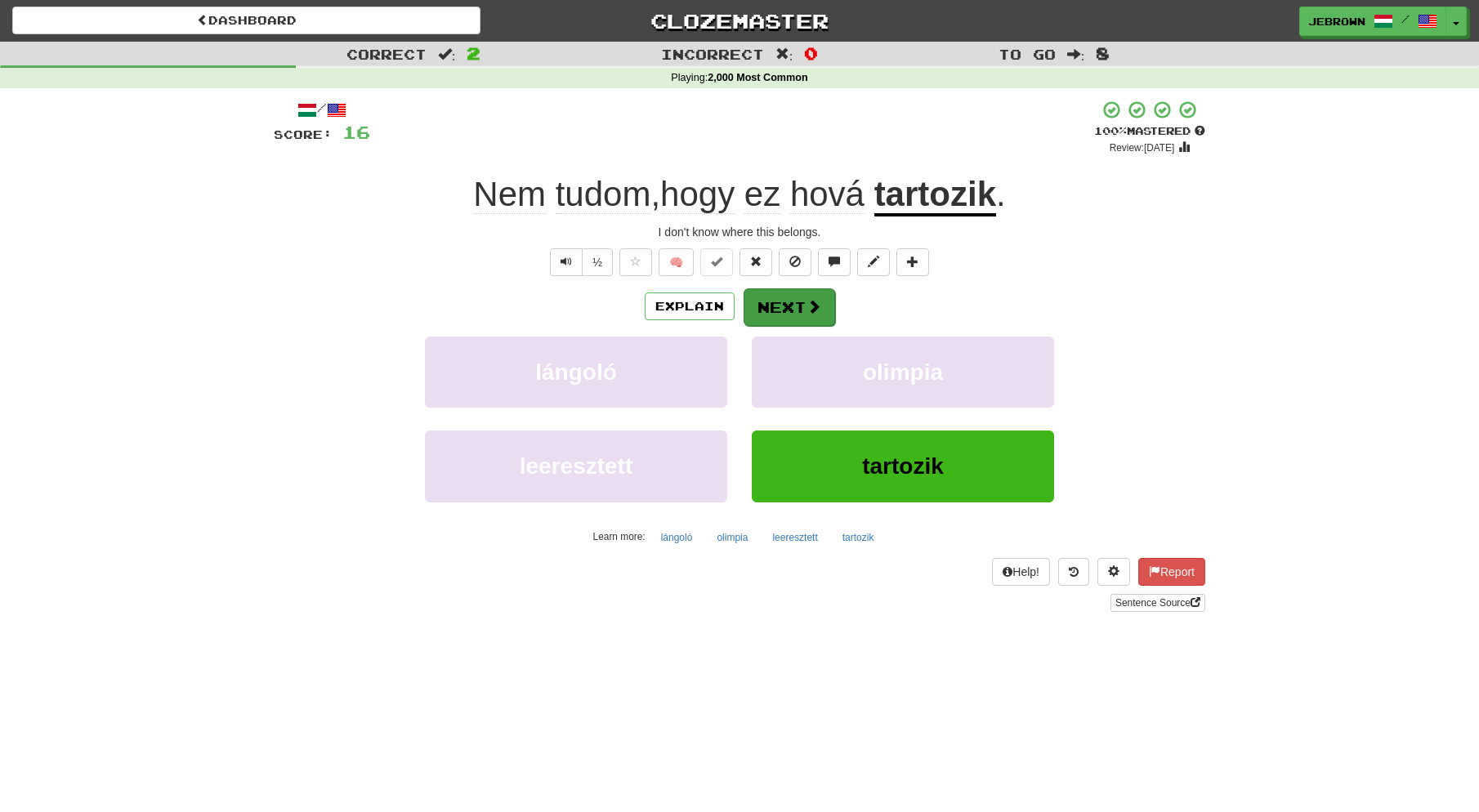
click at [793, 306] on button "Next" at bounding box center [789, 306] width 92 height 38
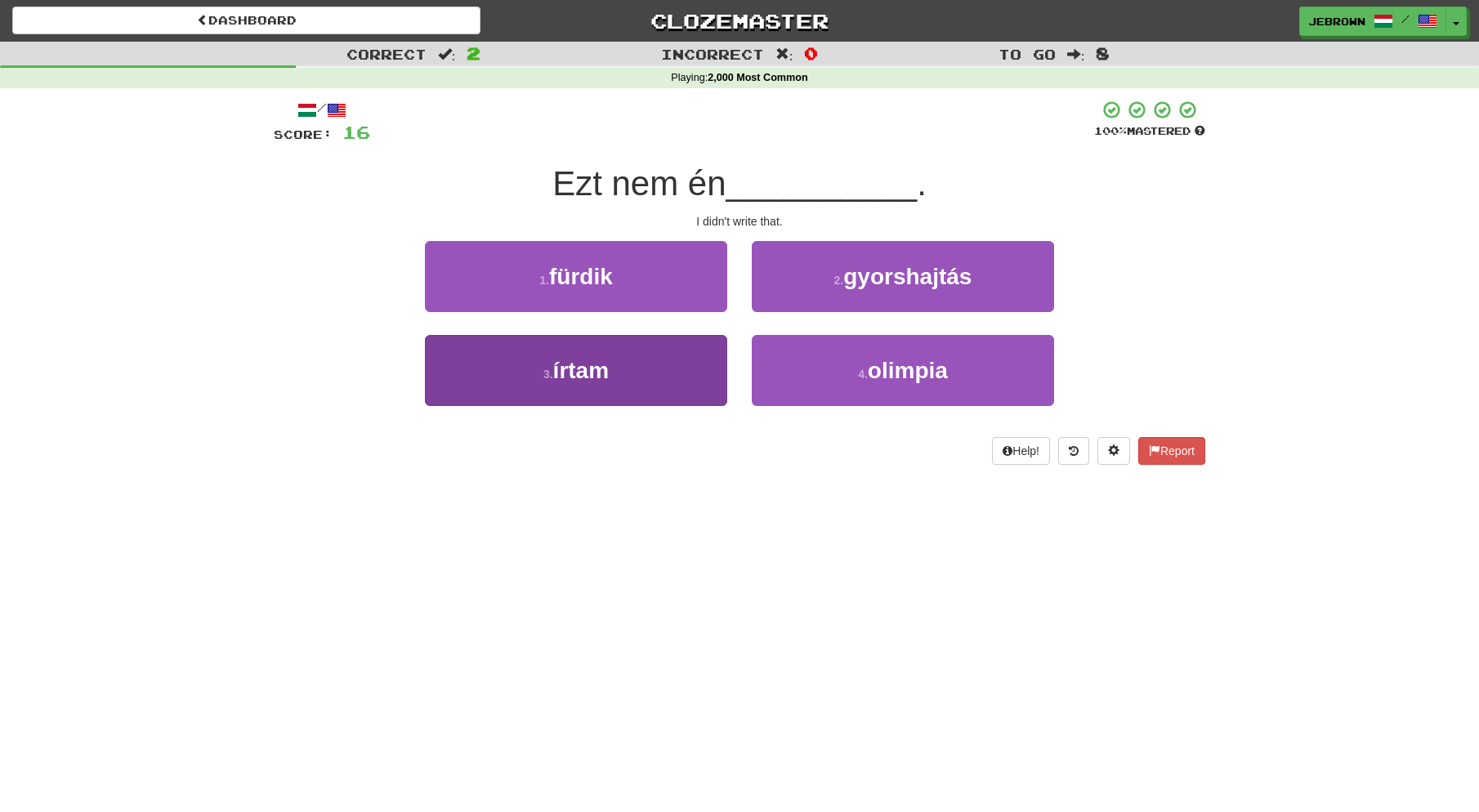
click at [631, 375] on button "3 . írtam" at bounding box center [576, 370] width 302 height 71
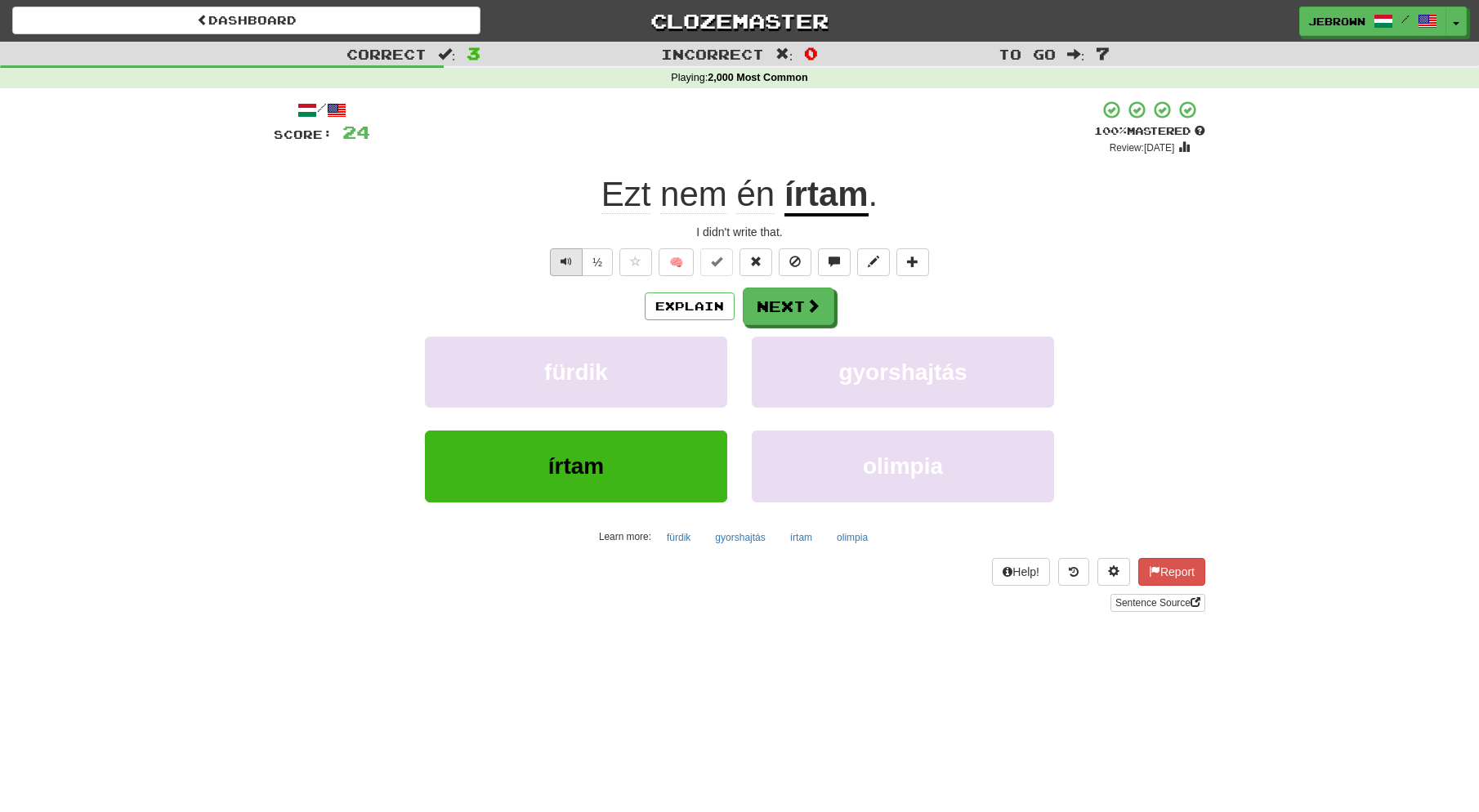
click at [564, 267] on button "Text-to-speech controls" at bounding box center [566, 263] width 32 height 28
click at [801, 307] on button "Next" at bounding box center [789, 306] width 92 height 38
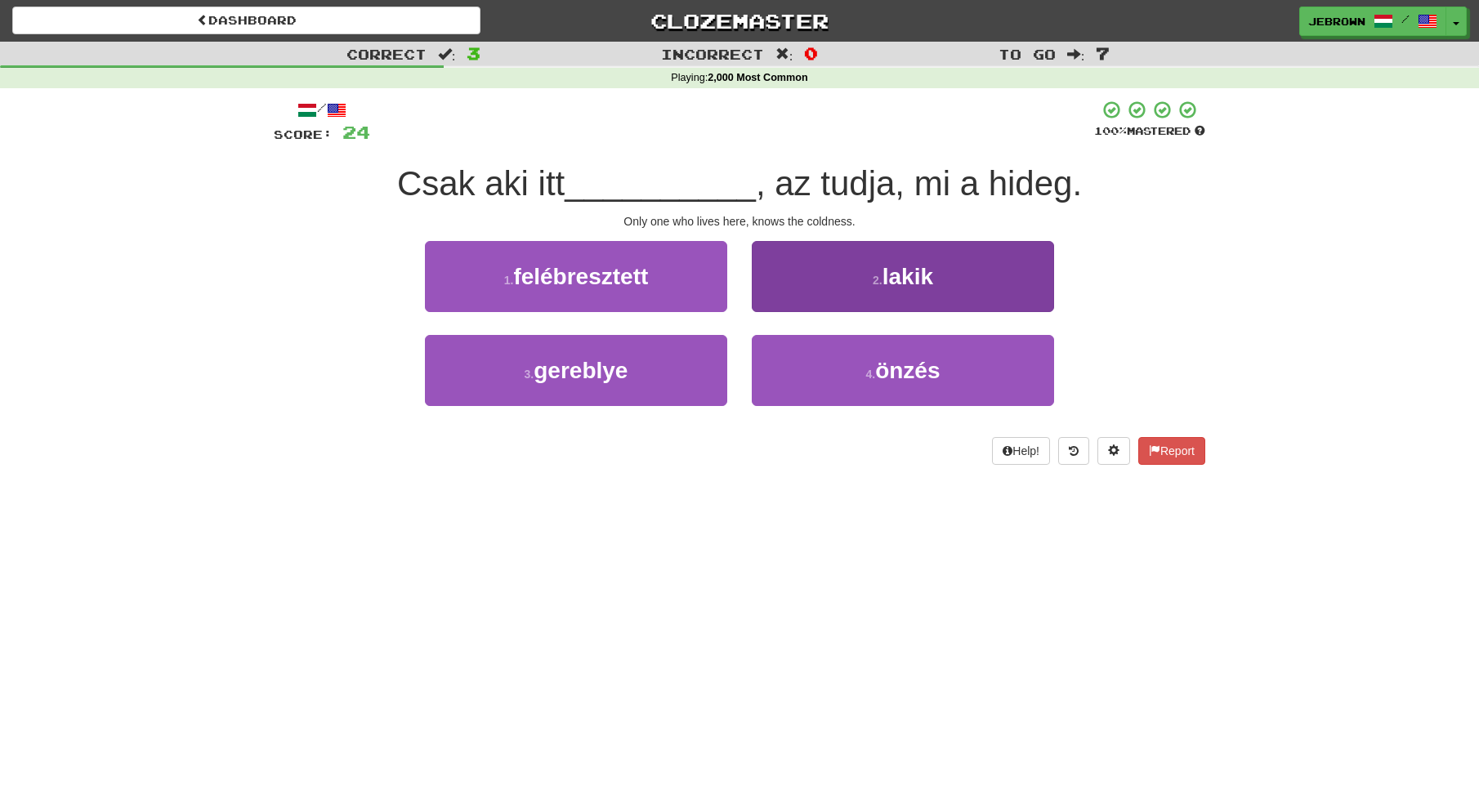
click at [848, 276] on button "2 . lakik" at bounding box center [903, 276] width 302 height 71
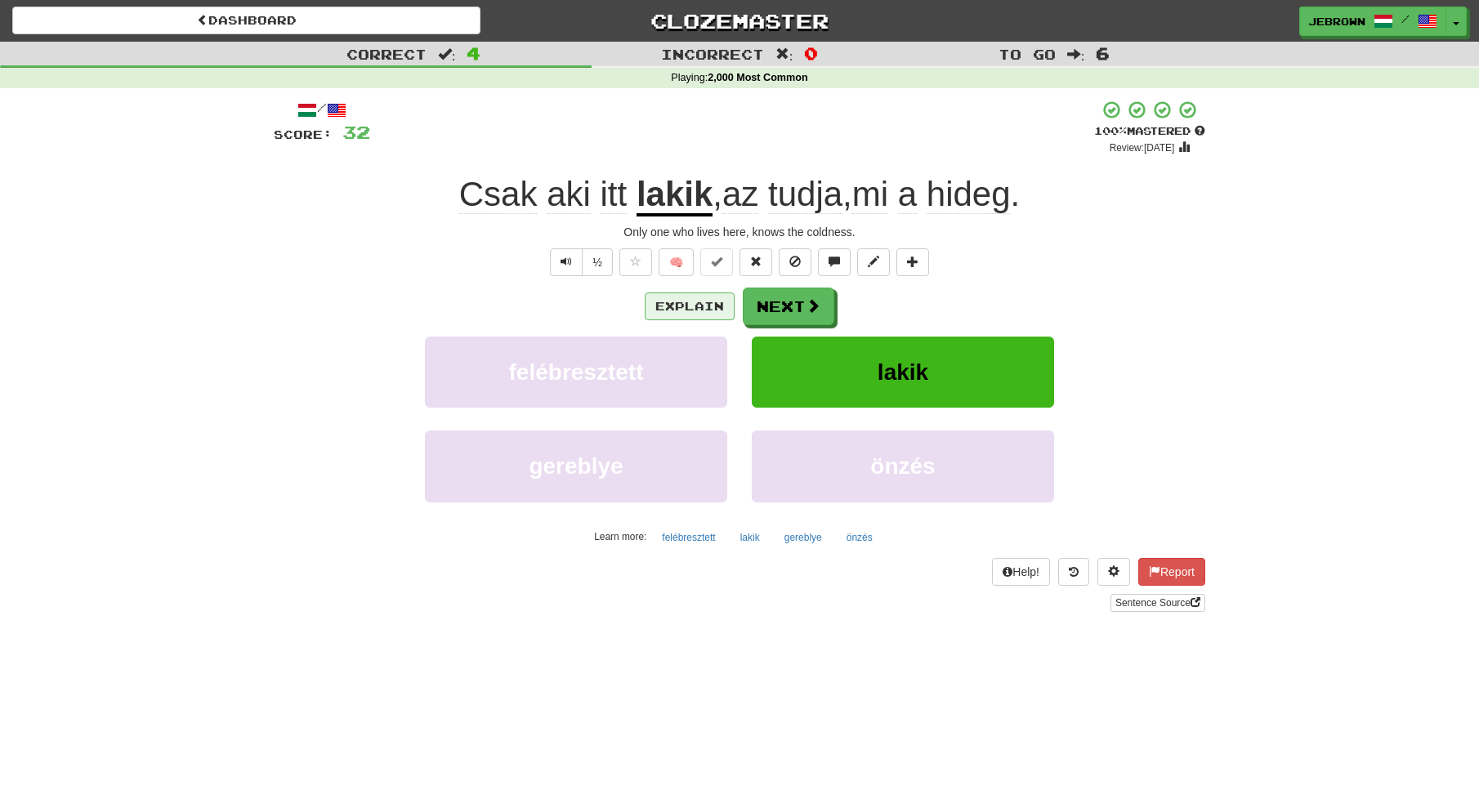
click at [685, 302] on button "Explain" at bounding box center [689, 306] width 90 height 28
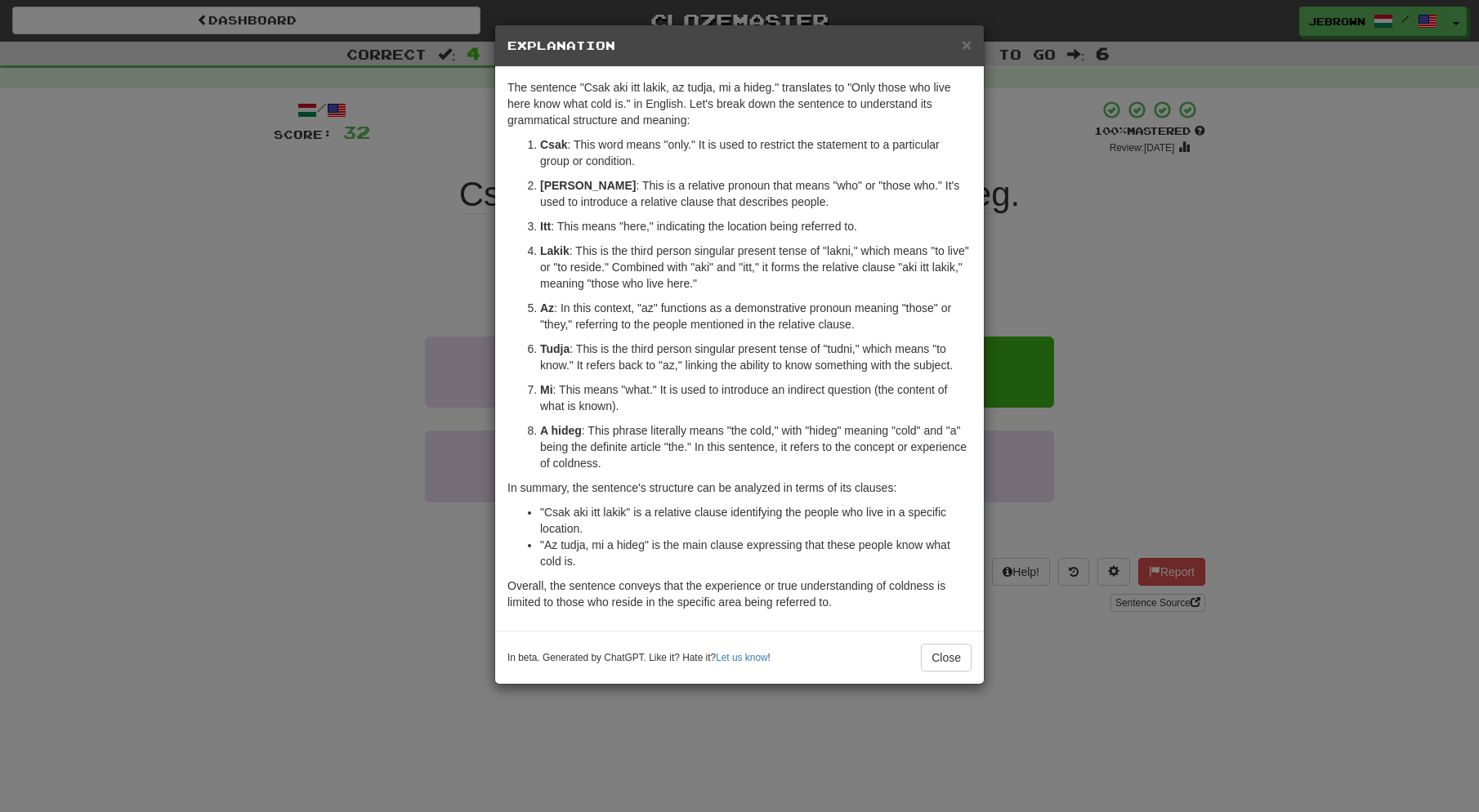
click at [967, 45] on span "×" at bounding box center [967, 45] width 10 height 19
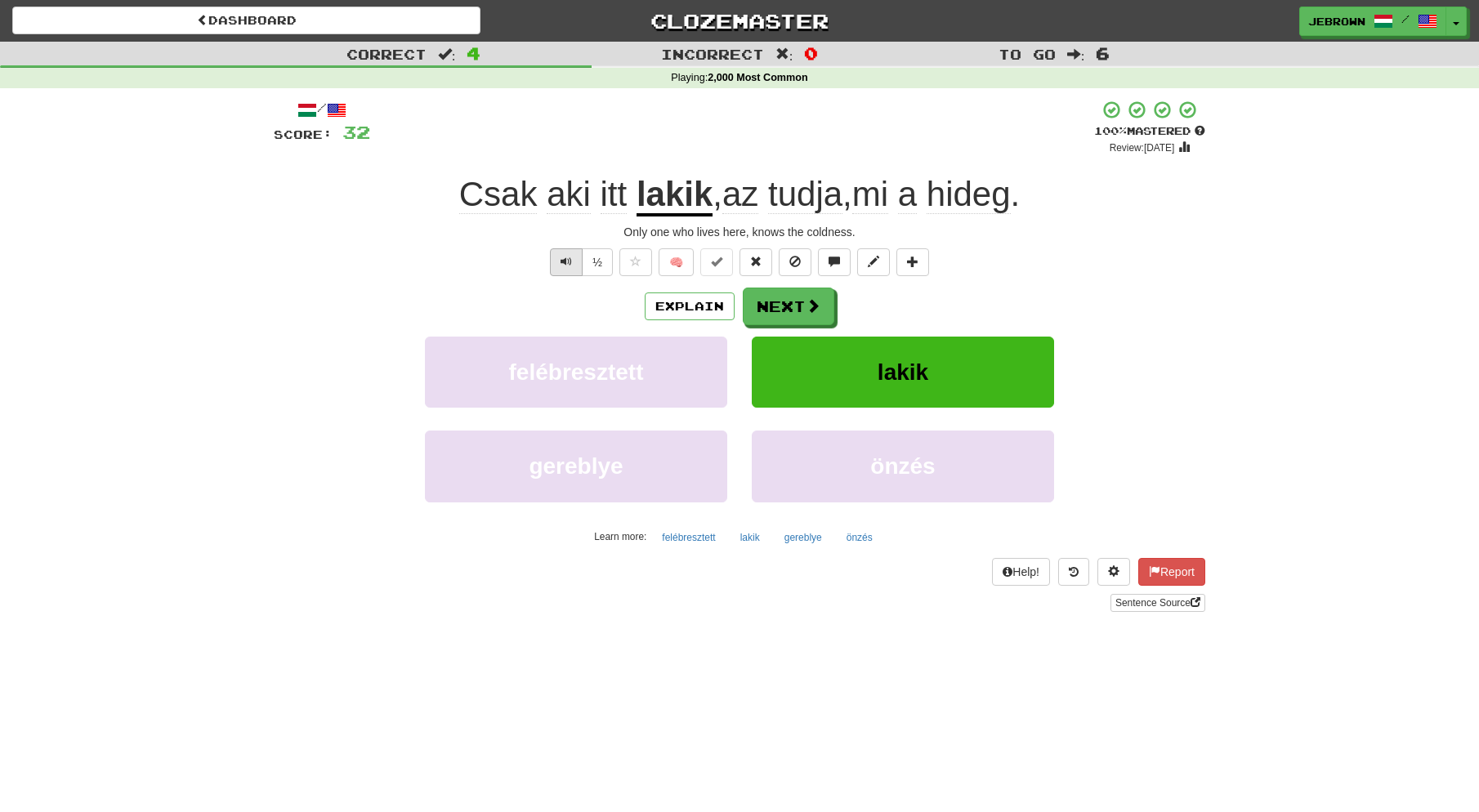
click at [567, 256] on span "Text-to-speech controls" at bounding box center [566, 261] width 11 height 11
click at [790, 320] on button "Next" at bounding box center [789, 306] width 92 height 38
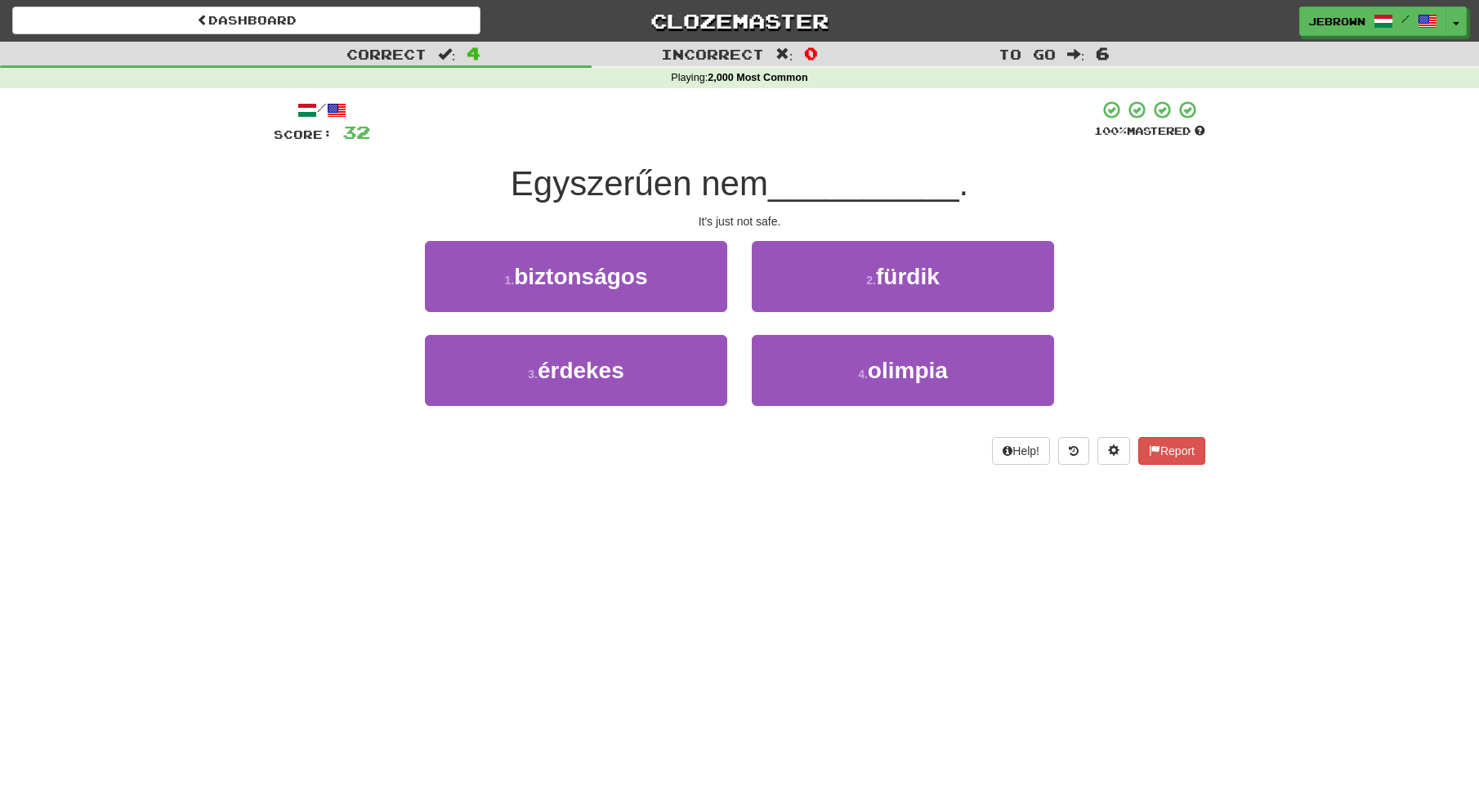
click at [657, 279] on button "1 . biztonságos" at bounding box center [576, 276] width 302 height 71
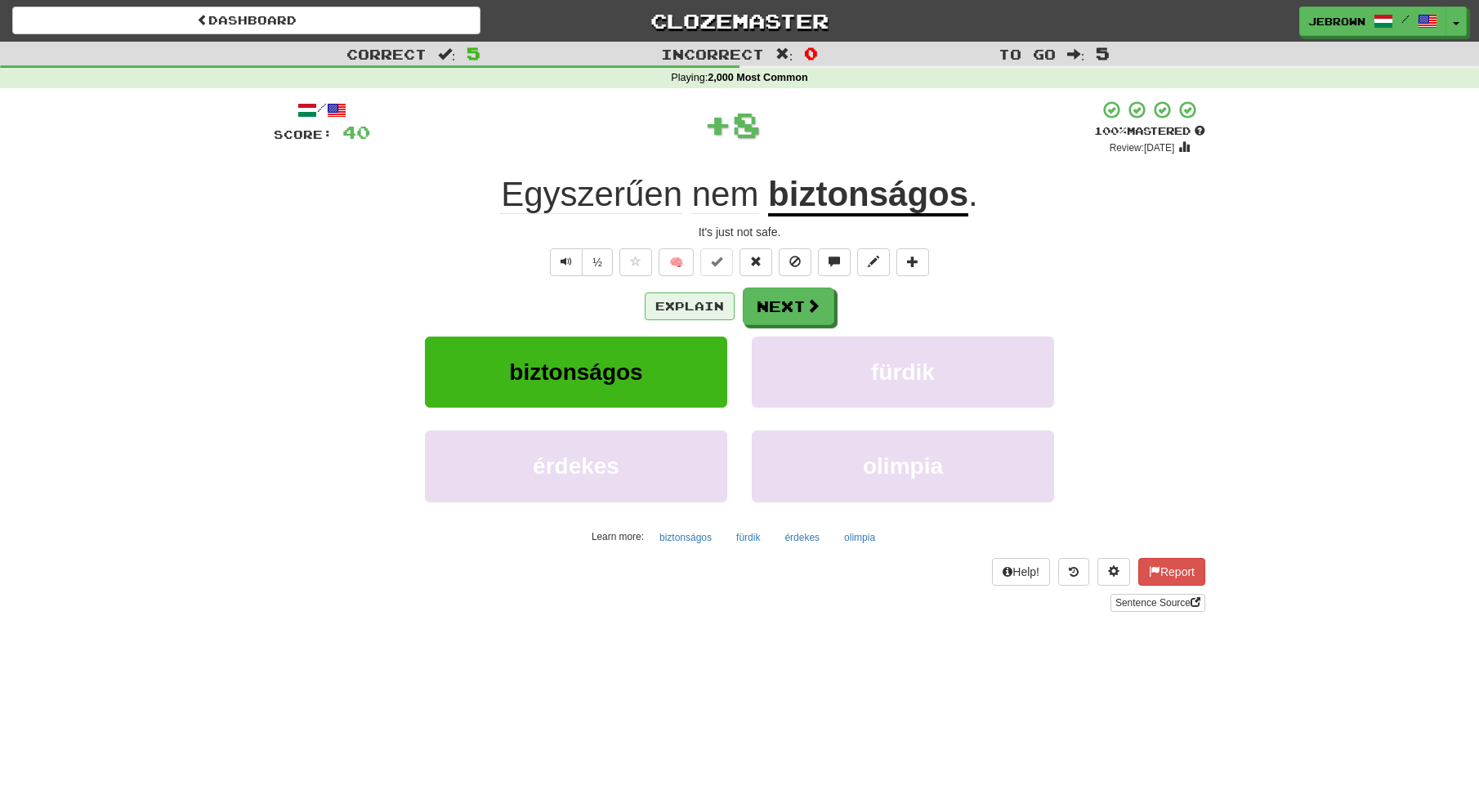
click at [695, 304] on button "Explain" at bounding box center [689, 306] width 90 height 28
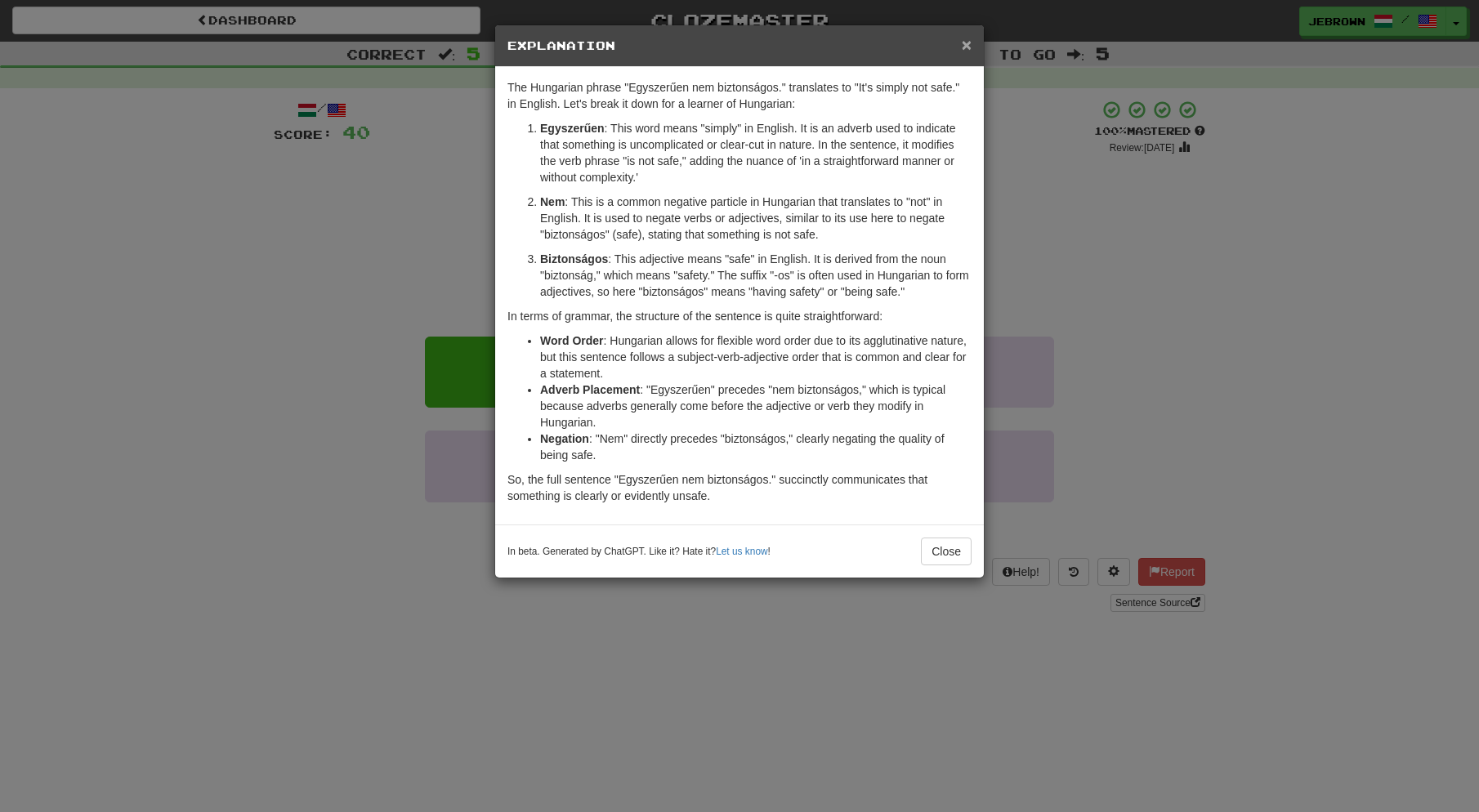
click at [967, 46] on span "×" at bounding box center [967, 45] width 10 height 19
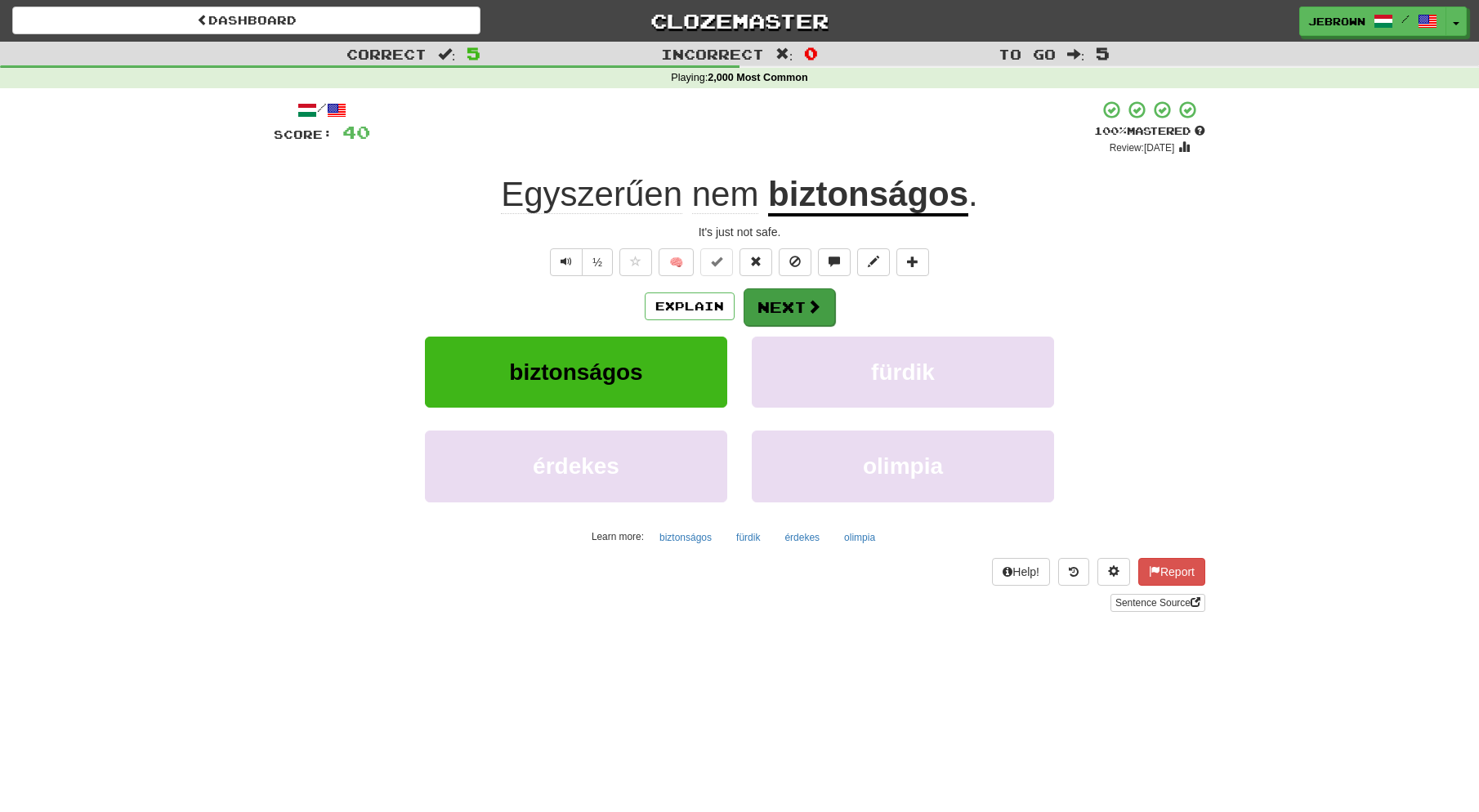
click at [789, 301] on button "Next" at bounding box center [789, 306] width 92 height 38
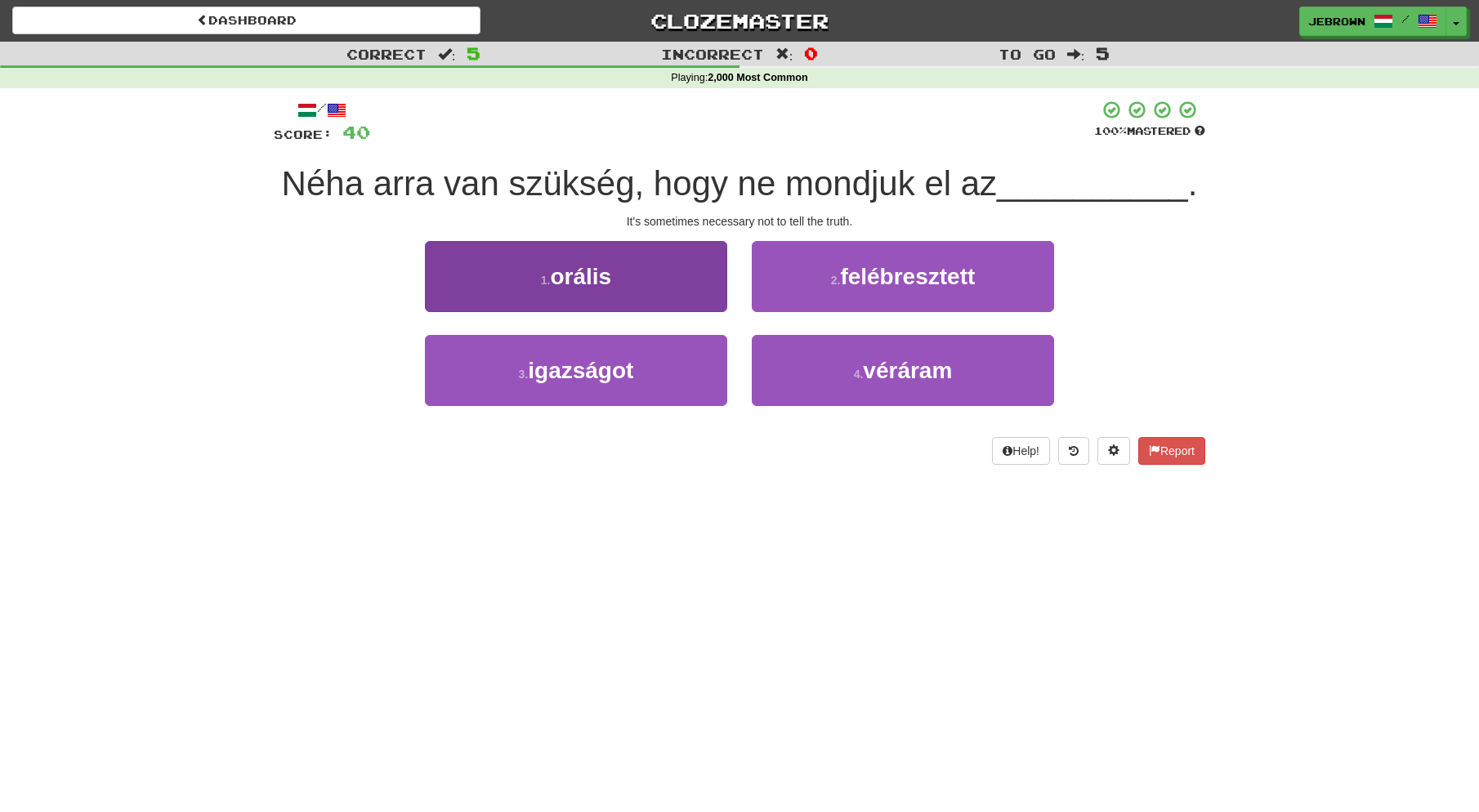
click at [606, 373] on span "igazságot" at bounding box center [581, 370] width 106 height 25
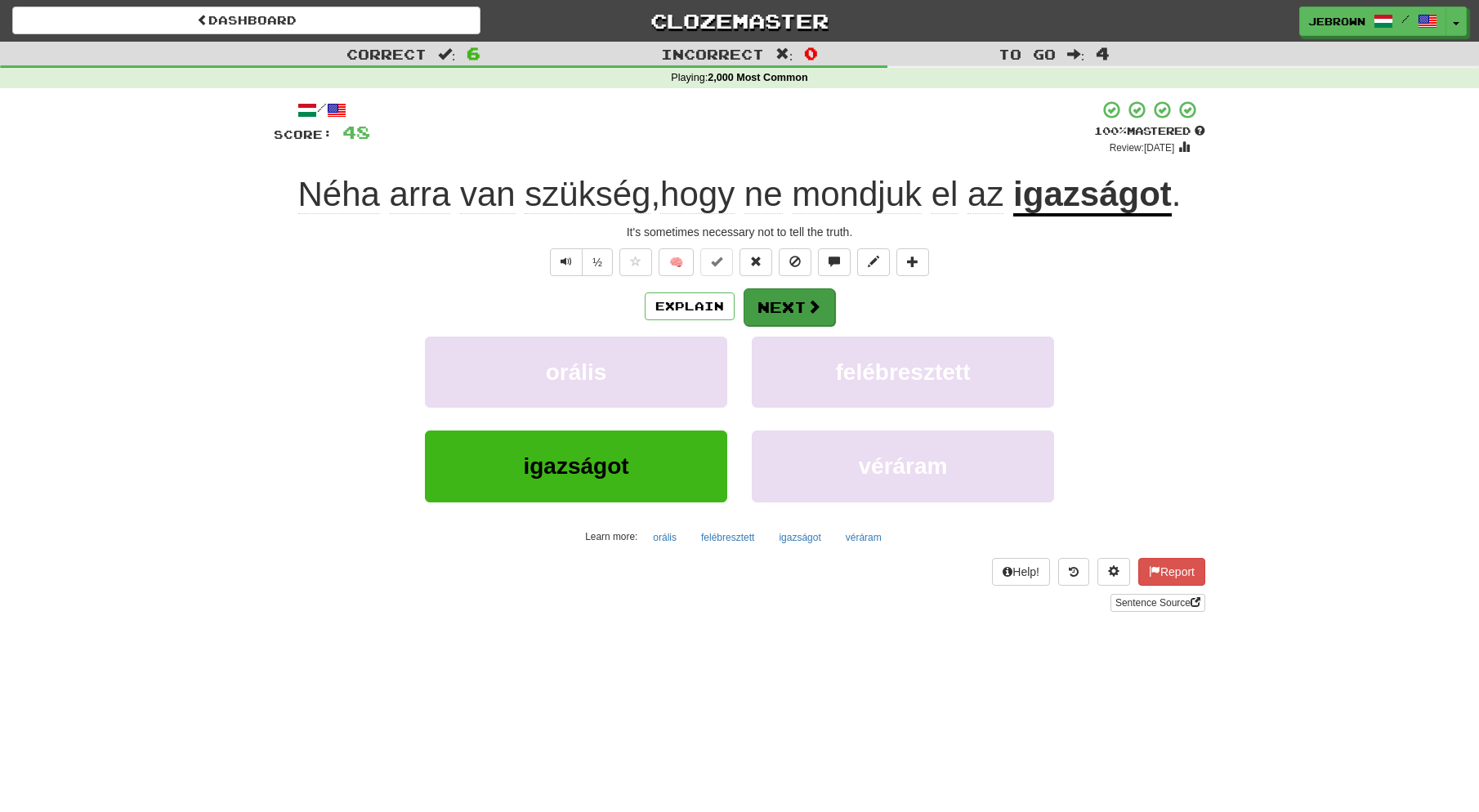
click at [801, 299] on button "Next" at bounding box center [789, 306] width 92 height 38
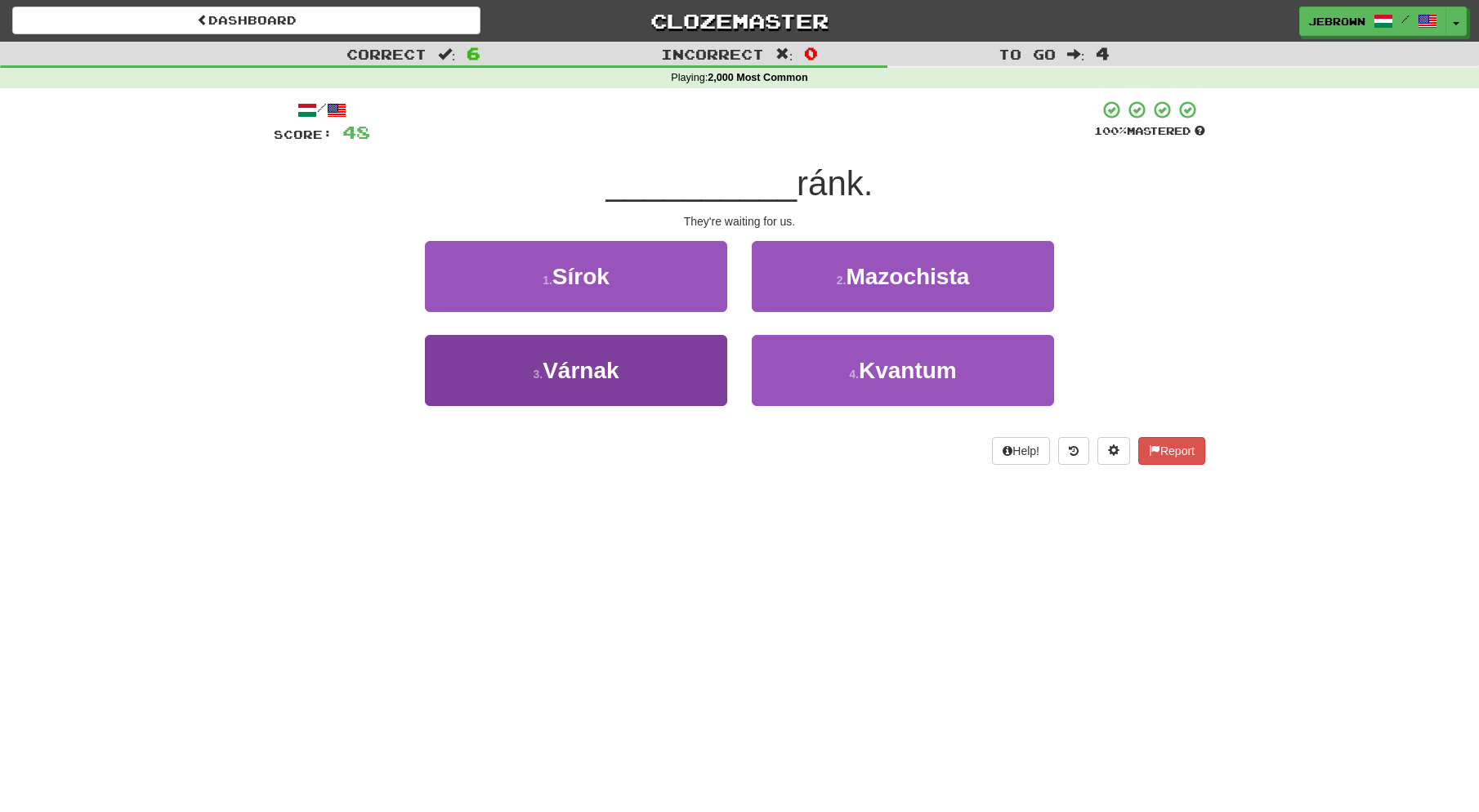
click at [644, 366] on button "3 . Várnak" at bounding box center [576, 370] width 302 height 71
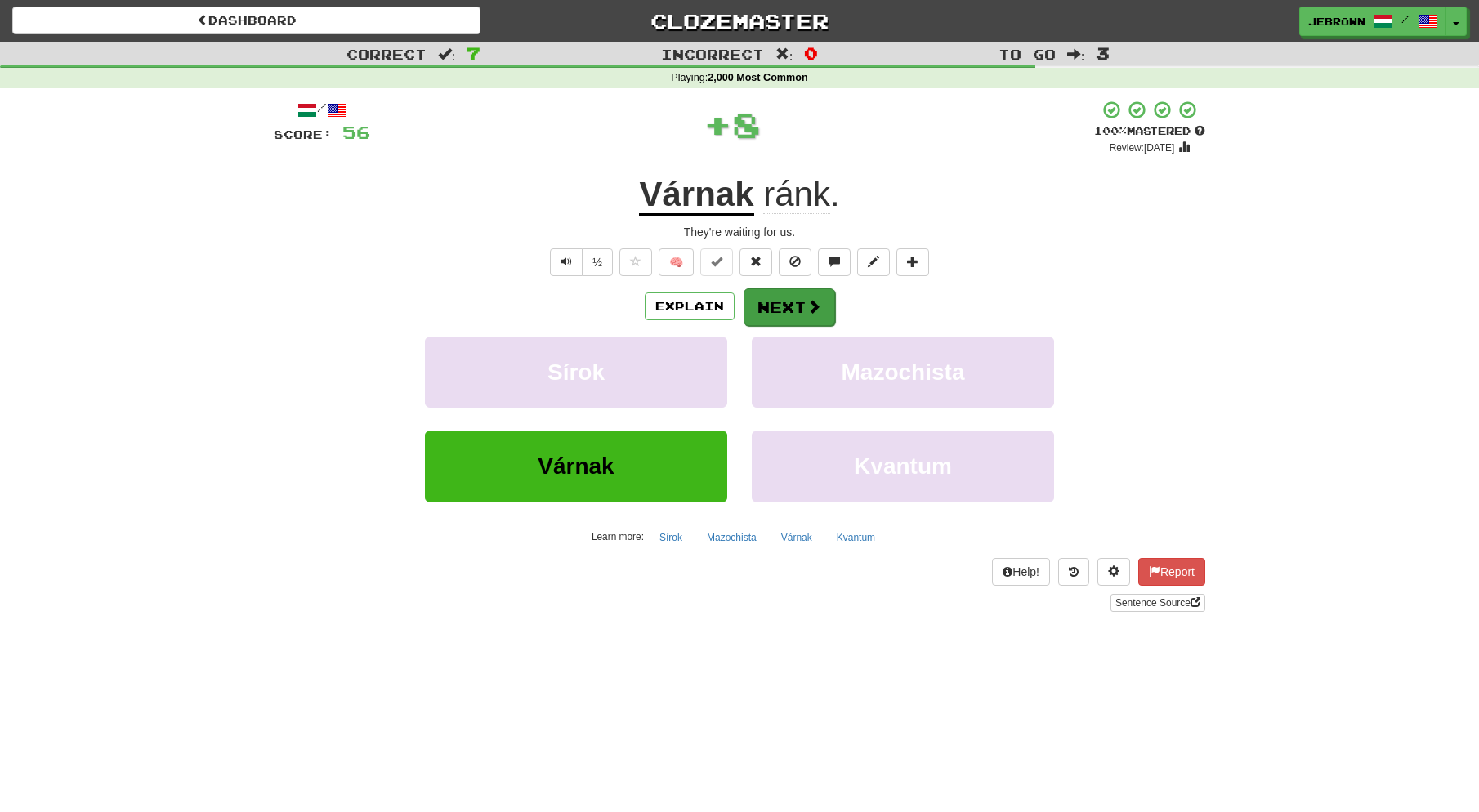
click at [781, 306] on button "Next" at bounding box center [789, 306] width 92 height 38
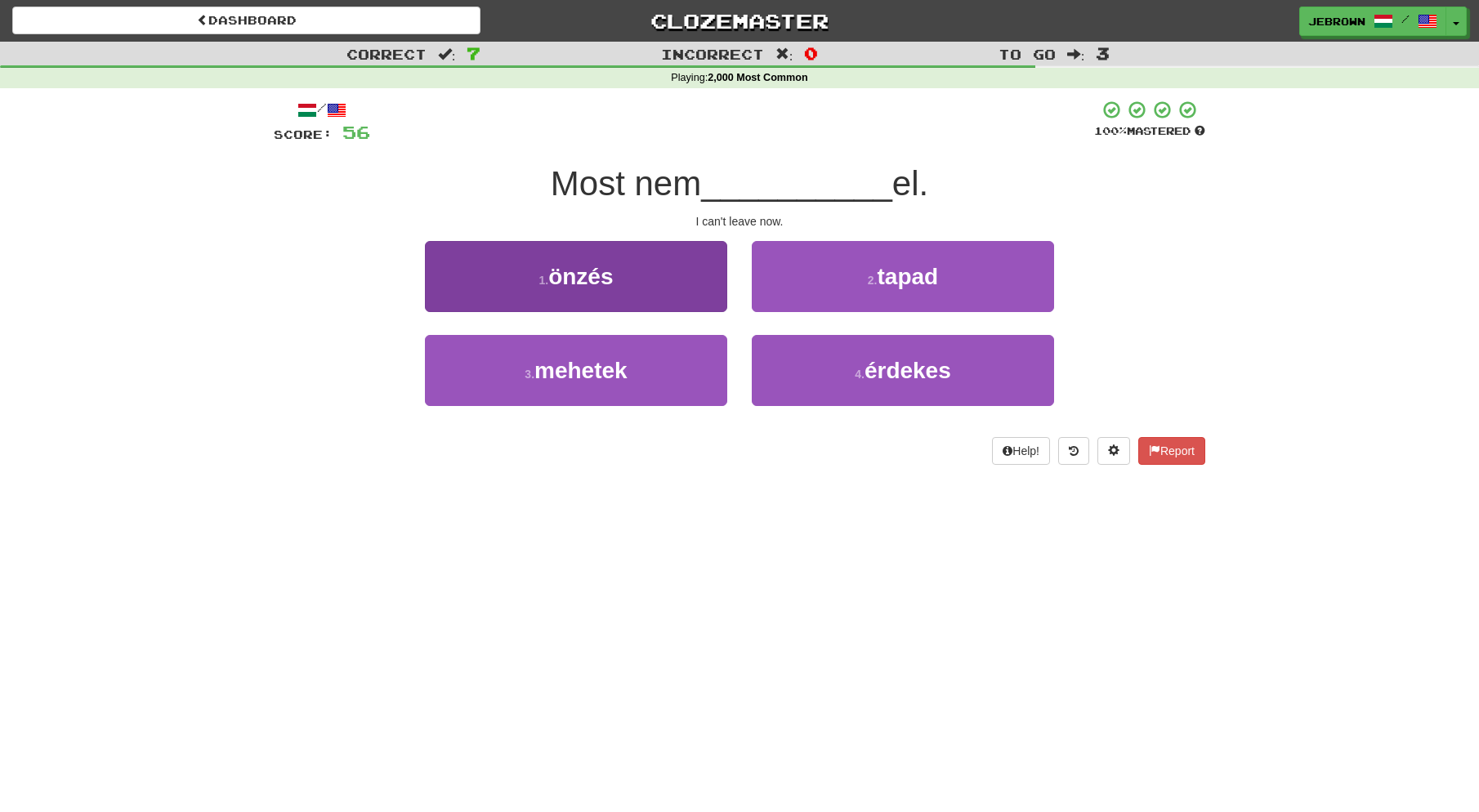
click at [648, 368] on button "3 . mehetek" at bounding box center [576, 370] width 302 height 71
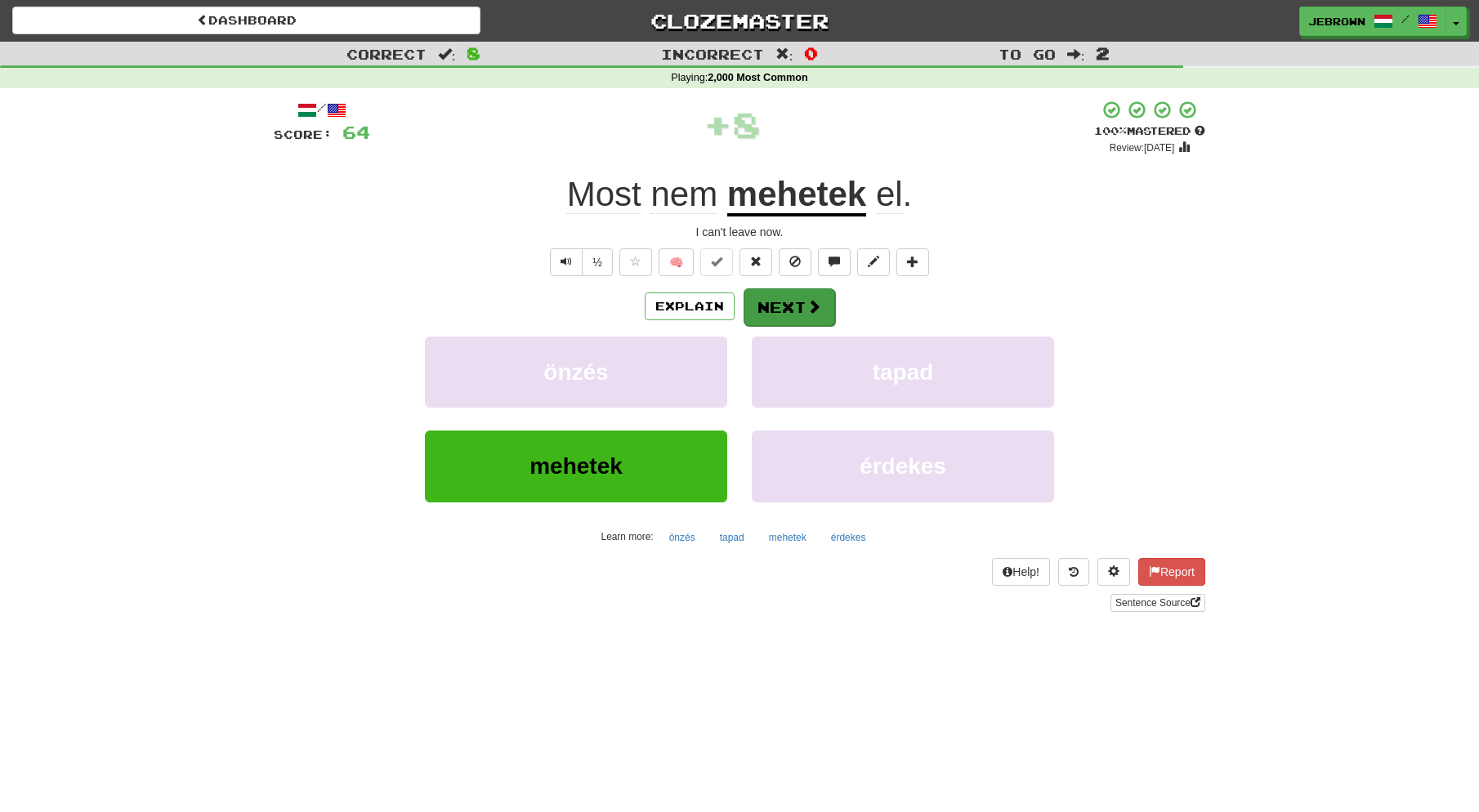
click at [783, 304] on button "Next" at bounding box center [789, 306] width 92 height 38
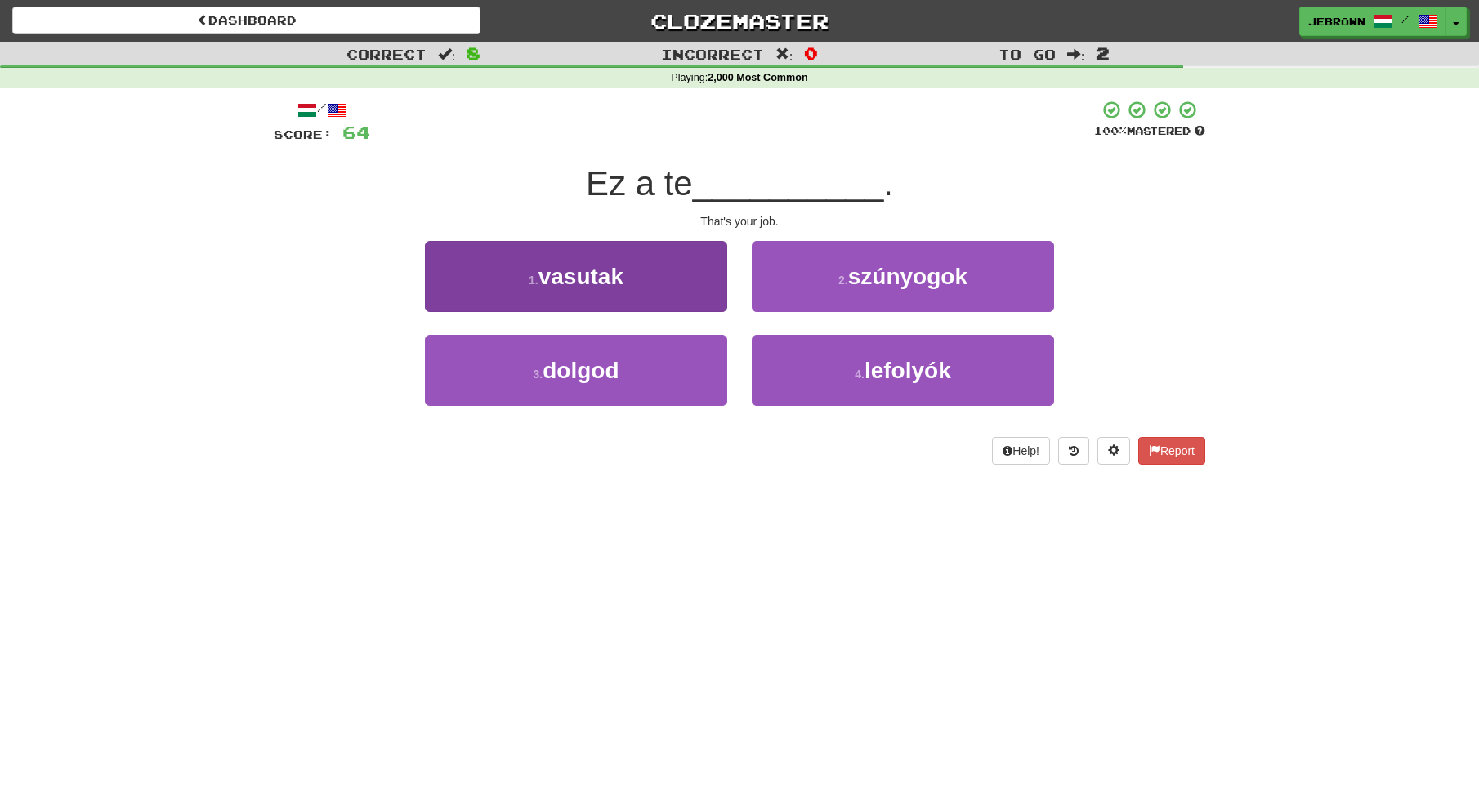
click at [644, 365] on button "3 . dolgod" at bounding box center [576, 370] width 302 height 71
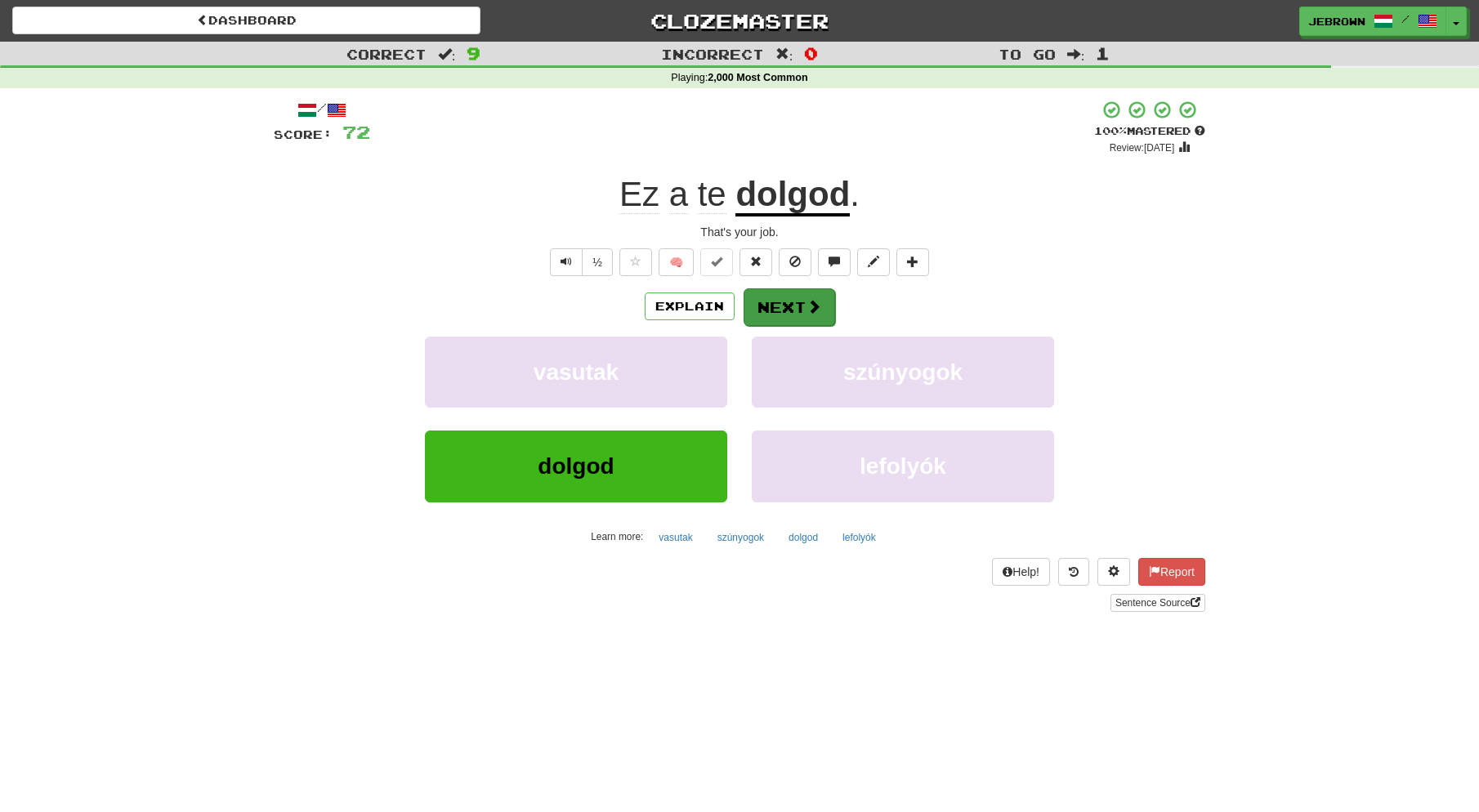
click at [793, 304] on button "Next" at bounding box center [789, 306] width 92 height 38
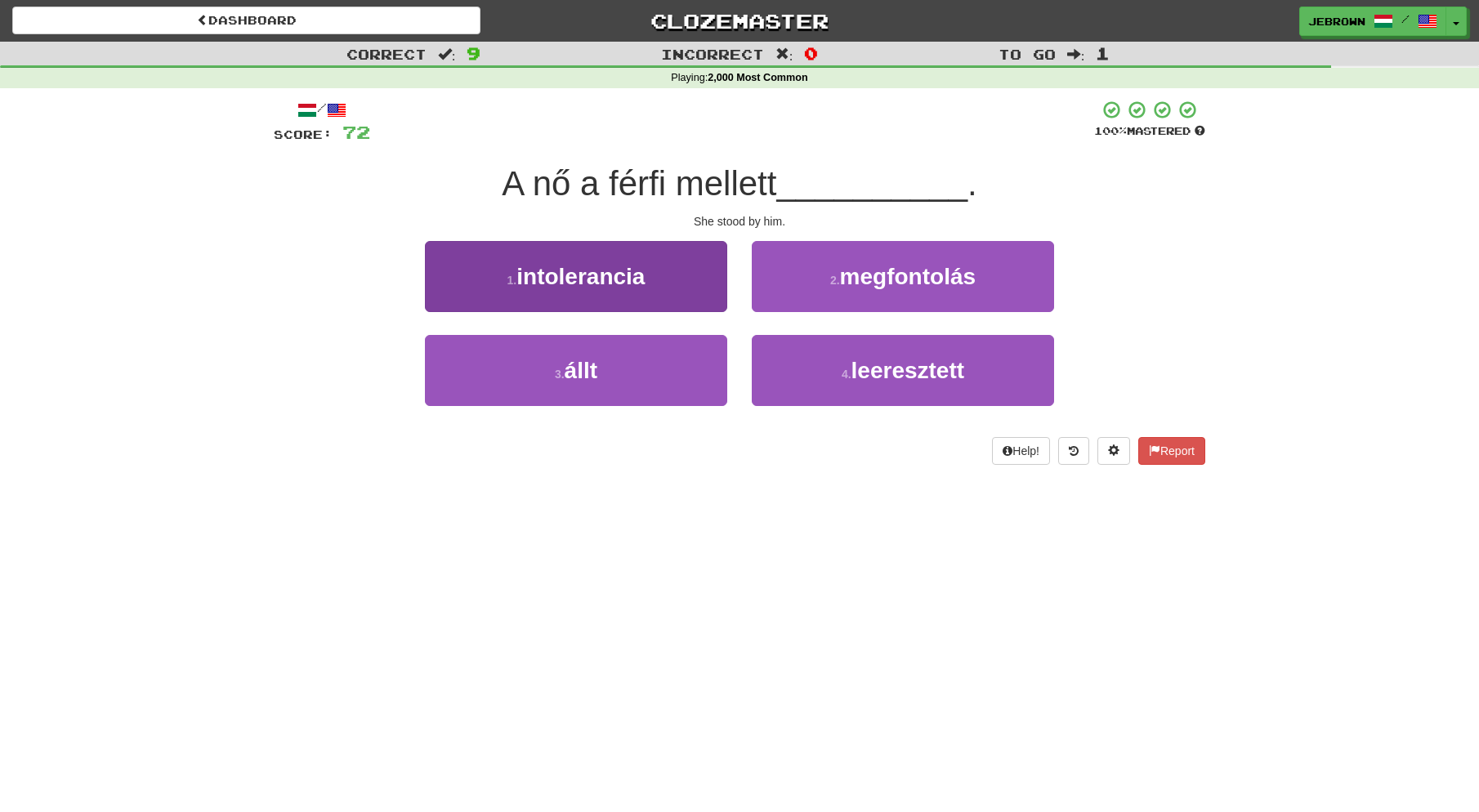
click at [634, 376] on button "3 . állt" at bounding box center [576, 370] width 302 height 71
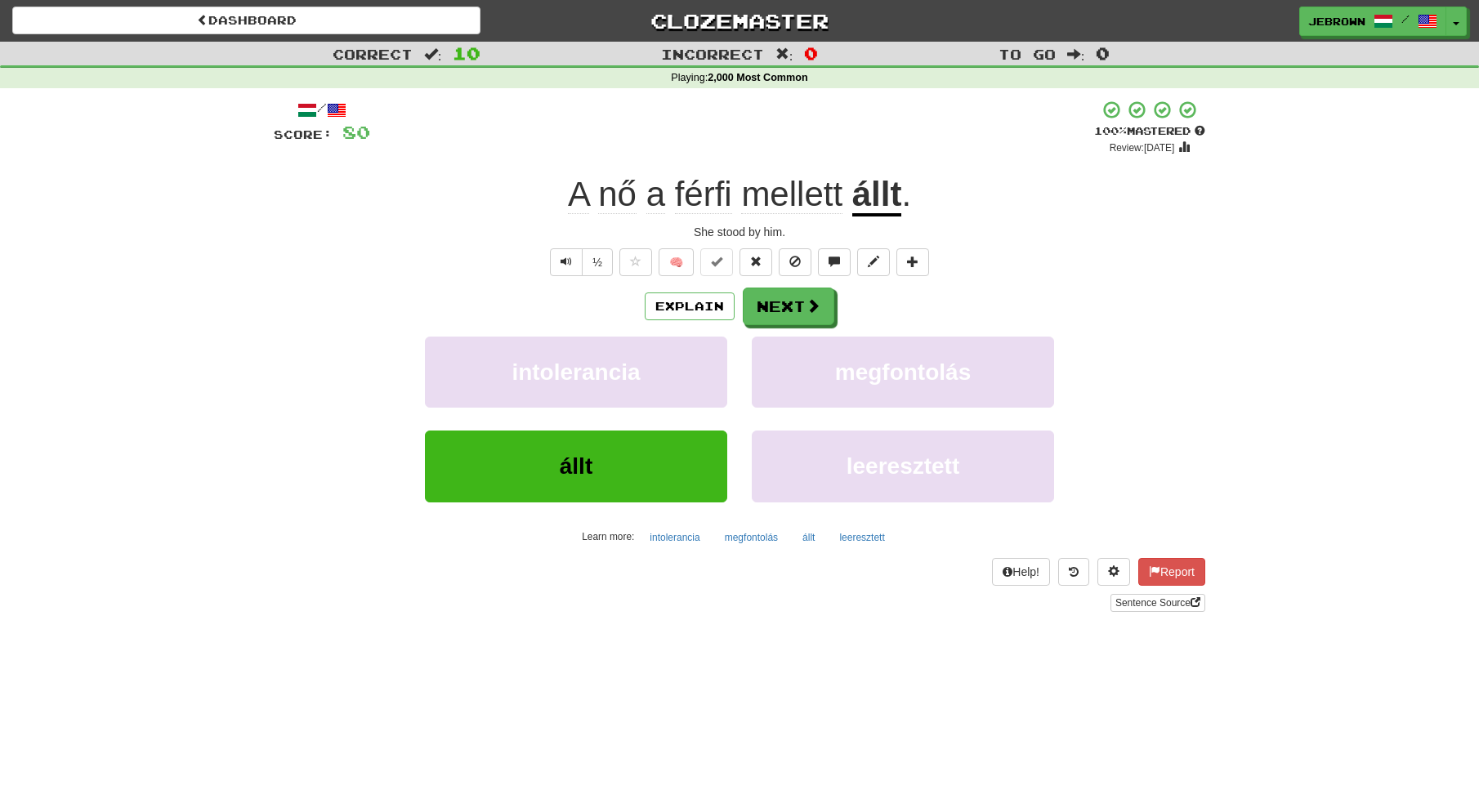
click at [802, 304] on button "Next" at bounding box center [788, 306] width 92 height 38
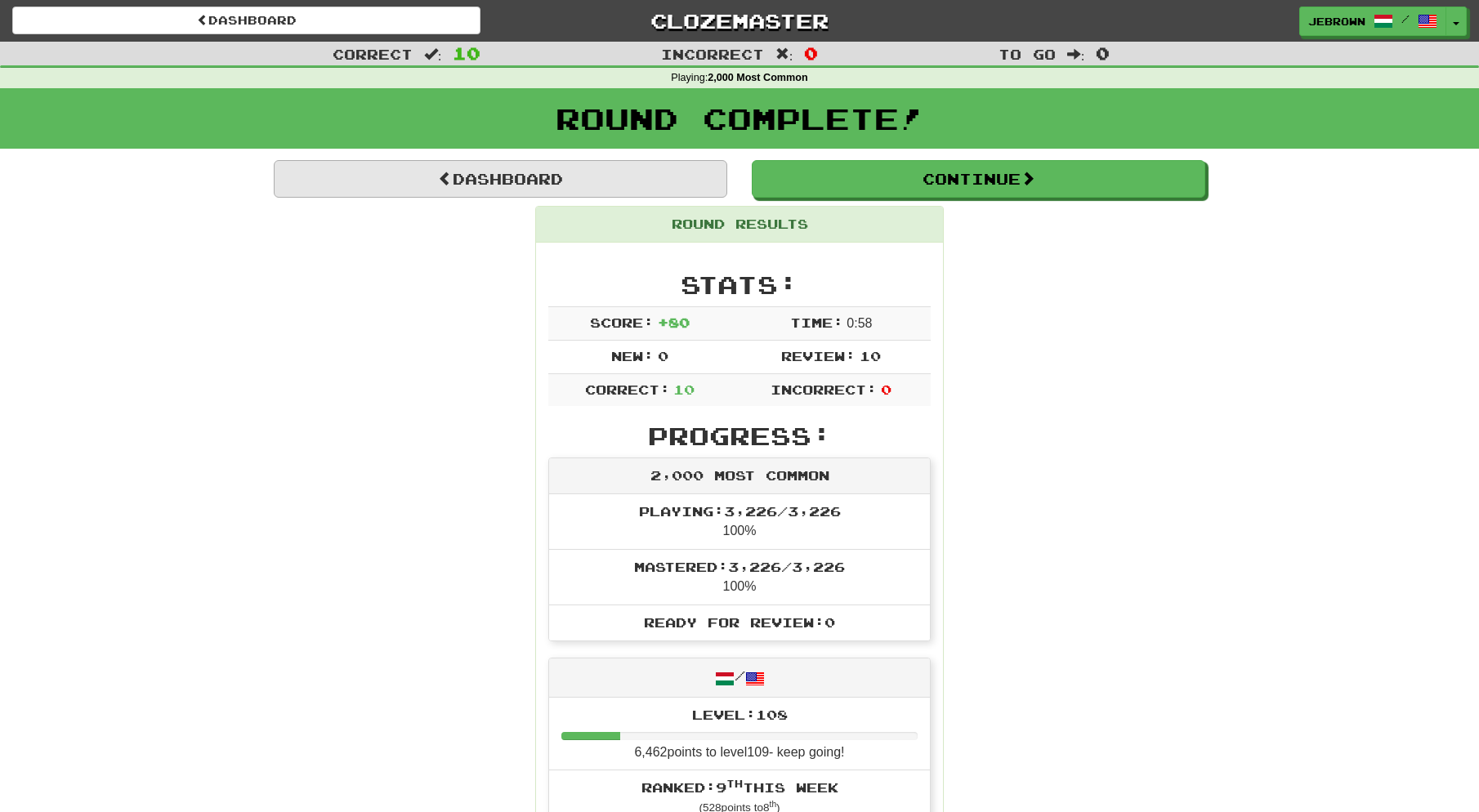
click at [529, 185] on link "Dashboard" at bounding box center [500, 178] width 453 height 38
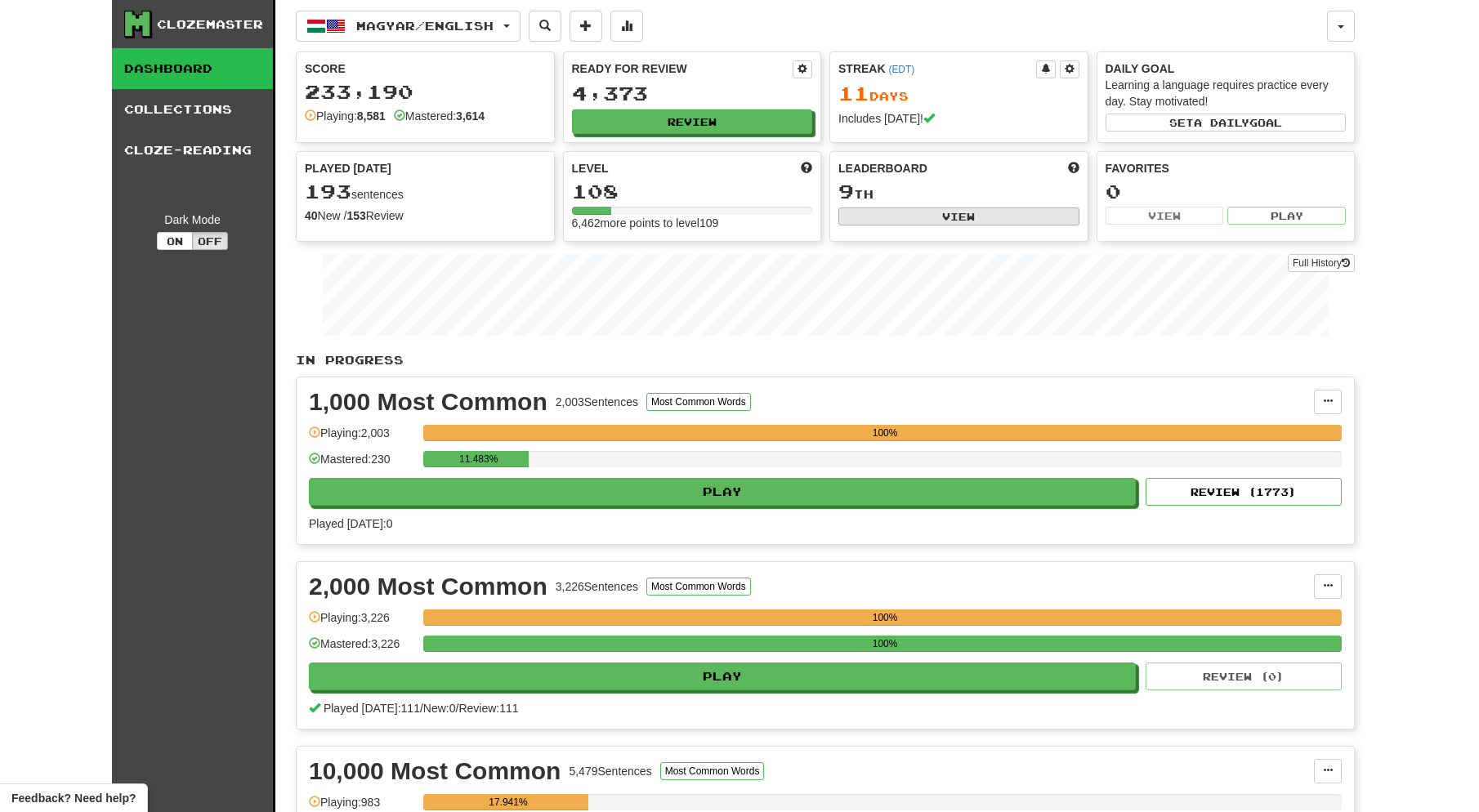
click at [953, 219] on button "View" at bounding box center [959, 217] width 241 height 18
select select "**********"
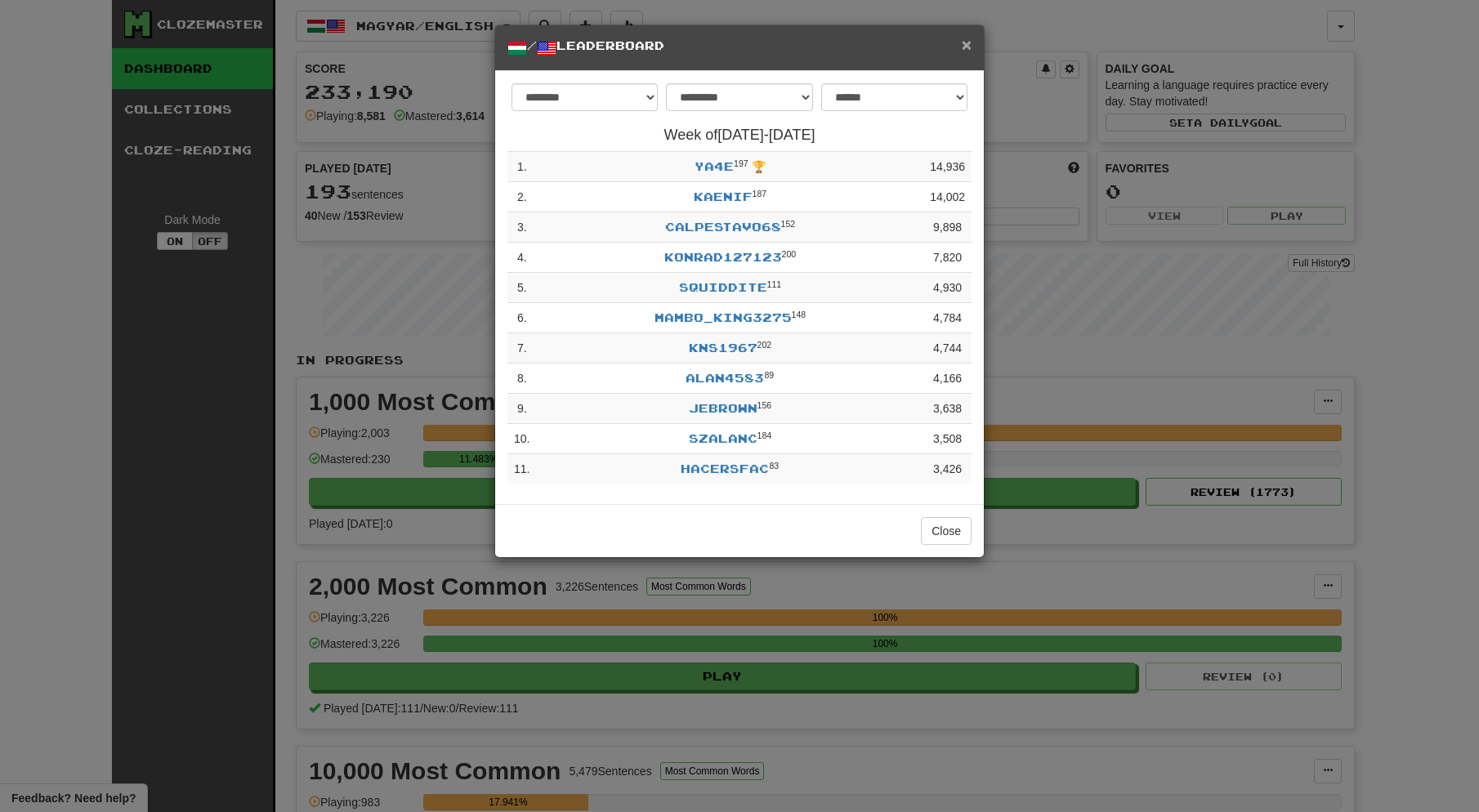
click at [968, 44] on span "×" at bounding box center [967, 45] width 10 height 19
